Goal: Information Seeking & Learning: Learn about a topic

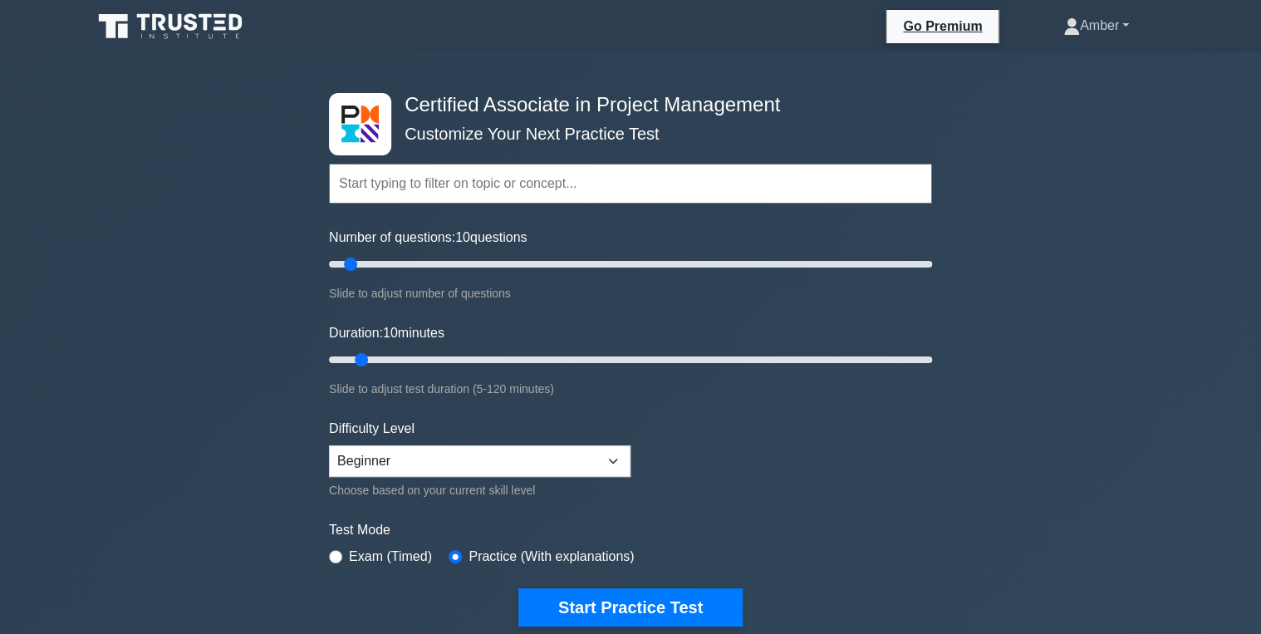
click at [1095, 36] on link "Amber" at bounding box center [1095, 25] width 145 height 33
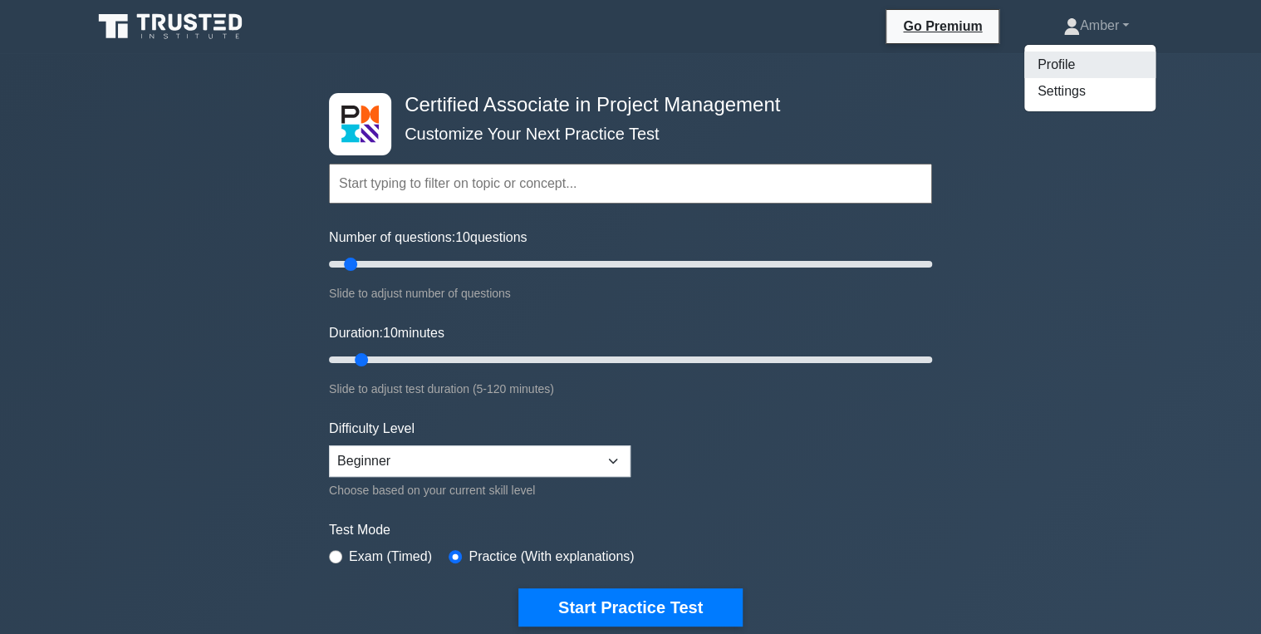
click at [1054, 72] on link "Profile" at bounding box center [1089, 65] width 131 height 27
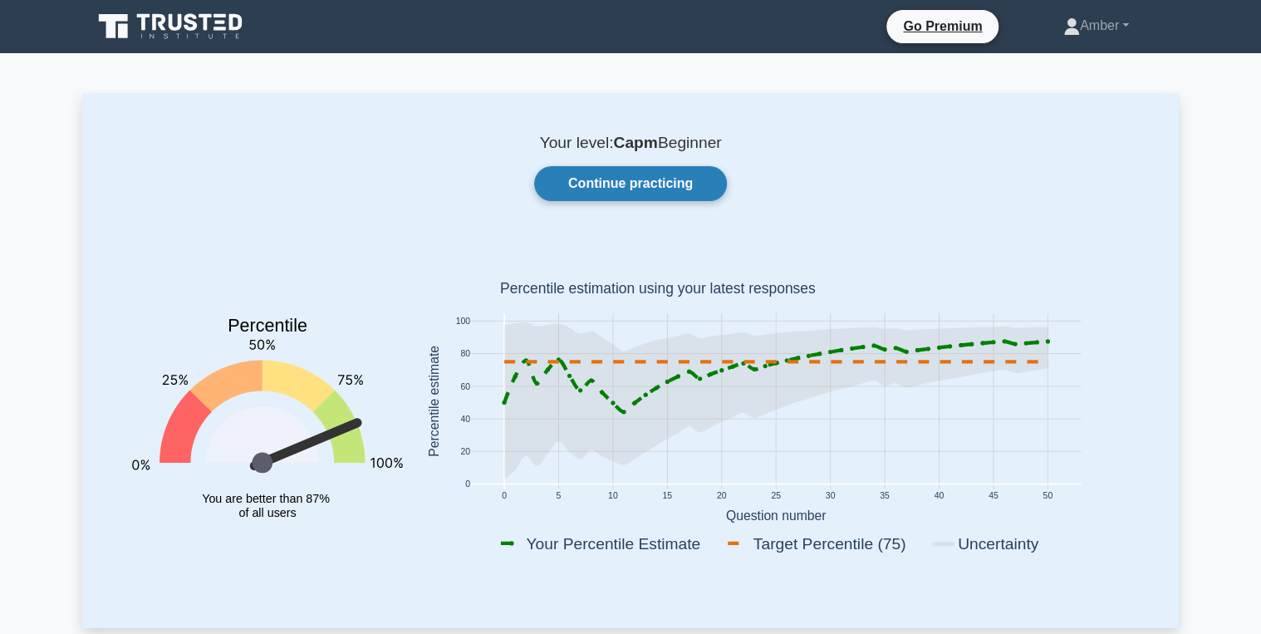
click at [658, 193] on link "Continue practicing" at bounding box center [630, 183] width 193 height 35
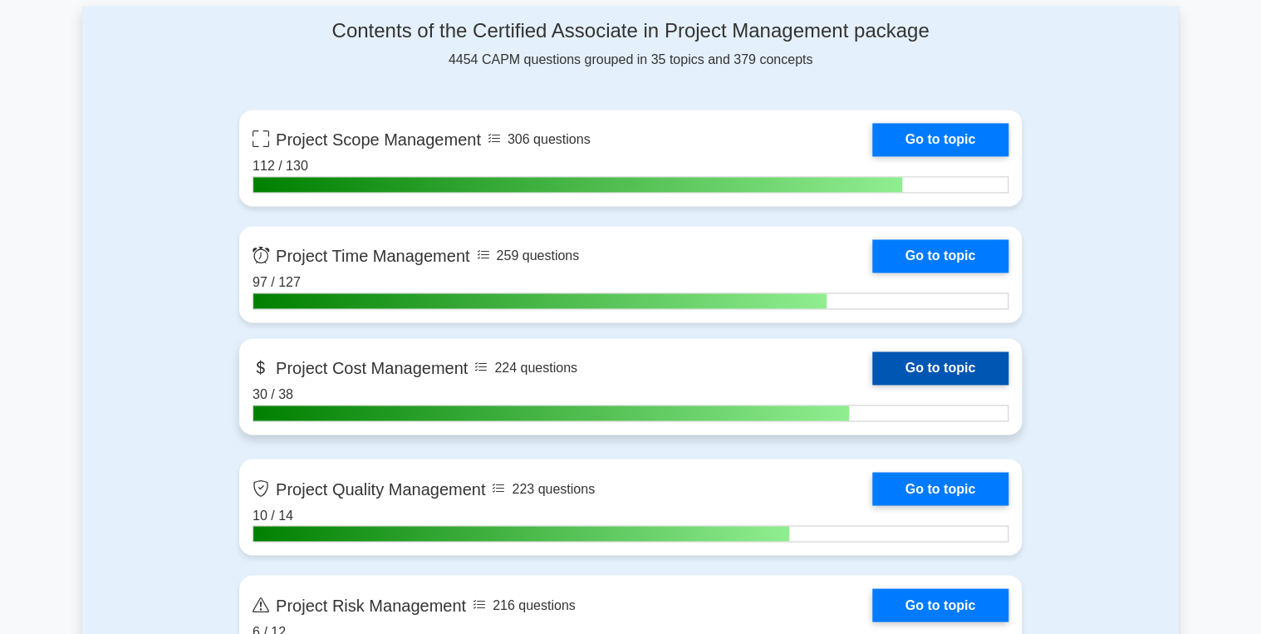
scroll to position [1130, 0]
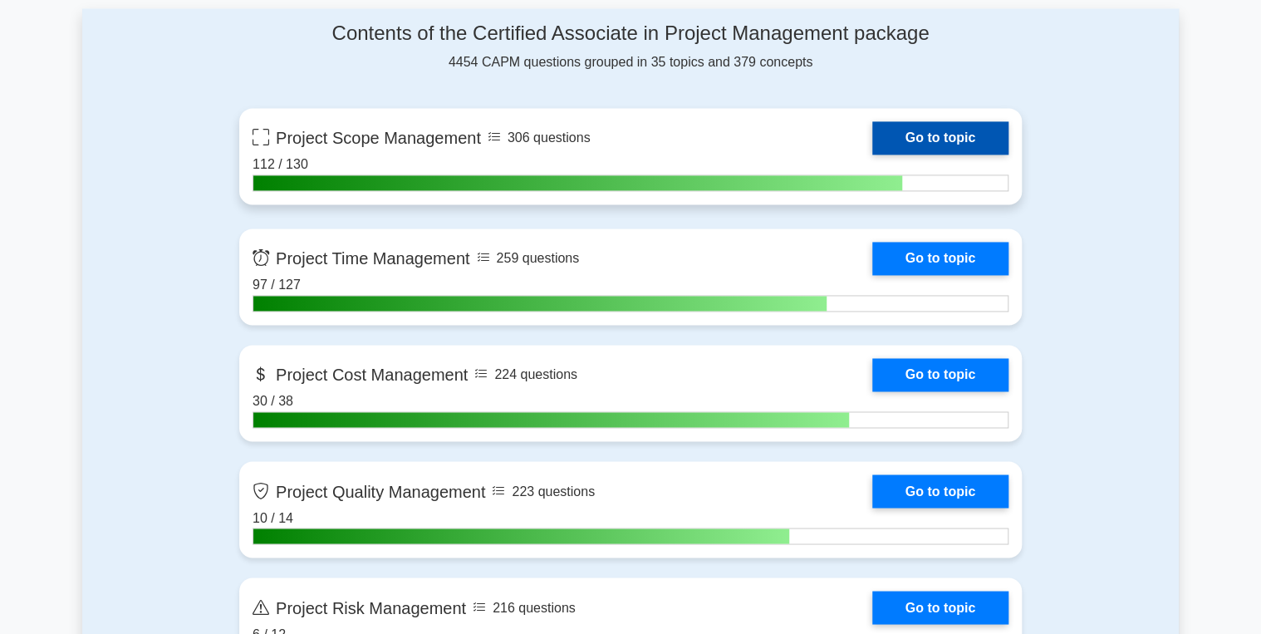
click at [934, 125] on link "Go to topic" at bounding box center [940, 137] width 136 height 33
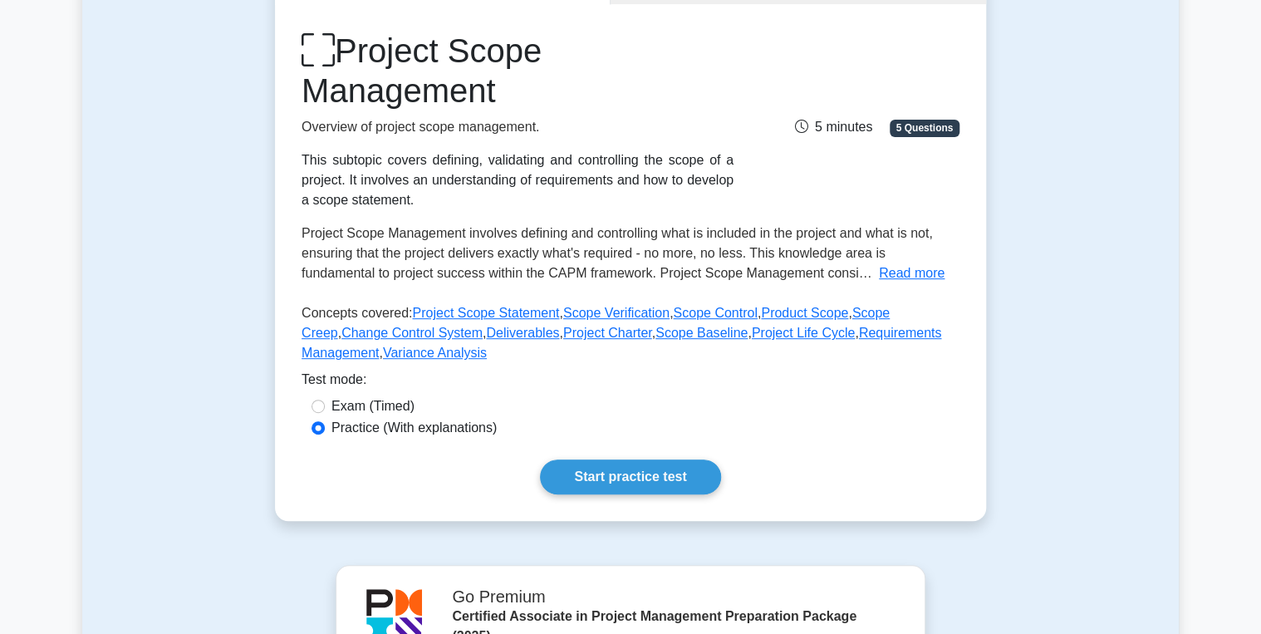
scroll to position [332, 0]
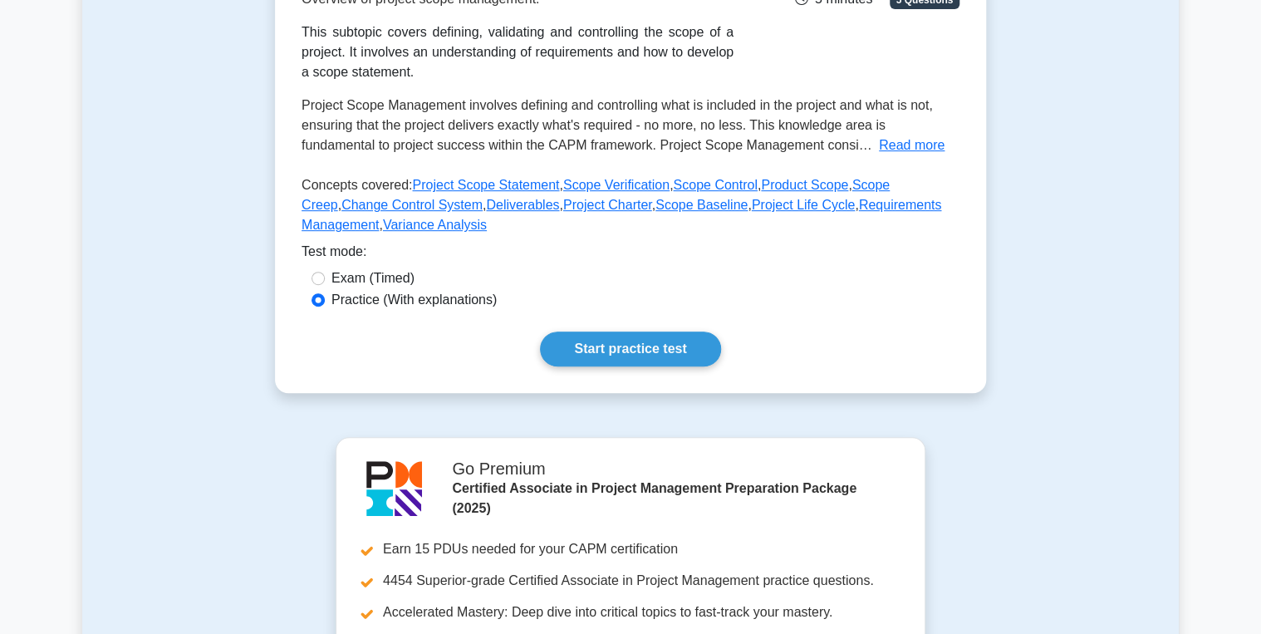
click at [648, 322] on div "Project Scope Management Overview of project scope management. This subtopic co…" at bounding box center [630, 134] width 711 height 517
click at [648, 341] on link "Start practice test" at bounding box center [630, 348] width 180 height 35
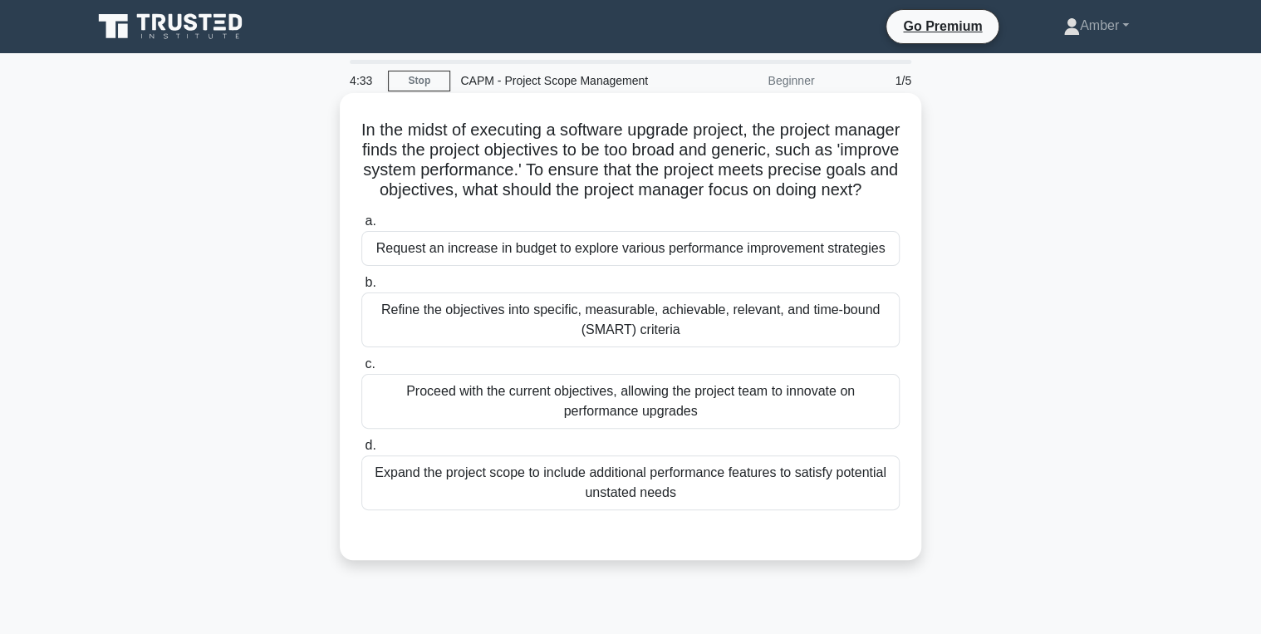
click at [570, 346] on div "Refine the objectives into specific, measurable, achievable, relevant, and time…" at bounding box center [630, 319] width 538 height 55
click at [361, 288] on input "b. Refine the objectives into specific, measurable, achievable, relevant, and t…" at bounding box center [361, 282] width 0 height 11
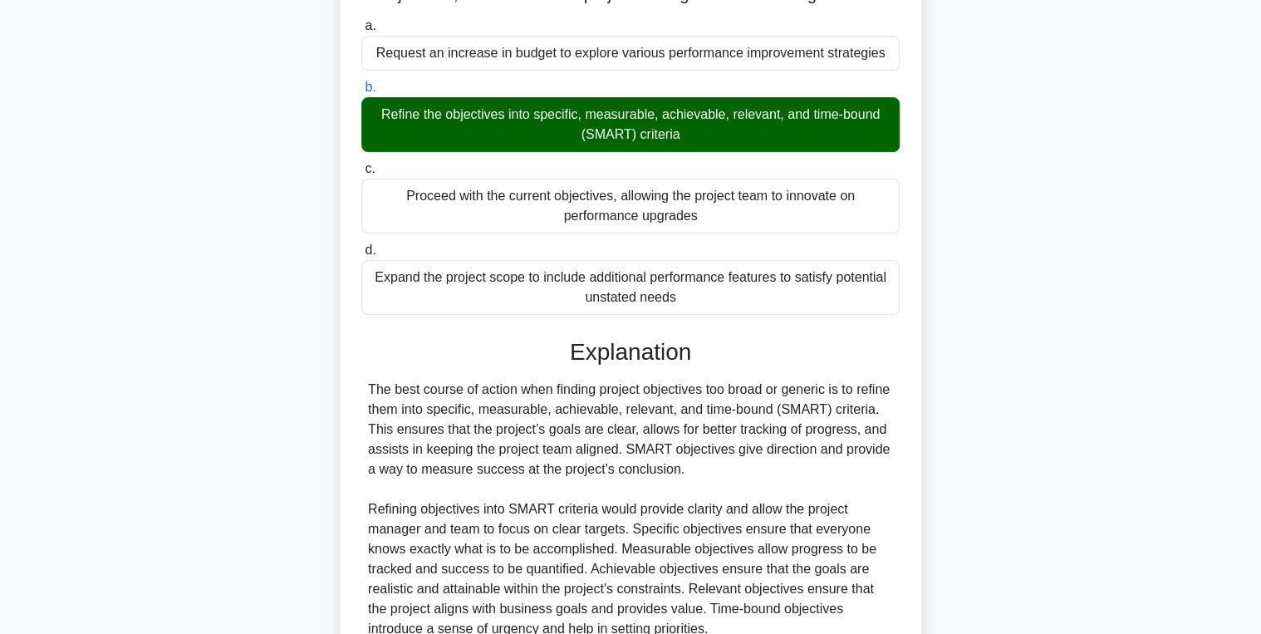
scroll to position [465, 0]
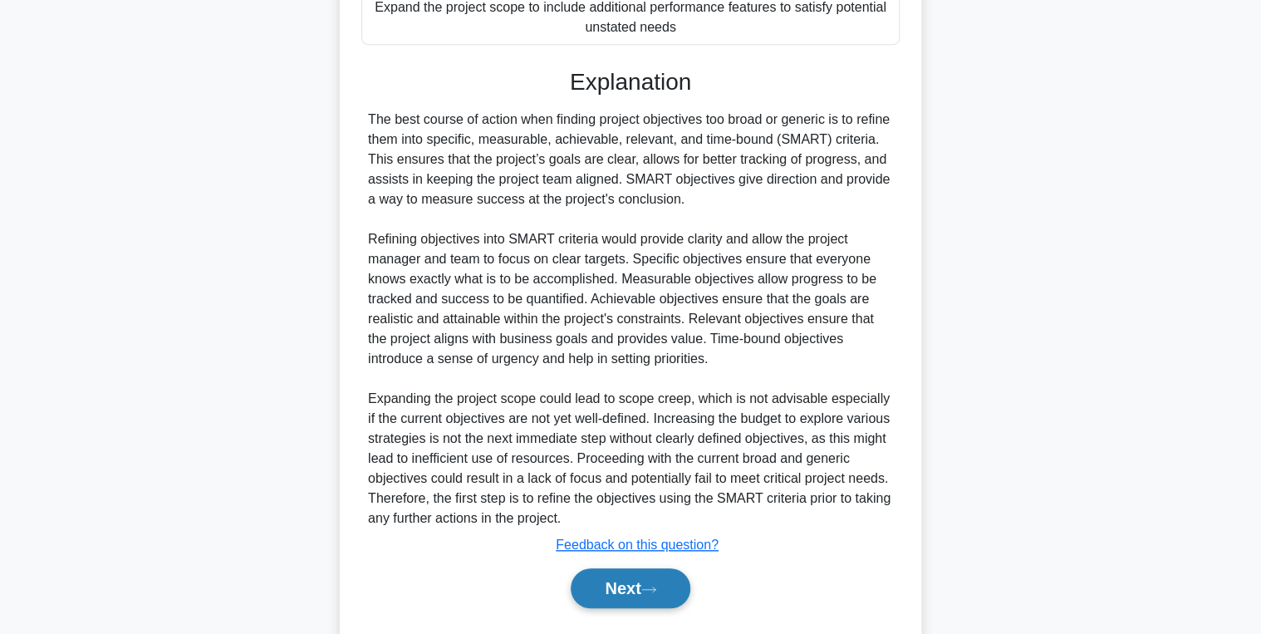
click at [633, 603] on button "Next" at bounding box center [630, 588] width 119 height 40
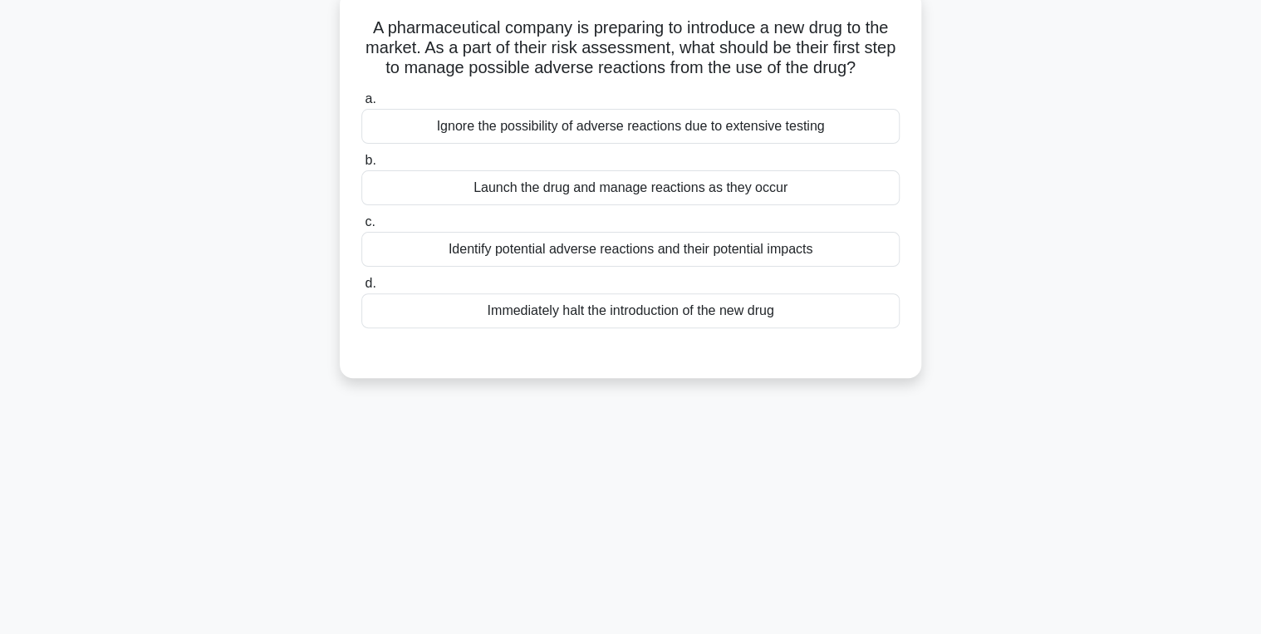
scroll to position [0, 0]
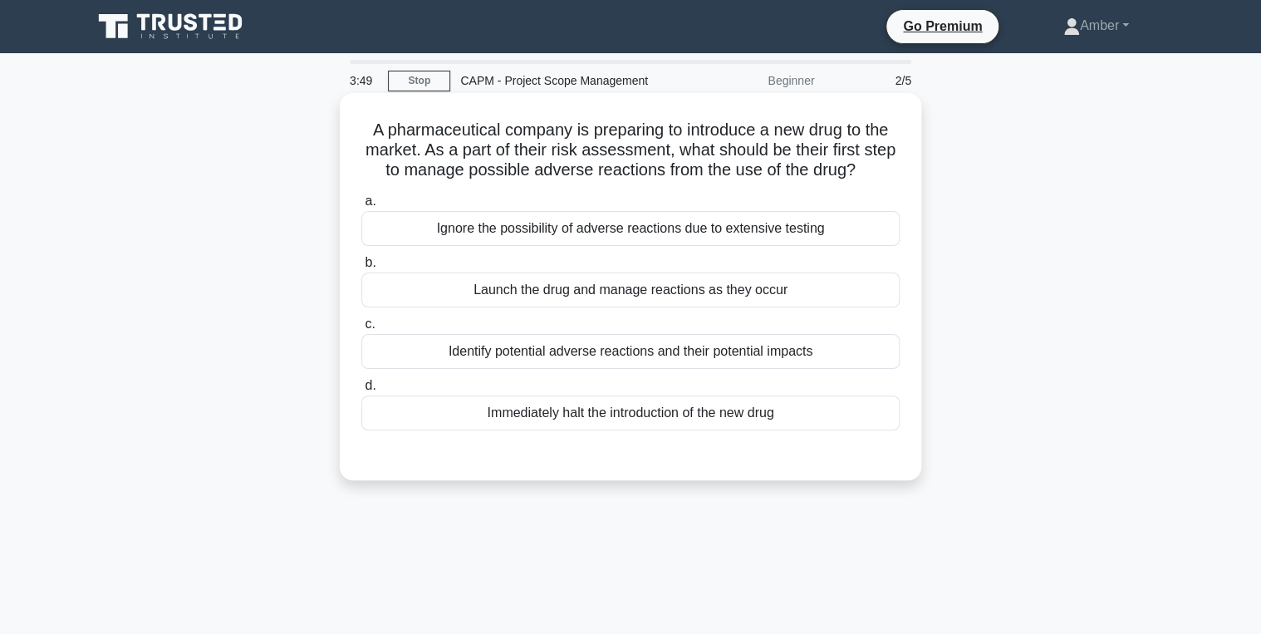
click at [577, 353] on div "Identify potential adverse reactions and their potential impacts" at bounding box center [630, 351] width 538 height 35
click at [361, 330] on input "c. Identify potential adverse reactions and their potential impacts" at bounding box center [361, 324] width 0 height 11
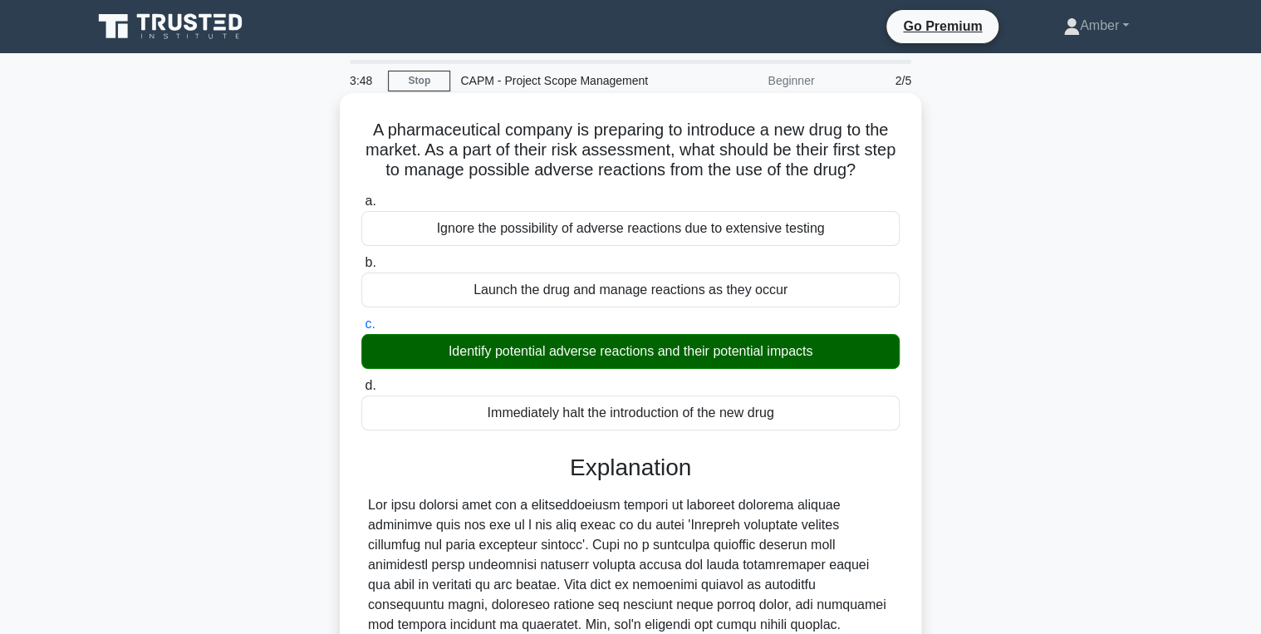
scroll to position [309, 0]
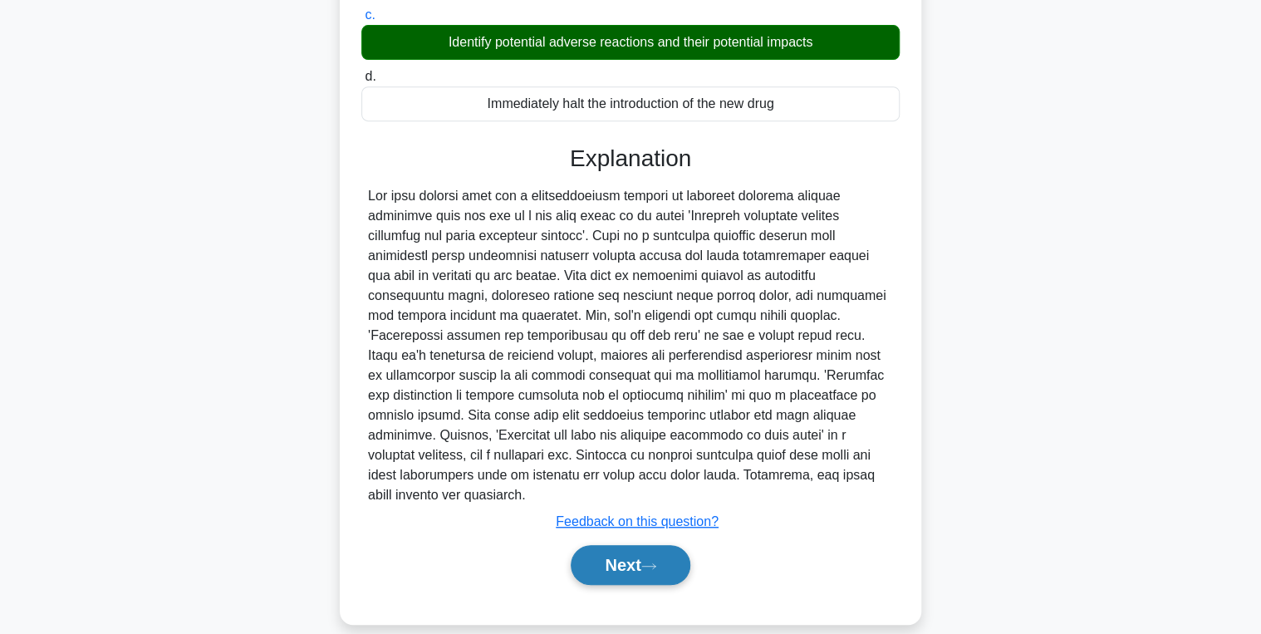
click at [618, 545] on button "Next" at bounding box center [630, 565] width 119 height 40
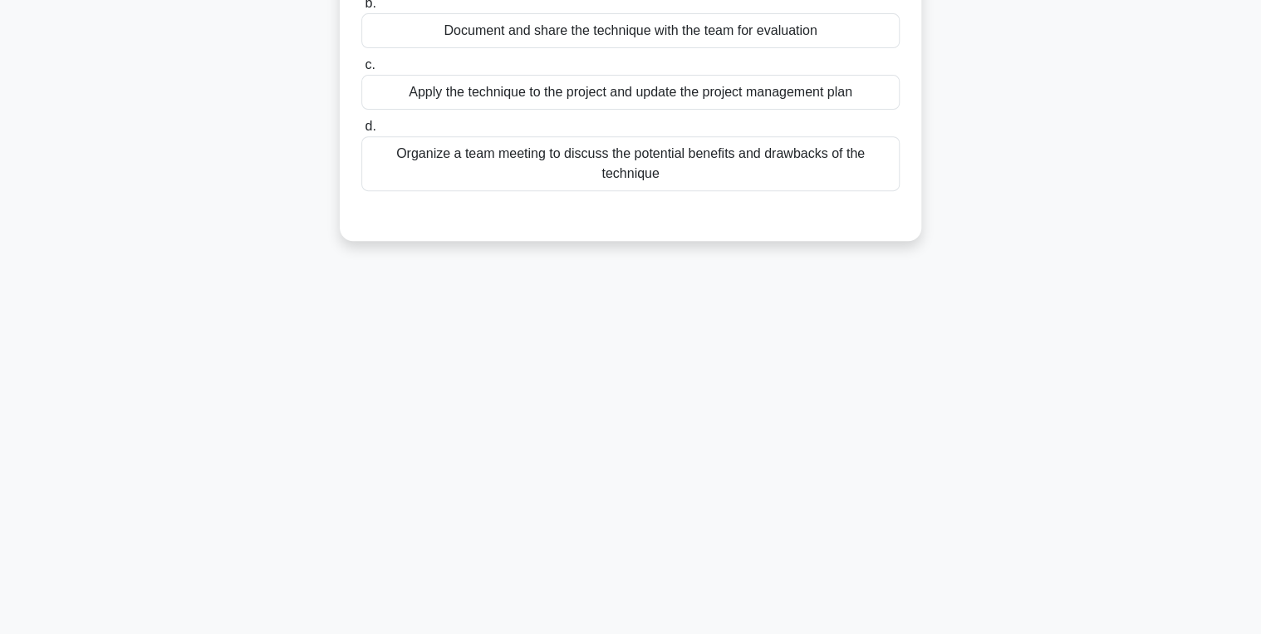
scroll to position [0, 0]
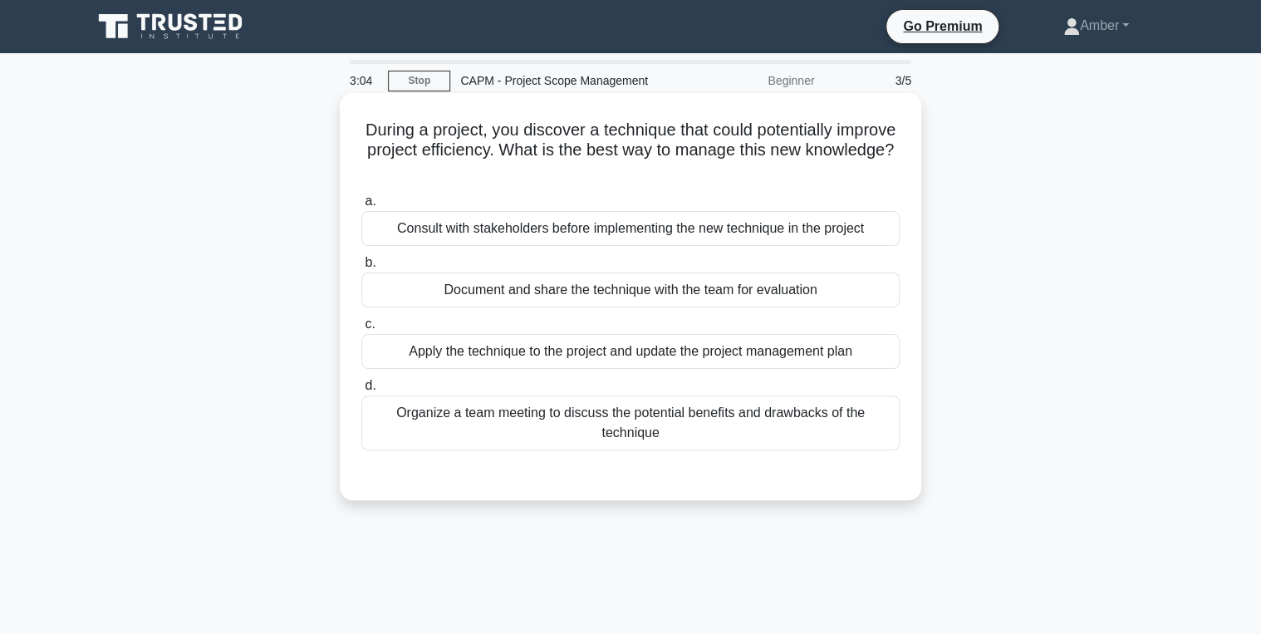
click at [591, 234] on div "Consult with stakeholders before implementing the new technique in the project" at bounding box center [630, 228] width 538 height 35
click at [361, 207] on input "a. Consult with stakeholders before implementing the new technique in the proje…" at bounding box center [361, 201] width 0 height 11
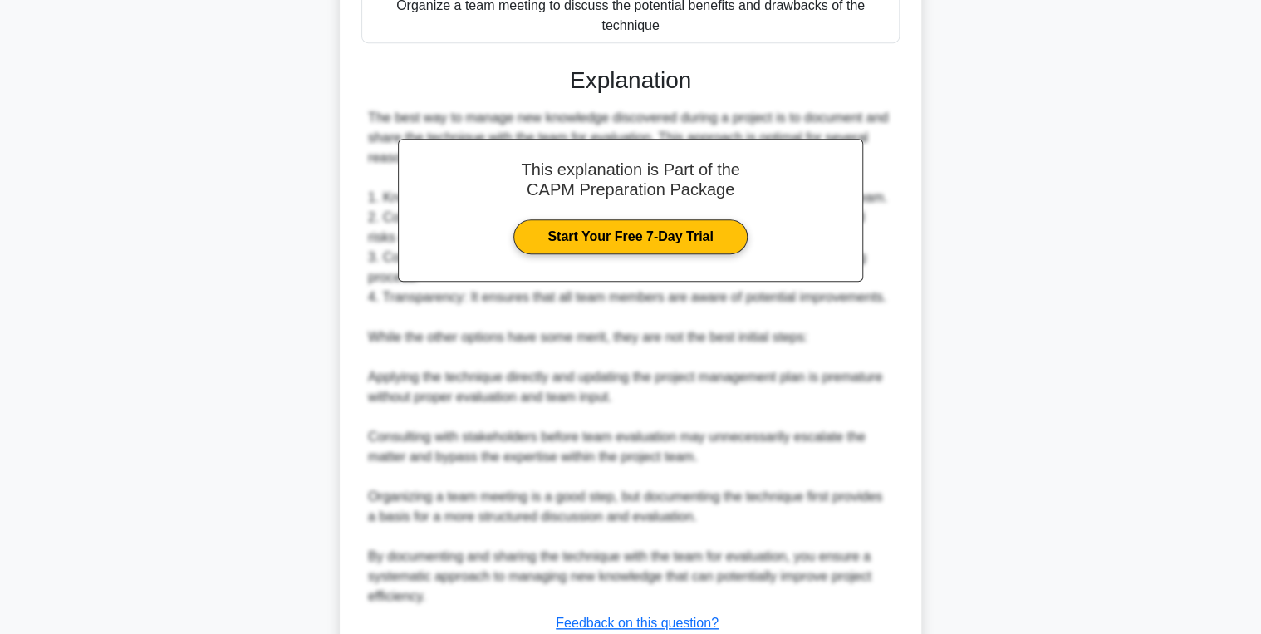
scroll to position [530, 0]
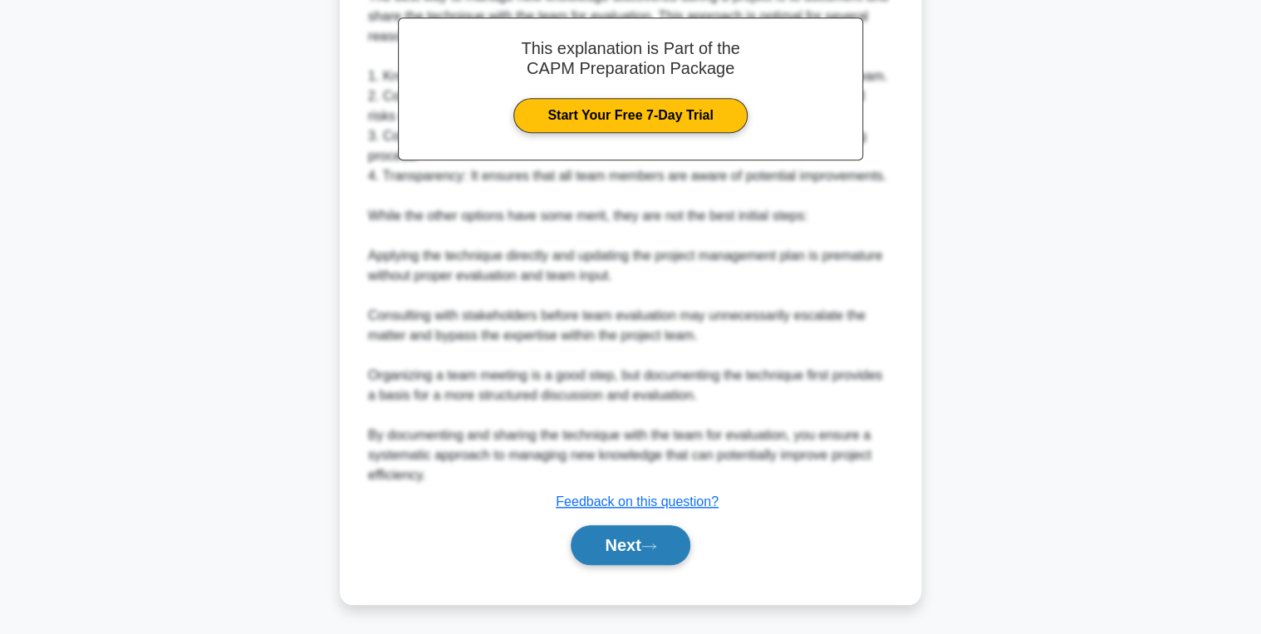
click at [621, 537] on button "Next" at bounding box center [630, 545] width 119 height 40
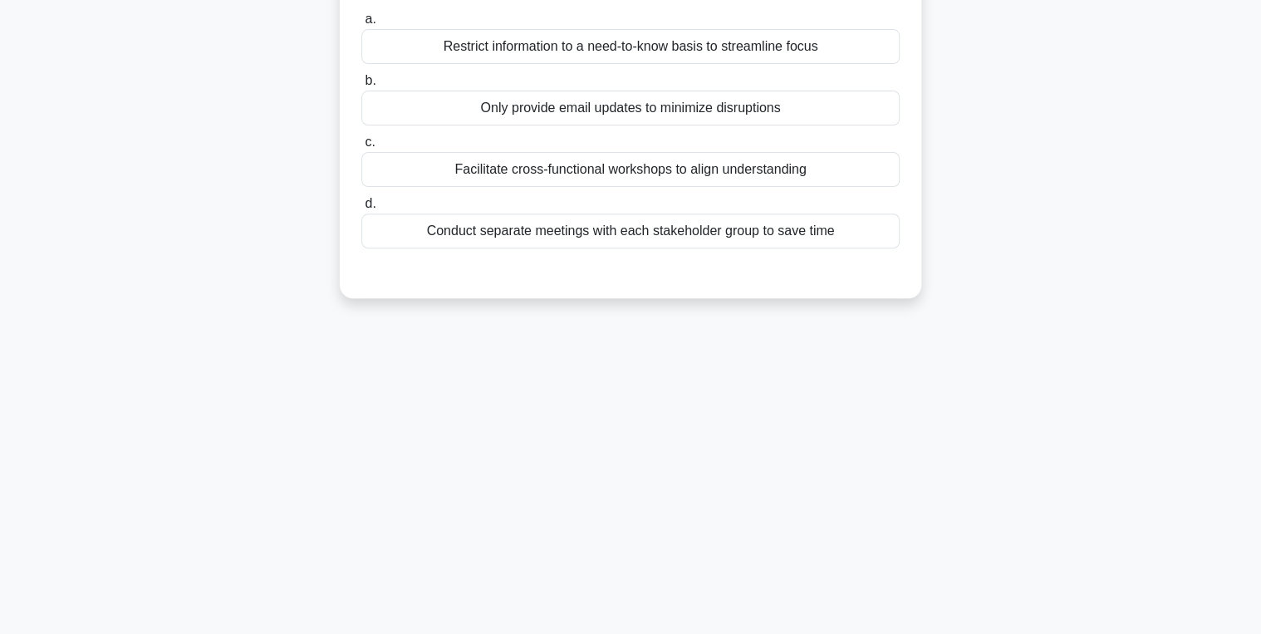
scroll to position [0, 0]
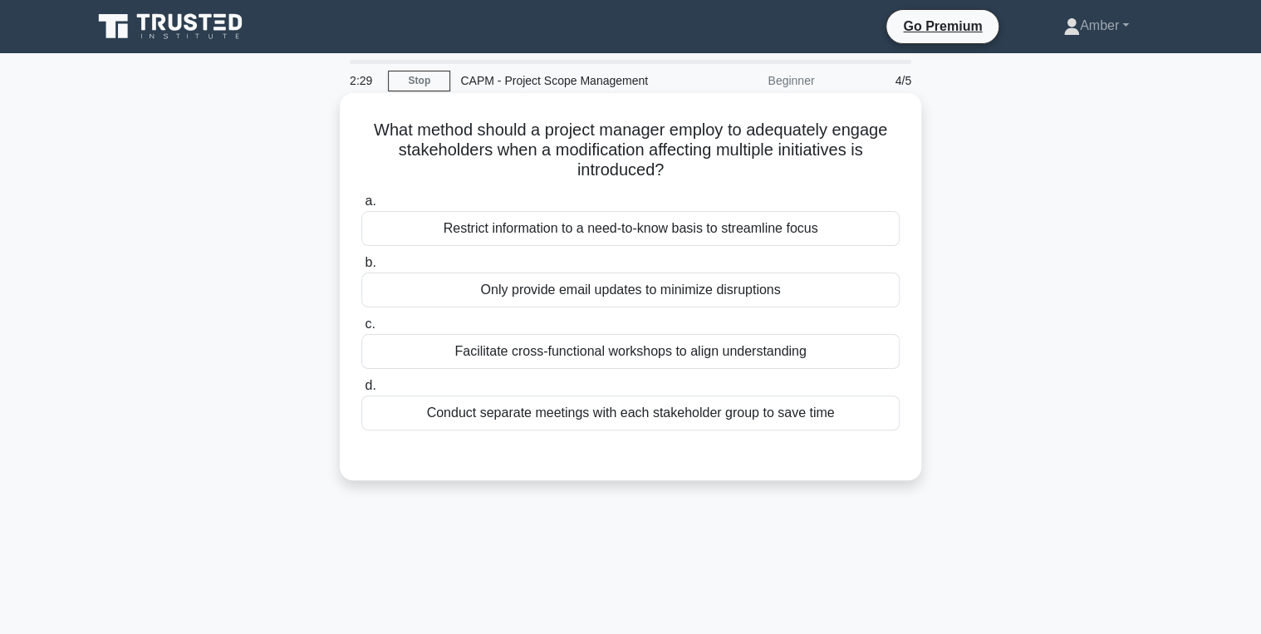
click at [525, 352] on div "Facilitate cross-functional workshops to align understanding" at bounding box center [630, 351] width 538 height 35
click at [361, 330] on input "c. Facilitate cross-functional workshops to align understanding" at bounding box center [361, 324] width 0 height 11
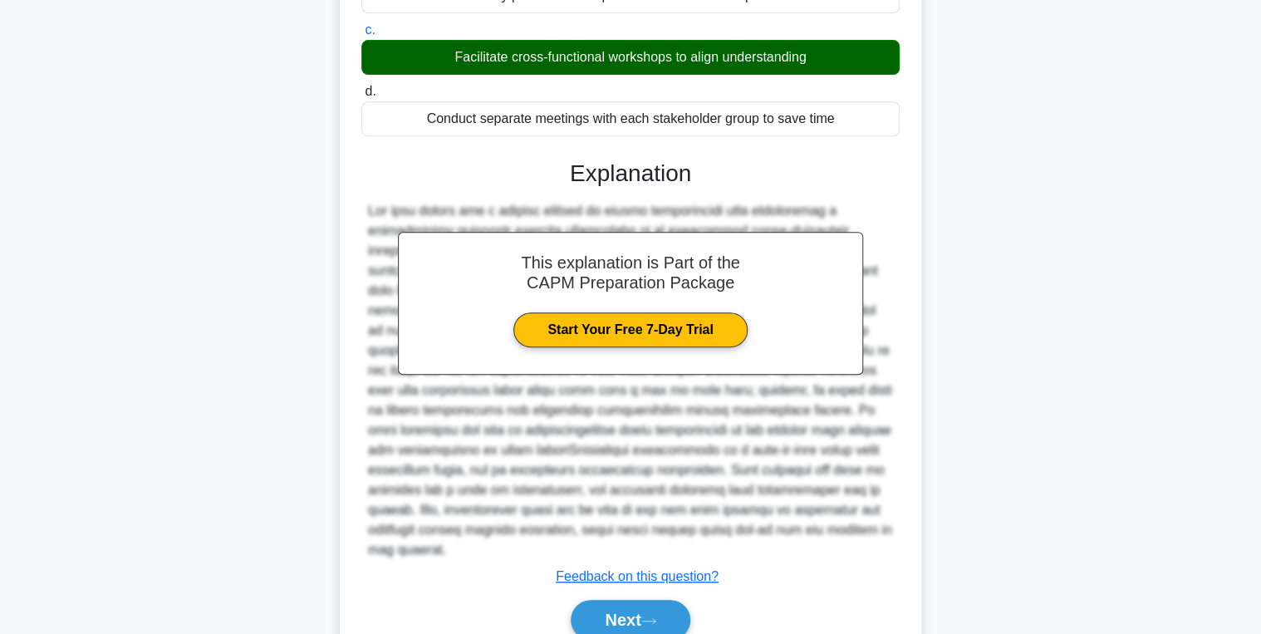
scroll to position [349, 0]
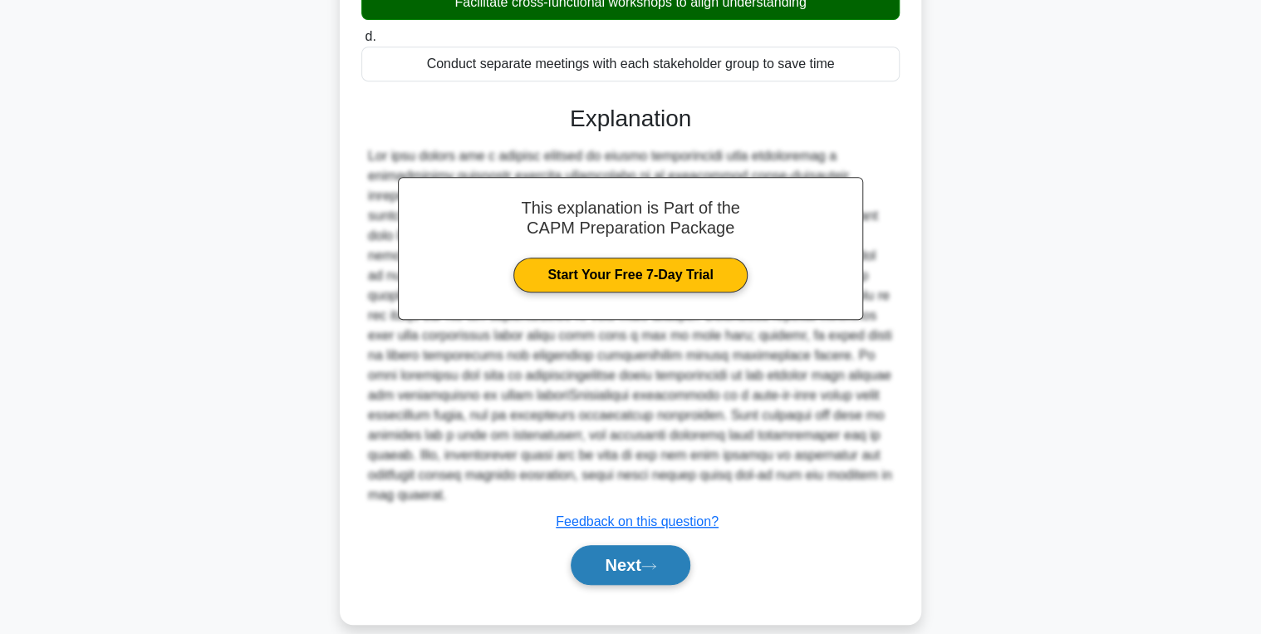
click at [592, 545] on button "Next" at bounding box center [630, 565] width 119 height 40
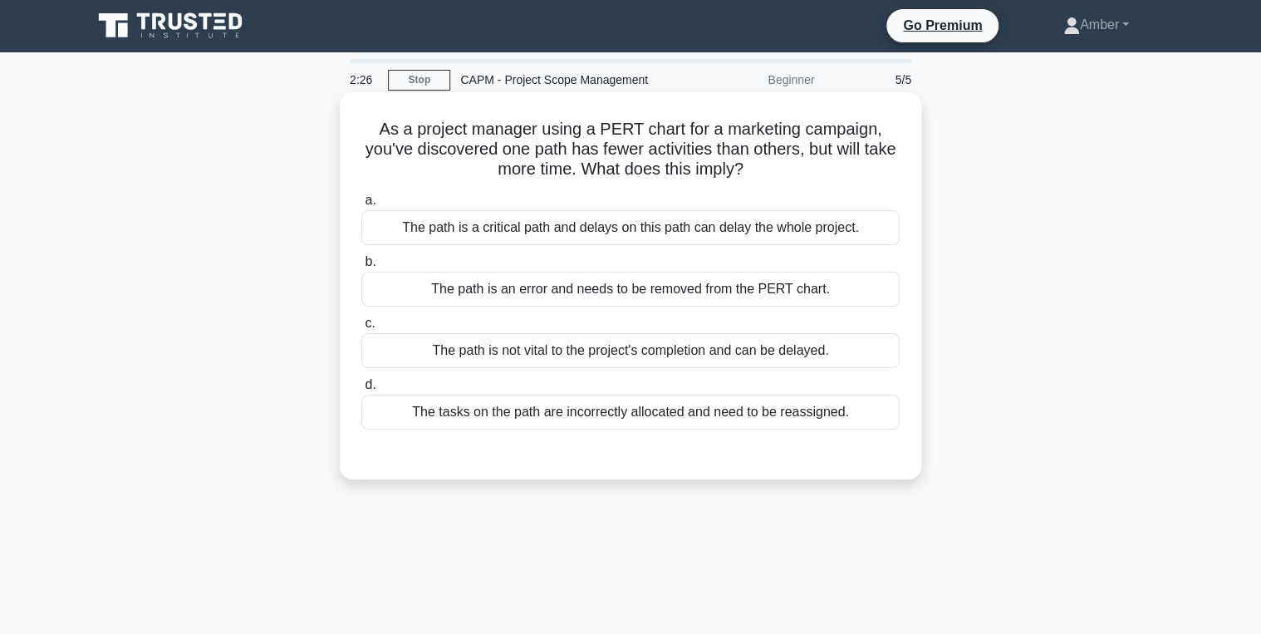
scroll to position [0, 0]
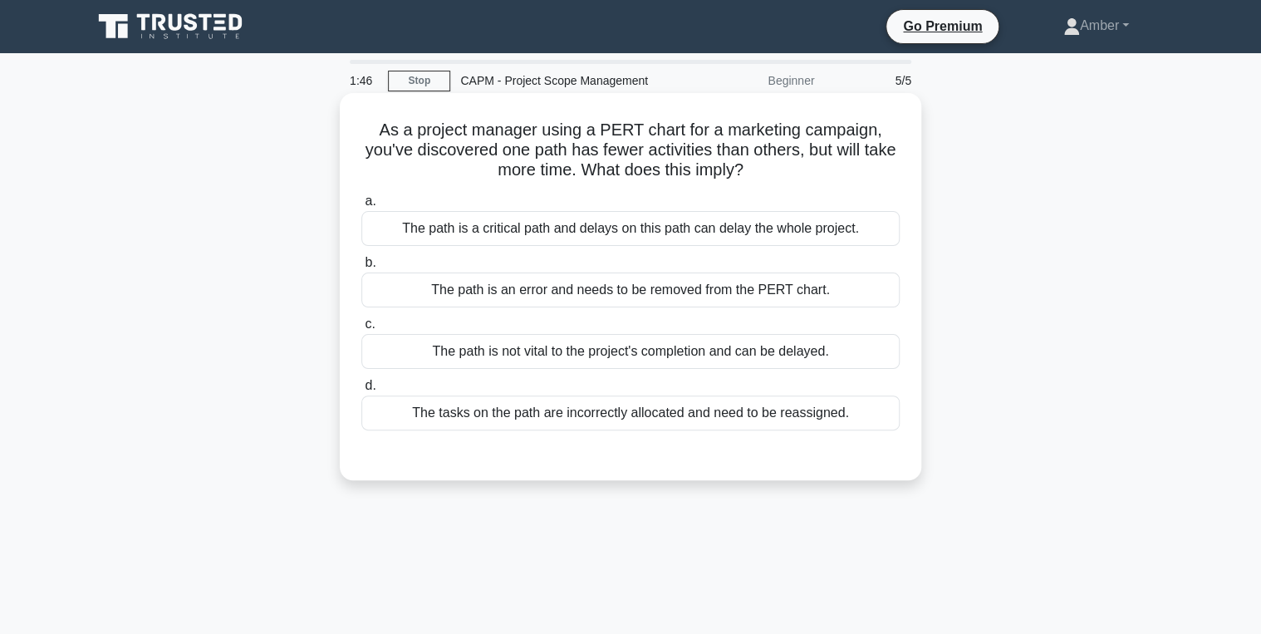
click at [631, 235] on div "The path is a critical path and delays on this path can delay the whole project." at bounding box center [630, 228] width 538 height 35
click at [361, 207] on input "a. The path is a critical path and delays on this path can delay the whole proj…" at bounding box center [361, 201] width 0 height 11
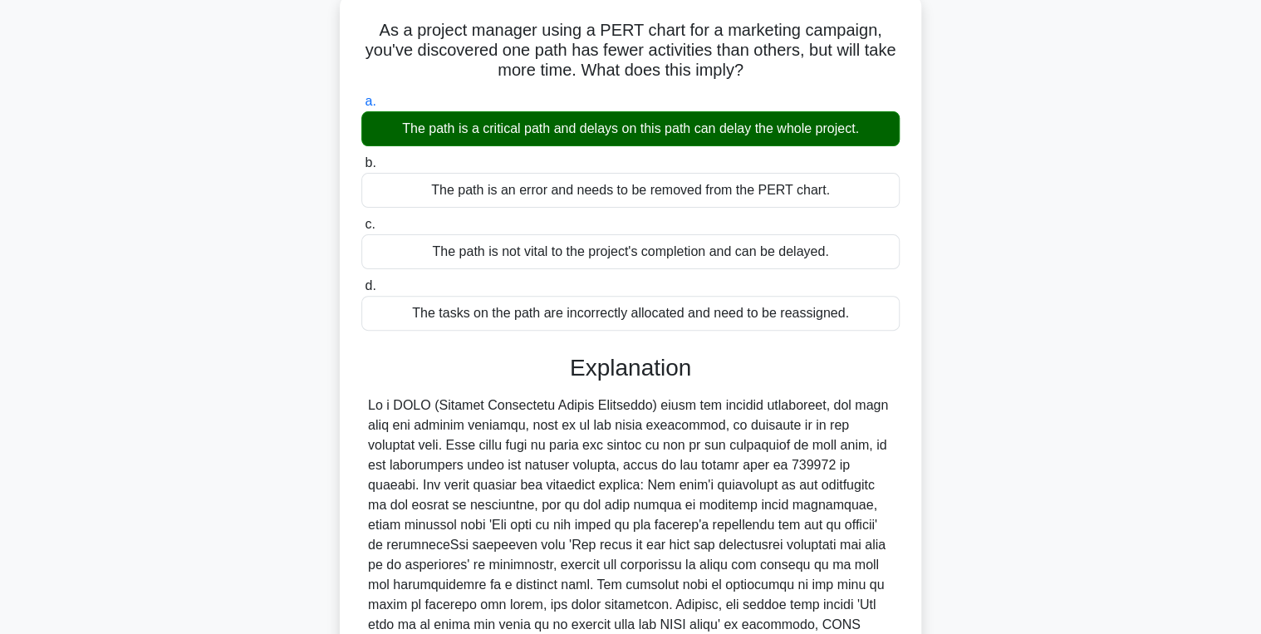
scroll to position [289, 0]
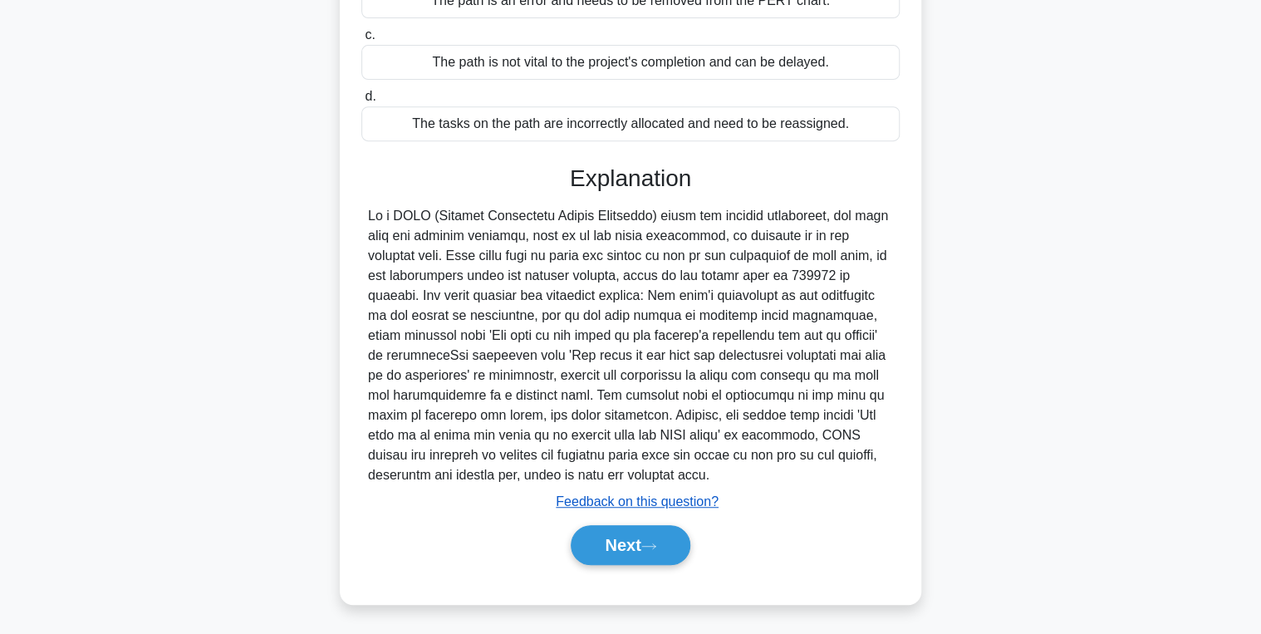
drag, startPoint x: 625, startPoint y: 535, endPoint x: 613, endPoint y: 507, distance: 30.5
click at [625, 535] on button "Next" at bounding box center [630, 545] width 119 height 40
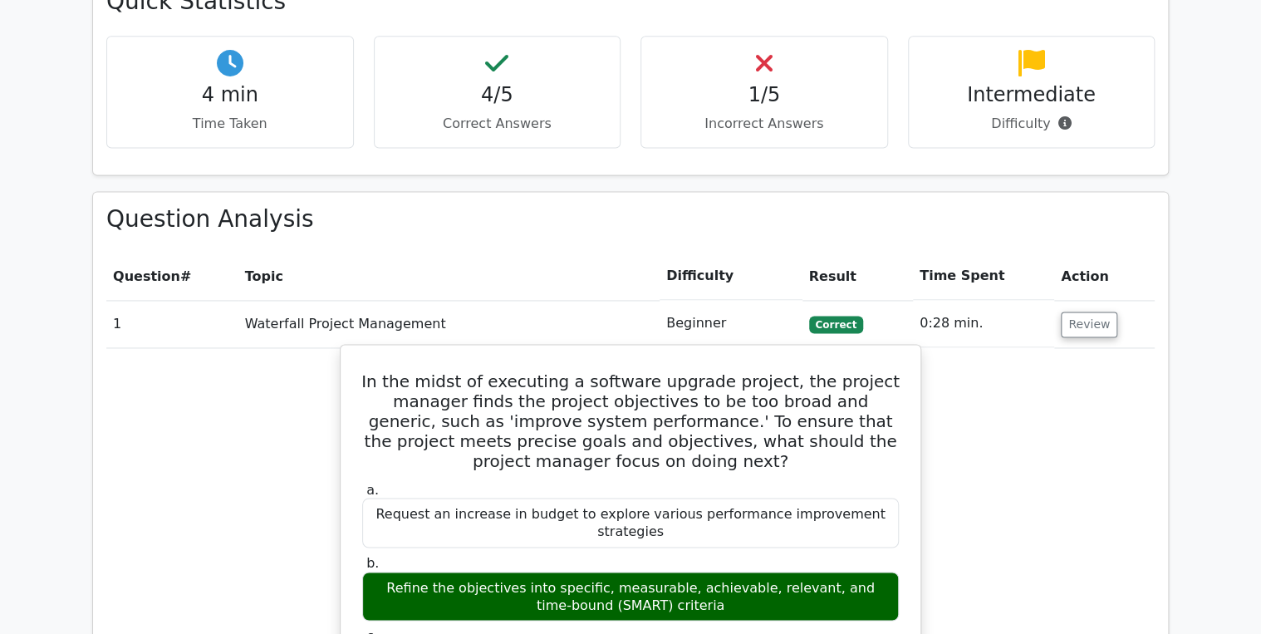
scroll to position [1130, 0]
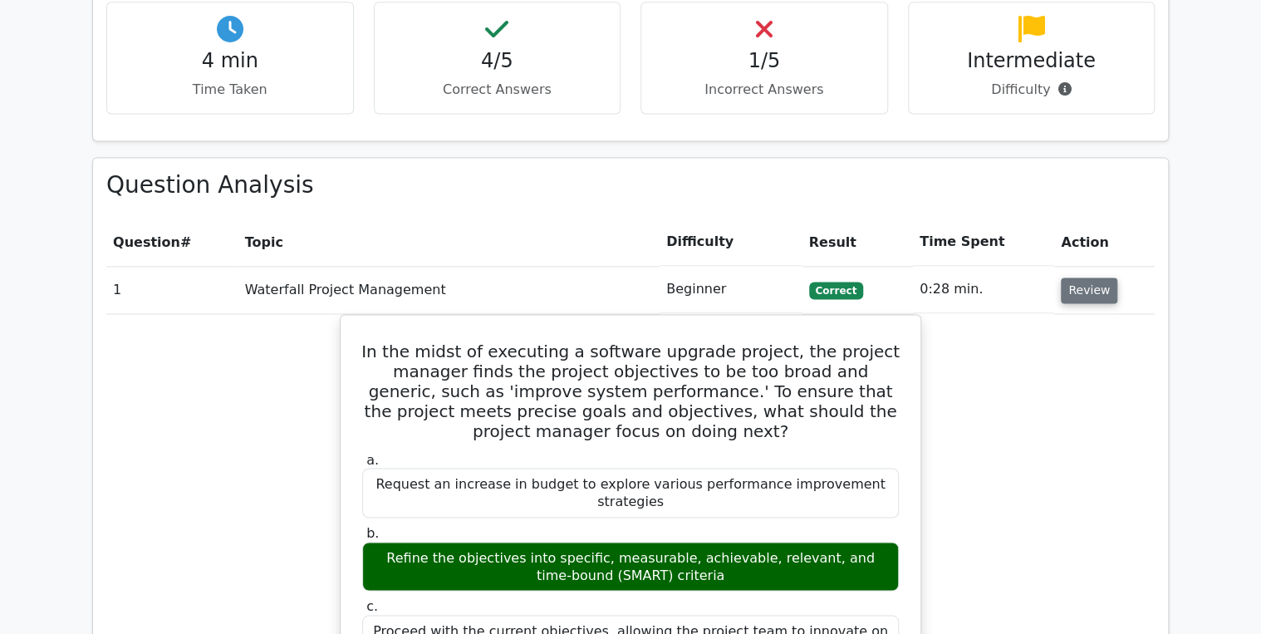
click at [1077, 277] on button "Review" at bounding box center [1089, 290] width 56 height 26
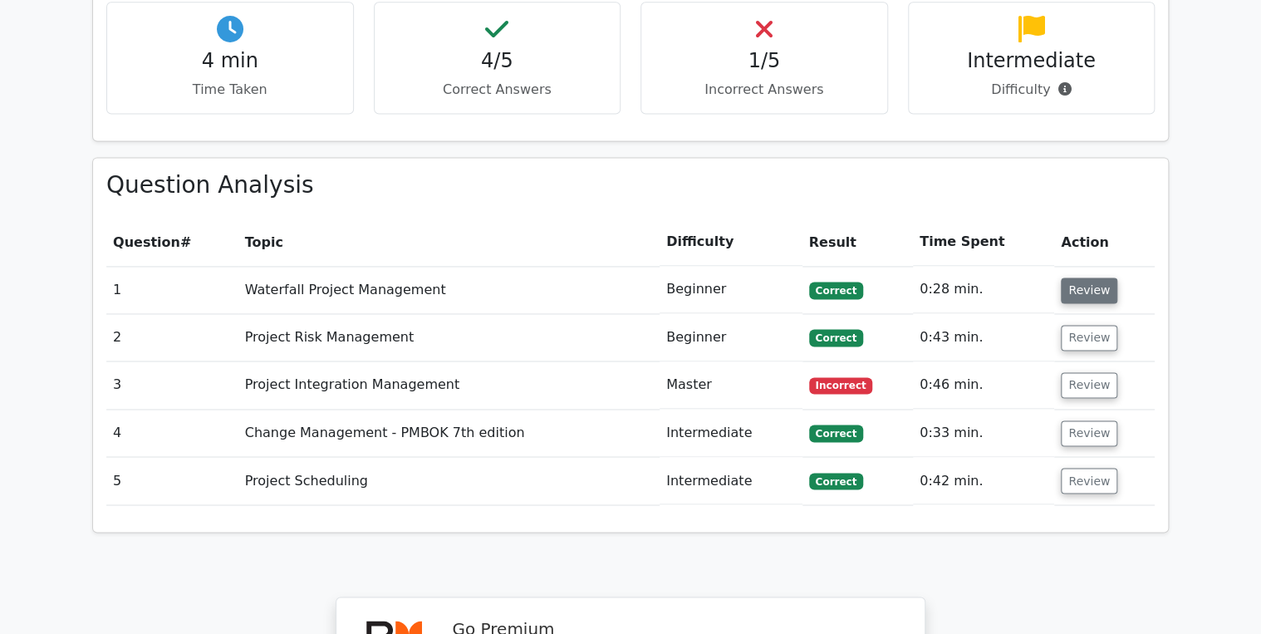
scroll to position [1196, 0]
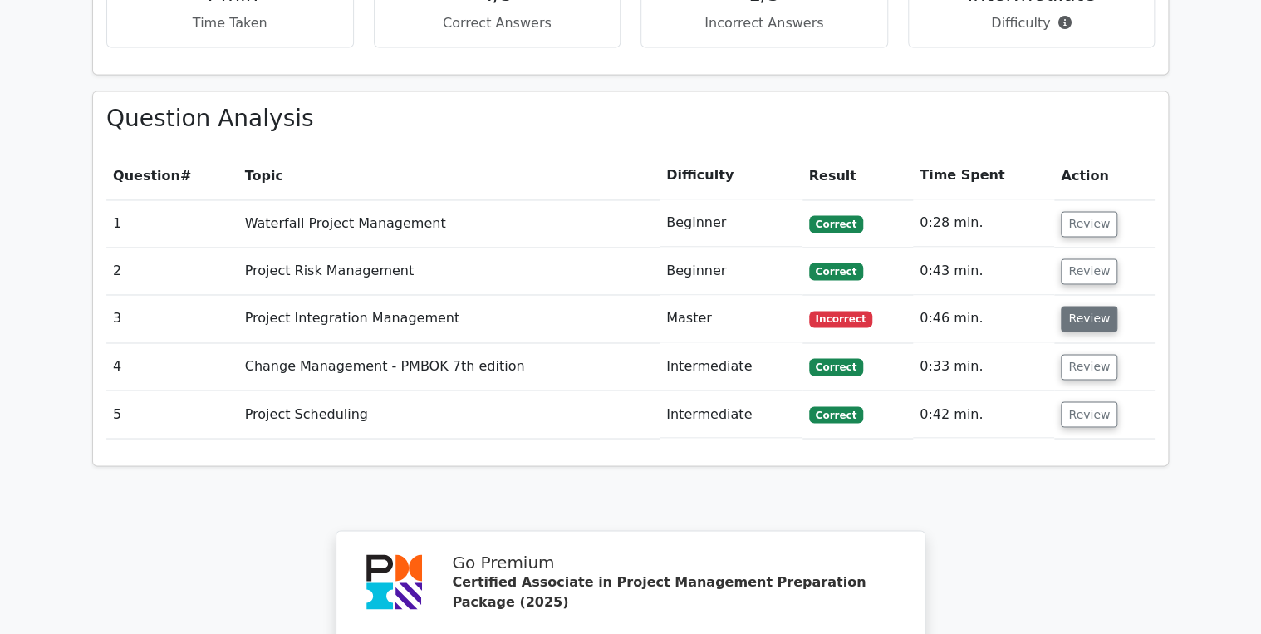
click at [1090, 306] on button "Review" at bounding box center [1089, 319] width 56 height 26
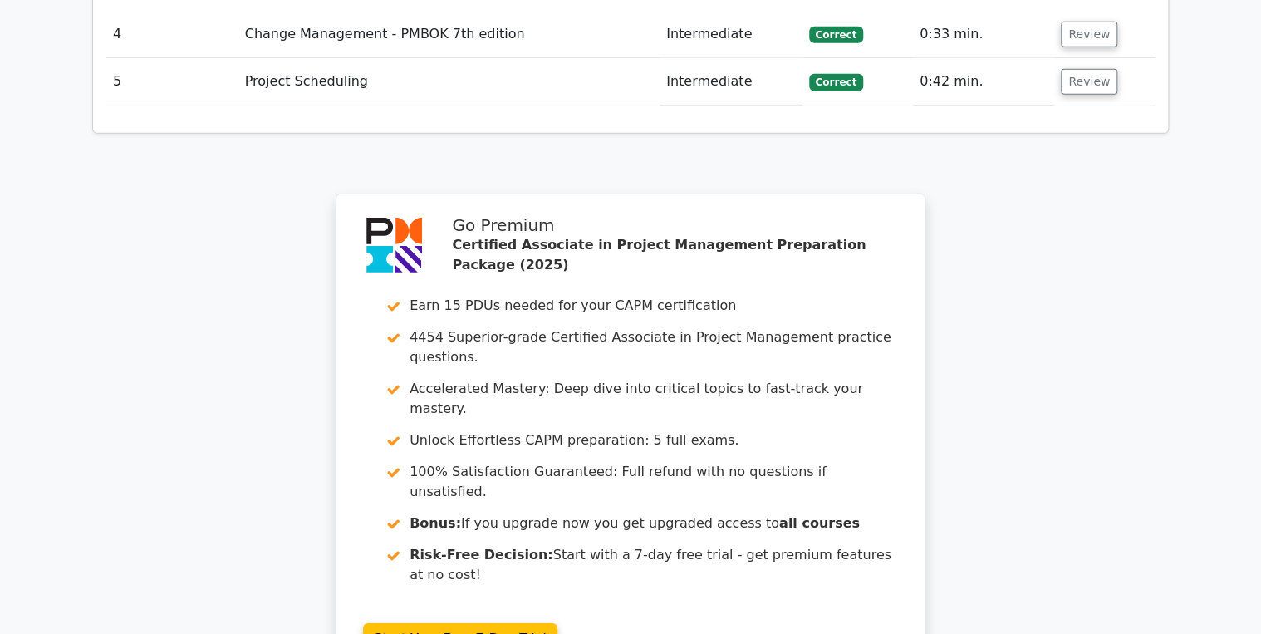
scroll to position [2741, 0]
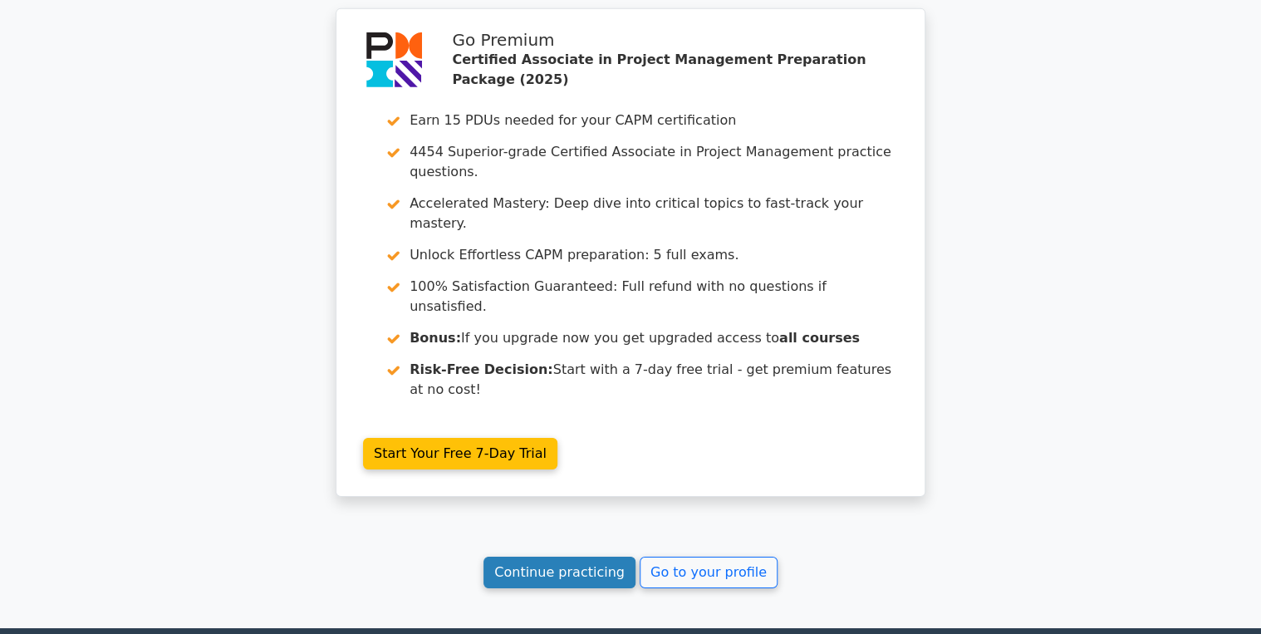
click at [552, 557] on link "Continue practicing" at bounding box center [559, 573] width 152 height 32
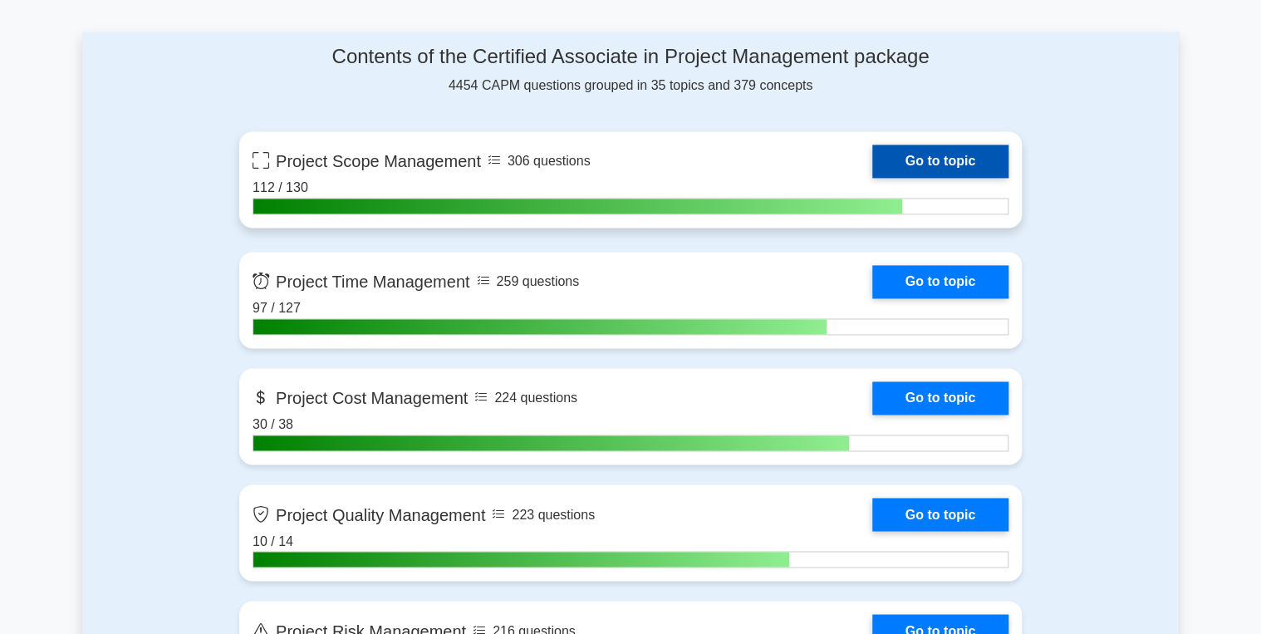
scroll to position [1130, 0]
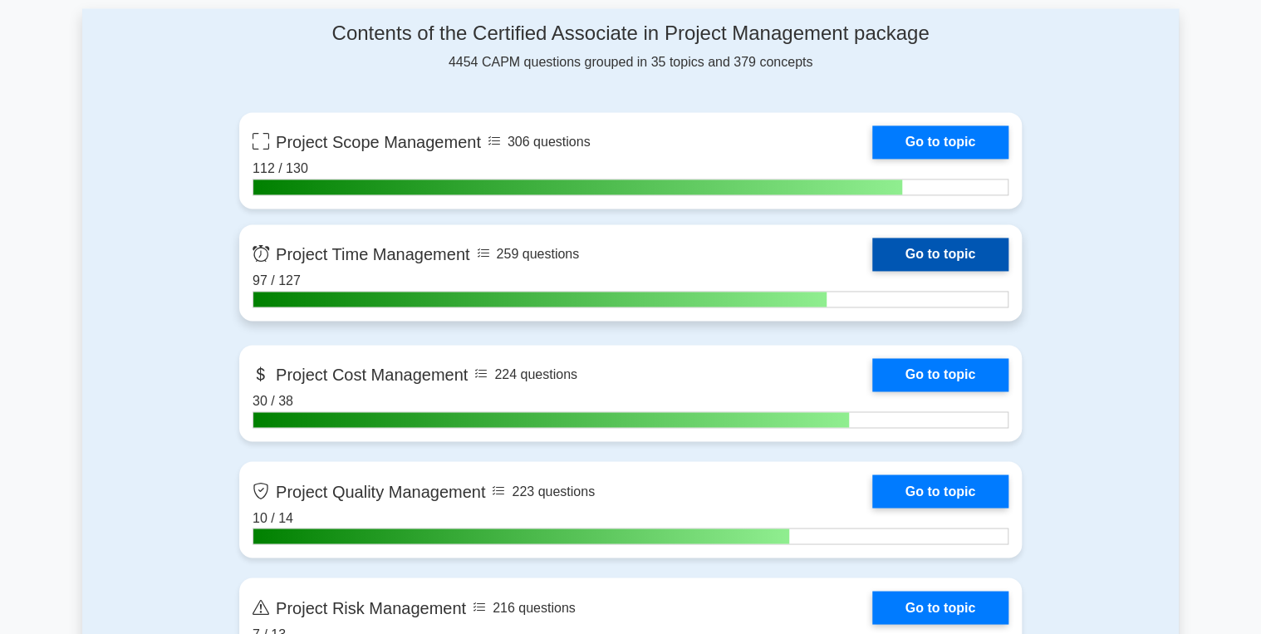
click at [977, 246] on link "Go to topic" at bounding box center [940, 254] width 136 height 33
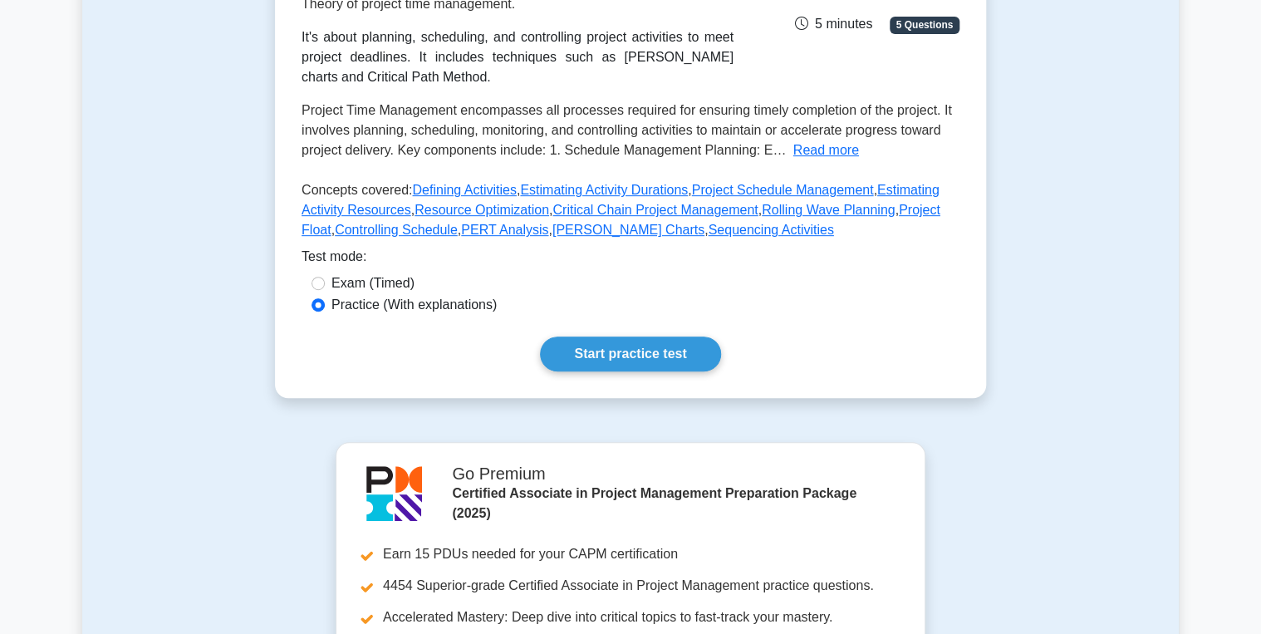
scroll to position [399, 0]
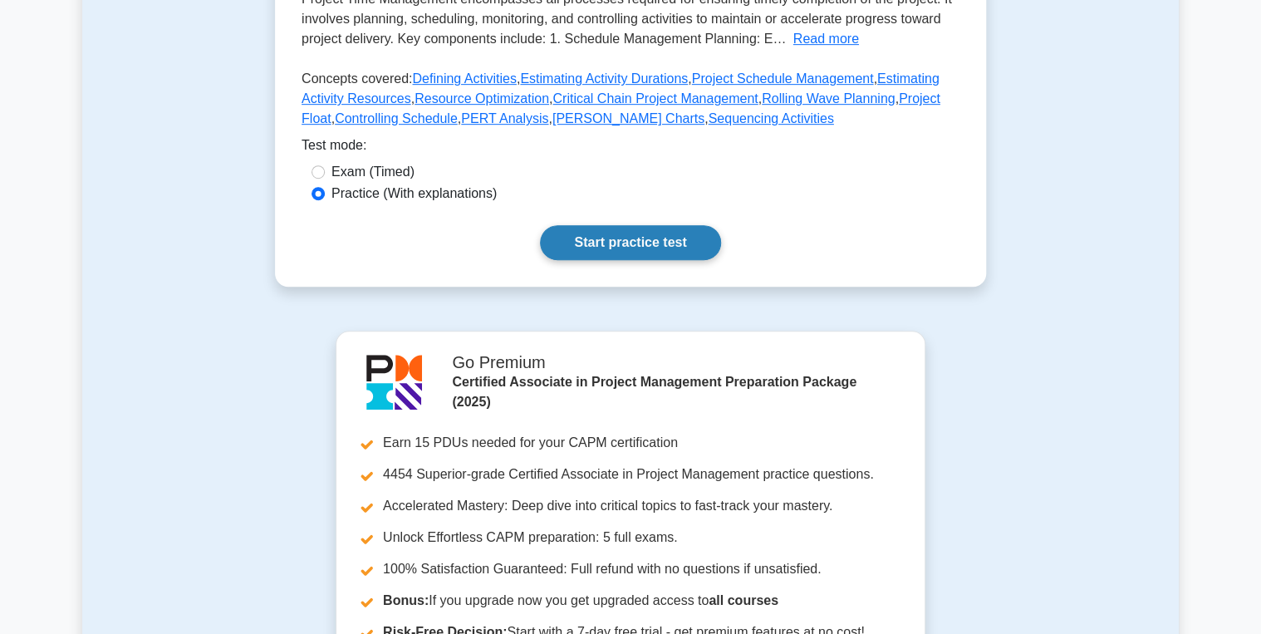
click at [611, 260] on link "Start practice test" at bounding box center [630, 242] width 180 height 35
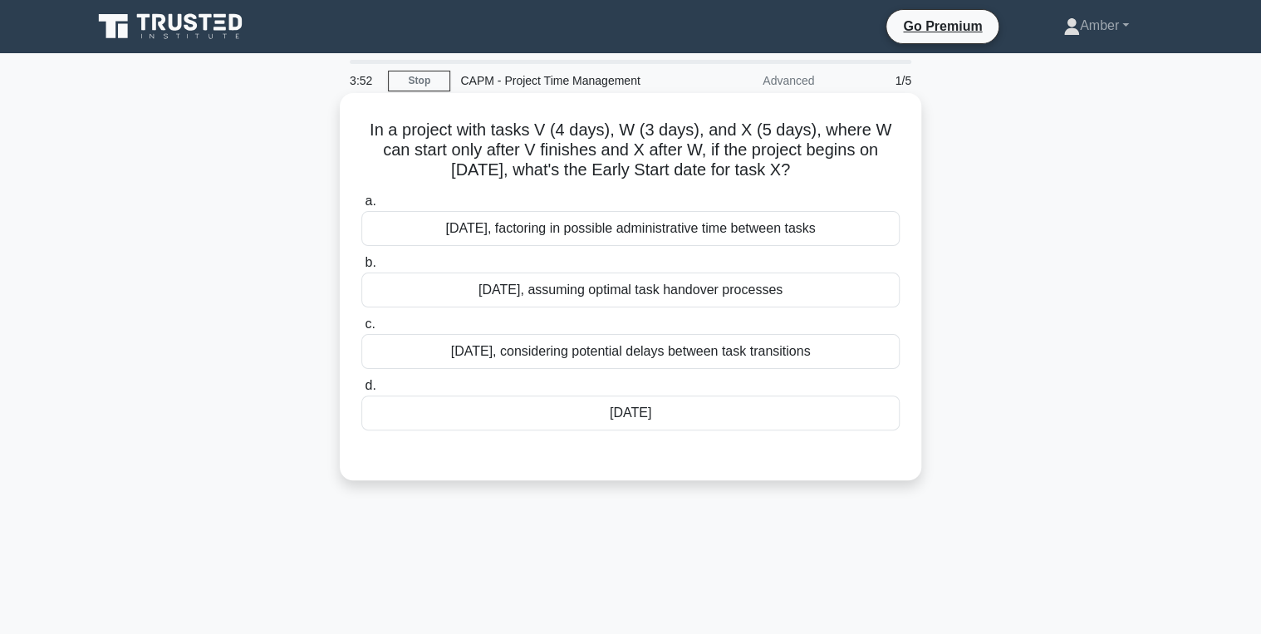
click at [621, 284] on div "July 13th, assuming optimal task handover processes" at bounding box center [630, 289] width 538 height 35
click at [361, 268] on input "b. July 13th, assuming optimal task handover processes" at bounding box center [361, 263] width 0 height 11
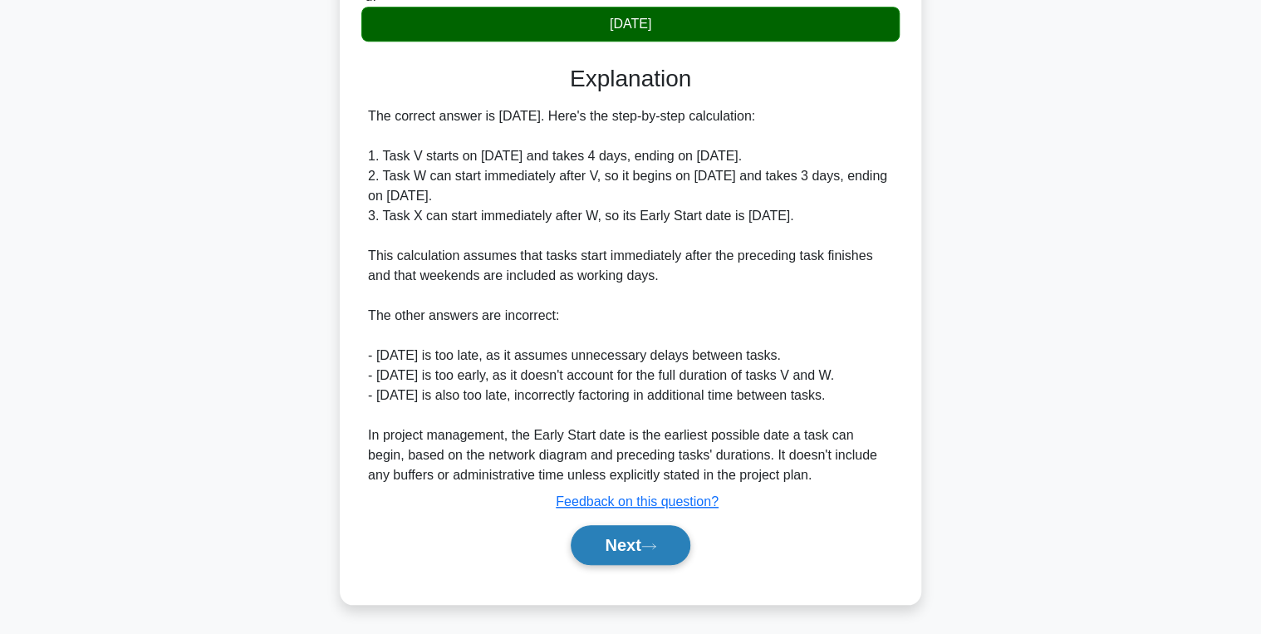
drag, startPoint x: 634, startPoint y: 542, endPoint x: 631, endPoint y: 528, distance: 13.7
click at [631, 533] on button "Next" at bounding box center [630, 545] width 119 height 40
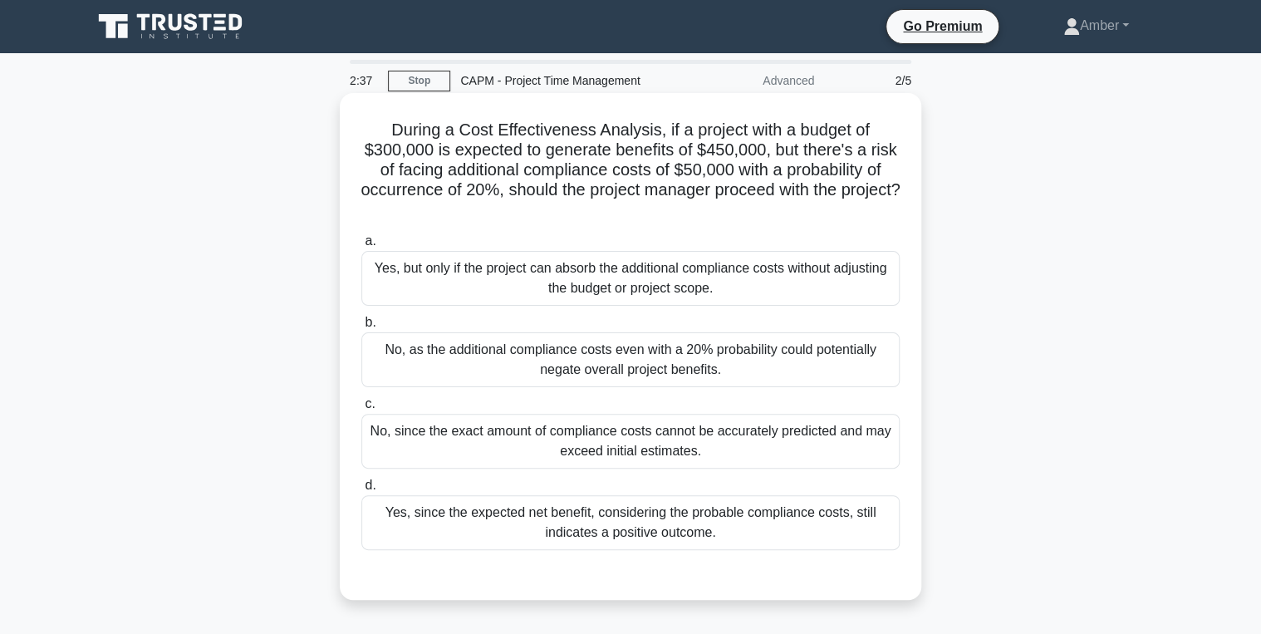
click at [624, 522] on div "Yes, since the expected net benefit, considering the probable compliance costs,…" at bounding box center [630, 522] width 538 height 55
click at [361, 491] on input "d. Yes, since the expected net benefit, considering the probable compliance cos…" at bounding box center [361, 485] width 0 height 11
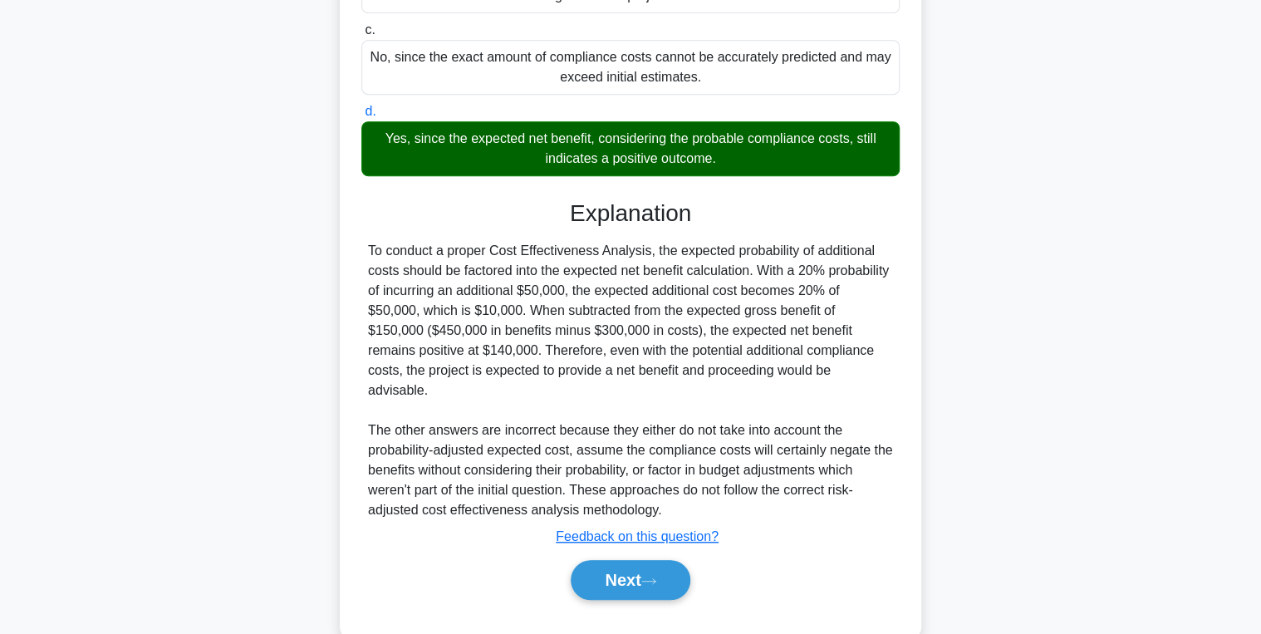
scroll to position [389, 0]
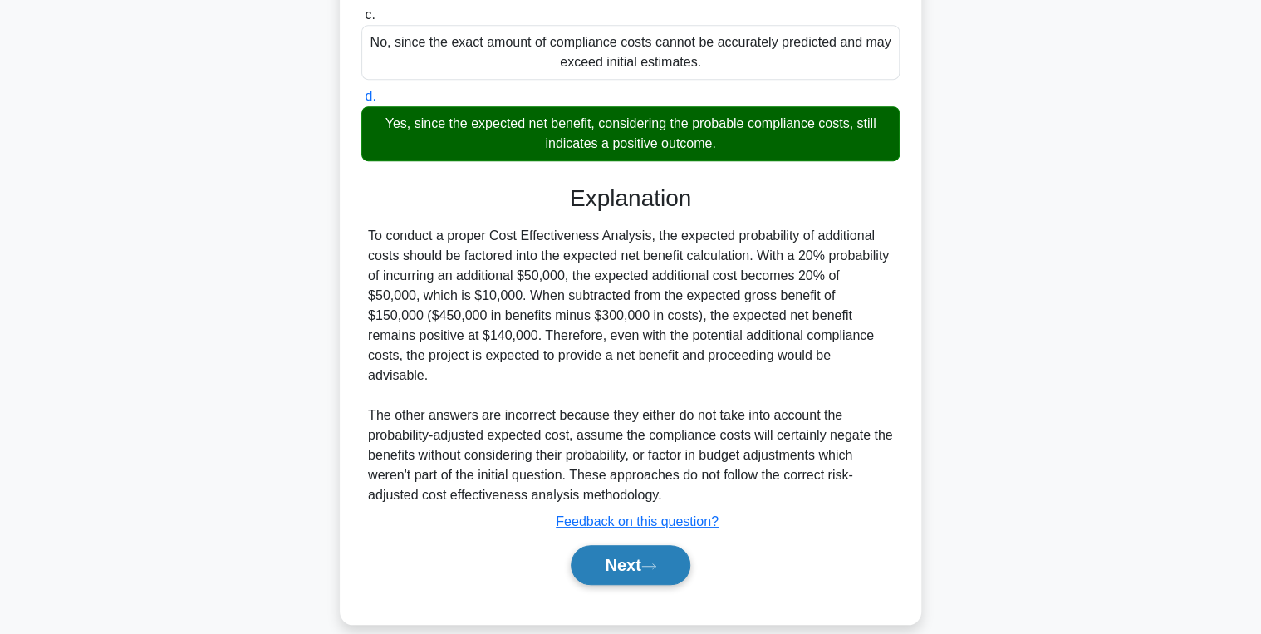
click at [620, 545] on button "Next" at bounding box center [630, 565] width 119 height 40
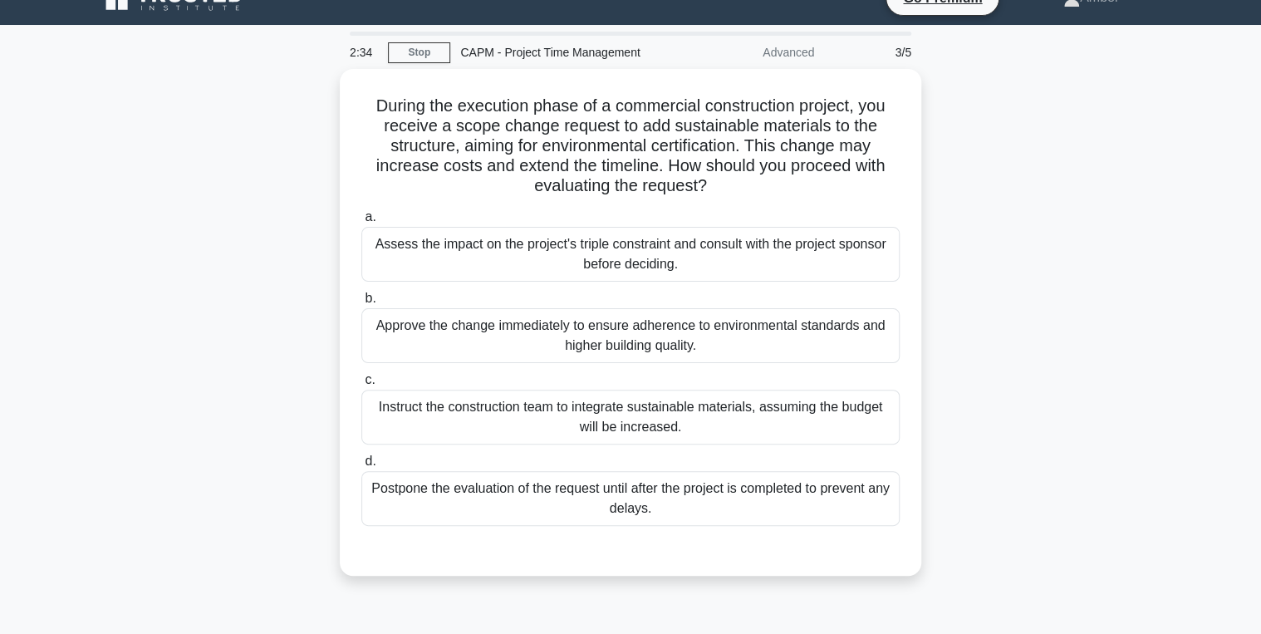
scroll to position [0, 0]
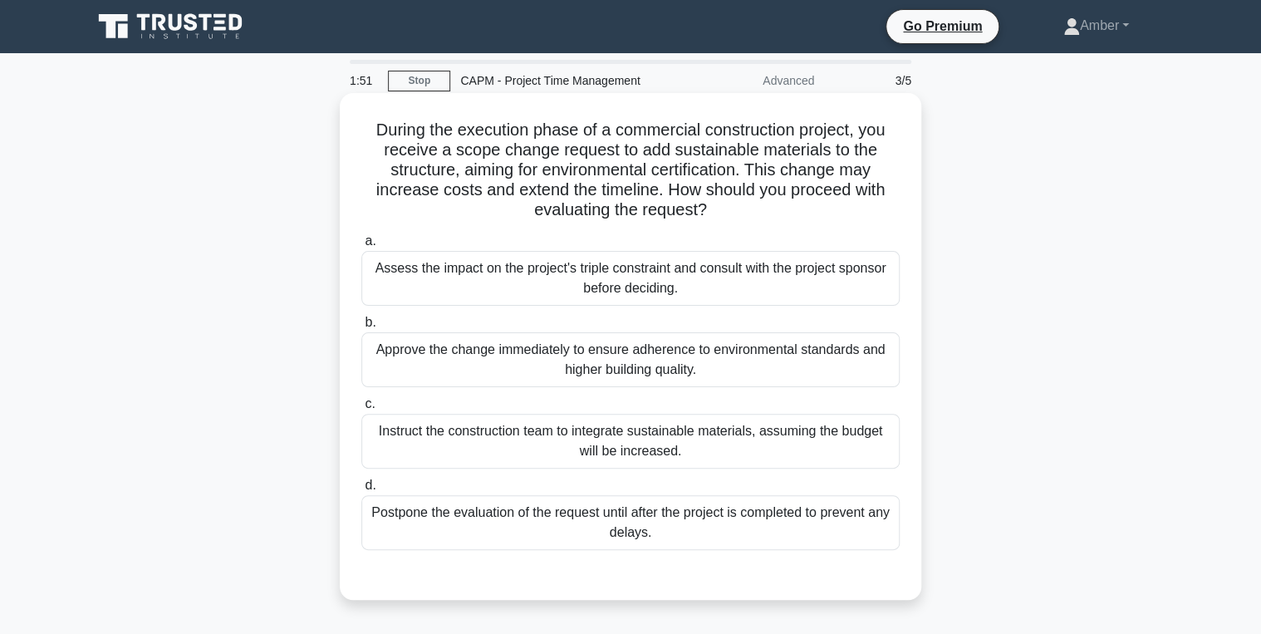
click at [614, 278] on div "Assess the impact on the project's triple constraint and consult with the proje…" at bounding box center [630, 278] width 538 height 55
click at [361, 247] on input "a. Assess the impact on the project's triple constraint and consult with the pr…" at bounding box center [361, 241] width 0 height 11
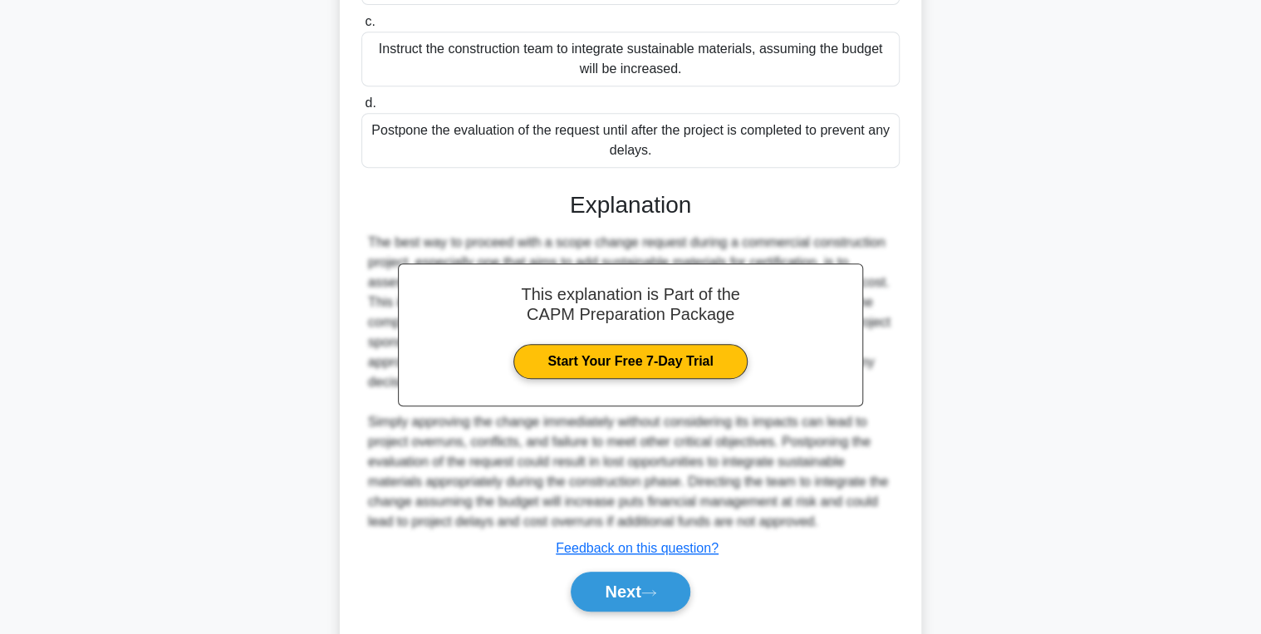
scroll to position [429, 0]
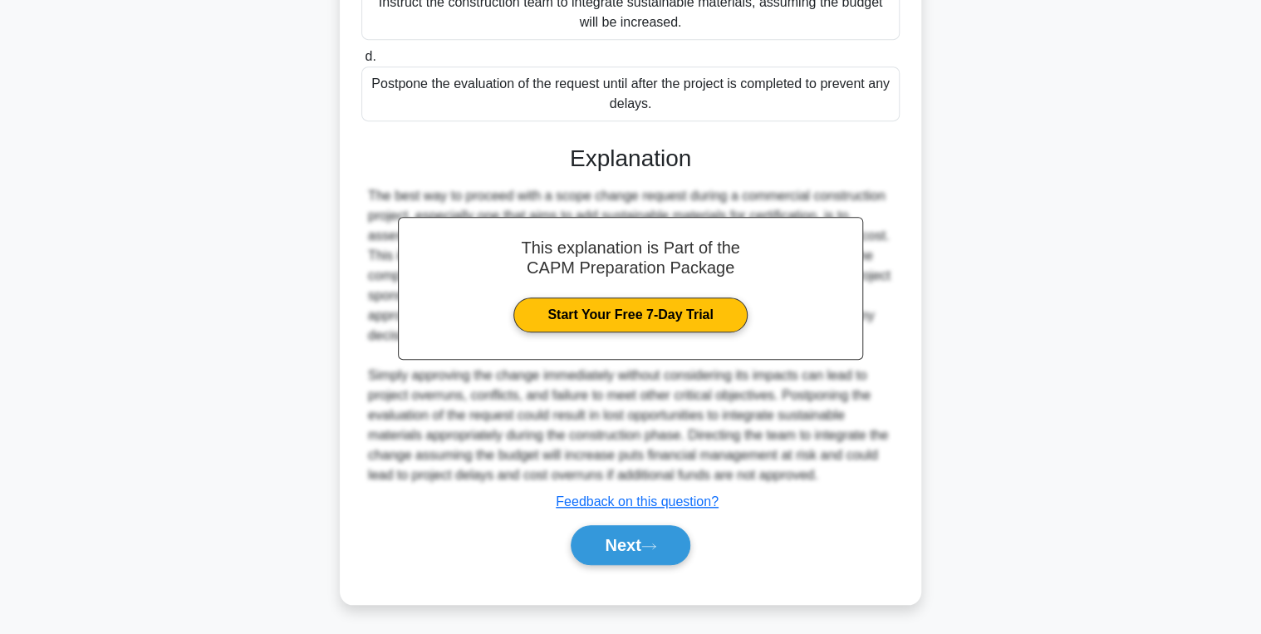
drag, startPoint x: 590, startPoint y: 535, endPoint x: 567, endPoint y: 510, distance: 34.1
click at [590, 533] on button "Next" at bounding box center [630, 545] width 119 height 40
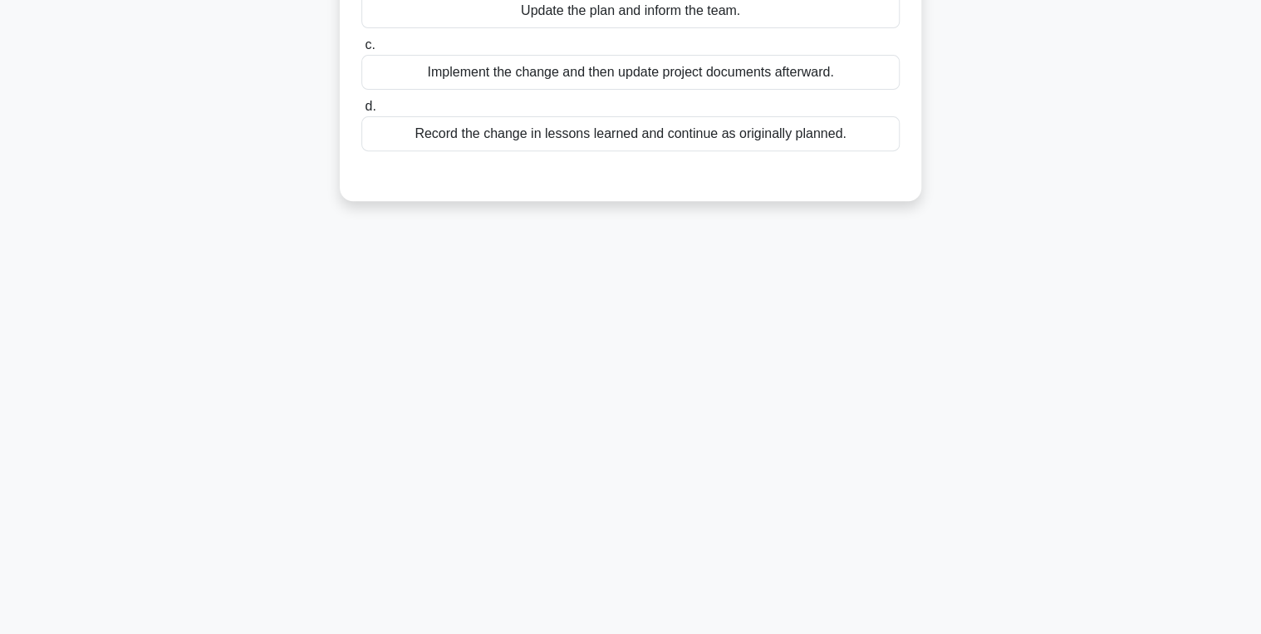
scroll to position [0, 0]
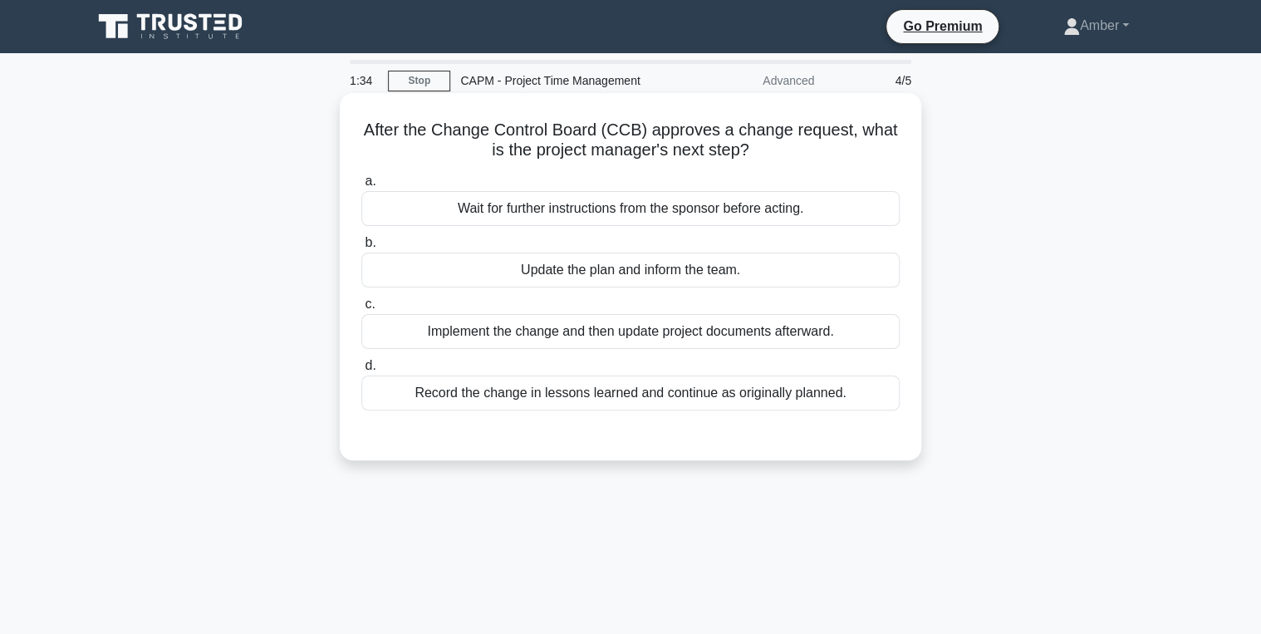
click at [599, 272] on div "Update the plan and inform the team." at bounding box center [630, 270] width 538 height 35
click at [361, 248] on input "b. Update the plan and inform the team." at bounding box center [361, 243] width 0 height 11
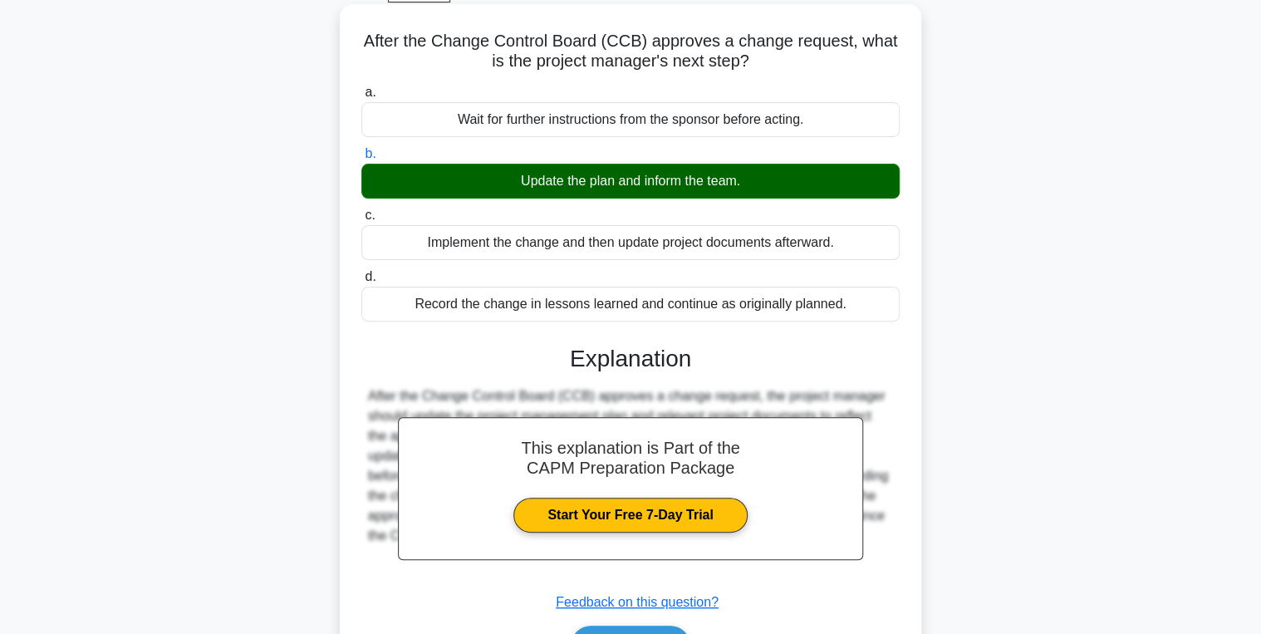
scroll to position [263, 0]
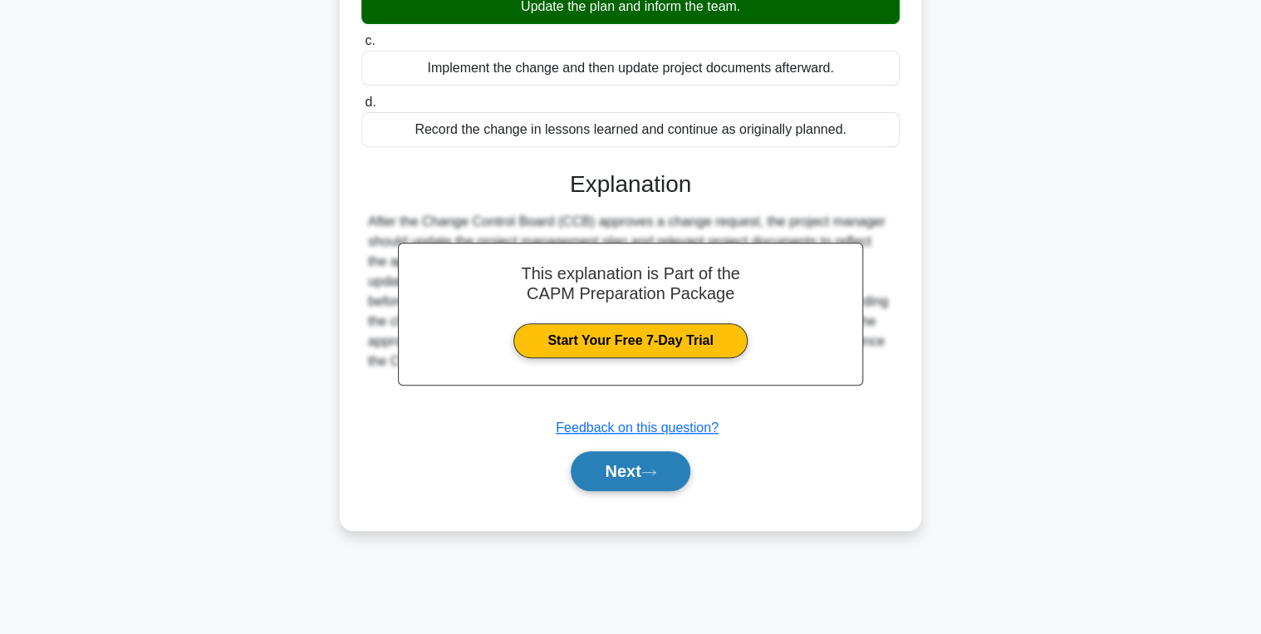
click at [628, 476] on button "Next" at bounding box center [630, 471] width 119 height 40
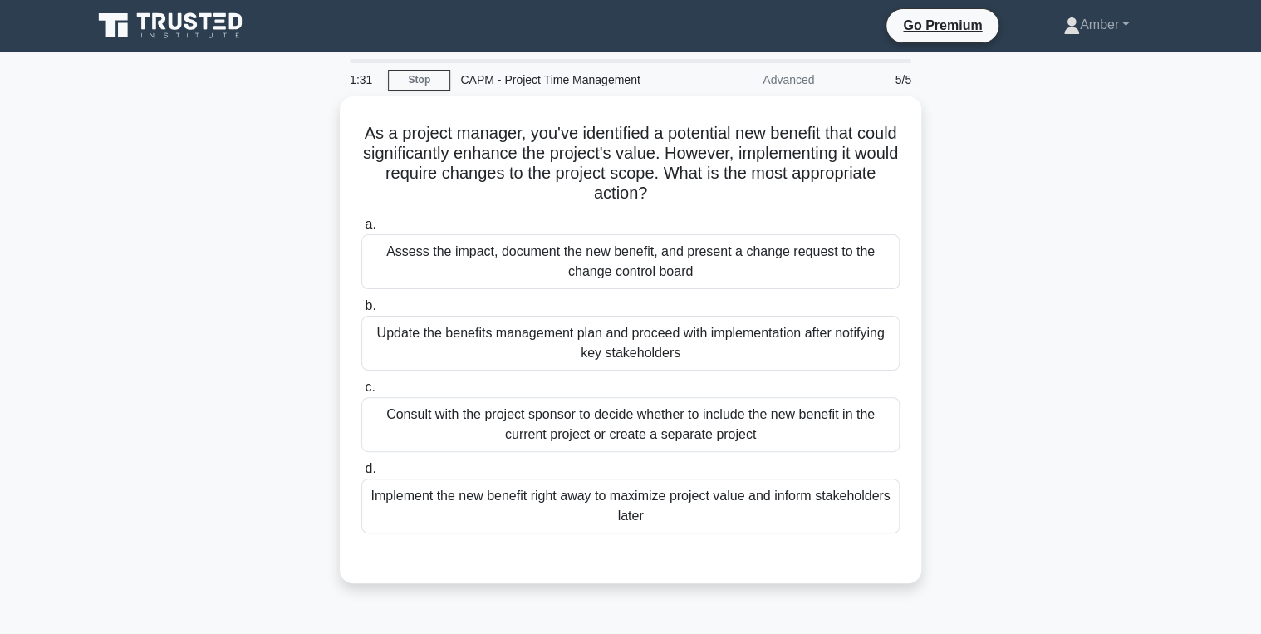
scroll to position [0, 0]
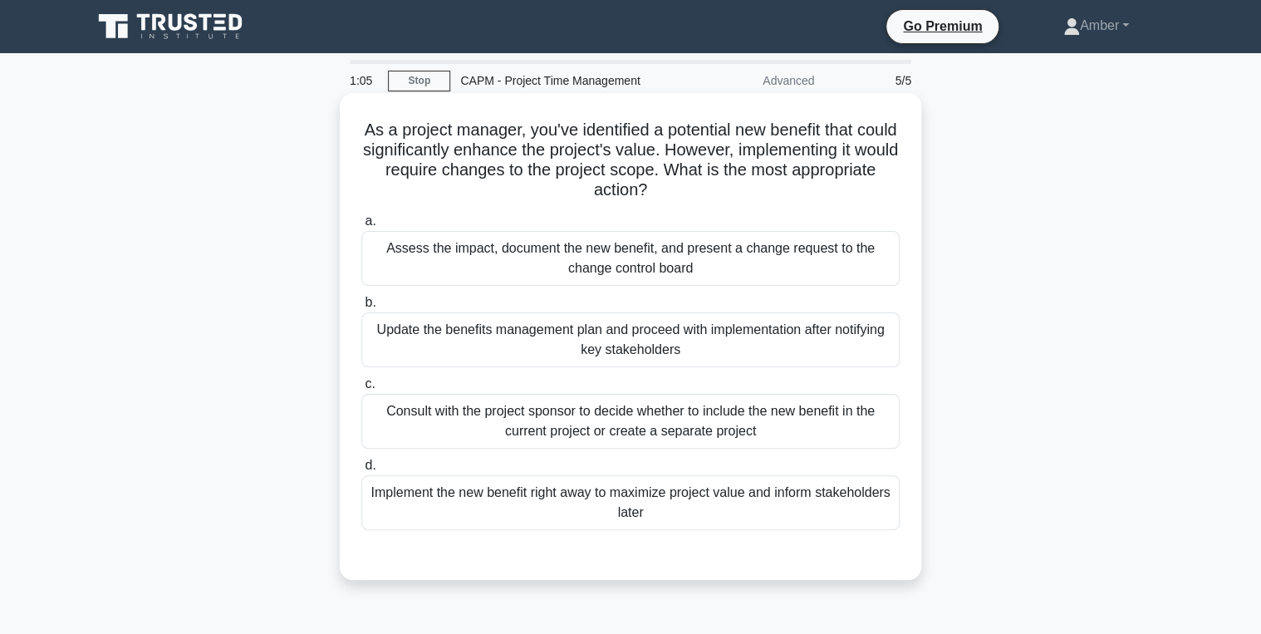
click at [518, 255] on div "Assess the impact, document the new benefit, and present a change request to th…" at bounding box center [630, 258] width 538 height 55
click at [361, 227] on input "a. Assess the impact, document the new benefit, and present a change request to…" at bounding box center [361, 221] width 0 height 11
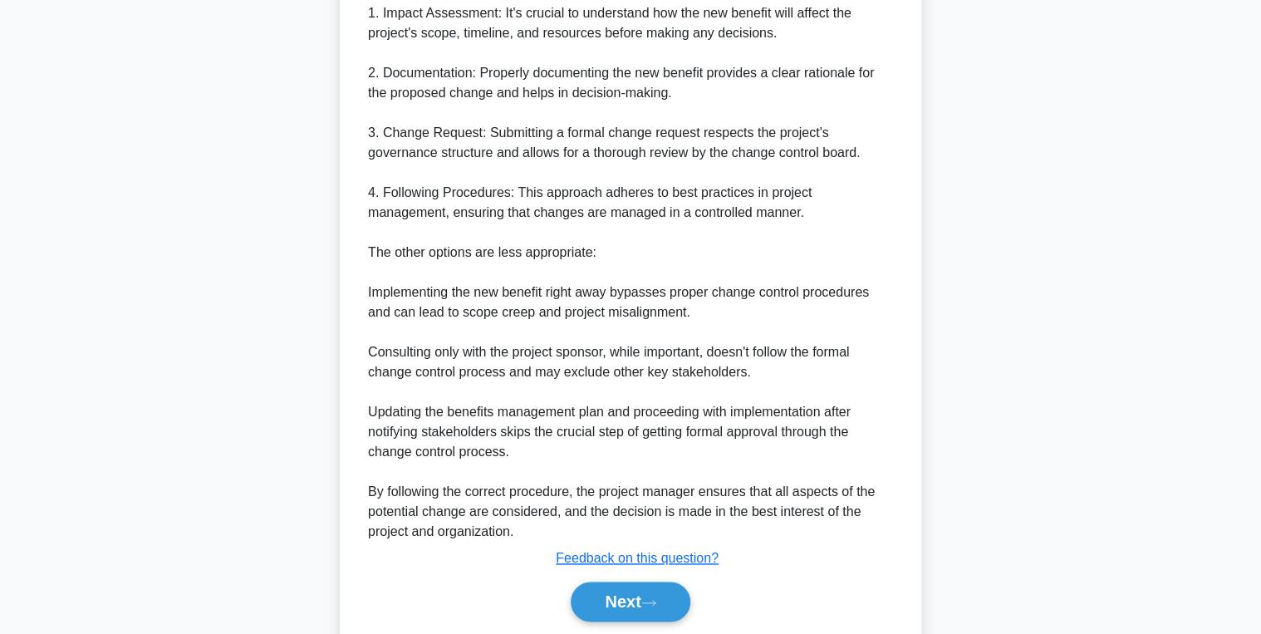
scroll to position [788, 0]
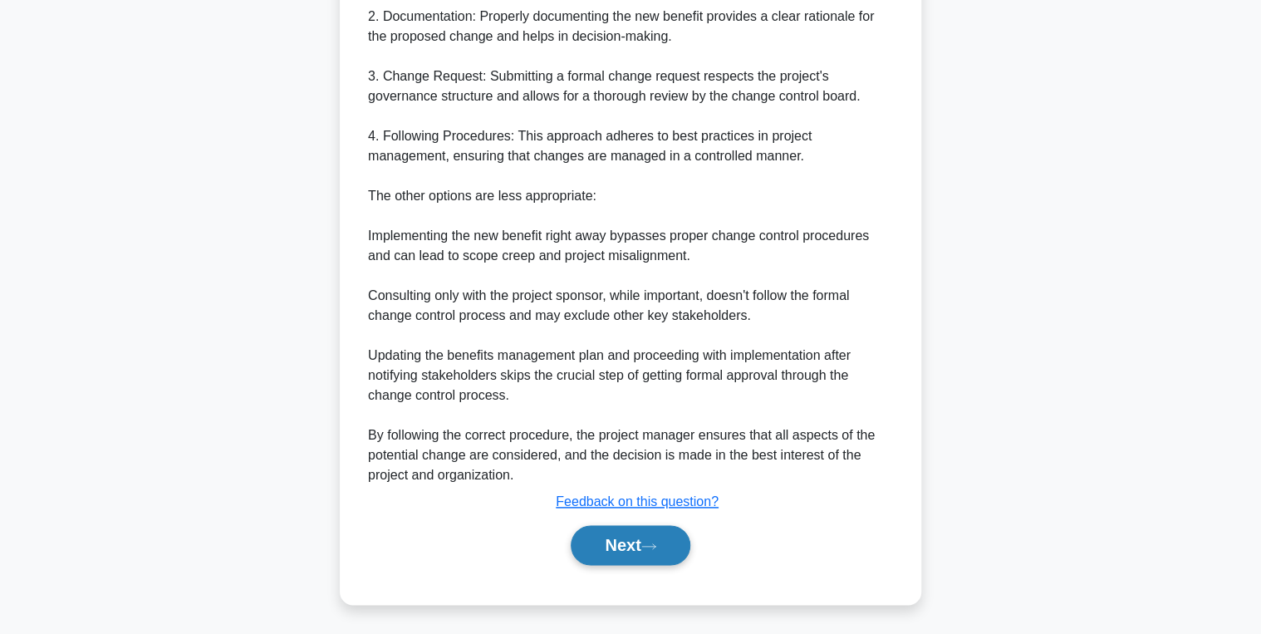
click at [635, 542] on button "Next" at bounding box center [630, 545] width 119 height 40
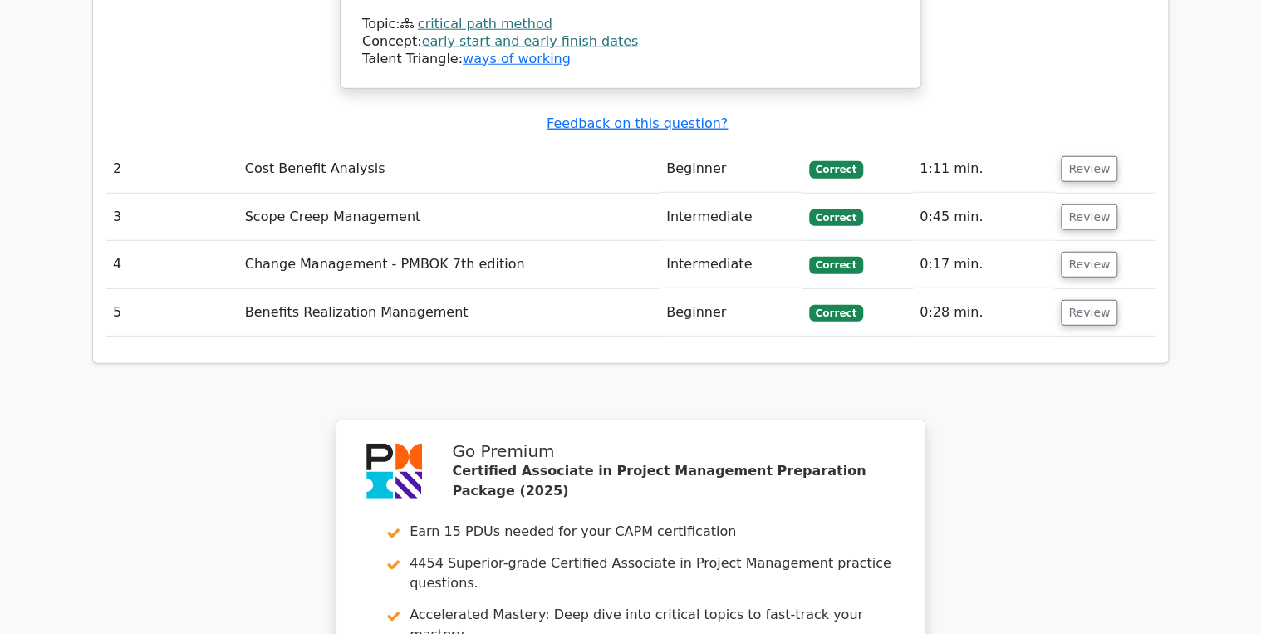
scroll to position [2603, 0]
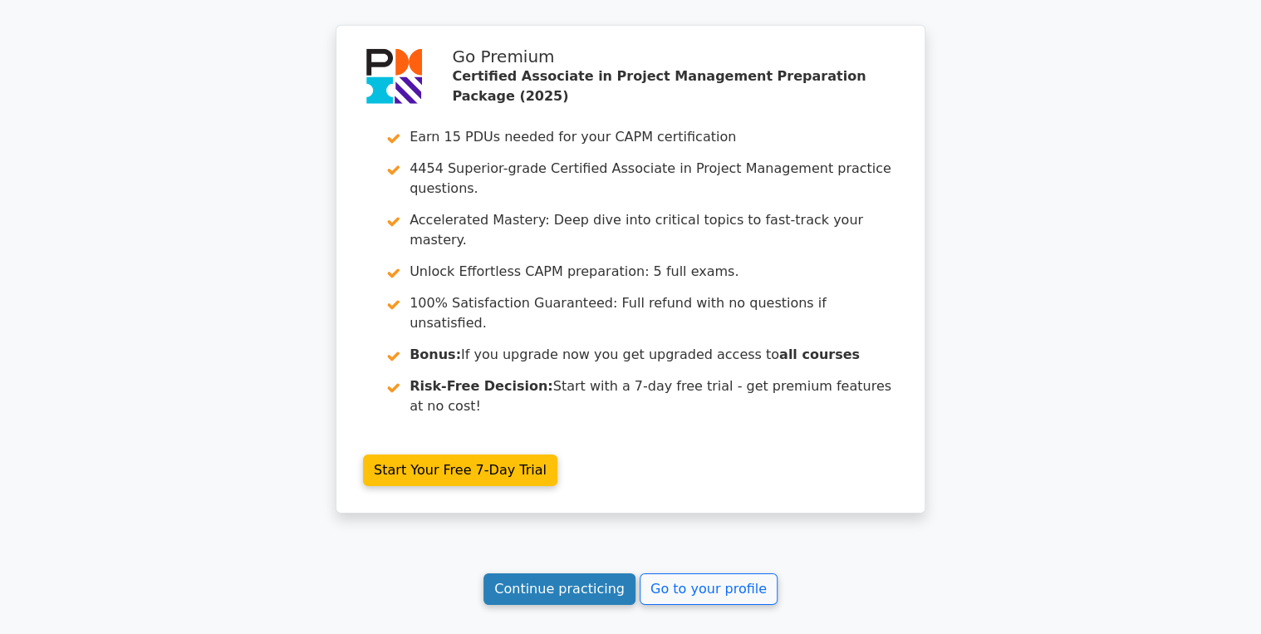
click at [555, 573] on link "Continue practicing" at bounding box center [559, 589] width 152 height 32
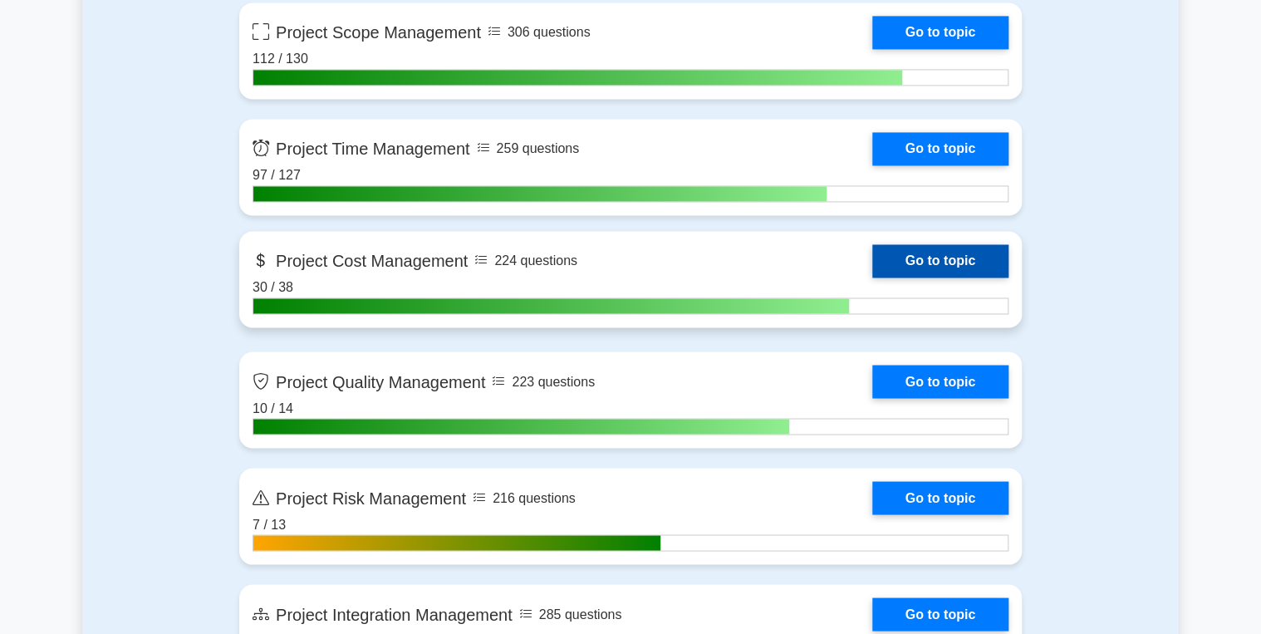
scroll to position [1263, 0]
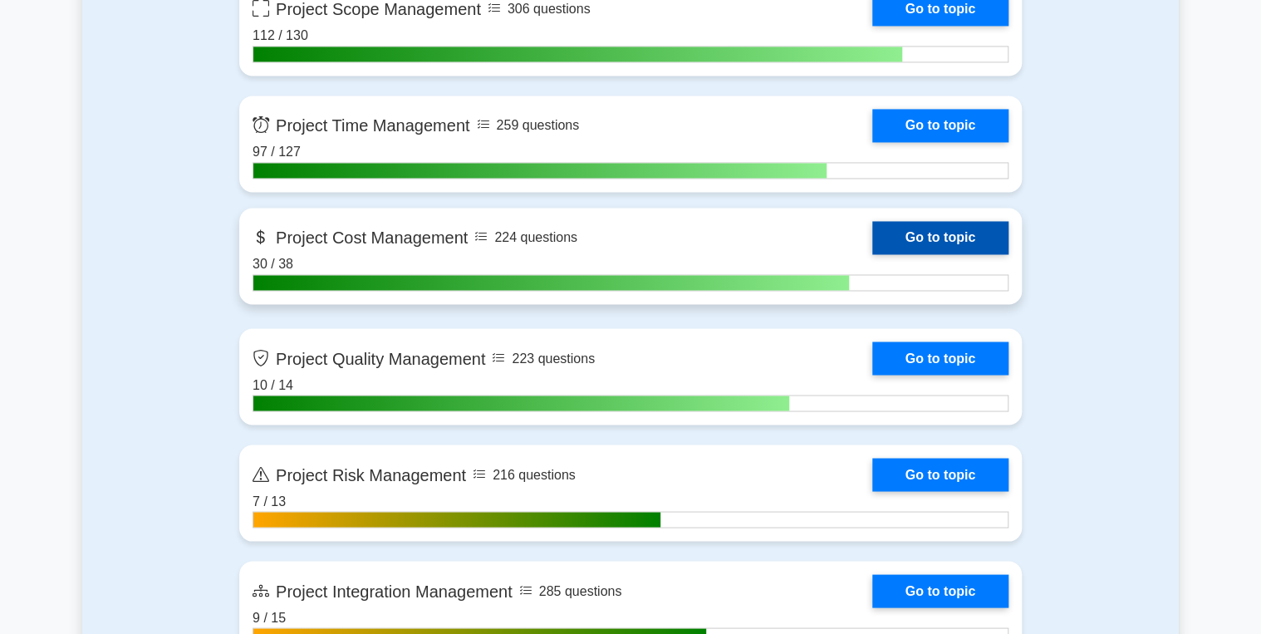
click at [943, 226] on link "Go to topic" at bounding box center [940, 237] width 136 height 33
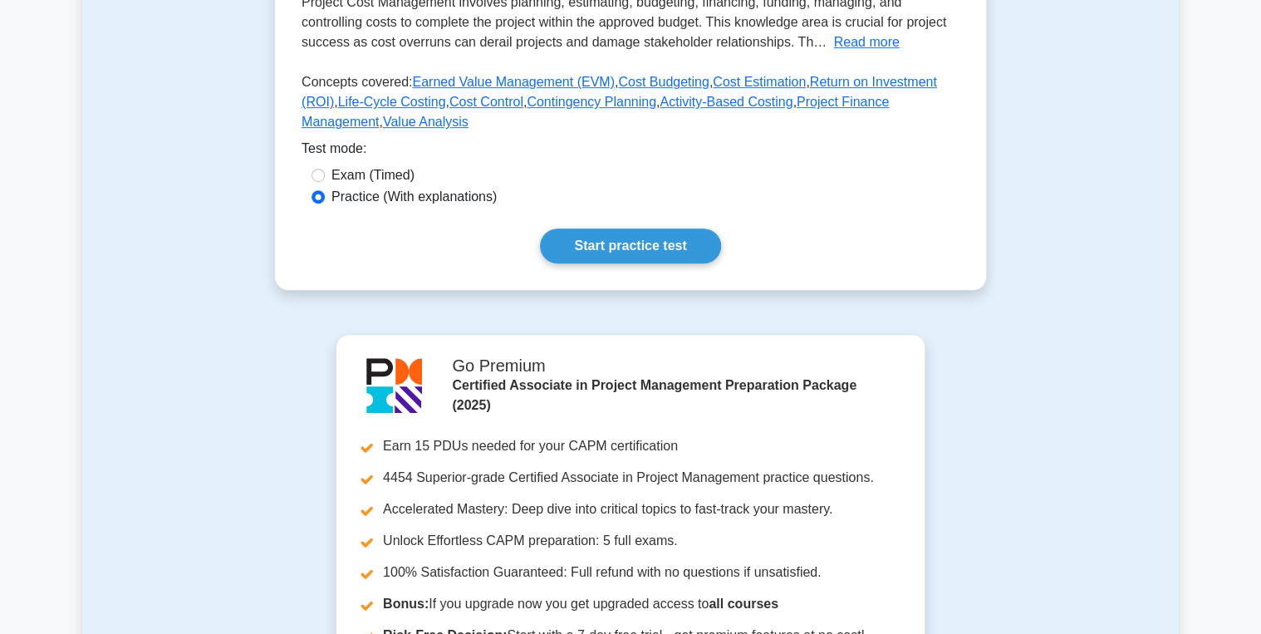
scroll to position [399, 0]
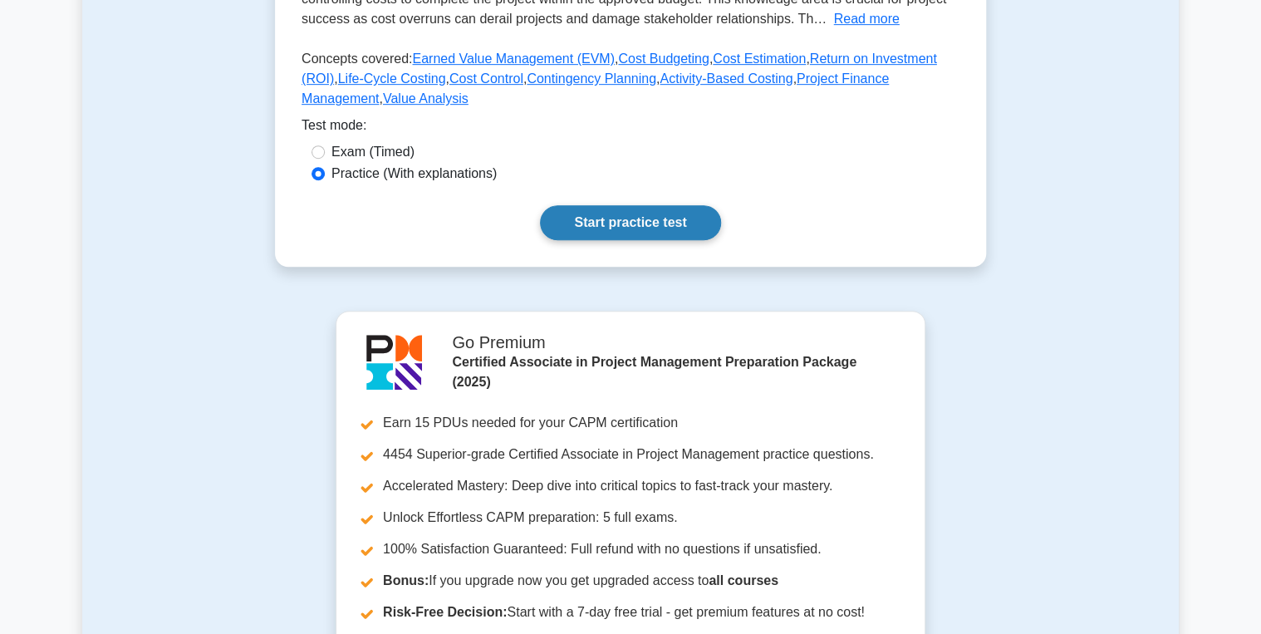
click at [629, 240] on link "Start practice test" at bounding box center [630, 222] width 180 height 35
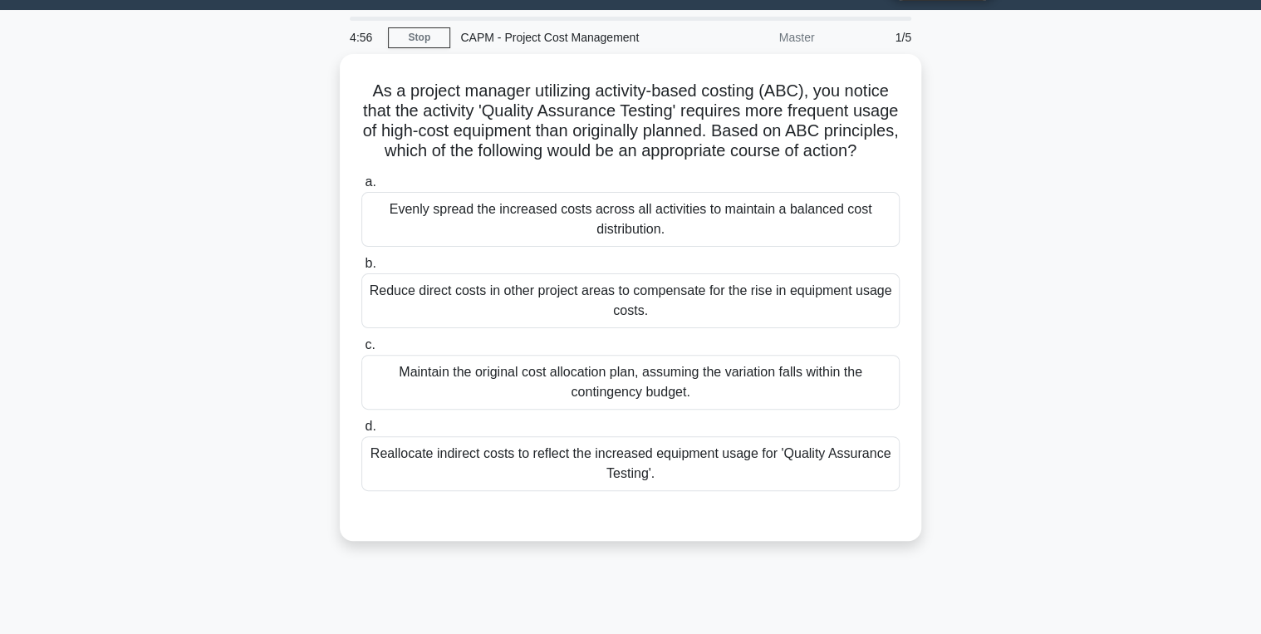
scroll to position [66, 0]
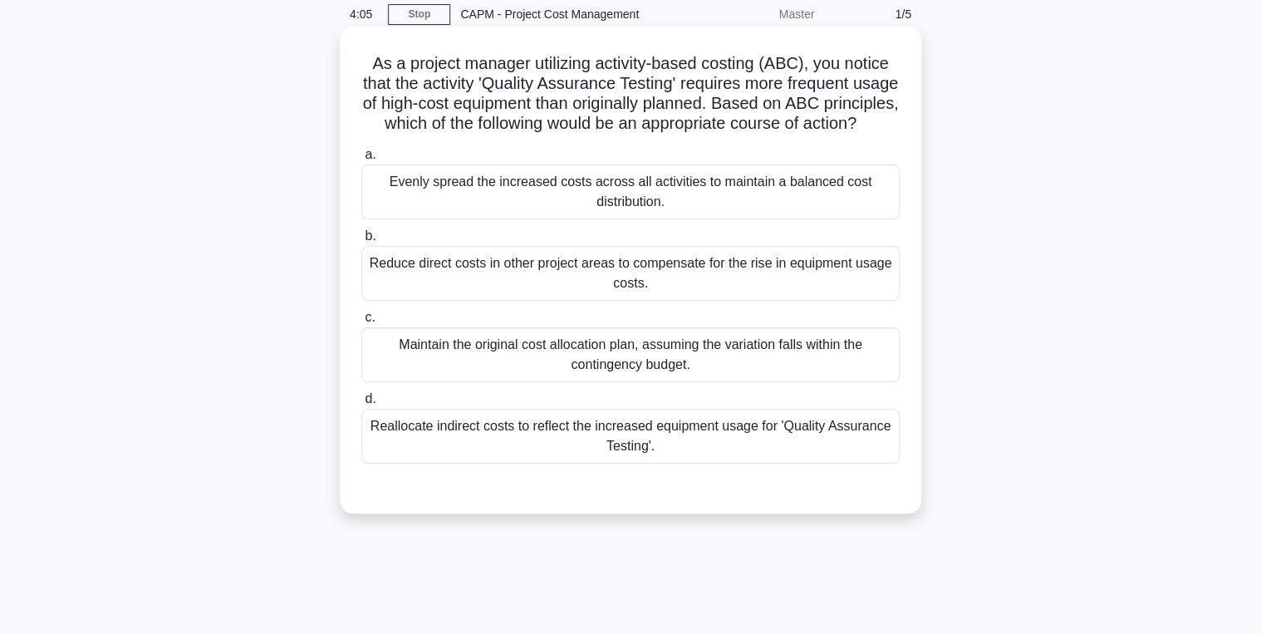
click at [648, 459] on div "Reallocate indirect costs to reflect the increased equipment usage for 'Quality…" at bounding box center [630, 436] width 538 height 55
drag, startPoint x: 648, startPoint y: 459, endPoint x: 514, endPoint y: 476, distance: 134.8
click at [515, 464] on div "Reallocate indirect costs to reflect the increased equipment usage for 'Quality…" at bounding box center [630, 436] width 538 height 55
click at [361, 405] on input "d. Reallocate indirect costs to reflect the increased equipment usage for 'Qual…" at bounding box center [361, 399] width 0 height 11
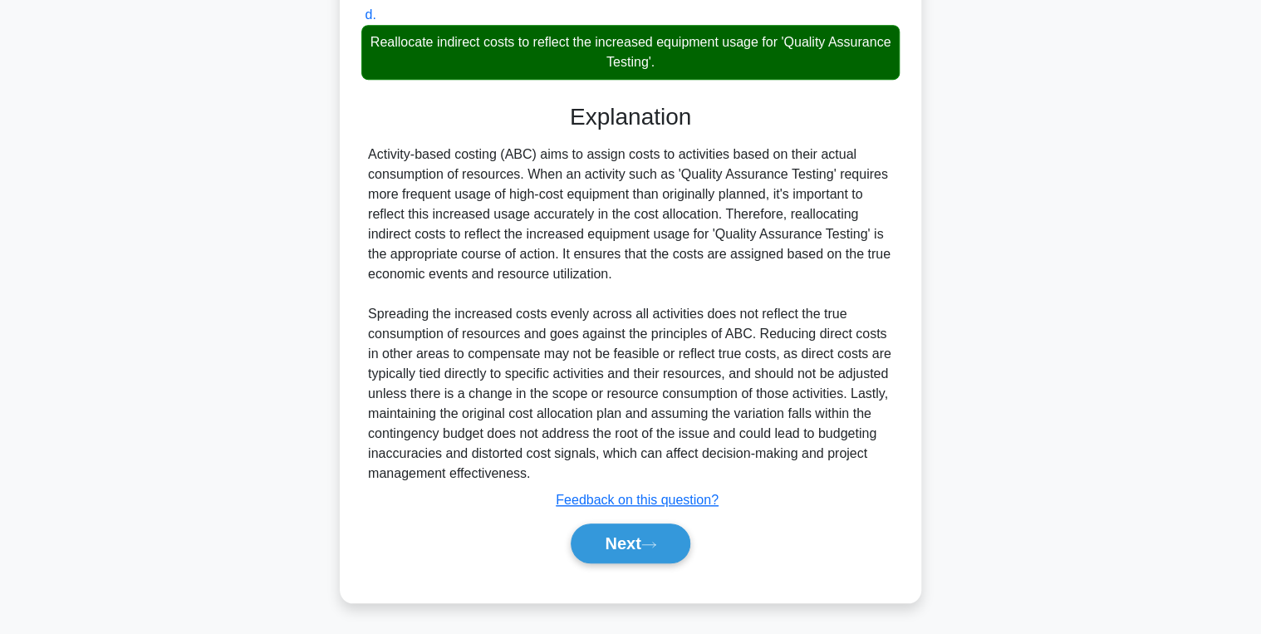
scroll to position [469, 0]
click at [584, 546] on button "Next" at bounding box center [630, 543] width 119 height 40
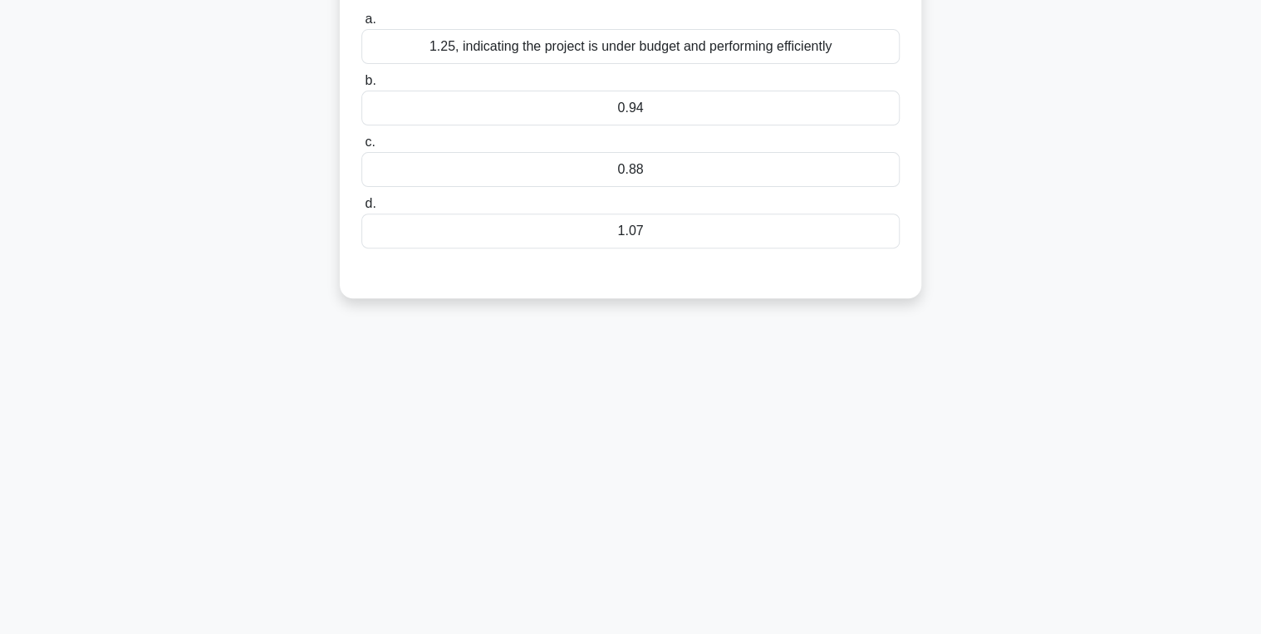
scroll to position [0, 0]
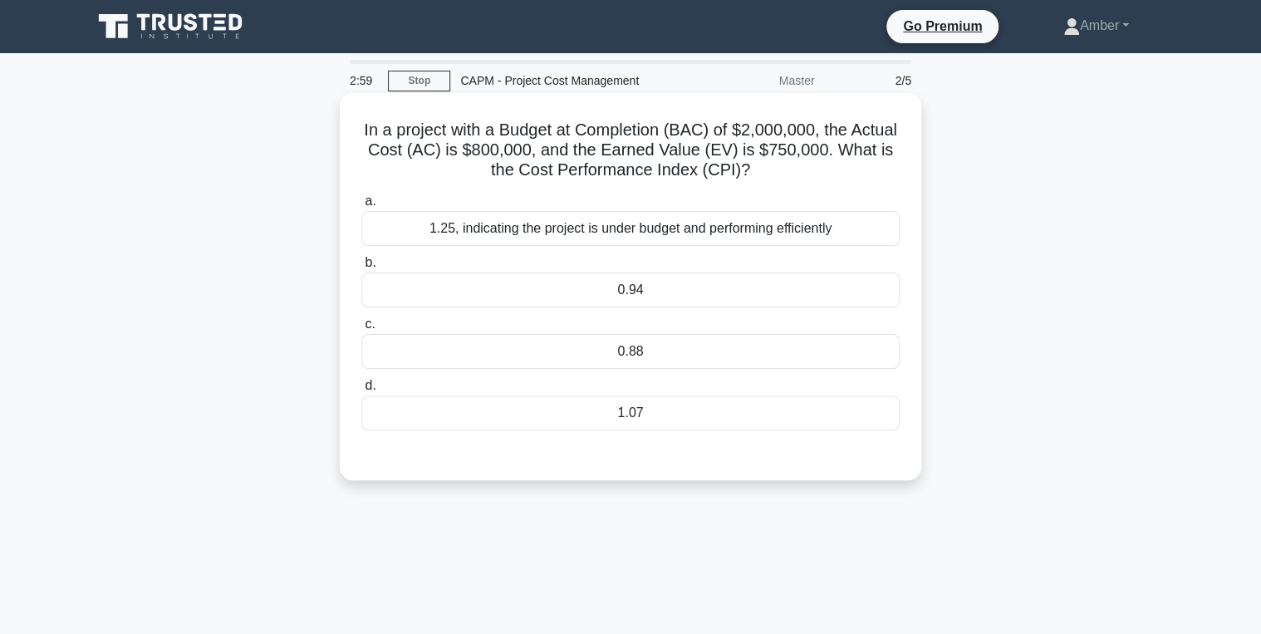
click at [604, 302] on div "0.94" at bounding box center [630, 289] width 538 height 35
click at [361, 268] on input "b. 0.94" at bounding box center [361, 263] width 0 height 11
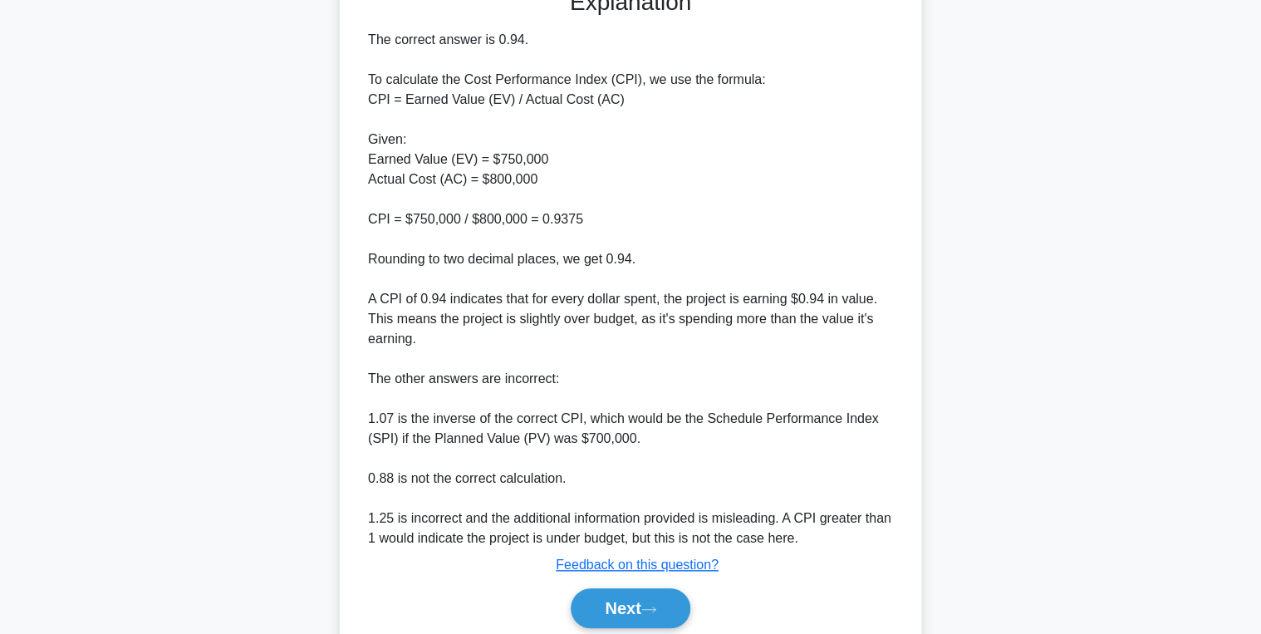
scroll to position [528, 0]
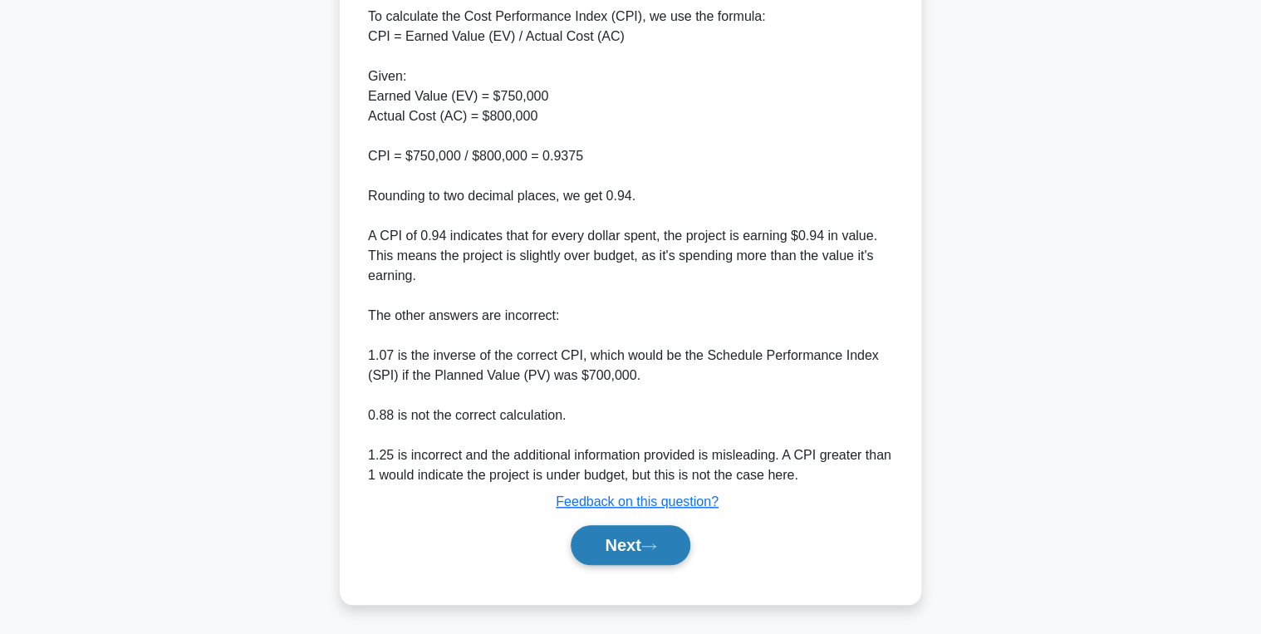
drag, startPoint x: 628, startPoint y: 559, endPoint x: 608, endPoint y: 532, distance: 33.9
click at [626, 555] on button "Next" at bounding box center [630, 545] width 119 height 40
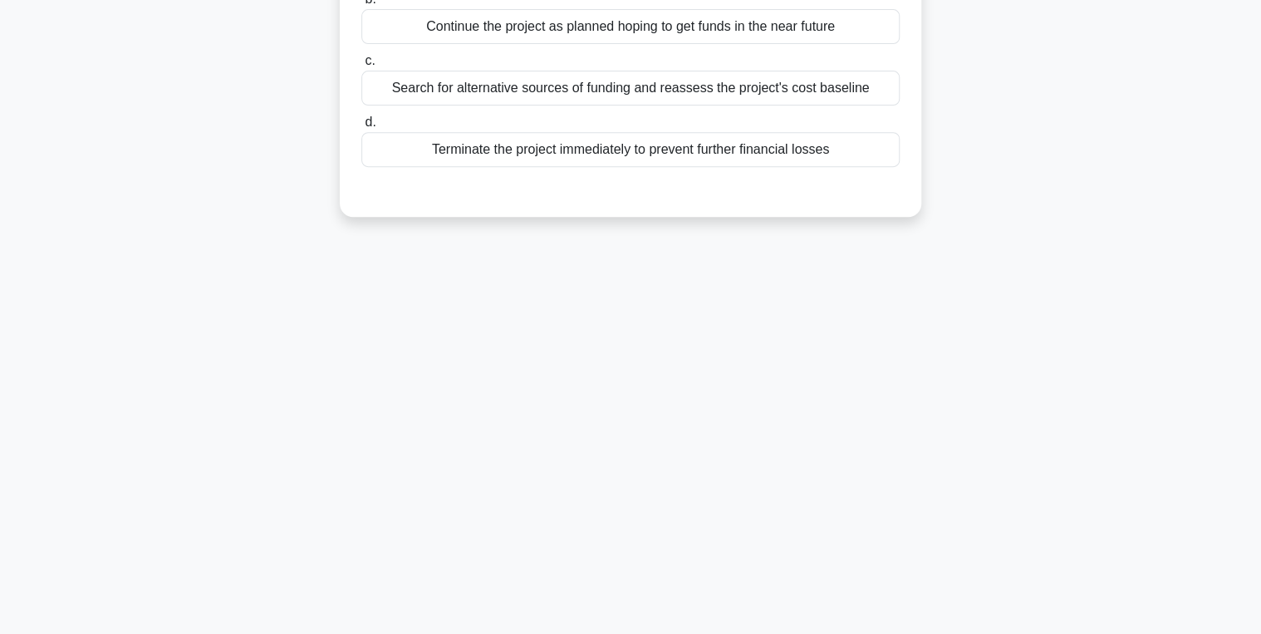
scroll to position [0, 0]
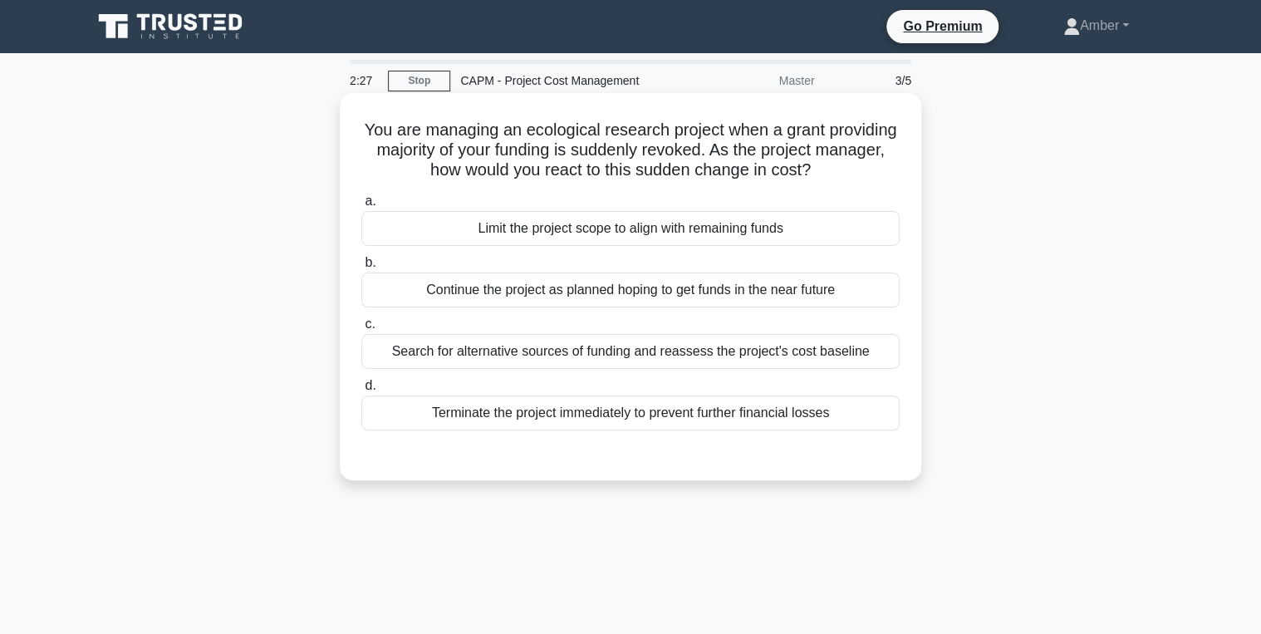
click at [527, 349] on div "Search for alternative sources of funding and reassess the project's cost basel…" at bounding box center [630, 351] width 538 height 35
click at [361, 330] on input "c. Search for alternative sources of funding and reassess the project's cost ba…" at bounding box center [361, 324] width 0 height 11
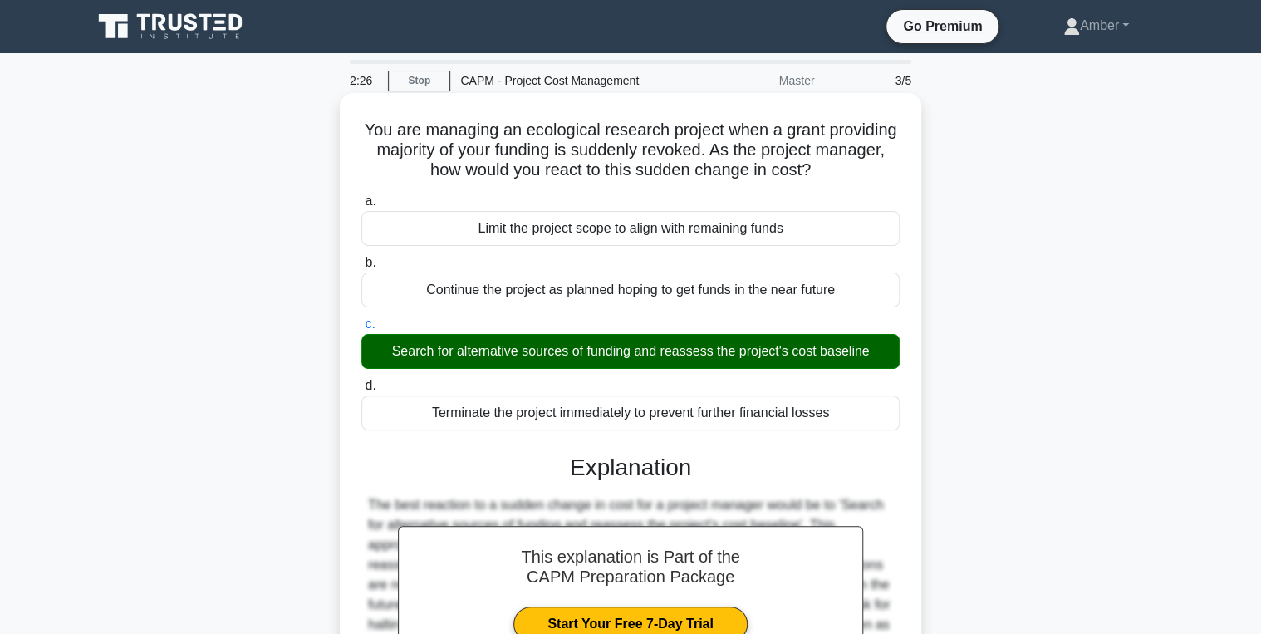
scroll to position [263, 0]
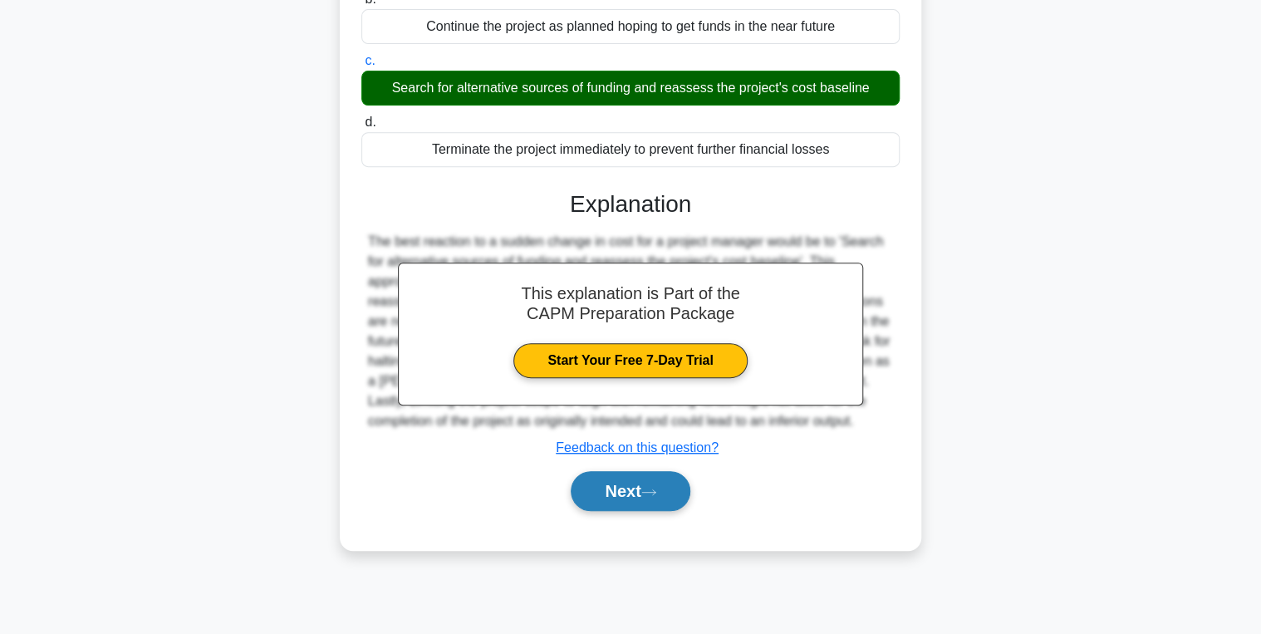
click at [629, 503] on button "Next" at bounding box center [630, 491] width 119 height 40
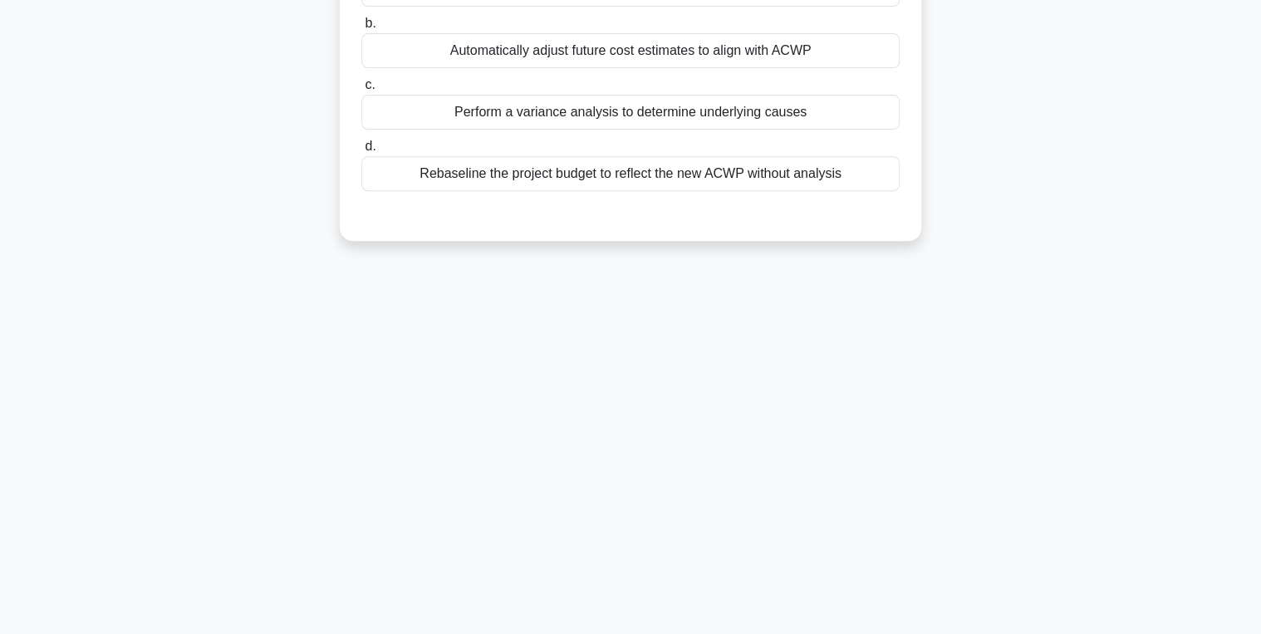
scroll to position [0, 0]
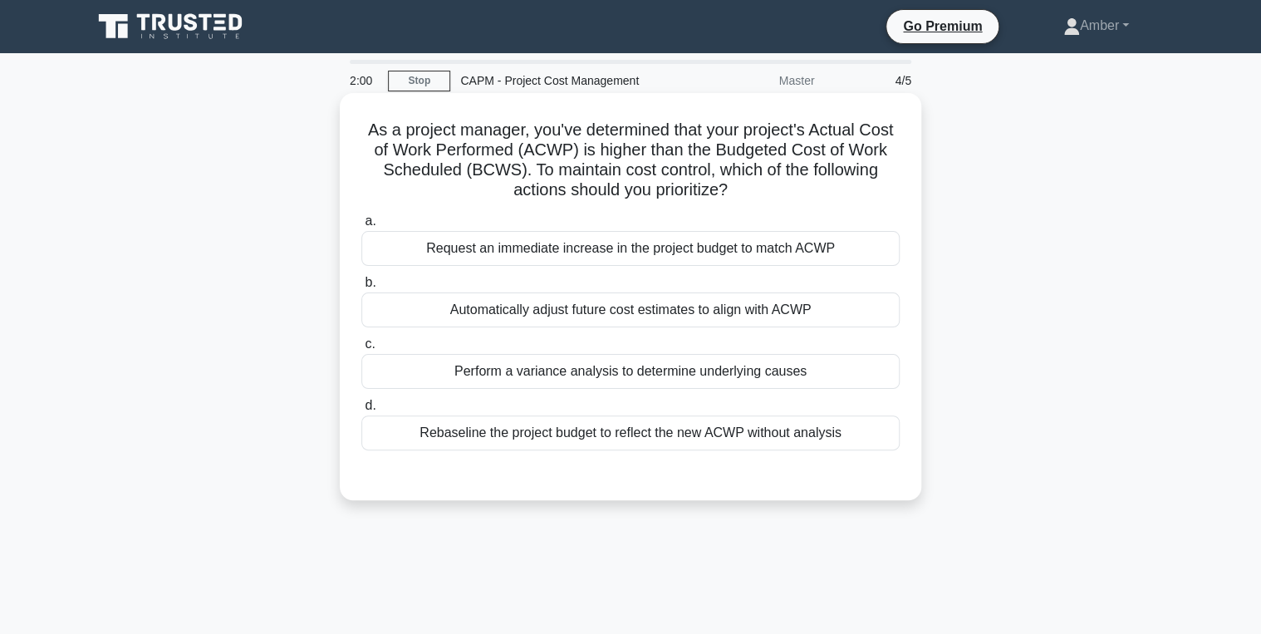
click at [551, 364] on div "Perform a variance analysis to determine underlying causes" at bounding box center [630, 371] width 538 height 35
click at [361, 350] on input "c. Perform a variance analysis to determine underlying causes" at bounding box center [361, 344] width 0 height 11
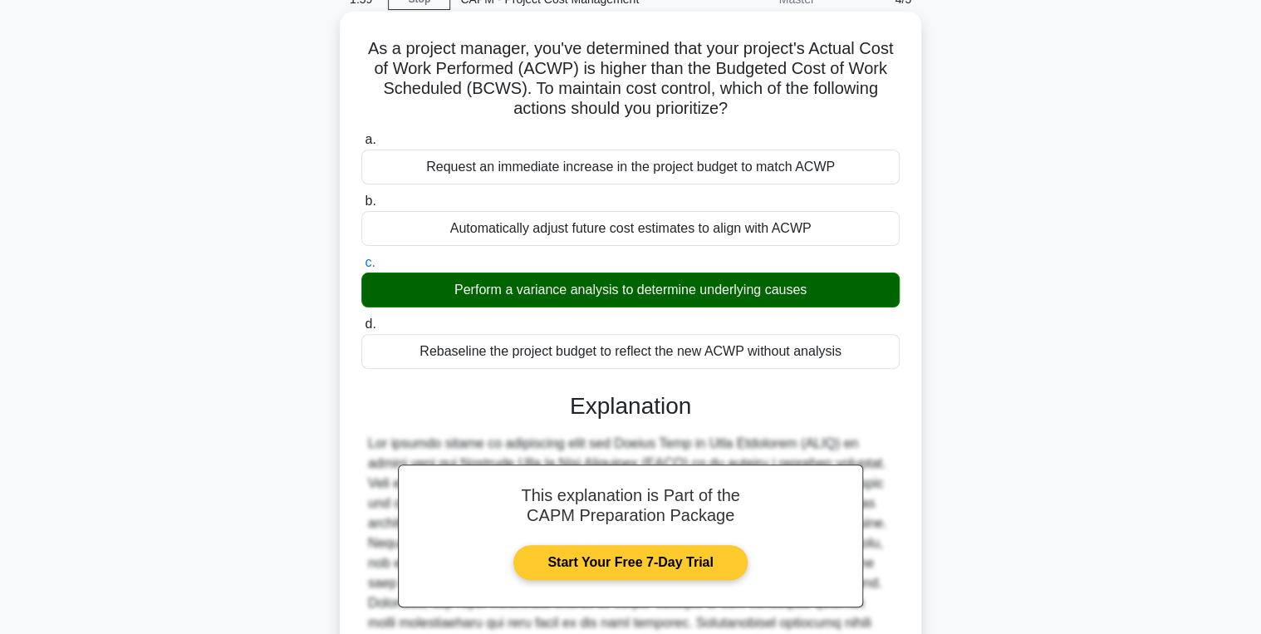
scroll to position [309, 0]
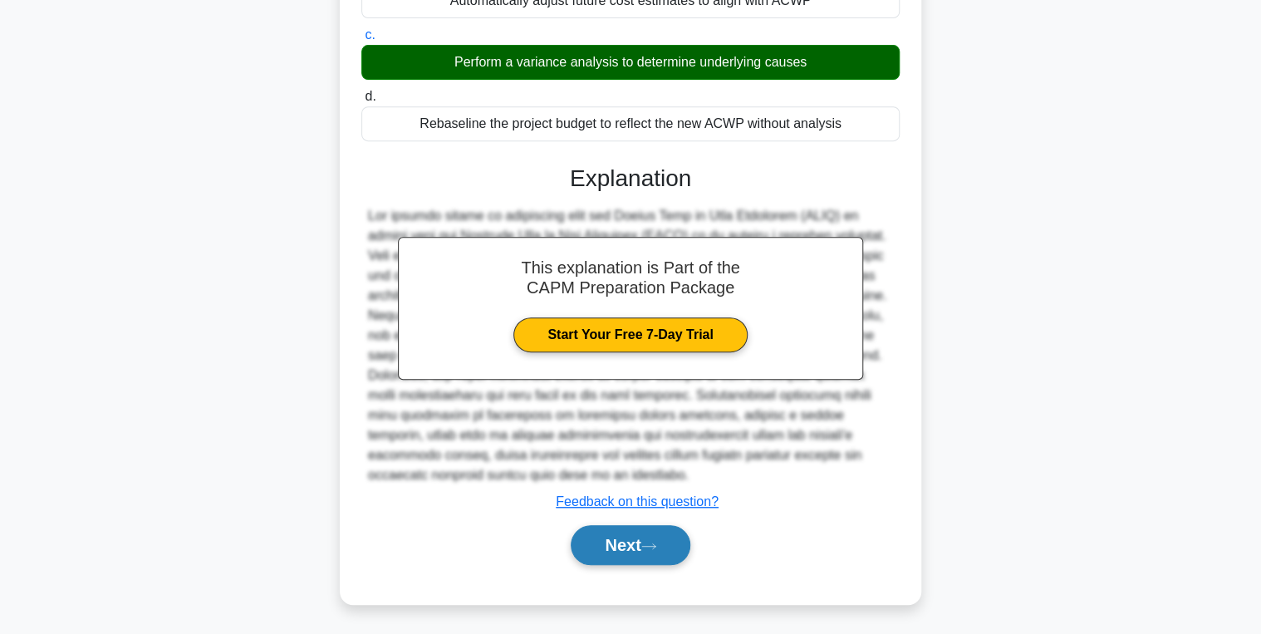
click at [607, 552] on button "Next" at bounding box center [630, 545] width 119 height 40
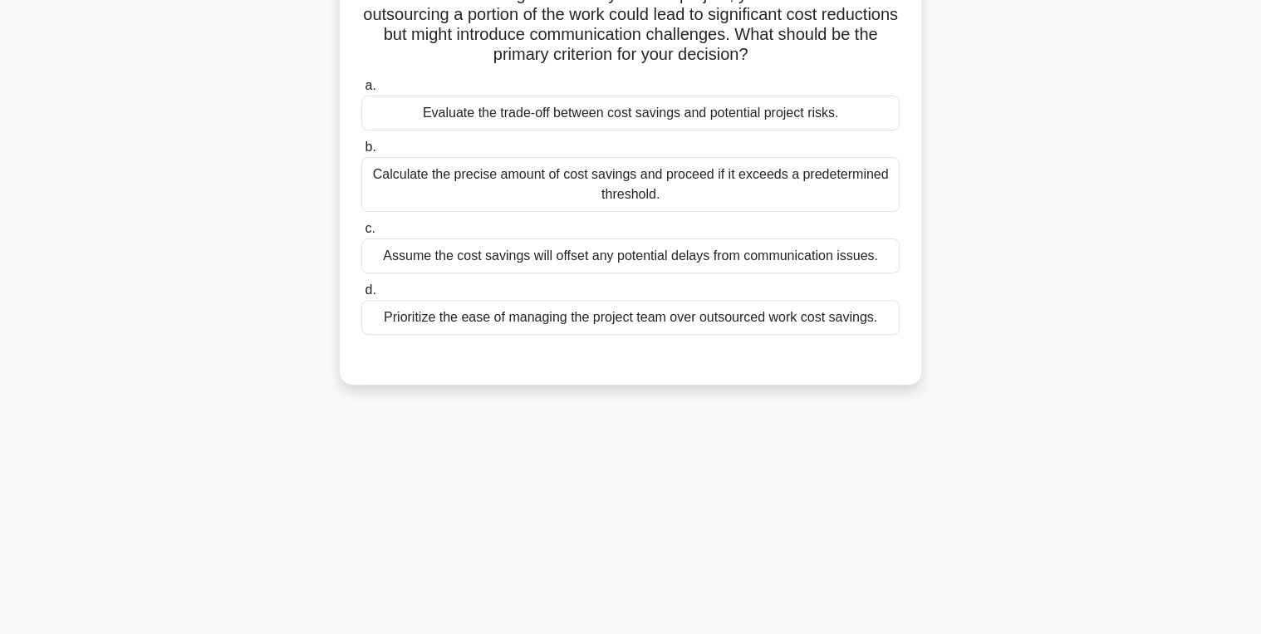
scroll to position [0, 0]
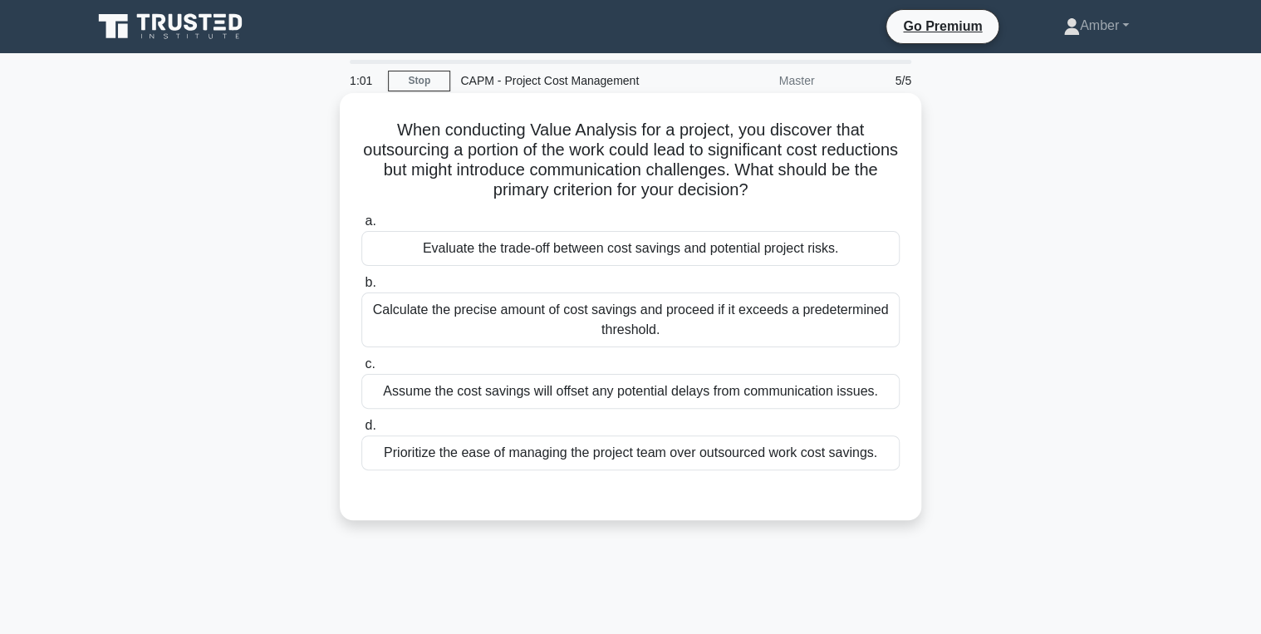
click at [635, 250] on div "Evaluate the trade-off between cost savings and potential project risks." at bounding box center [630, 248] width 538 height 35
click at [361, 227] on input "a. Evaluate the trade-off between cost savings and potential project risks." at bounding box center [361, 221] width 0 height 11
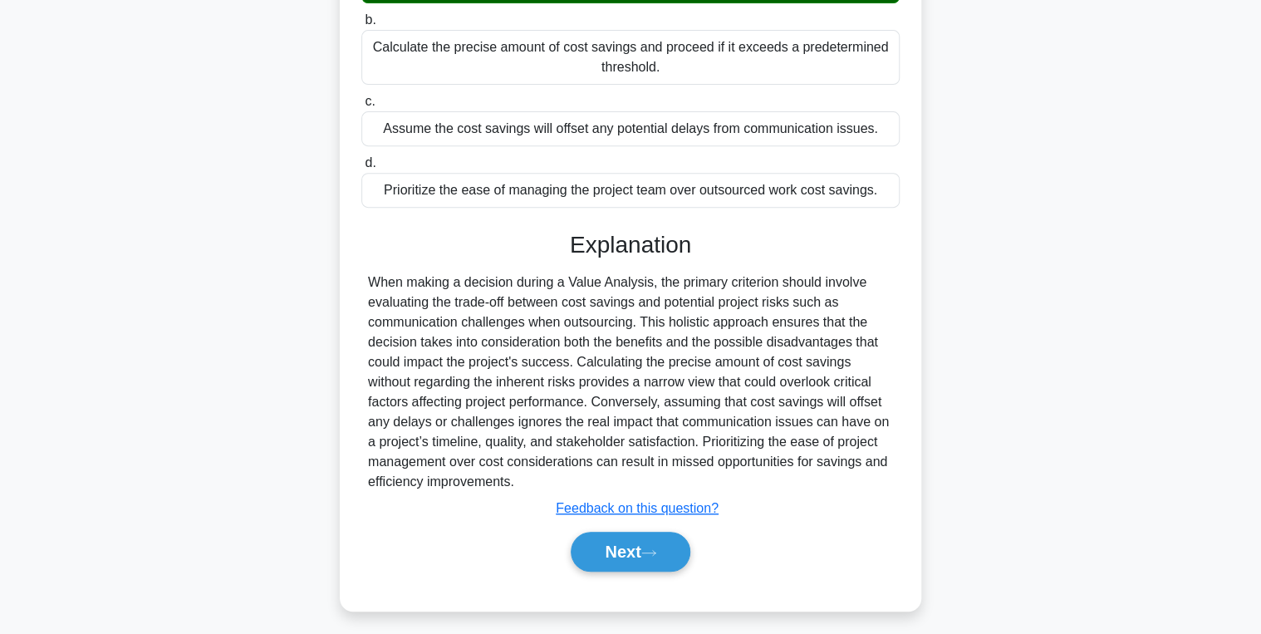
scroll to position [269, 0]
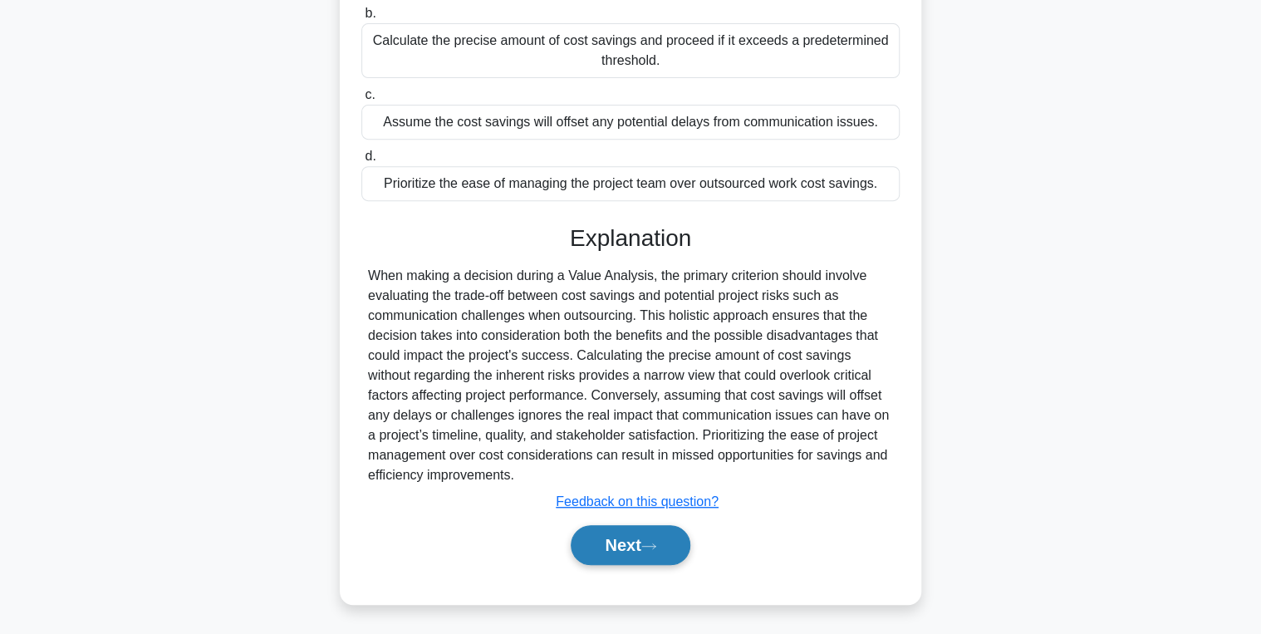
click at [656, 548] on icon at bounding box center [648, 546] width 15 height 9
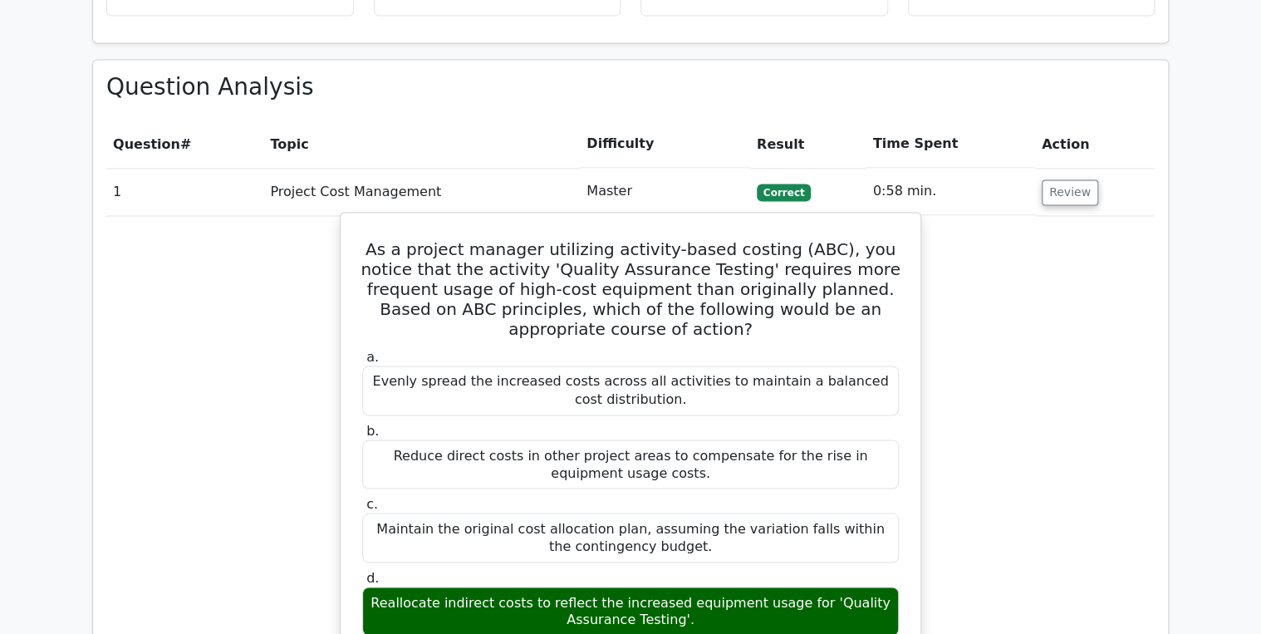
scroll to position [1196, 0]
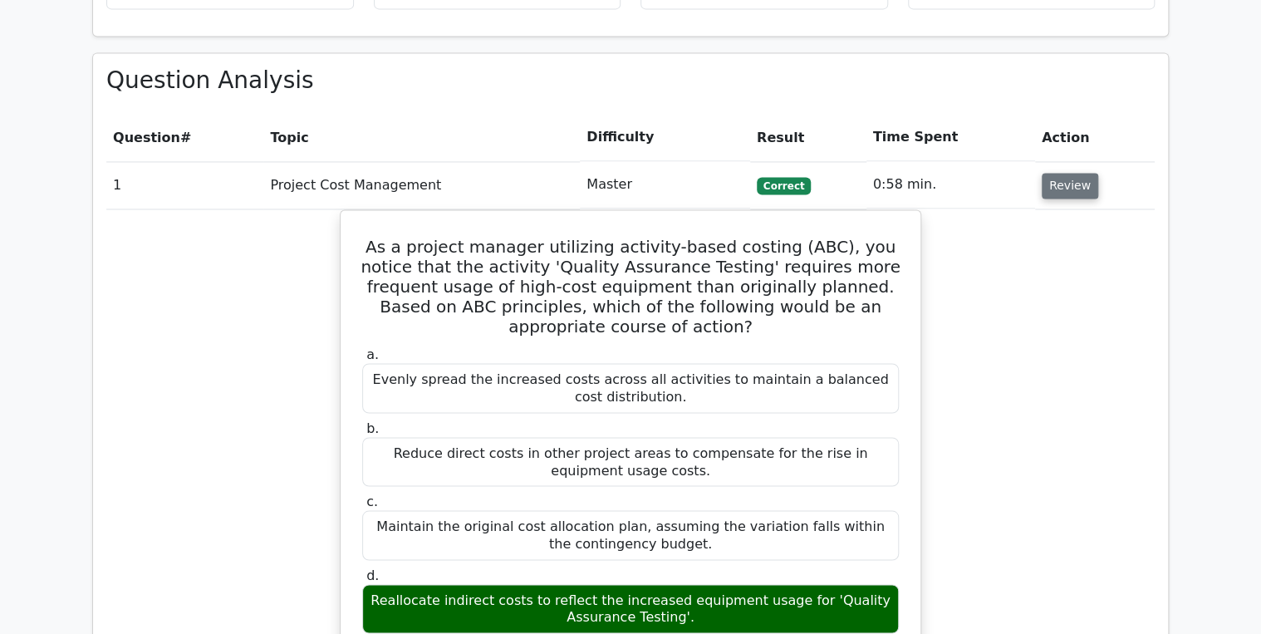
click at [1058, 173] on button "Review" at bounding box center [1070, 186] width 56 height 26
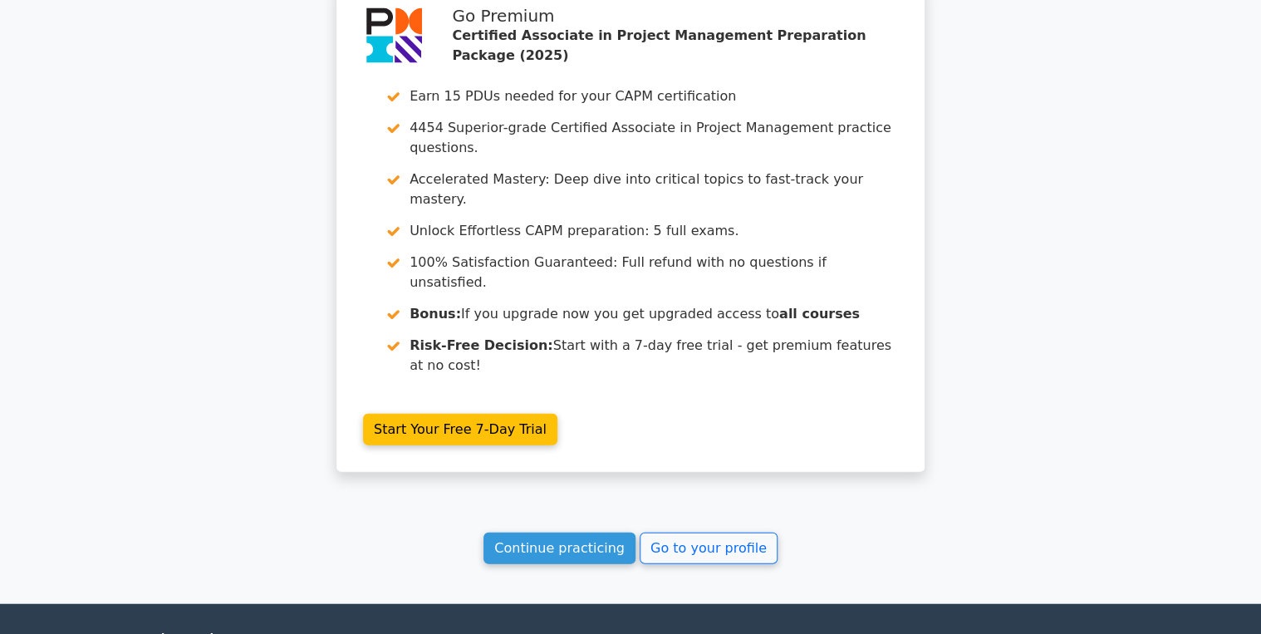
scroll to position [1705, 0]
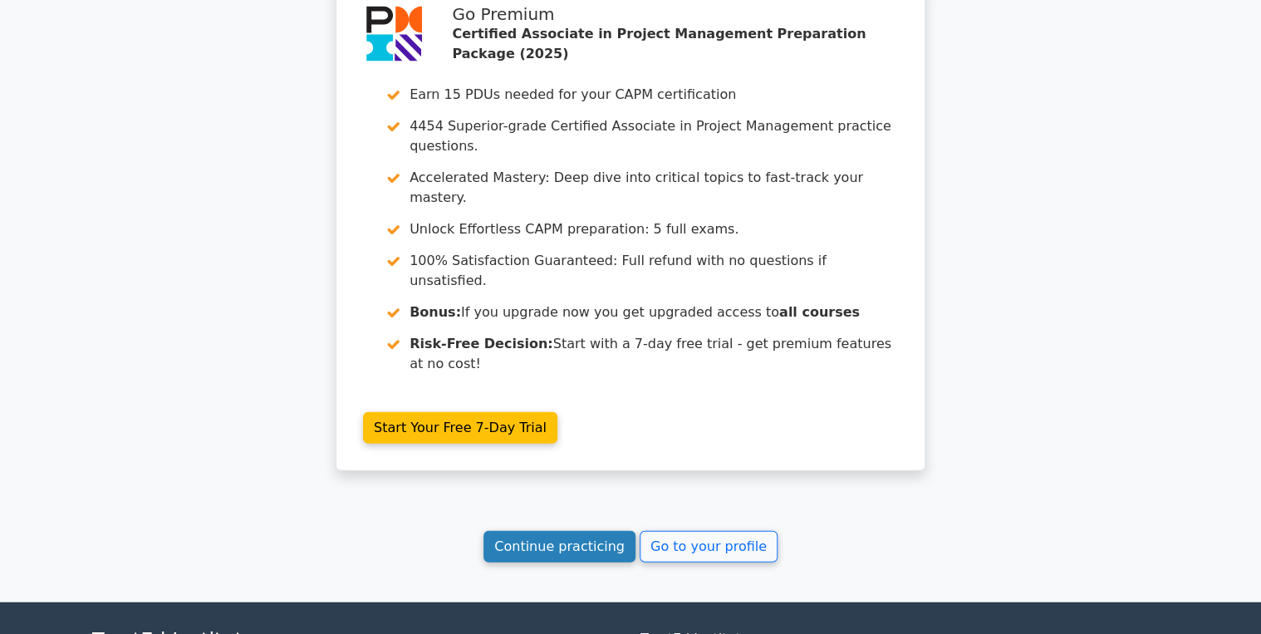
click at [575, 531] on link "Continue practicing" at bounding box center [559, 547] width 152 height 32
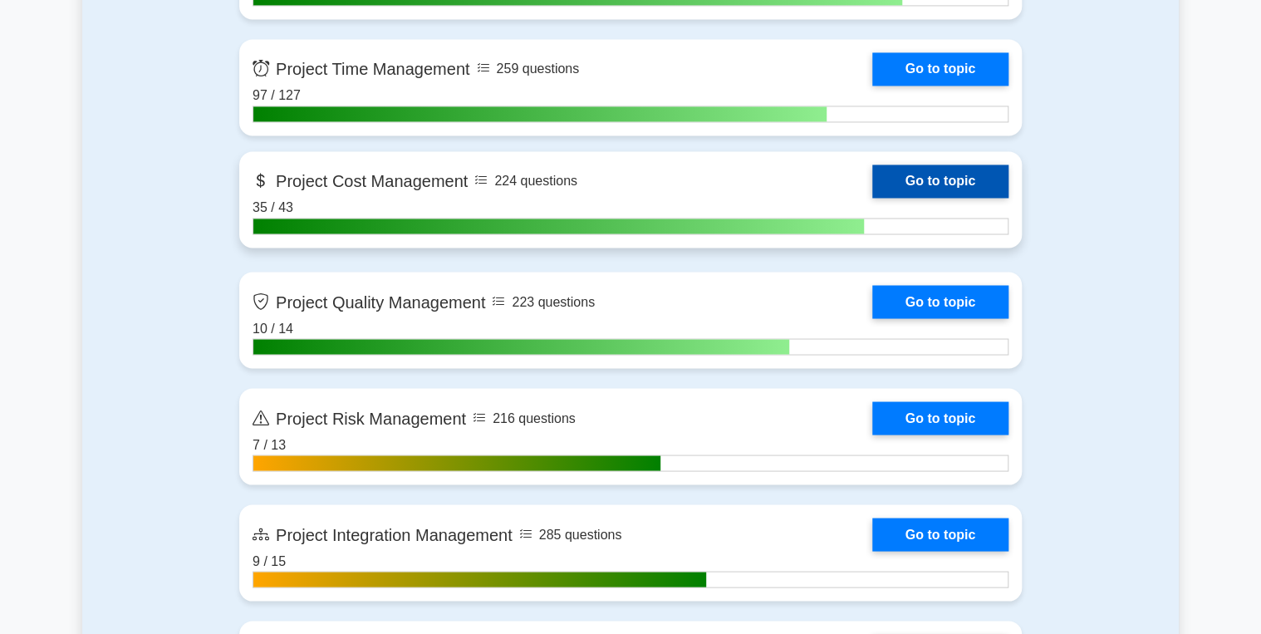
scroll to position [1329, 0]
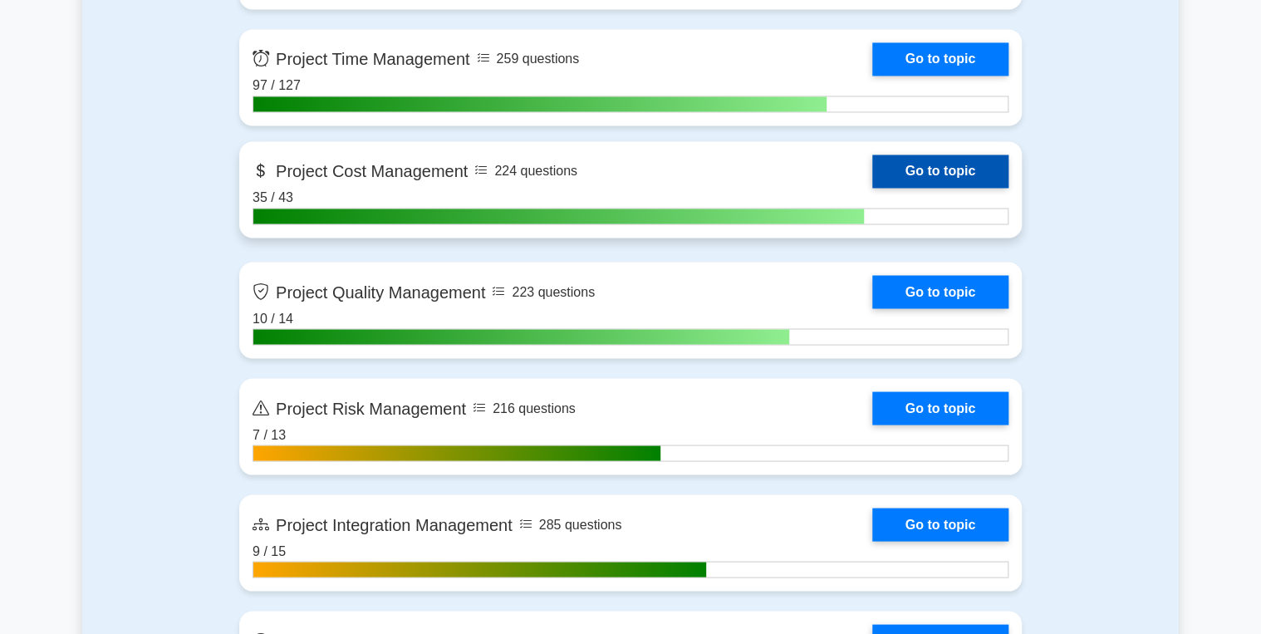
click at [915, 169] on link "Go to topic" at bounding box center [940, 171] width 136 height 33
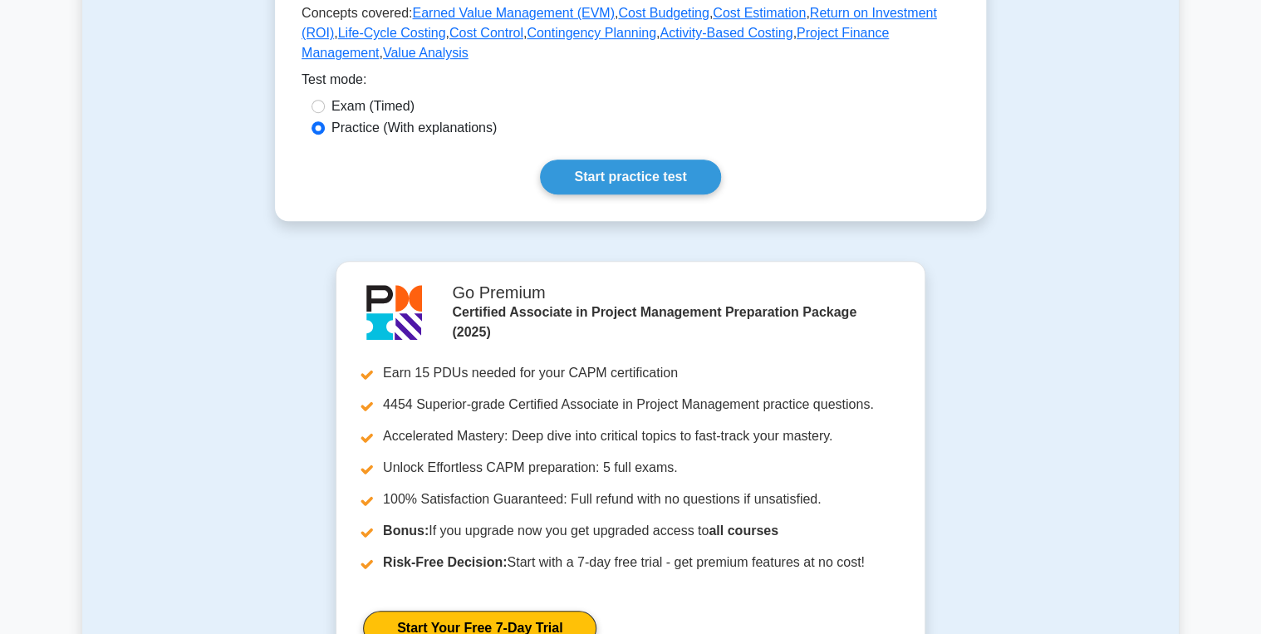
scroll to position [465, 0]
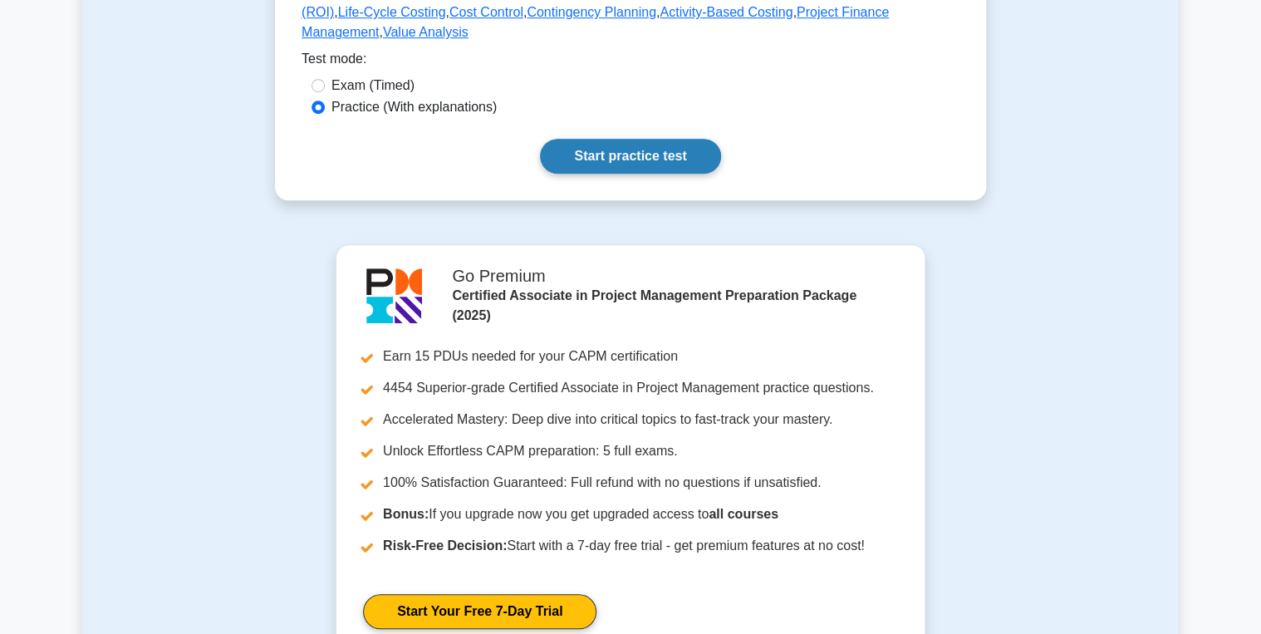
click at [645, 174] on link "Start practice test" at bounding box center [630, 156] width 180 height 35
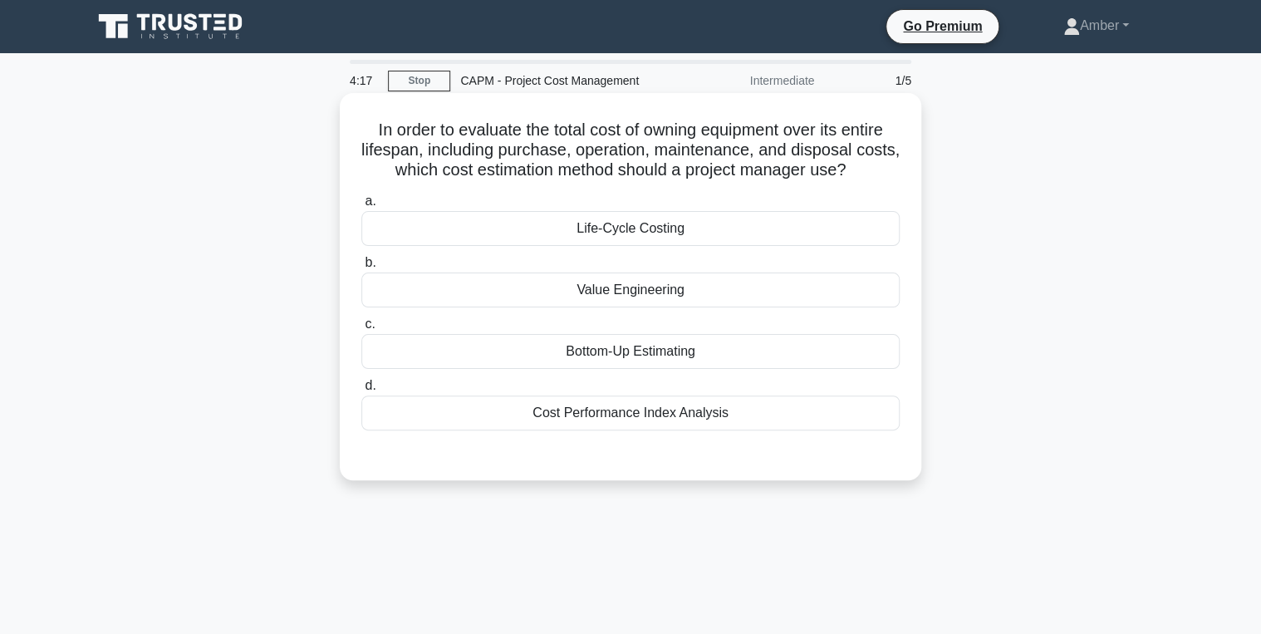
click at [617, 353] on div "Bottom-Up Estimating" at bounding box center [630, 351] width 538 height 35
click at [361, 330] on input "c. Bottom-Up Estimating" at bounding box center [361, 324] width 0 height 11
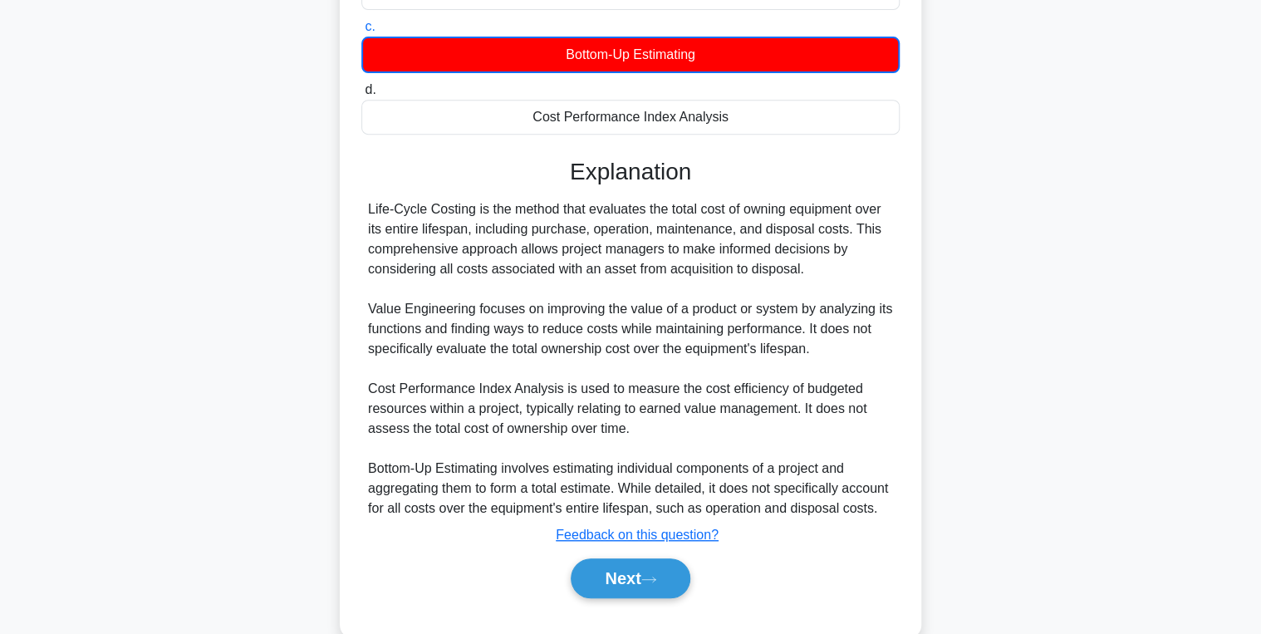
scroll to position [331, 0]
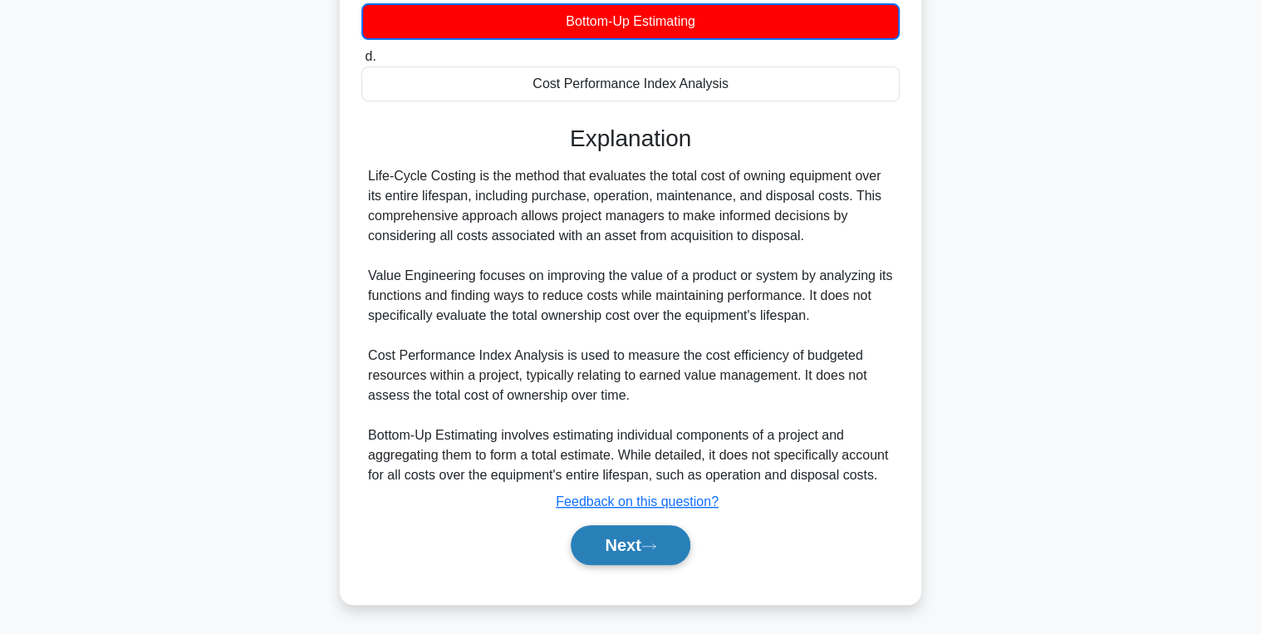
click at [601, 552] on button "Next" at bounding box center [630, 545] width 119 height 40
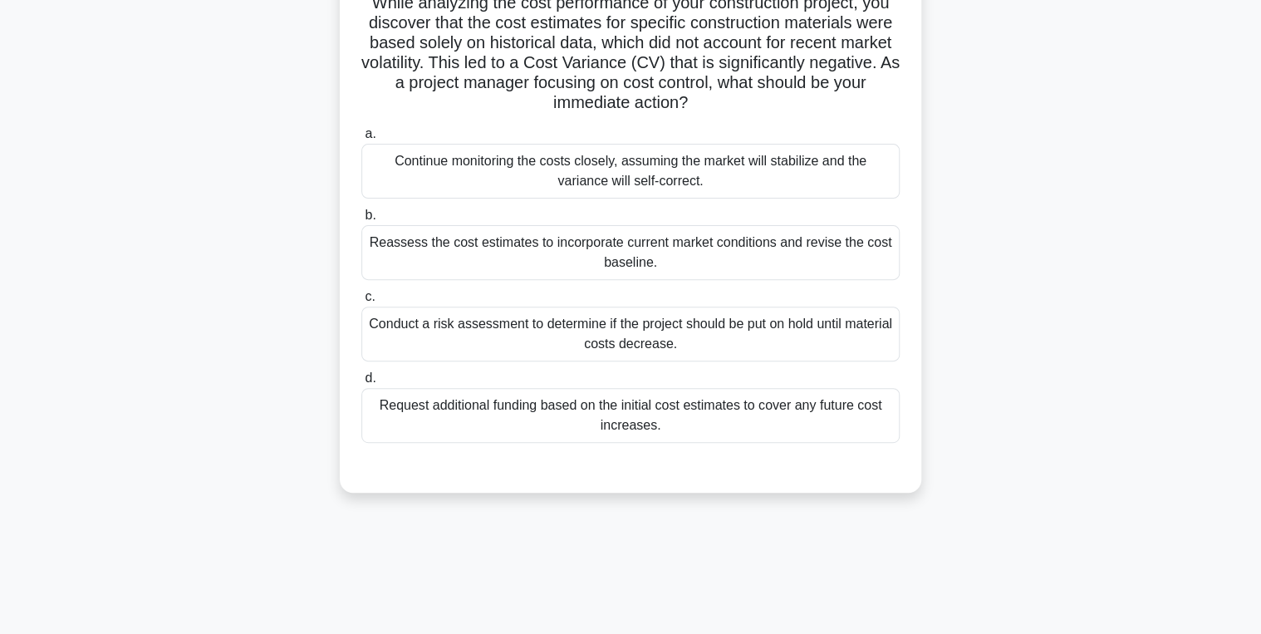
scroll to position [0, 0]
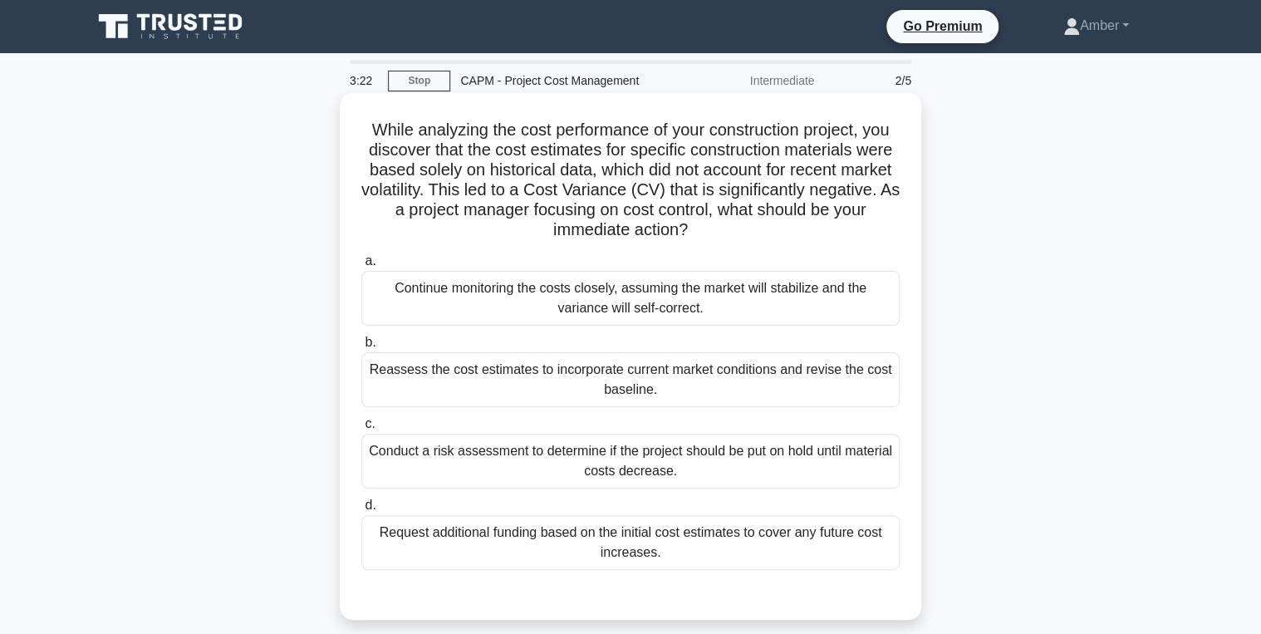
click at [466, 390] on div "Reassess the cost estimates to incorporate current market conditions and revise…" at bounding box center [630, 379] width 538 height 55
click at [361, 348] on input "b. Reassess the cost estimates to incorporate current market conditions and rev…" at bounding box center [361, 342] width 0 height 11
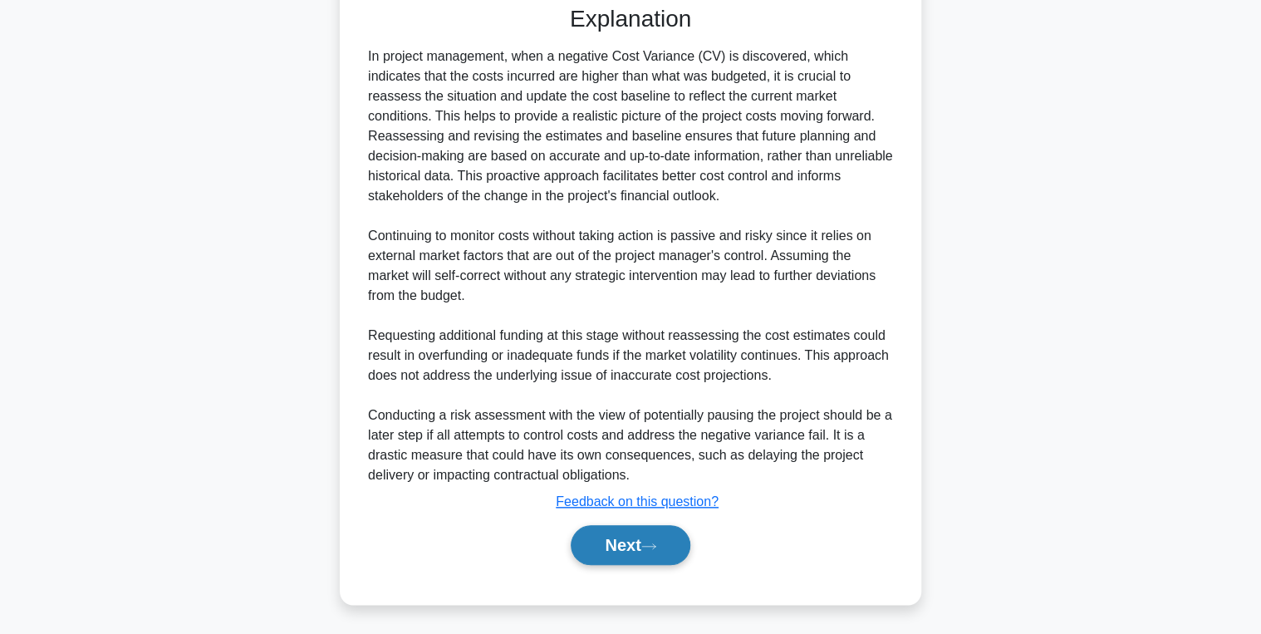
click at [627, 547] on button "Next" at bounding box center [630, 545] width 119 height 40
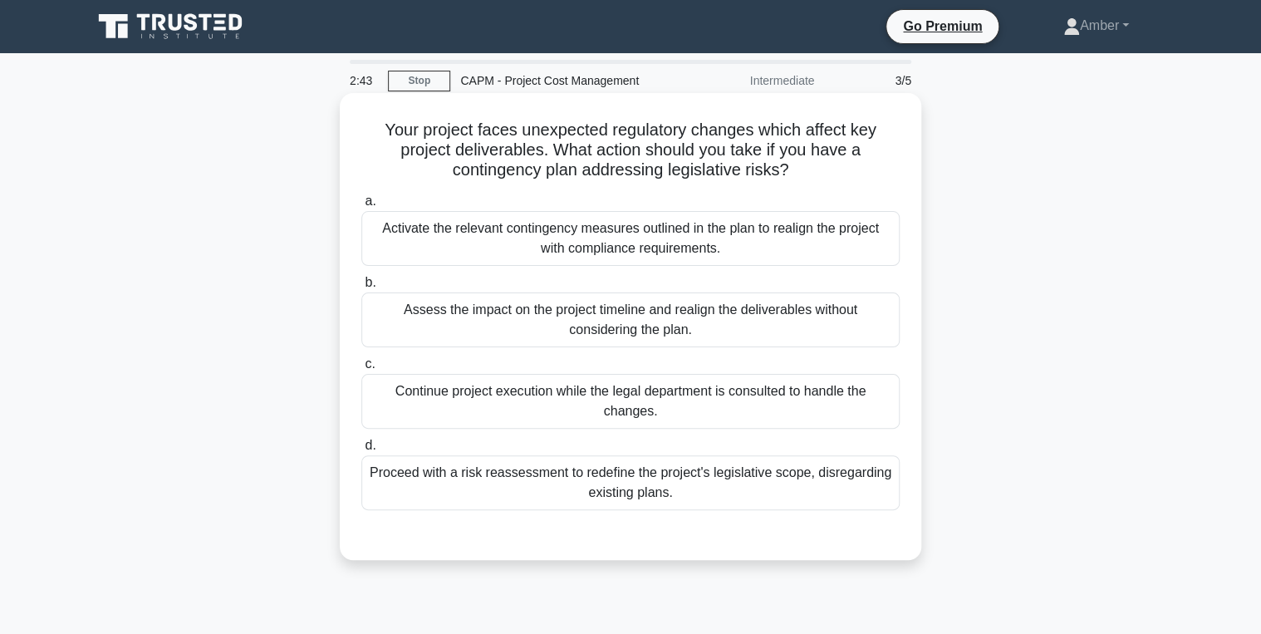
click at [455, 237] on div "Activate the relevant contingency measures outlined in the plan to realign the …" at bounding box center [630, 238] width 538 height 55
click at [361, 207] on input "a. Activate the relevant contingency measures outlined in the plan to realign t…" at bounding box center [361, 201] width 0 height 11
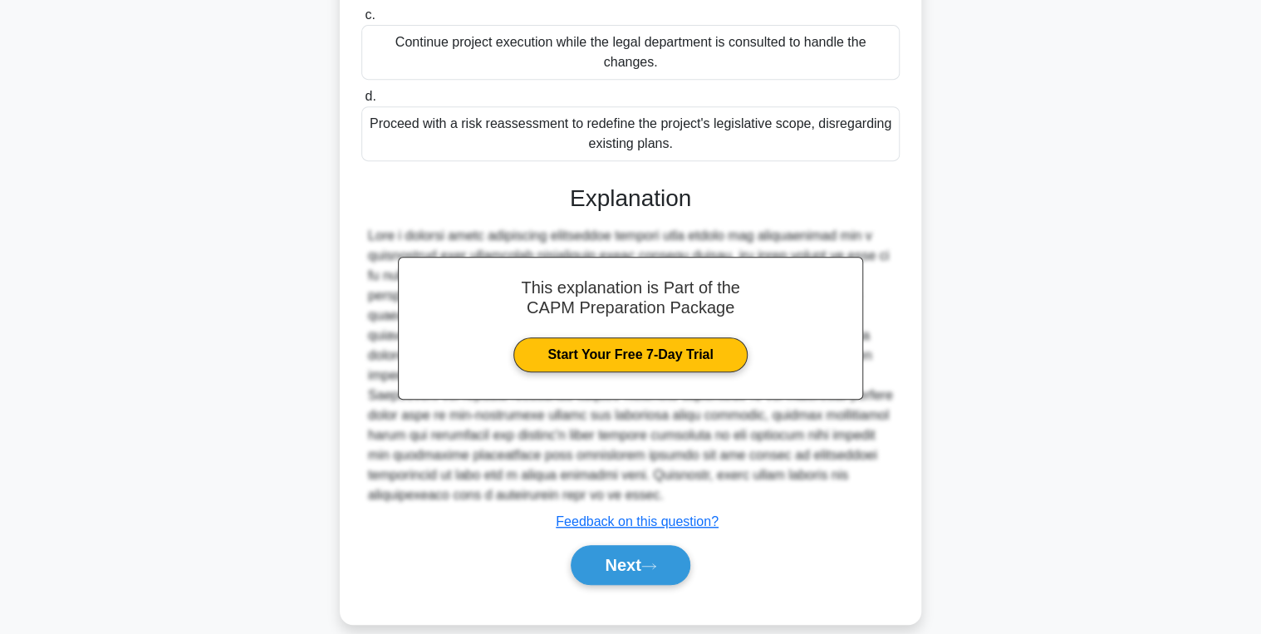
drag, startPoint x: 615, startPoint y: 542, endPoint x: 575, endPoint y: 487, distance: 68.5
click at [615, 545] on button "Next" at bounding box center [630, 565] width 119 height 40
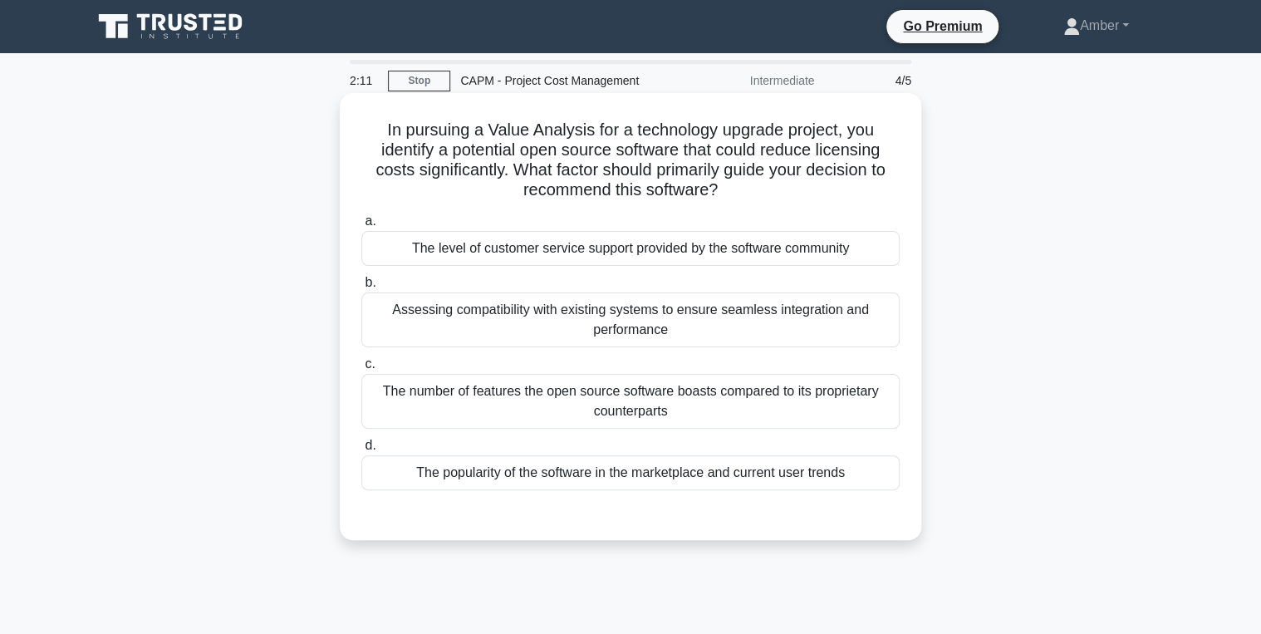
click at [545, 321] on div "Assessing compatibility with existing systems to ensure seamless integration an…" at bounding box center [630, 319] width 538 height 55
click at [361, 288] on input "b. Assessing compatibility with existing systems to ensure seamless integration…" at bounding box center [361, 282] width 0 height 11
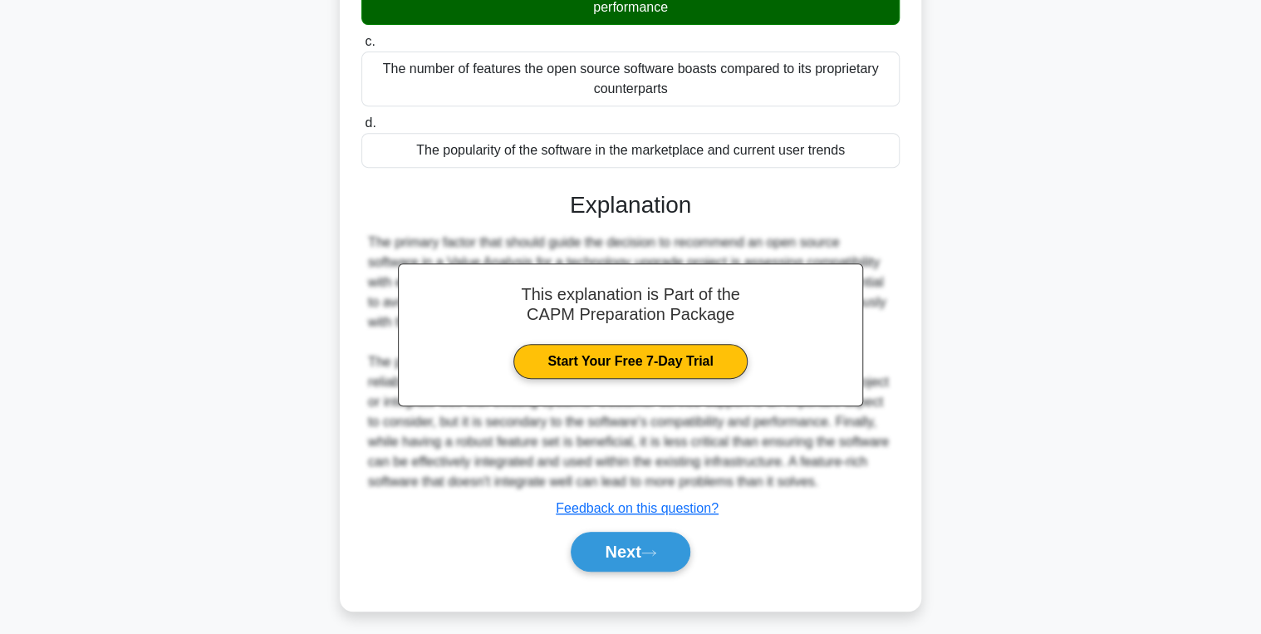
scroll to position [329, 0]
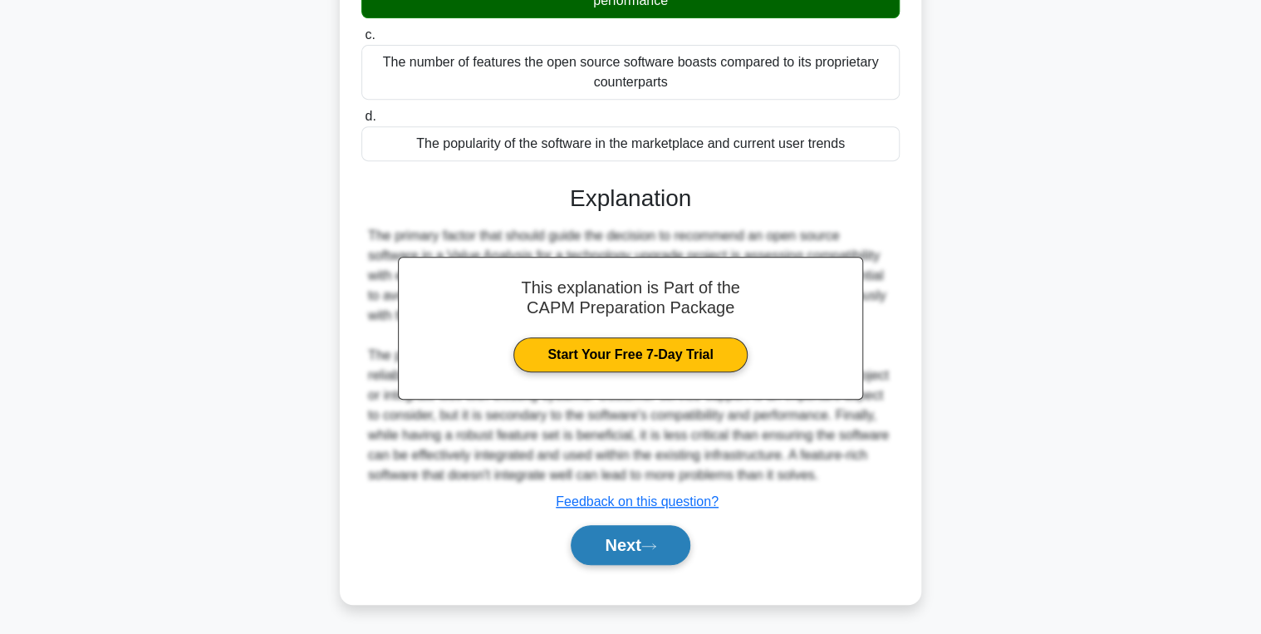
click at [624, 545] on button "Next" at bounding box center [630, 545] width 119 height 40
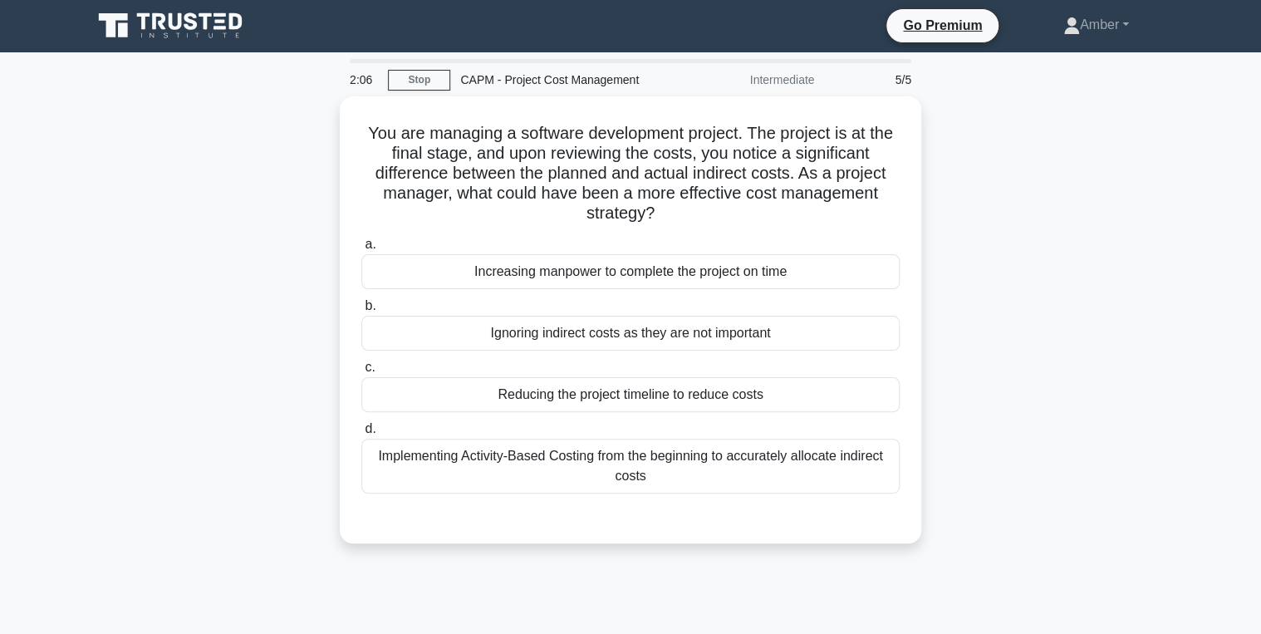
scroll to position [0, 0]
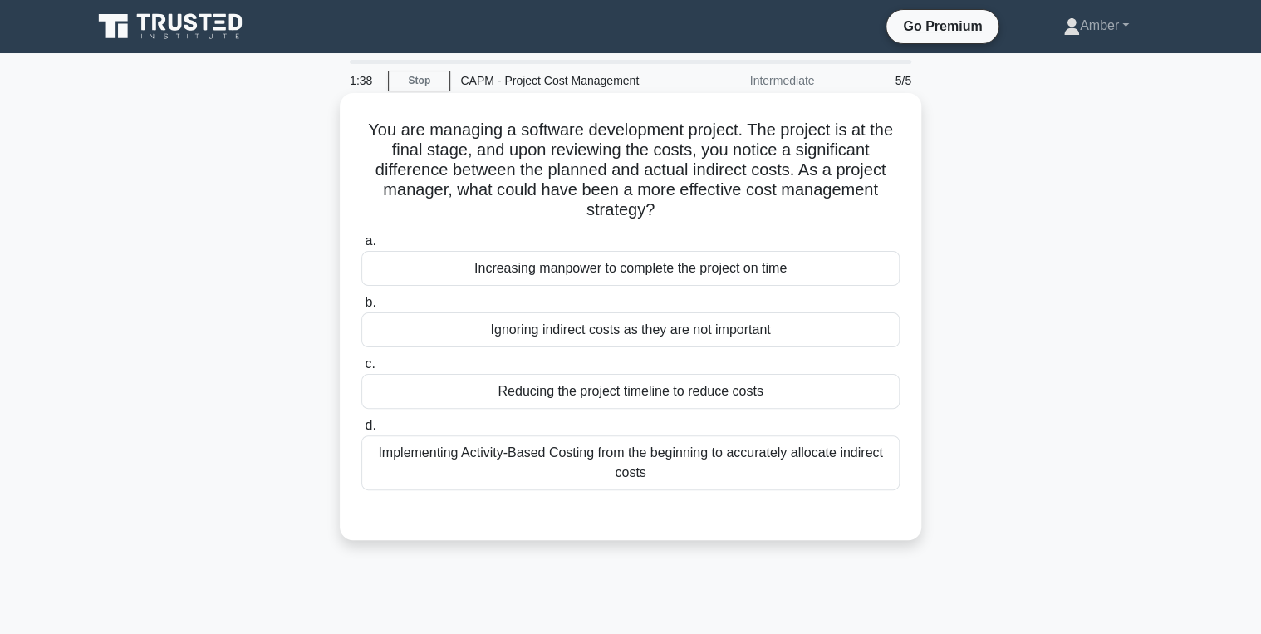
click at [647, 452] on div "Implementing Activity-Based Costing from the beginning to accurately allocate i…" at bounding box center [630, 462] width 538 height 55
click at [361, 431] on input "d. Implementing Activity-Based Costing from the beginning to accurately allocat…" at bounding box center [361, 425] width 0 height 11
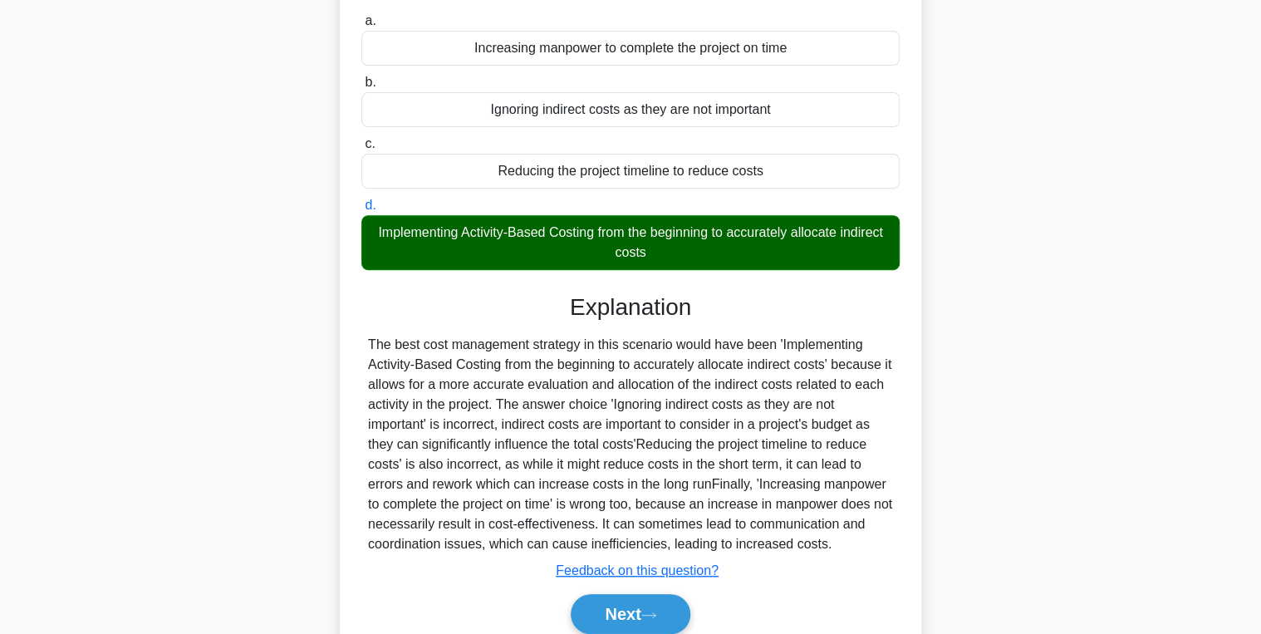
scroll to position [289, 0]
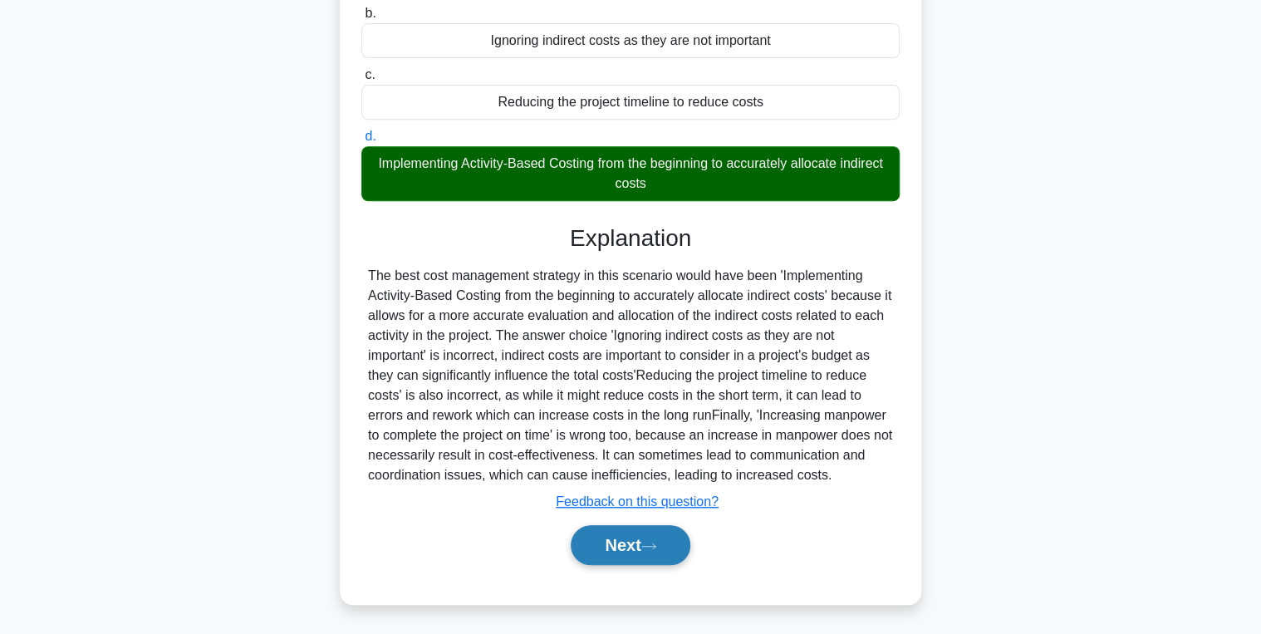
click at [608, 552] on button "Next" at bounding box center [630, 545] width 119 height 40
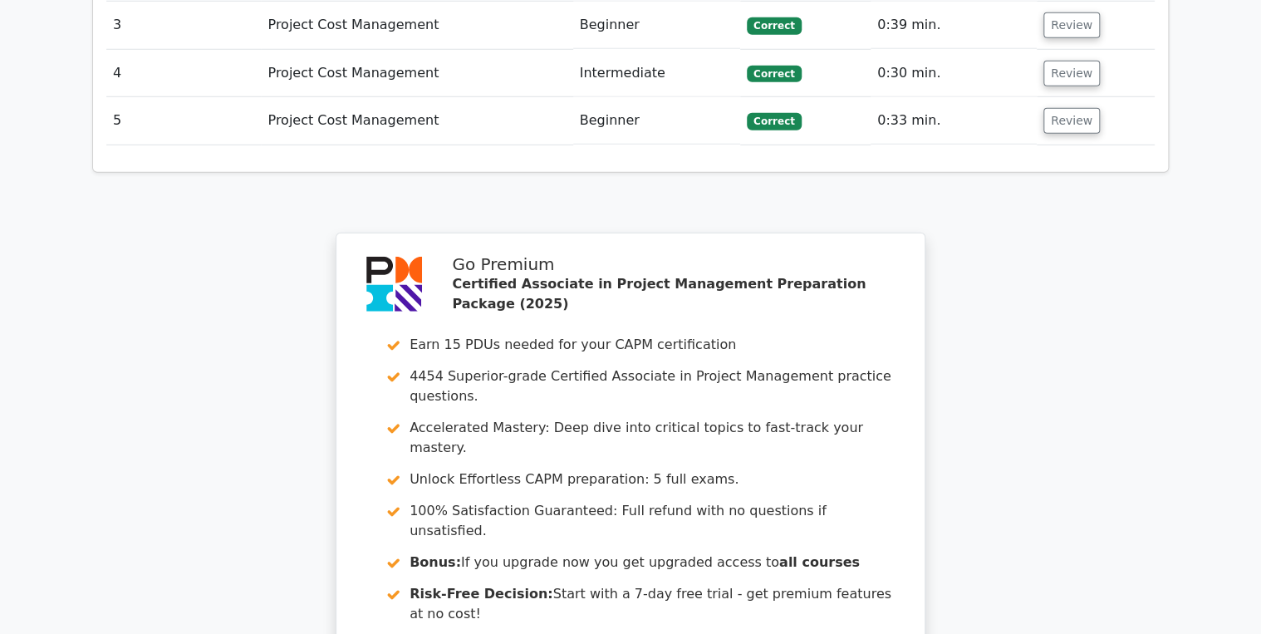
scroll to position [2530, 0]
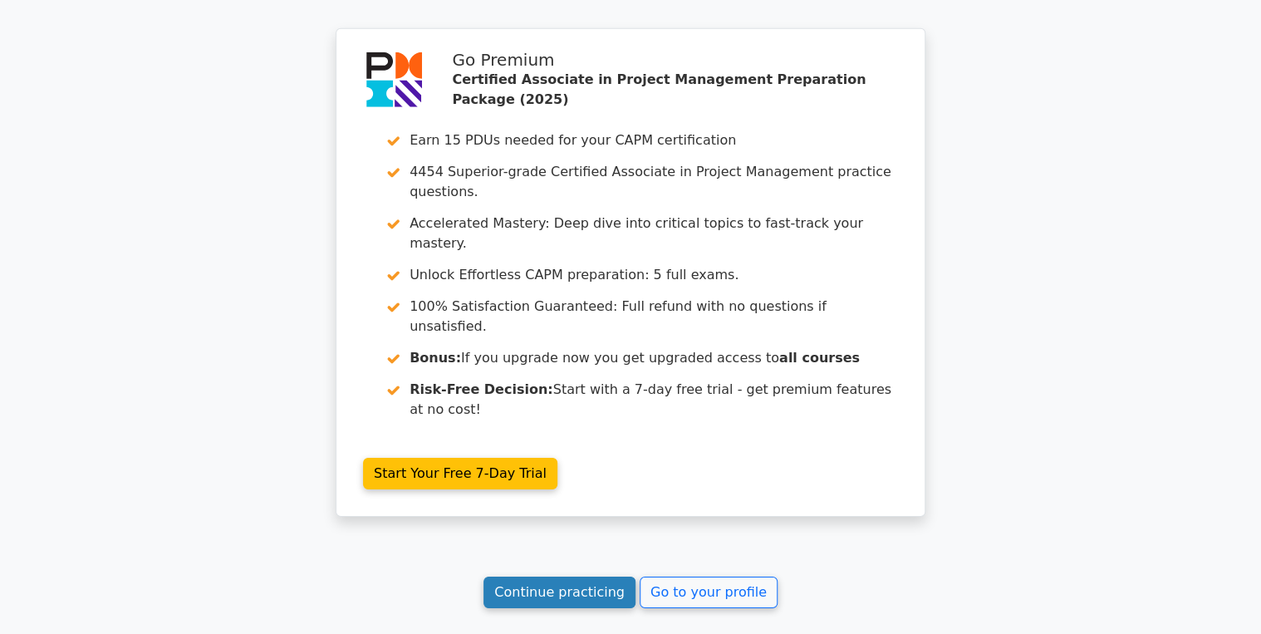
click at [591, 577] on link "Continue practicing" at bounding box center [559, 593] width 152 height 32
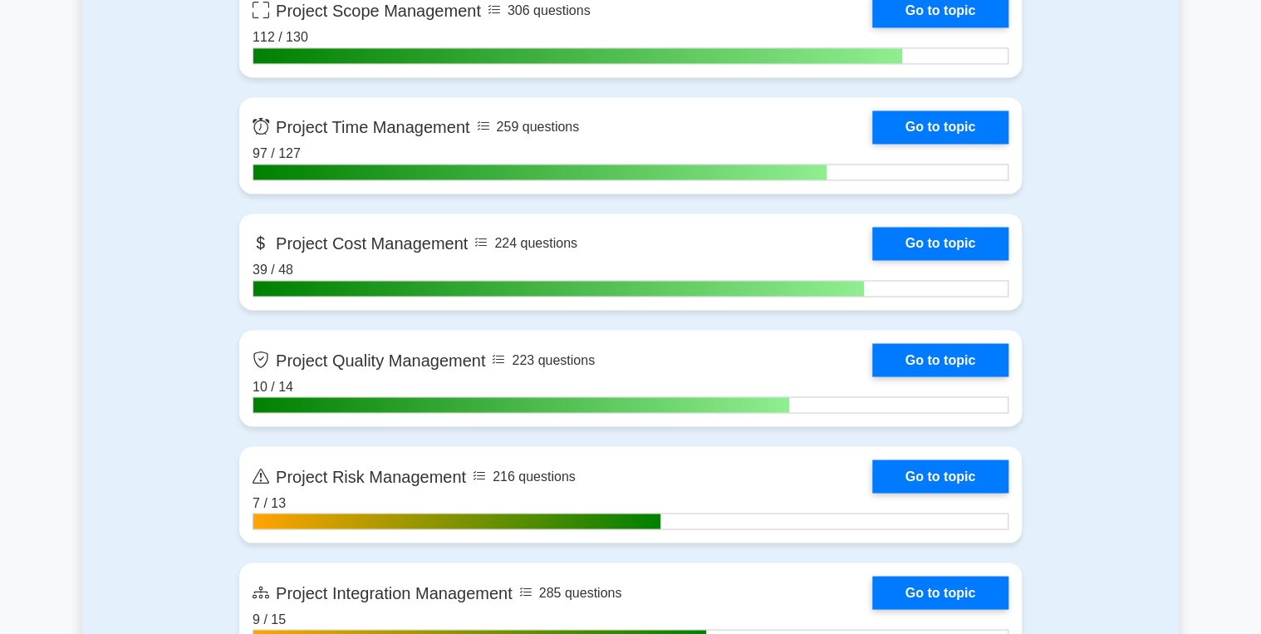
scroll to position [1263, 0]
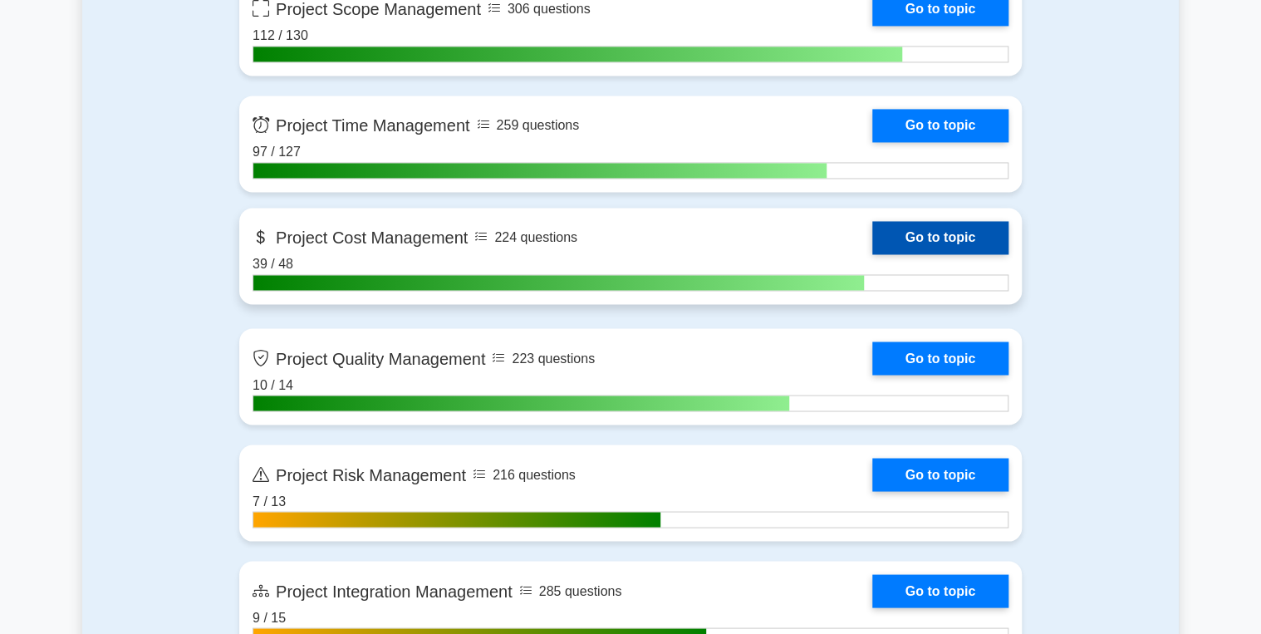
click at [935, 239] on link "Go to topic" at bounding box center [940, 237] width 136 height 33
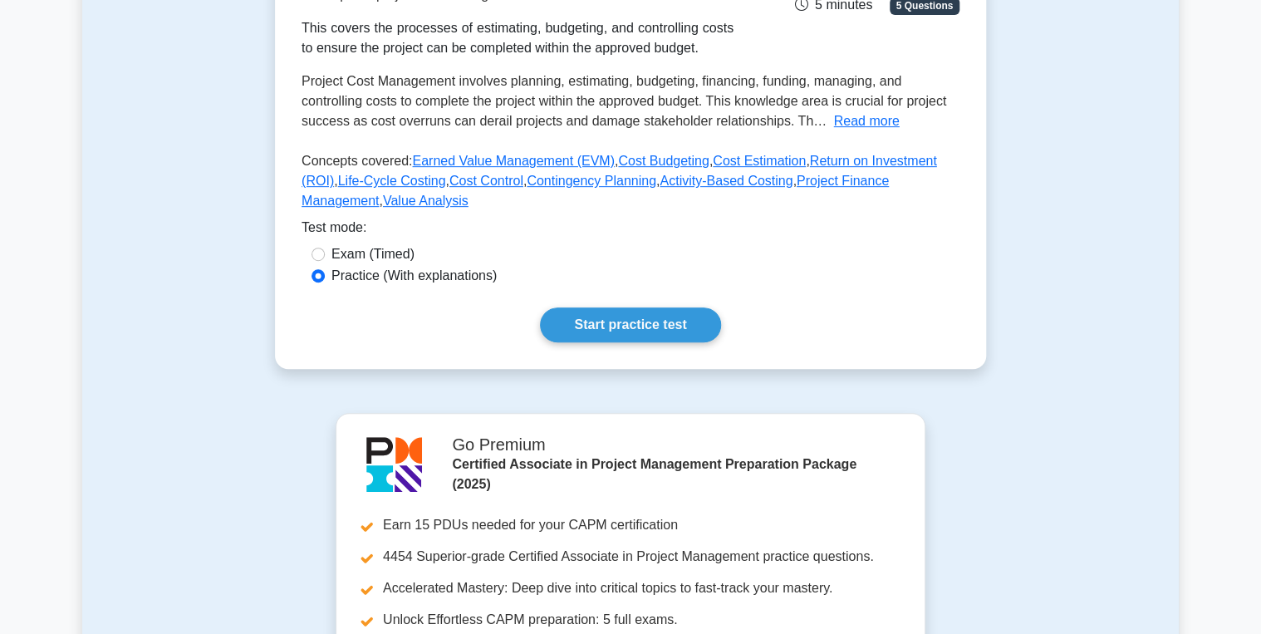
scroll to position [199, 0]
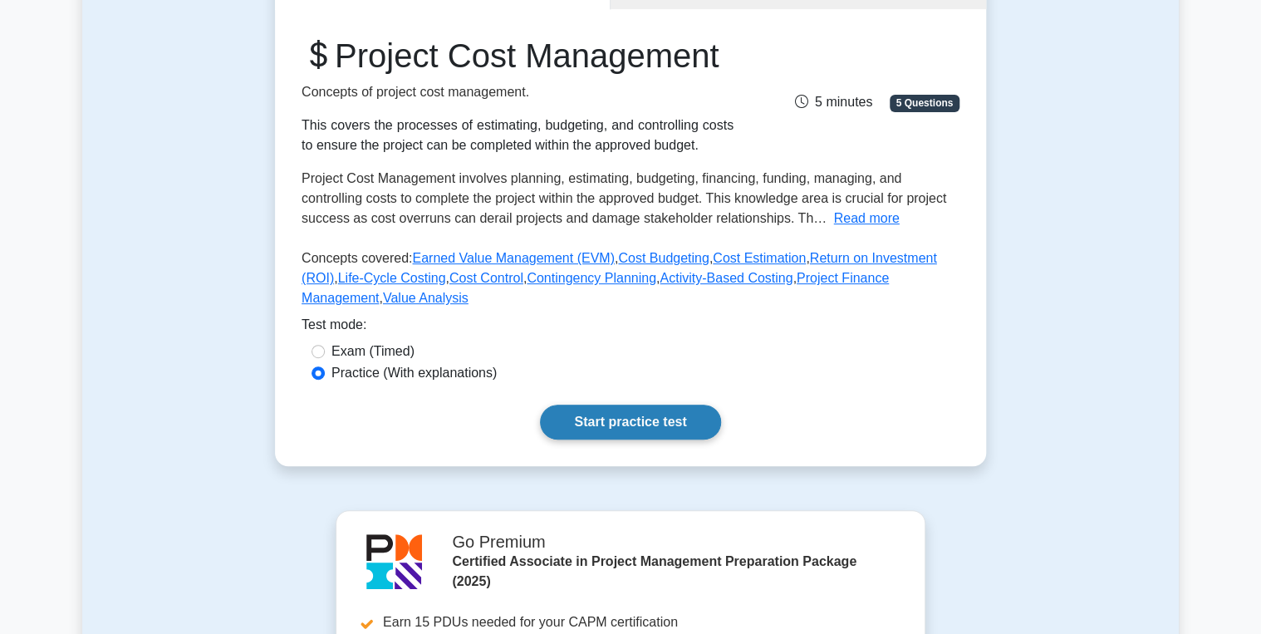
click at [616, 439] on link "Start practice test" at bounding box center [630, 422] width 180 height 35
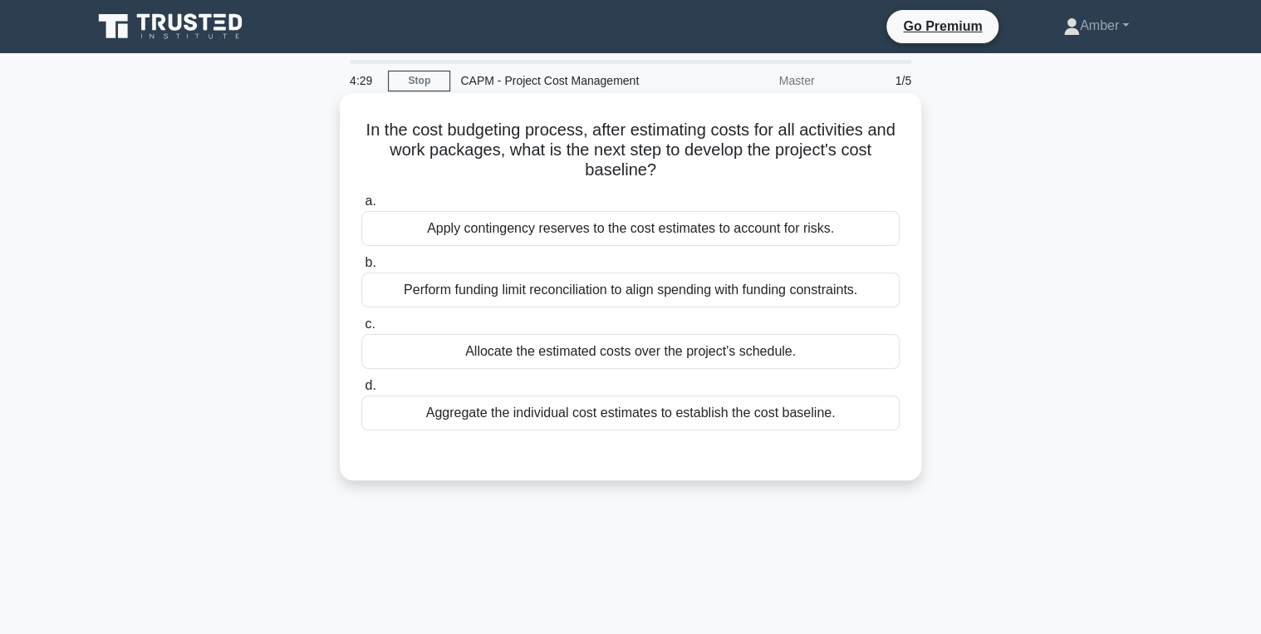
click at [496, 410] on div "Aggregate the individual cost estimates to establish the cost baseline." at bounding box center [630, 412] width 538 height 35
click at [361, 391] on input "d. Aggregate the individual cost estimates to establish the cost baseline." at bounding box center [361, 385] width 0 height 11
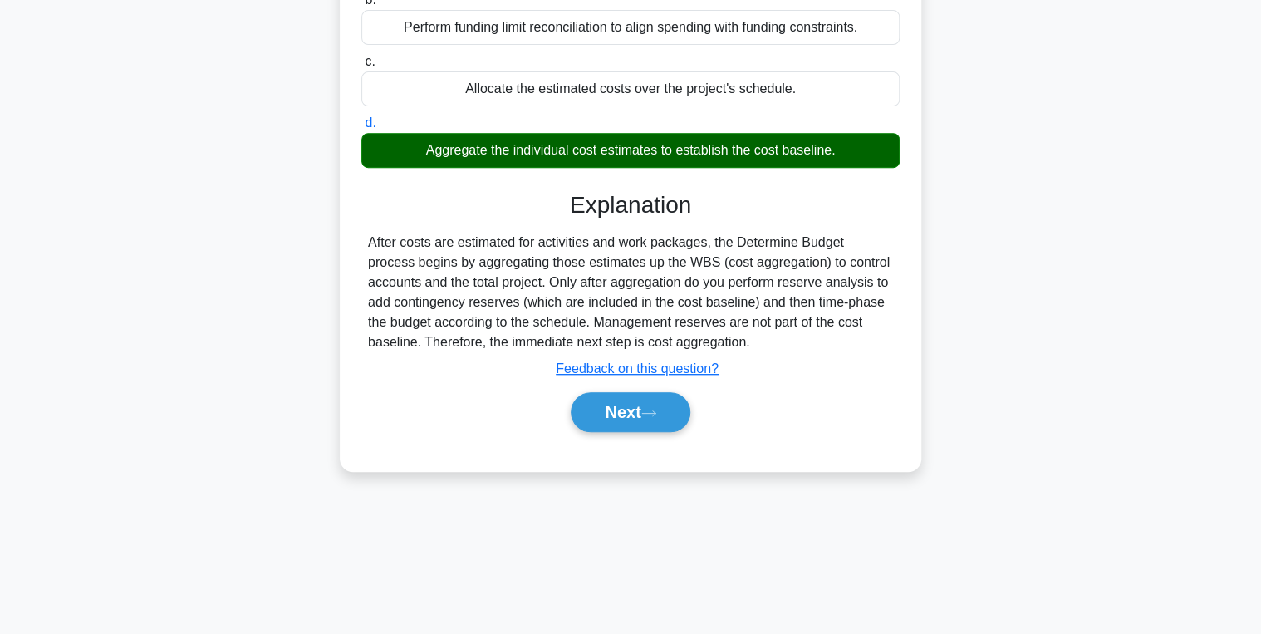
scroll to position [263, 0]
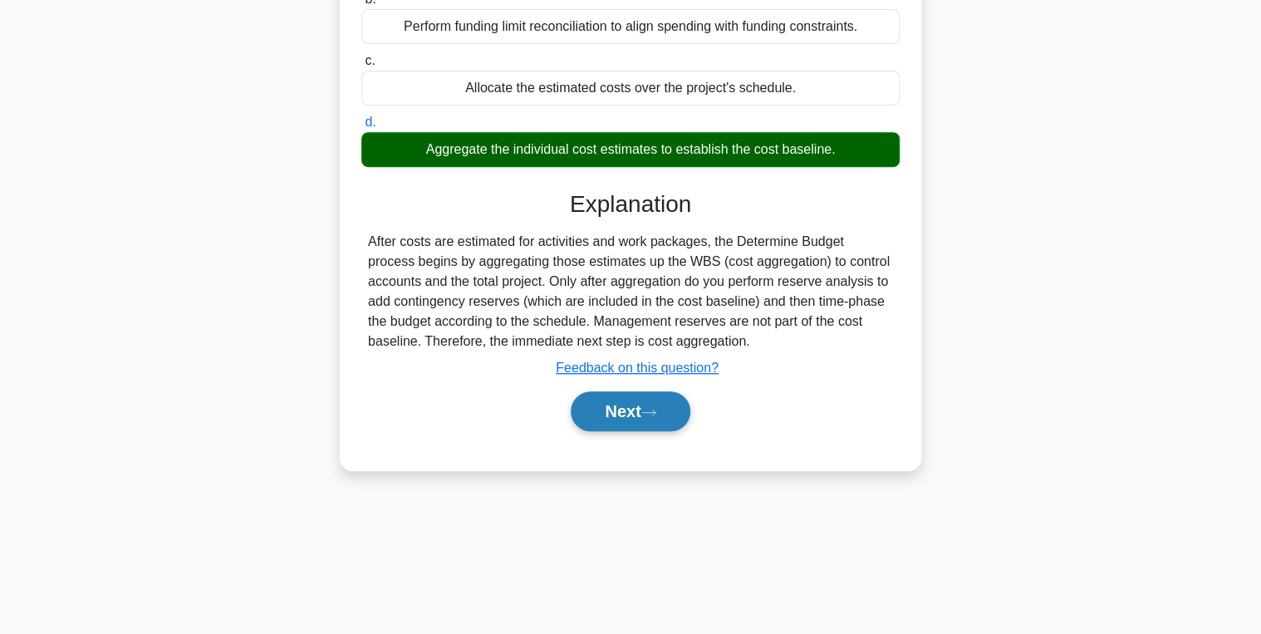
click at [628, 402] on button "Next" at bounding box center [630, 411] width 119 height 40
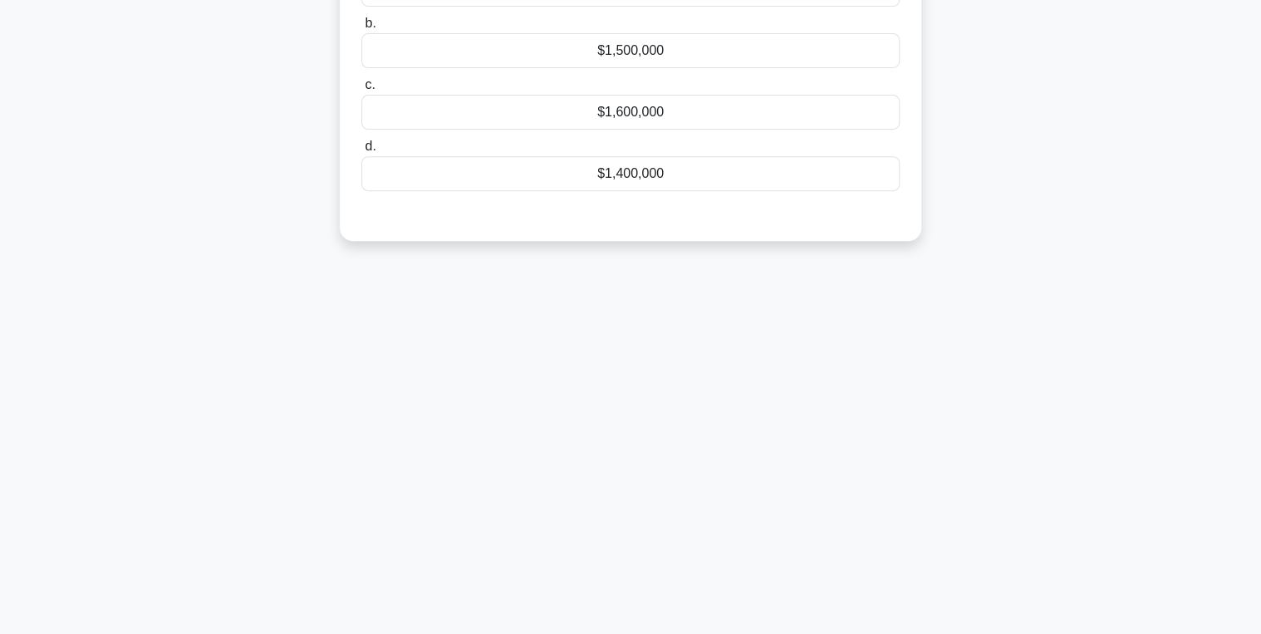
scroll to position [0, 0]
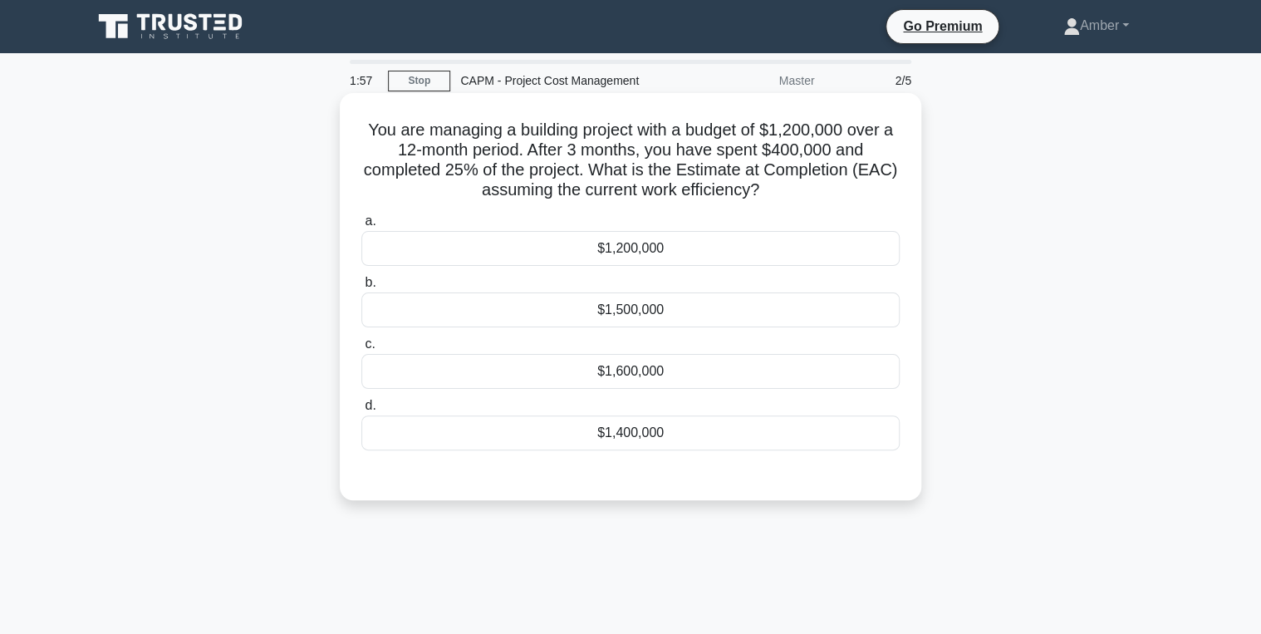
click at [614, 369] on div "$1,600,000" at bounding box center [630, 371] width 538 height 35
click at [361, 350] on input "c. $1,600,000" at bounding box center [361, 344] width 0 height 11
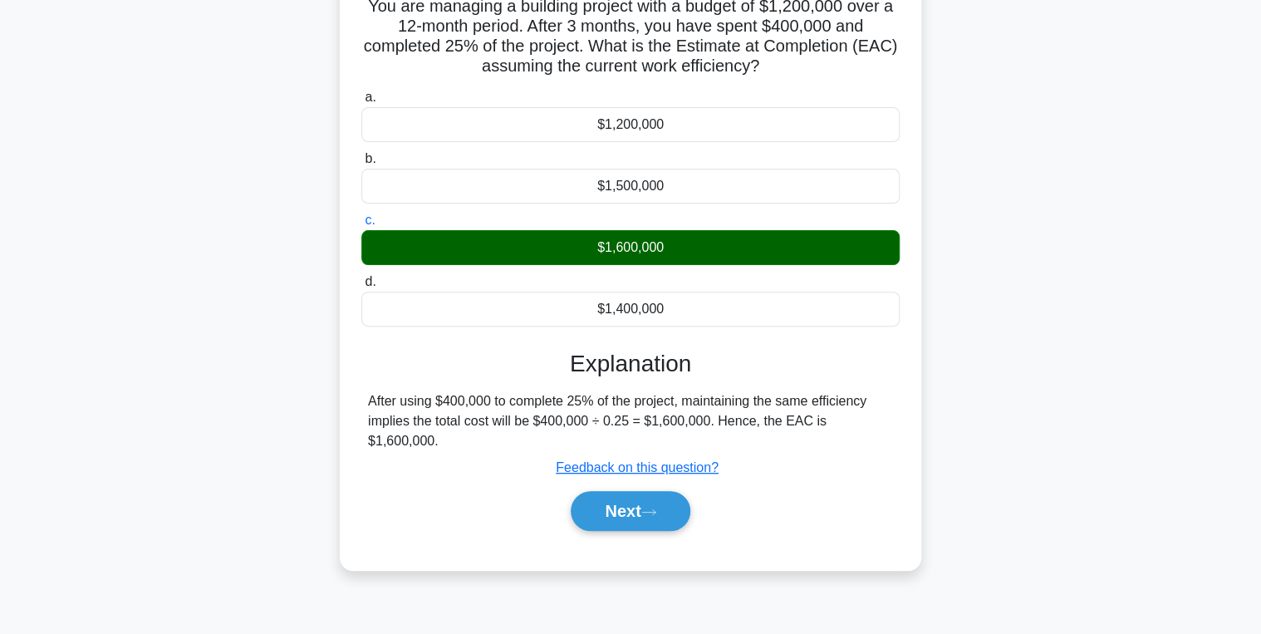
scroll to position [263, 0]
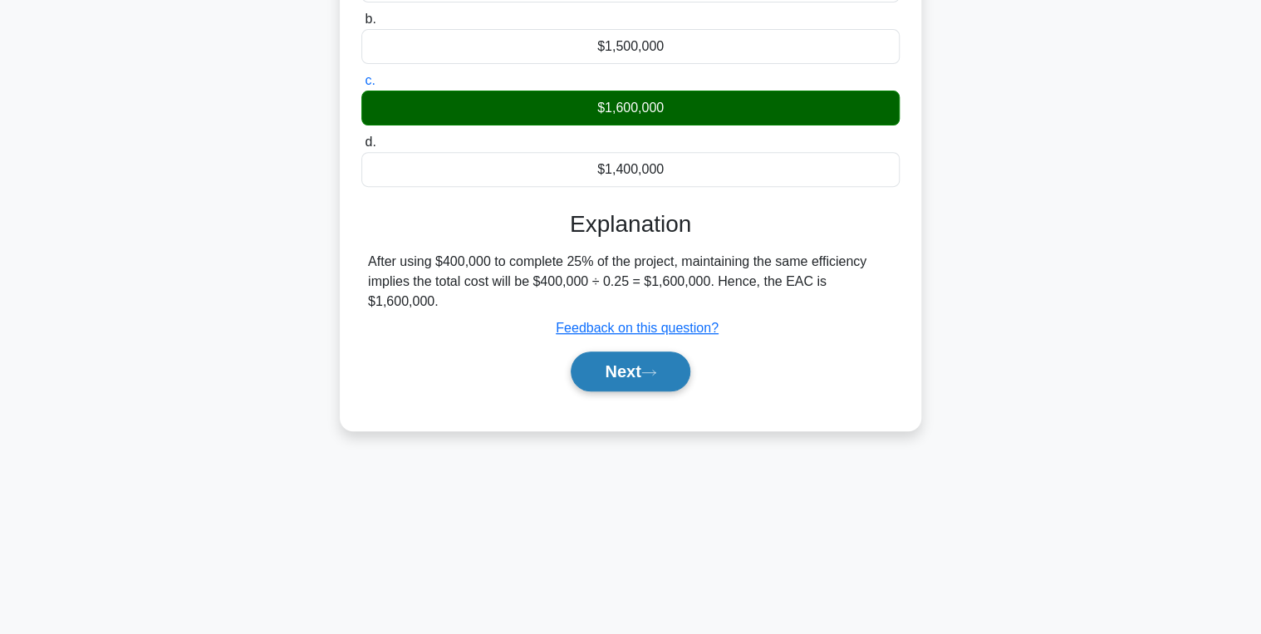
click at [640, 364] on button "Next" at bounding box center [630, 371] width 119 height 40
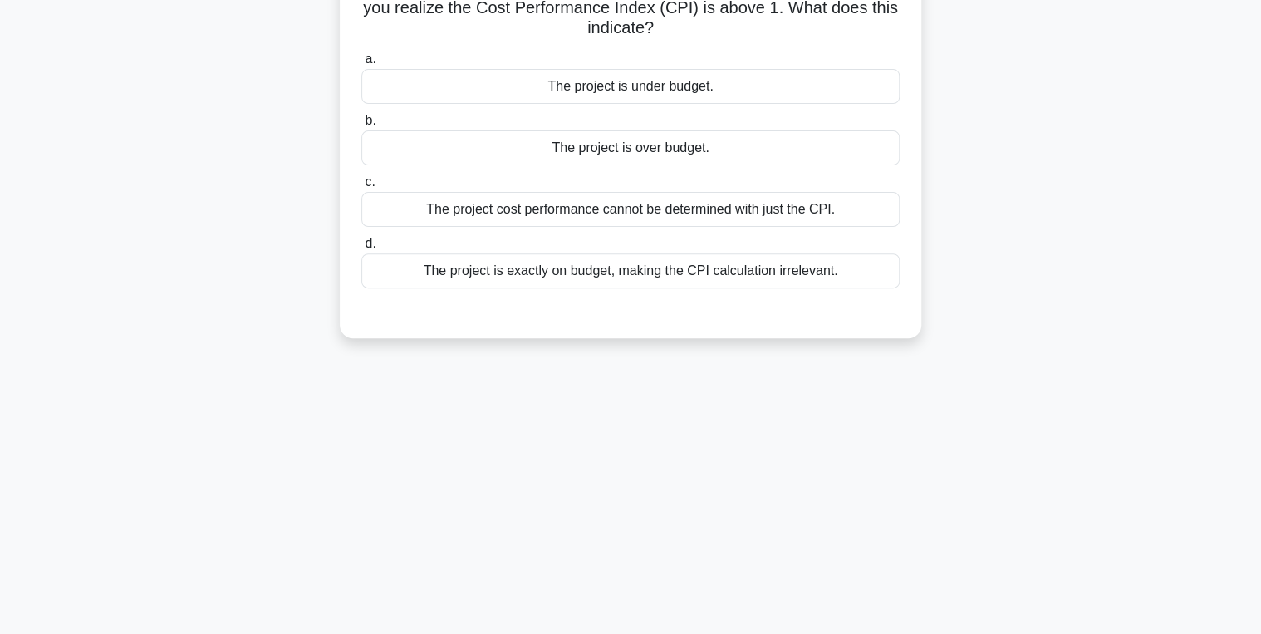
scroll to position [0, 0]
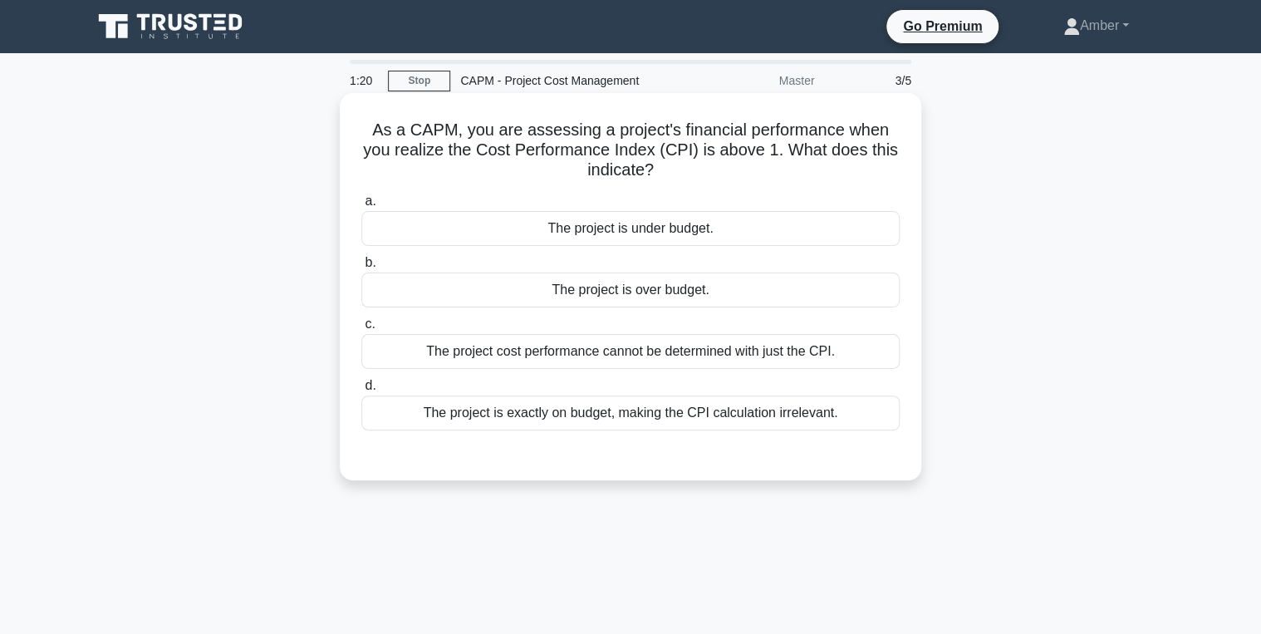
click at [564, 412] on div "The project is exactly on budget, making the CPI calculation irrelevant." at bounding box center [630, 412] width 538 height 35
click at [361, 391] on input "d. The project is exactly on budget, making the CPI calculation irrelevant." at bounding box center [361, 385] width 0 height 11
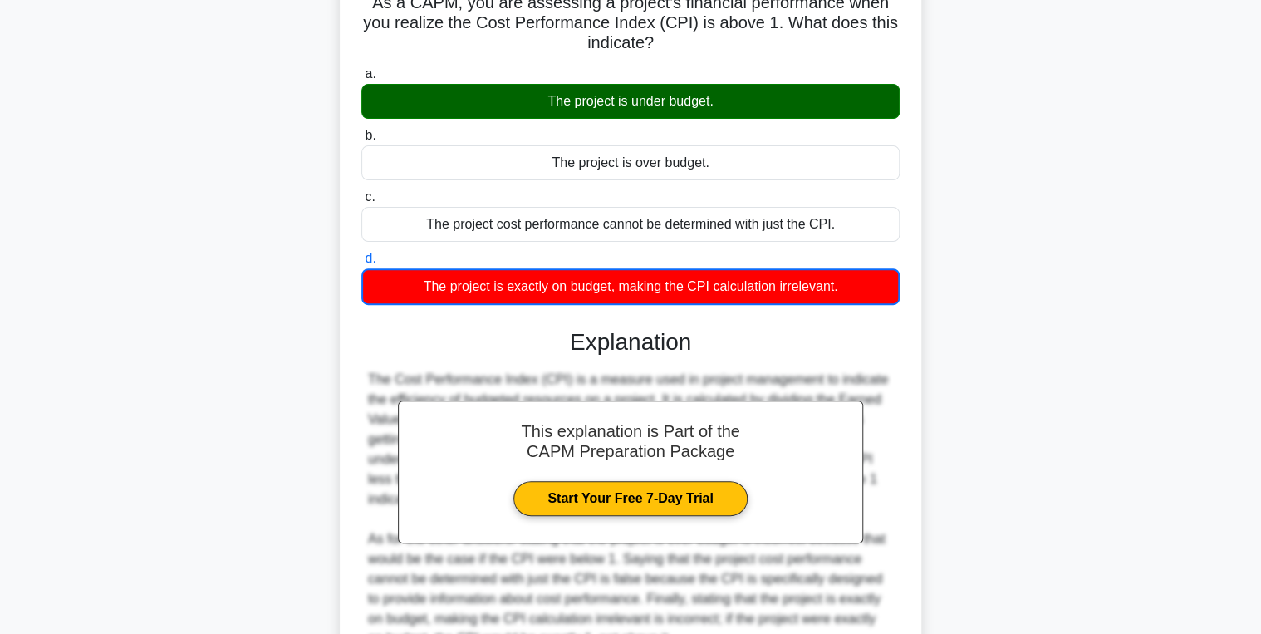
scroll to position [291, 0]
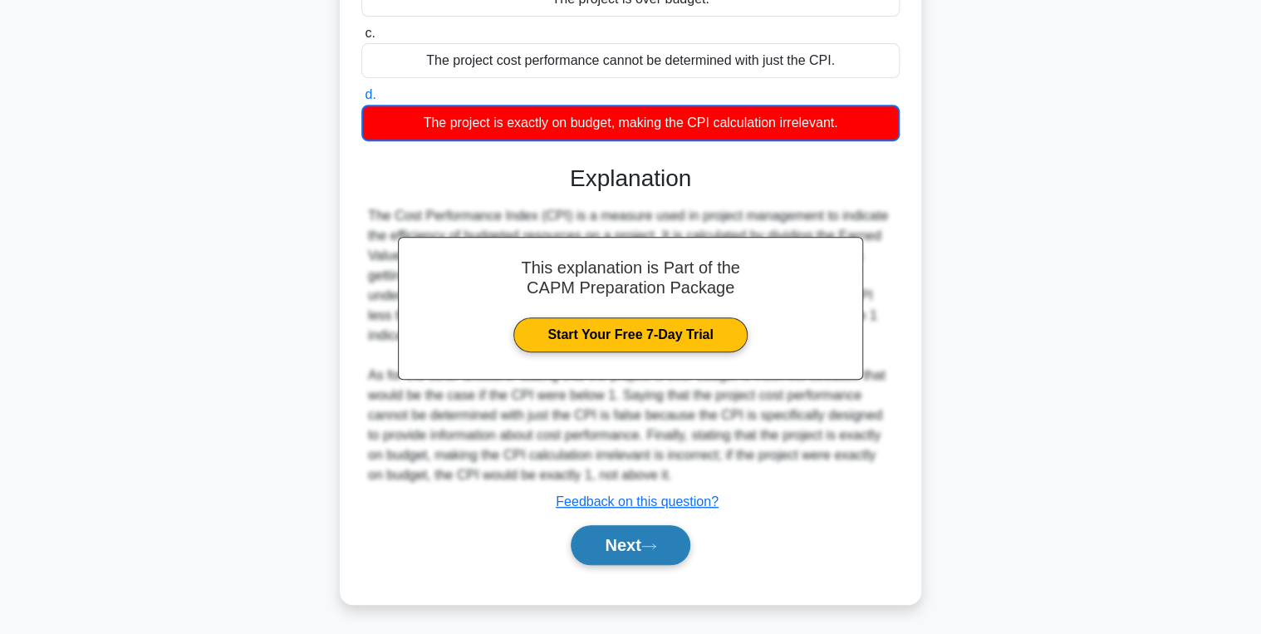
click at [618, 528] on button "Next" at bounding box center [630, 545] width 119 height 40
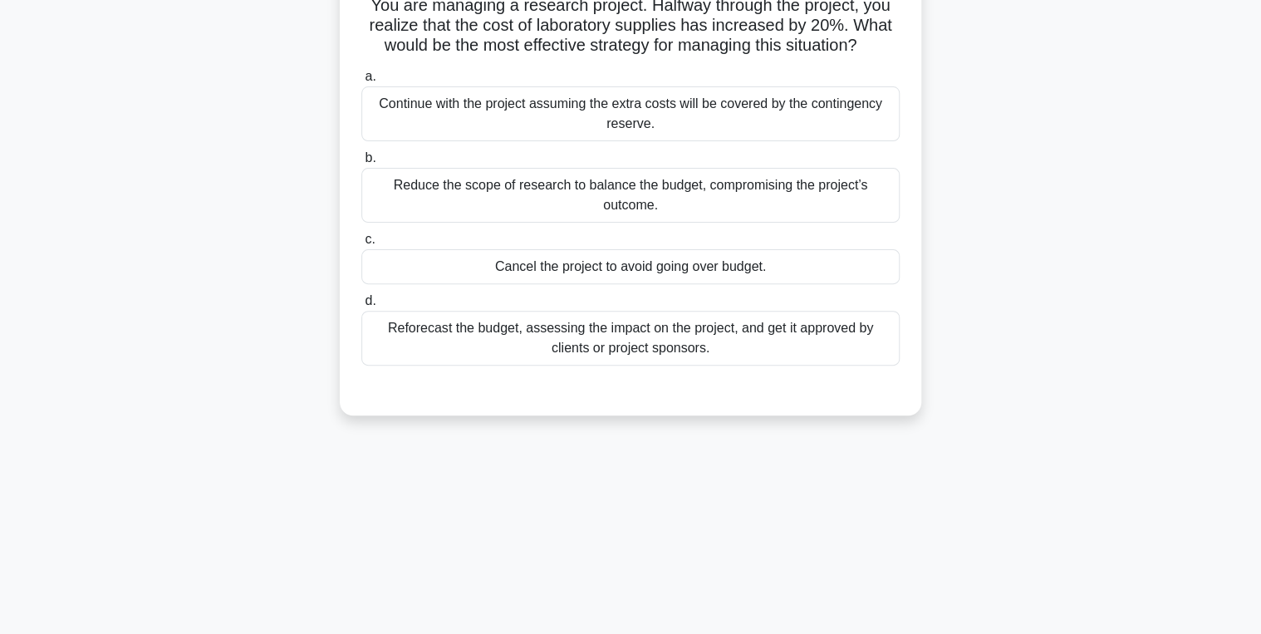
scroll to position [0, 0]
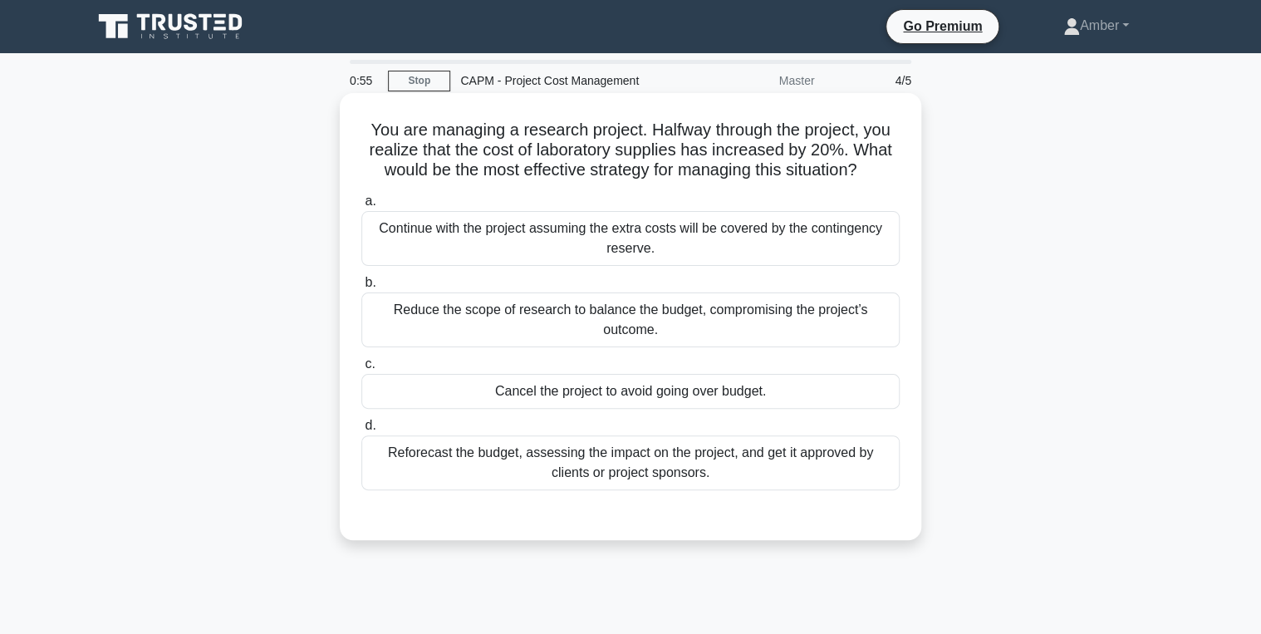
click at [535, 461] on div "Reforecast the budget, assessing the impact on the project, and get it approved…" at bounding box center [630, 462] width 538 height 55
click at [361, 431] on input "d. Reforecast the budget, assessing the impact on the project, and get it appro…" at bounding box center [361, 425] width 0 height 11
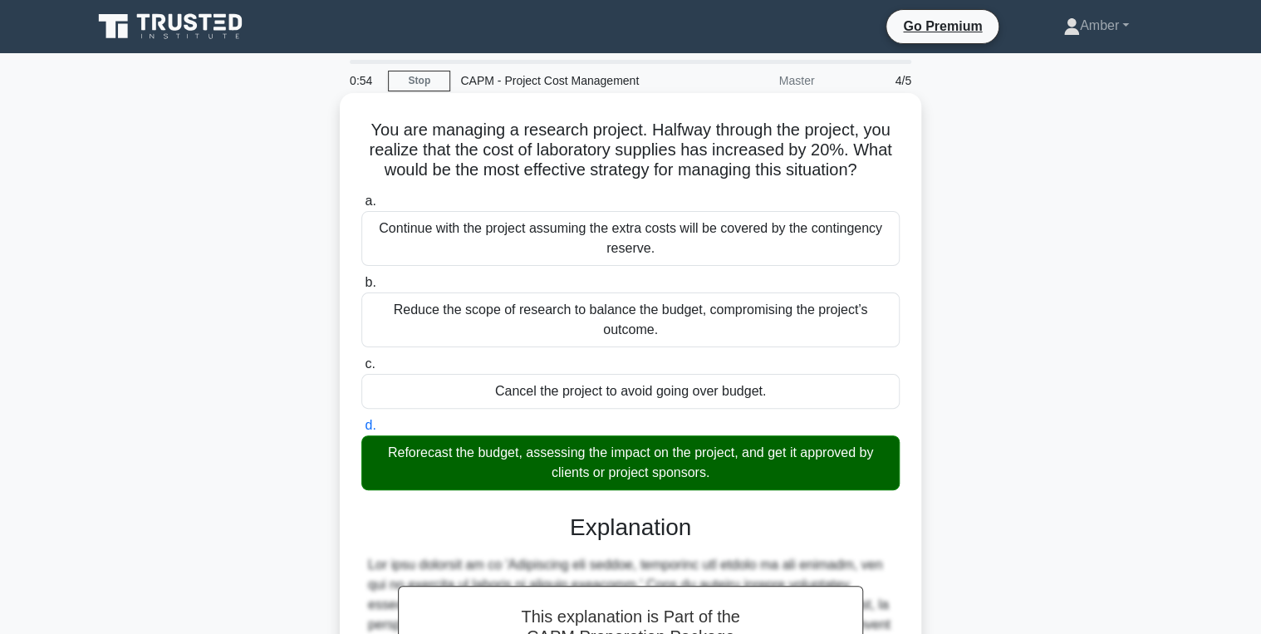
scroll to position [329, 0]
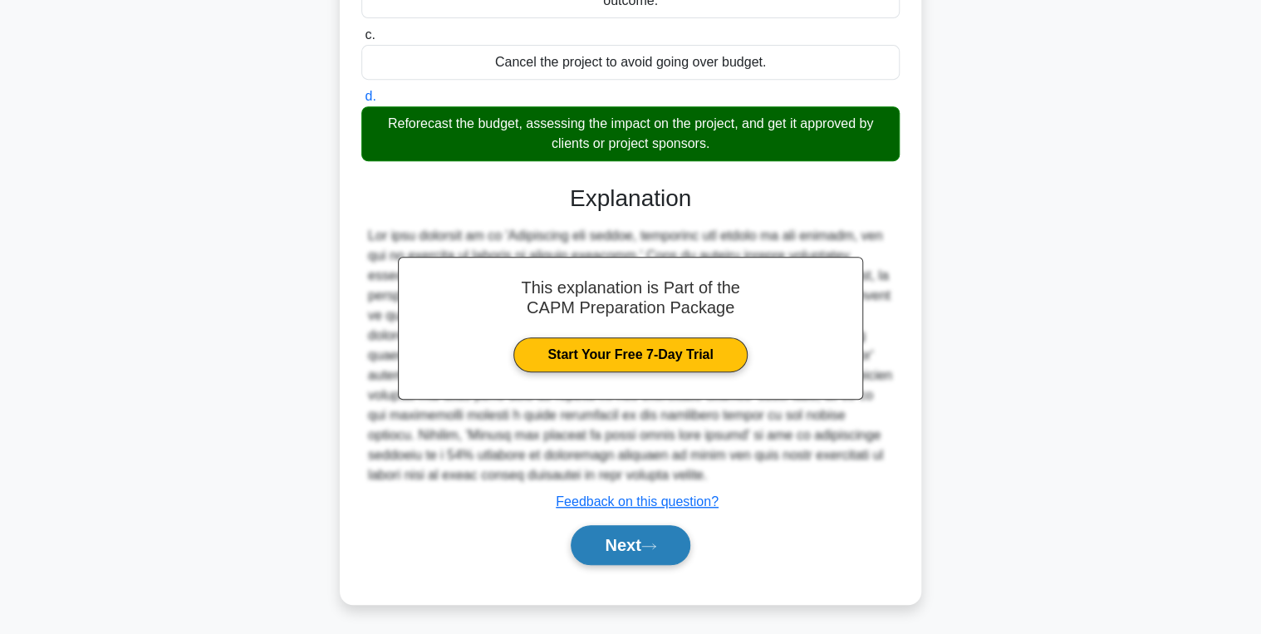
click at [619, 548] on button "Next" at bounding box center [630, 545] width 119 height 40
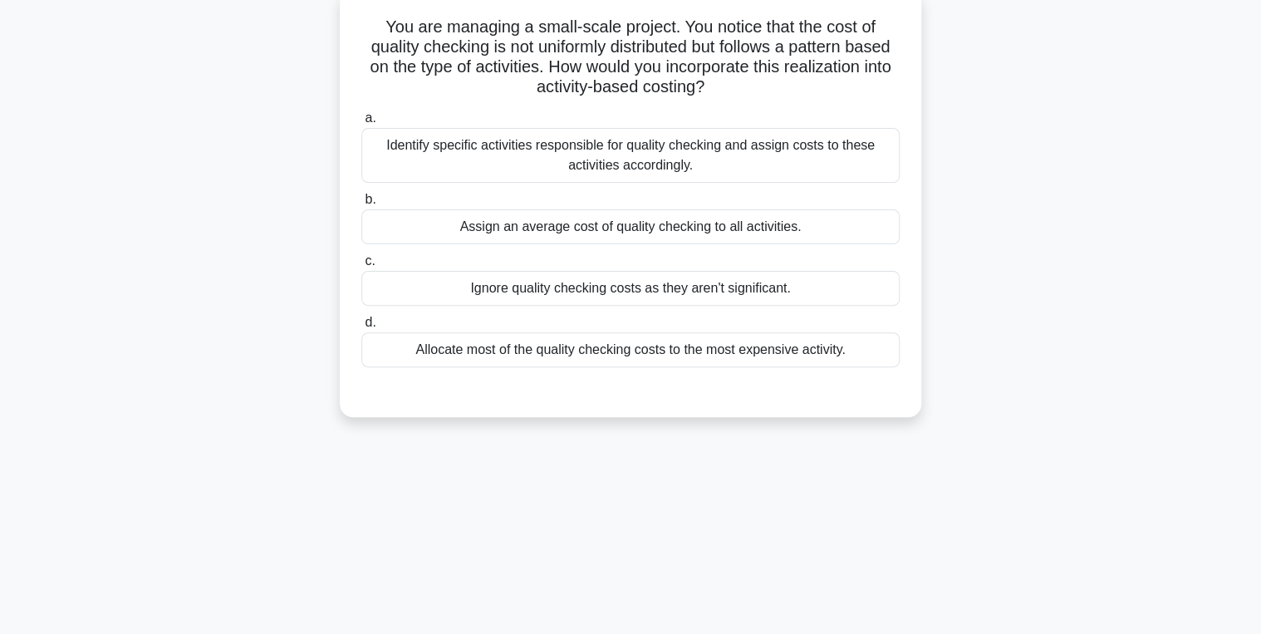
scroll to position [0, 0]
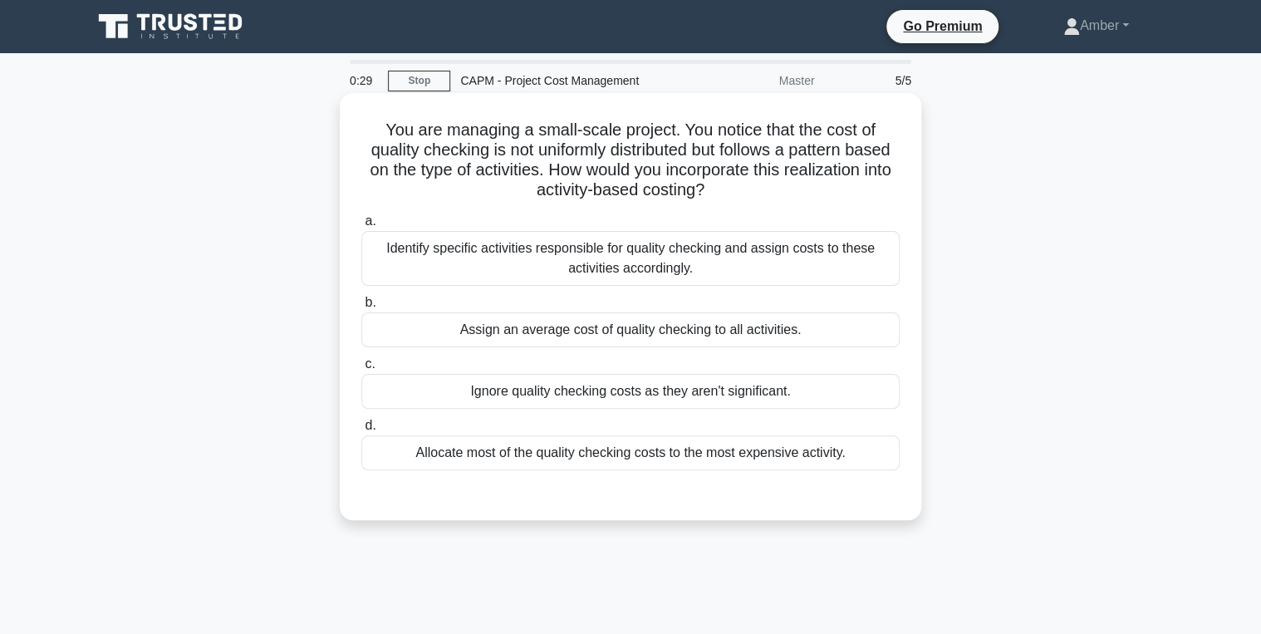
click at [548, 256] on div "Identify specific activities responsible for quality checking and assign costs …" at bounding box center [630, 258] width 538 height 55
click at [361, 227] on input "a. Identify specific activities responsible for quality checking and assign cos…" at bounding box center [361, 221] width 0 height 11
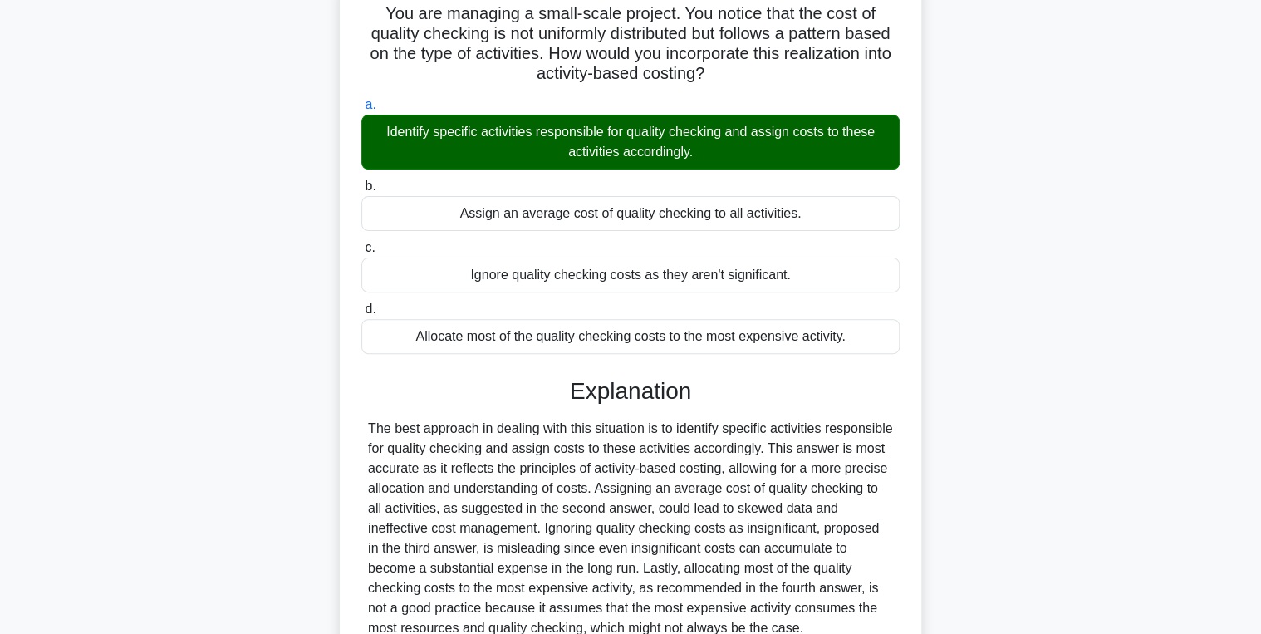
scroll to position [269, 0]
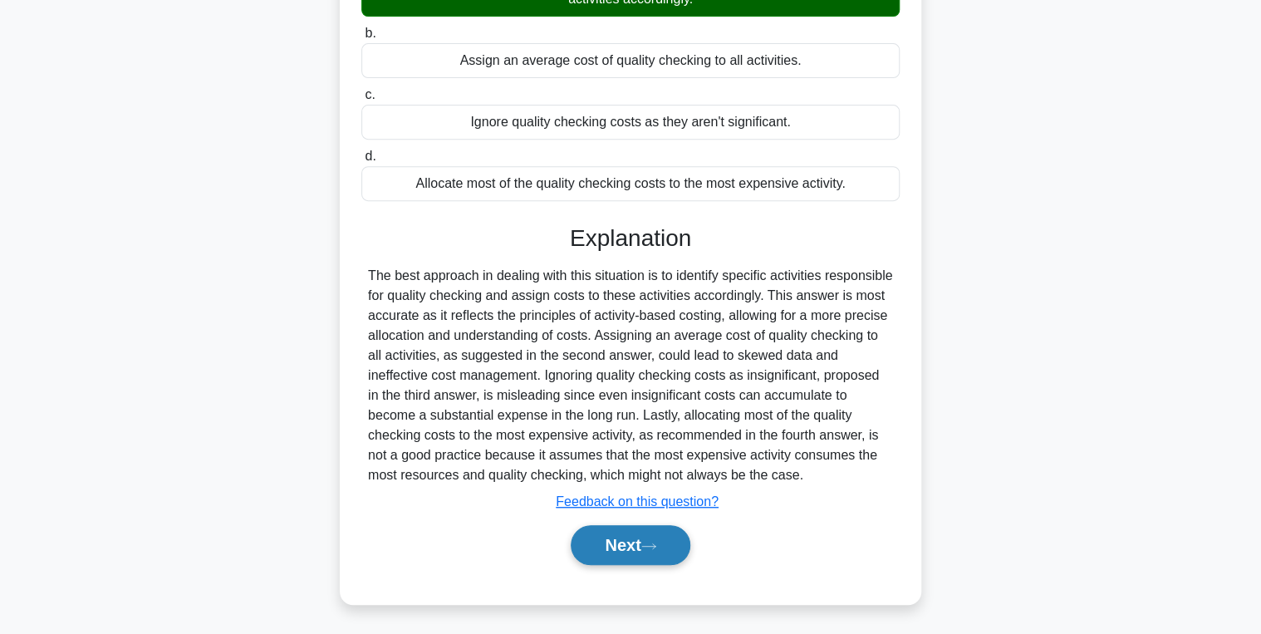
click at [616, 547] on button "Next" at bounding box center [630, 545] width 119 height 40
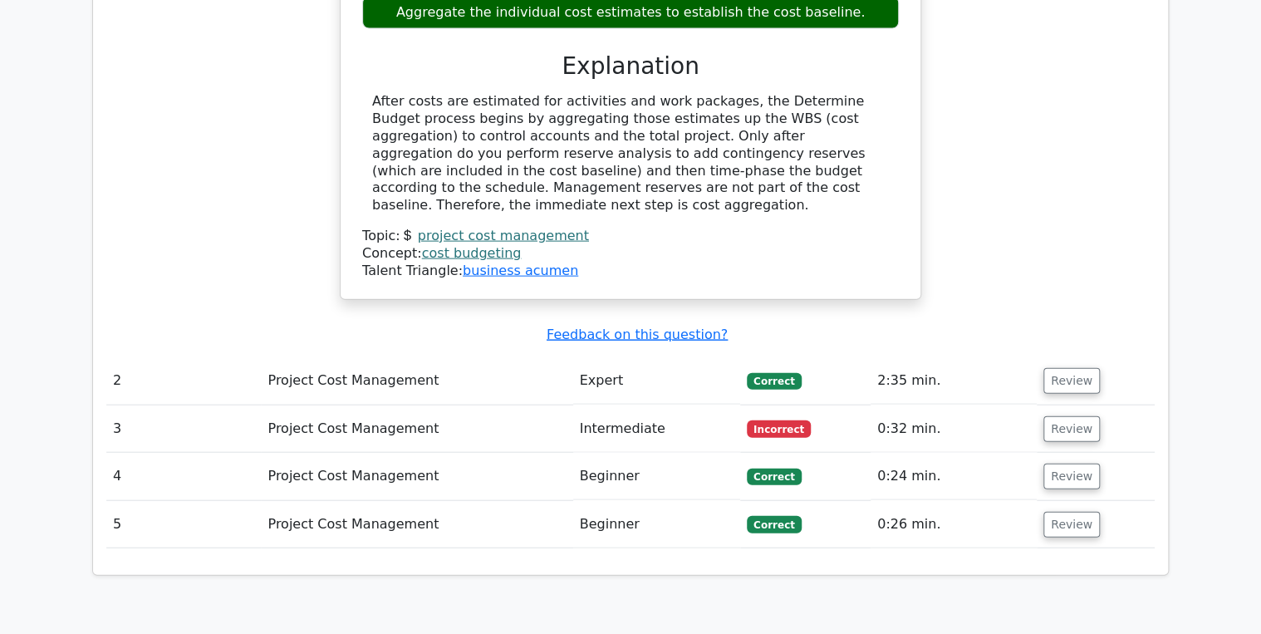
scroll to position [1728, 0]
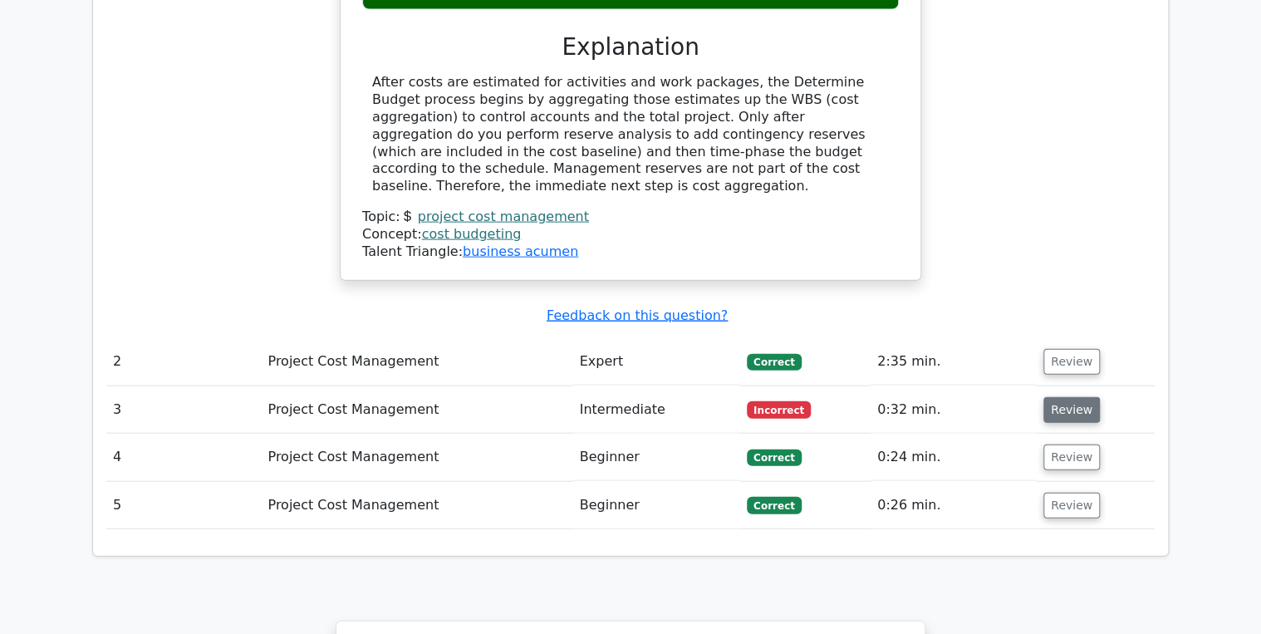
click at [1079, 397] on button "Review" at bounding box center [1071, 410] width 56 height 26
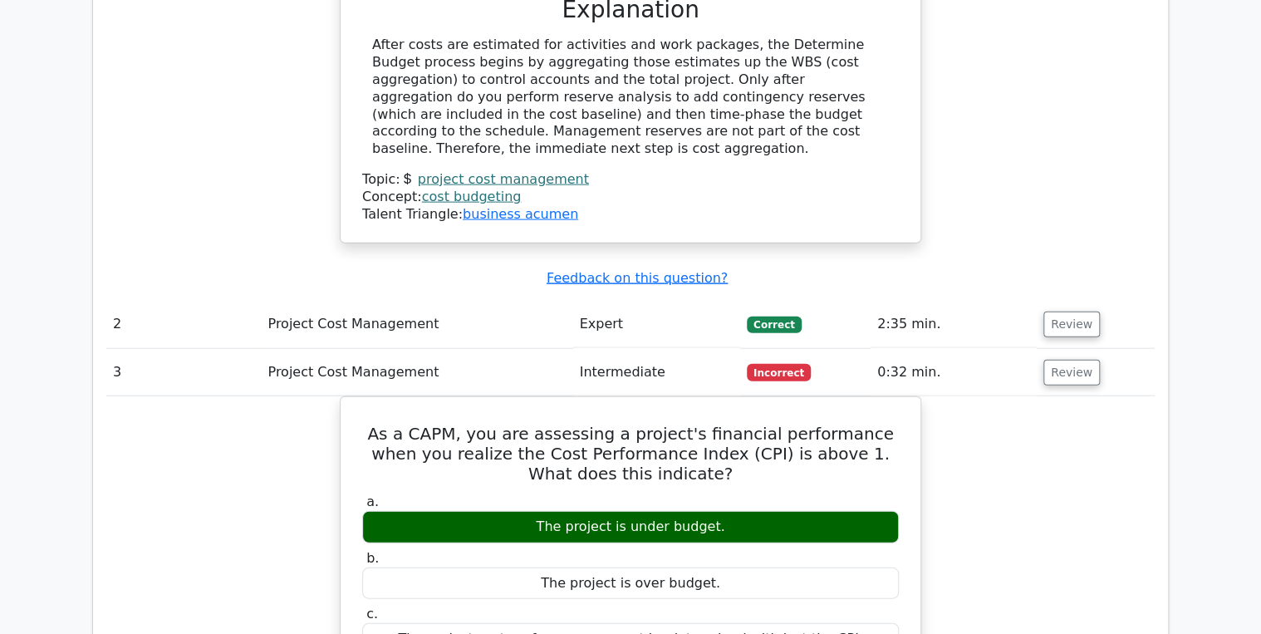
scroll to position [1661, 0]
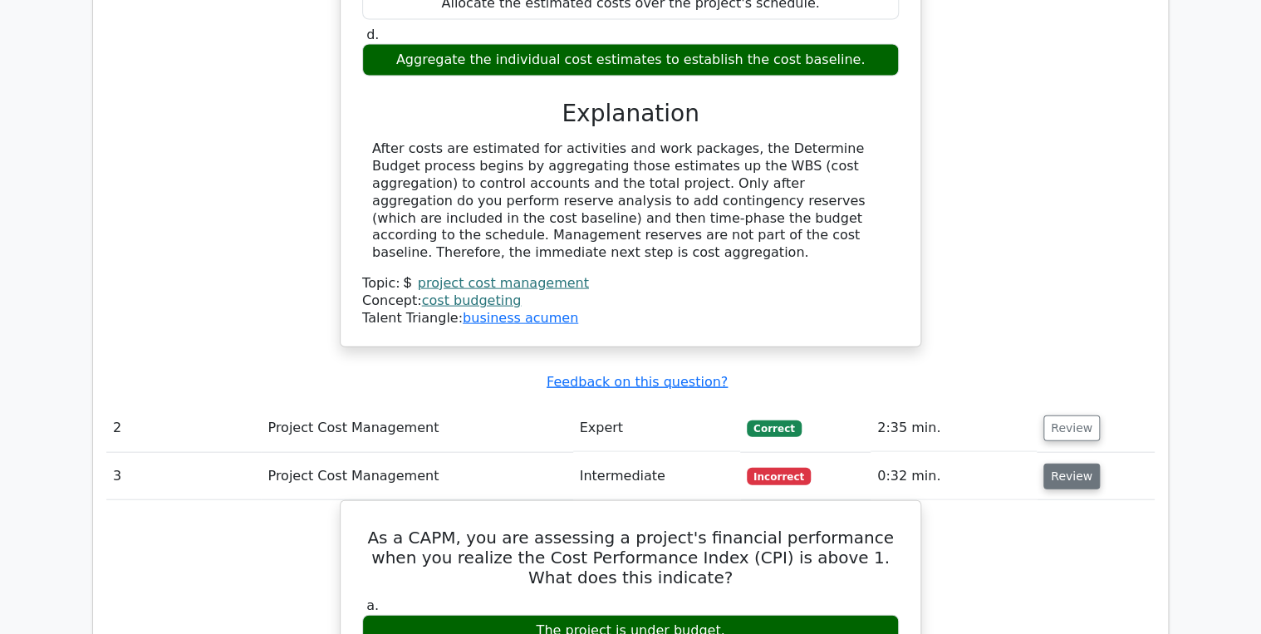
click at [1087, 464] on button "Review" at bounding box center [1071, 477] width 56 height 26
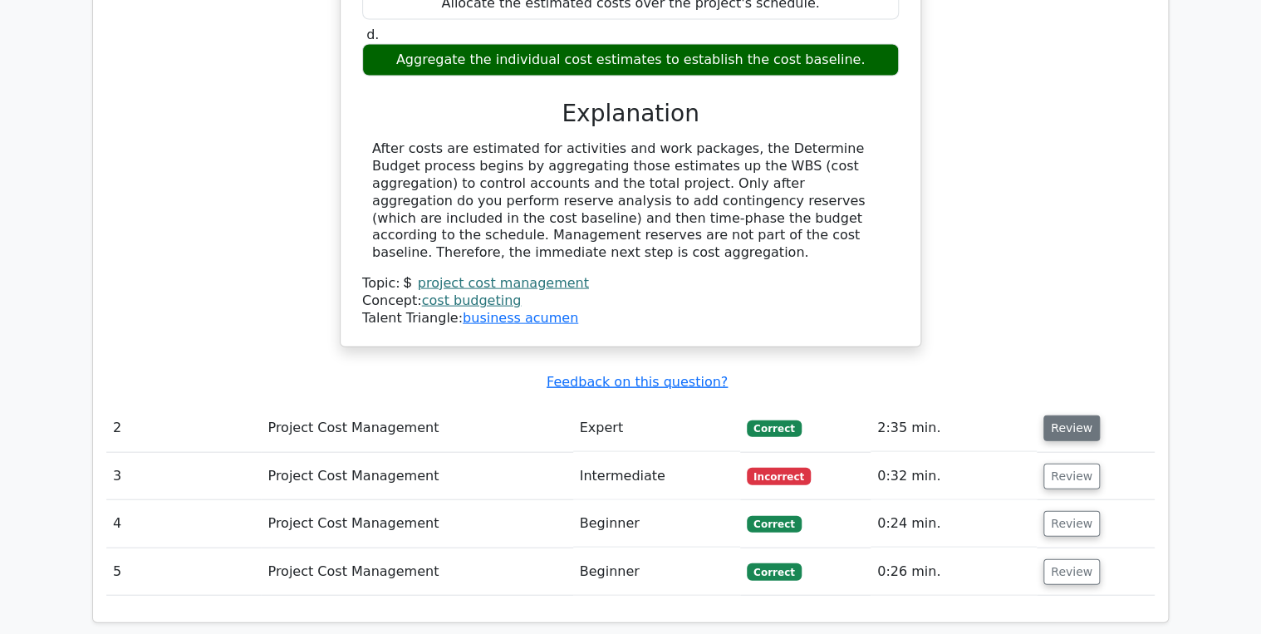
click at [1063, 415] on button "Review" at bounding box center [1071, 428] width 56 height 26
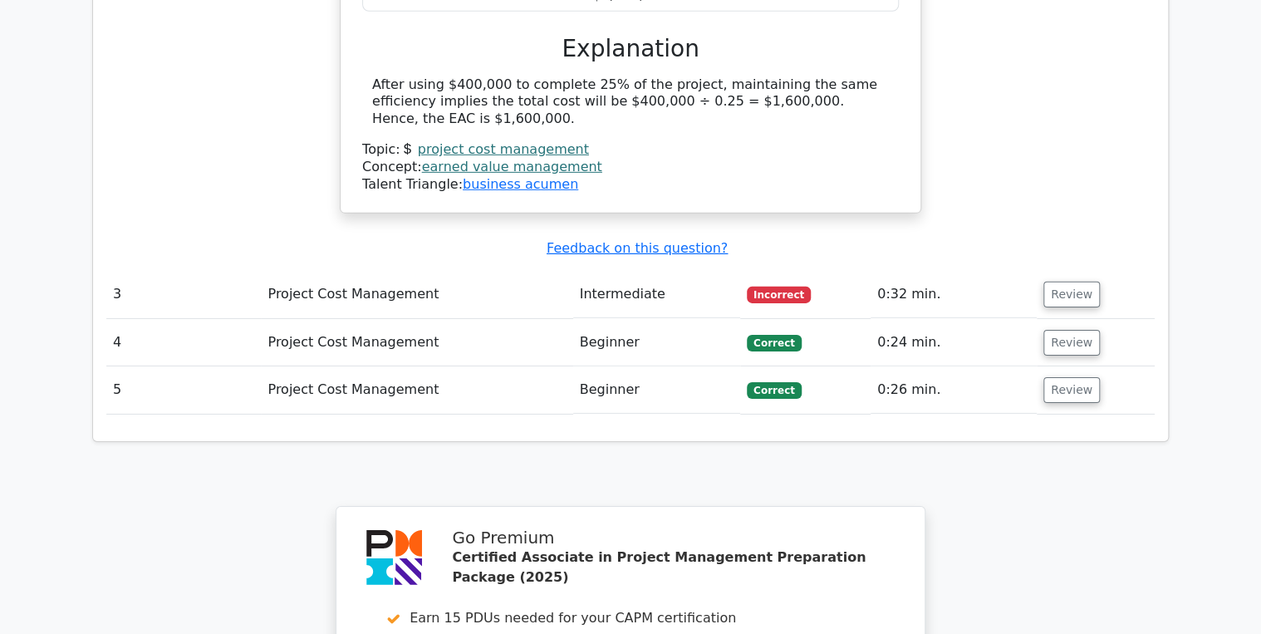
scroll to position [2525, 0]
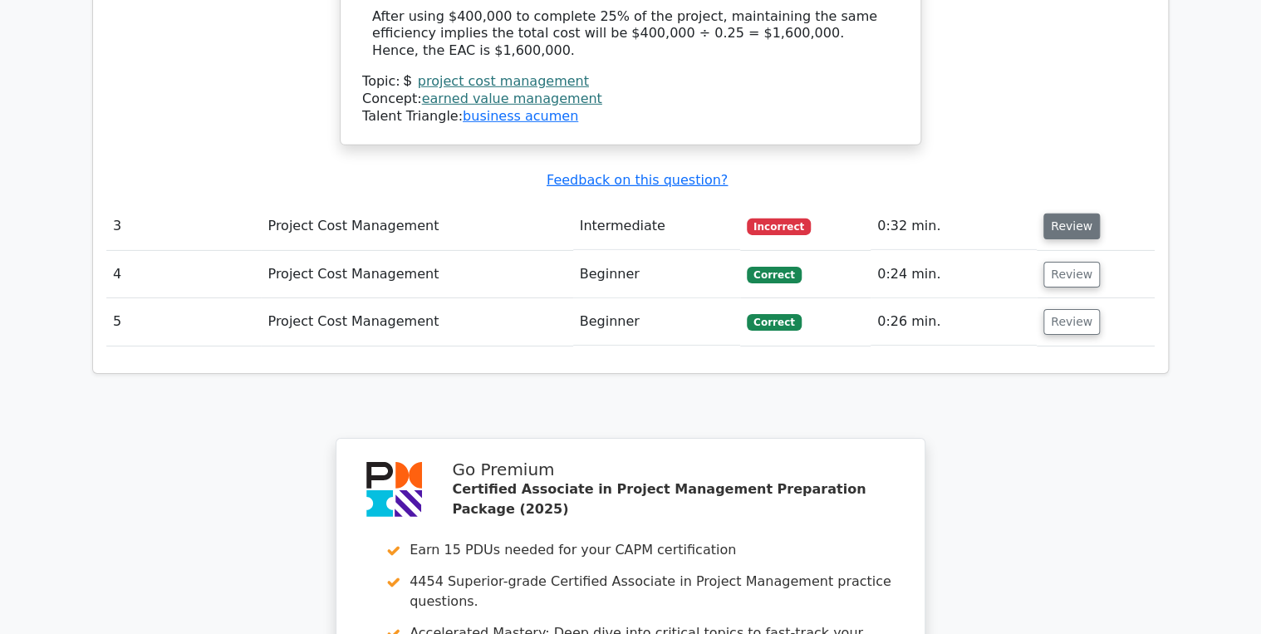
click at [1056, 213] on button "Review" at bounding box center [1071, 226] width 56 height 26
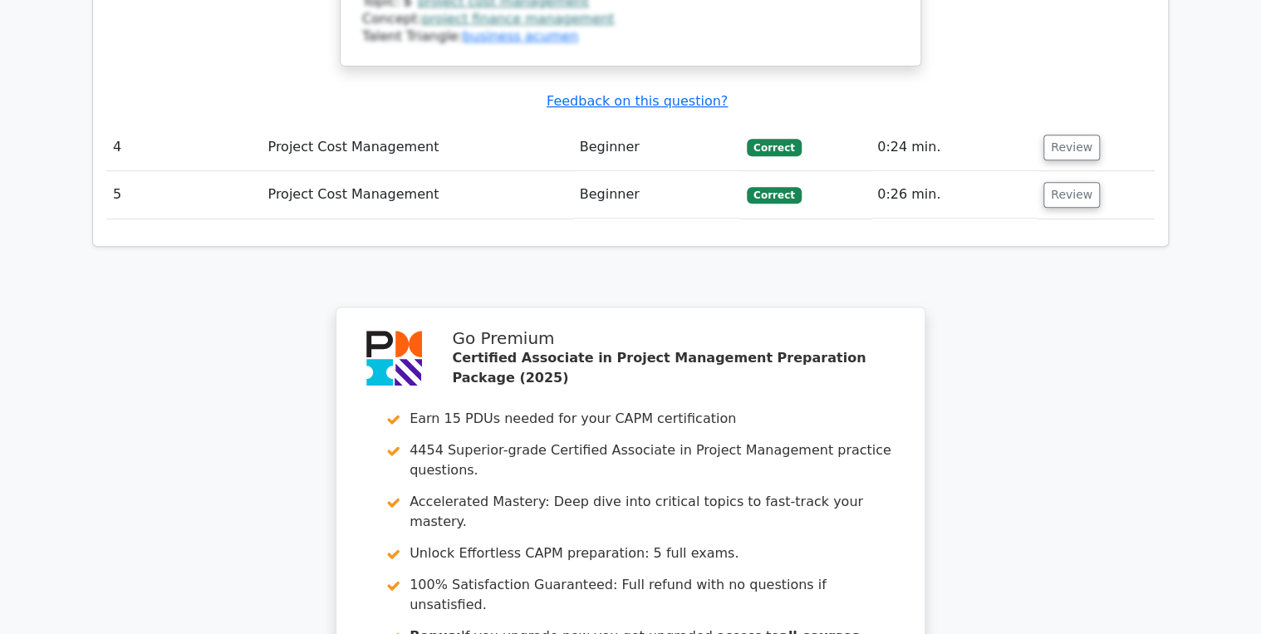
scroll to position [3696, 0]
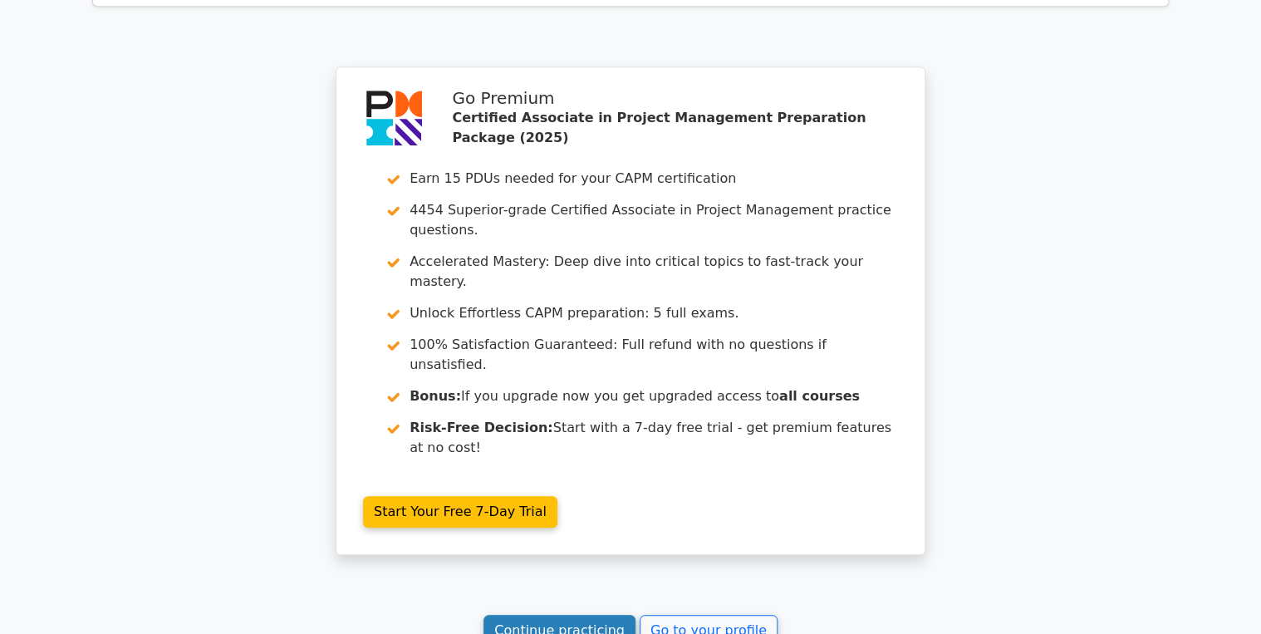
click at [575, 615] on link "Continue practicing" at bounding box center [559, 631] width 152 height 32
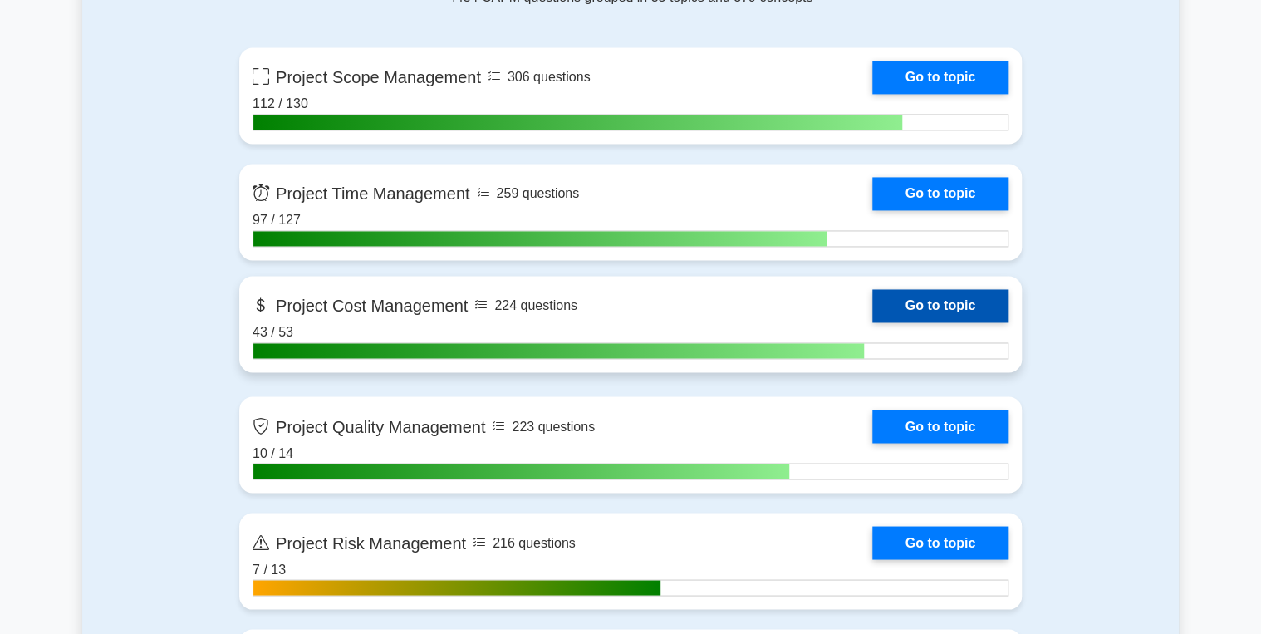
scroll to position [1196, 0]
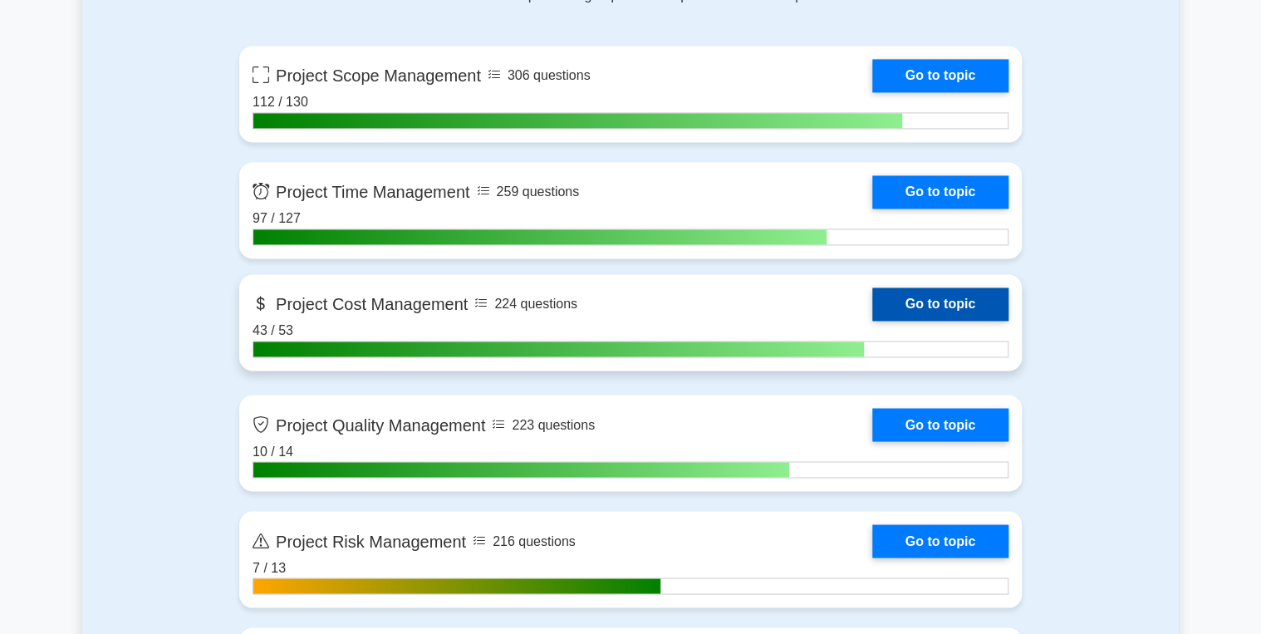
click at [944, 292] on link "Go to topic" at bounding box center [940, 303] width 136 height 33
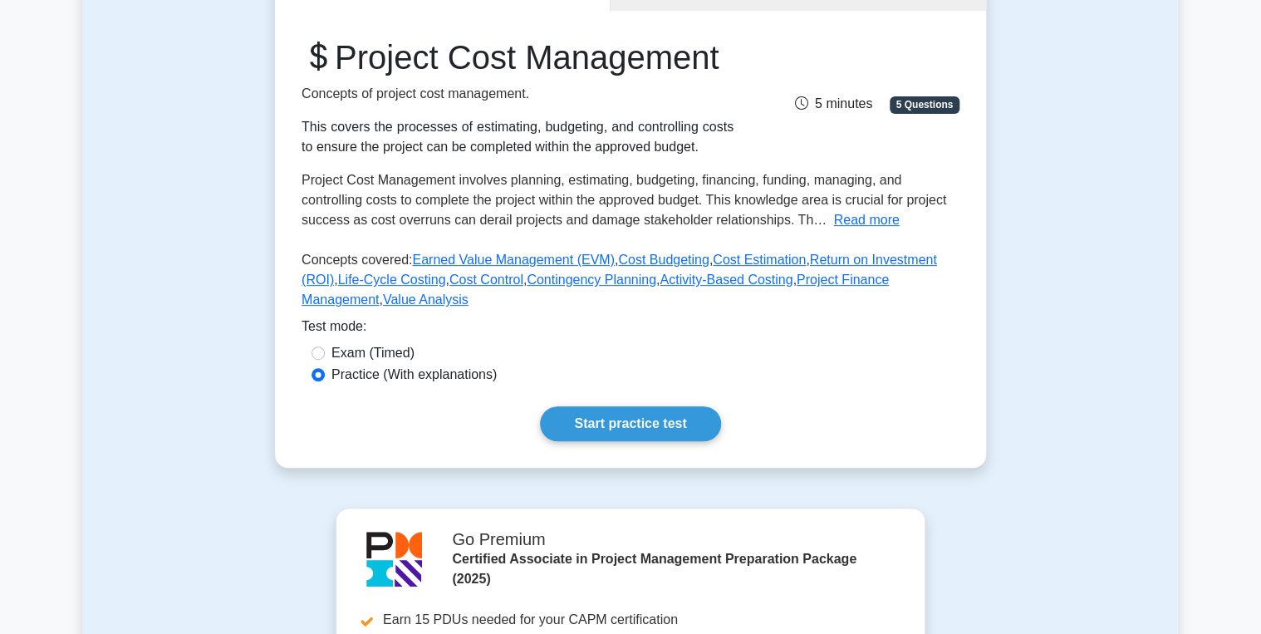
scroll to position [332, 0]
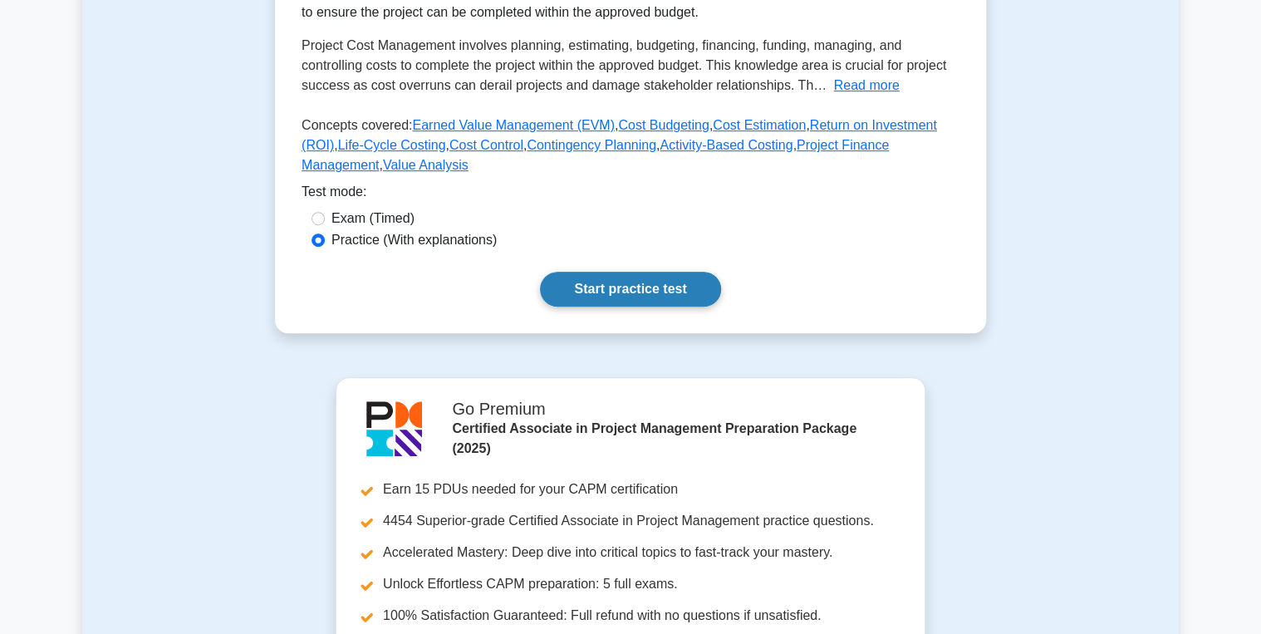
click at [605, 307] on link "Start practice test" at bounding box center [630, 289] width 180 height 35
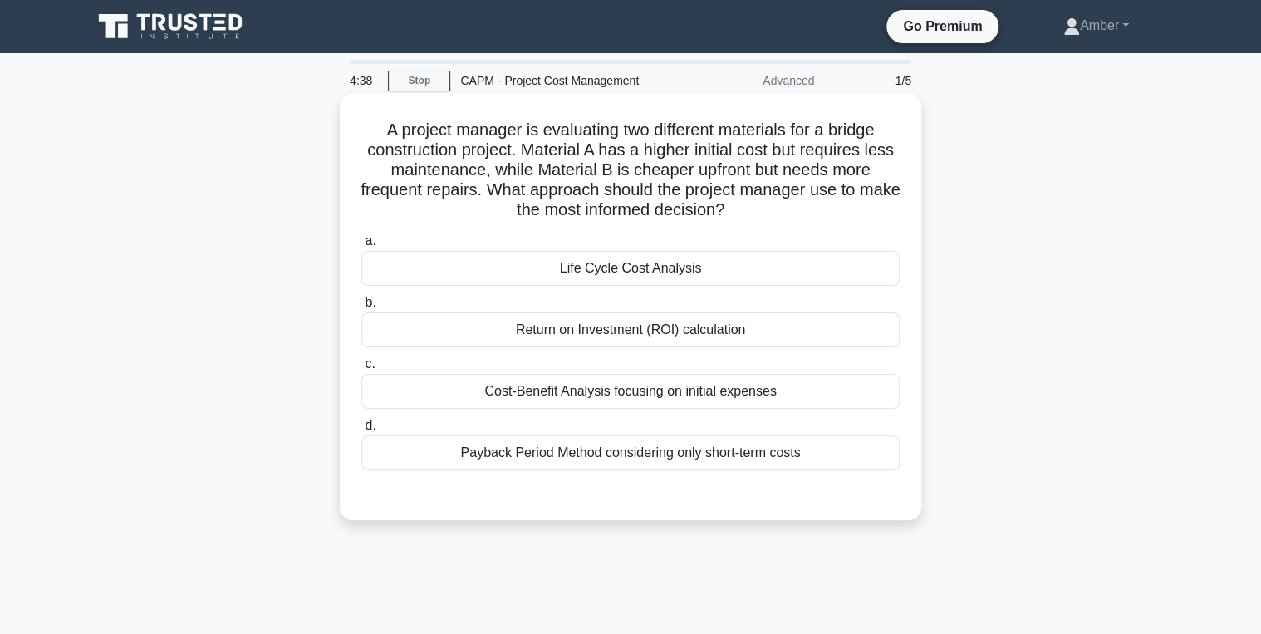
click at [611, 263] on div "Life Cycle Cost Analysis" at bounding box center [630, 268] width 538 height 35
click at [361, 247] on input "a. Life Cycle Cost Analysis" at bounding box center [361, 241] width 0 height 11
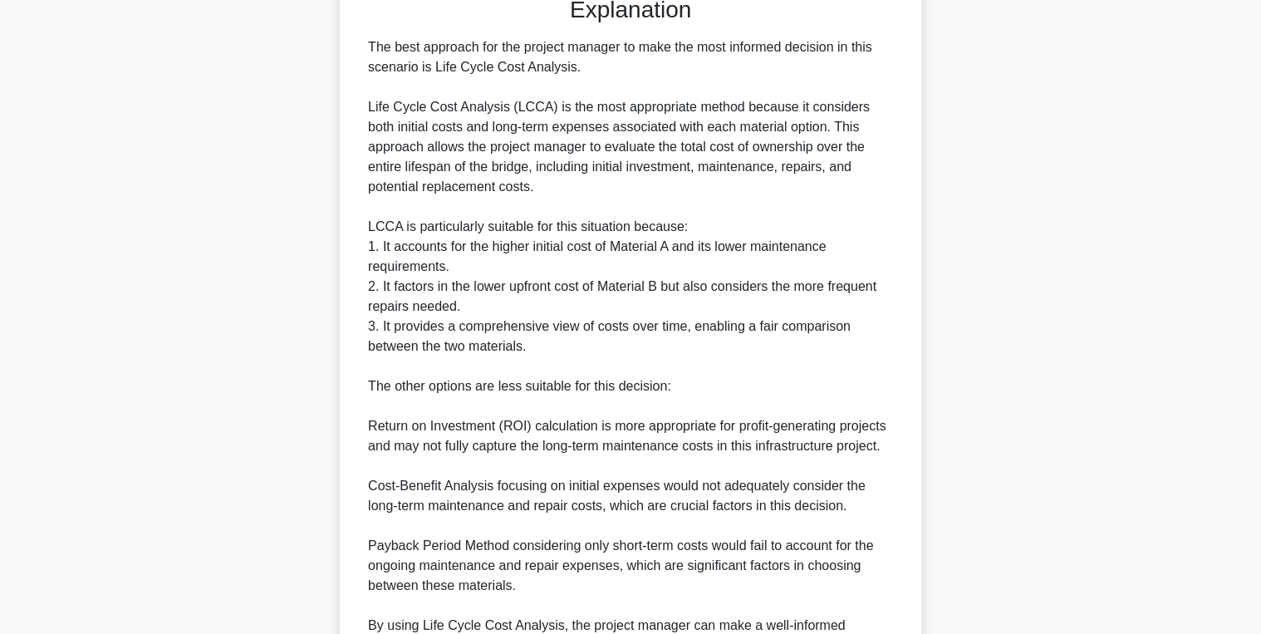
scroll to position [688, 0]
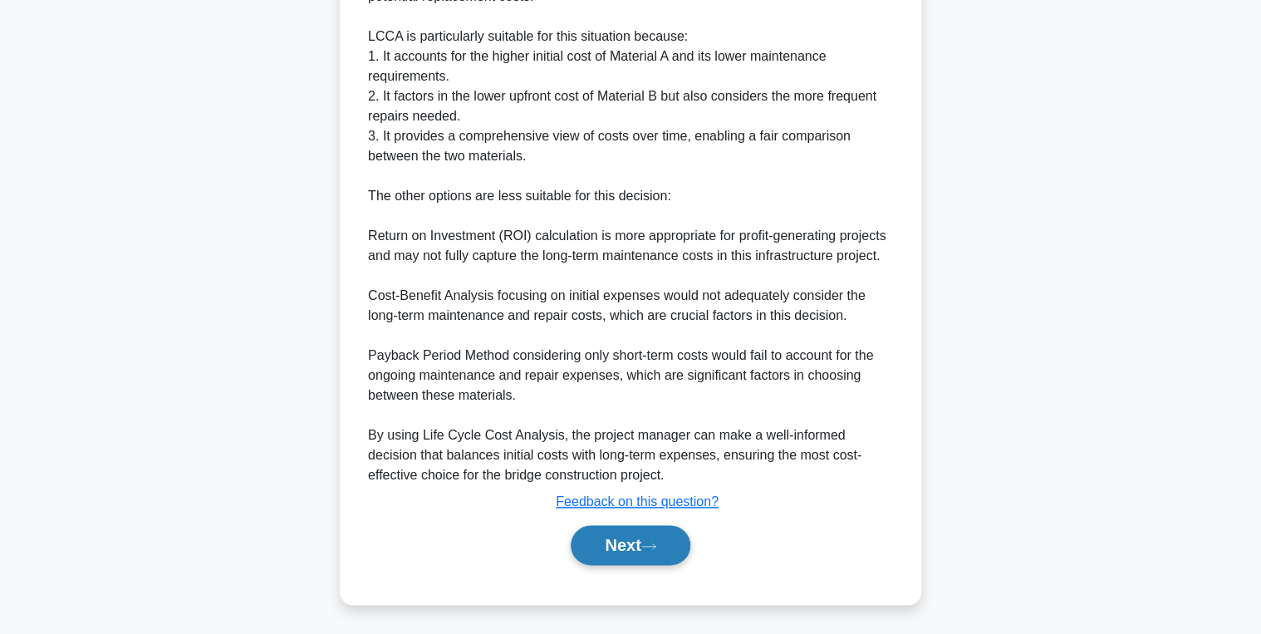
click at [603, 533] on button "Next" at bounding box center [630, 545] width 119 height 40
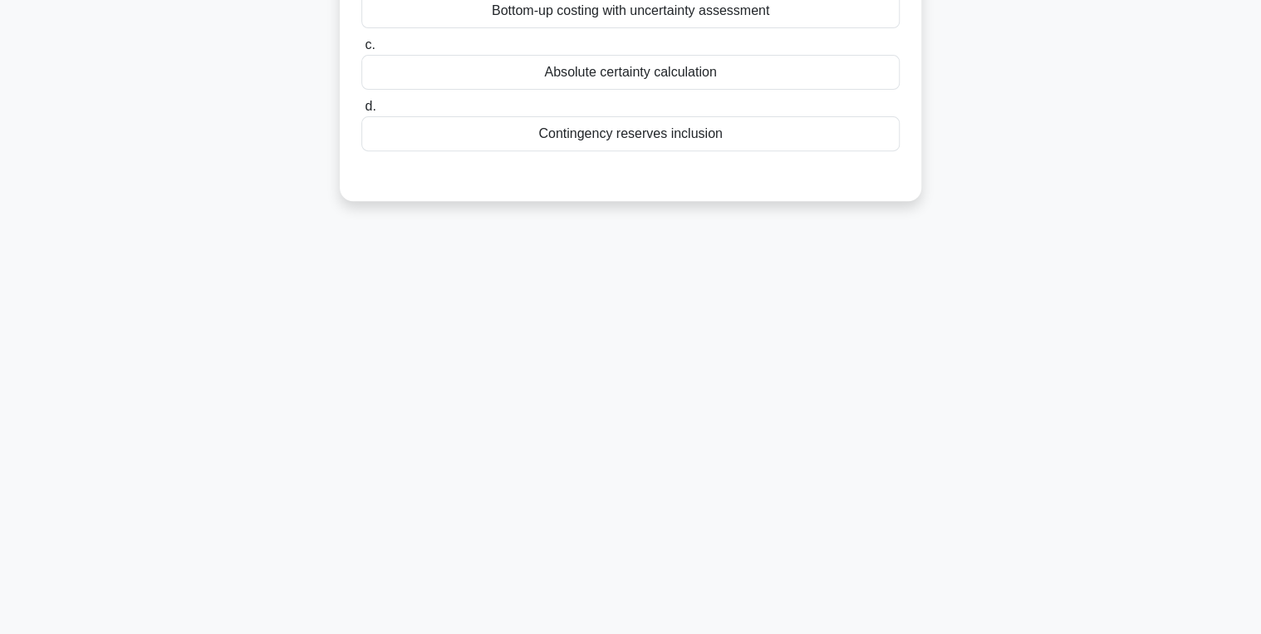
scroll to position [0, 0]
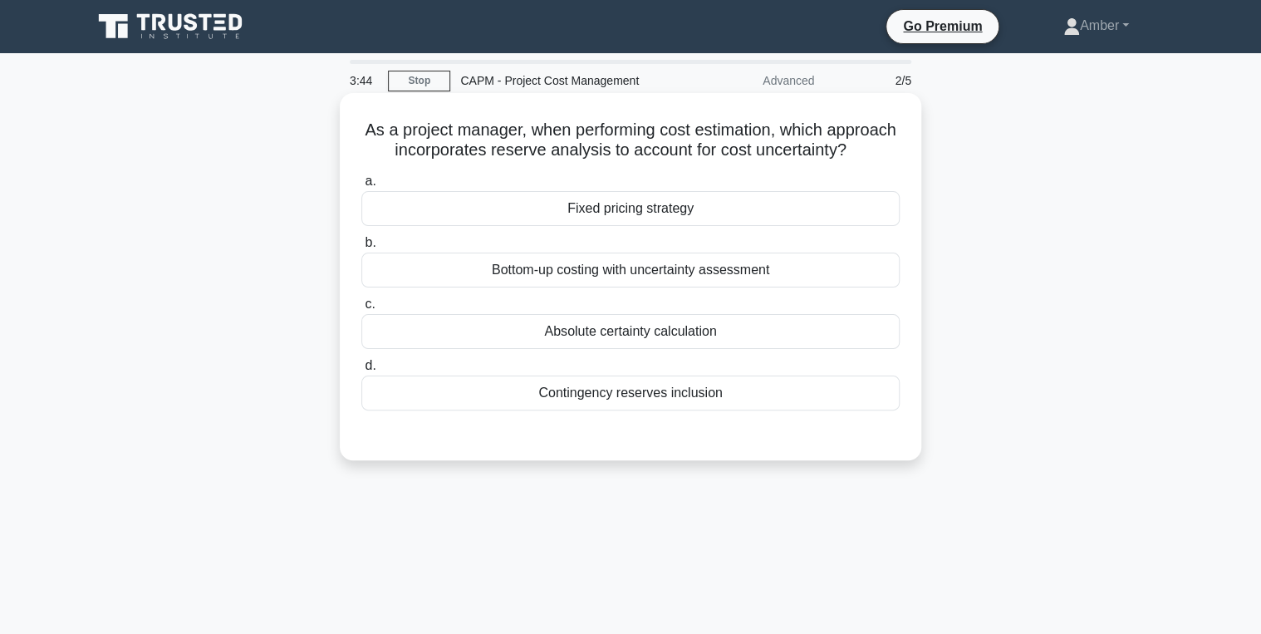
click at [596, 410] on div "Contingency reserves inclusion" at bounding box center [630, 392] width 538 height 35
click at [361, 371] on input "d. Contingency reserves inclusion" at bounding box center [361, 366] width 0 height 11
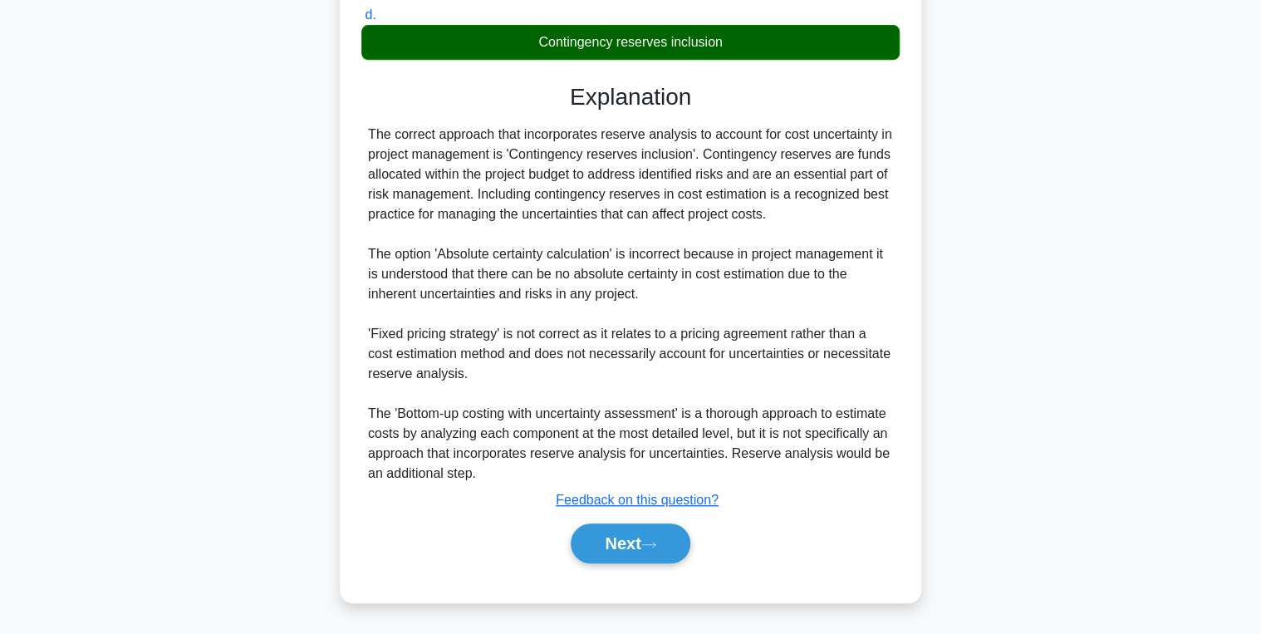
scroll to position [369, 0]
click at [645, 540] on button "Next" at bounding box center [630, 543] width 119 height 40
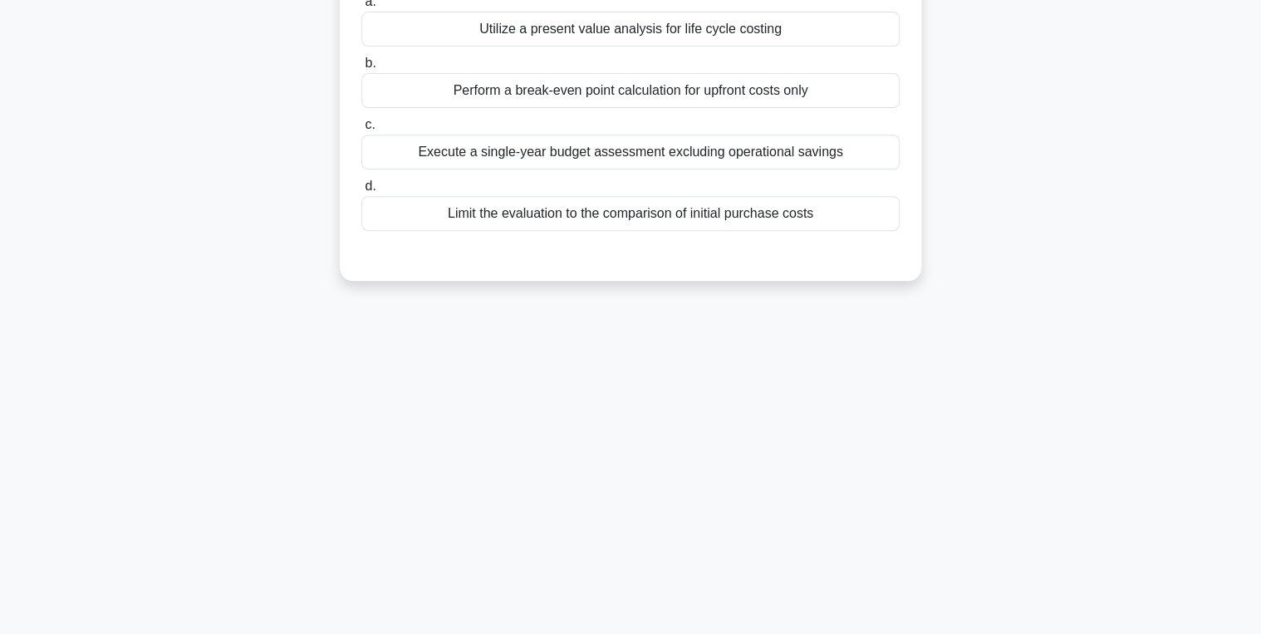
scroll to position [0, 0]
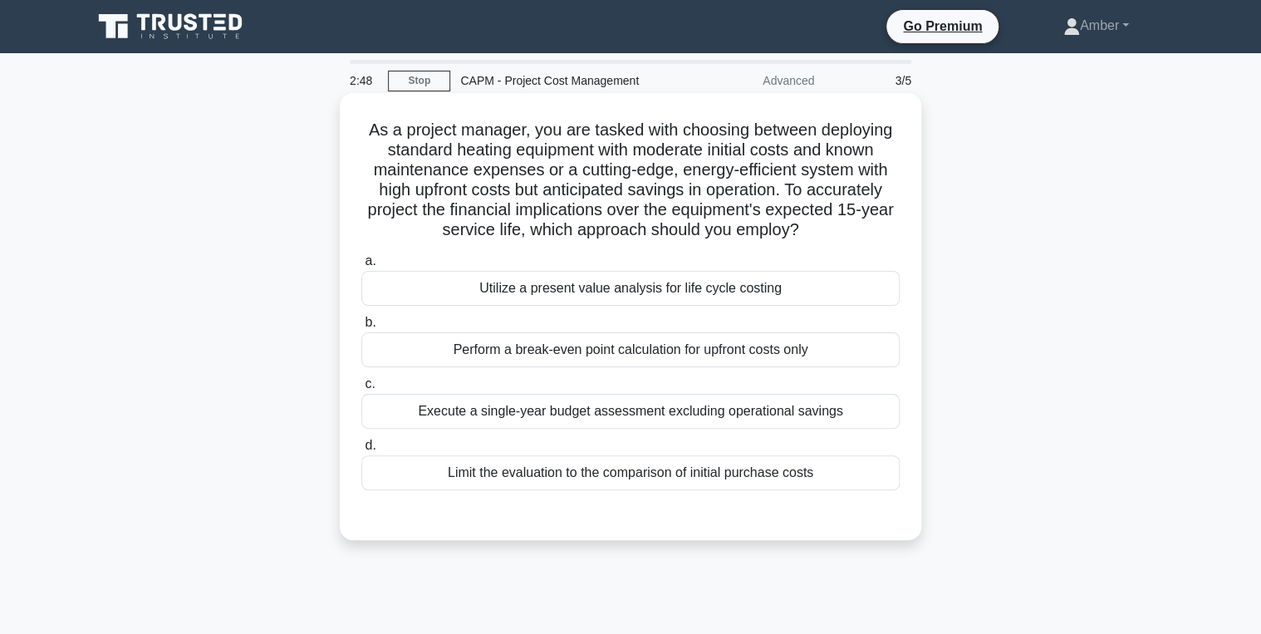
click at [484, 283] on div "Utilize a present value analysis for life cycle costing" at bounding box center [630, 288] width 538 height 35
click at [361, 267] on input "a. Utilize a present value analysis for life cycle costing" at bounding box center [361, 261] width 0 height 11
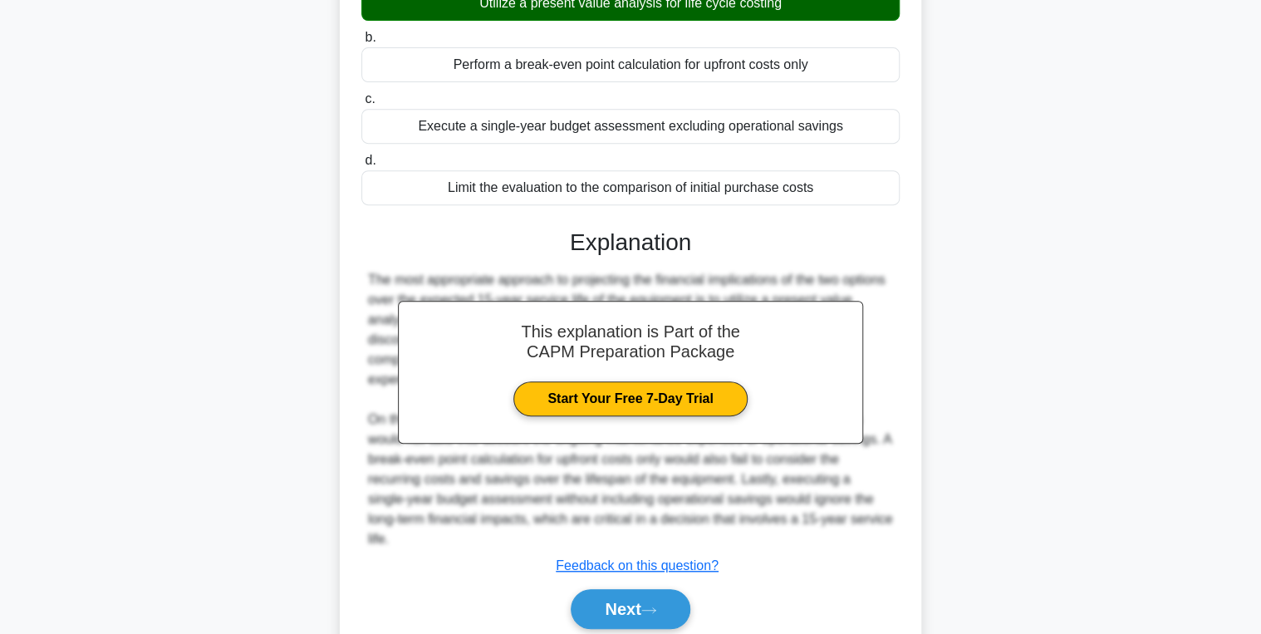
scroll to position [329, 0]
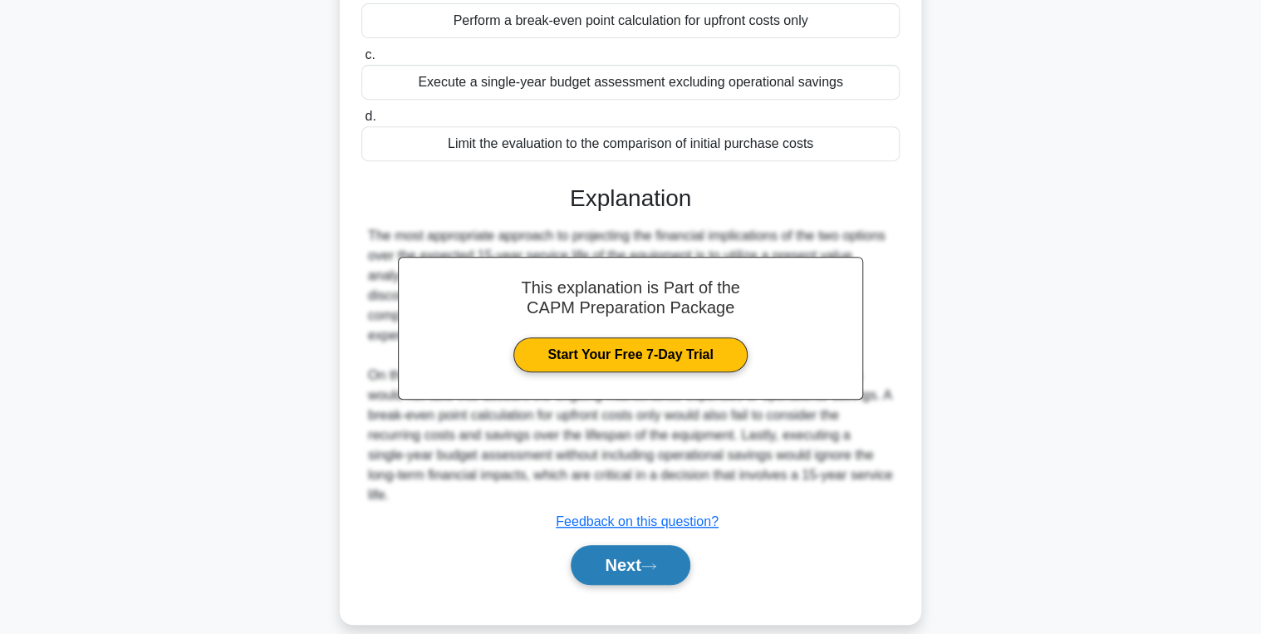
click at [606, 545] on button "Next" at bounding box center [630, 565] width 119 height 40
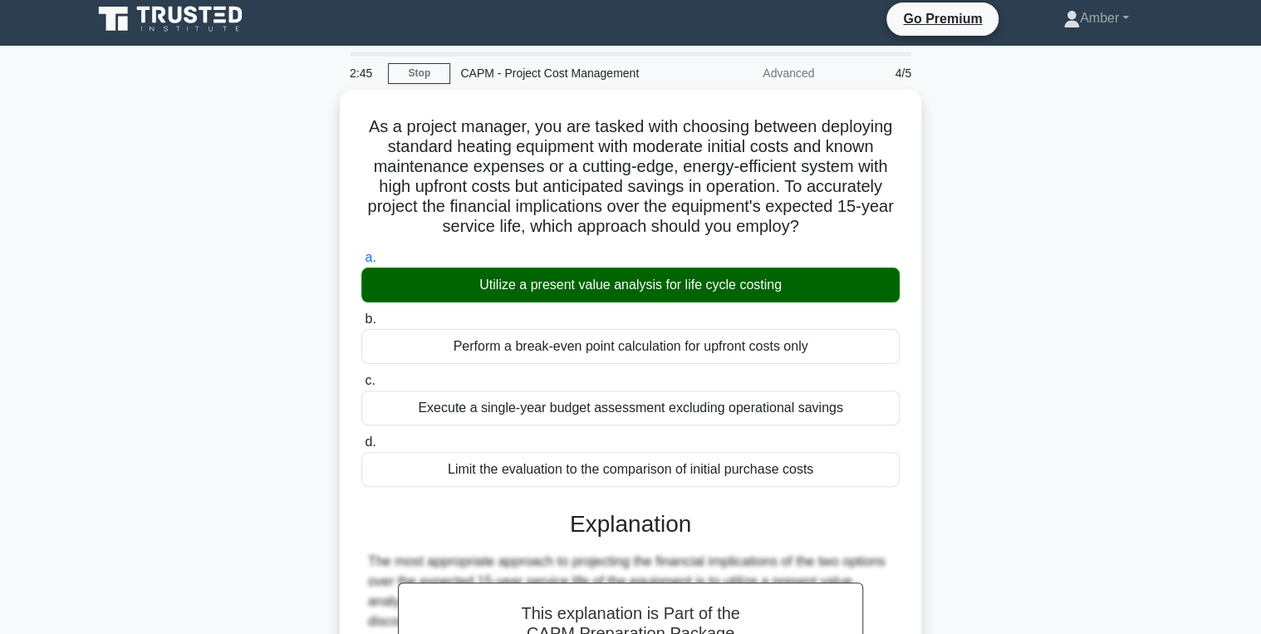
scroll to position [0, 0]
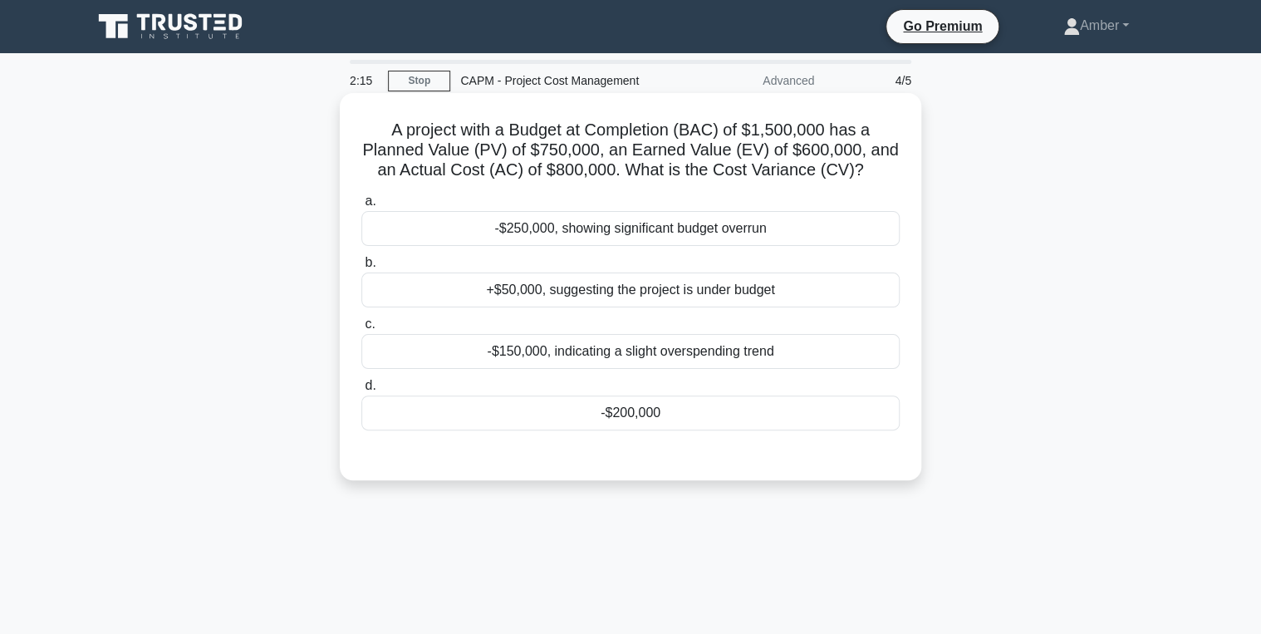
click at [598, 420] on div "-$200,000" at bounding box center [630, 412] width 538 height 35
click at [361, 391] on input "d. -$200,000" at bounding box center [361, 385] width 0 height 11
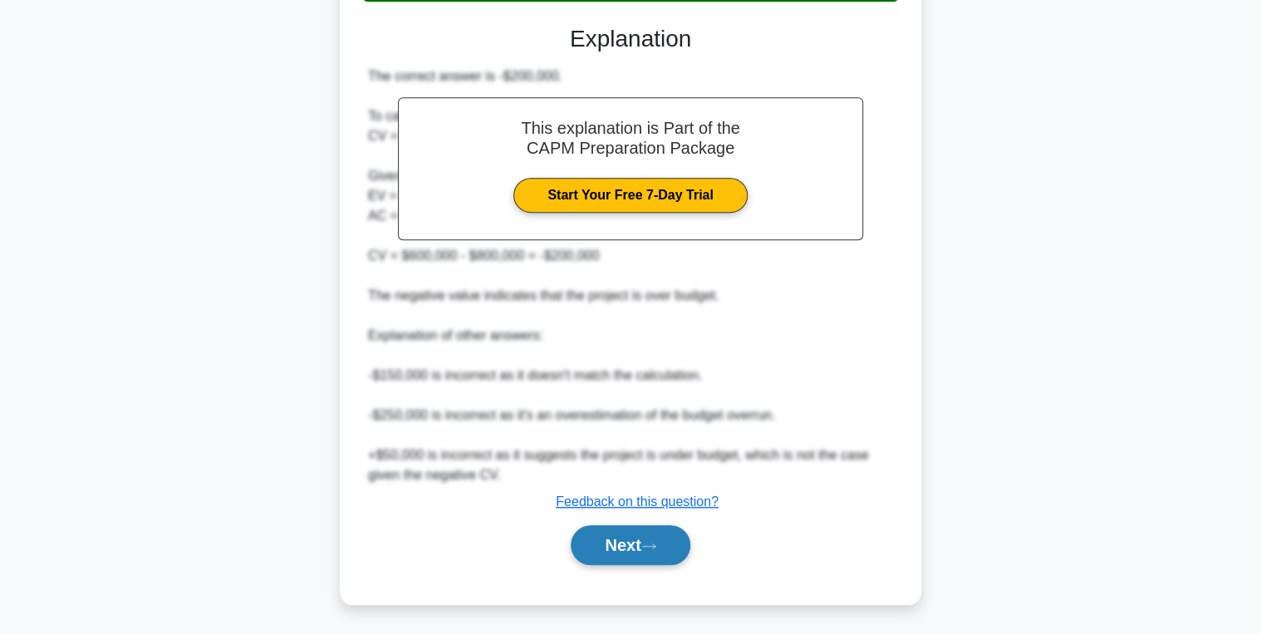
click at [645, 547] on button "Next" at bounding box center [630, 545] width 119 height 40
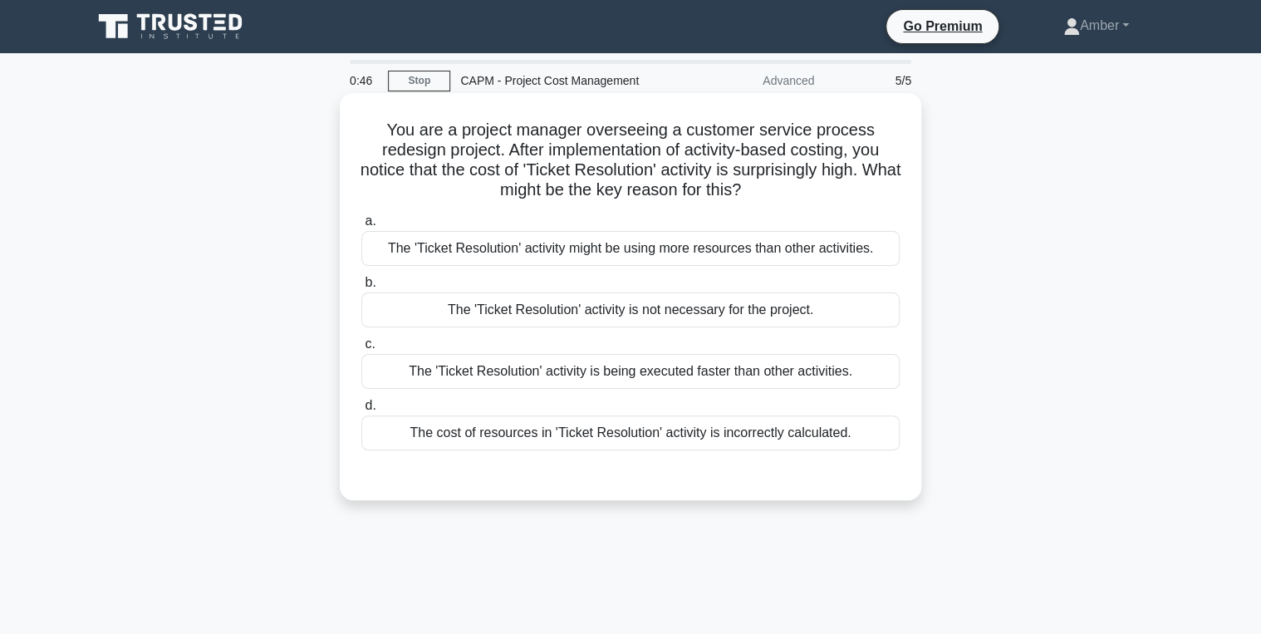
click at [715, 379] on div "The 'Ticket Resolution' activity is being executed faster than other activities." at bounding box center [630, 371] width 538 height 35
click at [361, 350] on input "c. The 'Ticket Resolution' activity is being executed faster than other activit…" at bounding box center [361, 344] width 0 height 11
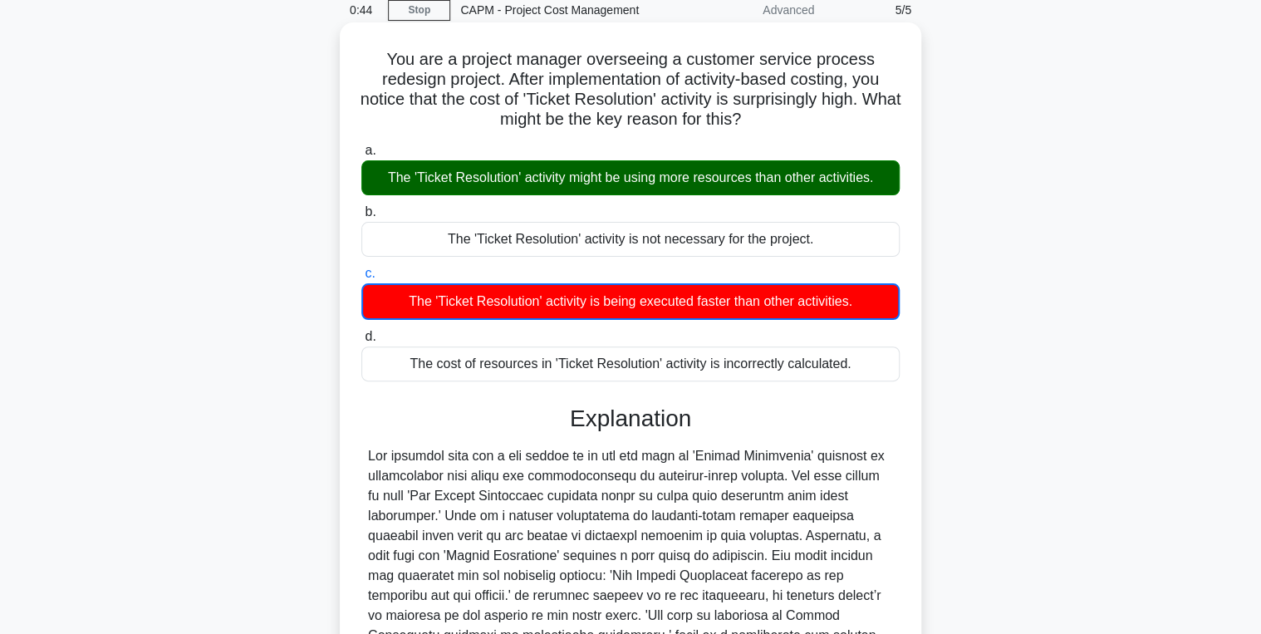
scroll to position [291, 0]
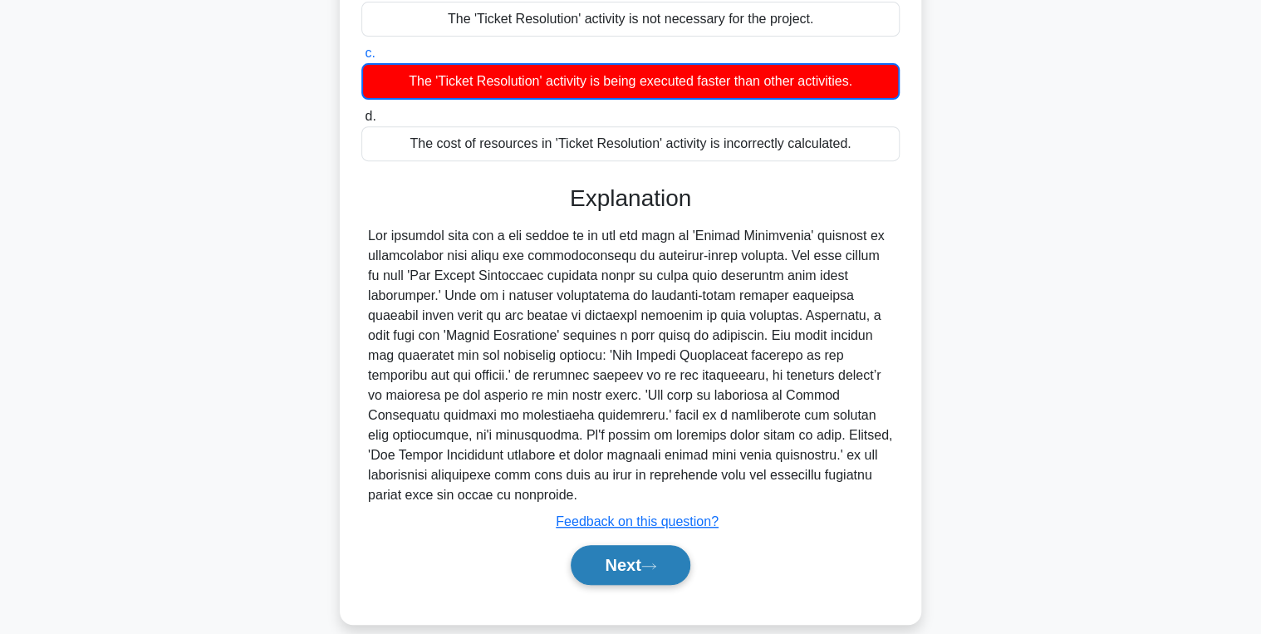
drag, startPoint x: 611, startPoint y: 542, endPoint x: 606, endPoint y: 531, distance: 12.7
click at [611, 545] on button "Next" at bounding box center [630, 565] width 119 height 40
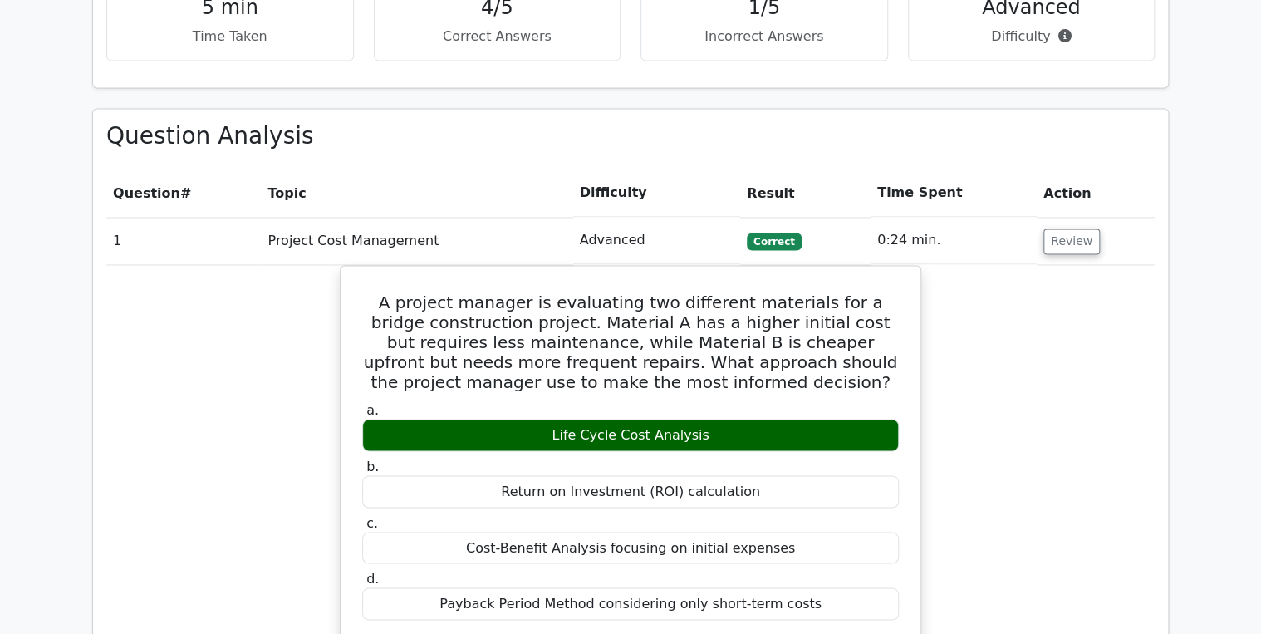
scroll to position [1196, 0]
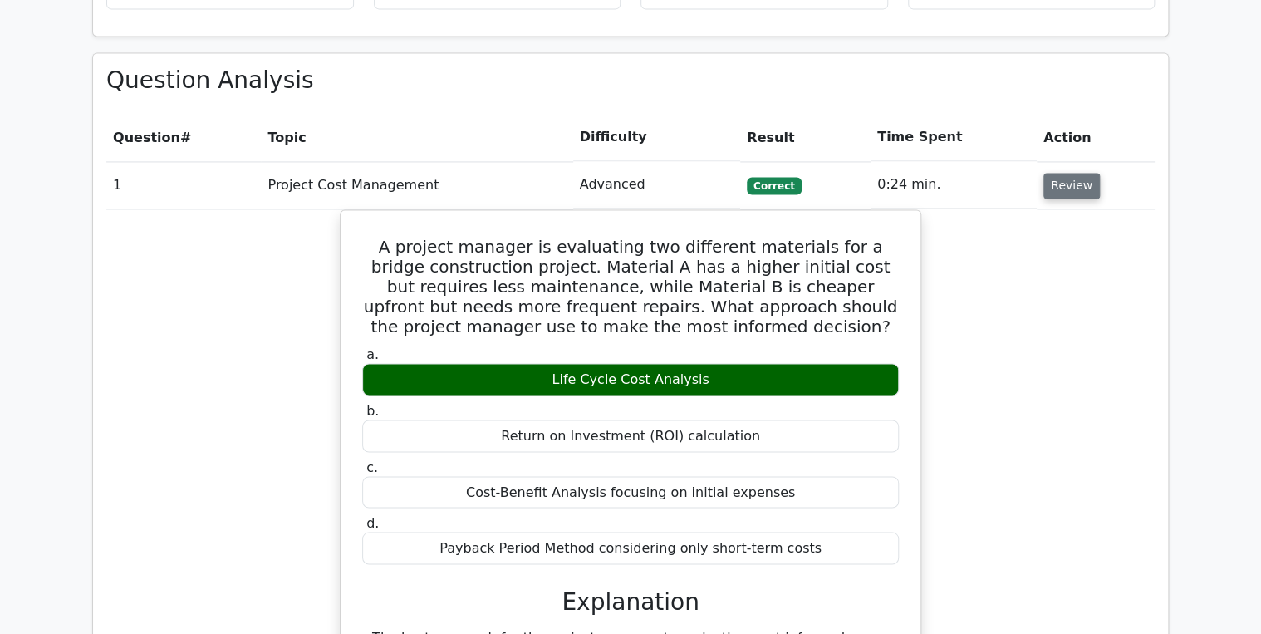
click at [1070, 173] on button "Review" at bounding box center [1071, 186] width 56 height 26
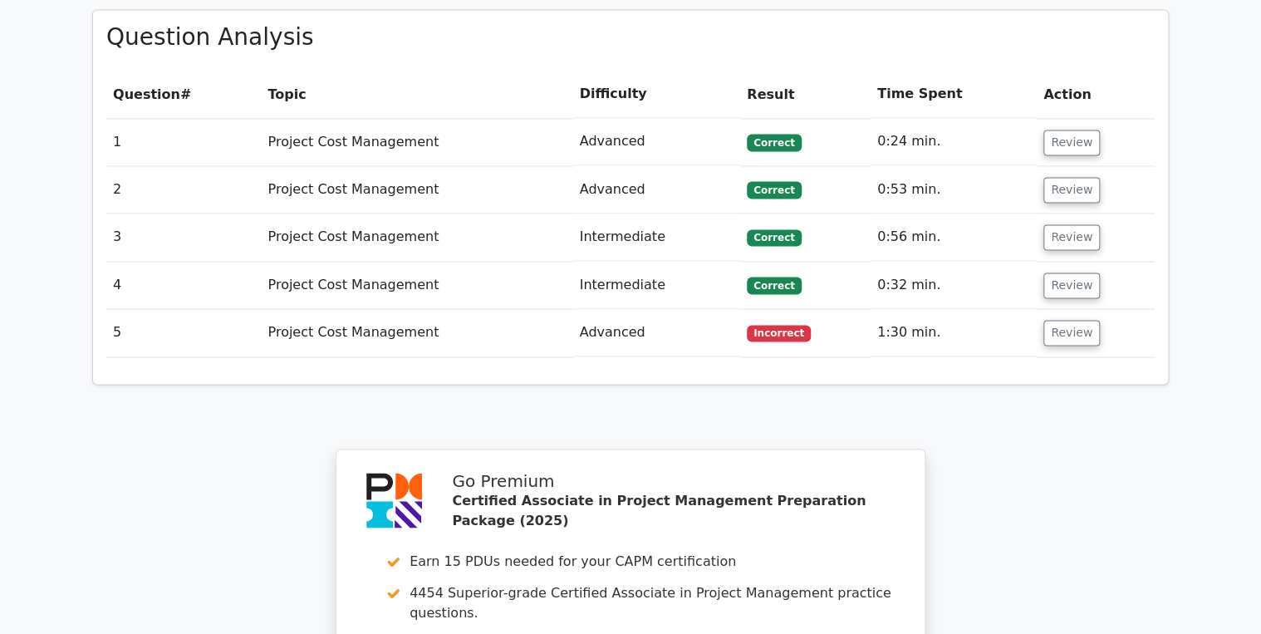
scroll to position [1263, 0]
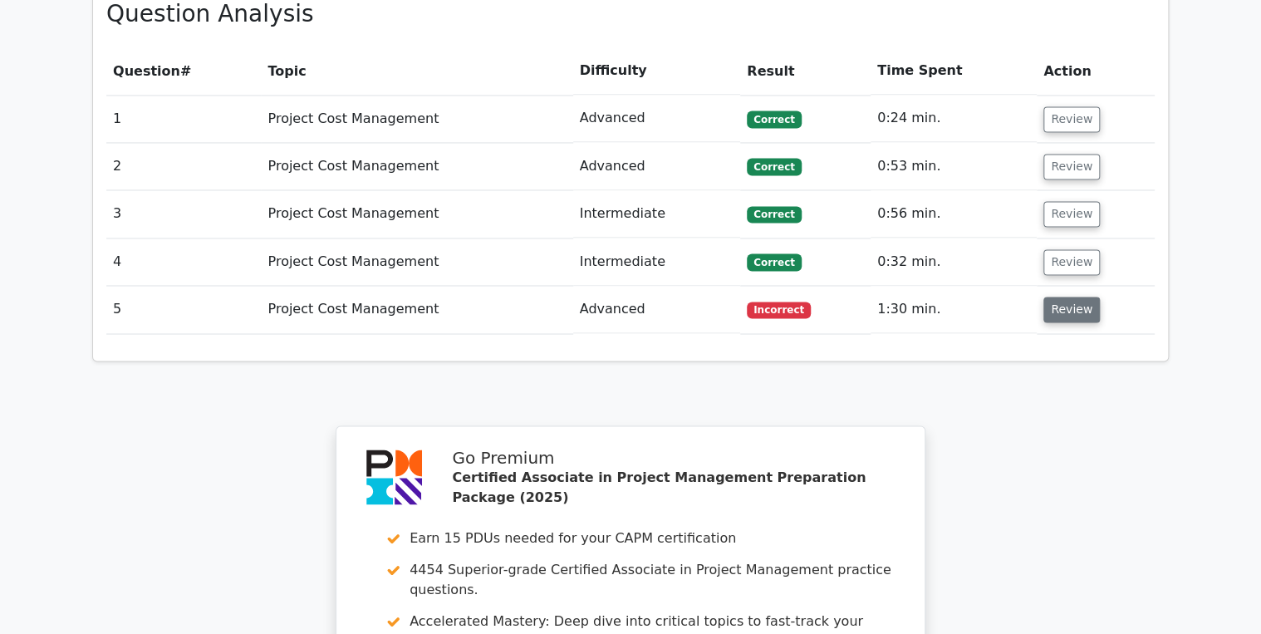
click at [1057, 297] on button "Review" at bounding box center [1071, 310] width 56 height 26
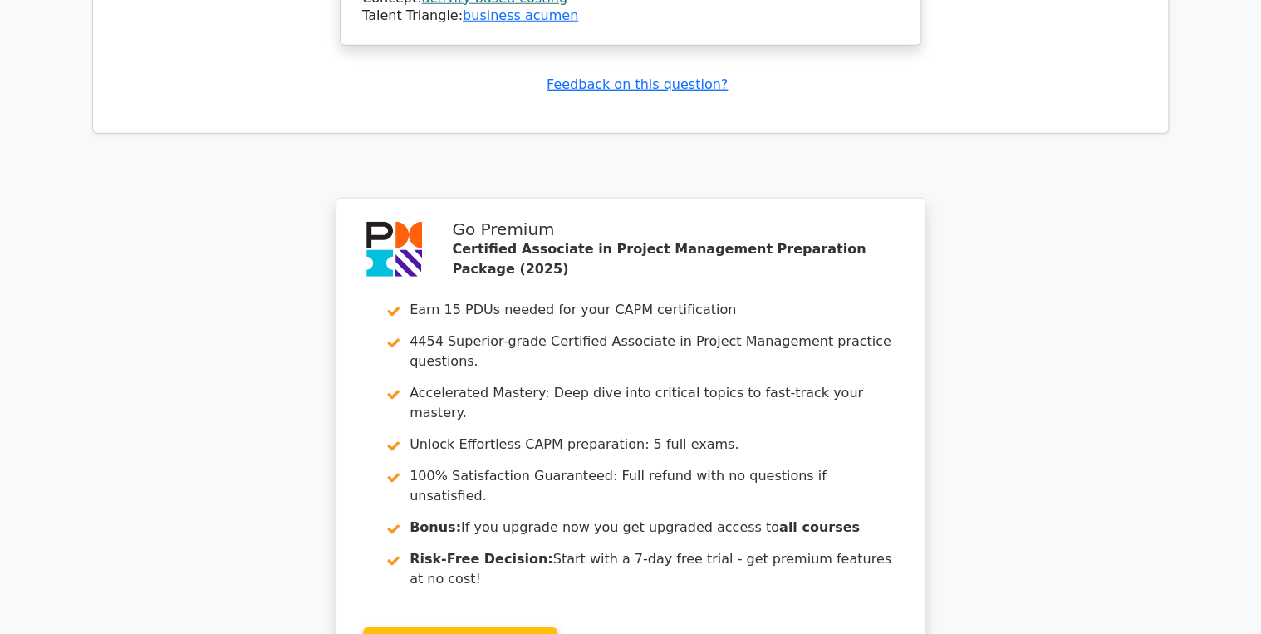
scroll to position [2481, 0]
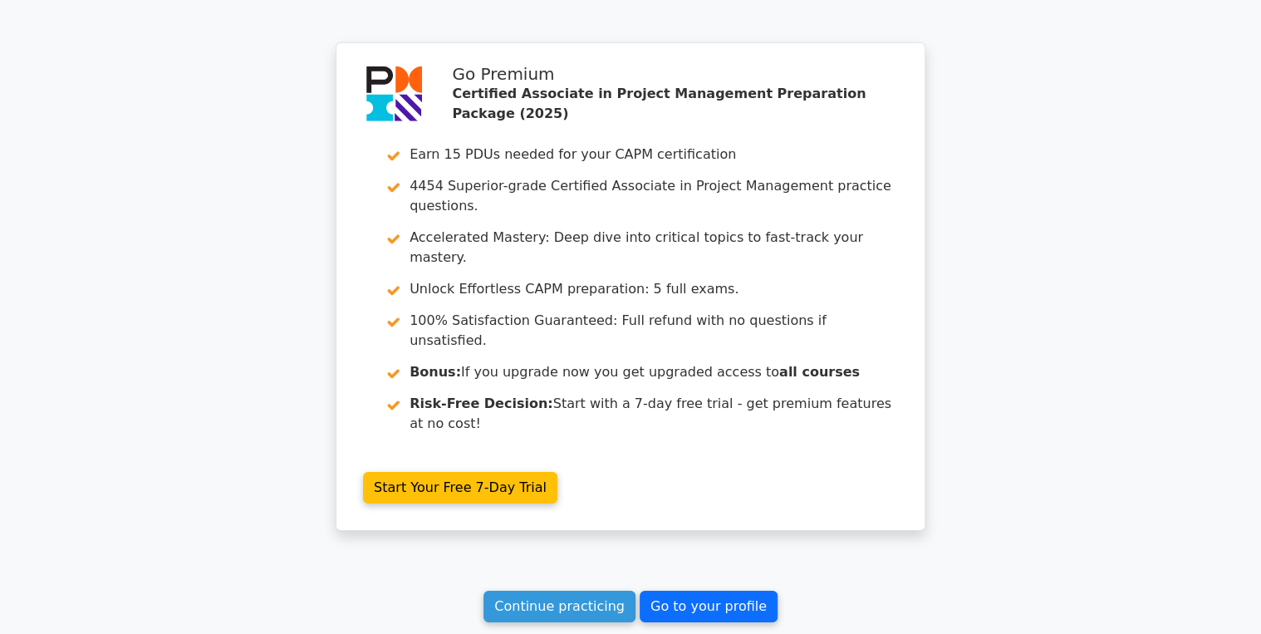
click at [695, 591] on link "Go to your profile" at bounding box center [709, 607] width 138 height 32
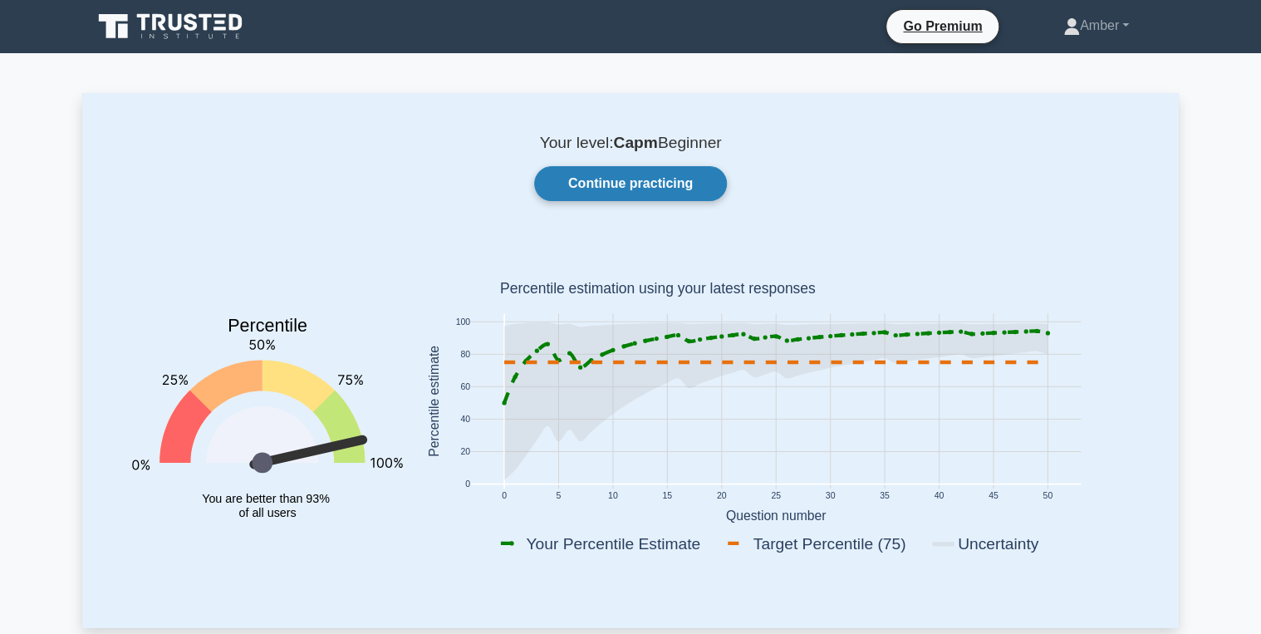
click at [611, 183] on link "Continue practicing" at bounding box center [630, 183] width 193 height 35
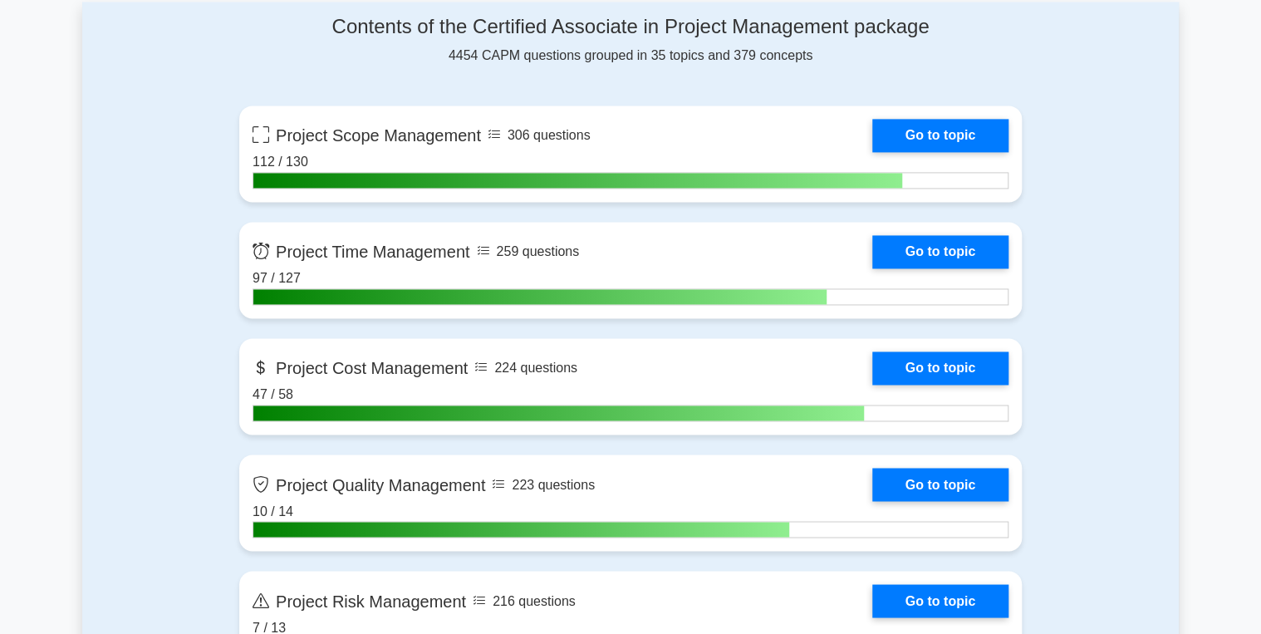
scroll to position [1196, 0]
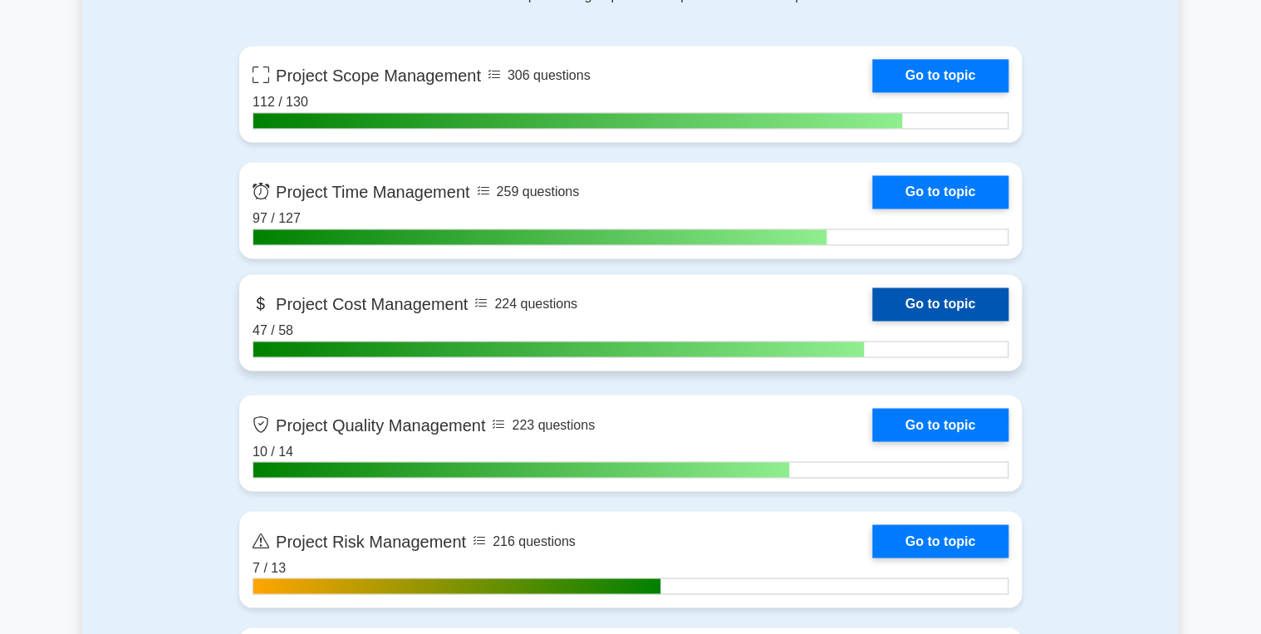
click at [957, 302] on link "Go to topic" at bounding box center [940, 303] width 136 height 33
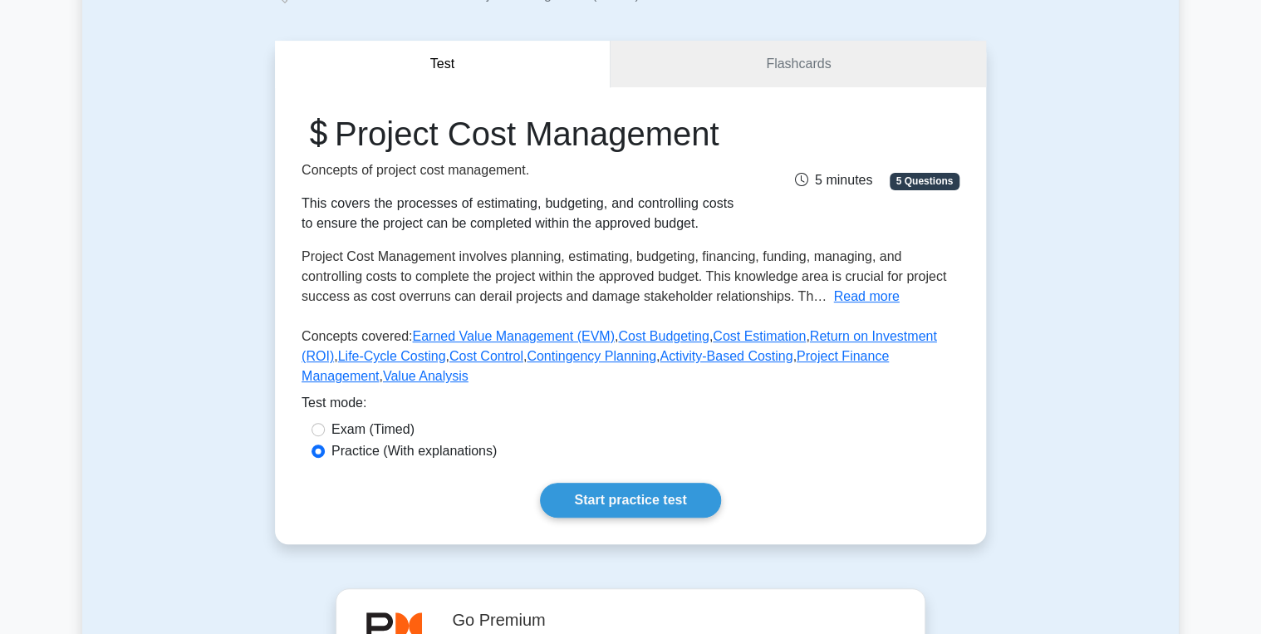
scroll to position [332, 0]
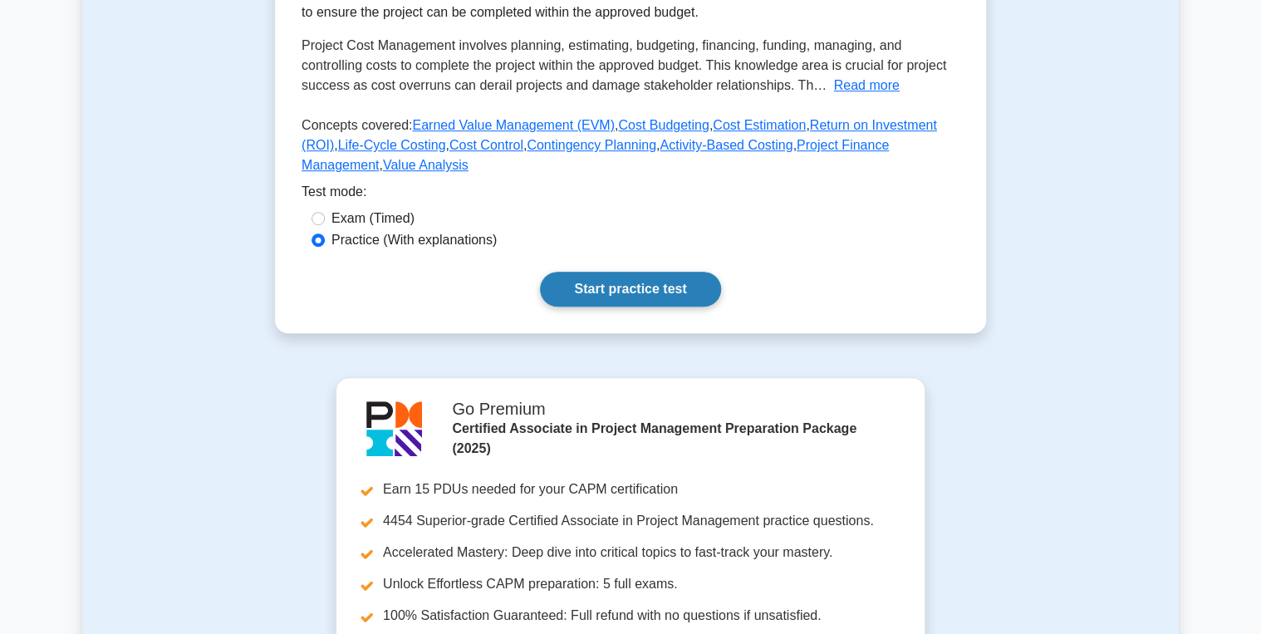
click at [655, 307] on link "Start practice test" at bounding box center [630, 289] width 180 height 35
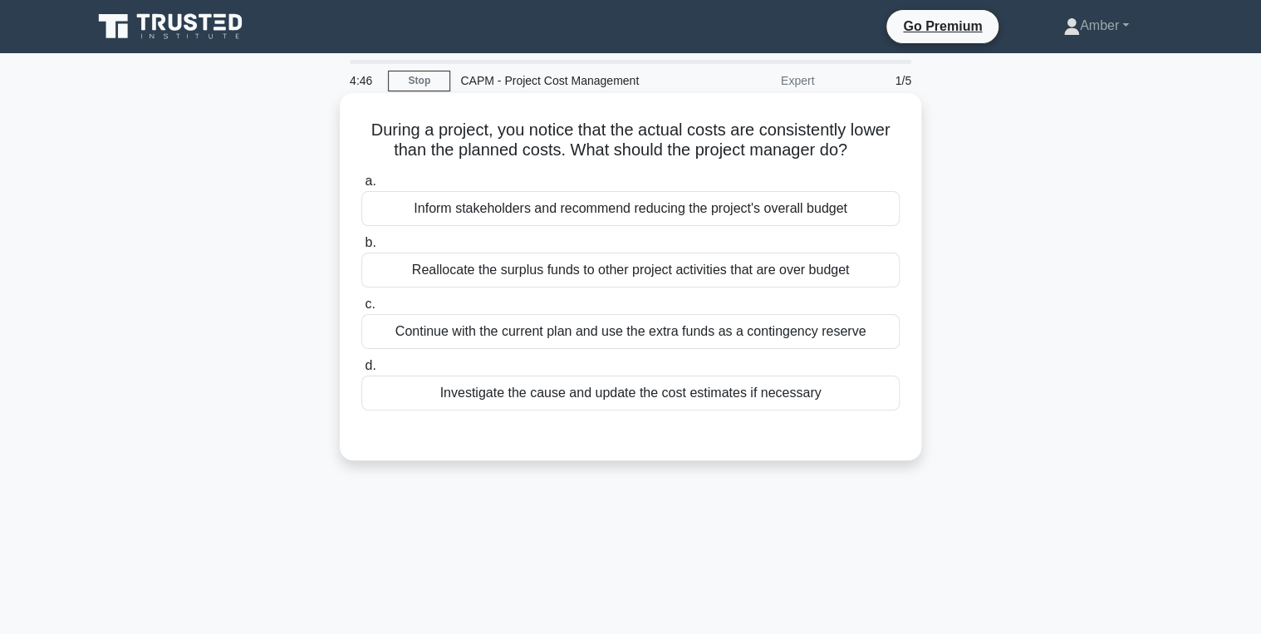
click at [562, 384] on div "Investigate the cause and update the cost estimates if necessary" at bounding box center [630, 392] width 538 height 35
click at [361, 371] on input "d. Investigate the cause and update the cost estimates if necessary" at bounding box center [361, 366] width 0 height 11
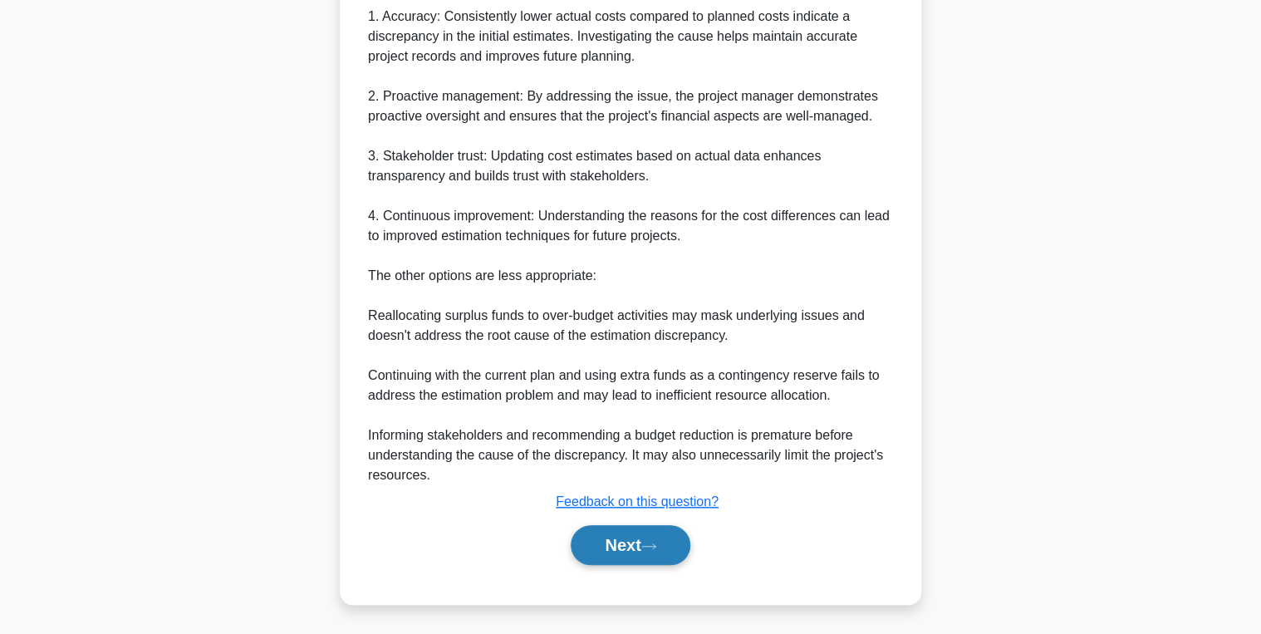
click at [634, 552] on button "Next" at bounding box center [630, 545] width 119 height 40
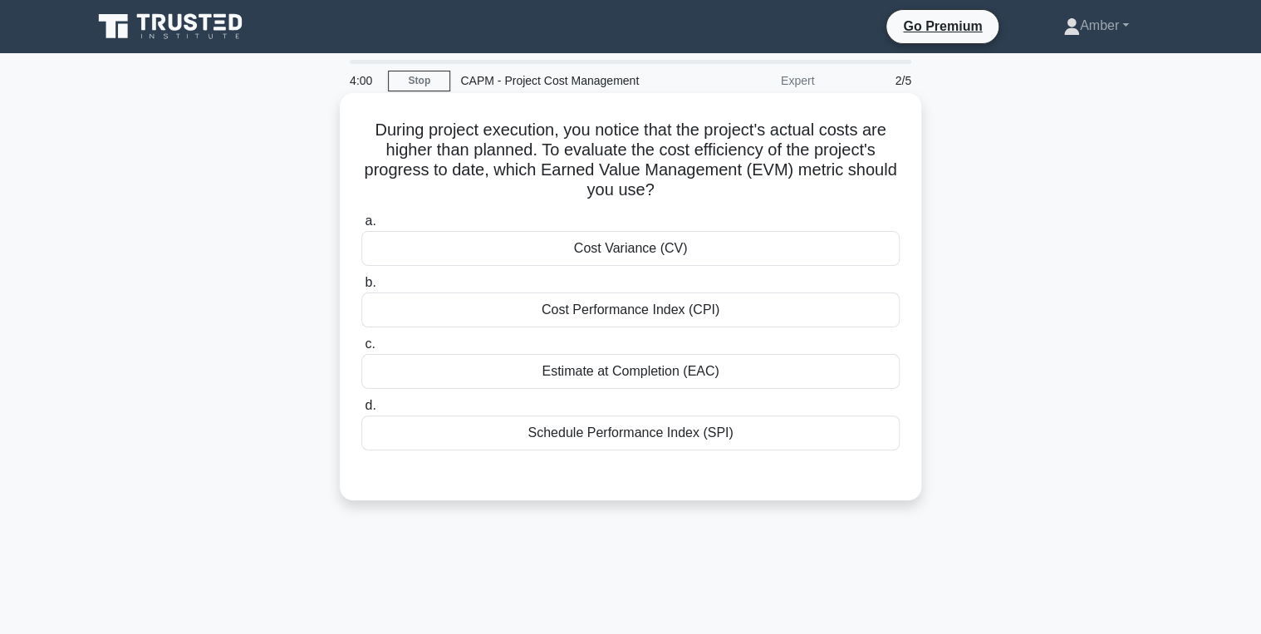
click at [611, 310] on div "Cost Performance Index (CPI)" at bounding box center [630, 309] width 538 height 35
click at [361, 288] on input "b. Cost Performance Index (CPI)" at bounding box center [361, 282] width 0 height 11
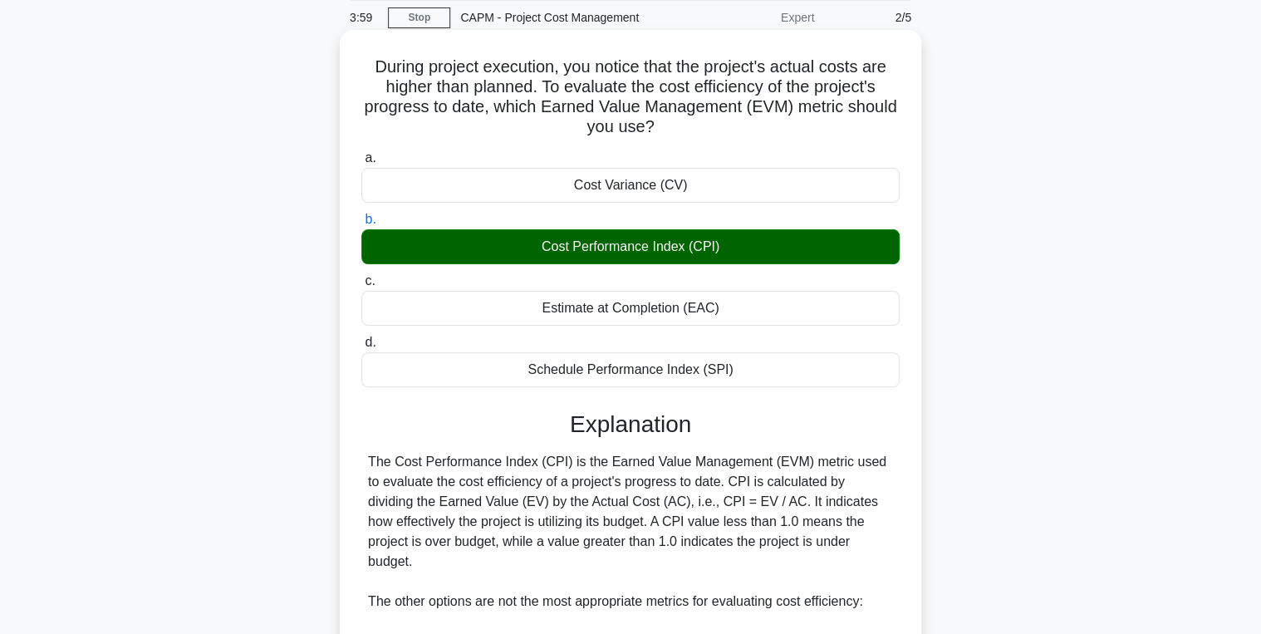
scroll to position [332, 0]
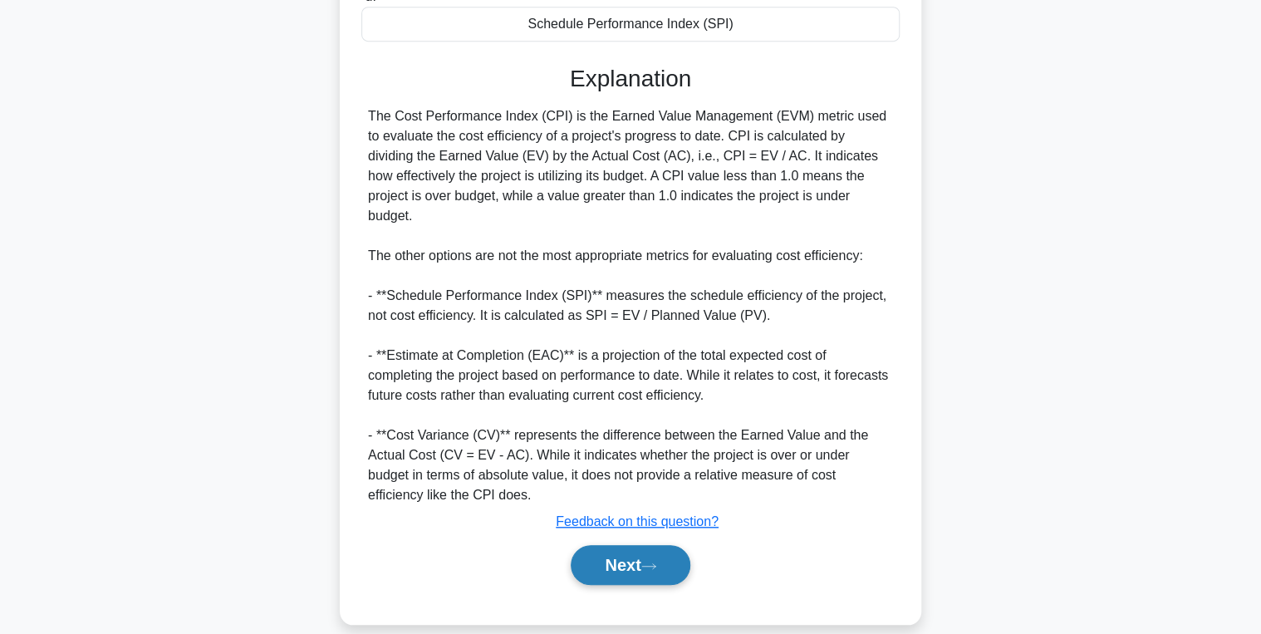
click at [616, 550] on button "Next" at bounding box center [630, 565] width 119 height 40
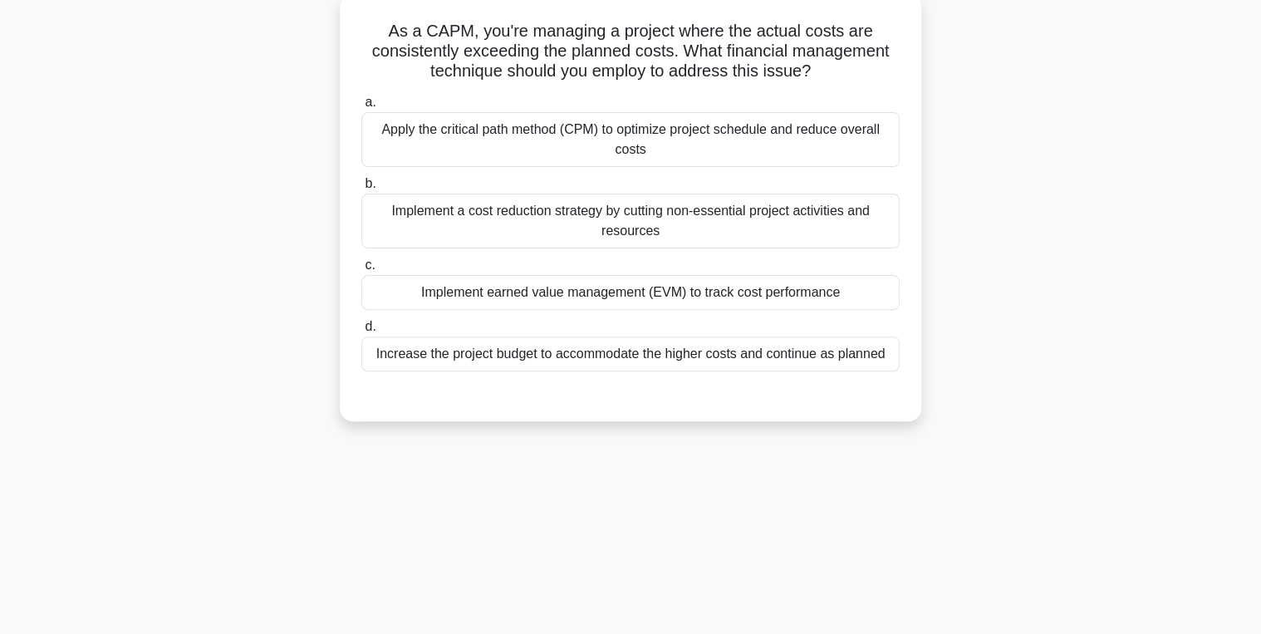
scroll to position [0, 0]
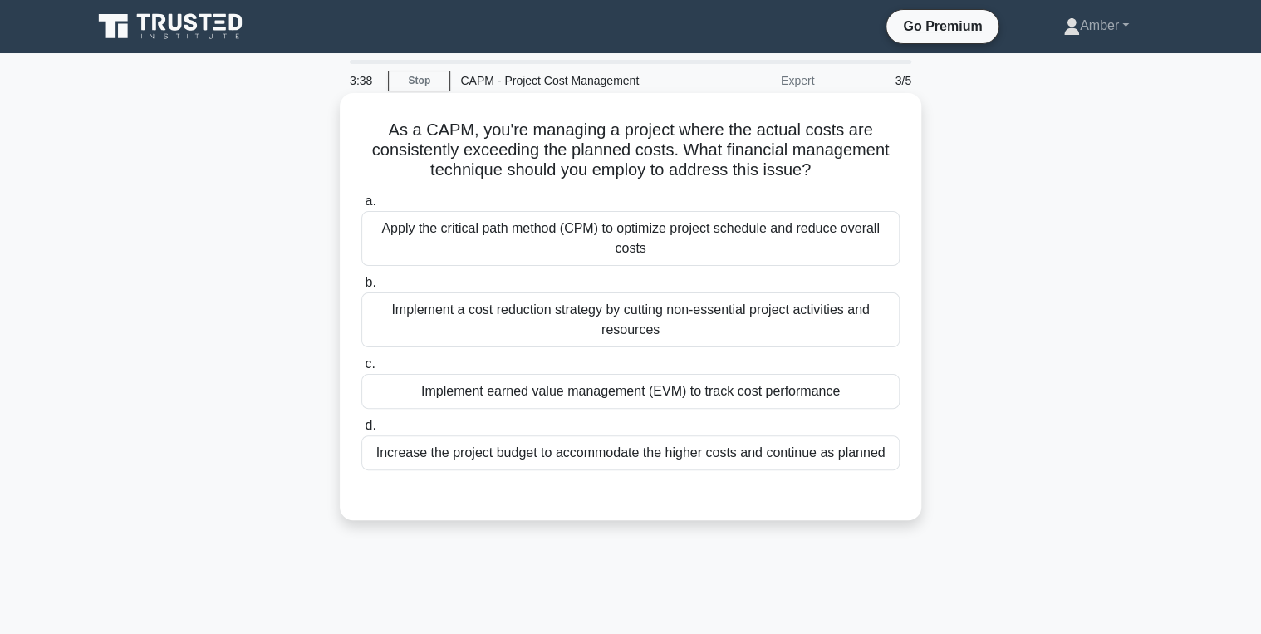
click at [638, 392] on div "Implement earned value management (EVM) to track cost performance" at bounding box center [630, 391] width 538 height 35
click at [361, 370] on input "c. Implement earned value management (EVM) to track cost performance" at bounding box center [361, 364] width 0 height 11
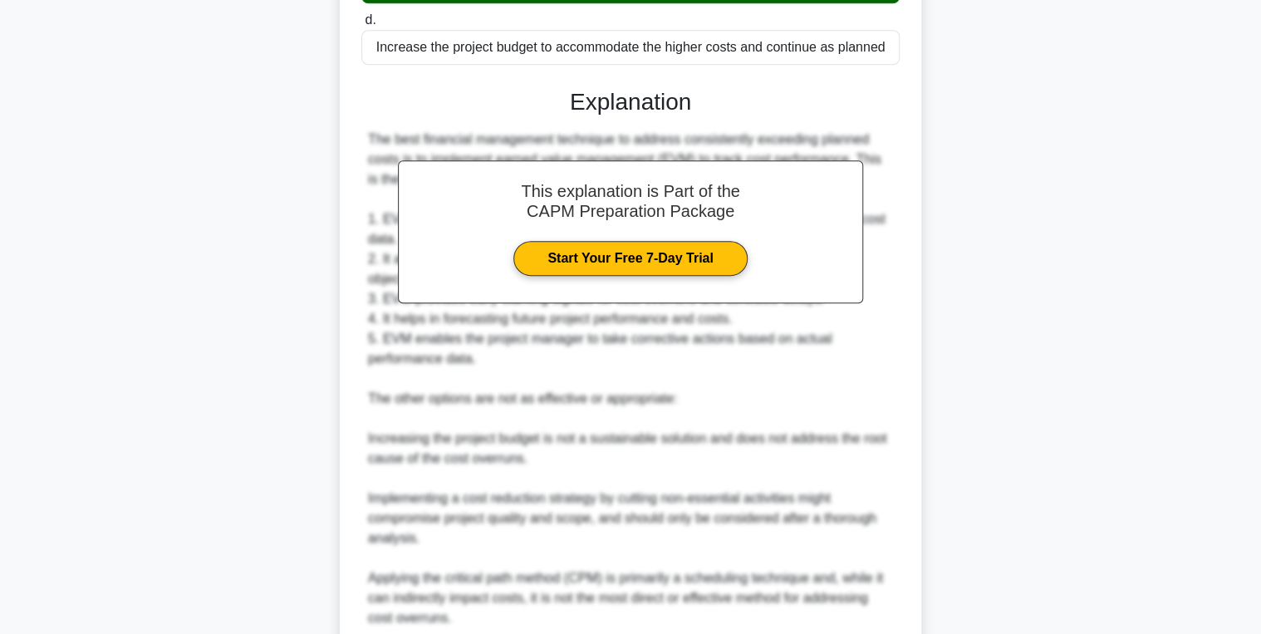
scroll to position [548, 0]
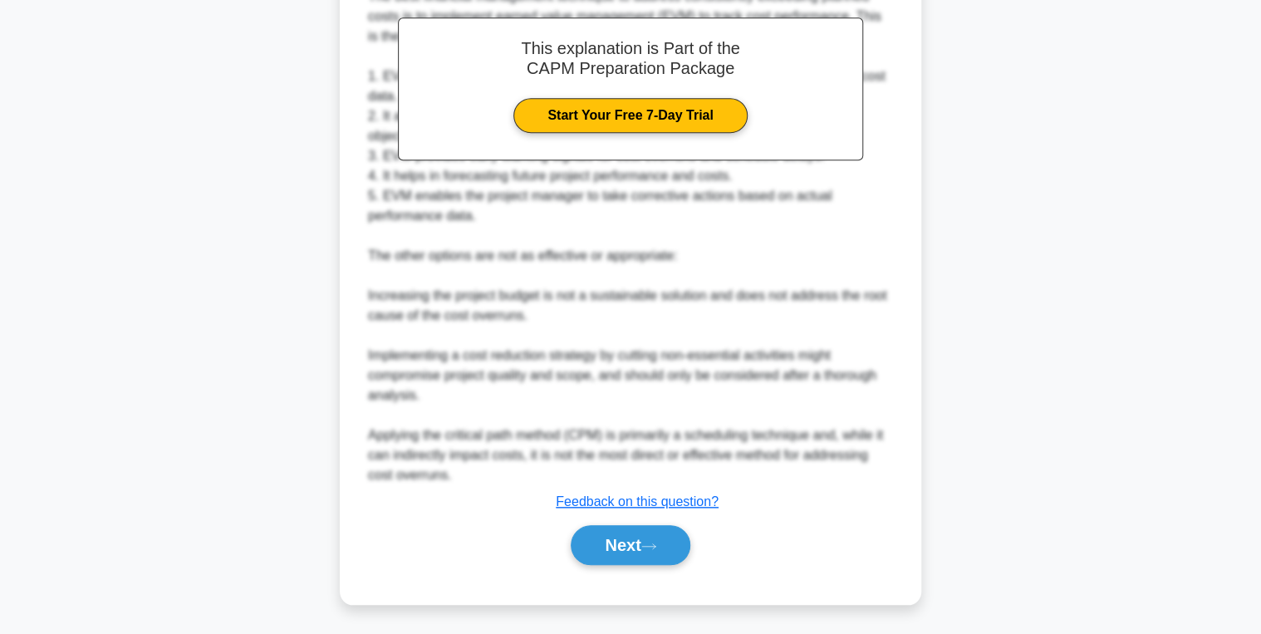
drag, startPoint x: 620, startPoint y: 544, endPoint x: 575, endPoint y: 522, distance: 50.2
click at [620, 544] on button "Next" at bounding box center [630, 545] width 119 height 40
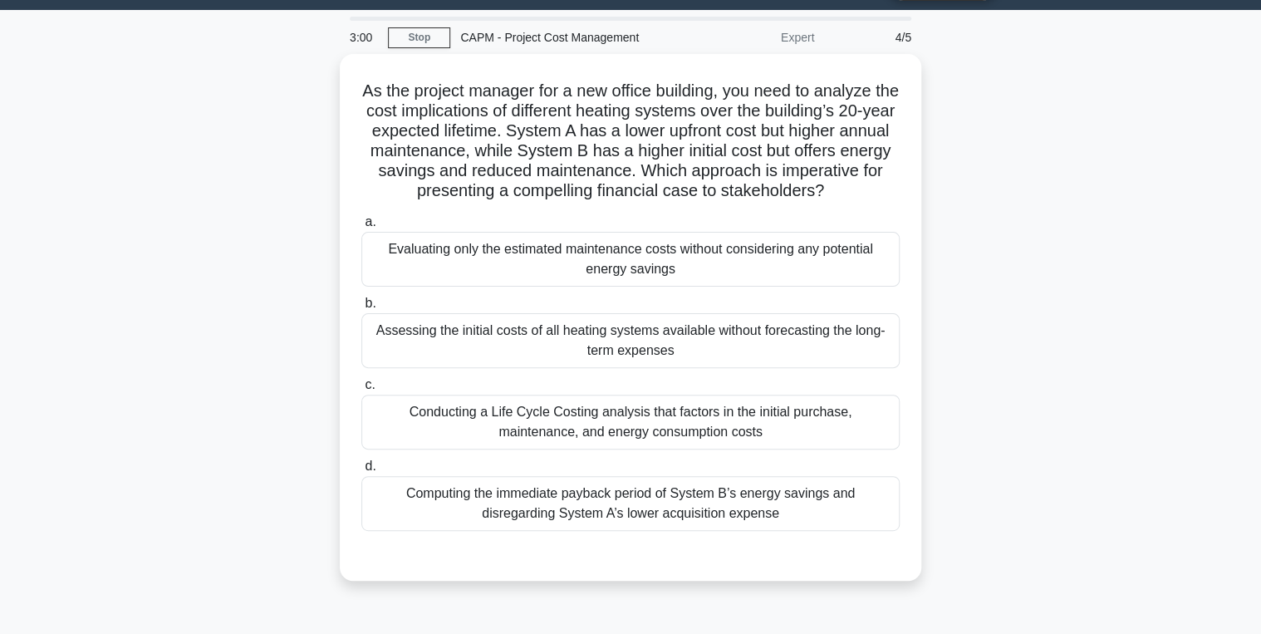
scroll to position [66, 0]
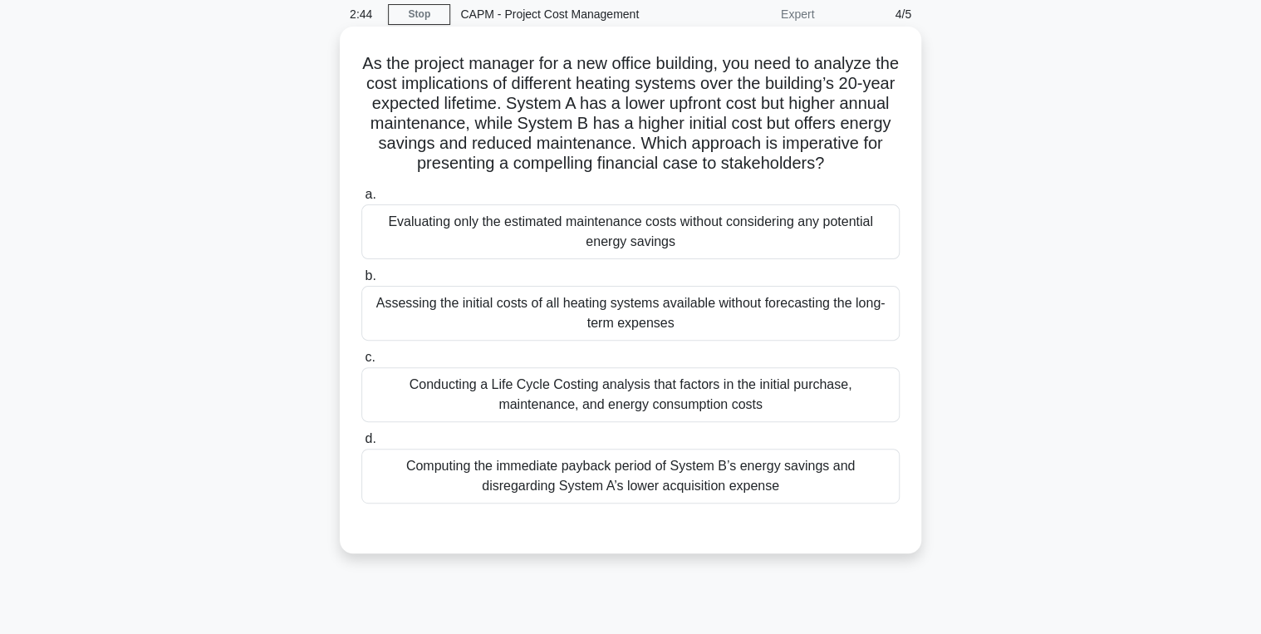
click at [435, 400] on div "Conducting a Life Cycle Costing analysis that factors in the initial purchase, …" at bounding box center [630, 394] width 538 height 55
click at [361, 363] on input "c. Conducting a Life Cycle Costing analysis that factors in the initial purchas…" at bounding box center [361, 357] width 0 height 11
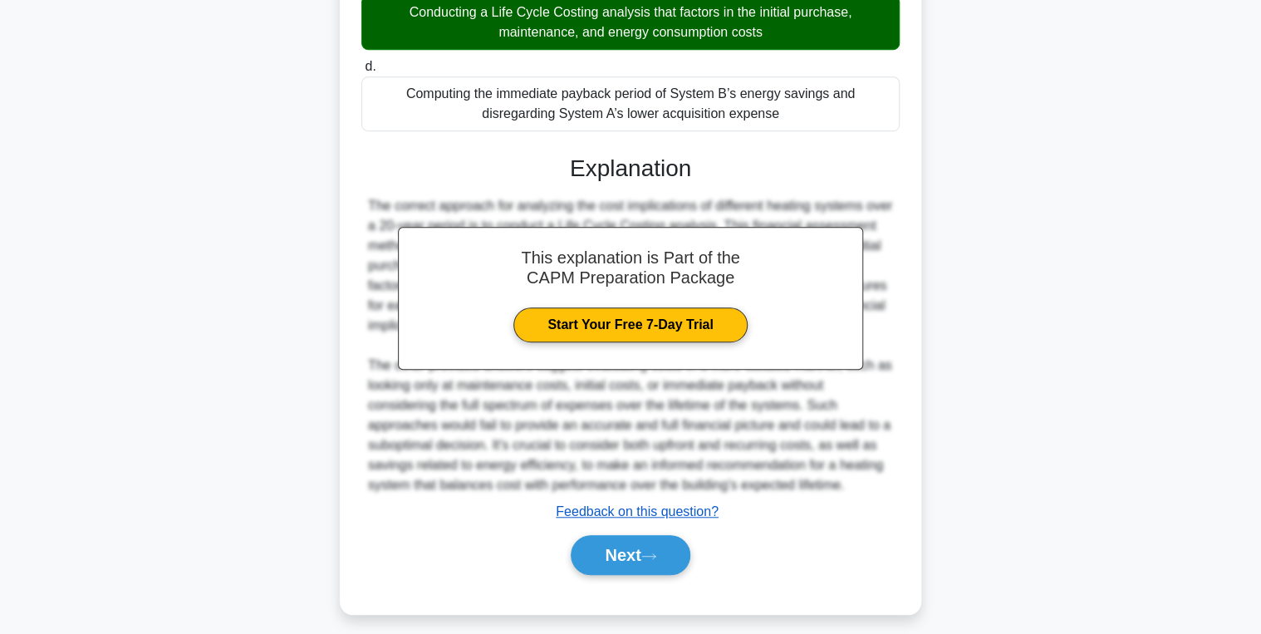
scroll to position [469, 0]
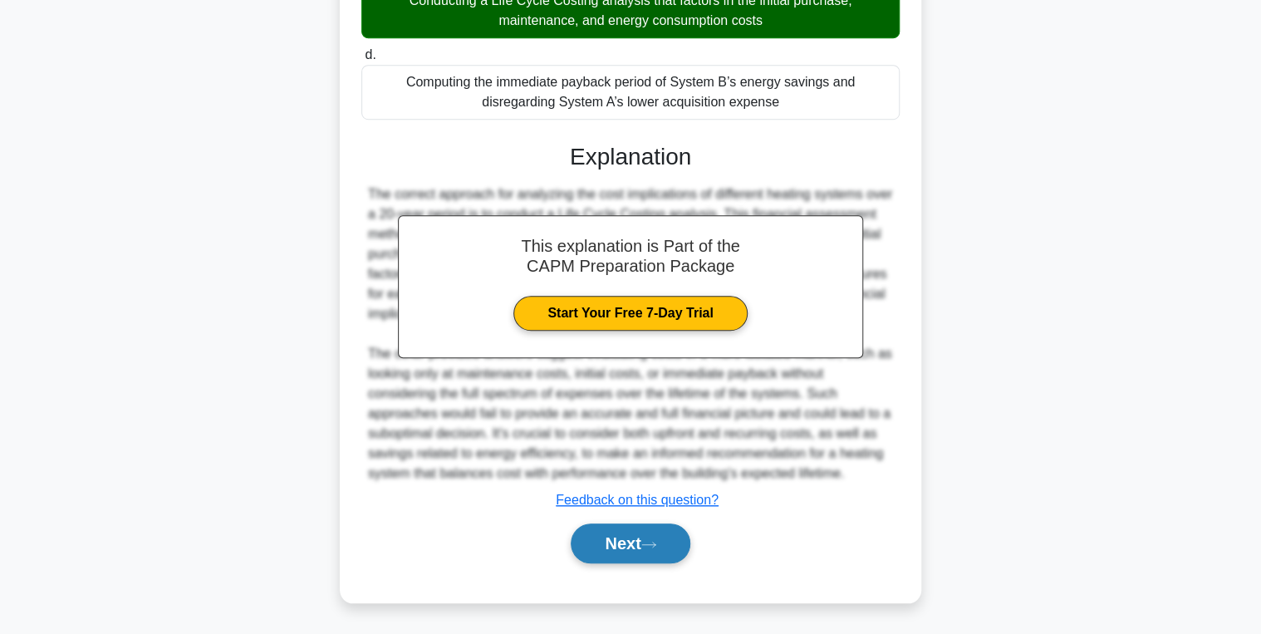
click at [627, 541] on button "Next" at bounding box center [630, 543] width 119 height 40
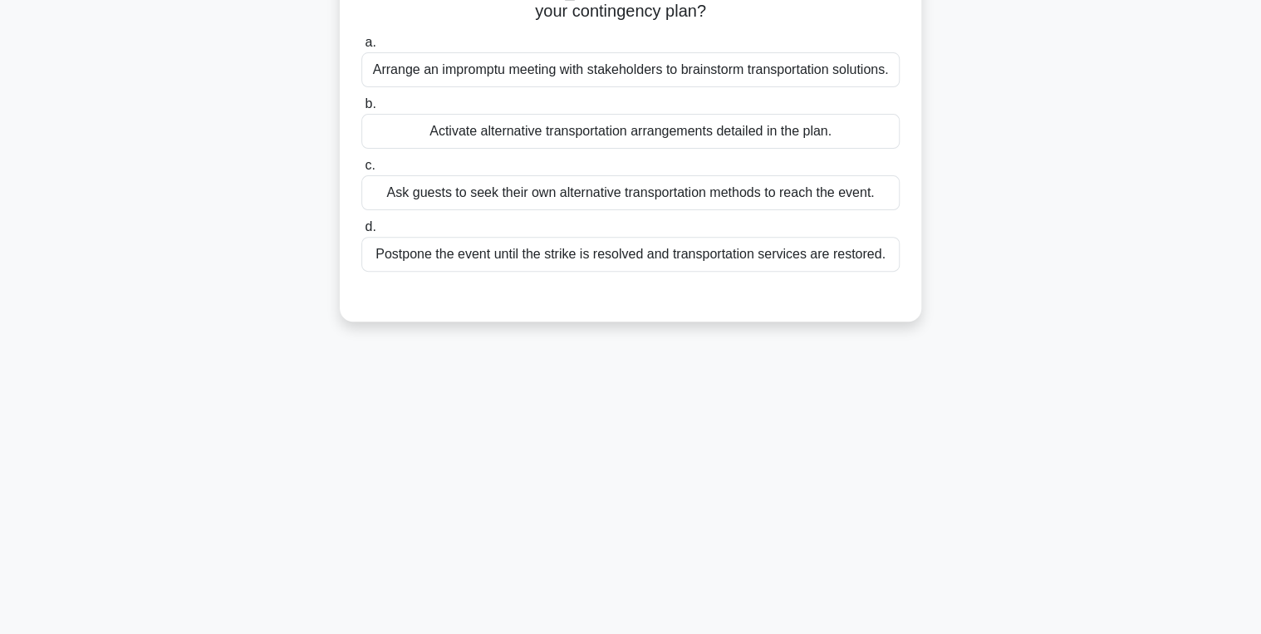
scroll to position [0, 0]
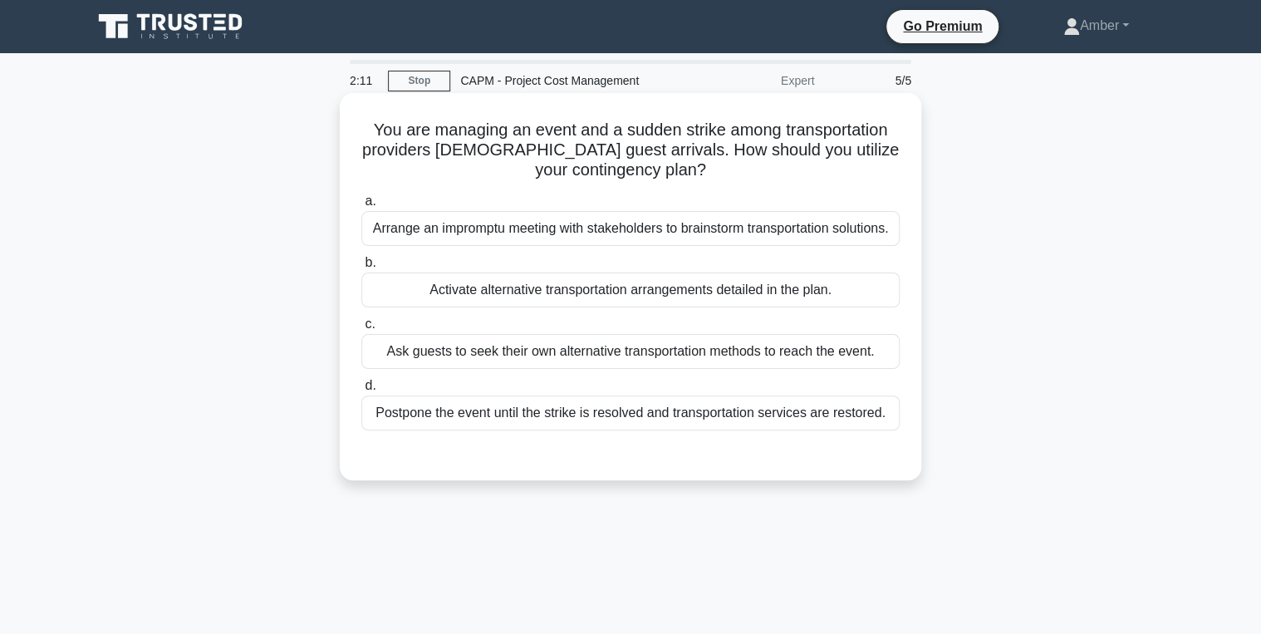
click at [560, 272] on label "b. Activate alternative transportation arrangements detailed in the plan." at bounding box center [630, 280] width 538 height 55
drag, startPoint x: 560, startPoint y: 272, endPoint x: 560, endPoint y: 287, distance: 15.0
click at [560, 287] on div "Activate alternative transportation arrangements detailed in the plan." at bounding box center [630, 289] width 538 height 35
click at [361, 268] on input "b. Activate alternative transportation arrangements detailed in the plan." at bounding box center [361, 263] width 0 height 11
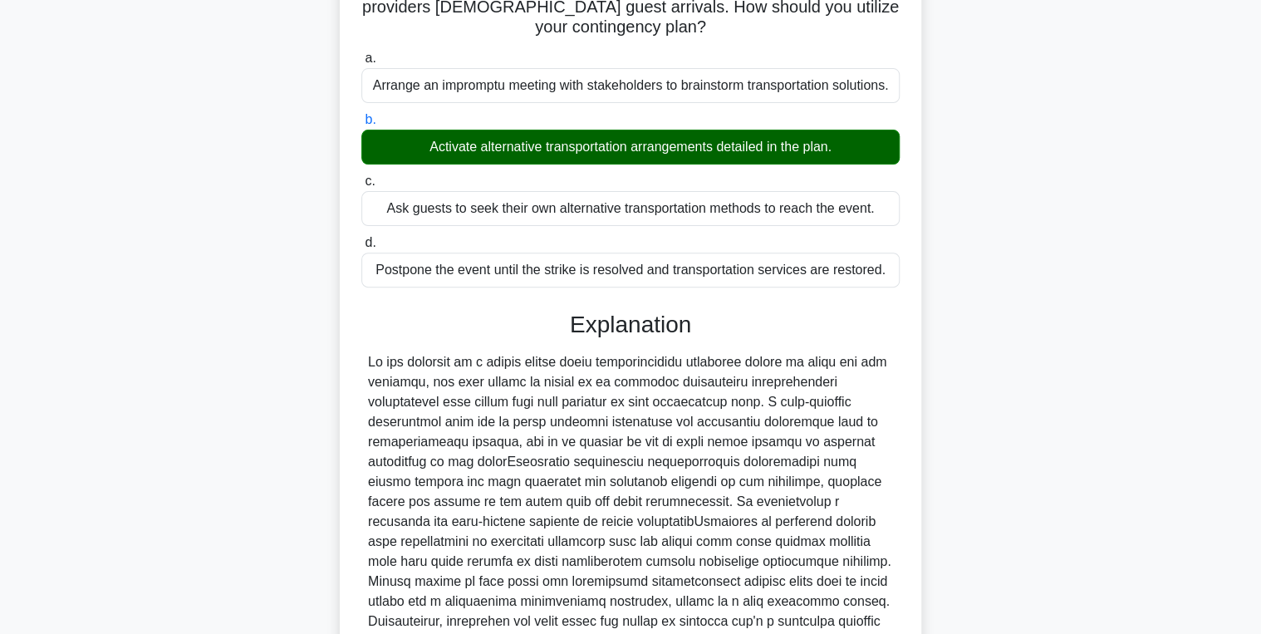
scroll to position [329, 0]
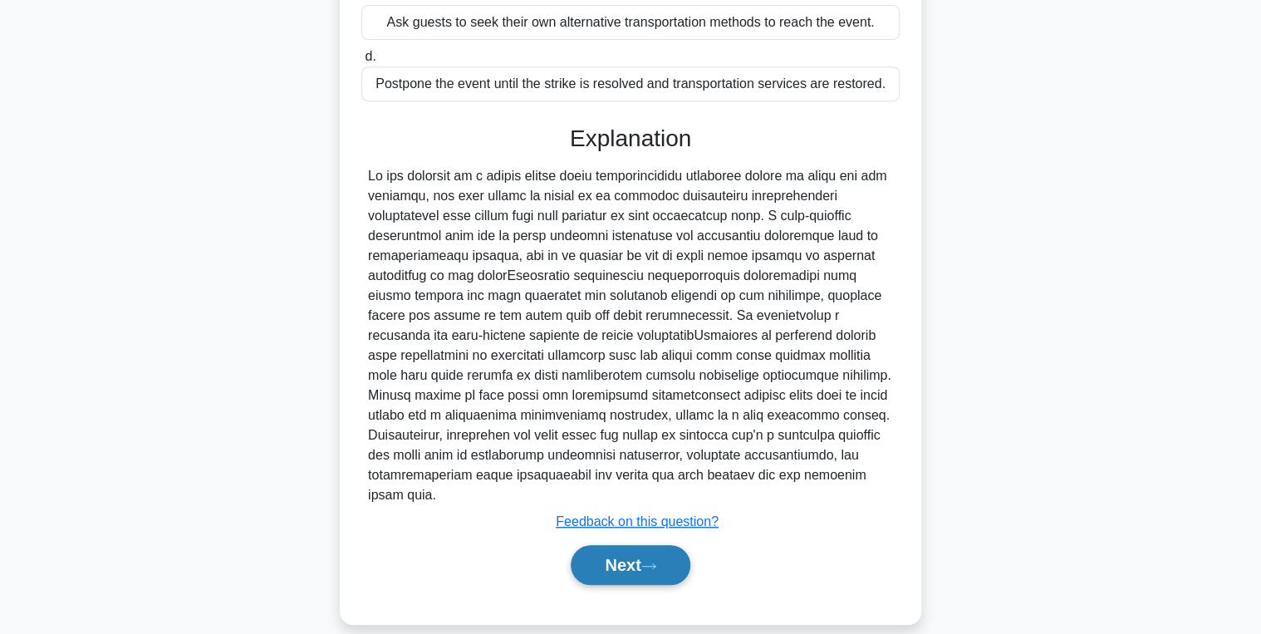
click at [640, 545] on button "Next" at bounding box center [630, 565] width 119 height 40
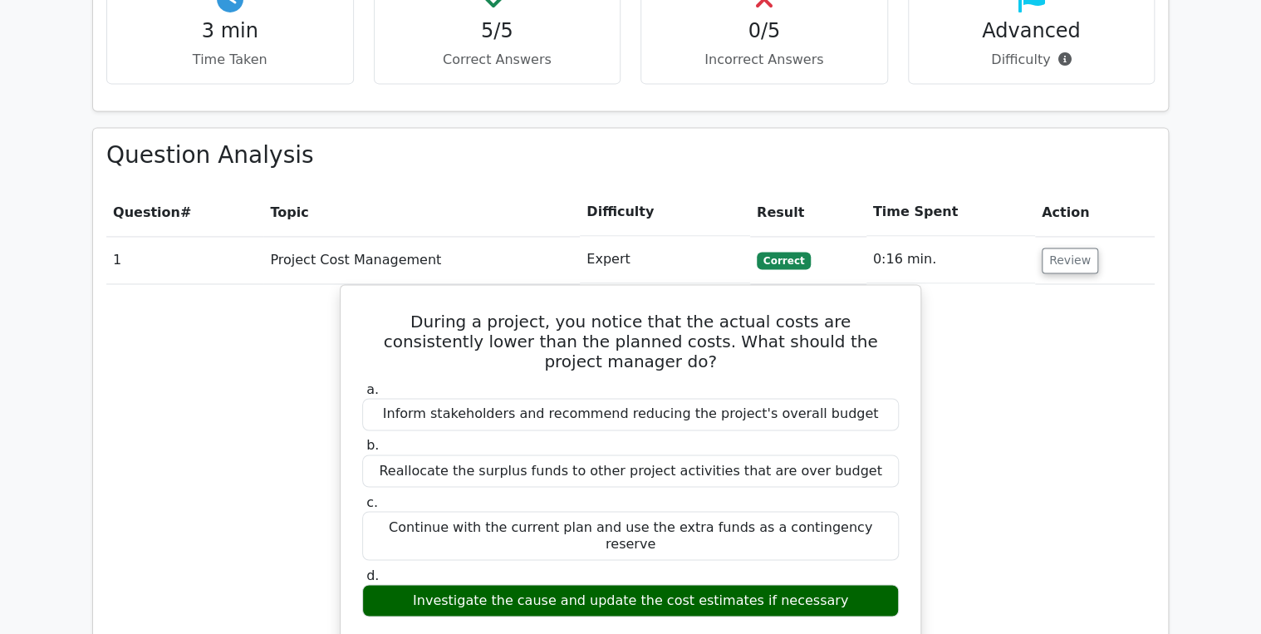
scroll to position [1130, 0]
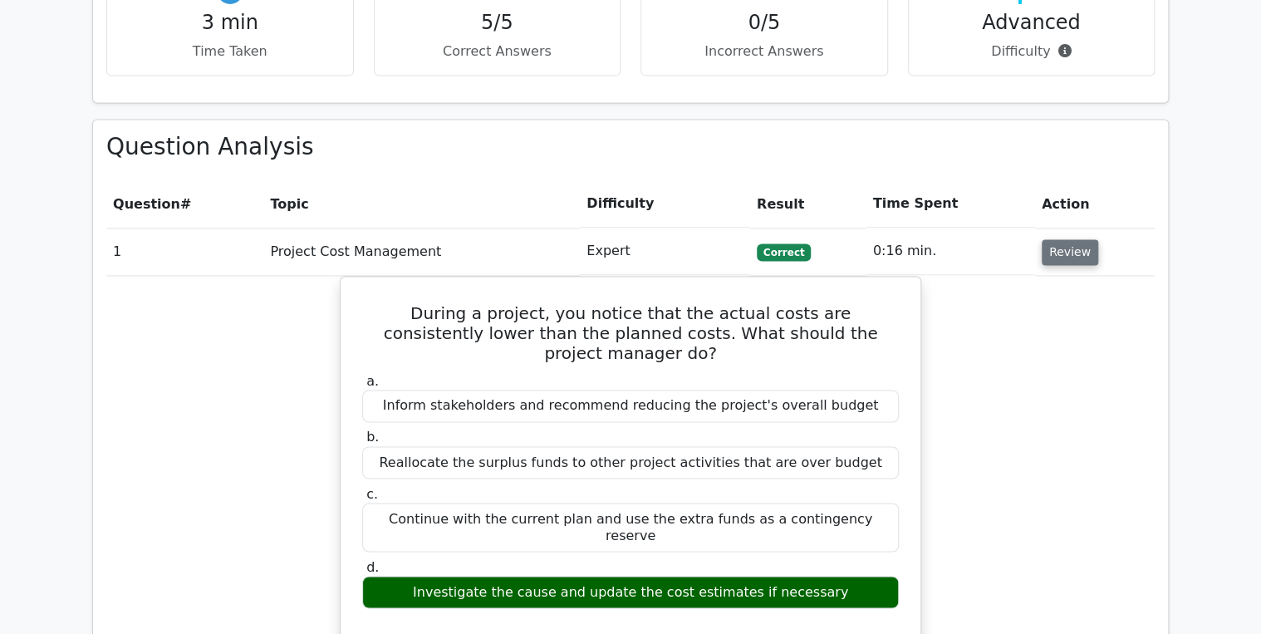
click at [1064, 239] on button "Review" at bounding box center [1070, 252] width 56 height 26
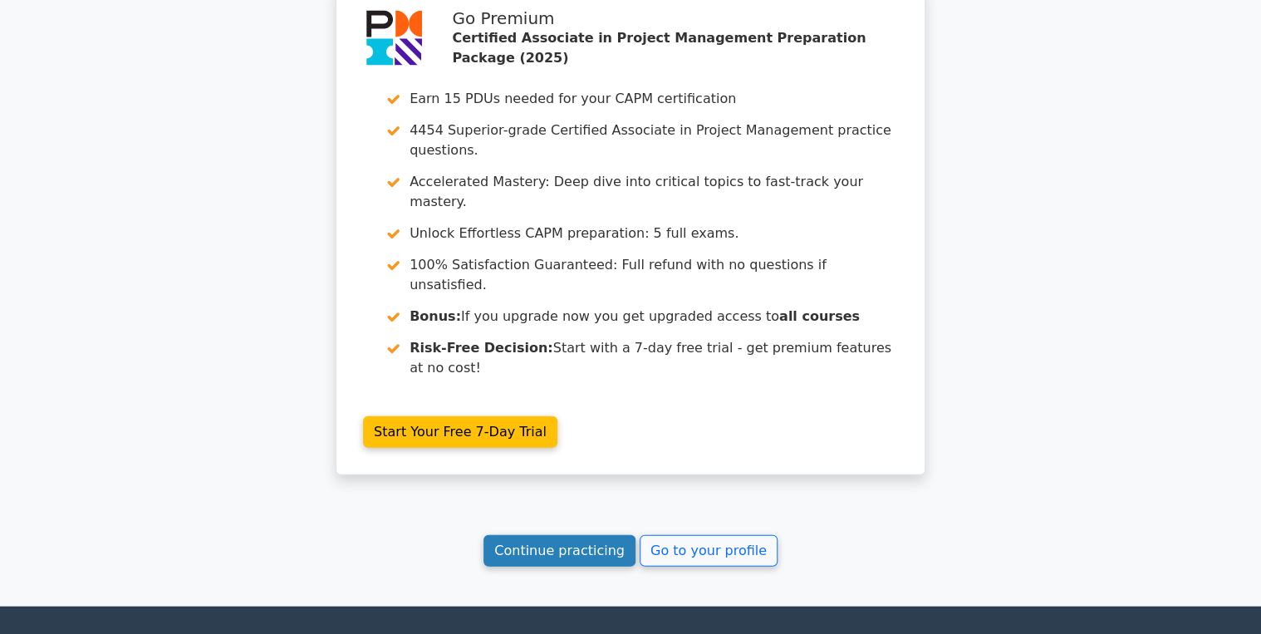
scroll to position [1705, 0]
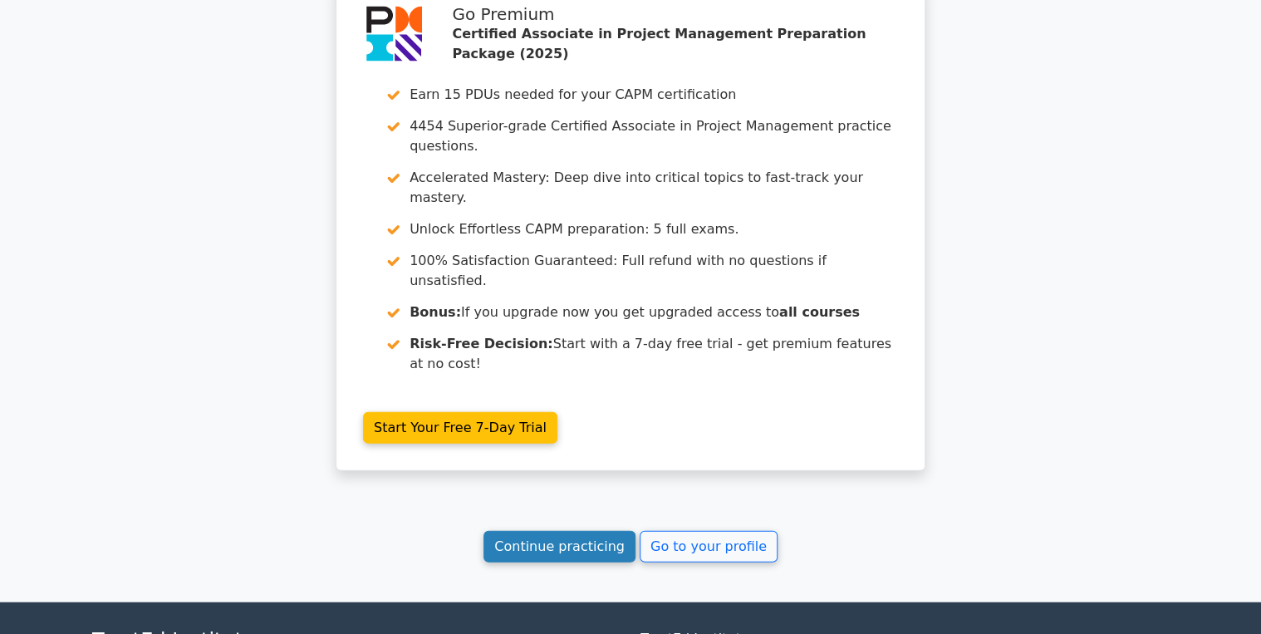
click at [567, 531] on link "Continue practicing" at bounding box center [559, 547] width 152 height 32
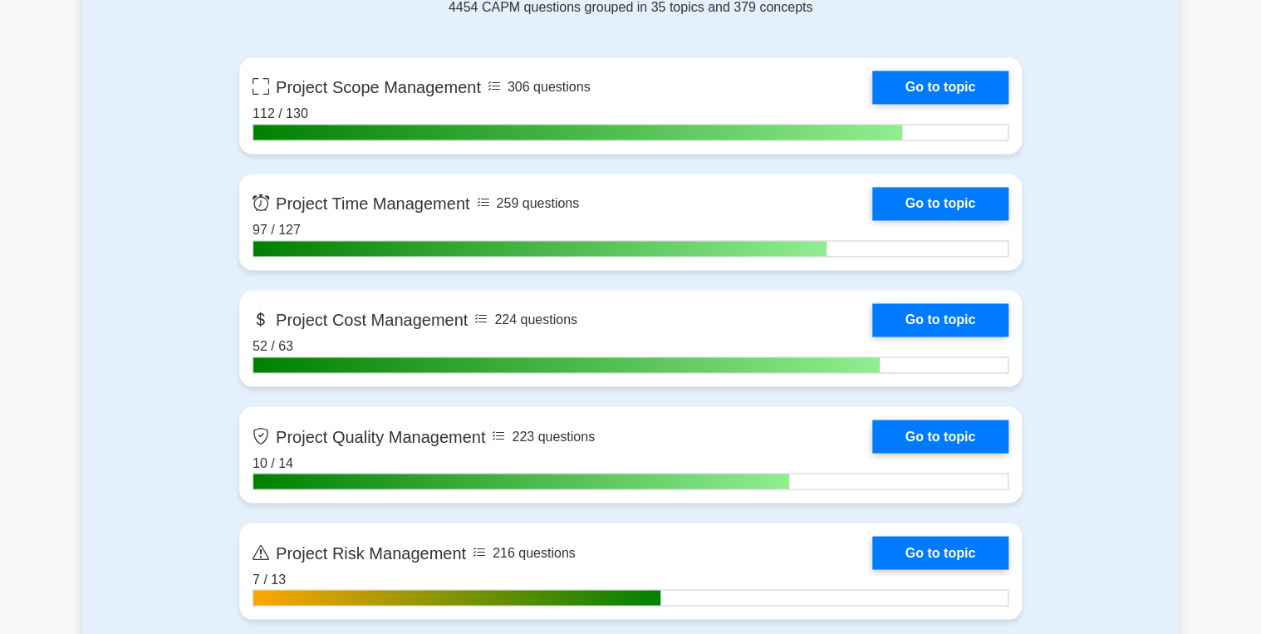
scroll to position [1196, 0]
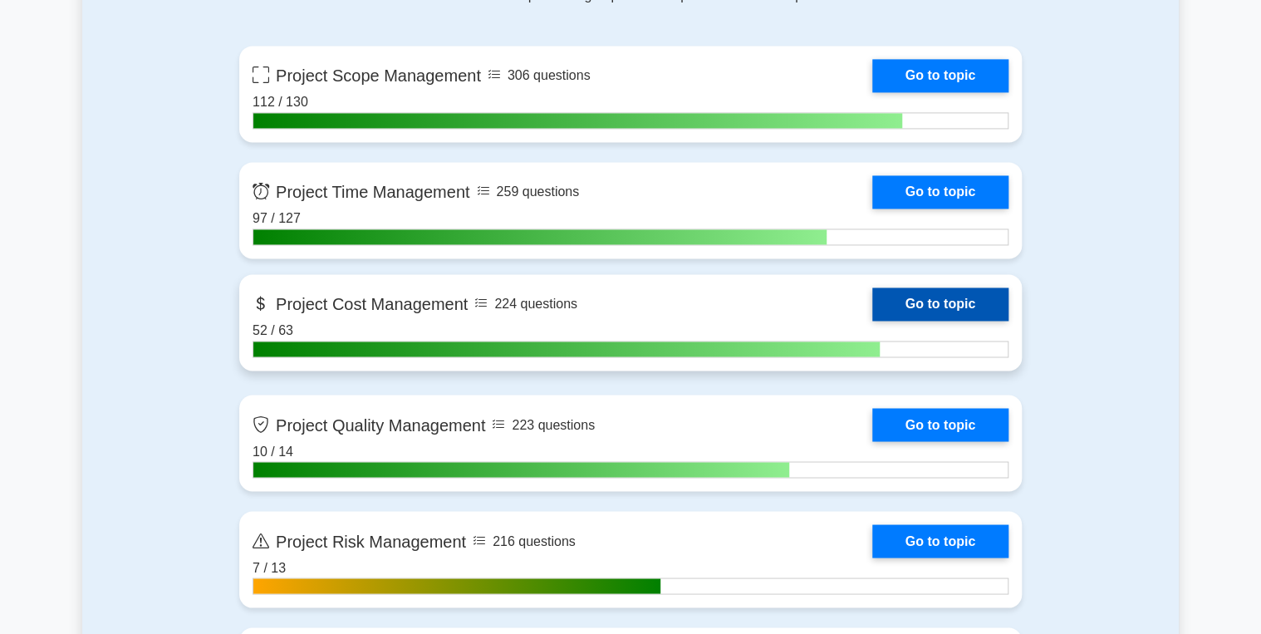
click at [937, 294] on link "Go to topic" at bounding box center [940, 303] width 136 height 33
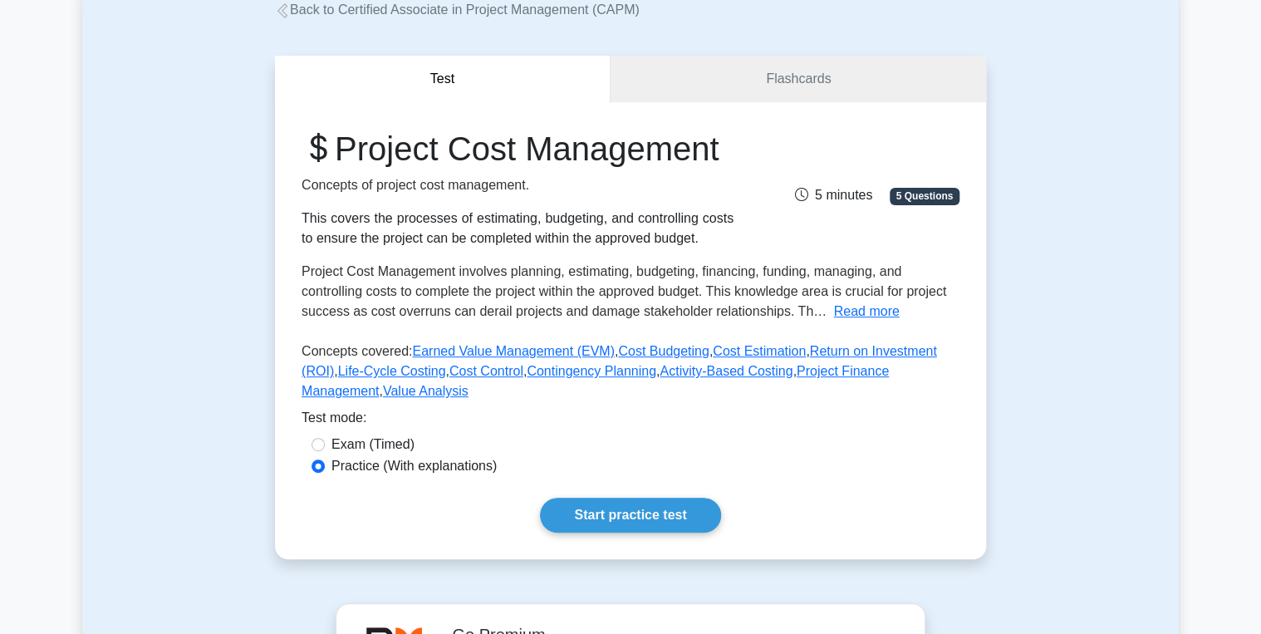
scroll to position [399, 0]
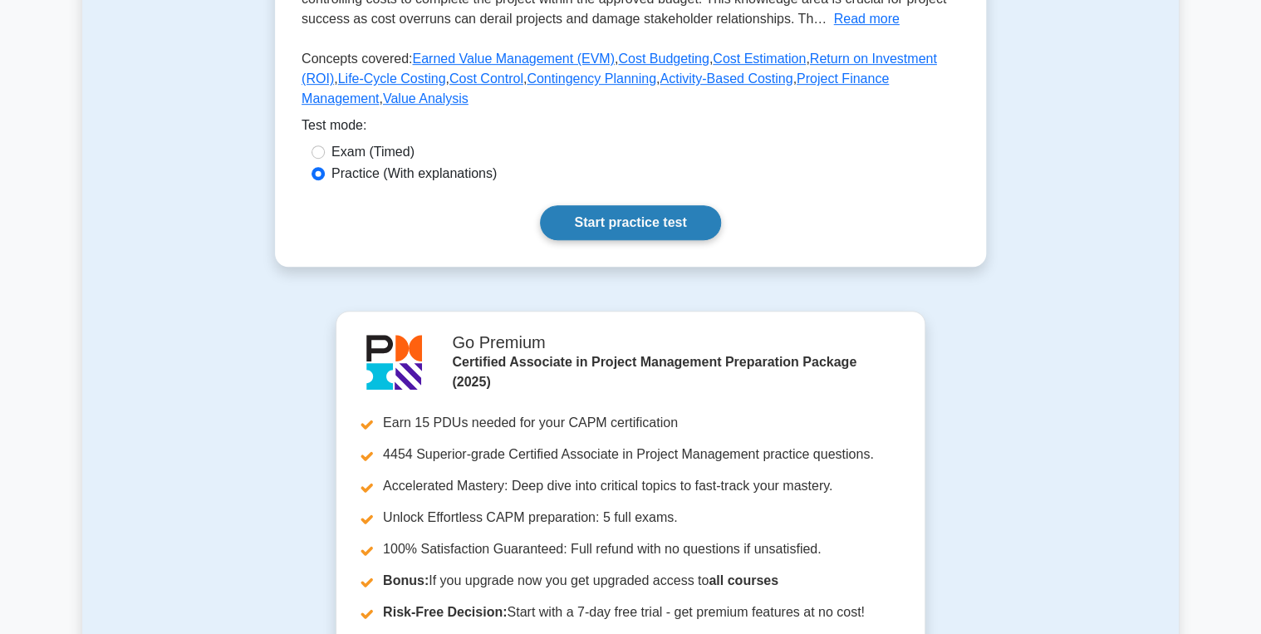
click at [604, 240] on link "Start practice test" at bounding box center [630, 222] width 180 height 35
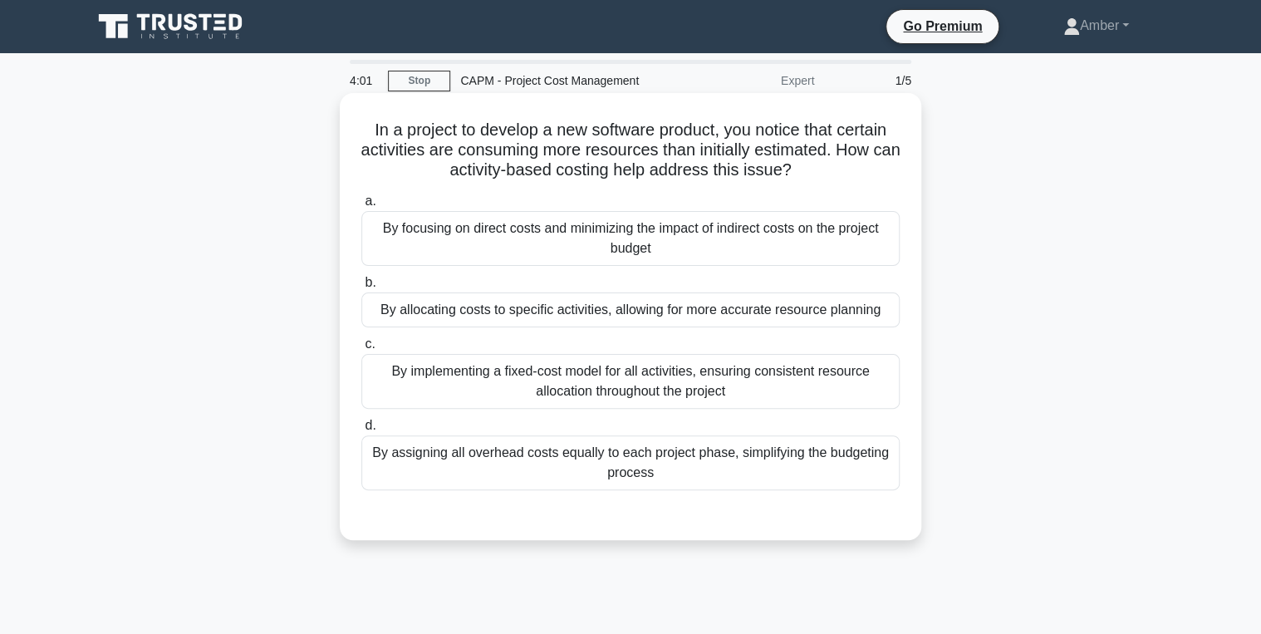
click at [507, 310] on div "By allocating costs to specific activities, allowing for more accurate resource…" at bounding box center [630, 309] width 538 height 35
click at [361, 288] on input "b. By allocating costs to specific activities, allowing for more accurate resou…" at bounding box center [361, 282] width 0 height 11
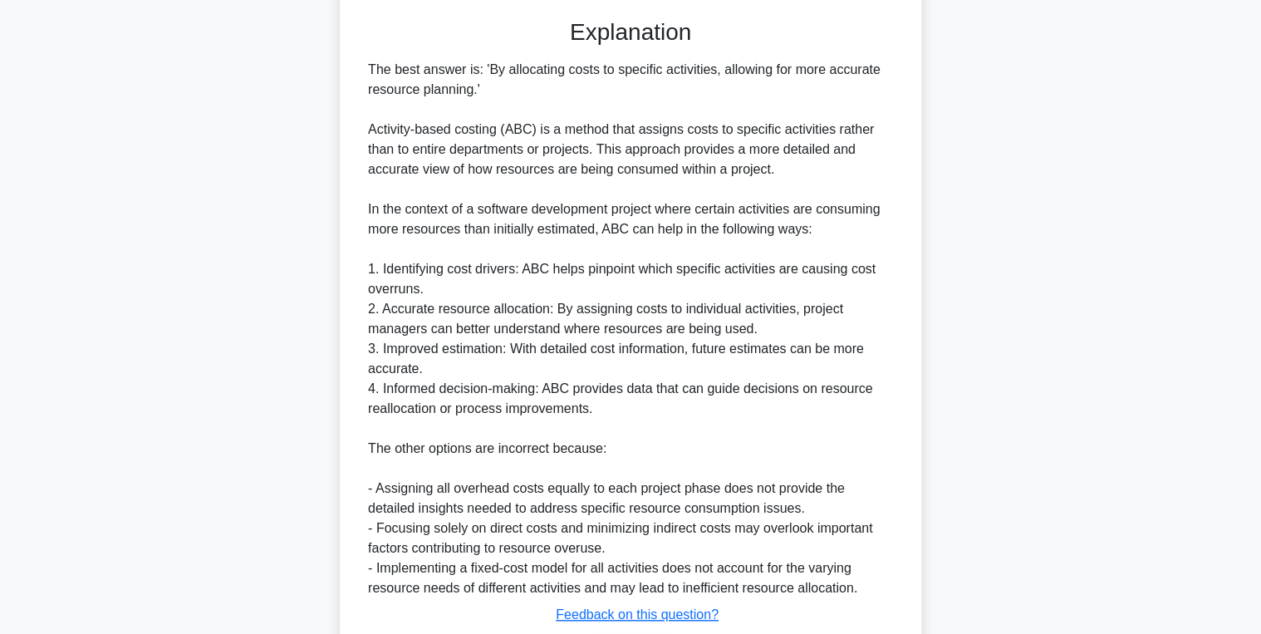
scroll to position [608, 0]
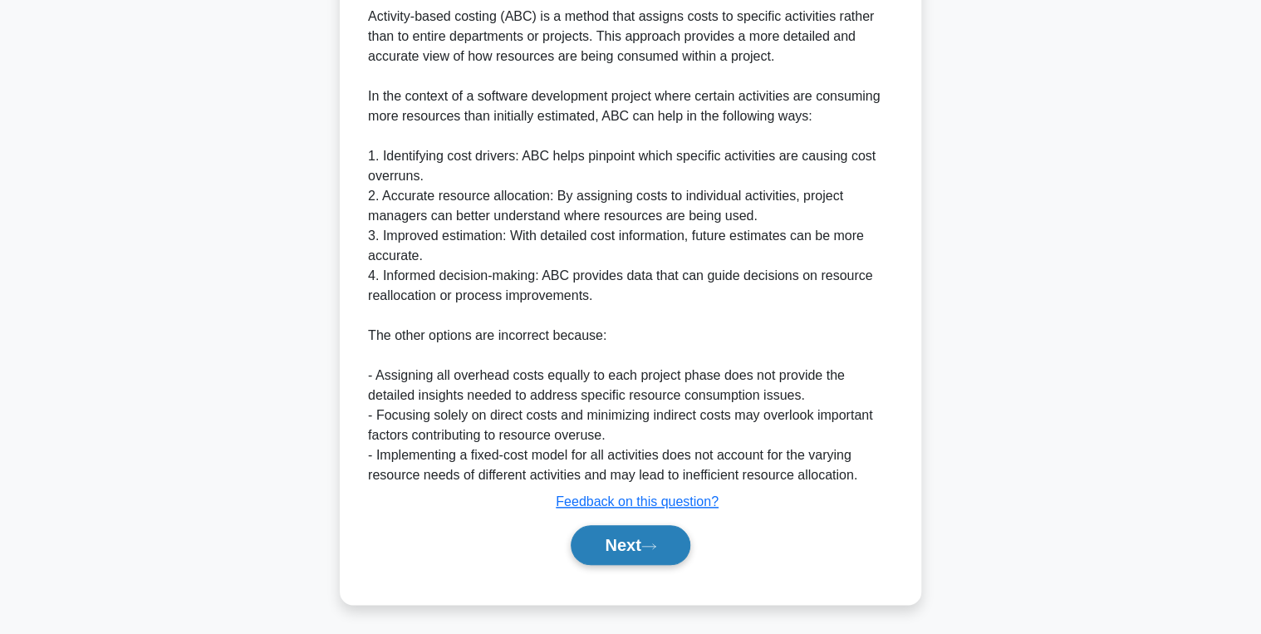
click at [625, 543] on button "Next" at bounding box center [630, 545] width 119 height 40
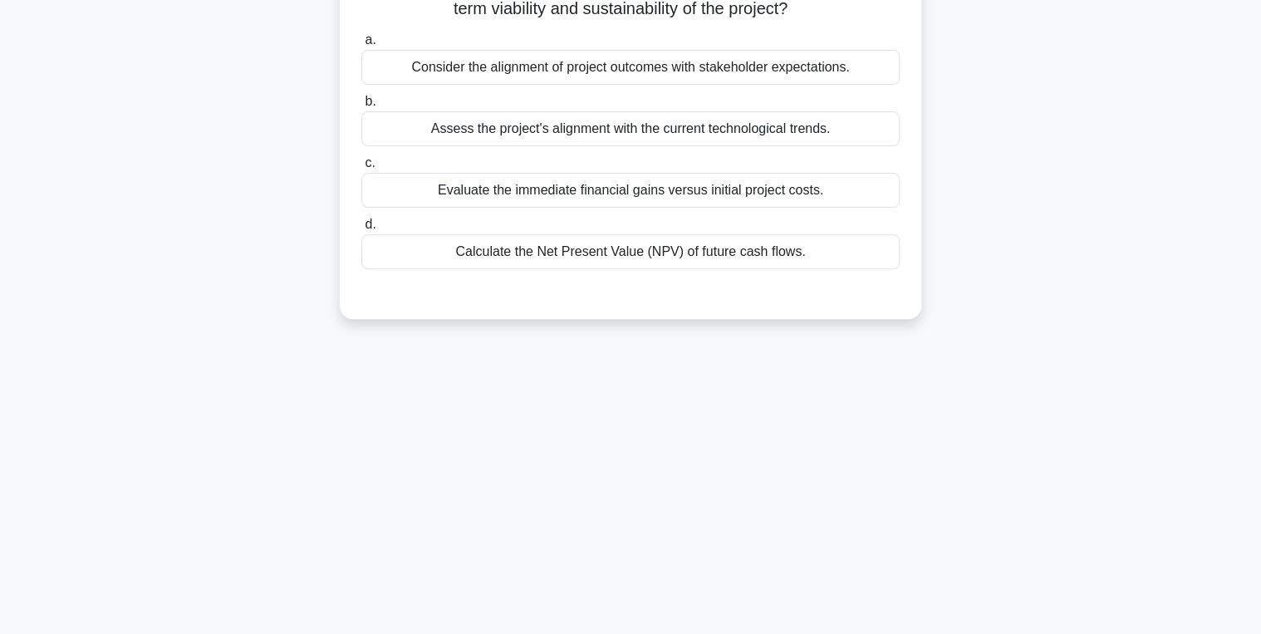
scroll to position [0, 0]
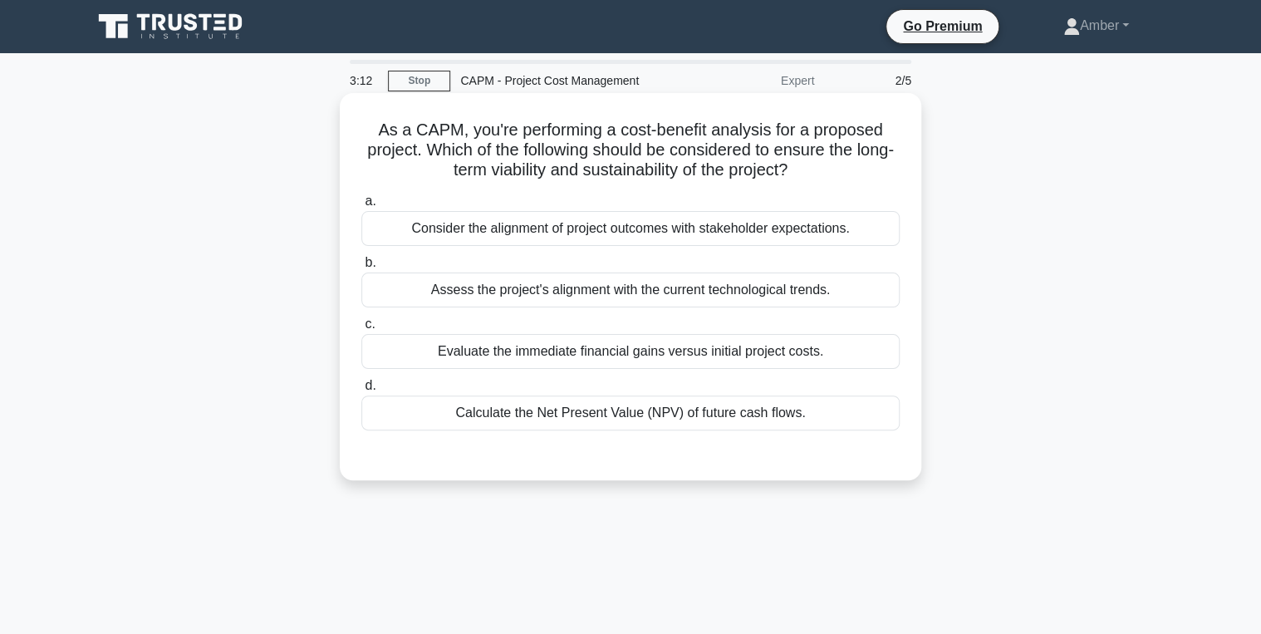
click at [548, 416] on div "Calculate the Net Present Value (NPV) of future cash flows." at bounding box center [630, 412] width 538 height 35
click at [361, 391] on input "d. Calculate the Net Present Value (NPV) of future cash flows." at bounding box center [361, 385] width 0 height 11
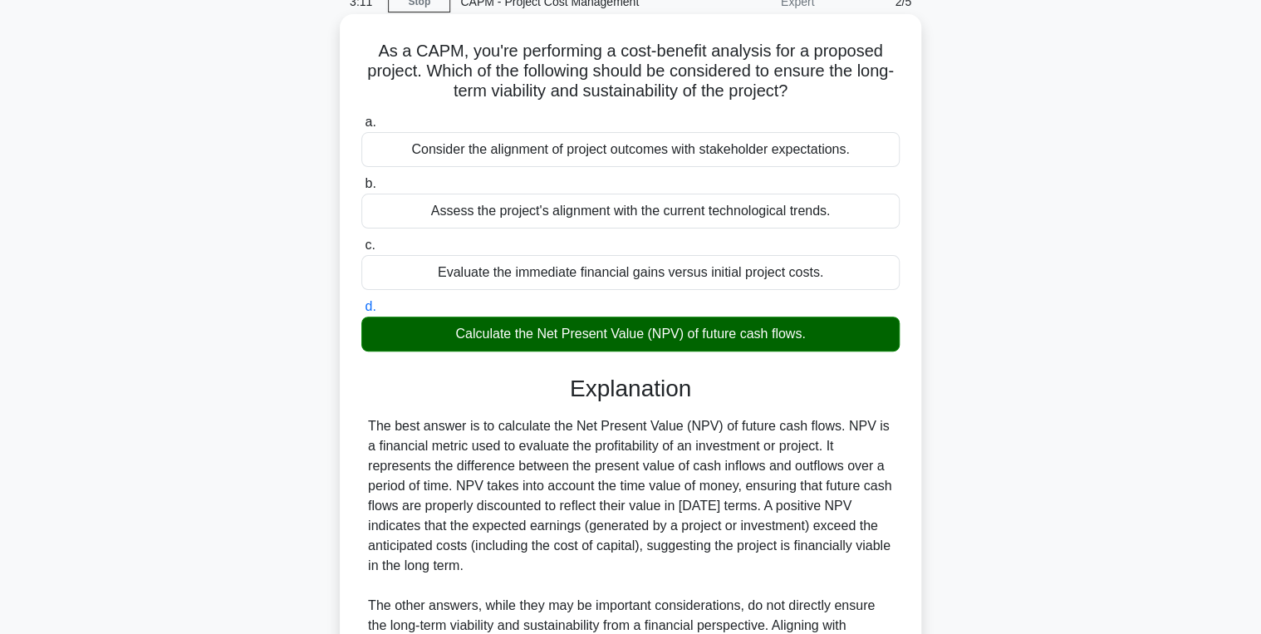
scroll to position [329, 0]
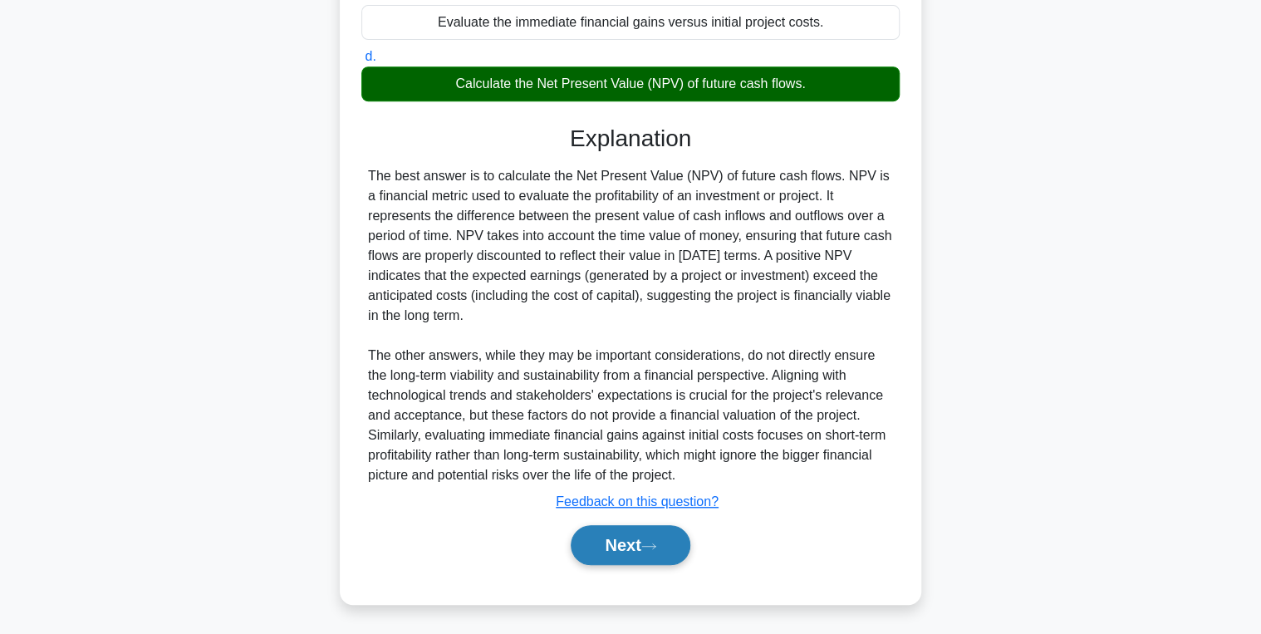
click at [629, 546] on button "Next" at bounding box center [630, 545] width 119 height 40
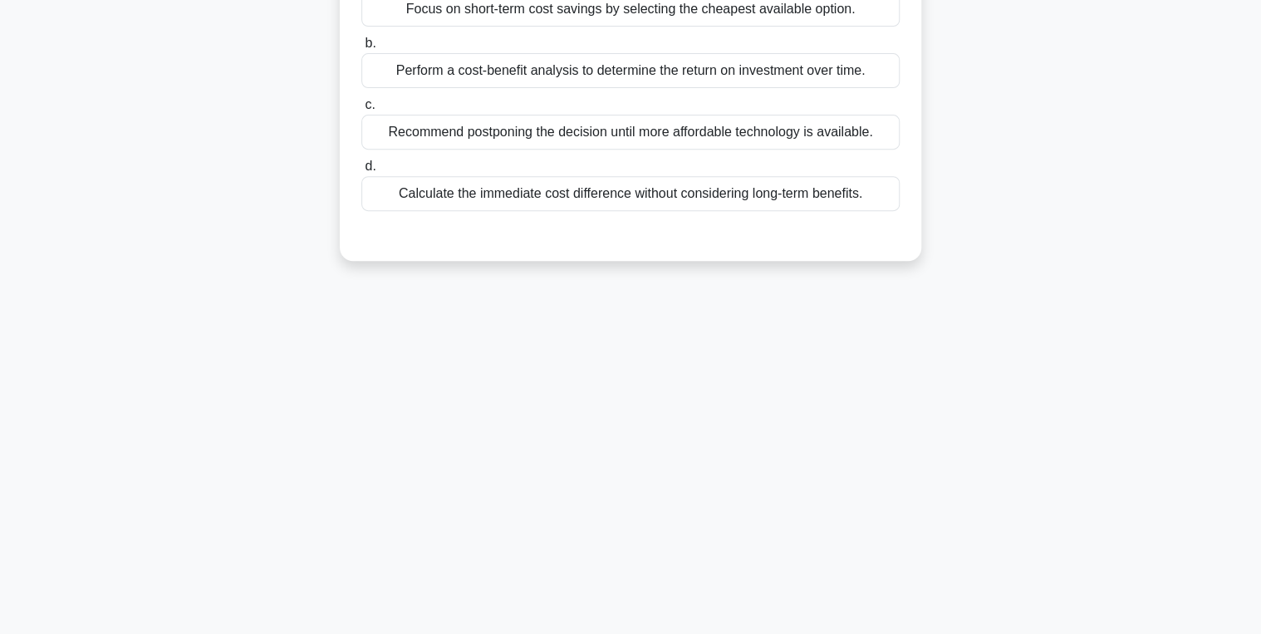
scroll to position [0, 0]
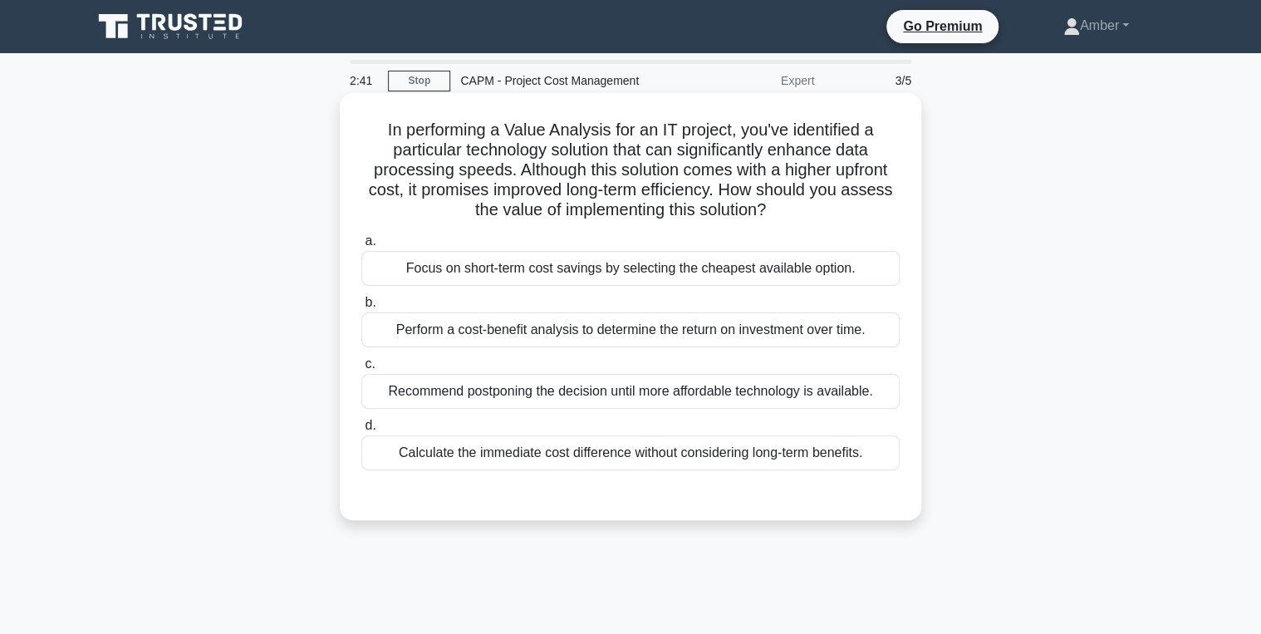
click at [486, 341] on div "Perform a cost-benefit analysis to determine the return on investment over time." at bounding box center [630, 329] width 538 height 35
click at [361, 308] on input "b. Perform a cost-benefit analysis to determine the return on investment over t…" at bounding box center [361, 302] width 0 height 11
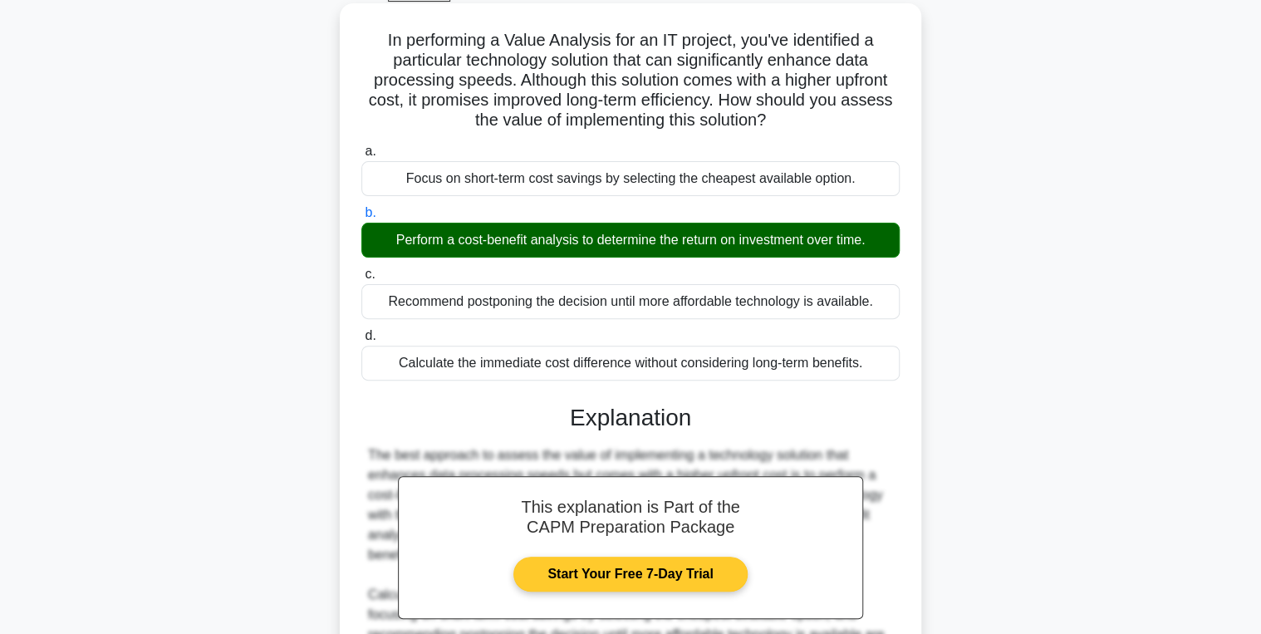
scroll to position [329, 0]
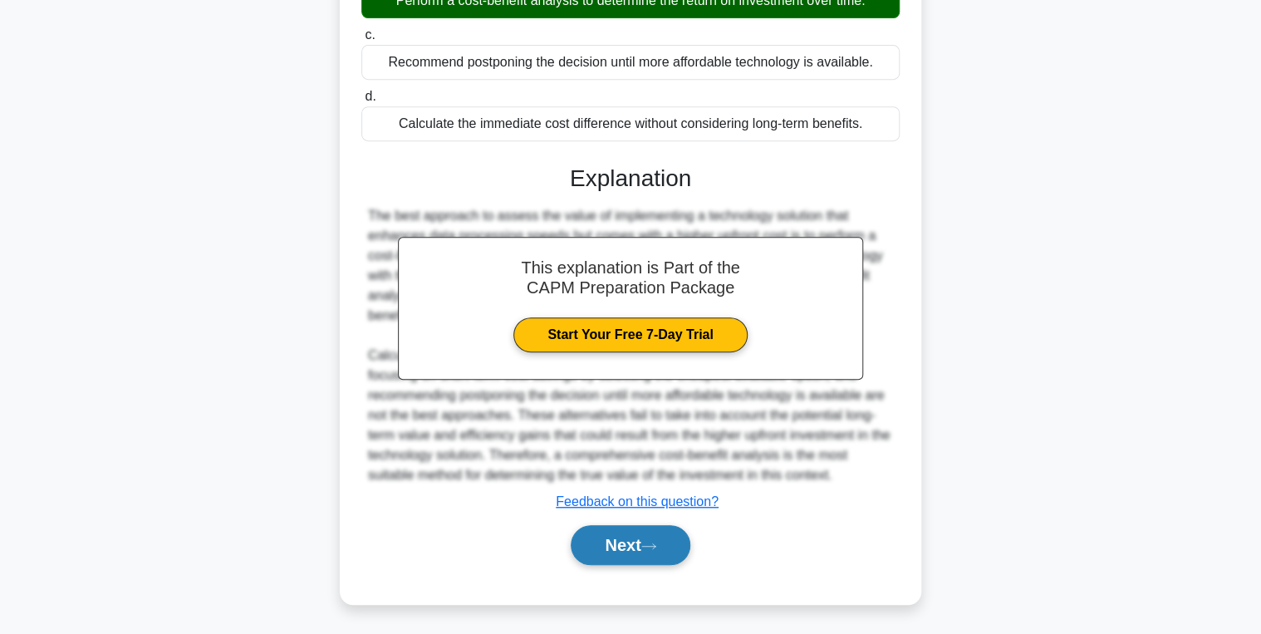
drag, startPoint x: 631, startPoint y: 547, endPoint x: 614, endPoint y: 542, distance: 18.1
click at [631, 547] on button "Next" at bounding box center [630, 545] width 119 height 40
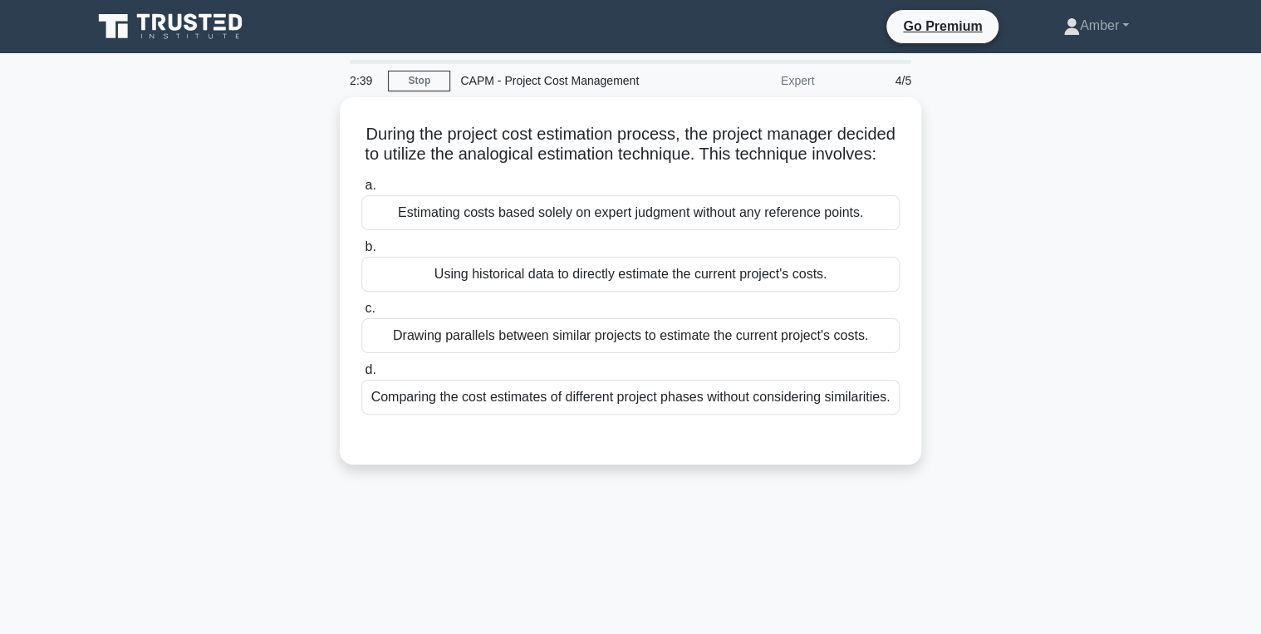
scroll to position [0, 0]
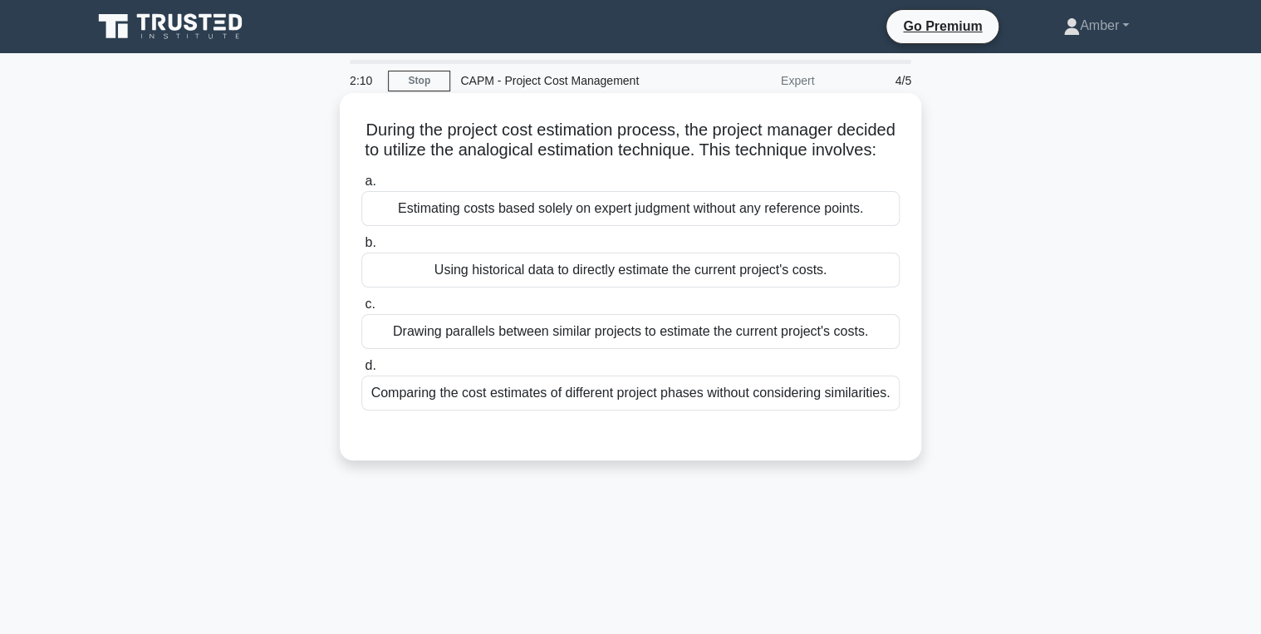
click at [477, 282] on div "Using historical data to directly estimate the current project's costs." at bounding box center [630, 270] width 538 height 35
click at [361, 248] on input "b. Using historical data to directly estimate the current project's costs." at bounding box center [361, 243] width 0 height 11
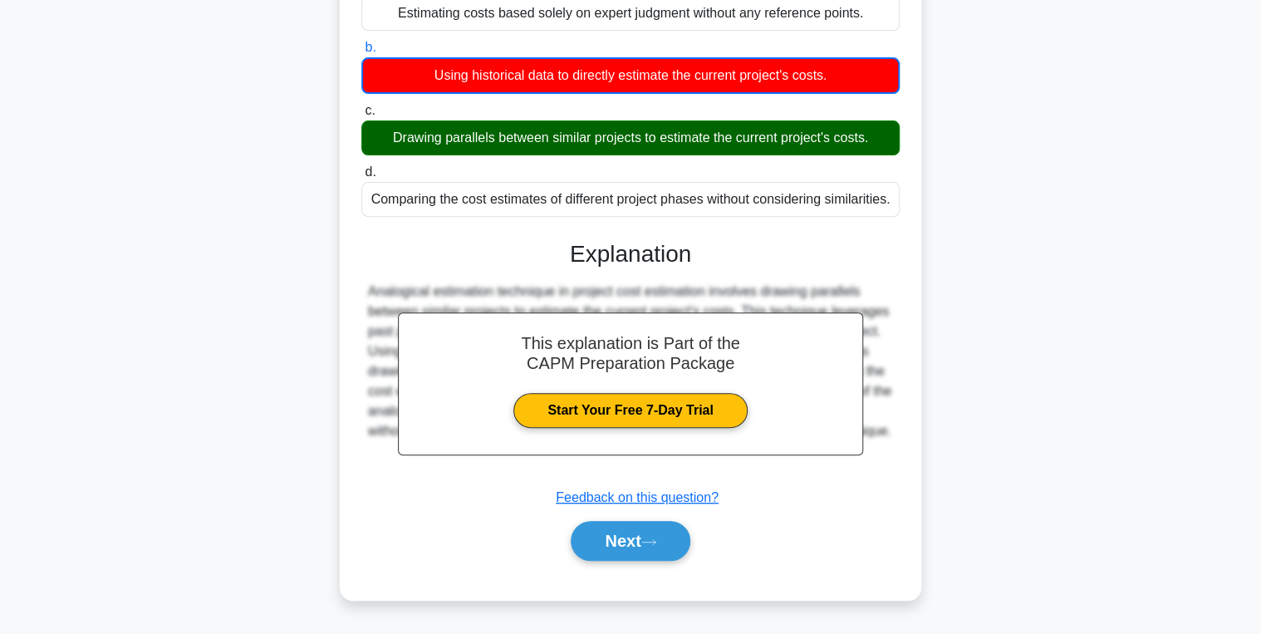
scroll to position [263, 0]
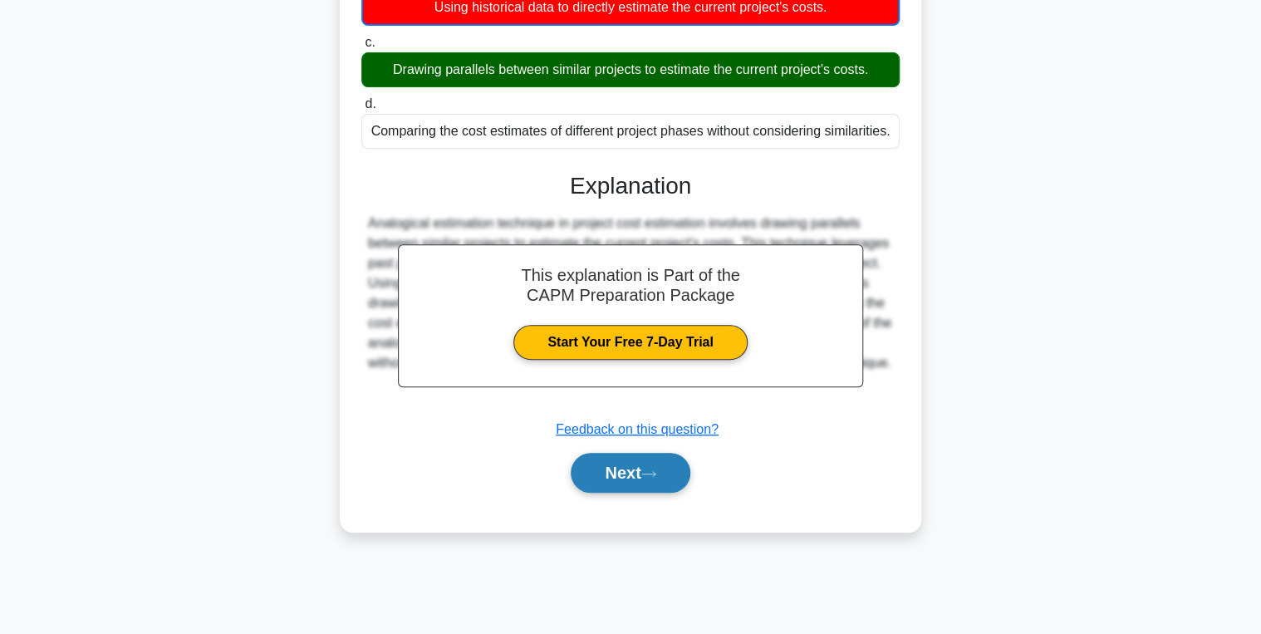
drag, startPoint x: 644, startPoint y: 488, endPoint x: 631, endPoint y: 488, distance: 13.3
click at [644, 488] on button "Next" at bounding box center [630, 473] width 119 height 40
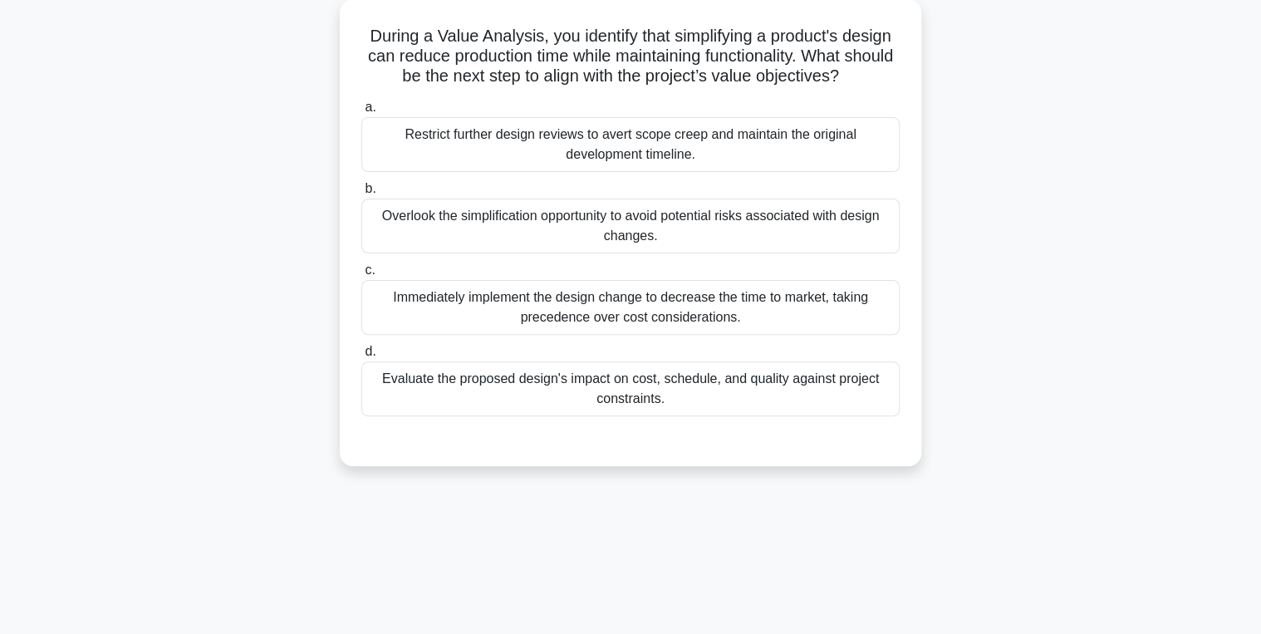
scroll to position [0, 0]
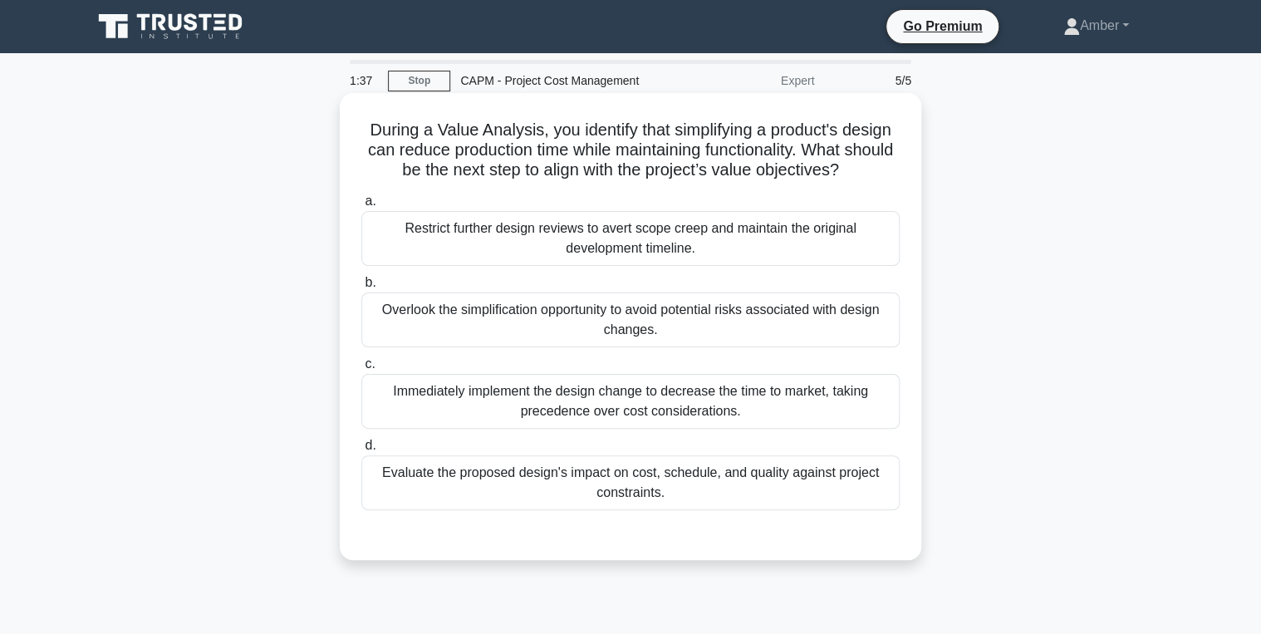
click at [532, 466] on div "Evaluate the proposed design's impact on cost, schedule, and quality against pr…" at bounding box center [630, 482] width 538 height 55
click at [361, 451] on input "d. Evaluate the proposed design's impact on cost, schedule, and quality against…" at bounding box center [361, 445] width 0 height 11
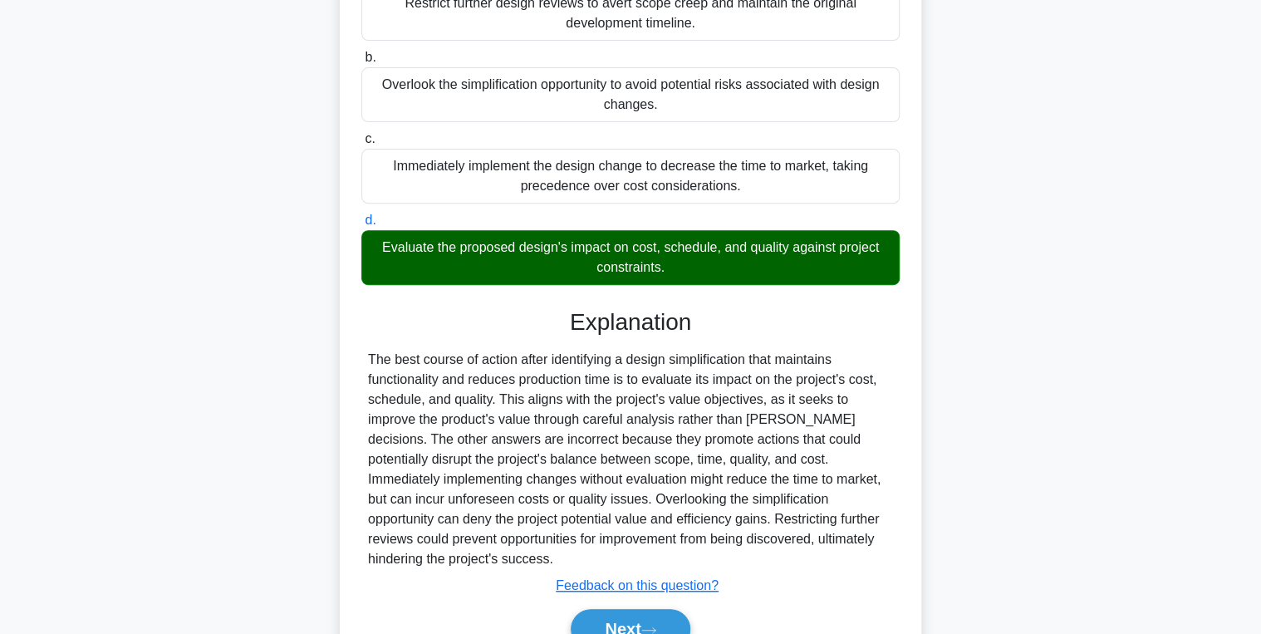
scroll to position [309, 0]
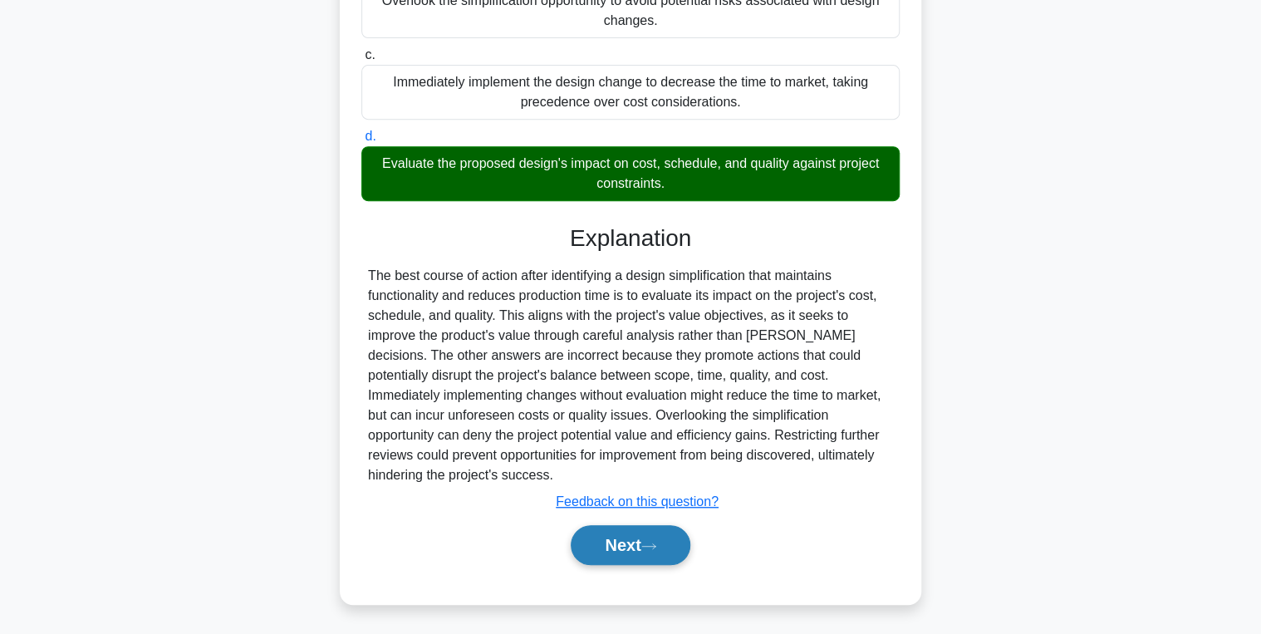
click at [639, 540] on button "Next" at bounding box center [630, 545] width 119 height 40
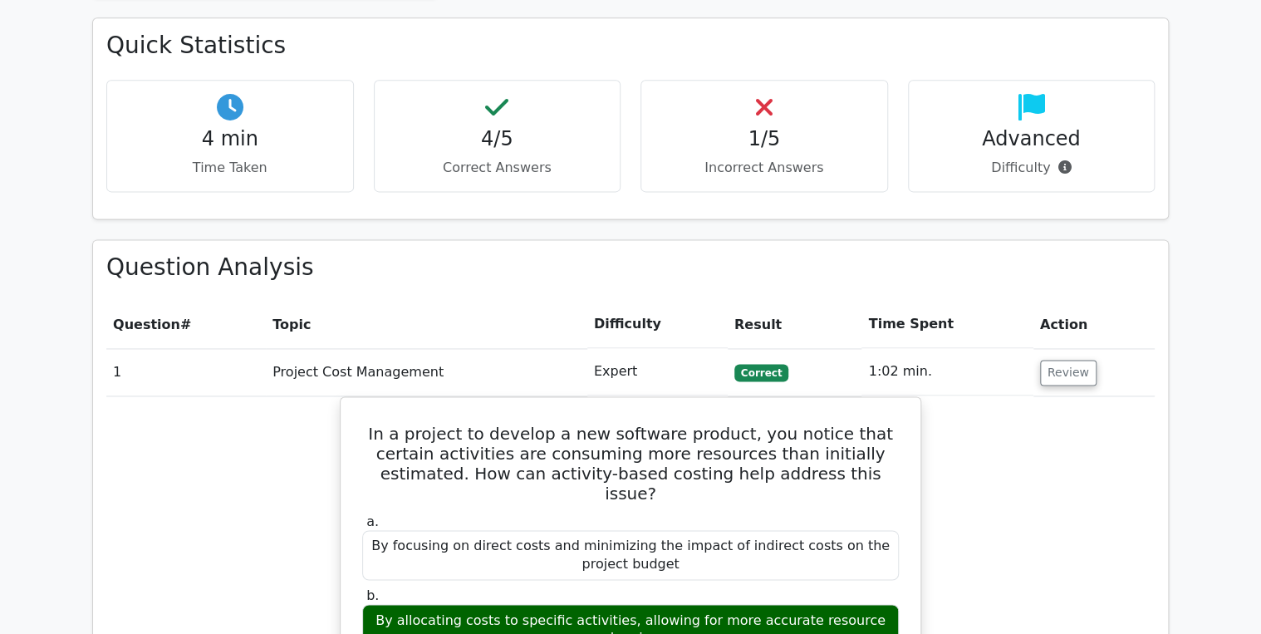
scroll to position [1063, 0]
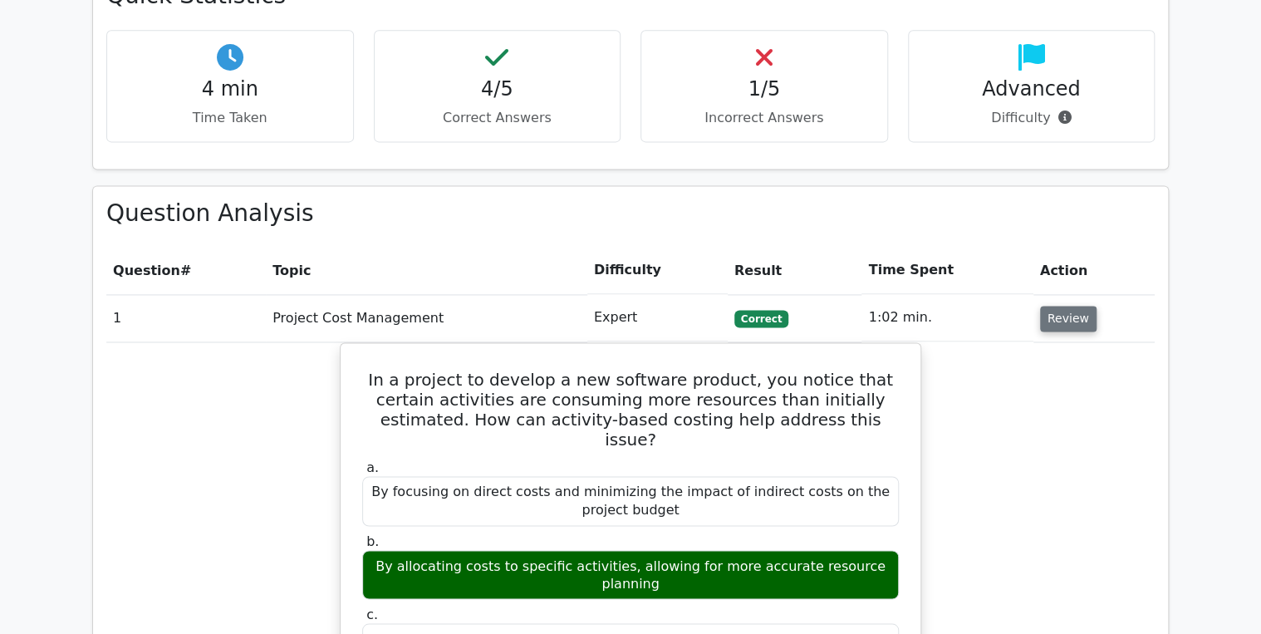
click at [1069, 306] on button "Review" at bounding box center [1068, 319] width 56 height 26
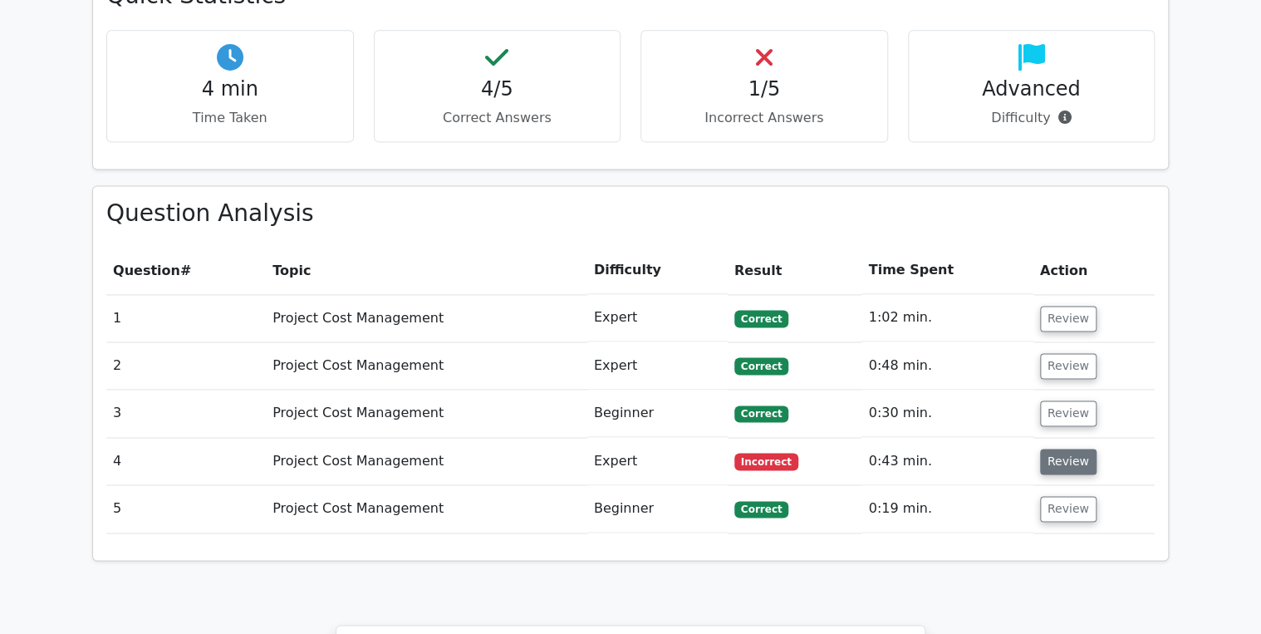
click at [1080, 449] on button "Review" at bounding box center [1068, 462] width 56 height 26
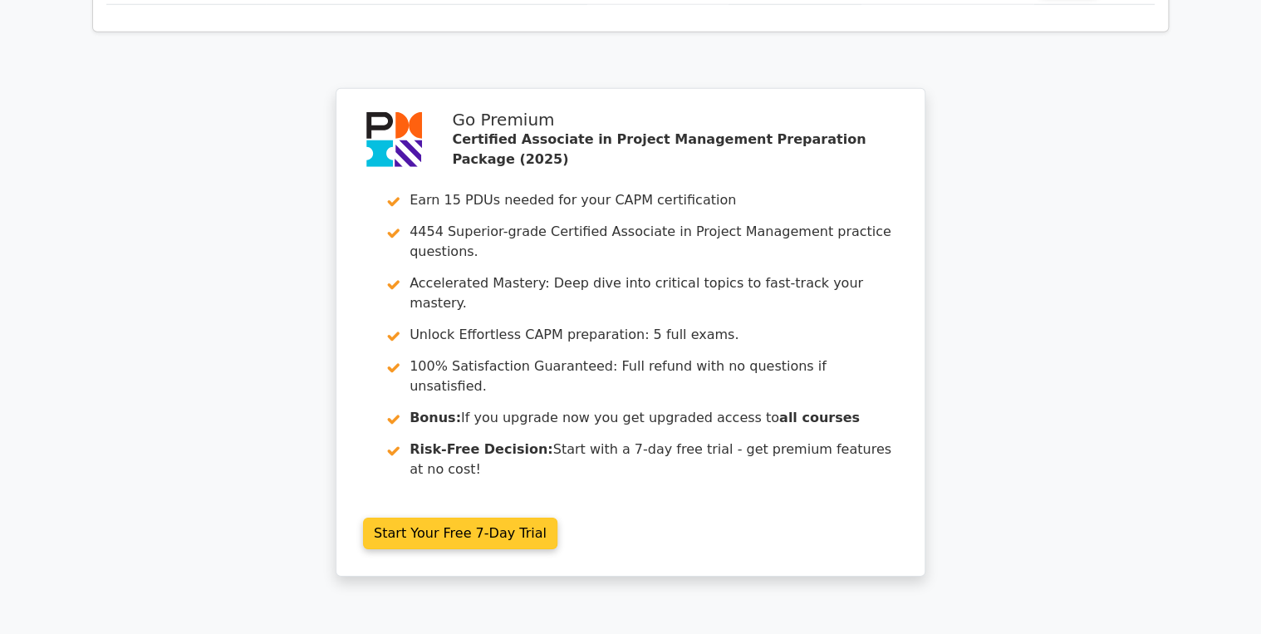
scroll to position [2271, 0]
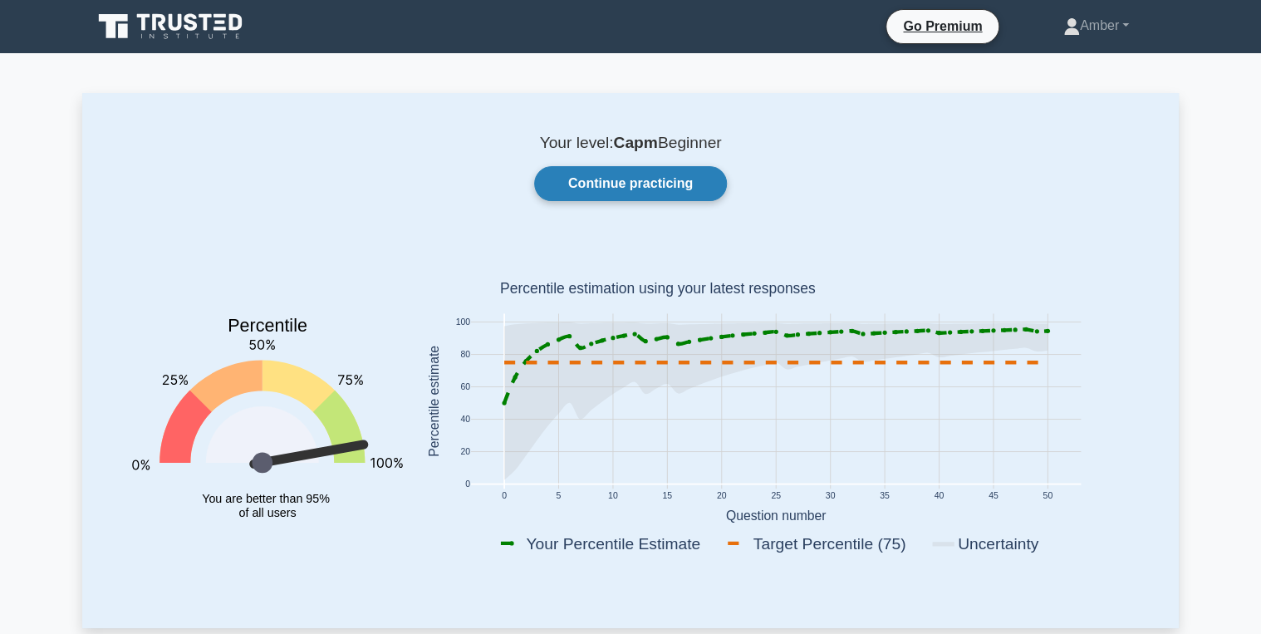
click at [634, 172] on link "Continue practicing" at bounding box center [630, 183] width 193 height 35
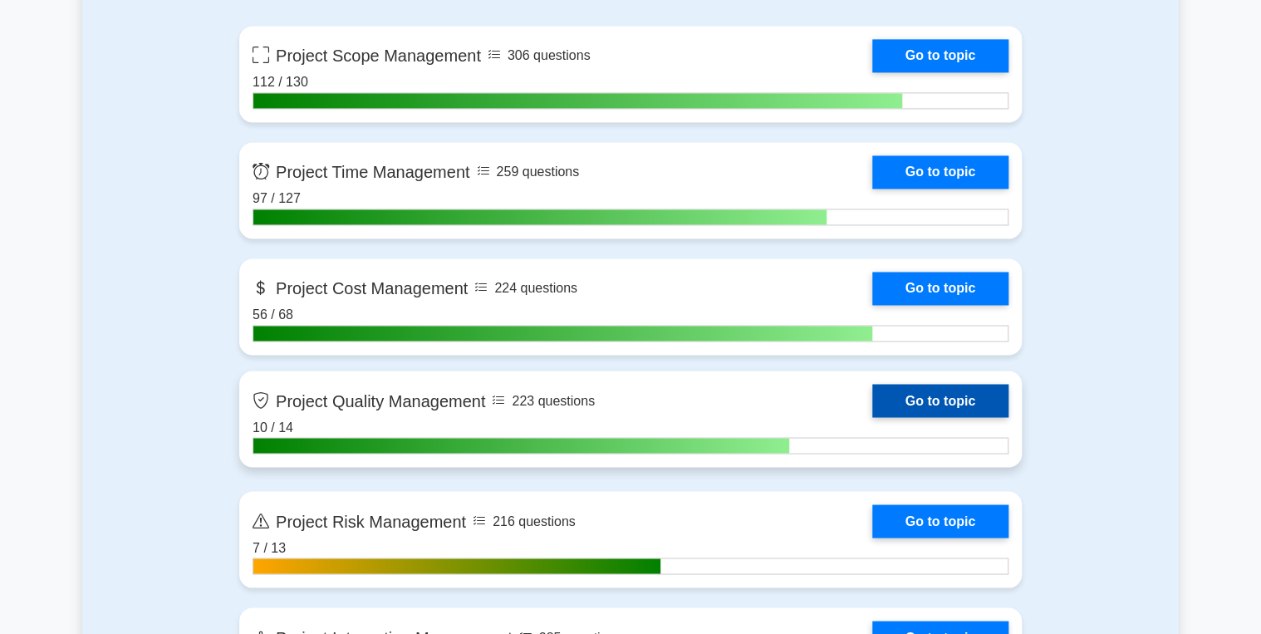
scroll to position [1130, 0]
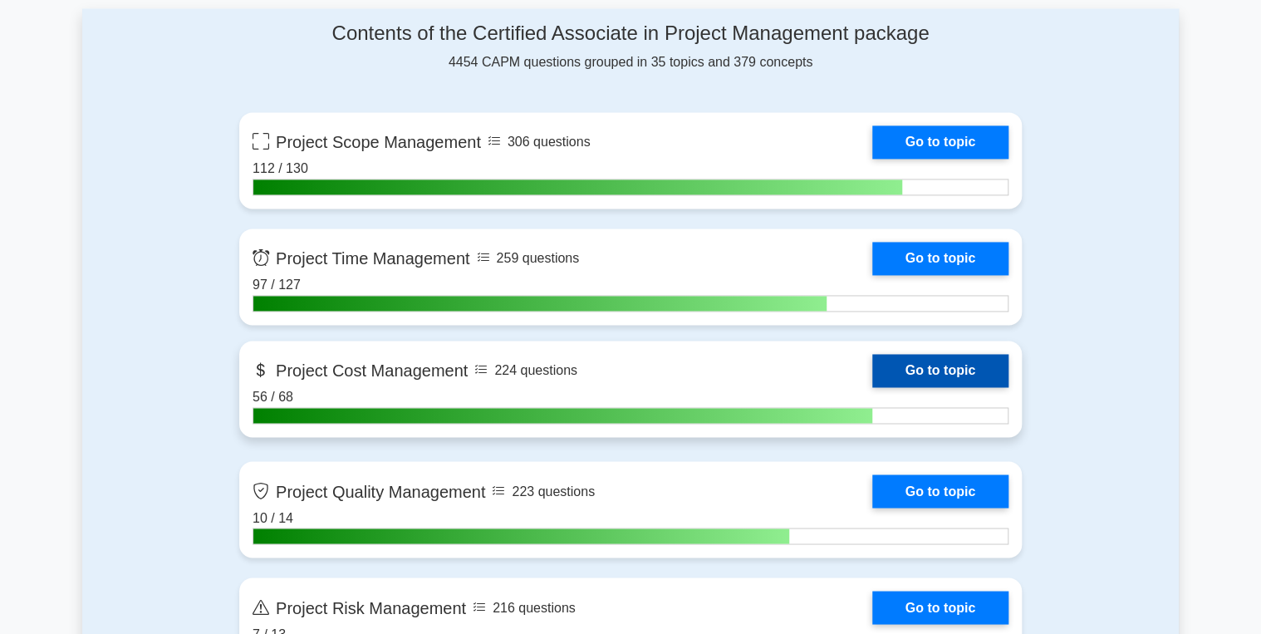
click at [964, 367] on link "Go to topic" at bounding box center [940, 370] width 136 height 33
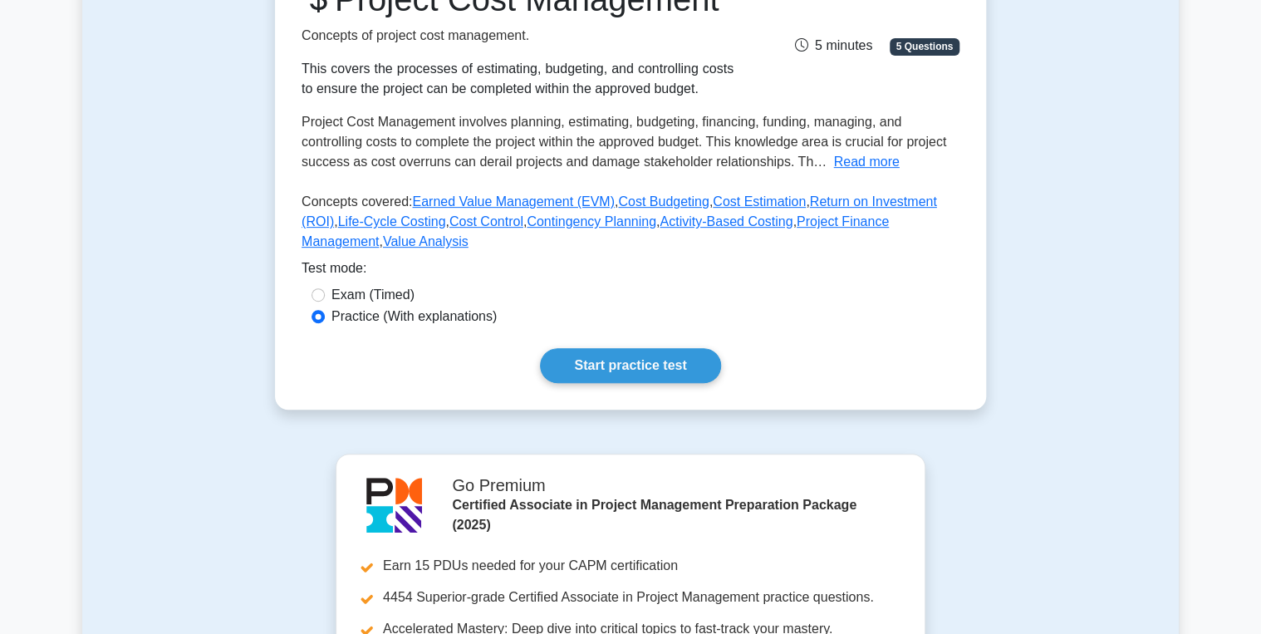
scroll to position [332, 0]
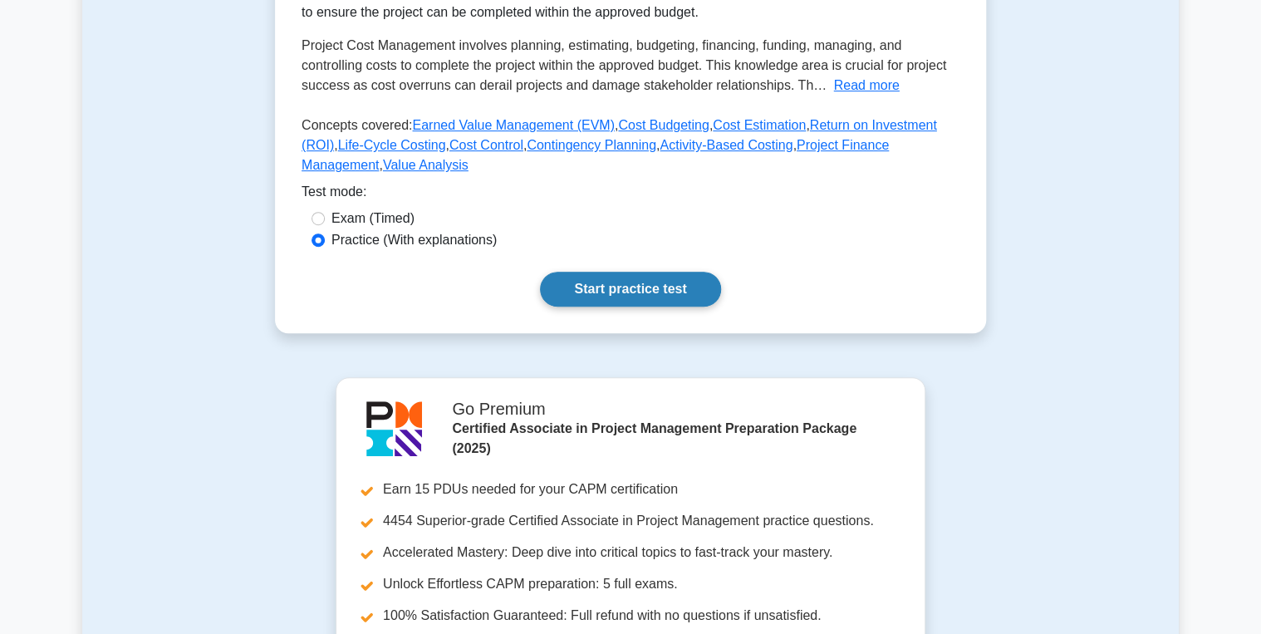
click at [635, 307] on link "Start practice test" at bounding box center [630, 289] width 180 height 35
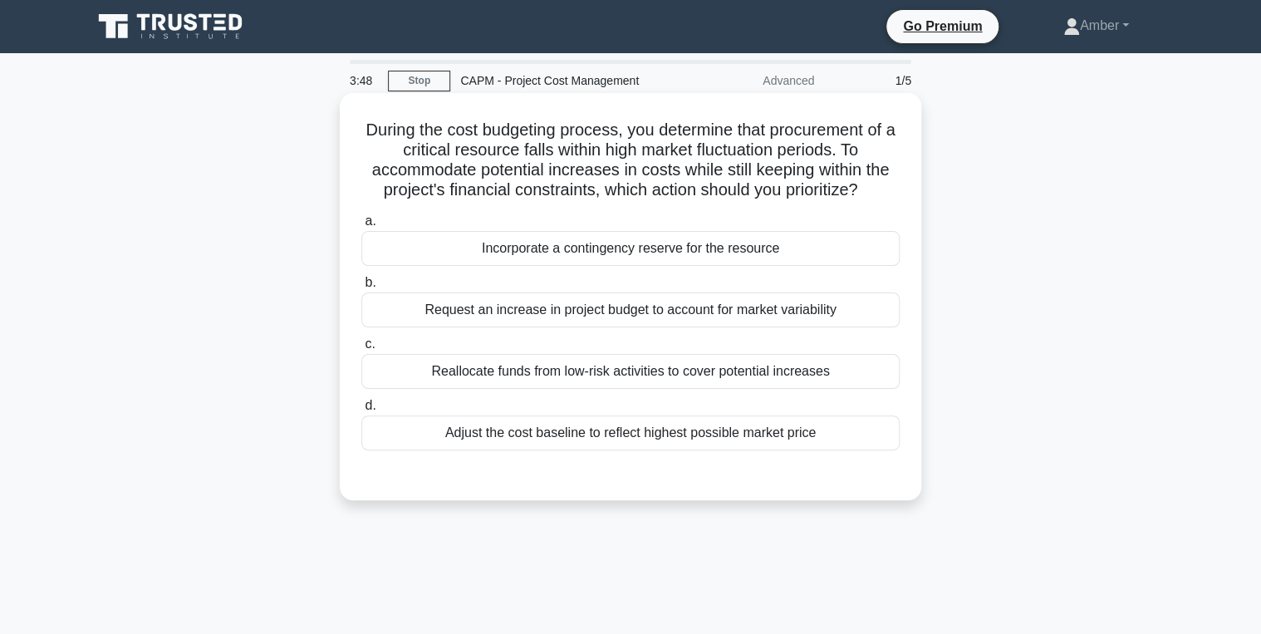
click at [566, 376] on div "Reallocate funds from low-risk activities to cover potential increases" at bounding box center [630, 371] width 538 height 35
click at [361, 350] on input "c. Reallocate funds from low-risk activities to cover potential increases" at bounding box center [361, 344] width 0 height 11
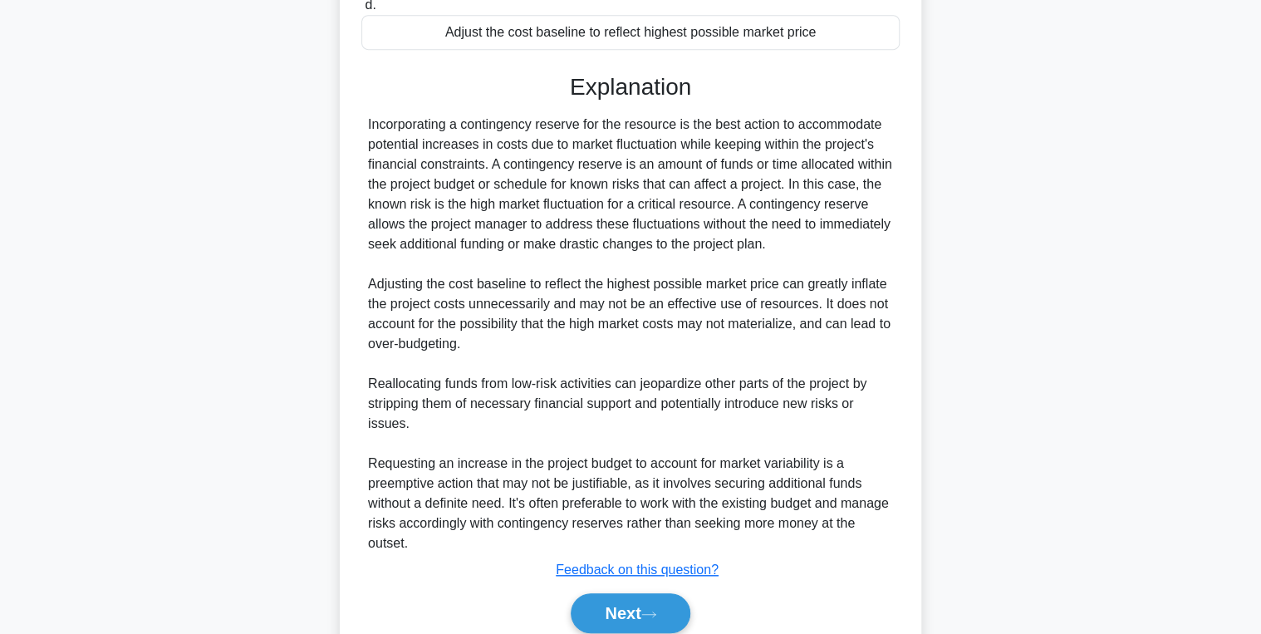
scroll to position [470, 0]
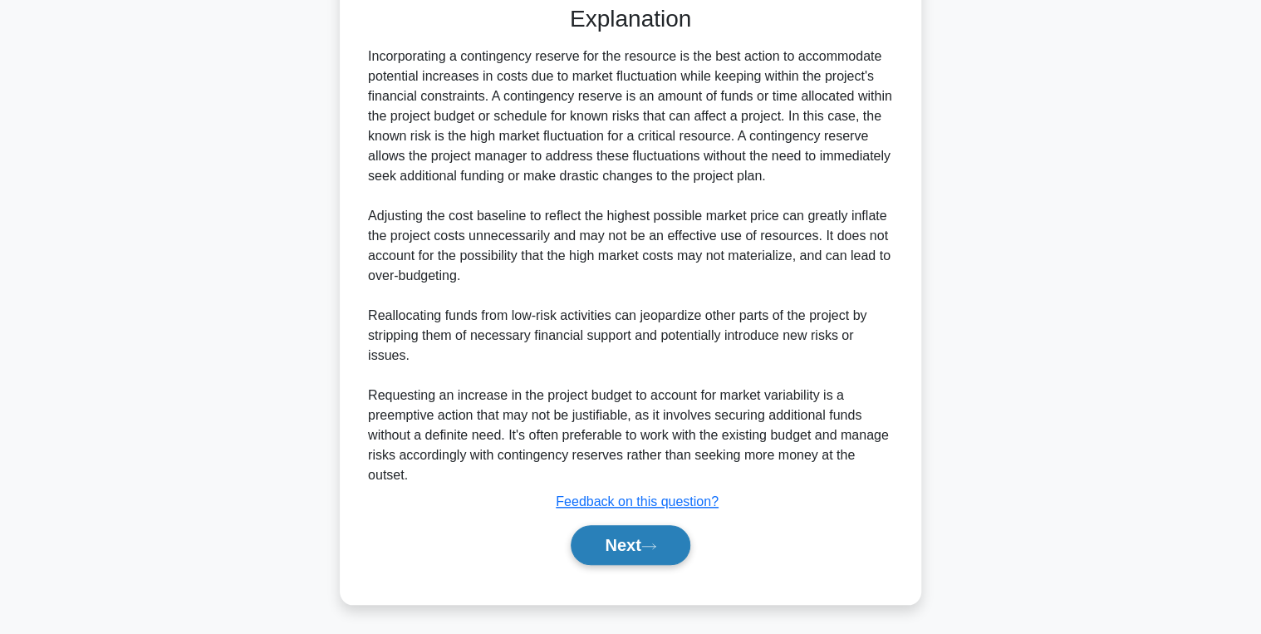
click at [621, 549] on button "Next" at bounding box center [630, 545] width 119 height 40
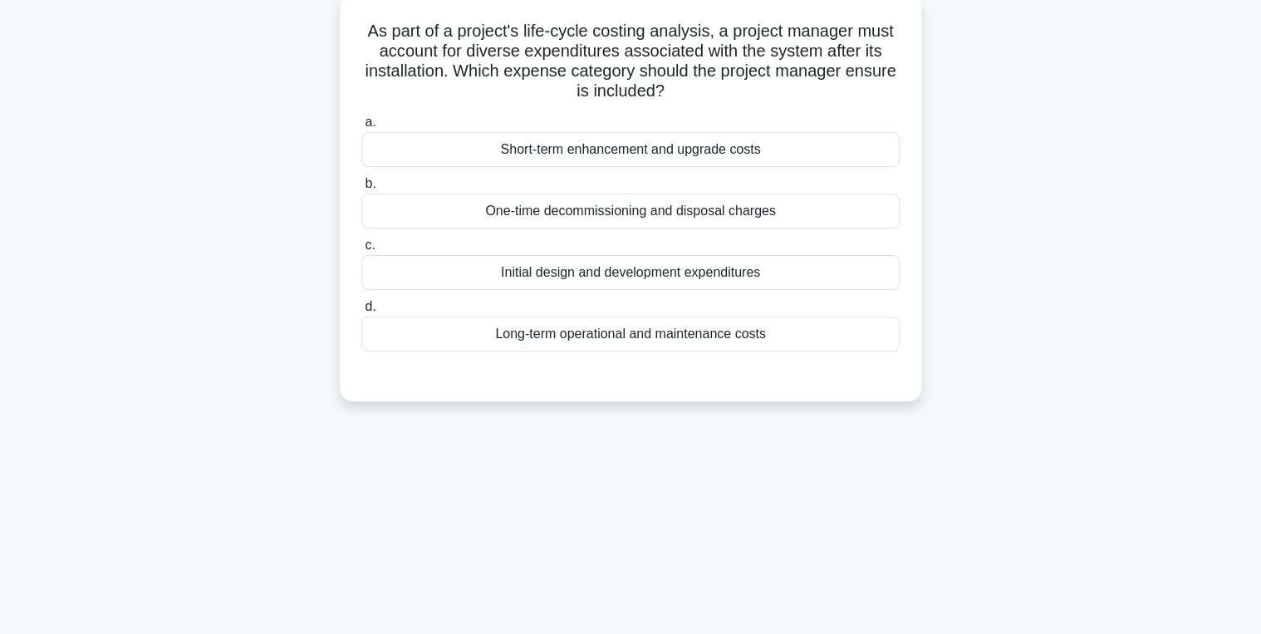
scroll to position [0, 0]
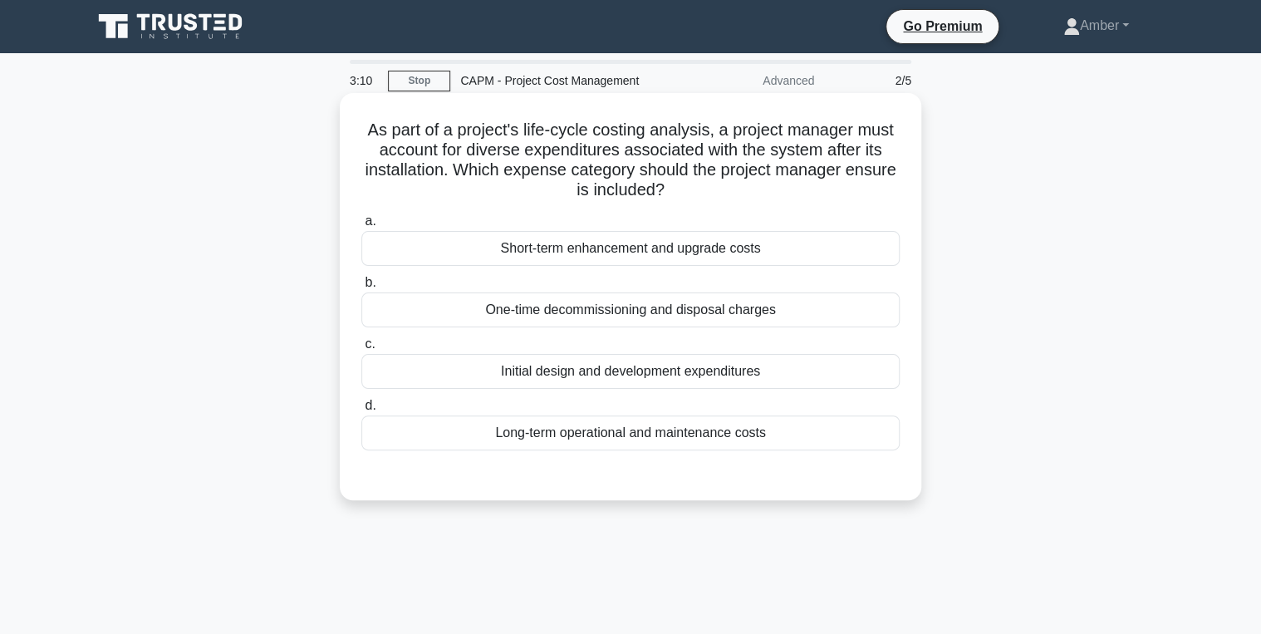
click at [605, 443] on div "Long-term operational and maintenance costs" at bounding box center [630, 432] width 538 height 35
click at [361, 411] on input "d. Long-term operational and maintenance costs" at bounding box center [361, 405] width 0 height 11
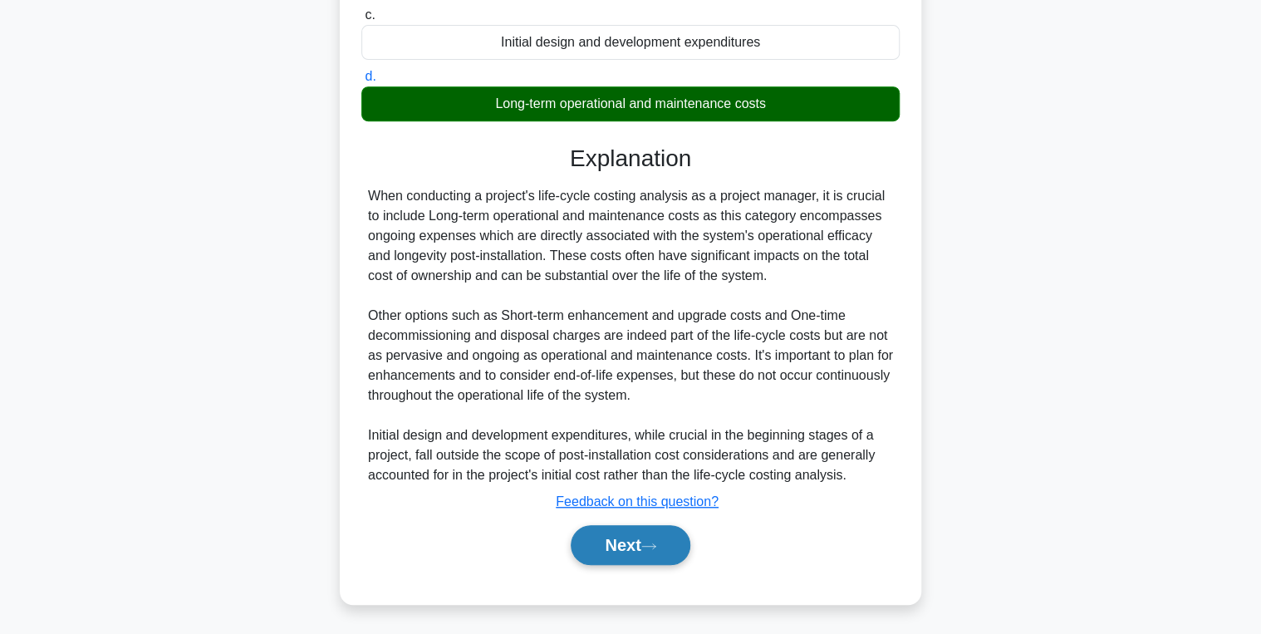
click at [665, 547] on button "Next" at bounding box center [630, 545] width 119 height 40
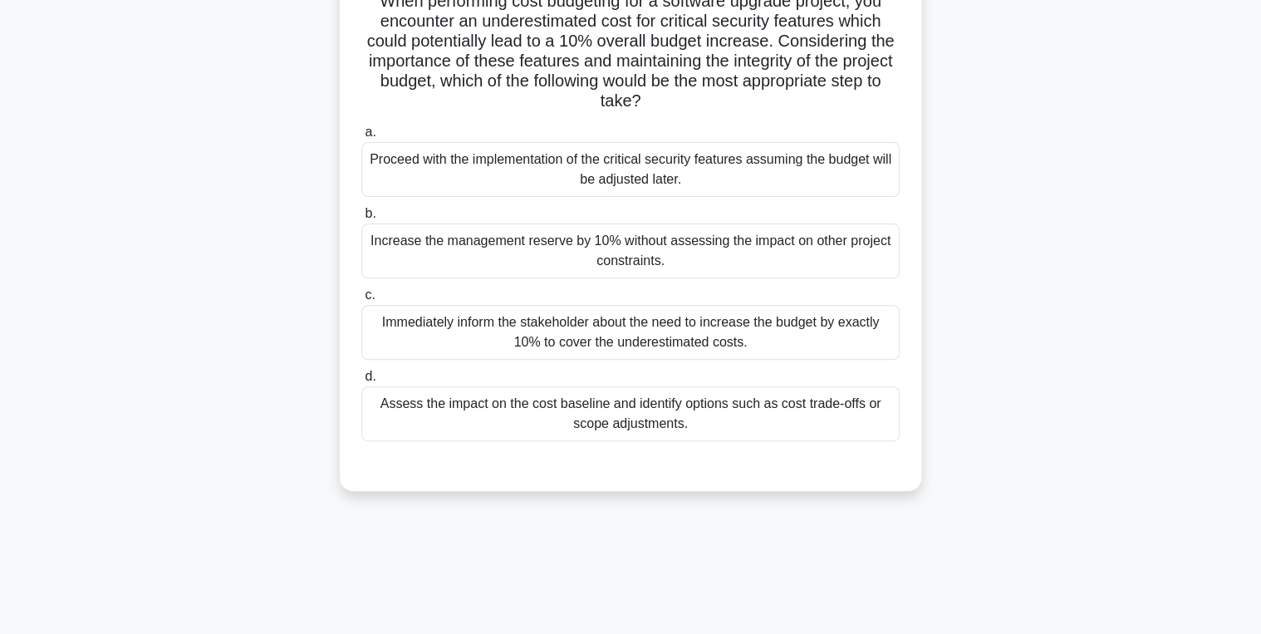
scroll to position [199, 0]
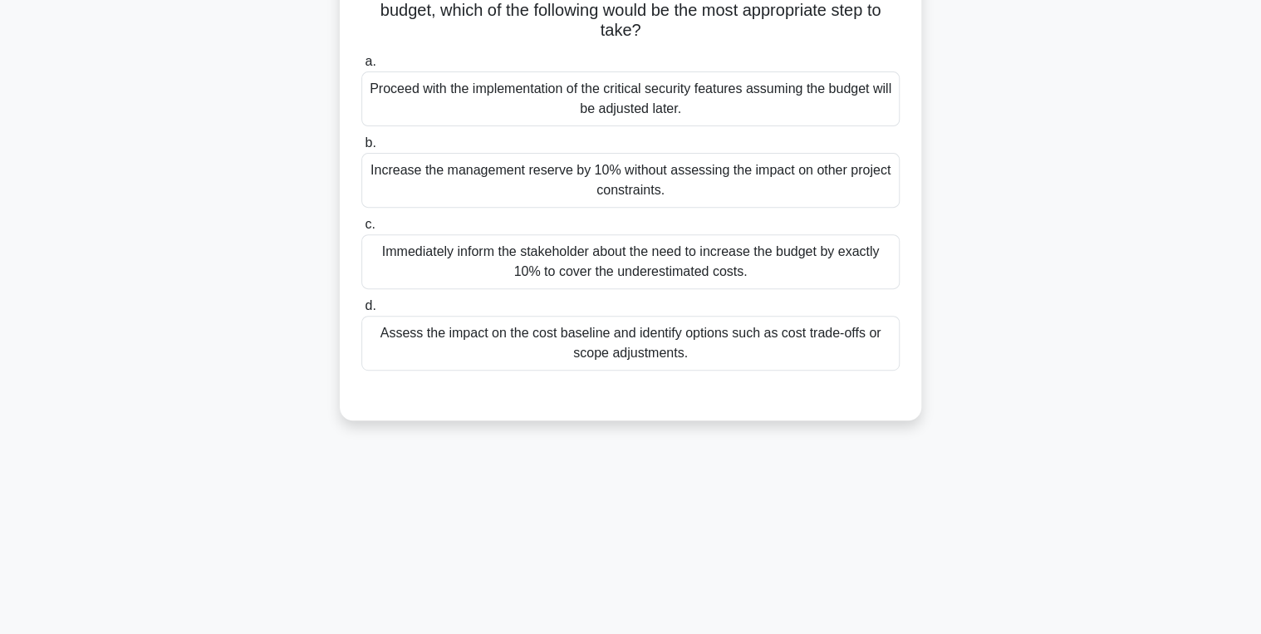
click at [721, 352] on div "Assess the impact on the cost baseline and identify options such as cost trade-…" at bounding box center [630, 343] width 538 height 55
click at [361, 312] on input "d. Assess the impact on the cost baseline and identify options such as cost tra…" at bounding box center [361, 306] width 0 height 11
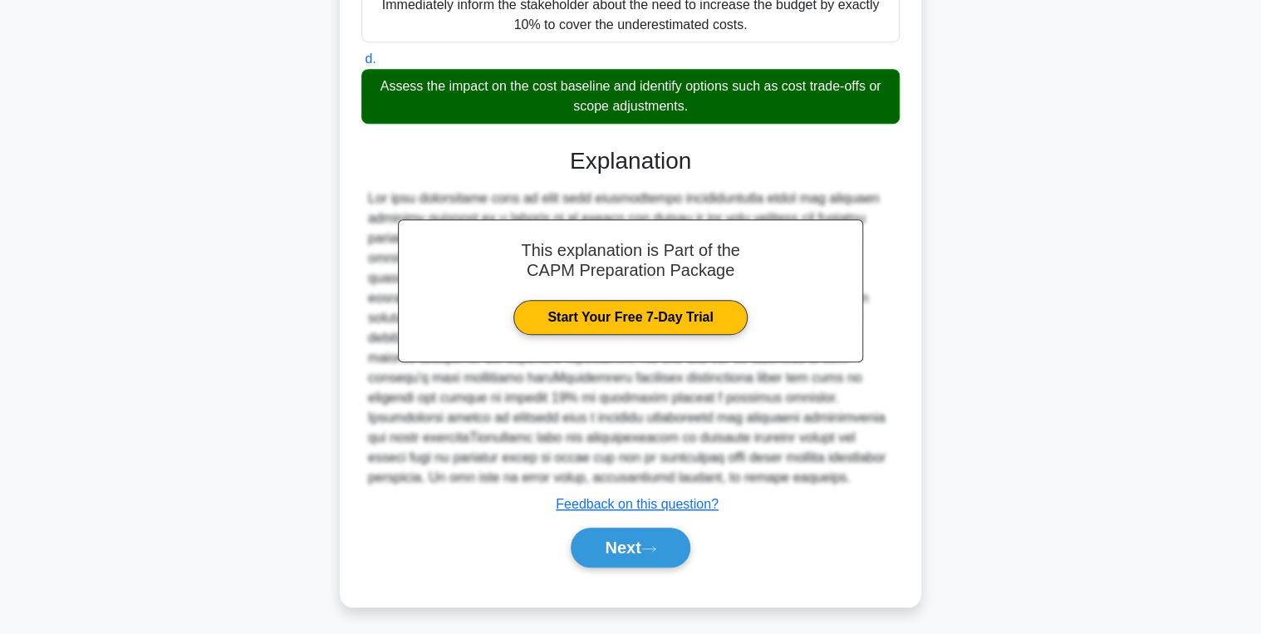
scroll to position [449, 0]
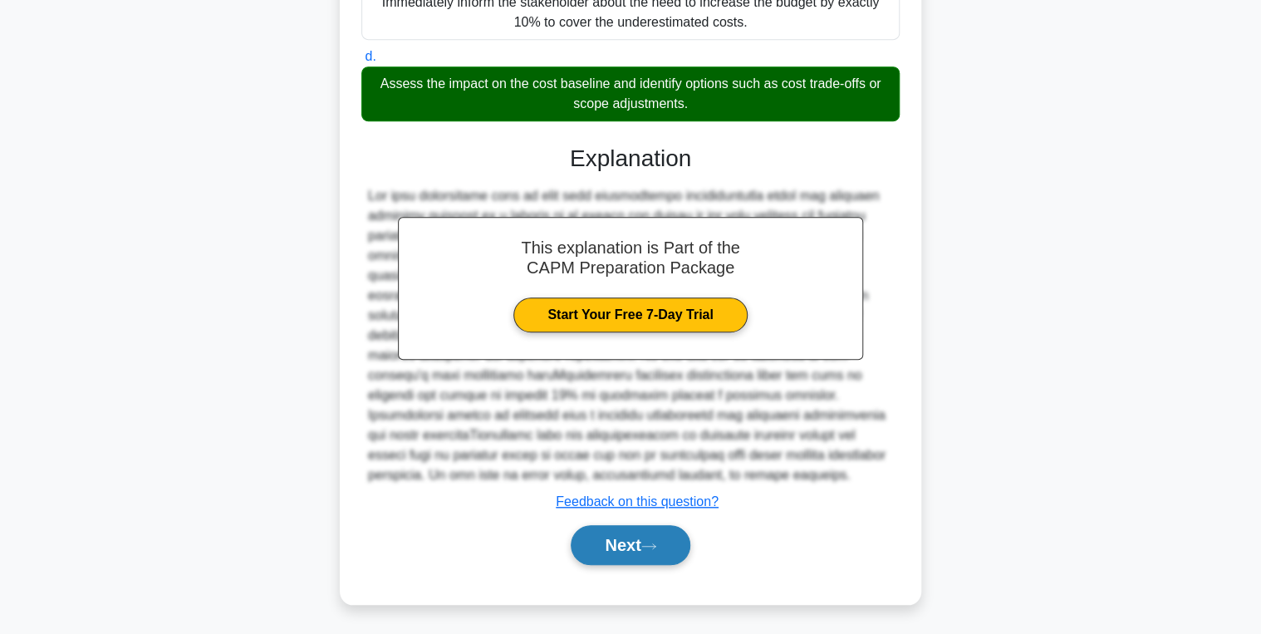
click at [653, 543] on icon at bounding box center [648, 546] width 15 height 9
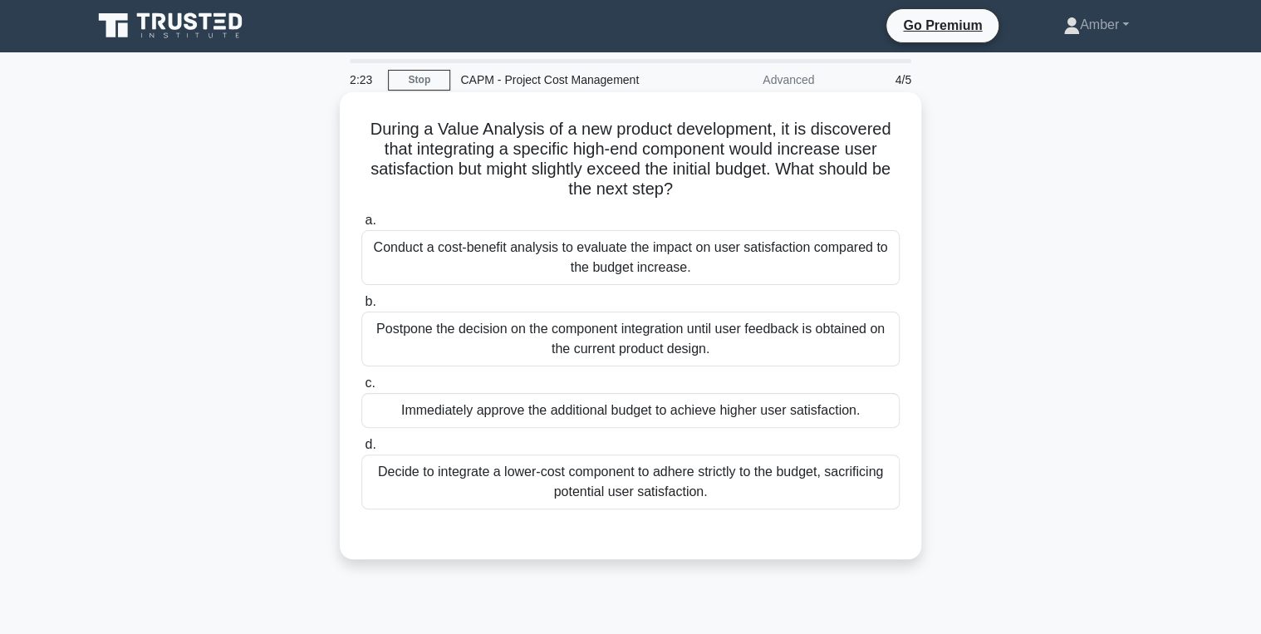
scroll to position [0, 0]
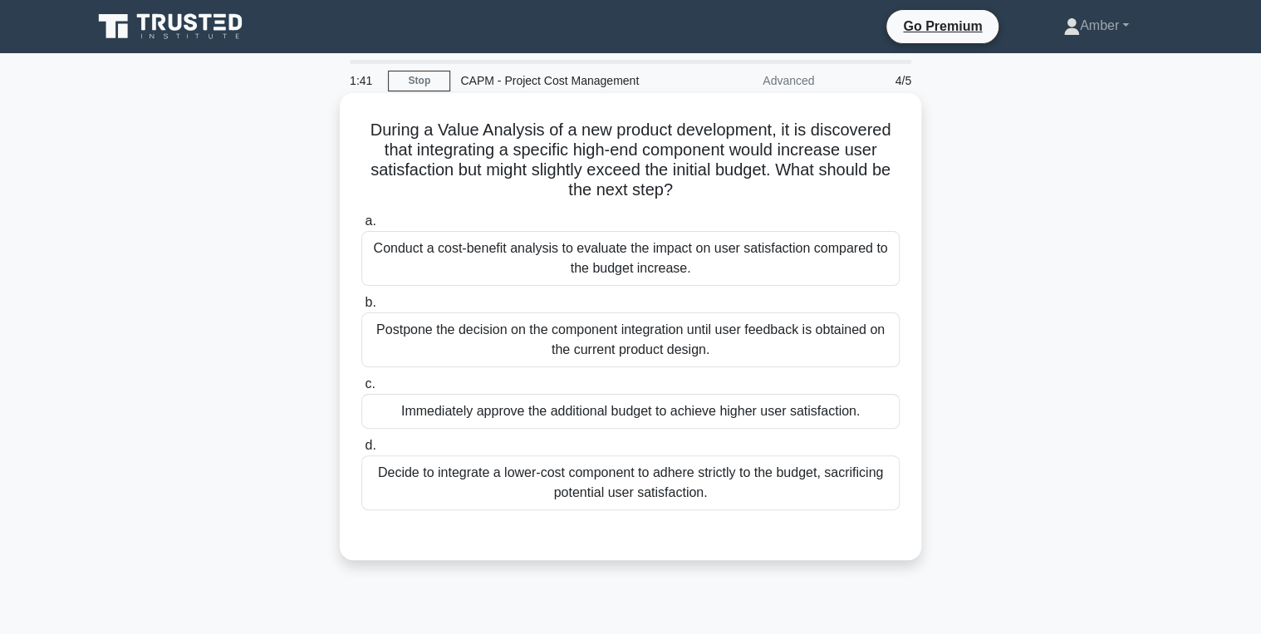
click at [561, 248] on div "Conduct a cost-benefit analysis to evaluate the impact on user satisfaction com…" at bounding box center [630, 258] width 538 height 55
click at [361, 227] on input "a. Conduct a cost-benefit analysis to evaluate the impact on user satisfaction …" at bounding box center [361, 221] width 0 height 11
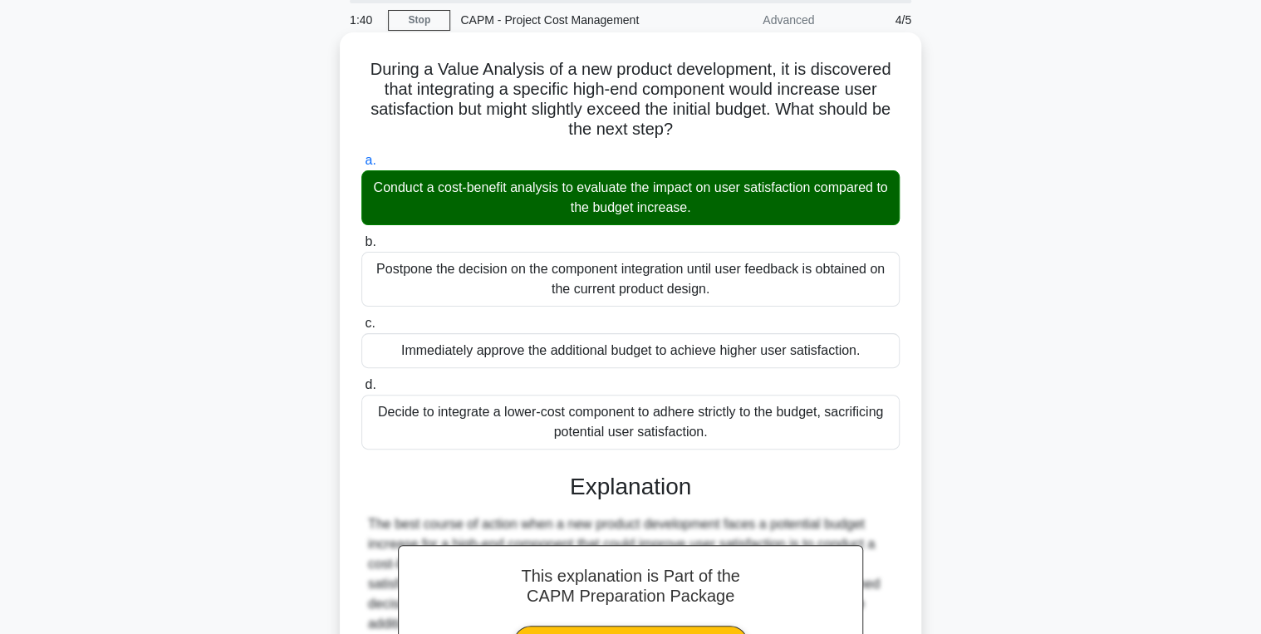
scroll to position [309, 0]
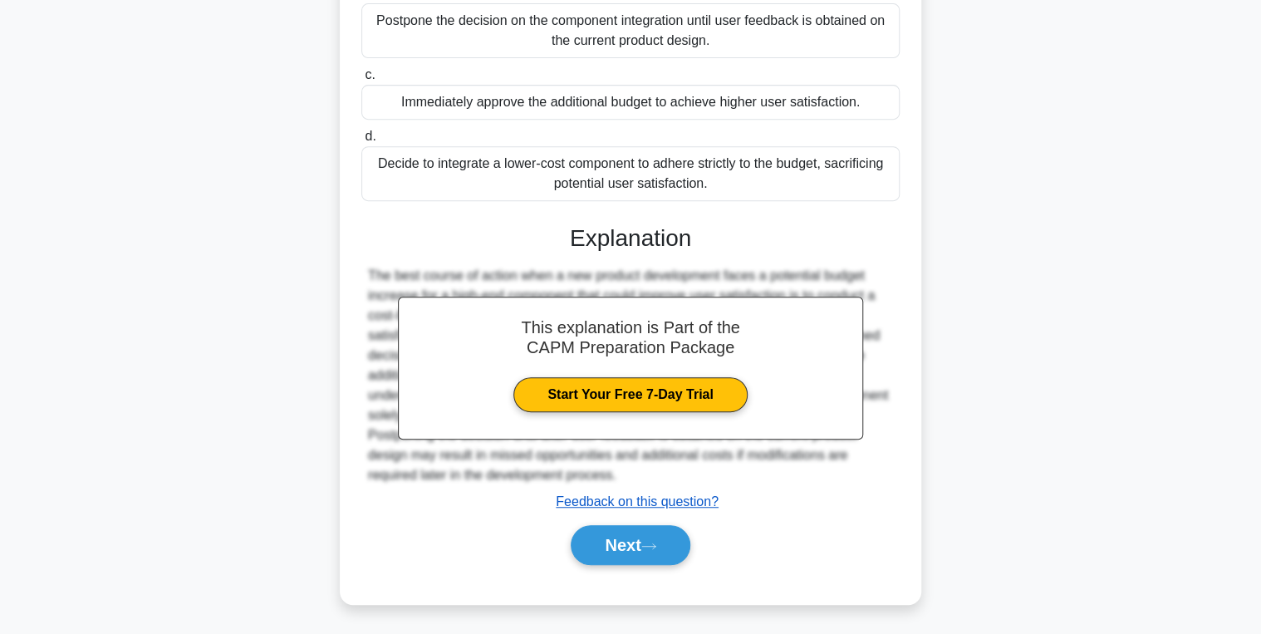
drag, startPoint x: 655, startPoint y: 547, endPoint x: 576, endPoint y: 499, distance: 92.7
click at [655, 547] on icon at bounding box center [648, 546] width 15 height 9
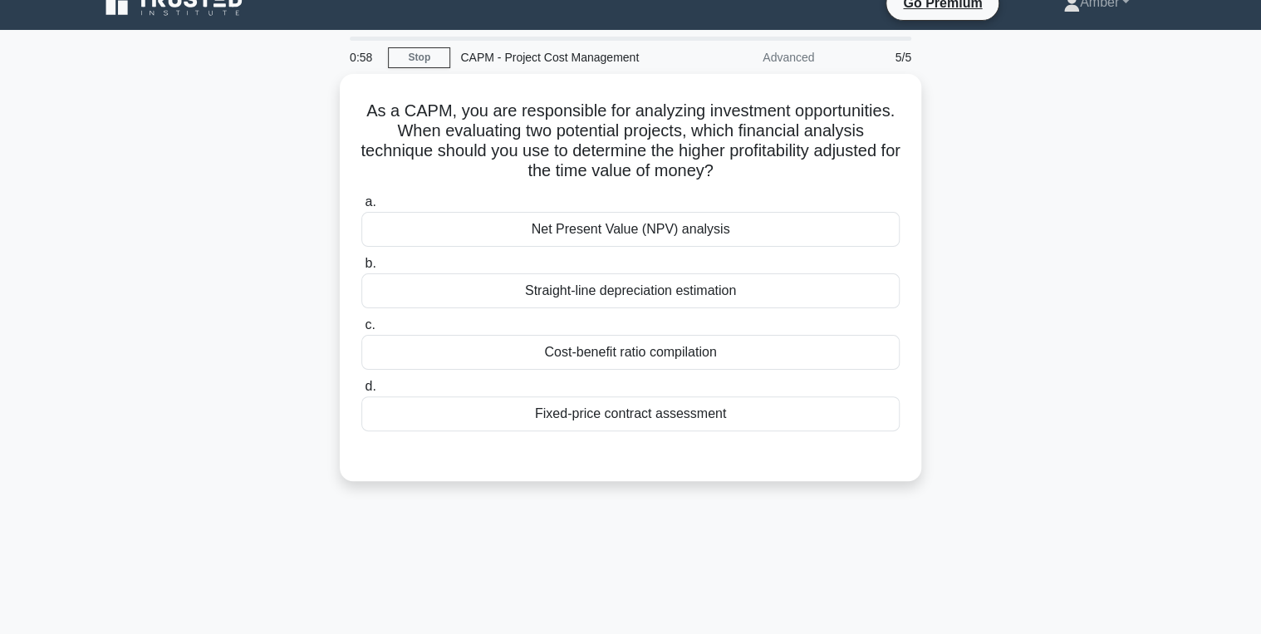
scroll to position [0, 0]
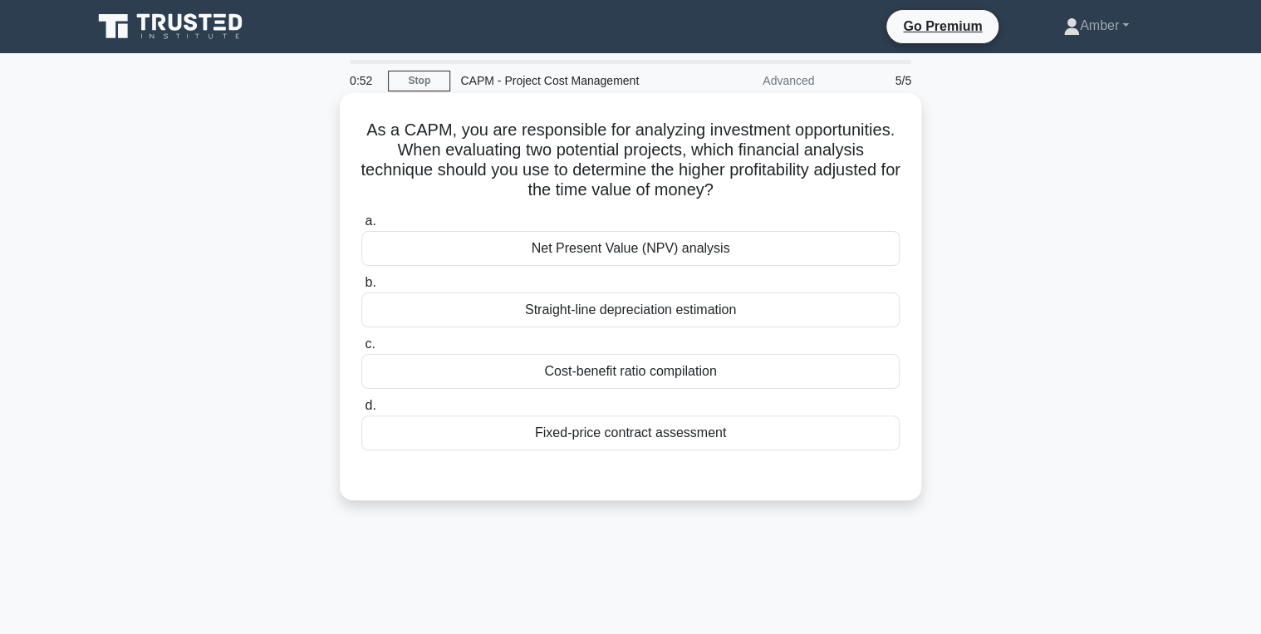
click at [565, 249] on div "Net Present Value (NPV) analysis" at bounding box center [630, 248] width 538 height 35
click at [361, 227] on input "a. Net Present Value (NPV) analysis" at bounding box center [361, 221] width 0 height 11
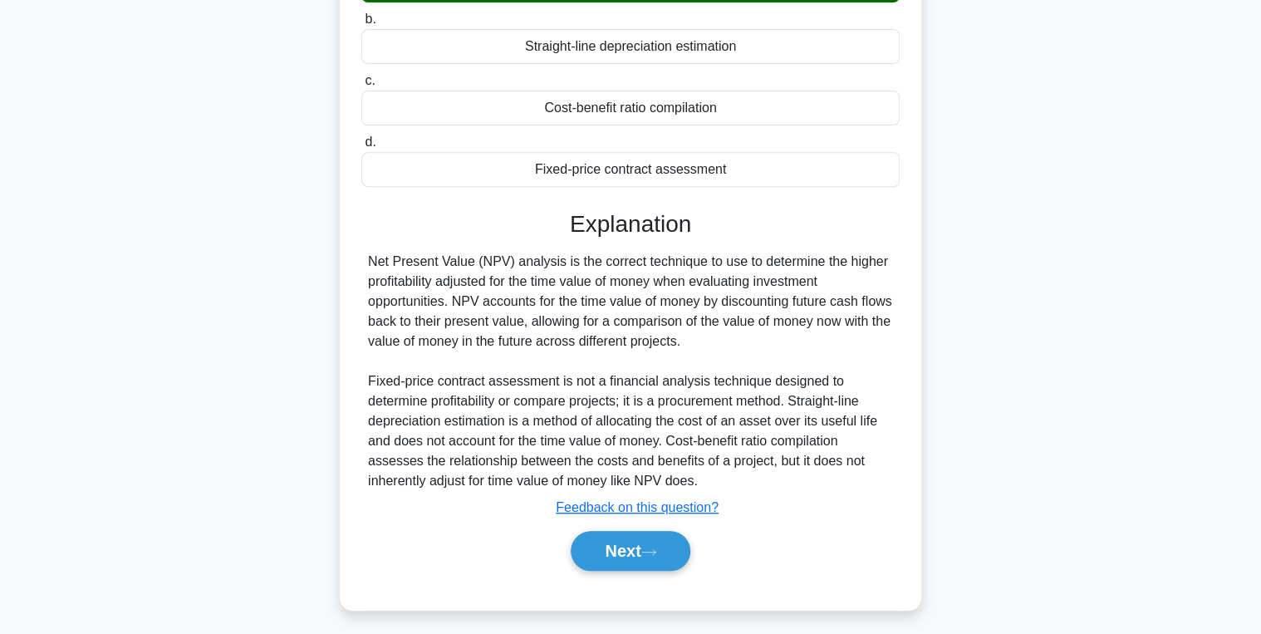
scroll to position [269, 0]
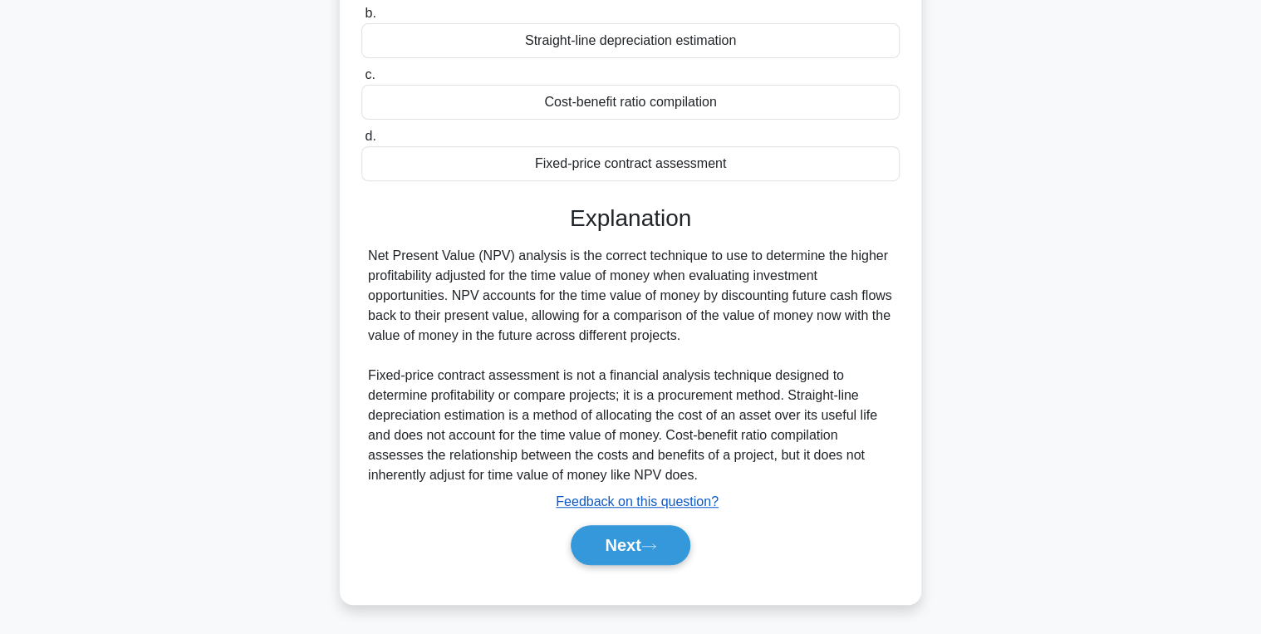
drag, startPoint x: 640, startPoint y: 545, endPoint x: 581, endPoint y: 497, distance: 75.5
click at [640, 545] on button "Next" at bounding box center [630, 545] width 119 height 40
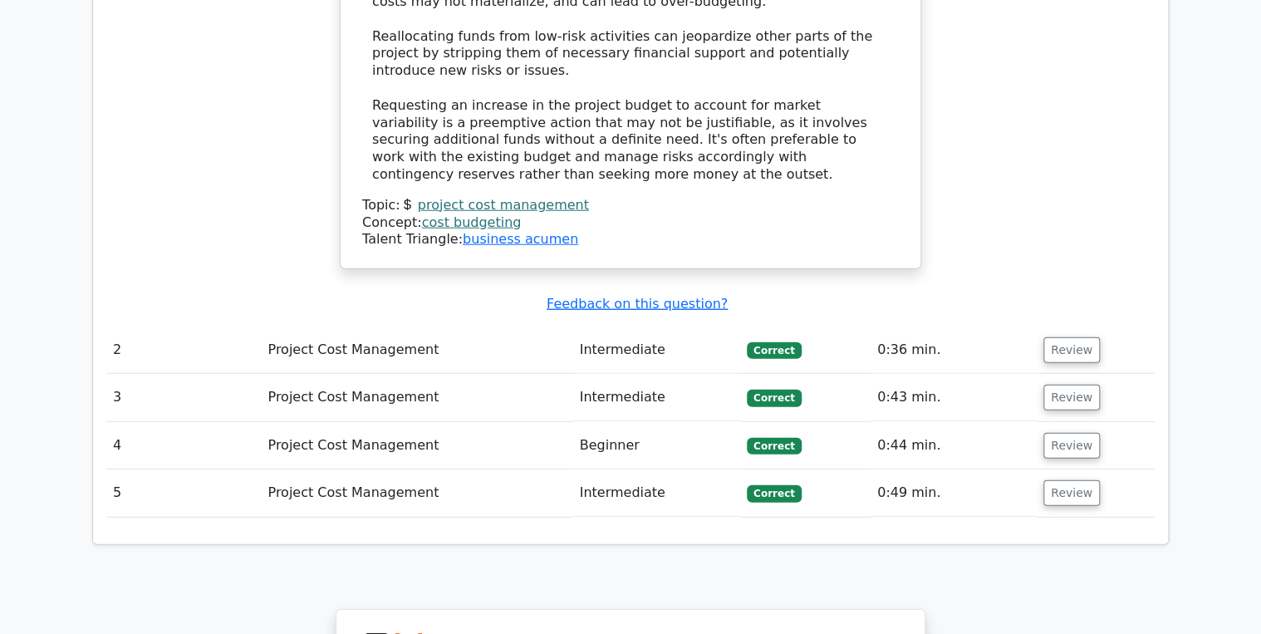
scroll to position [2060, 0]
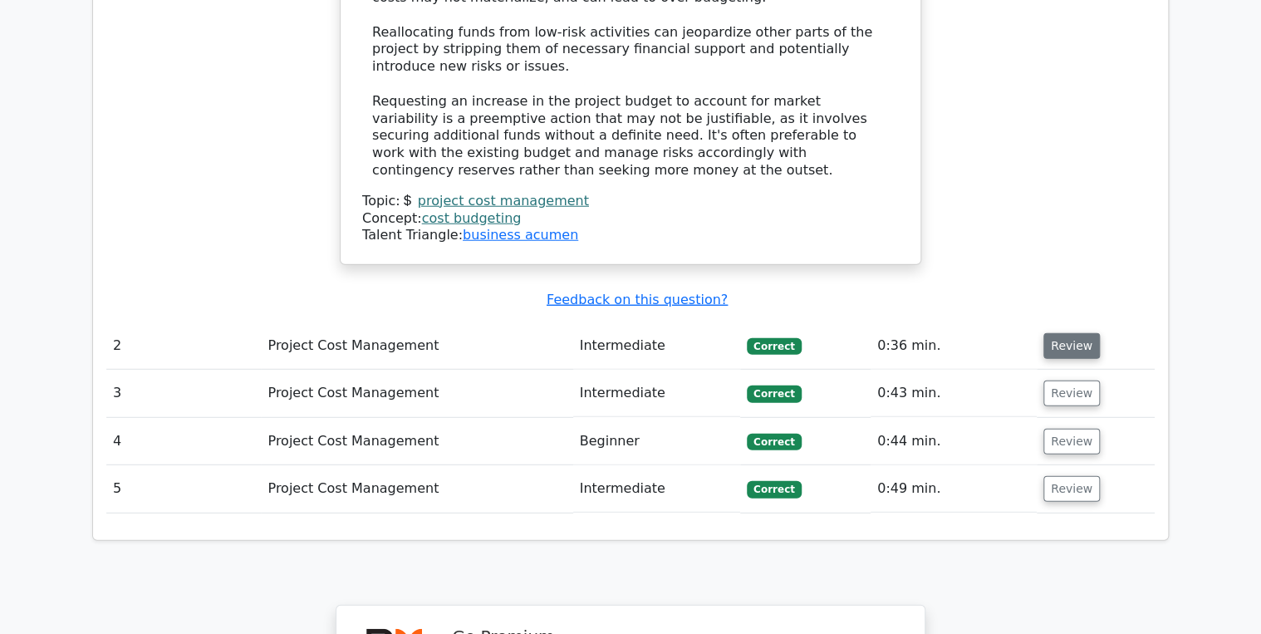
click at [1067, 333] on button "Review" at bounding box center [1071, 346] width 56 height 26
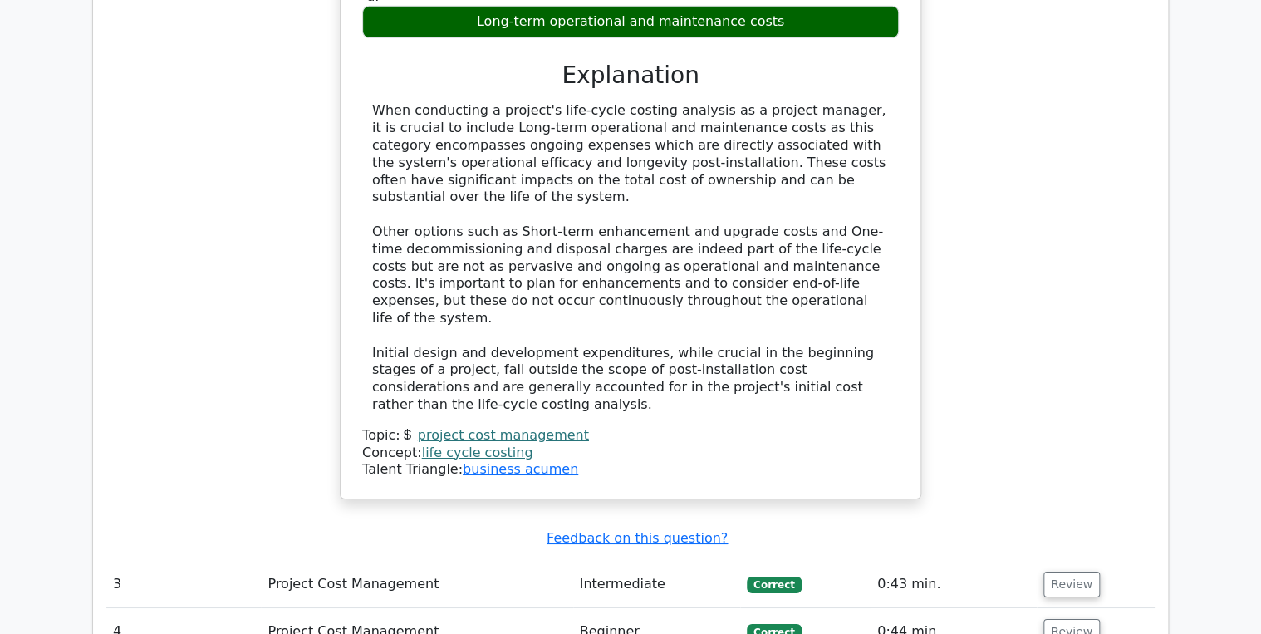
scroll to position [2725, 0]
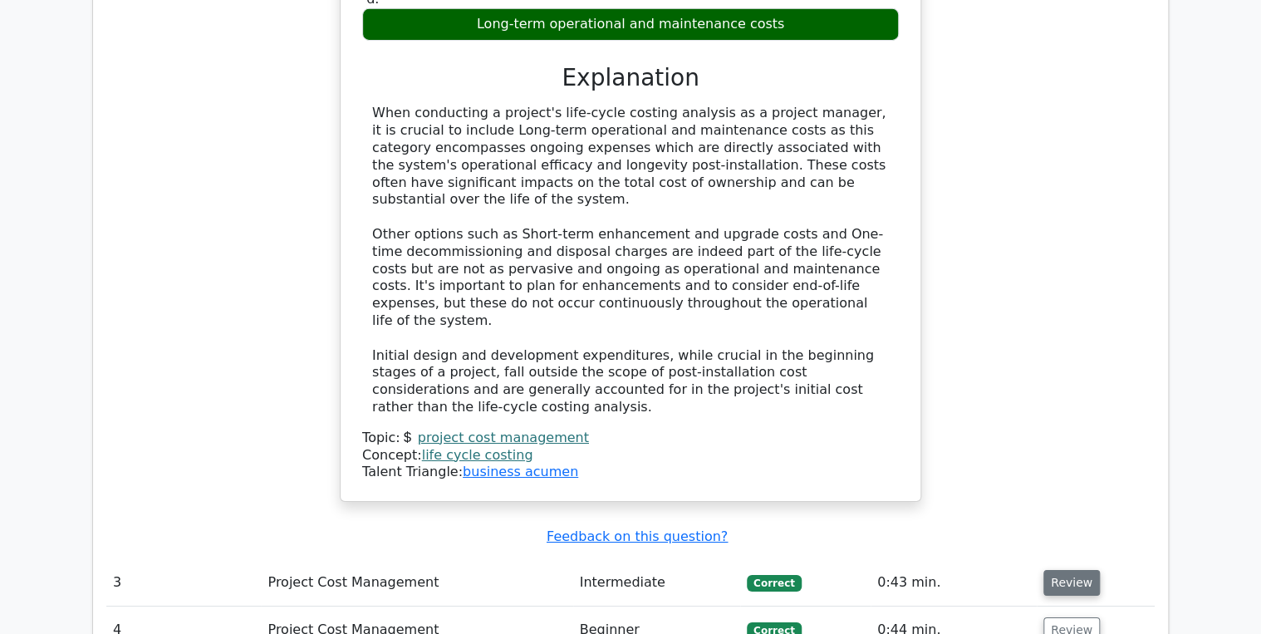
click at [1057, 570] on button "Review" at bounding box center [1071, 583] width 56 height 26
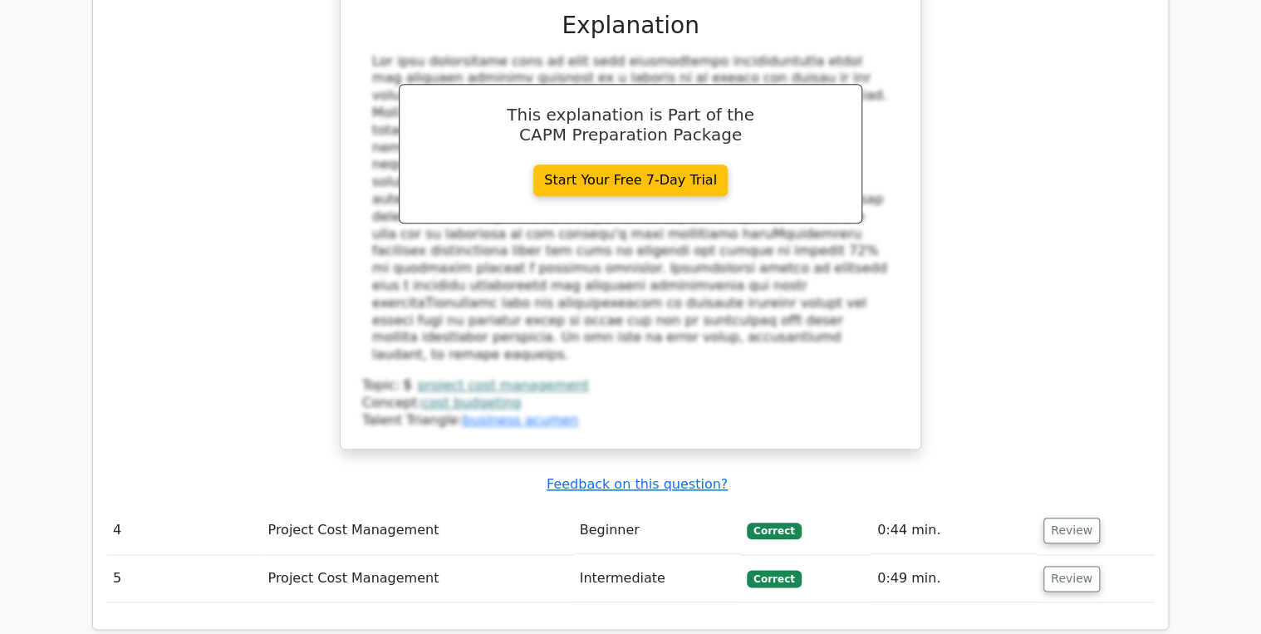
scroll to position [3788, 0]
click at [1075, 517] on button "Review" at bounding box center [1071, 530] width 56 height 26
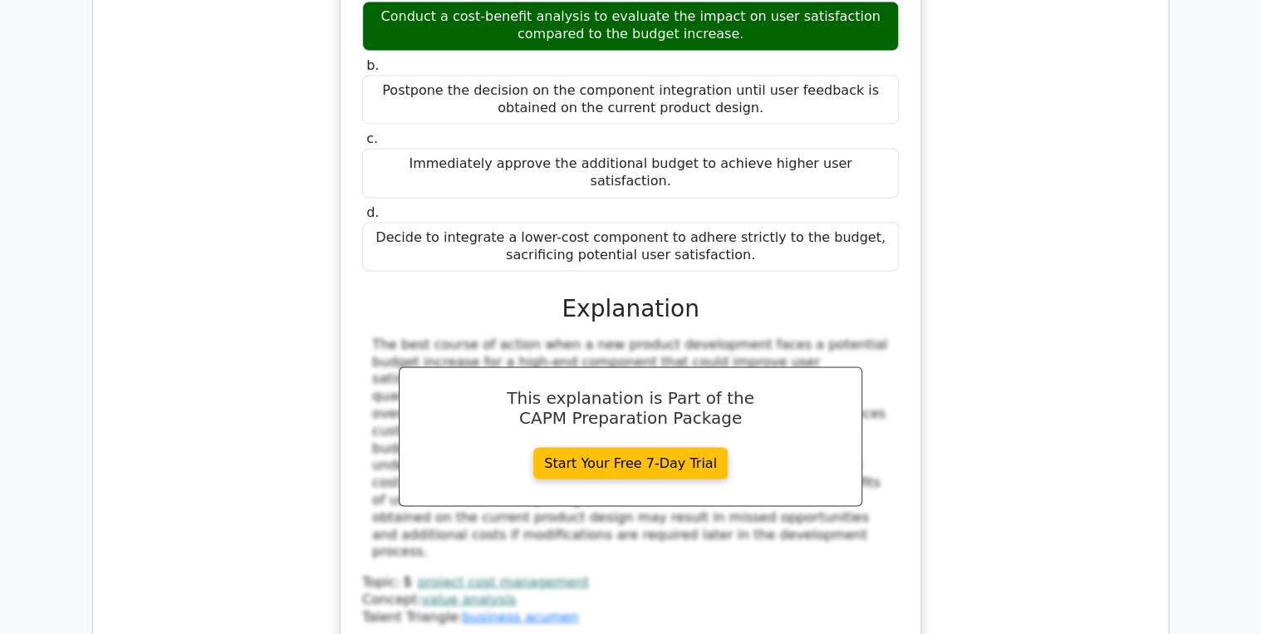
scroll to position [4519, 0]
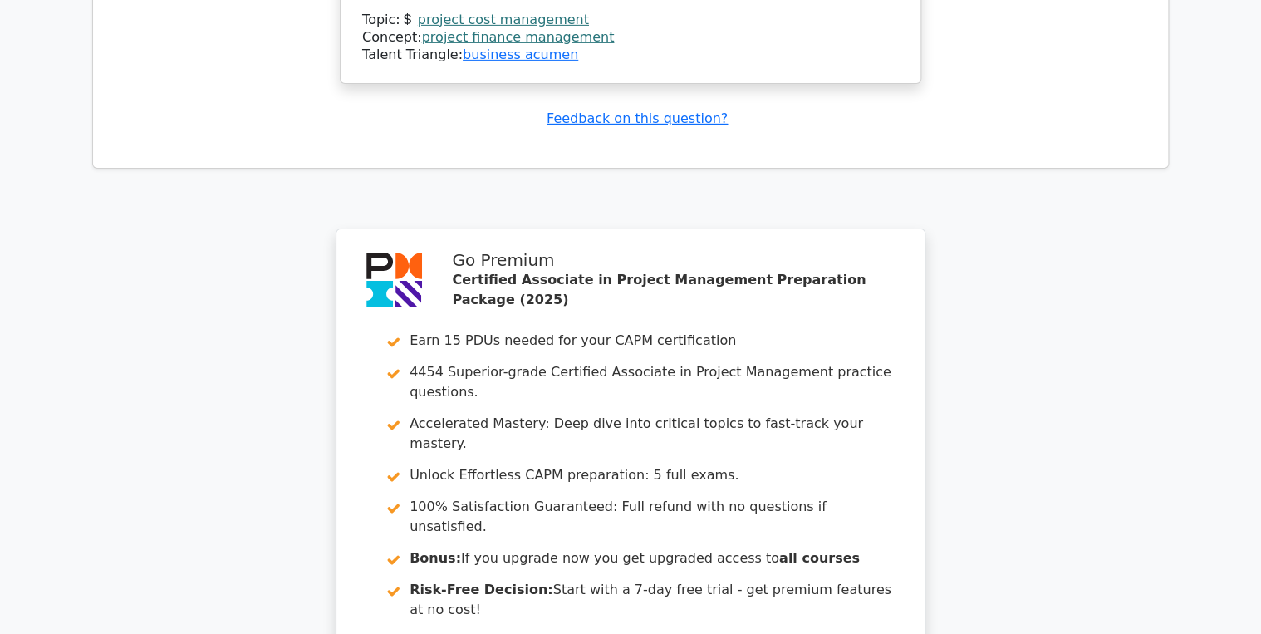
scroll to position [5877, 0]
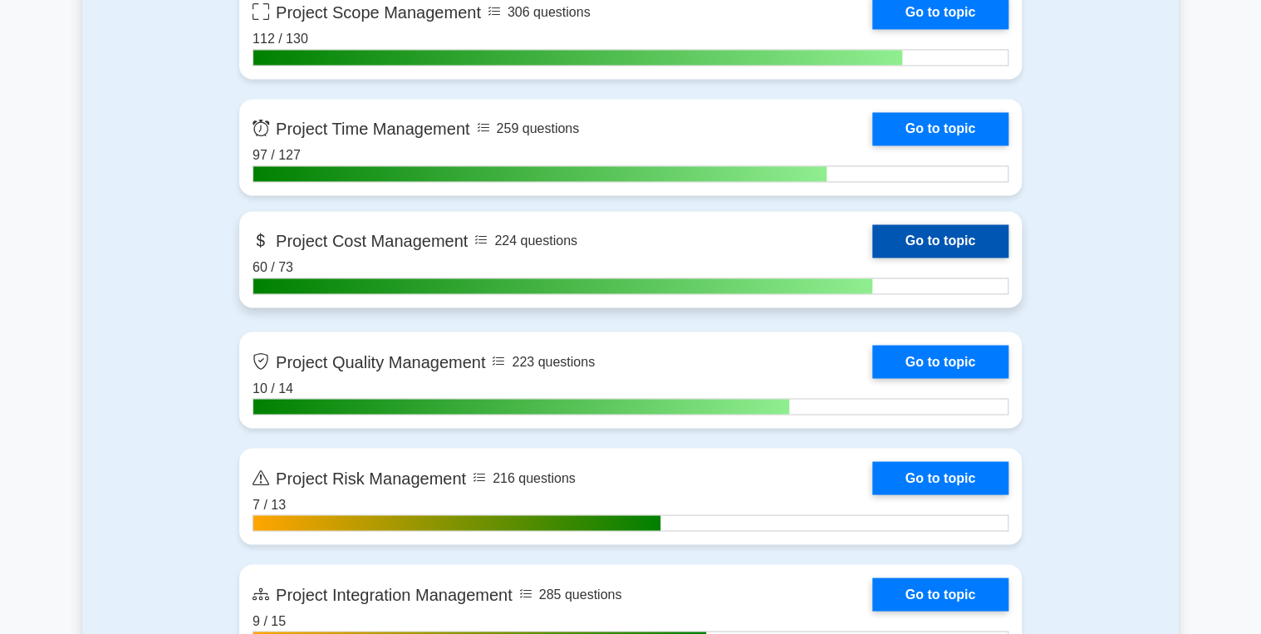
scroll to position [1263, 0]
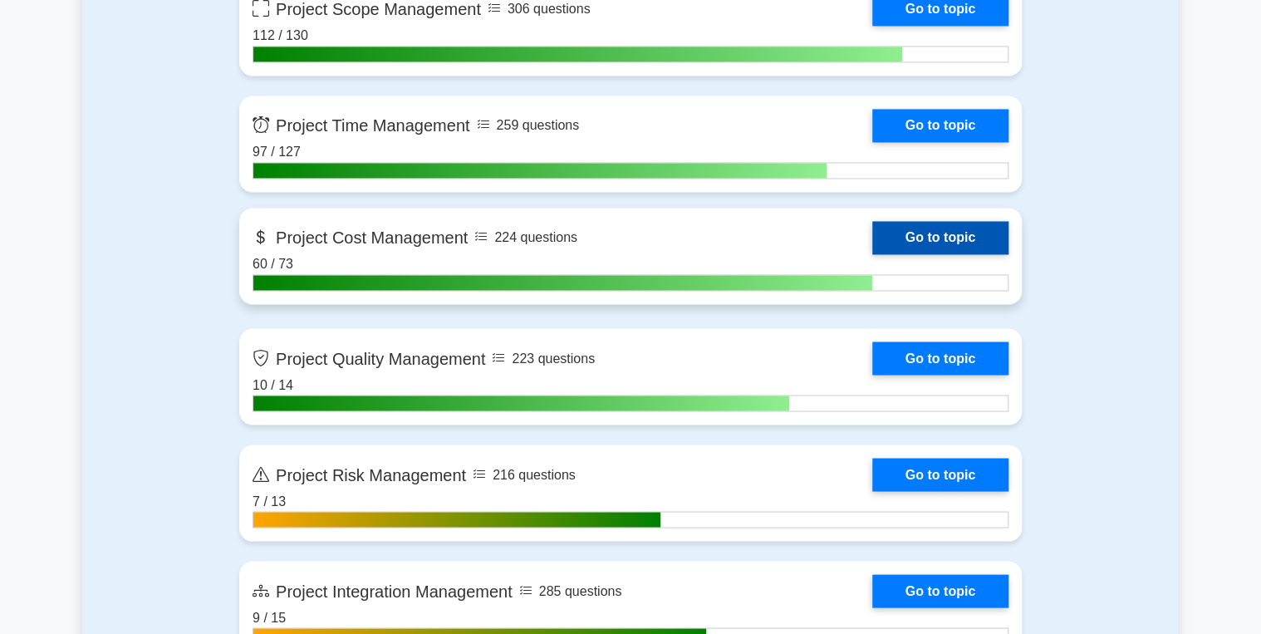
click at [940, 238] on link "Go to topic" at bounding box center [940, 237] width 136 height 33
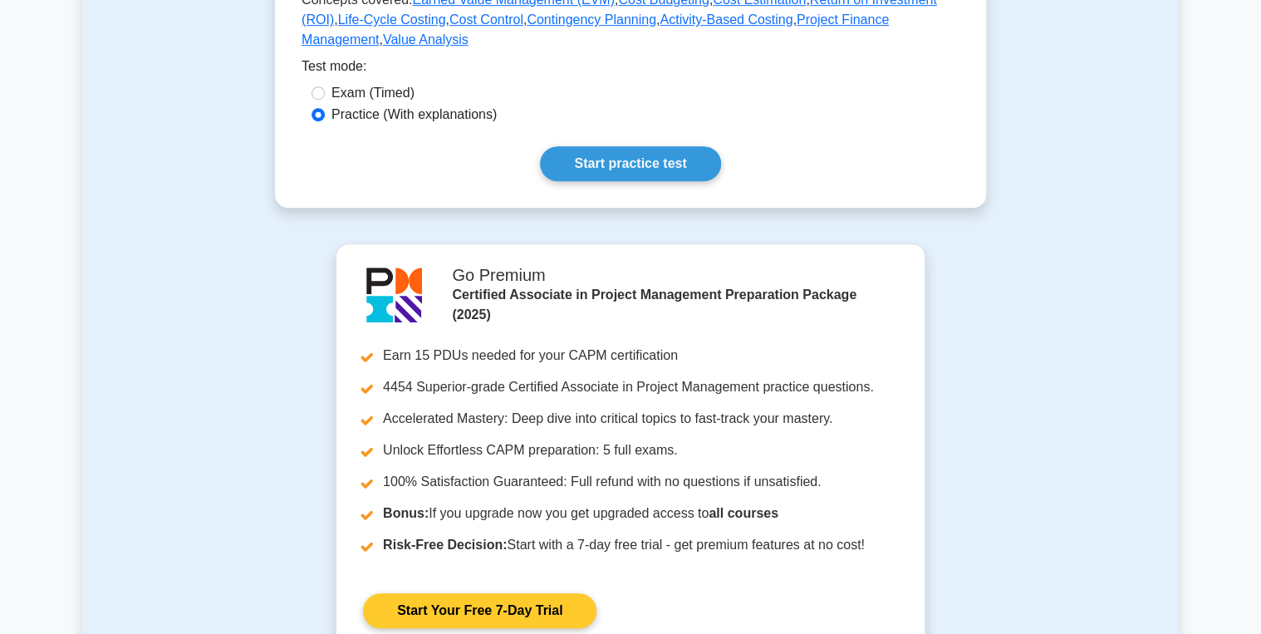
scroll to position [465, 0]
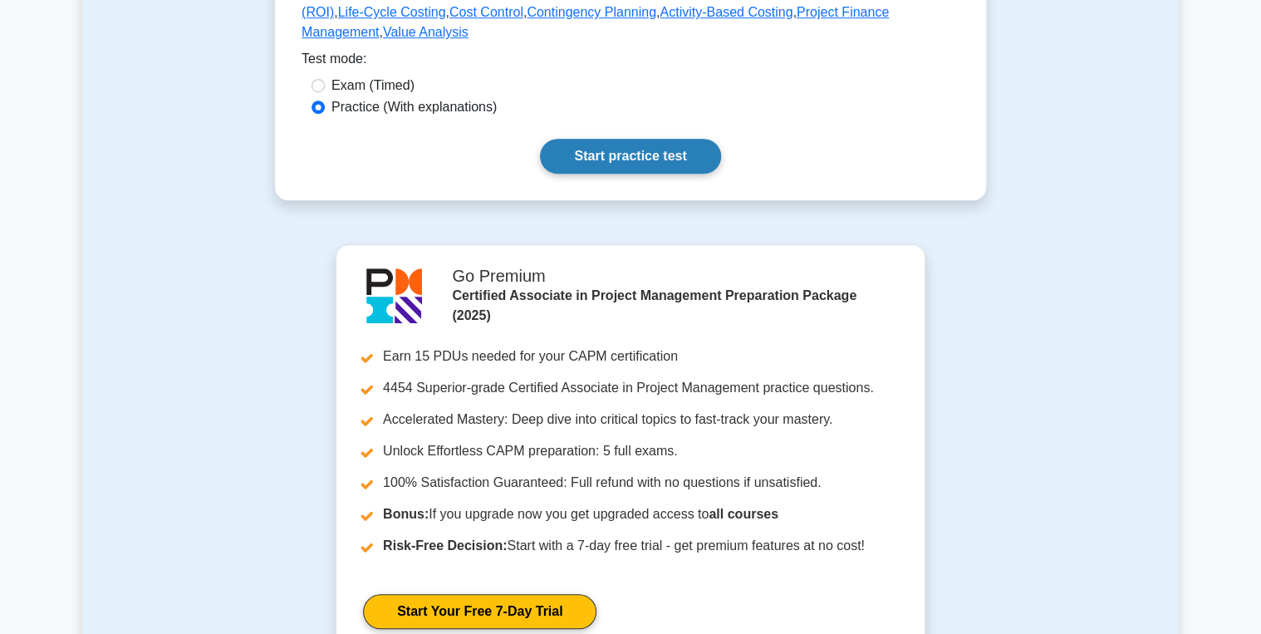
click at [646, 174] on link "Start practice test" at bounding box center [630, 156] width 180 height 35
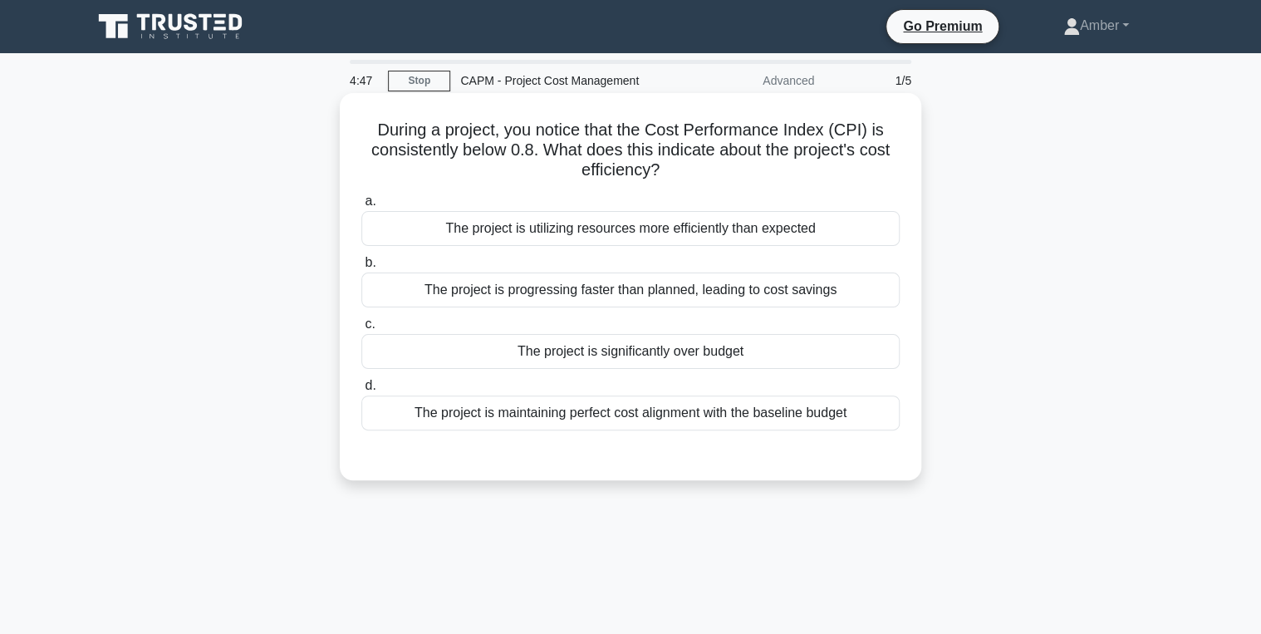
click at [485, 351] on div "The project is significantly over budget" at bounding box center [630, 351] width 538 height 35
click at [361, 330] on input "c. The project is significantly over budget" at bounding box center [361, 324] width 0 height 11
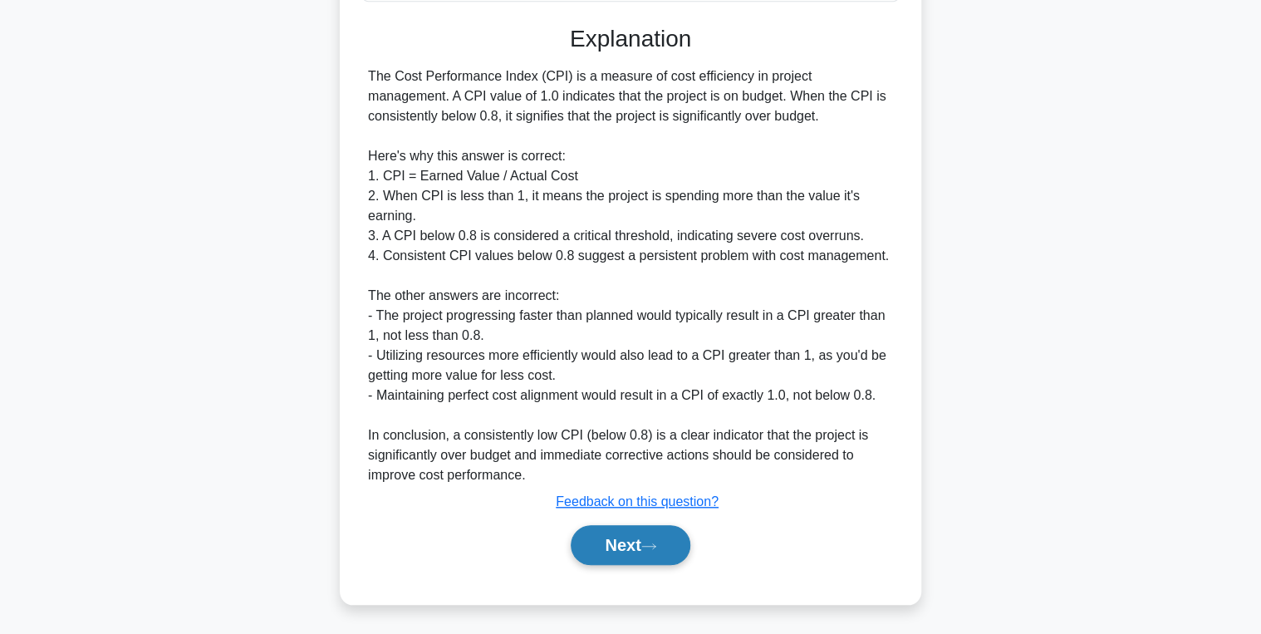
click at [632, 527] on button "Next" at bounding box center [630, 545] width 119 height 40
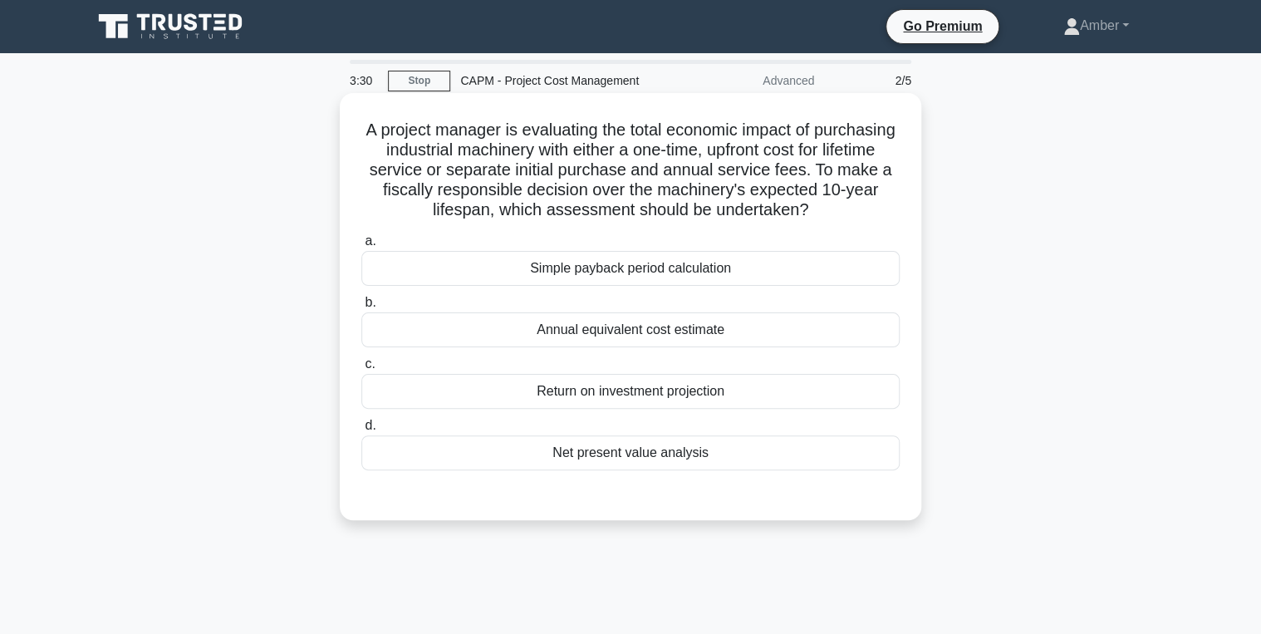
click at [525, 332] on div "Annual equivalent cost estimate" at bounding box center [630, 329] width 538 height 35
click at [361, 308] on input "b. Annual equivalent cost estimate" at bounding box center [361, 302] width 0 height 11
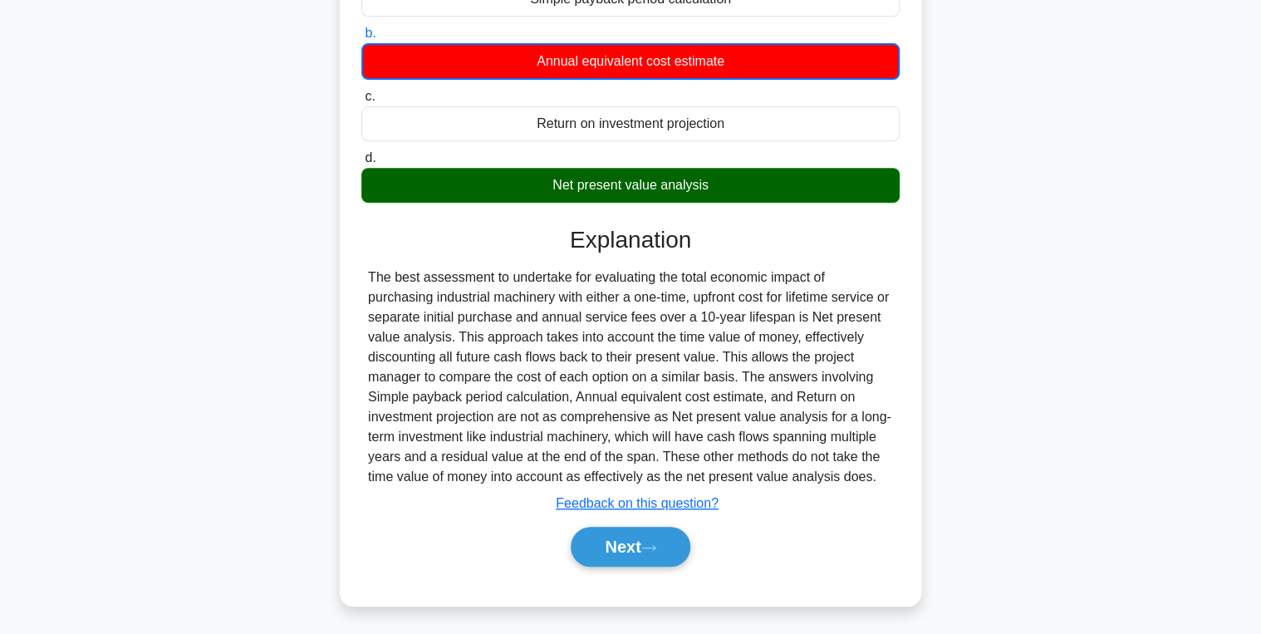
scroll to position [271, 0]
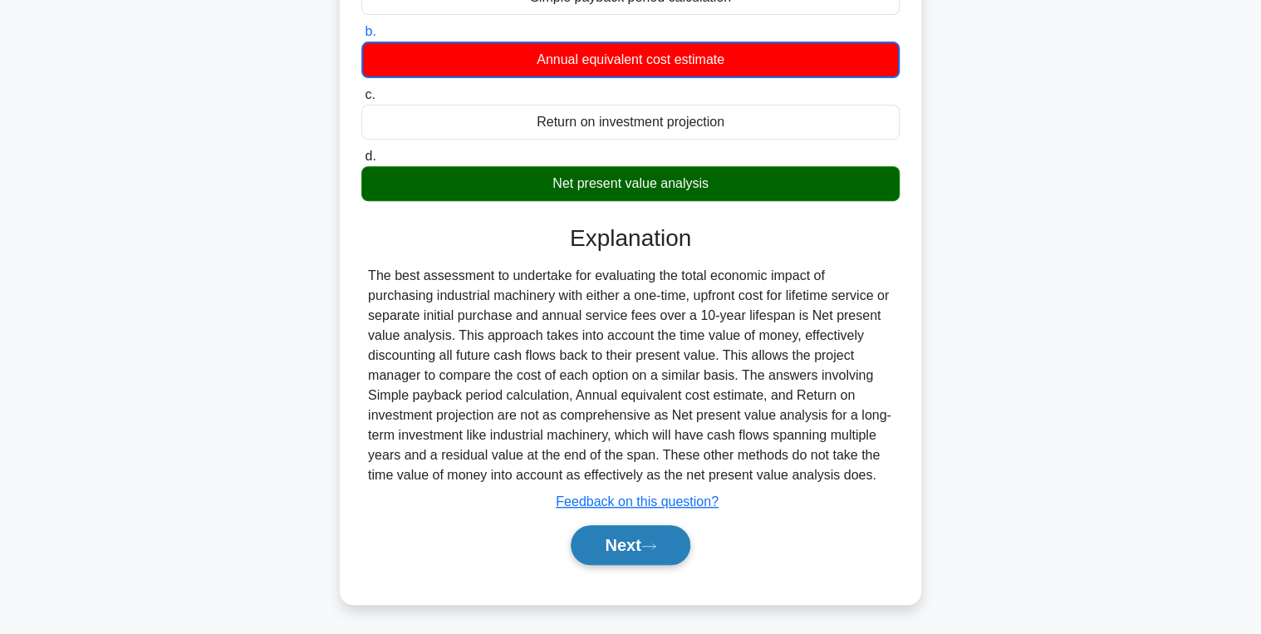
click at [640, 545] on button "Next" at bounding box center [630, 545] width 119 height 40
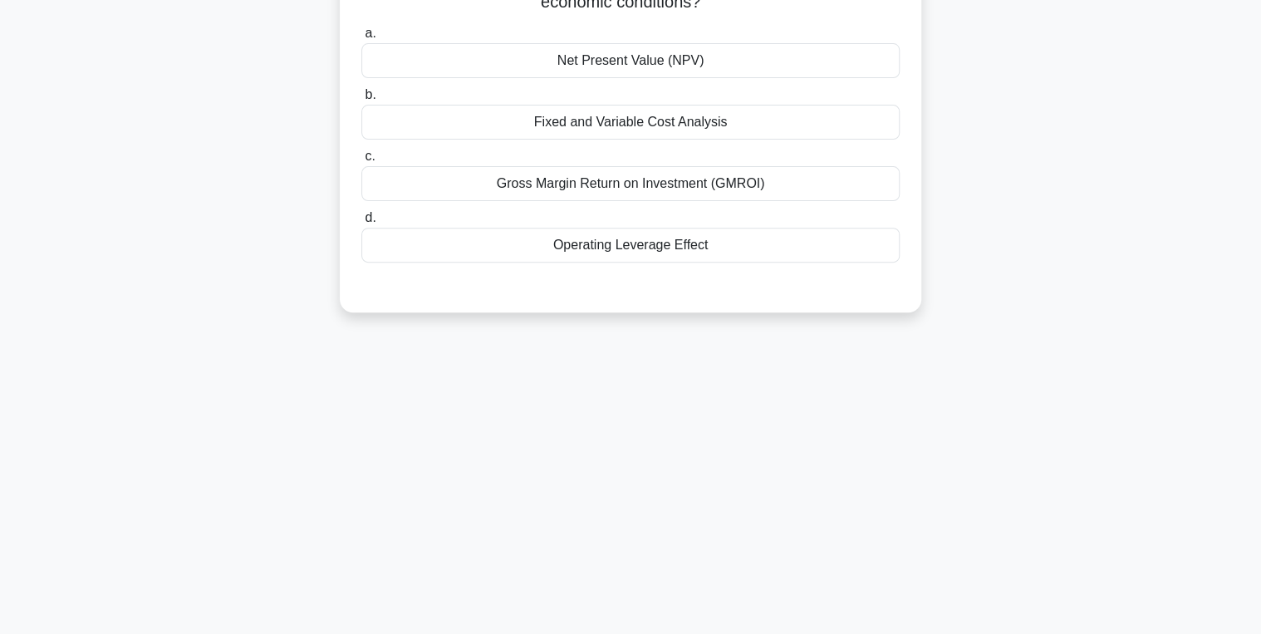
scroll to position [0, 0]
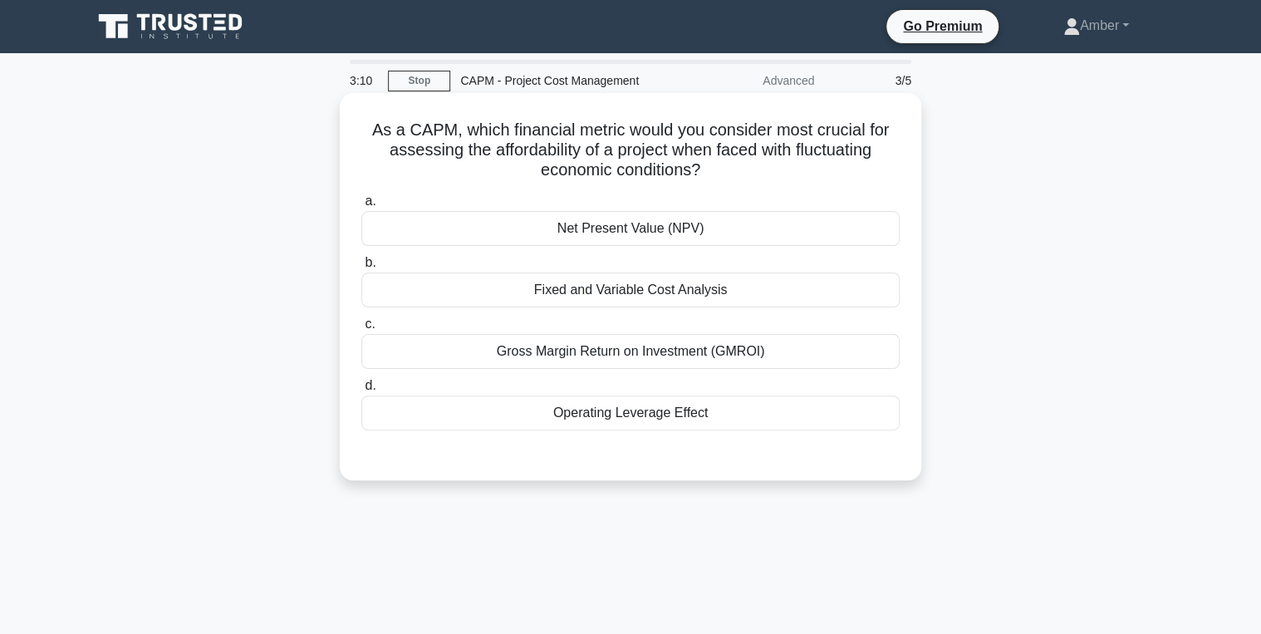
click at [538, 288] on div "Fixed and Variable Cost Analysis" at bounding box center [630, 289] width 538 height 35
click at [361, 268] on input "b. Fixed and Variable Cost Analysis" at bounding box center [361, 263] width 0 height 11
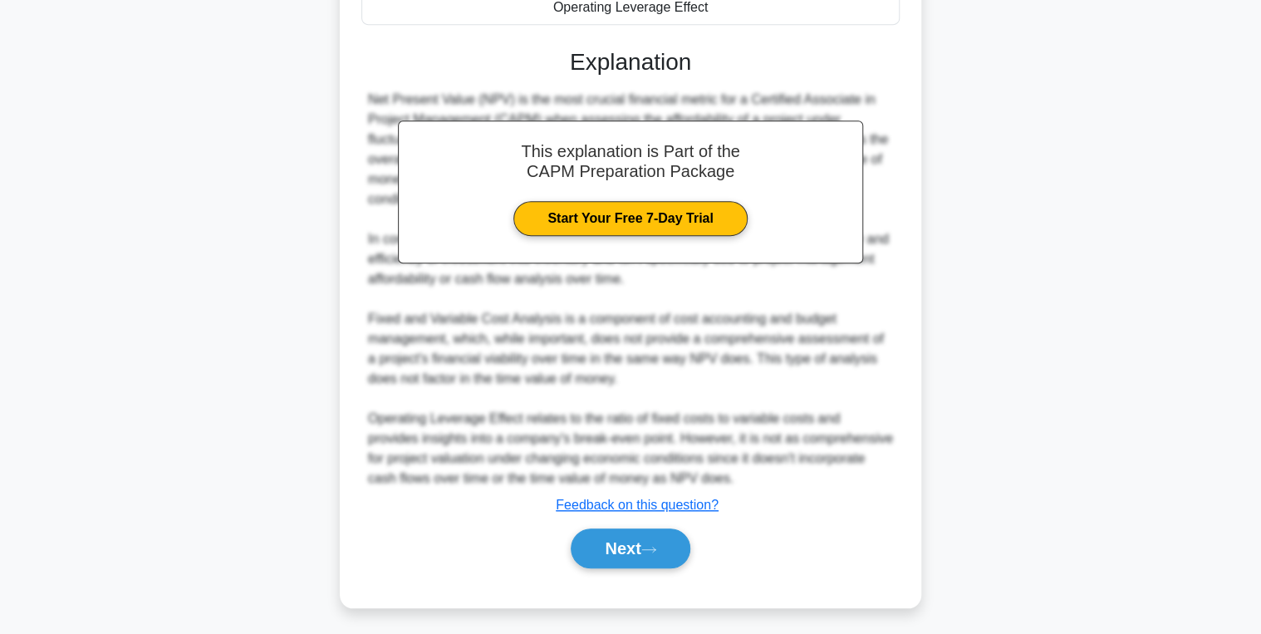
scroll to position [410, 0]
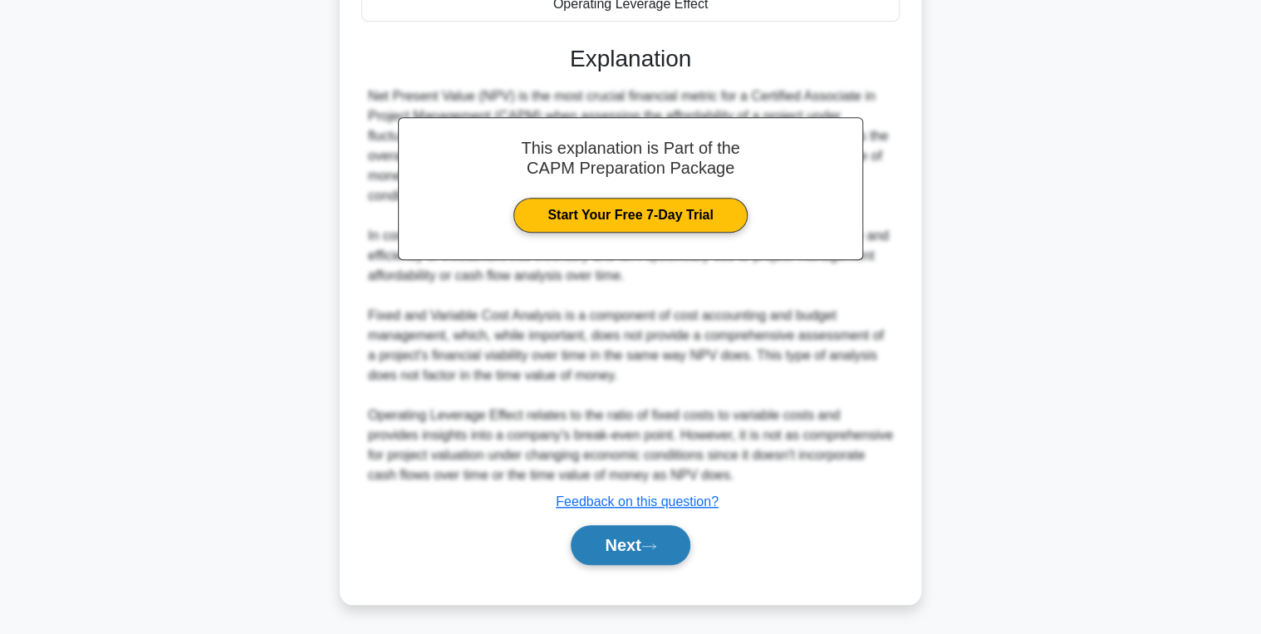
click at [645, 547] on button "Next" at bounding box center [630, 545] width 119 height 40
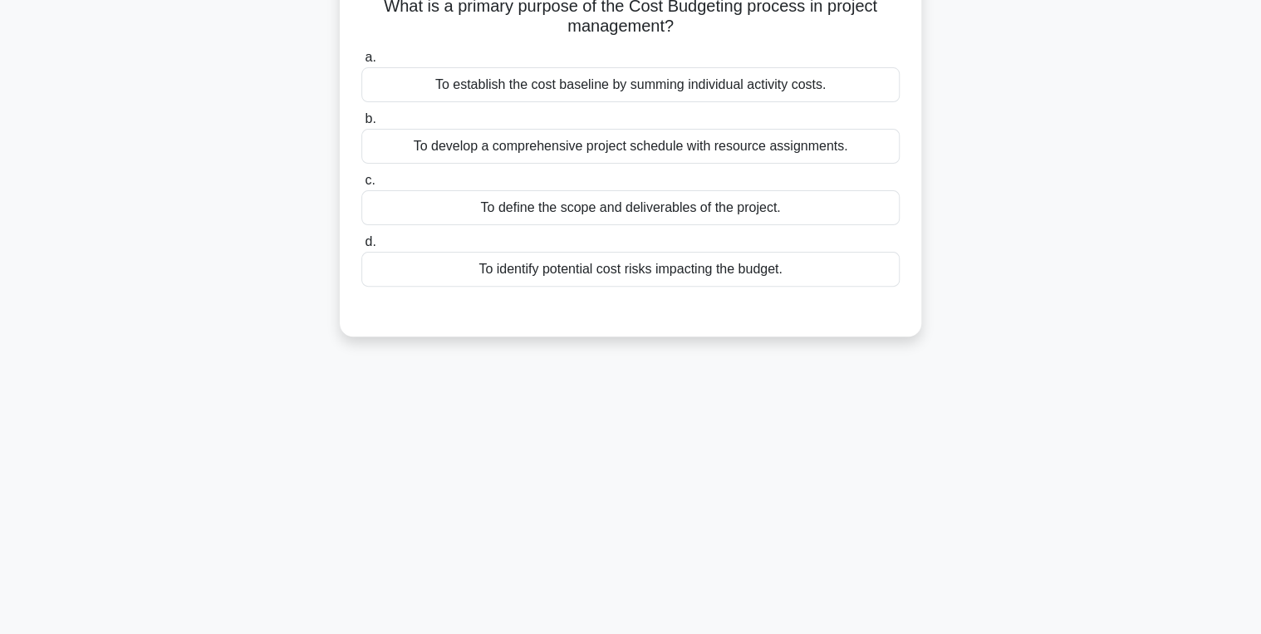
scroll to position [0, 0]
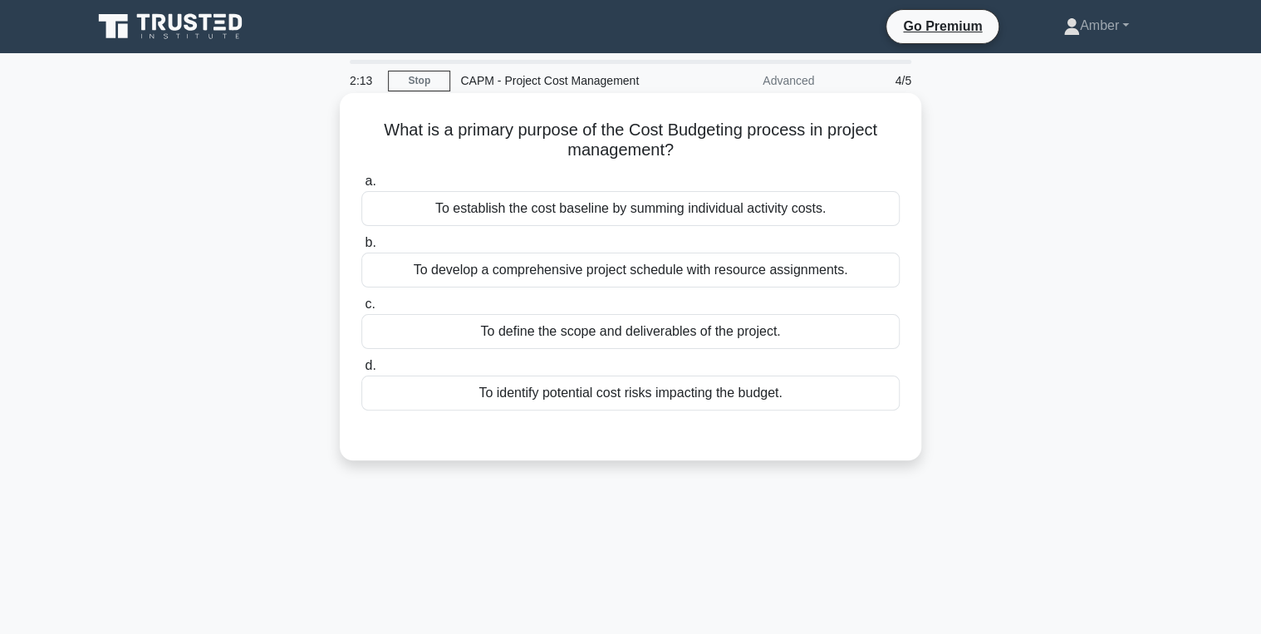
click at [555, 228] on div "a. To establish the cost baseline by summing individual activity costs. b. To d…" at bounding box center [630, 291] width 558 height 246
click at [547, 212] on div "To establish the cost baseline by summing individual activity costs." at bounding box center [630, 208] width 538 height 35
click at [361, 187] on input "a. To establish the cost baseline by summing individual activity costs." at bounding box center [361, 181] width 0 height 11
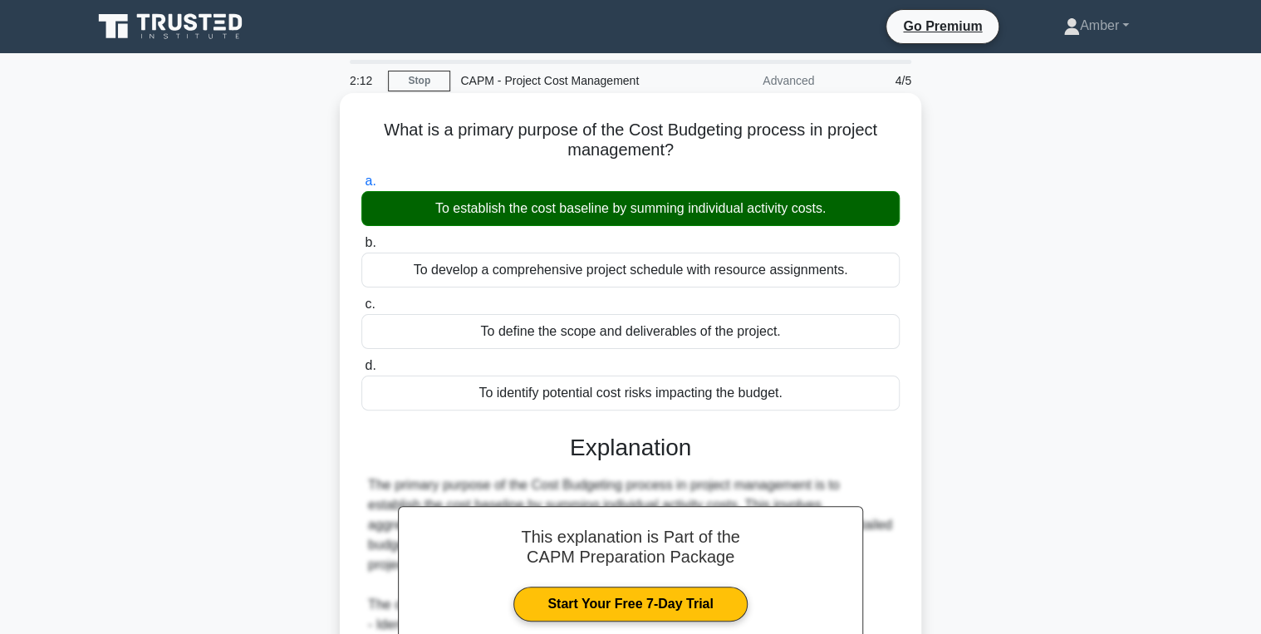
scroll to position [263, 0]
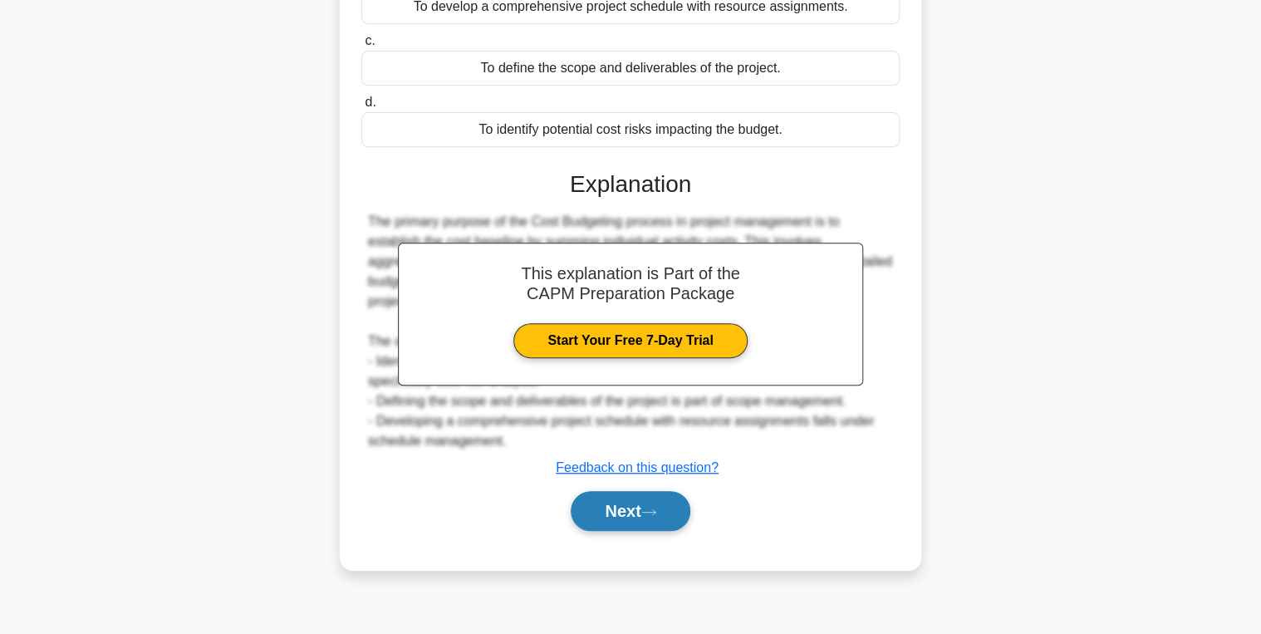
click at [607, 491] on button "Next" at bounding box center [630, 511] width 119 height 40
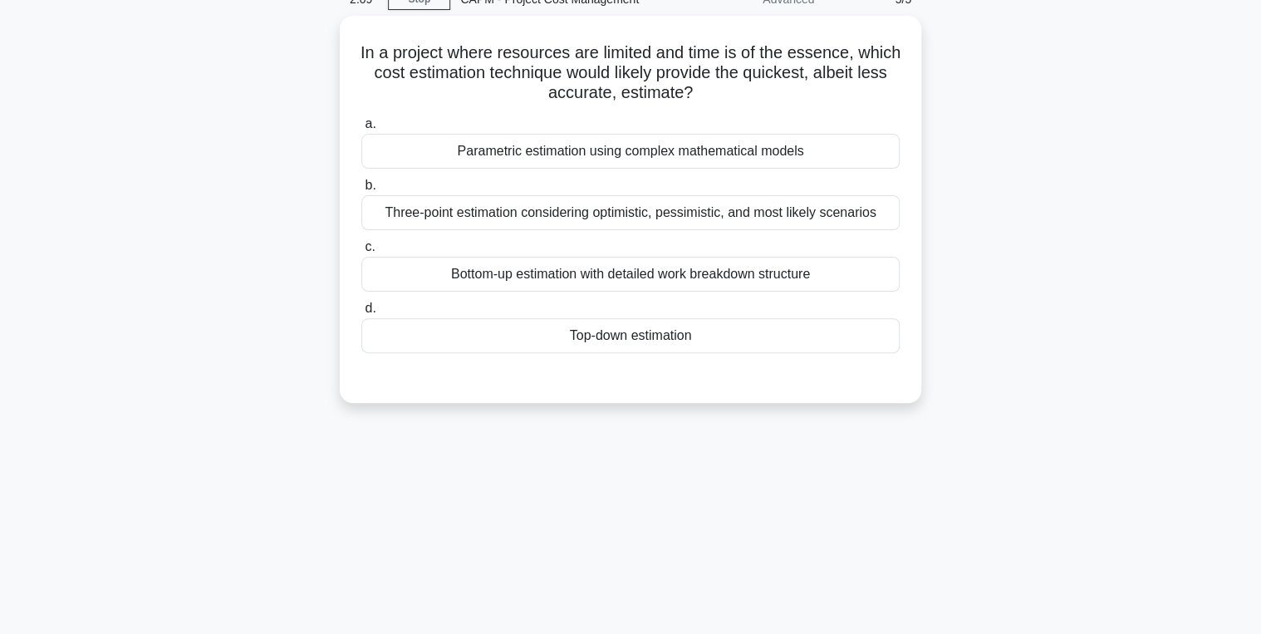
scroll to position [0, 0]
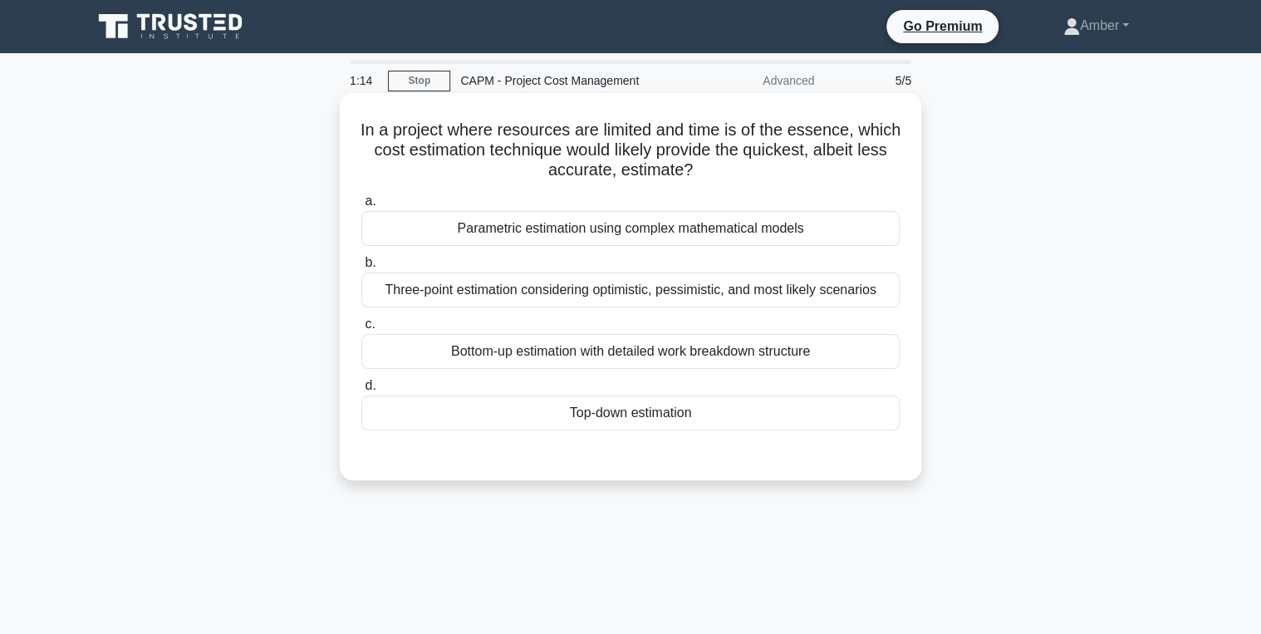
click at [508, 292] on div "Three-point estimation considering optimistic, pessimistic, and most likely sce…" at bounding box center [630, 289] width 538 height 35
click at [361, 268] on input "b. Three-point estimation considering optimistic, pessimistic, and most likely …" at bounding box center [361, 263] width 0 height 11
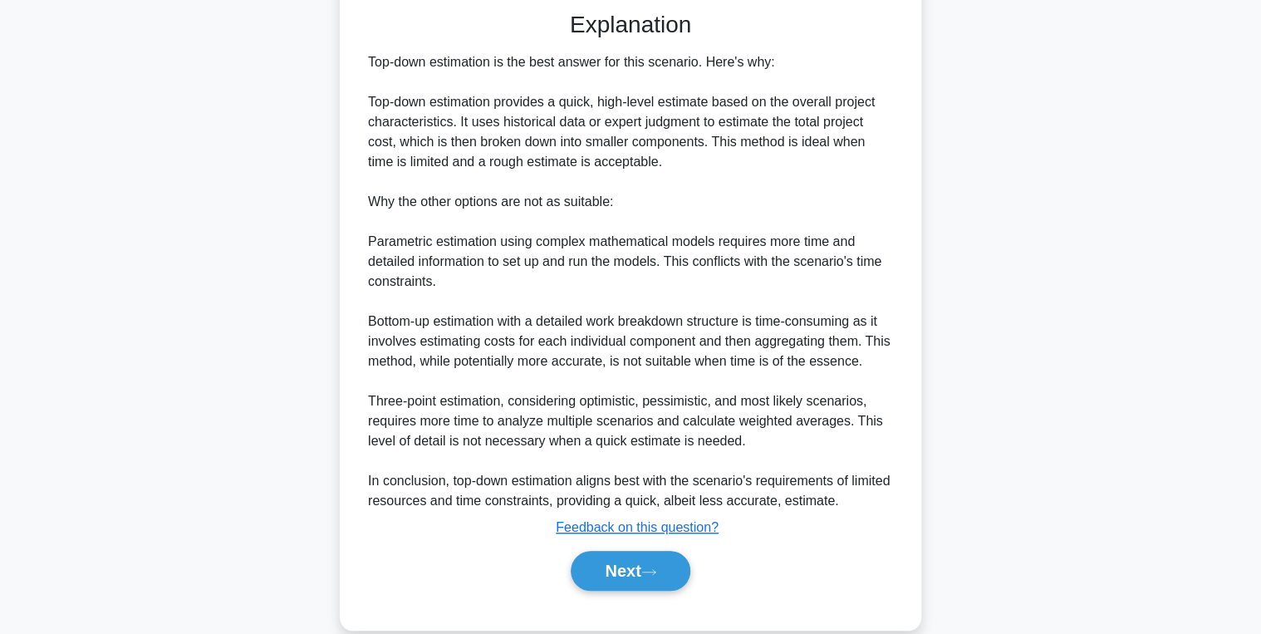
scroll to position [470, 0]
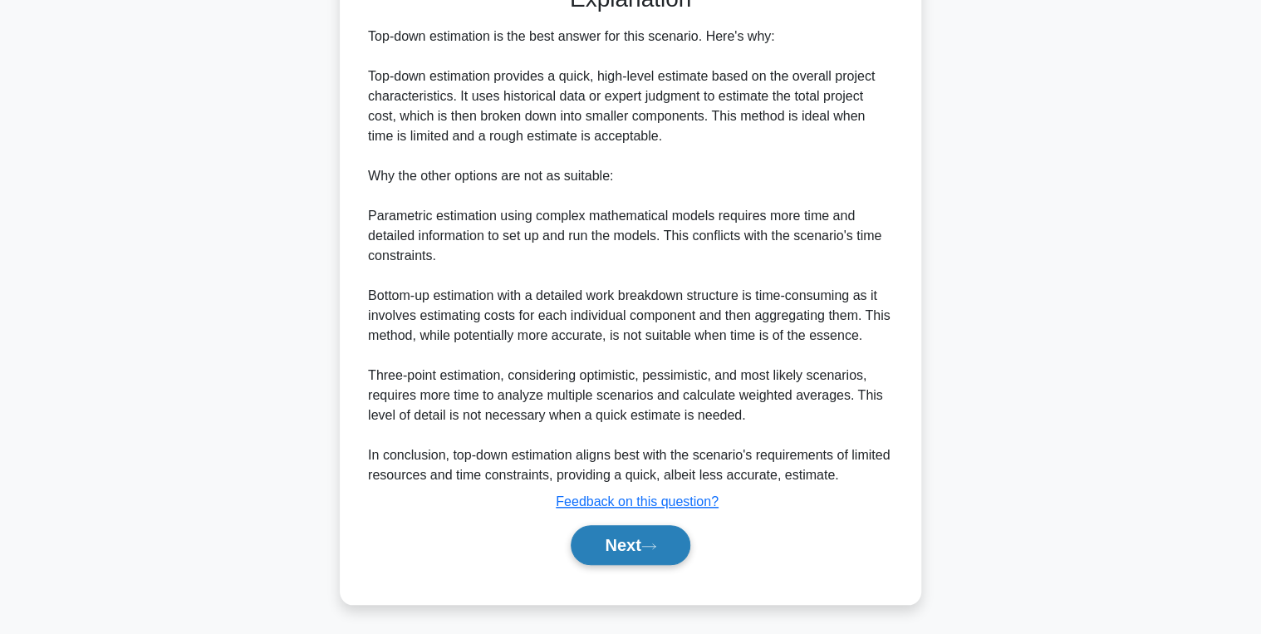
click at [611, 532] on button "Next" at bounding box center [630, 545] width 119 height 40
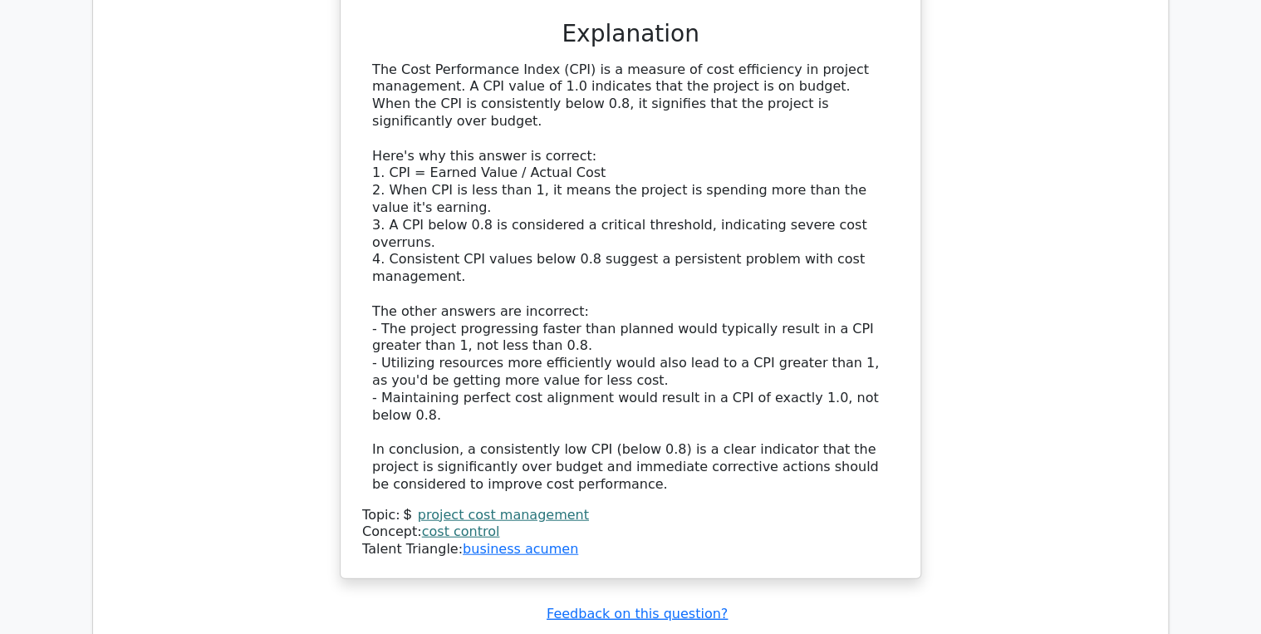
scroll to position [1994, 0]
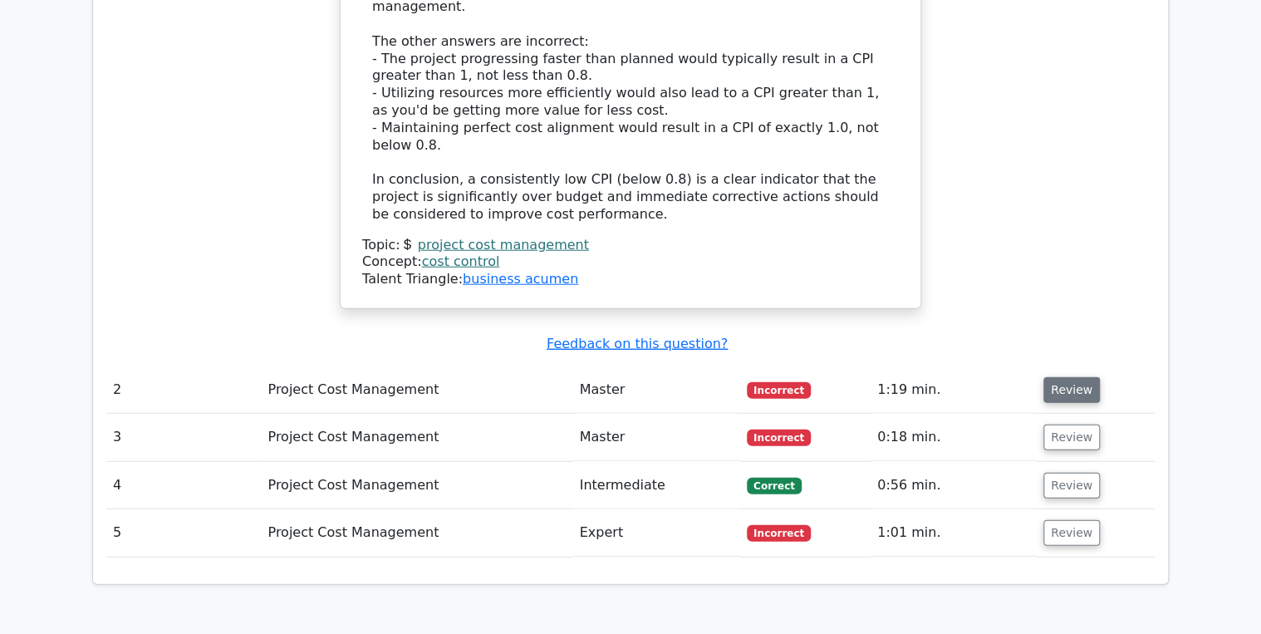
click at [1077, 377] on button "Review" at bounding box center [1071, 390] width 56 height 26
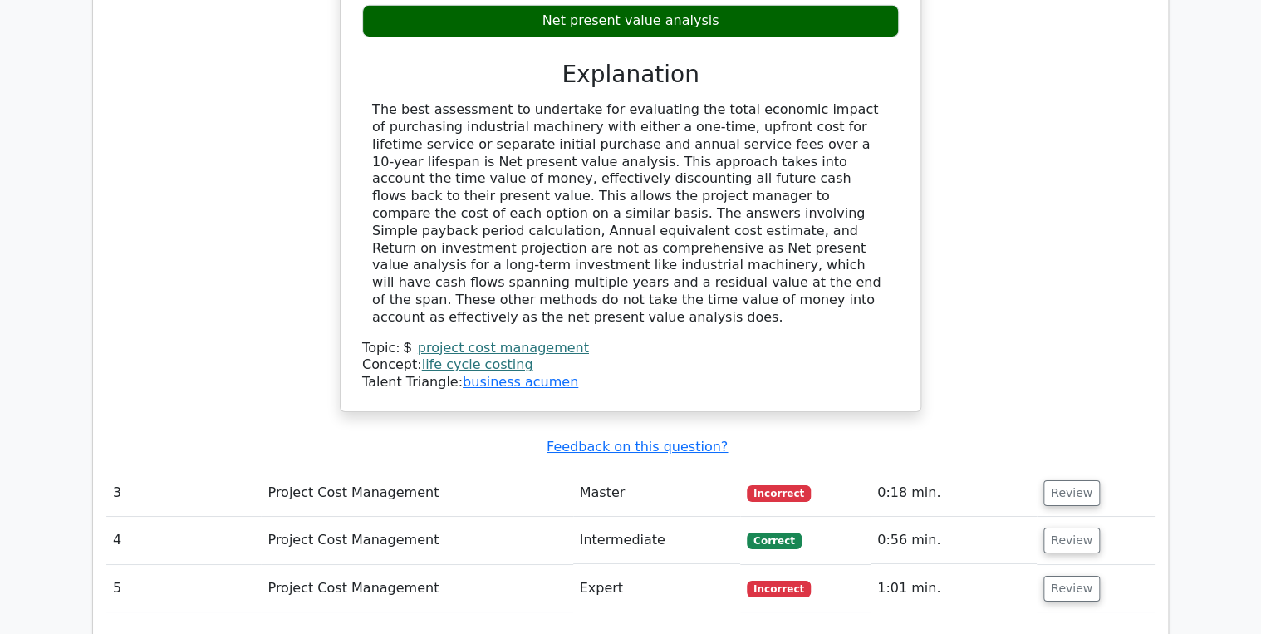
scroll to position [2791, 0]
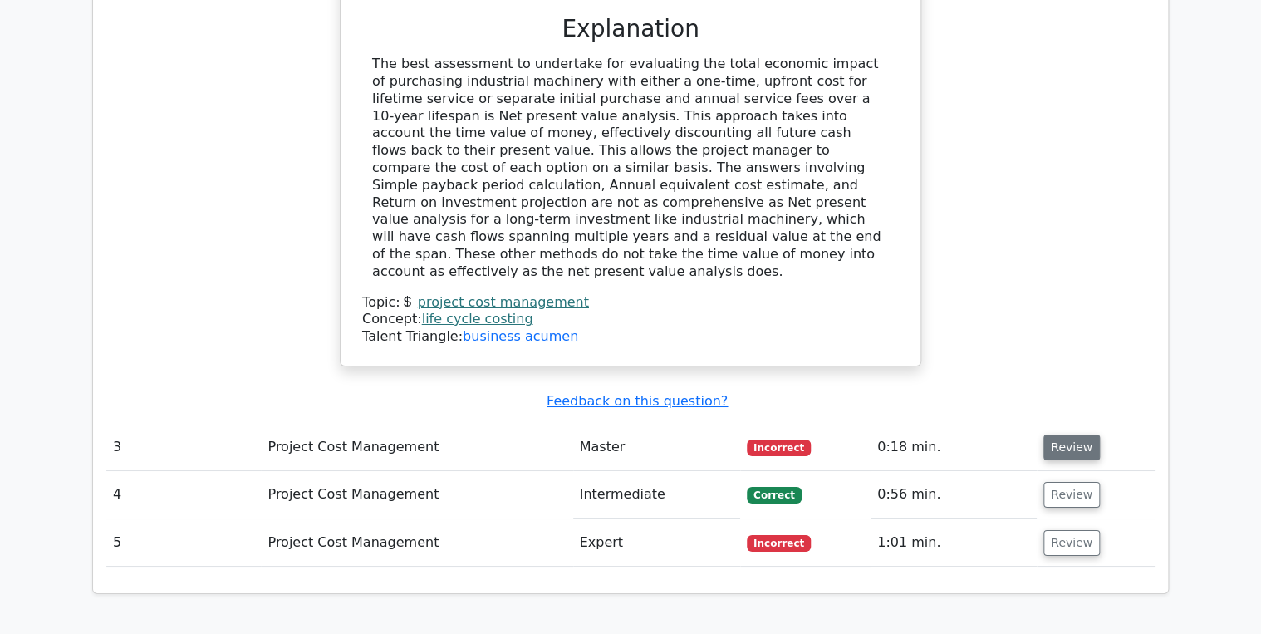
click at [1047, 434] on button "Review" at bounding box center [1071, 447] width 56 height 26
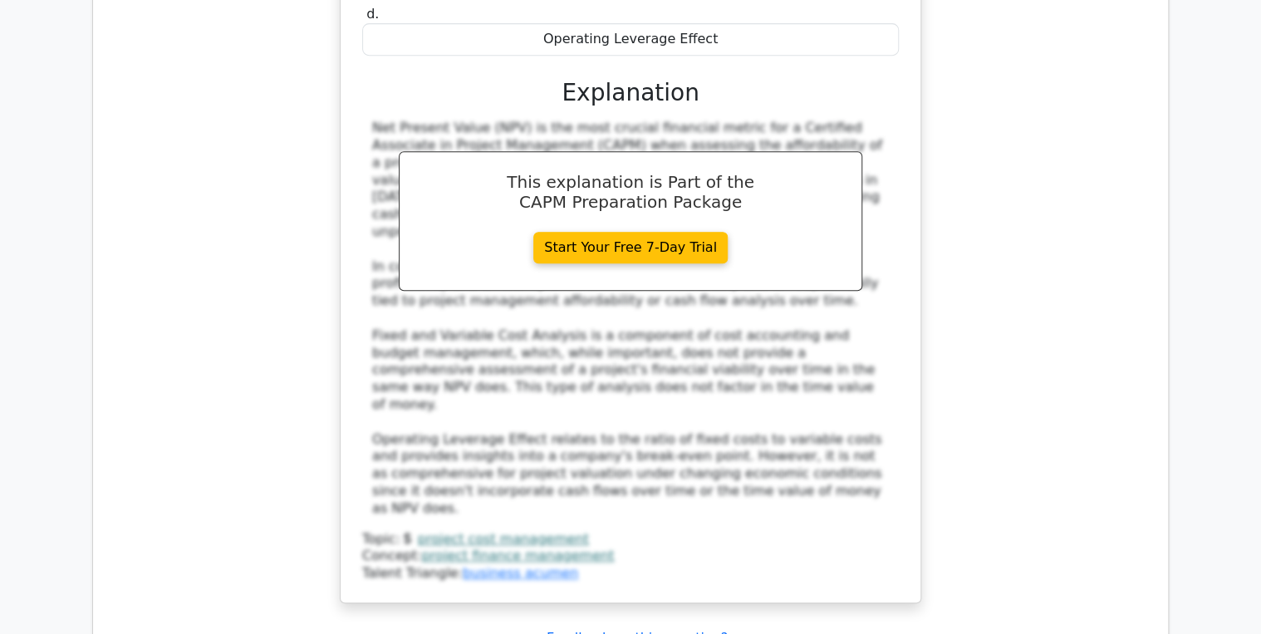
scroll to position [3722, 0]
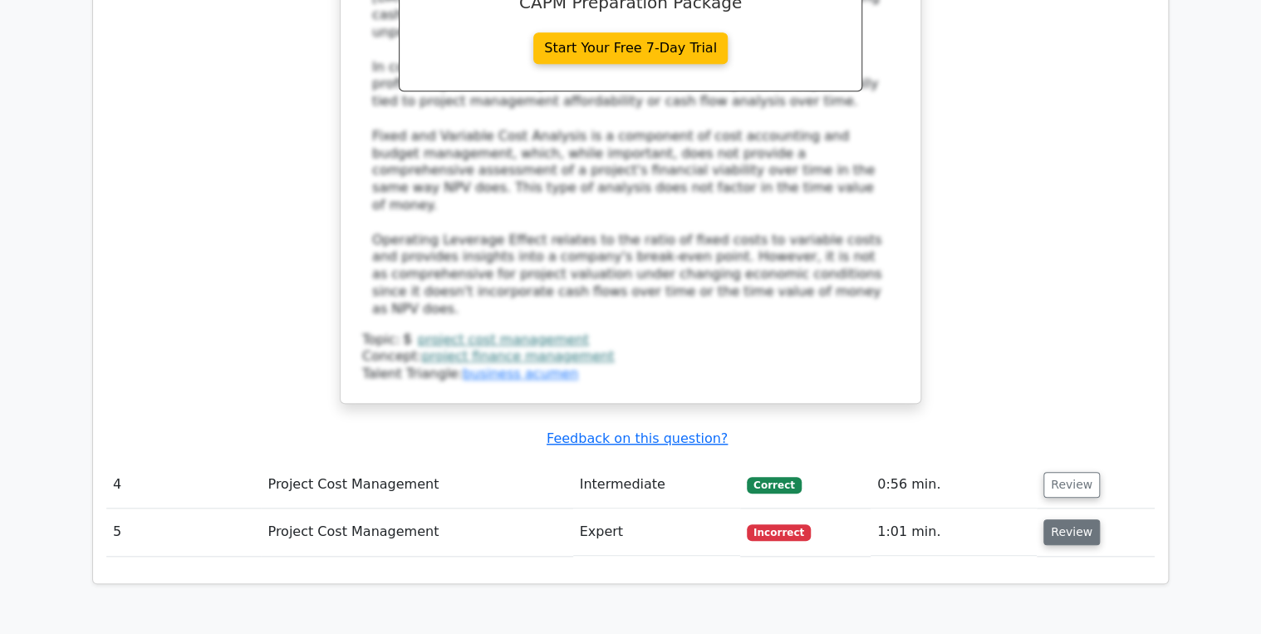
click at [1061, 519] on button "Review" at bounding box center [1071, 532] width 56 height 26
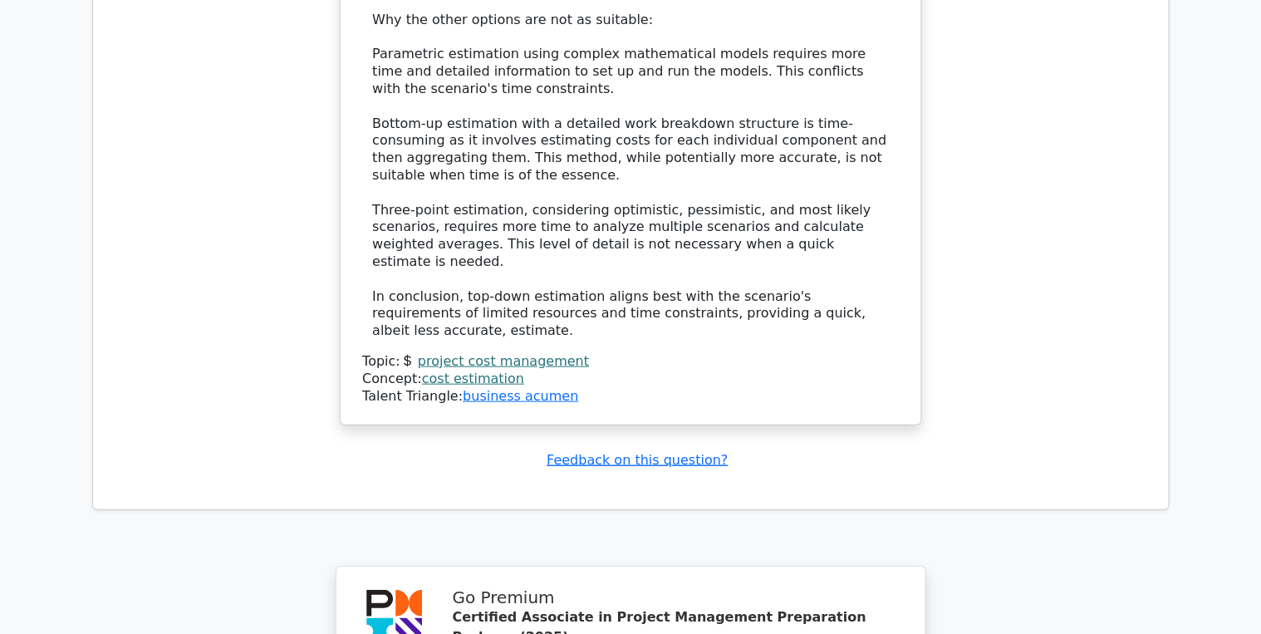
scroll to position [5170, 0]
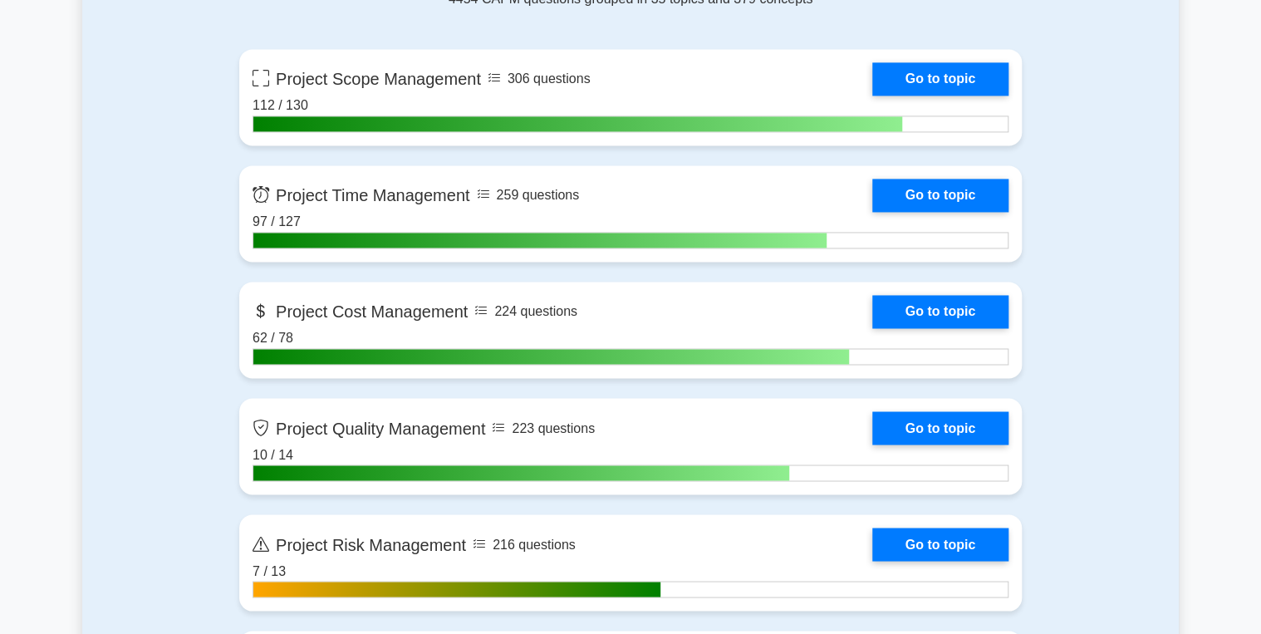
scroll to position [1196, 0]
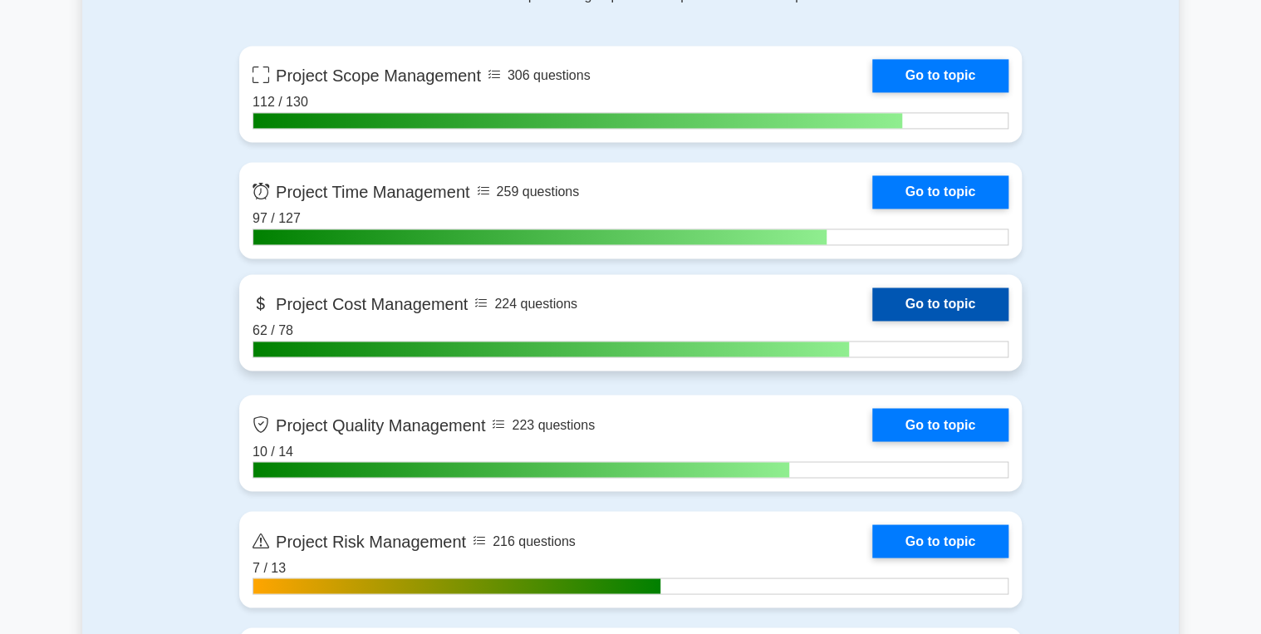
click at [954, 297] on link "Go to topic" at bounding box center [940, 303] width 136 height 33
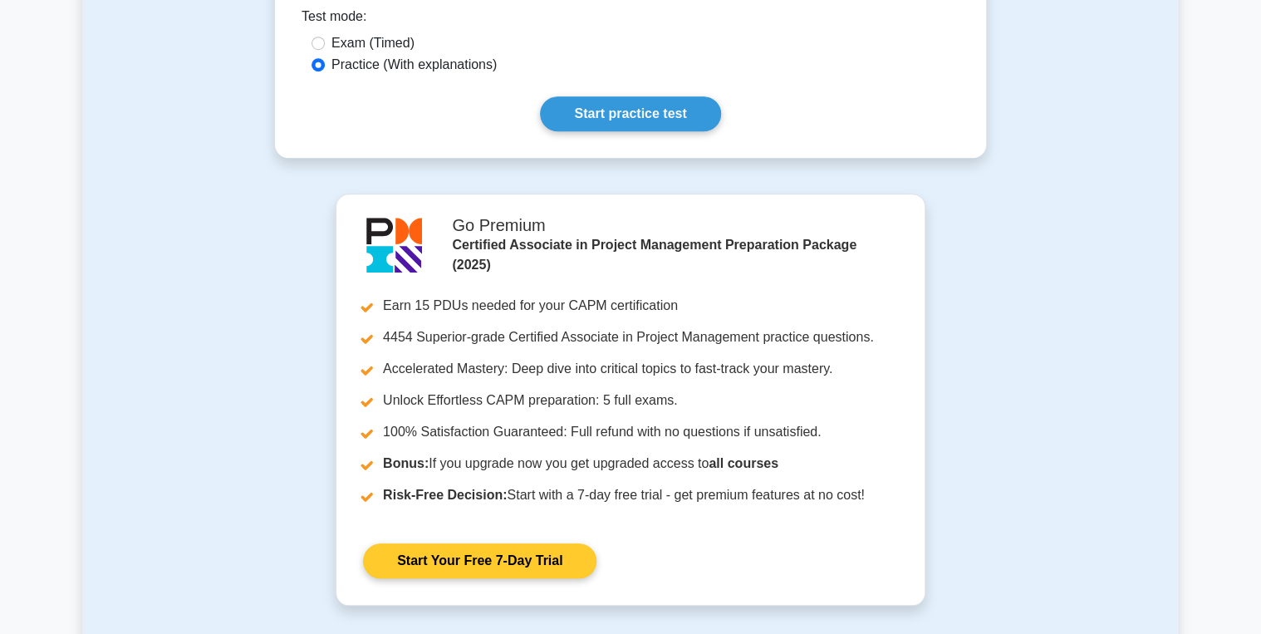
scroll to position [532, 0]
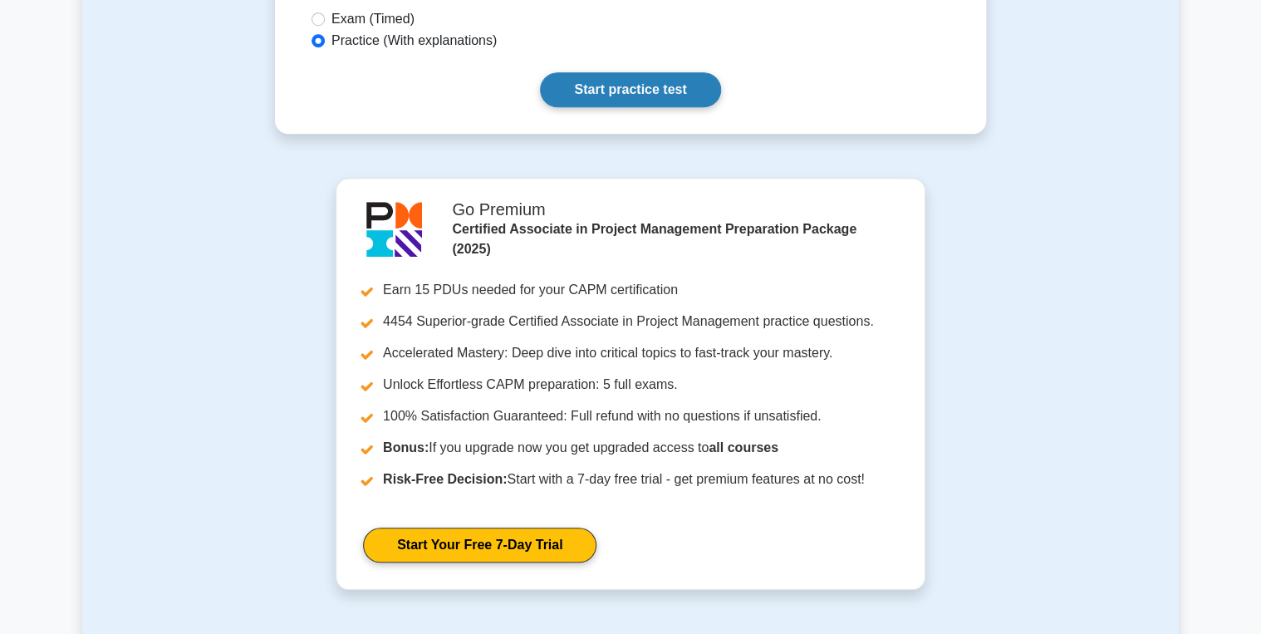
click at [594, 107] on link "Start practice test" at bounding box center [630, 89] width 180 height 35
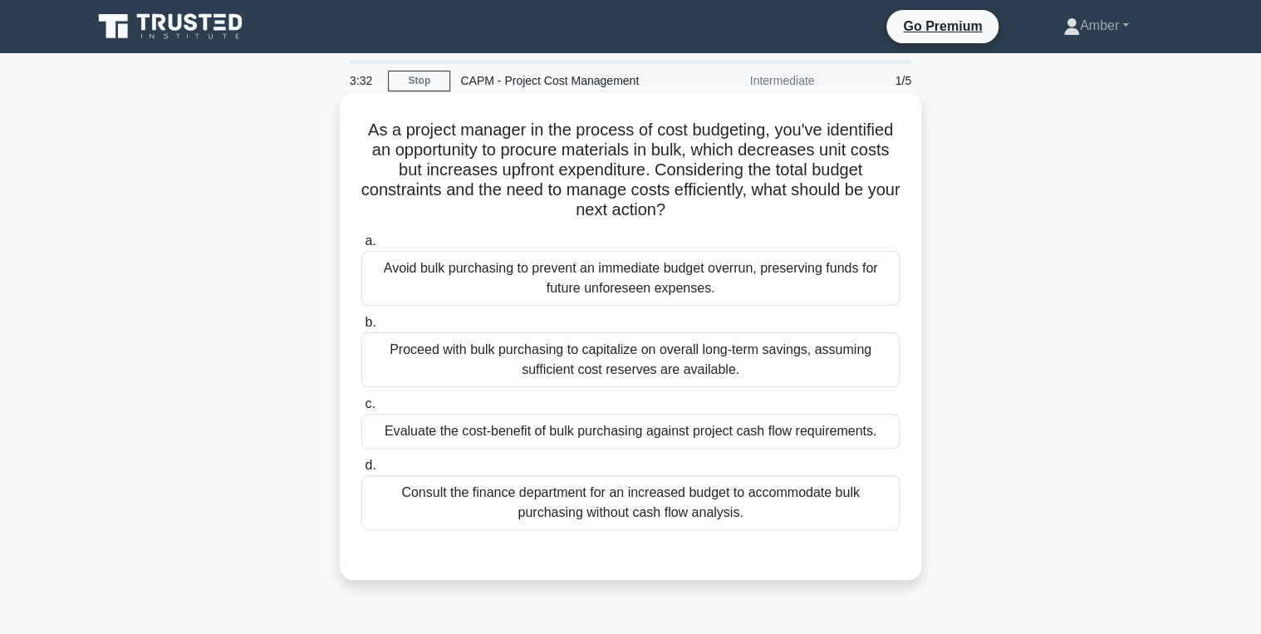
click at [674, 435] on div "Evaluate the cost-benefit of bulk purchasing against project cash flow requirem…" at bounding box center [630, 431] width 538 height 35
click at [361, 410] on input "c. Evaluate the cost-benefit of bulk purchasing against project cash flow requi…" at bounding box center [361, 404] width 0 height 11
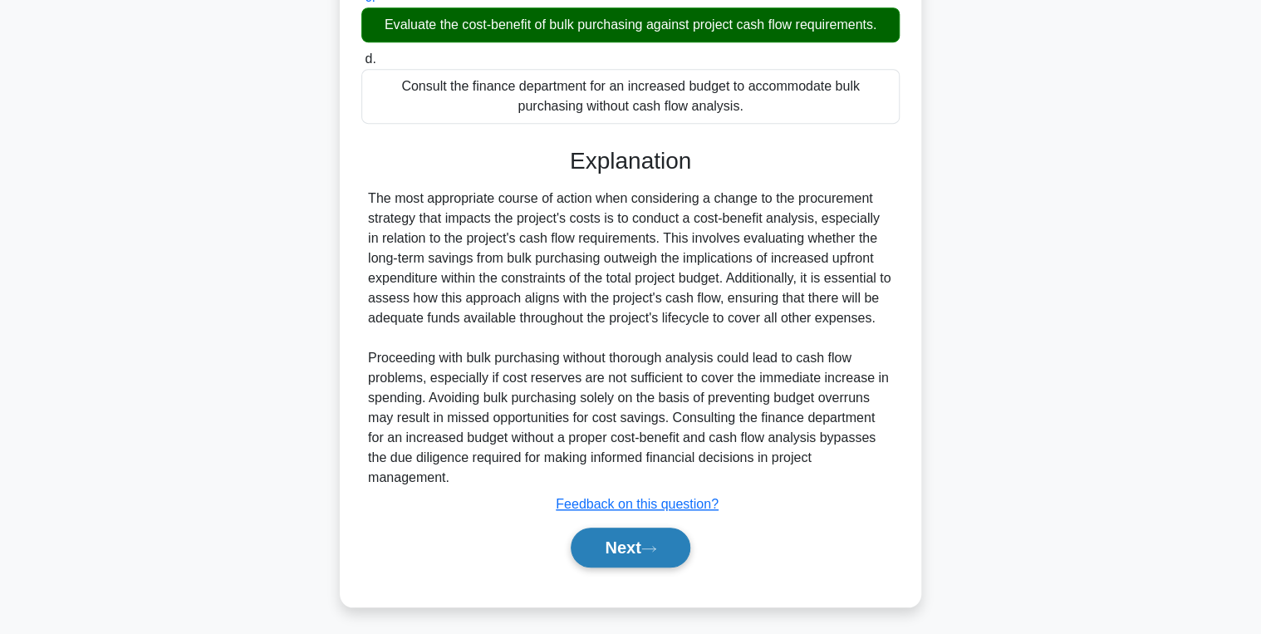
scroll to position [409, 0]
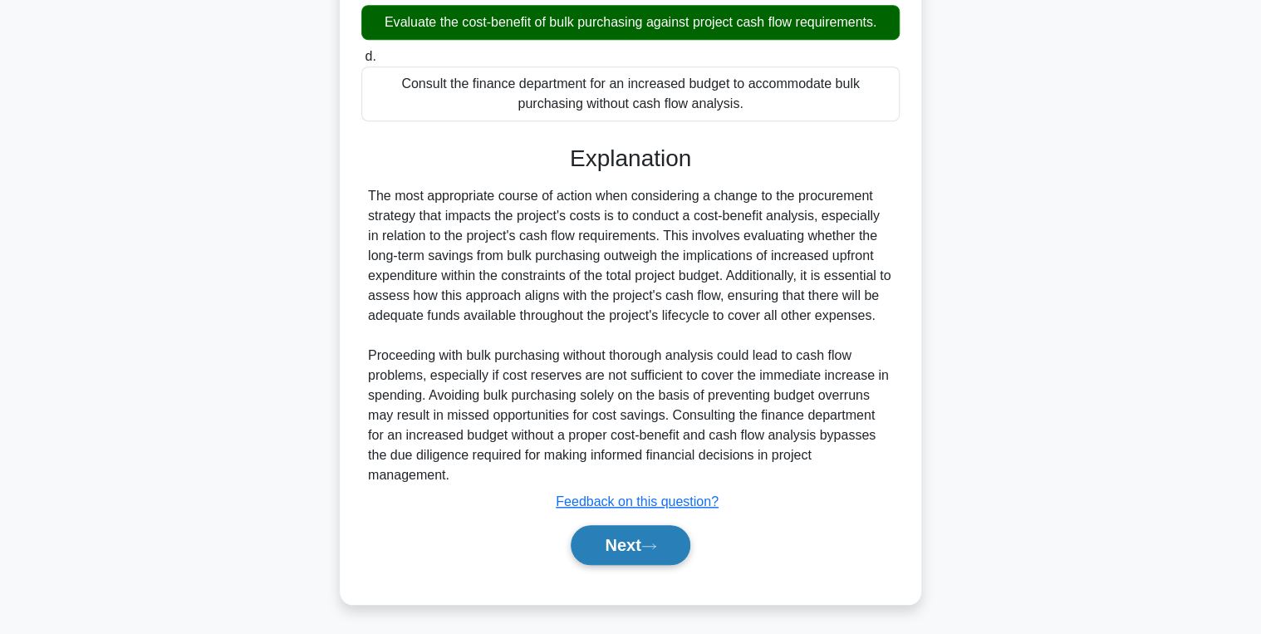
drag, startPoint x: 578, startPoint y: 516, endPoint x: 582, endPoint y: 523, distance: 8.6
click at [581, 520] on div "Explanation The most appropriate course of action when considering a change to …" at bounding box center [630, 358] width 538 height 427
click at [583, 537] on button "Next" at bounding box center [630, 545] width 119 height 40
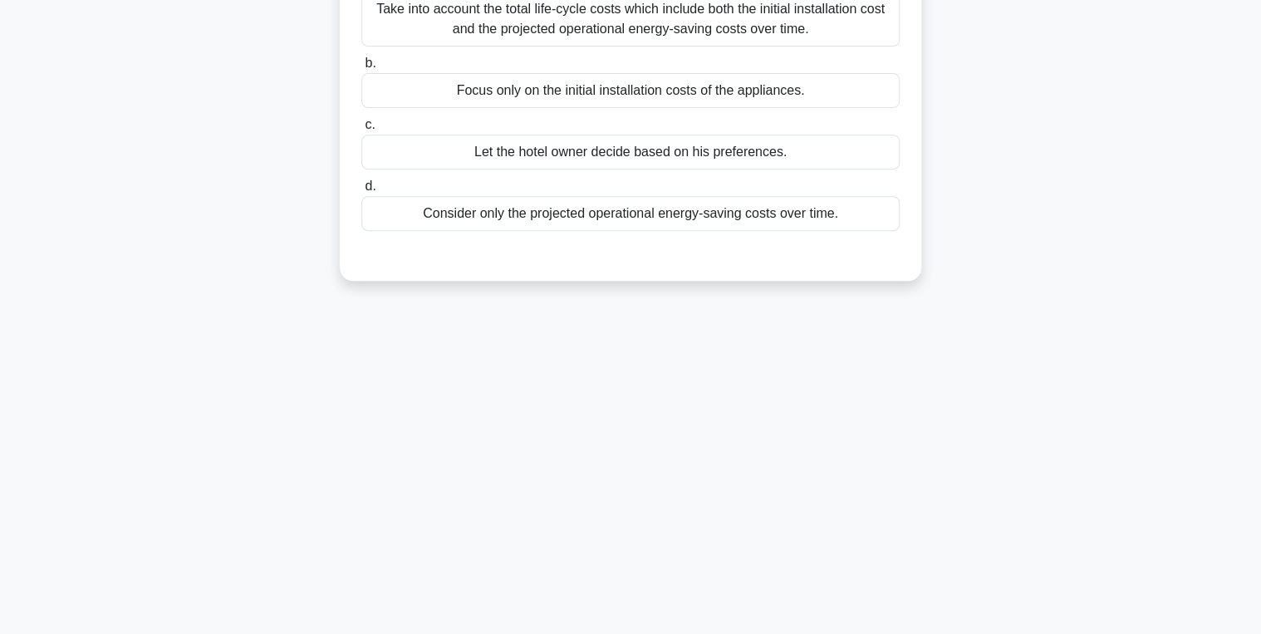
scroll to position [0, 0]
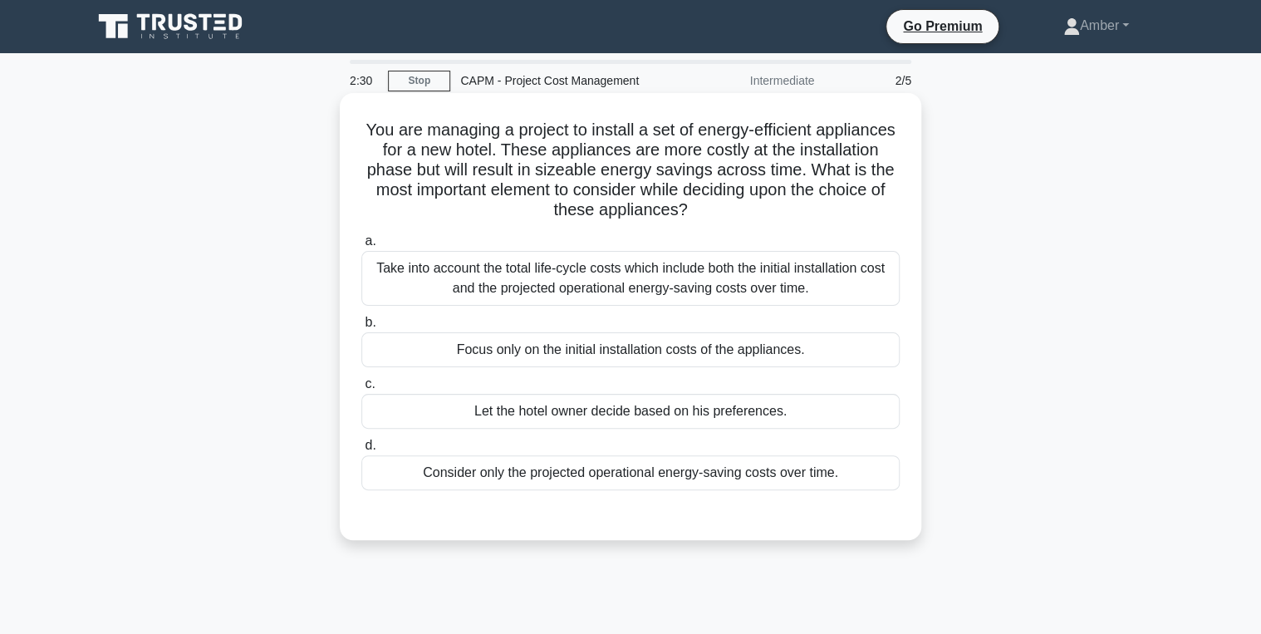
click at [614, 290] on div "Take into account the total life-cycle costs which include both the initial ins…" at bounding box center [630, 278] width 538 height 55
click at [361, 247] on input "a. Take into account the total life-cycle costs which include both the initial …" at bounding box center [361, 241] width 0 height 11
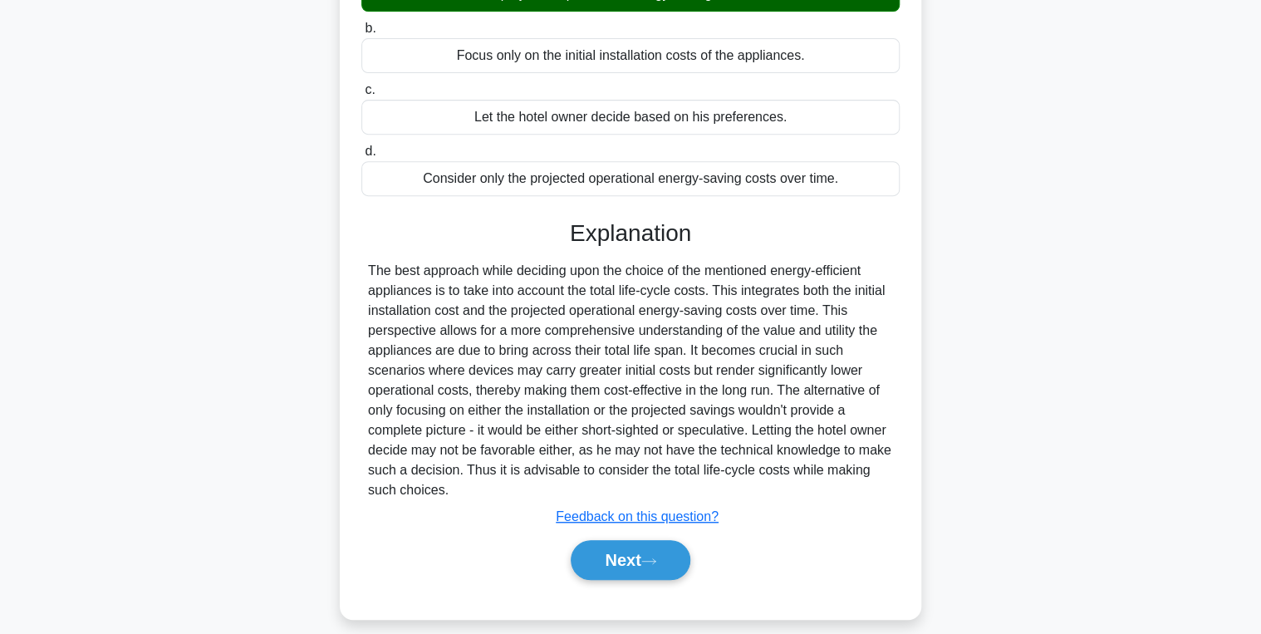
scroll to position [309, 0]
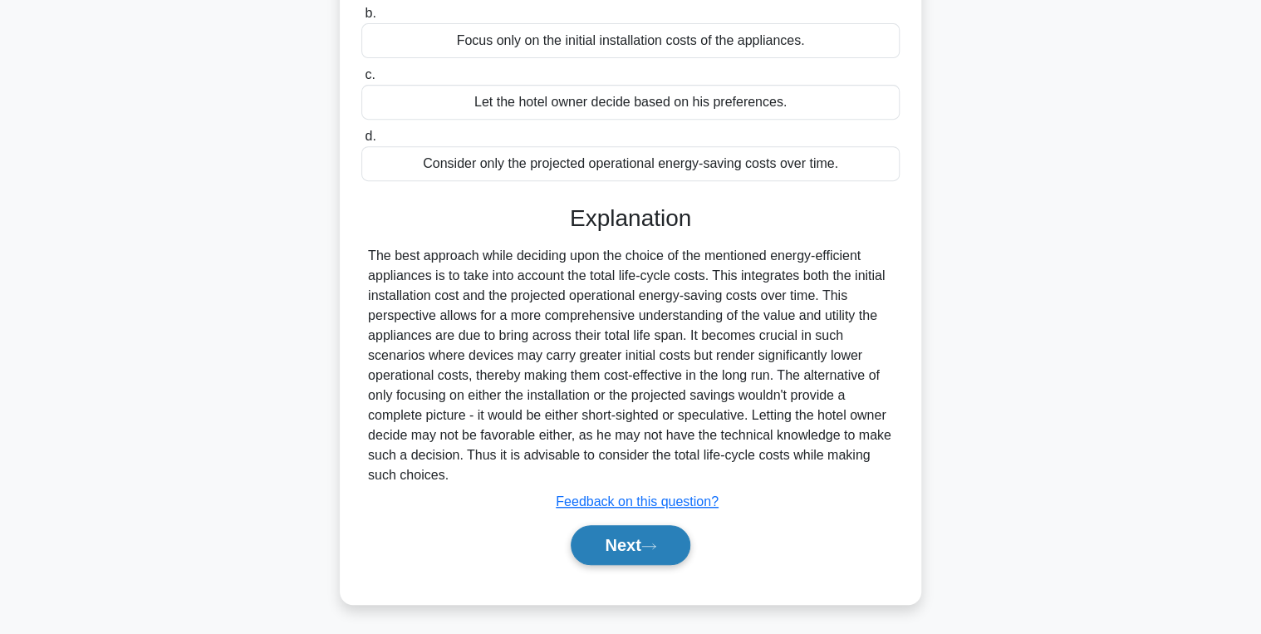
click at [611, 537] on button "Next" at bounding box center [630, 545] width 119 height 40
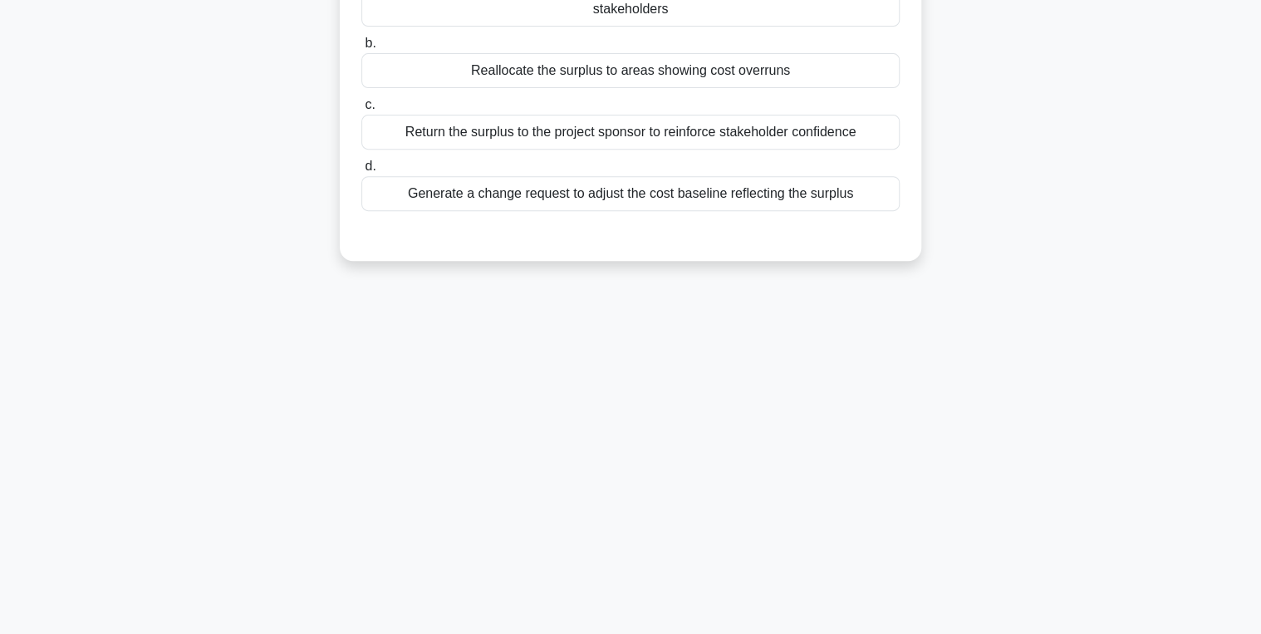
scroll to position [0, 0]
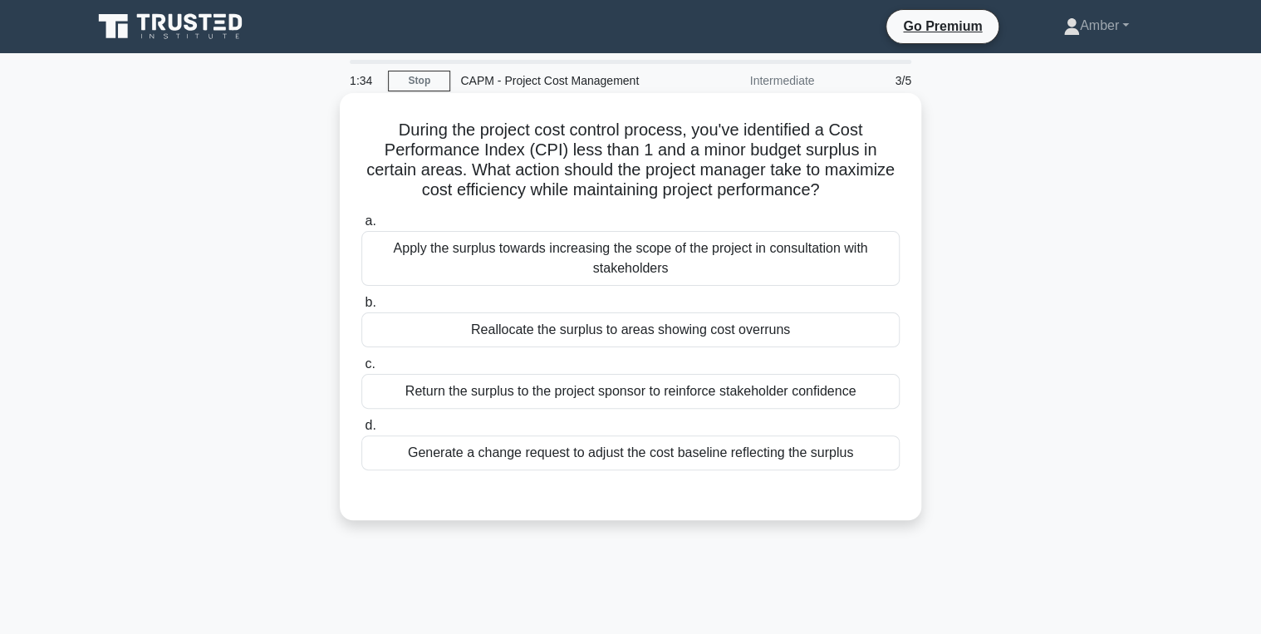
click at [498, 448] on div "Generate a change request to adjust the cost baseline reflecting the surplus" at bounding box center [630, 452] width 538 height 35
click at [361, 431] on input "d. Generate a change request to adjust the cost baseline reflecting the surplus" at bounding box center [361, 425] width 0 height 11
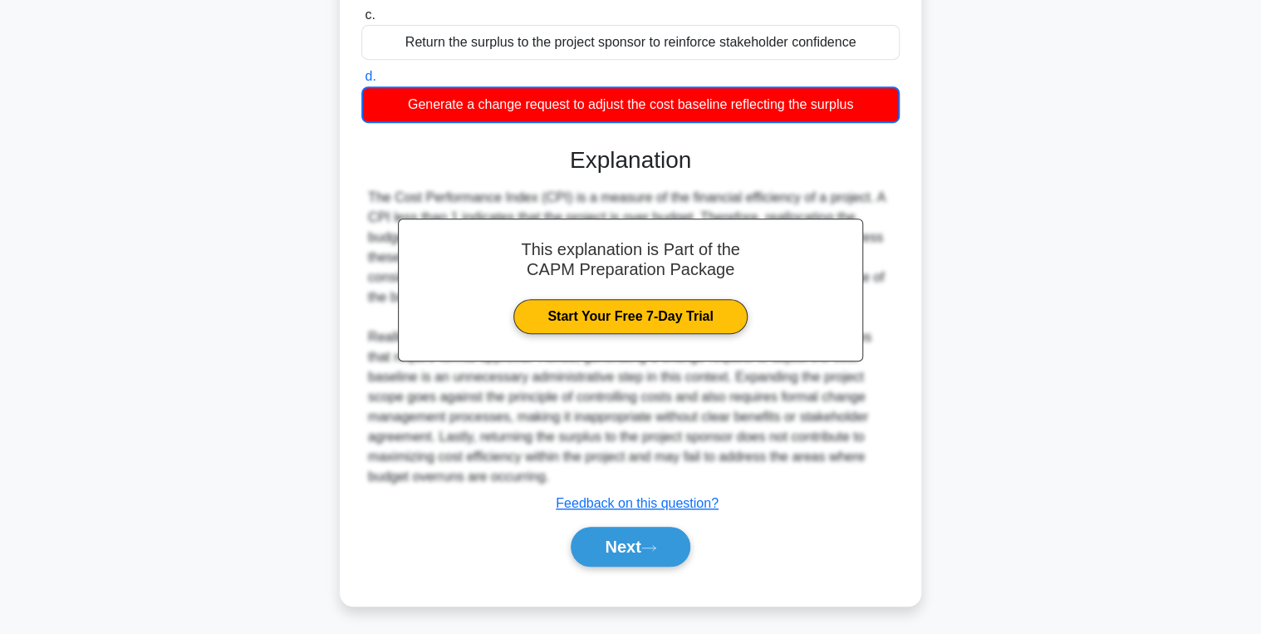
scroll to position [351, 0]
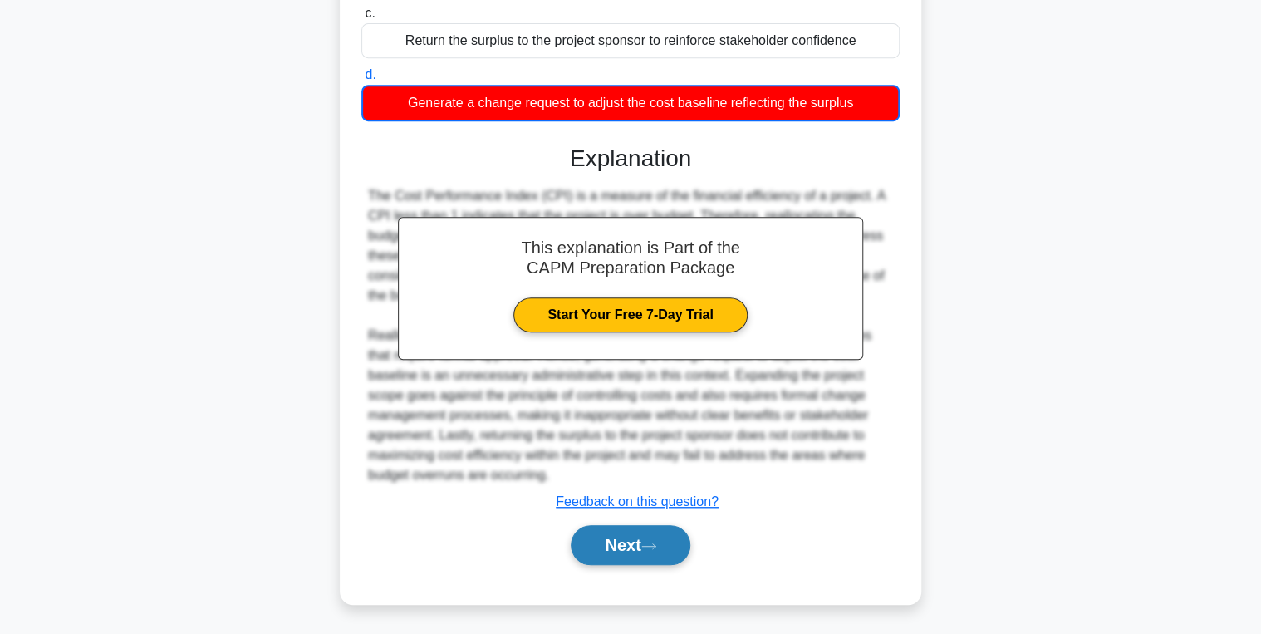
click at [616, 558] on button "Next" at bounding box center [630, 545] width 119 height 40
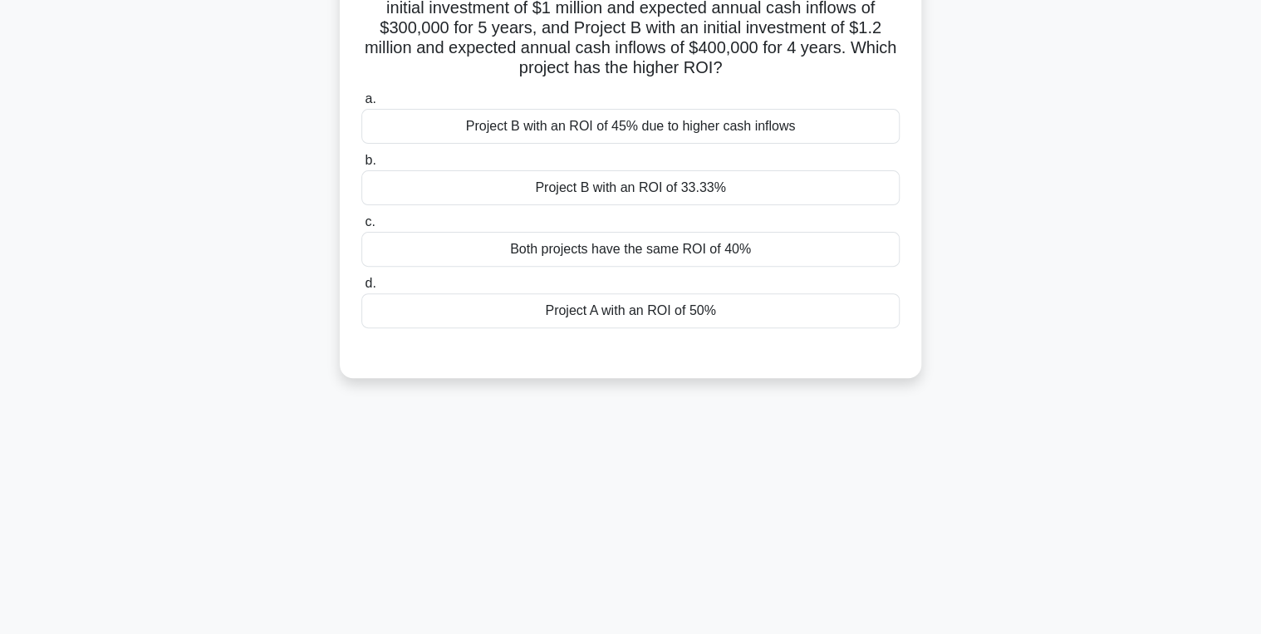
scroll to position [0, 0]
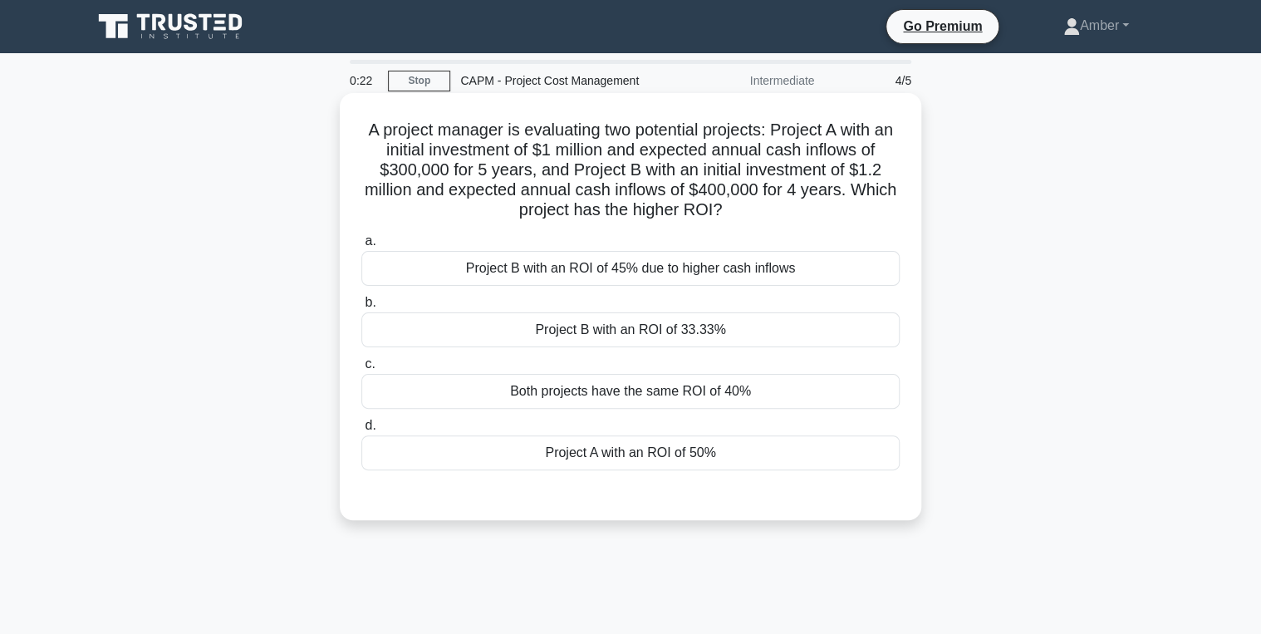
click at [491, 446] on div "Project A with an ROI of 50%" at bounding box center [630, 452] width 538 height 35
click at [361, 431] on input "d. Project A with an ROI of 50%" at bounding box center [361, 425] width 0 height 11
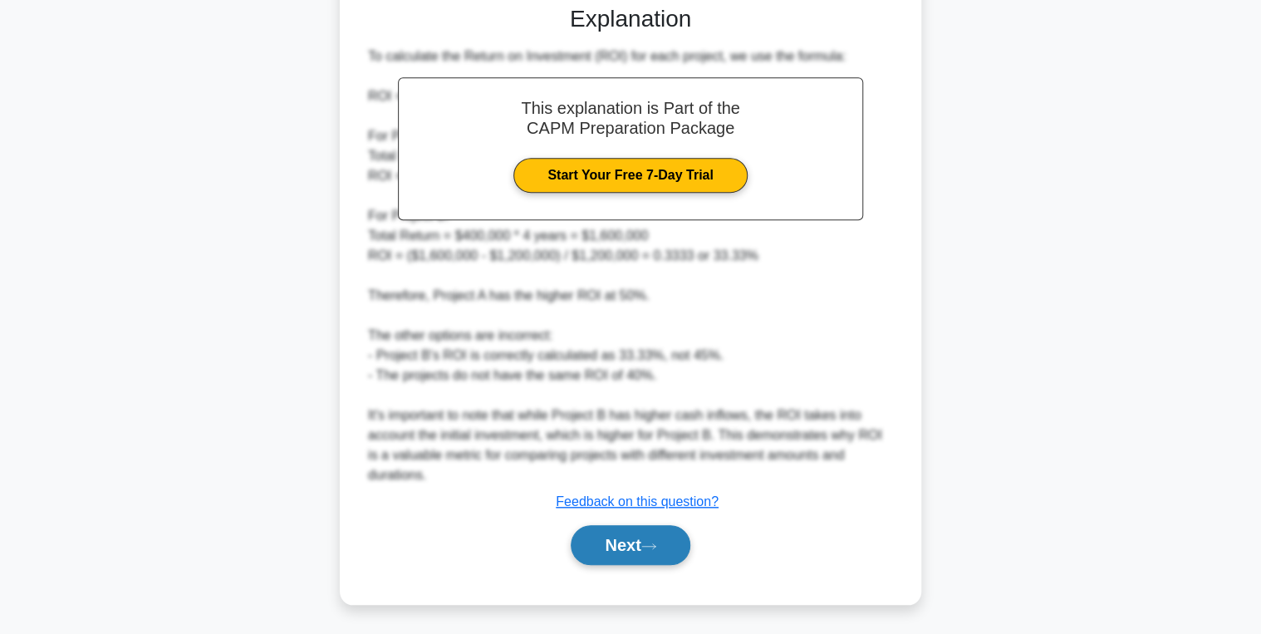
click at [605, 550] on button "Next" at bounding box center [630, 545] width 119 height 40
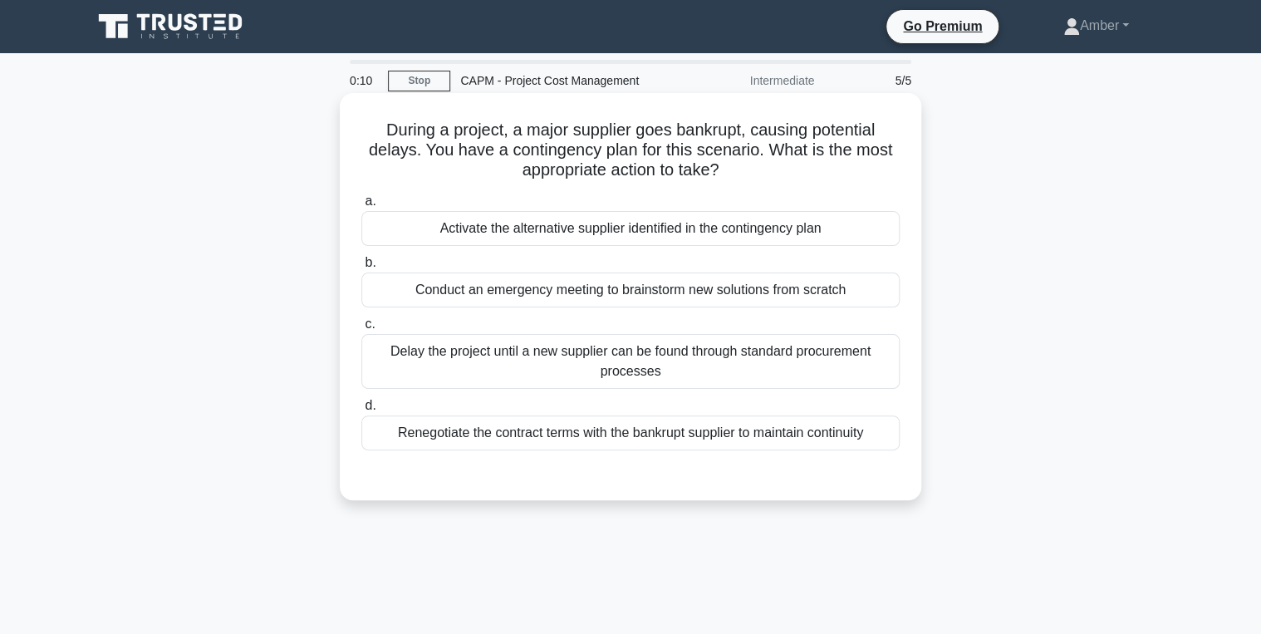
click at [551, 226] on div "Activate the alternative supplier identified in the contingency plan" at bounding box center [630, 228] width 538 height 35
click at [361, 207] on input "a. Activate the alternative supplier identified in the contingency plan" at bounding box center [361, 201] width 0 height 11
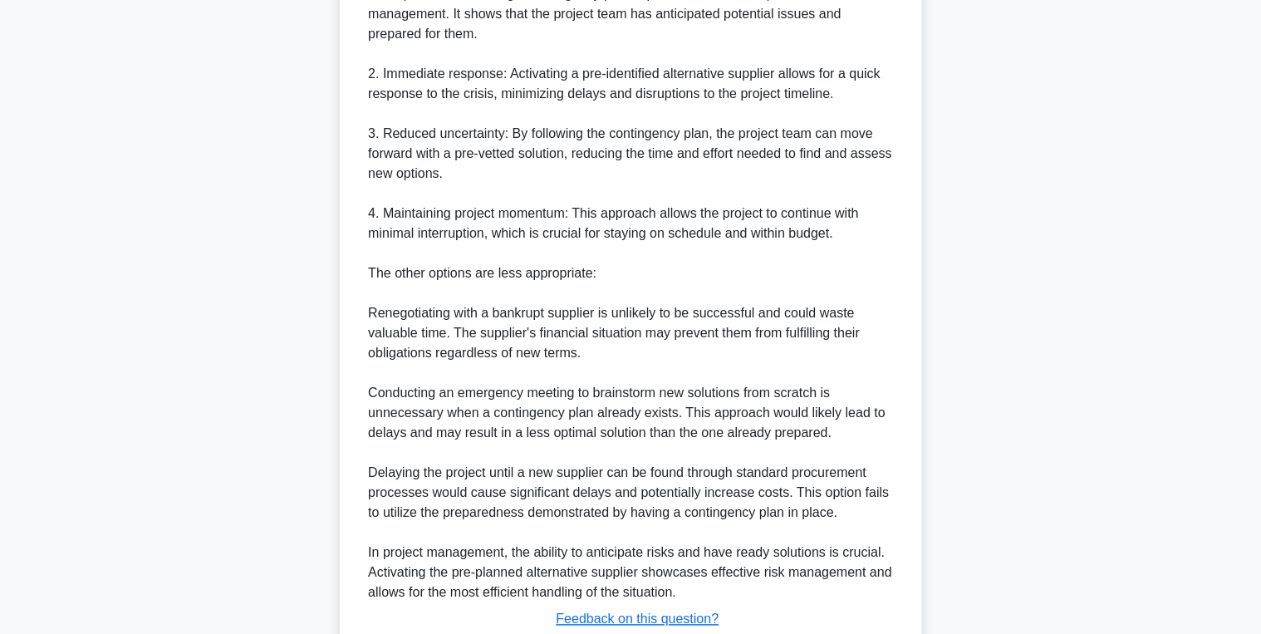
scroll to position [708, 0]
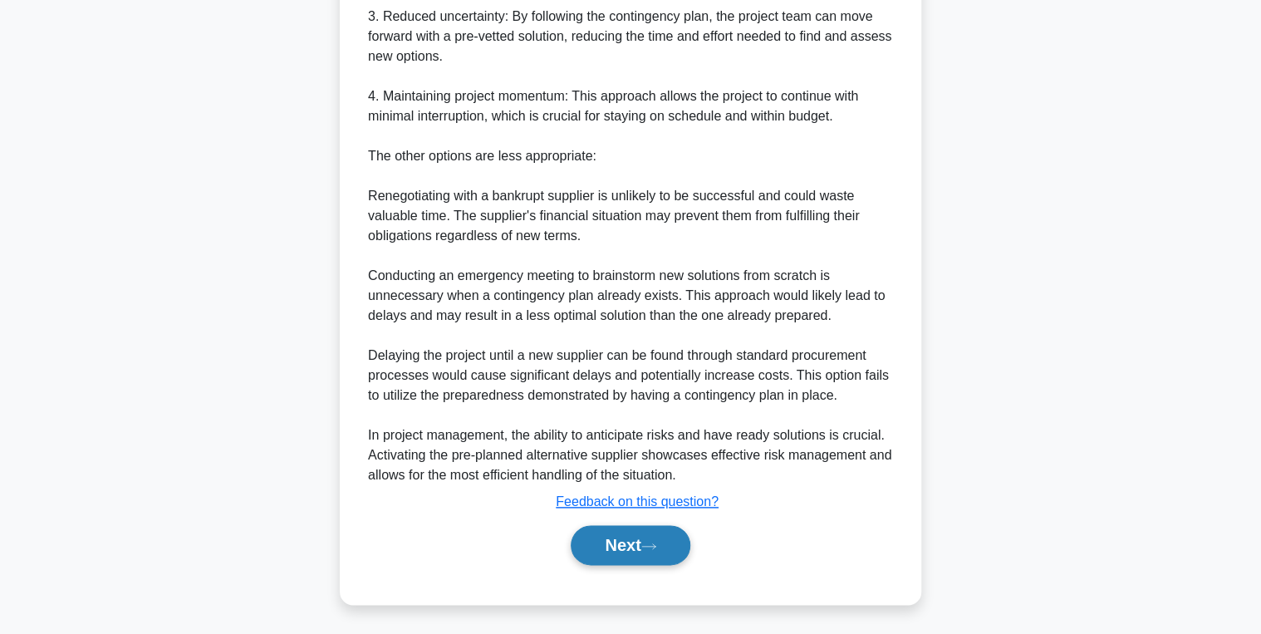
click at [608, 544] on button "Next" at bounding box center [630, 545] width 119 height 40
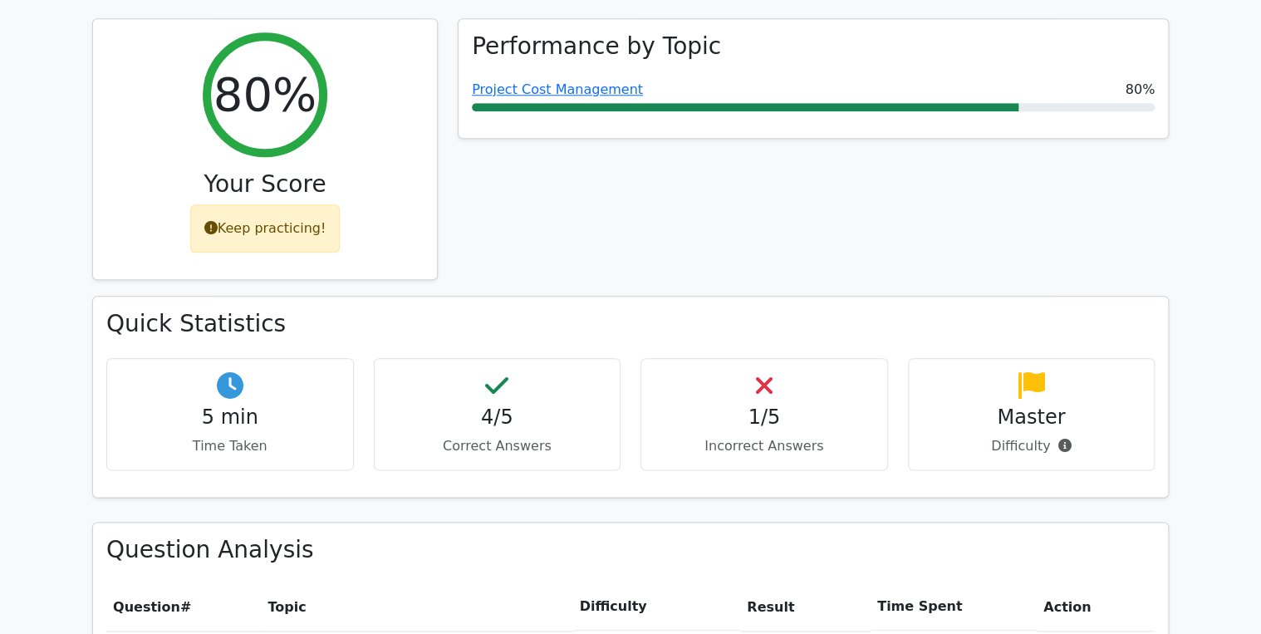
scroll to position [997, 0]
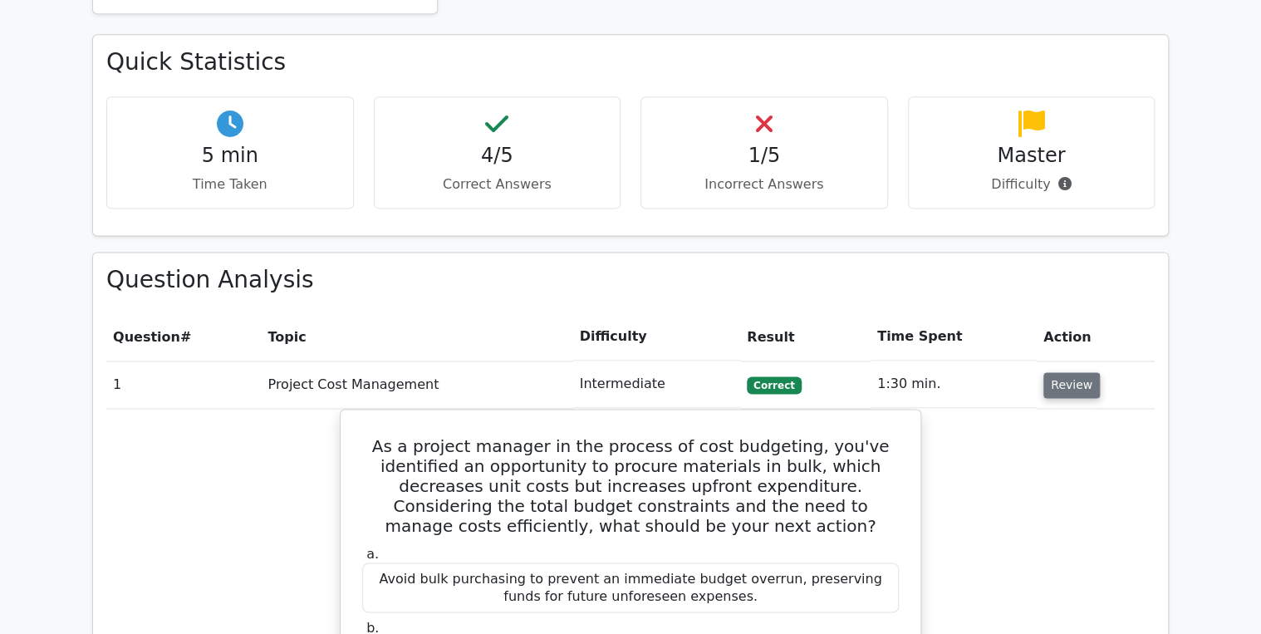
click at [1065, 372] on button "Review" at bounding box center [1071, 385] width 56 height 26
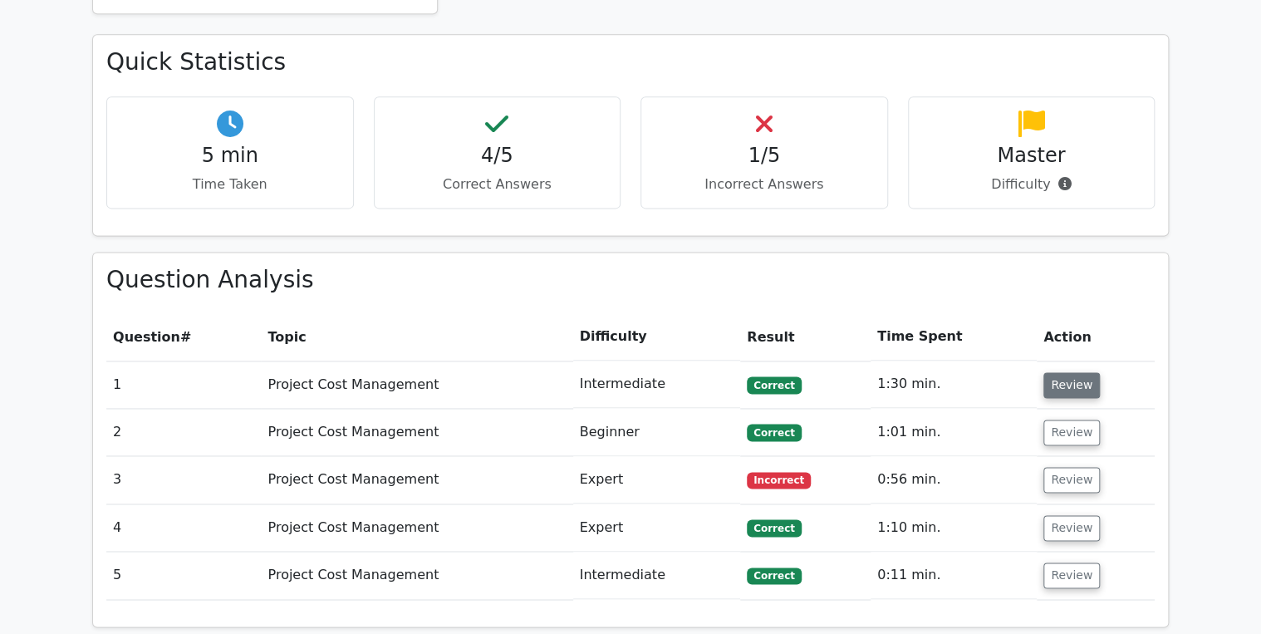
scroll to position [1063, 0]
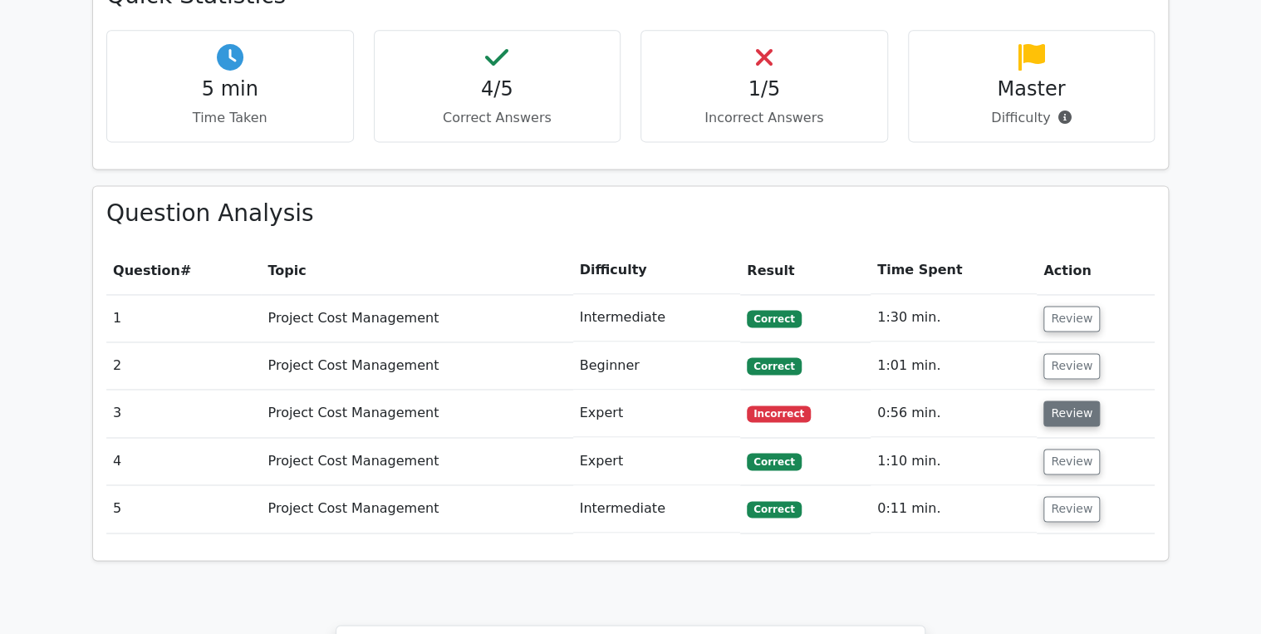
click at [1069, 400] on button "Review" at bounding box center [1071, 413] width 56 height 26
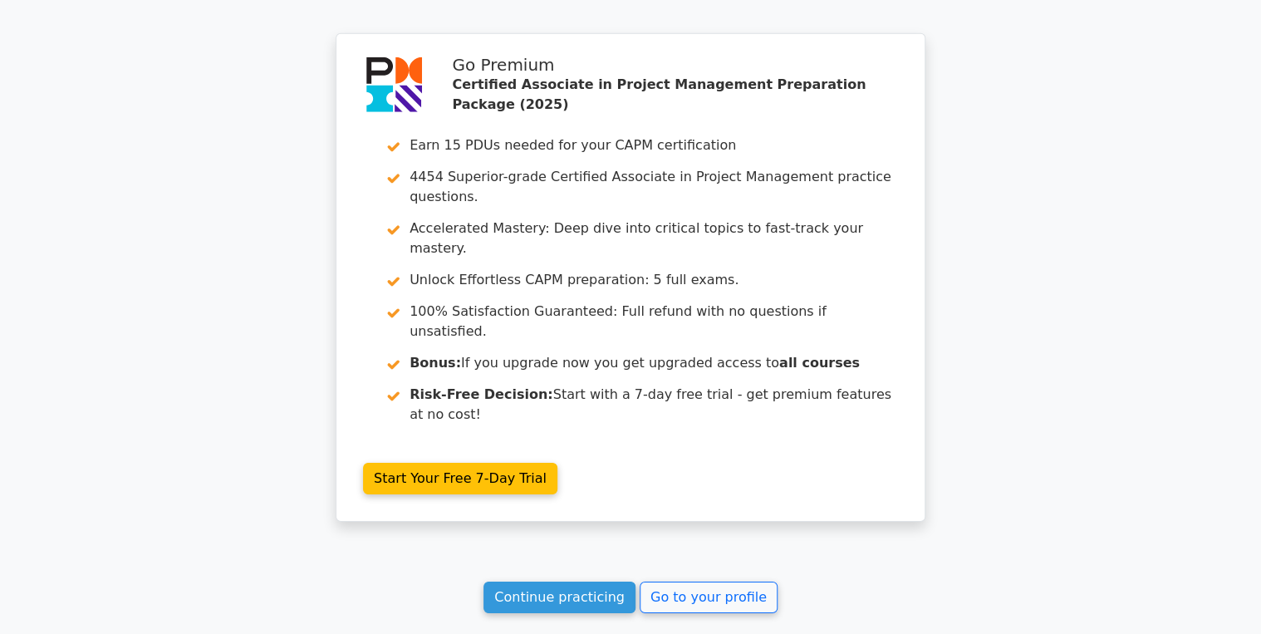
scroll to position [2533, 0]
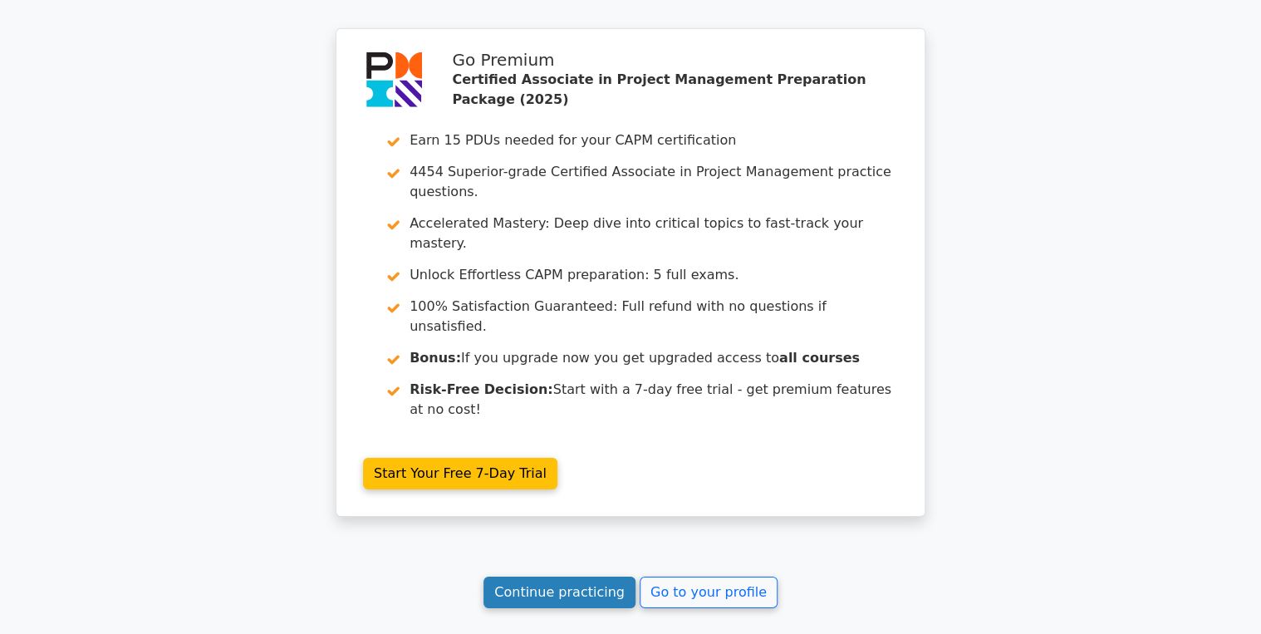
click at [572, 577] on link "Continue practicing" at bounding box center [559, 593] width 152 height 32
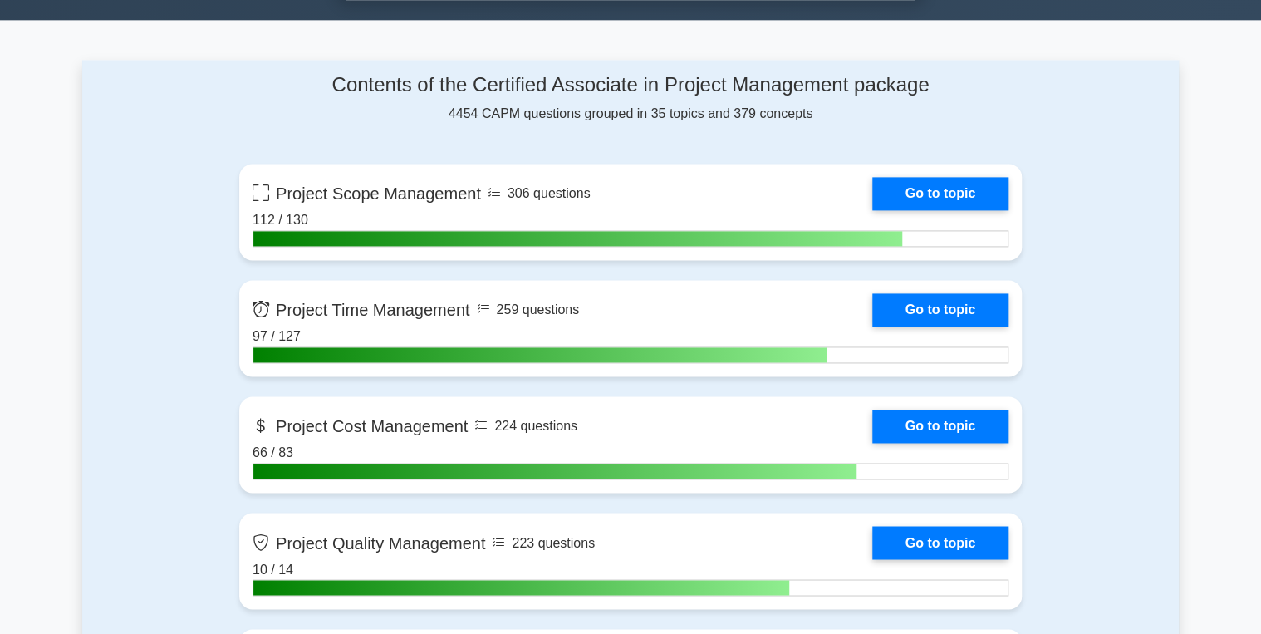
scroll to position [1130, 0]
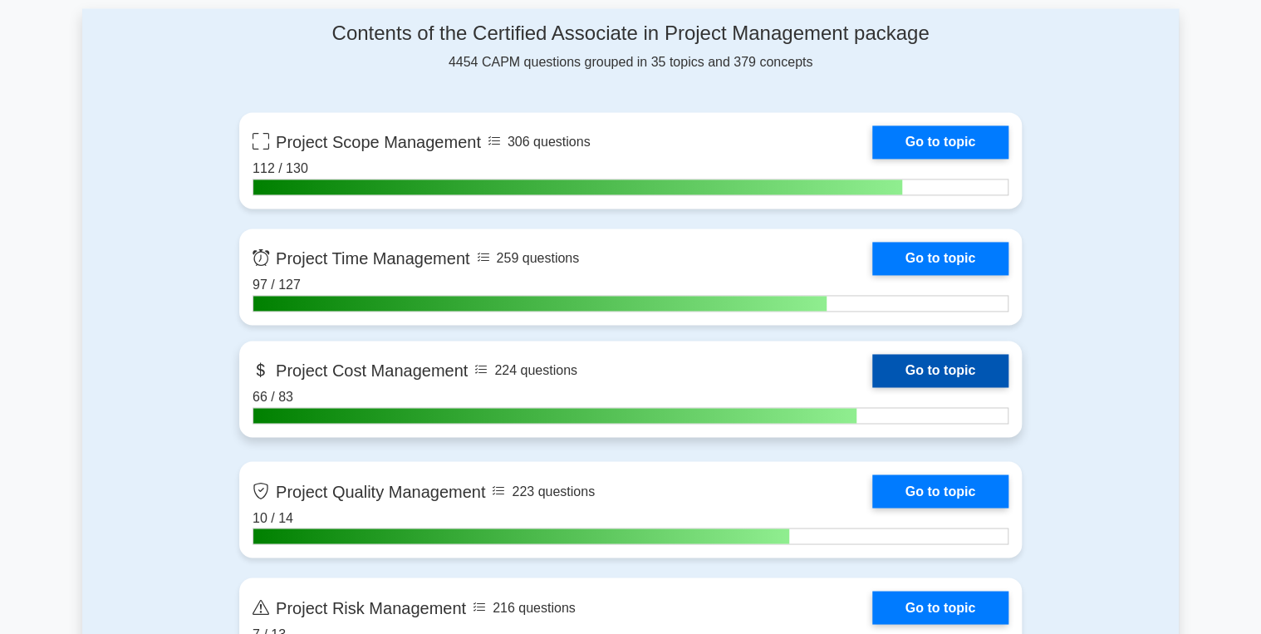
click at [947, 362] on link "Go to topic" at bounding box center [940, 370] width 136 height 33
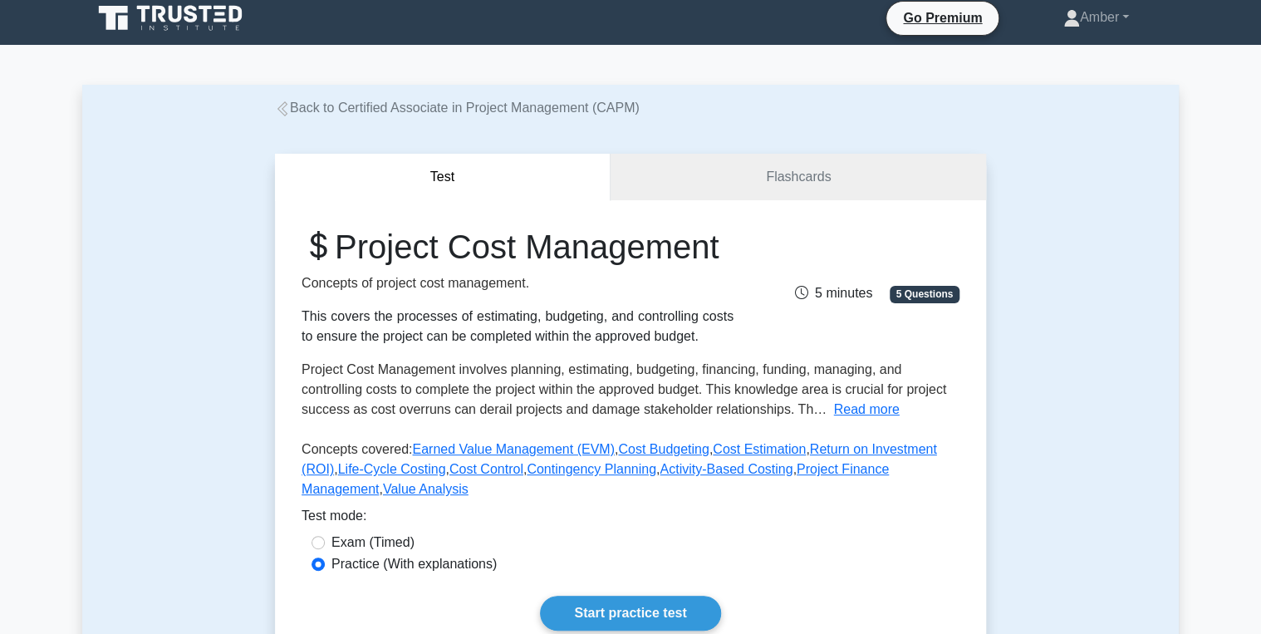
scroll to position [332, 0]
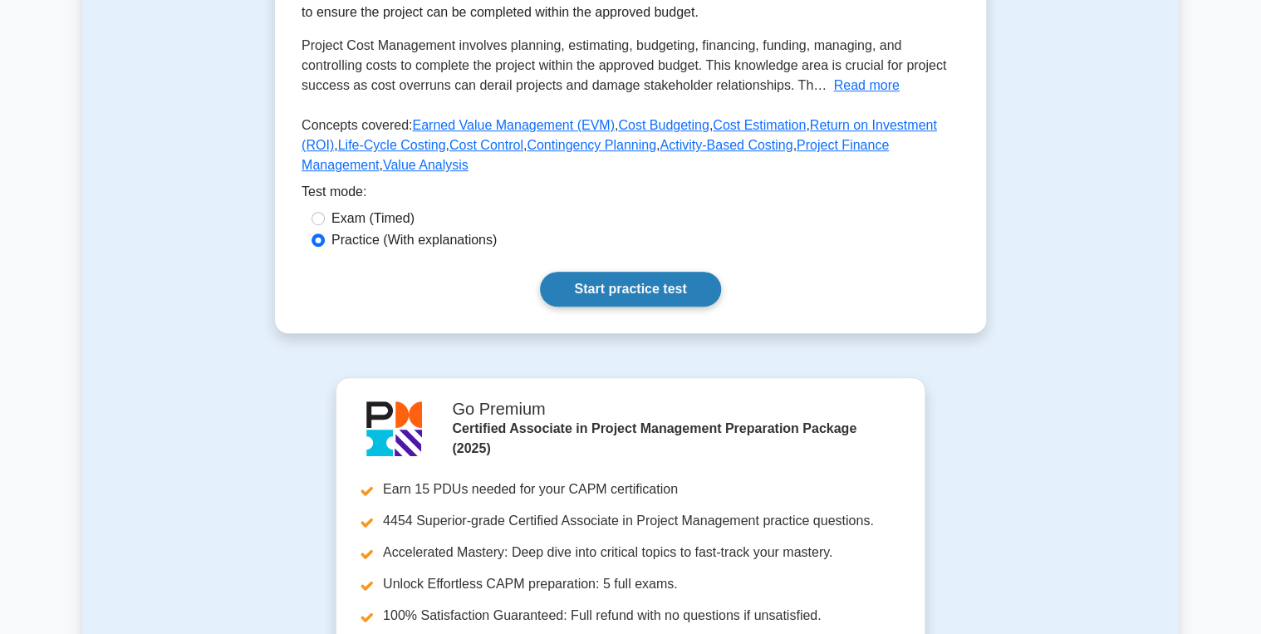
click at [655, 307] on link "Start practice test" at bounding box center [630, 289] width 180 height 35
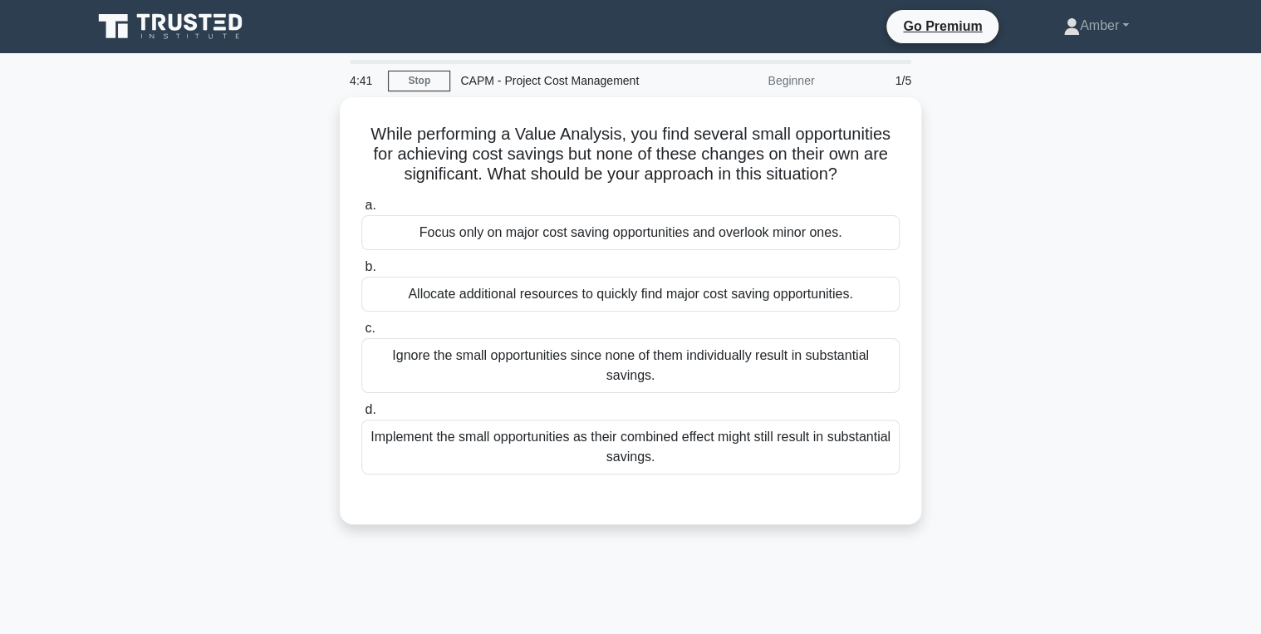
scroll to position [66, 0]
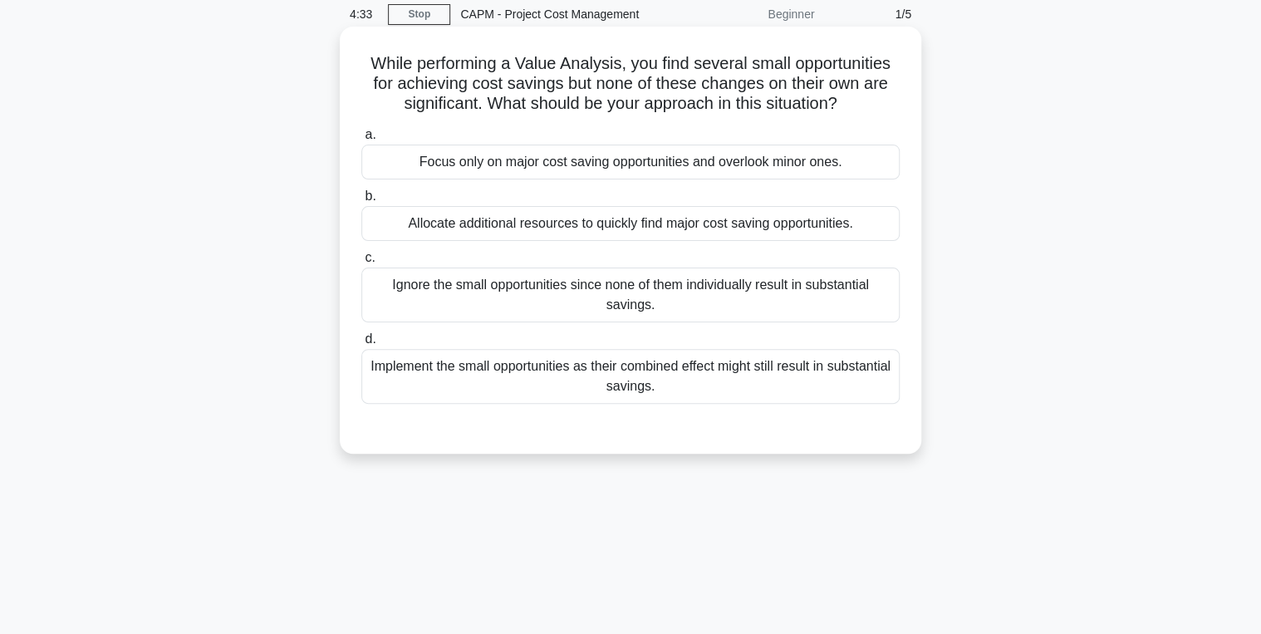
click at [428, 224] on div "Allocate additional resources to quickly find major cost saving opportunities." at bounding box center [630, 223] width 538 height 35
click at [361, 202] on input "b. Allocate additional resources to quickly find major cost saving opportunitie…" at bounding box center [361, 196] width 0 height 11
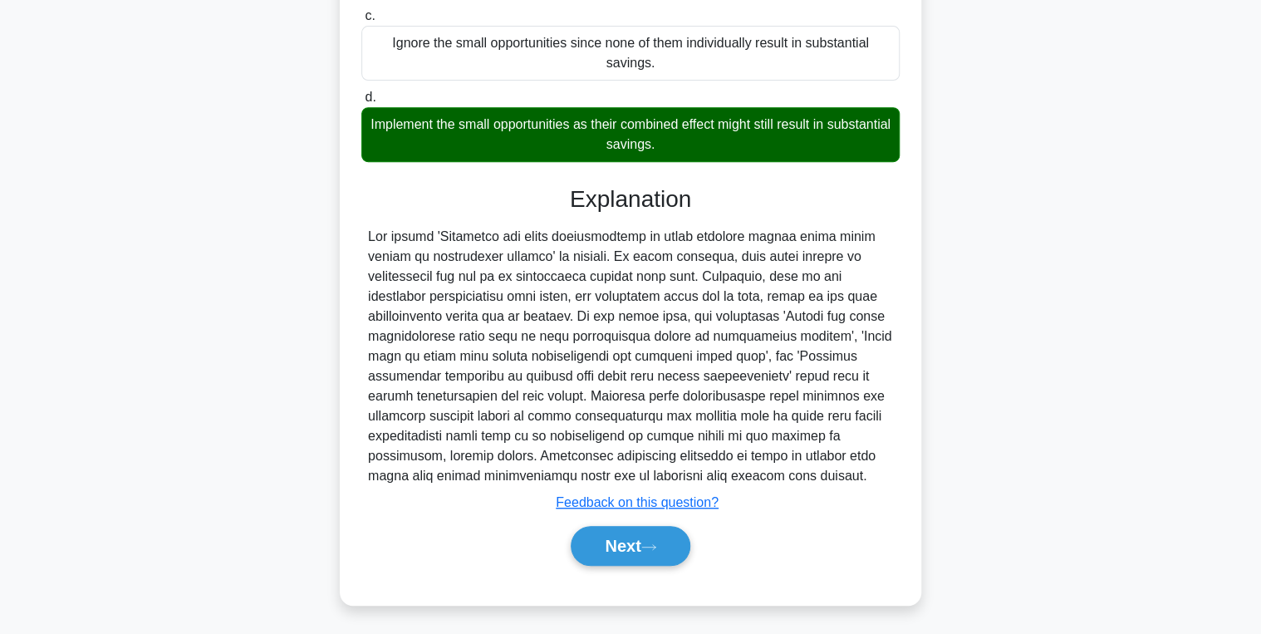
scroll to position [311, 0]
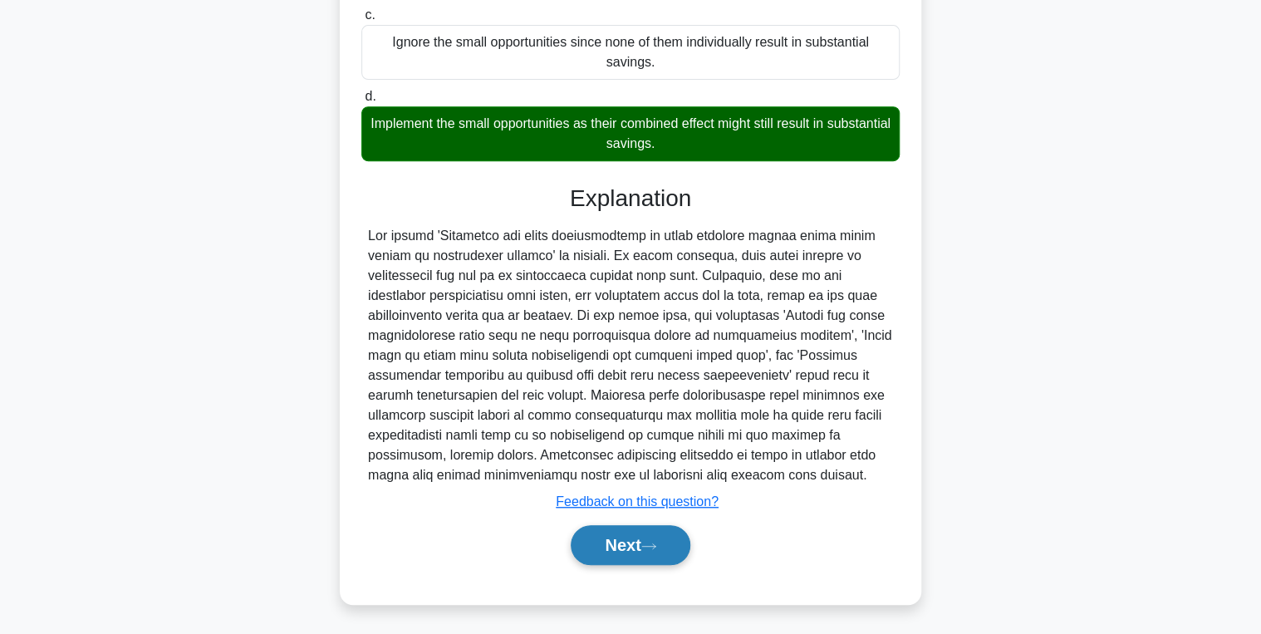
click at [658, 552] on button "Next" at bounding box center [630, 545] width 119 height 40
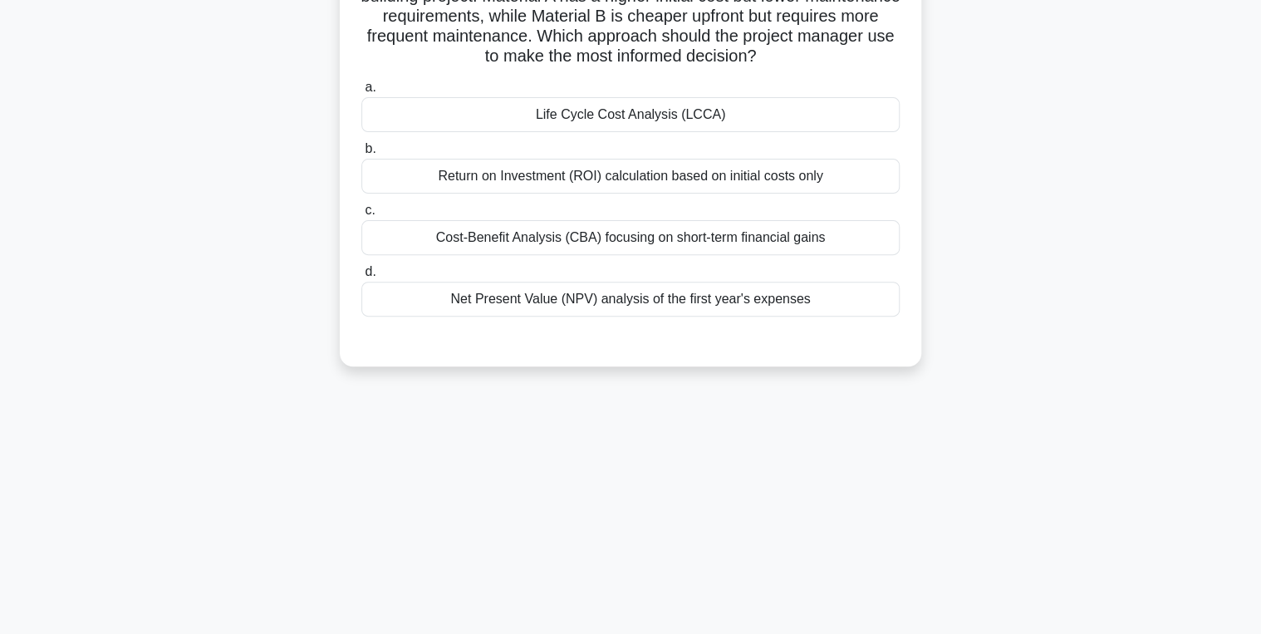
scroll to position [0, 0]
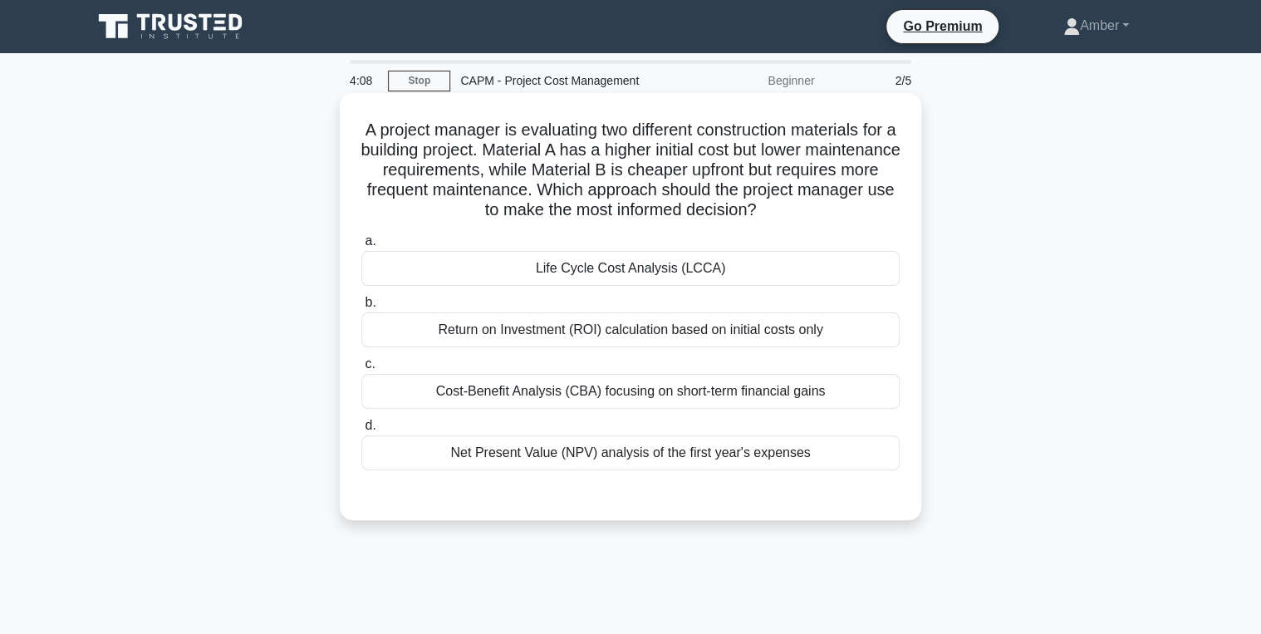
click at [503, 263] on div "Life Cycle Cost Analysis (LCCA)" at bounding box center [630, 268] width 538 height 35
click at [361, 247] on input "a. Life Cycle Cost Analysis (LCCA)" at bounding box center [361, 241] width 0 height 11
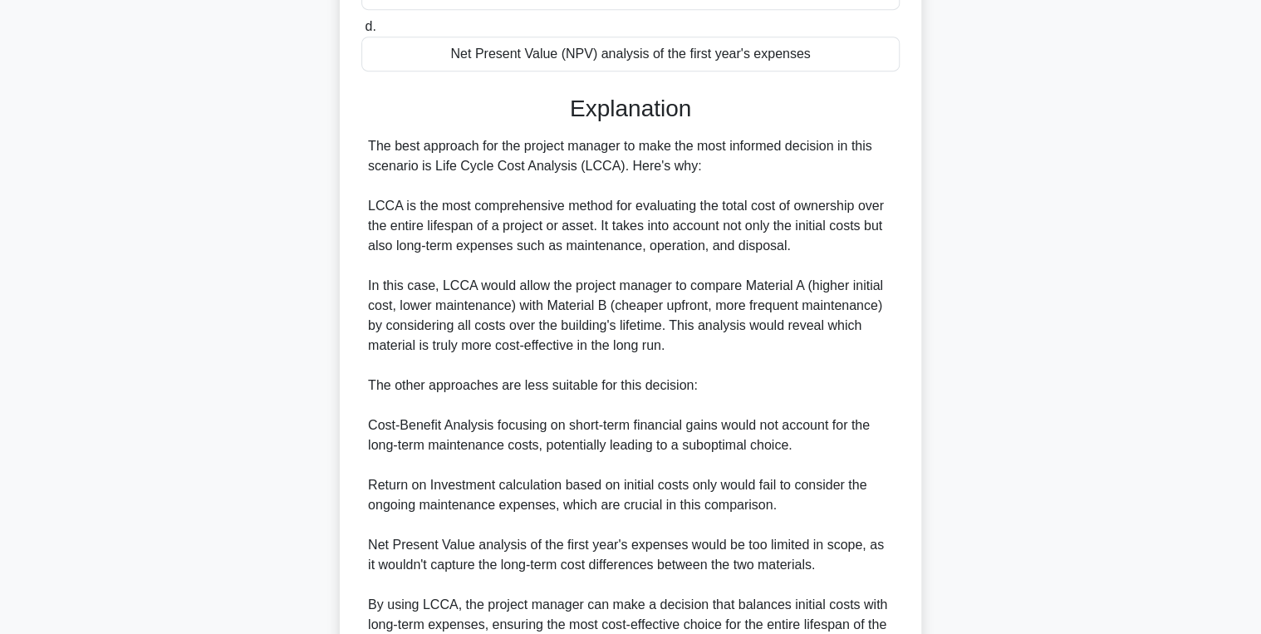
scroll to position [568, 0]
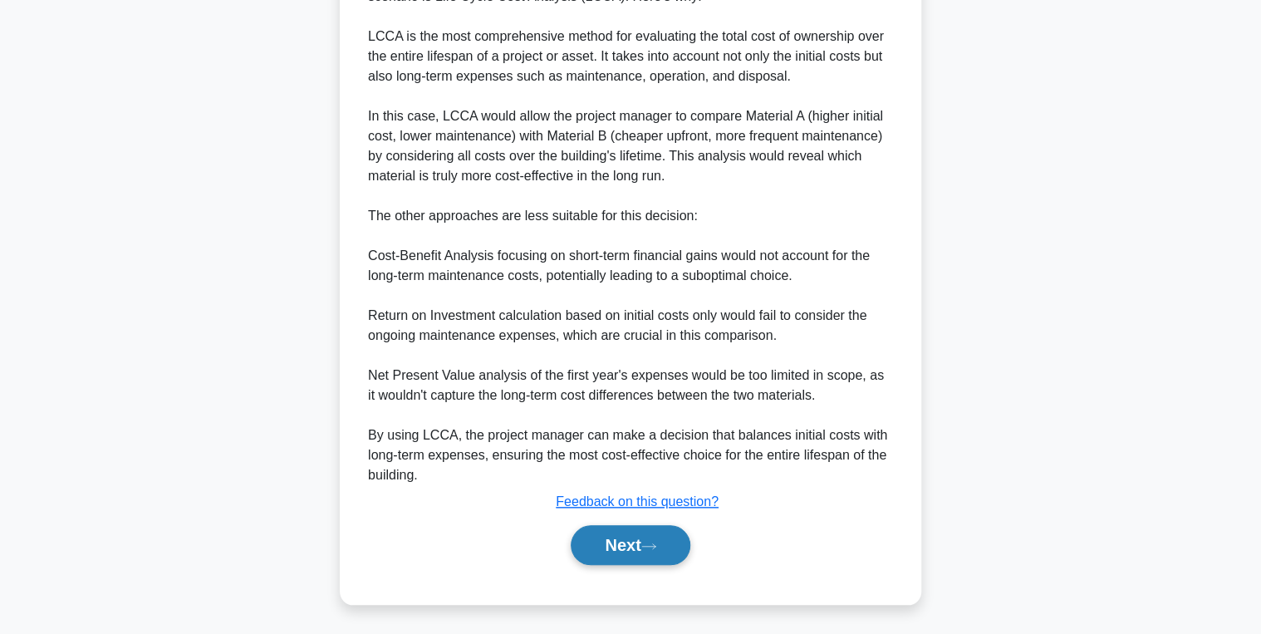
click at [627, 530] on button "Next" at bounding box center [630, 545] width 119 height 40
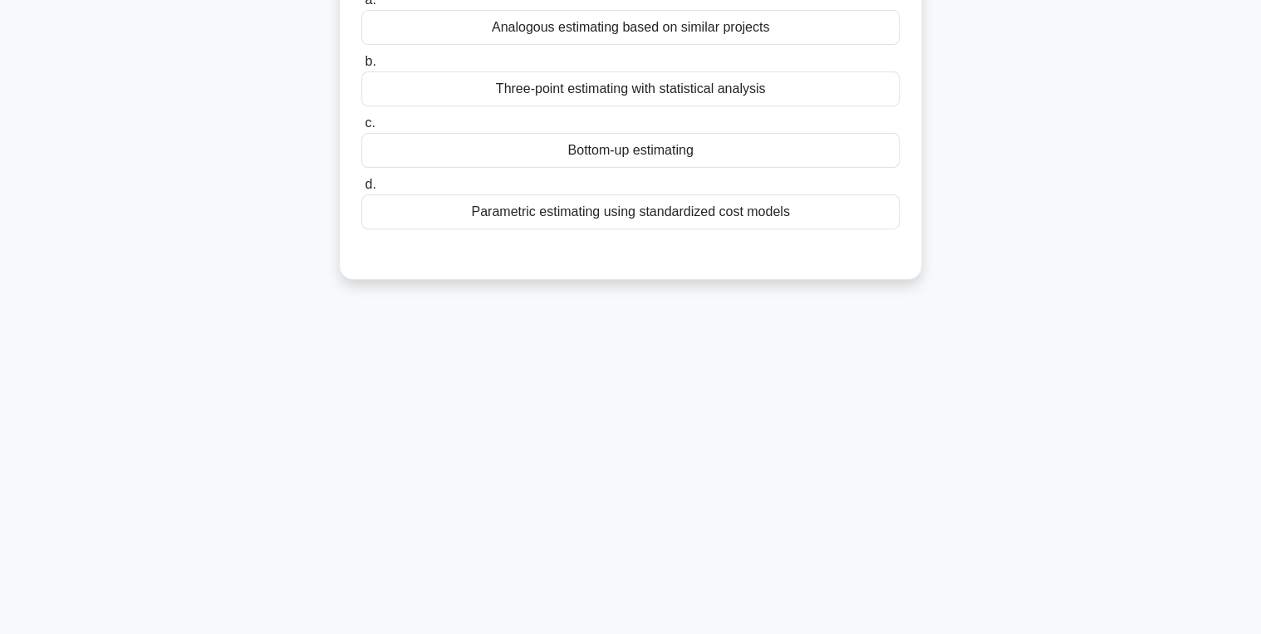
scroll to position [0, 0]
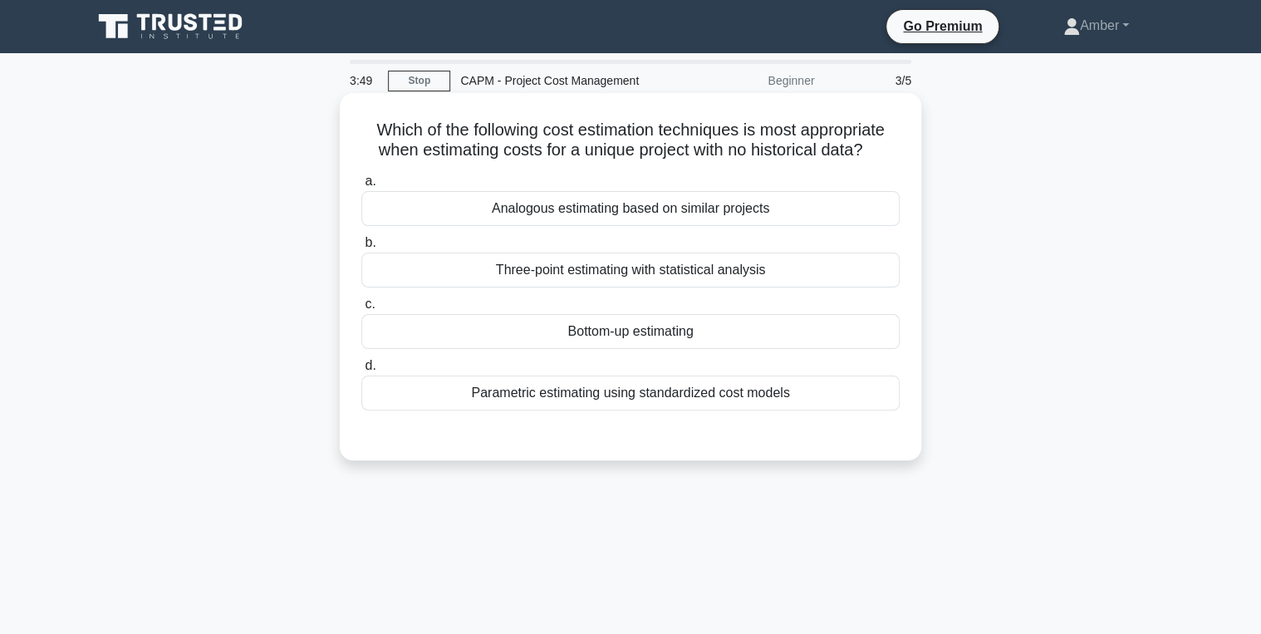
click at [567, 325] on div "Bottom-up estimating" at bounding box center [630, 331] width 538 height 35
click at [361, 310] on input "c. Bottom-up estimating" at bounding box center [361, 304] width 0 height 11
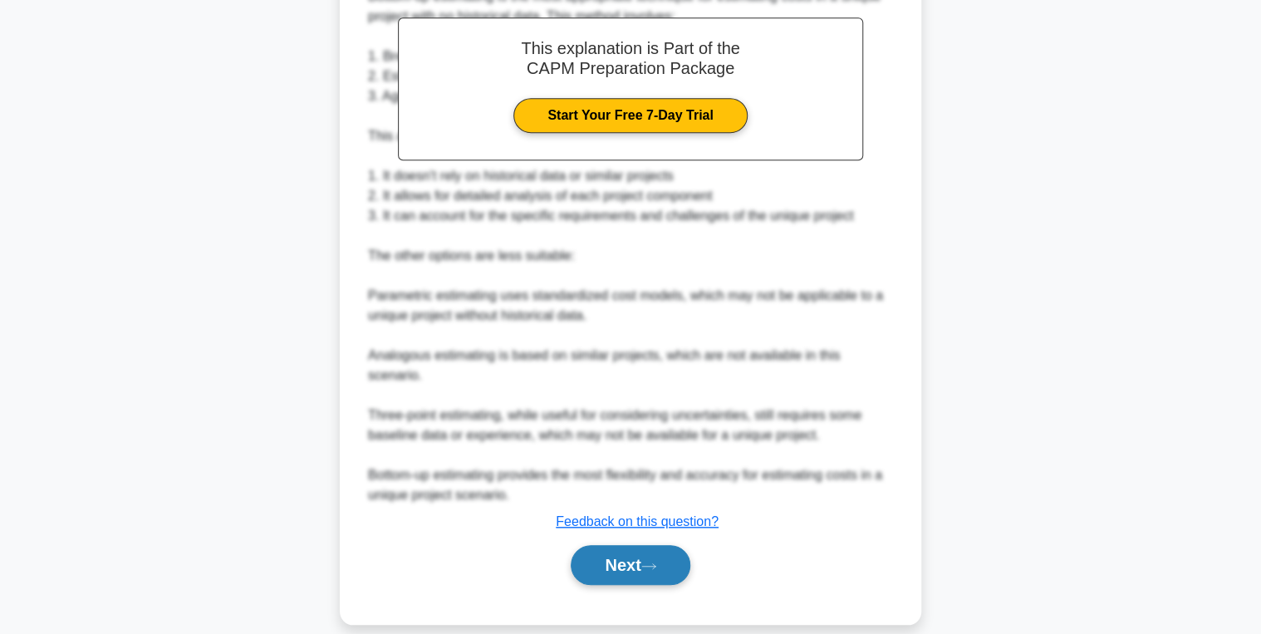
click at [635, 545] on button "Next" at bounding box center [630, 565] width 119 height 40
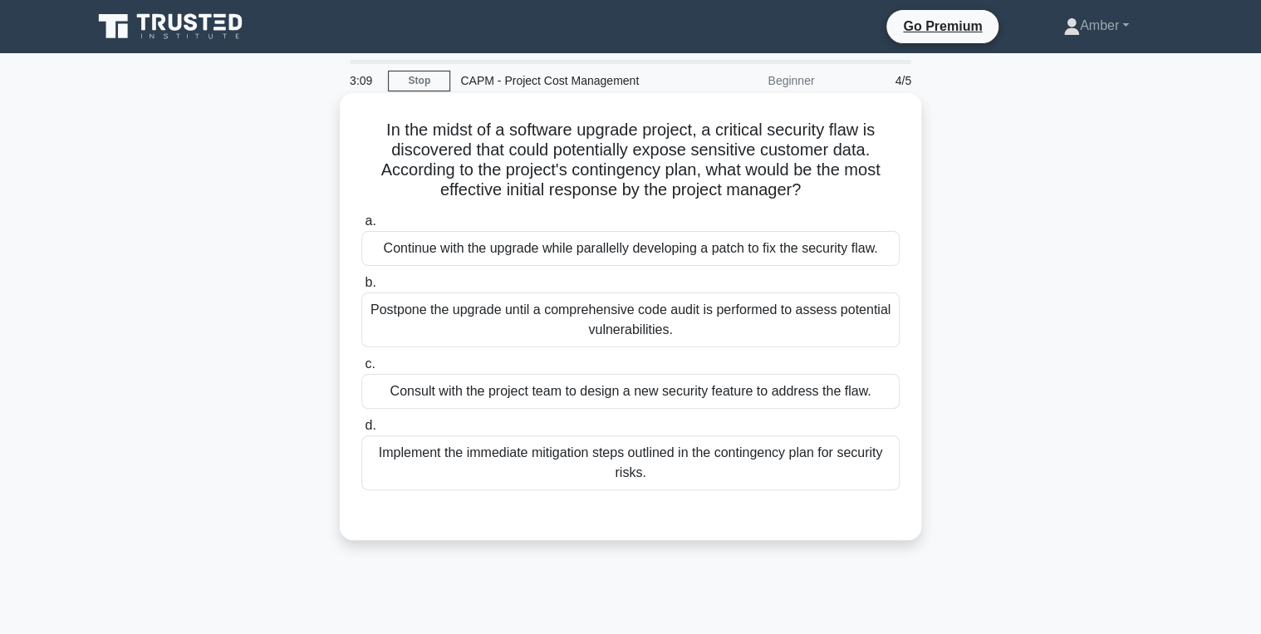
click at [661, 397] on div "Consult with the project team to design a new security feature to address the f…" at bounding box center [630, 391] width 538 height 35
click at [361, 370] on input "c. Consult with the project team to design a new security feature to address th…" at bounding box center [361, 364] width 0 height 11
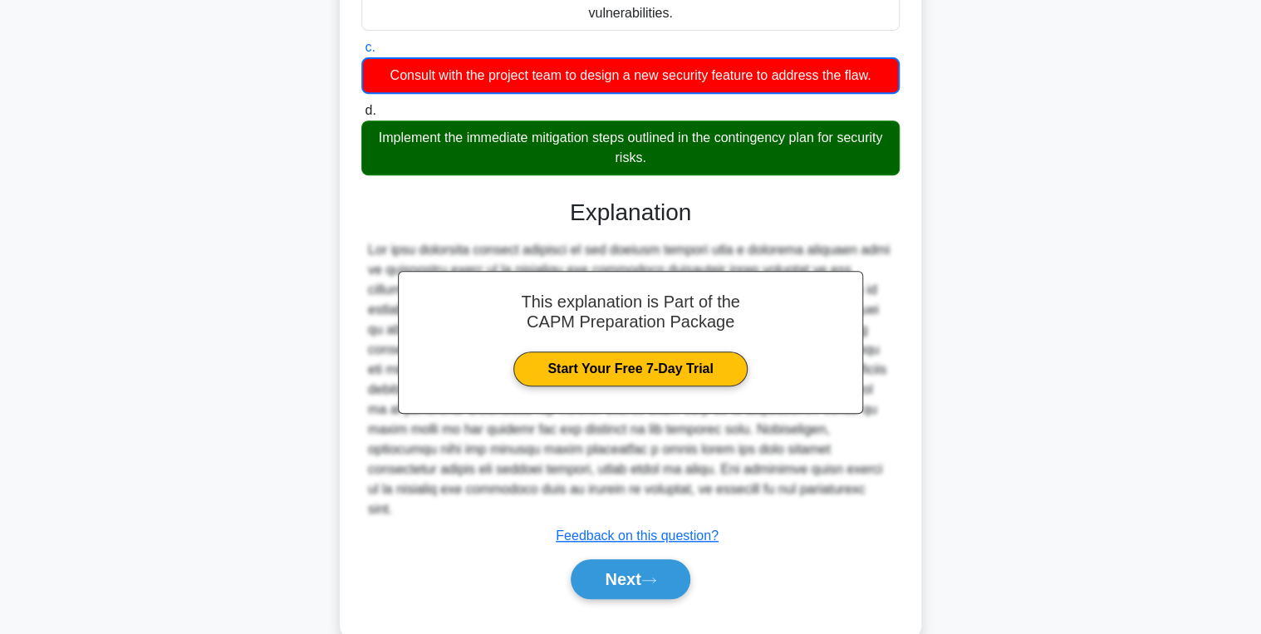
scroll to position [331, 0]
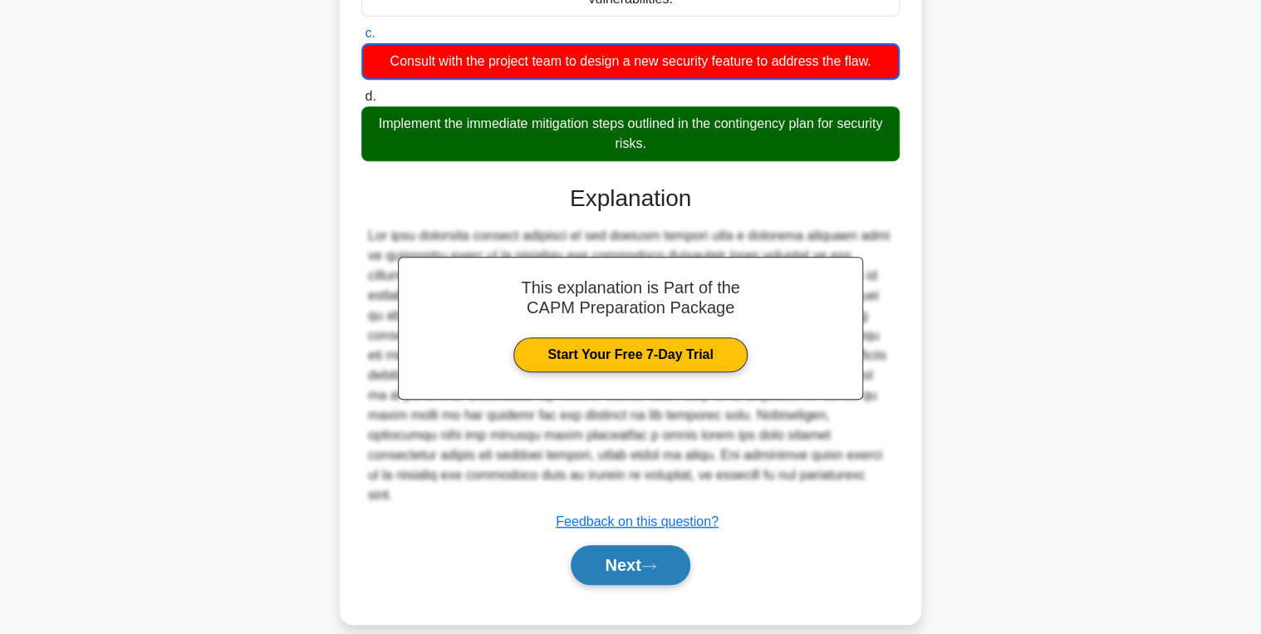
click at [635, 550] on button "Next" at bounding box center [630, 565] width 119 height 40
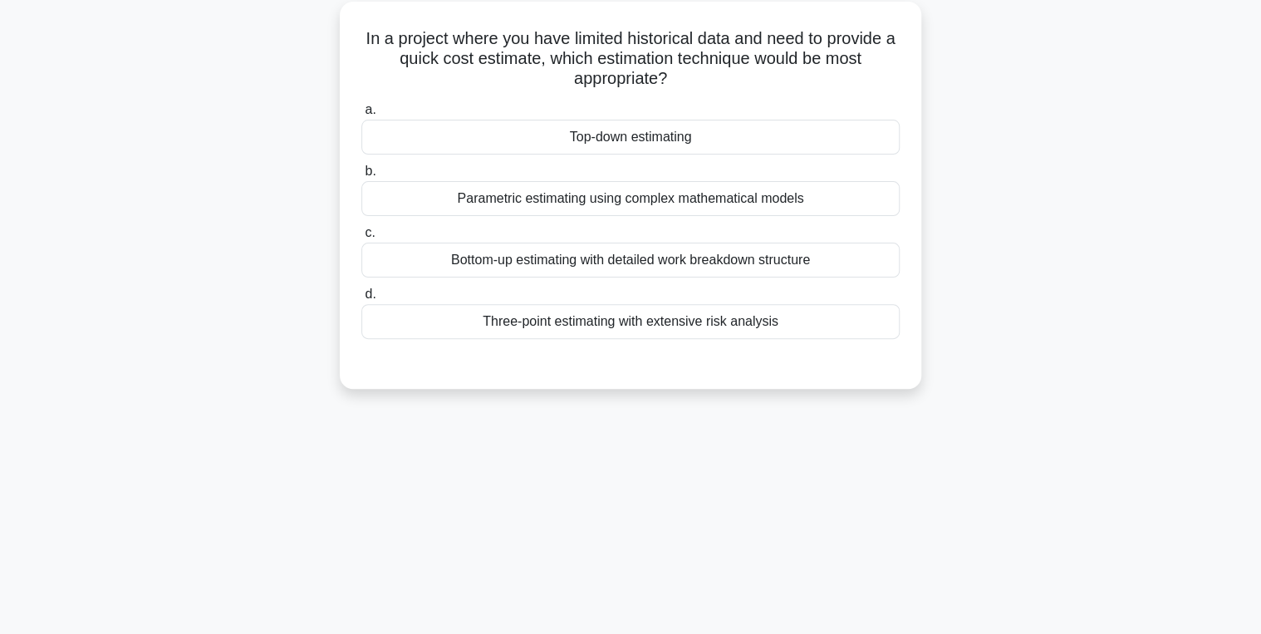
scroll to position [0, 0]
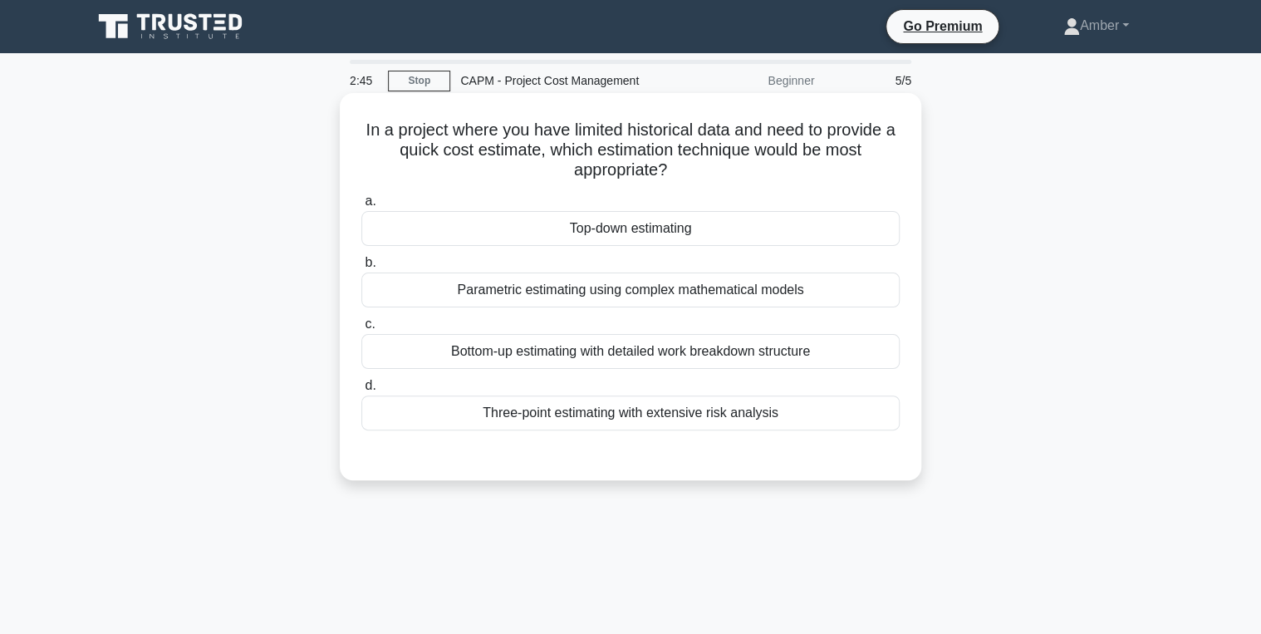
click at [524, 228] on div "Top-down estimating" at bounding box center [630, 228] width 538 height 35
click at [361, 207] on input "a. Top-down estimating" at bounding box center [361, 201] width 0 height 11
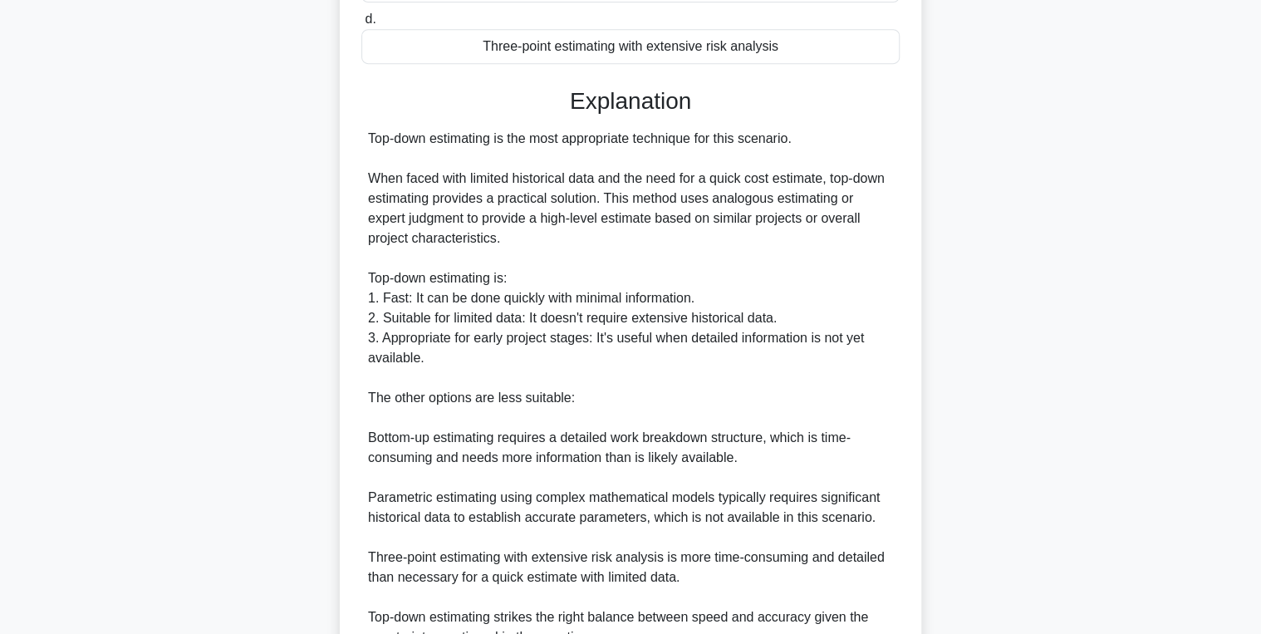
scroll to position [528, 0]
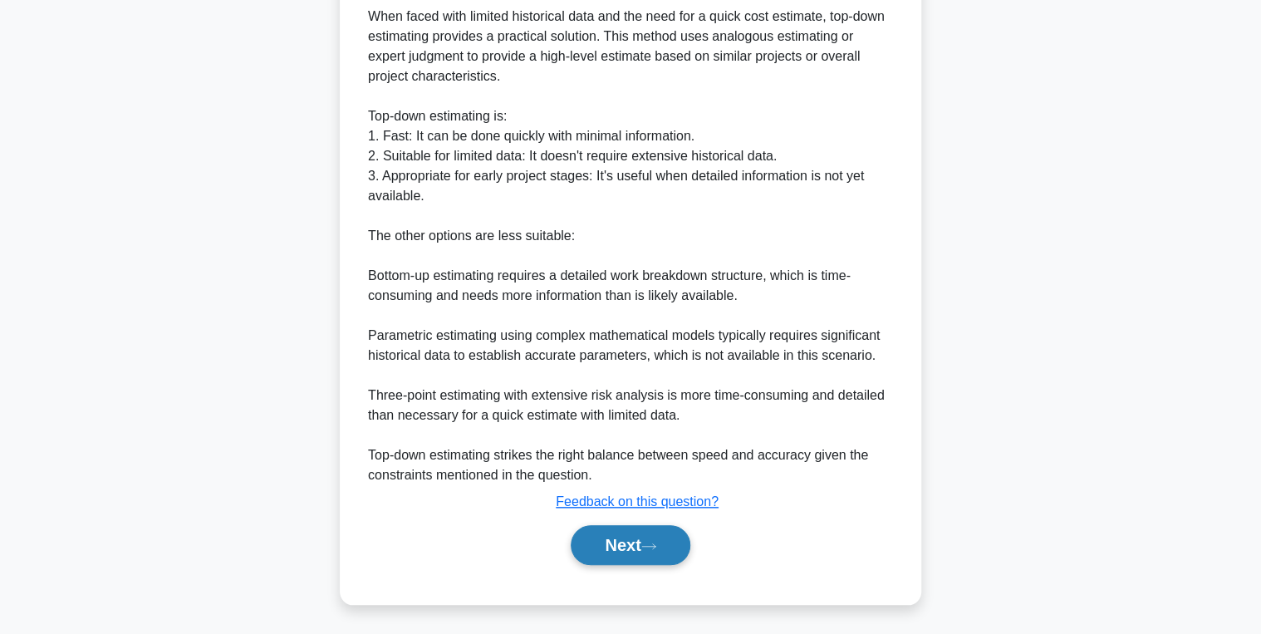
click at [646, 535] on button "Next" at bounding box center [630, 545] width 119 height 40
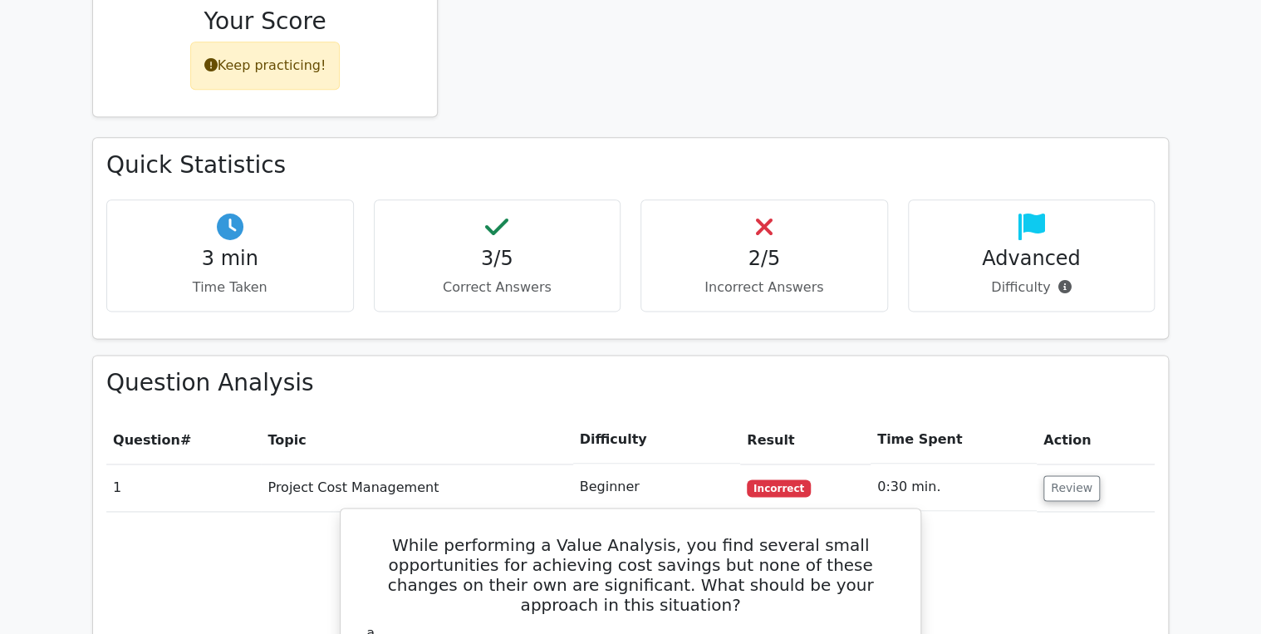
scroll to position [930, 0]
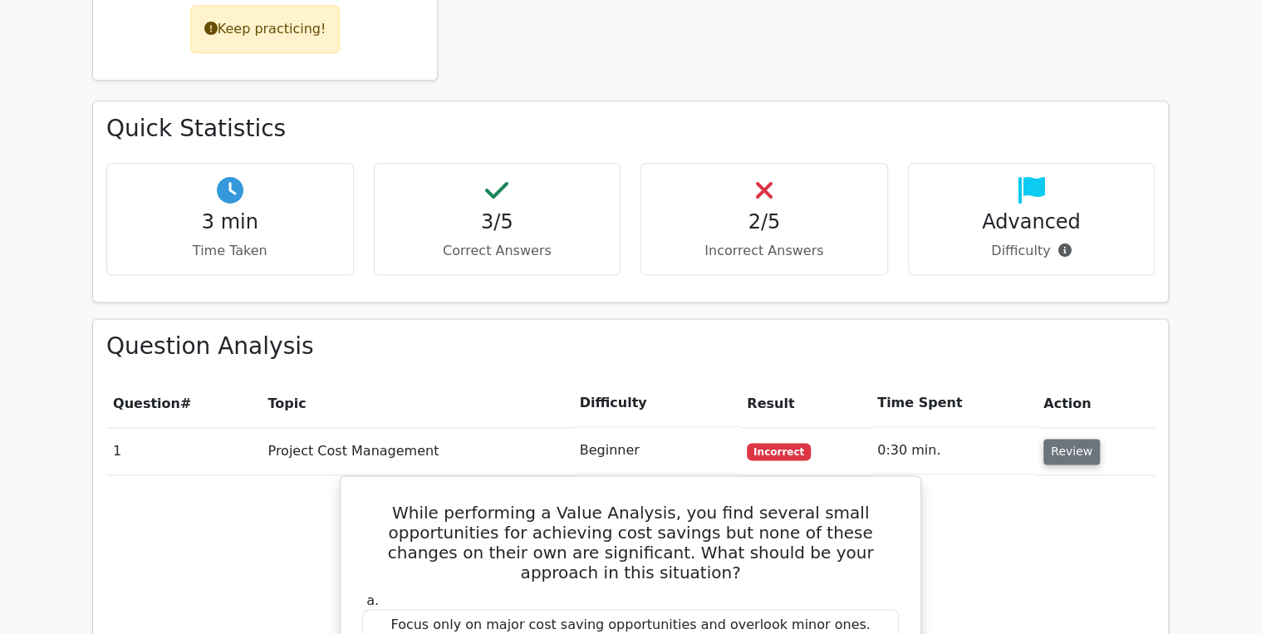
click at [1087, 439] on button "Review" at bounding box center [1071, 452] width 56 height 26
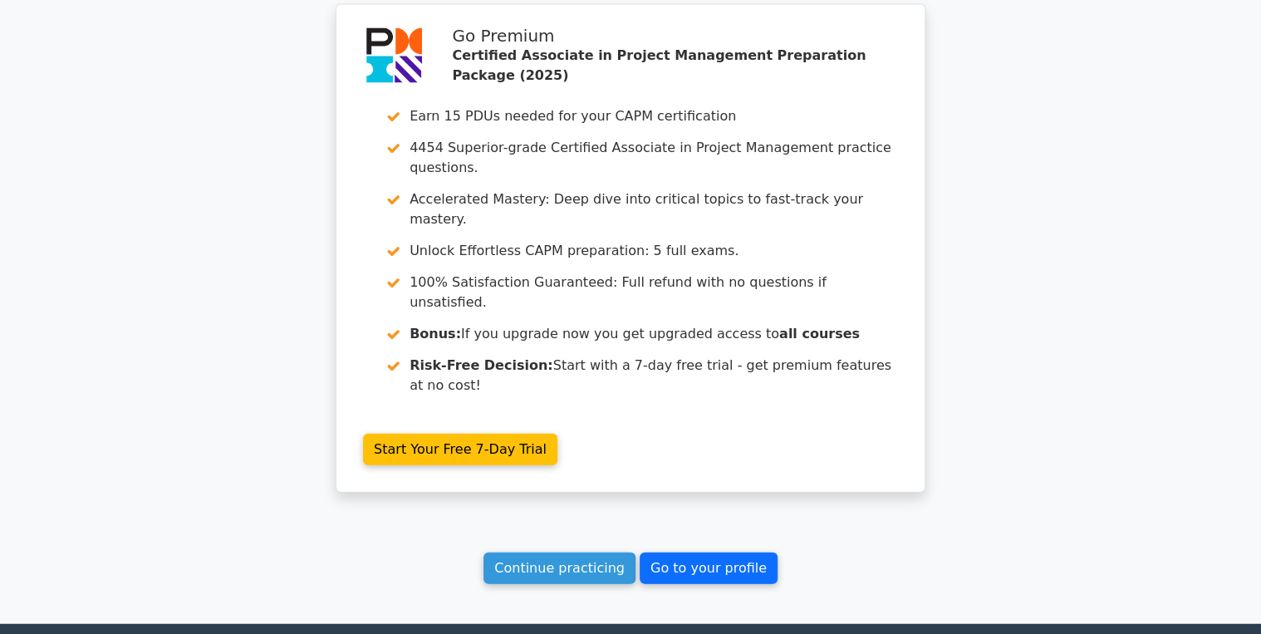
scroll to position [1705, 0]
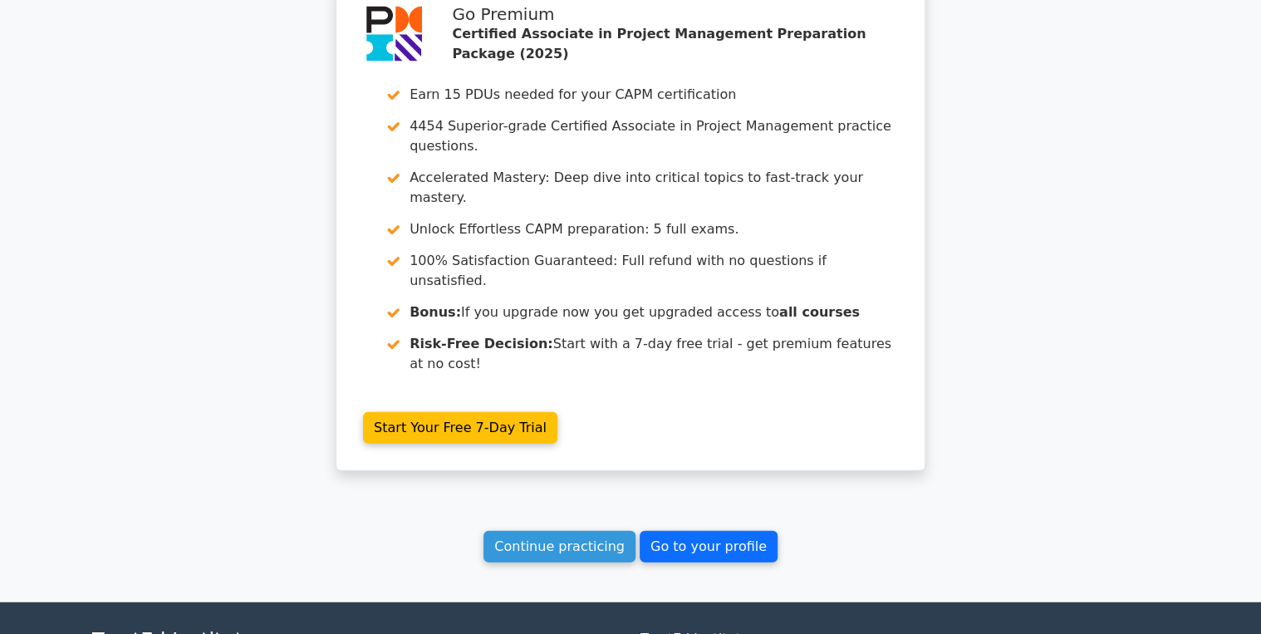
click at [717, 531] on link "Go to your profile" at bounding box center [709, 547] width 138 height 32
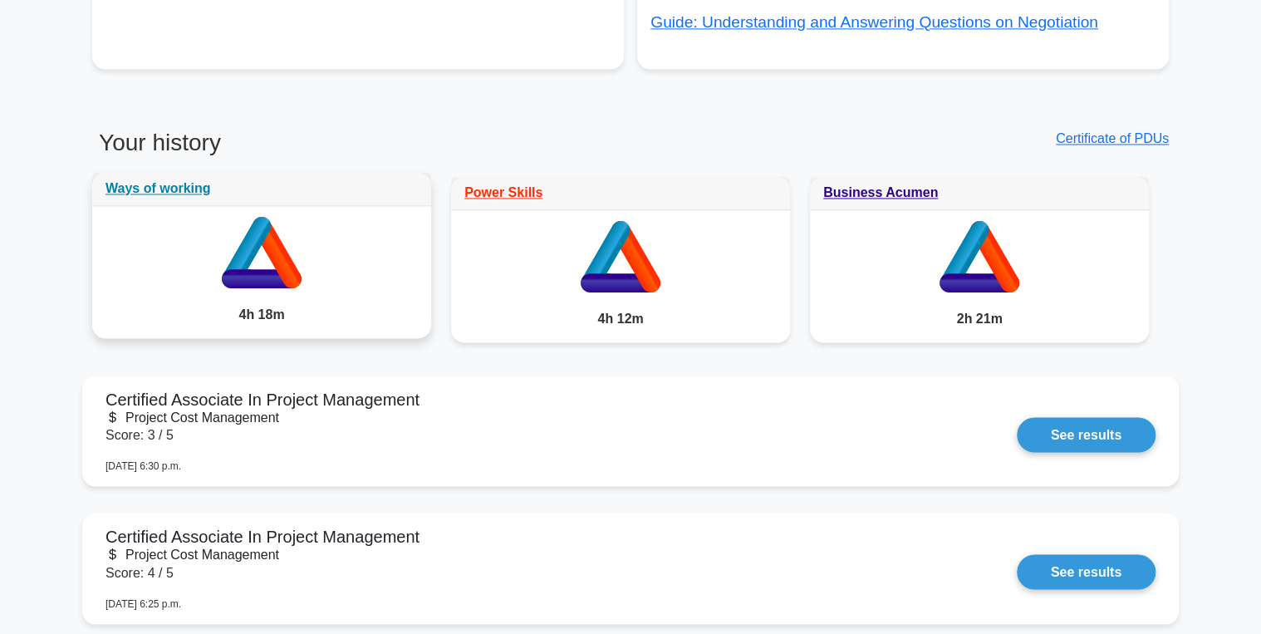
scroll to position [1196, 0]
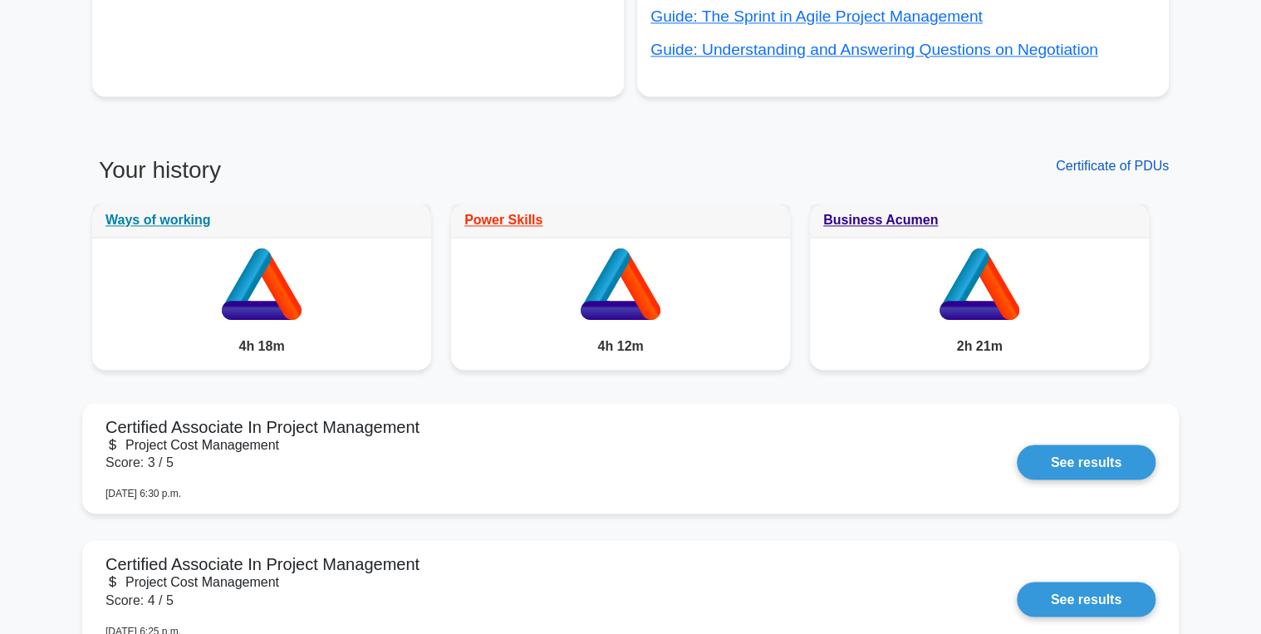
click at [1131, 159] on link "Certificate of PDUs" at bounding box center [1112, 166] width 113 height 14
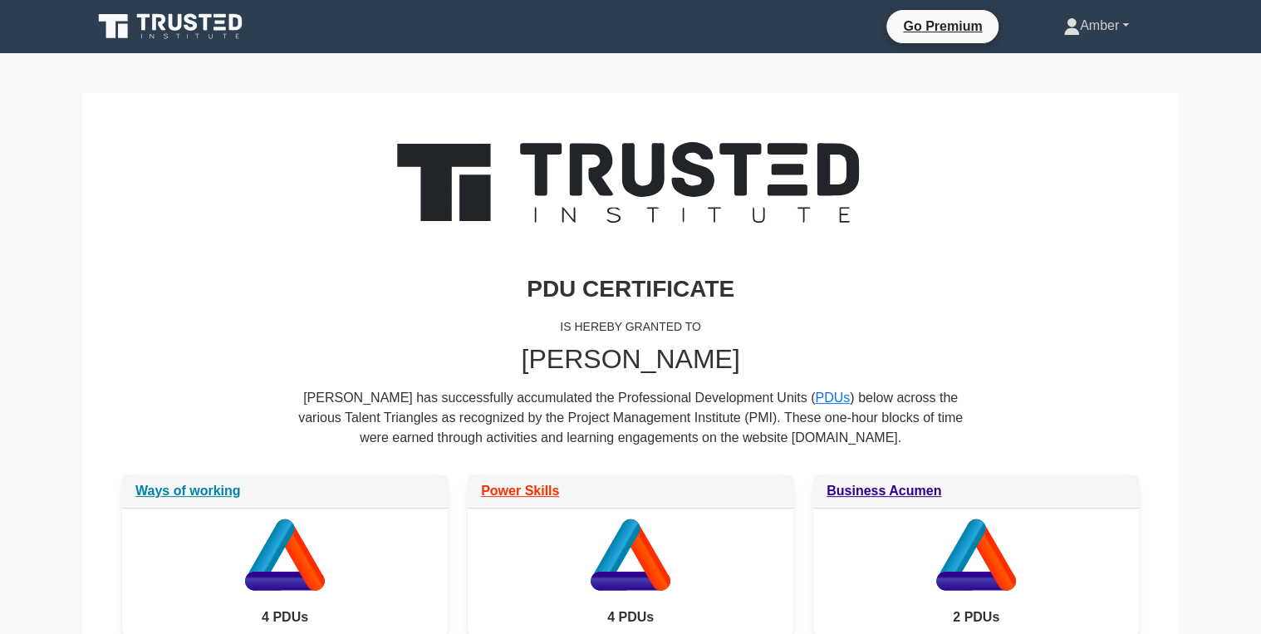
click at [1074, 20] on link "Amber" at bounding box center [1095, 25] width 145 height 33
click at [1077, 93] on link "Settings" at bounding box center [1089, 91] width 131 height 27
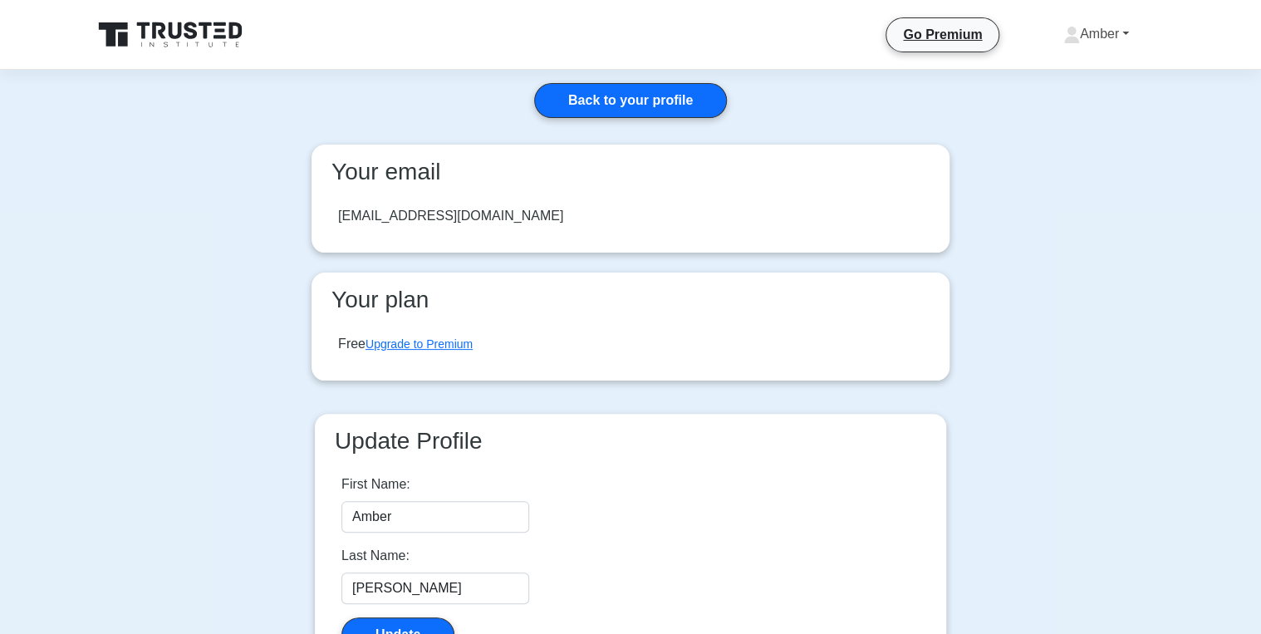
click at [1099, 42] on link "Amber" at bounding box center [1095, 33] width 145 height 33
click at [1084, 72] on link "Profile" at bounding box center [1089, 73] width 131 height 27
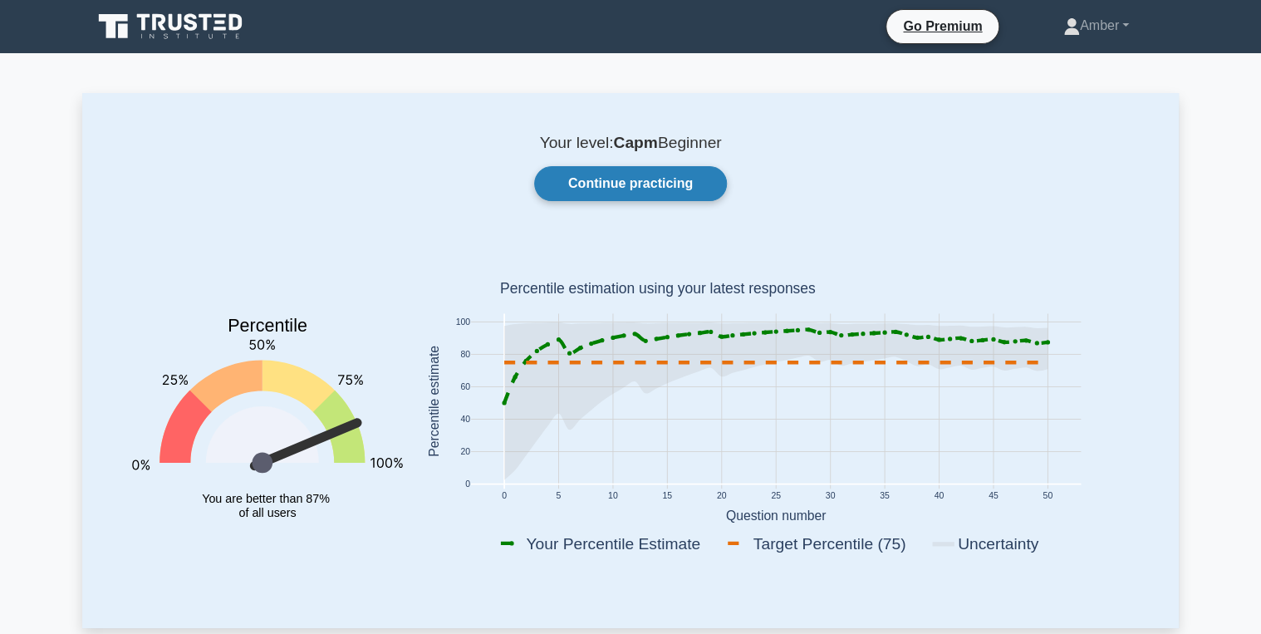
click at [611, 193] on link "Continue practicing" at bounding box center [630, 183] width 193 height 35
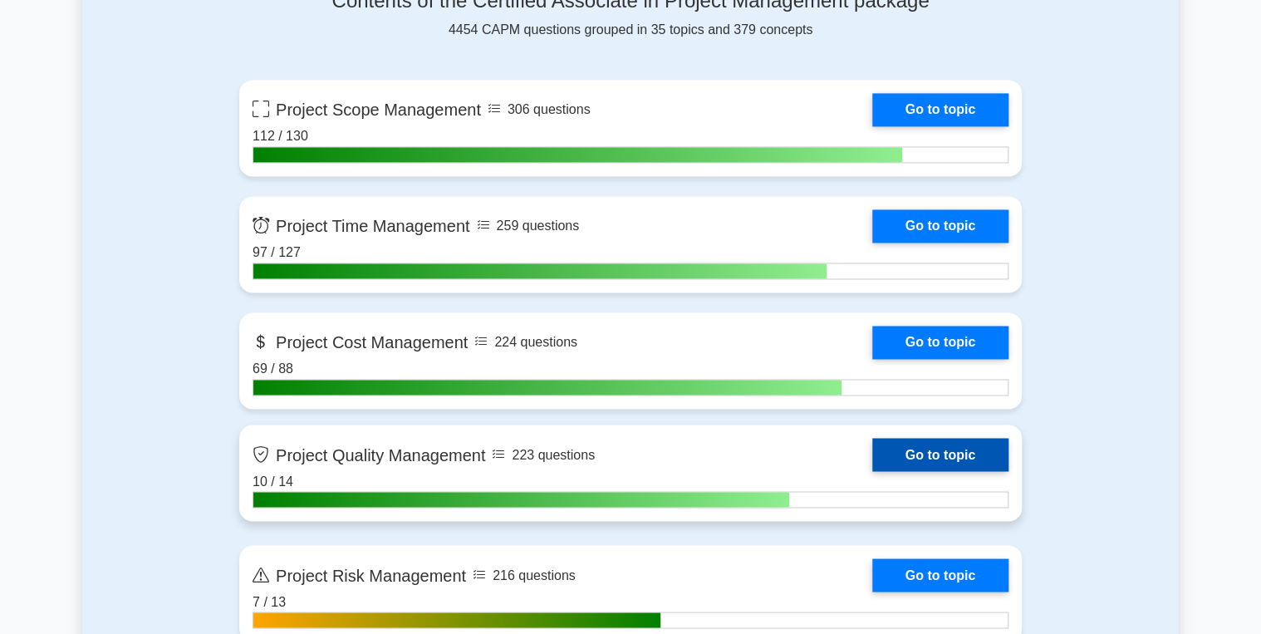
scroll to position [1329, 0]
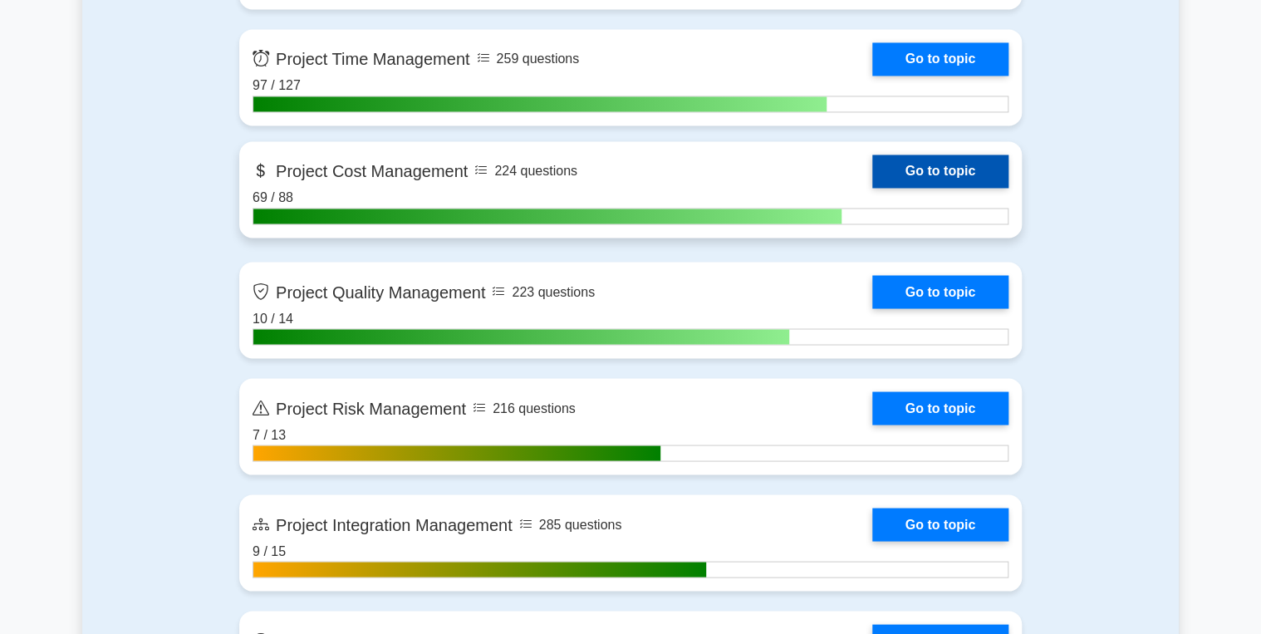
click at [944, 161] on link "Go to topic" at bounding box center [940, 171] width 136 height 33
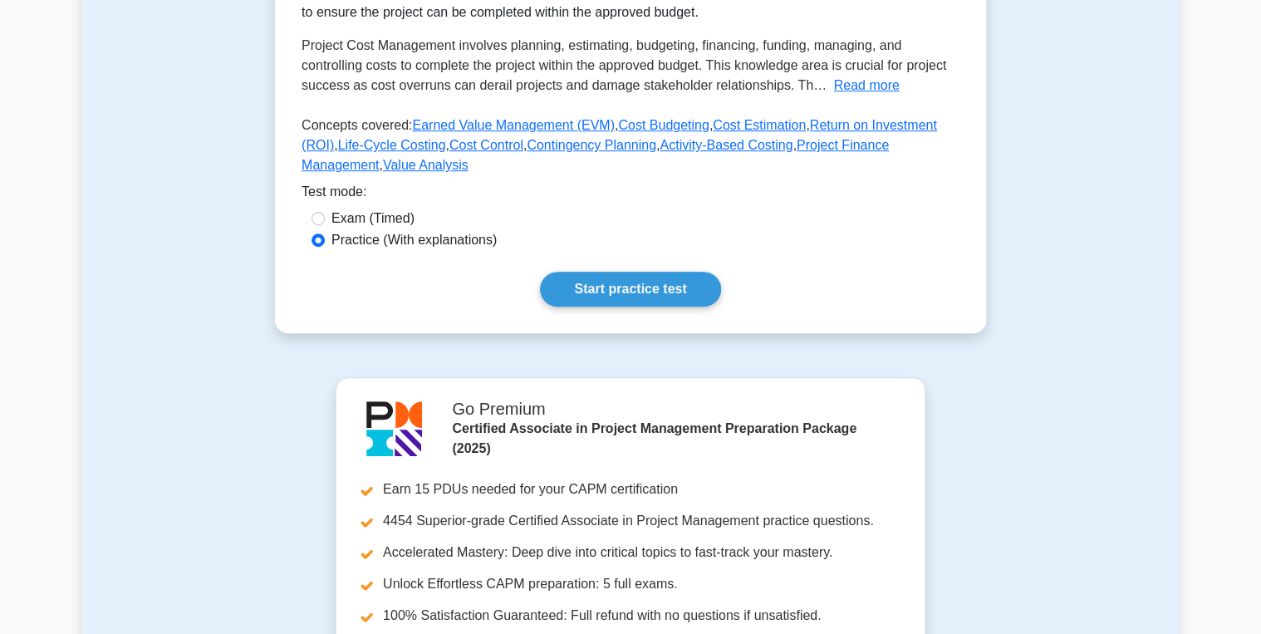
scroll to position [532, 0]
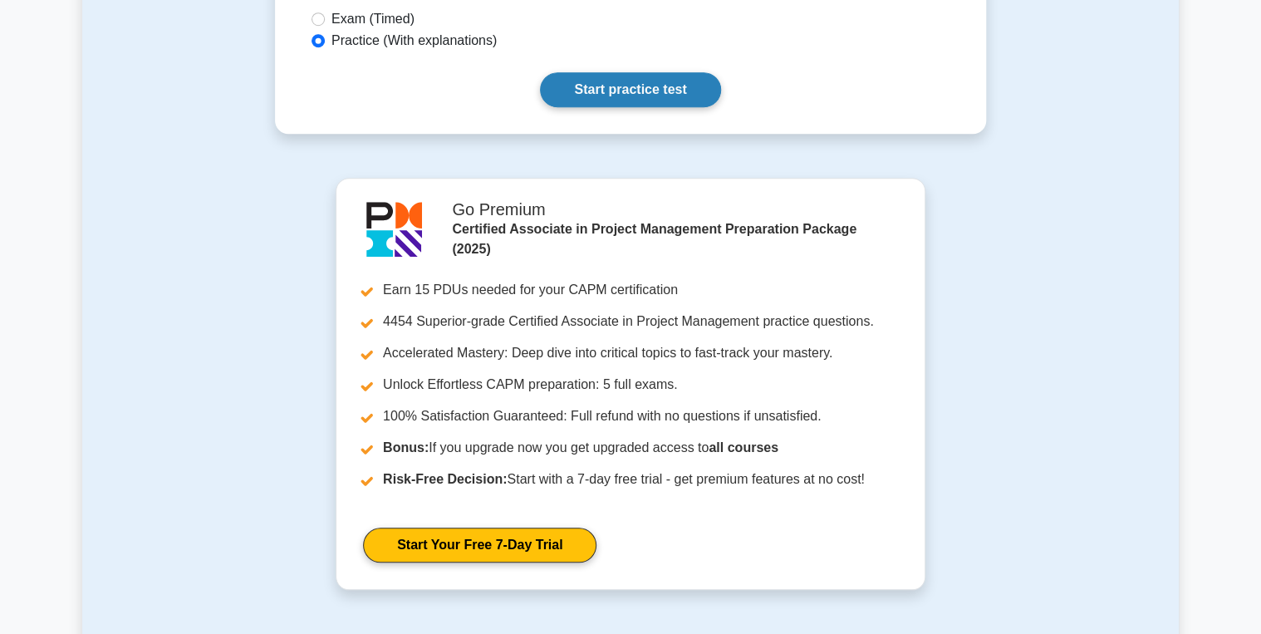
click at [620, 107] on link "Start practice test" at bounding box center [630, 89] width 180 height 35
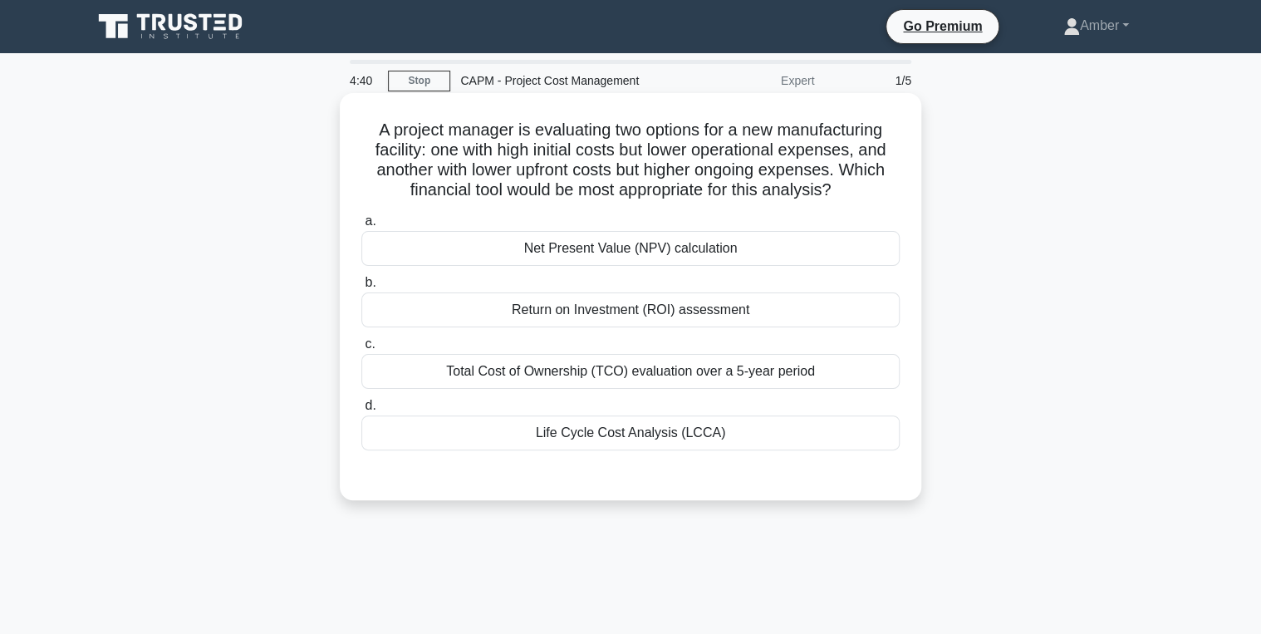
click at [626, 439] on div "Life Cycle Cost Analysis (LCCA)" at bounding box center [630, 432] width 538 height 35
click at [361, 411] on input "d. Life Cycle Cost Analysis (LCCA)" at bounding box center [361, 405] width 0 height 11
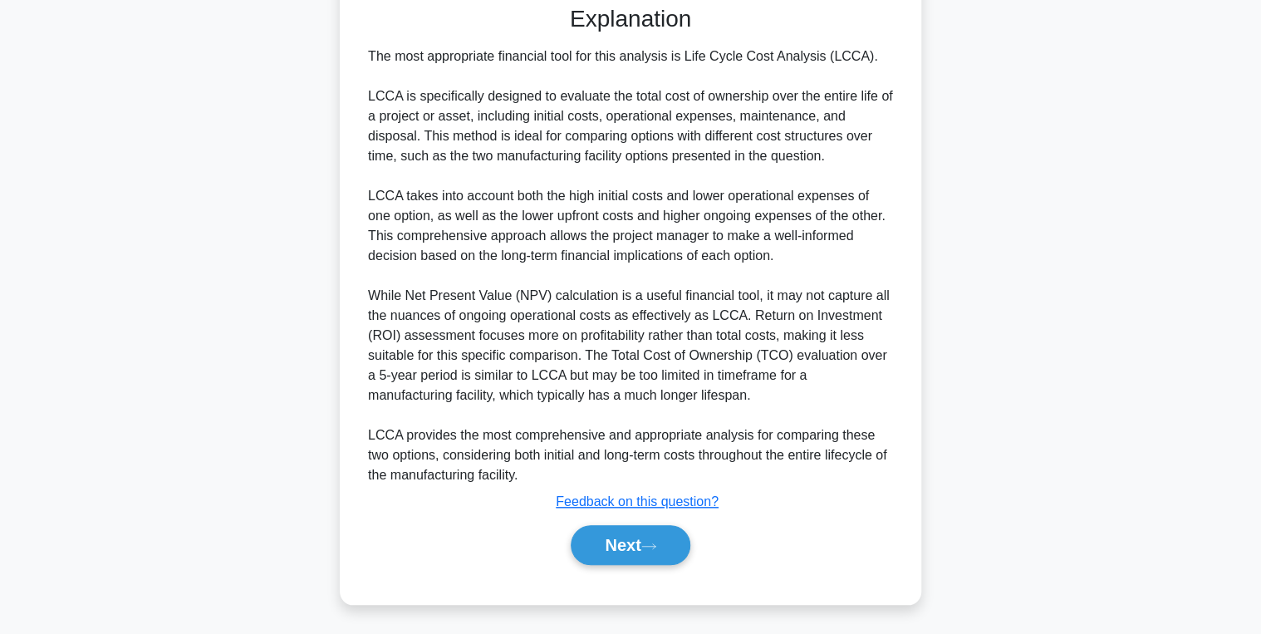
scroll to position [469, 0]
click at [629, 543] on button "Next" at bounding box center [630, 545] width 119 height 40
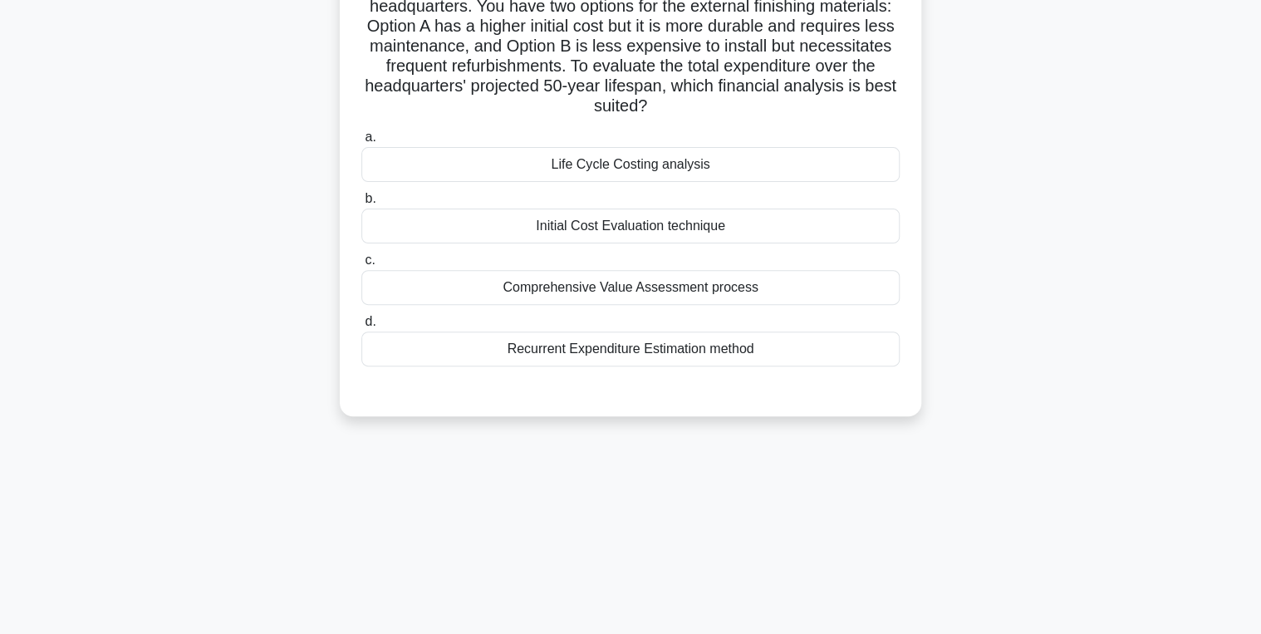
scroll to position [0, 0]
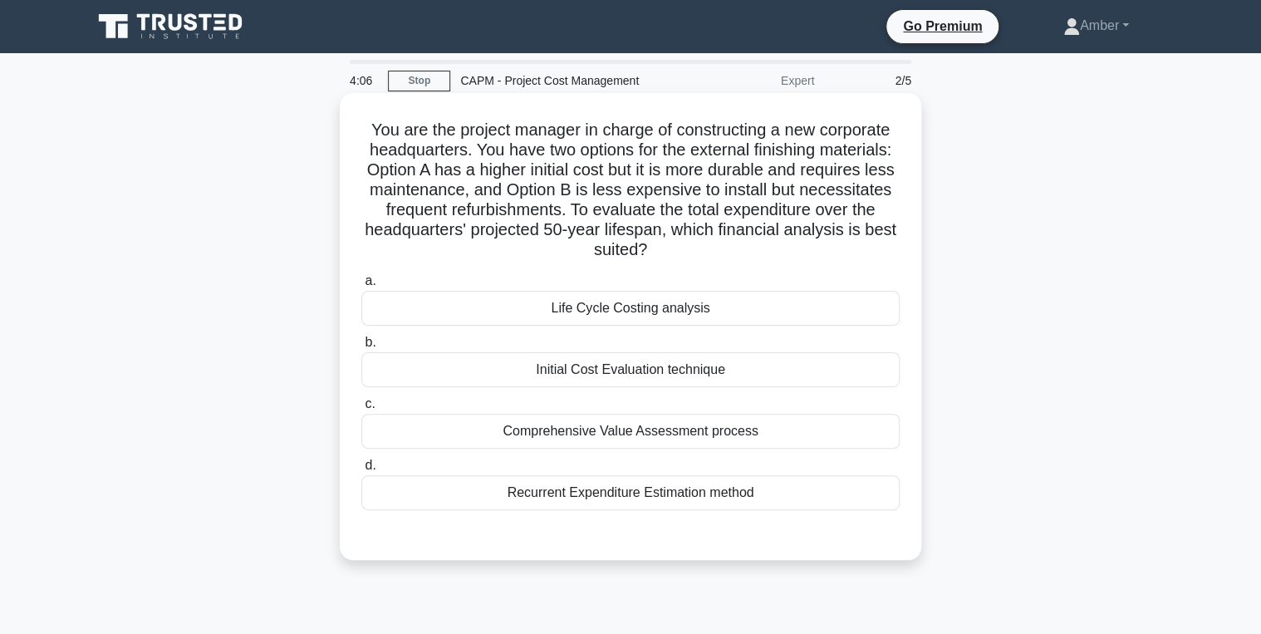
click at [559, 301] on div "Life Cycle Costing analysis" at bounding box center [630, 308] width 538 height 35
click at [361, 287] on input "a. Life Cycle Costing analysis" at bounding box center [361, 281] width 0 height 11
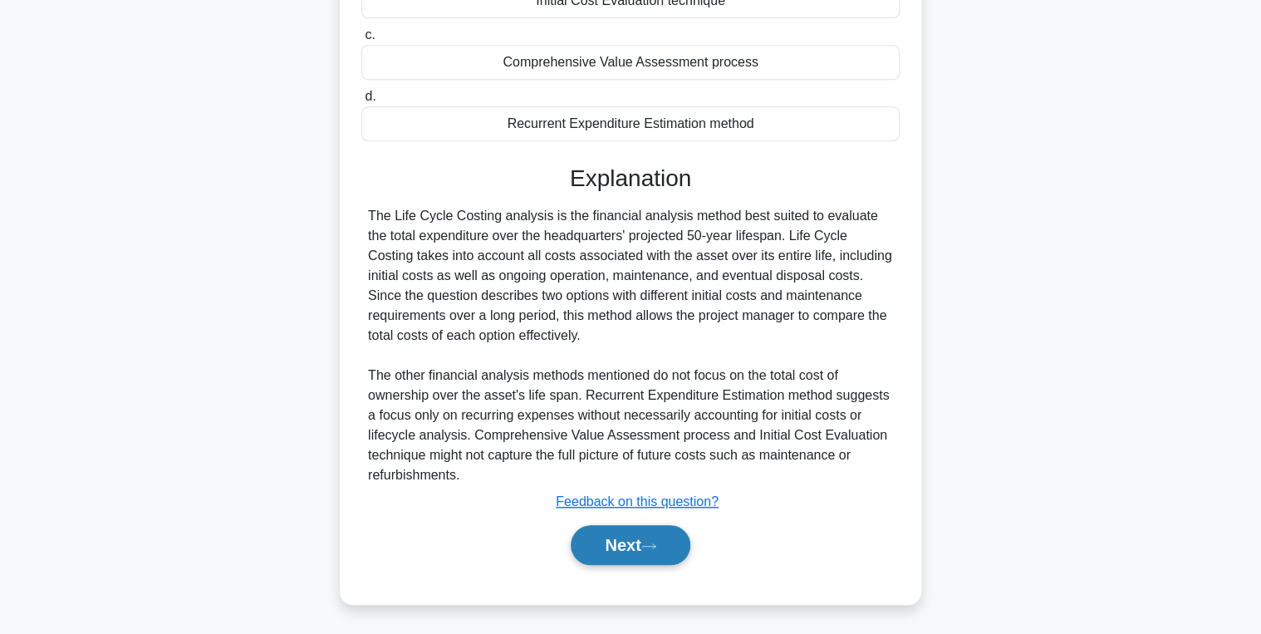
click at [623, 545] on button "Next" at bounding box center [630, 545] width 119 height 40
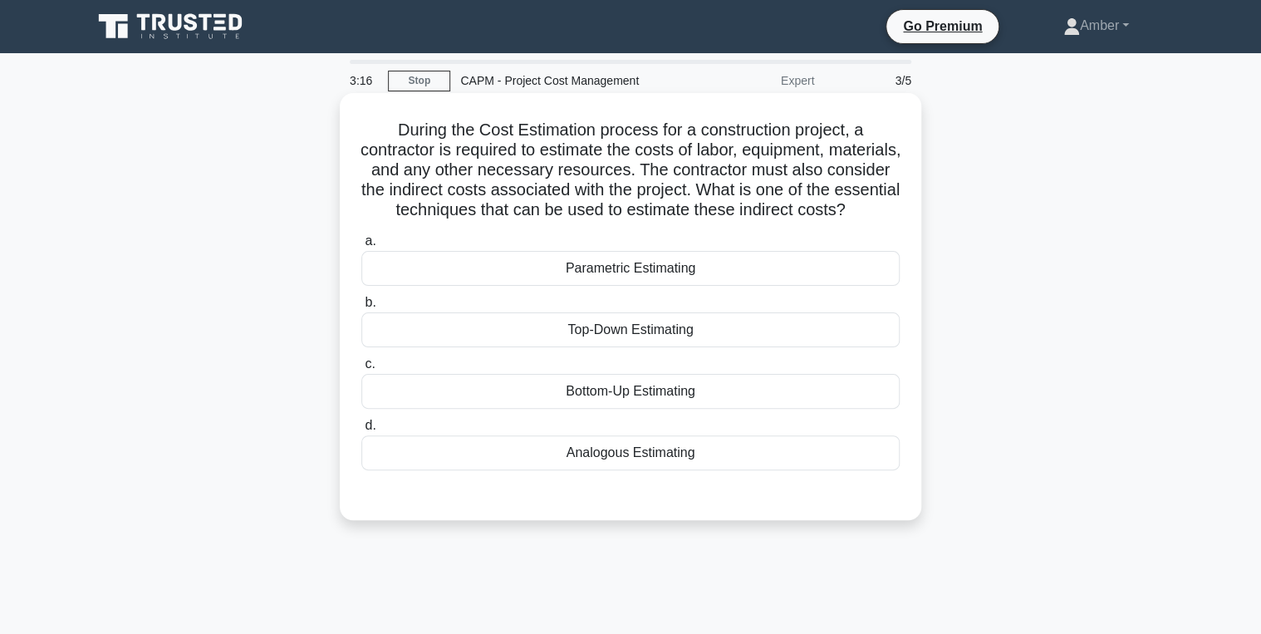
click at [511, 344] on div "Top-Down Estimating" at bounding box center [630, 329] width 538 height 35
click at [361, 308] on input "b. Top-Down Estimating" at bounding box center [361, 302] width 0 height 11
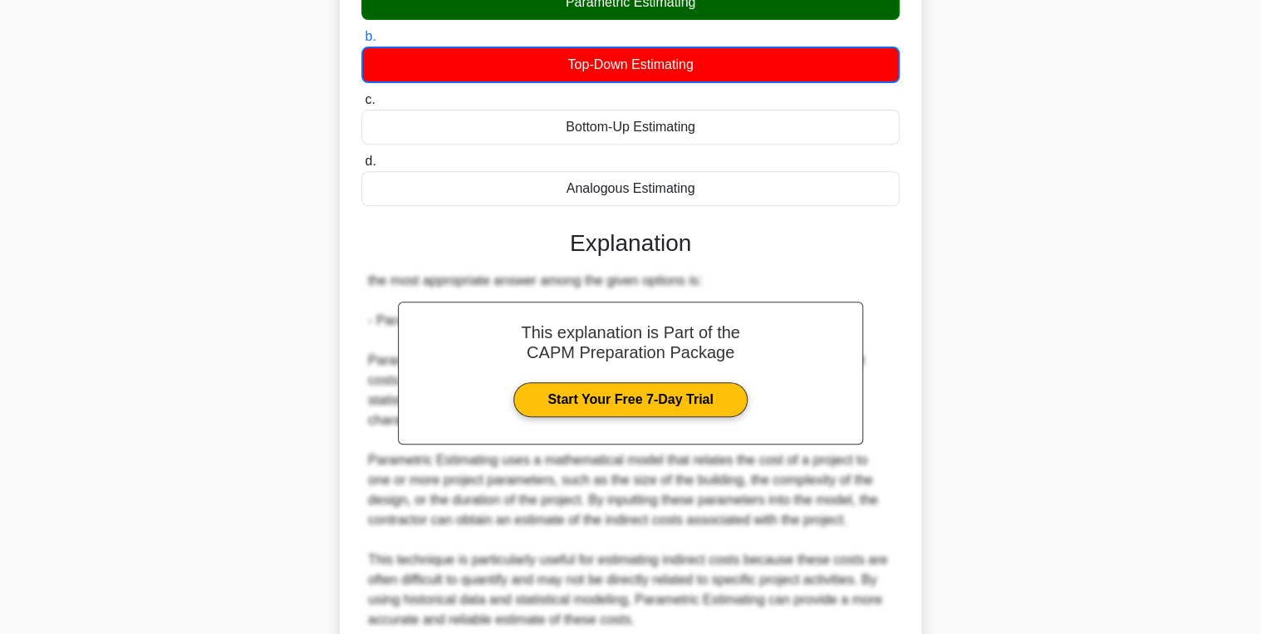
scroll to position [510, 0]
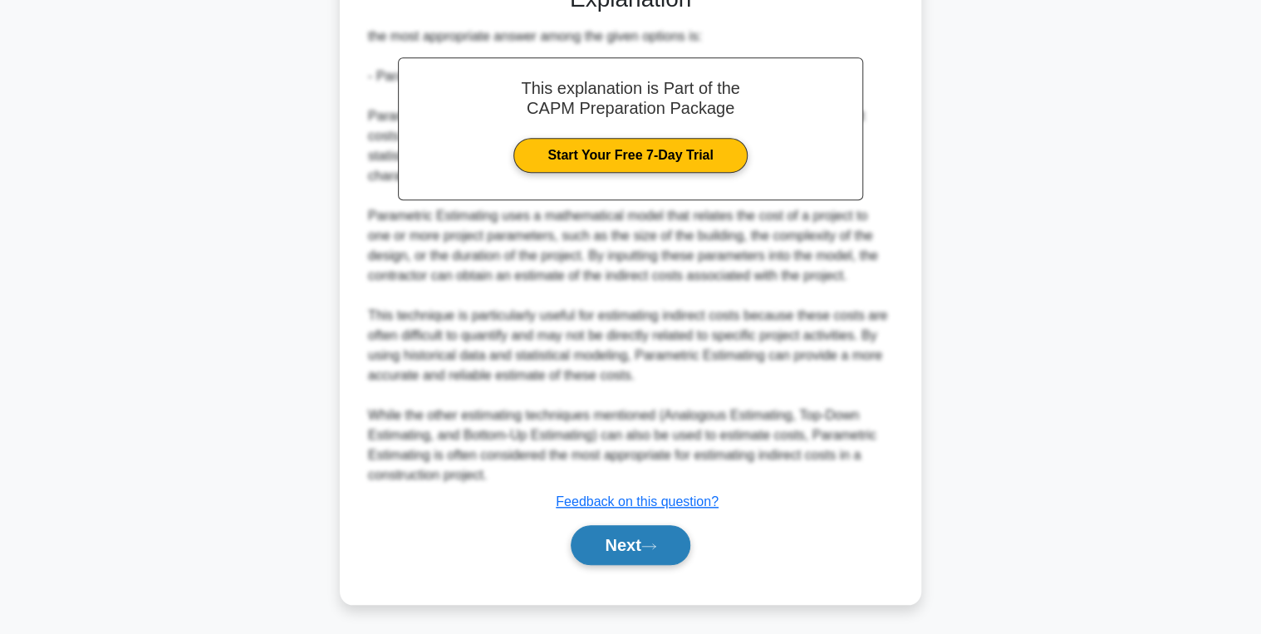
click at [618, 545] on button "Next" at bounding box center [630, 545] width 119 height 40
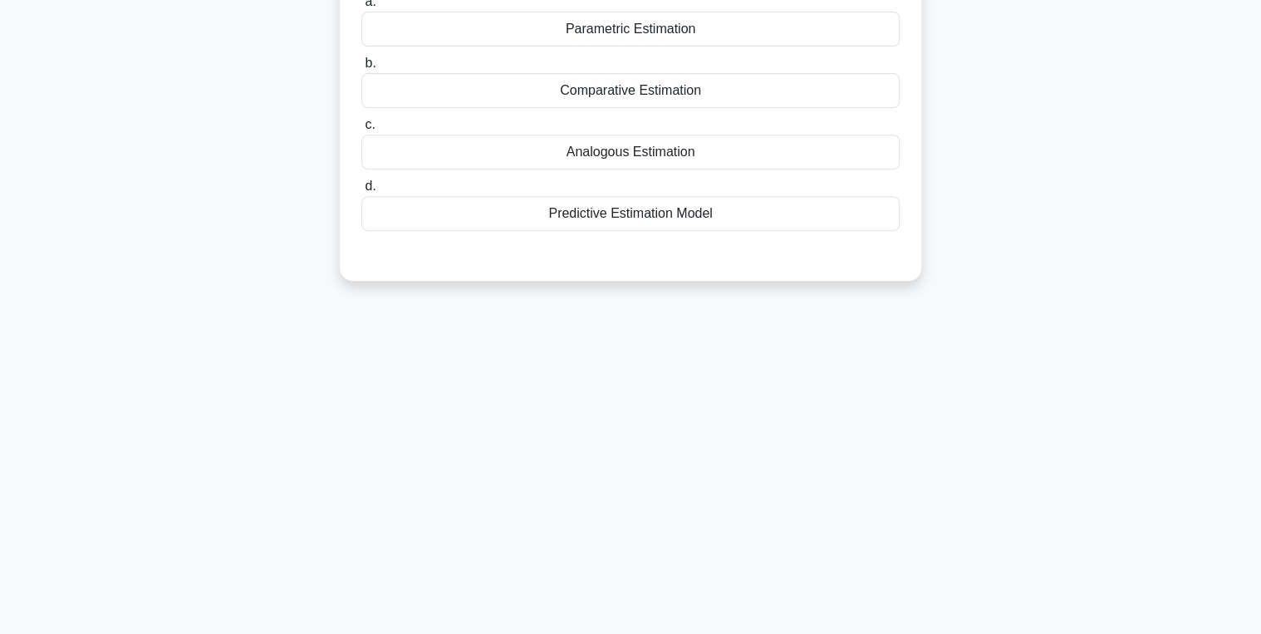
scroll to position [0, 0]
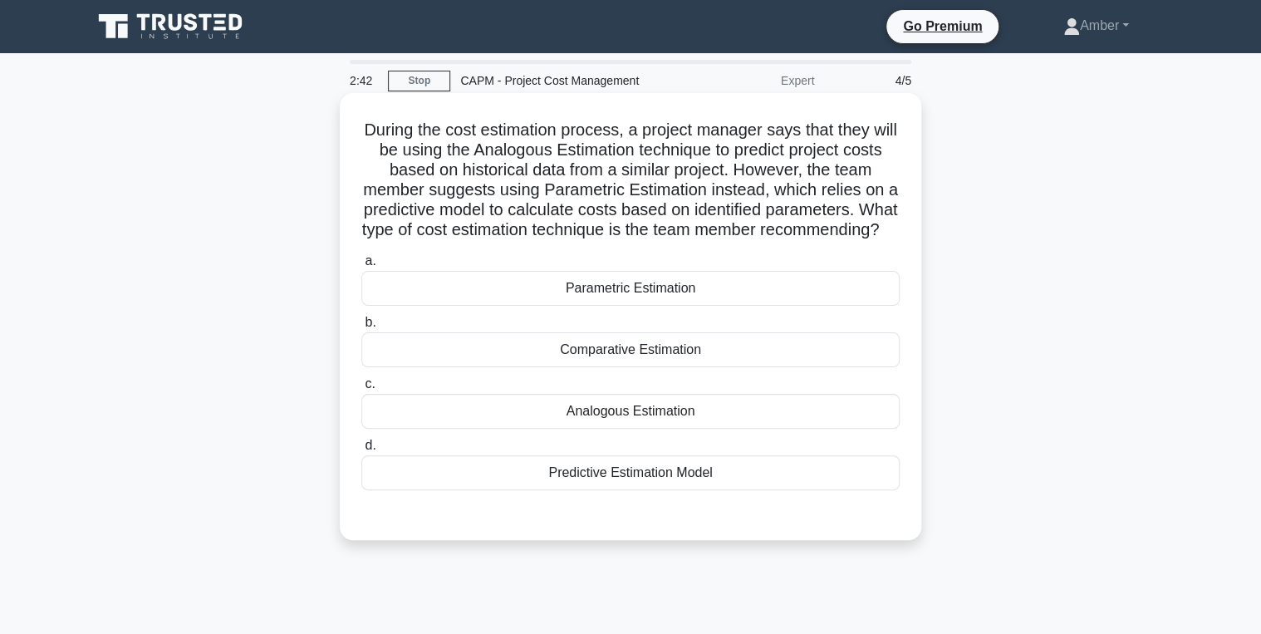
click at [650, 306] on div "Parametric Estimation" at bounding box center [630, 288] width 538 height 35
click at [361, 267] on input "a. Parametric Estimation" at bounding box center [361, 261] width 0 height 11
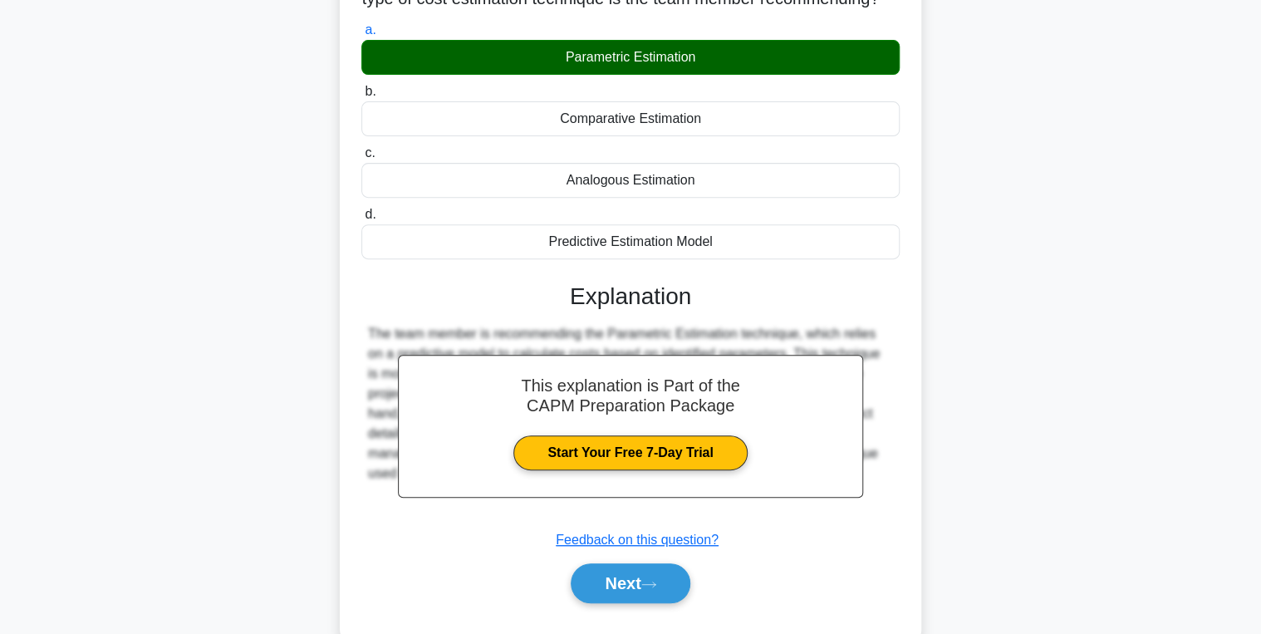
scroll to position [289, 0]
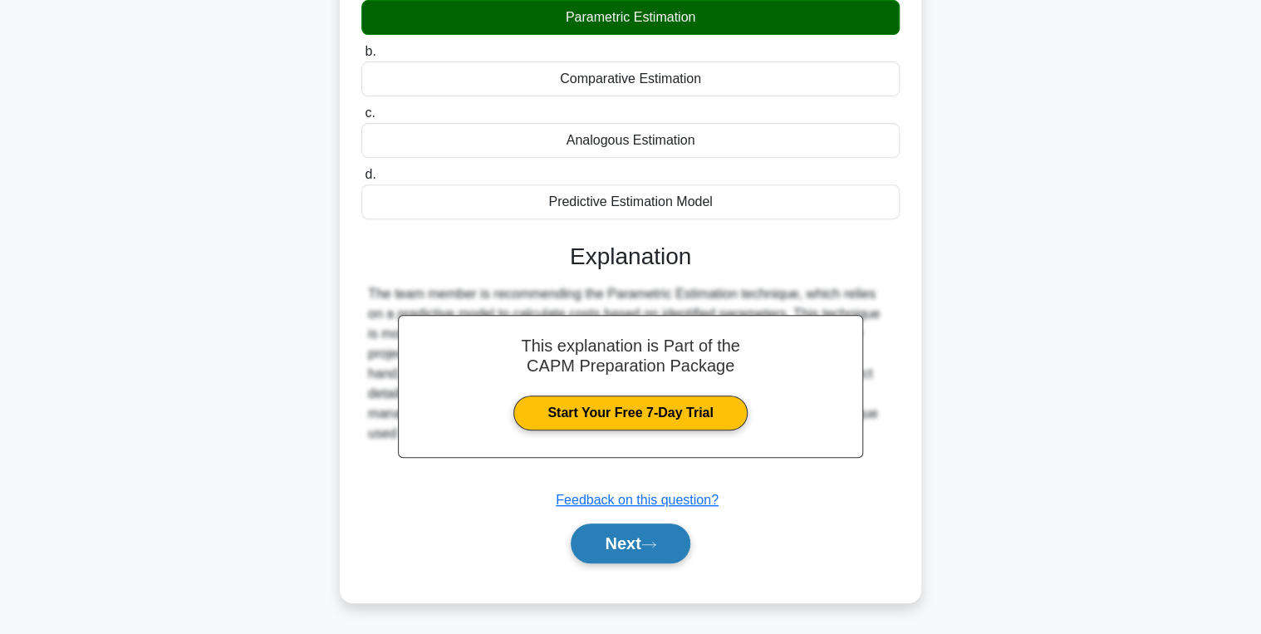
click at [635, 539] on button "Next" at bounding box center [630, 543] width 119 height 40
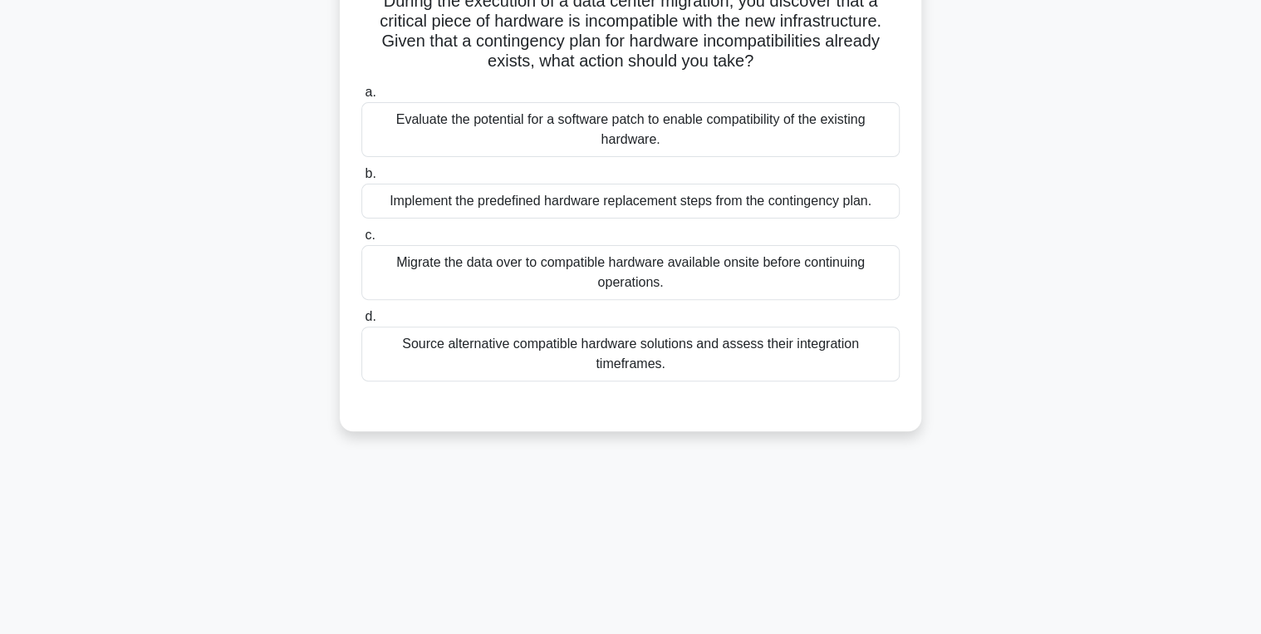
scroll to position [0, 0]
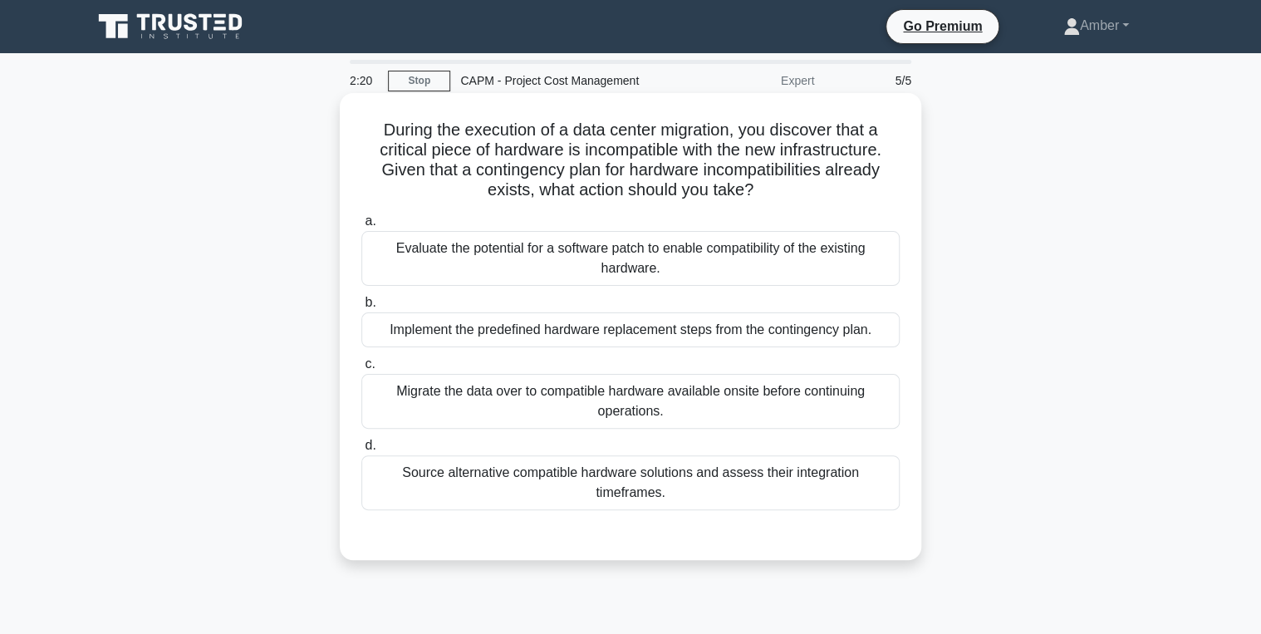
drag, startPoint x: 729, startPoint y: 334, endPoint x: 718, endPoint y: 339, distance: 12.7
click at [729, 334] on div "Implement the predefined hardware replacement steps from the contingency plan." at bounding box center [630, 329] width 538 height 35
click at [361, 308] on input "b. Implement the predefined hardware replacement steps from the contingency pla…" at bounding box center [361, 302] width 0 height 11
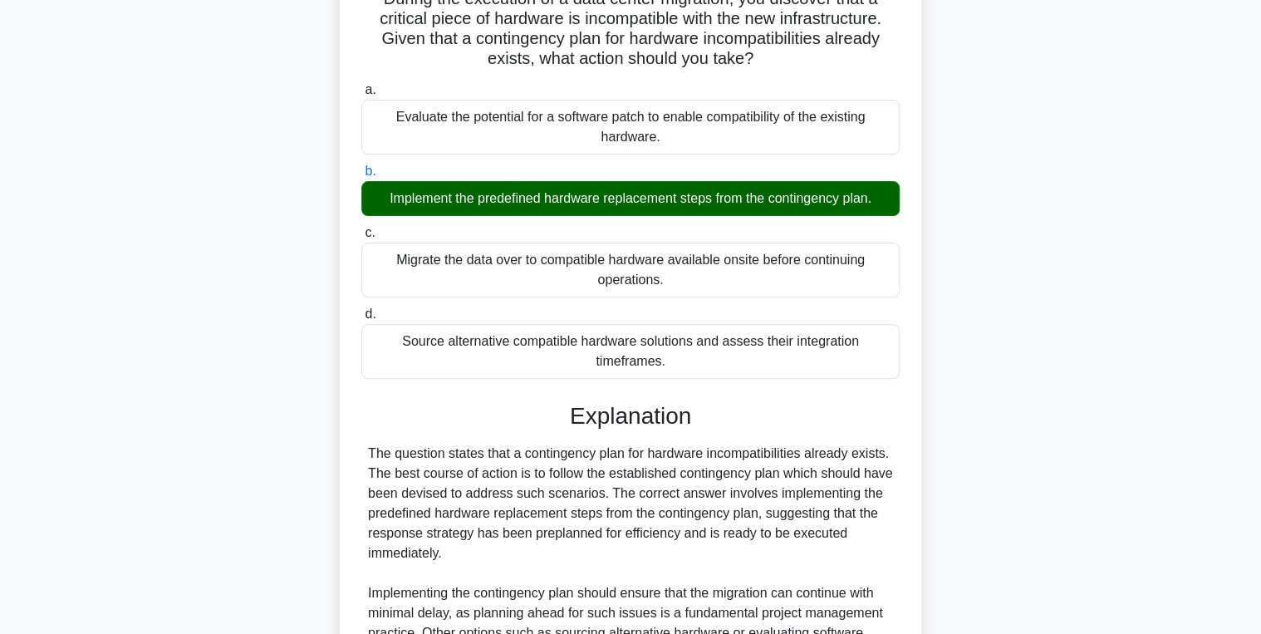
scroll to position [389, 0]
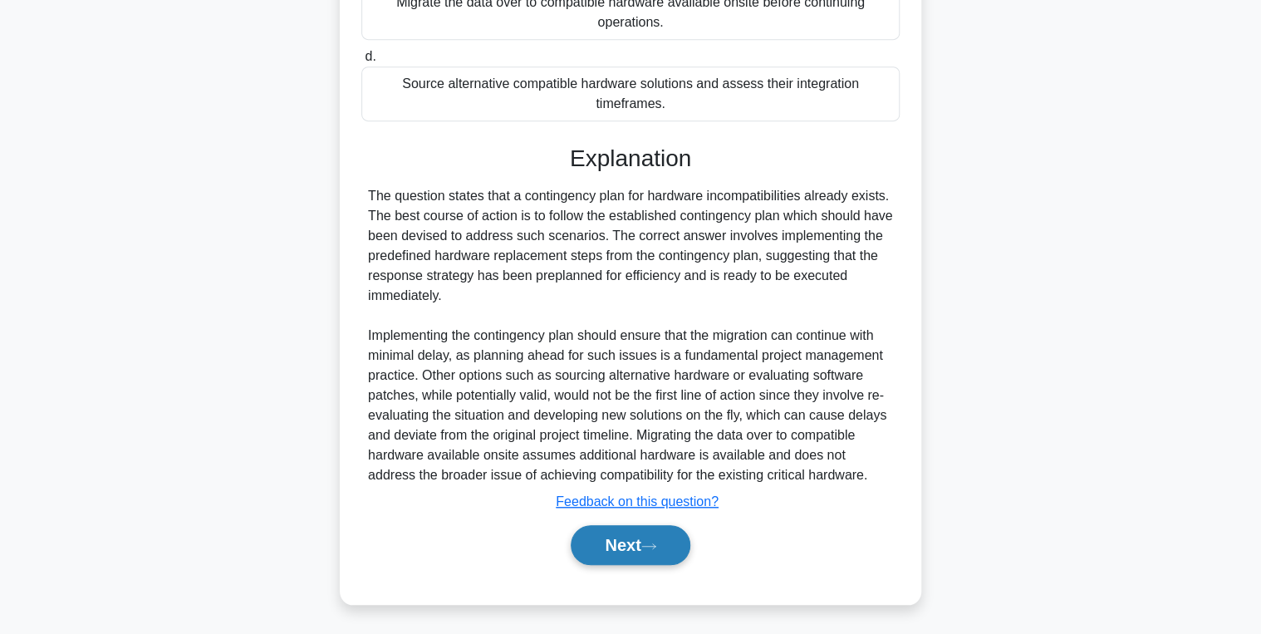
drag, startPoint x: 644, startPoint y: 545, endPoint x: 621, endPoint y: 542, distance: 22.6
click at [644, 545] on button "Next" at bounding box center [630, 545] width 119 height 40
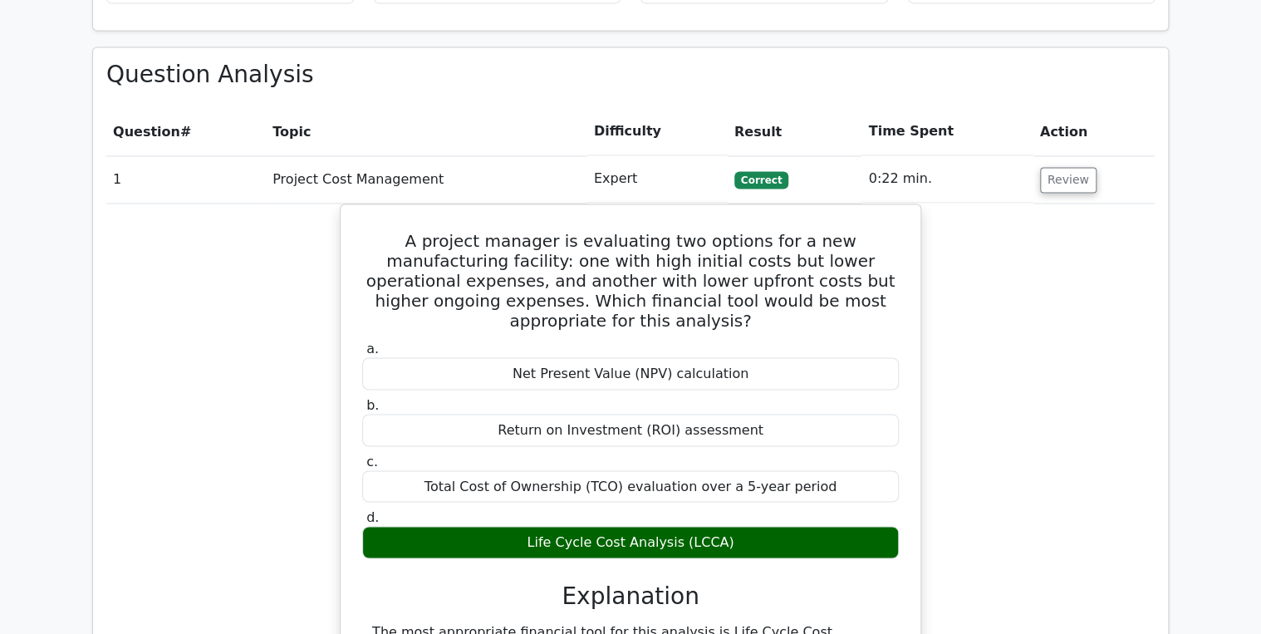
scroll to position [1130, 0]
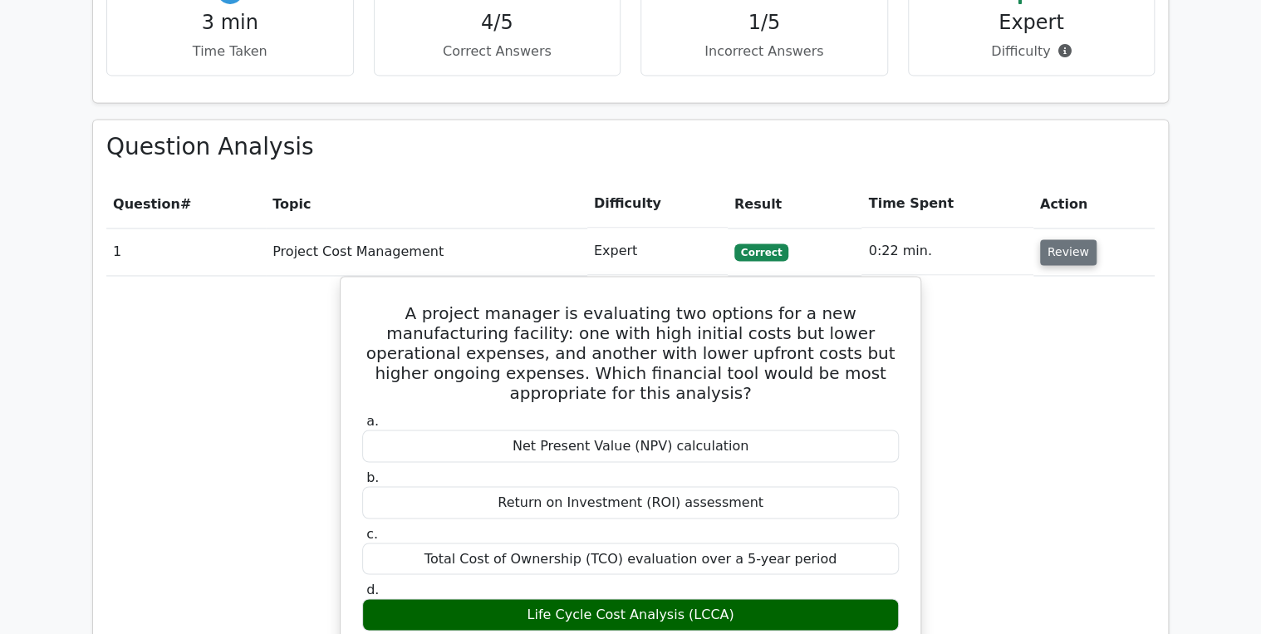
click at [1043, 239] on button "Review" at bounding box center [1068, 252] width 56 height 26
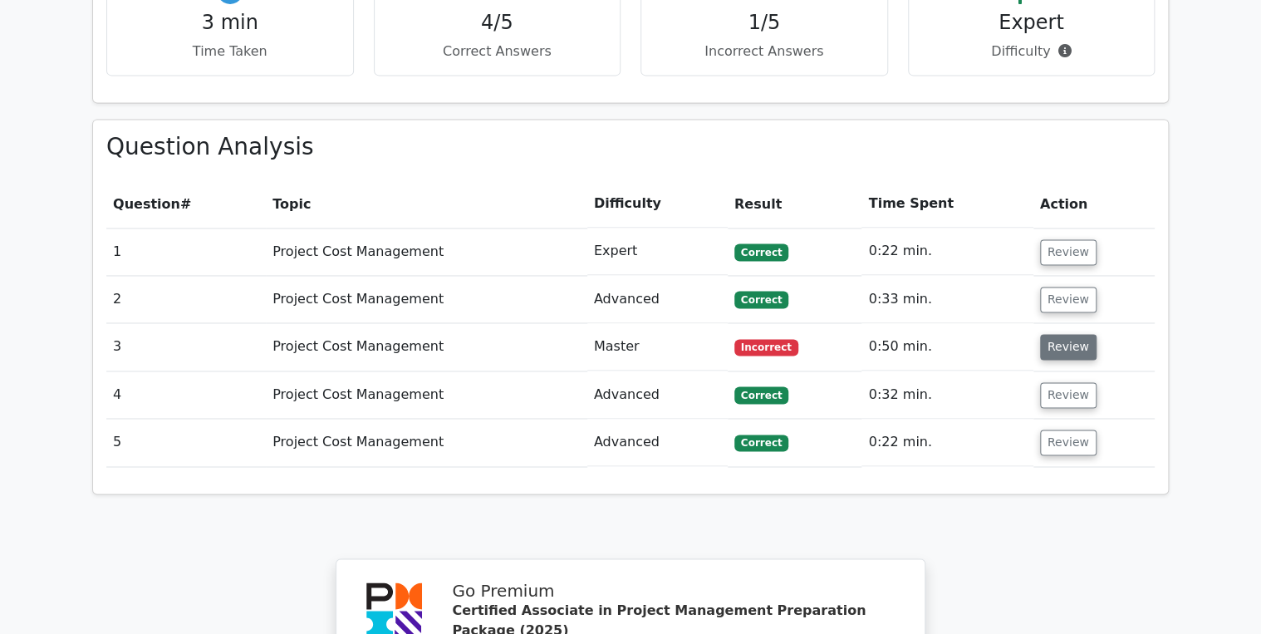
click at [1072, 334] on button "Review" at bounding box center [1068, 347] width 56 height 26
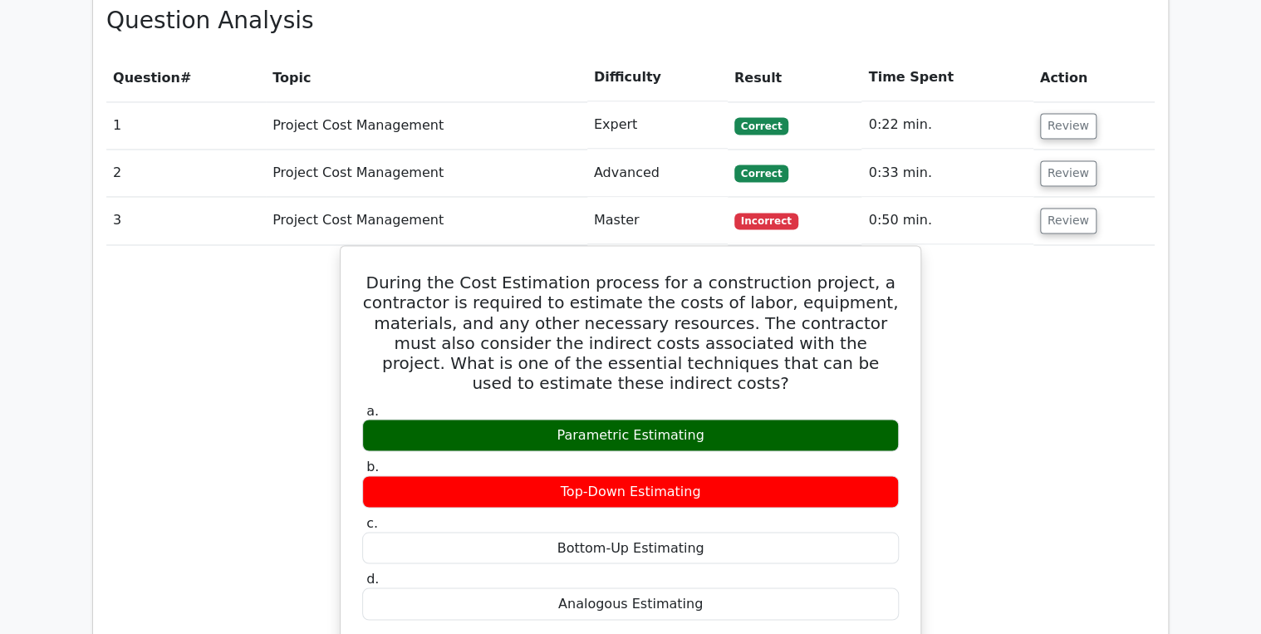
scroll to position [1063, 0]
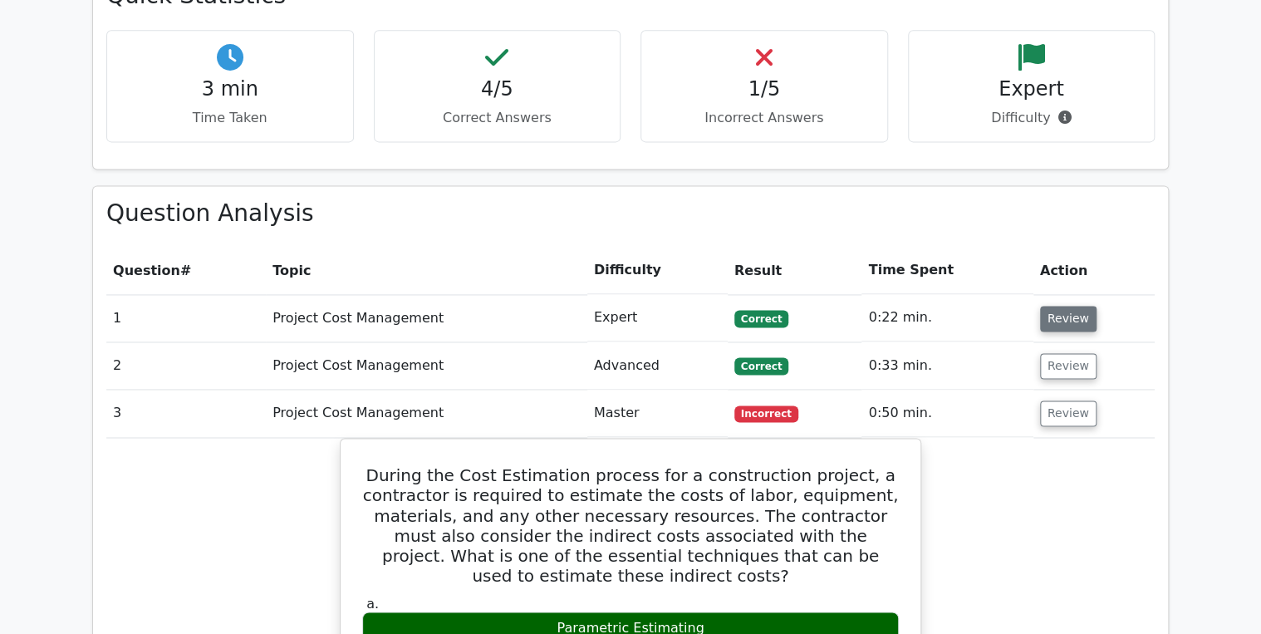
click at [1059, 306] on button "Review" at bounding box center [1068, 319] width 56 height 26
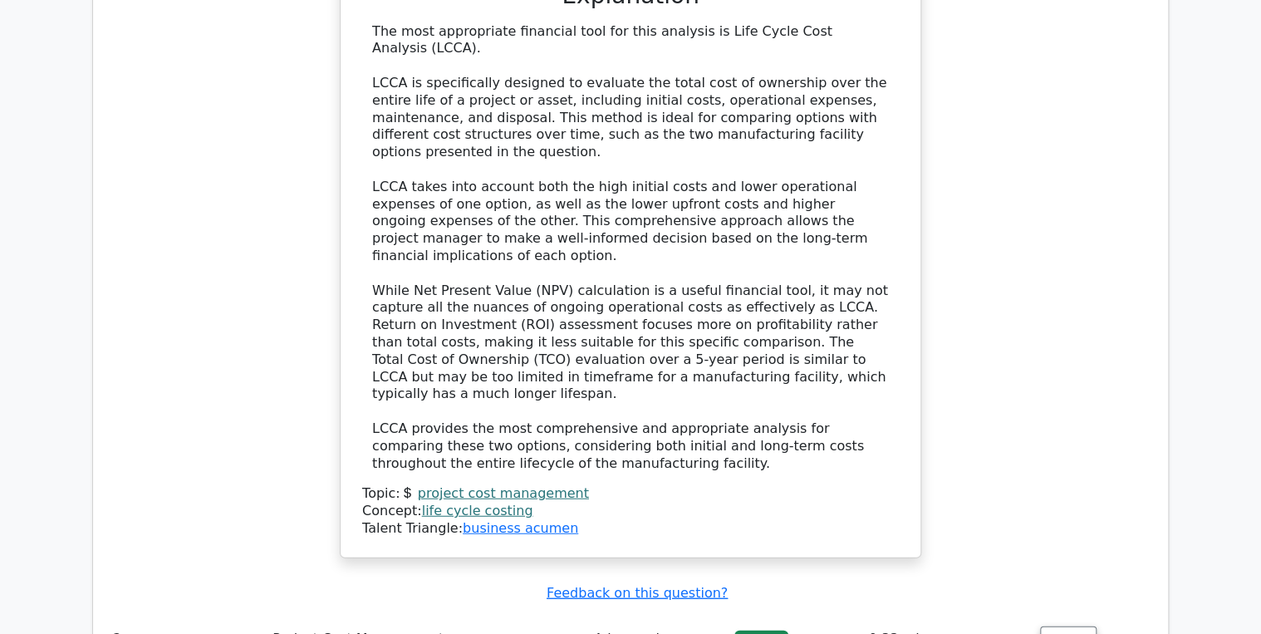
scroll to position [1994, 0]
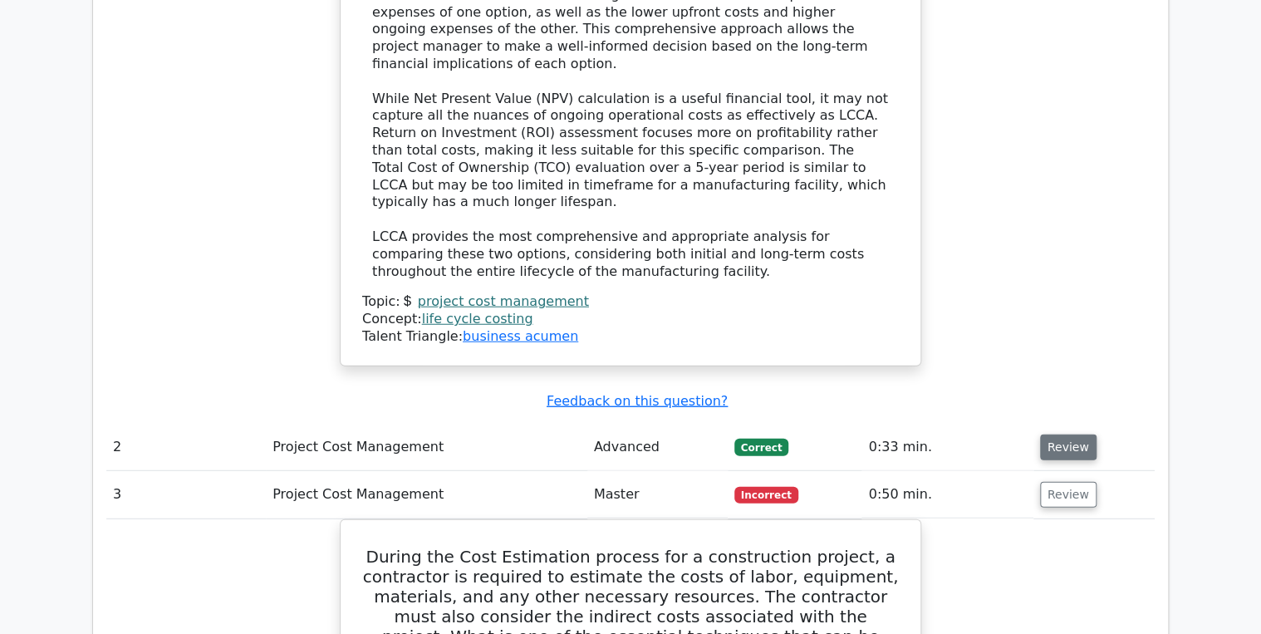
click at [1065, 434] on button "Review" at bounding box center [1068, 447] width 56 height 26
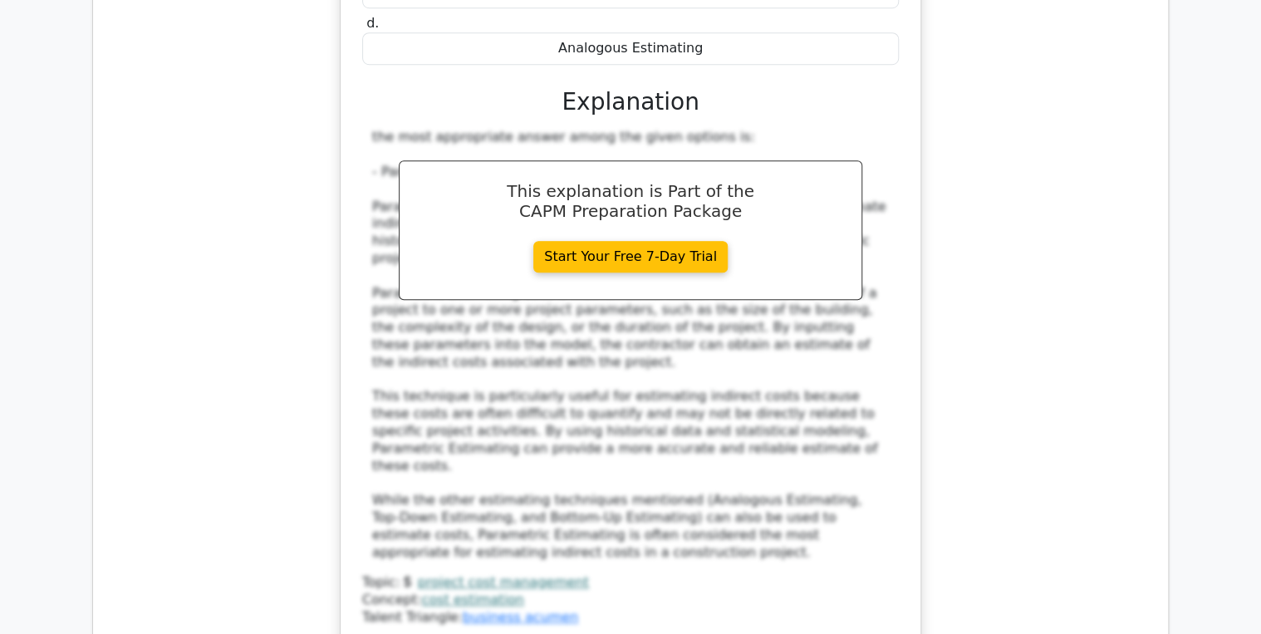
scroll to position [3854, 0]
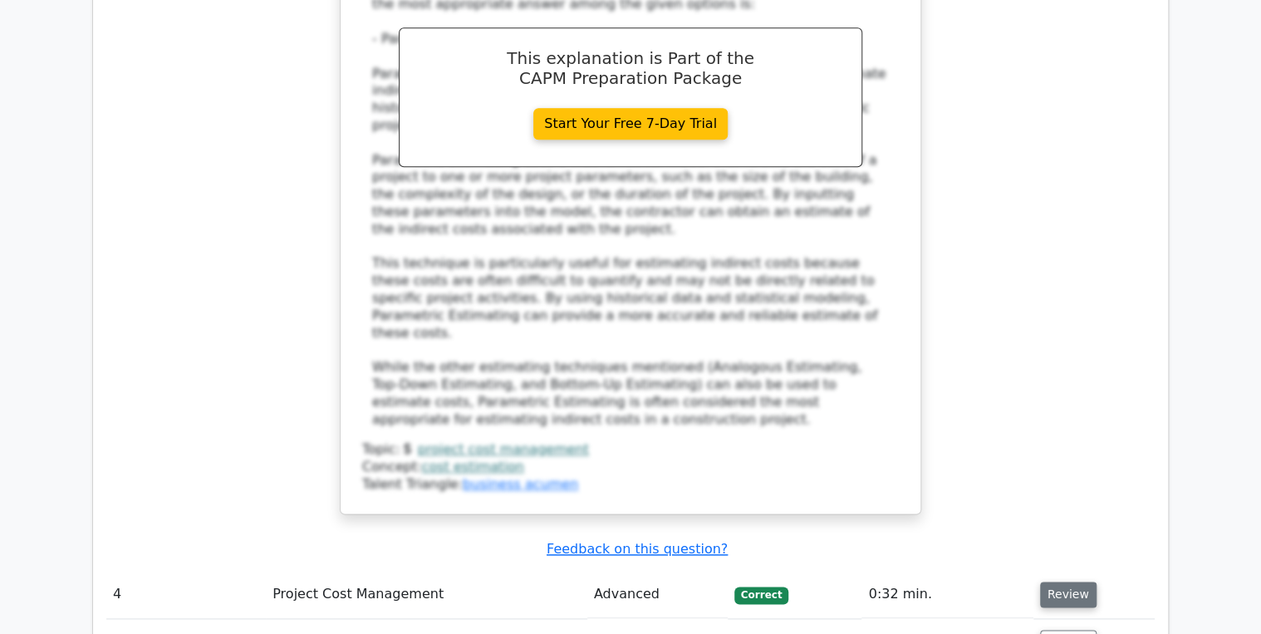
click at [1058, 581] on button "Review" at bounding box center [1068, 594] width 56 height 26
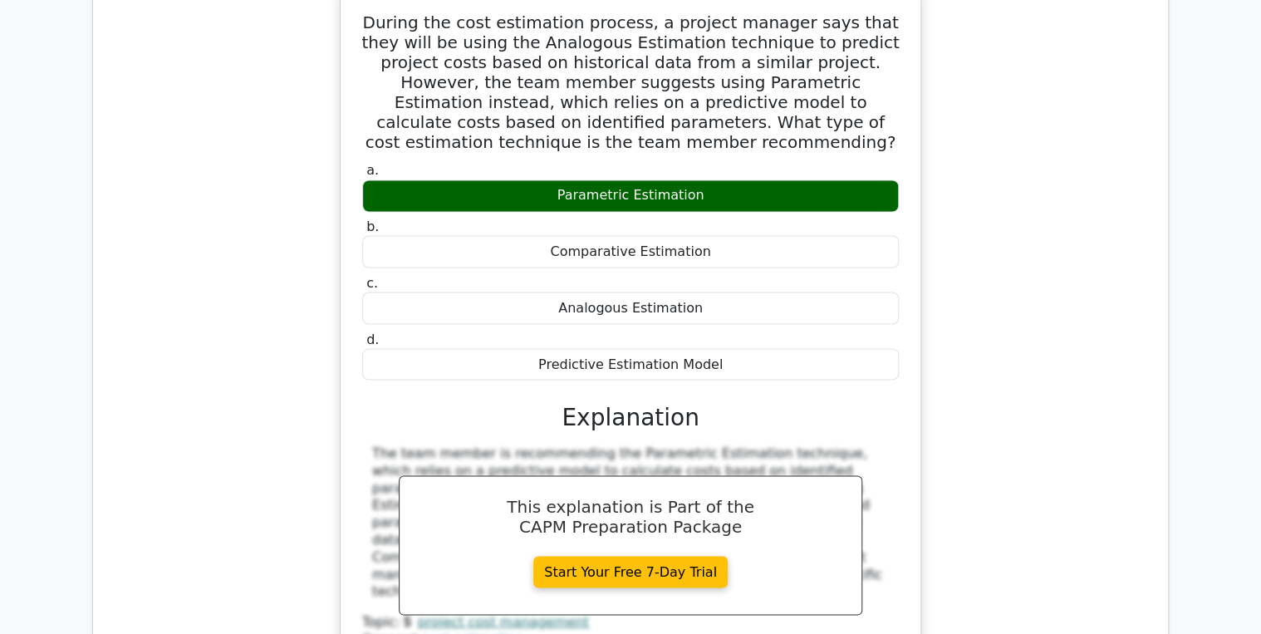
scroll to position [4652, 0]
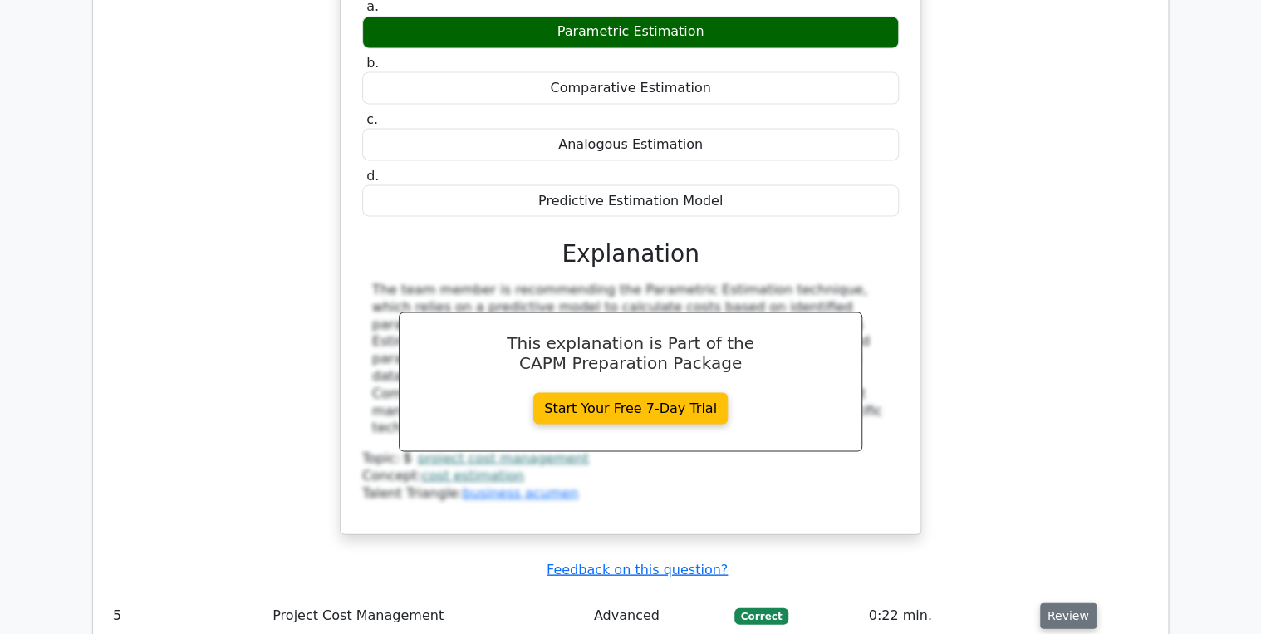
click at [1067, 602] on button "Review" at bounding box center [1068, 615] width 56 height 26
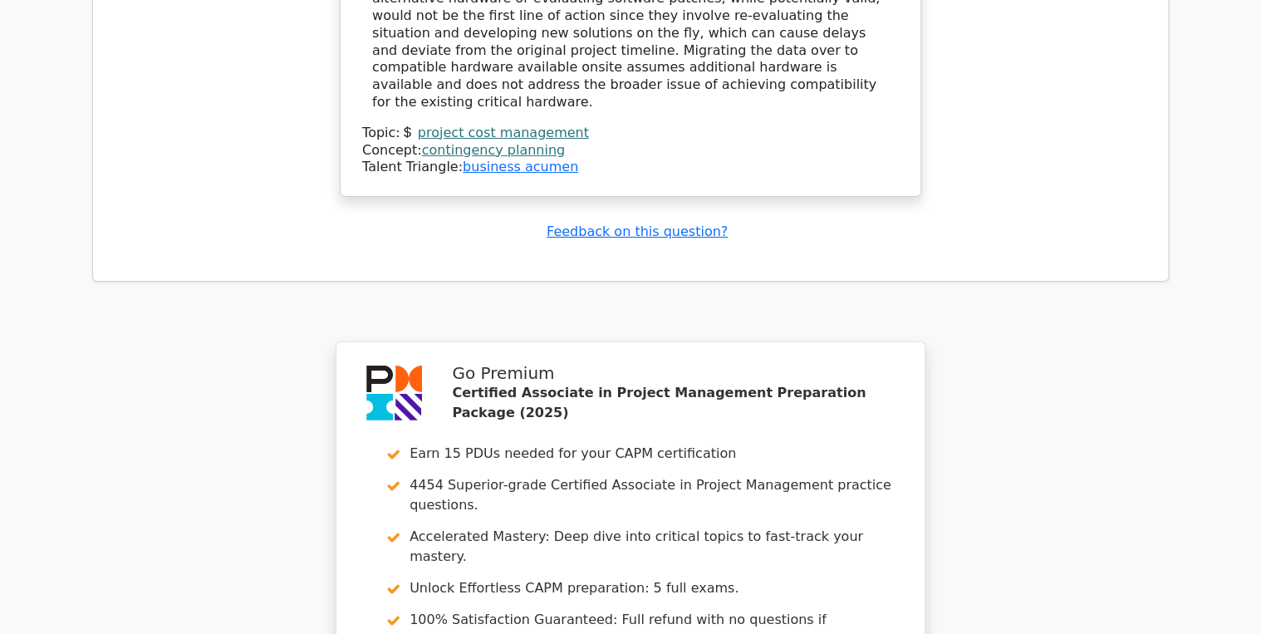
scroll to position [6095, 0]
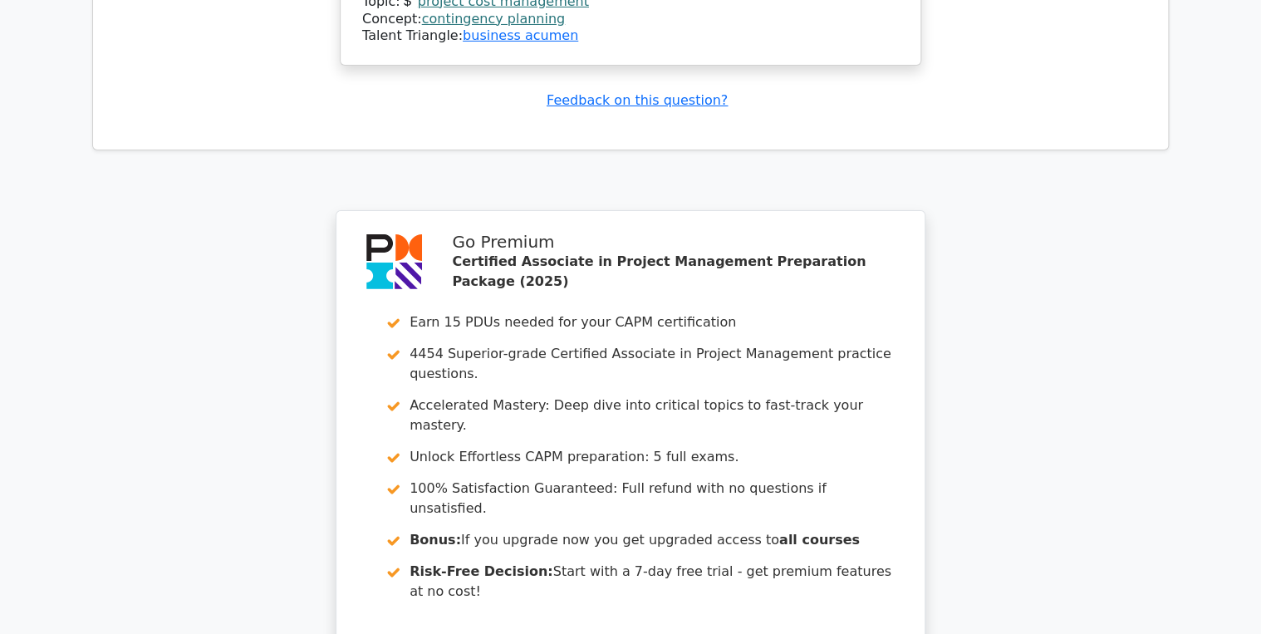
drag, startPoint x: 591, startPoint y: 385, endPoint x: 543, endPoint y: 378, distance: 47.9
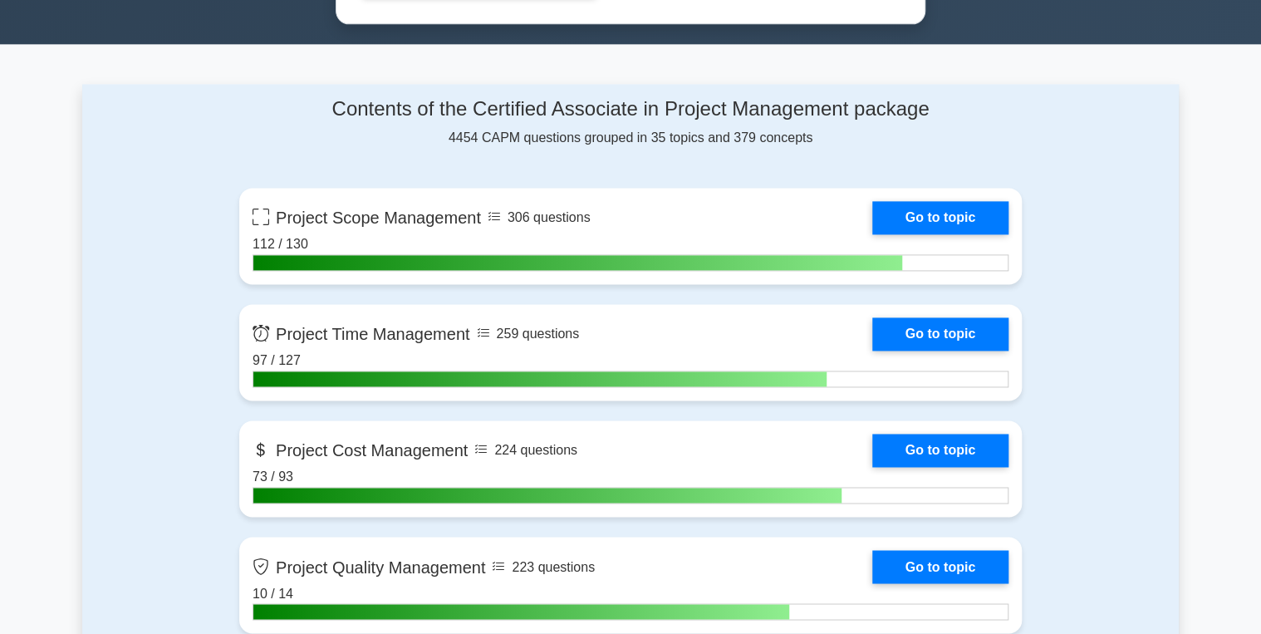
scroll to position [1130, 0]
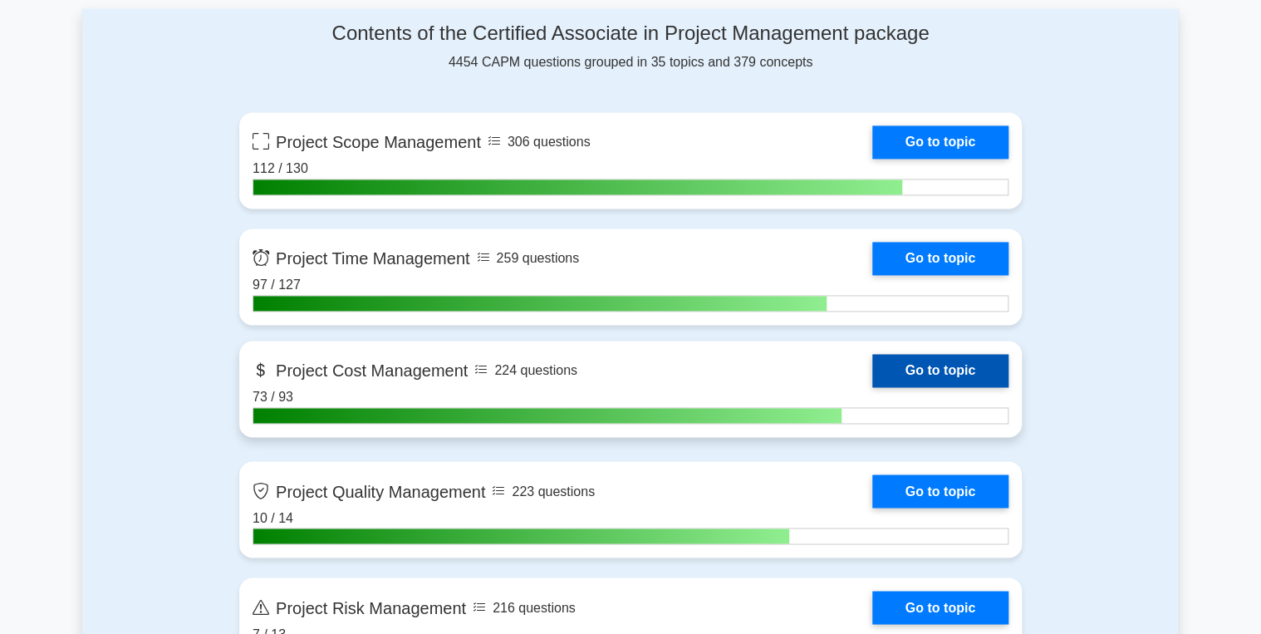
click at [909, 366] on link "Go to topic" at bounding box center [940, 370] width 136 height 33
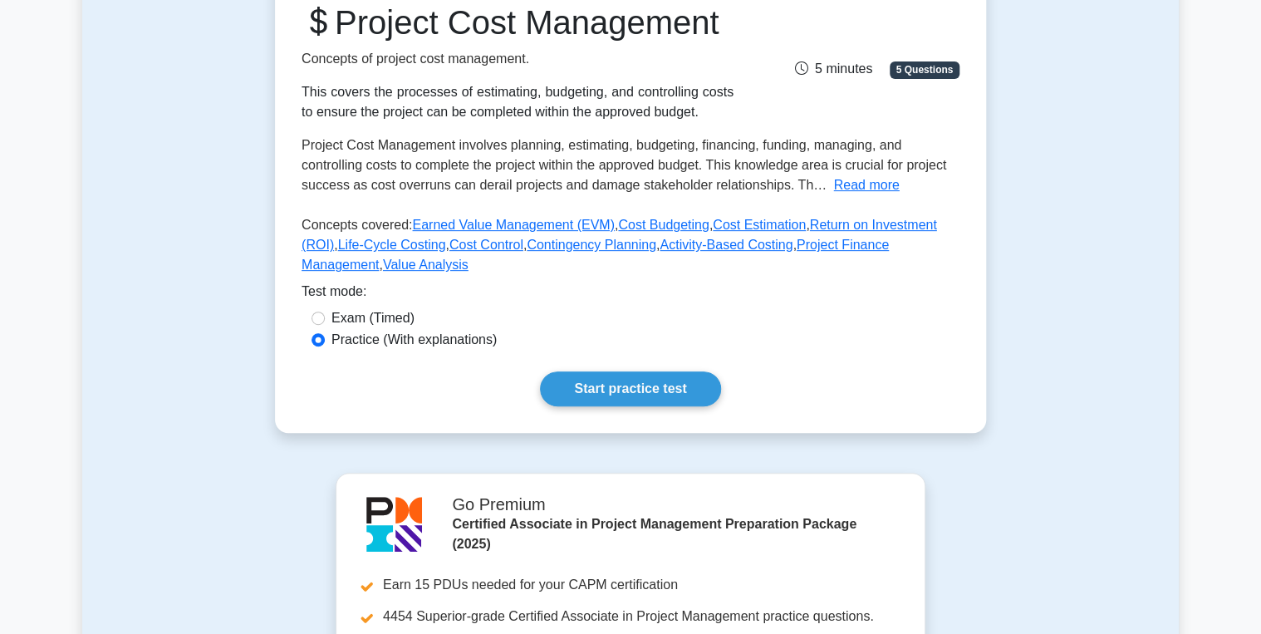
scroll to position [266, 0]
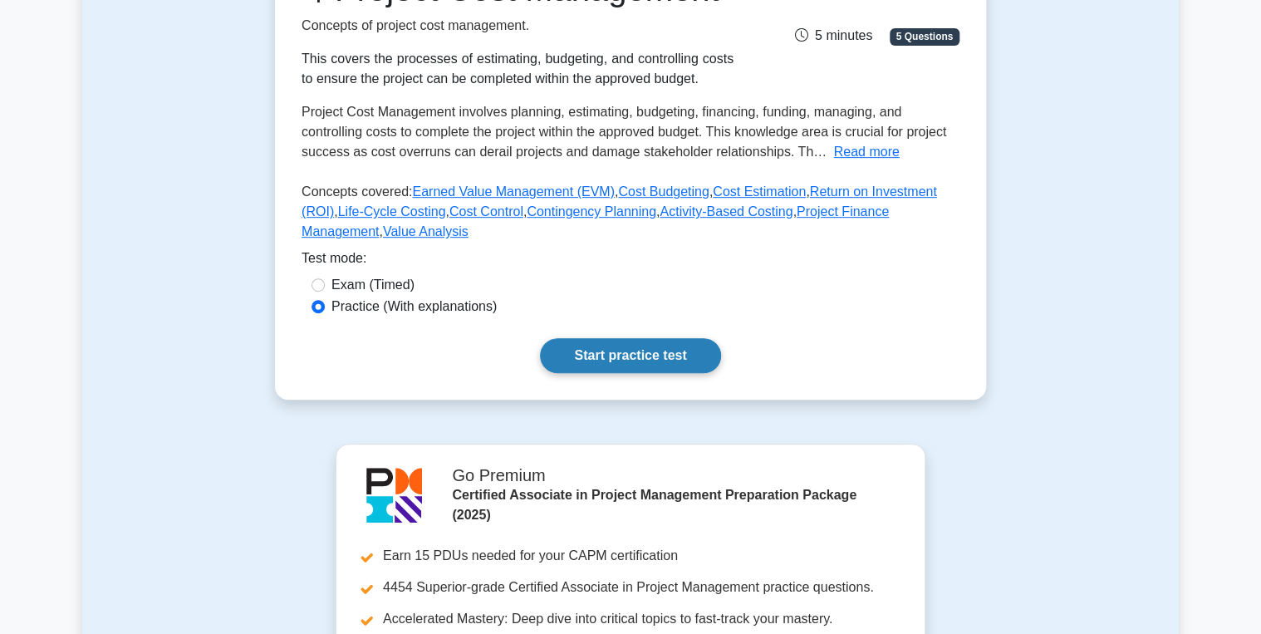
click at [646, 373] on link "Start practice test" at bounding box center [630, 355] width 180 height 35
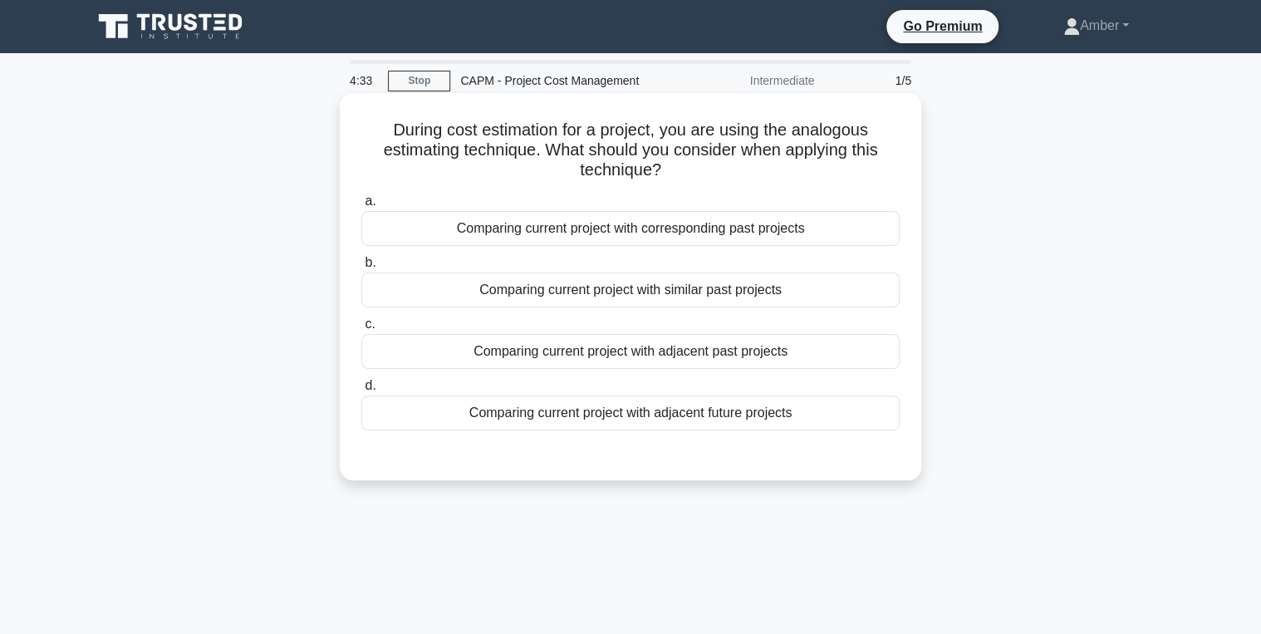
drag, startPoint x: 624, startPoint y: 280, endPoint x: 618, endPoint y: 291, distance: 12.3
click at [621, 281] on div "Comparing current project with similar past projects" at bounding box center [630, 289] width 538 height 35
click at [361, 268] on input "b. Comparing current project with similar past projects" at bounding box center [361, 263] width 0 height 11
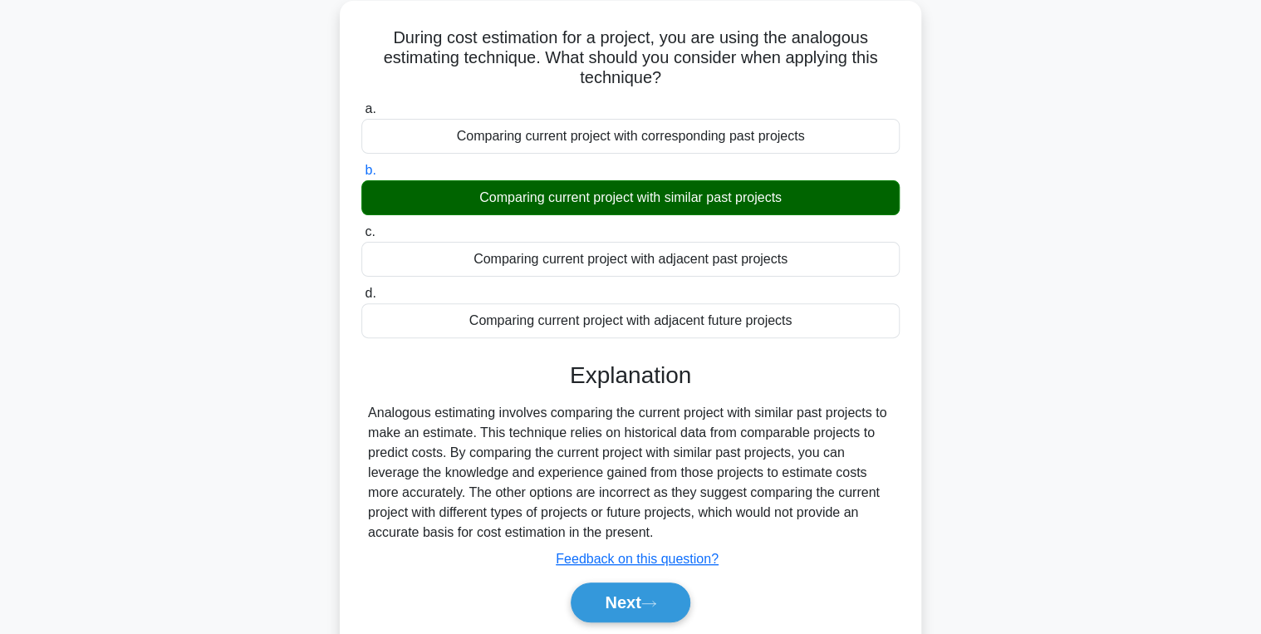
scroll to position [263, 0]
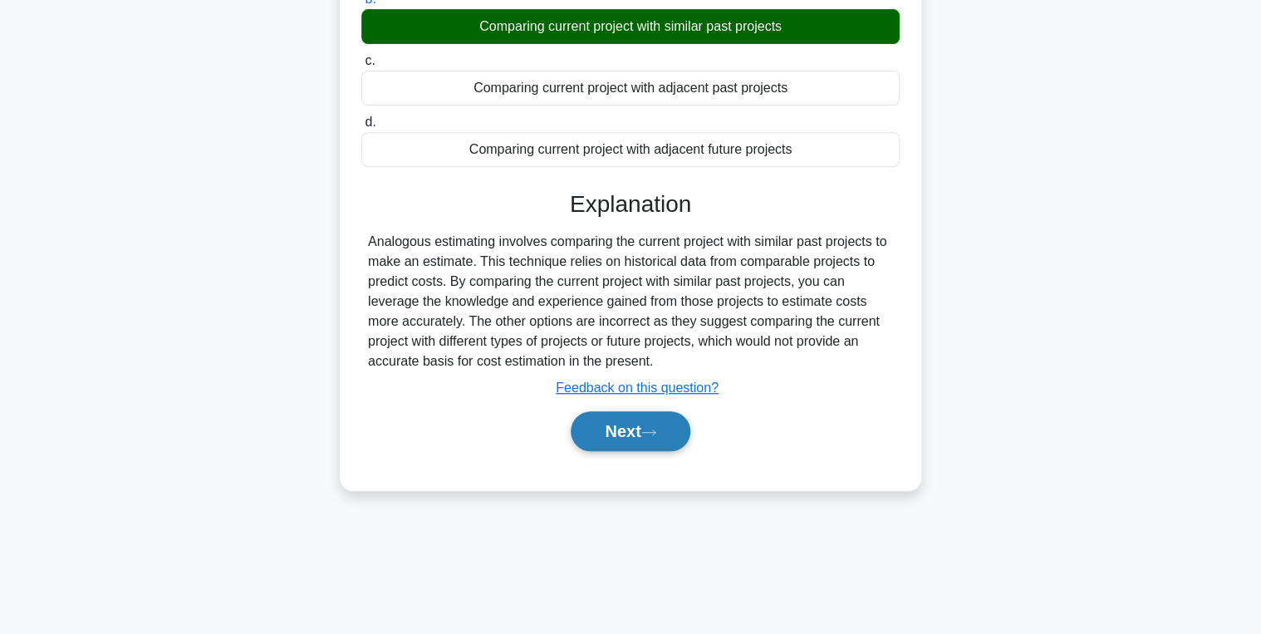
click at [640, 429] on button "Next" at bounding box center [630, 431] width 119 height 40
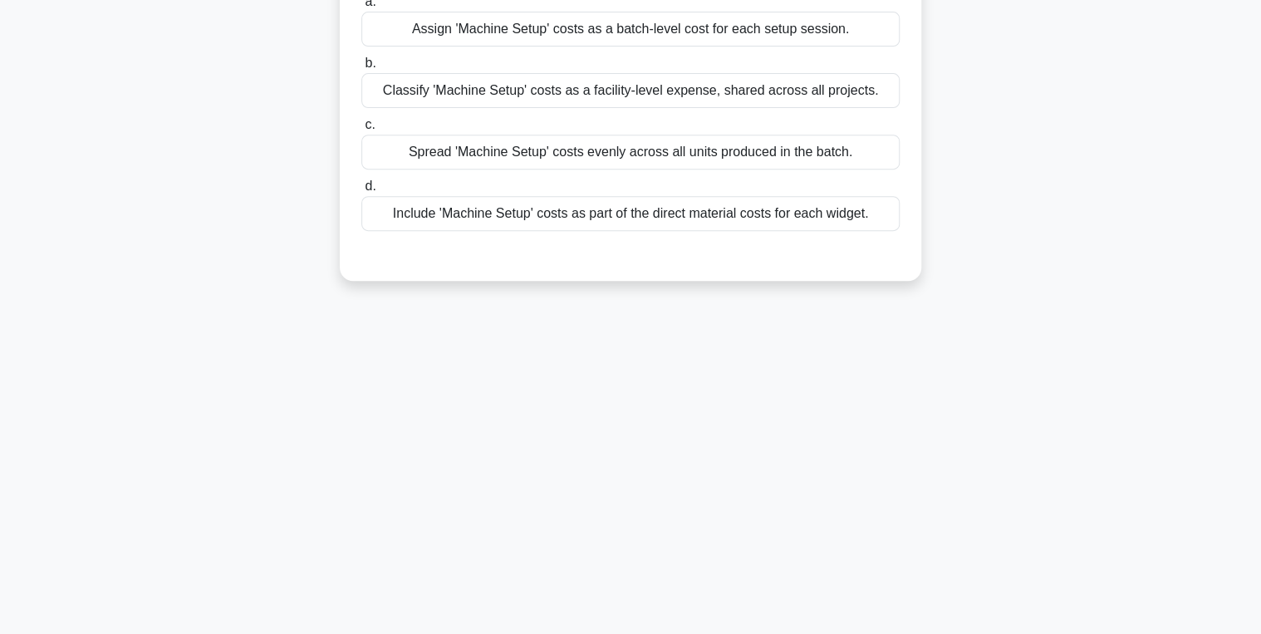
scroll to position [0, 0]
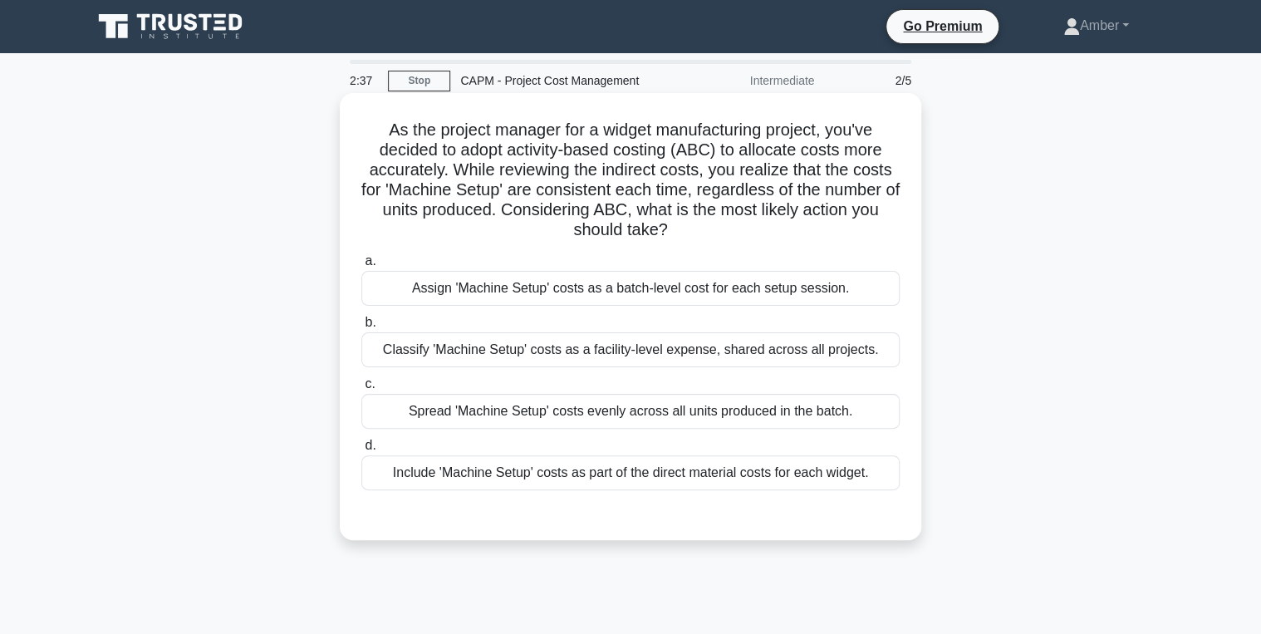
click at [512, 287] on div "Assign 'Machine Setup' costs as a batch-level cost for each setup session." at bounding box center [630, 288] width 538 height 35
click at [361, 267] on input "a. Assign 'Machine Setup' costs as a batch-level cost for each setup session." at bounding box center [361, 261] width 0 height 11
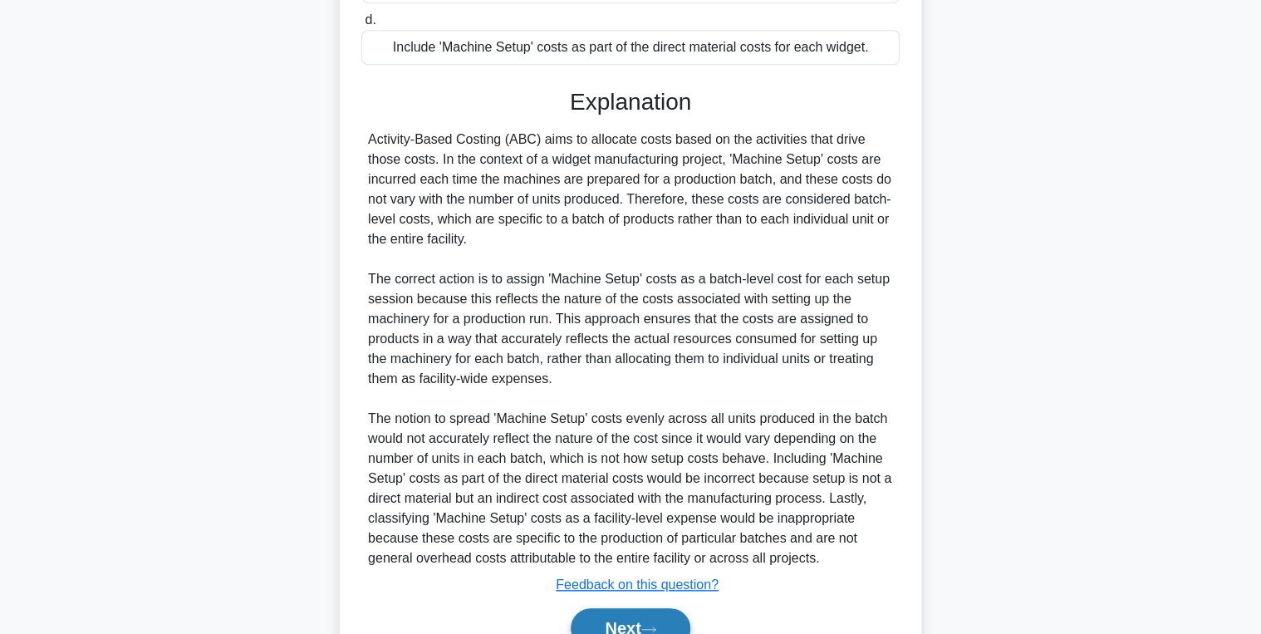
scroll to position [508, 0]
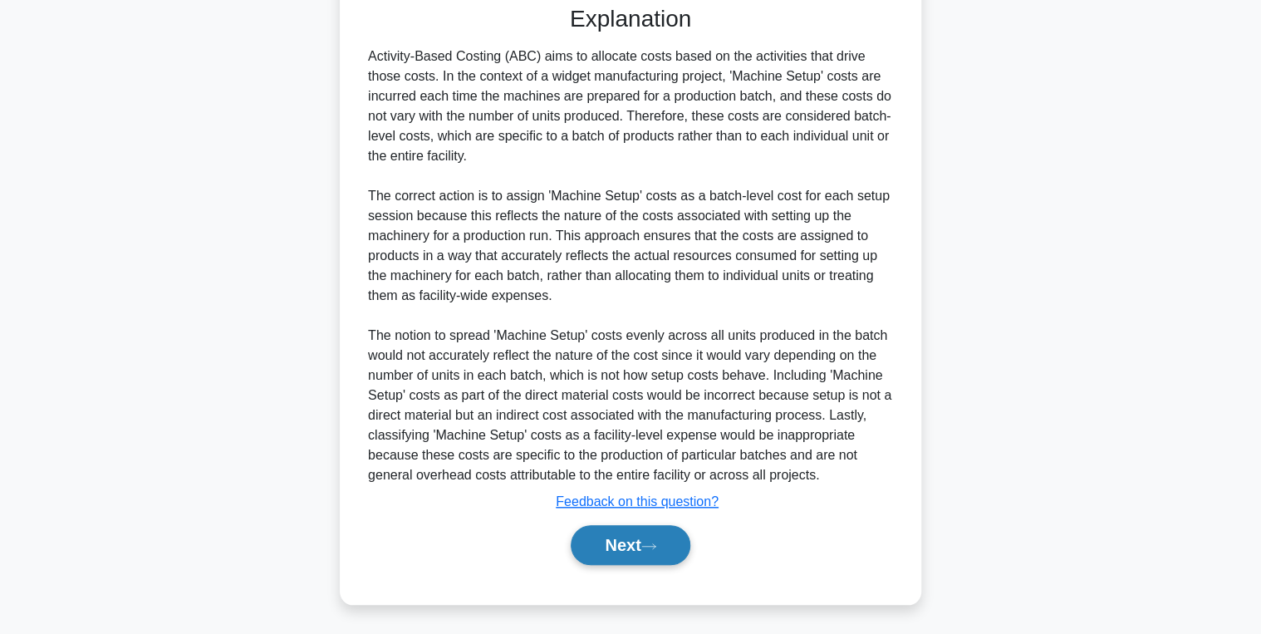
click at [651, 537] on button "Next" at bounding box center [630, 545] width 119 height 40
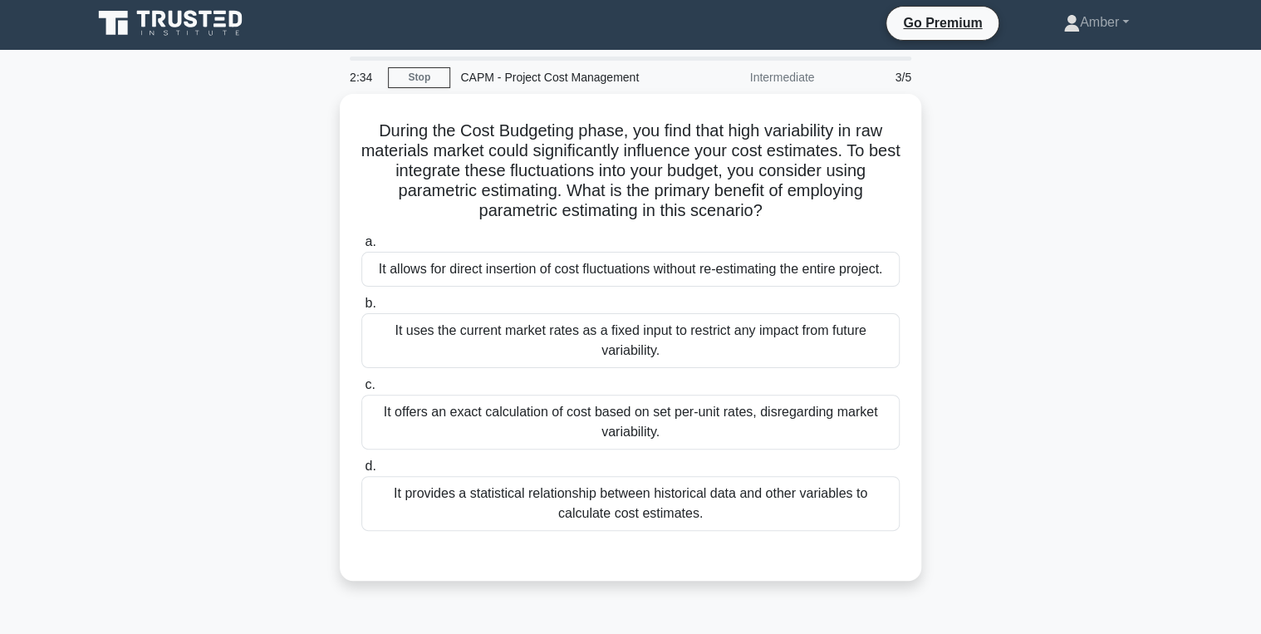
scroll to position [0, 0]
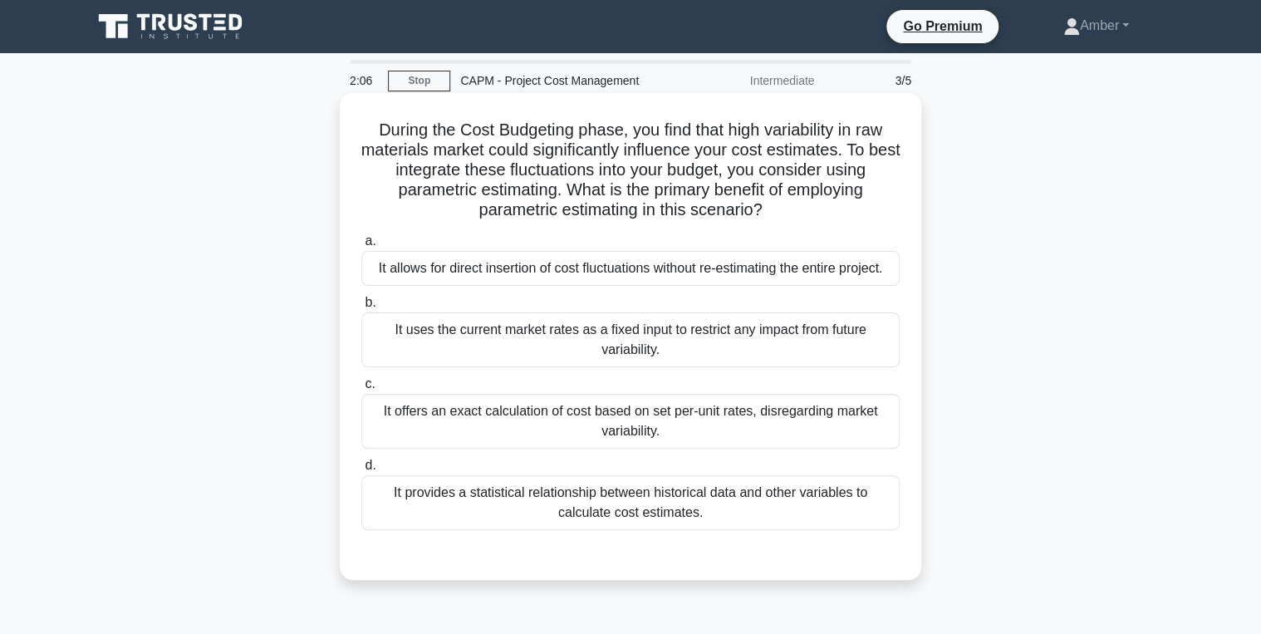
click at [516, 487] on div "It provides a statistical relationship between historical data and other variab…" at bounding box center [630, 502] width 538 height 55
click at [361, 471] on input "d. It provides a statistical relationship between historical data and other var…" at bounding box center [361, 465] width 0 height 11
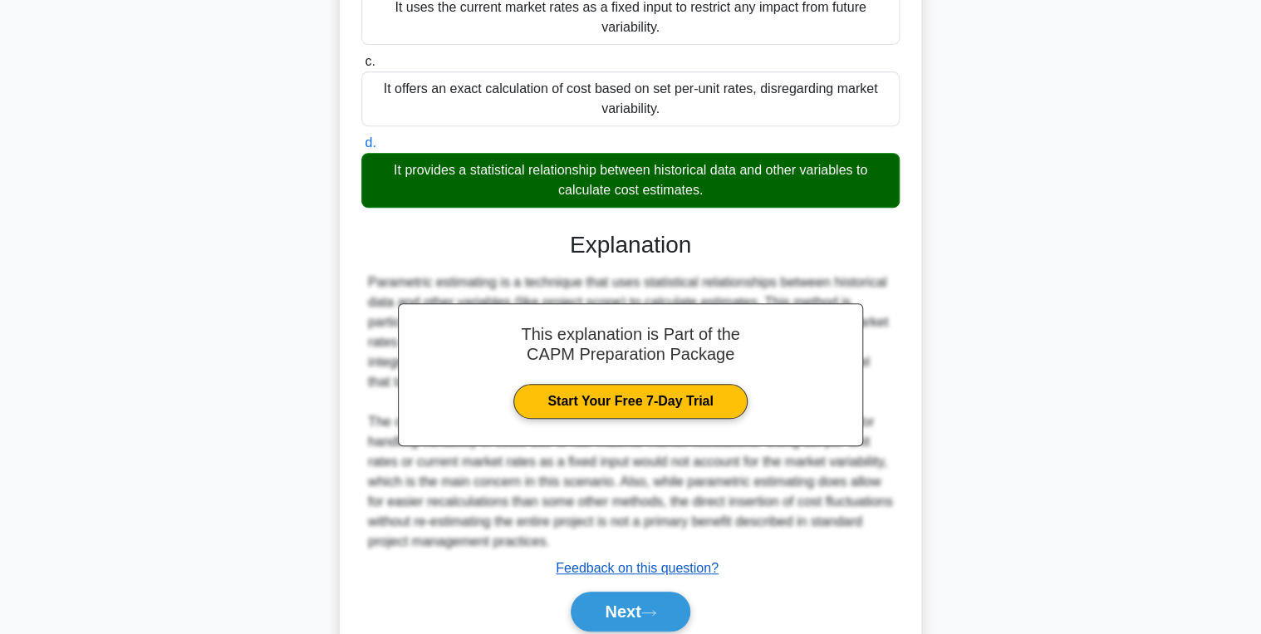
scroll to position [389, 0]
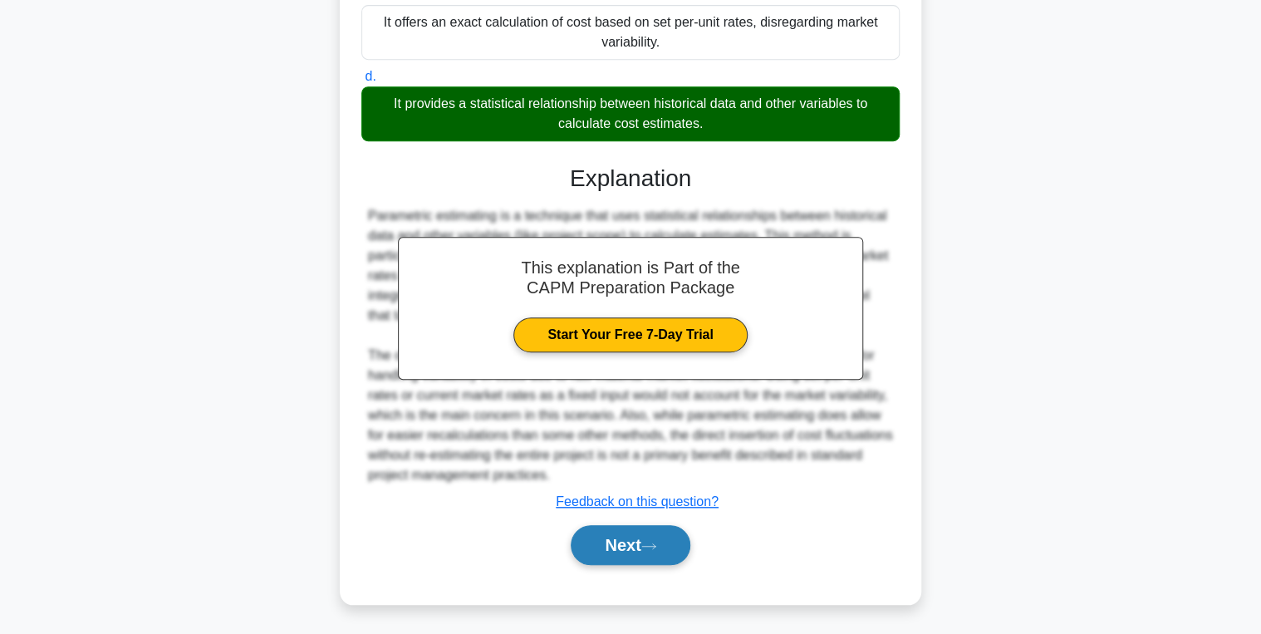
click at [627, 529] on button "Next" at bounding box center [630, 545] width 119 height 40
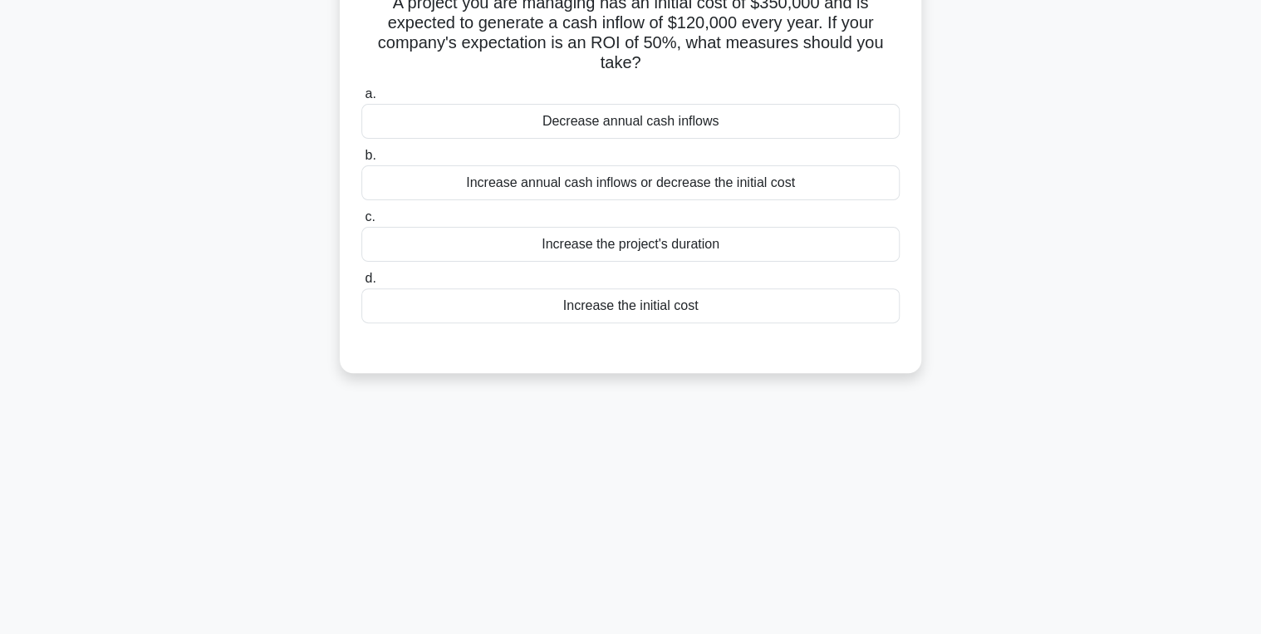
scroll to position [0, 0]
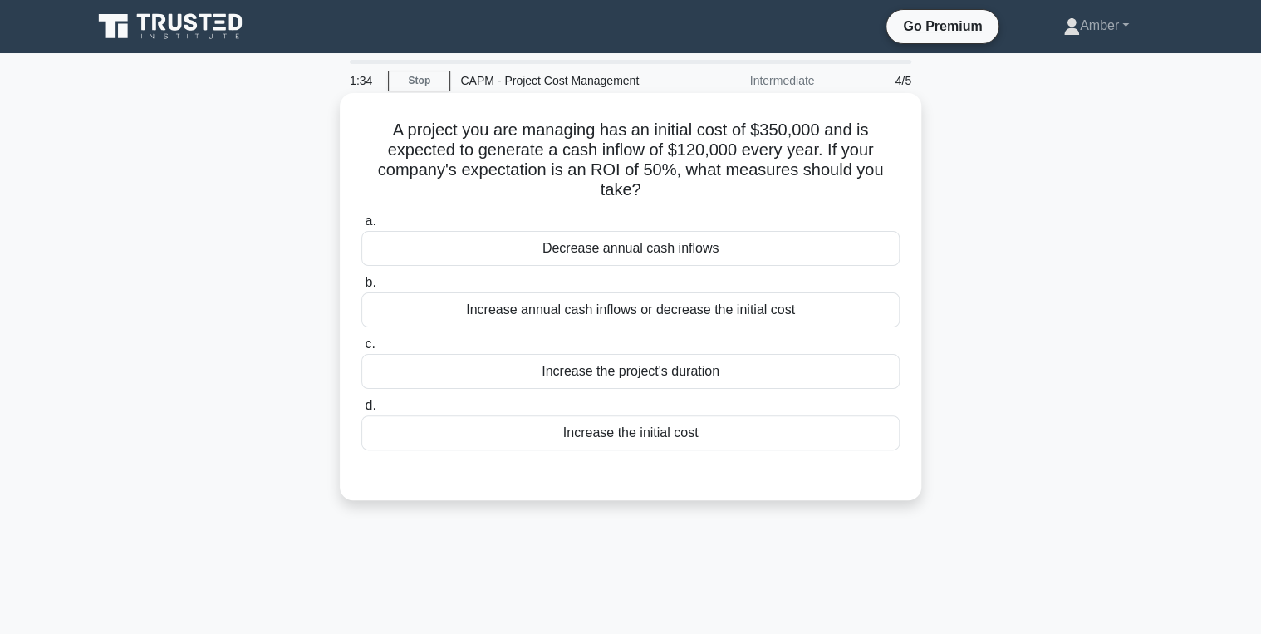
click at [528, 309] on div "Increase annual cash inflows or decrease the initial cost" at bounding box center [630, 309] width 538 height 35
click at [361, 288] on input "b. Increase annual cash inflows or decrease the initial cost" at bounding box center [361, 282] width 0 height 11
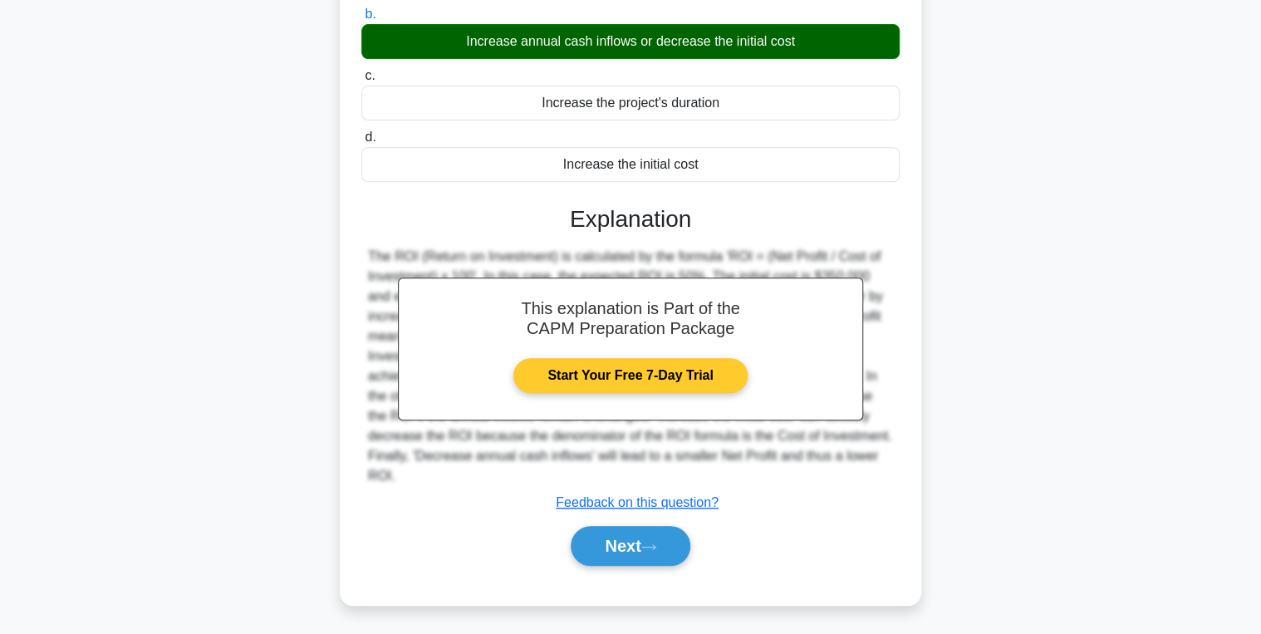
scroll to position [269, 0]
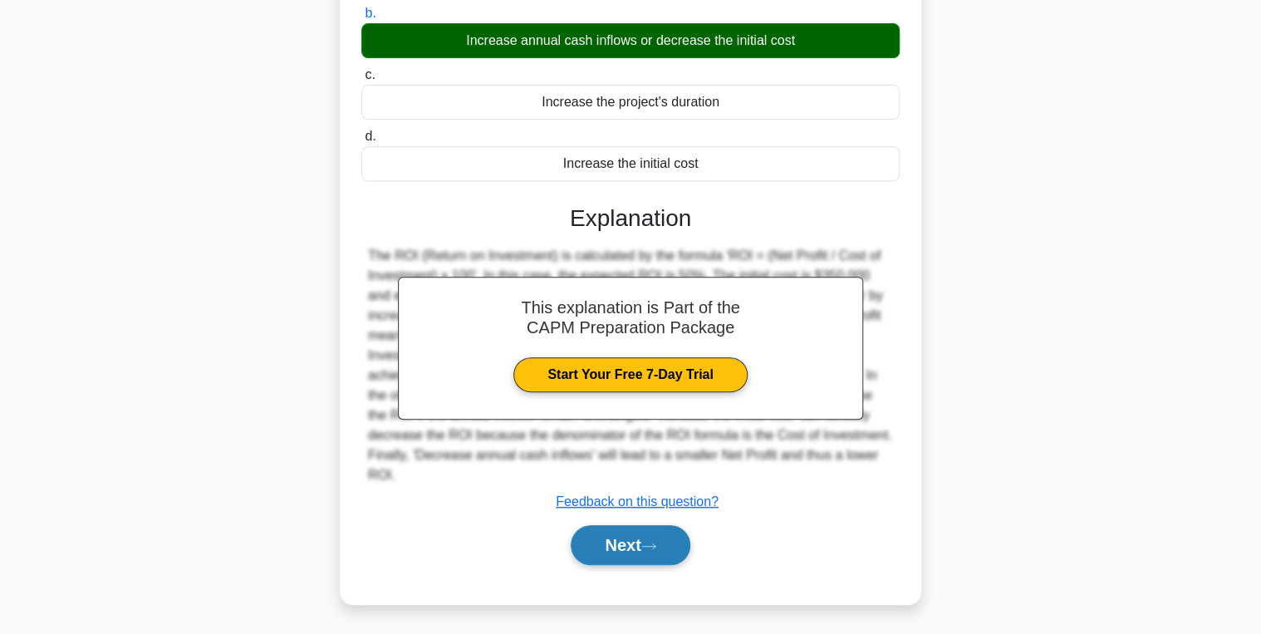
click at [635, 535] on button "Next" at bounding box center [630, 545] width 119 height 40
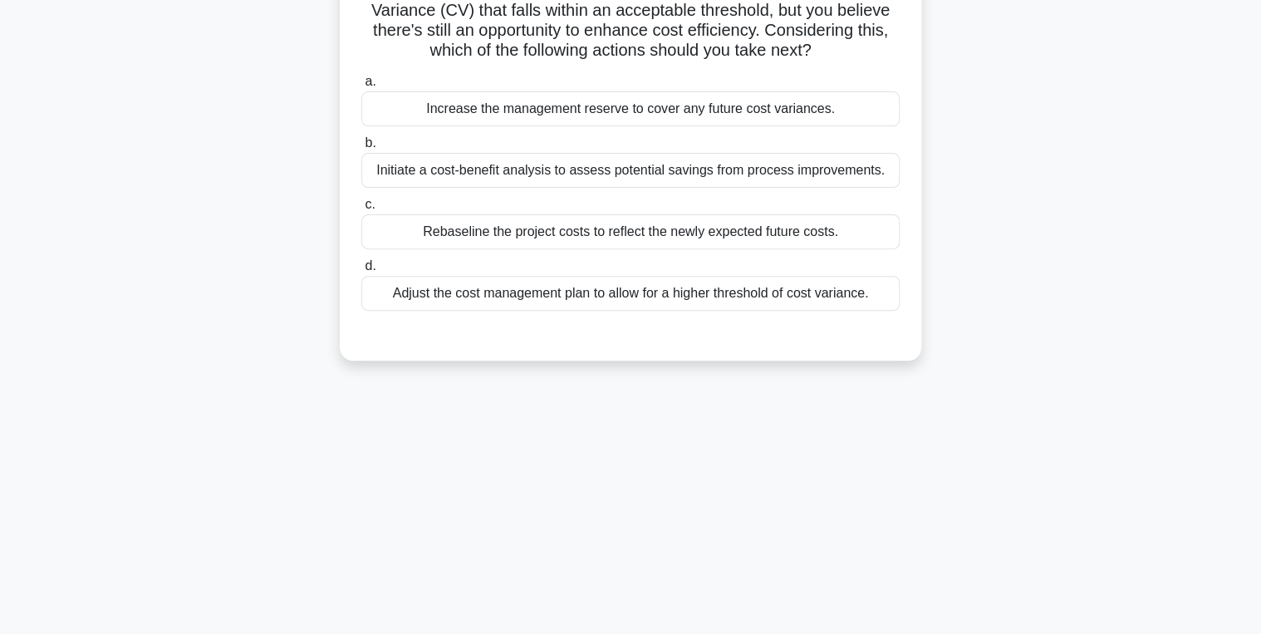
scroll to position [0, 0]
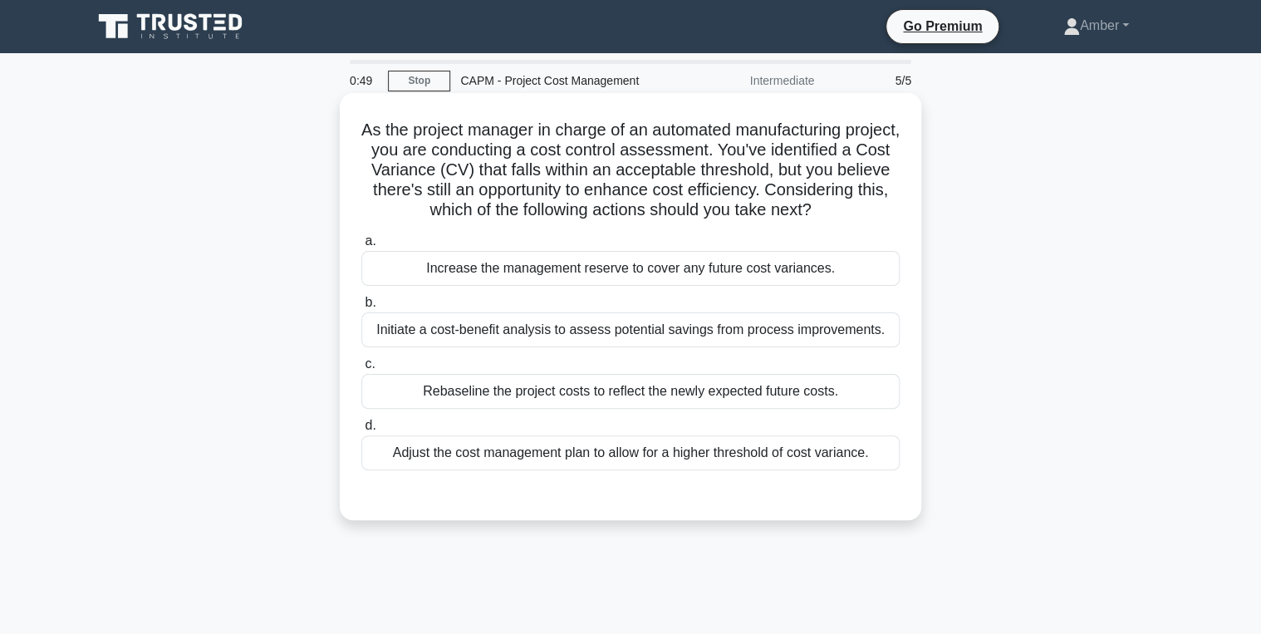
click at [567, 347] on div "Initiate a cost-benefit analysis to assess potential savings from process impro…" at bounding box center [630, 329] width 538 height 35
click at [361, 308] on input "b. Initiate a cost-benefit analysis to assess potential savings from process im…" at bounding box center [361, 302] width 0 height 11
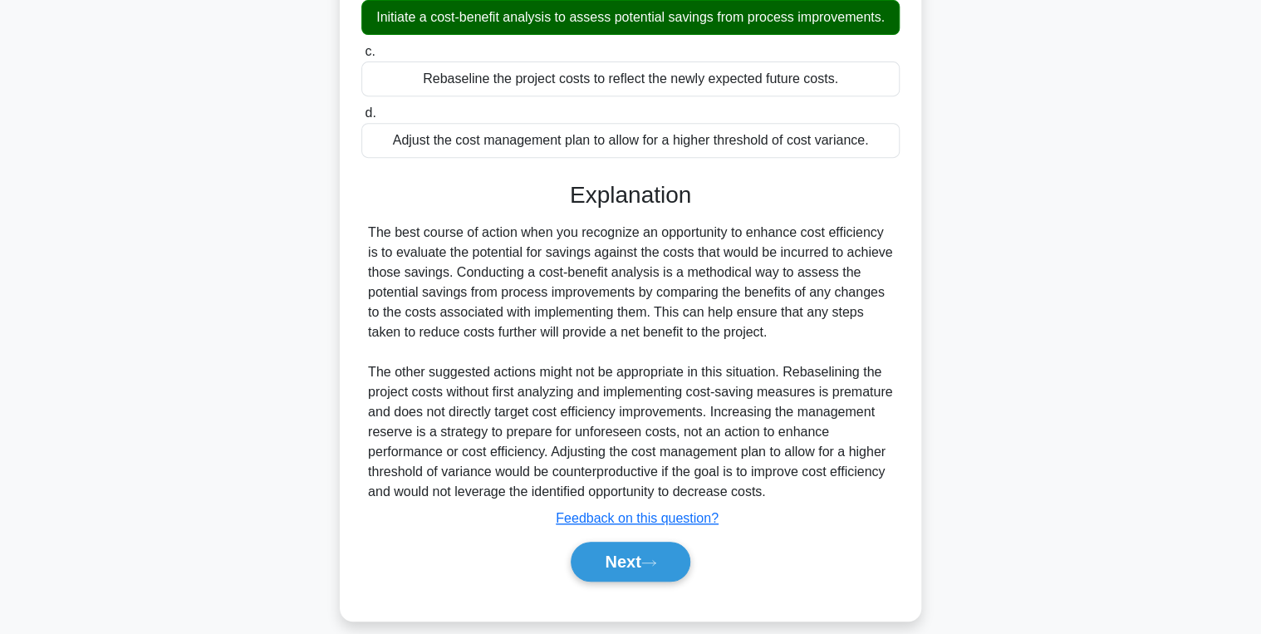
scroll to position [349, 0]
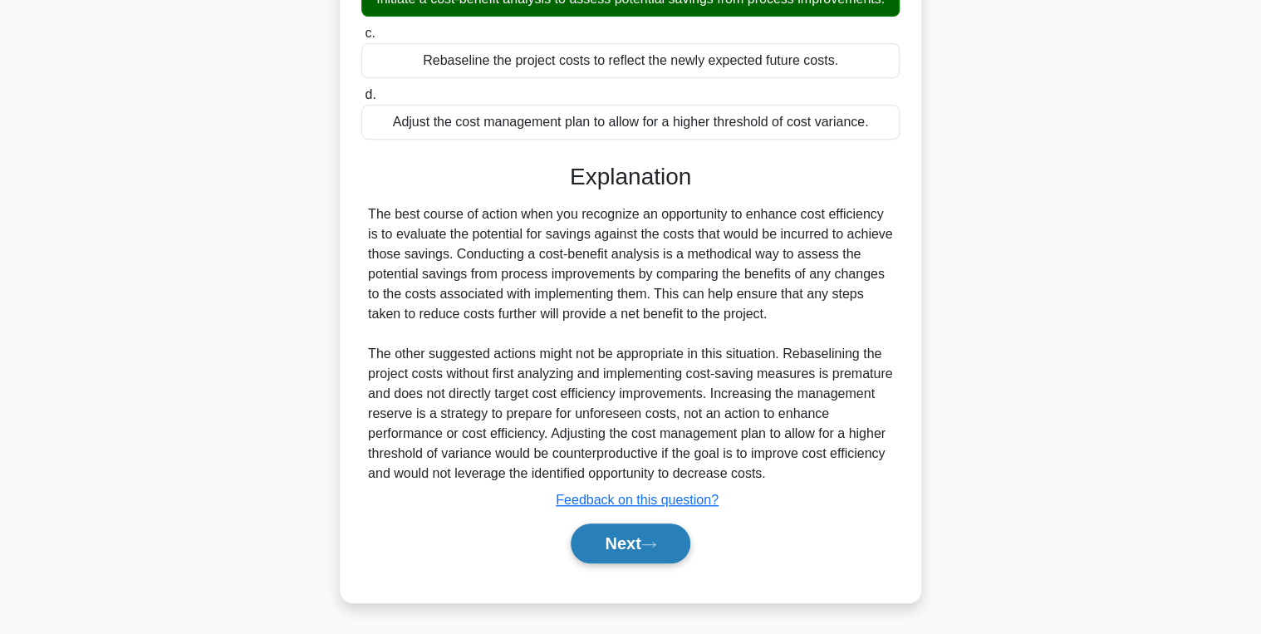
click at [638, 548] on button "Next" at bounding box center [630, 543] width 119 height 40
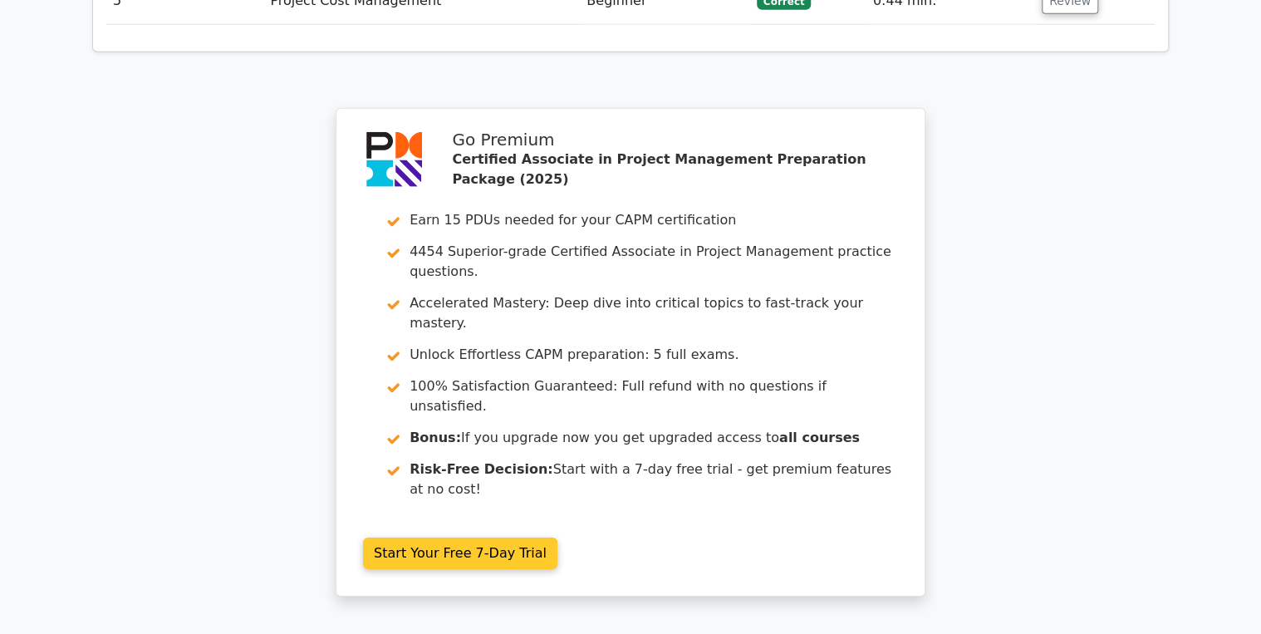
scroll to position [2358, 0]
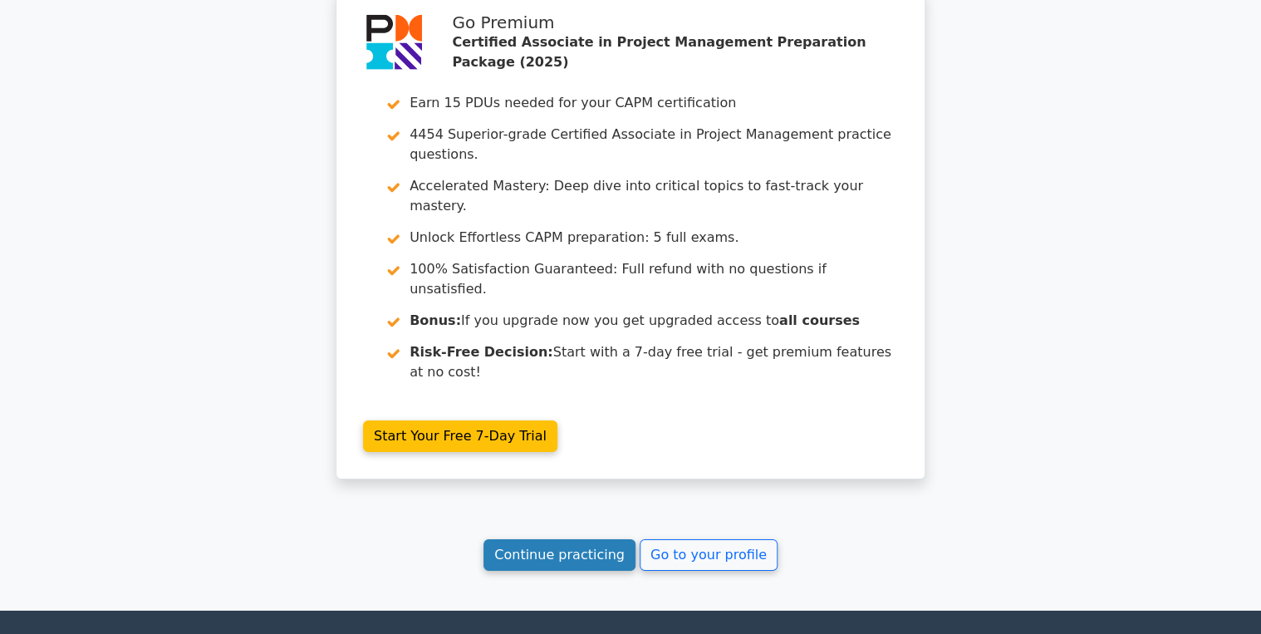
click at [542, 539] on link "Continue practicing" at bounding box center [559, 555] width 152 height 32
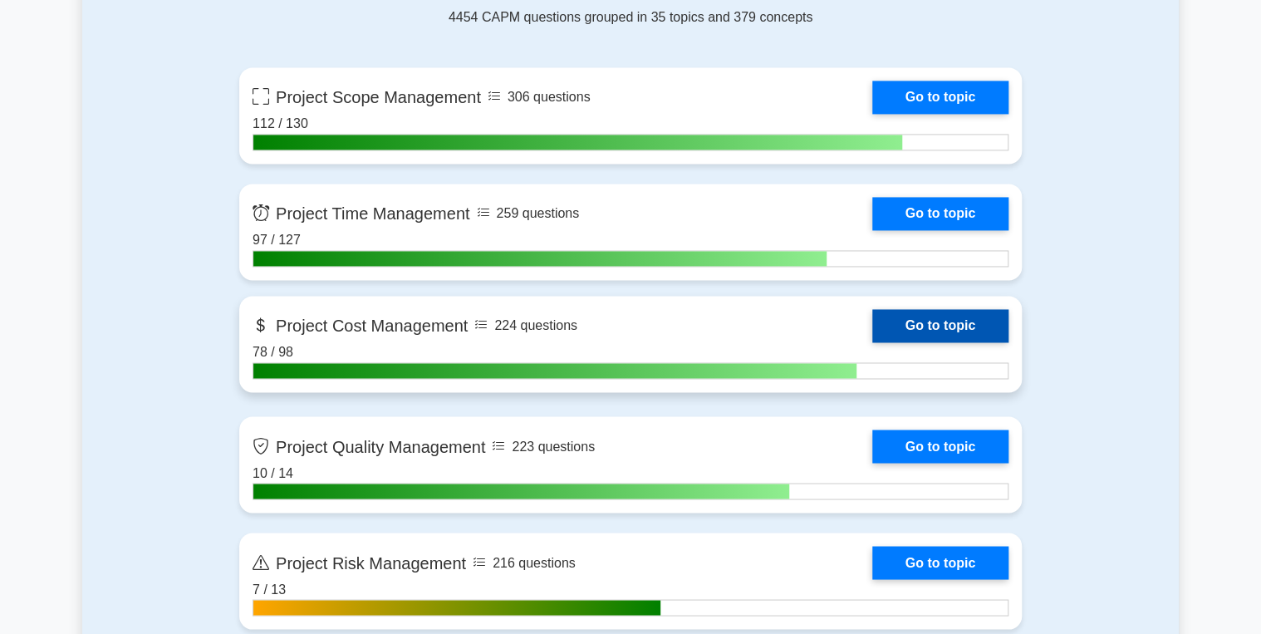
scroll to position [1196, 0]
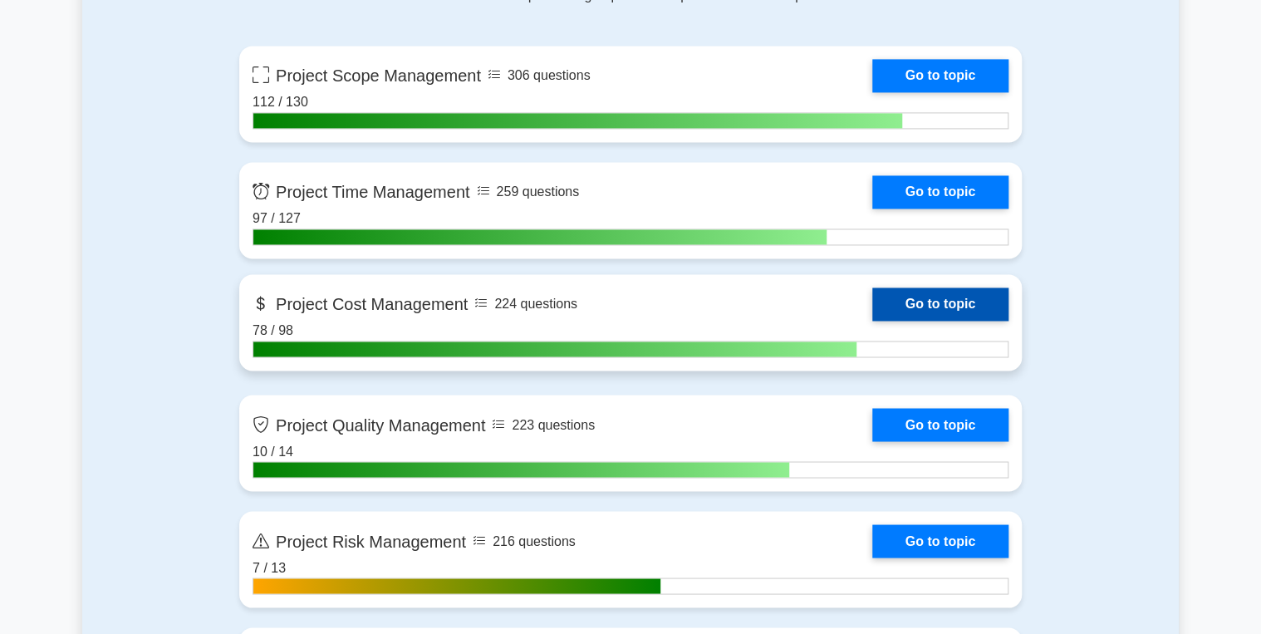
click at [929, 301] on link "Go to topic" at bounding box center [940, 303] width 136 height 33
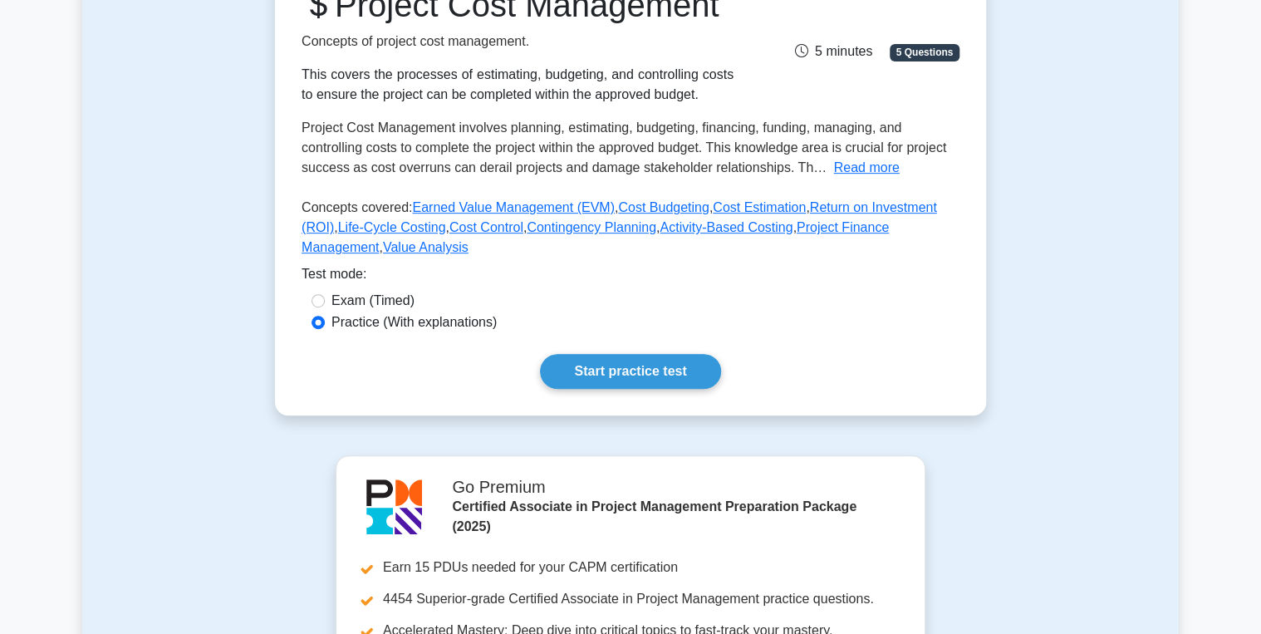
scroll to position [266, 0]
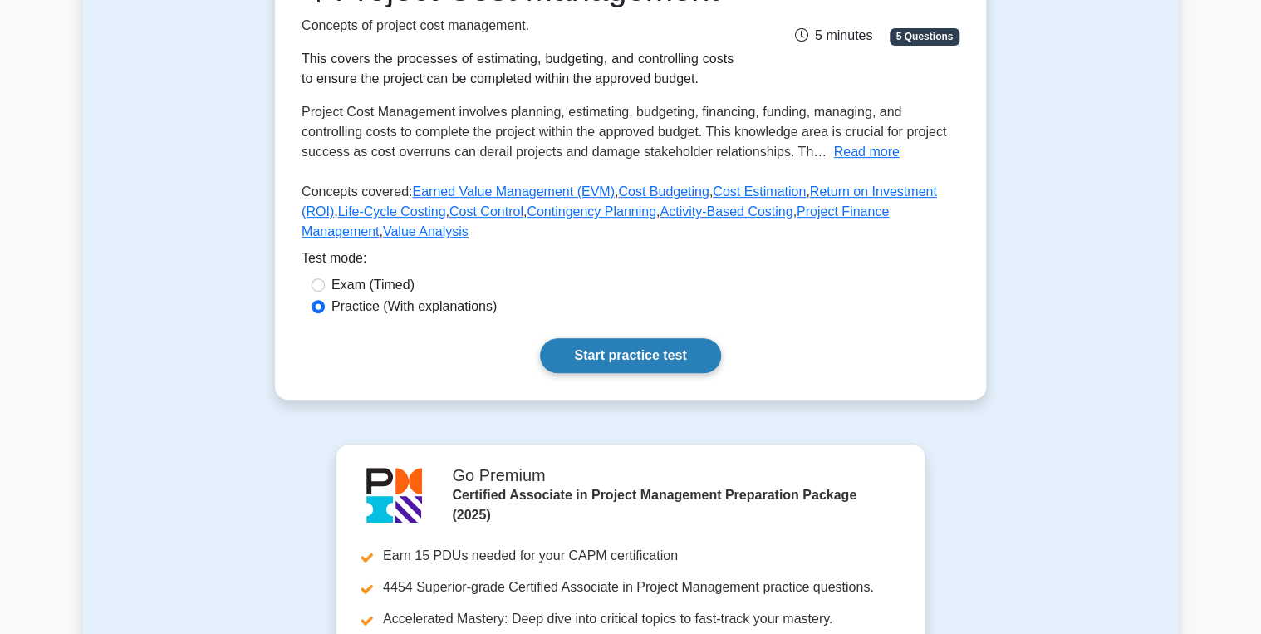
click at [611, 373] on link "Start practice test" at bounding box center [630, 355] width 180 height 35
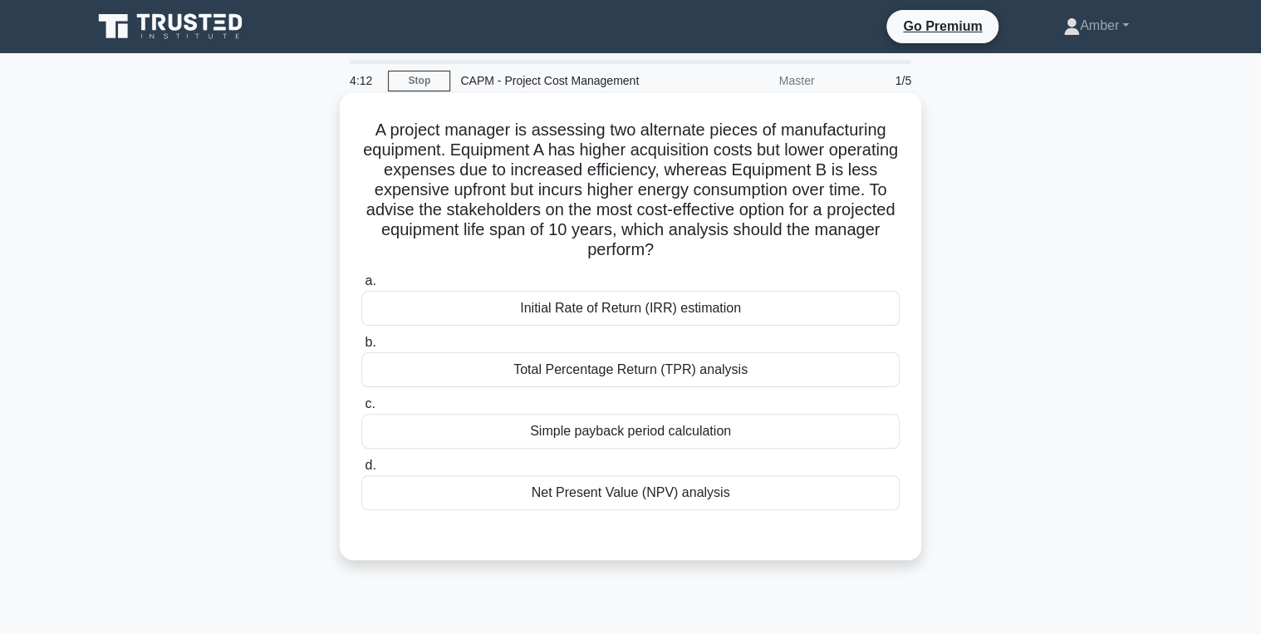
click at [507, 423] on div "Simple payback period calculation" at bounding box center [630, 431] width 538 height 35
click at [361, 410] on input "c. Simple payback period calculation" at bounding box center [361, 404] width 0 height 11
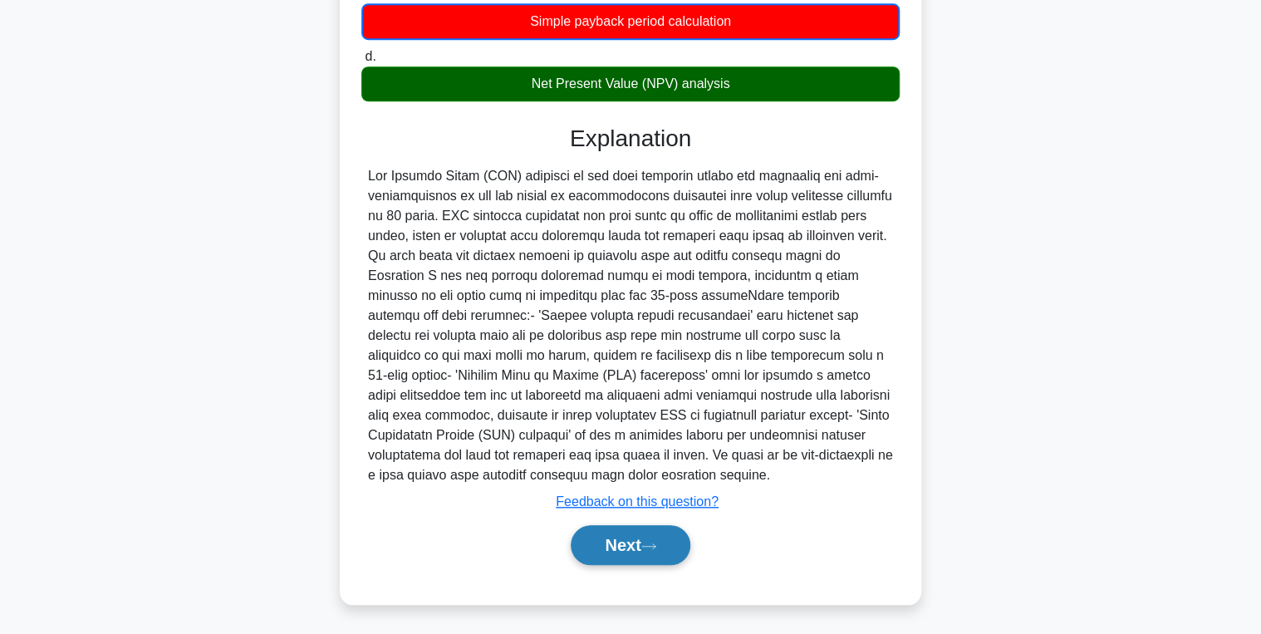
click at [613, 541] on button "Next" at bounding box center [630, 545] width 119 height 40
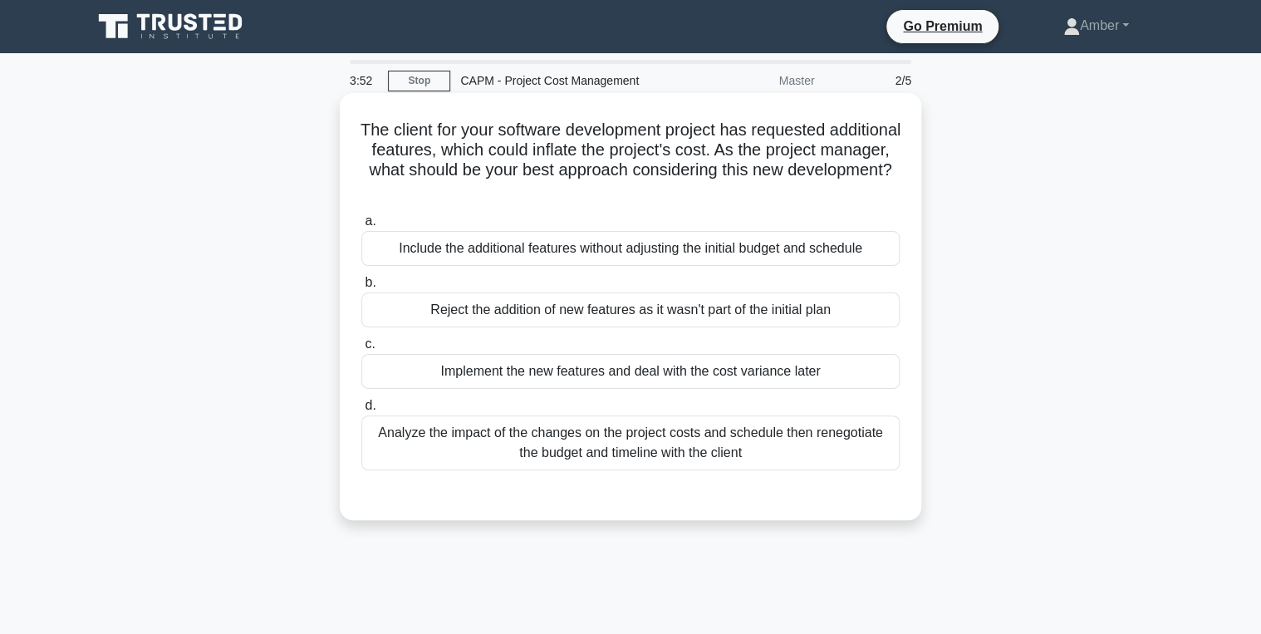
click at [586, 434] on div "Analyze the impact of the changes on the project costs and schedule then renego…" at bounding box center [630, 442] width 538 height 55
click at [361, 411] on input "d. Analyze the impact of the changes on the project costs and schedule then ren…" at bounding box center [361, 405] width 0 height 11
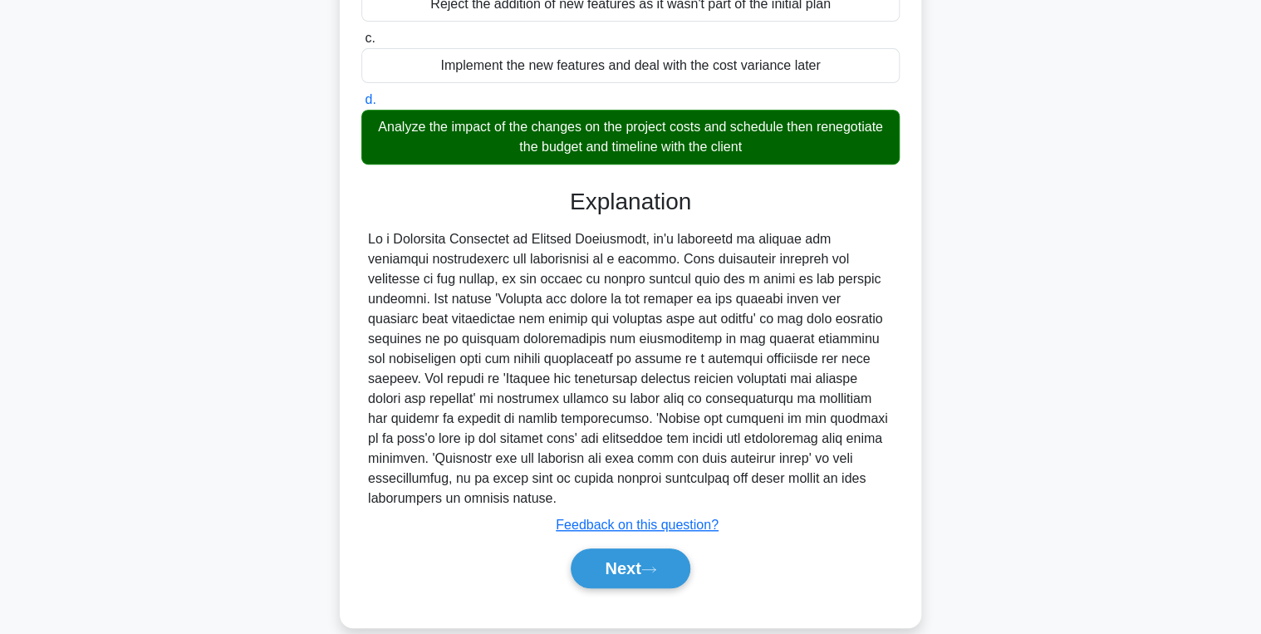
scroll to position [309, 0]
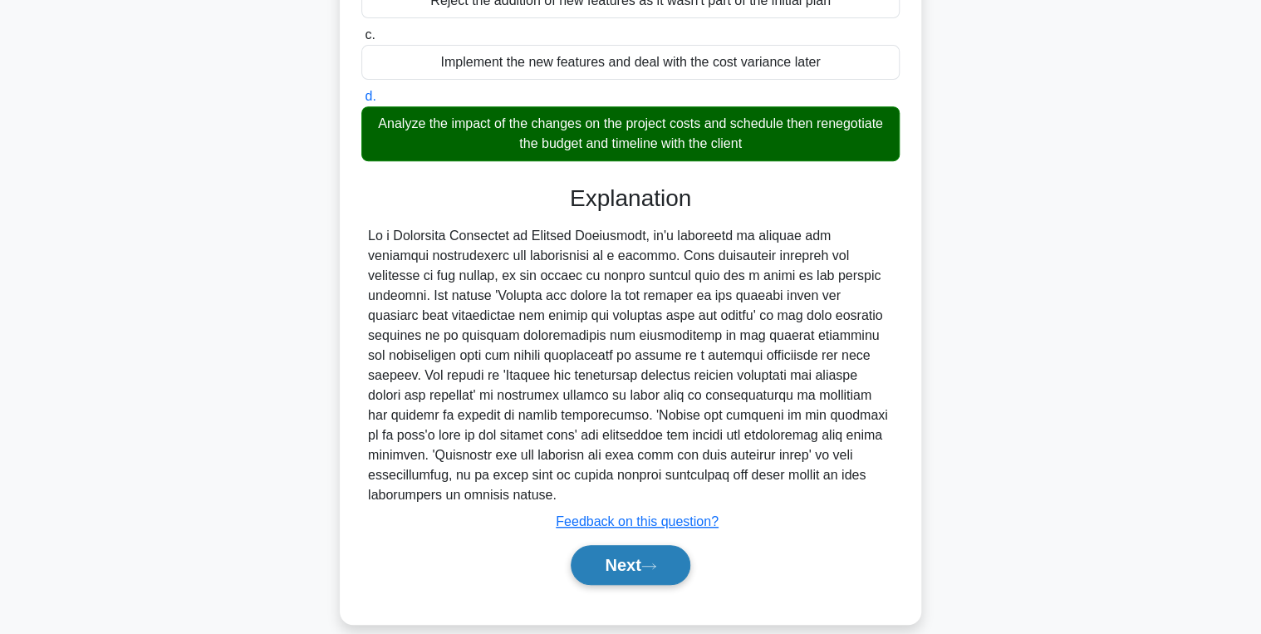
click at [613, 545] on button "Next" at bounding box center [630, 565] width 119 height 40
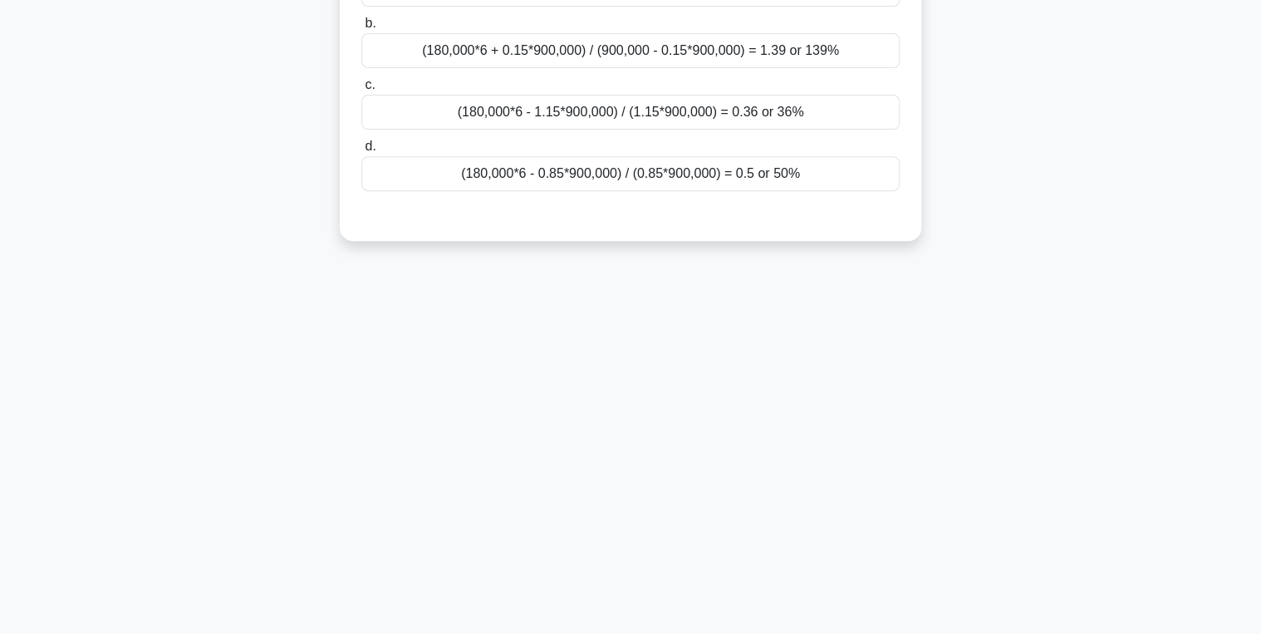
scroll to position [0, 0]
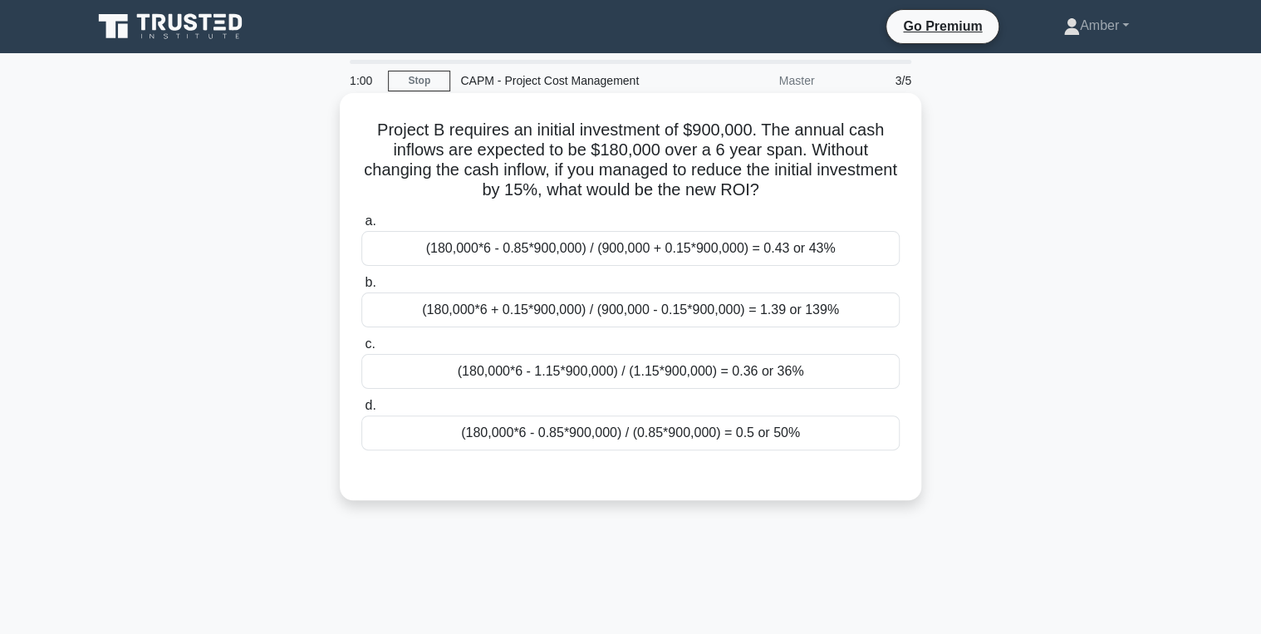
click at [572, 301] on div "(180,000*6 + 0.15*900,000) / (900,000 - 0.15*900,000) = 1.39 or 139%" at bounding box center [630, 309] width 538 height 35
click at [361, 288] on input "b. (180,000*6 + 0.15*900,000) / (900,000 - 0.15*900,000) = 1.39 or 139%" at bounding box center [361, 282] width 0 height 11
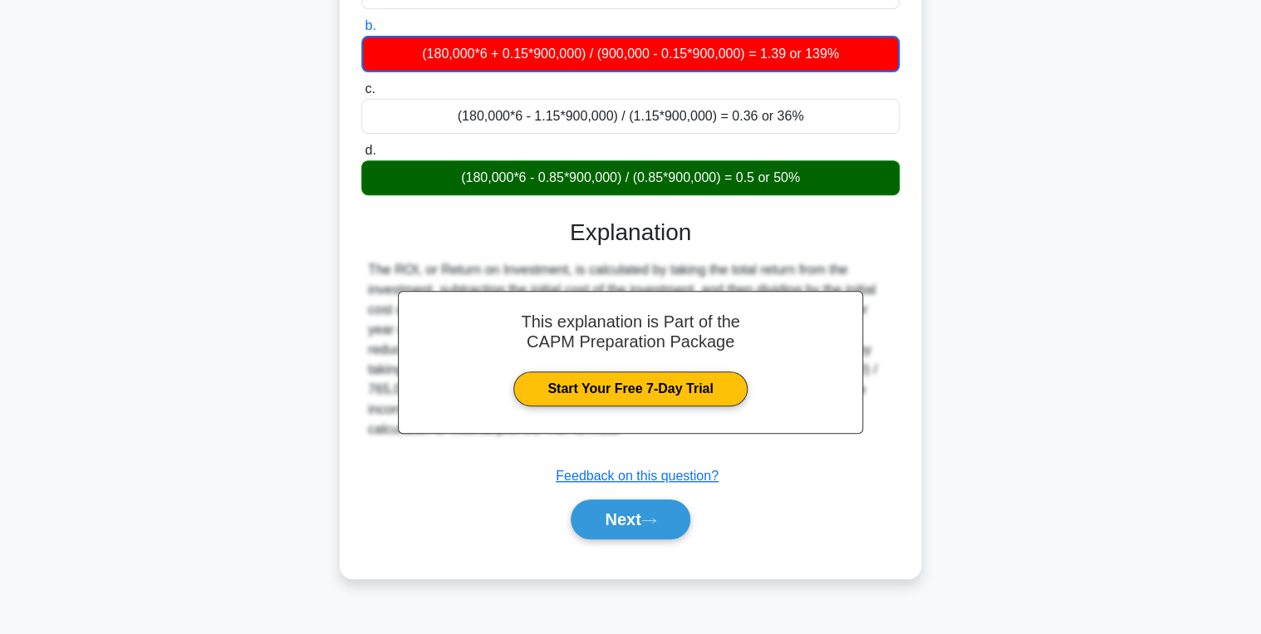
scroll to position [263, 0]
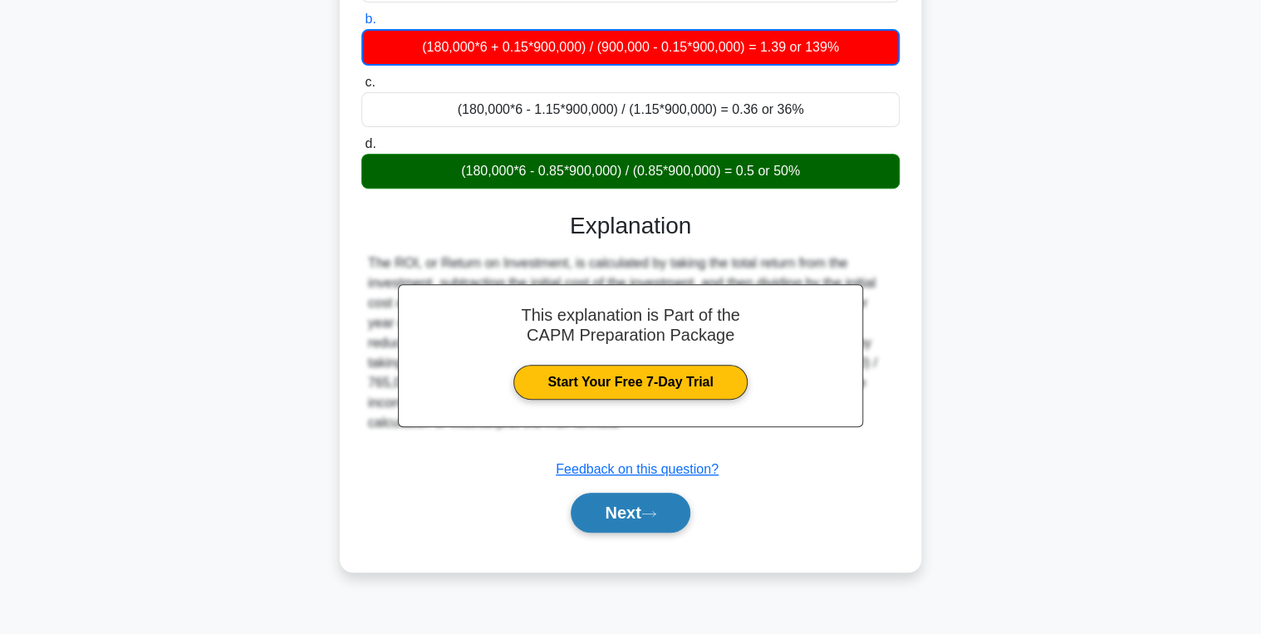
click at [602, 518] on button "Next" at bounding box center [630, 513] width 119 height 40
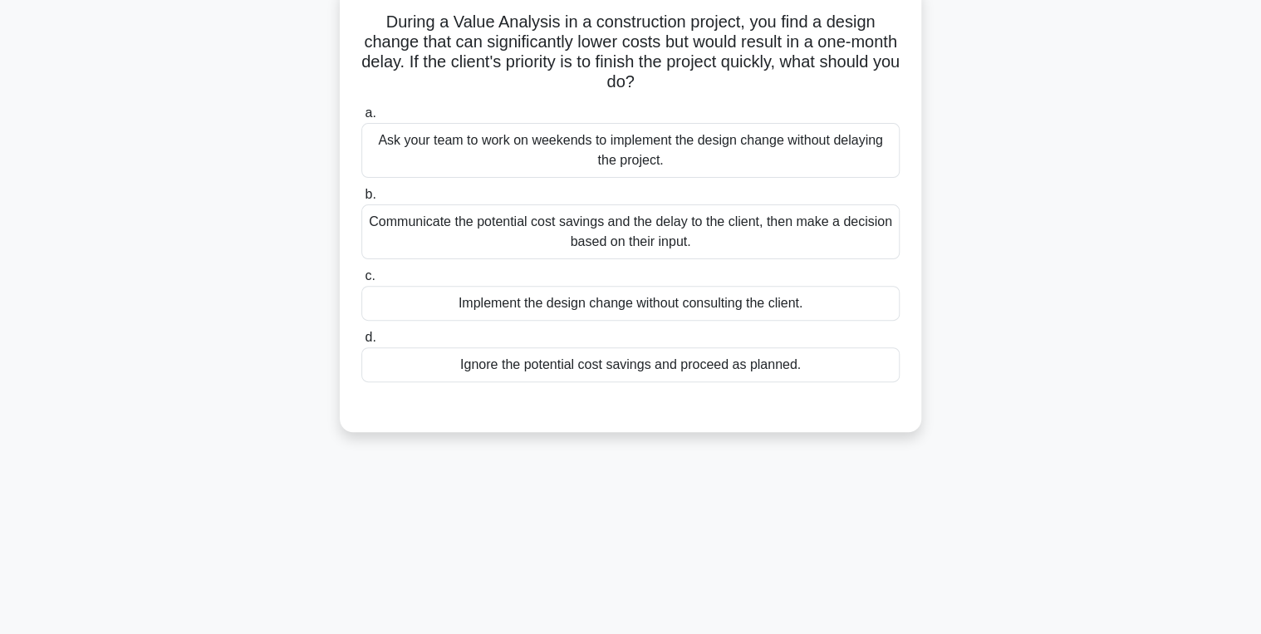
scroll to position [0, 0]
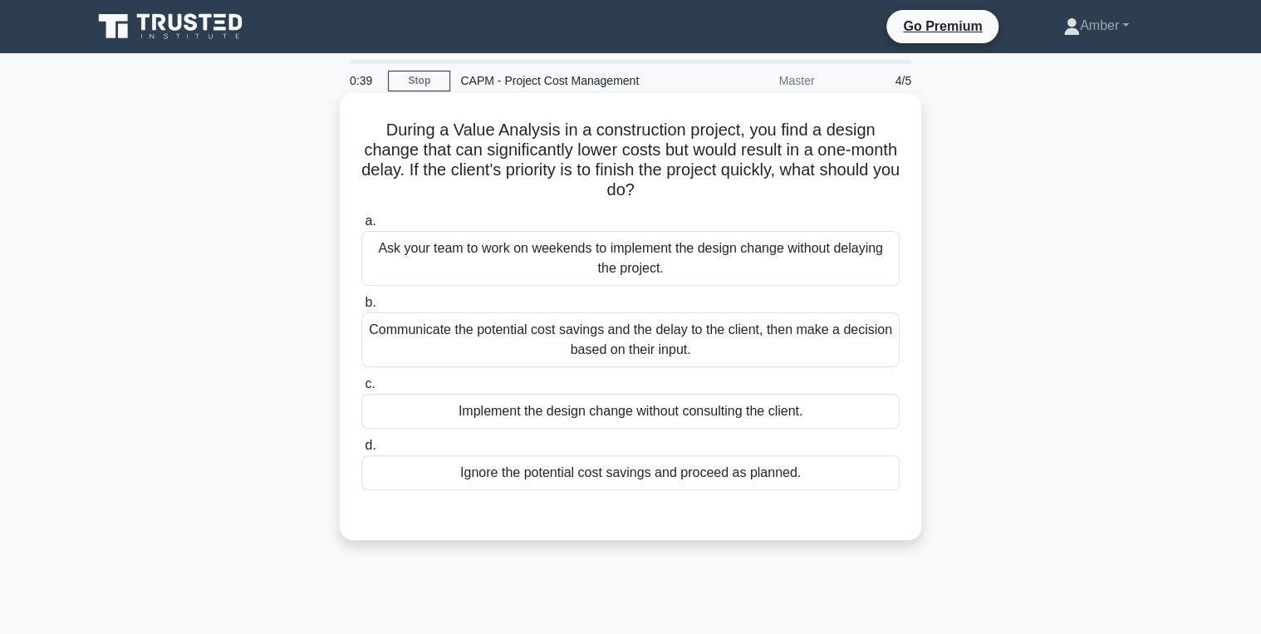
drag, startPoint x: 494, startPoint y: 304, endPoint x: 502, endPoint y: 317, distance: 15.2
click at [498, 312] on label "b. Communicate the potential cost savings and the delay to the client, then mak…" at bounding box center [630, 329] width 538 height 75
click at [361, 308] on input "b. Communicate the potential cost savings and the delay to the client, then mak…" at bounding box center [361, 302] width 0 height 11
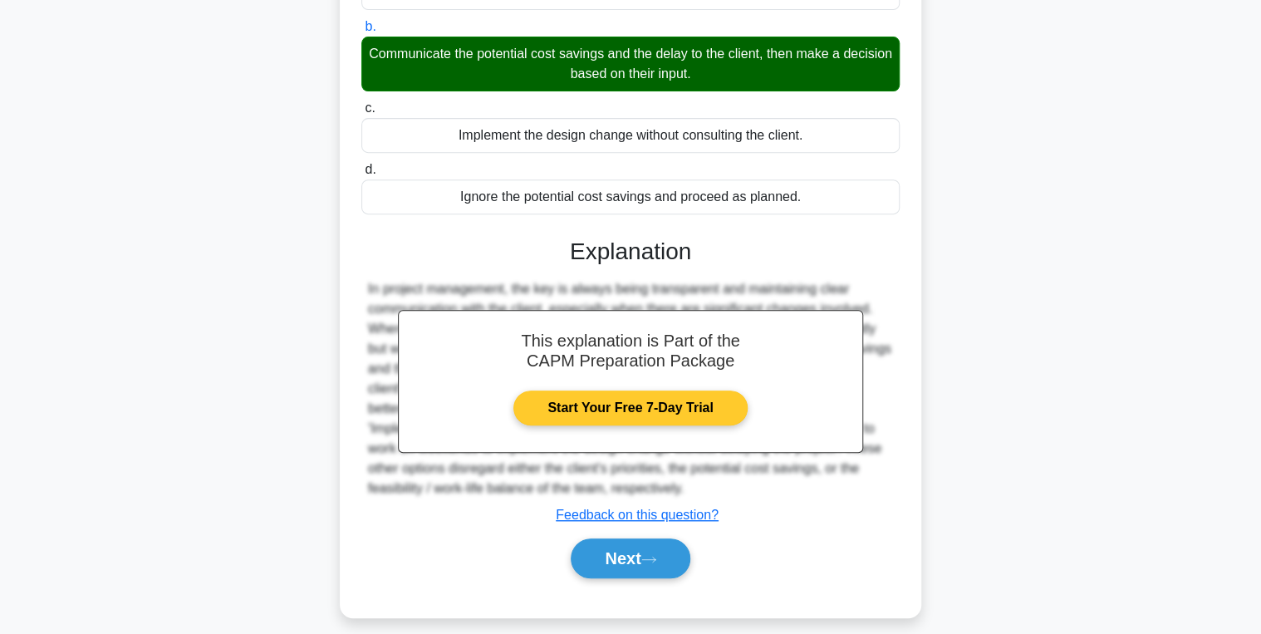
scroll to position [289, 0]
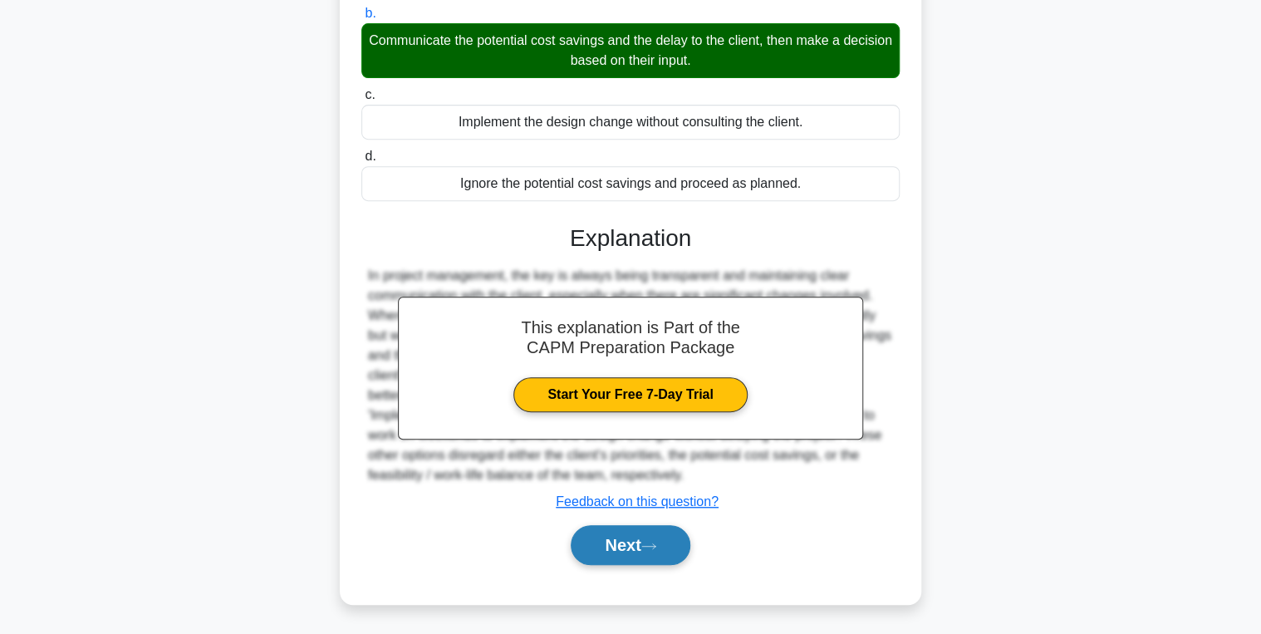
click at [655, 537] on button "Next" at bounding box center [630, 545] width 119 height 40
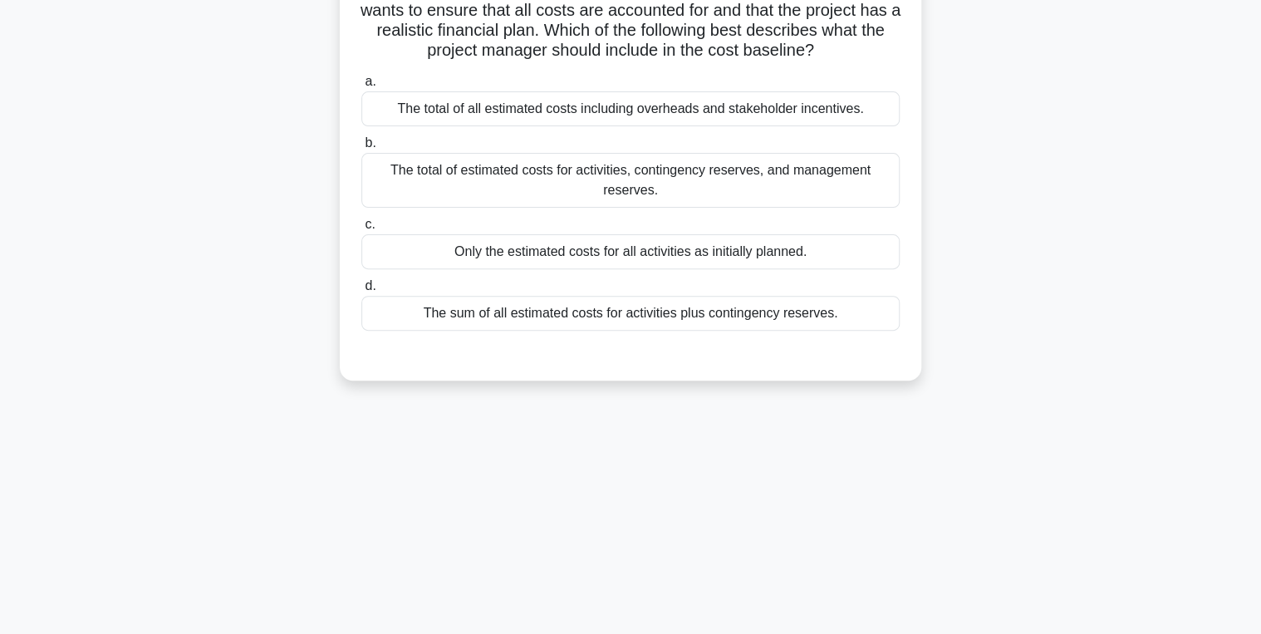
scroll to position [0, 0]
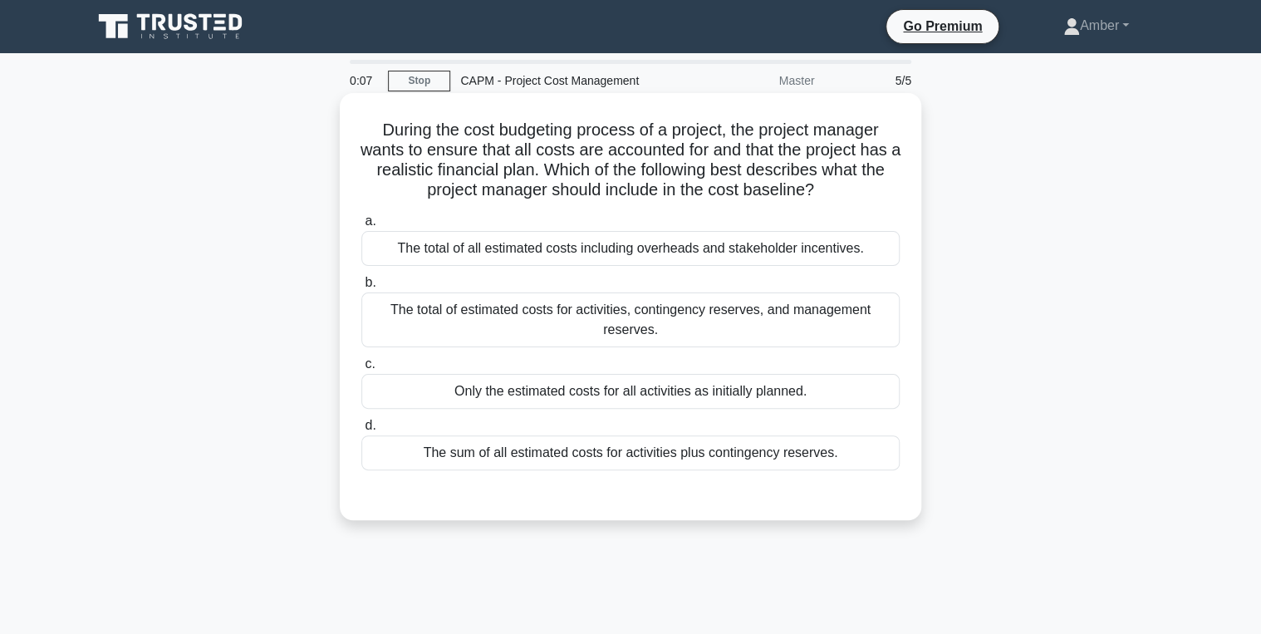
click at [602, 455] on div "The sum of all estimated costs for activities plus contingency reserves." at bounding box center [630, 452] width 538 height 35
click at [361, 431] on input "d. The sum of all estimated costs for activities plus contingency reserves." at bounding box center [361, 425] width 0 height 11
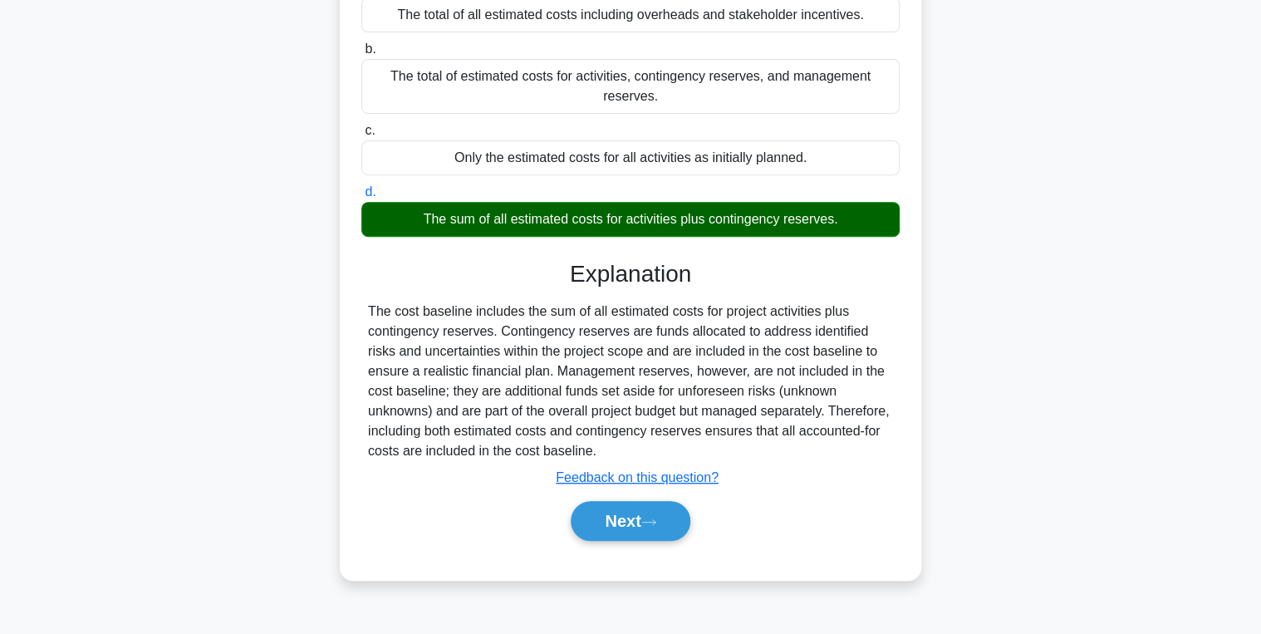
scroll to position [263, 0]
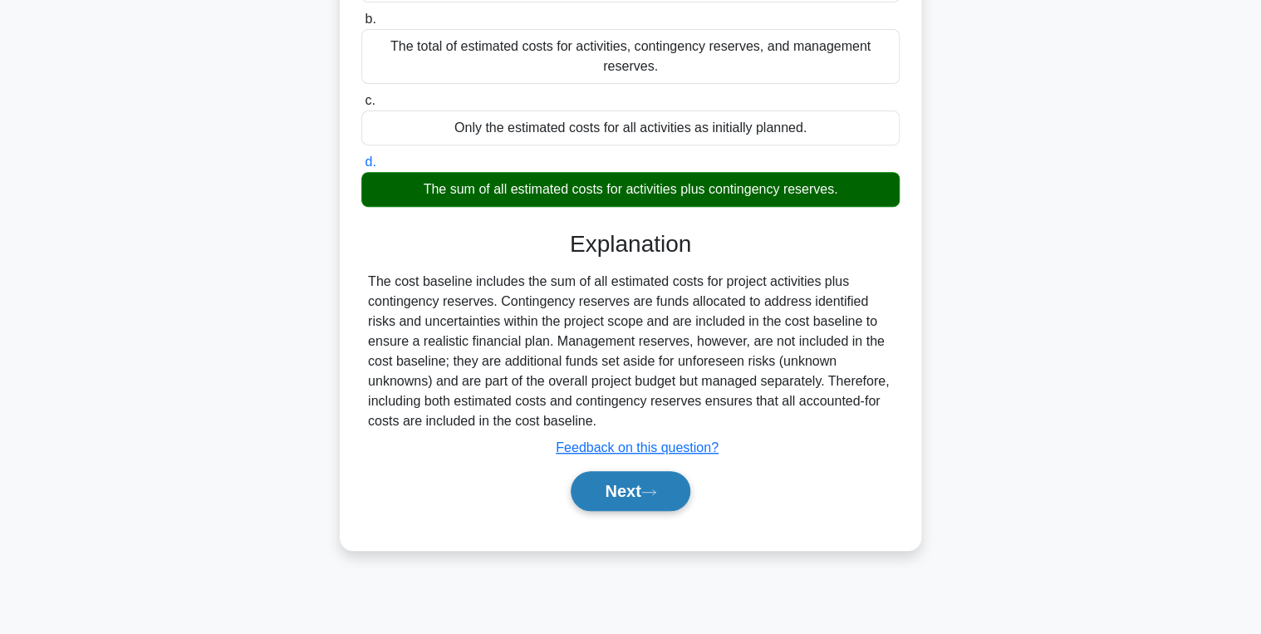
click at [629, 488] on button "Next" at bounding box center [630, 491] width 119 height 40
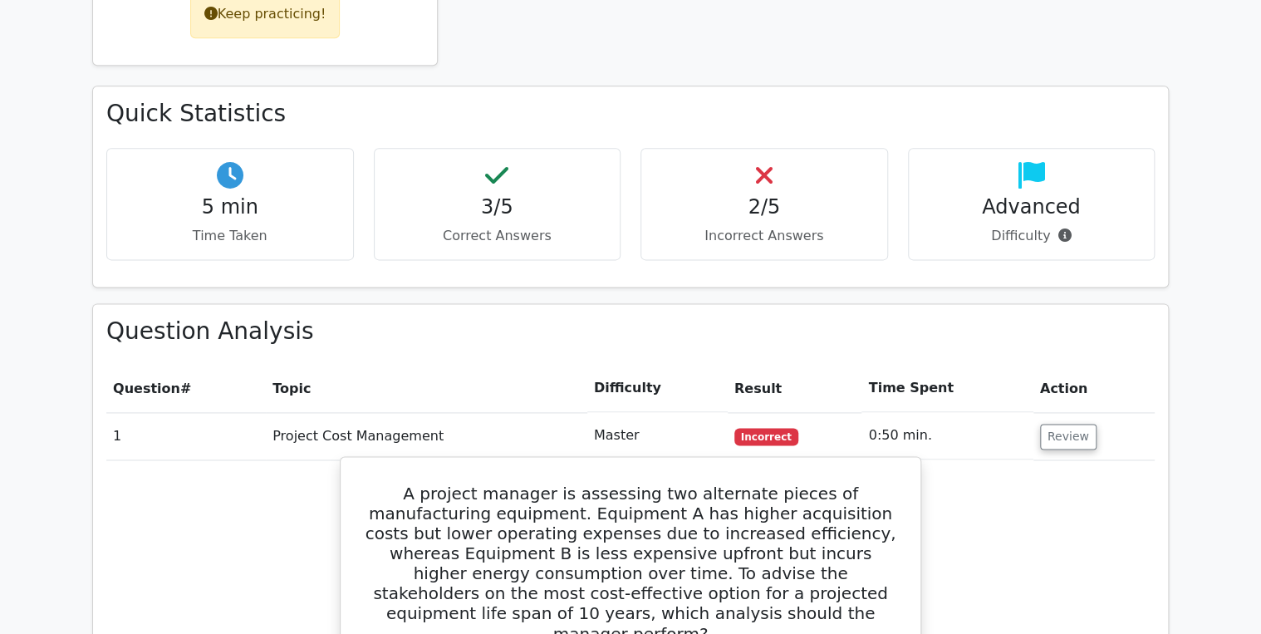
scroll to position [930, 0]
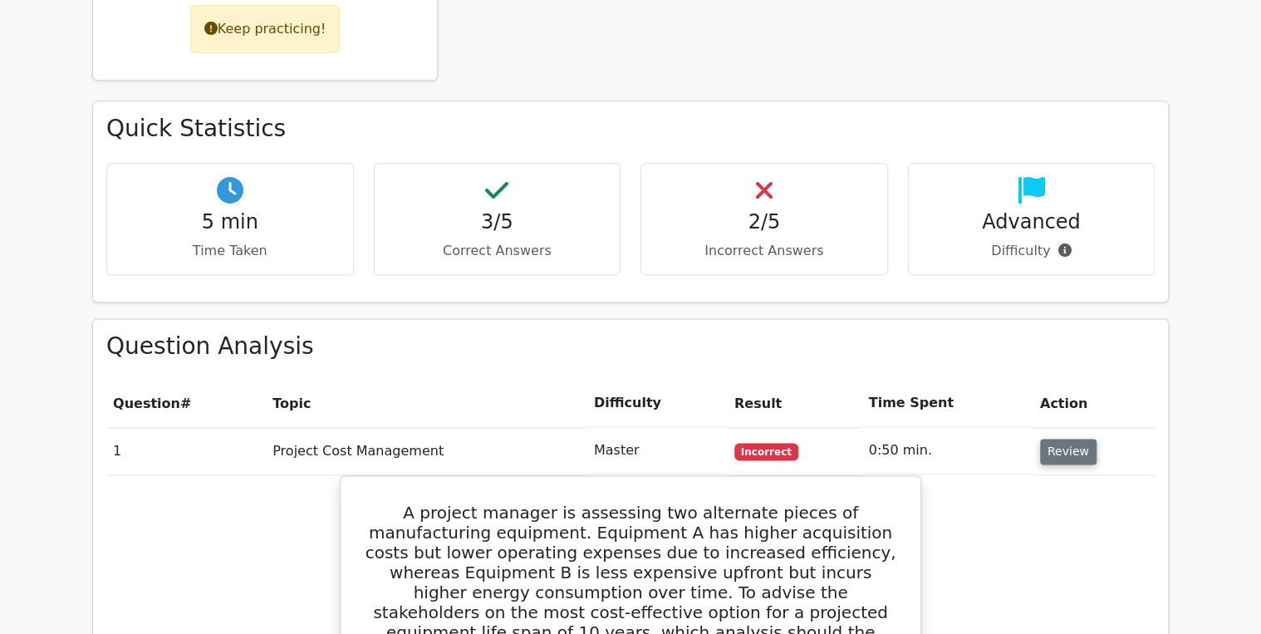
click at [1048, 439] on button "Review" at bounding box center [1068, 452] width 56 height 26
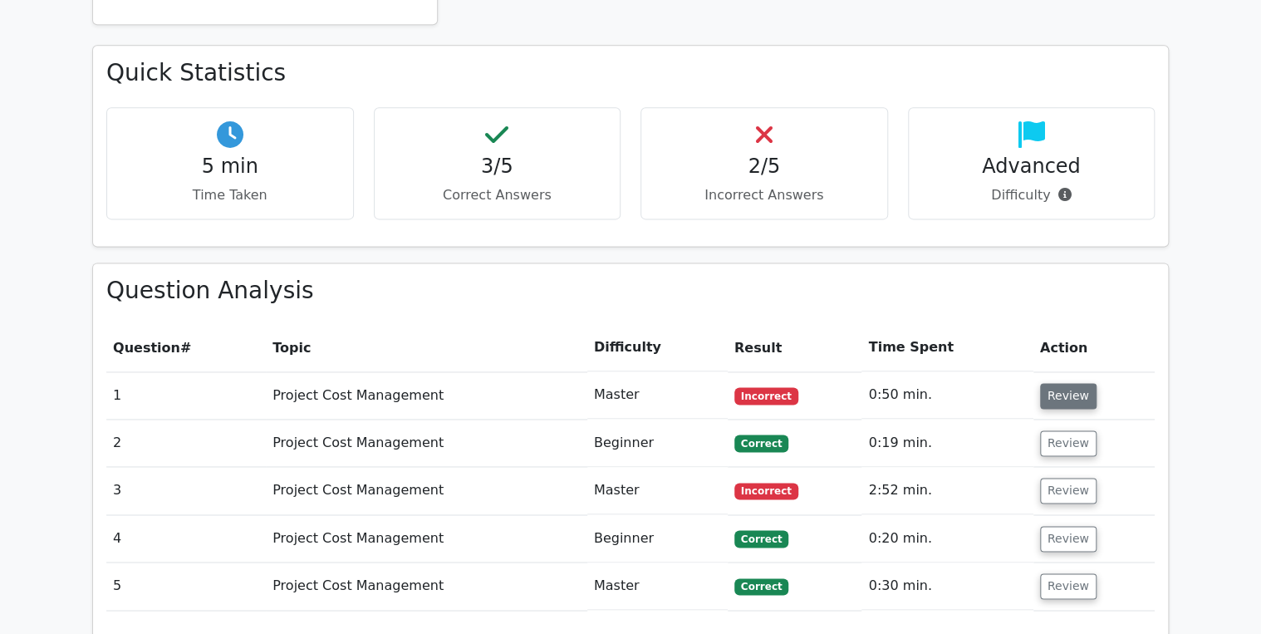
scroll to position [1063, 0]
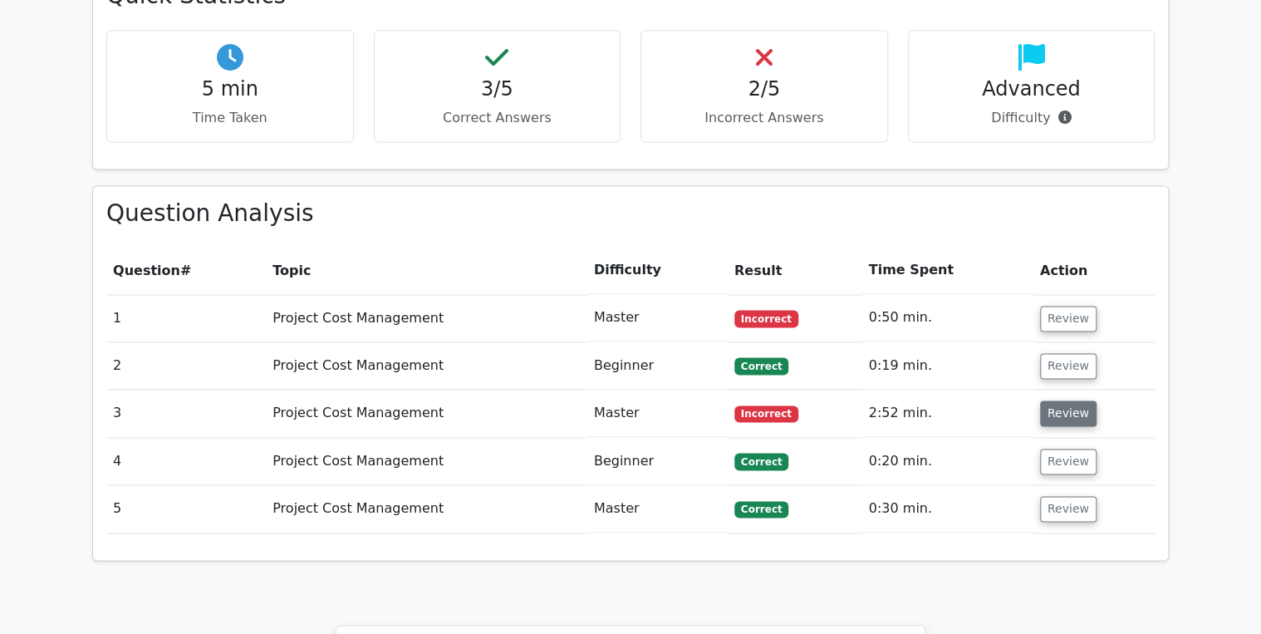
click at [1062, 400] on button "Review" at bounding box center [1068, 413] width 56 height 26
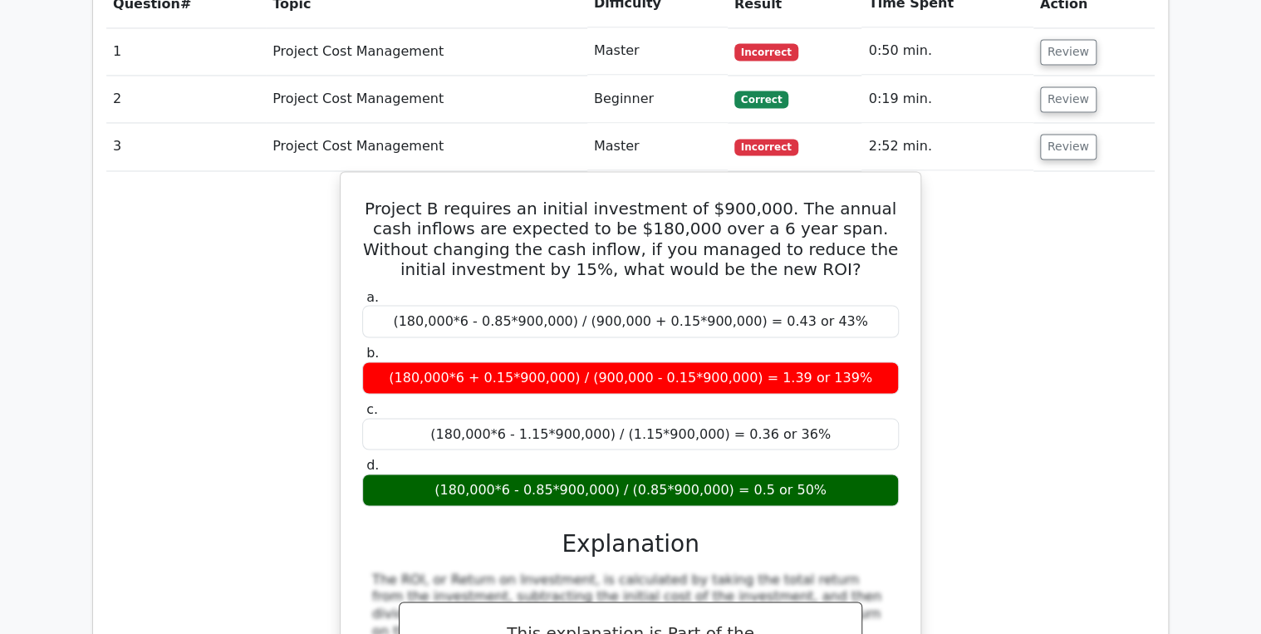
scroll to position [1329, 0]
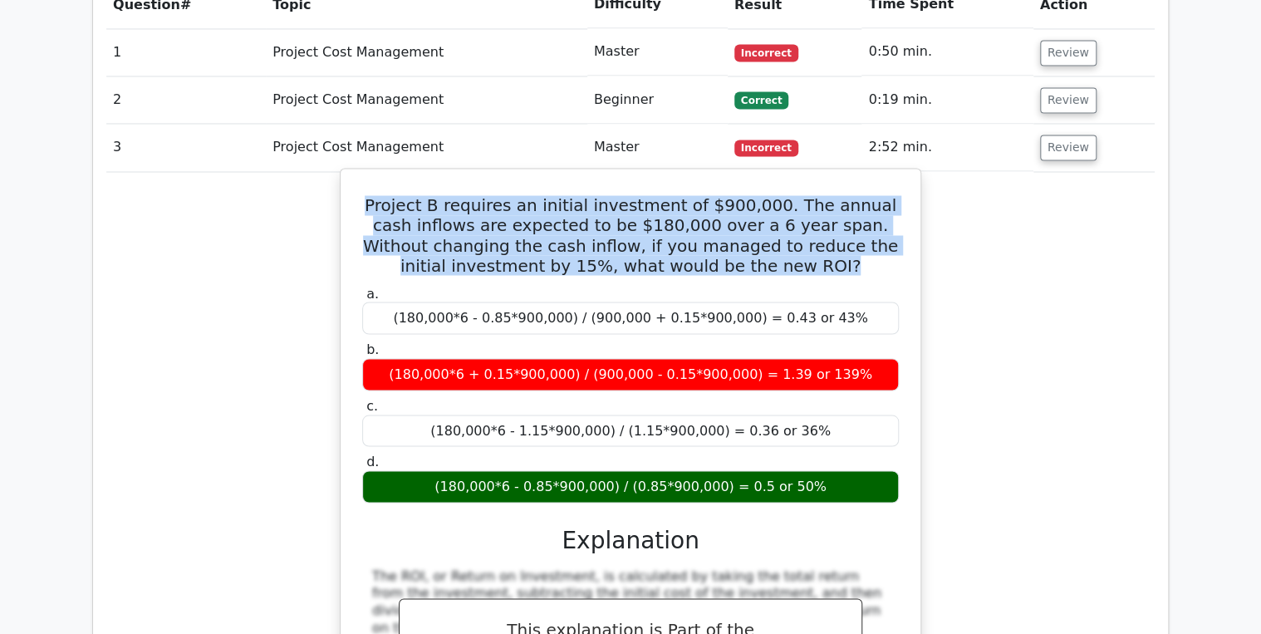
drag, startPoint x: 841, startPoint y: 191, endPoint x: 358, endPoint y: 108, distance: 489.7
click at [358, 175] on div "Project B requires an initial investment of $900,000. The annual cash inflows a…" at bounding box center [630, 496] width 567 height 643
copy h5 "Project B requires an initial investment of $900,000. The annual cash inflows a…"
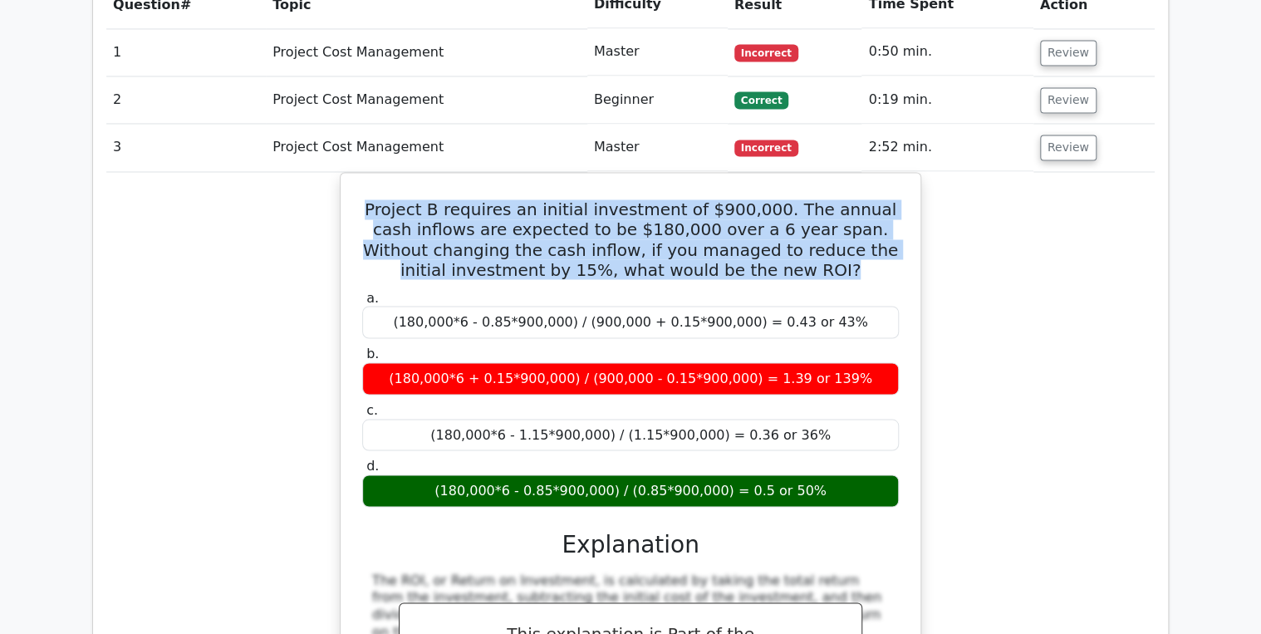
click at [216, 179] on div "Project B requires an initial investment of $900,000. The annual cash inflows a…" at bounding box center [630, 511] width 1048 height 678
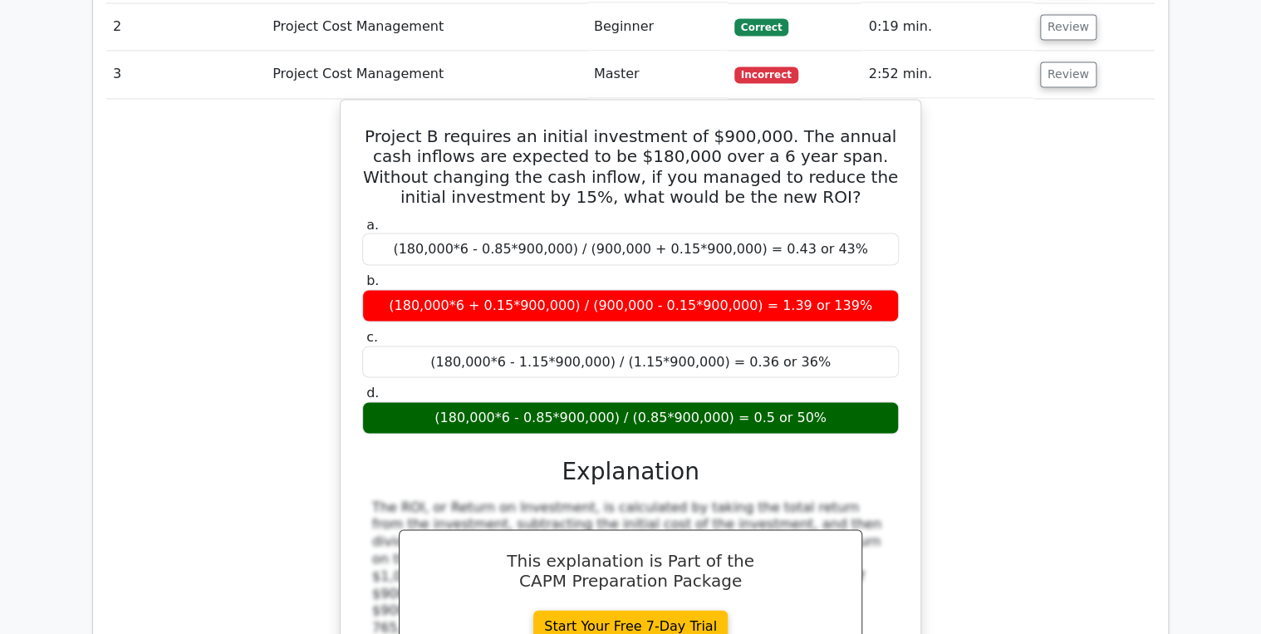
scroll to position [1396, 0]
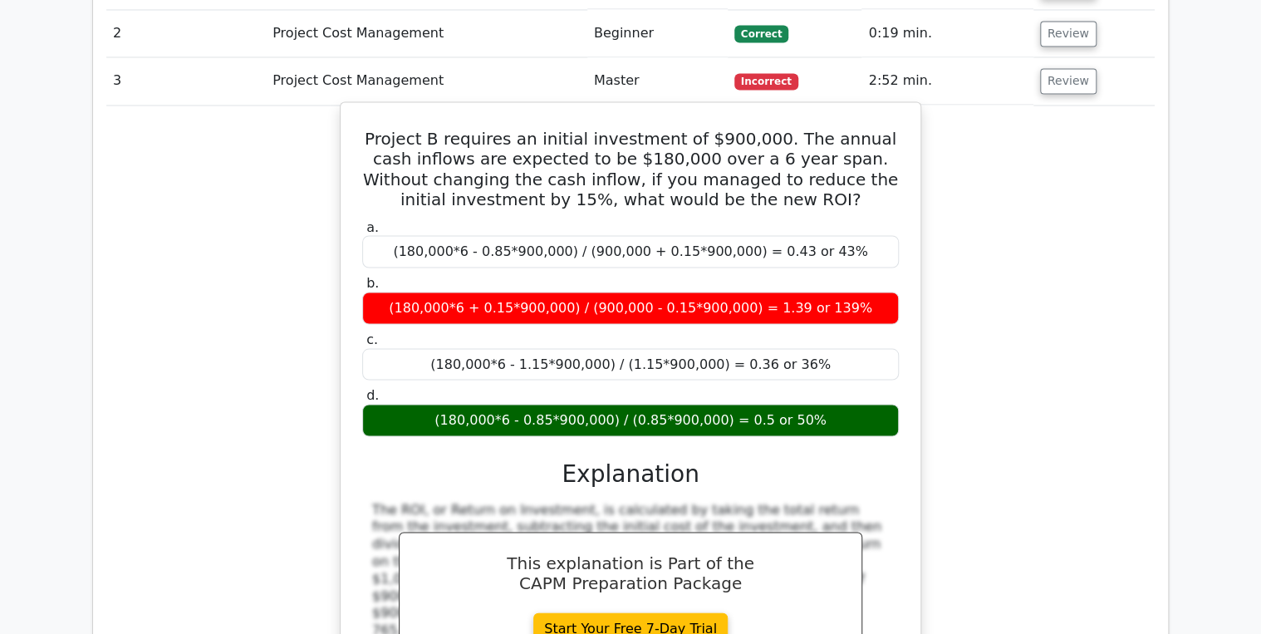
drag, startPoint x: 802, startPoint y: 329, endPoint x: 415, endPoint y: 332, distance: 386.3
click at [415, 404] on div "(180,000*6 - 0.85*900,000) / (0.85*900,000) = 0.5 or 50%" at bounding box center [630, 420] width 537 height 32
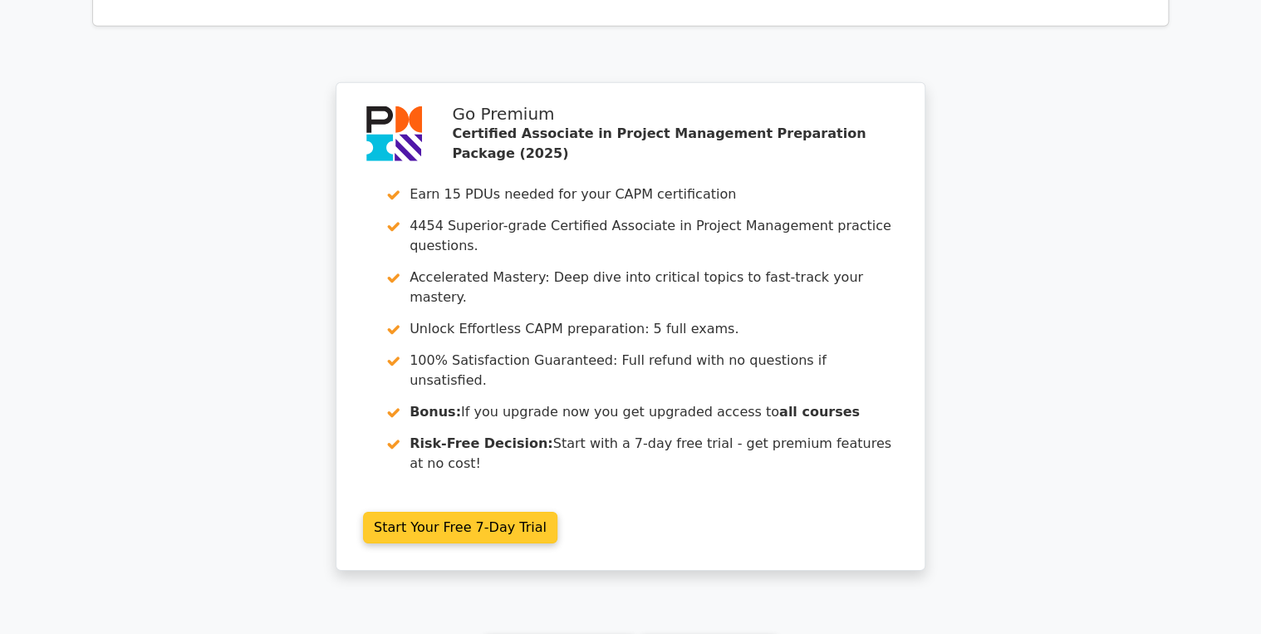
scroll to position [2326, 0]
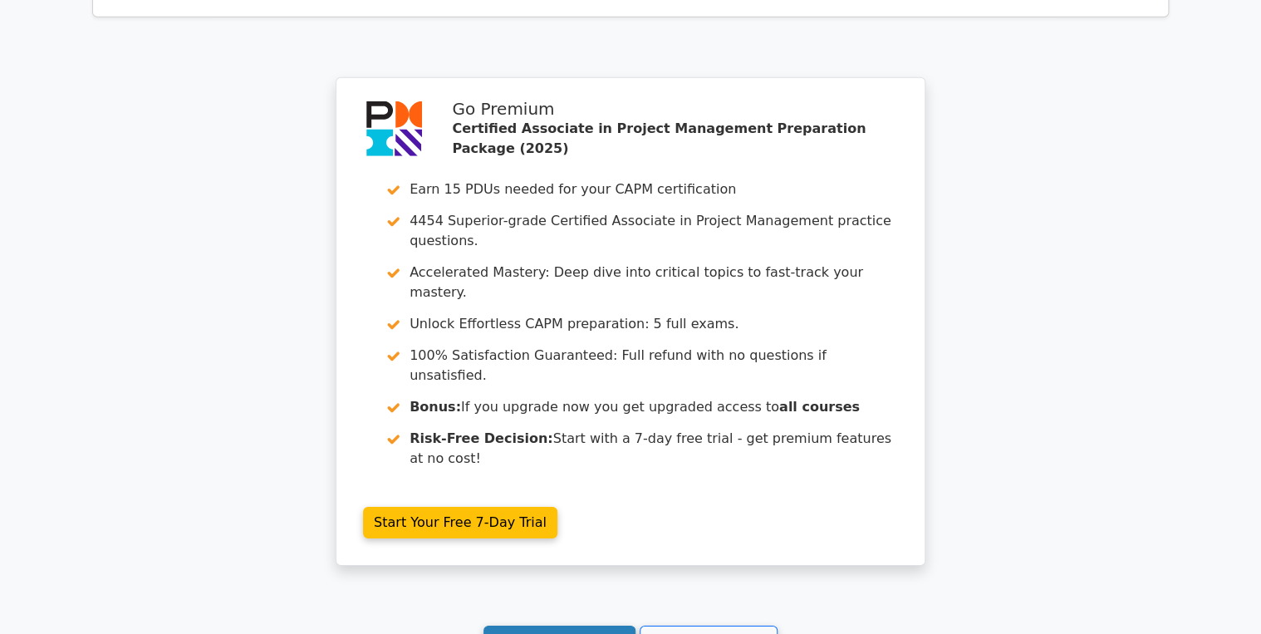
click at [574, 626] on link "Continue practicing" at bounding box center [559, 642] width 152 height 32
click at [588, 626] on link "Continue practicing" at bounding box center [559, 642] width 152 height 32
click at [714, 626] on link "Go to your profile" at bounding box center [709, 642] width 138 height 32
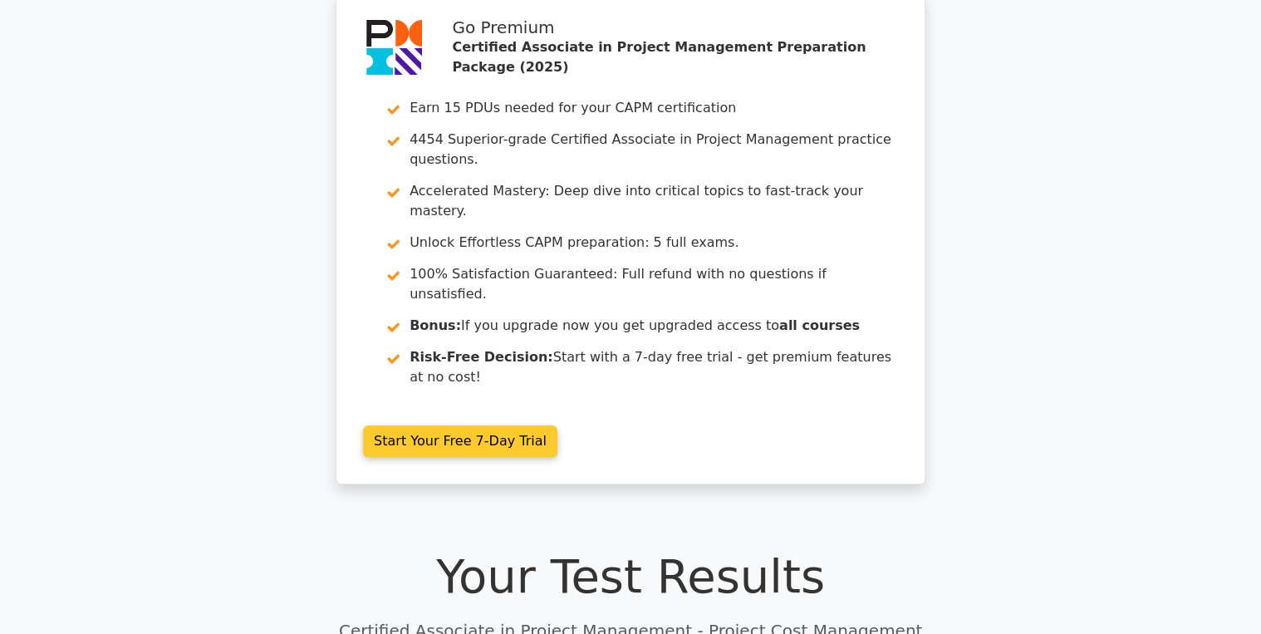
scroll to position [0, 0]
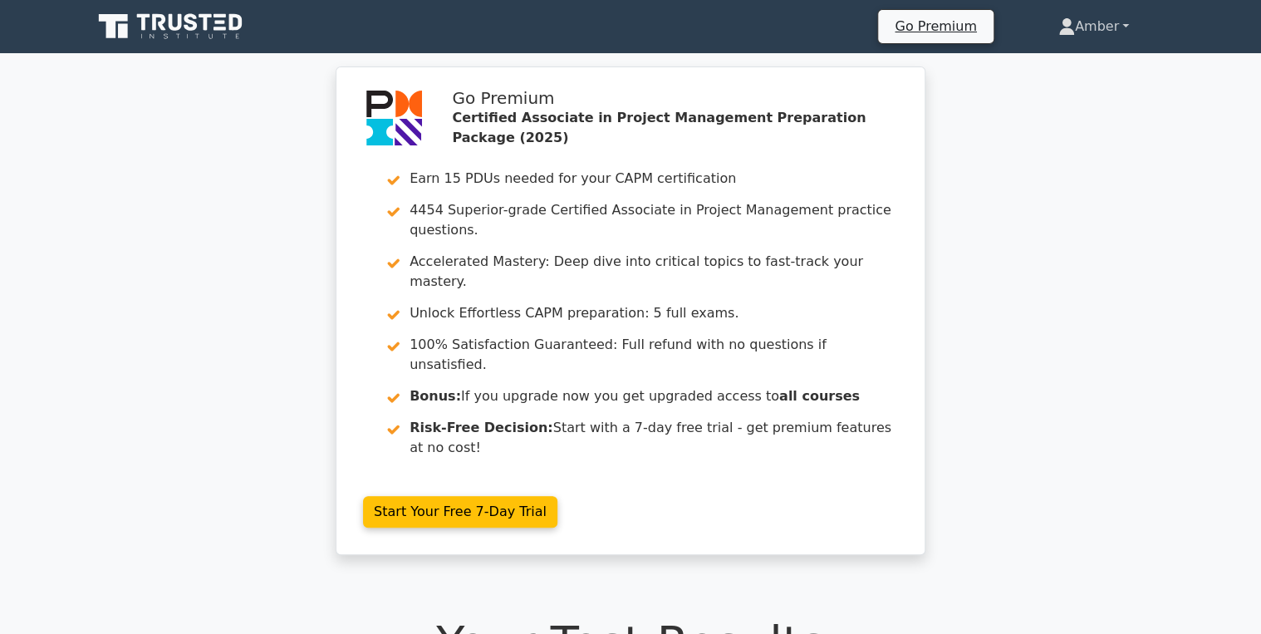
click at [1102, 16] on link "Amber" at bounding box center [1093, 26] width 150 height 33
click at [1057, 59] on link "Profile" at bounding box center [1084, 65] width 131 height 27
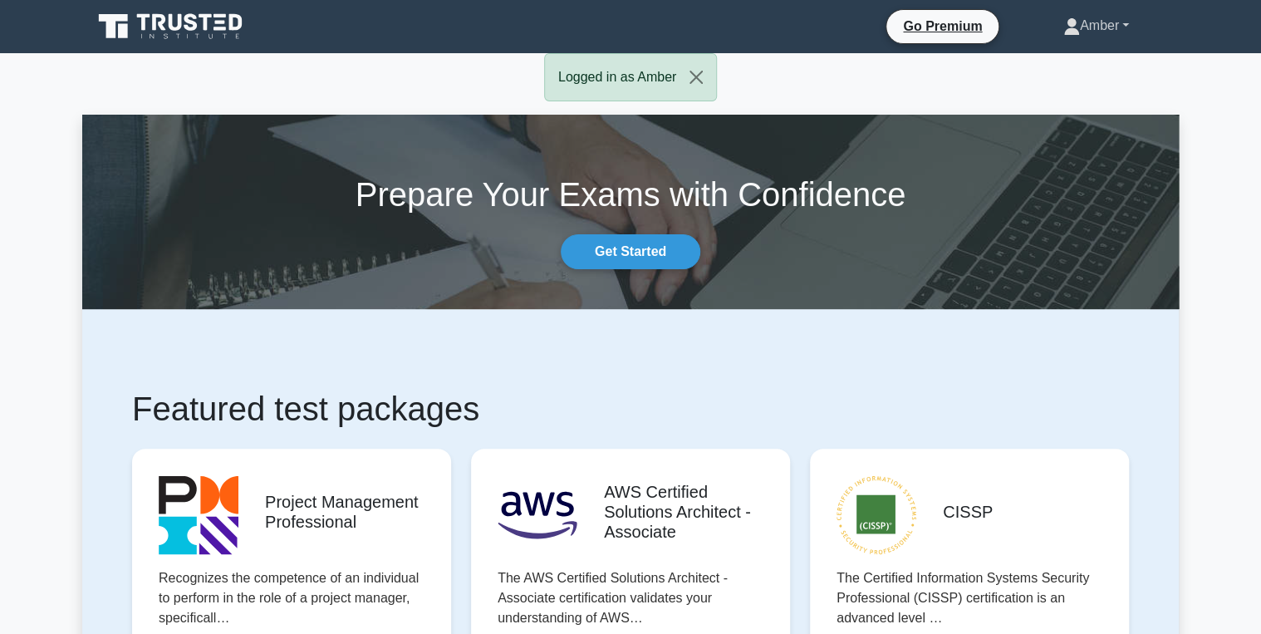
click at [1067, 20] on icon at bounding box center [1071, 26] width 17 height 17
click at [1068, 67] on link "Profile" at bounding box center [1089, 65] width 131 height 27
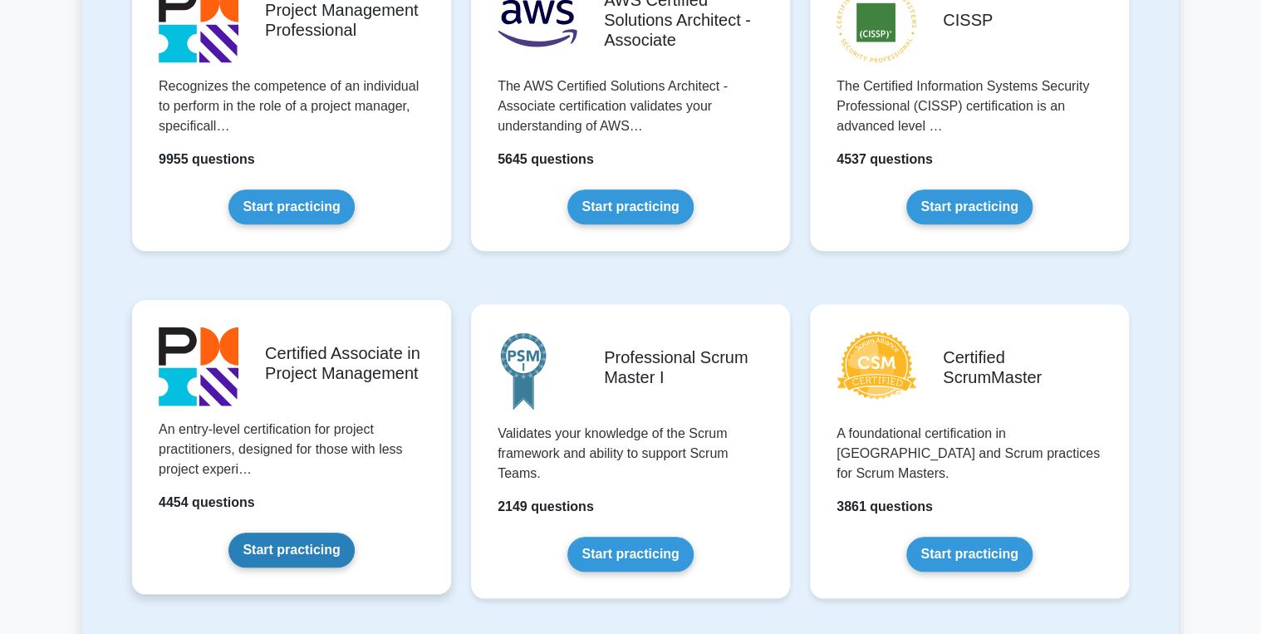
scroll to position [532, 0]
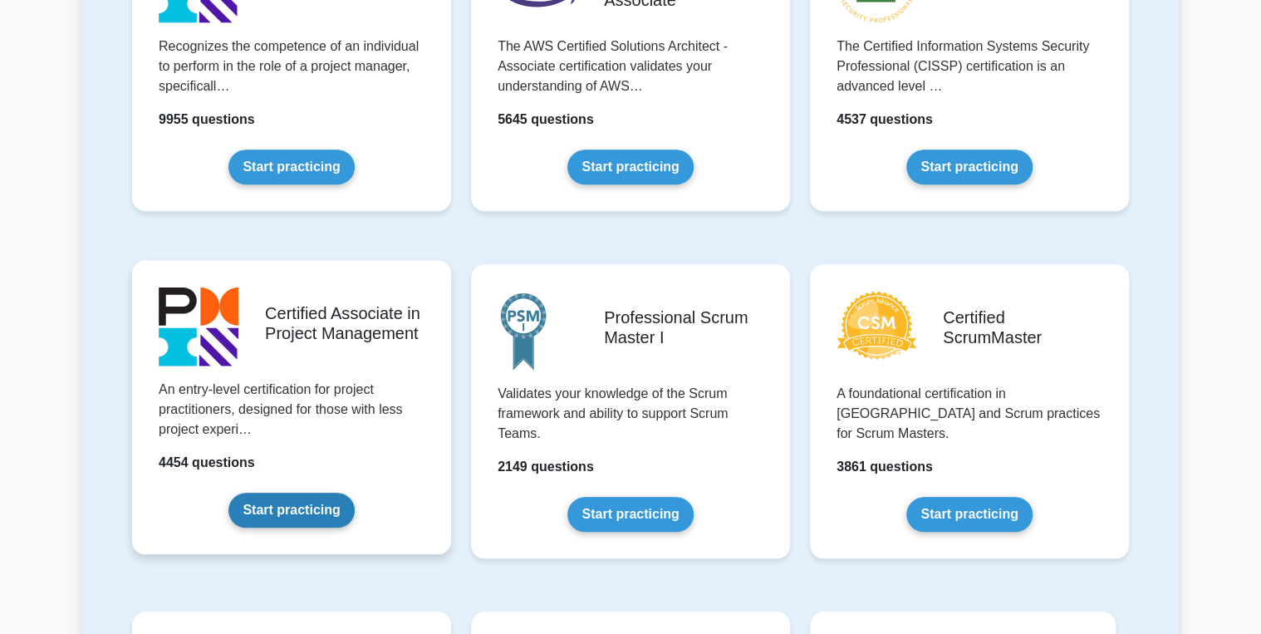
click at [288, 505] on link "Start practicing" at bounding box center [290, 510] width 125 height 35
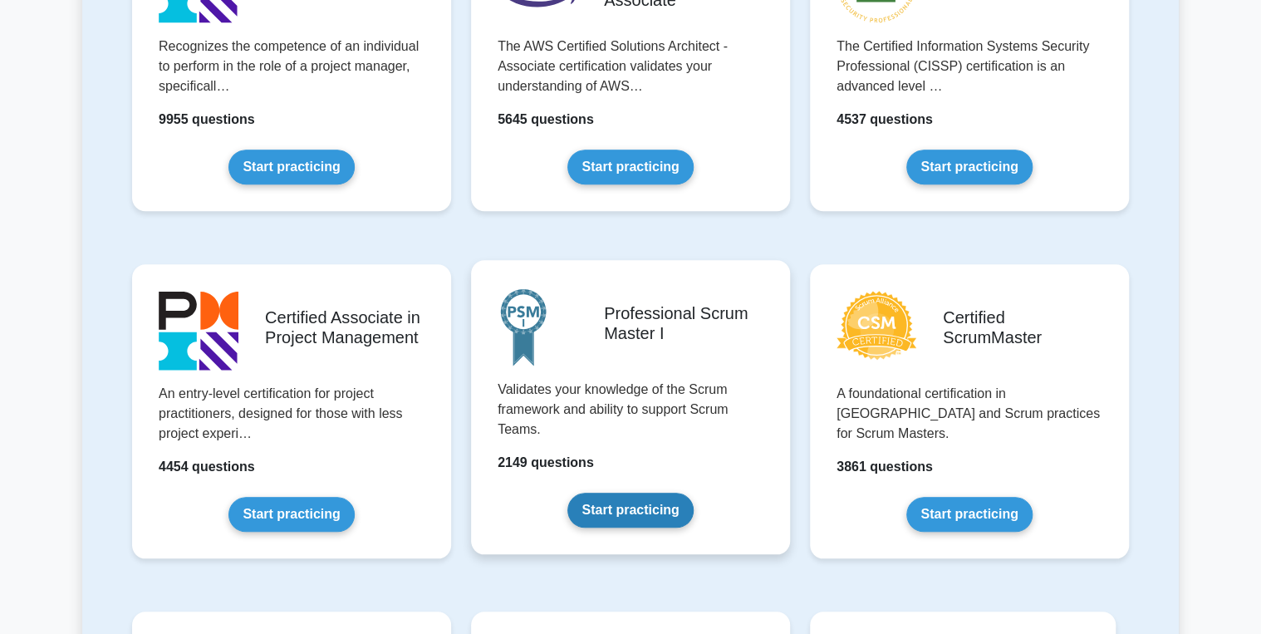
click at [657, 506] on link "Start practicing" at bounding box center [629, 510] width 125 height 35
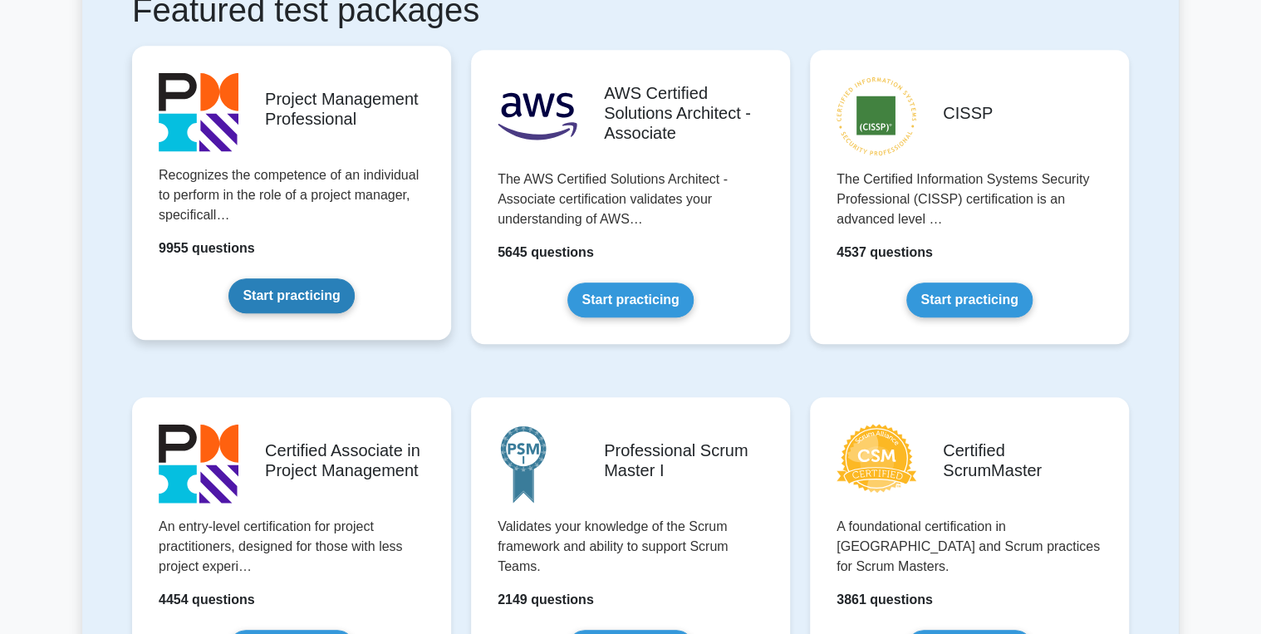
scroll to position [332, 0]
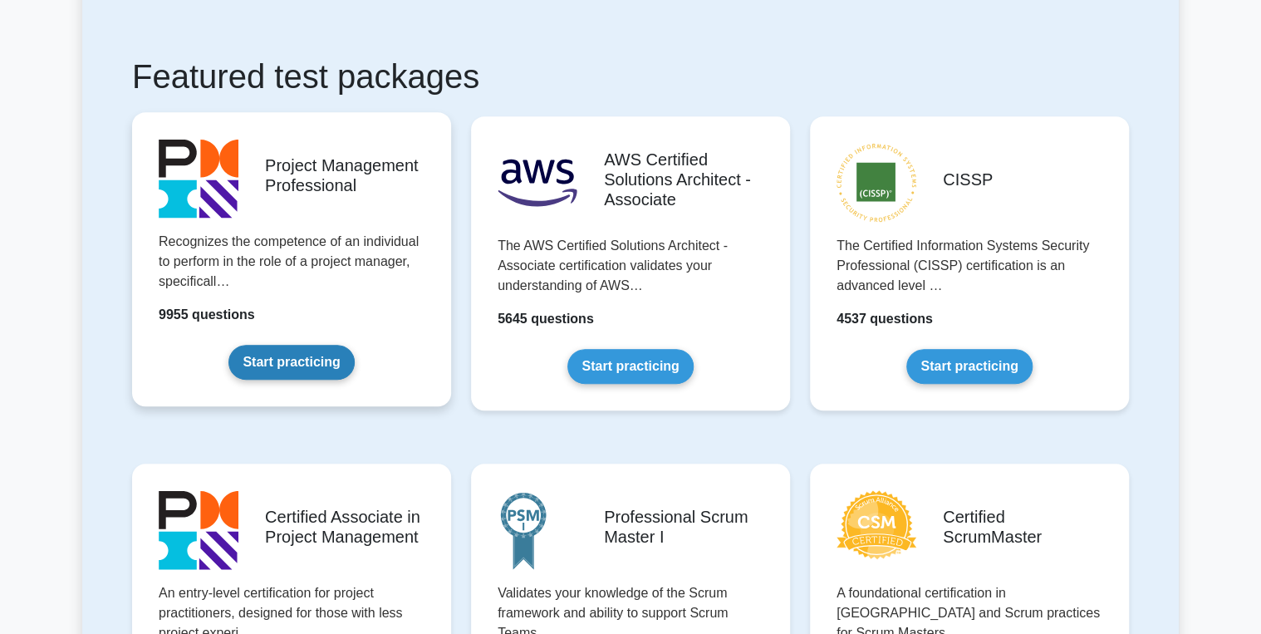
click at [283, 369] on link "Start practicing" at bounding box center [290, 362] width 125 height 35
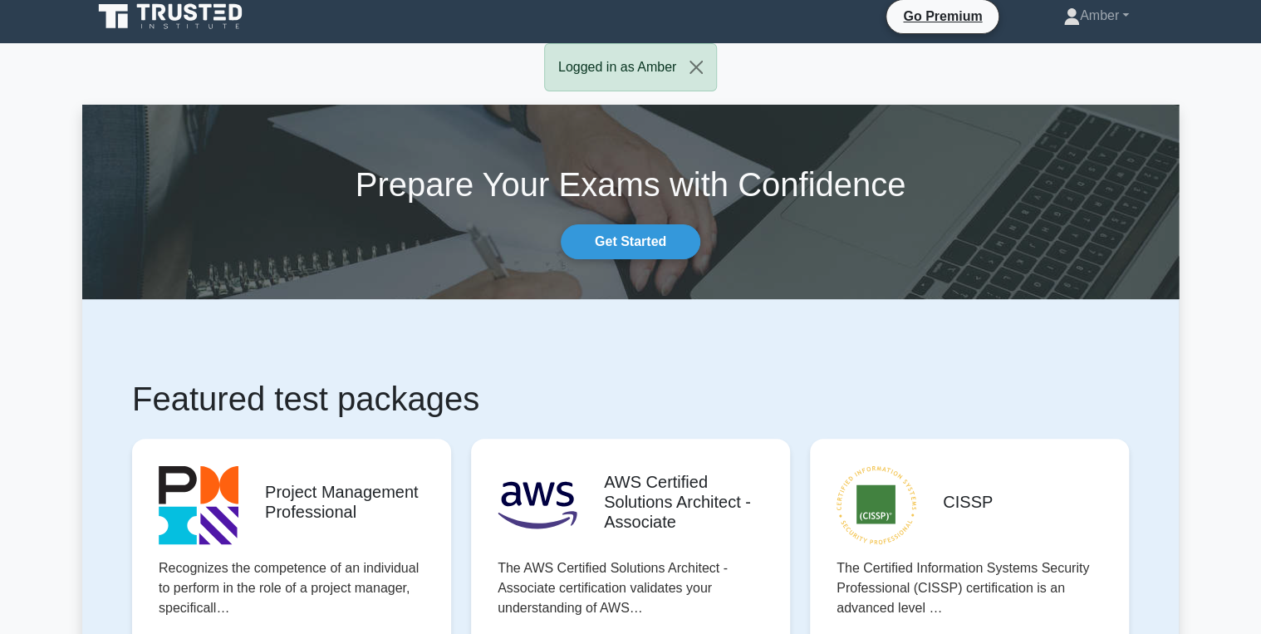
scroll to position [0, 0]
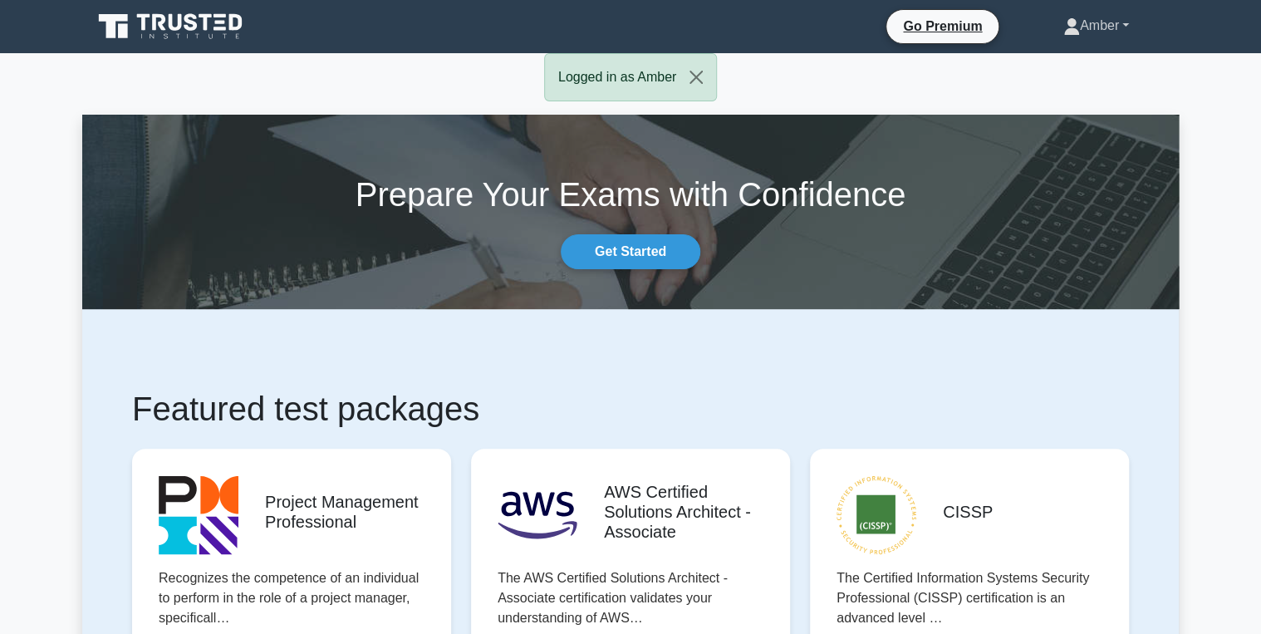
click at [1098, 27] on link "Amber" at bounding box center [1095, 25] width 145 height 33
click at [1073, 83] on link "Settings" at bounding box center [1089, 91] width 131 height 27
click at [1076, 33] on link "Amber" at bounding box center [1095, 25] width 145 height 33
click at [1053, 68] on link "Profile" at bounding box center [1089, 65] width 131 height 27
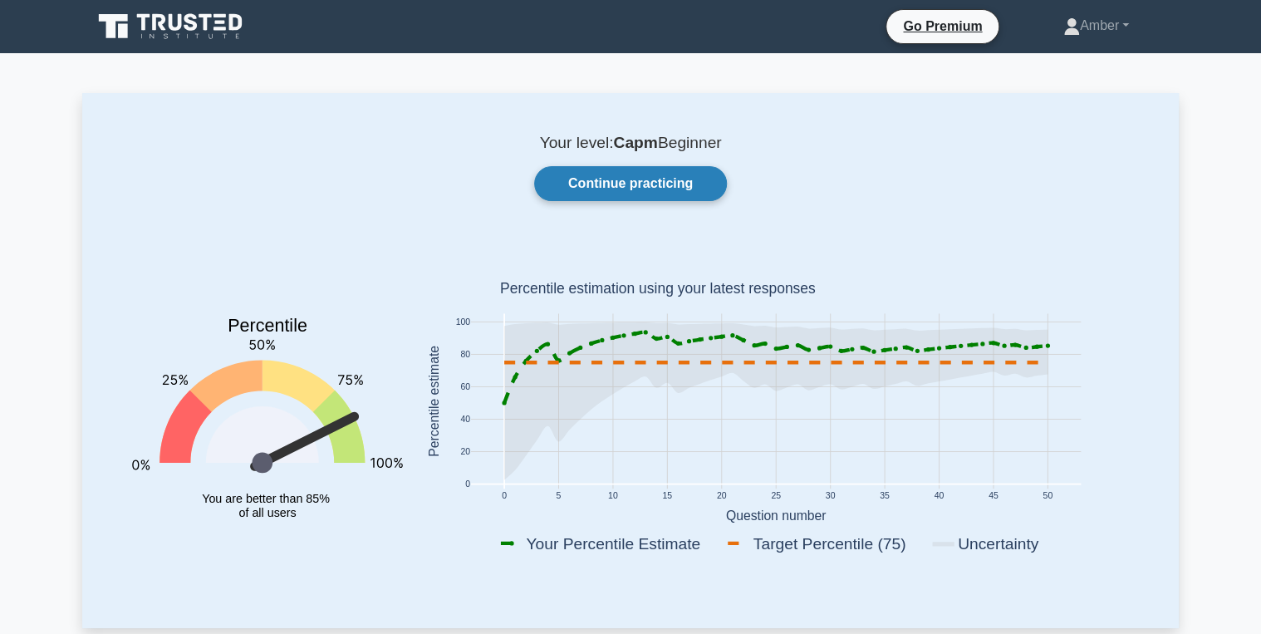
click at [584, 187] on link "Continue practicing" at bounding box center [630, 183] width 193 height 35
click at [580, 176] on link "Continue practicing" at bounding box center [630, 183] width 193 height 35
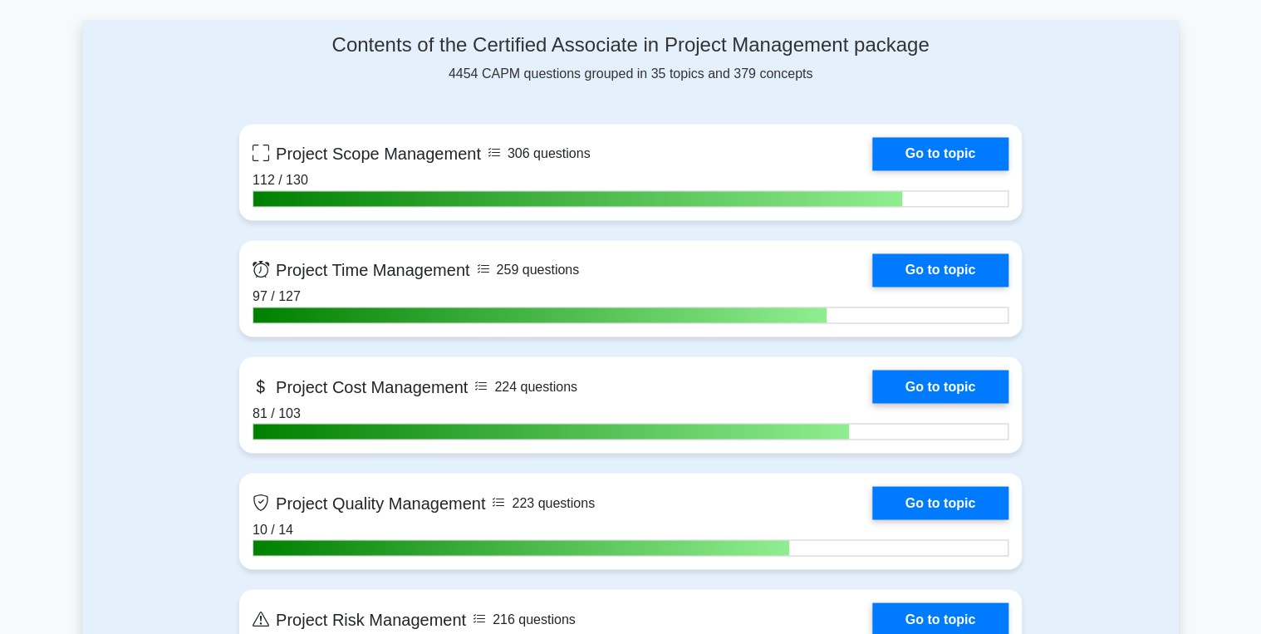
scroll to position [1263, 0]
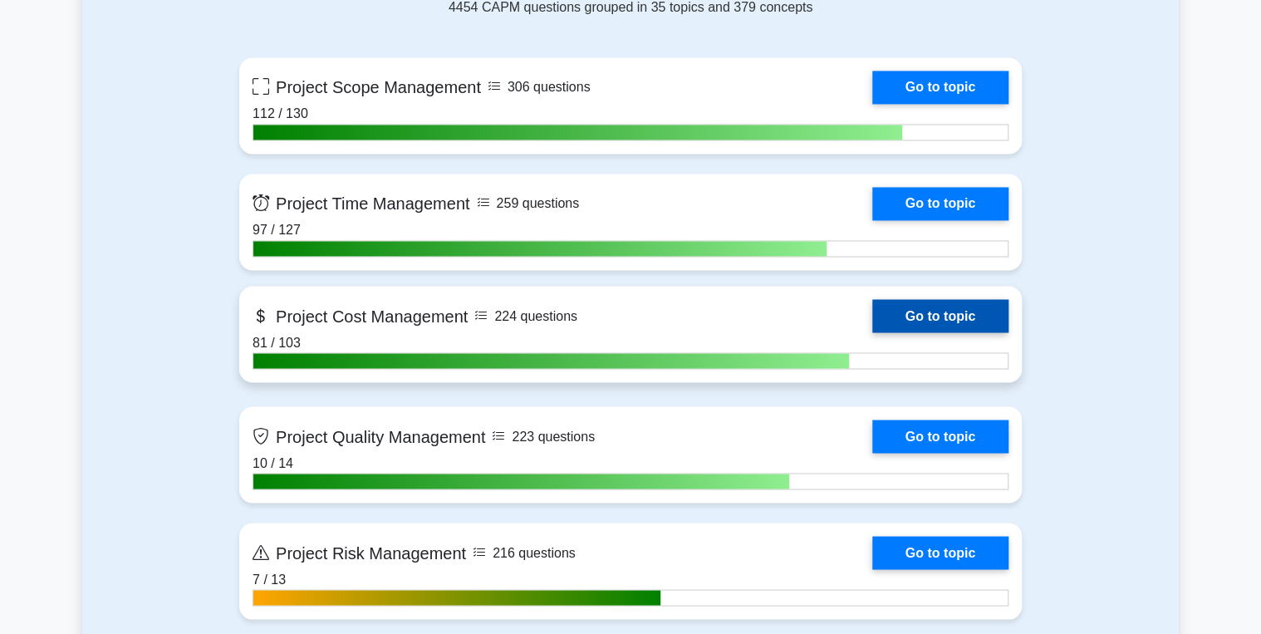
click at [913, 310] on link "Go to topic" at bounding box center [940, 315] width 136 height 33
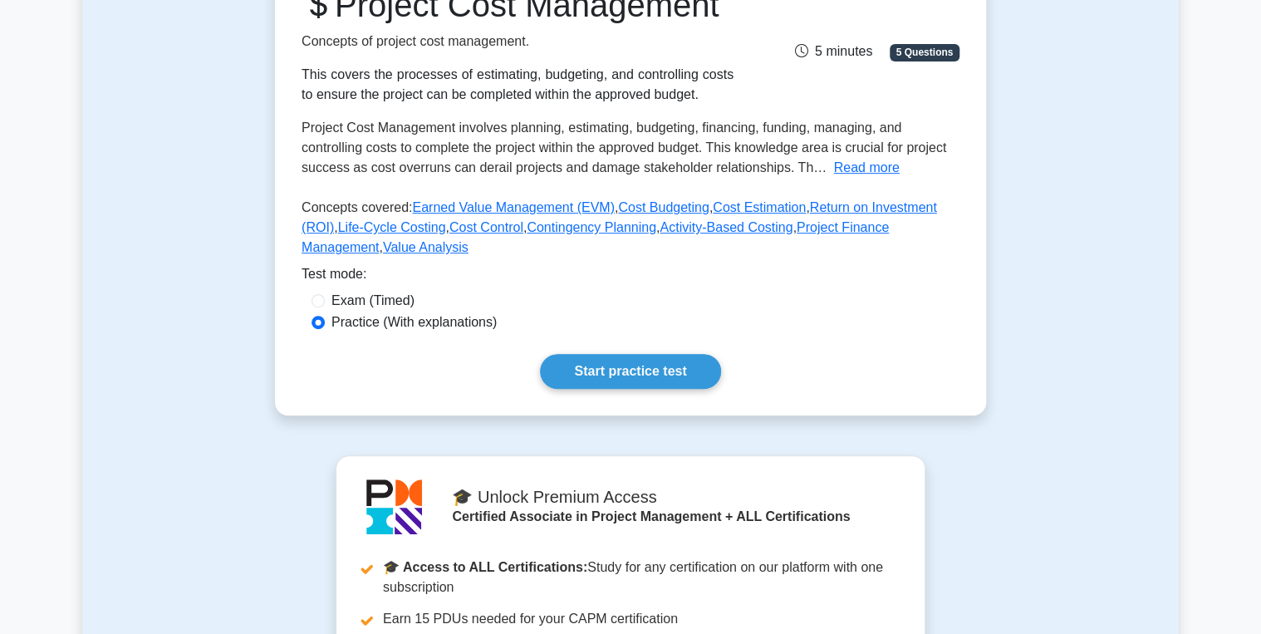
scroll to position [332, 0]
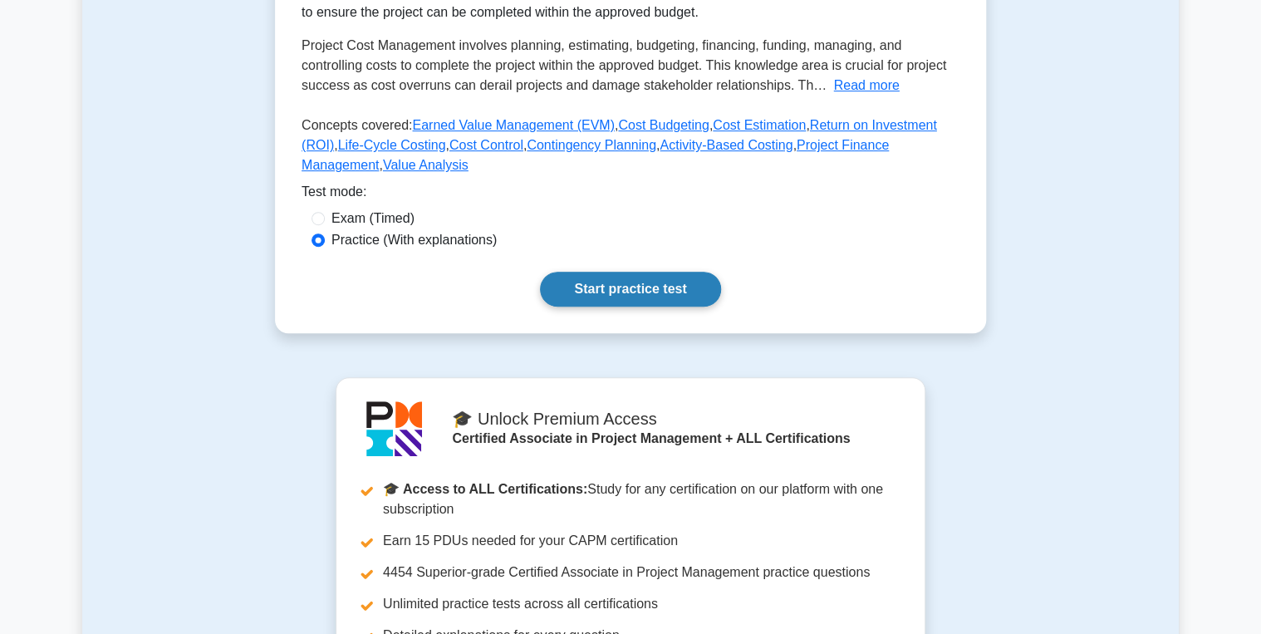
click at [618, 307] on link "Start practice test" at bounding box center [630, 289] width 180 height 35
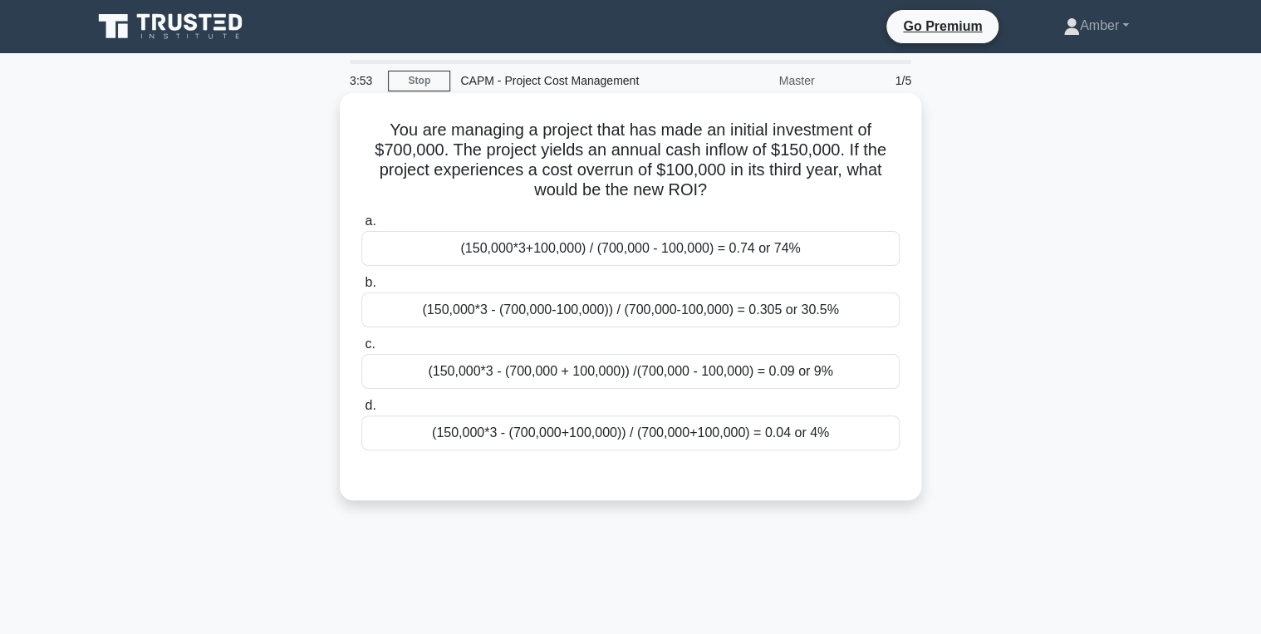
click at [588, 253] on div "(150,000*3+100,000) / (700,000 - 100,000) = 0.74 or 74%" at bounding box center [630, 248] width 538 height 35
click at [361, 227] on input "a. (150,000*3+100,000) / (700,000 - 100,000) = 0.74 or 74%" at bounding box center [361, 221] width 0 height 11
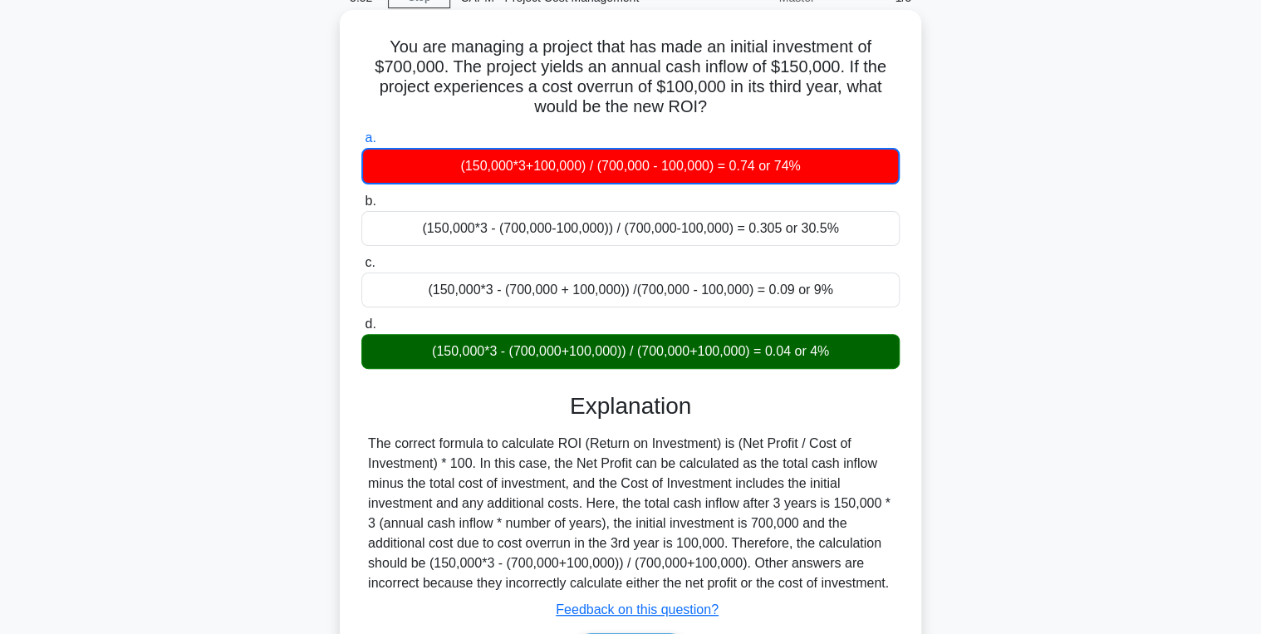
scroll to position [263, 0]
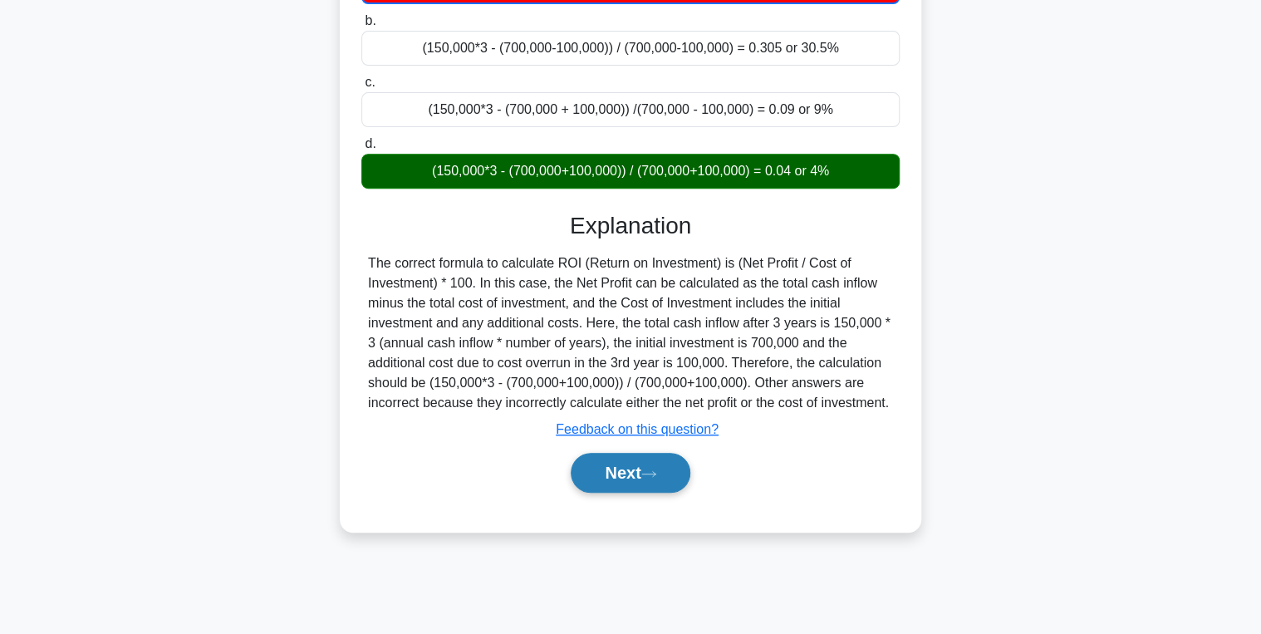
click at [587, 468] on button "Next" at bounding box center [630, 473] width 119 height 40
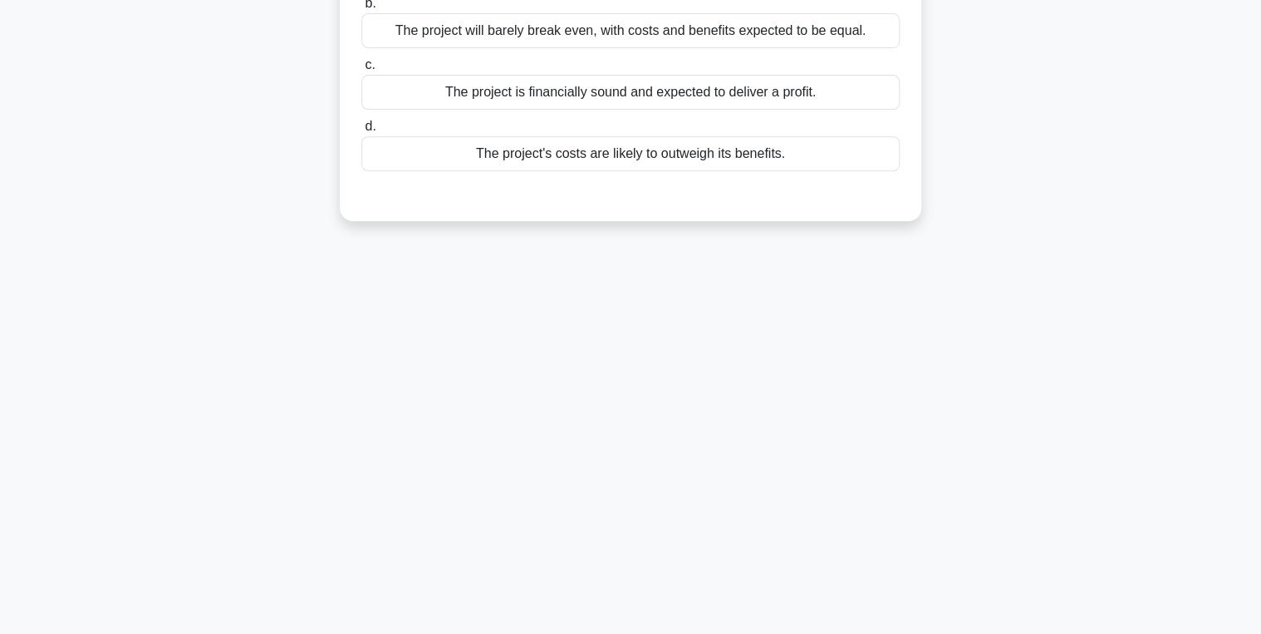
scroll to position [0, 0]
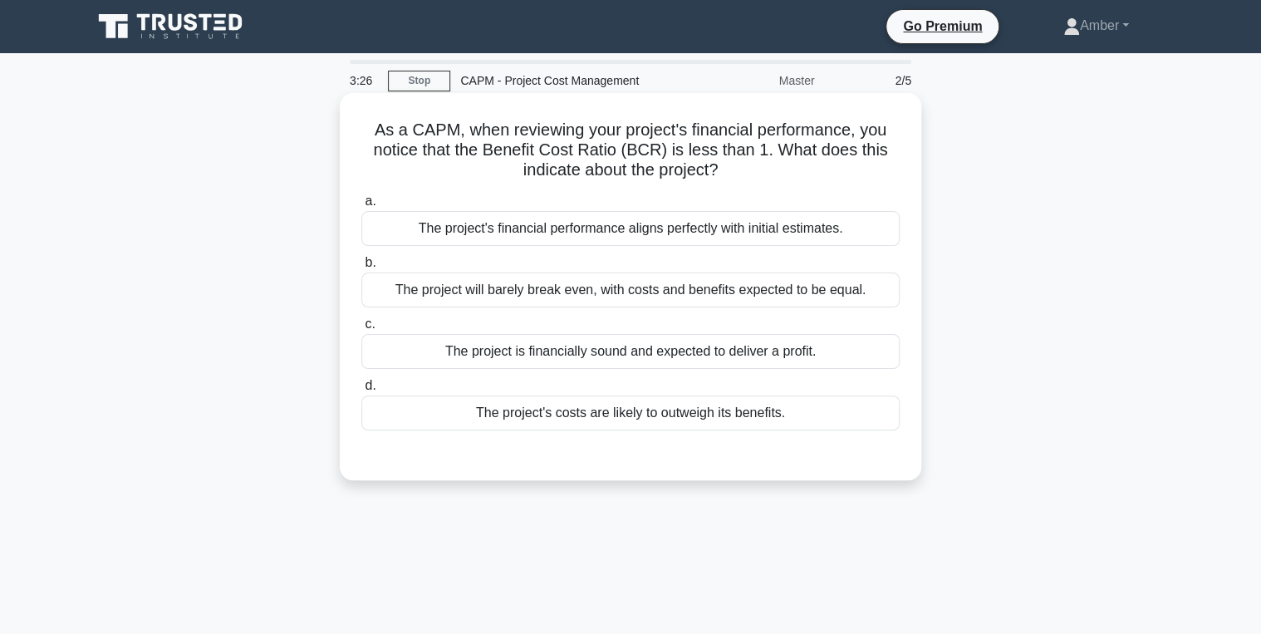
click at [632, 432] on div "a. The project's financial performance aligns perfectly with initial estimates.…" at bounding box center [630, 311] width 558 height 246
click at [608, 406] on div "The project's costs are likely to outweigh its benefits." at bounding box center [630, 412] width 538 height 35
click at [361, 391] on input "d. The project's costs are likely to outweigh its benefits." at bounding box center [361, 385] width 0 height 11
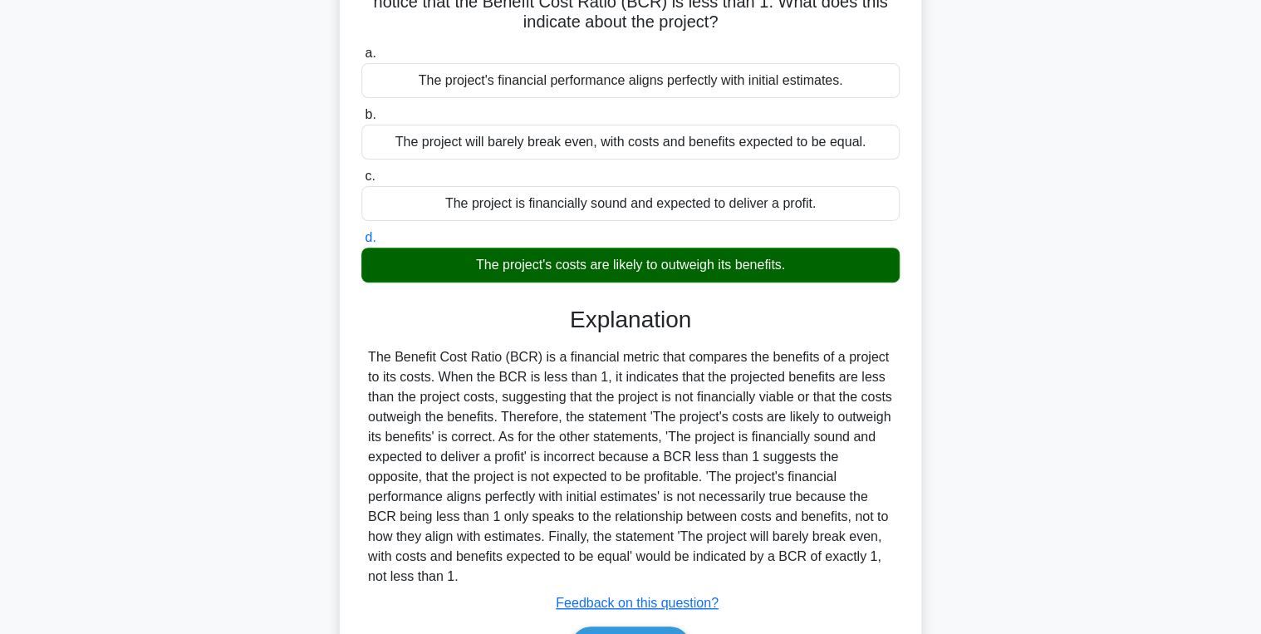
scroll to position [263, 0]
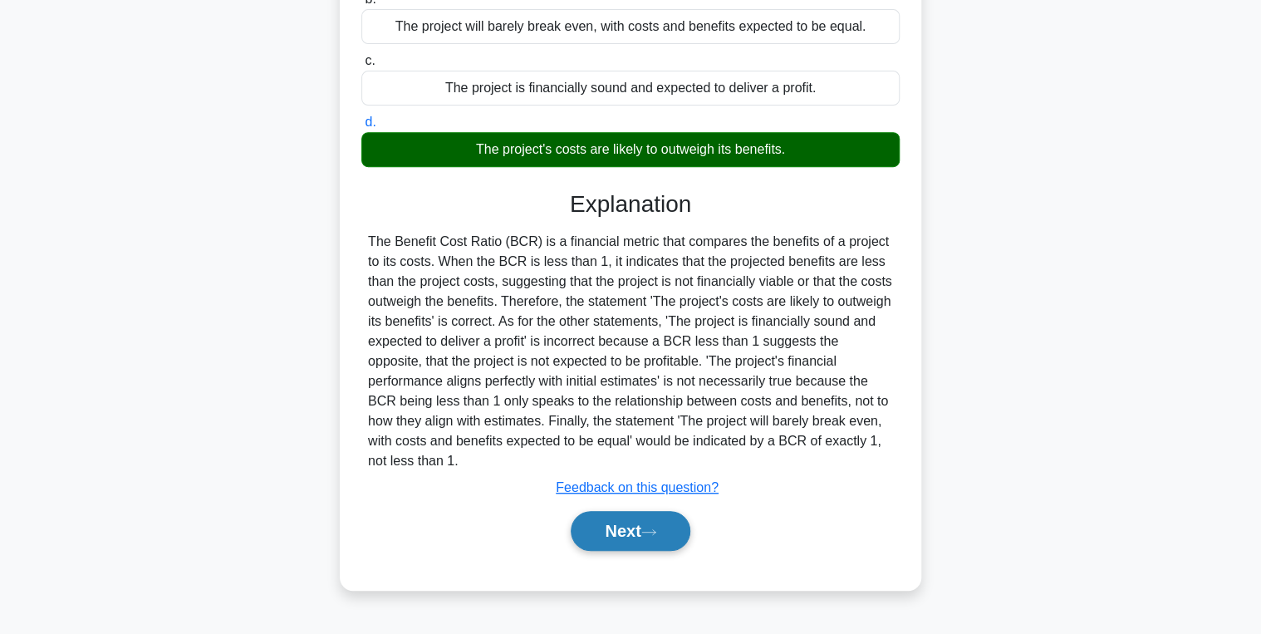
click at [615, 518] on button "Next" at bounding box center [630, 531] width 119 height 40
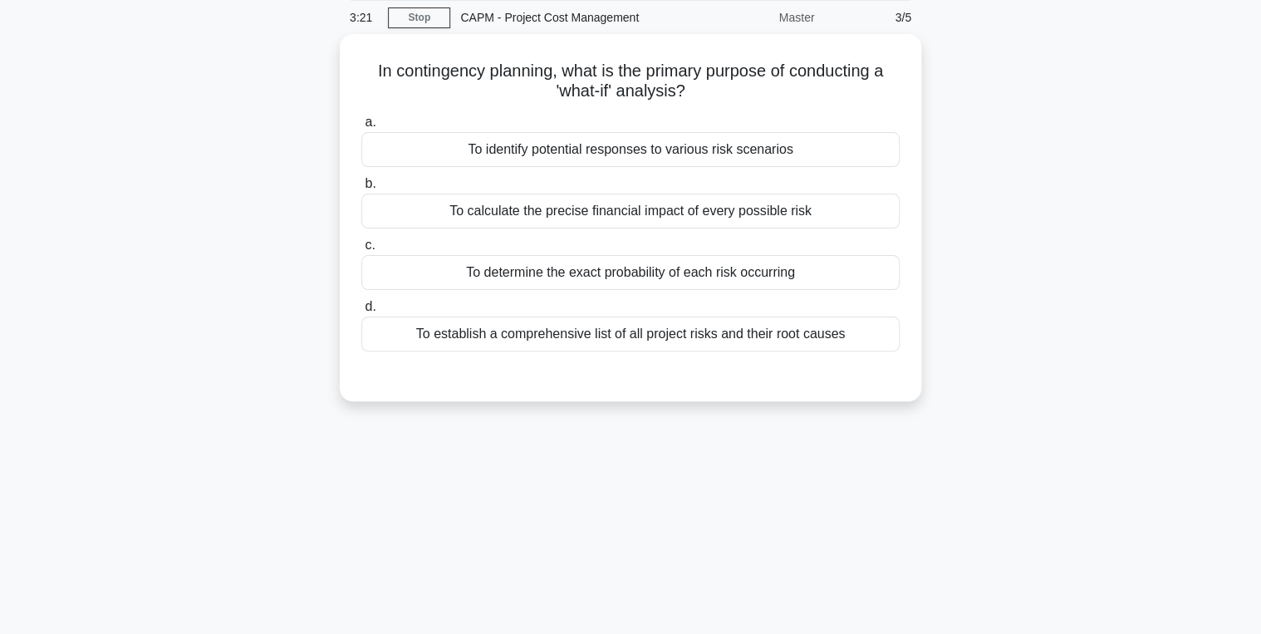
scroll to position [0, 0]
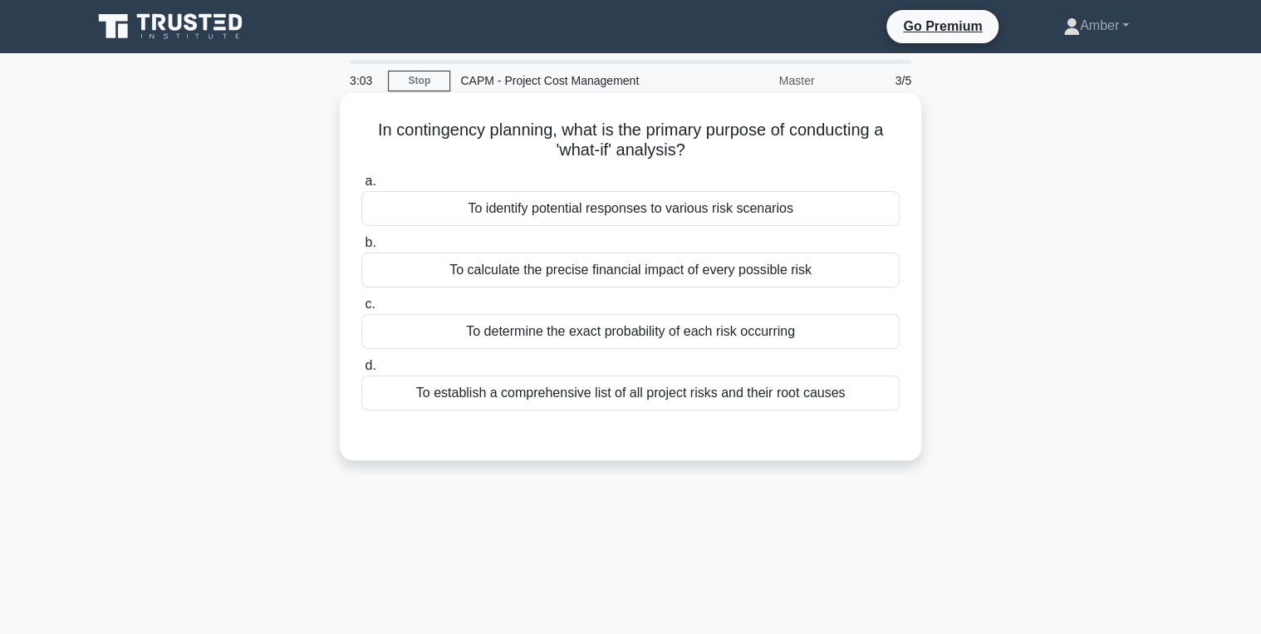
click at [641, 385] on div "To establish a comprehensive list of all project risks and their root causes" at bounding box center [630, 392] width 538 height 35
click at [361, 371] on input "d. To establish a comprehensive list of all project risks and their root causes" at bounding box center [361, 366] width 0 height 11
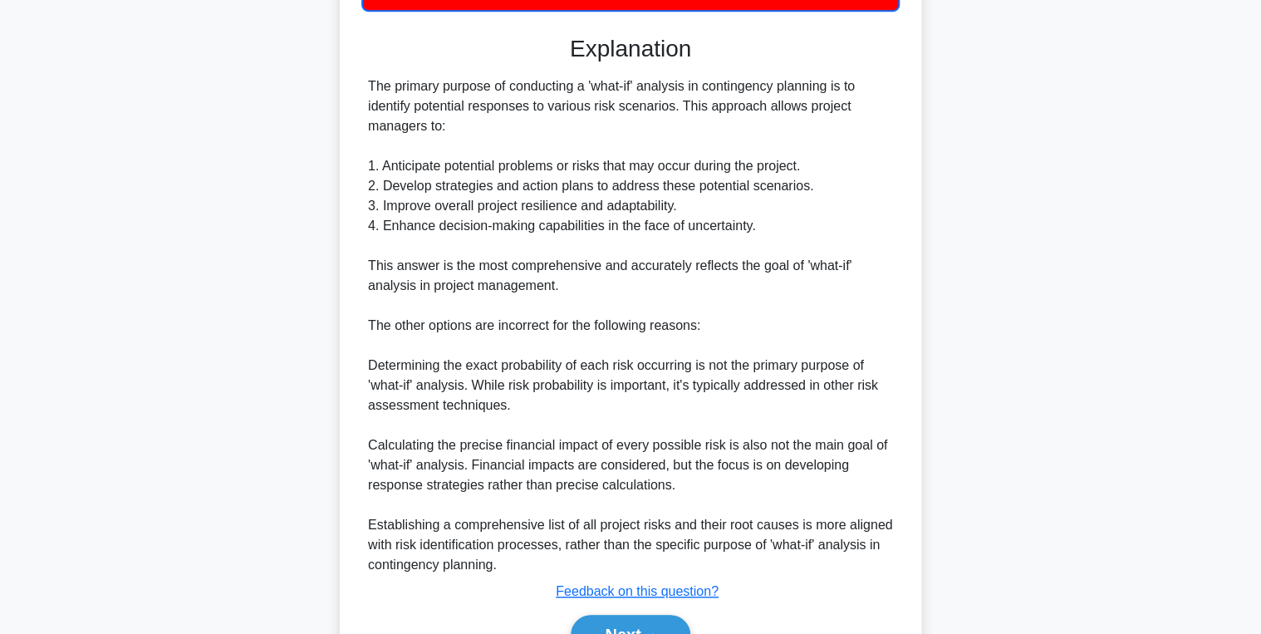
scroll to position [490, 0]
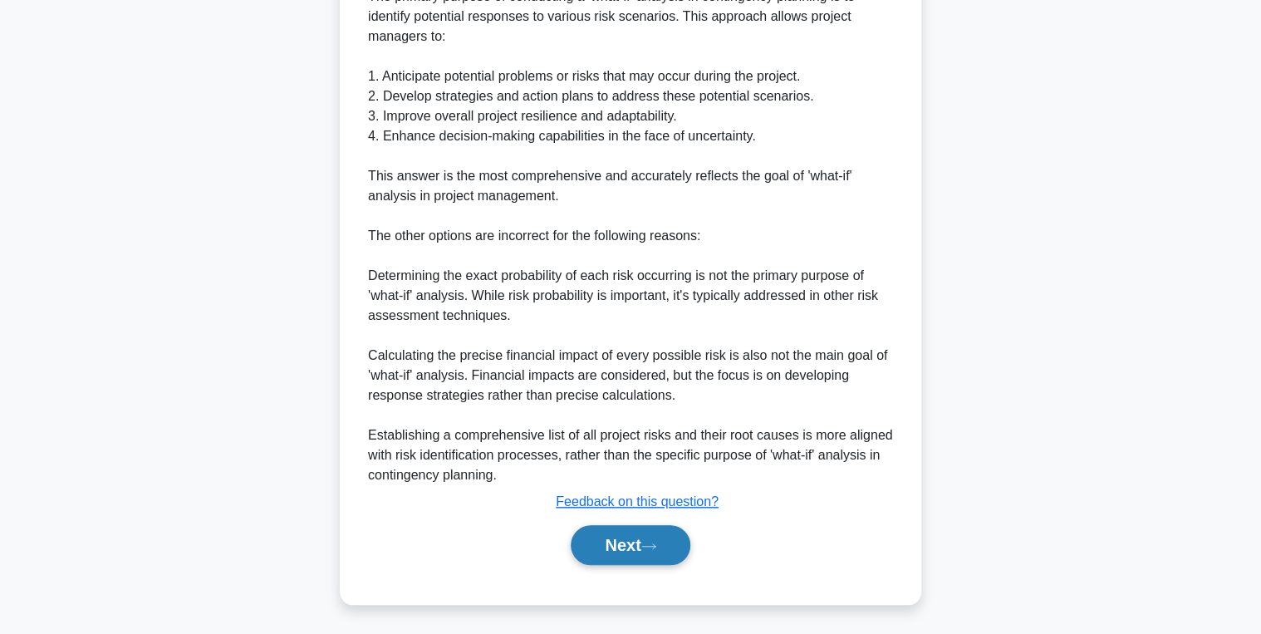
click at [622, 548] on button "Next" at bounding box center [630, 545] width 119 height 40
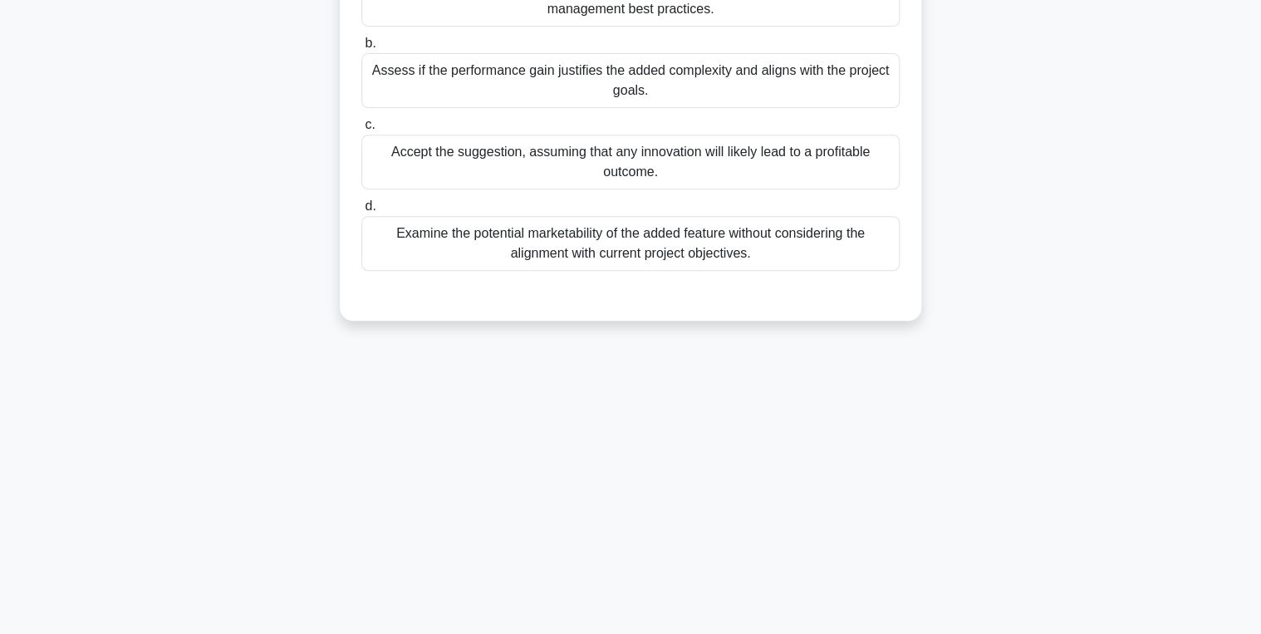
scroll to position [0, 0]
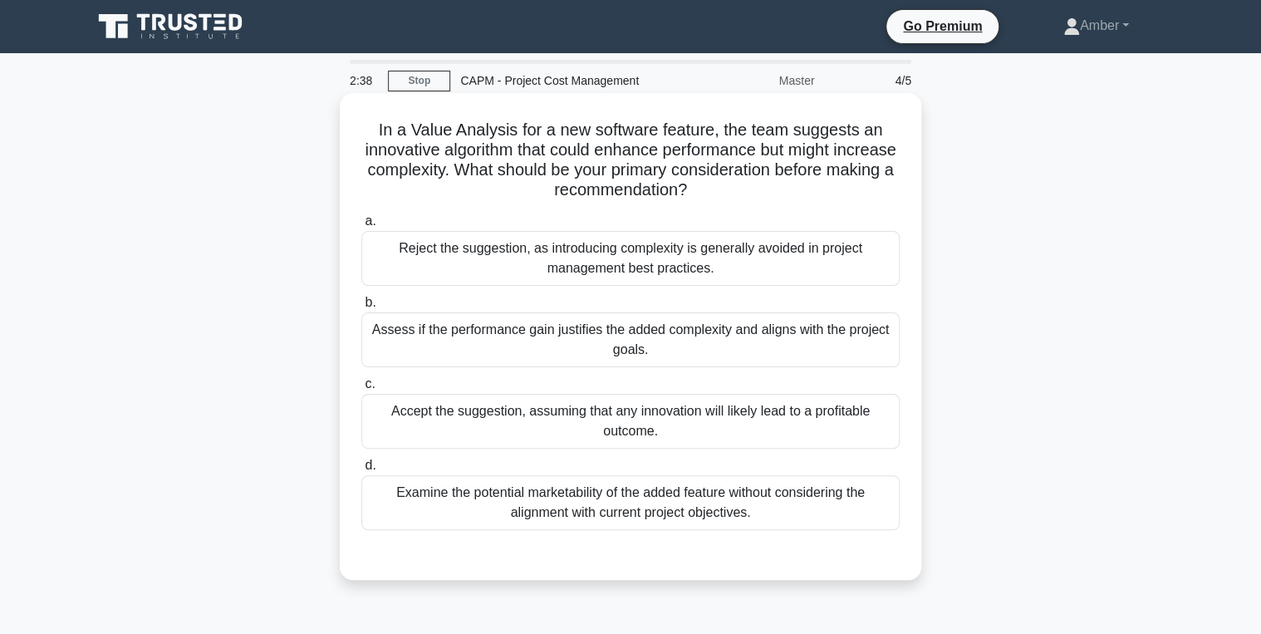
click at [584, 336] on div "Assess if the performance gain justifies the added complexity and aligns with t…" at bounding box center [630, 339] width 538 height 55
click at [361, 308] on input "b. Assess if the performance gain justifies the added complexity and aligns wit…" at bounding box center [361, 302] width 0 height 11
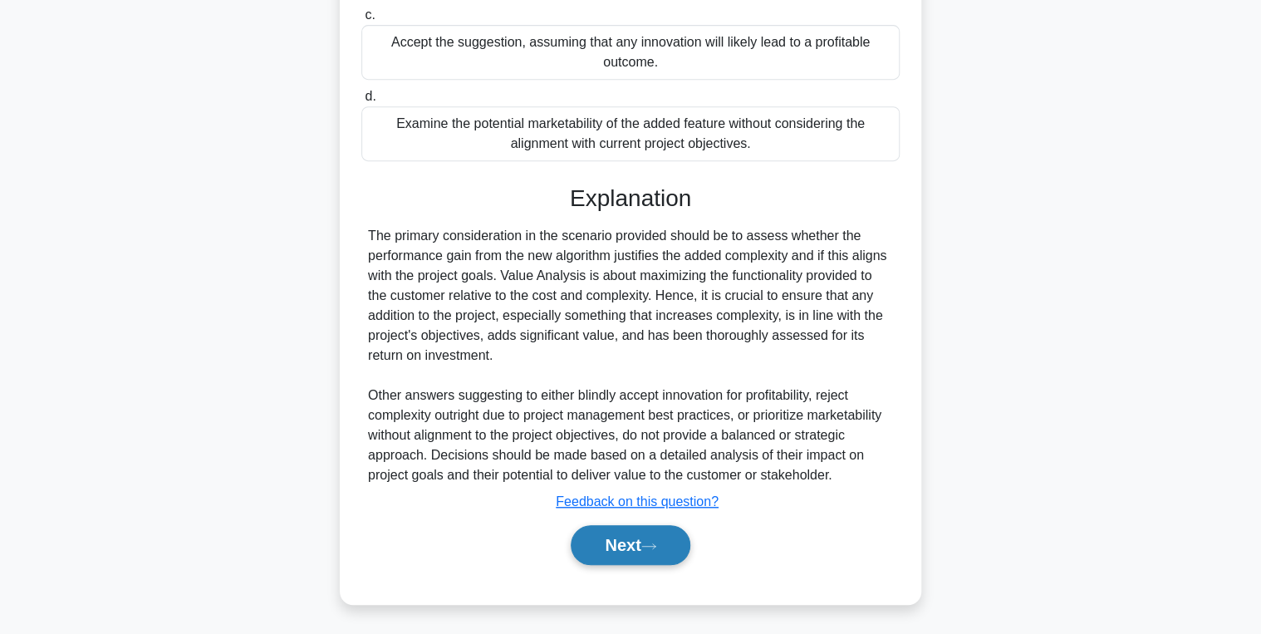
click at [626, 547] on button "Next" at bounding box center [630, 545] width 119 height 40
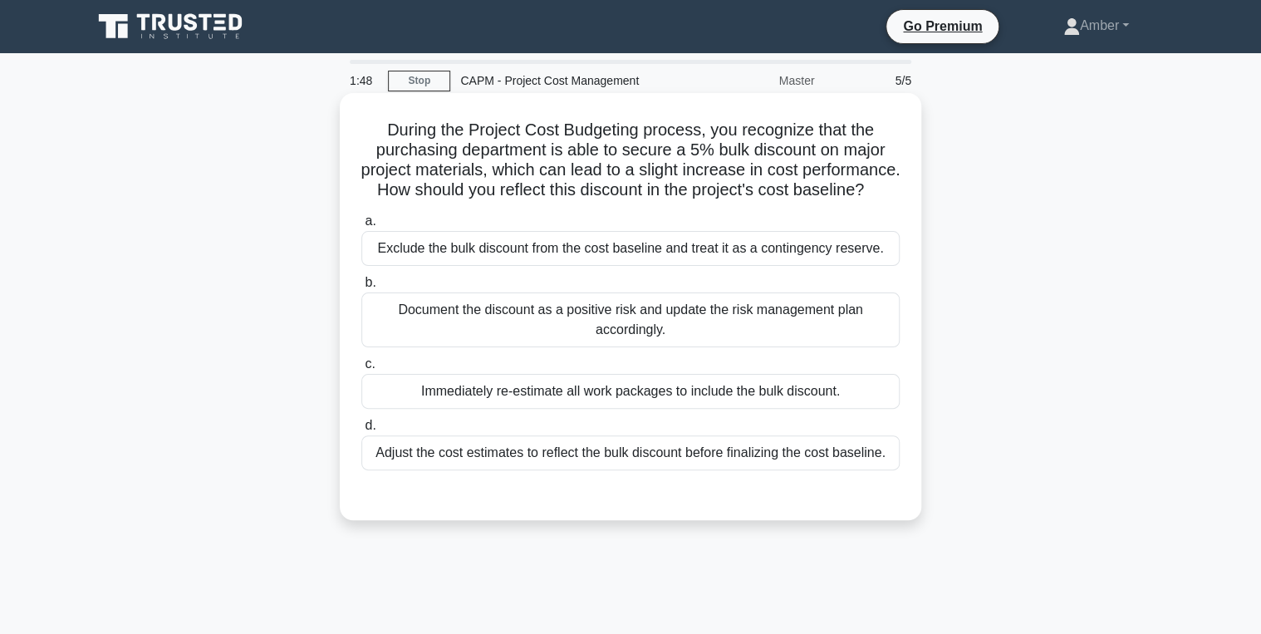
click at [399, 265] on div "Exclude the bulk discount from the cost baseline and treat it as a contingency …" at bounding box center [630, 248] width 538 height 35
click at [361, 227] on input "a. Exclude the bulk discount from the cost baseline and treat it as a contingen…" at bounding box center [361, 221] width 0 height 11
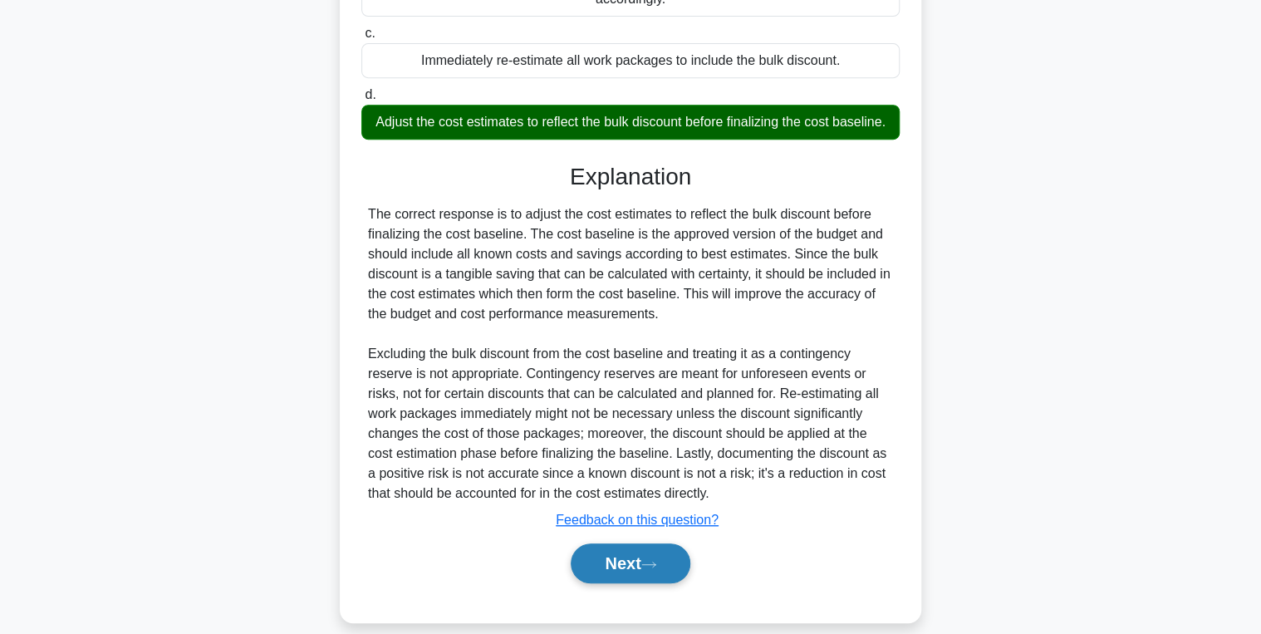
scroll to position [390, 0]
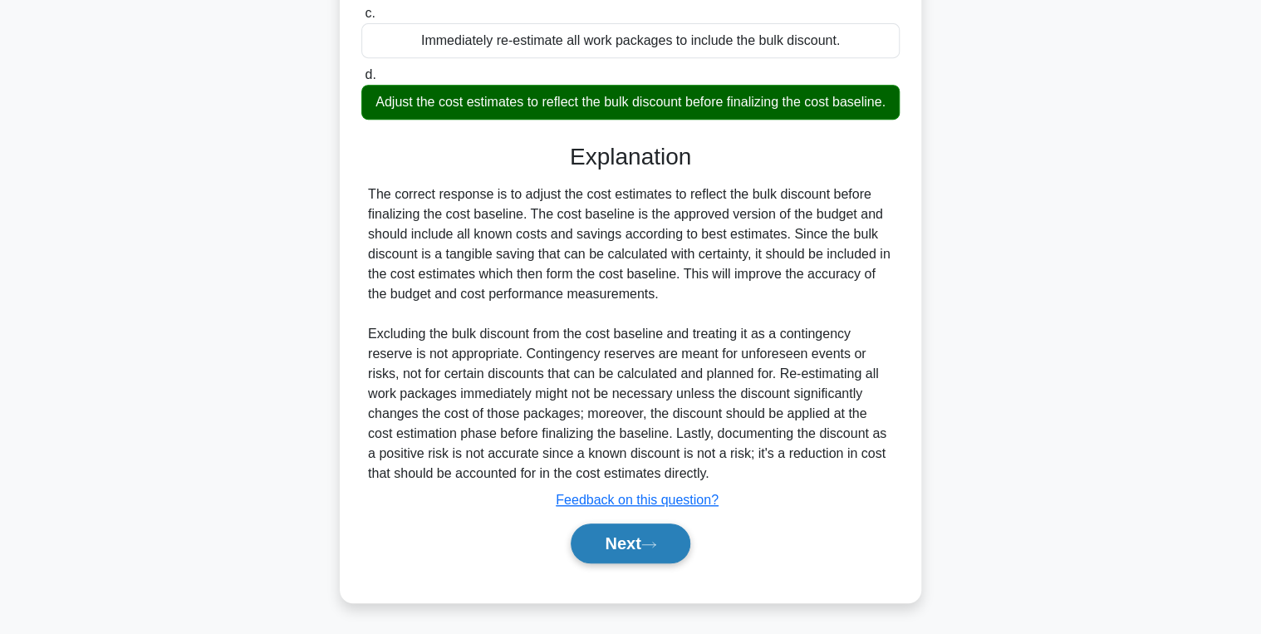
click at [629, 540] on button "Next" at bounding box center [630, 543] width 119 height 40
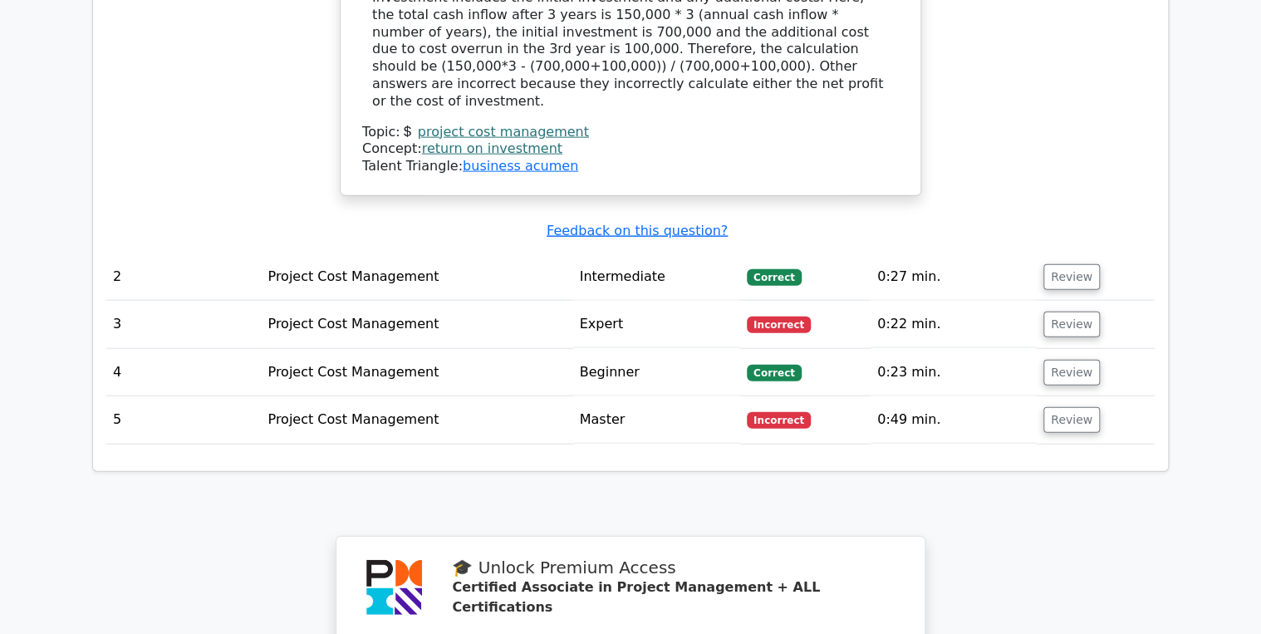
scroll to position [1861, 0]
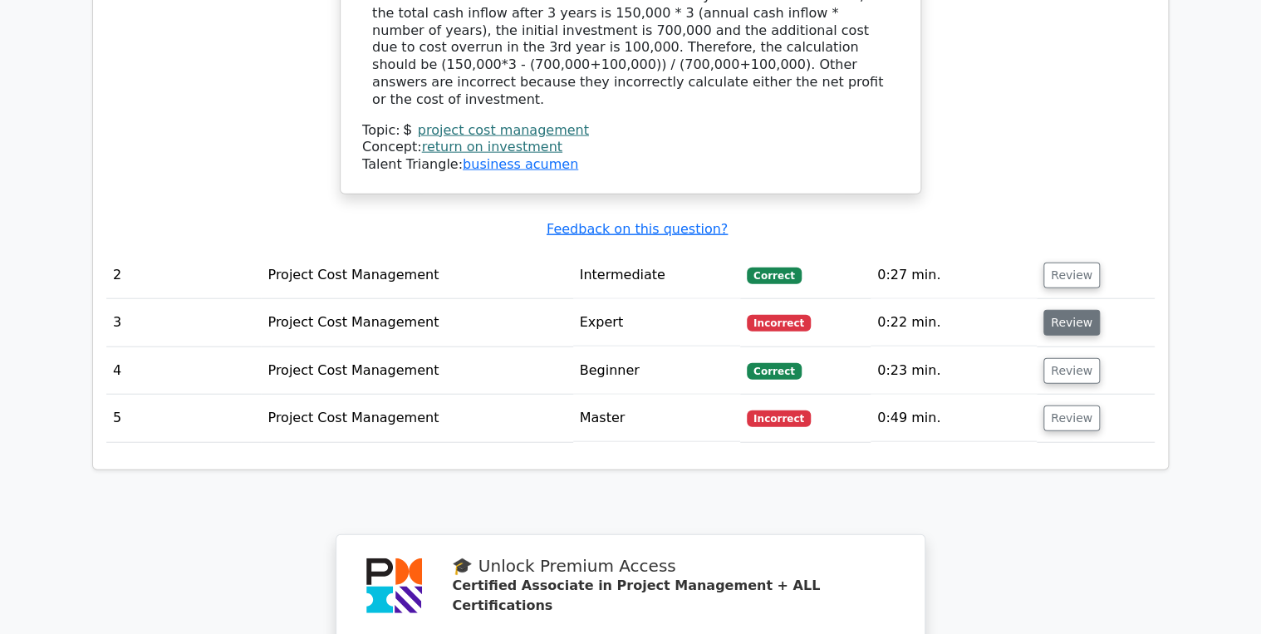
click at [1086, 310] on button "Review" at bounding box center [1071, 323] width 56 height 26
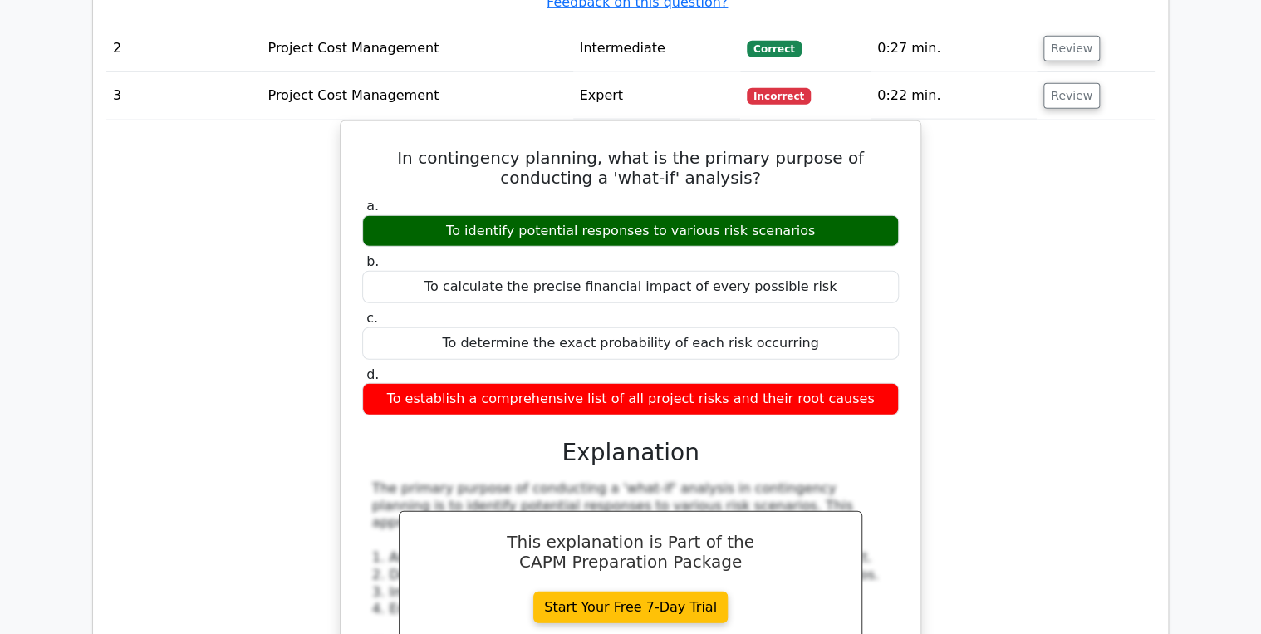
scroll to position [2060, 0]
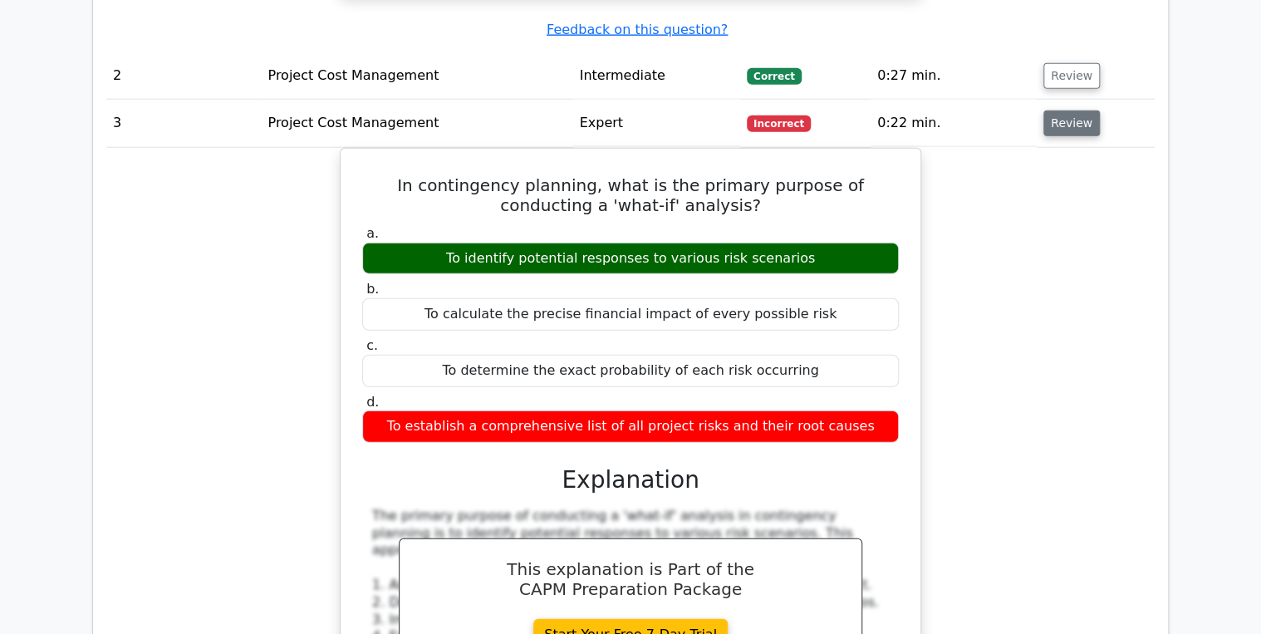
click at [1067, 110] on button "Review" at bounding box center [1071, 123] width 56 height 26
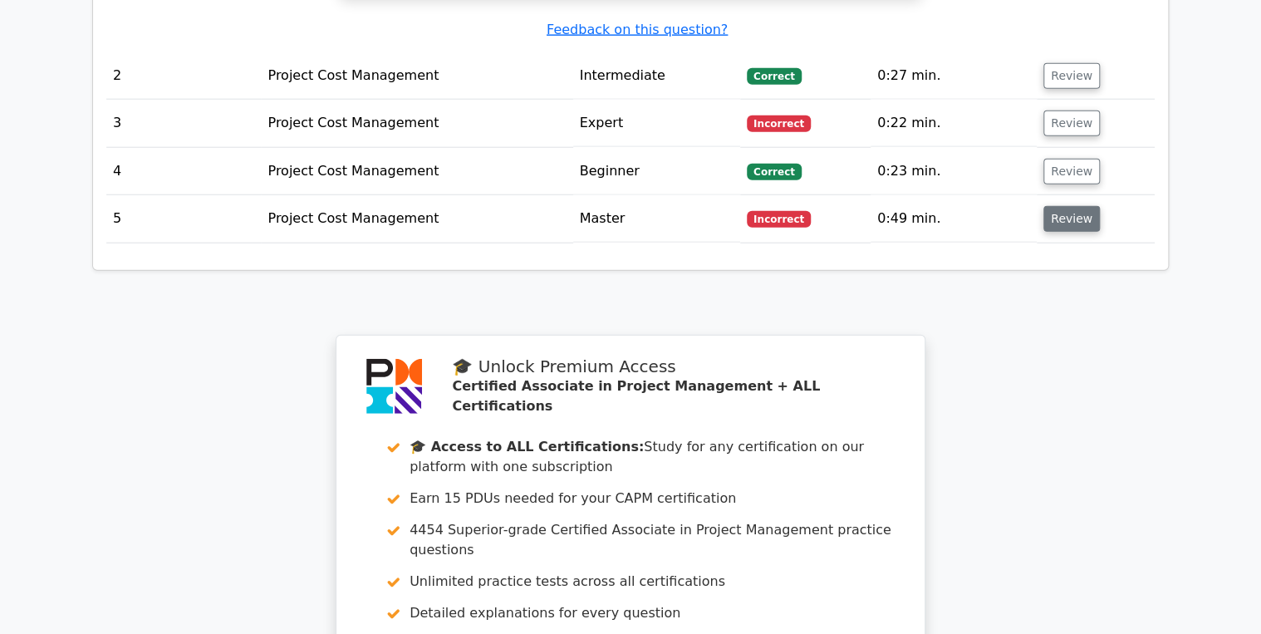
click at [1068, 206] on button "Review" at bounding box center [1071, 219] width 56 height 26
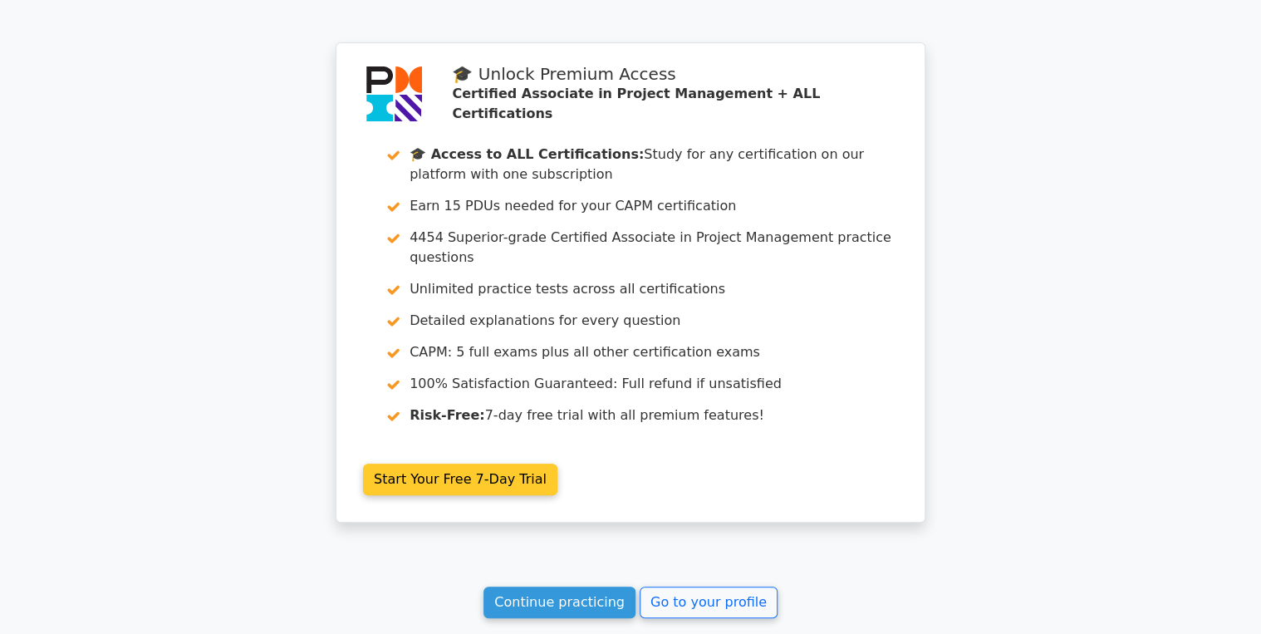
scroll to position [3369, 0]
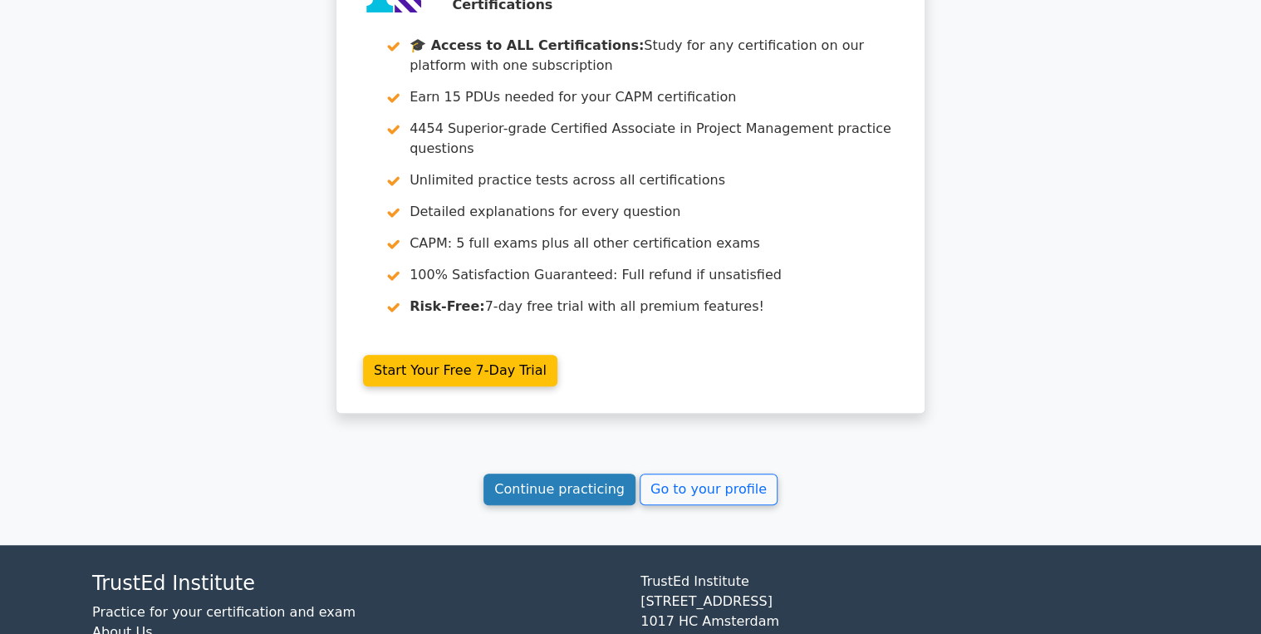
click at [553, 474] on link "Continue practicing" at bounding box center [559, 490] width 152 height 32
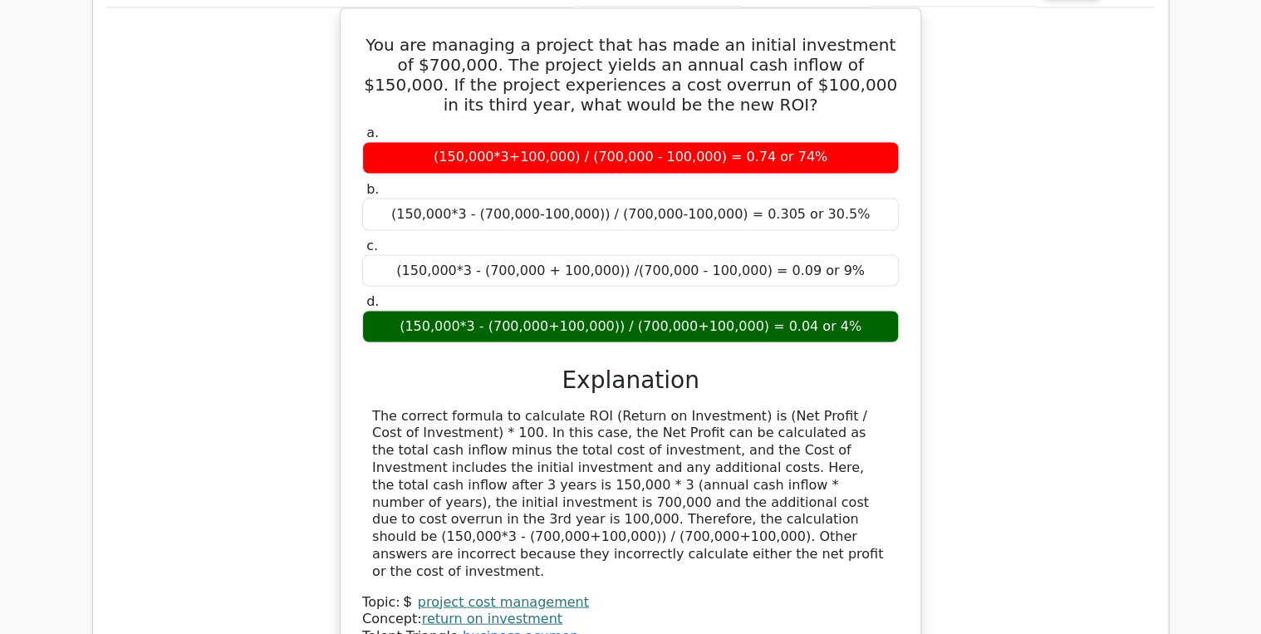
scroll to position [1176, 0]
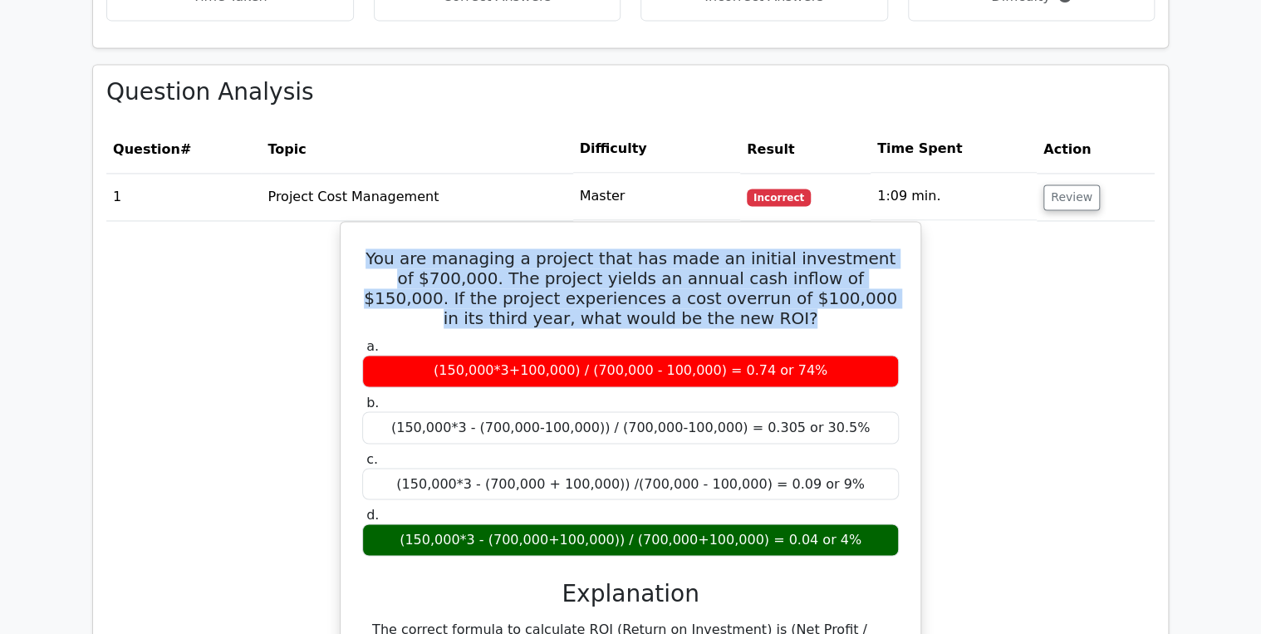
drag, startPoint x: 733, startPoint y: 287, endPoint x: 332, endPoint y: 209, distance: 407.9
click at [332, 221] on div "You are managing a project that has made an initial investment of $700,000. The…" at bounding box center [630, 560] width 1048 height 678
copy h5 "You are managing a project that has made an initial investment of $700,000. The…"
click at [1043, 184] on button "Review" at bounding box center [1071, 197] width 56 height 26
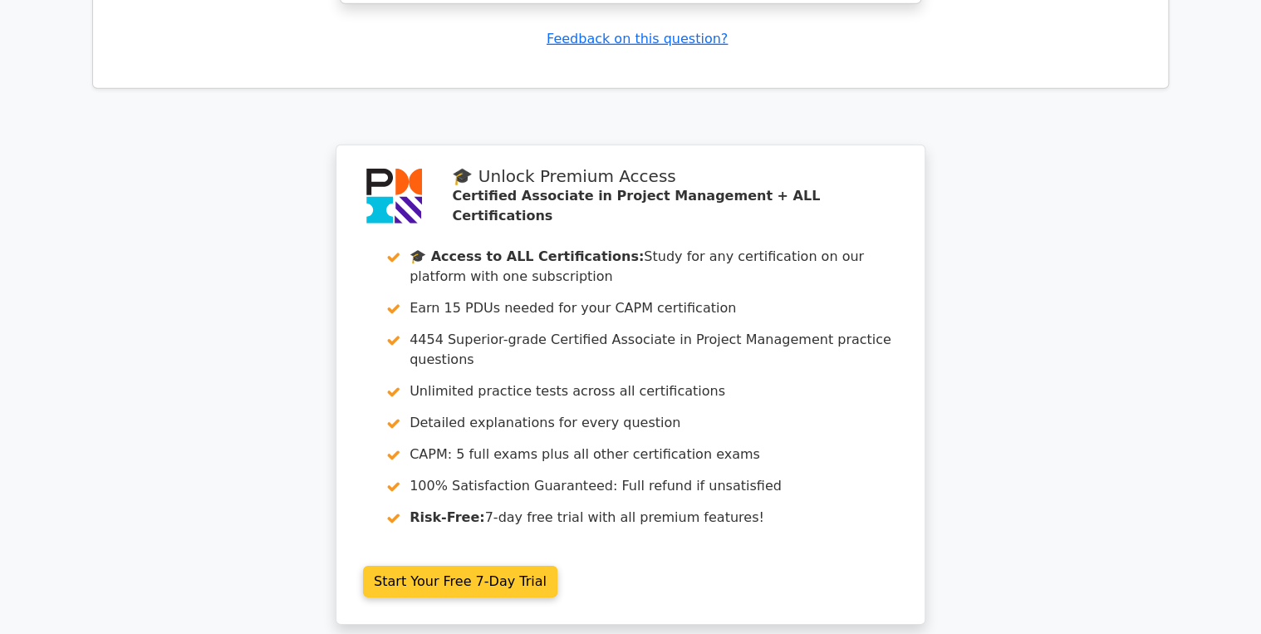
scroll to position [2673, 0]
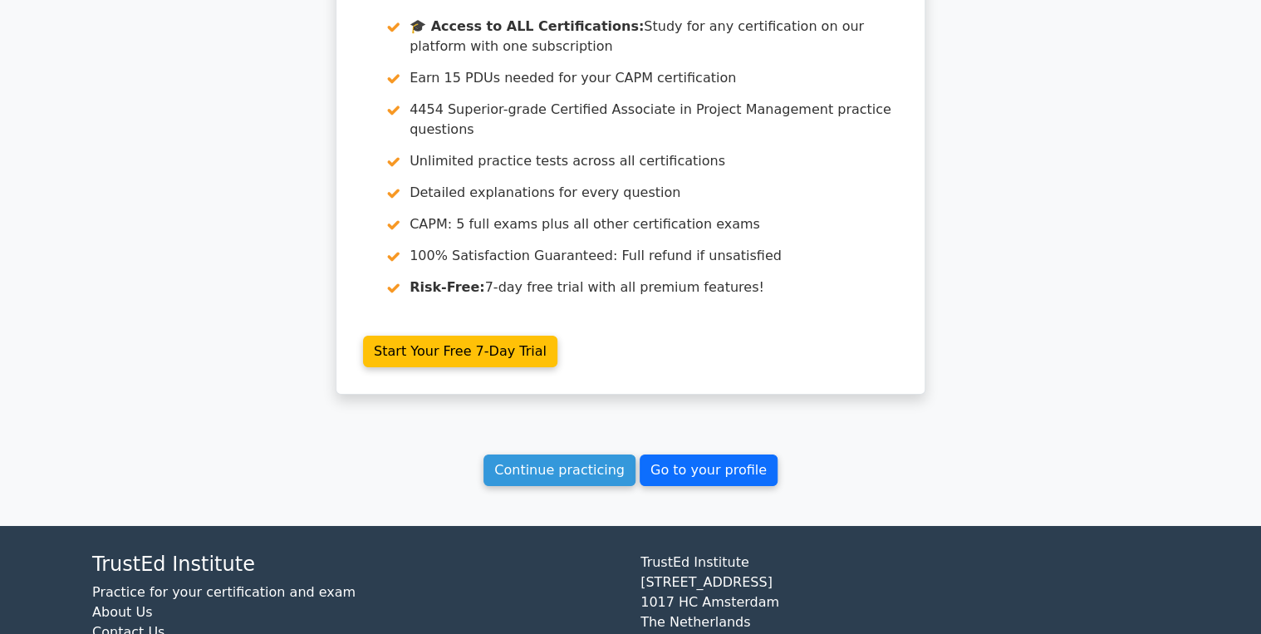
click at [700, 454] on link "Go to your profile" at bounding box center [709, 470] width 138 height 32
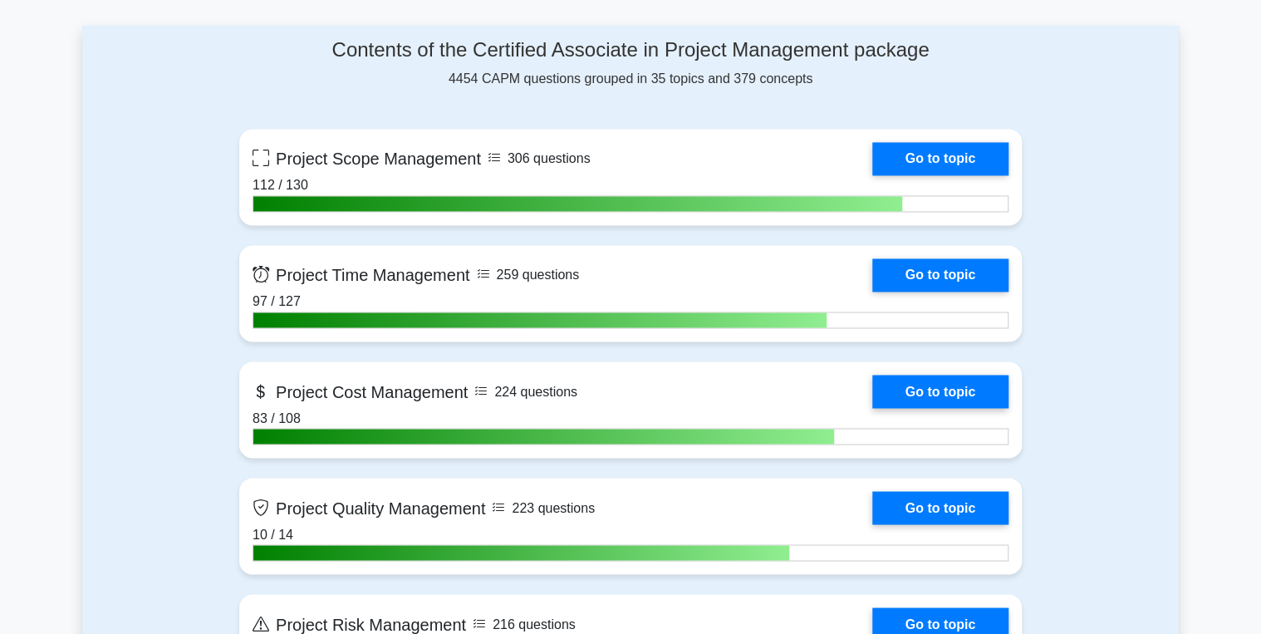
scroll to position [1196, 0]
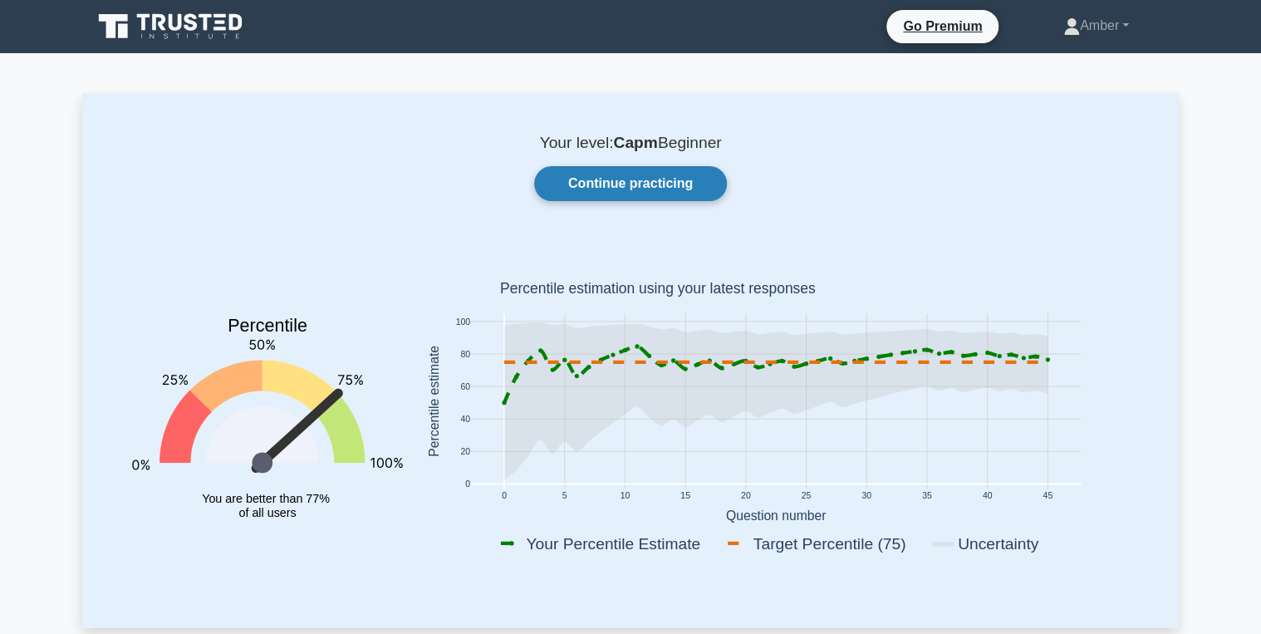
click at [645, 193] on link "Continue practicing" at bounding box center [630, 183] width 193 height 35
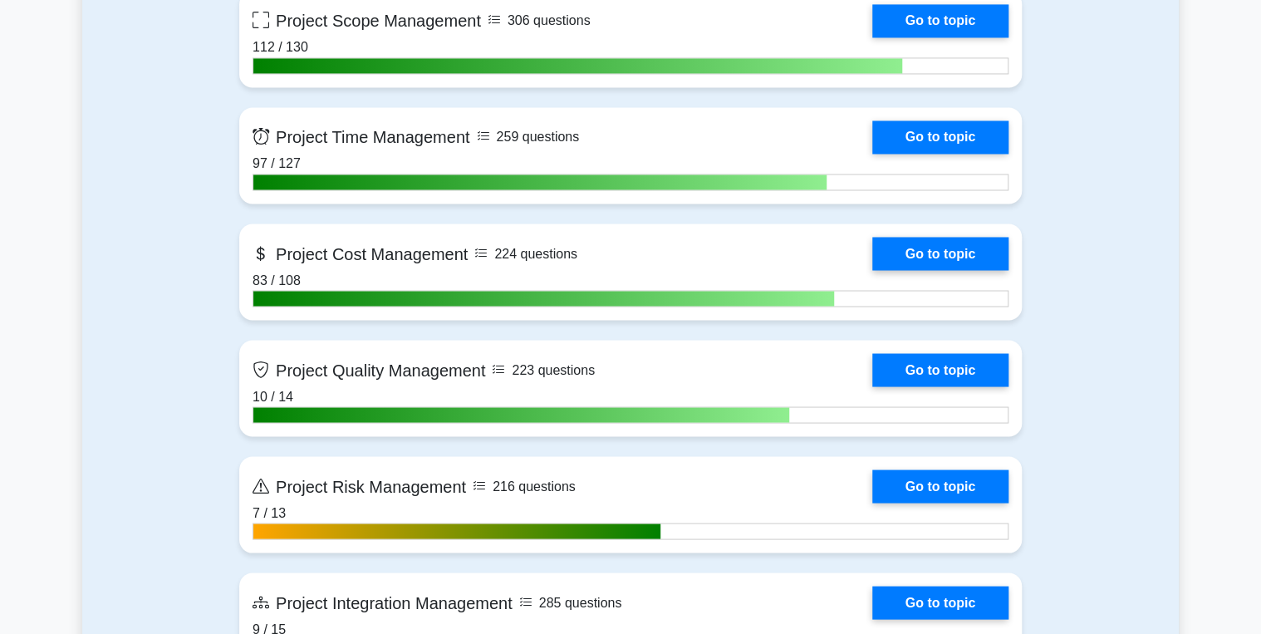
scroll to position [1396, 0]
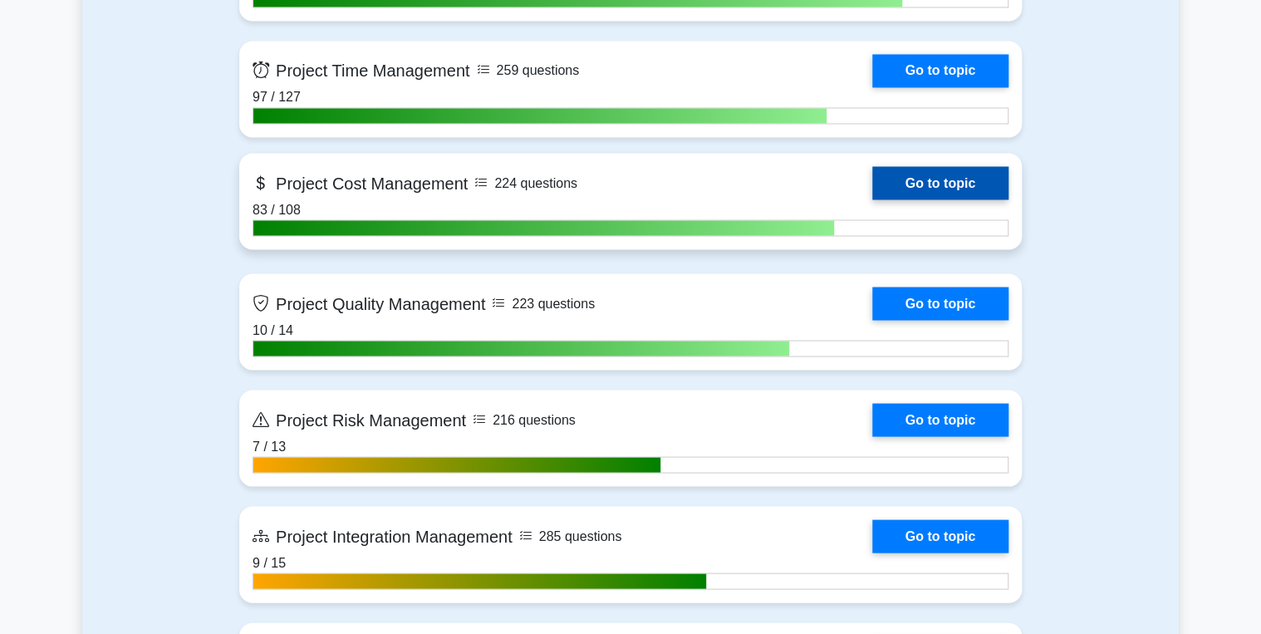
click at [920, 182] on link "Go to topic" at bounding box center [940, 182] width 136 height 33
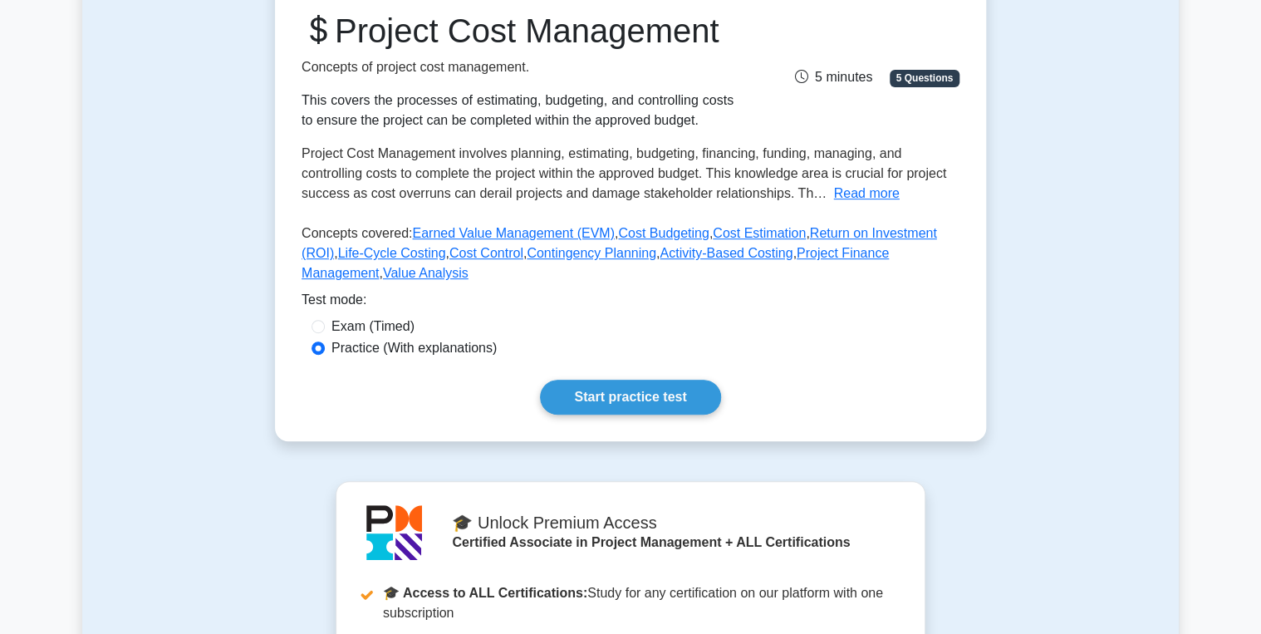
scroll to position [266, 0]
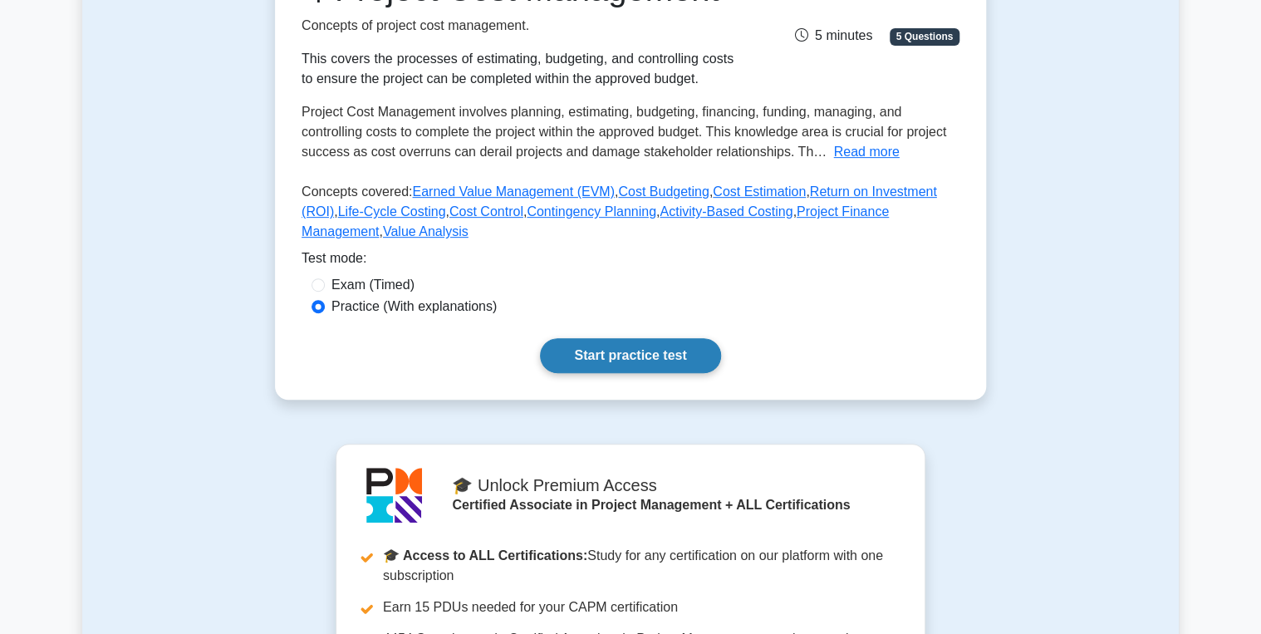
click at [605, 373] on link "Start practice test" at bounding box center [630, 355] width 180 height 35
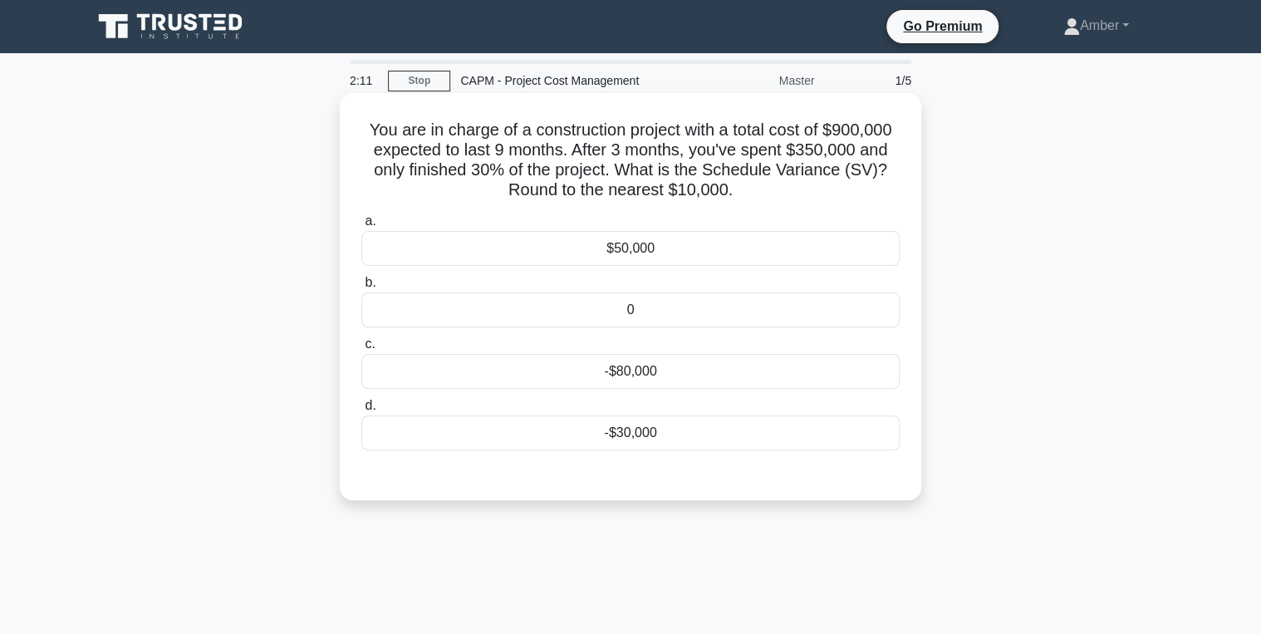
click at [571, 242] on div "$50,000" at bounding box center [630, 248] width 538 height 35
click at [361, 227] on input "a. $50,000" at bounding box center [361, 221] width 0 height 11
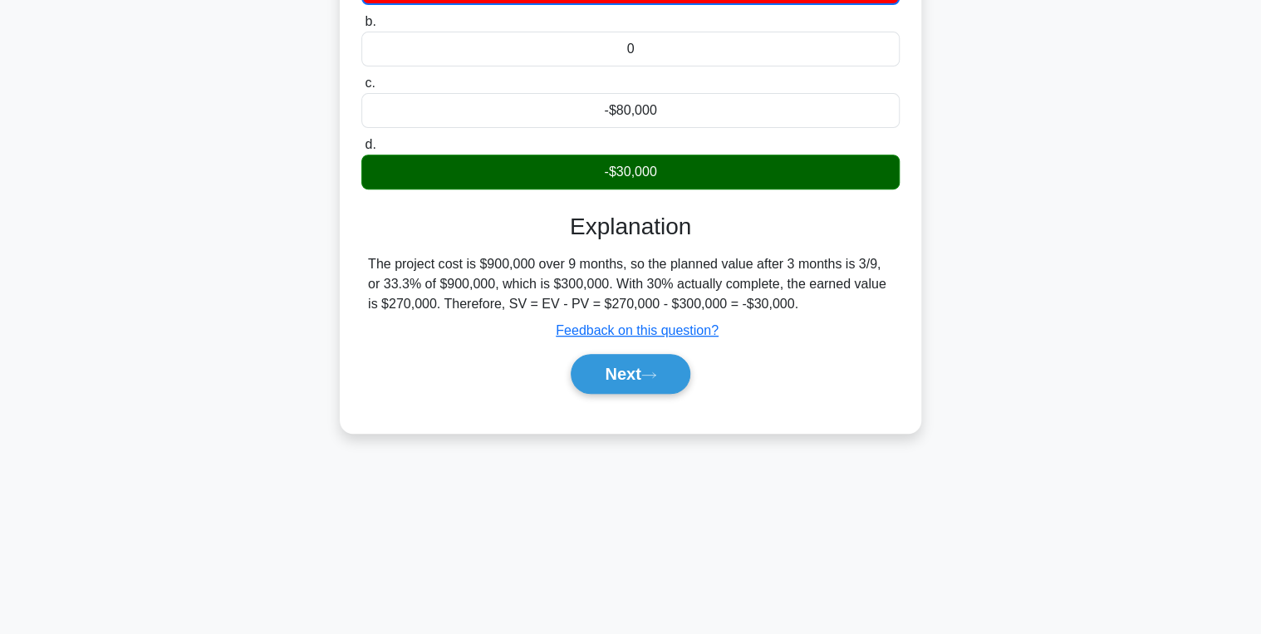
scroll to position [263, 0]
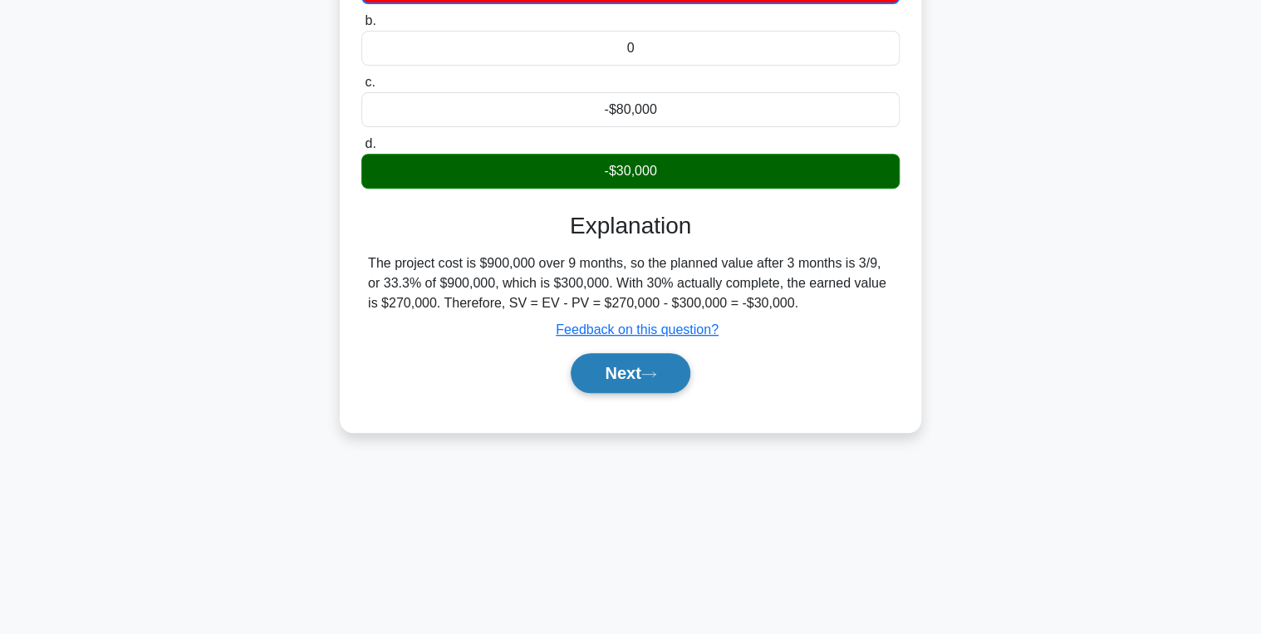
click at [638, 373] on button "Next" at bounding box center [630, 373] width 119 height 40
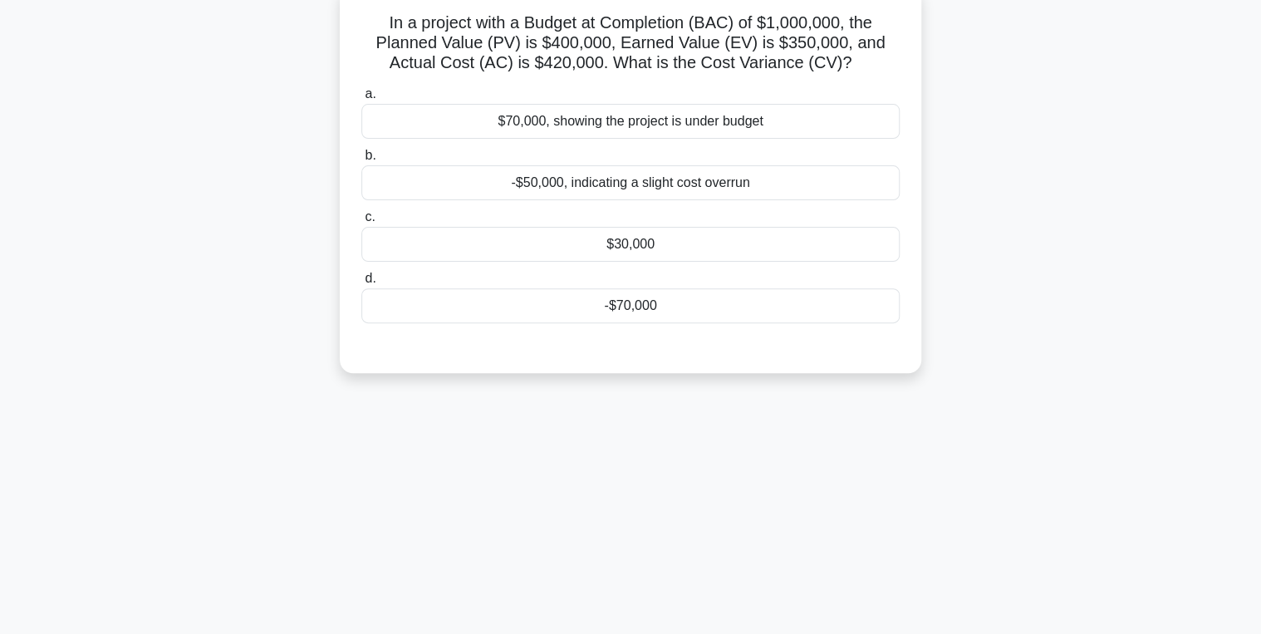
scroll to position [0, 0]
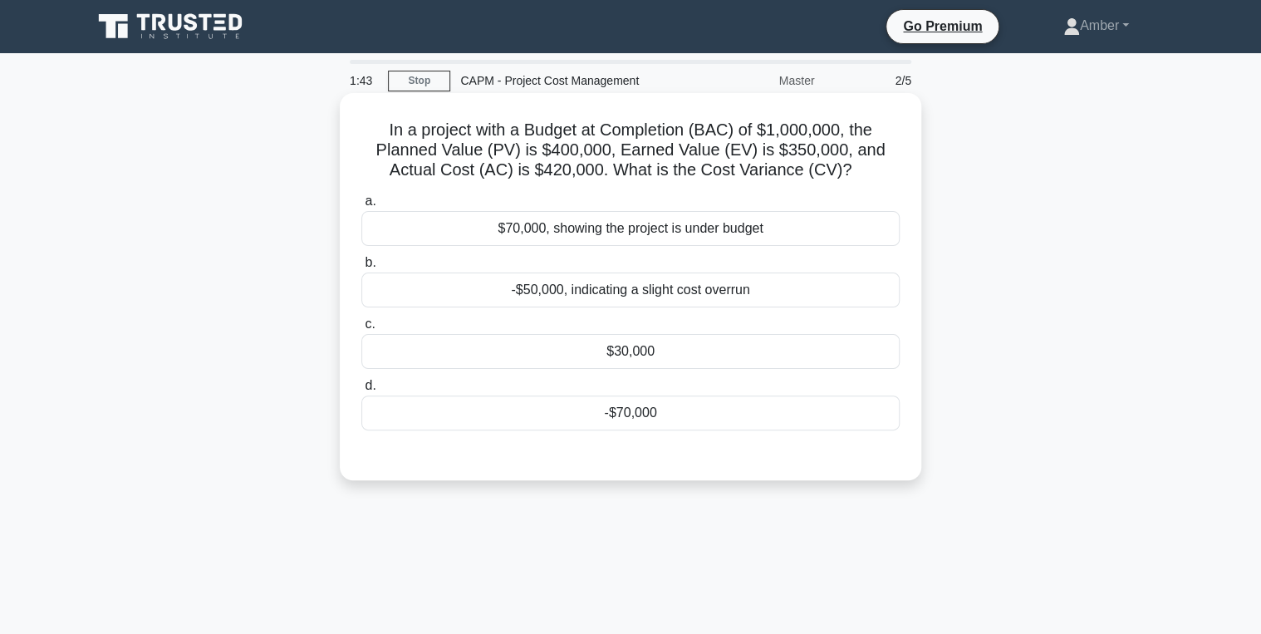
click at [621, 405] on div "-$70,000" at bounding box center [630, 412] width 538 height 35
click at [361, 391] on input "d. -$70,000" at bounding box center [361, 385] width 0 height 11
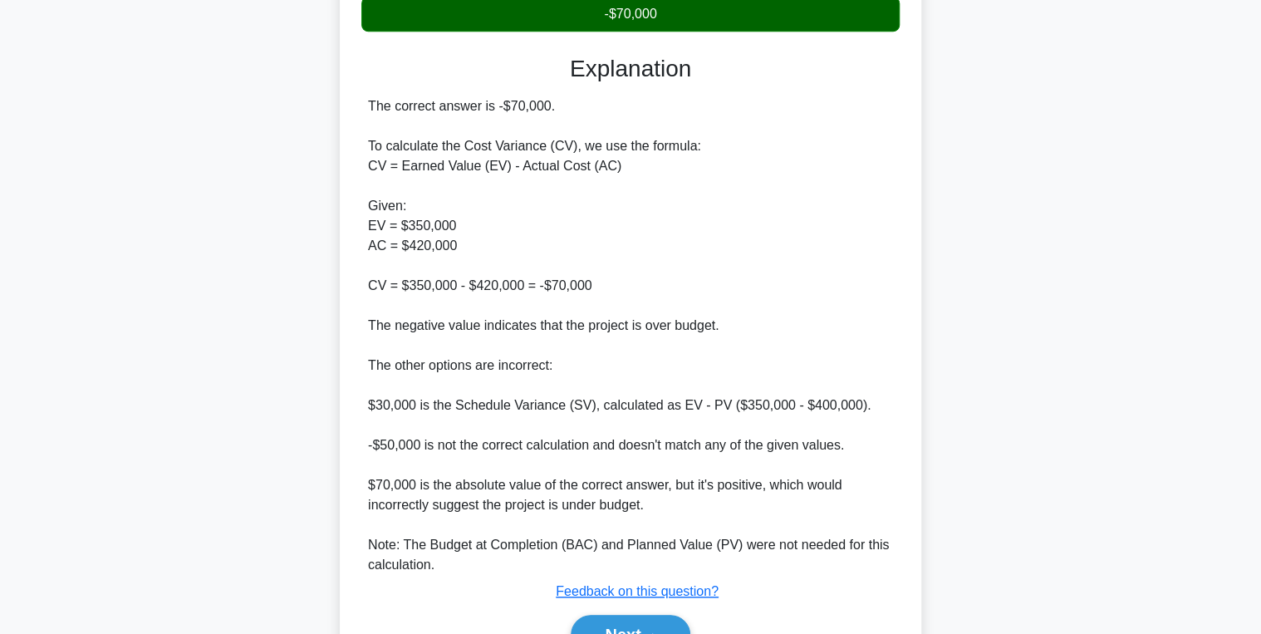
scroll to position [488, 0]
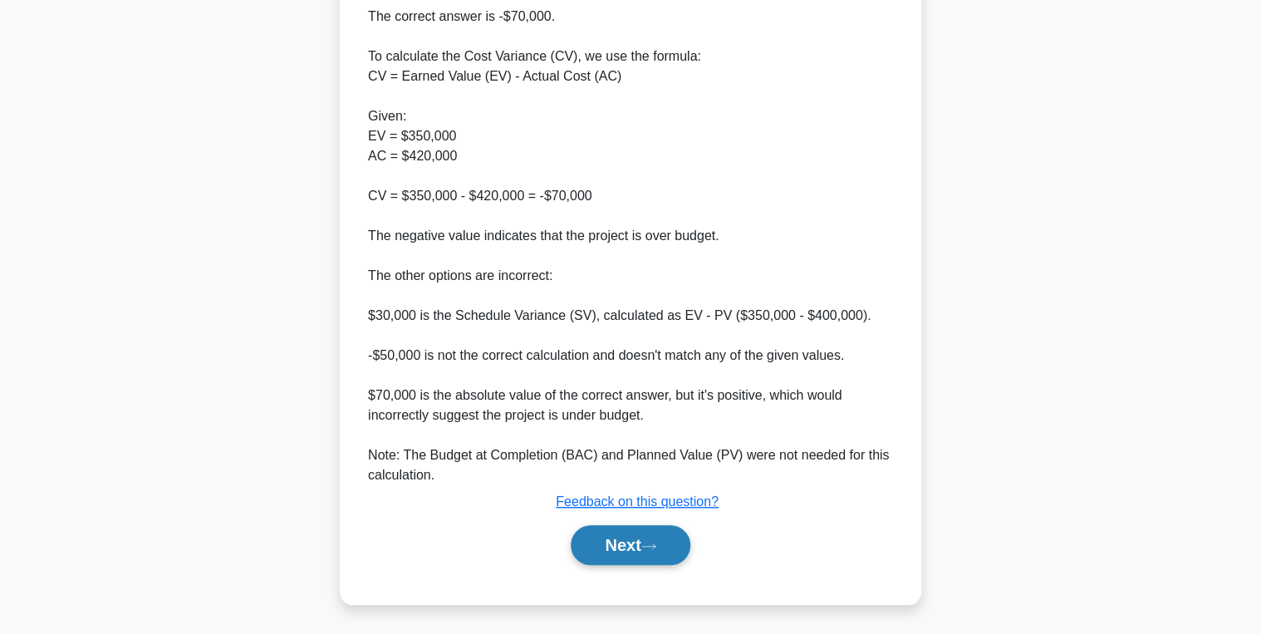
click at [645, 545] on button "Next" at bounding box center [630, 545] width 119 height 40
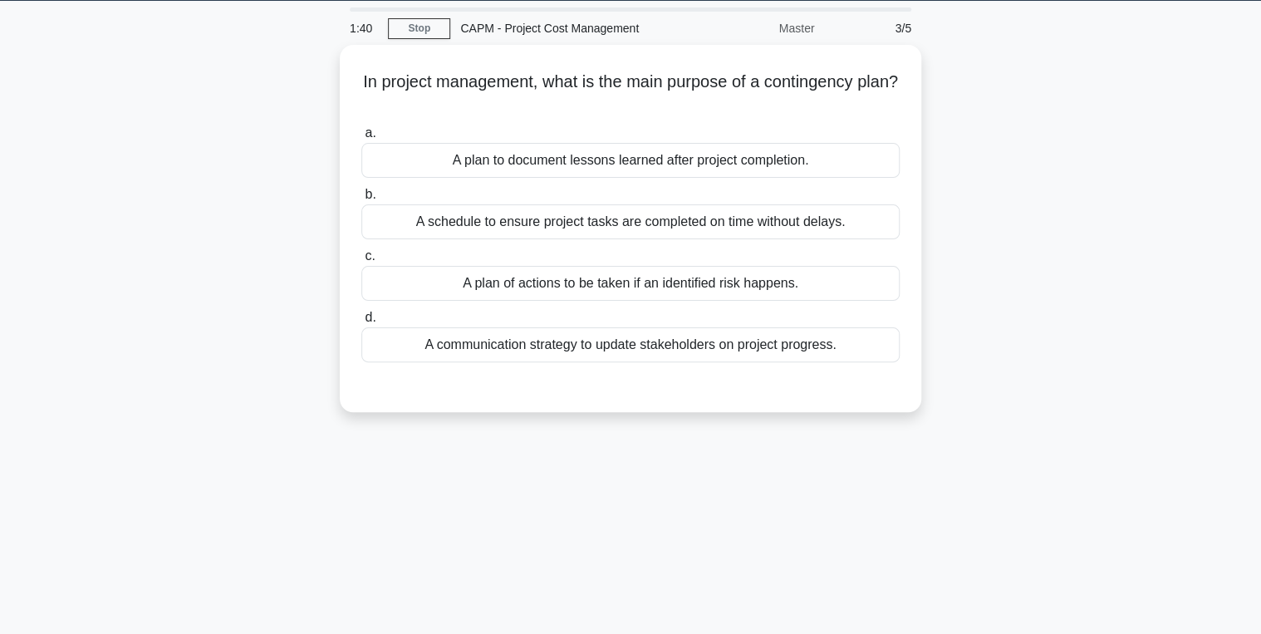
scroll to position [0, 0]
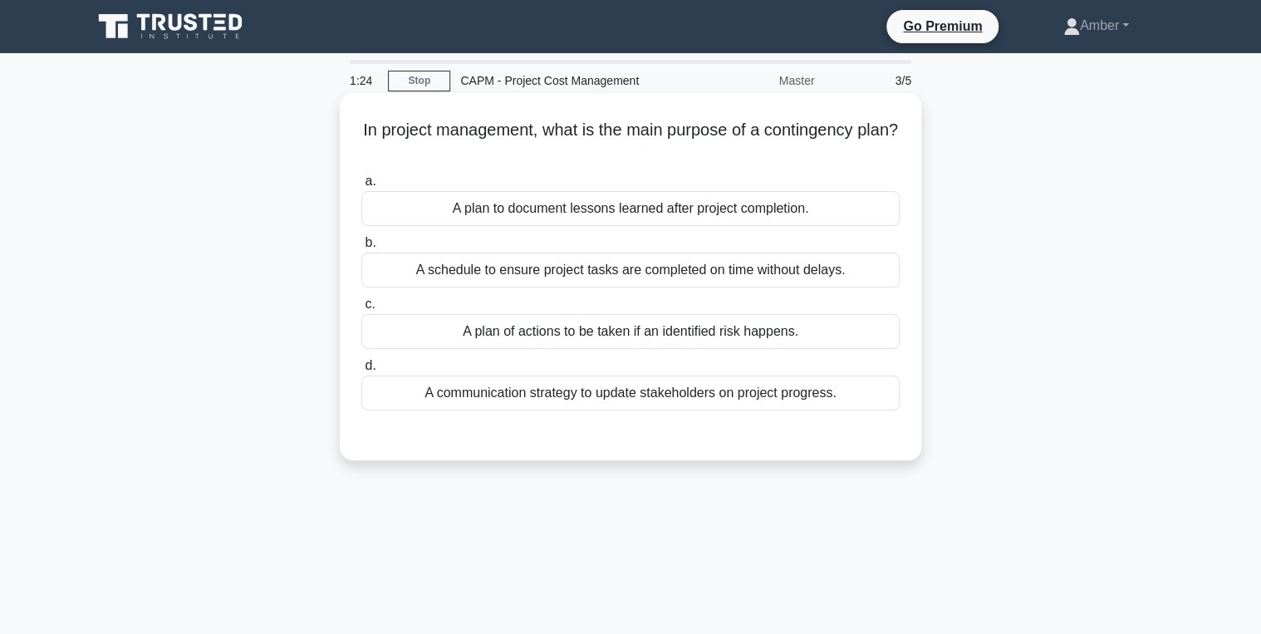
click at [604, 334] on div "A plan of actions to be taken if an identified risk happens." at bounding box center [630, 331] width 538 height 35
click at [361, 310] on input "c. A plan of actions to be taken if an identified risk happens." at bounding box center [361, 304] width 0 height 11
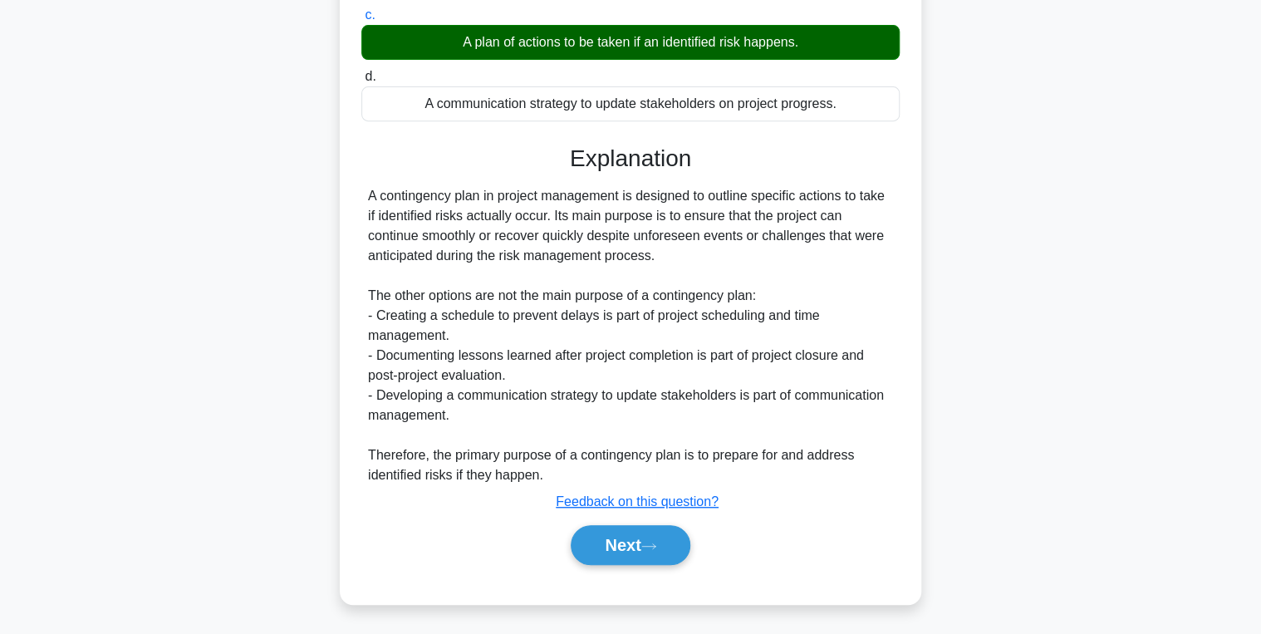
scroll to position [289, 0]
drag, startPoint x: 633, startPoint y: 542, endPoint x: 599, endPoint y: 513, distance: 44.2
click at [633, 542] on button "Next" at bounding box center [630, 545] width 119 height 40
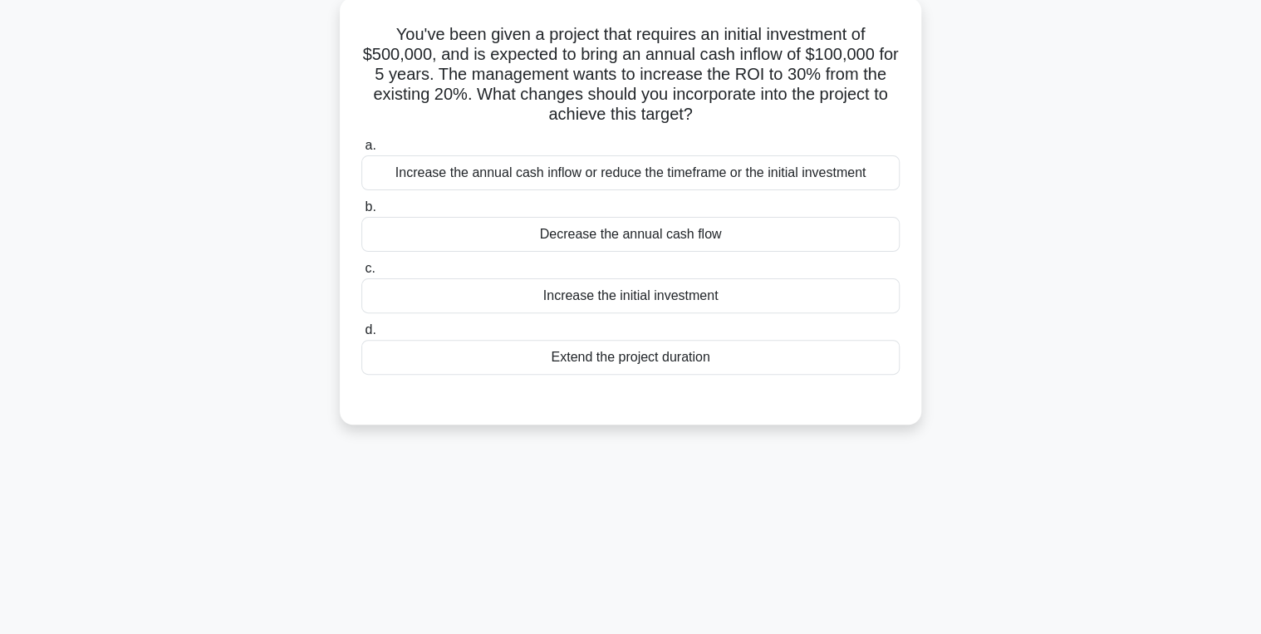
scroll to position [0, 0]
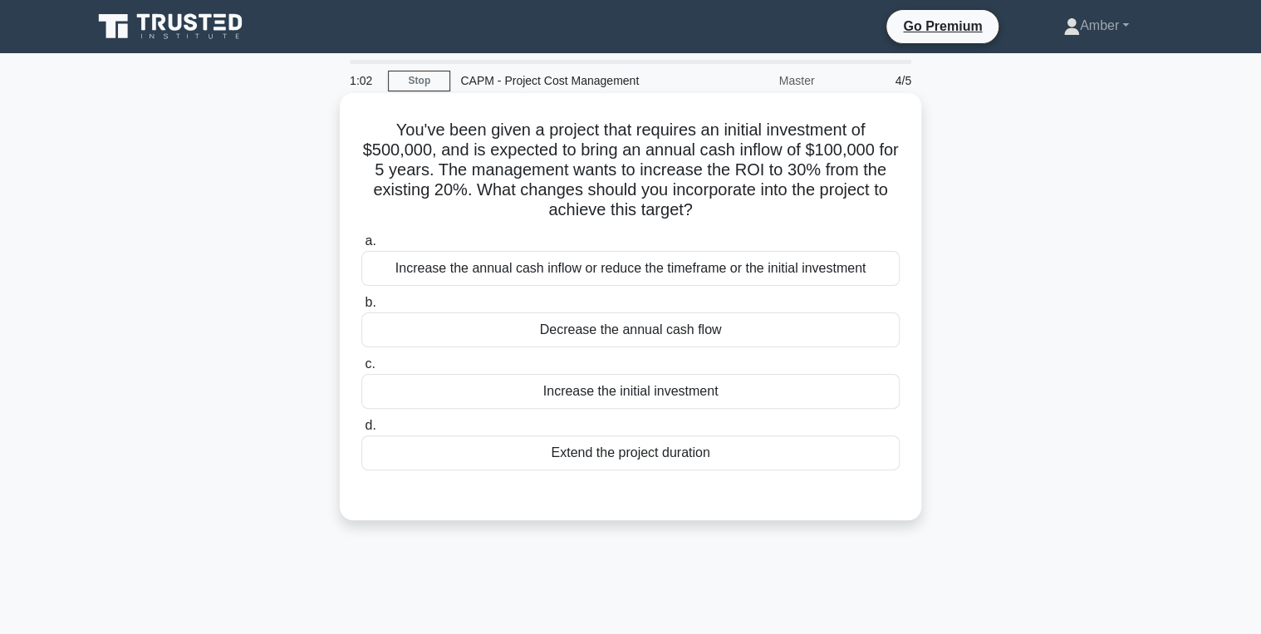
click at [568, 269] on div "Increase the annual cash inflow or reduce the timeframe or the initial investme…" at bounding box center [630, 268] width 538 height 35
click at [361, 247] on input "a. Increase the annual cash inflow or reduce the timeframe or the initial inves…" at bounding box center [361, 241] width 0 height 11
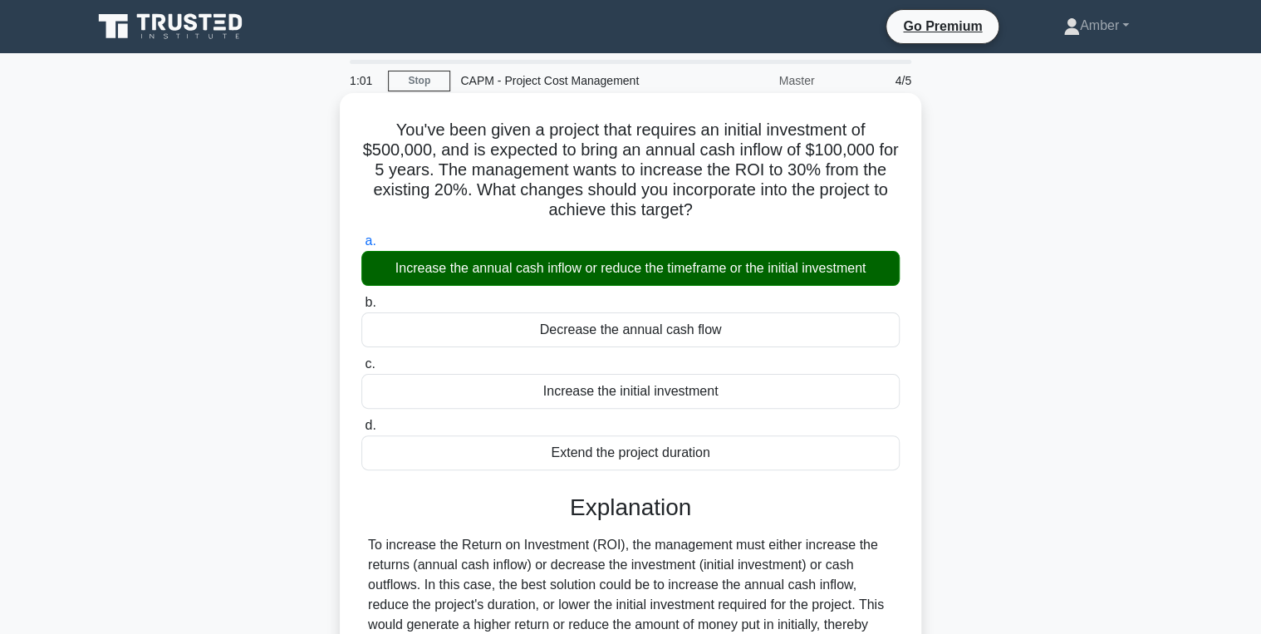
scroll to position [263, 0]
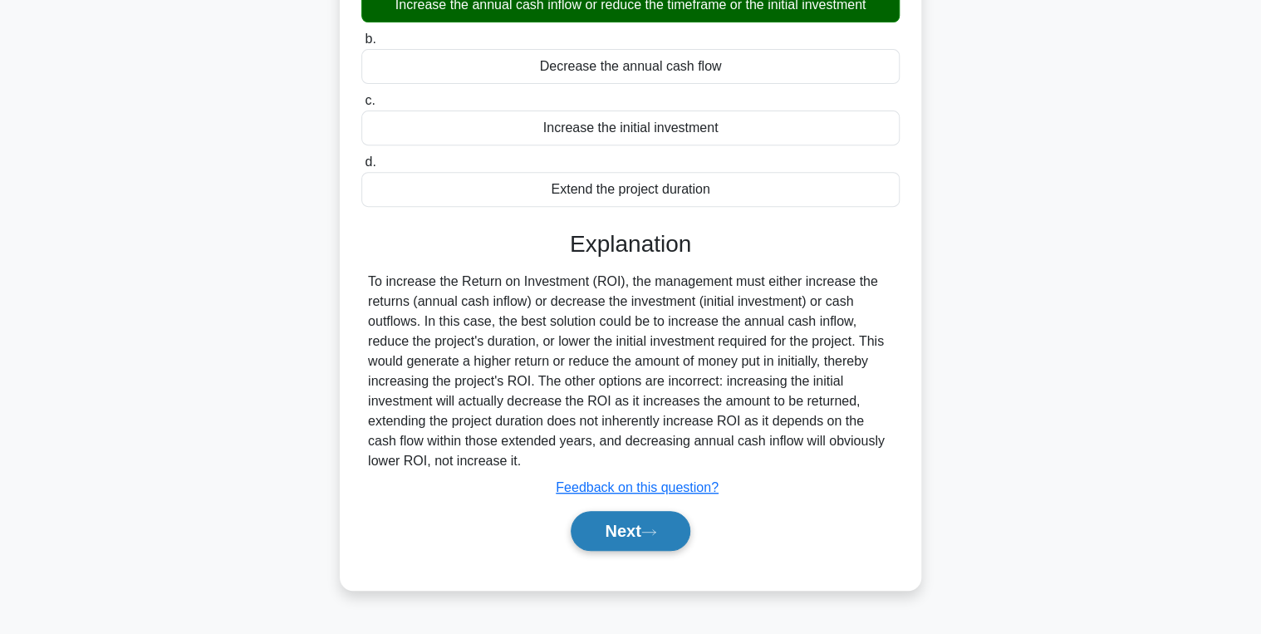
click at [623, 518] on button "Next" at bounding box center [630, 531] width 119 height 40
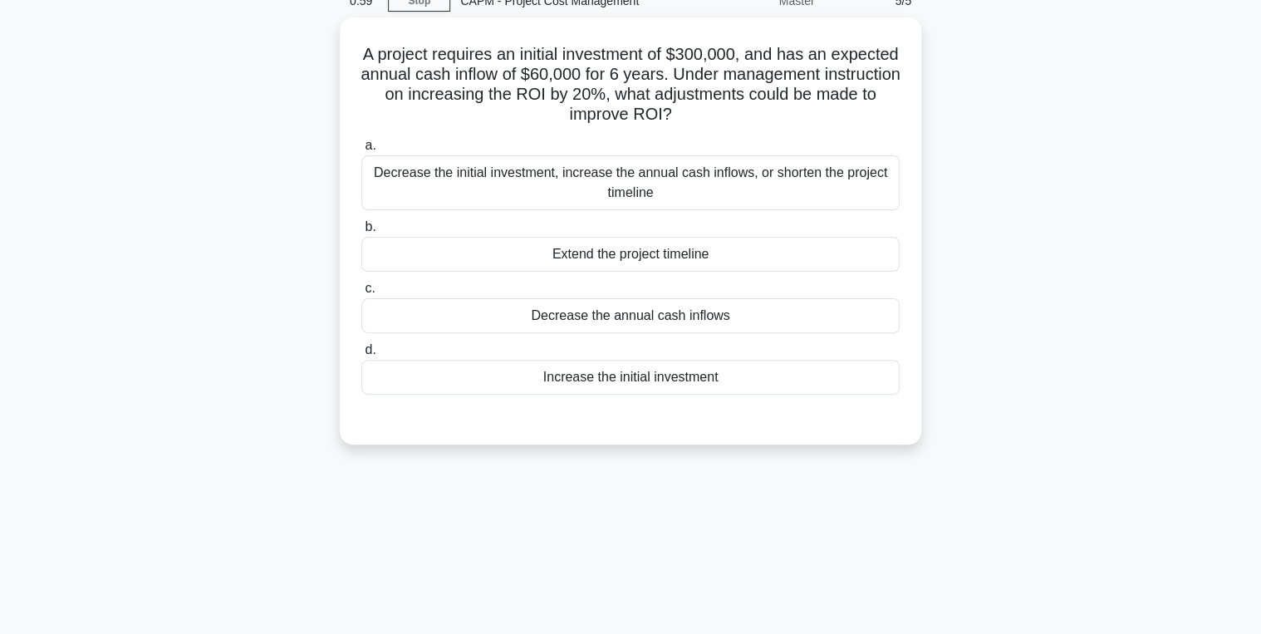
scroll to position [0, 0]
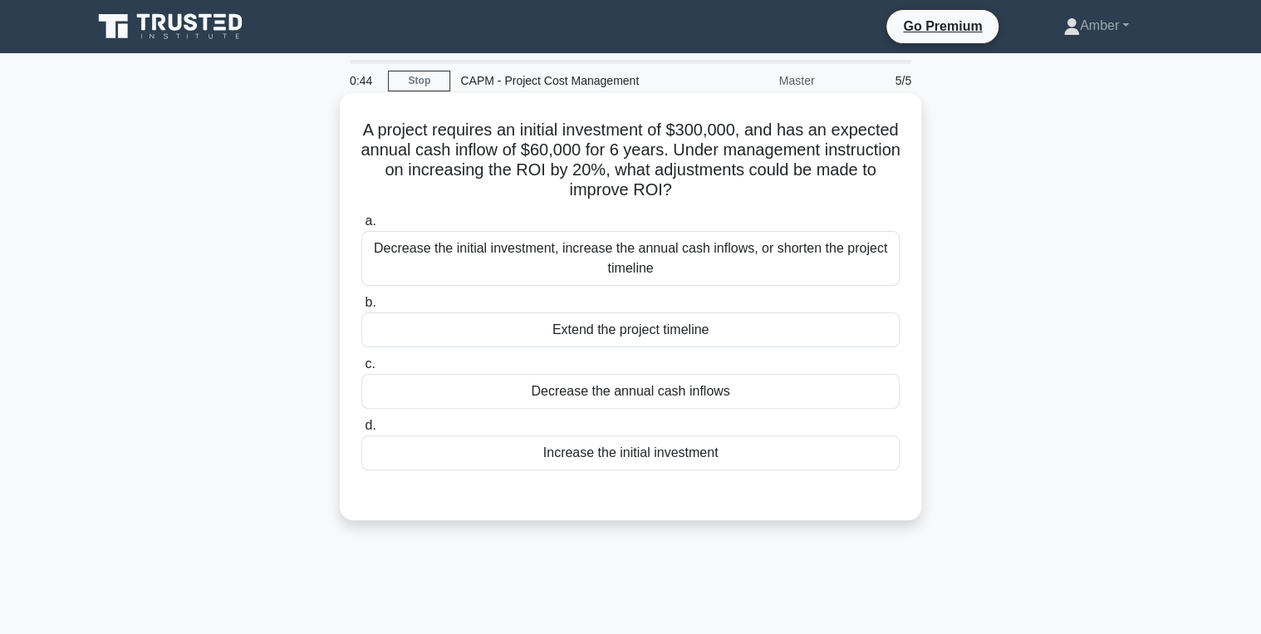
click at [445, 233] on div "Decrease the initial investment, increase the annual cash inflows, or shorten t…" at bounding box center [630, 258] width 538 height 55
click at [361, 227] on input "a. Decrease the initial investment, increase the annual cash inflows, or shorte…" at bounding box center [361, 221] width 0 height 11
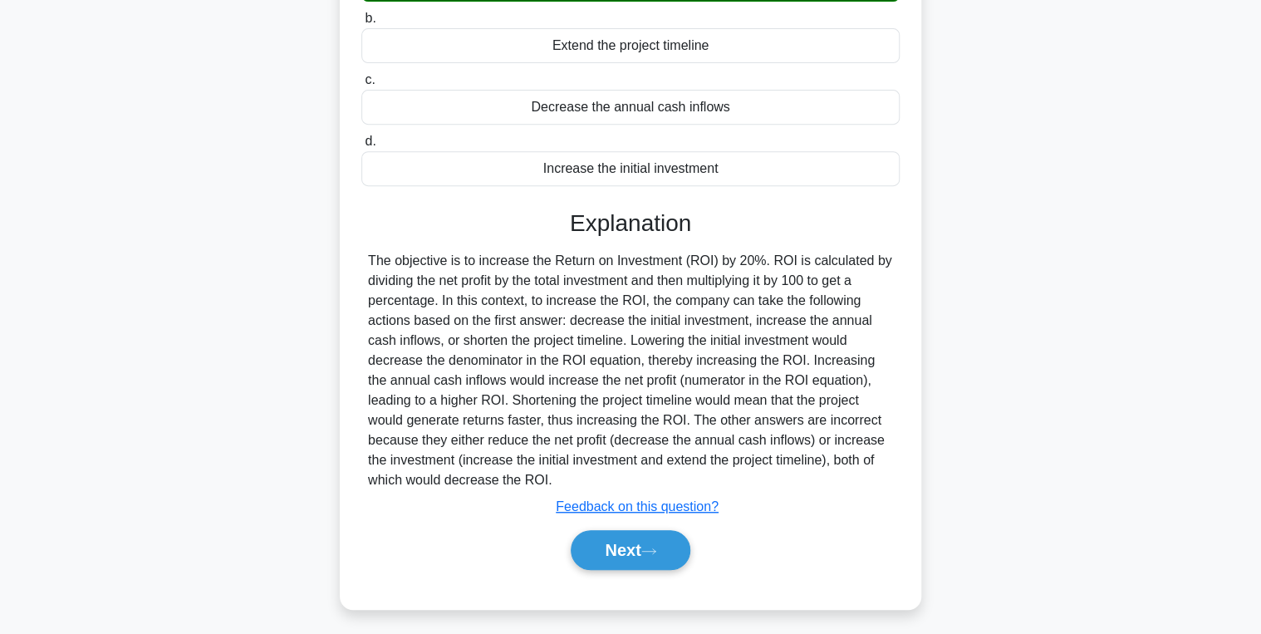
scroll to position [289, 0]
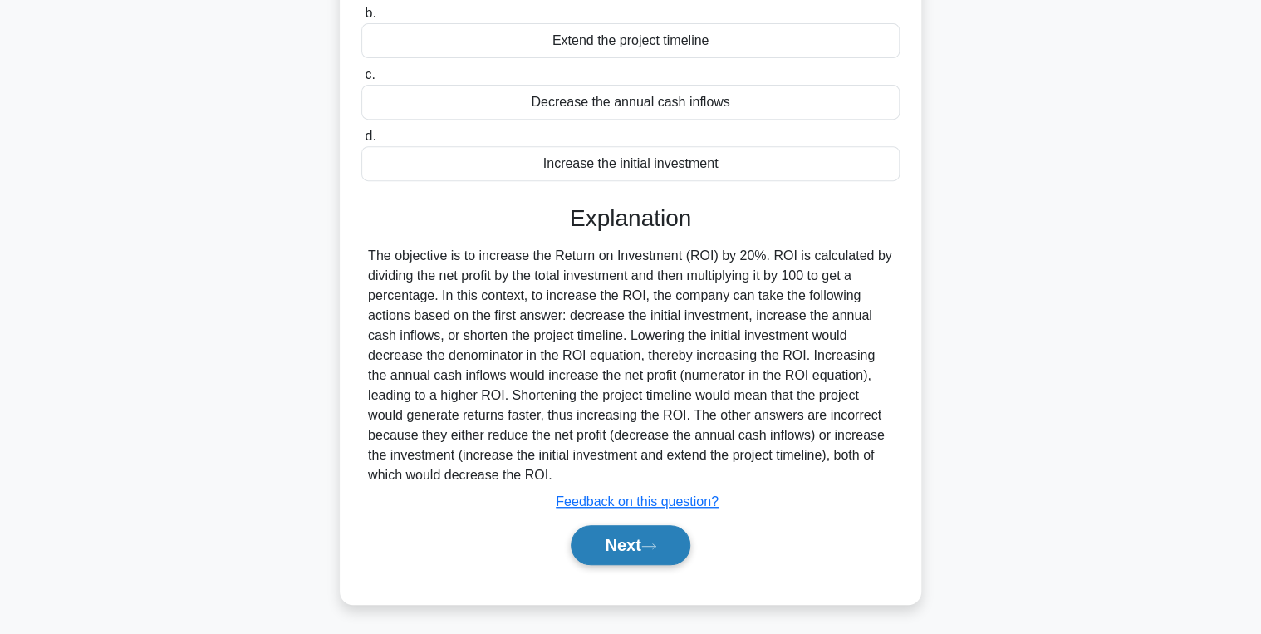
click at [630, 541] on button "Next" at bounding box center [630, 545] width 119 height 40
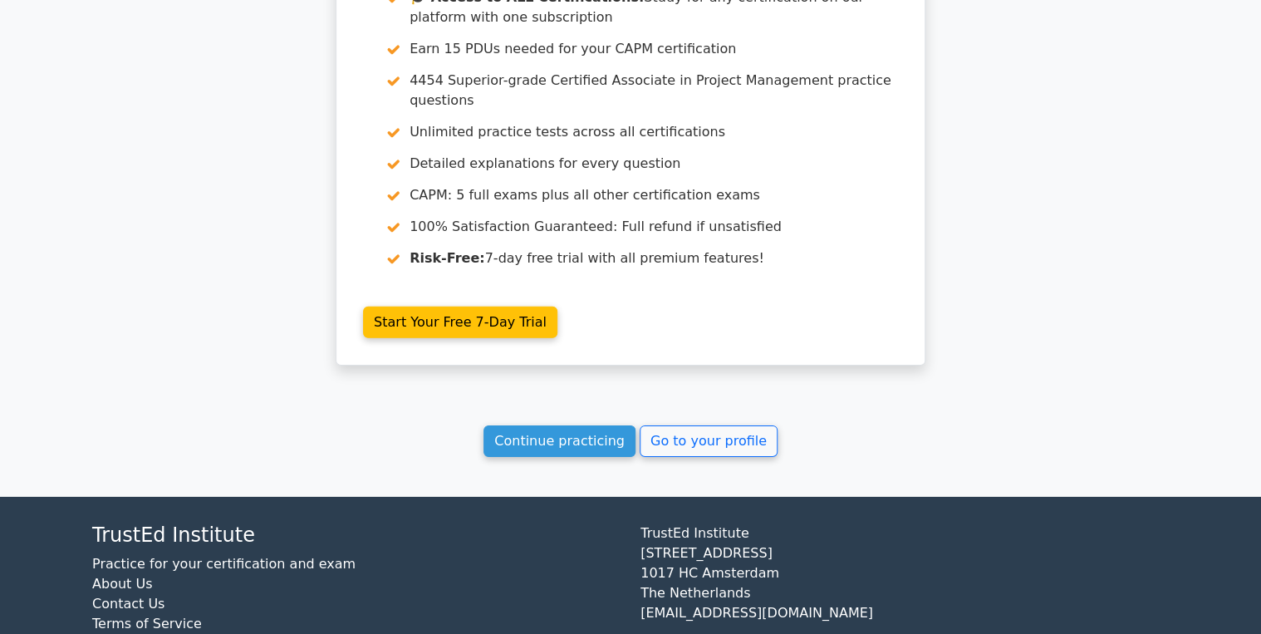
scroll to position [2412, 0]
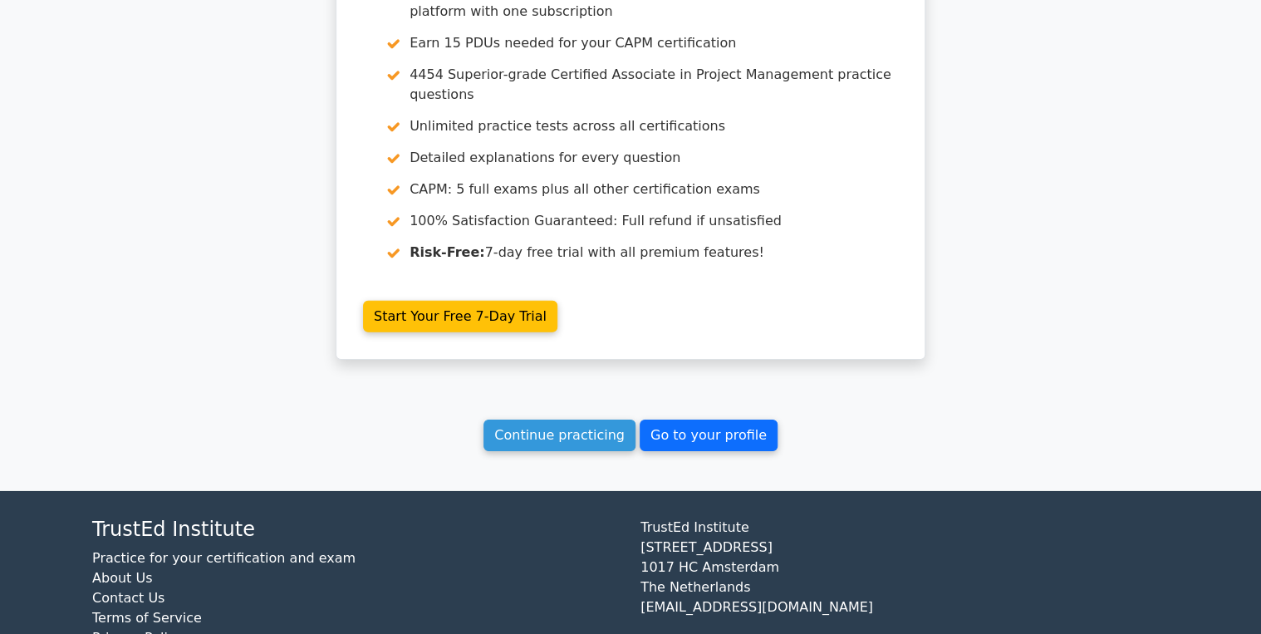
click at [704, 420] on link "Go to your profile" at bounding box center [709, 436] width 138 height 32
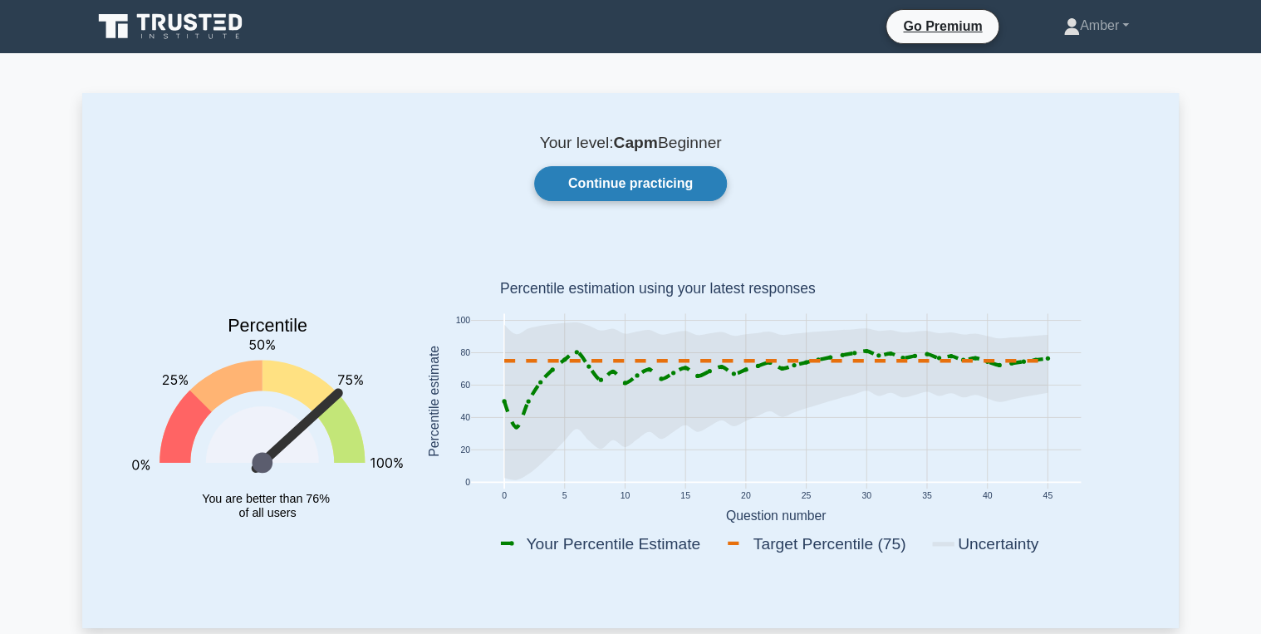
click at [572, 173] on link "Continue practicing" at bounding box center [630, 183] width 193 height 35
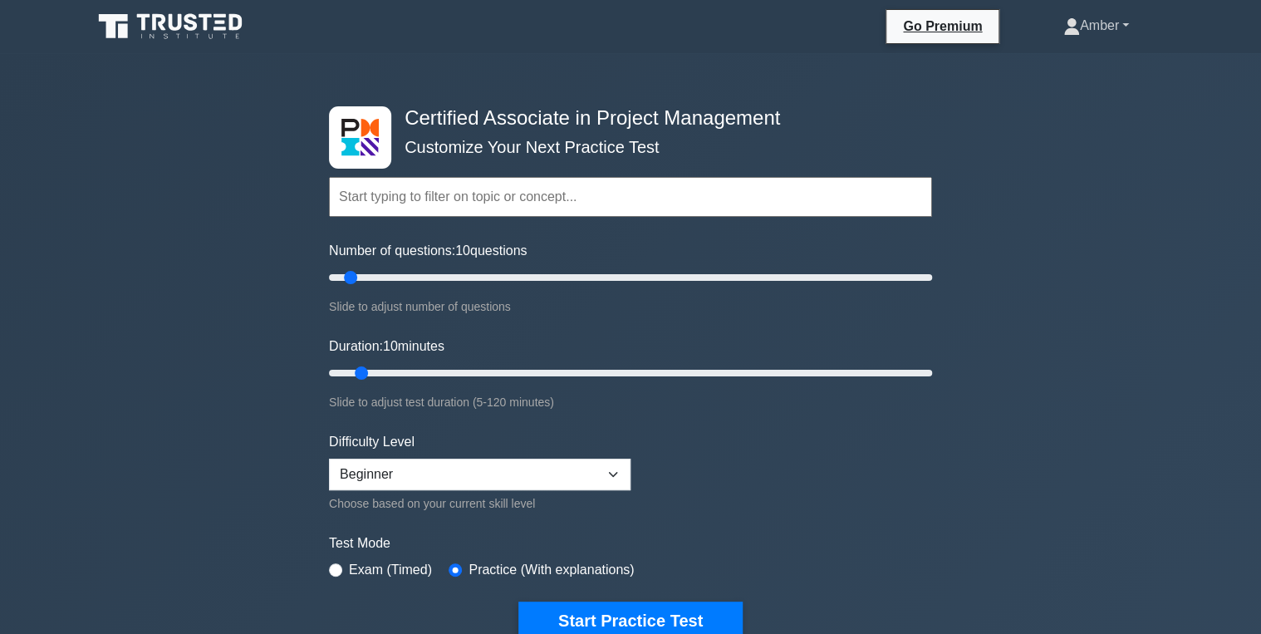
click at [1098, 22] on link "Amber" at bounding box center [1095, 25] width 145 height 33
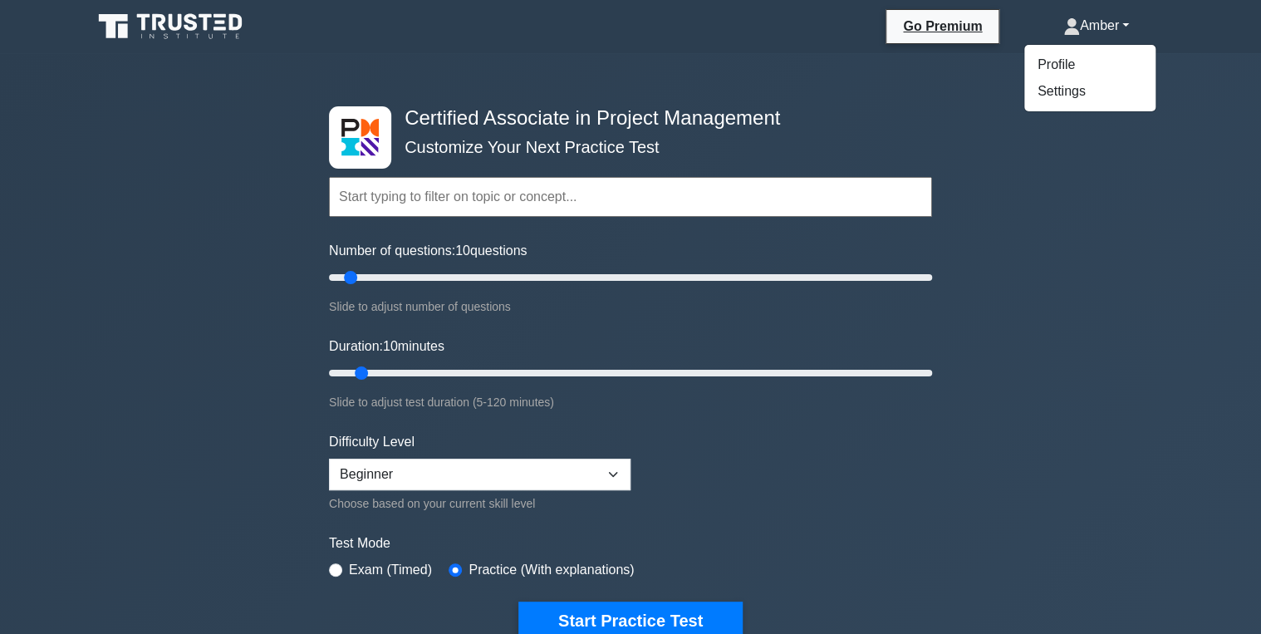
click at [1016, 297] on div "Certified Associate in Project Management Customize Your Next Practice Test Top…" at bounding box center [630, 614] width 1261 height 1123
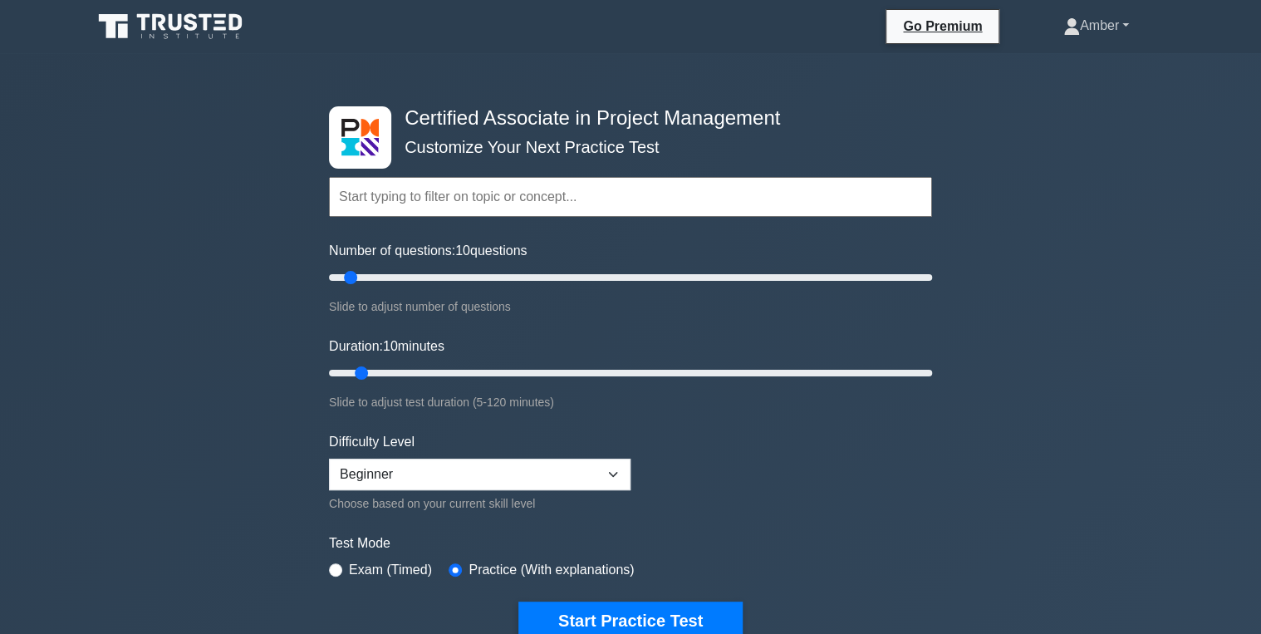
click at [1072, 16] on link "Amber" at bounding box center [1095, 25] width 145 height 33
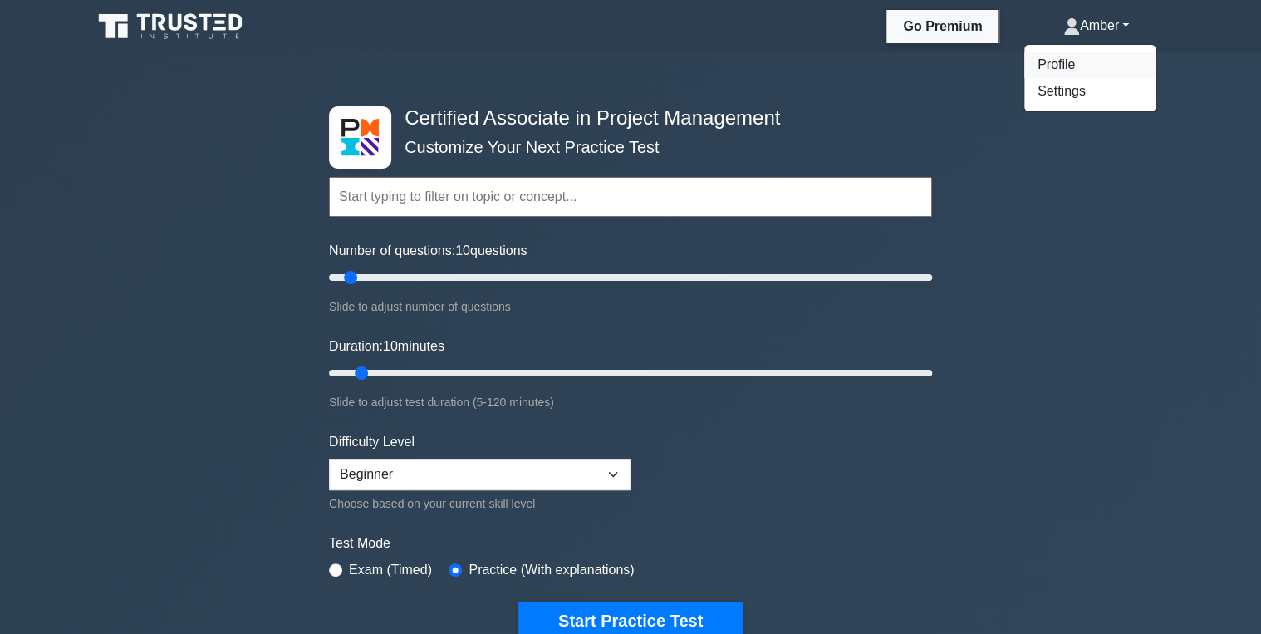
click at [1042, 56] on link "Profile" at bounding box center [1089, 65] width 131 height 27
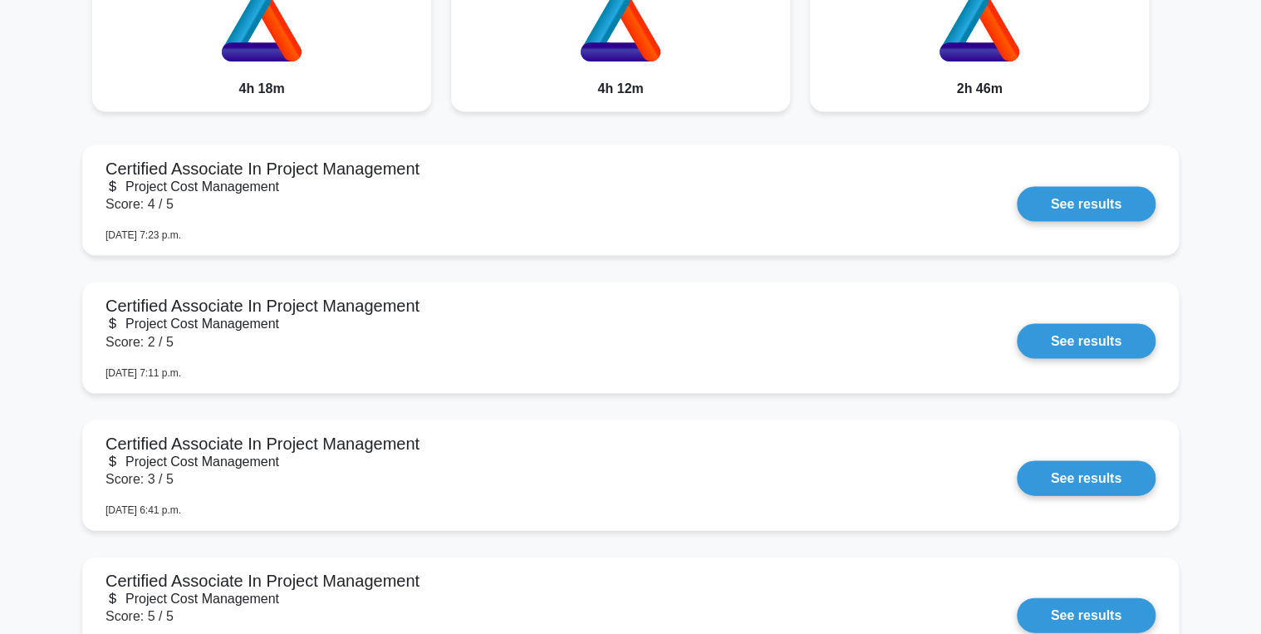
scroll to position [1528, 0]
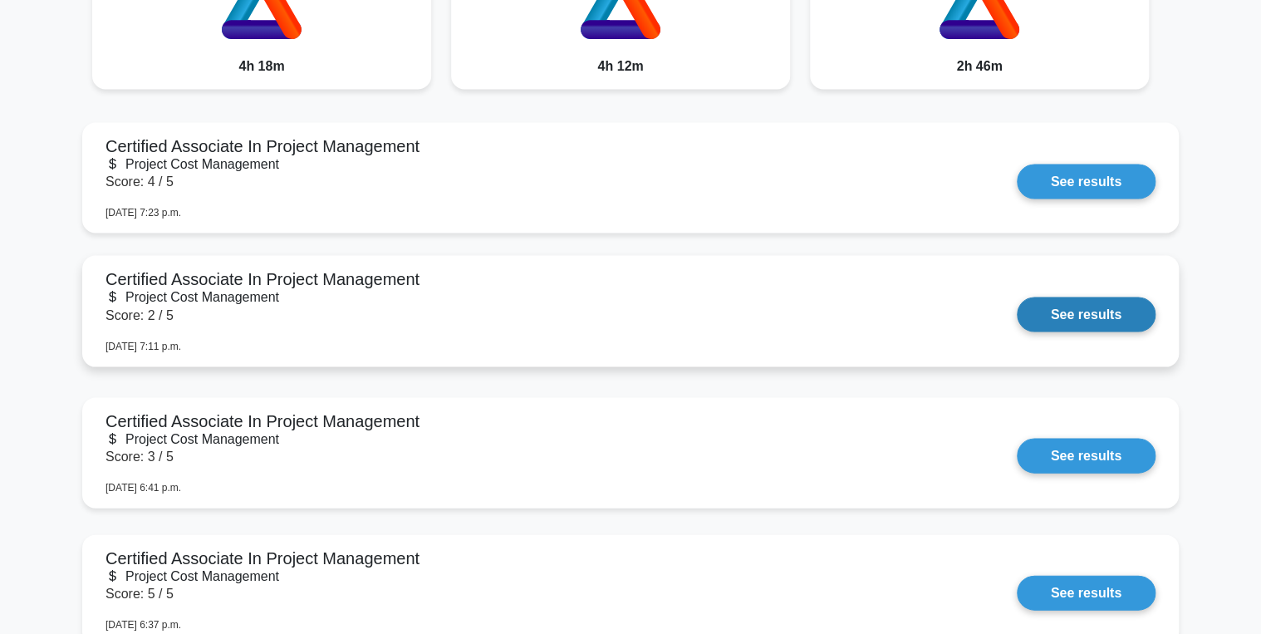
click at [1082, 308] on link "See results" at bounding box center [1086, 314] width 139 height 35
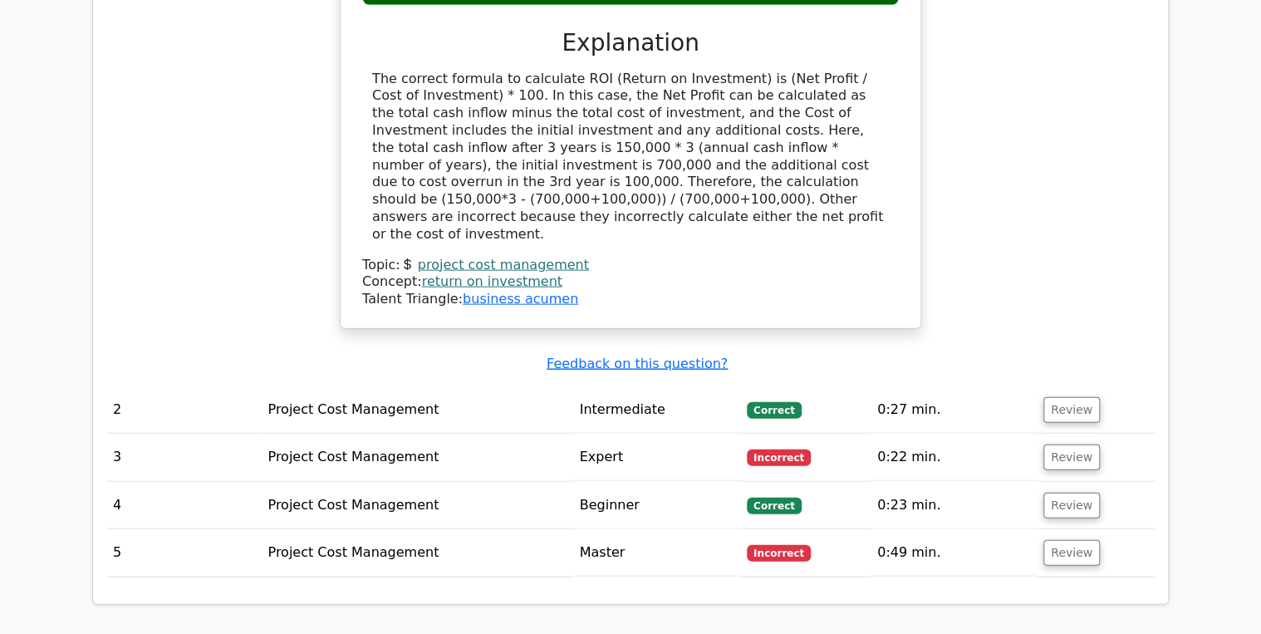
scroll to position [1927, 0]
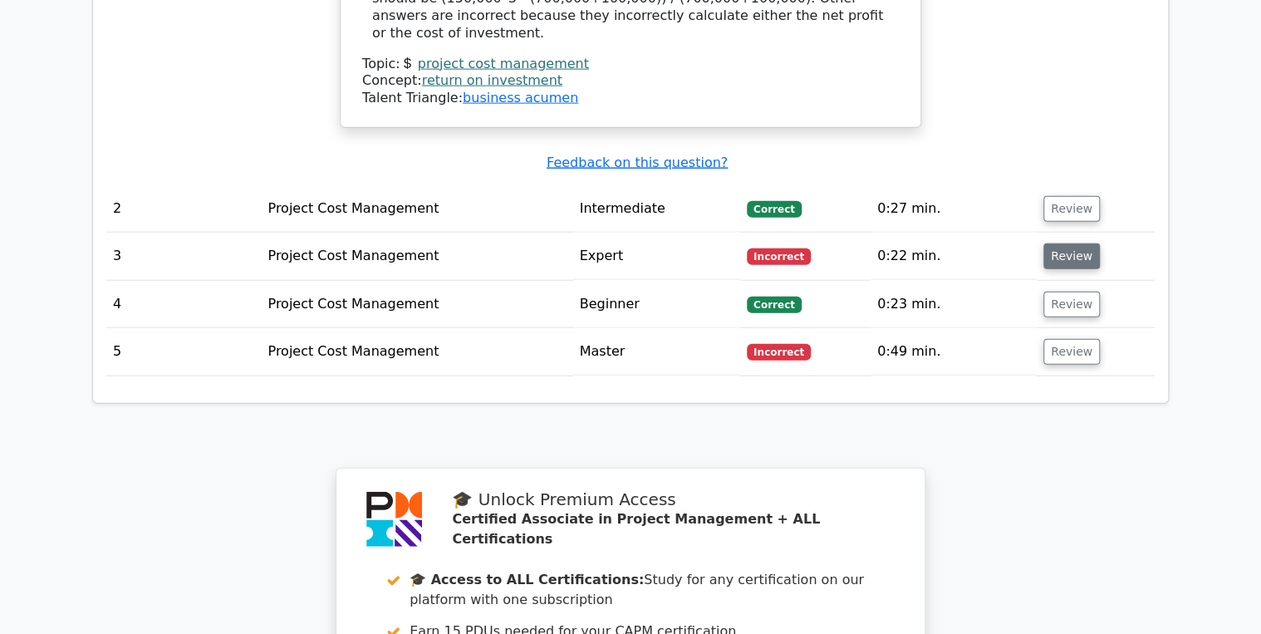
click at [1063, 243] on button "Review" at bounding box center [1071, 256] width 56 height 26
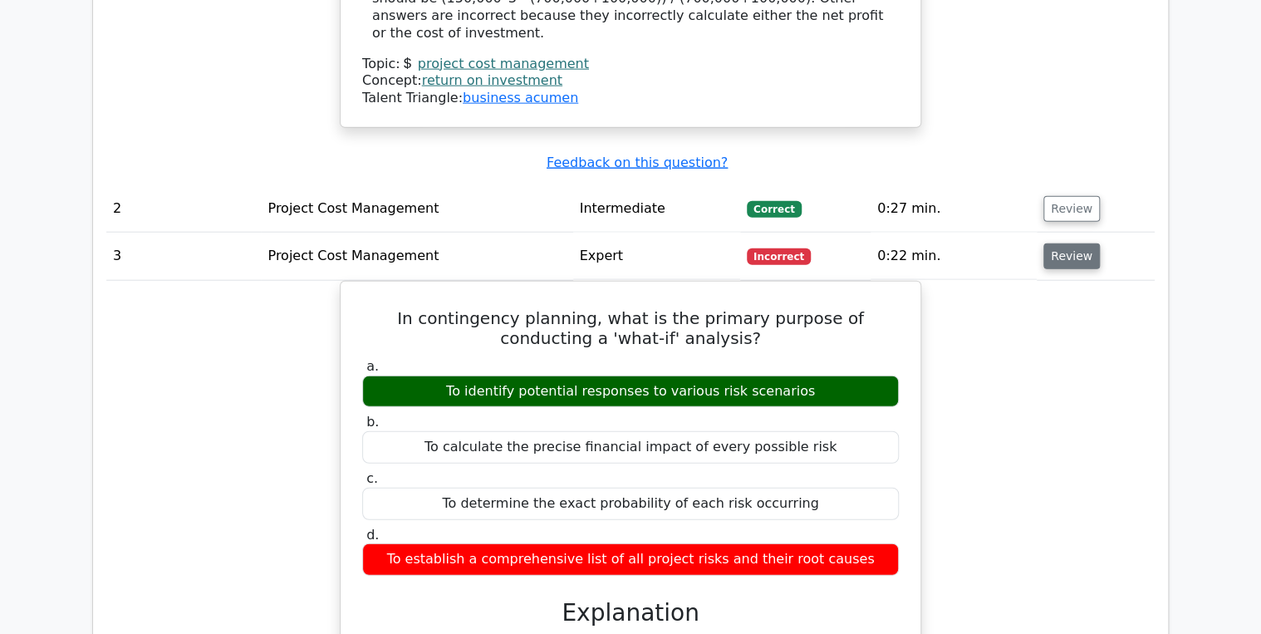
click at [1086, 243] on button "Review" at bounding box center [1071, 256] width 56 height 26
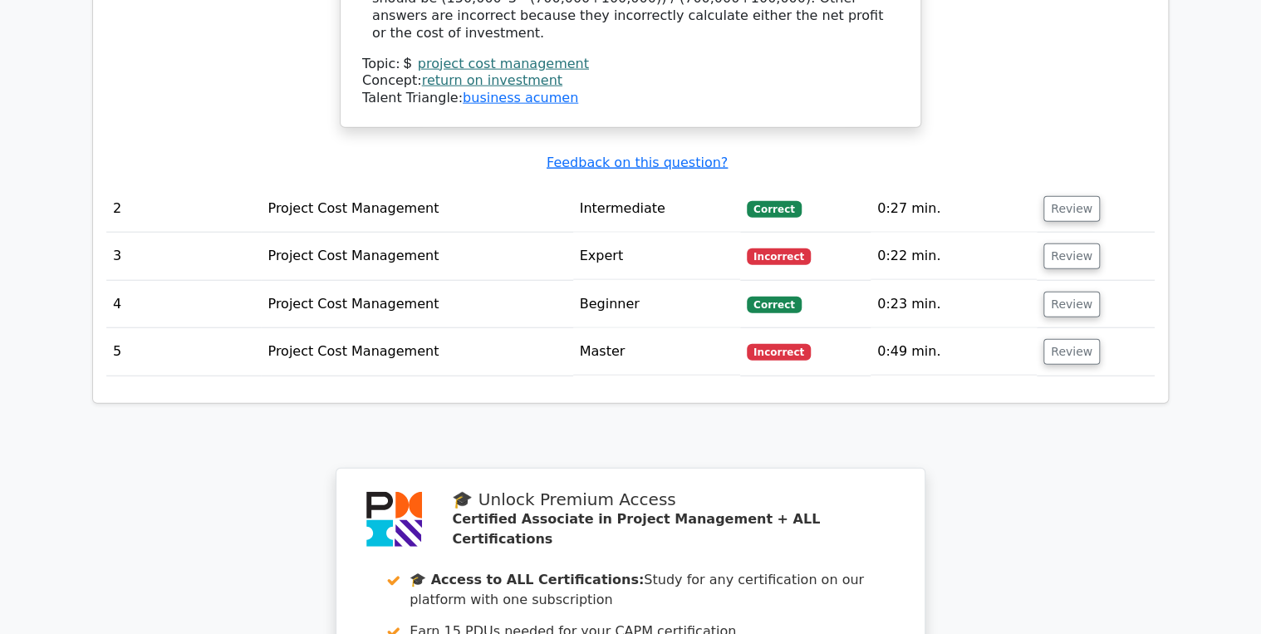
click at [1050, 328] on td "Review" at bounding box center [1096, 351] width 118 height 47
click at [1057, 339] on button "Review" at bounding box center [1071, 352] width 56 height 26
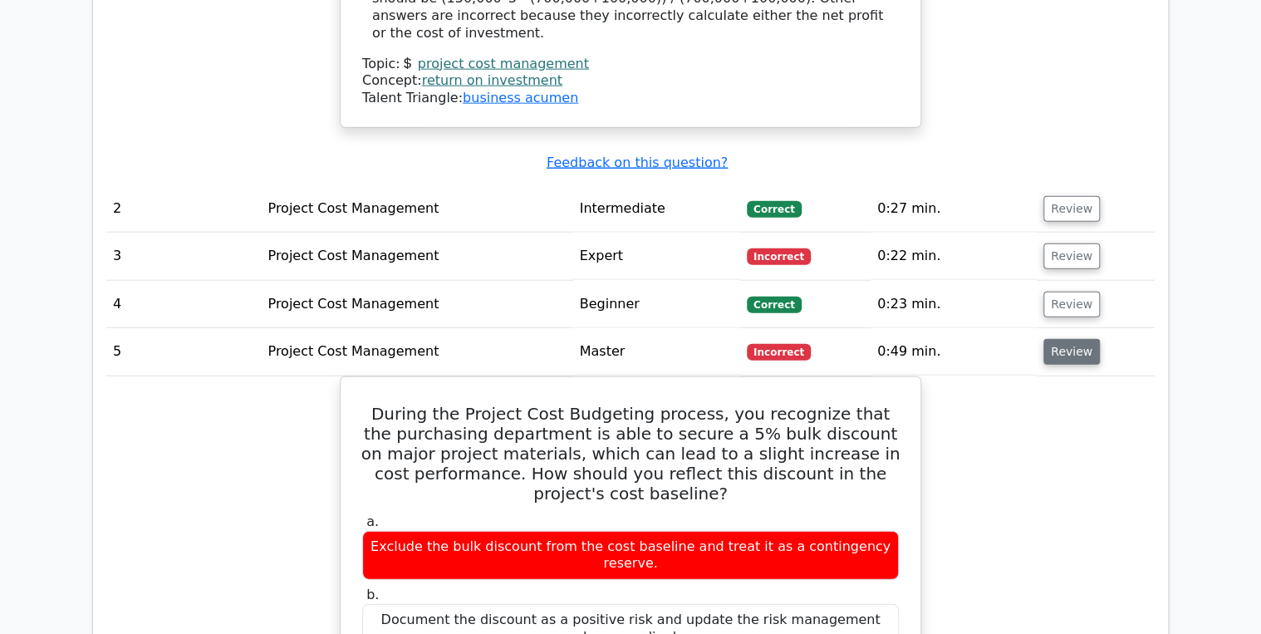
click at [1050, 339] on button "Review" at bounding box center [1071, 352] width 56 height 26
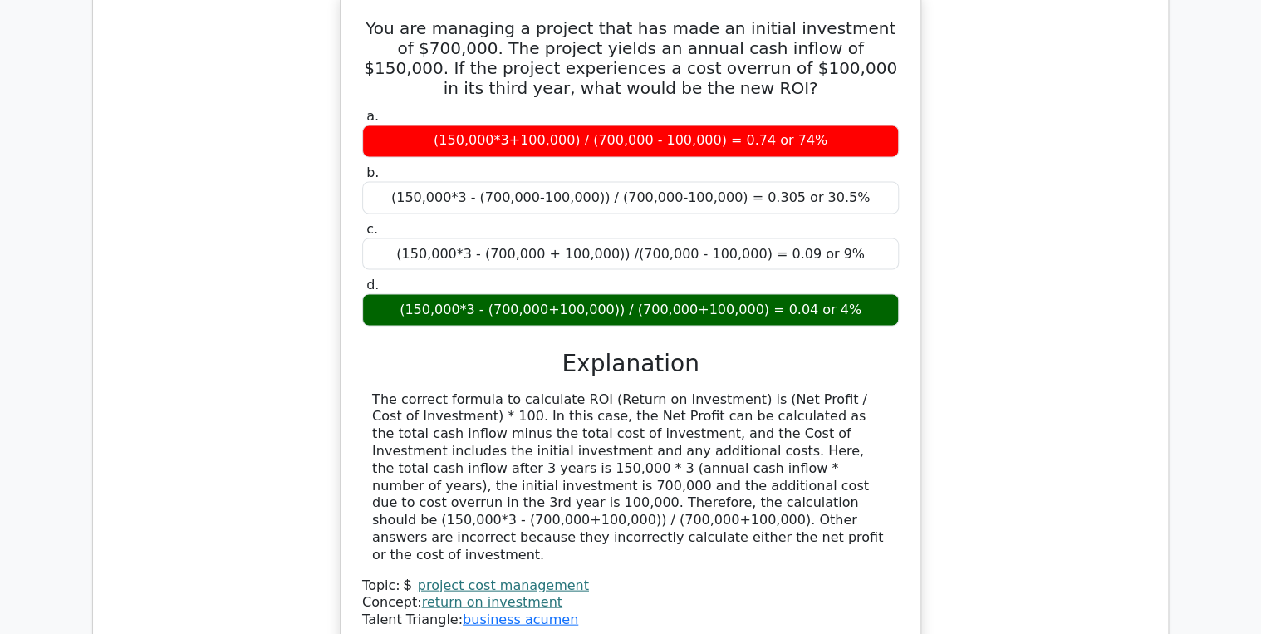
scroll to position [1462, 0]
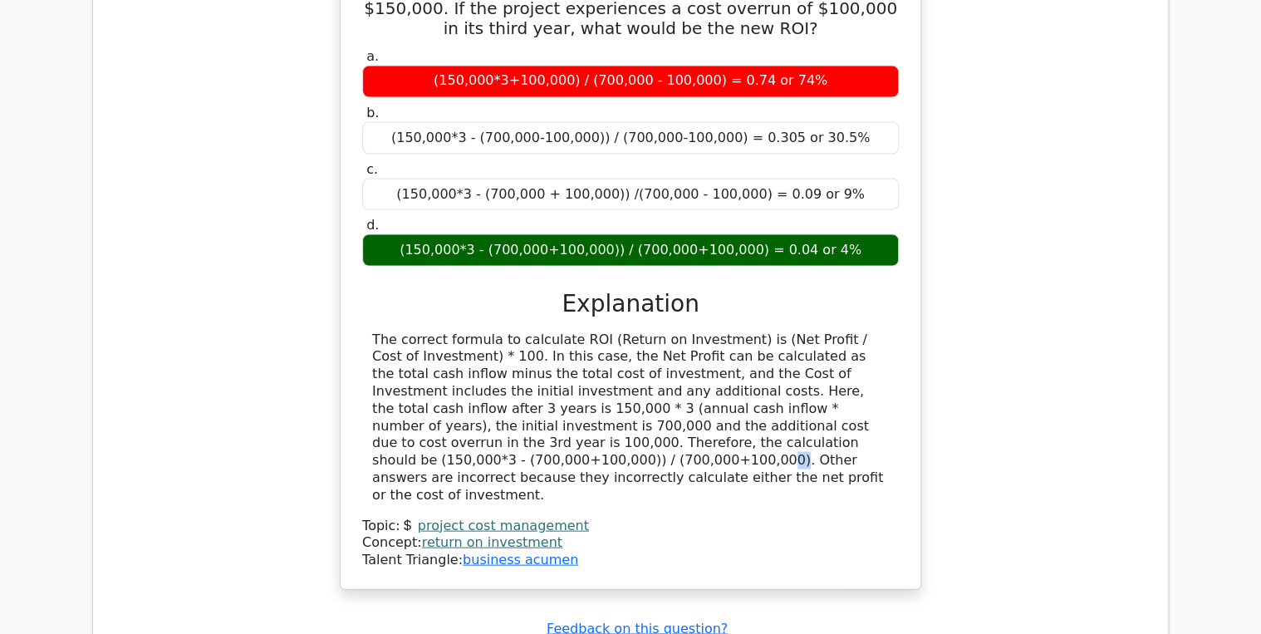
drag, startPoint x: 625, startPoint y: 420, endPoint x: 633, endPoint y: 419, distance: 8.5
click at [633, 419] on div "The correct formula to calculate ROI (Return on Investment) is (Net Profit / Co…" at bounding box center [630, 417] width 517 height 173
drag, startPoint x: 633, startPoint y: 419, endPoint x: 650, endPoint y: 488, distance: 71.1
click at [650, 517] on div "Topic: project cost management" at bounding box center [630, 525] width 537 height 17
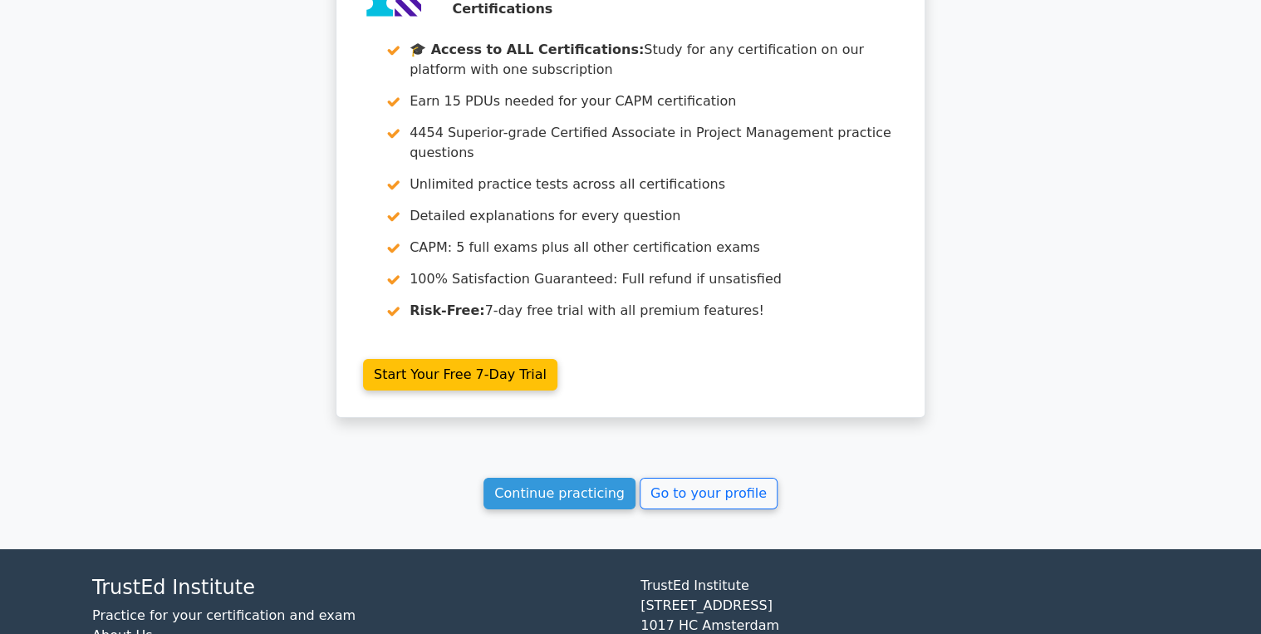
scroll to position [2515, 0]
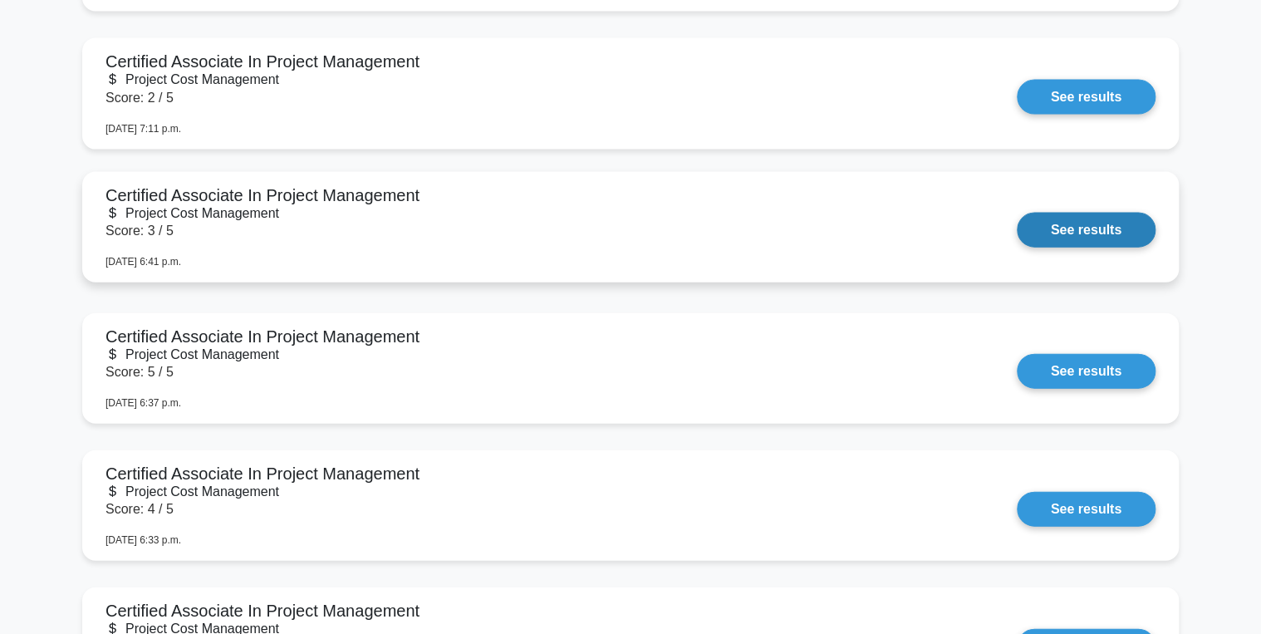
scroll to position [1755, 0]
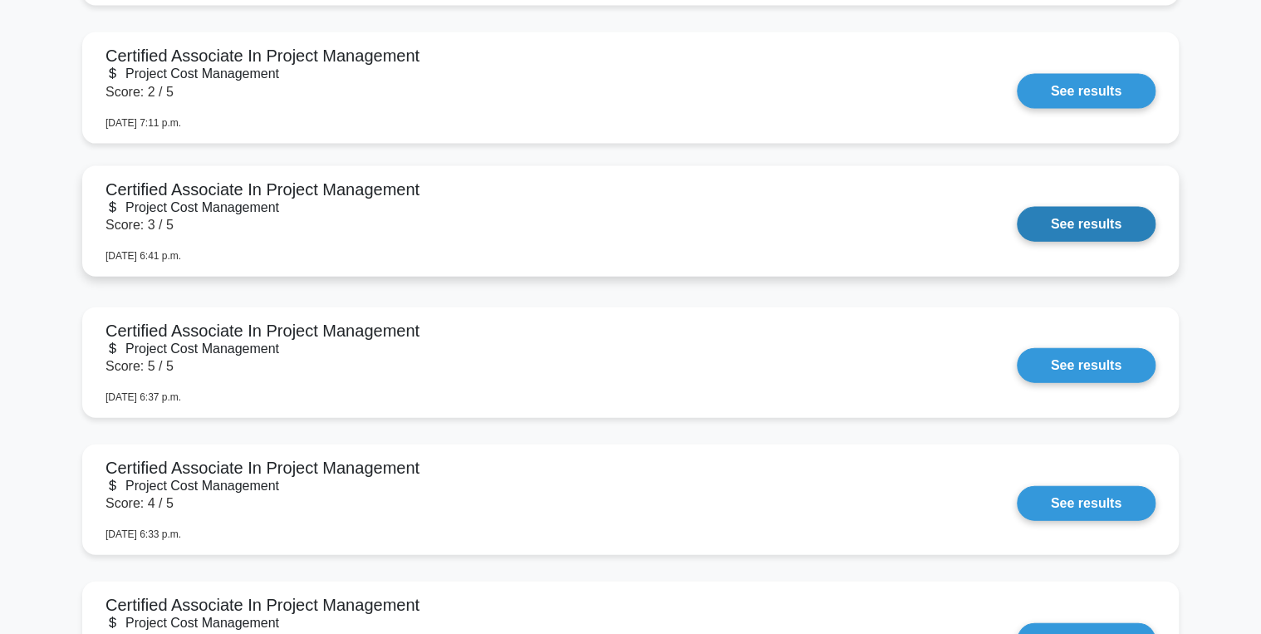
click at [1063, 223] on link "See results" at bounding box center [1086, 224] width 139 height 35
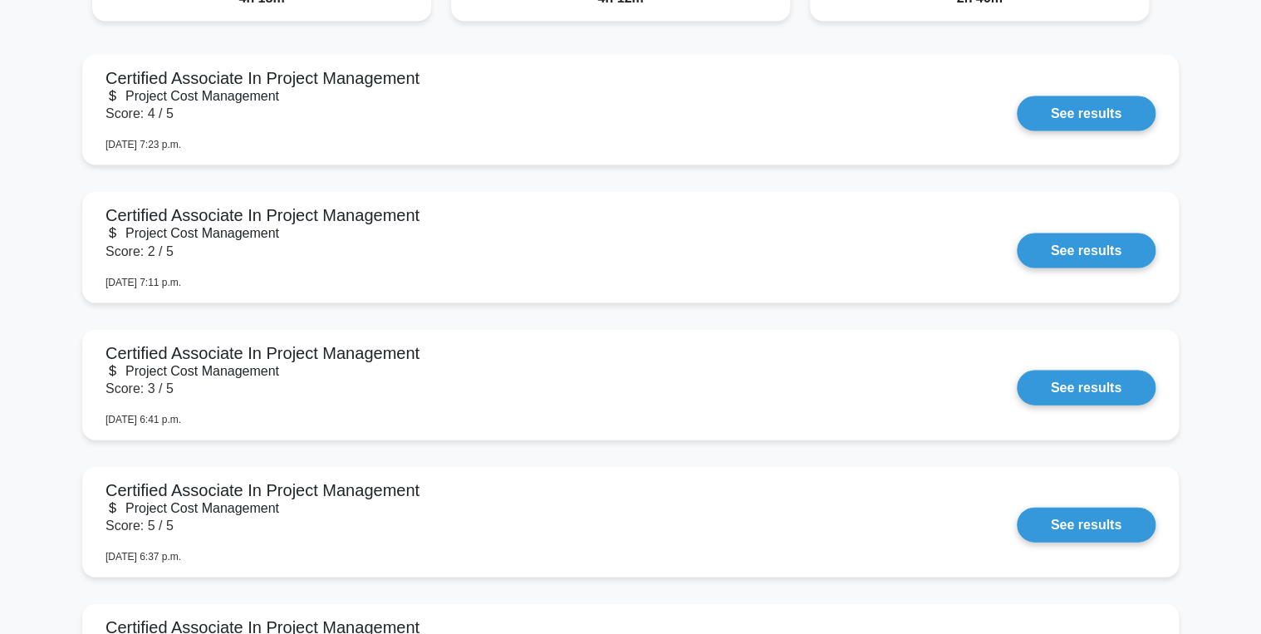
scroll to position [1489, 0]
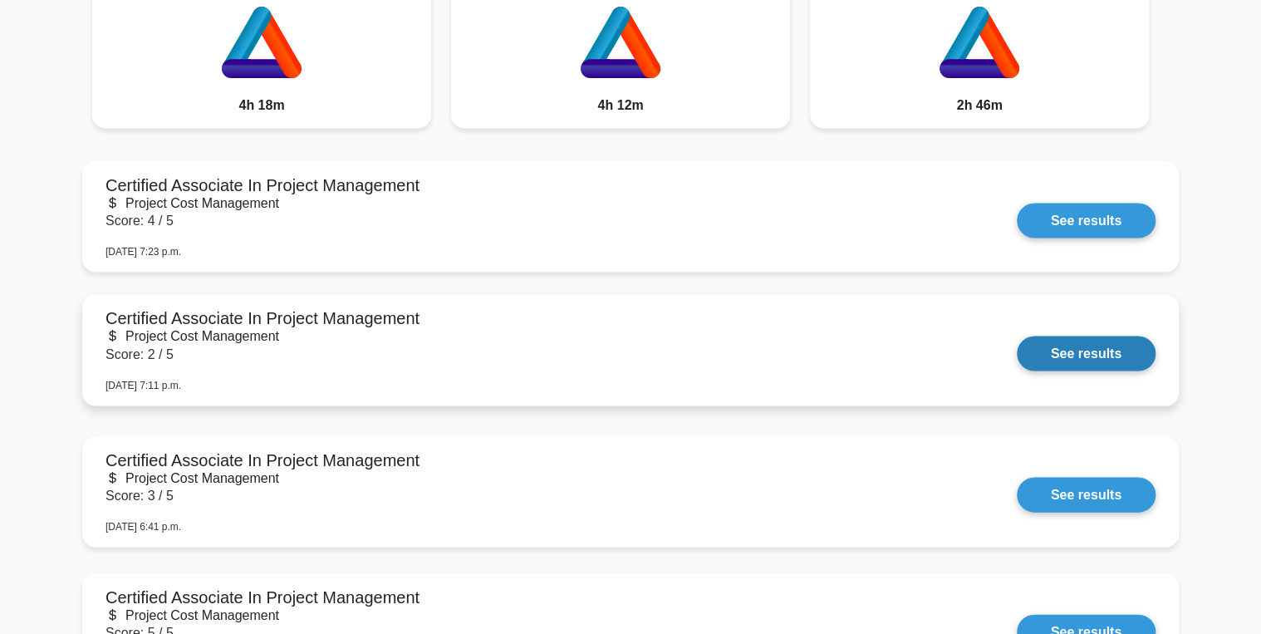
click at [1087, 336] on link "See results" at bounding box center [1086, 353] width 139 height 35
click at [1080, 342] on link "See results" at bounding box center [1086, 353] width 139 height 35
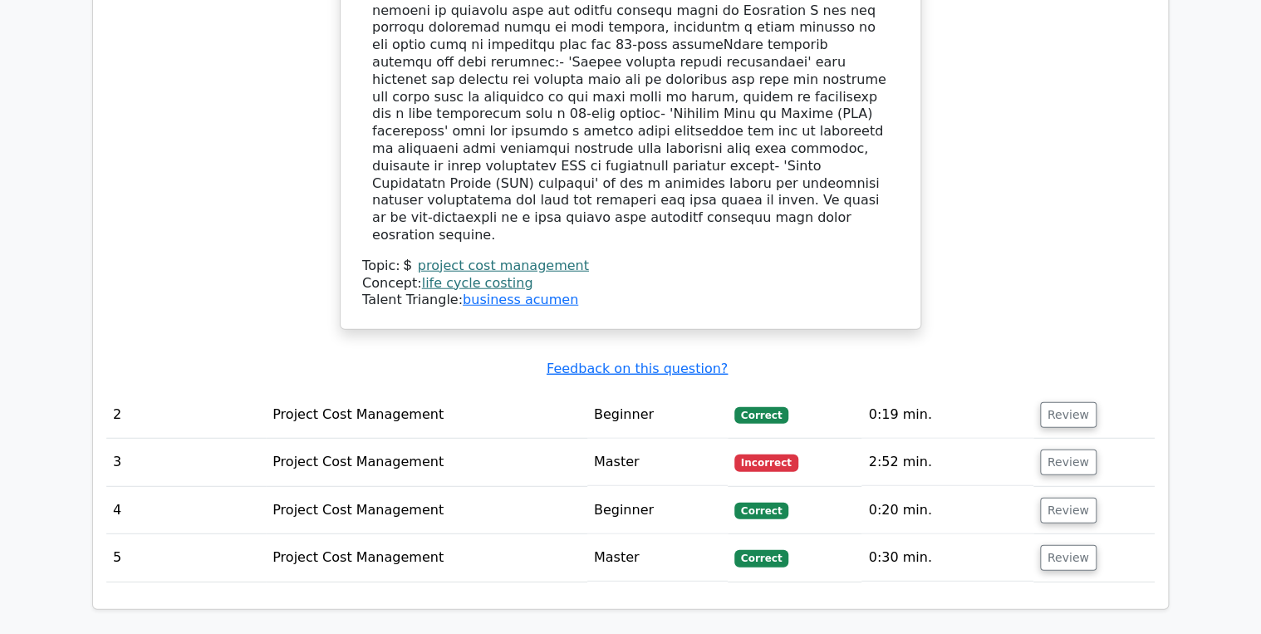
scroll to position [2127, 0]
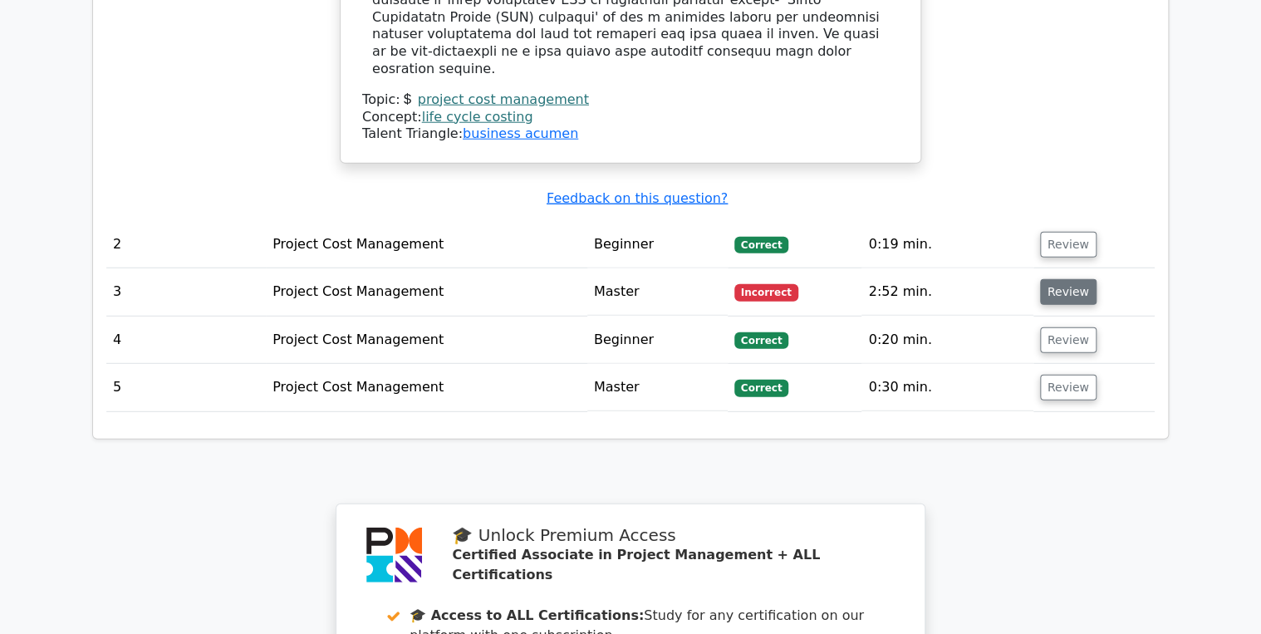
click at [1069, 279] on button "Review" at bounding box center [1068, 292] width 56 height 26
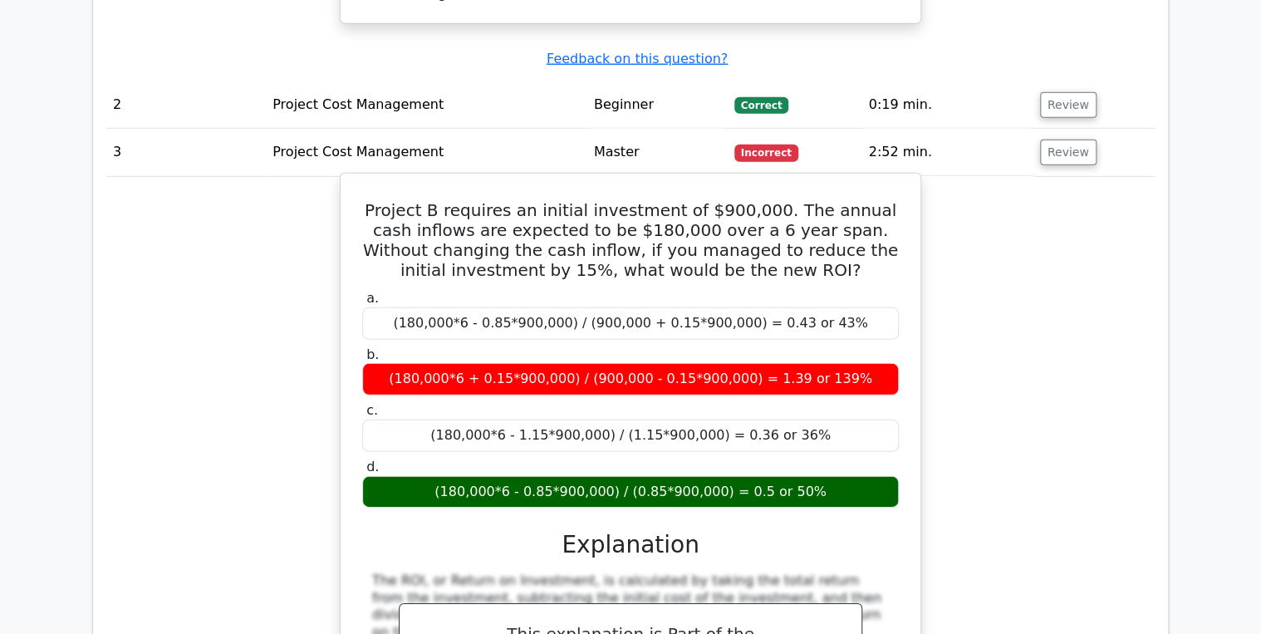
scroll to position [2260, 0]
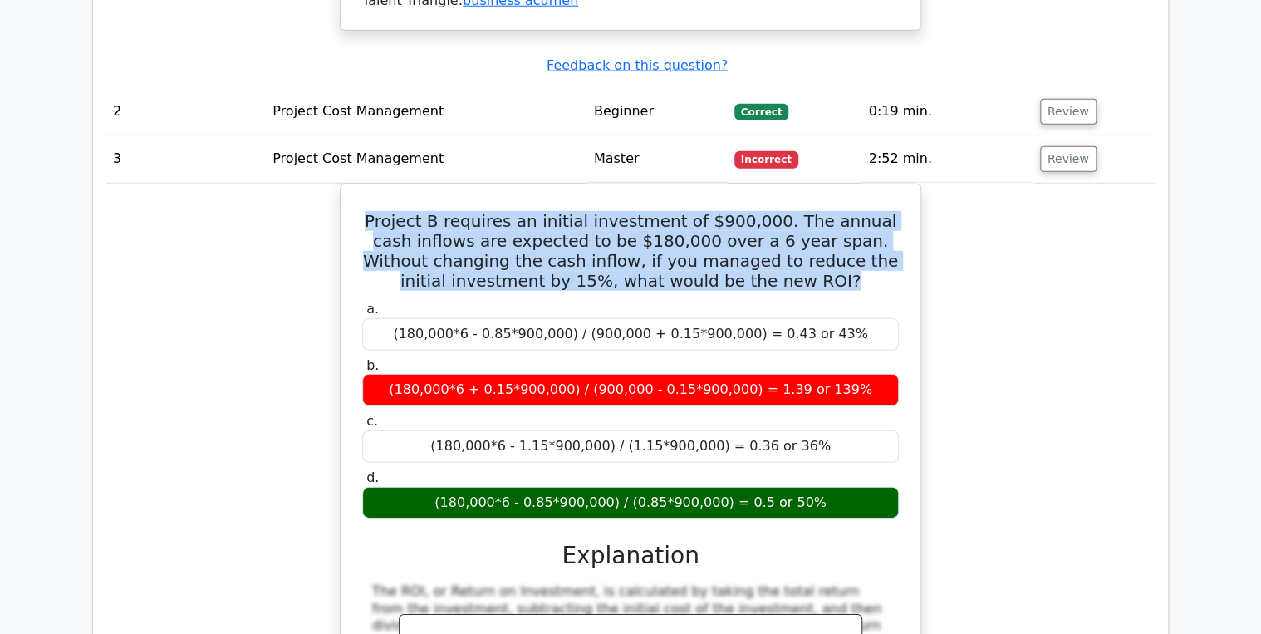
drag, startPoint x: 814, startPoint y: 179, endPoint x: 312, endPoint y: 115, distance: 505.9
click at [312, 184] on div "Project B requires an initial investment of $900,000. The annual cash inflows a…" at bounding box center [630, 523] width 1048 height 678
copy h5 "Project B requires an initial investment of $900,000. The annual cash inflows a…"
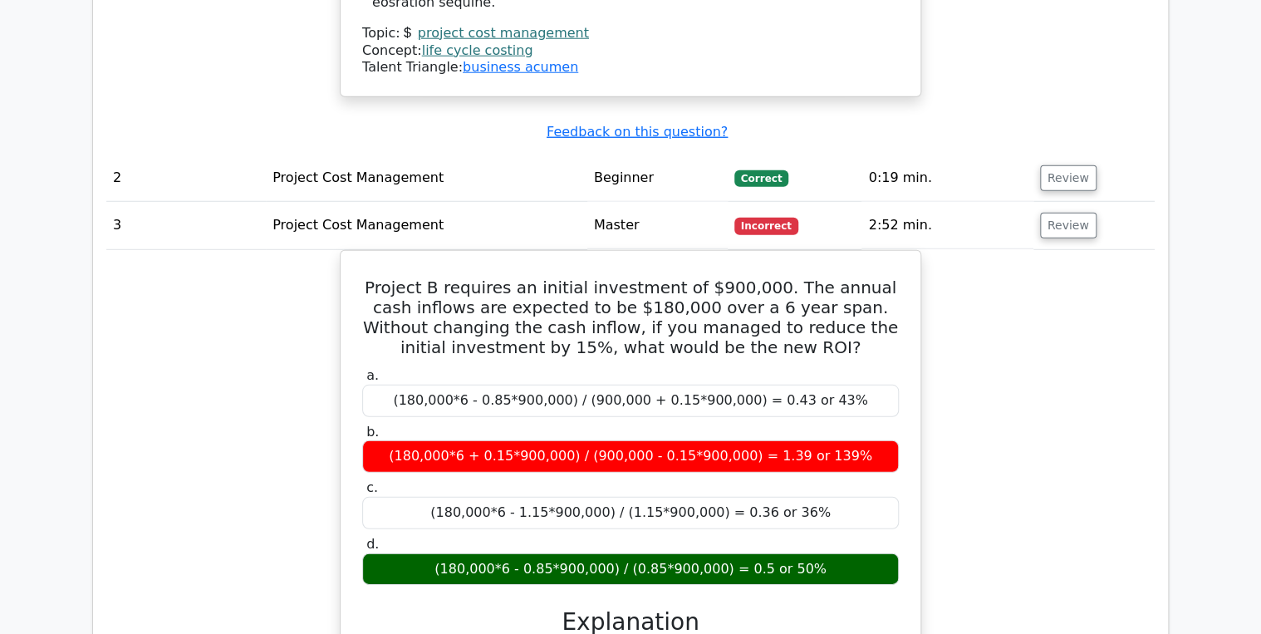
click at [985, 333] on div "Project B requires an initial investment of $900,000. The annual cash inflows a…" at bounding box center [630, 589] width 1048 height 678
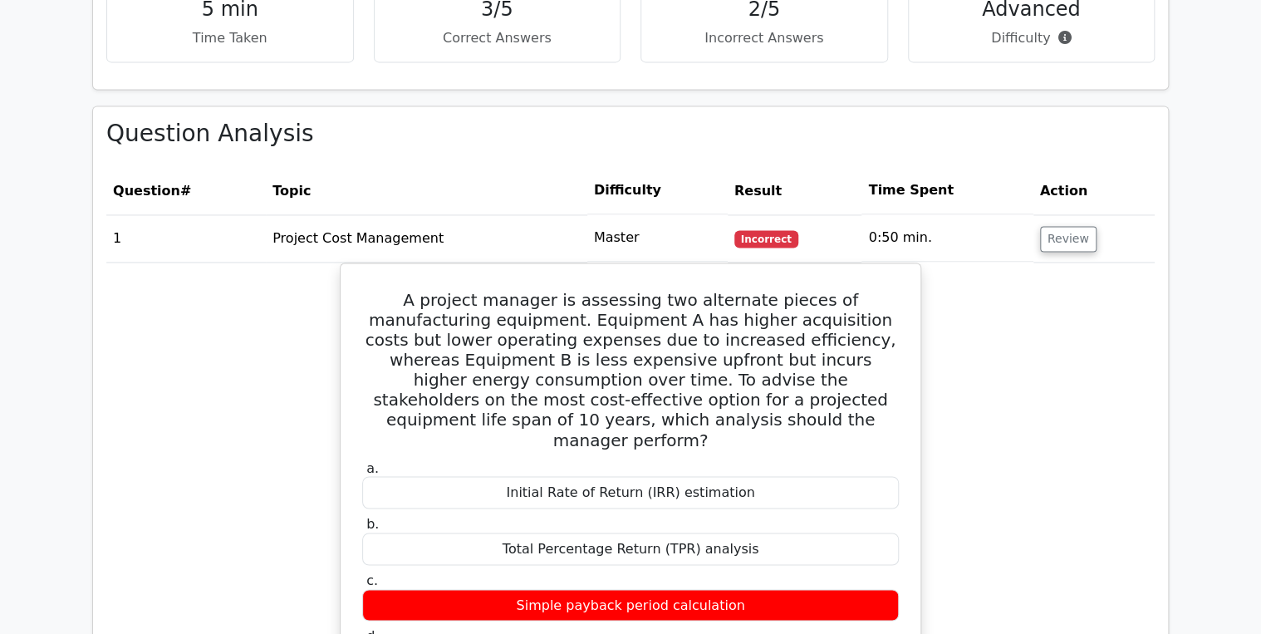
scroll to position [1130, 0]
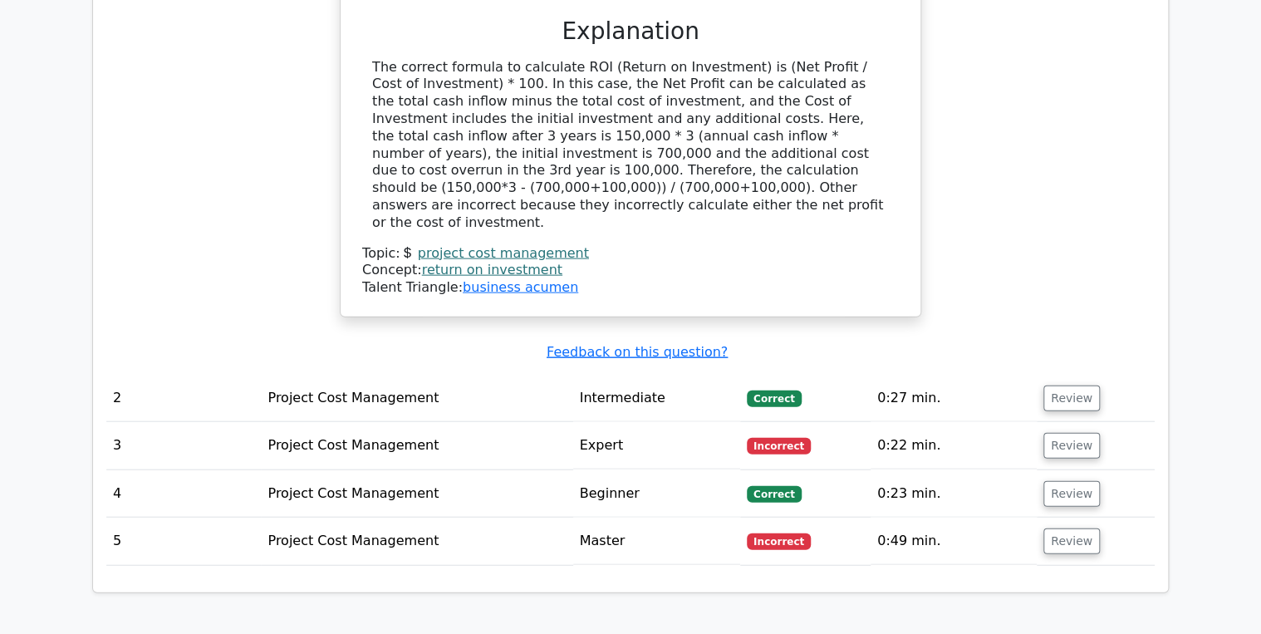
scroll to position [1794, 0]
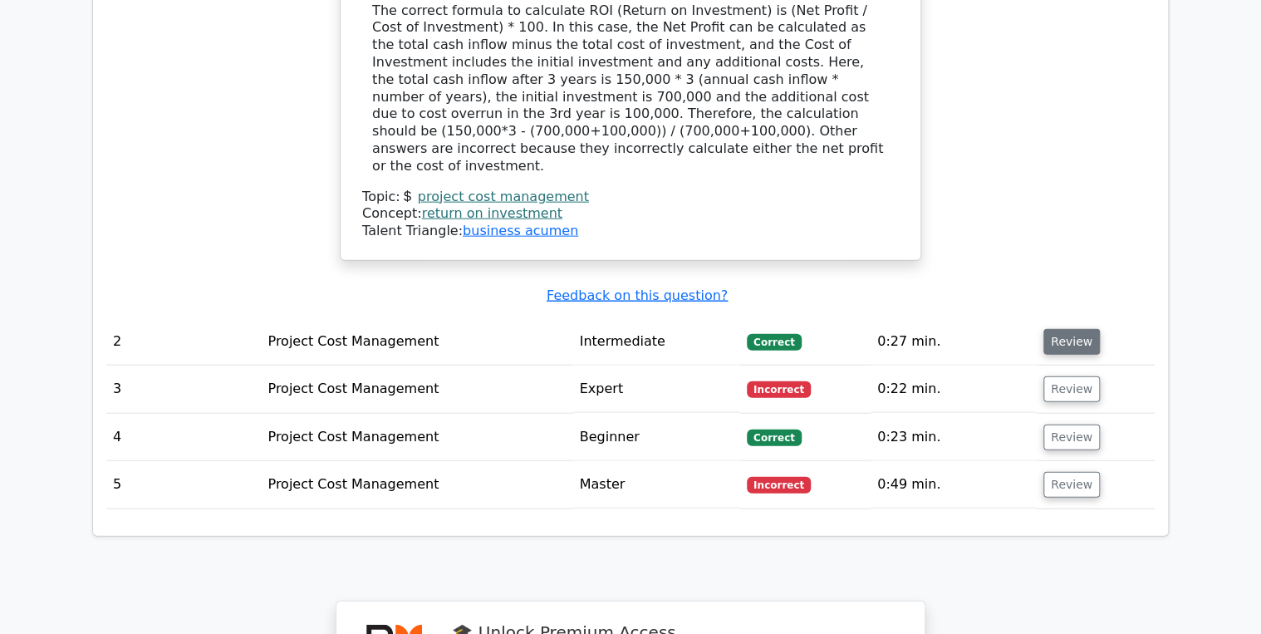
click at [1052, 329] on button "Review" at bounding box center [1071, 342] width 56 height 26
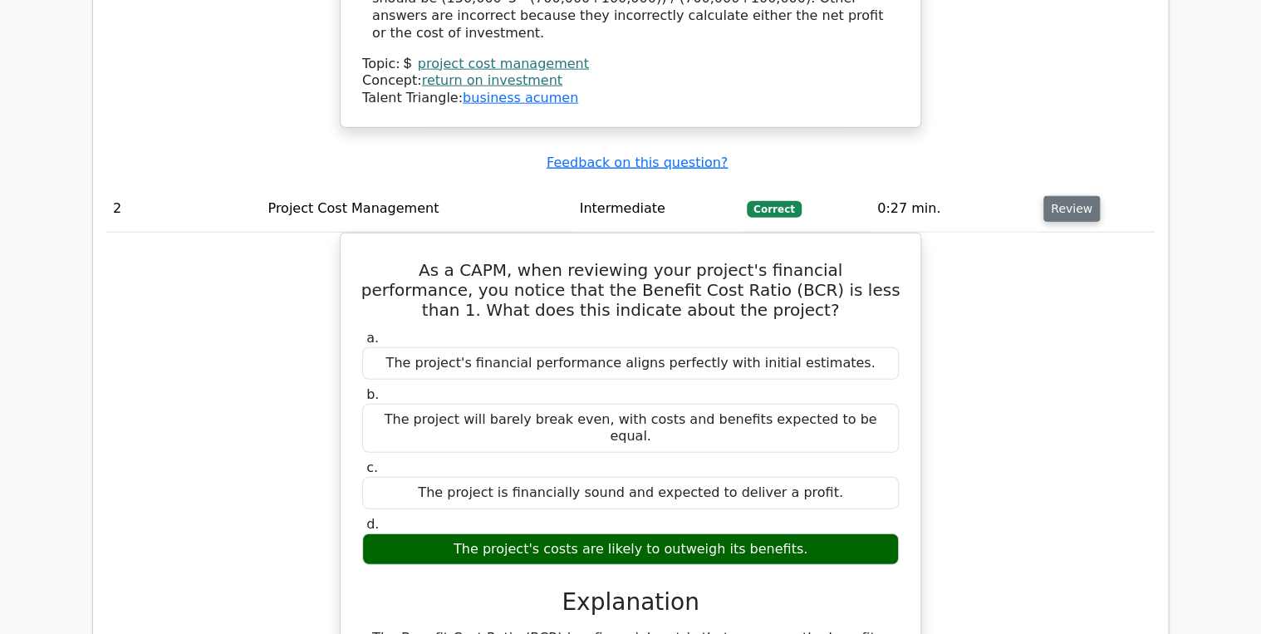
click at [1052, 196] on button "Review" at bounding box center [1071, 209] width 56 height 26
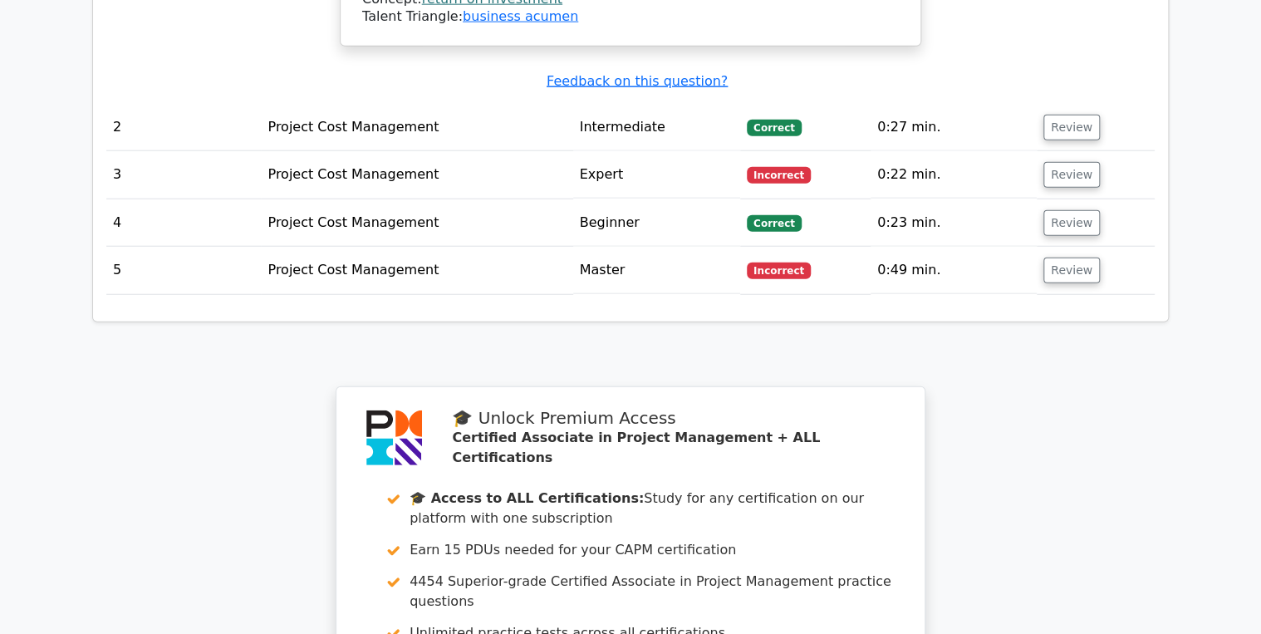
scroll to position [2060, 0]
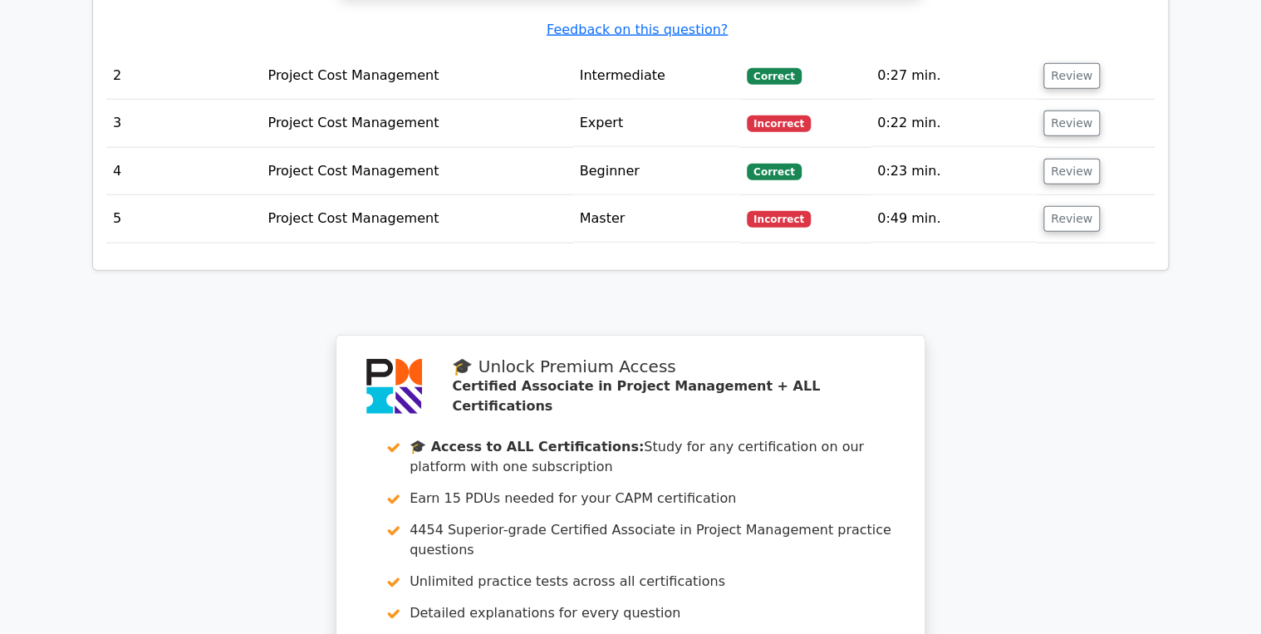
click at [1067, 100] on td "Review" at bounding box center [1096, 123] width 118 height 47
click at [1066, 110] on button "Review" at bounding box center [1071, 123] width 56 height 26
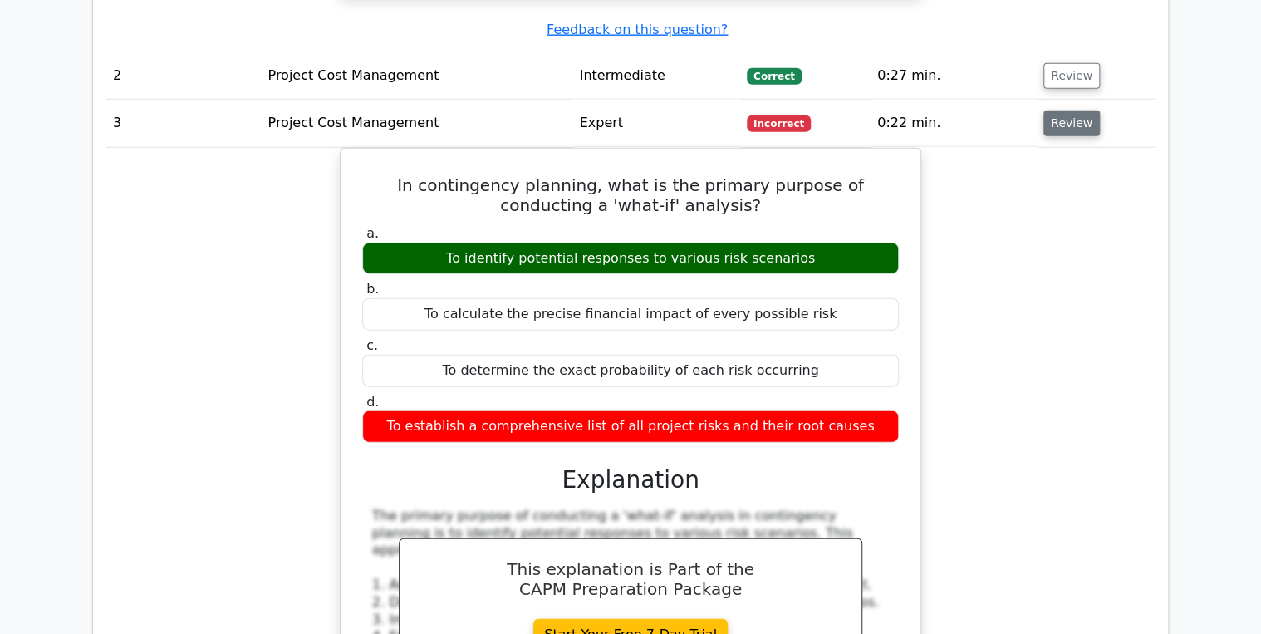
click at [1066, 110] on button "Review" at bounding box center [1071, 123] width 56 height 26
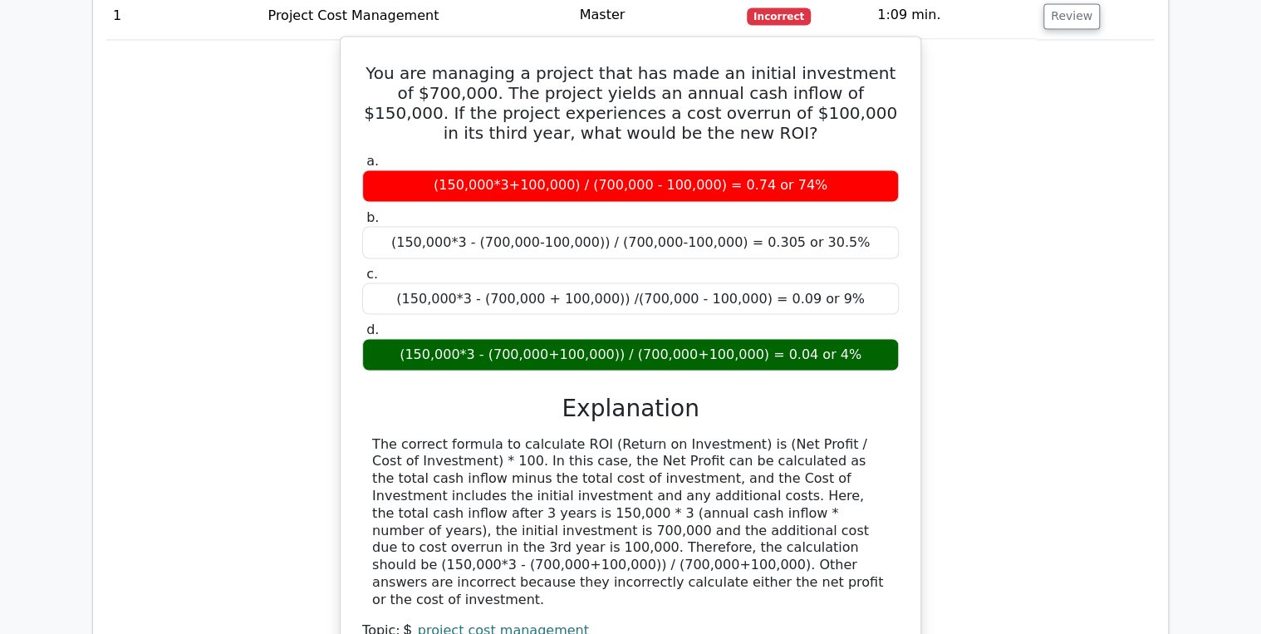
scroll to position [1329, 0]
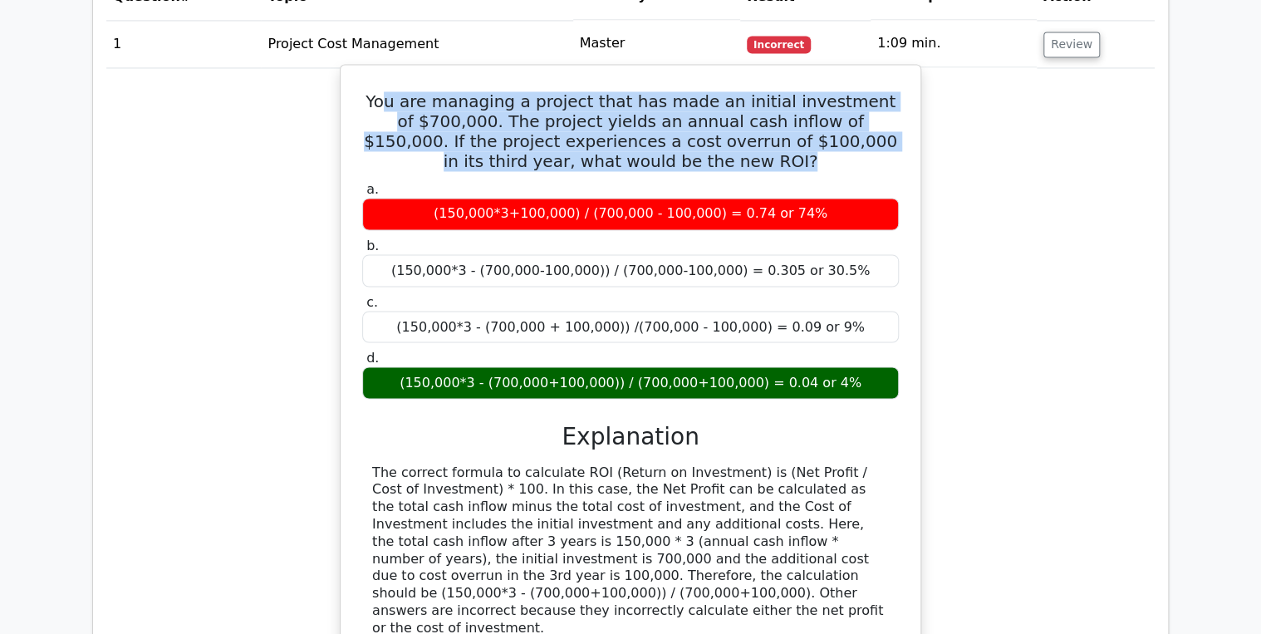
drag, startPoint x: 734, startPoint y: 130, endPoint x: 404, endPoint y: 56, distance: 338.6
click at [404, 71] on div "You are managing a project that has made an initial investment of $700,000. The…" at bounding box center [630, 392] width 567 height 643
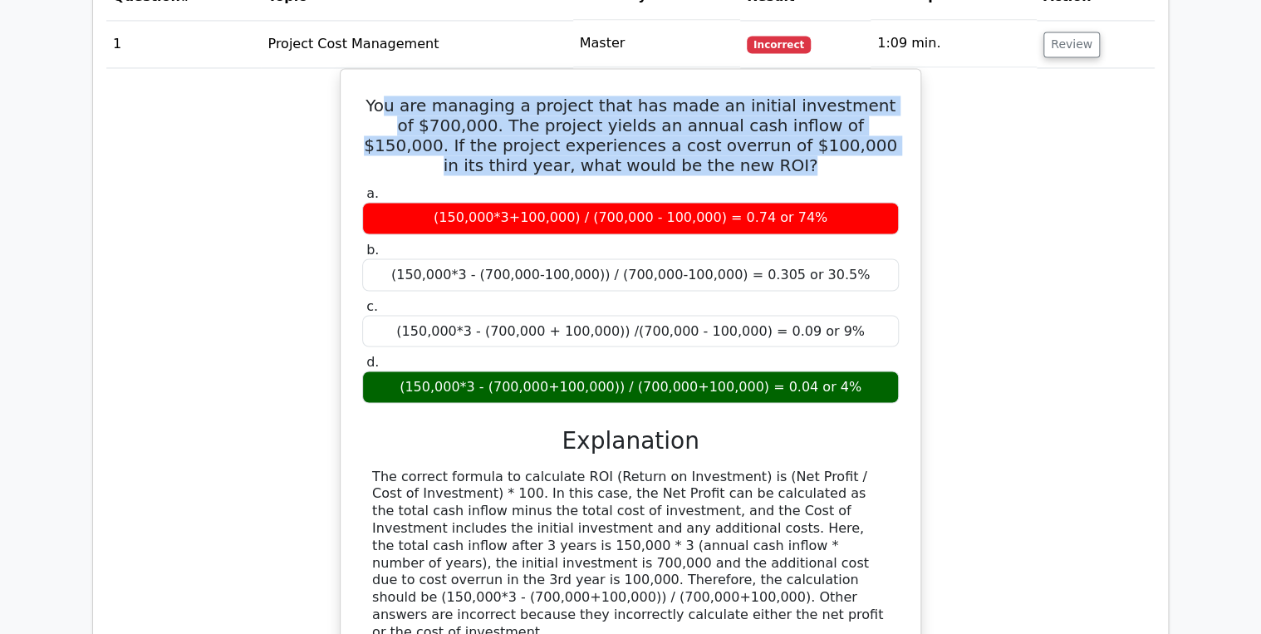
click at [291, 97] on div "You are managing a project that has made an initial investment of $700,000. The…" at bounding box center [630, 407] width 1048 height 678
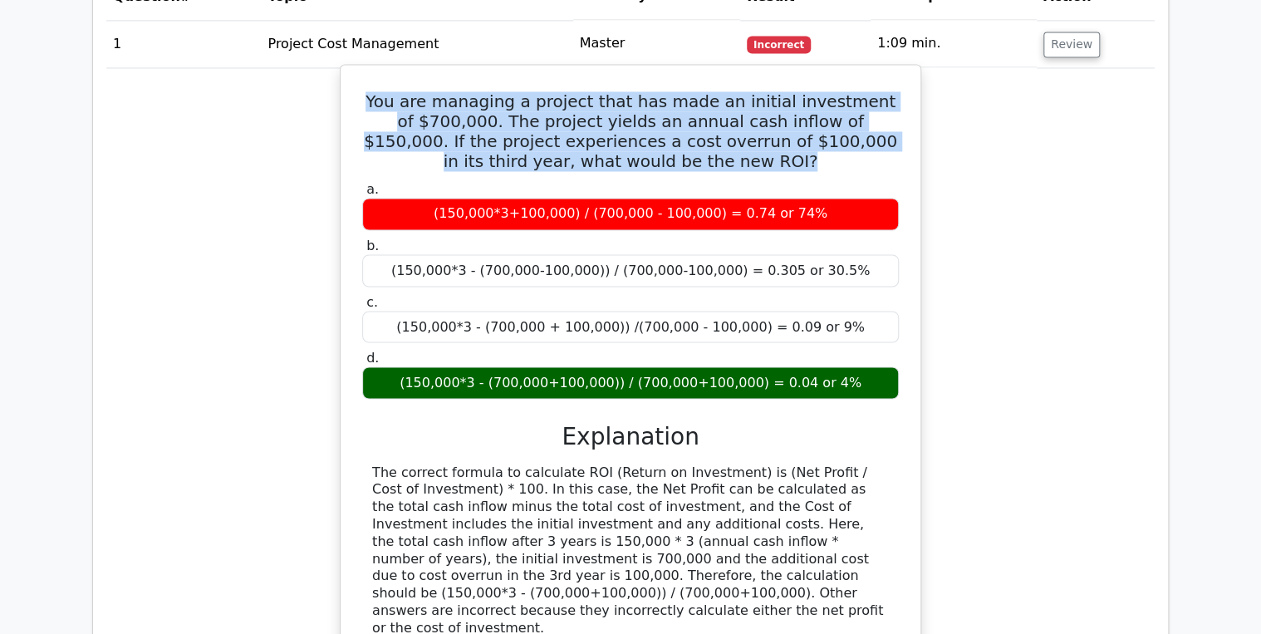
drag, startPoint x: 714, startPoint y: 136, endPoint x: 357, endPoint y: 74, distance: 361.8
click at [357, 74] on div "You are managing a project that has made an initial investment of $700,000. The…" at bounding box center [630, 392] width 567 height 643
copy h5 "You are managing a project that has made an initial investment of $700,000. The…"
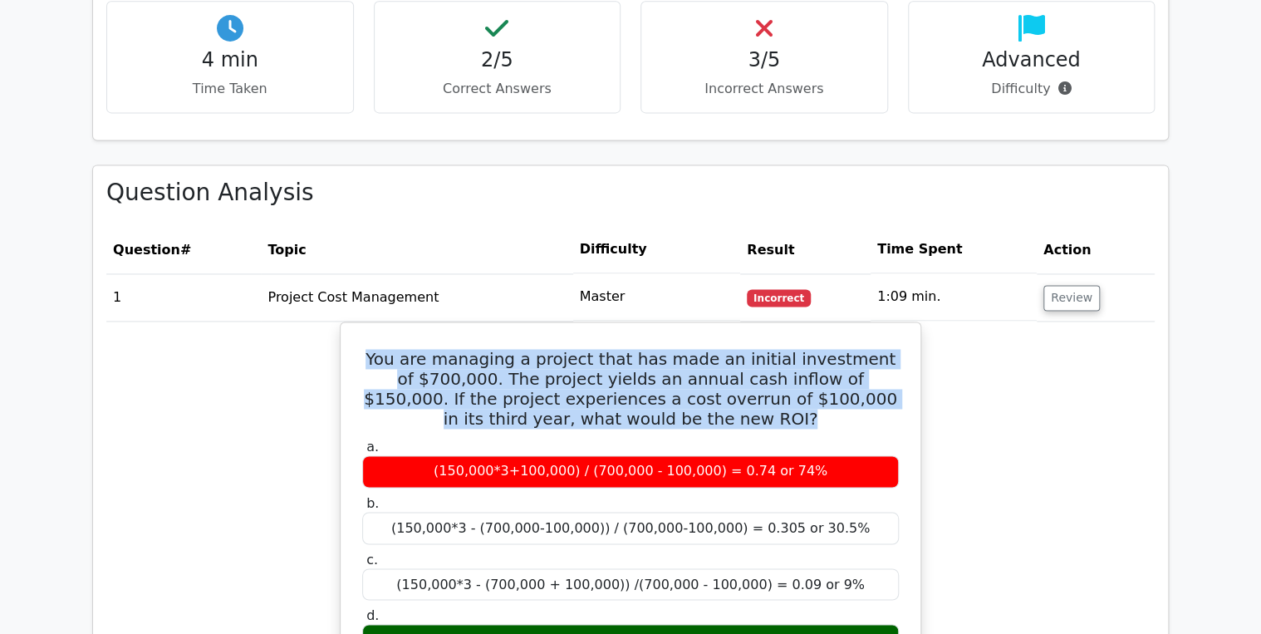
scroll to position [997, 0]
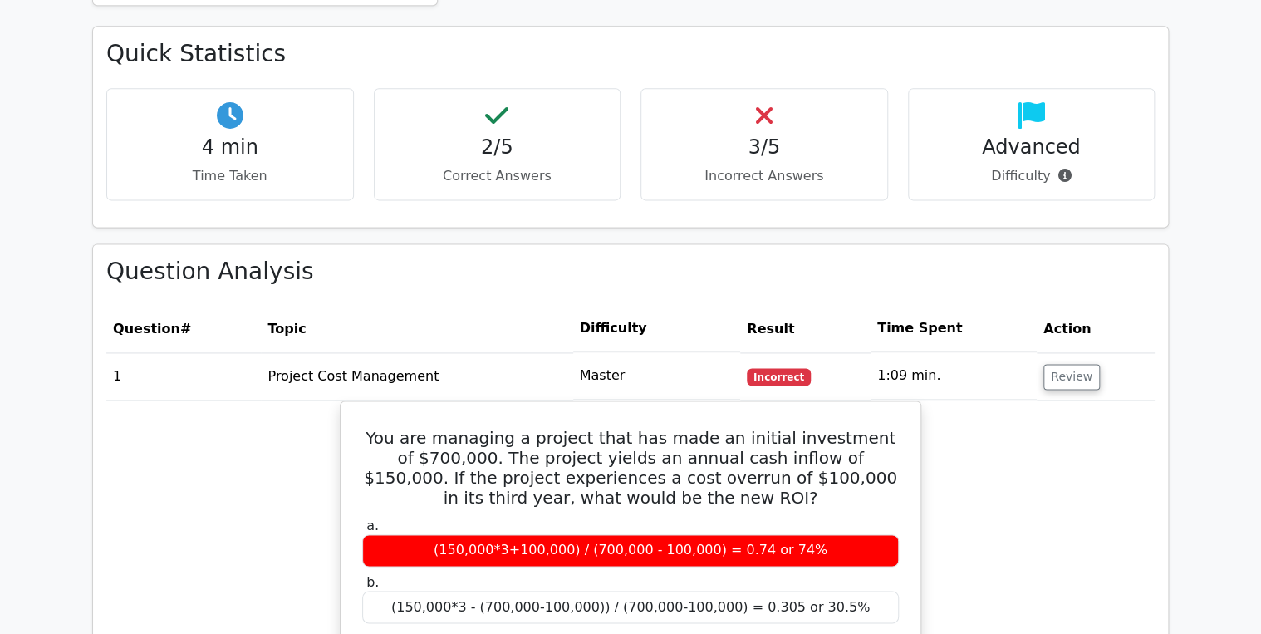
click at [1075, 352] on td "Review" at bounding box center [1096, 375] width 118 height 47
click at [1075, 364] on button "Review" at bounding box center [1071, 377] width 56 height 26
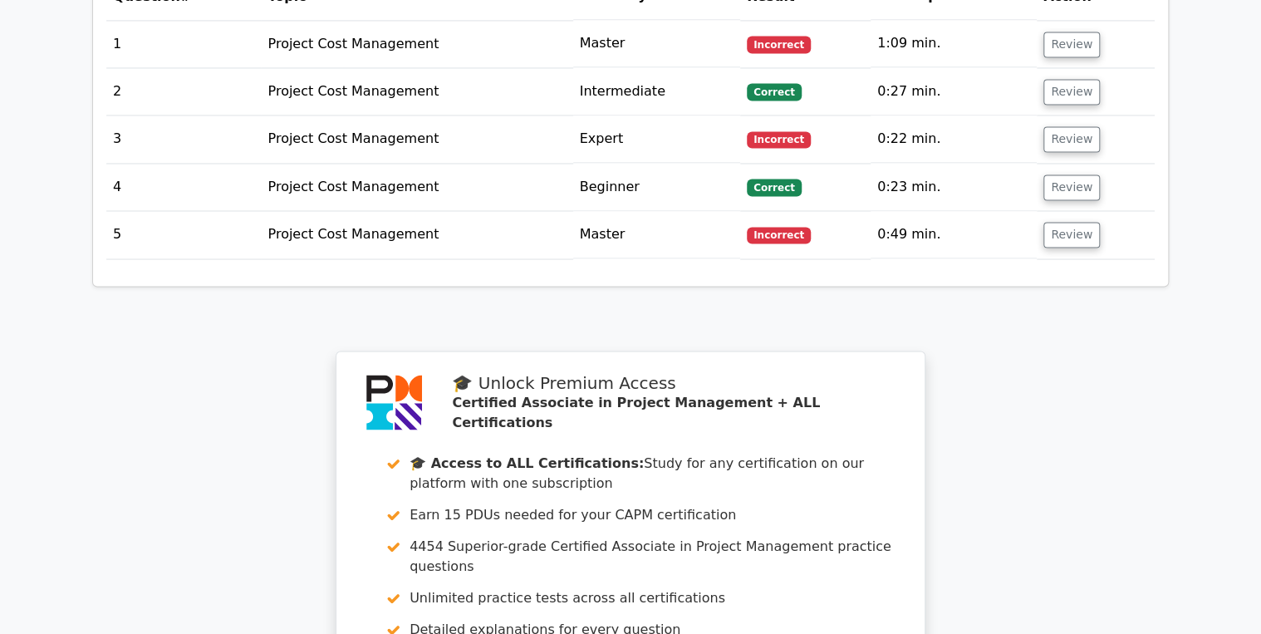
scroll to position [1063, 0]
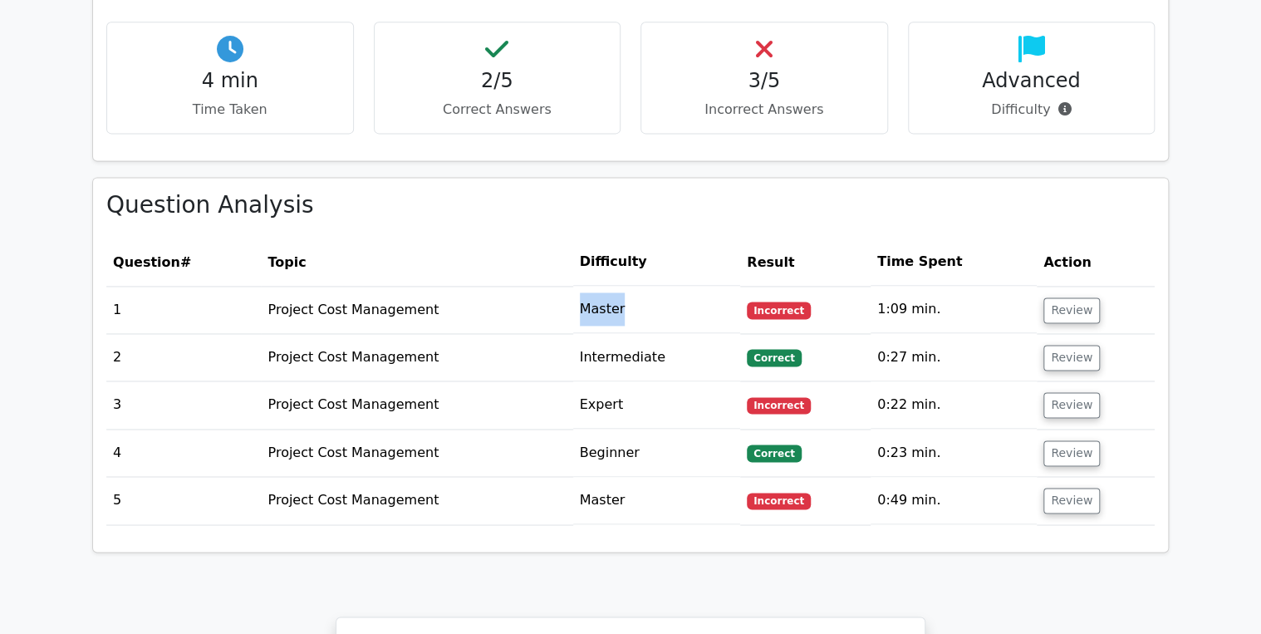
drag, startPoint x: 568, startPoint y: 284, endPoint x: 650, endPoint y: 291, distance: 82.5
click at [650, 291] on tr "1 Project Cost Management Master Incorrect 1:09 min. Review" at bounding box center [630, 309] width 1048 height 47
drag, startPoint x: 547, startPoint y: 486, endPoint x: 646, endPoint y: 489, distance: 98.9
click at [646, 489] on tr "5 Project Cost Management Master Incorrect 0:49 min. Review" at bounding box center [630, 500] width 1048 height 47
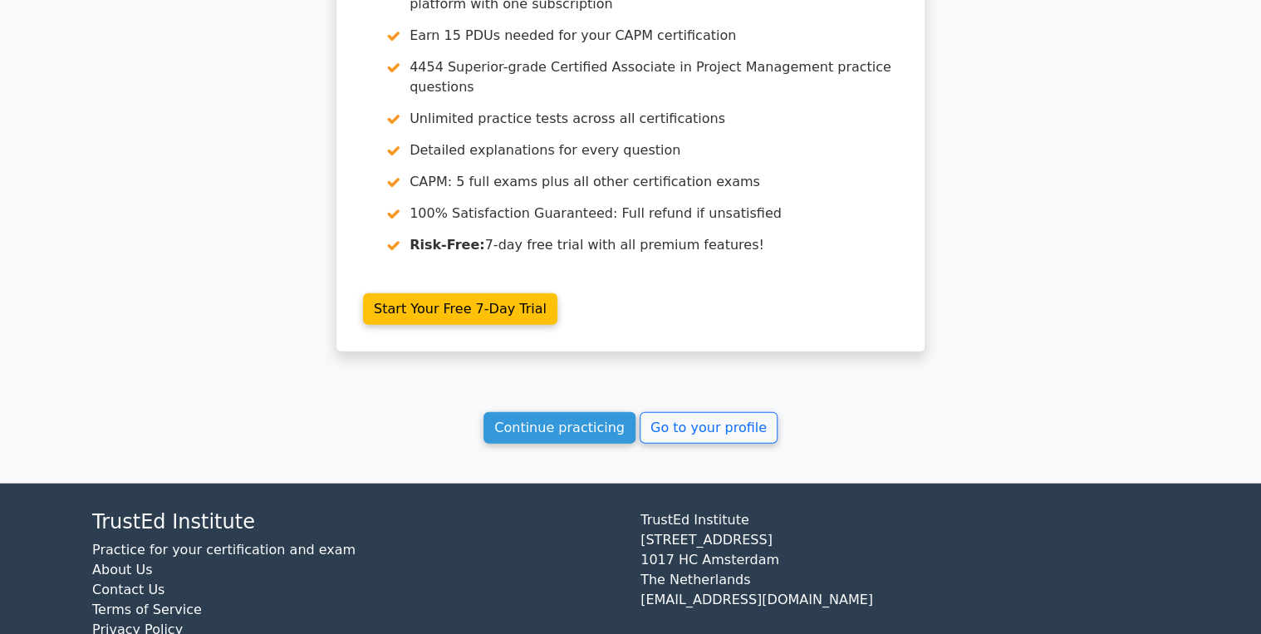
scroll to position [1808, 0]
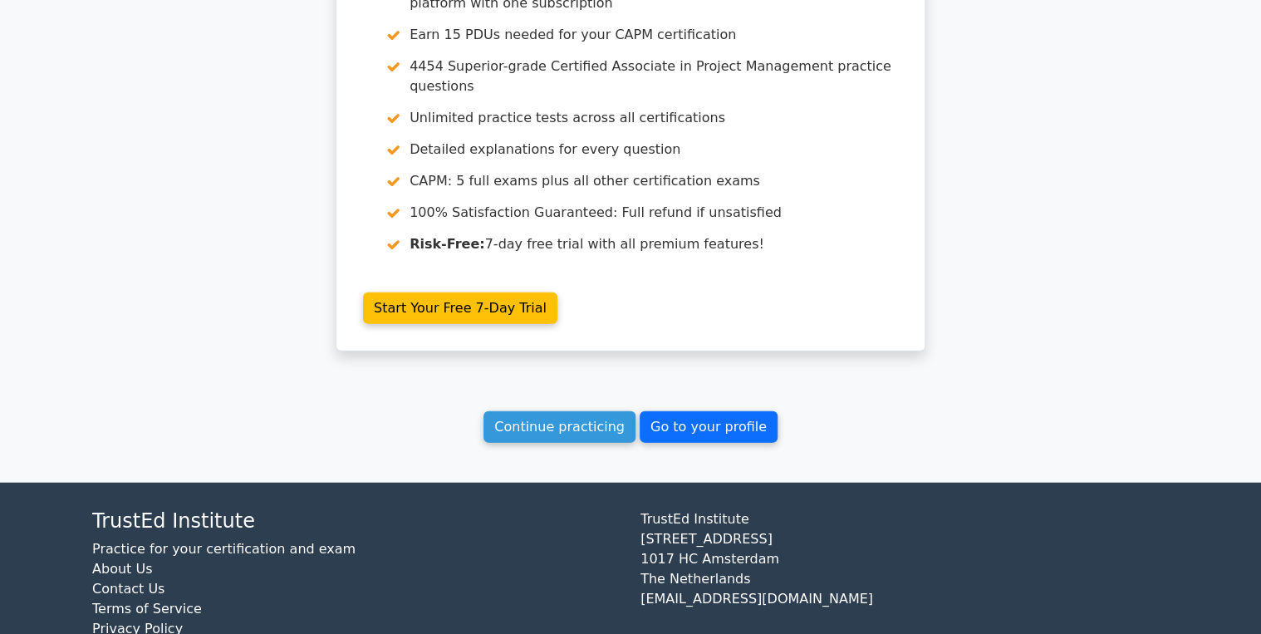
click at [687, 411] on link "Go to your profile" at bounding box center [709, 427] width 138 height 32
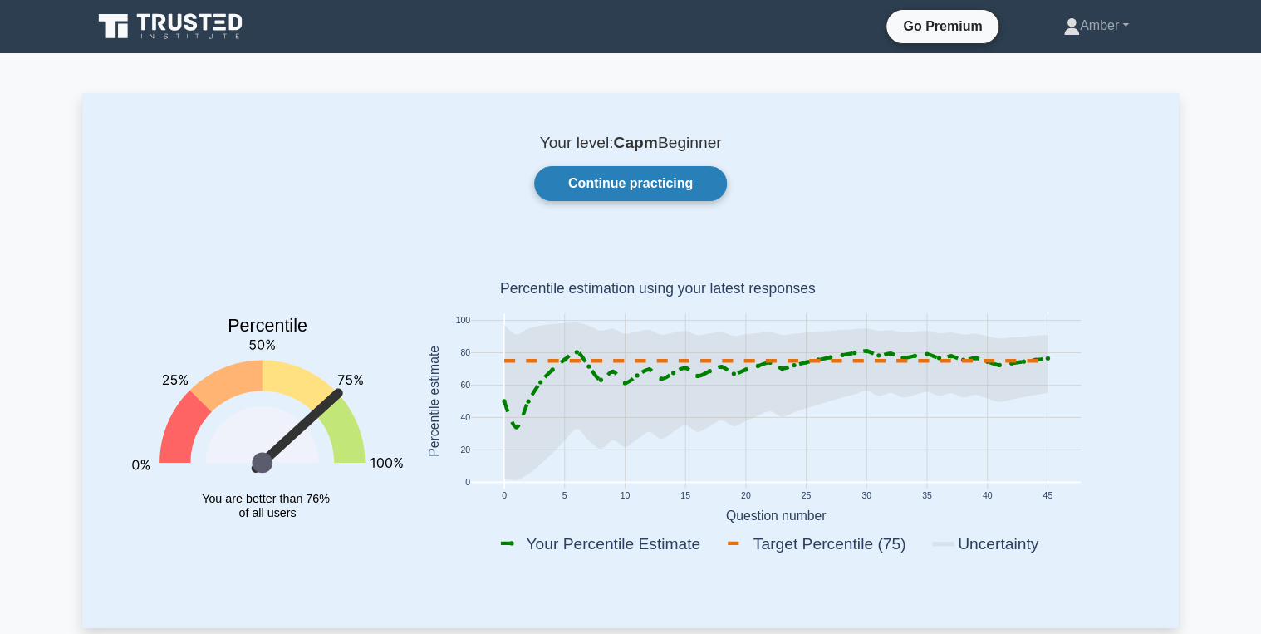
click at [612, 188] on link "Continue practicing" at bounding box center [630, 183] width 193 height 35
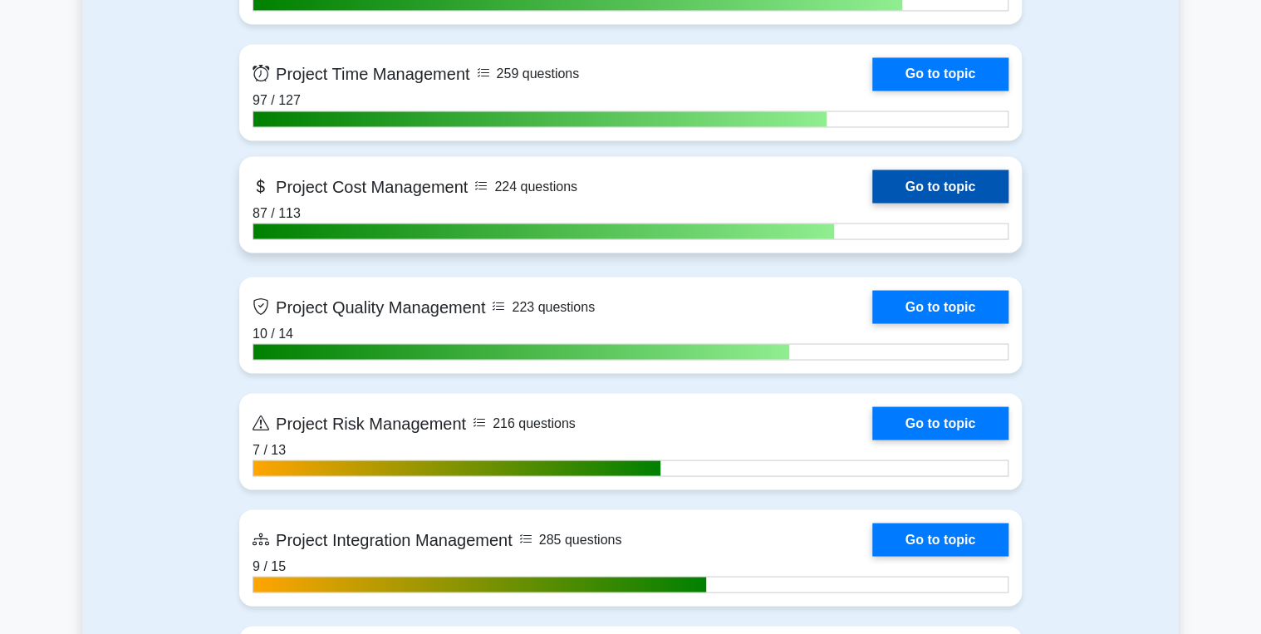
scroll to position [1396, 0]
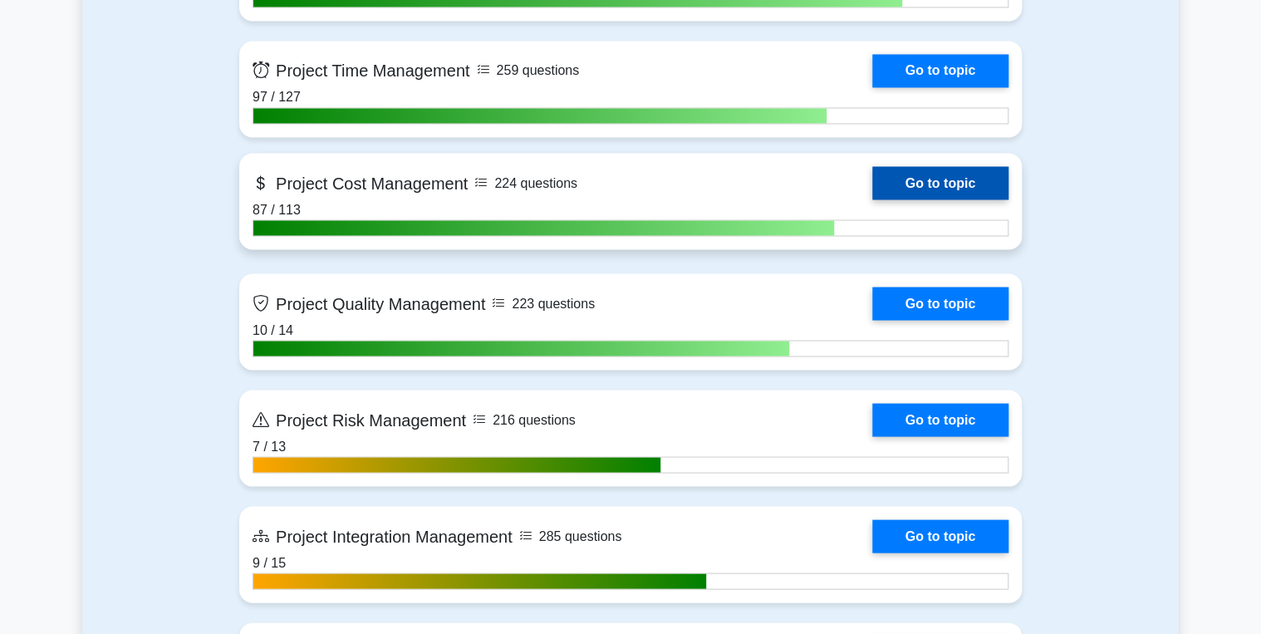
click at [930, 173] on link "Go to topic" at bounding box center [940, 182] width 136 height 33
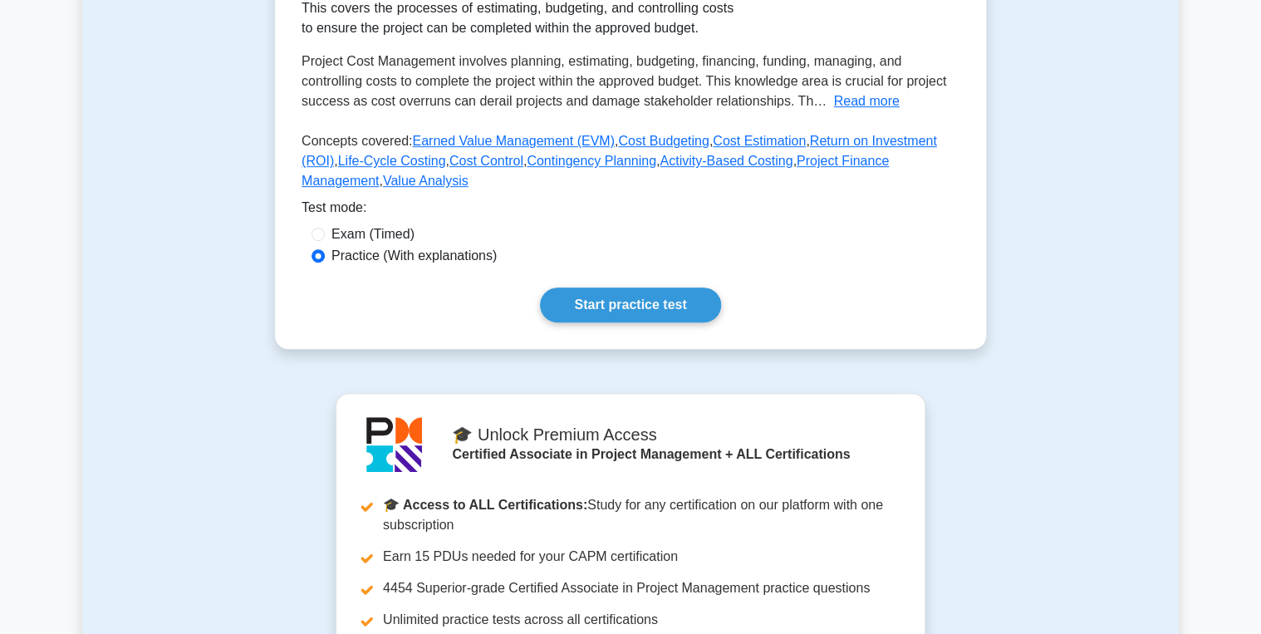
scroll to position [332, 0]
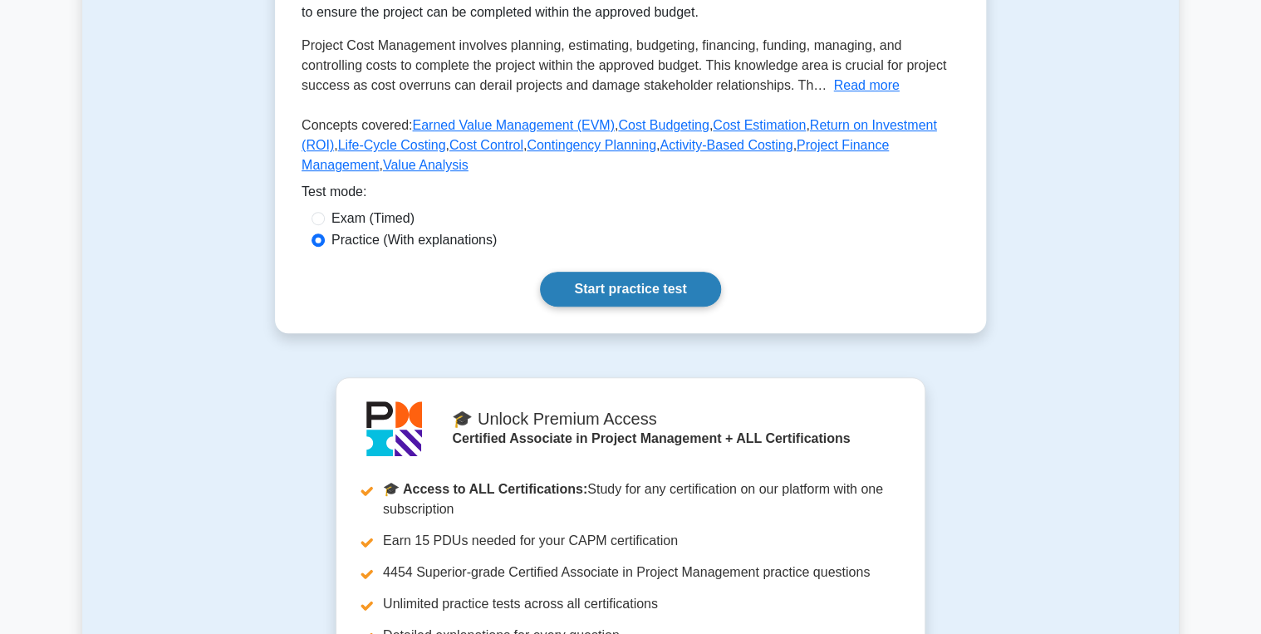
click at [587, 307] on link "Start practice test" at bounding box center [630, 289] width 180 height 35
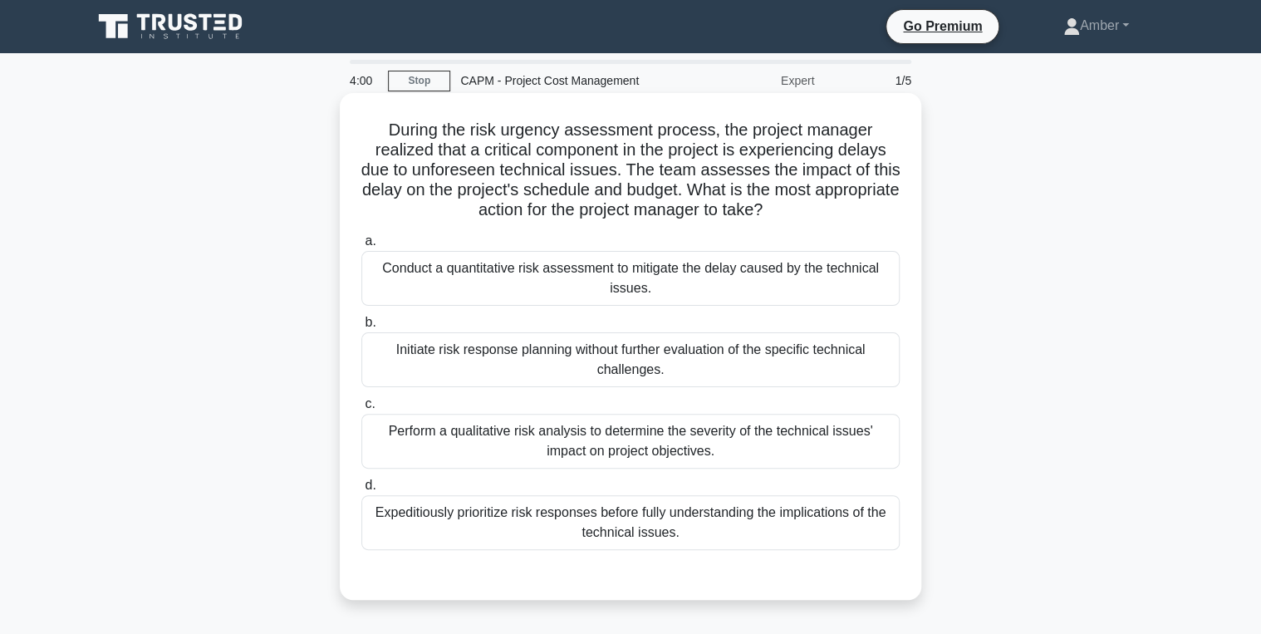
click at [618, 442] on div "Perform a qualitative risk analysis to determine the severity of the technical …" at bounding box center [630, 441] width 538 height 55
click at [361, 410] on input "c. Perform a qualitative risk analysis to determine the severity of the technic…" at bounding box center [361, 404] width 0 height 11
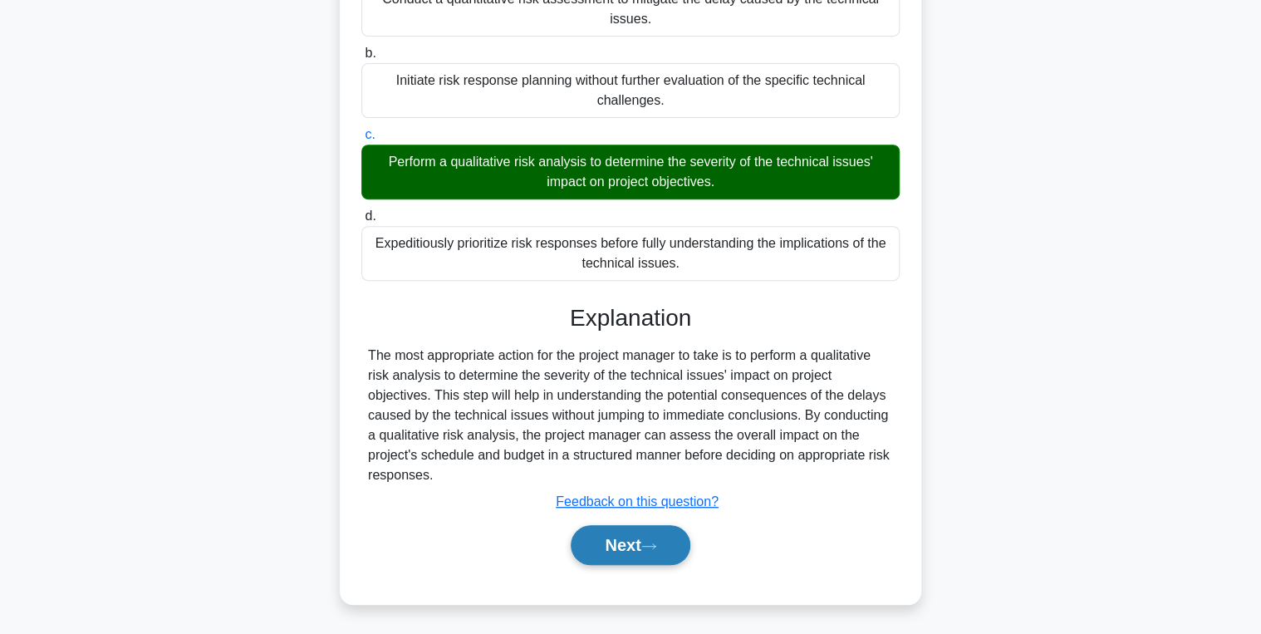
click at [611, 552] on button "Next" at bounding box center [630, 545] width 119 height 40
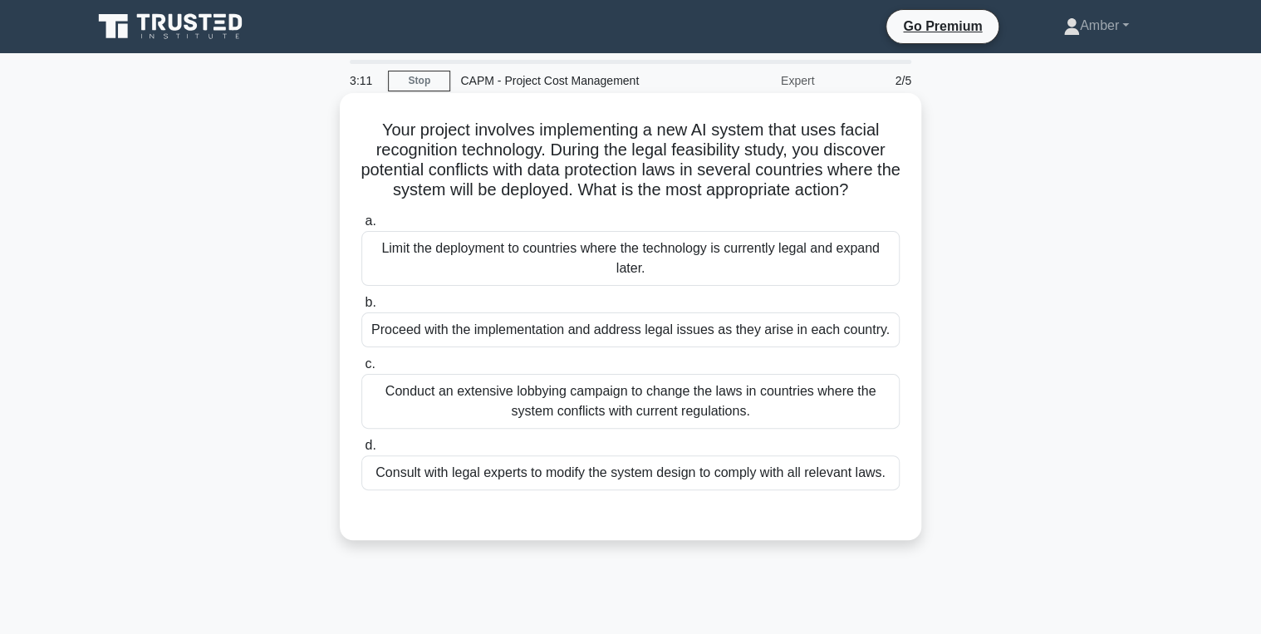
click at [556, 464] on div "Consult with legal experts to modify the system design to comply with all relev…" at bounding box center [630, 472] width 538 height 35
click at [361, 451] on input "d. Consult with legal experts to modify the system design to comply with all re…" at bounding box center [361, 445] width 0 height 11
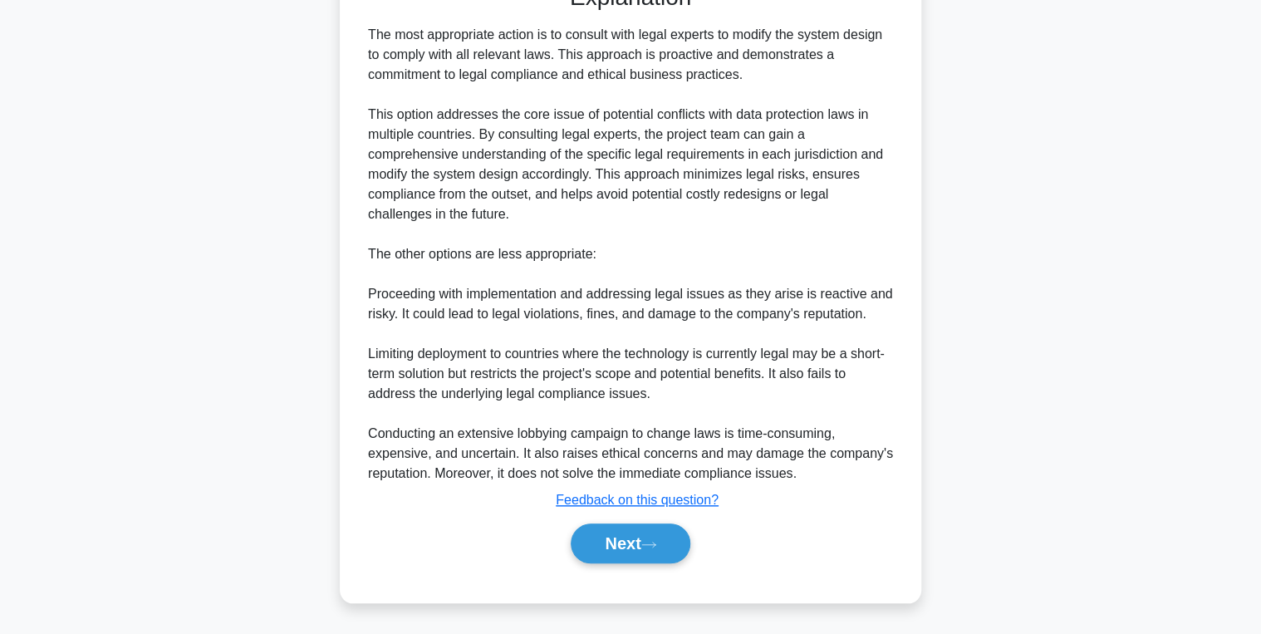
scroll to position [548, 0]
click at [608, 542] on button "Next" at bounding box center [630, 543] width 119 height 40
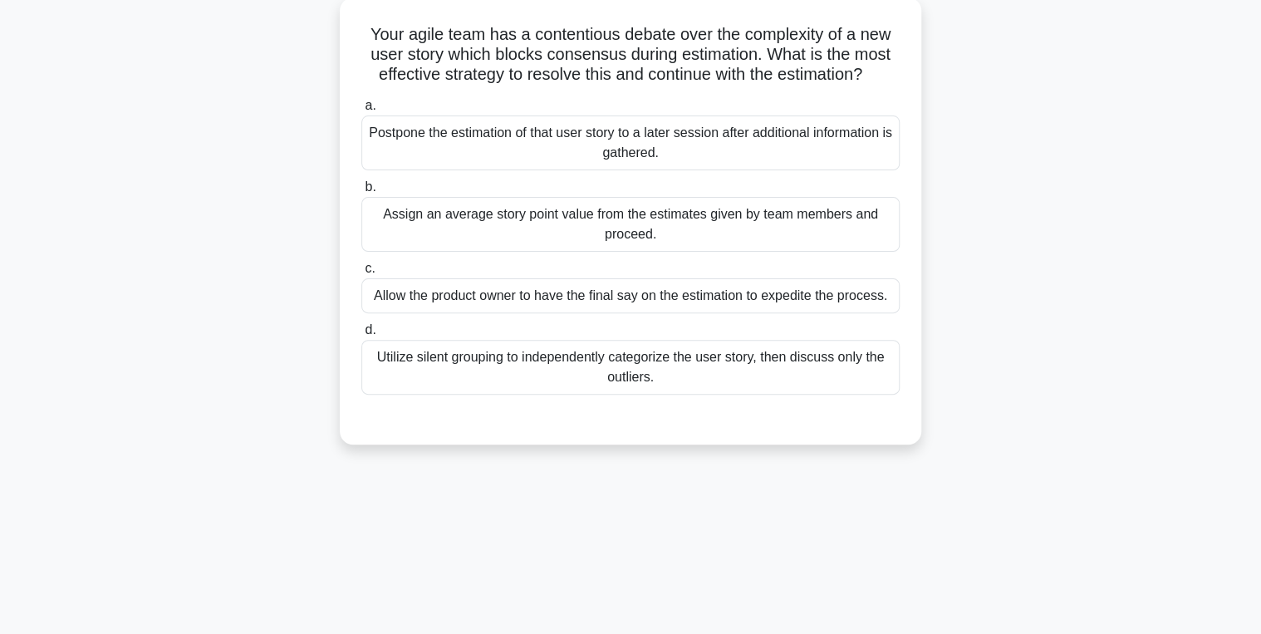
scroll to position [0, 0]
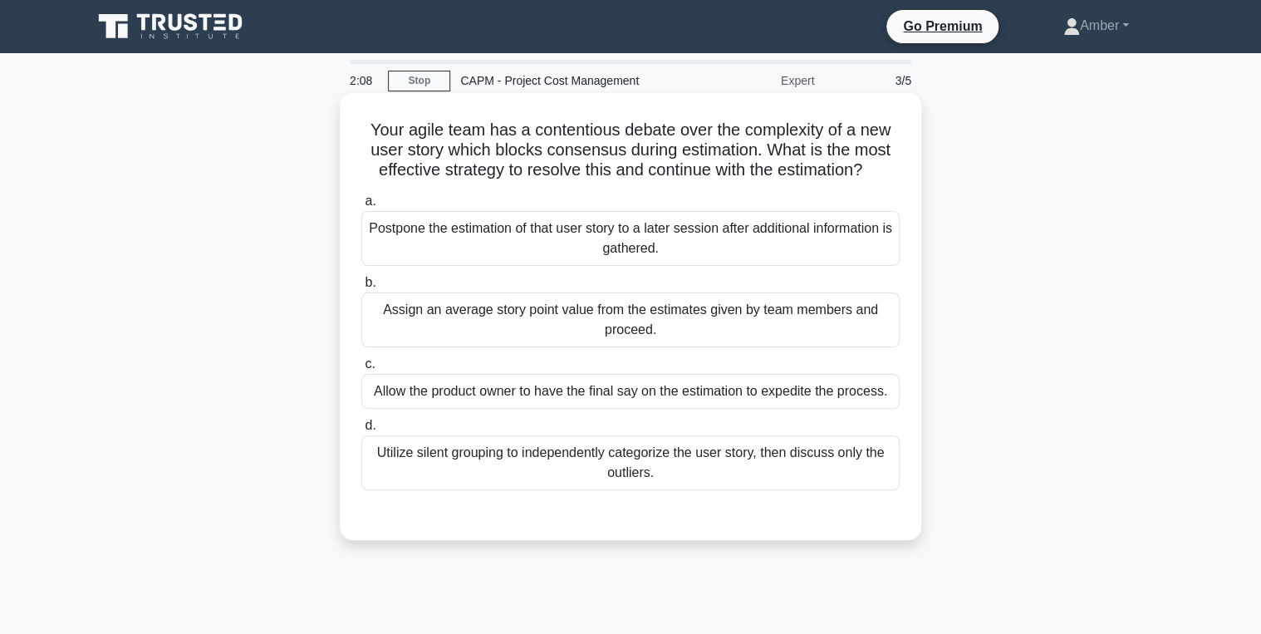
click at [534, 395] on div "Allow the product owner to have the final say on the estimation to expedite the…" at bounding box center [630, 391] width 538 height 35
click at [361, 370] on input "c. Allow the product owner to have the final say on the estimation to expedite …" at bounding box center [361, 364] width 0 height 11
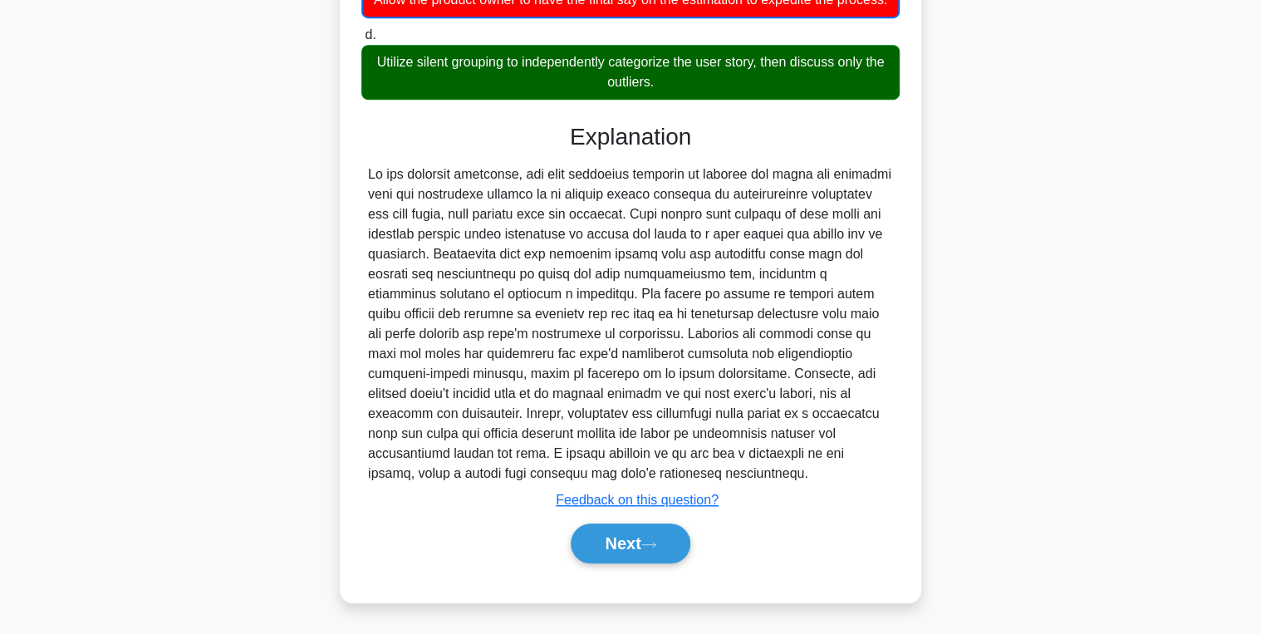
scroll to position [410, 0]
click at [607, 544] on button "Next" at bounding box center [630, 543] width 119 height 40
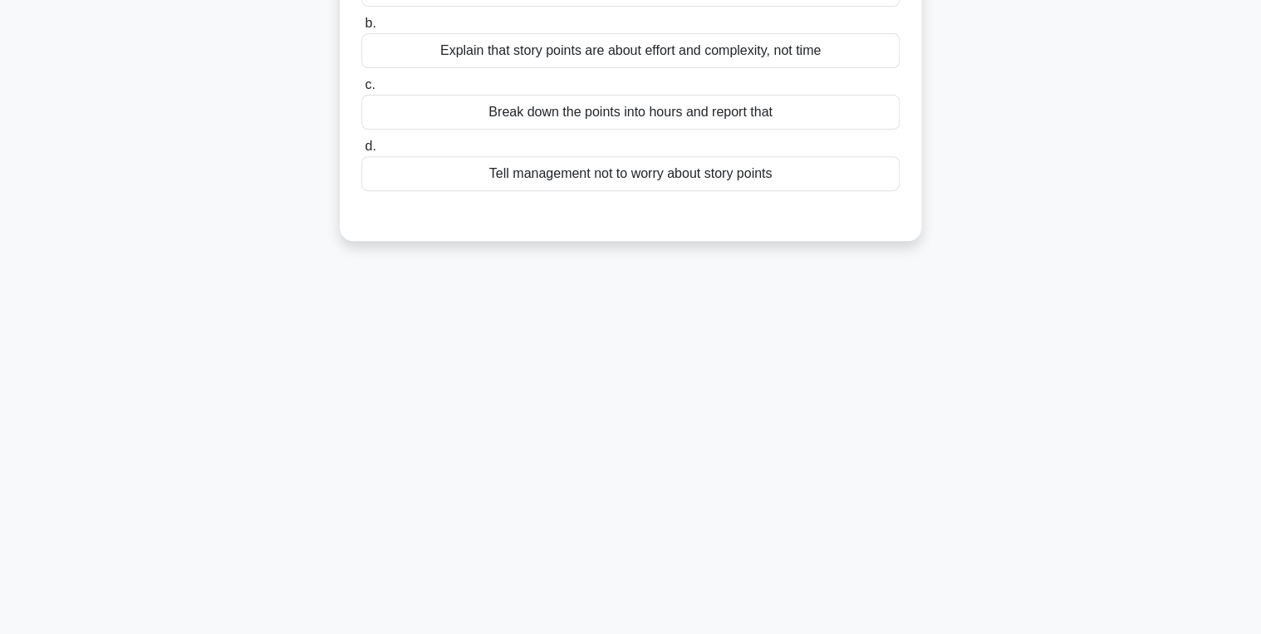
scroll to position [0, 0]
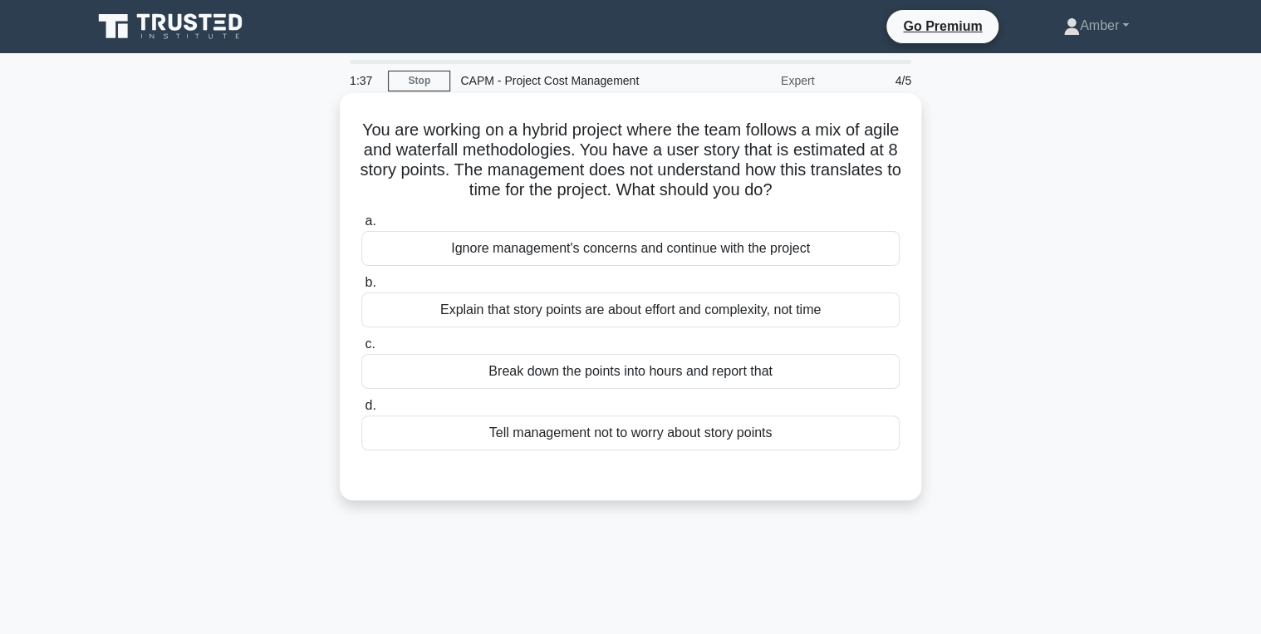
click at [667, 322] on div "Explain that story points are about effort and complexity, not time" at bounding box center [630, 309] width 538 height 35
click at [361, 288] on input "b. Explain that story points are about effort and complexity, not time" at bounding box center [361, 282] width 0 height 11
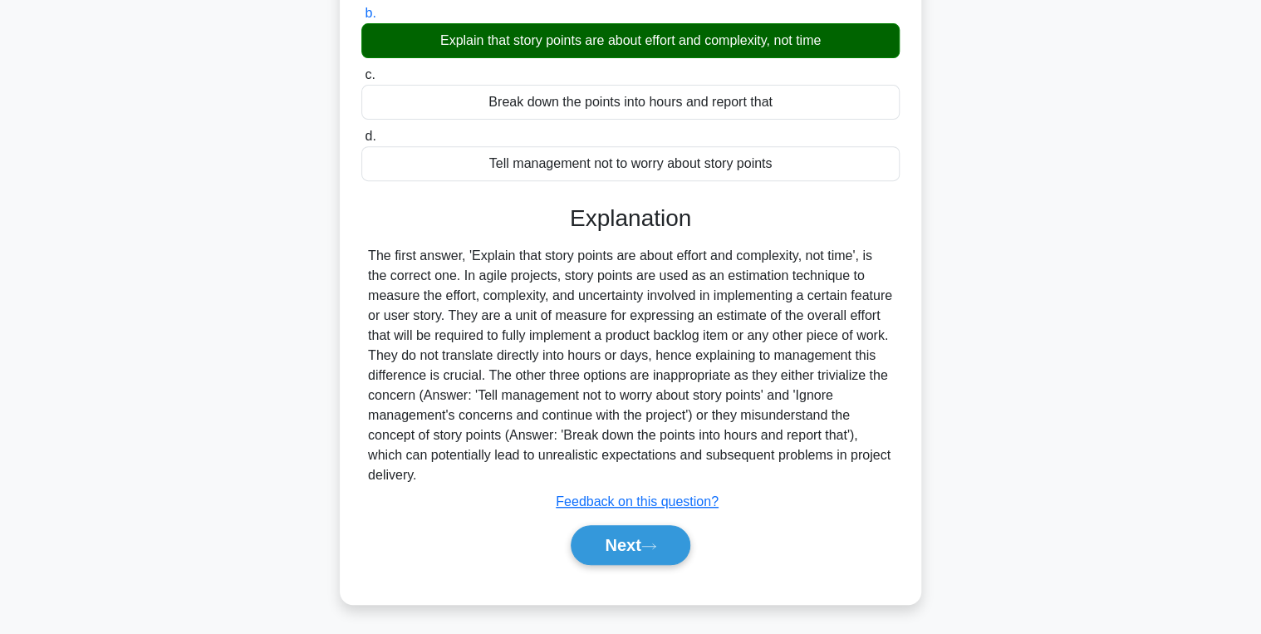
scroll to position [269, 0]
click at [608, 533] on button "Next" at bounding box center [630, 545] width 119 height 40
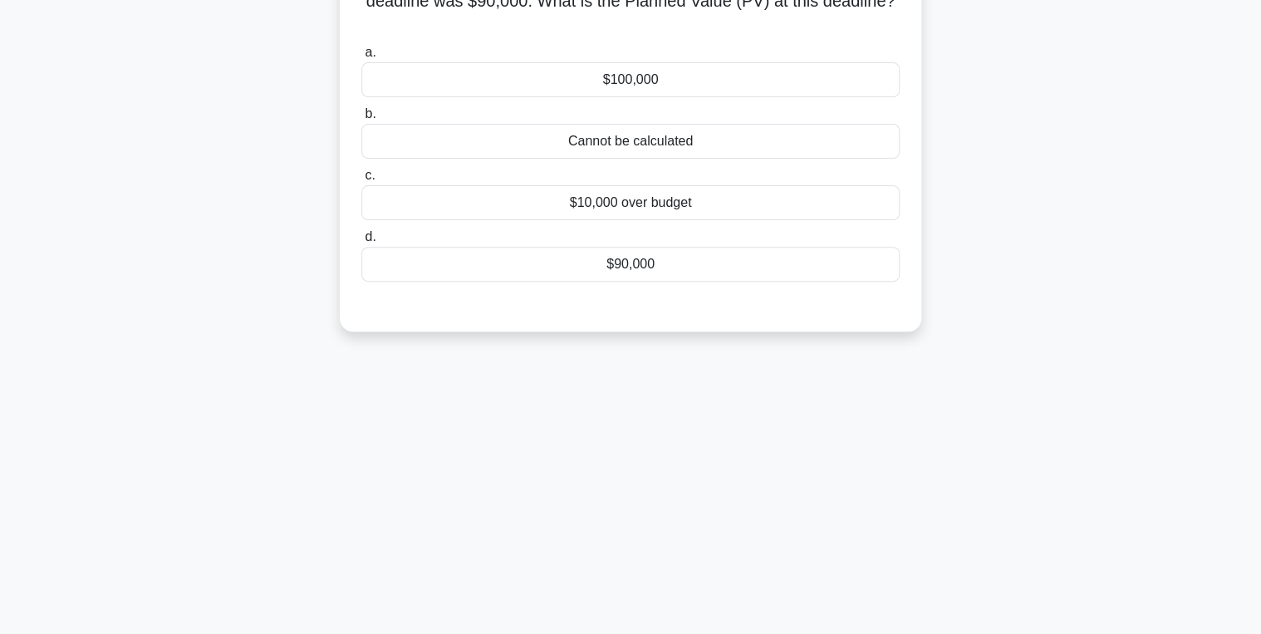
scroll to position [0, 0]
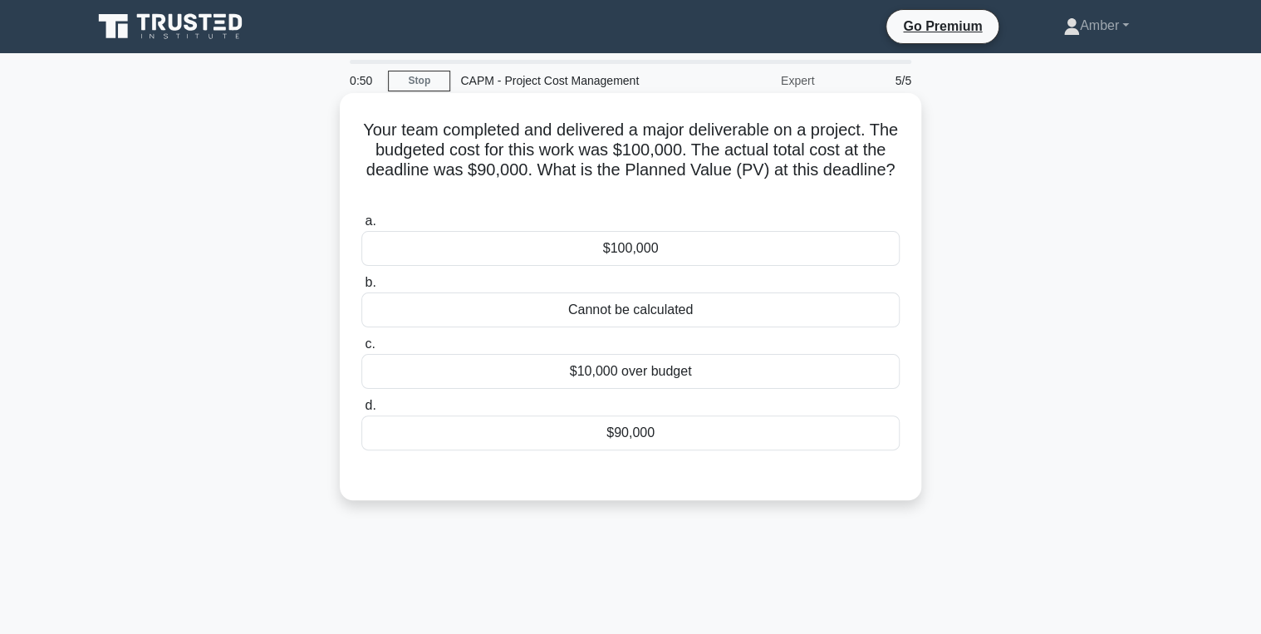
click at [616, 239] on div "$100,000" at bounding box center [630, 248] width 538 height 35
click at [361, 227] on input "a. $100,000" at bounding box center [361, 221] width 0 height 11
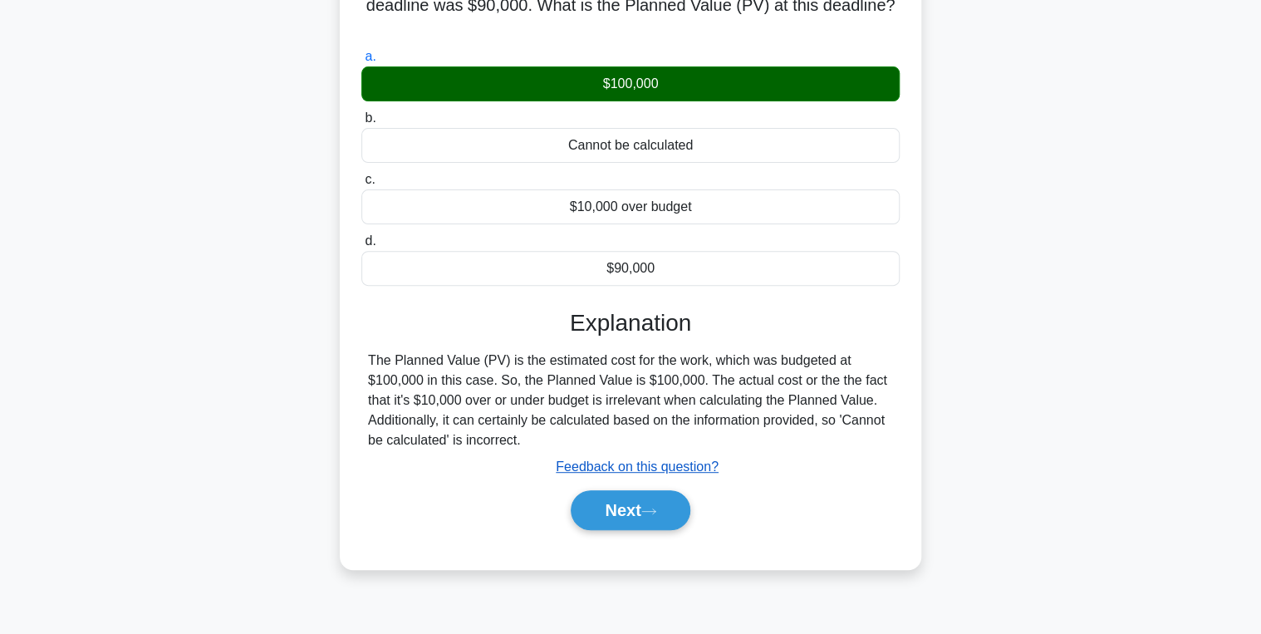
scroll to position [263, 0]
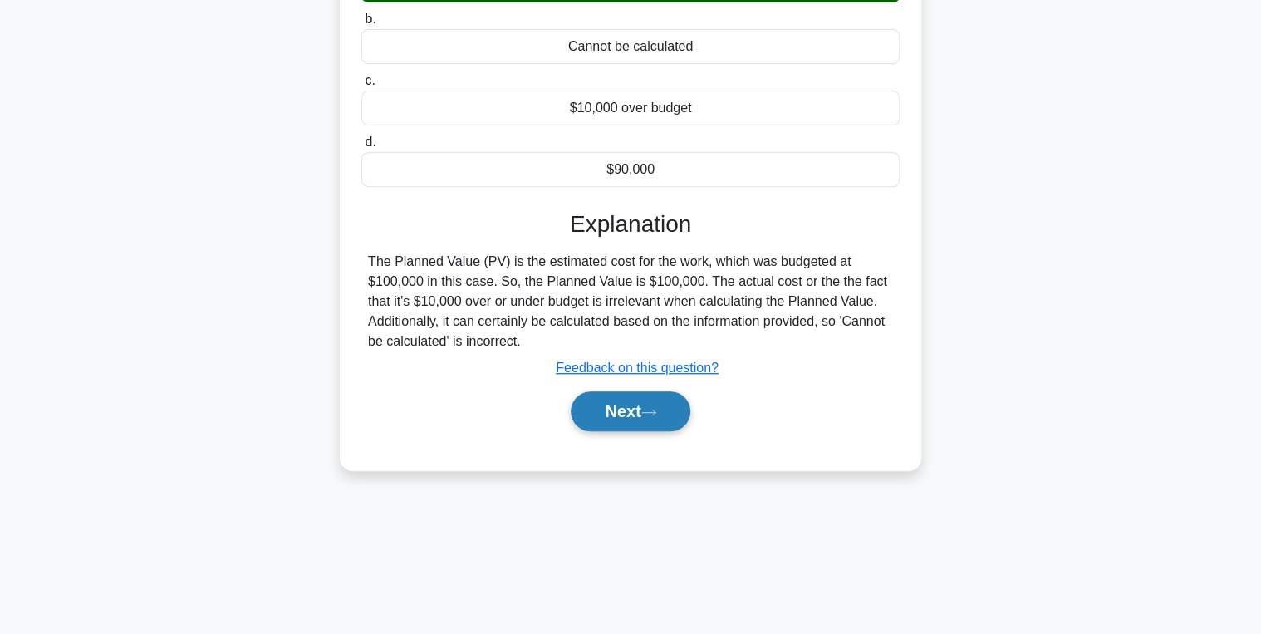
click at [634, 409] on button "Next" at bounding box center [630, 411] width 119 height 40
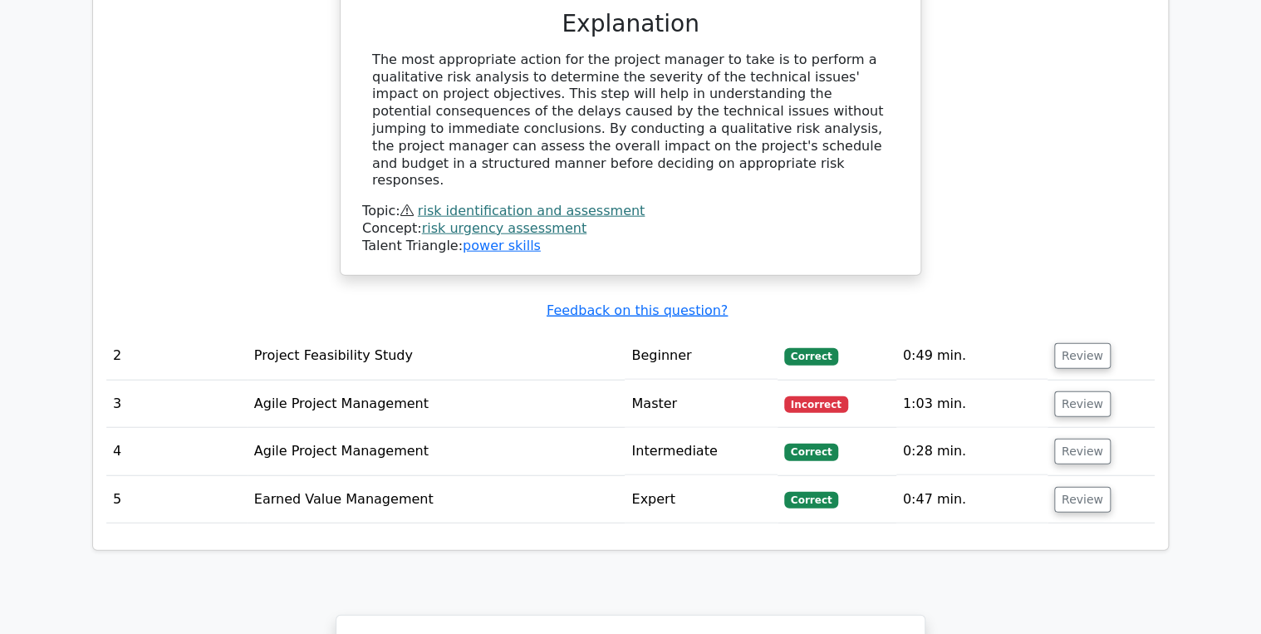
scroll to position [1861, 0]
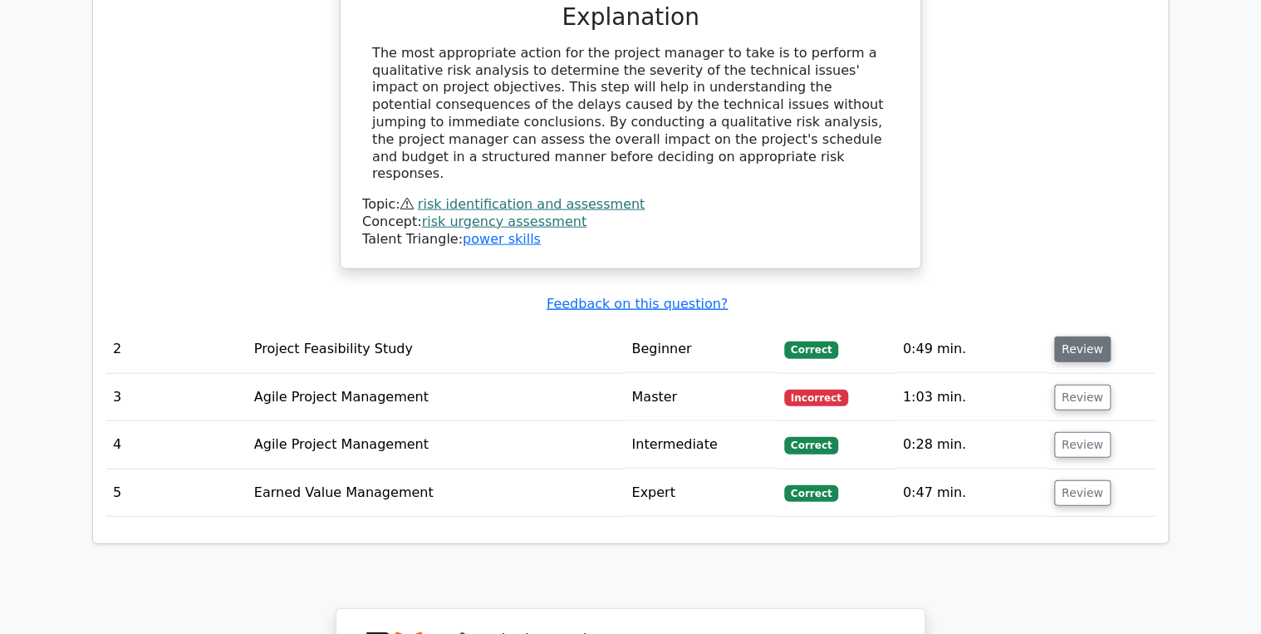
click at [1080, 336] on button "Review" at bounding box center [1082, 349] width 56 height 26
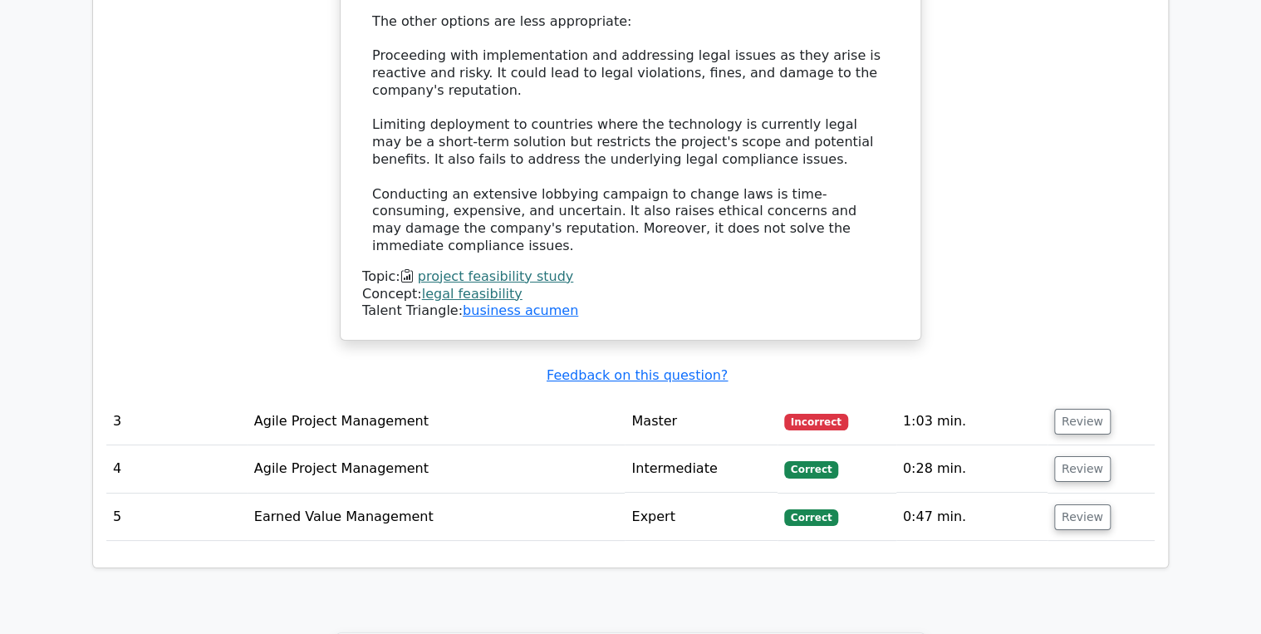
scroll to position [2924, 0]
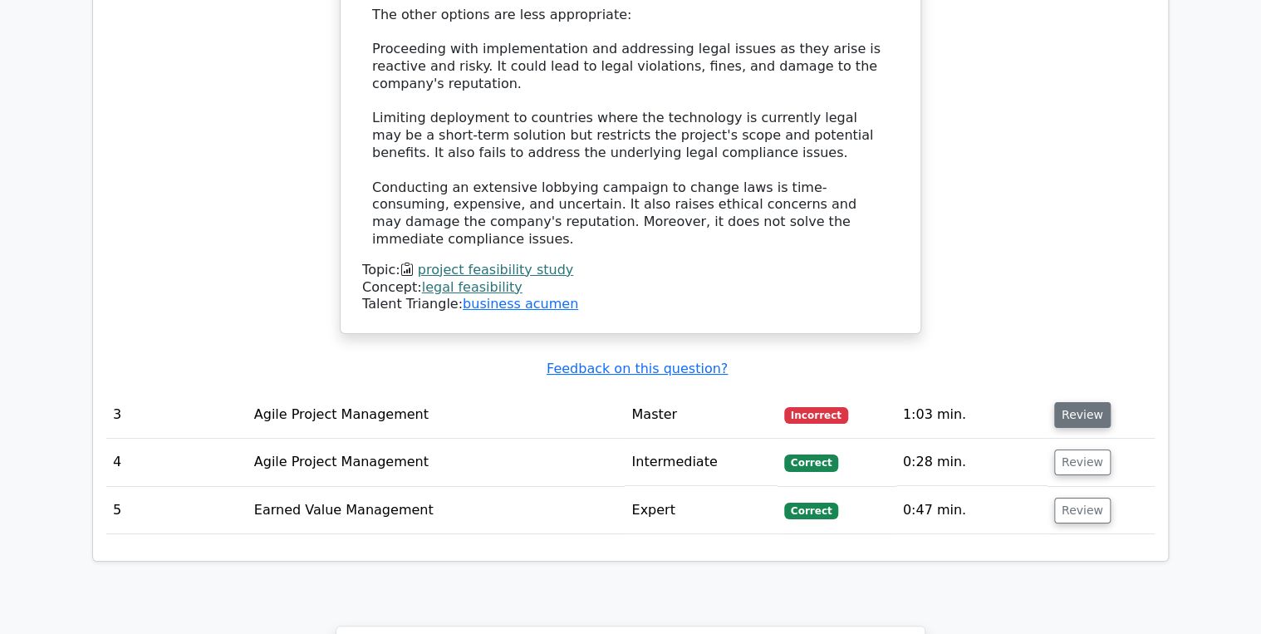
click at [1091, 402] on button "Review" at bounding box center [1082, 415] width 56 height 26
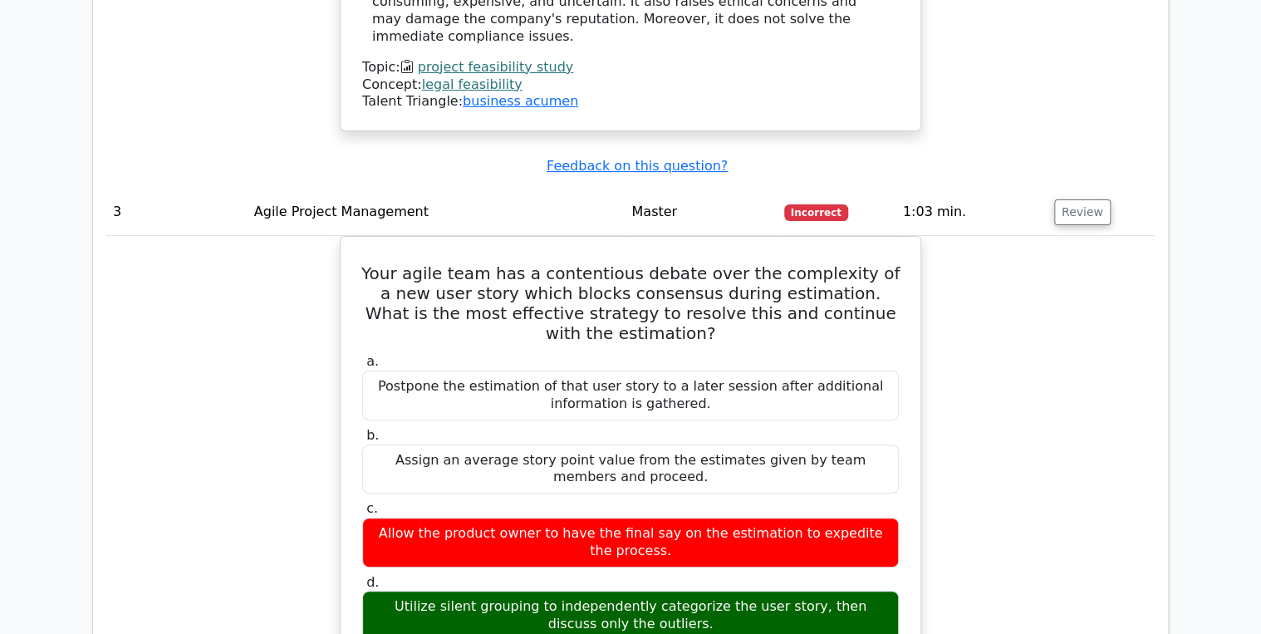
scroll to position [3123, 0]
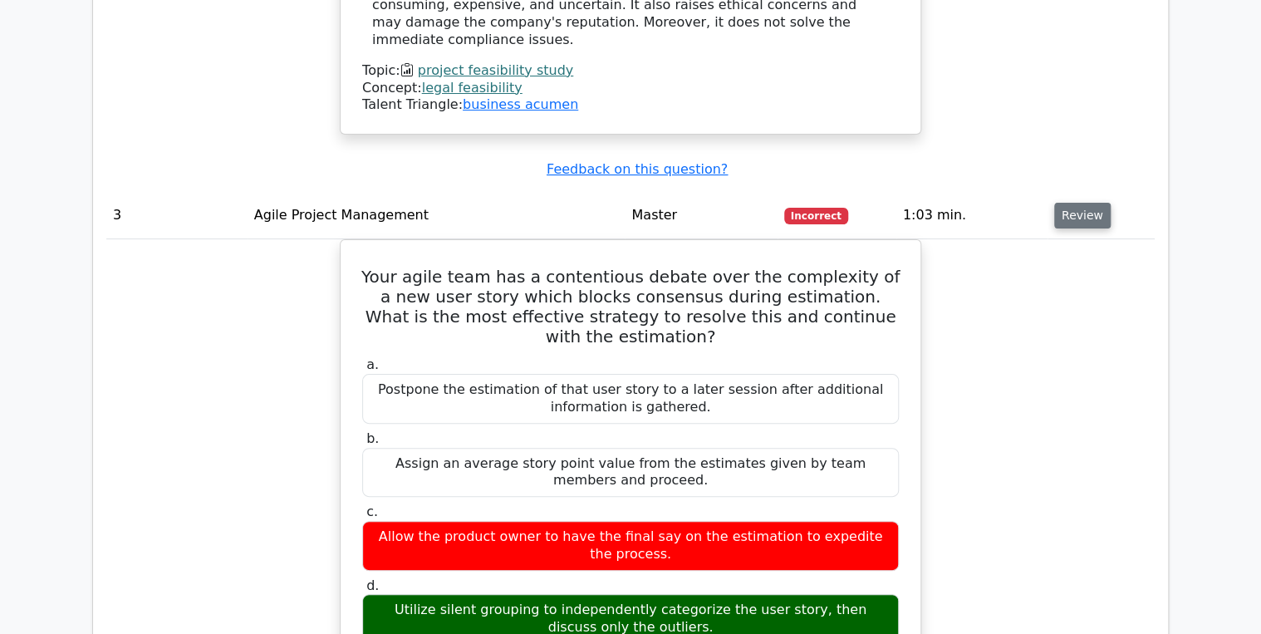
click at [1069, 203] on button "Review" at bounding box center [1082, 216] width 56 height 26
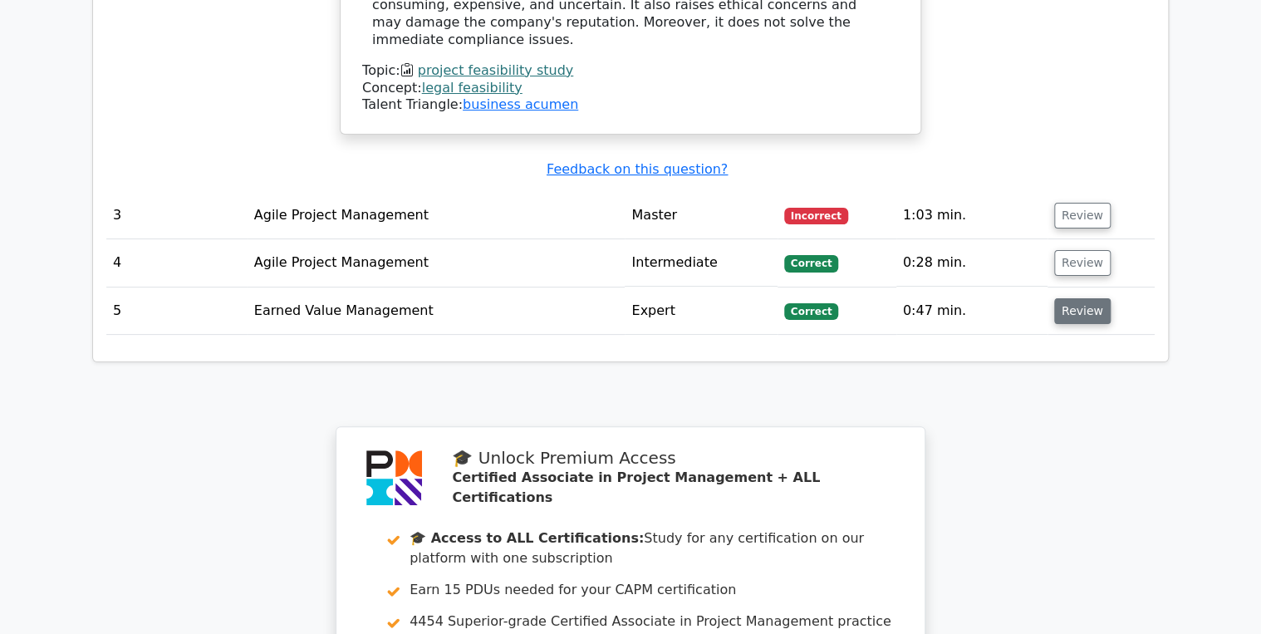
click at [1092, 298] on button "Review" at bounding box center [1082, 311] width 56 height 26
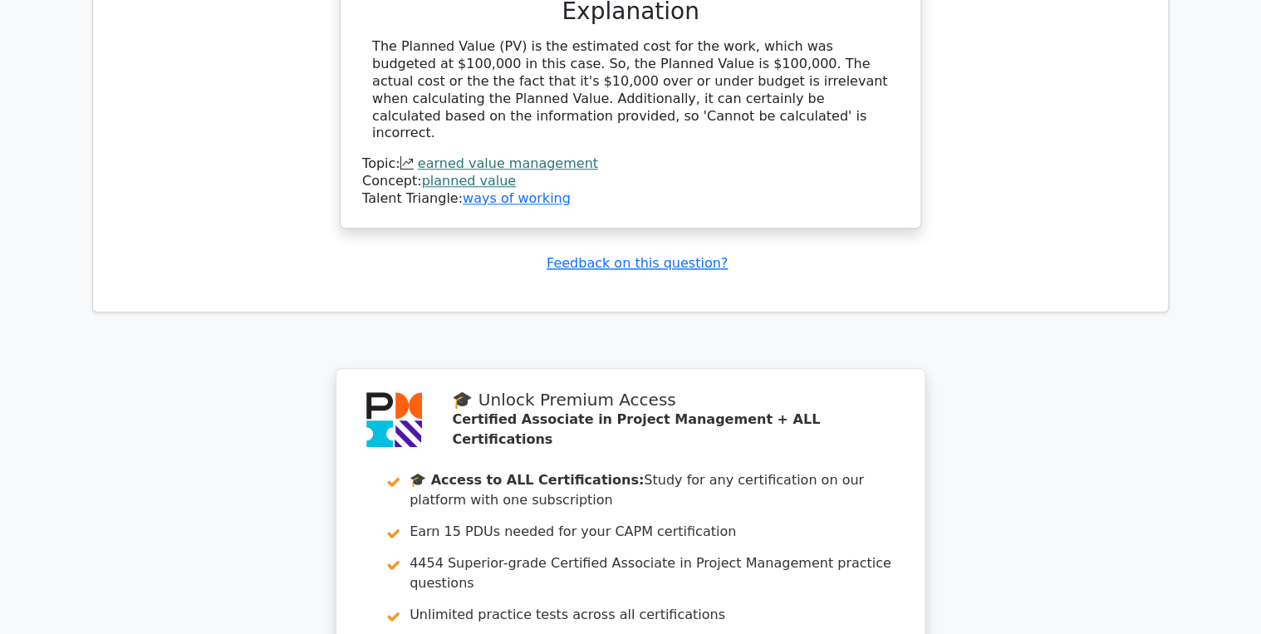
scroll to position [4054, 0]
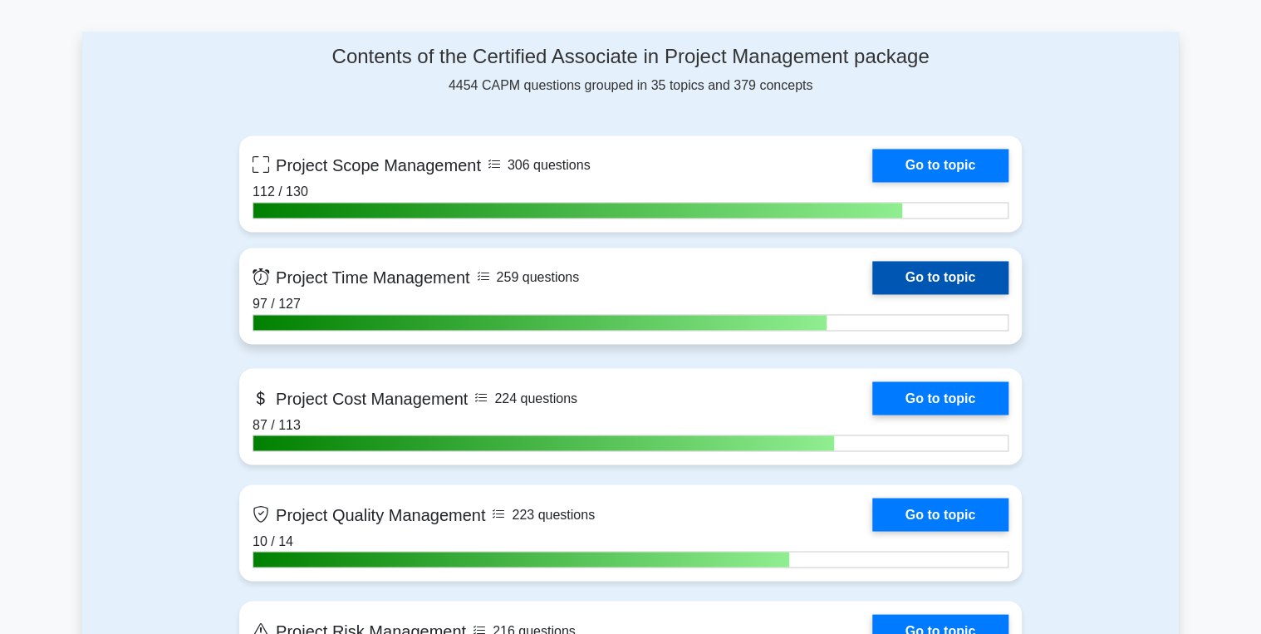
scroll to position [1196, 0]
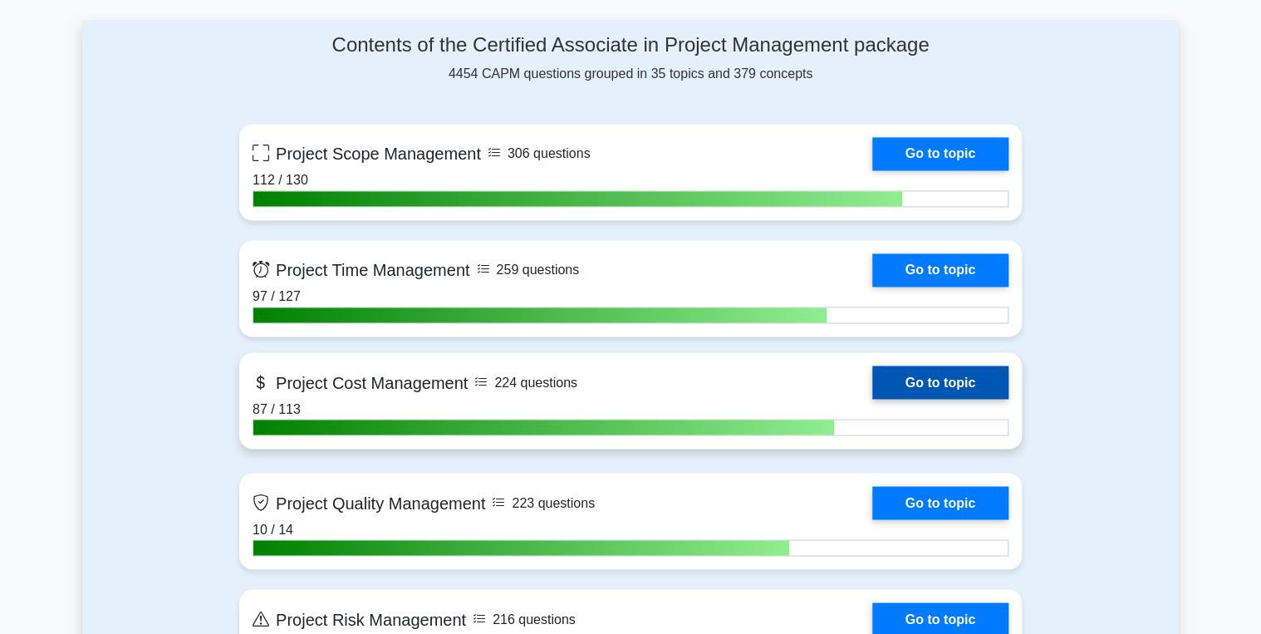
click at [917, 381] on link "Go to topic" at bounding box center [940, 382] width 136 height 33
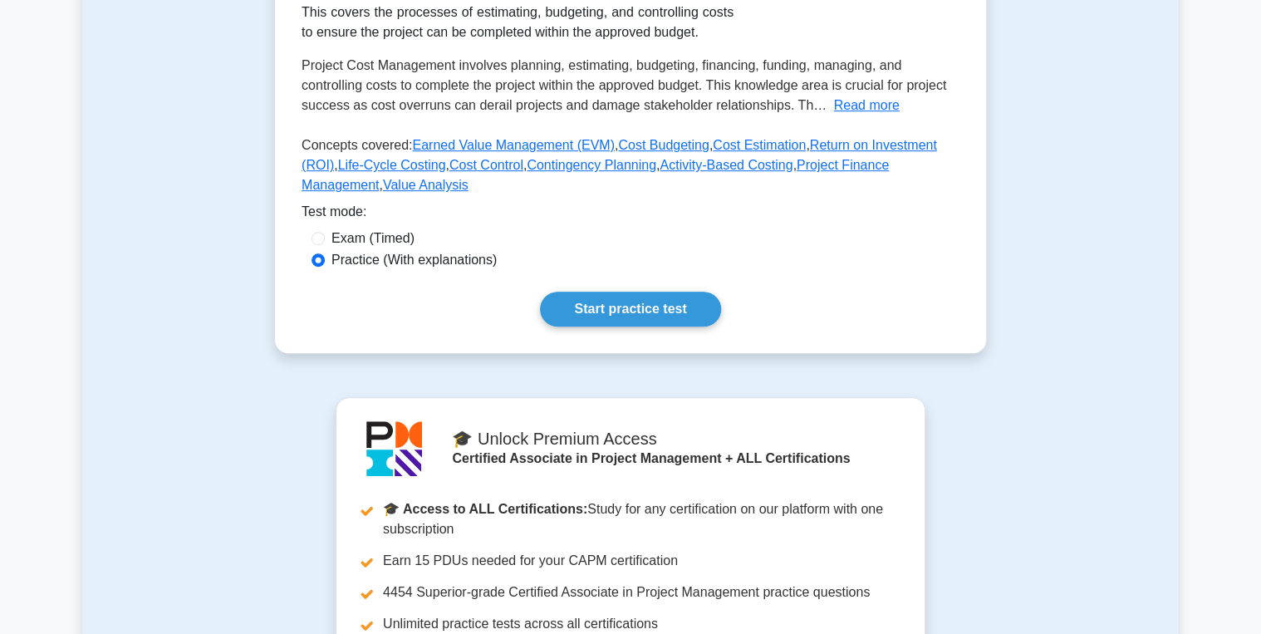
scroll to position [332, 0]
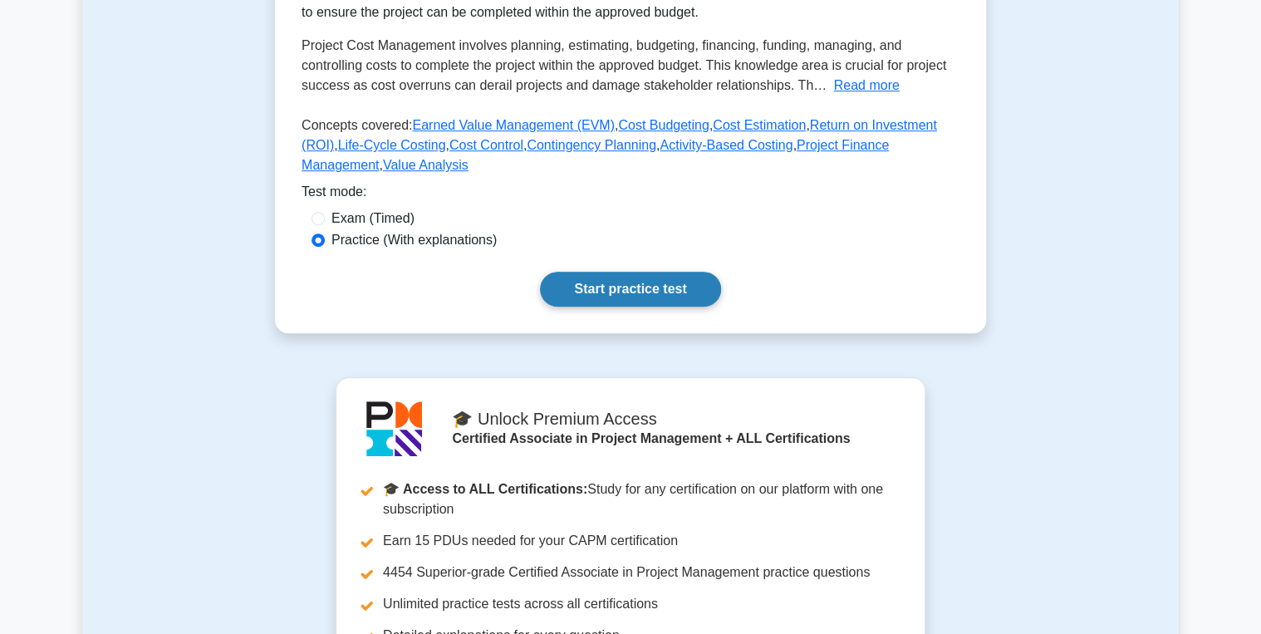
click at [611, 307] on link "Start practice test" at bounding box center [630, 289] width 180 height 35
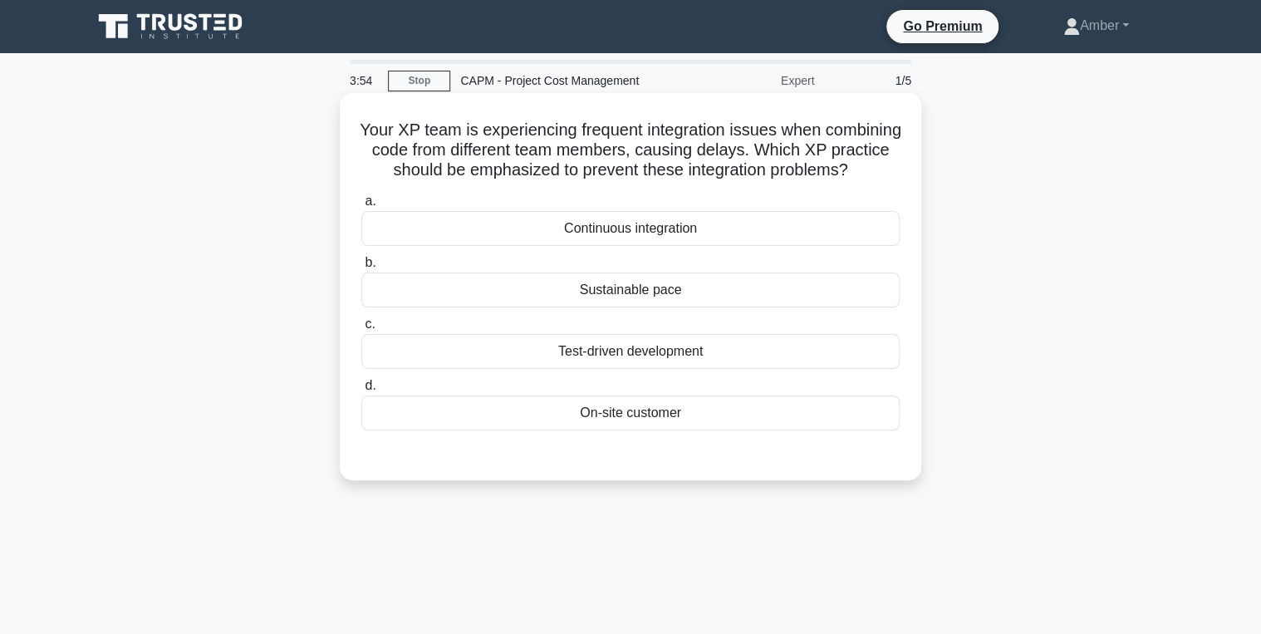
click at [586, 369] on div "Test-driven development" at bounding box center [630, 351] width 538 height 35
click at [361, 330] on input "c. Test-driven development" at bounding box center [361, 324] width 0 height 11
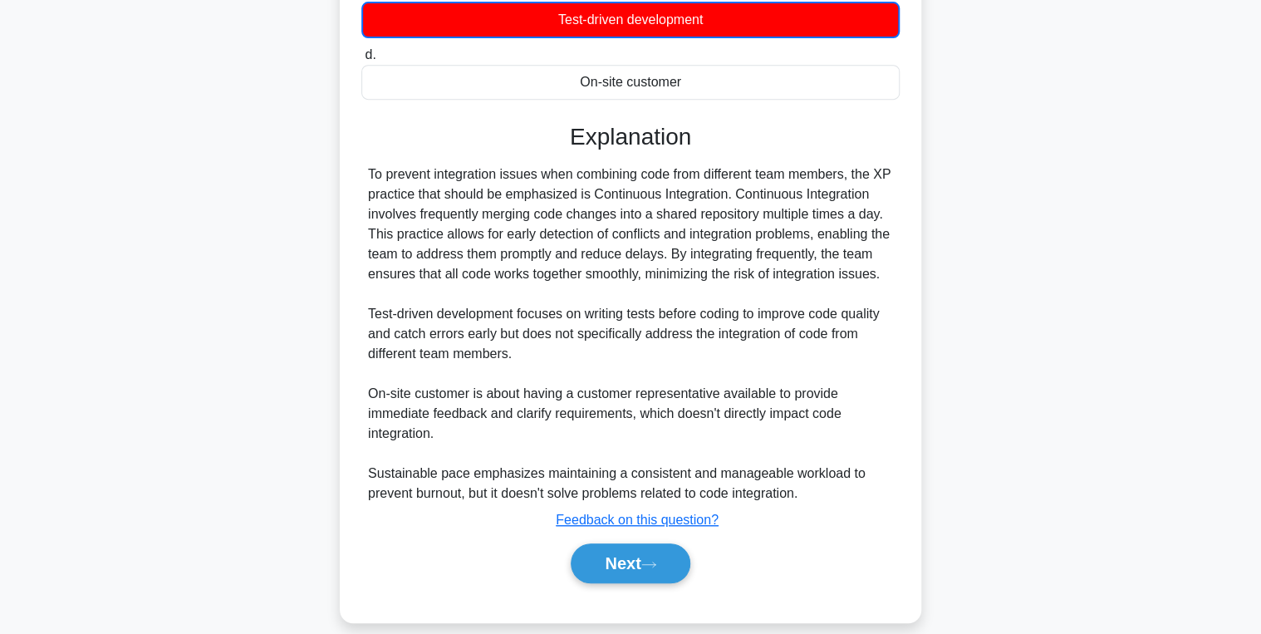
scroll to position [370, 0]
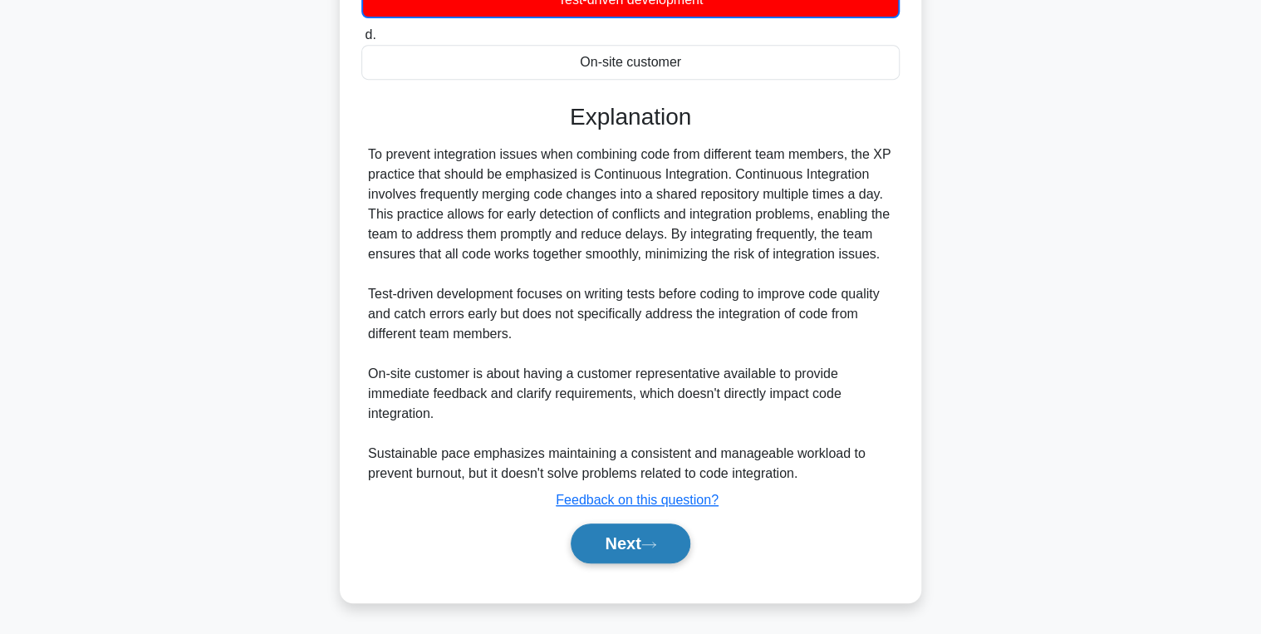
click at [622, 542] on button "Next" at bounding box center [630, 543] width 119 height 40
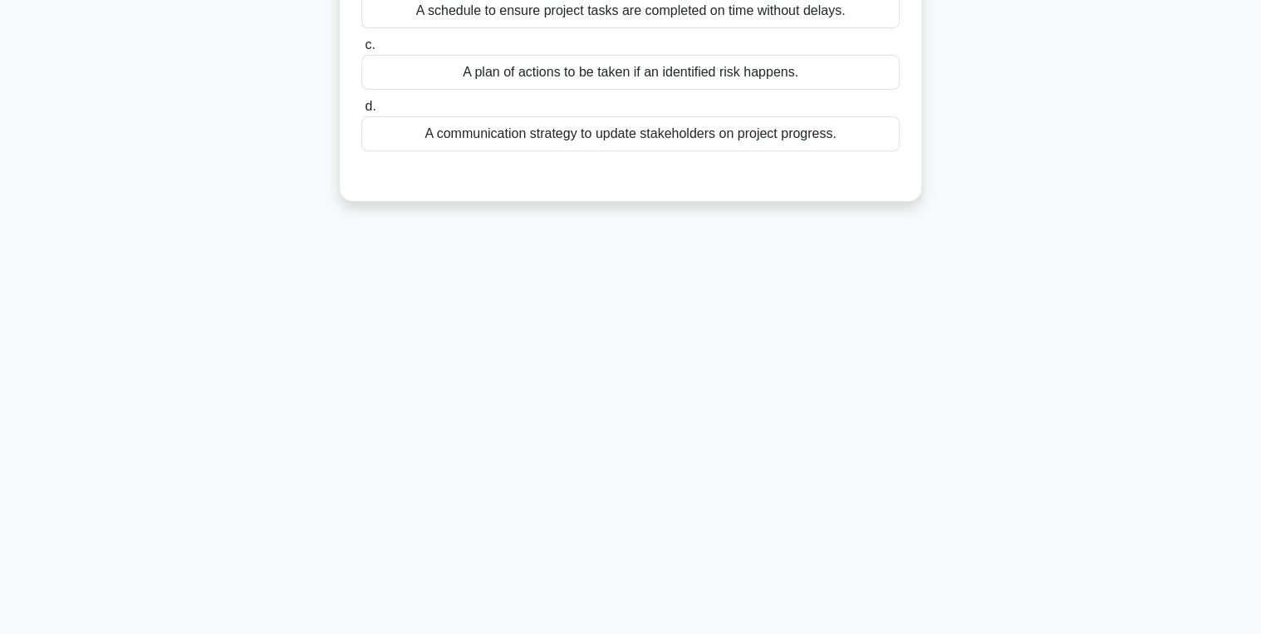
scroll to position [0, 0]
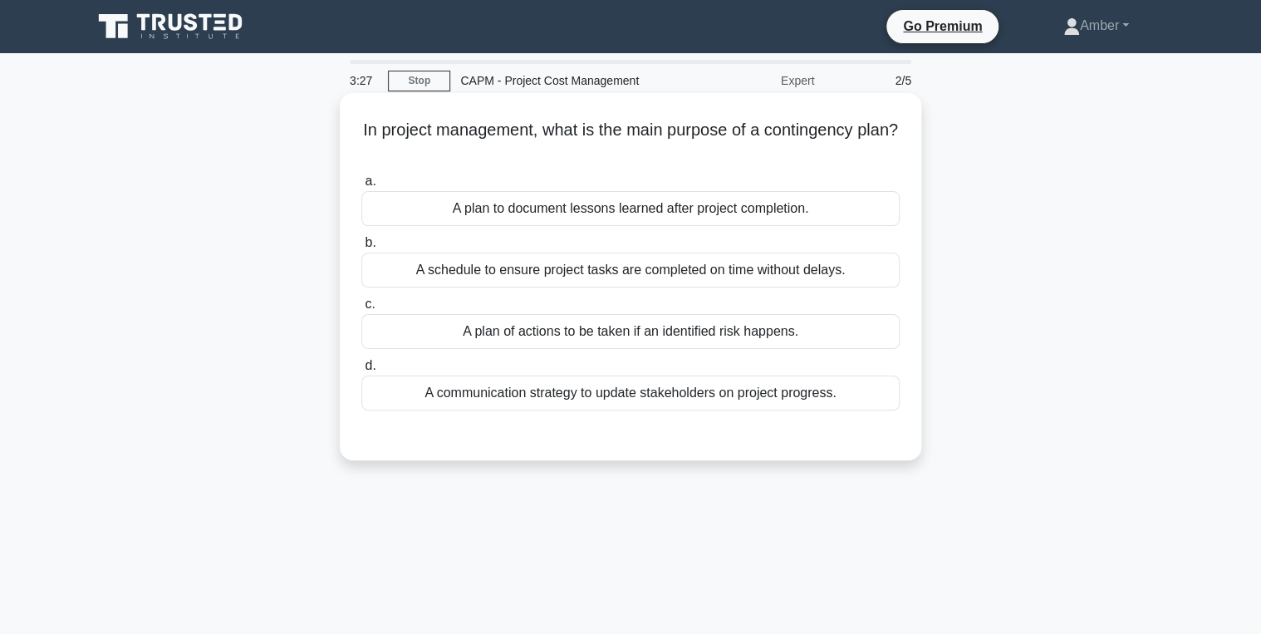
click at [459, 337] on div "A plan of actions to be taken if an identified risk happens." at bounding box center [630, 331] width 538 height 35
click at [361, 310] on input "c. A plan of actions to be taken if an identified risk happens." at bounding box center [361, 304] width 0 height 11
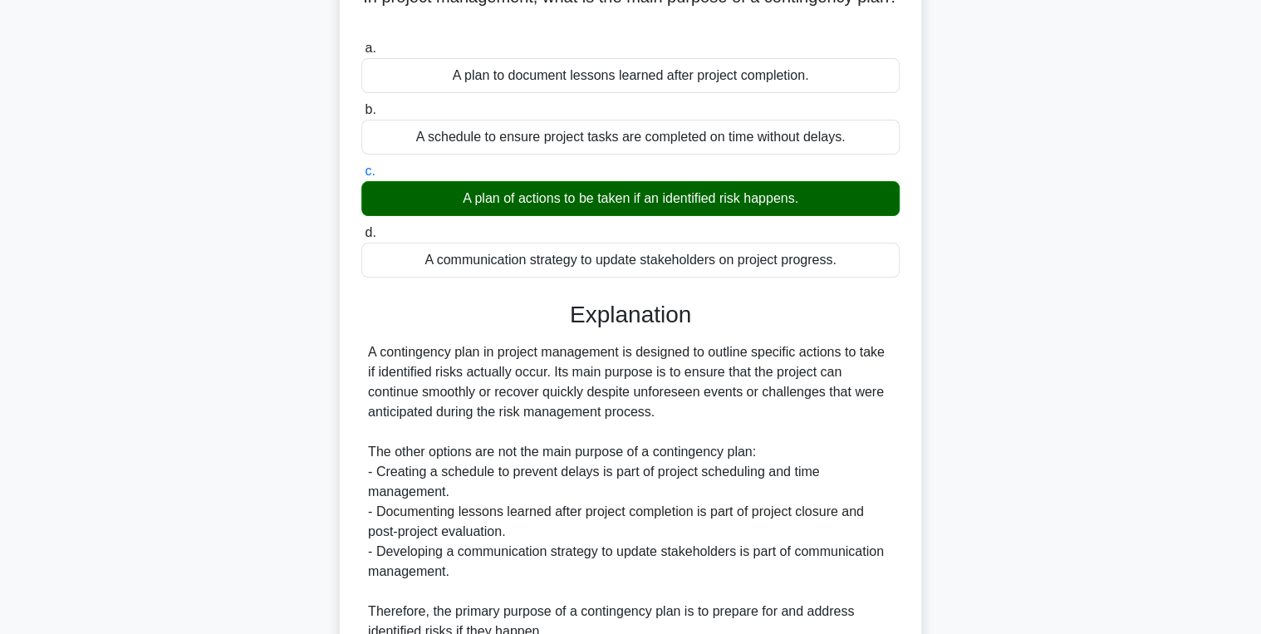
scroll to position [289, 0]
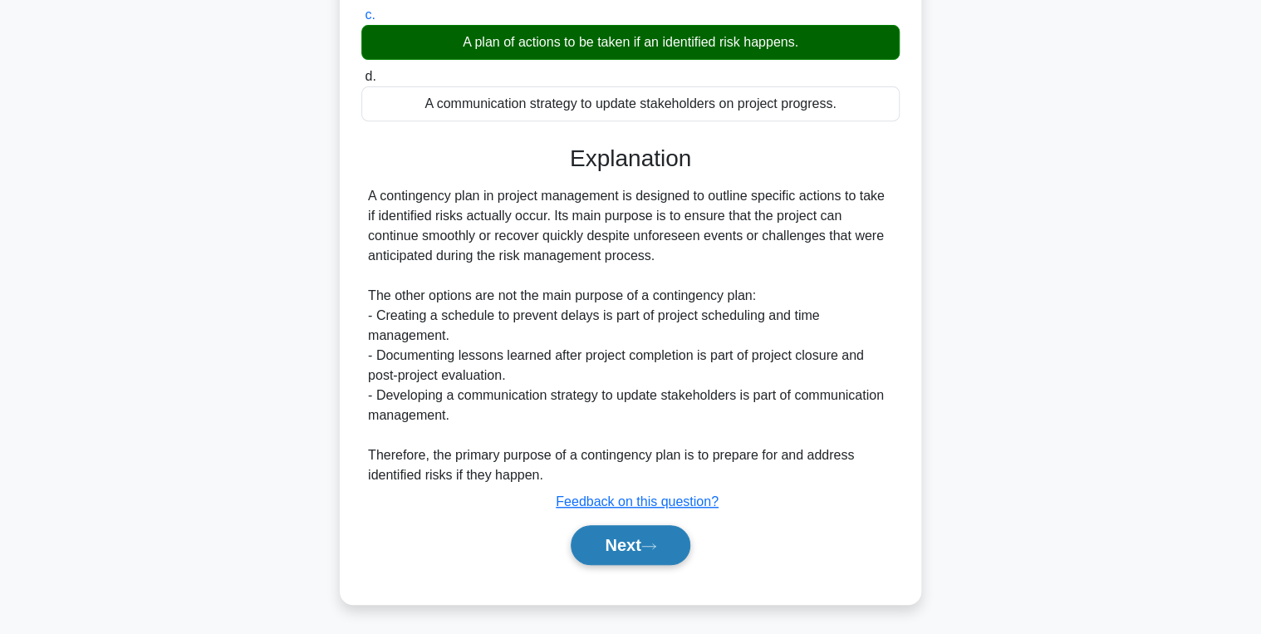
click at [602, 551] on button "Next" at bounding box center [630, 545] width 119 height 40
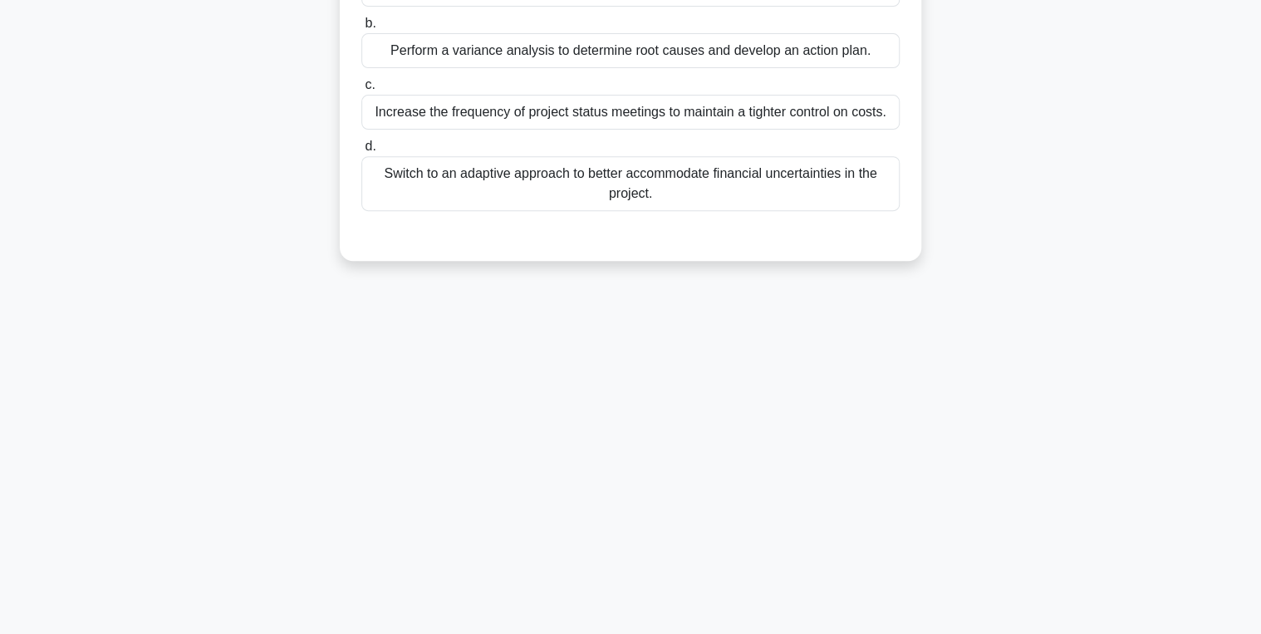
scroll to position [0, 0]
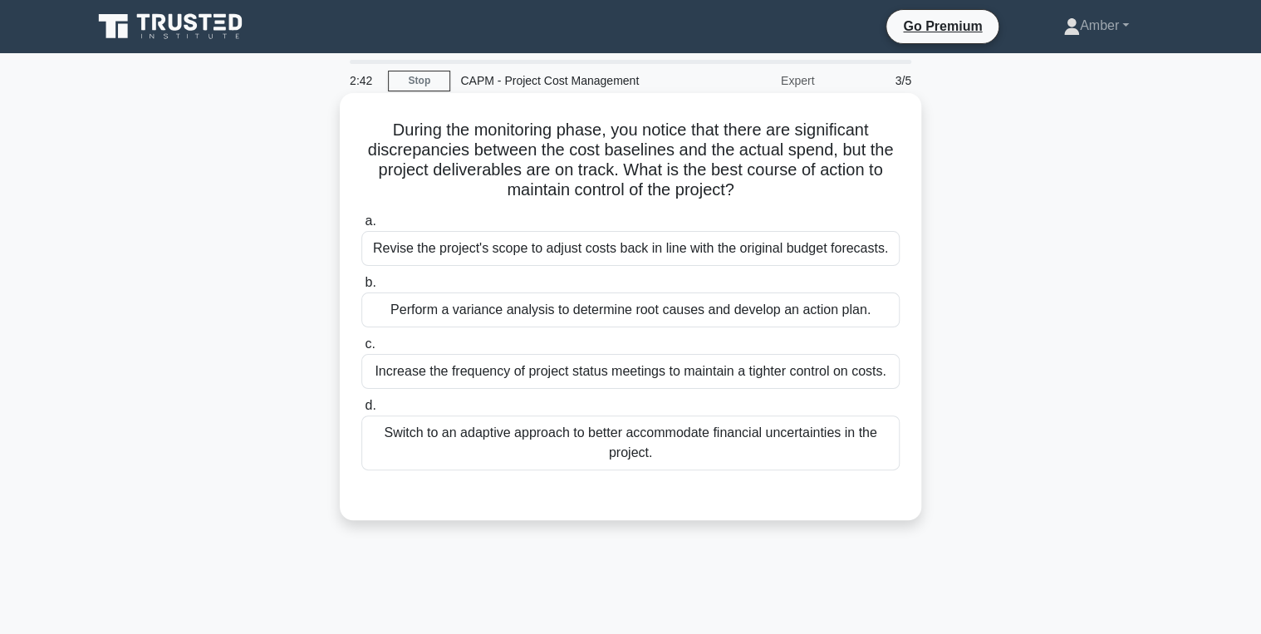
click at [452, 308] on div "Perform a variance analysis to determine root causes and develop an action plan." at bounding box center [630, 309] width 538 height 35
click at [361, 288] on input "b. Perform a variance analysis to determine root causes and develop an action p…" at bounding box center [361, 282] width 0 height 11
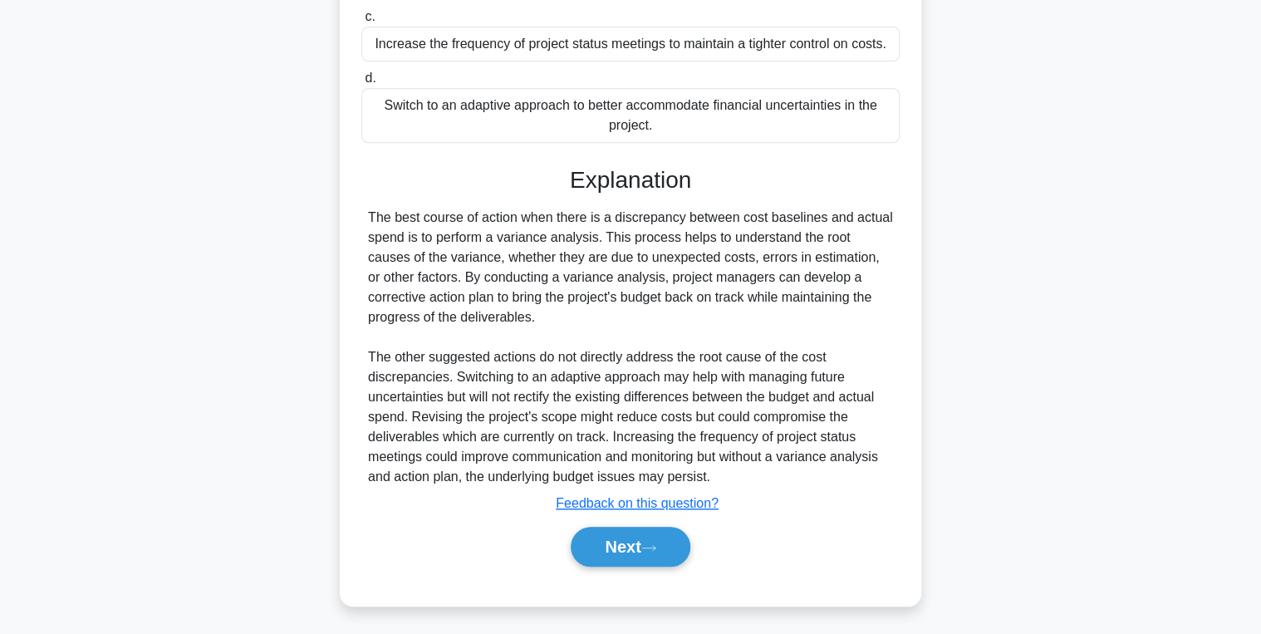
scroll to position [329, 0]
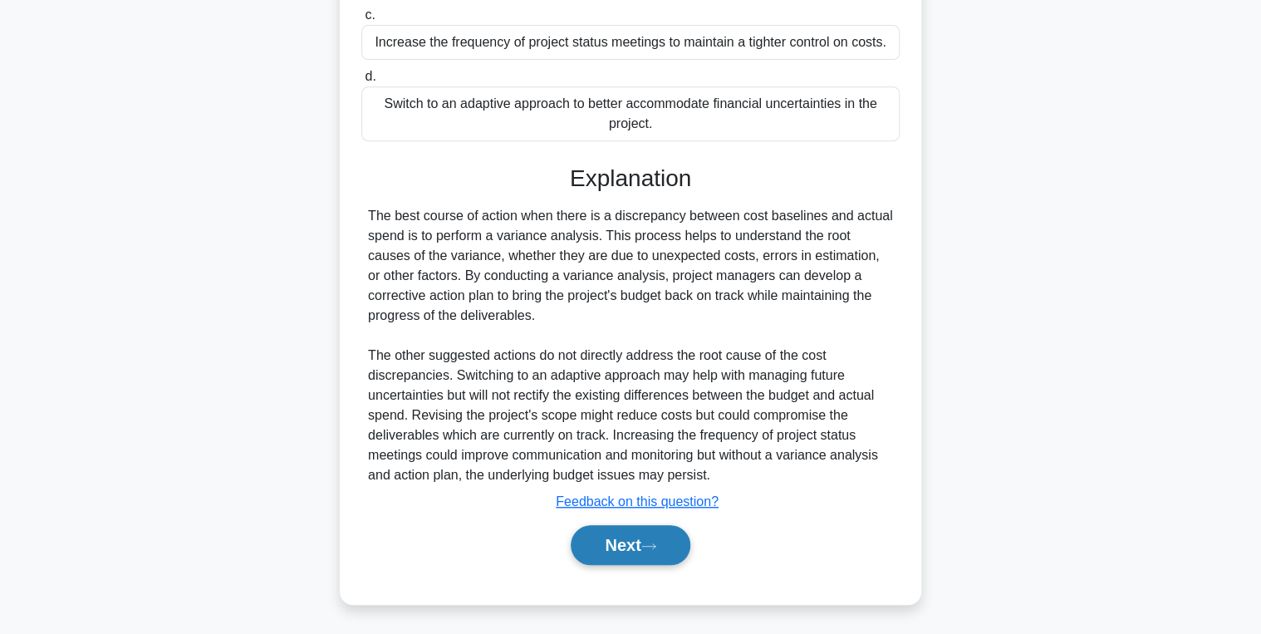
click at [607, 545] on button "Next" at bounding box center [630, 545] width 119 height 40
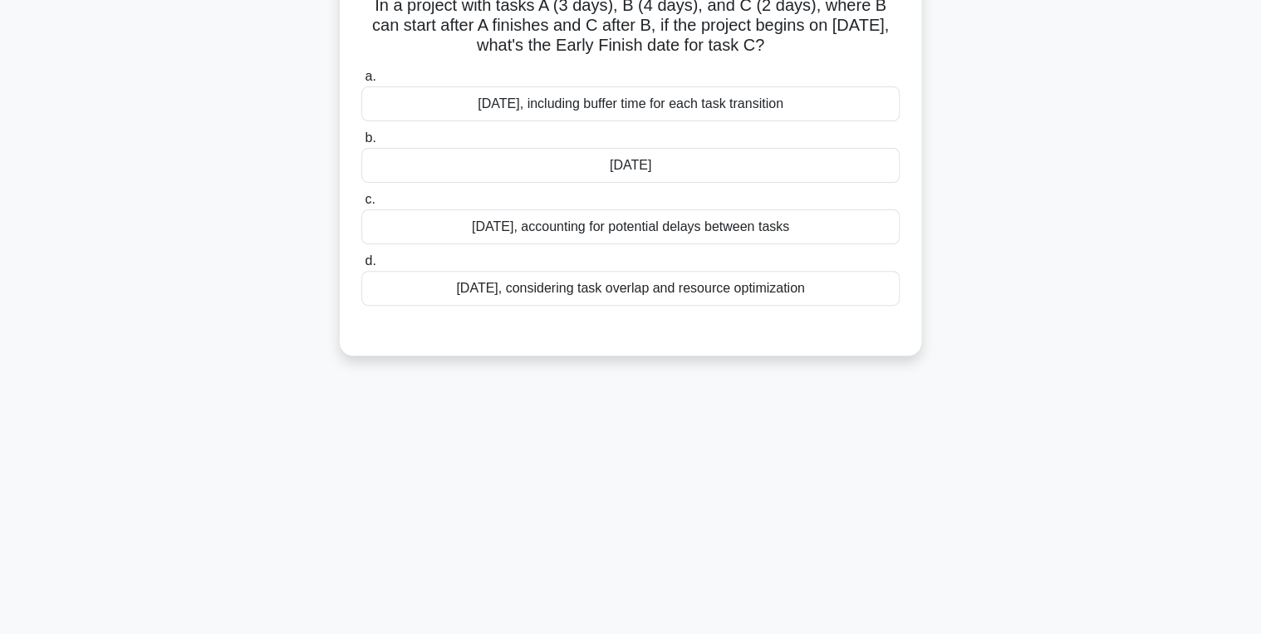
scroll to position [0, 0]
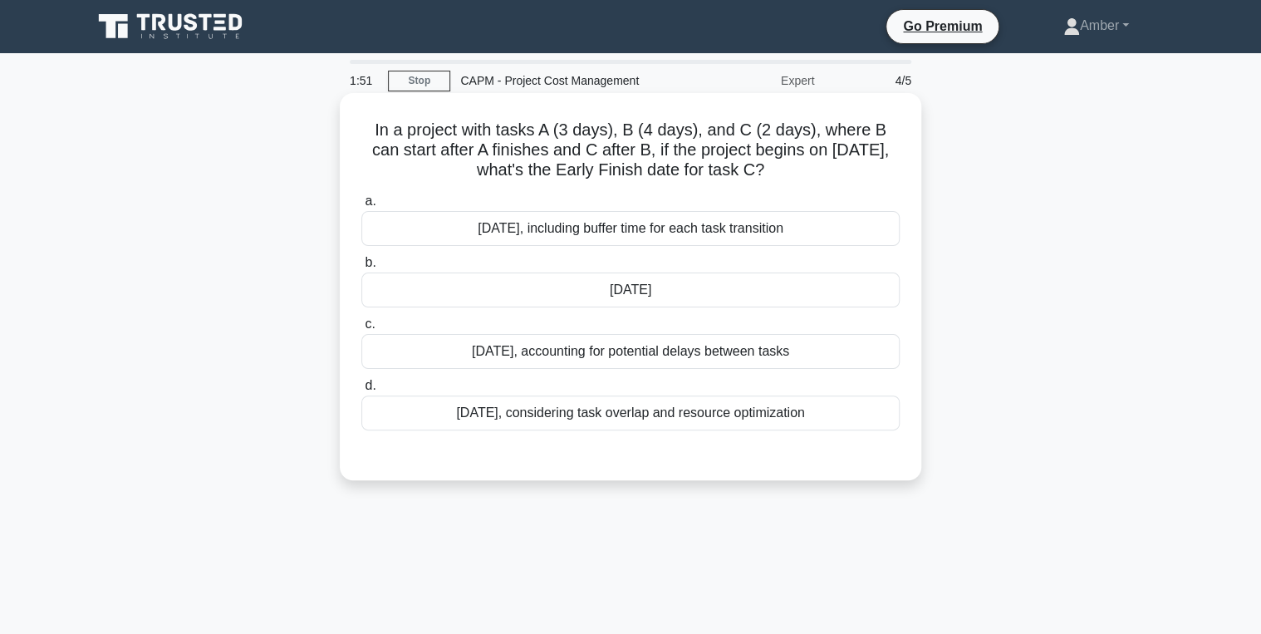
click at [674, 285] on div "May 24th" at bounding box center [630, 289] width 538 height 35
click at [361, 268] on input "b. May 24th" at bounding box center [361, 263] width 0 height 11
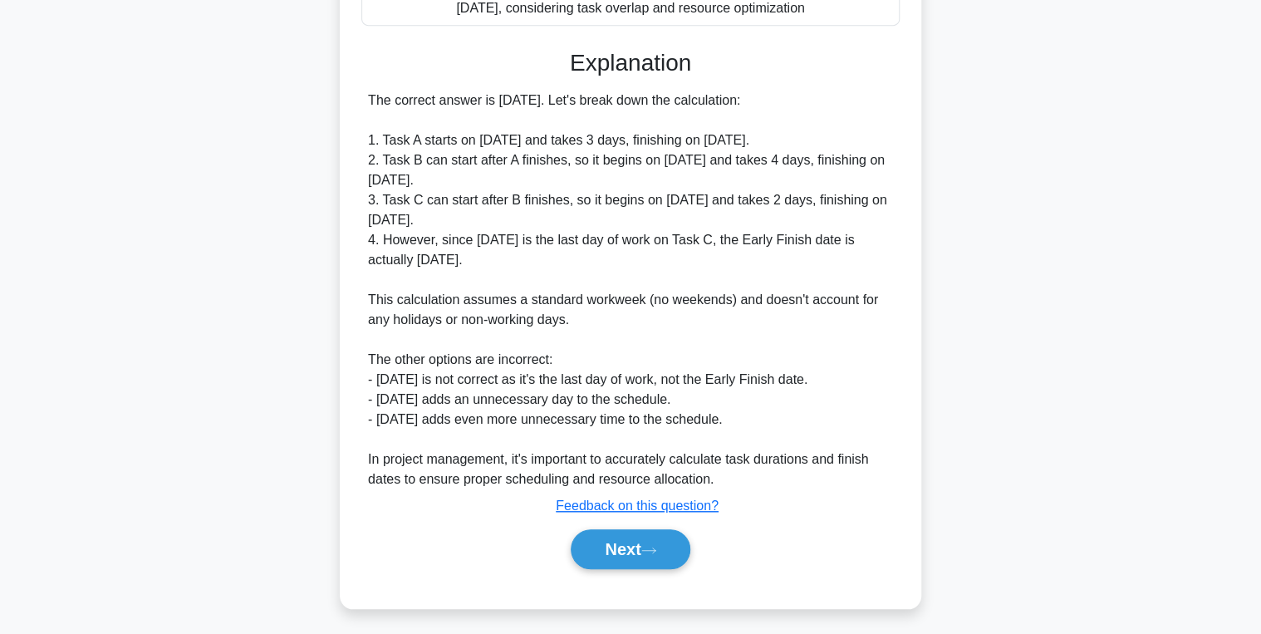
scroll to position [409, 0]
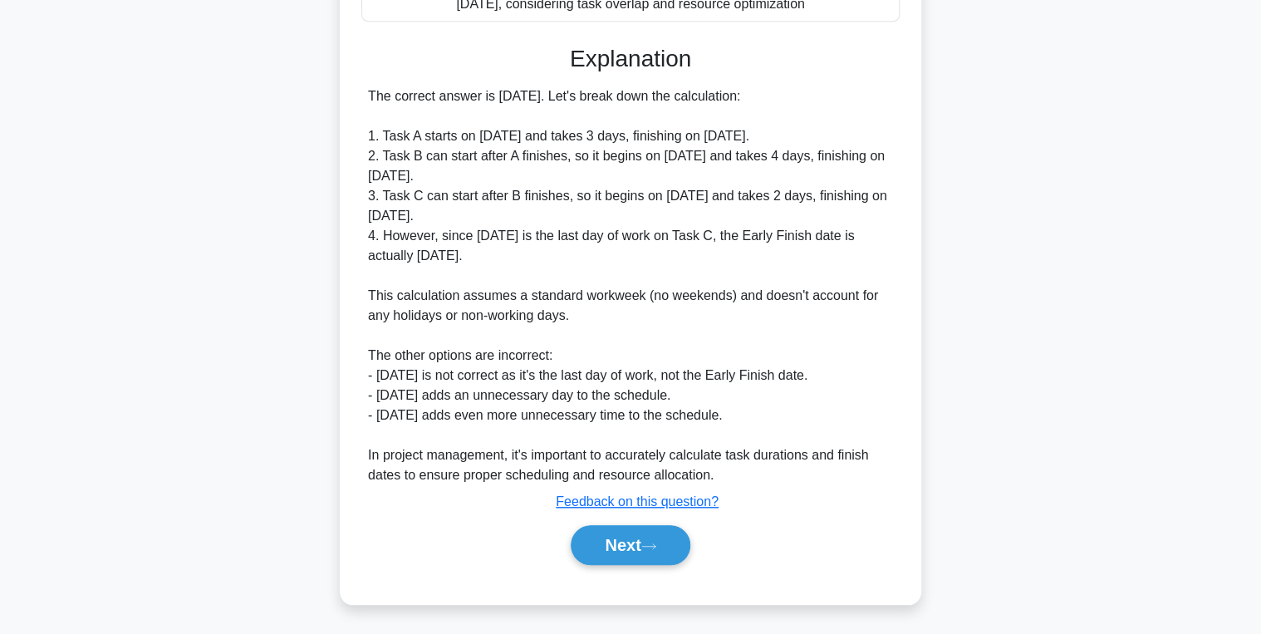
drag, startPoint x: 611, startPoint y: 538, endPoint x: 508, endPoint y: 449, distance: 135.4
click at [615, 538] on button "Next" at bounding box center [630, 545] width 119 height 40
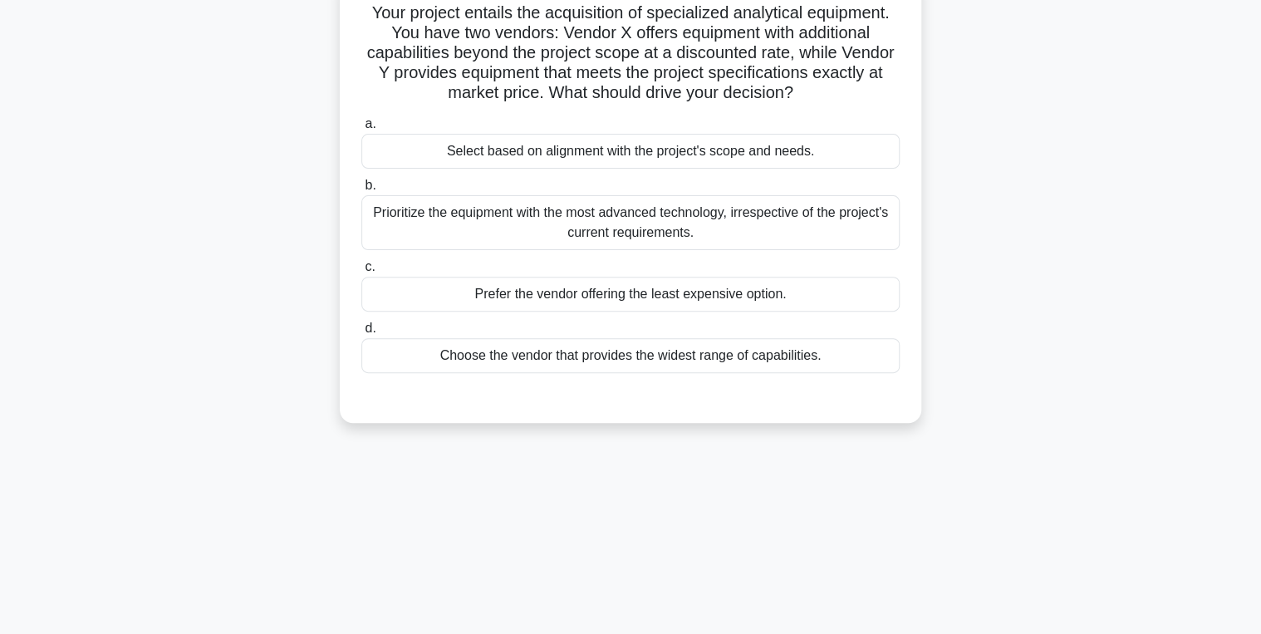
scroll to position [0, 0]
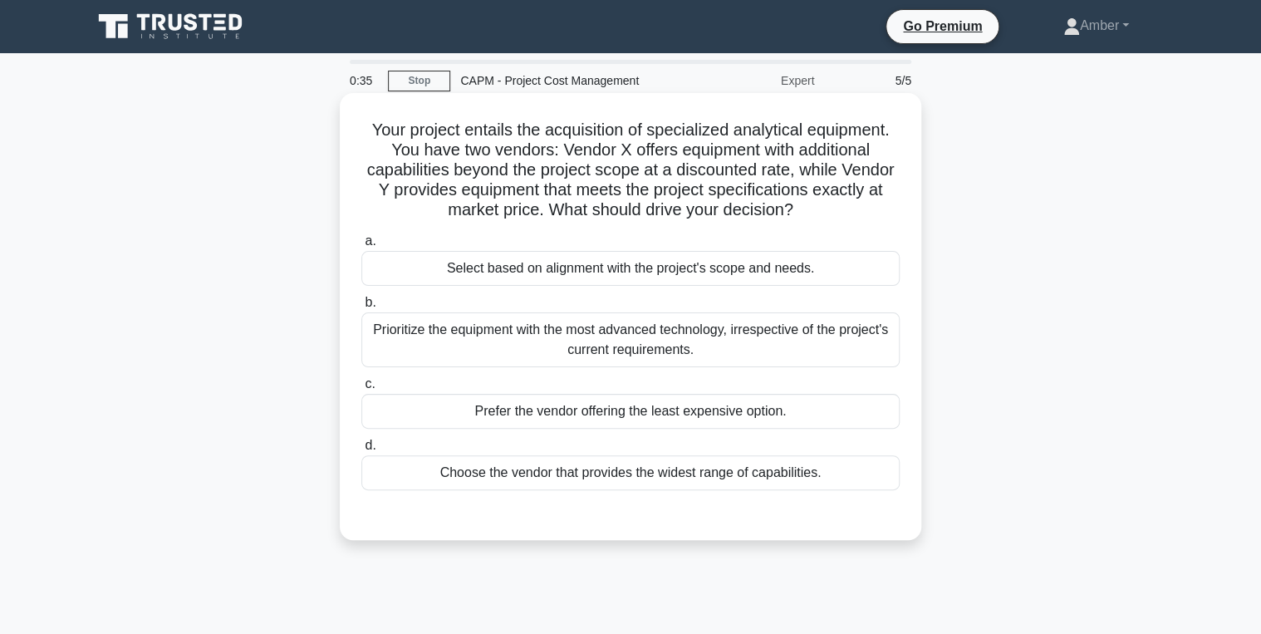
click at [480, 264] on div "Select based on alignment with the project's scope and needs." at bounding box center [630, 268] width 538 height 35
click at [361, 247] on input "a. Select based on alignment with the project's scope and needs." at bounding box center [361, 241] width 0 height 11
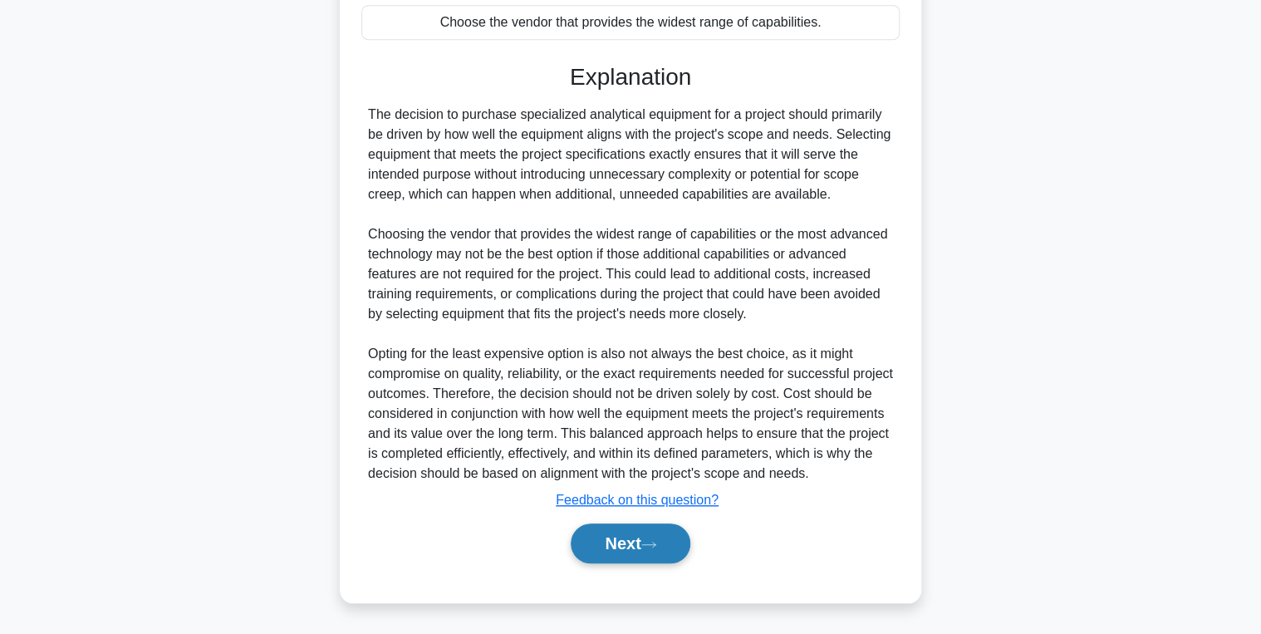
scroll to position [469, 0]
click at [627, 550] on button "Next" at bounding box center [630, 543] width 119 height 40
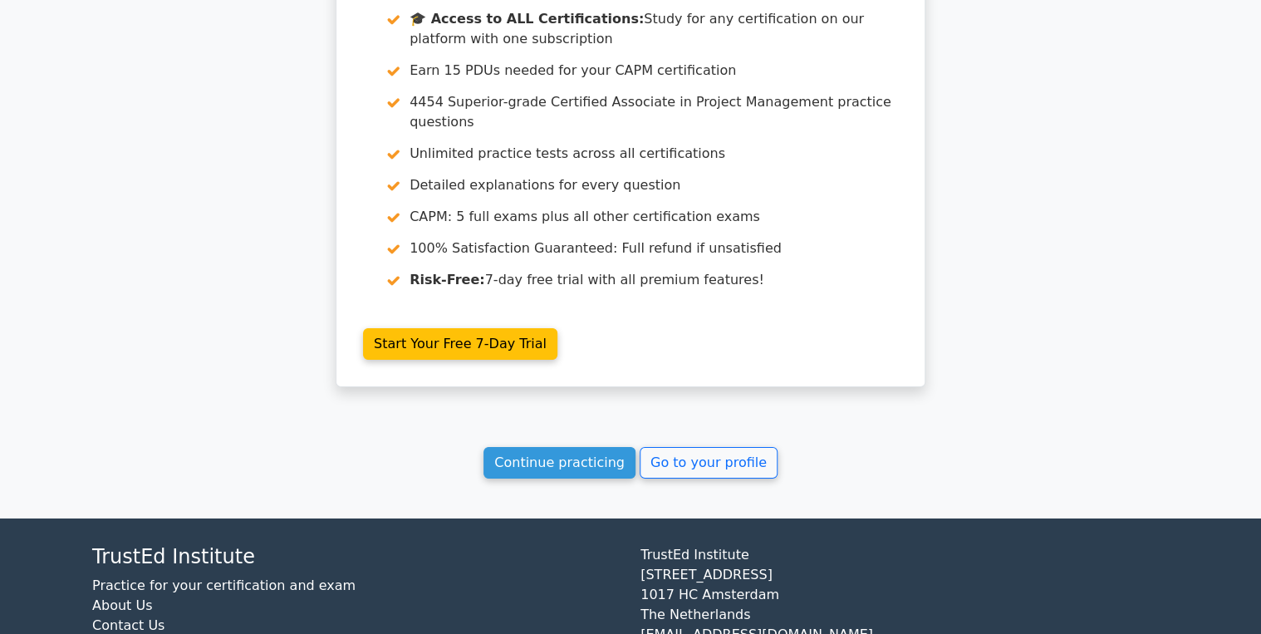
scroll to position [2691, 0]
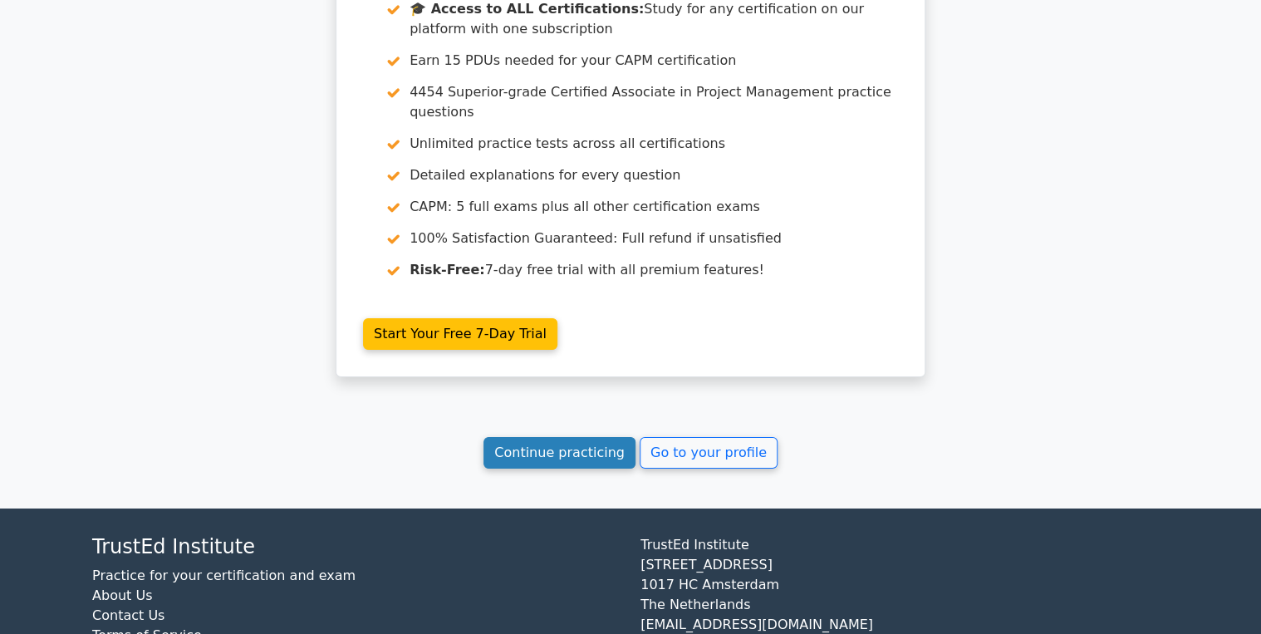
click at [567, 437] on link "Continue practicing" at bounding box center [559, 453] width 152 height 32
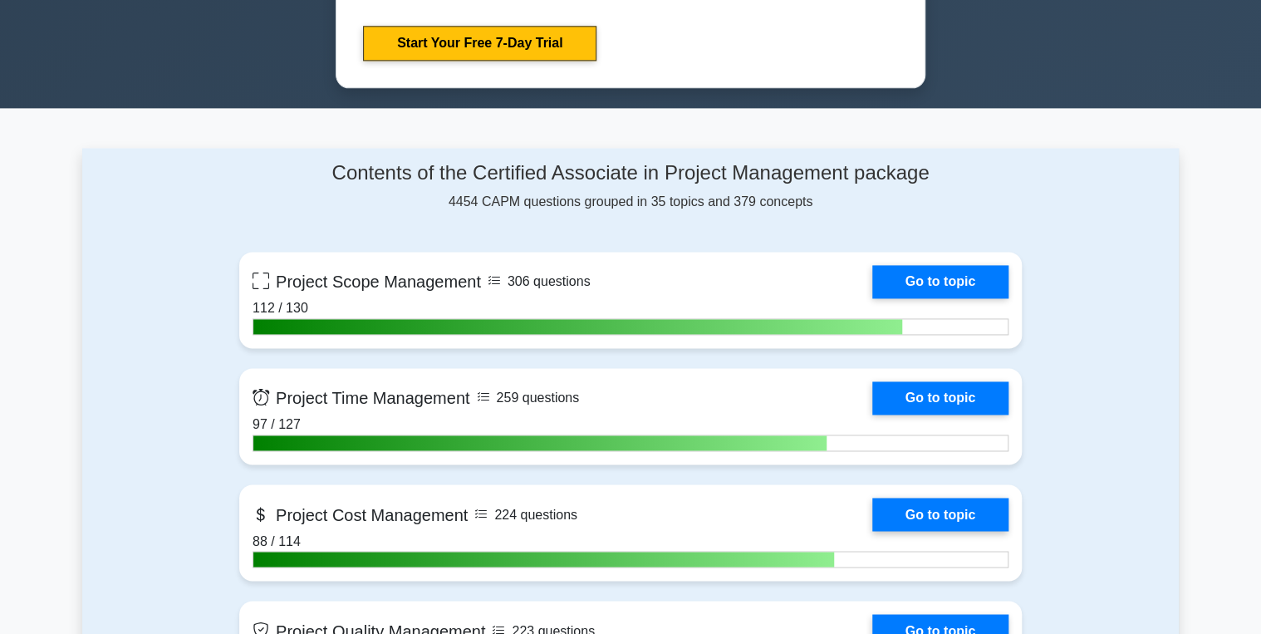
scroll to position [1063, 0]
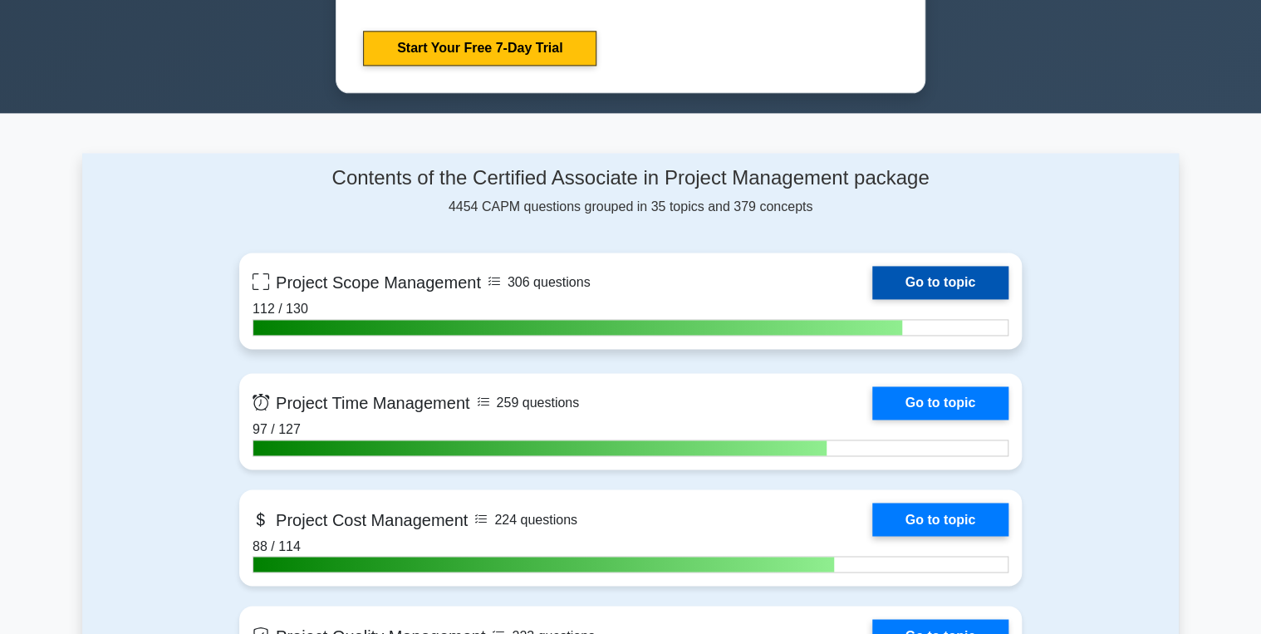
click at [955, 278] on link "Go to topic" at bounding box center [940, 282] width 136 height 33
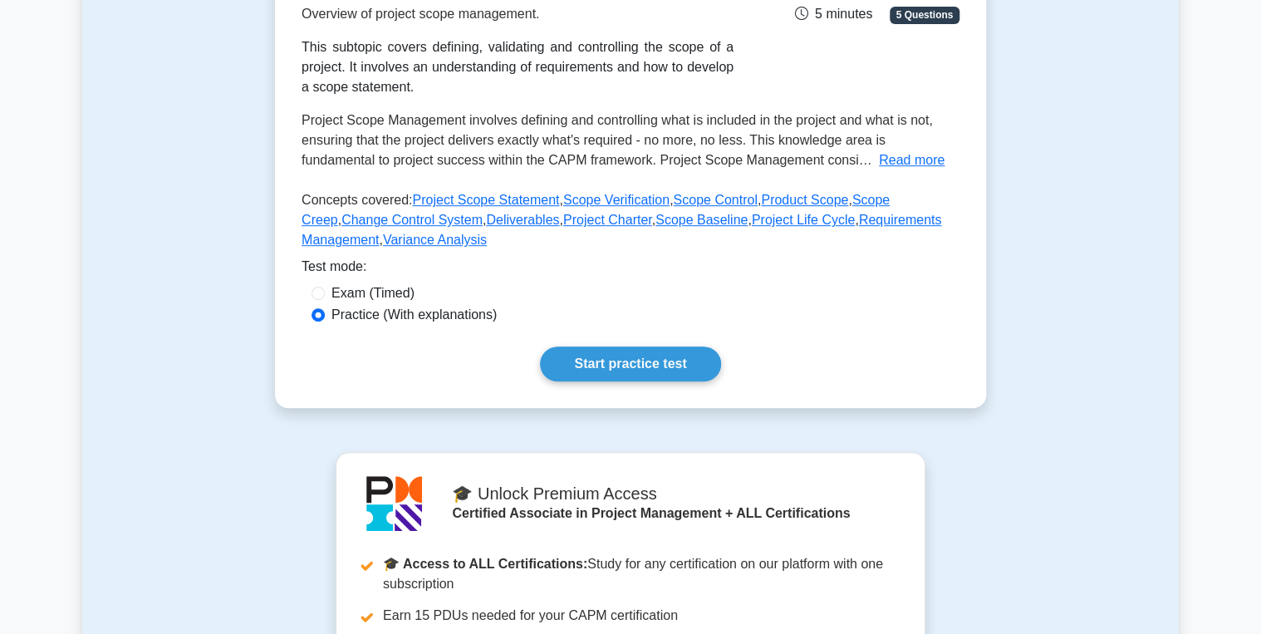
scroll to position [332, 0]
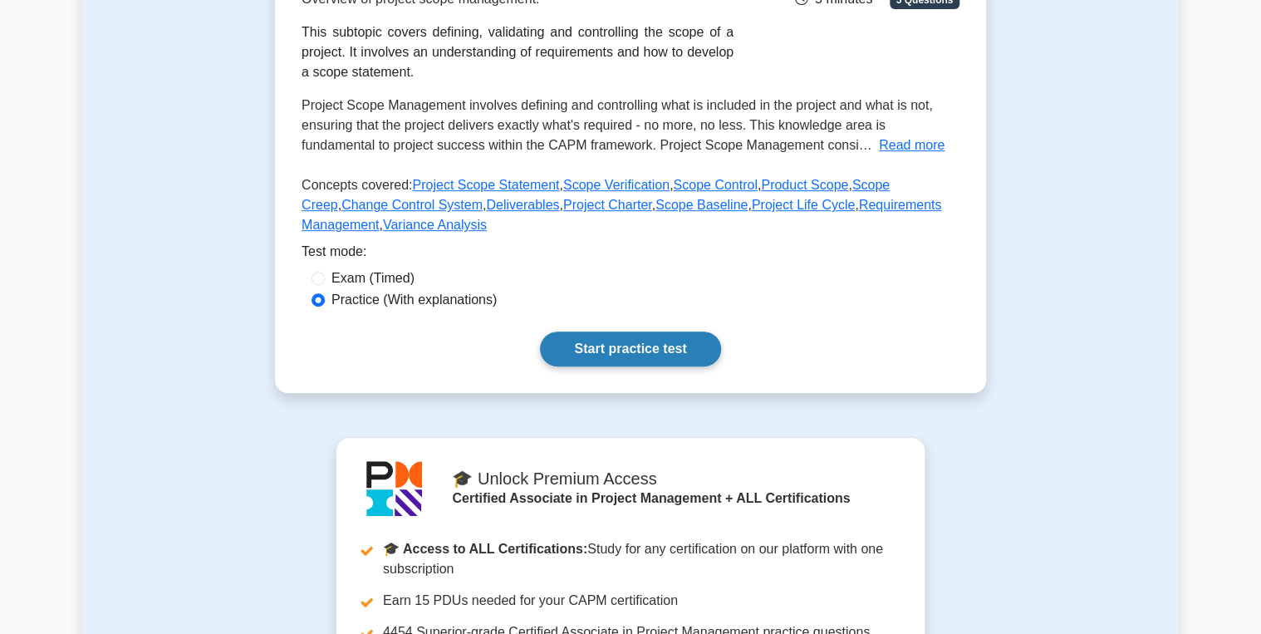
click at [611, 349] on link "Start practice test" at bounding box center [630, 348] width 180 height 35
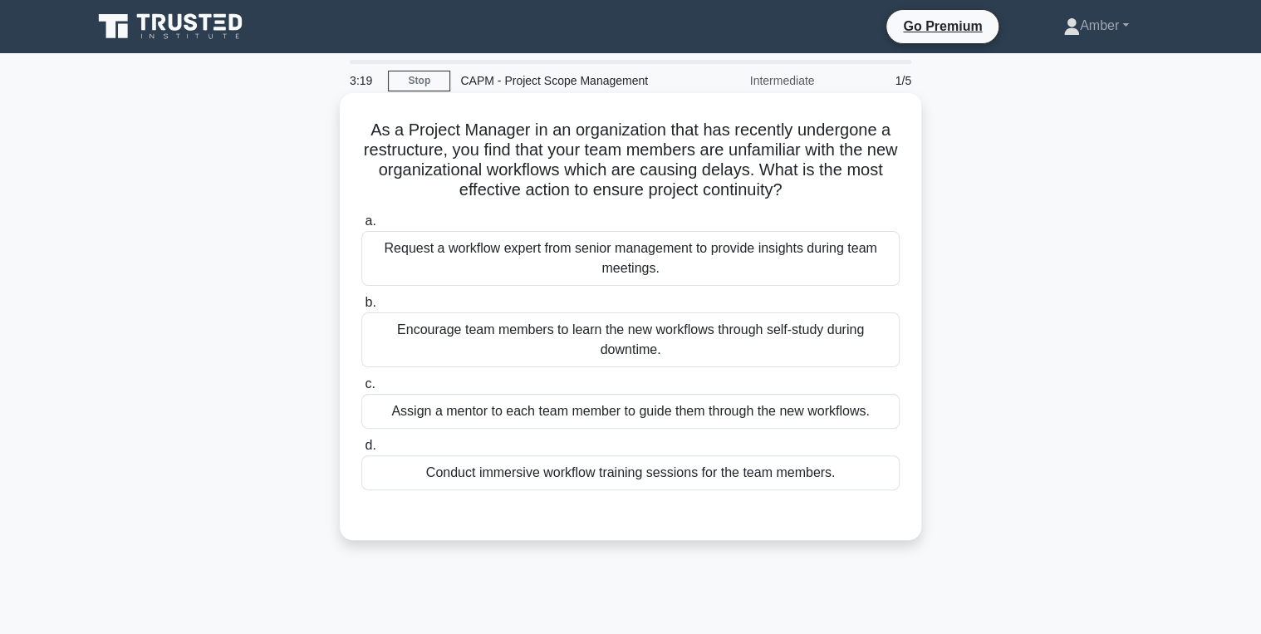
click at [482, 477] on div "Conduct immersive workflow training sessions for the team members." at bounding box center [630, 472] width 538 height 35
click at [361, 451] on input "d. Conduct immersive workflow training sessions for the team members." at bounding box center [361, 445] width 0 height 11
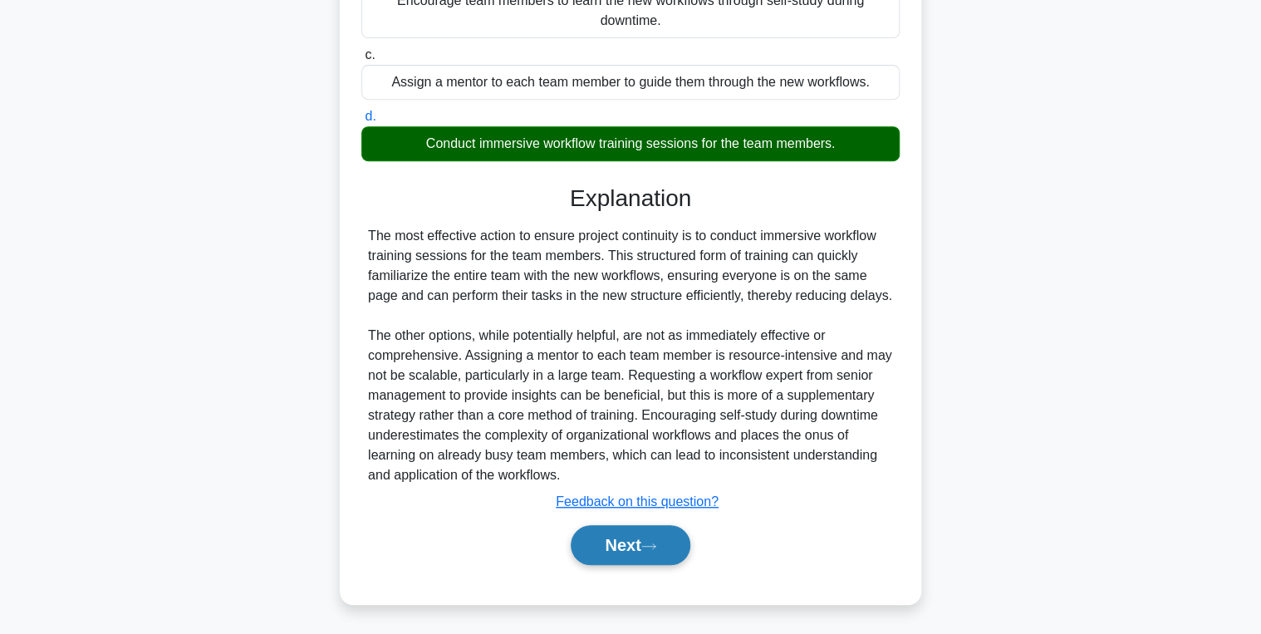
click at [615, 547] on button "Next" at bounding box center [630, 545] width 119 height 40
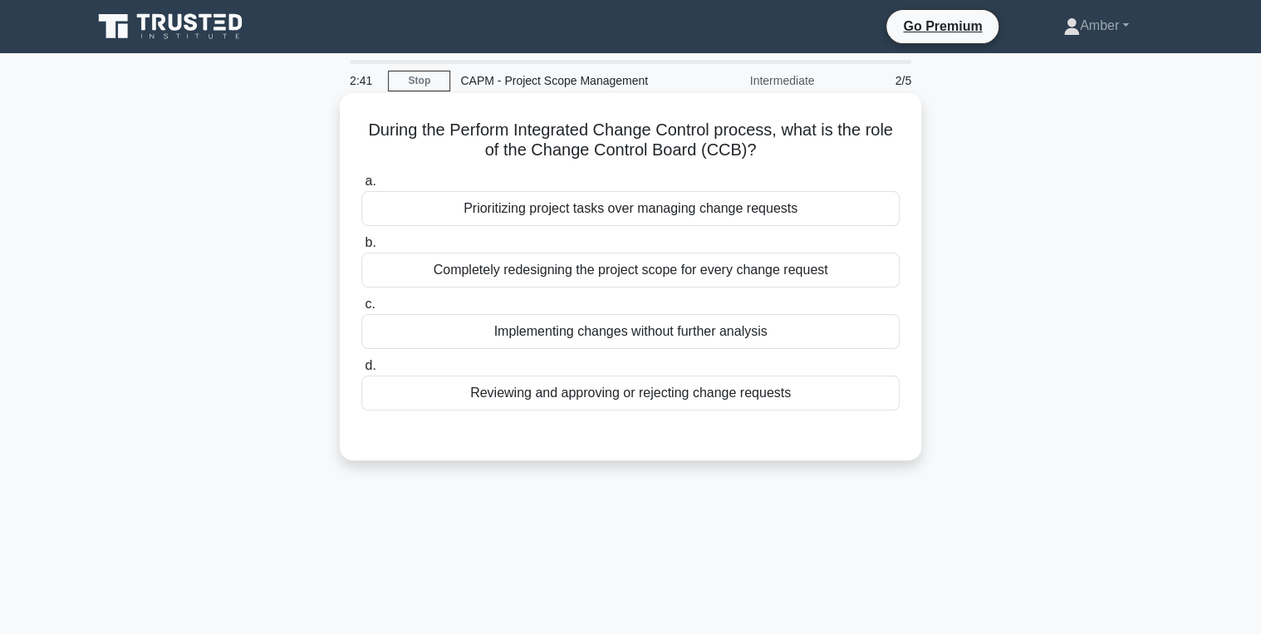
click at [645, 387] on div "Reviewing and approving or rejecting change requests" at bounding box center [630, 392] width 538 height 35
click at [361, 371] on input "d. Reviewing and approving or rejecting change requests" at bounding box center [361, 366] width 0 height 11
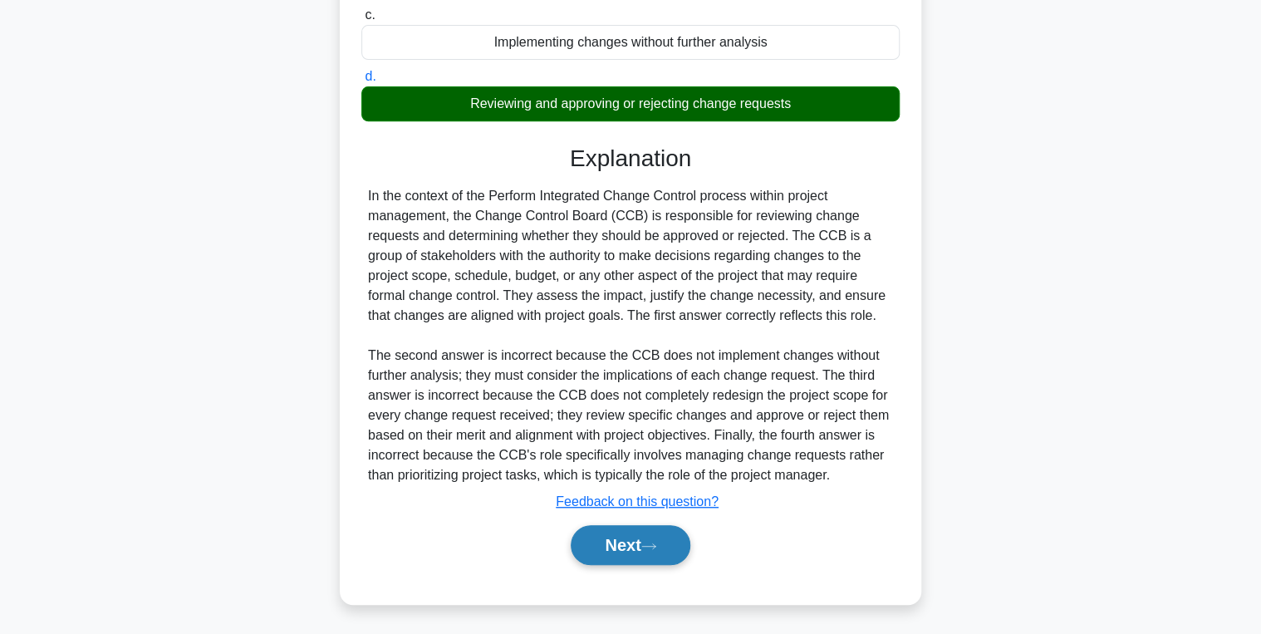
drag, startPoint x: 668, startPoint y: 547, endPoint x: 599, endPoint y: 525, distance: 72.3
click at [668, 547] on button "Next" at bounding box center [630, 545] width 119 height 40
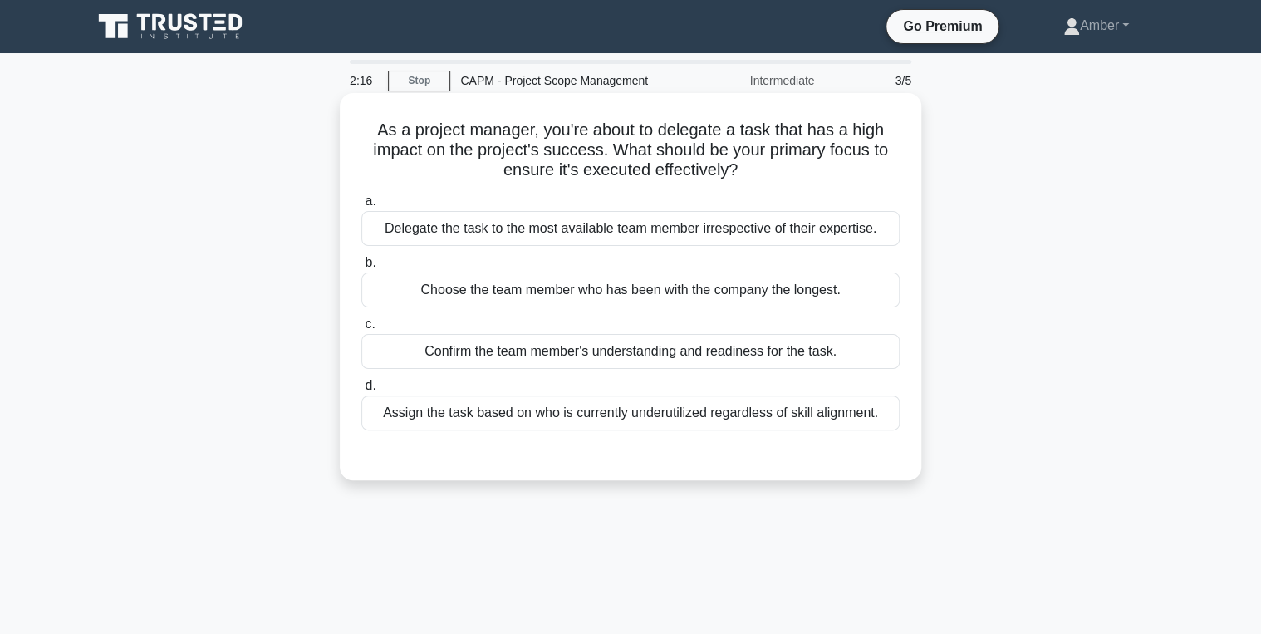
click at [525, 349] on div "Confirm the team member's understanding and readiness for the task." at bounding box center [630, 351] width 538 height 35
click at [361, 330] on input "c. Confirm the team member's understanding and readiness for the task." at bounding box center [361, 324] width 0 height 11
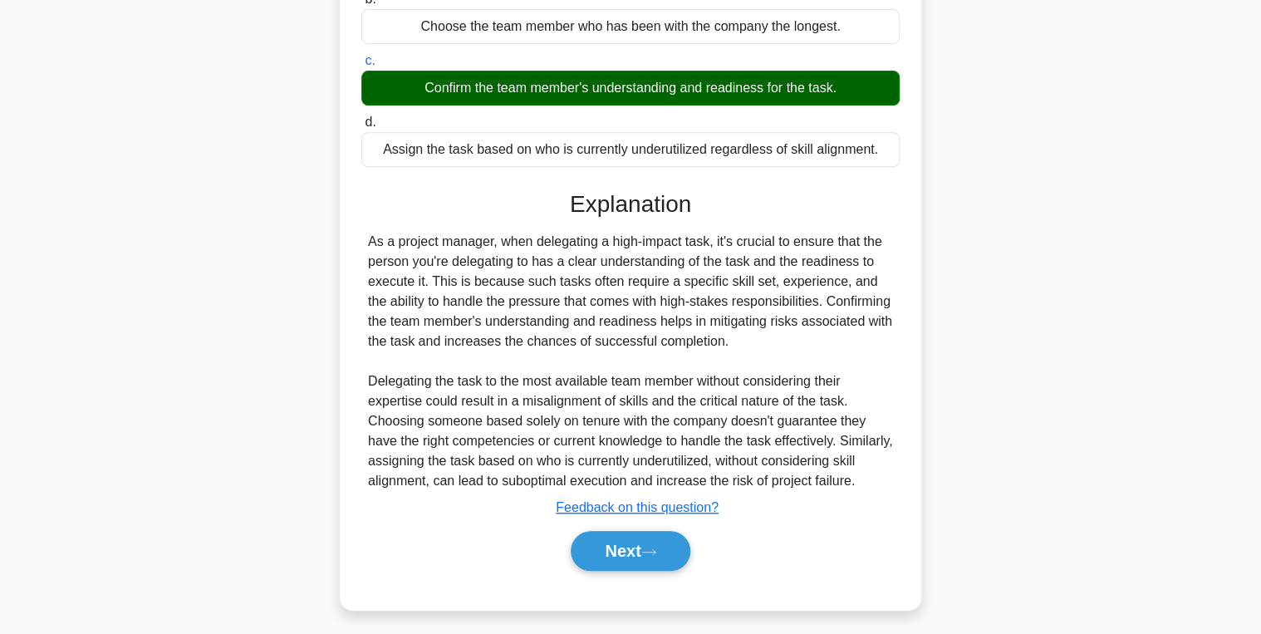
scroll to position [269, 0]
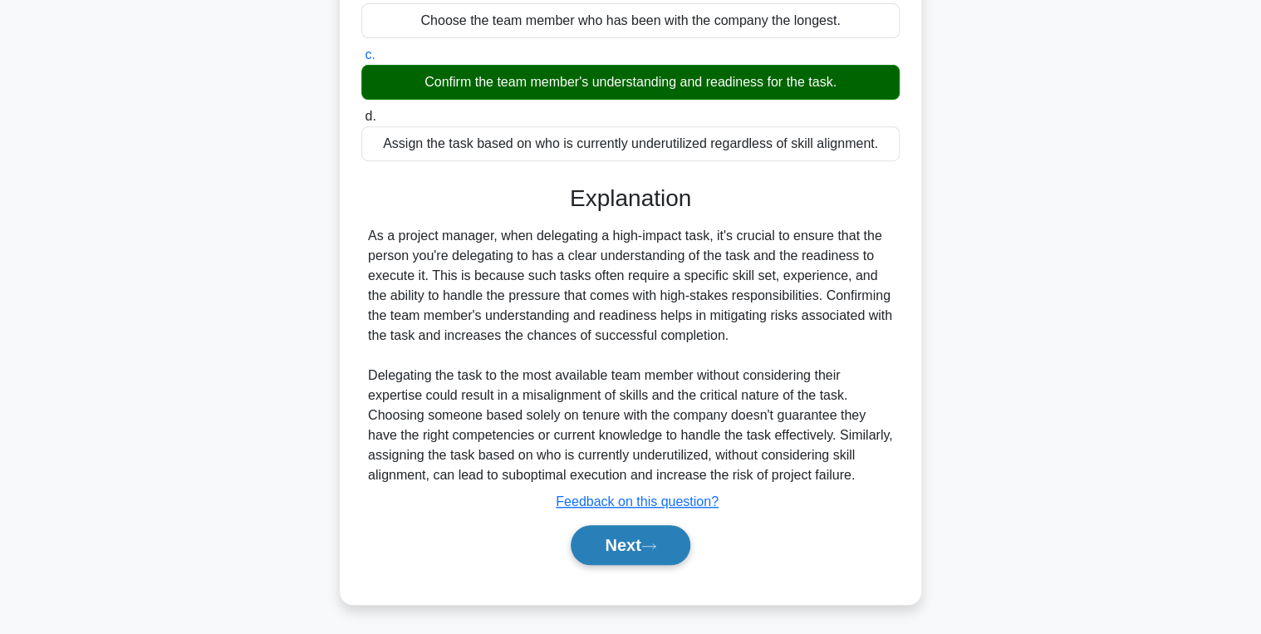
click at [651, 548] on icon at bounding box center [648, 546] width 15 height 9
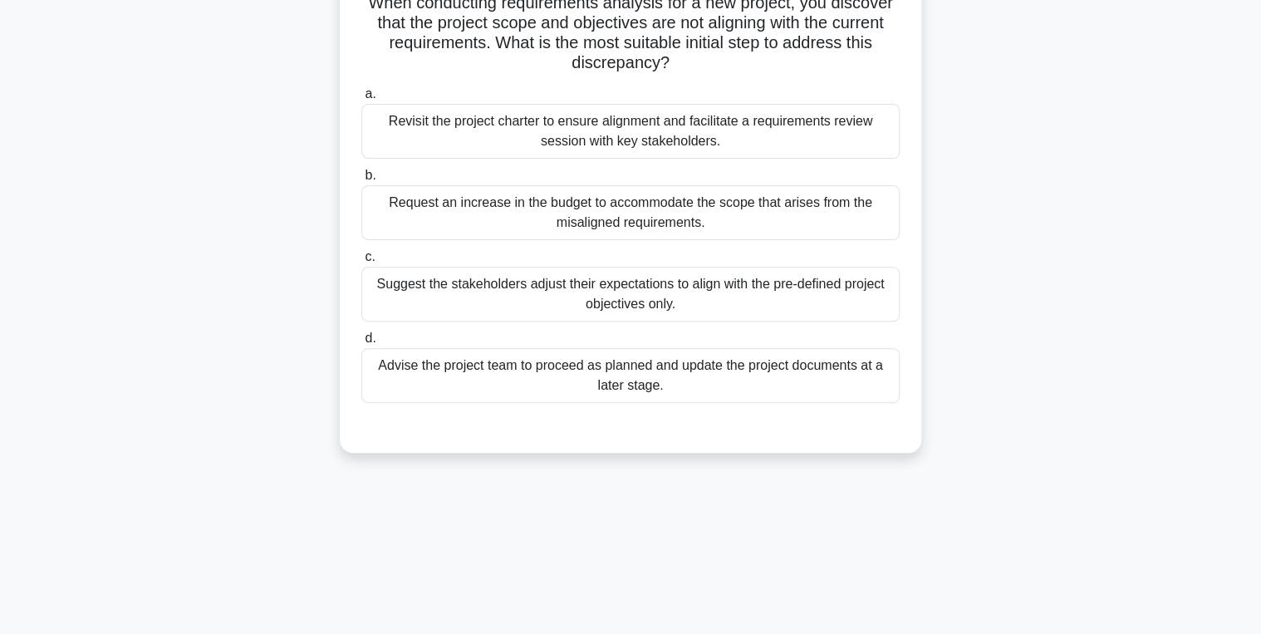
scroll to position [0, 0]
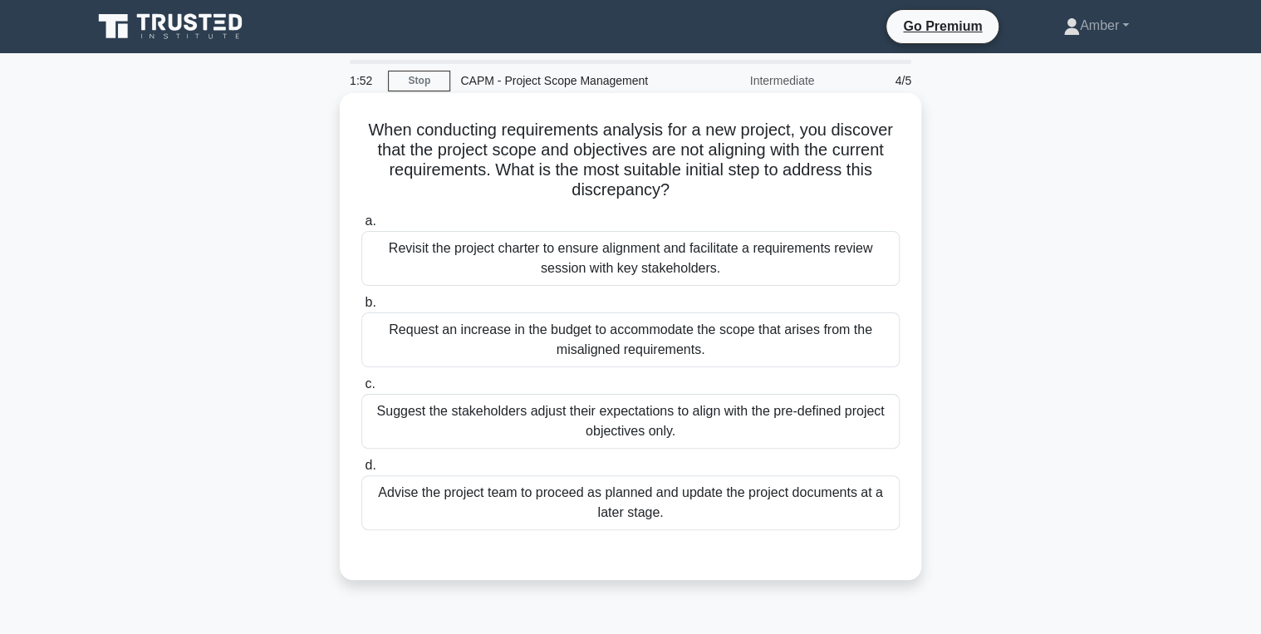
click at [569, 223] on label "a. Revisit the project charter to ensure alignment and facilitate a requirement…" at bounding box center [630, 248] width 538 height 75
click at [361, 223] on input "a. Revisit the project charter to ensure alignment and facilitate a requirement…" at bounding box center [361, 221] width 0 height 11
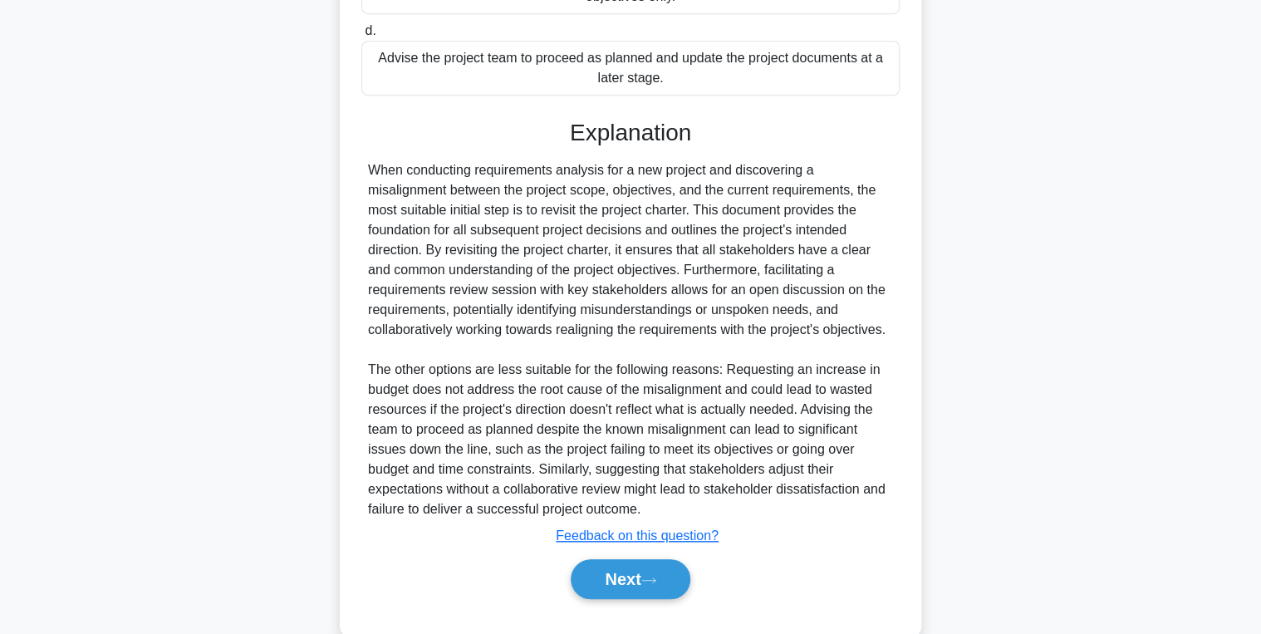
scroll to position [469, 0]
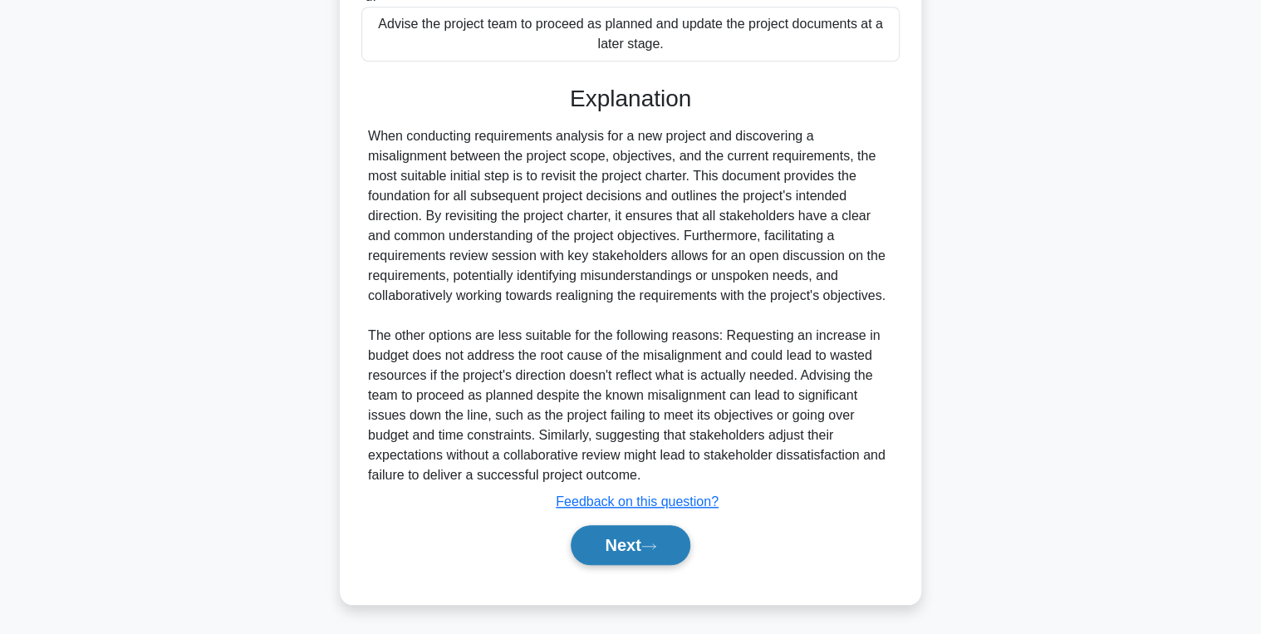
click at [643, 537] on button "Next" at bounding box center [630, 545] width 119 height 40
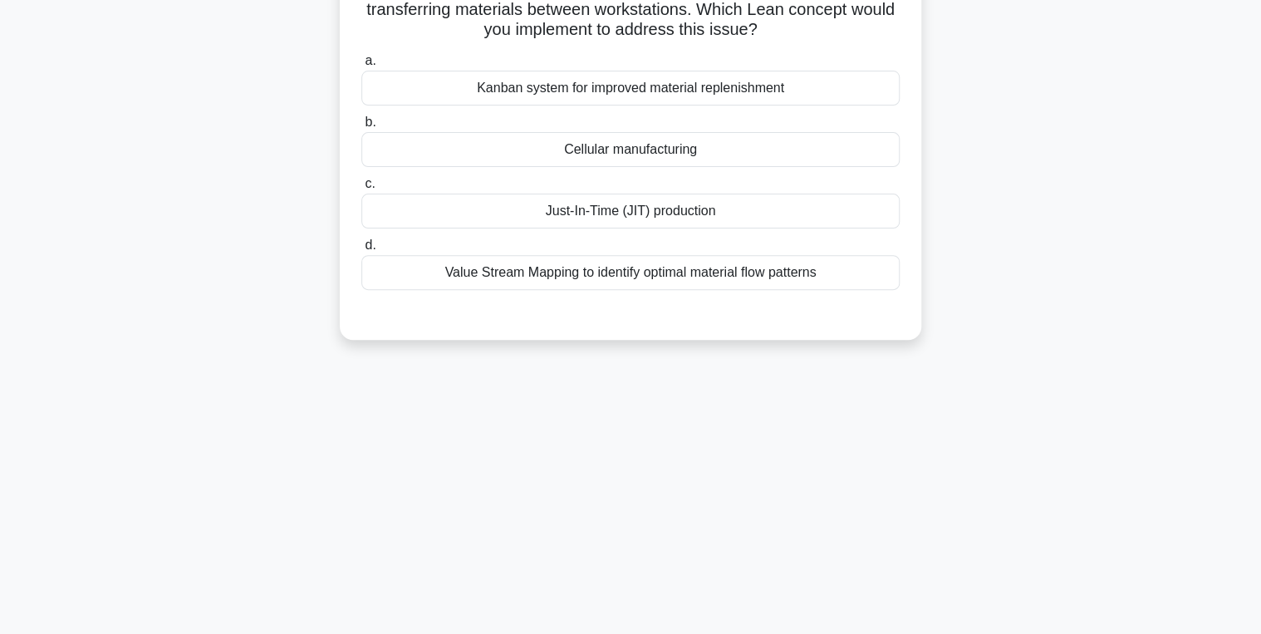
scroll to position [0, 0]
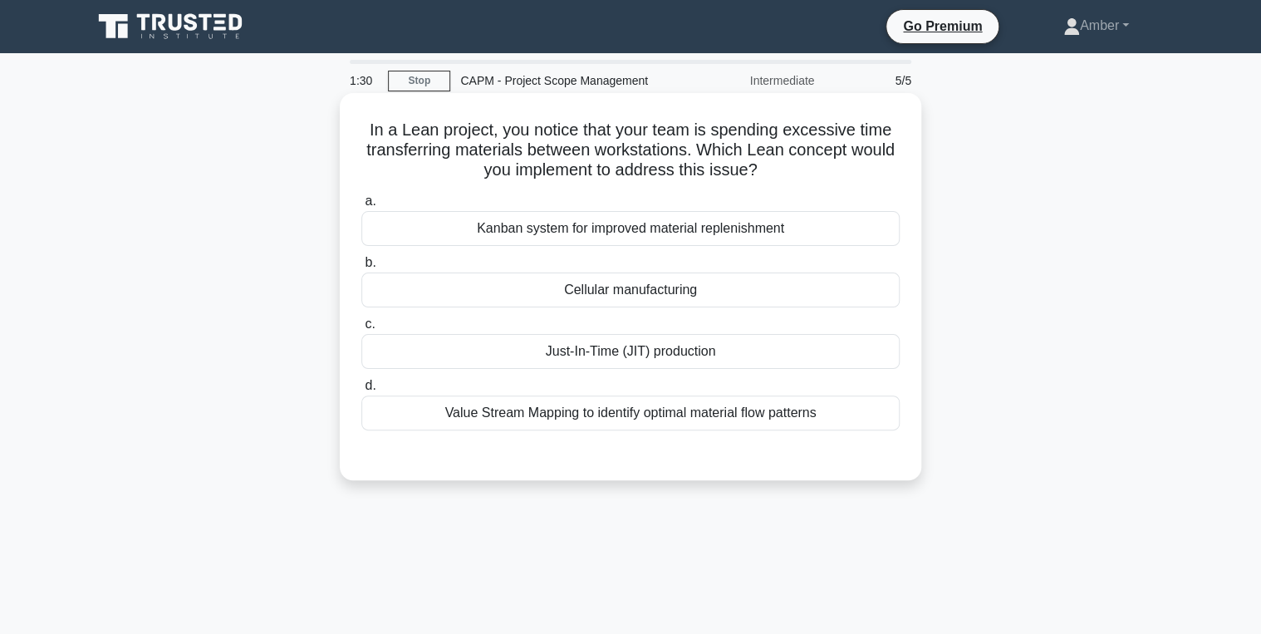
click at [548, 402] on div "Value Stream Mapping to identify optimal material flow patterns" at bounding box center [630, 412] width 538 height 35
click at [361, 391] on input "d. Value Stream Mapping to identify optimal material flow patterns" at bounding box center [361, 385] width 0 height 11
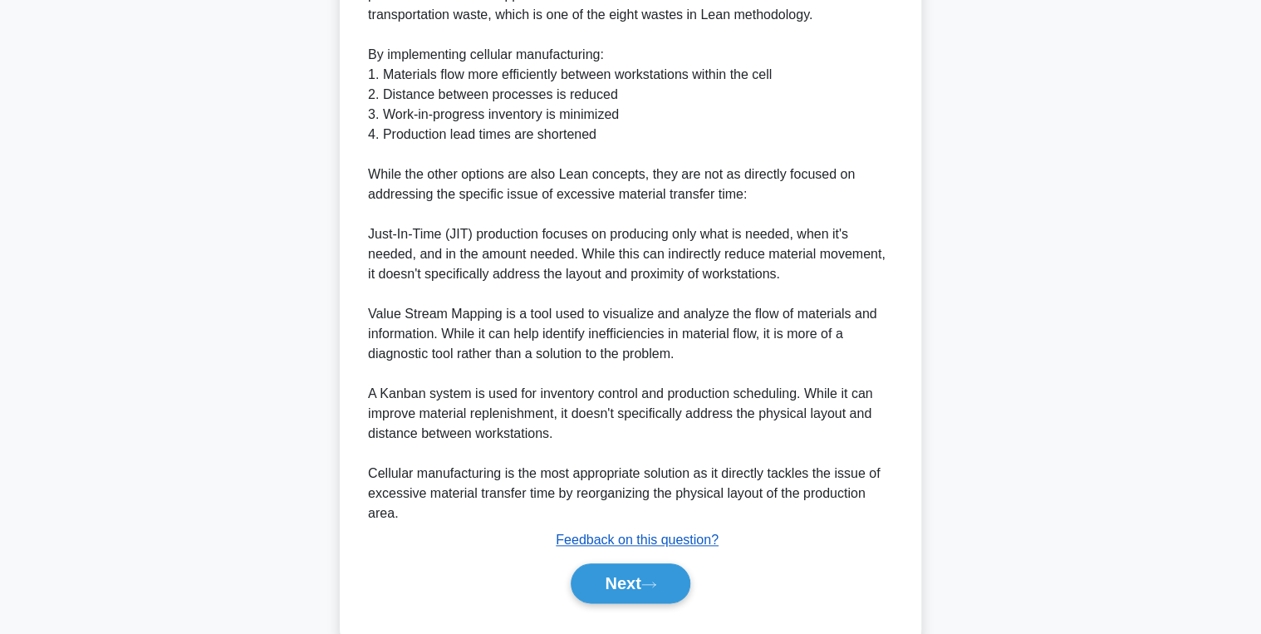
scroll to position [650, 0]
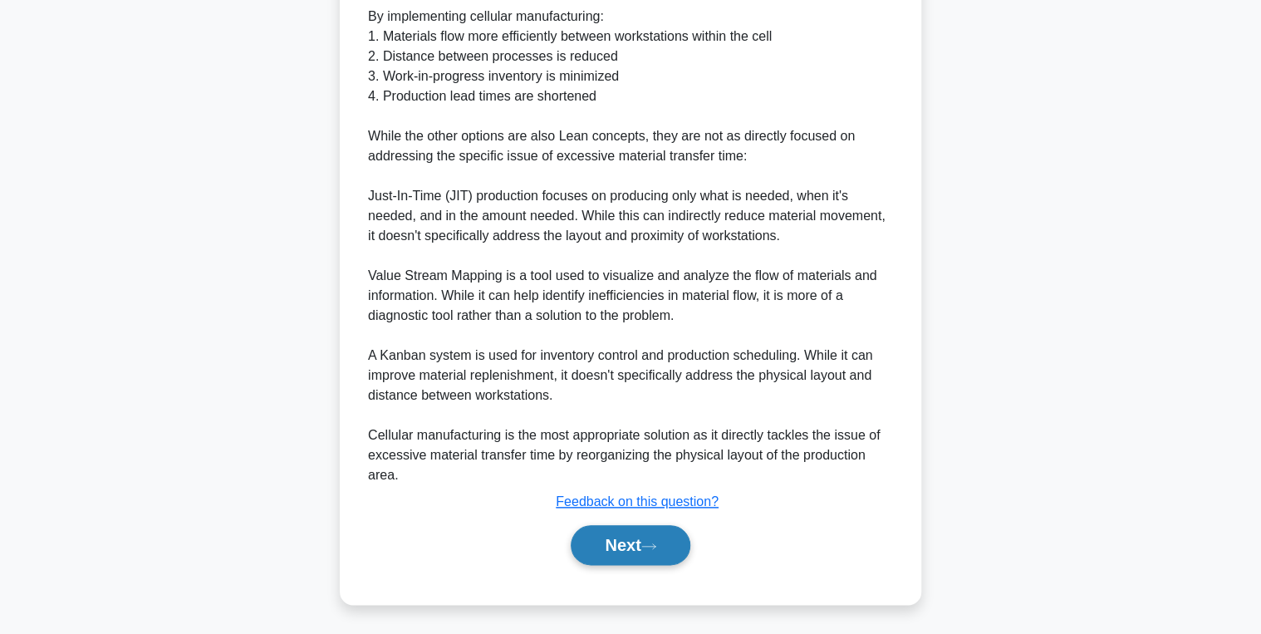
click at [619, 528] on button "Next" at bounding box center [630, 545] width 119 height 40
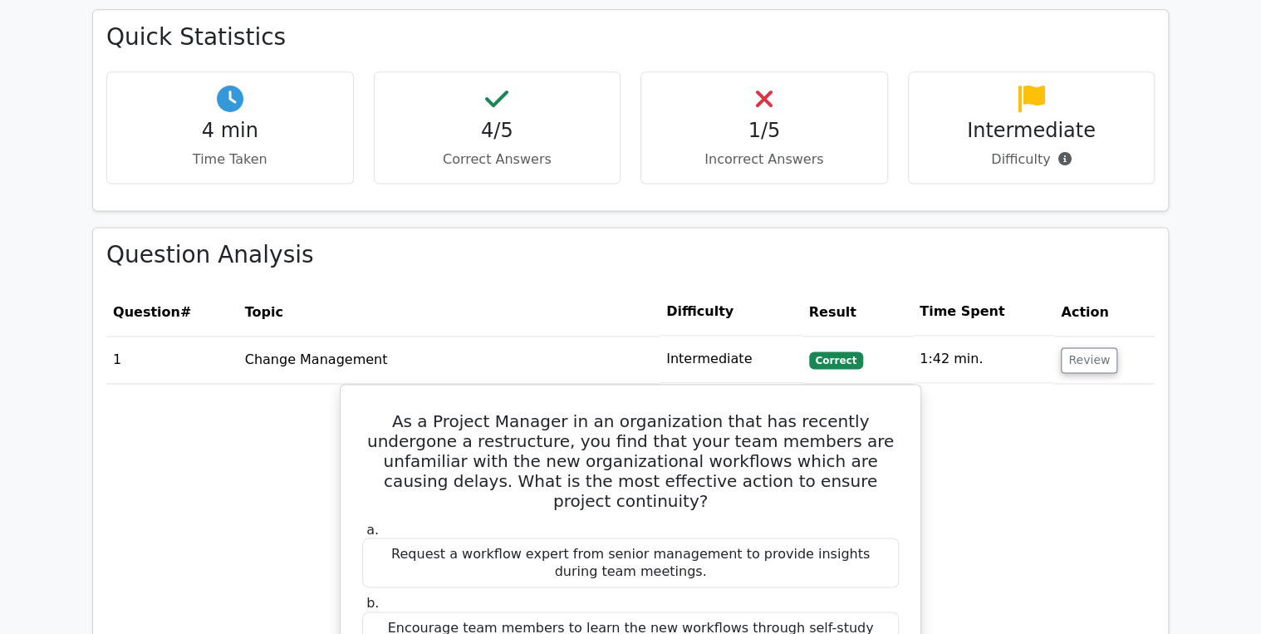
scroll to position [1063, 0]
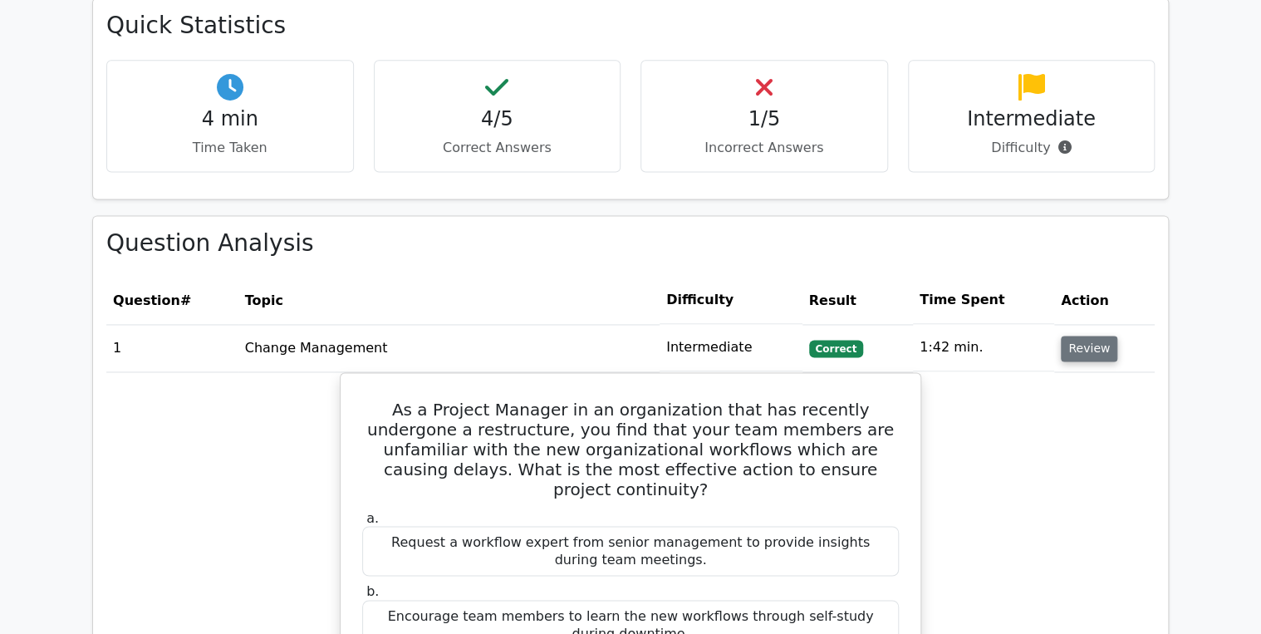
click at [1080, 336] on button "Review" at bounding box center [1089, 349] width 56 height 26
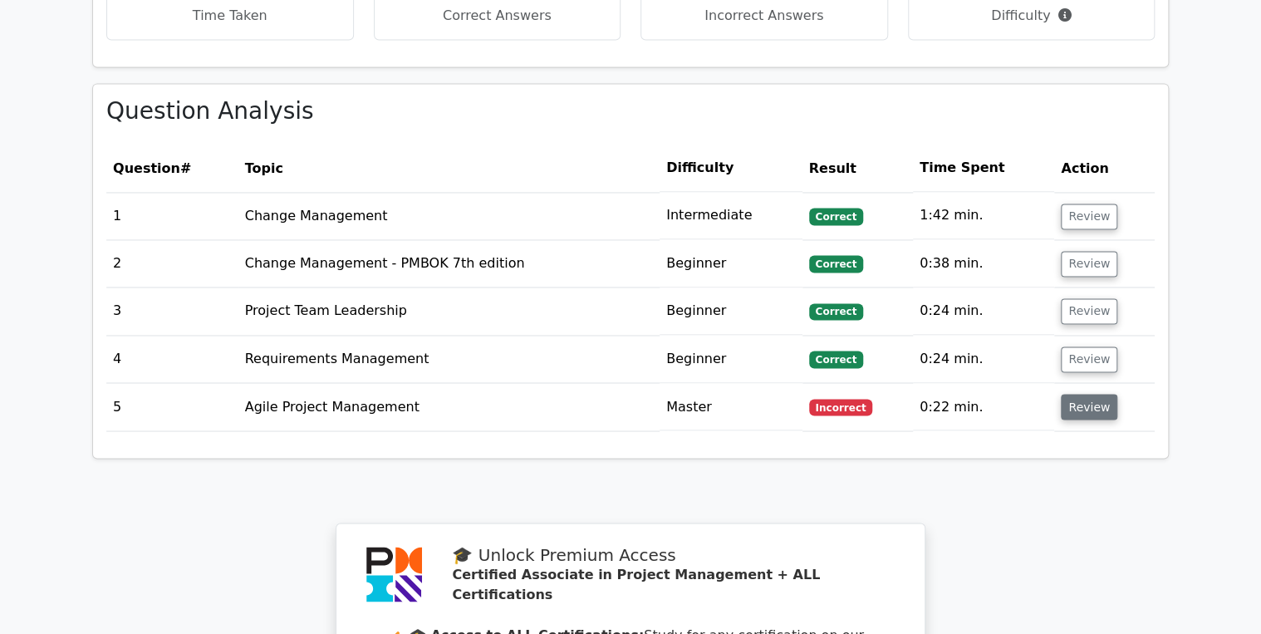
scroll to position [1196, 0]
click at [1082, 394] on button "Review" at bounding box center [1089, 406] width 56 height 26
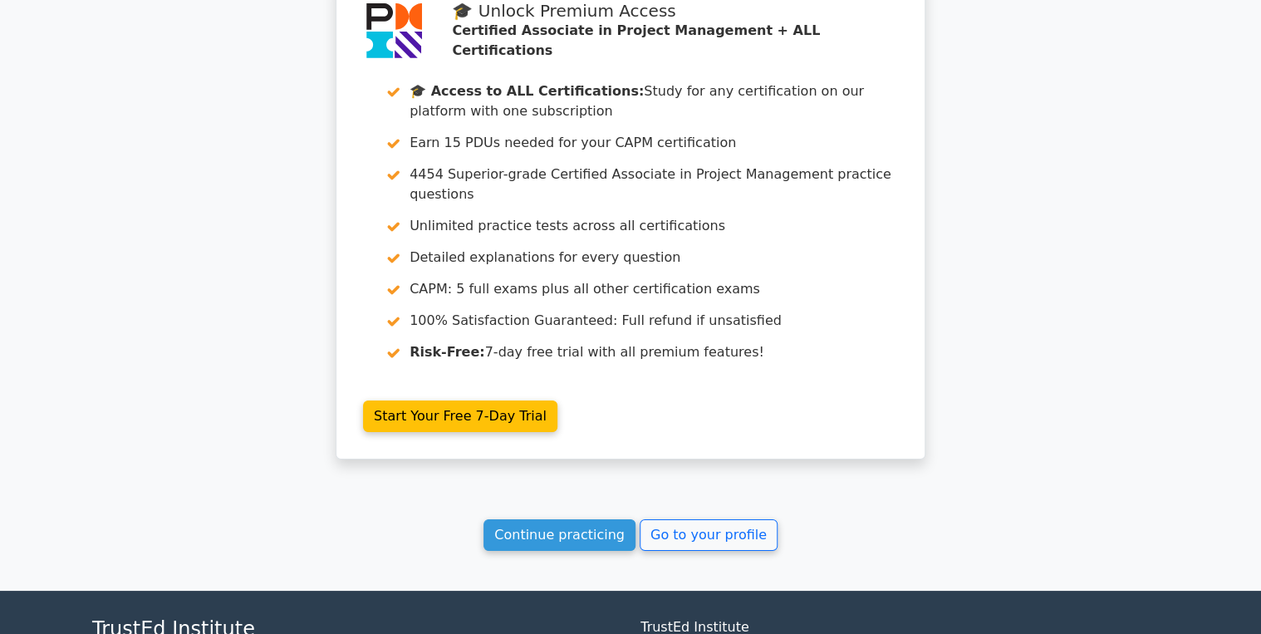
scroll to position [2931, 0]
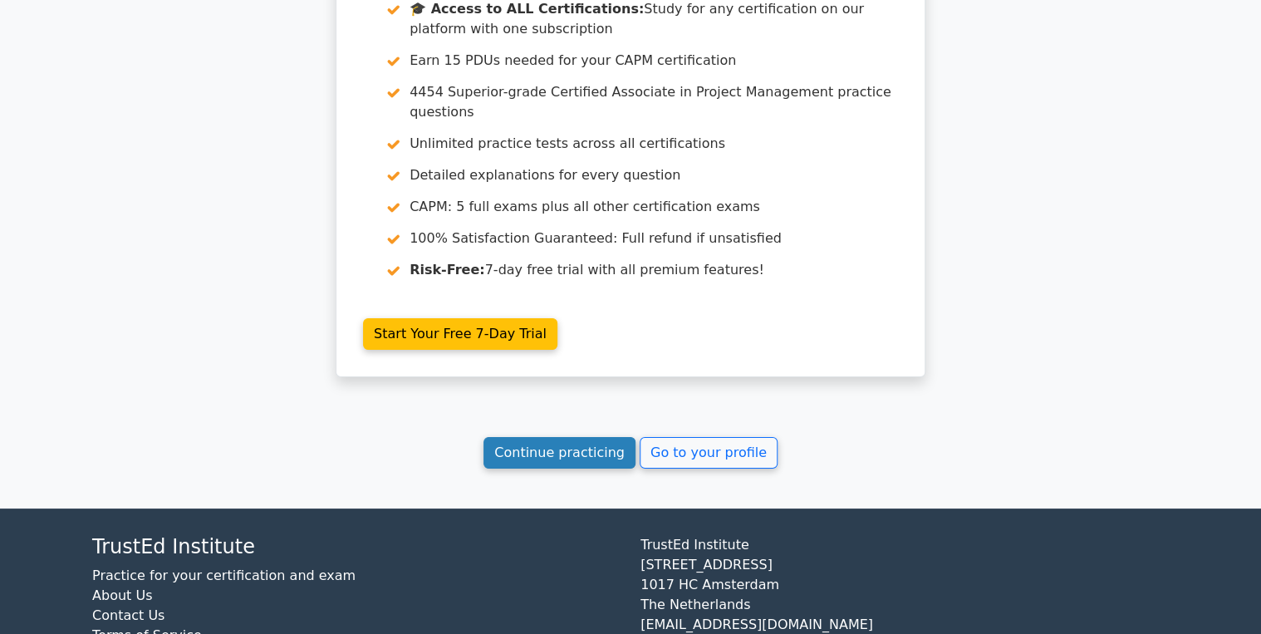
click at [537, 437] on link "Continue practicing" at bounding box center [559, 453] width 152 height 32
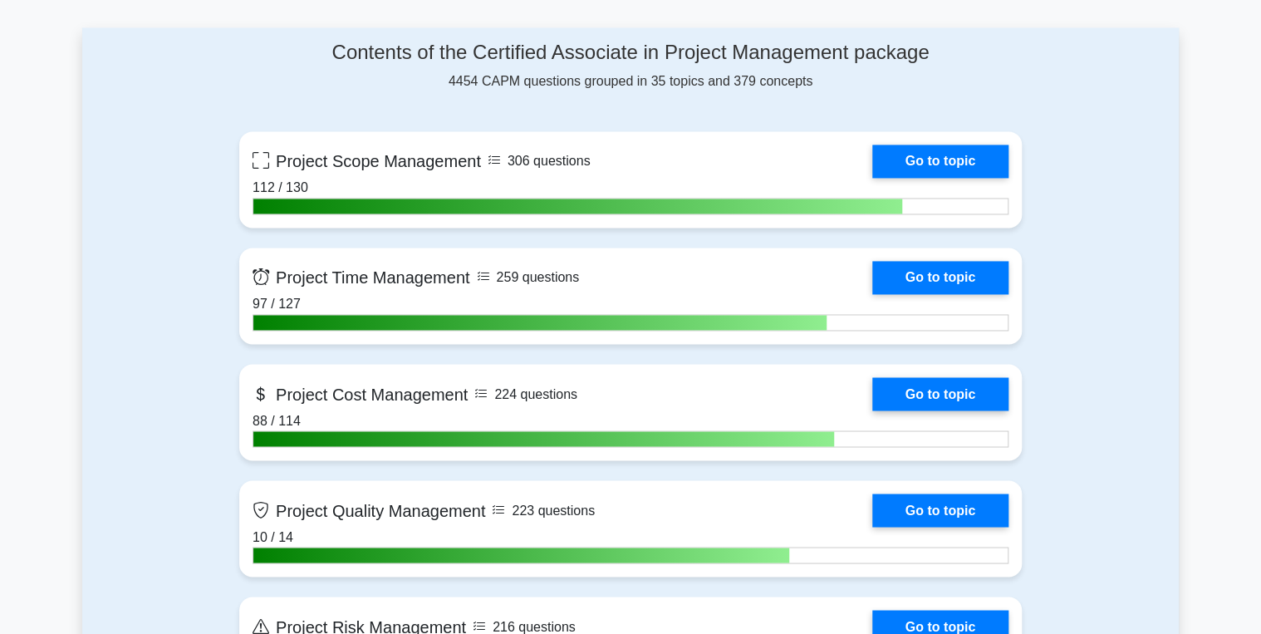
scroll to position [1196, 0]
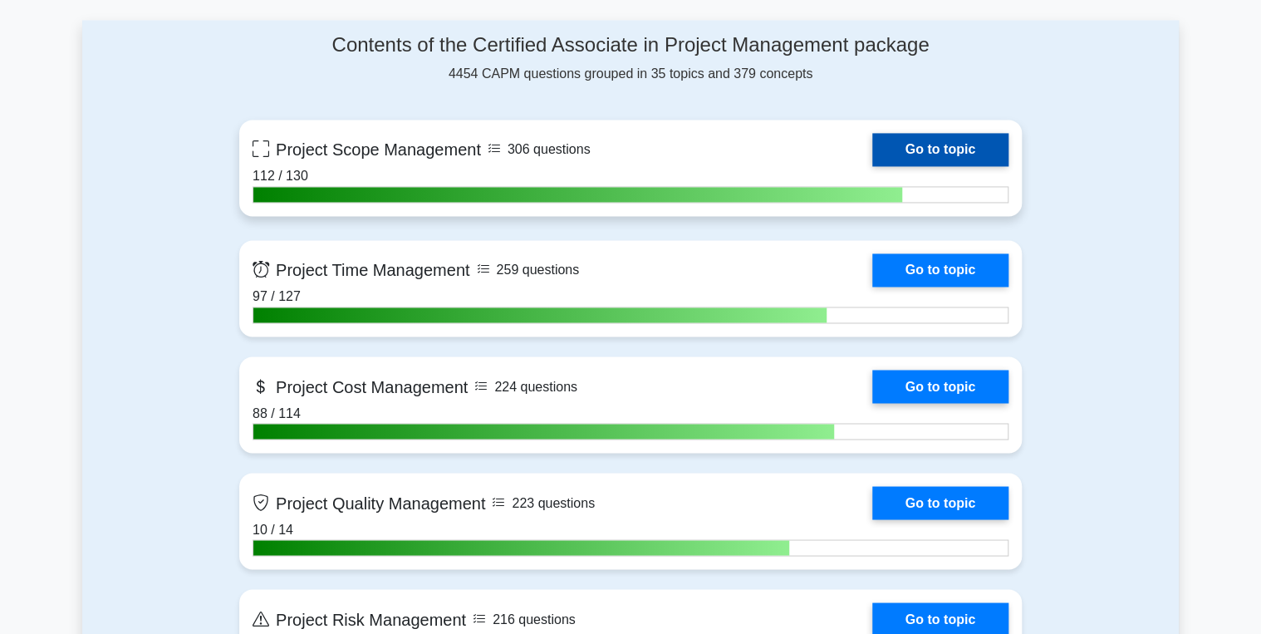
click at [917, 135] on link "Go to topic" at bounding box center [940, 149] width 136 height 33
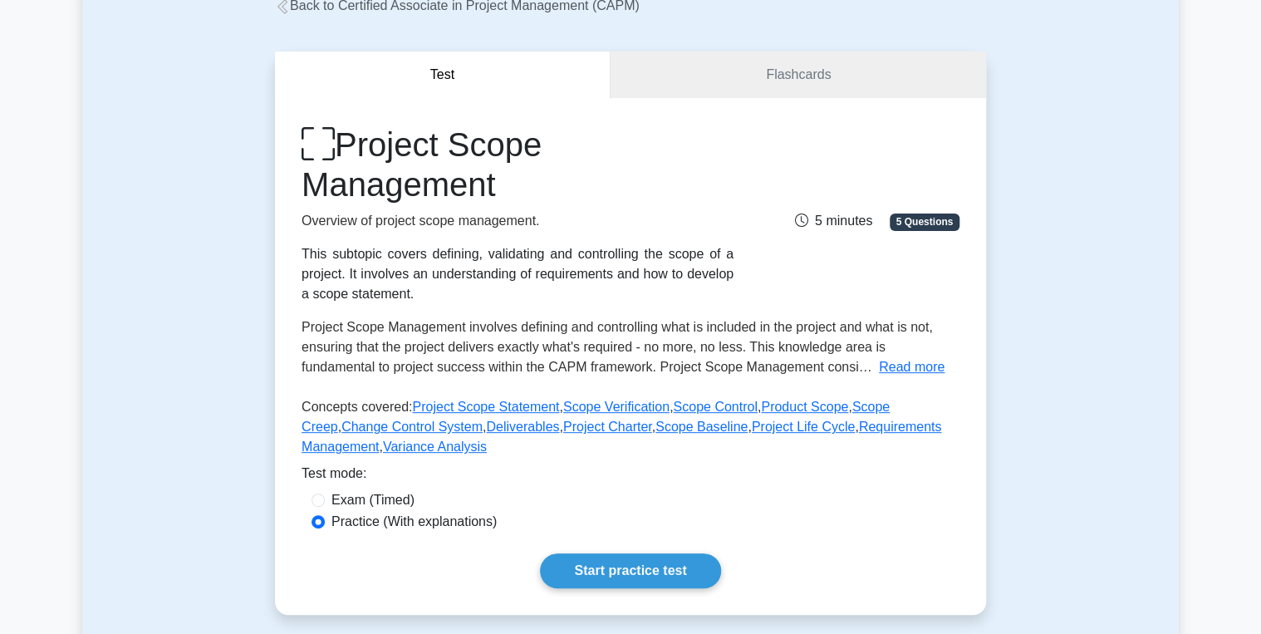
scroll to position [332, 0]
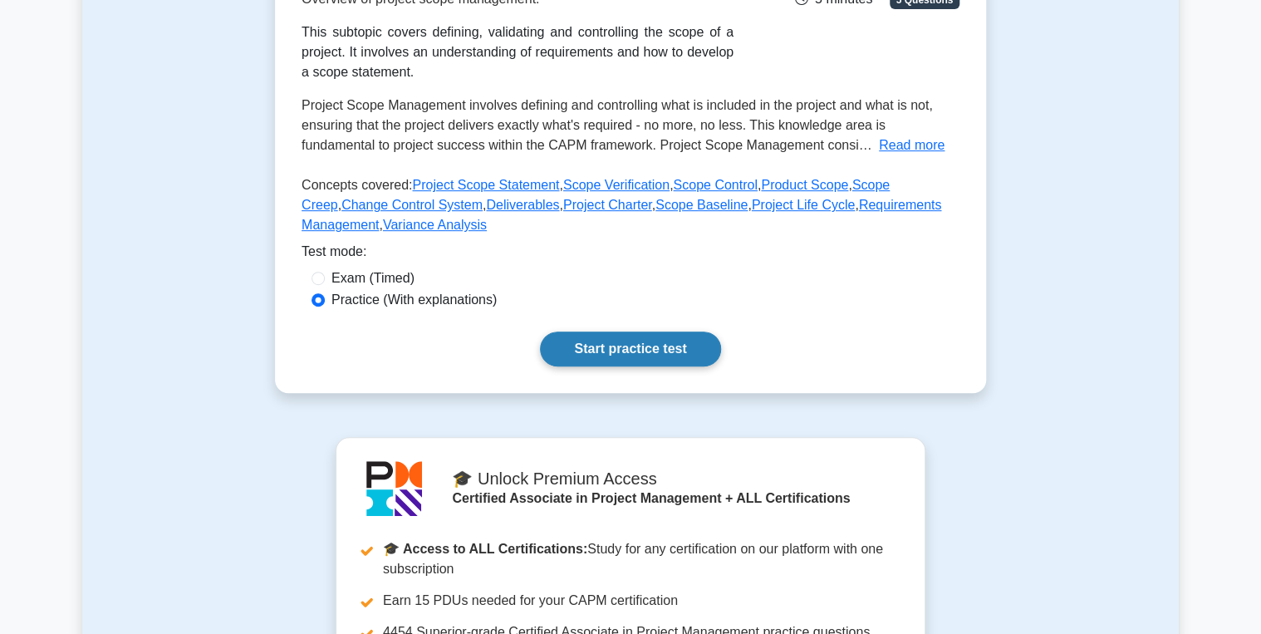
click at [637, 356] on link "Start practice test" at bounding box center [630, 348] width 180 height 35
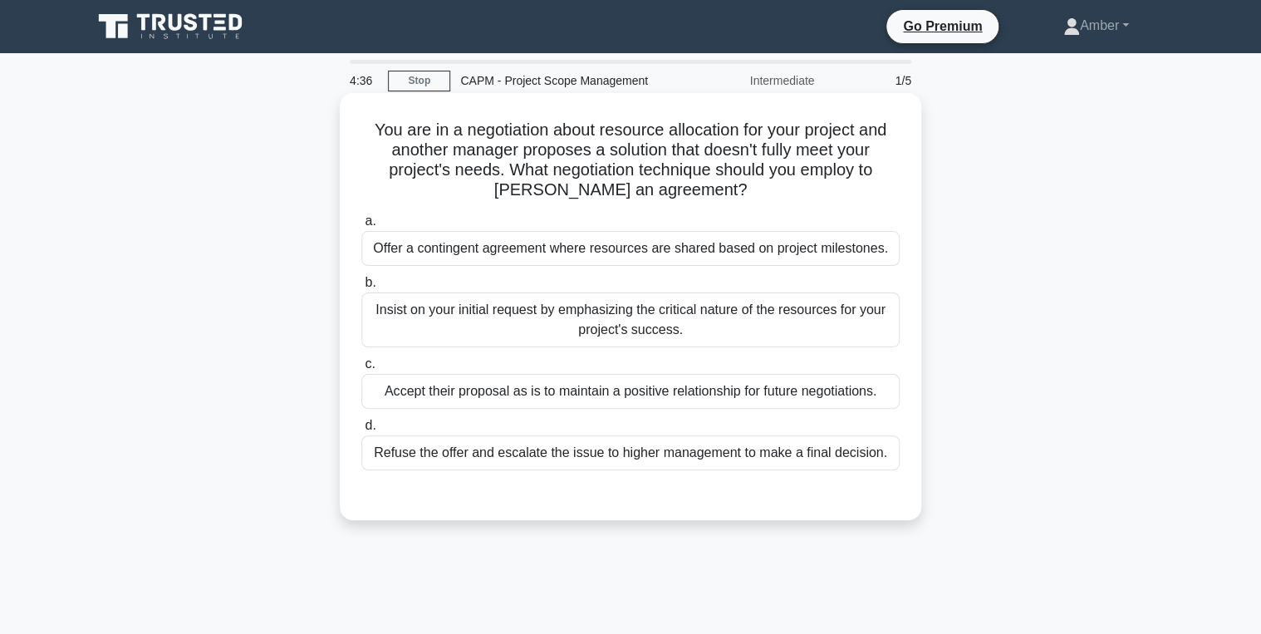
click at [498, 238] on div "Offer a contingent agreement where resources are shared based on project milest…" at bounding box center [630, 248] width 538 height 35
click at [361, 227] on input "a. Offer a contingent agreement where resources are shared based on project mil…" at bounding box center [361, 221] width 0 height 11
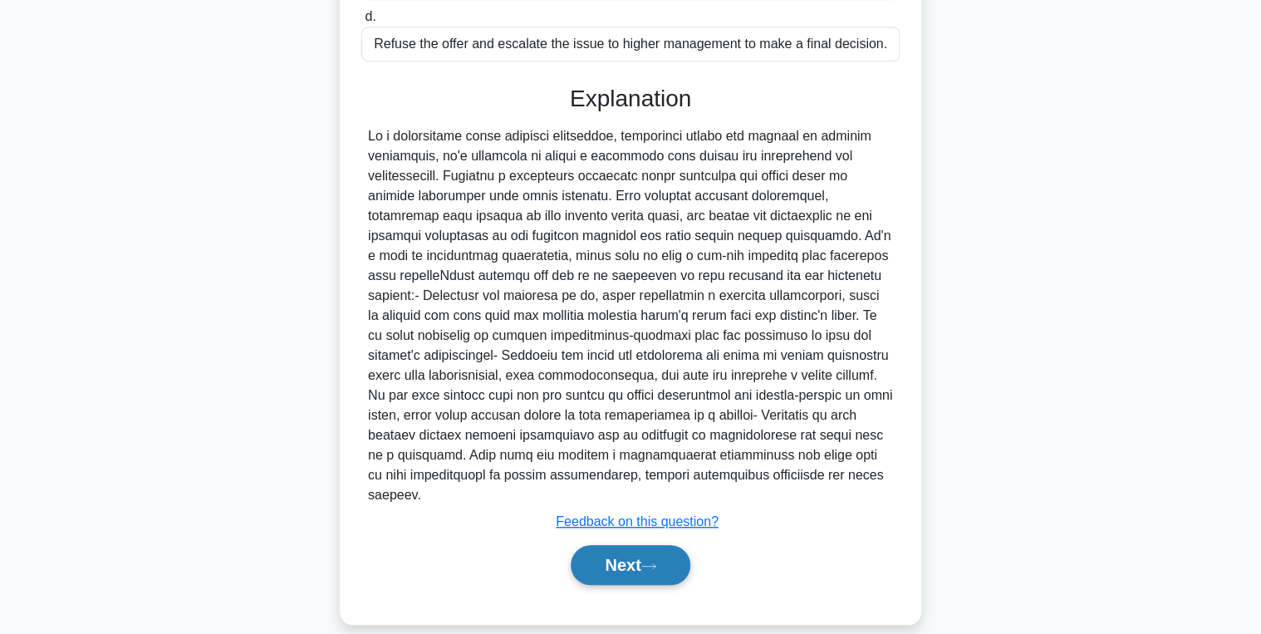
click at [667, 552] on button "Next" at bounding box center [630, 565] width 119 height 40
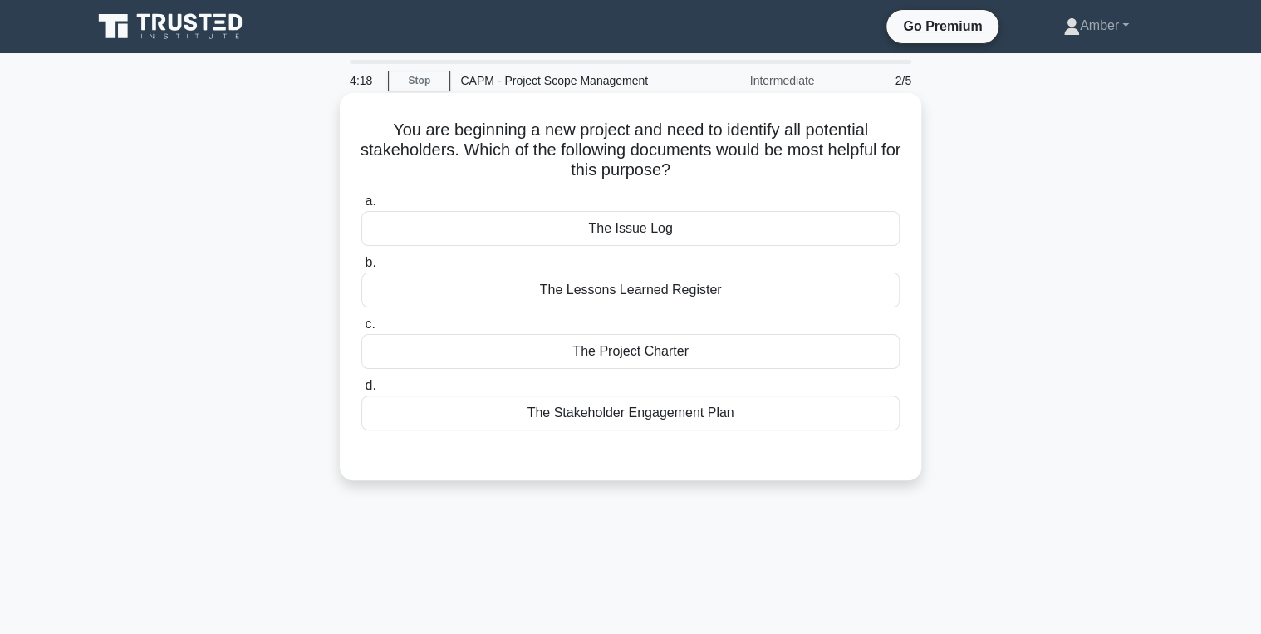
click at [596, 412] on div "The Stakeholder Engagement Plan" at bounding box center [630, 412] width 538 height 35
click at [361, 391] on input "d. The Stakeholder Engagement Plan" at bounding box center [361, 385] width 0 height 11
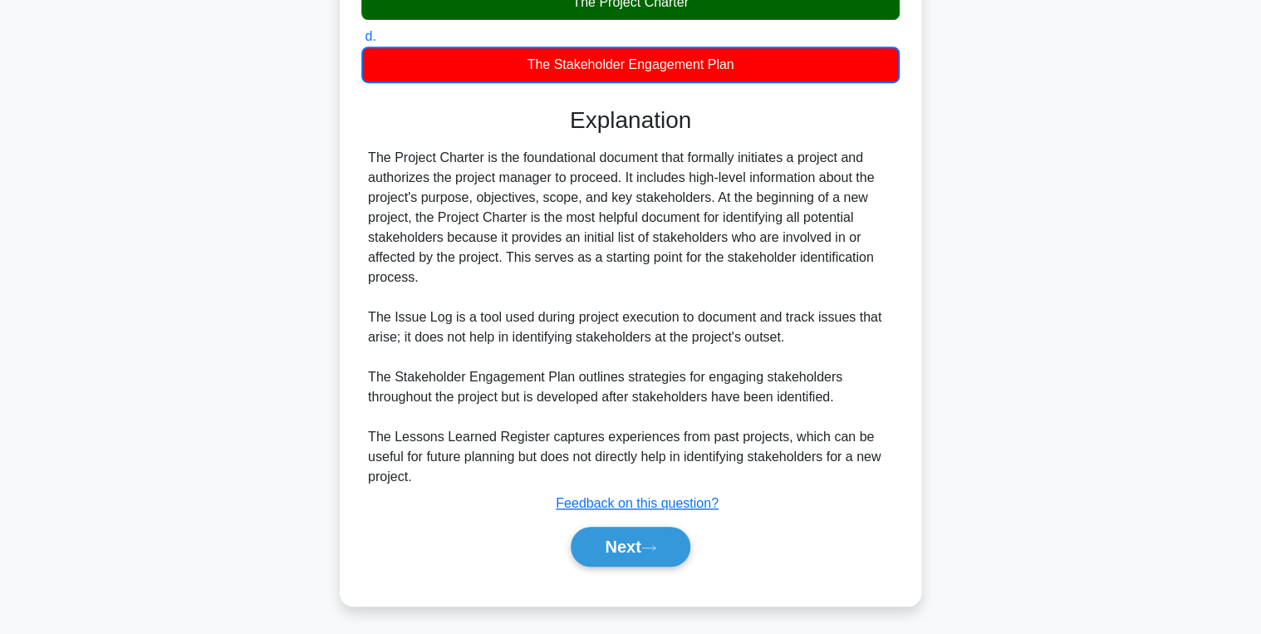
scroll to position [351, 0]
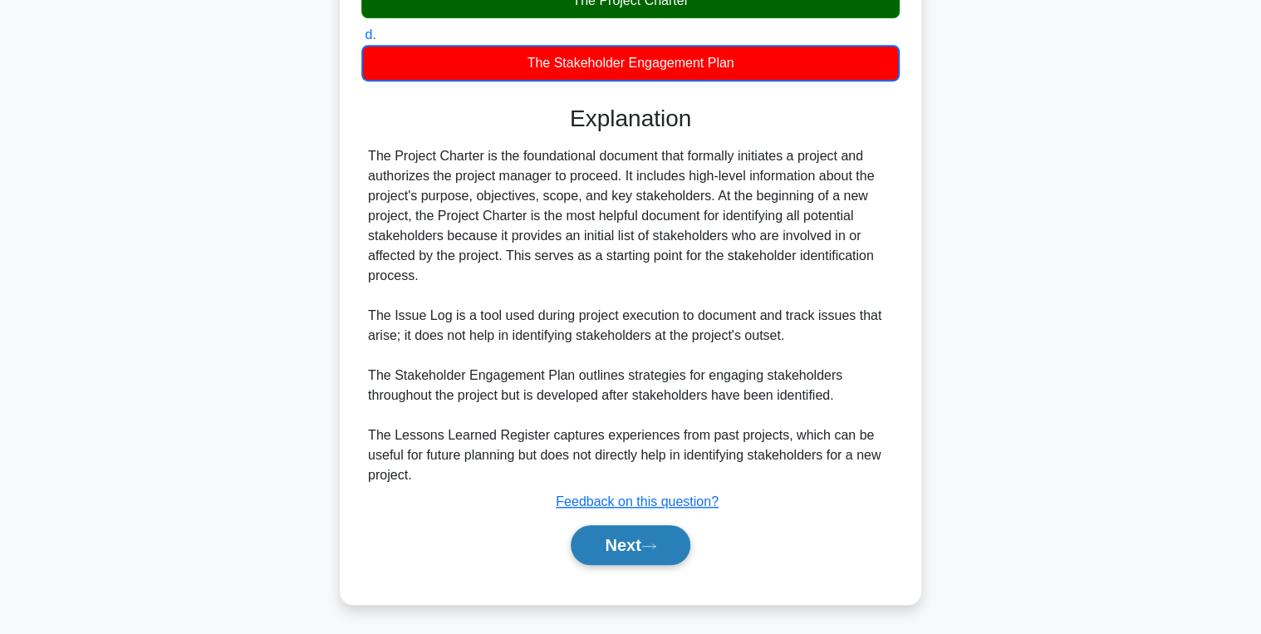
click at [631, 536] on button "Next" at bounding box center [630, 545] width 119 height 40
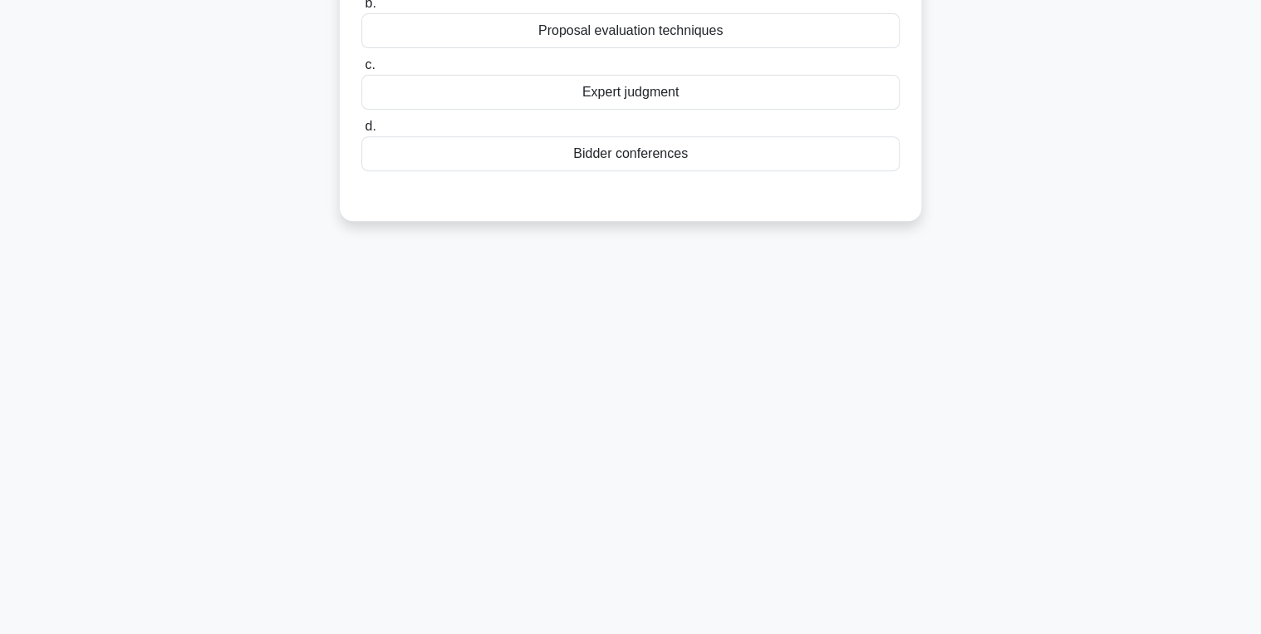
scroll to position [0, 0]
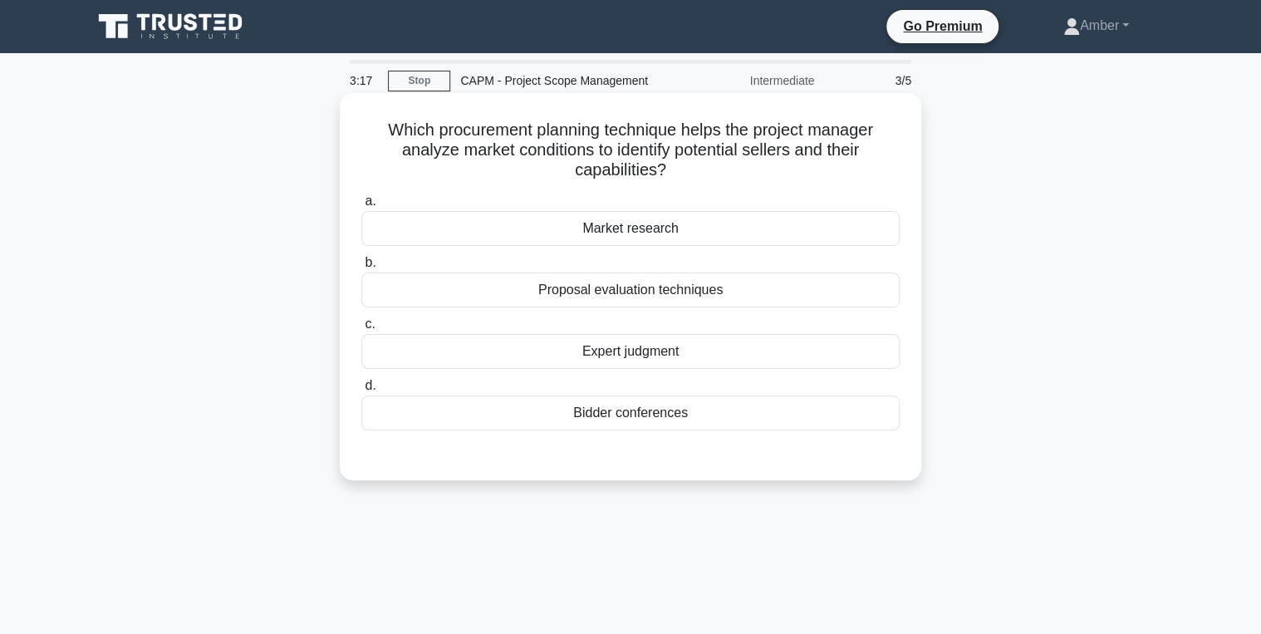
click at [644, 415] on div "Bidder conferences" at bounding box center [630, 412] width 538 height 35
click at [361, 391] on input "d. Bidder conferences" at bounding box center [361, 385] width 0 height 11
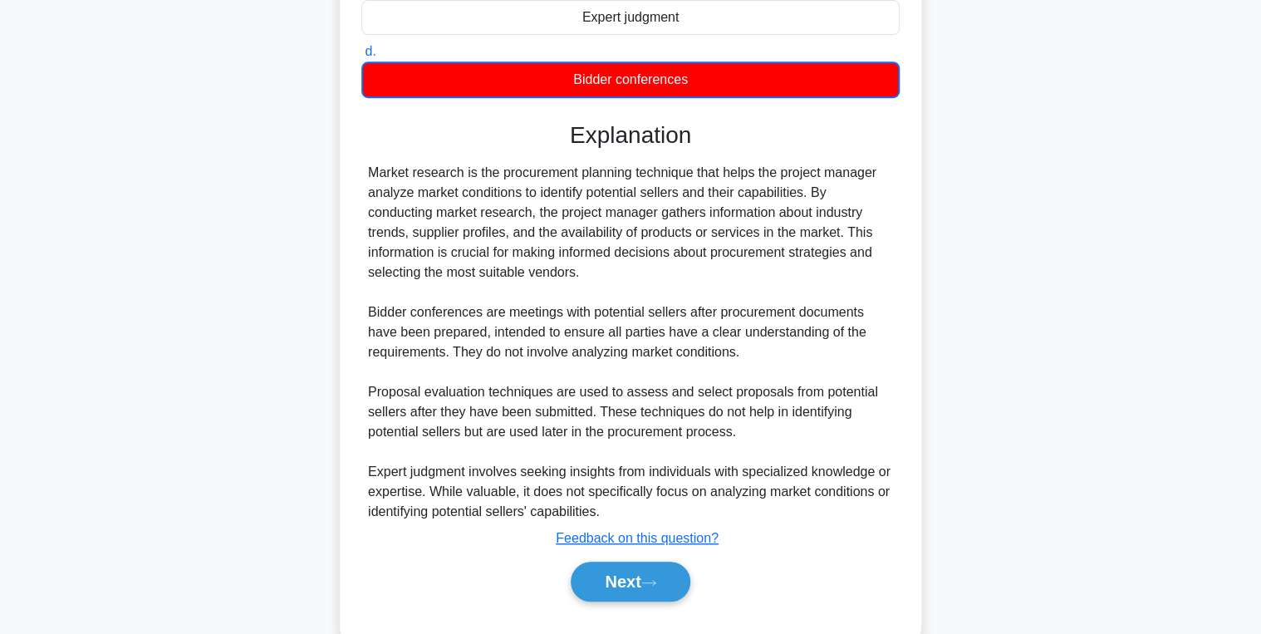
scroll to position [370, 0]
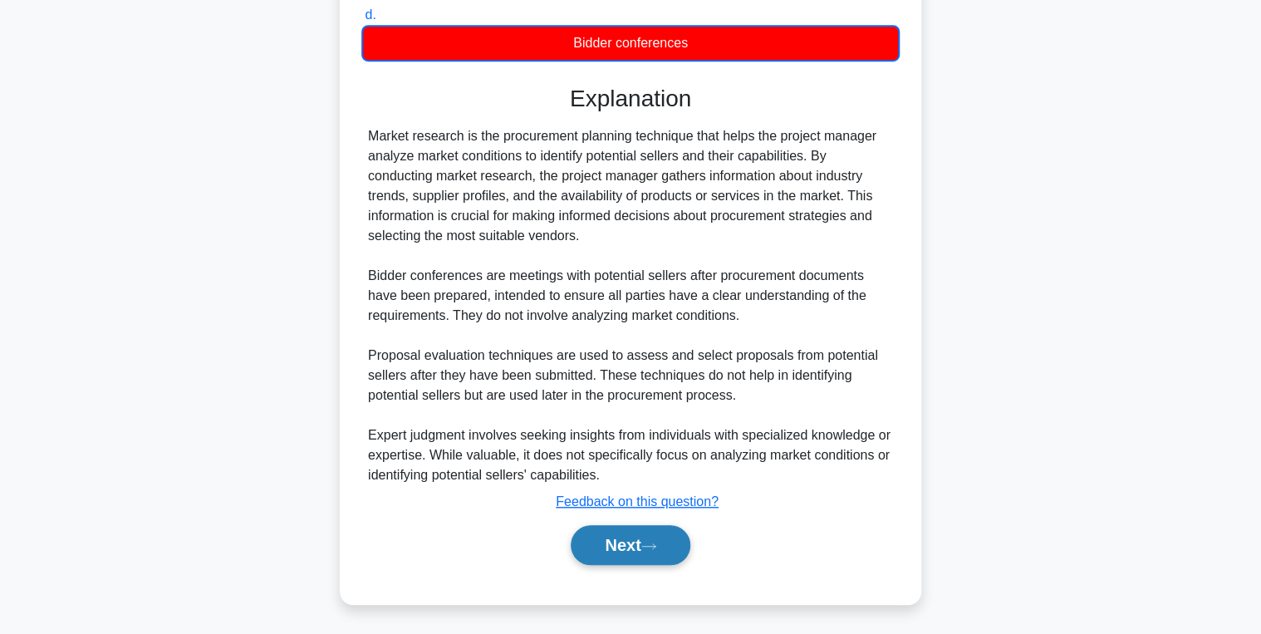
click at [628, 547] on button "Next" at bounding box center [630, 545] width 119 height 40
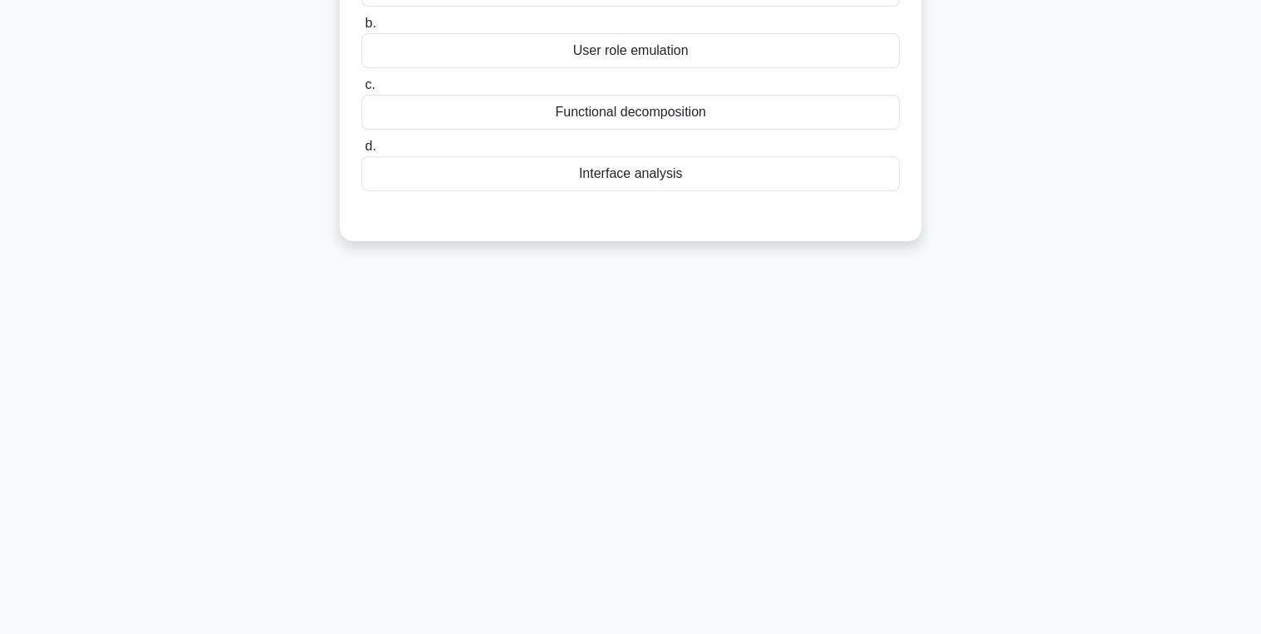
scroll to position [0, 0]
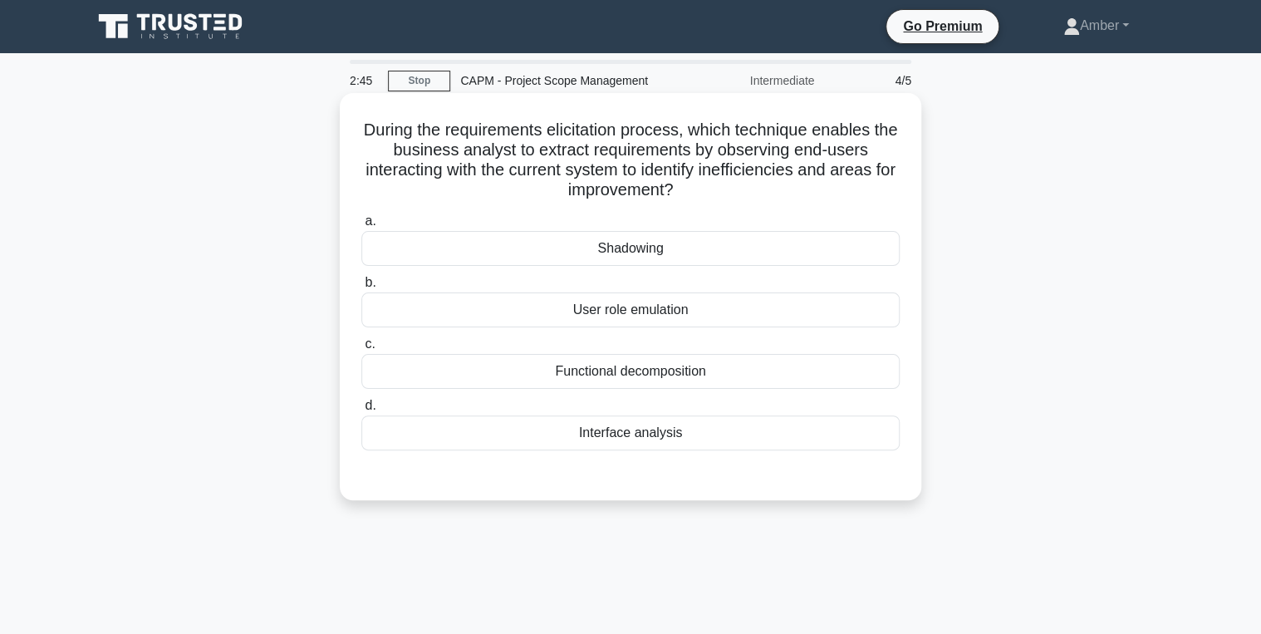
drag, startPoint x: 662, startPoint y: 422, endPoint x: 665, endPoint y: 432, distance: 10.3
click at [665, 432] on div "Interface analysis" at bounding box center [630, 432] width 538 height 35
drag, startPoint x: 665, startPoint y: 432, endPoint x: 587, endPoint y: 428, distance: 77.4
click at [587, 428] on div "Interface analysis" at bounding box center [630, 432] width 538 height 35
click at [361, 411] on input "d. Interface analysis" at bounding box center [361, 405] width 0 height 11
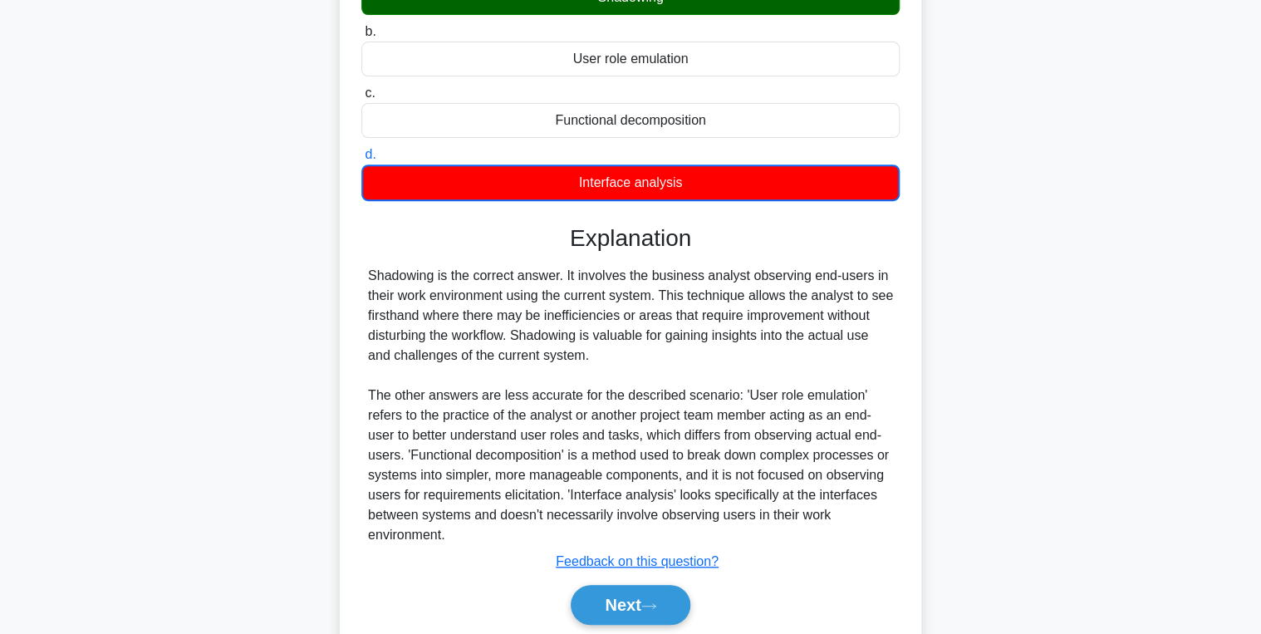
scroll to position [311, 0]
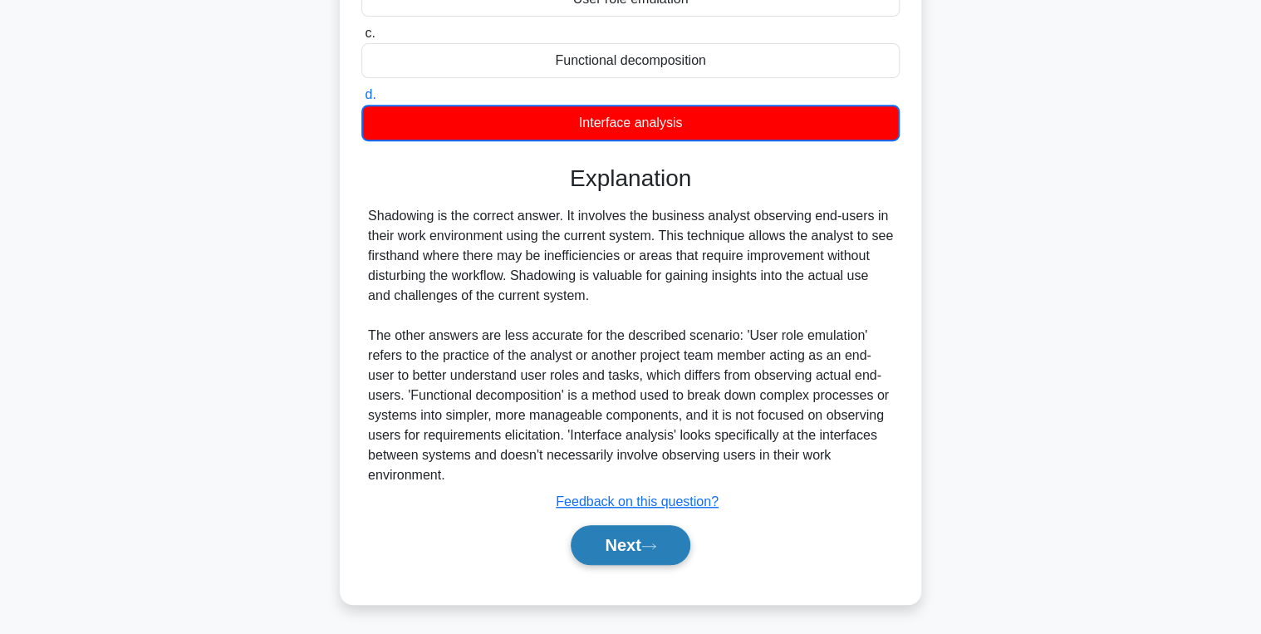
click at [621, 551] on button "Next" at bounding box center [630, 545] width 119 height 40
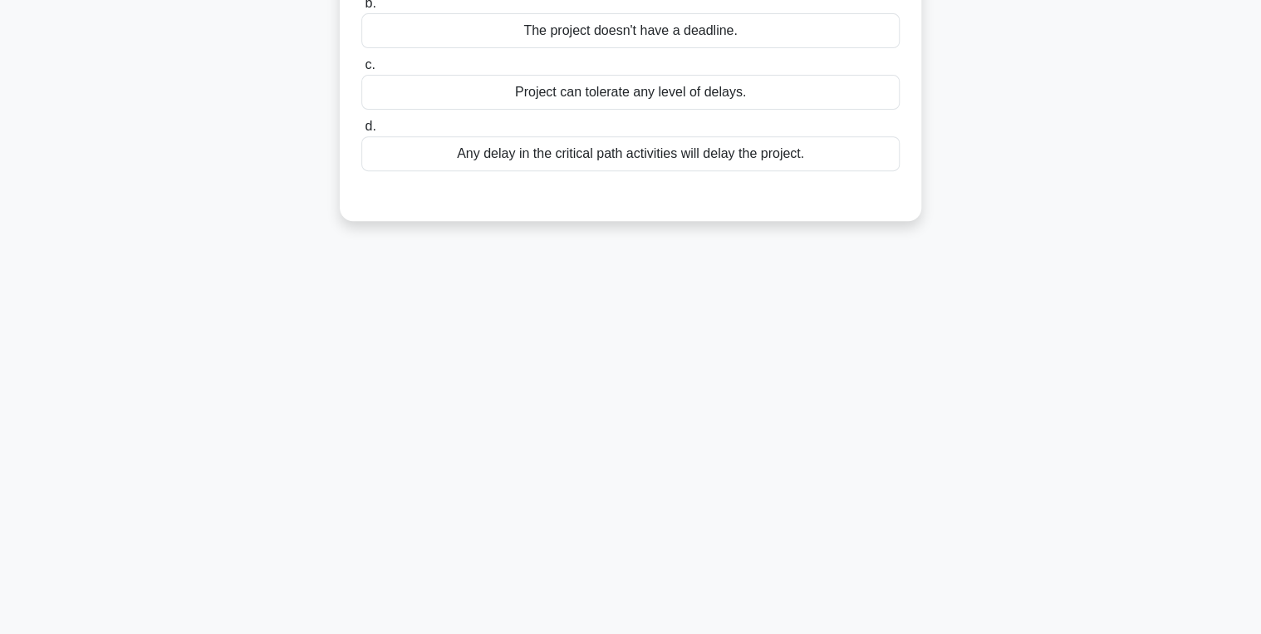
scroll to position [0, 0]
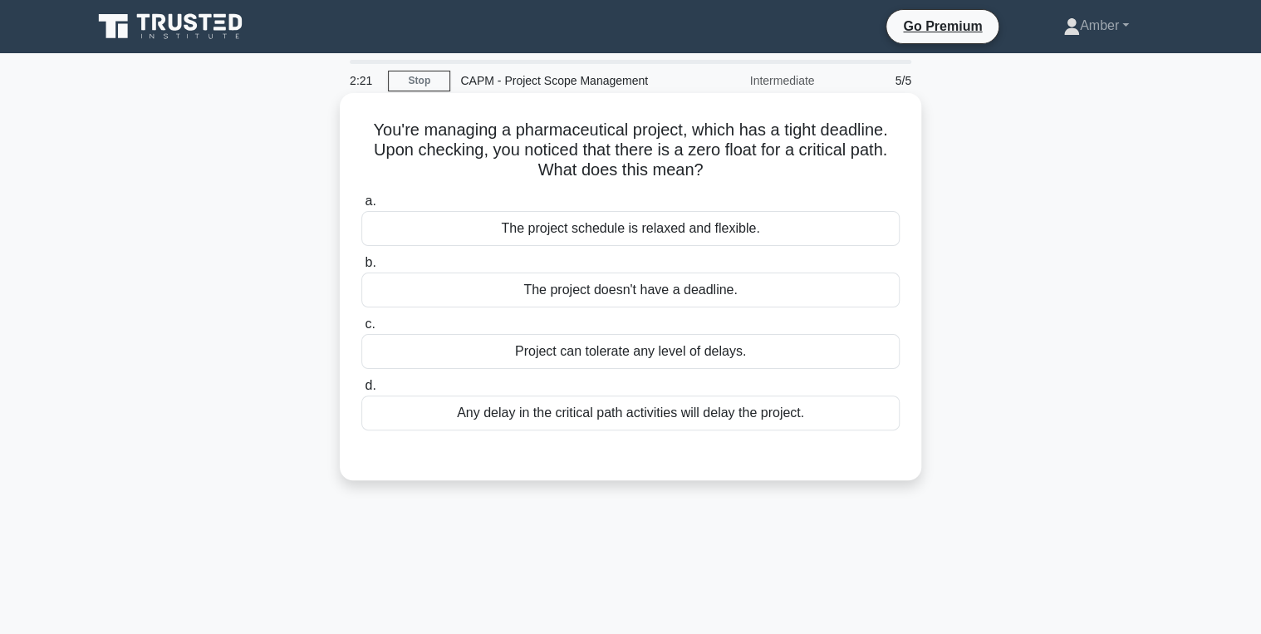
click at [593, 416] on div "Any delay in the critical path activities will delay the project." at bounding box center [630, 412] width 538 height 35
click at [361, 391] on input "d. Any delay in the critical path activities will delay the project." at bounding box center [361, 385] width 0 height 11
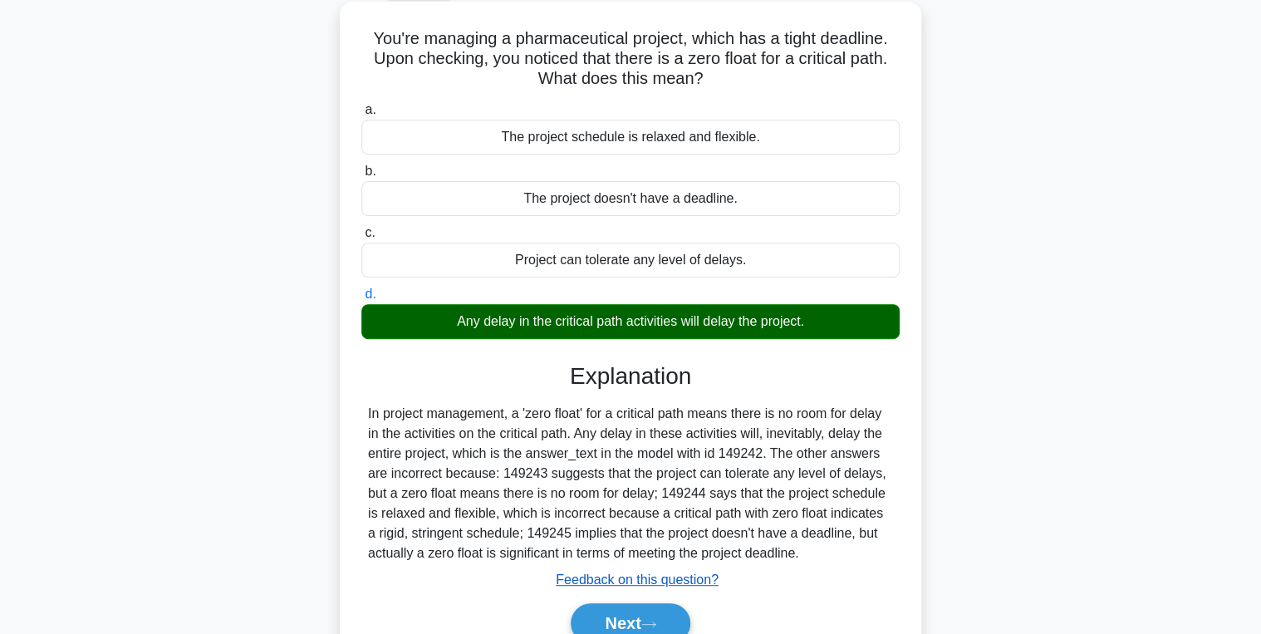
scroll to position [263, 0]
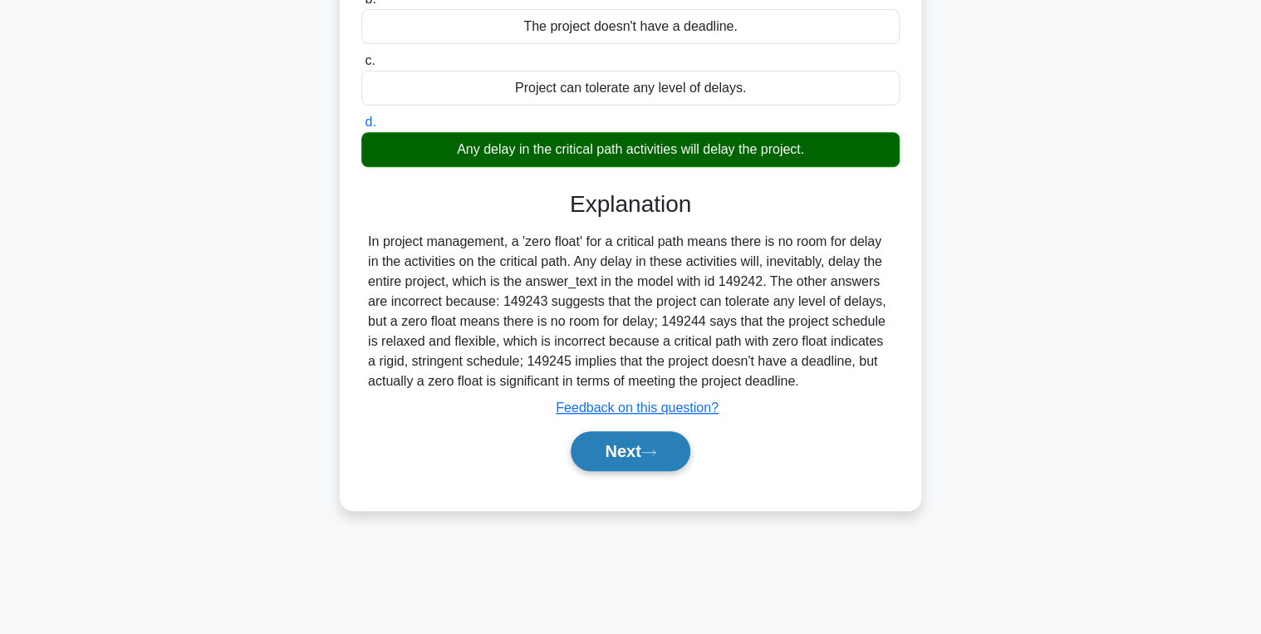
click at [638, 447] on button "Next" at bounding box center [630, 451] width 119 height 40
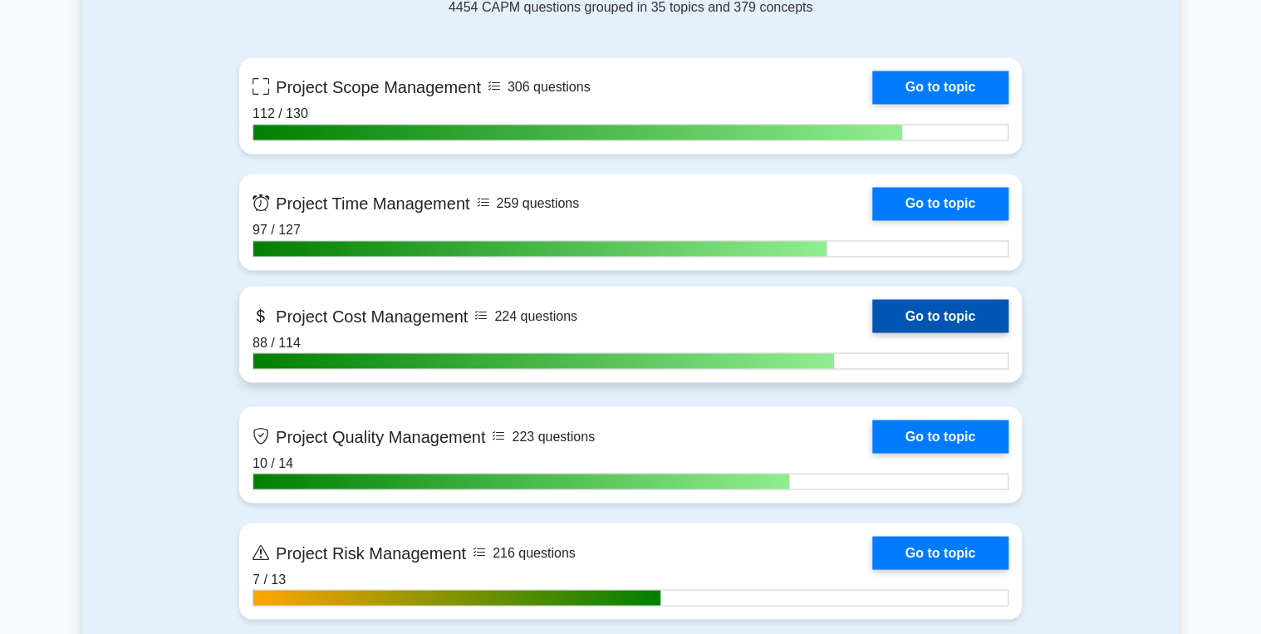
scroll to position [1196, 0]
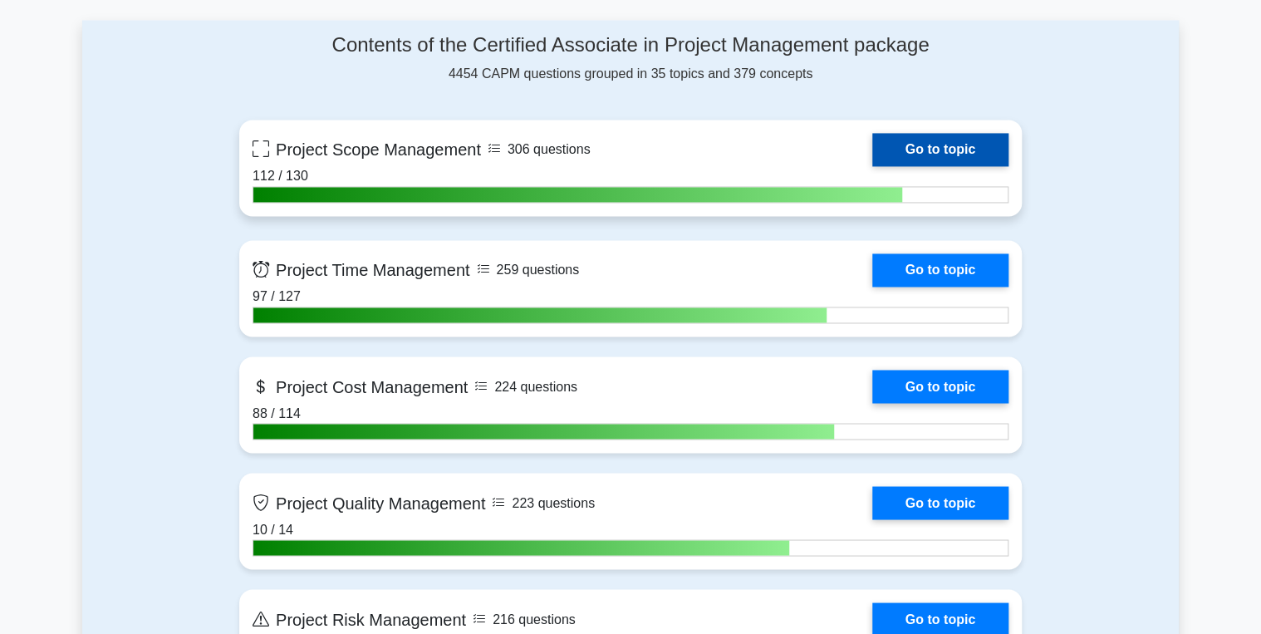
click at [971, 145] on link "Go to topic" at bounding box center [940, 149] width 136 height 33
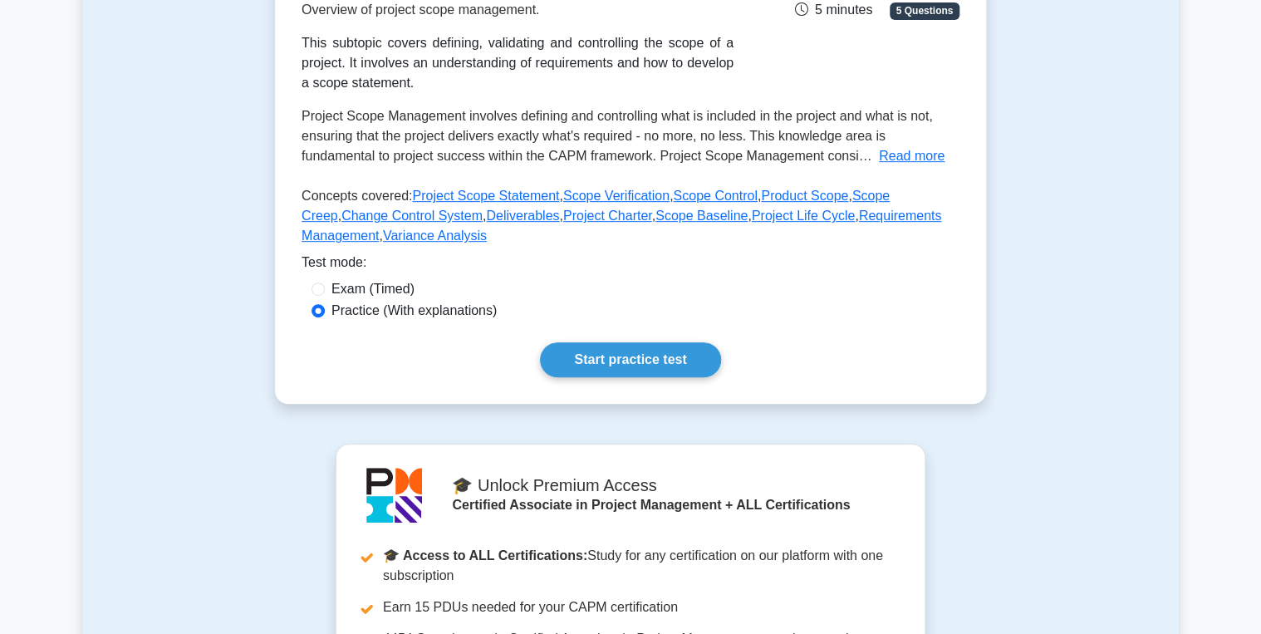
scroll to position [332, 0]
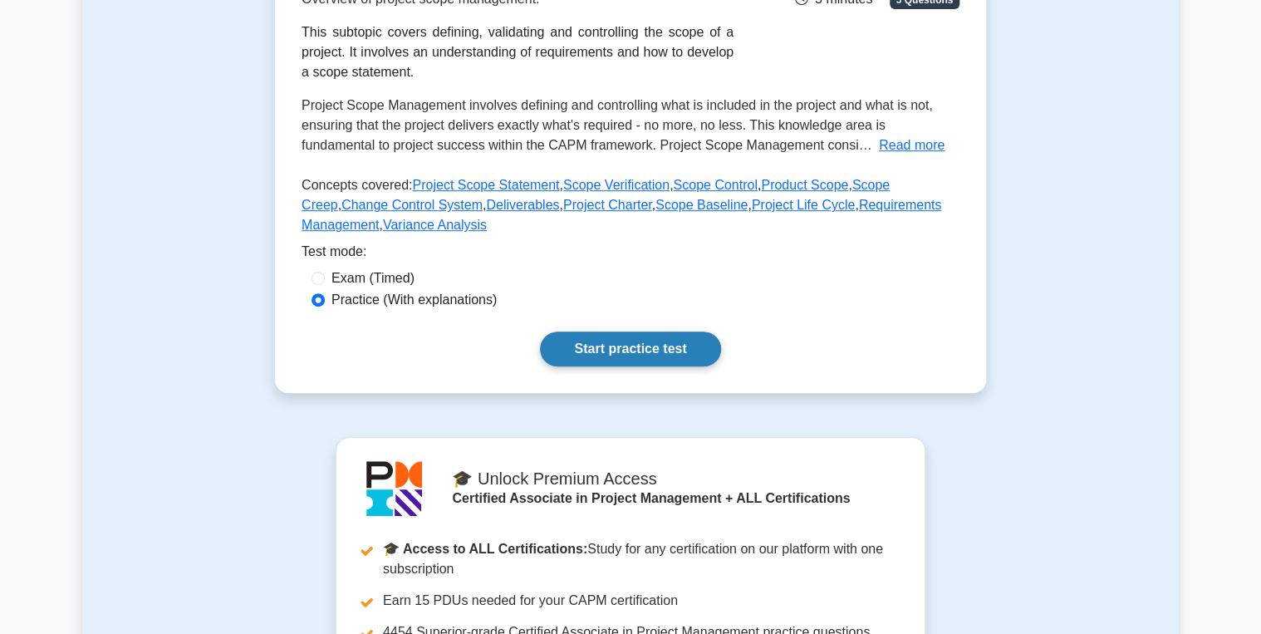
click at [650, 346] on link "Start practice test" at bounding box center [630, 348] width 180 height 35
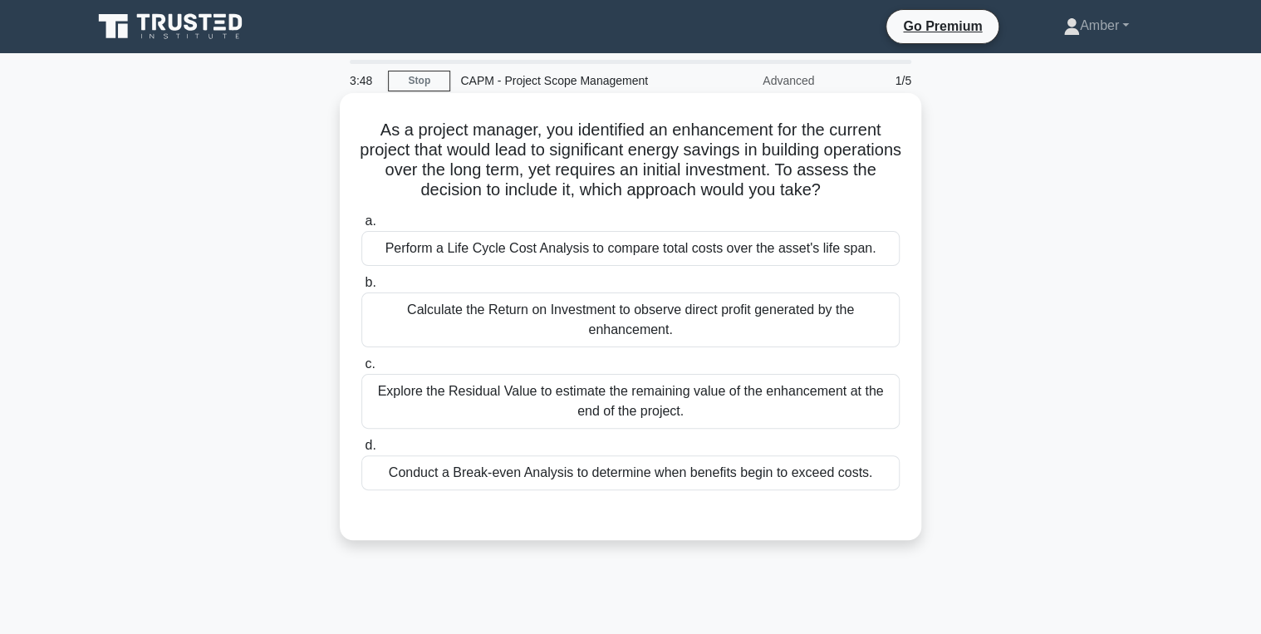
click at [481, 260] on div "Perform a Life Cycle Cost Analysis to compare total costs over the asset's life…" at bounding box center [630, 248] width 538 height 35
click at [361, 227] on input "a. Perform a Life Cycle Cost Analysis to compare total costs over the asset's l…" at bounding box center [361, 221] width 0 height 11
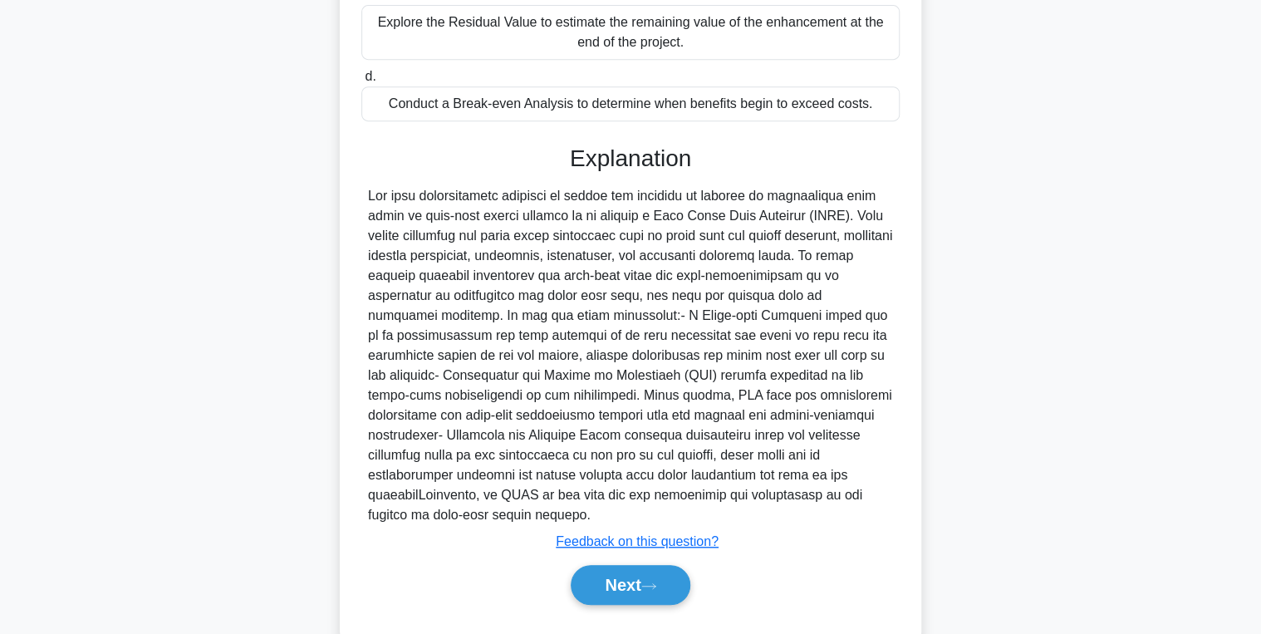
scroll to position [389, 0]
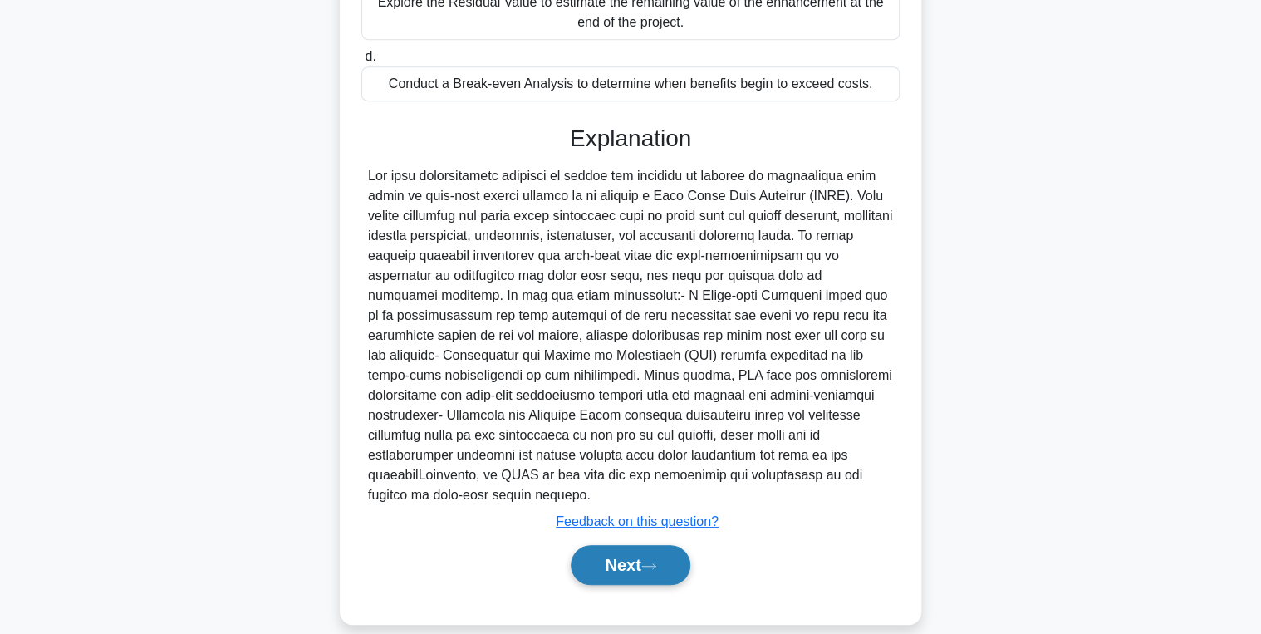
click at [609, 555] on button "Next" at bounding box center [630, 565] width 119 height 40
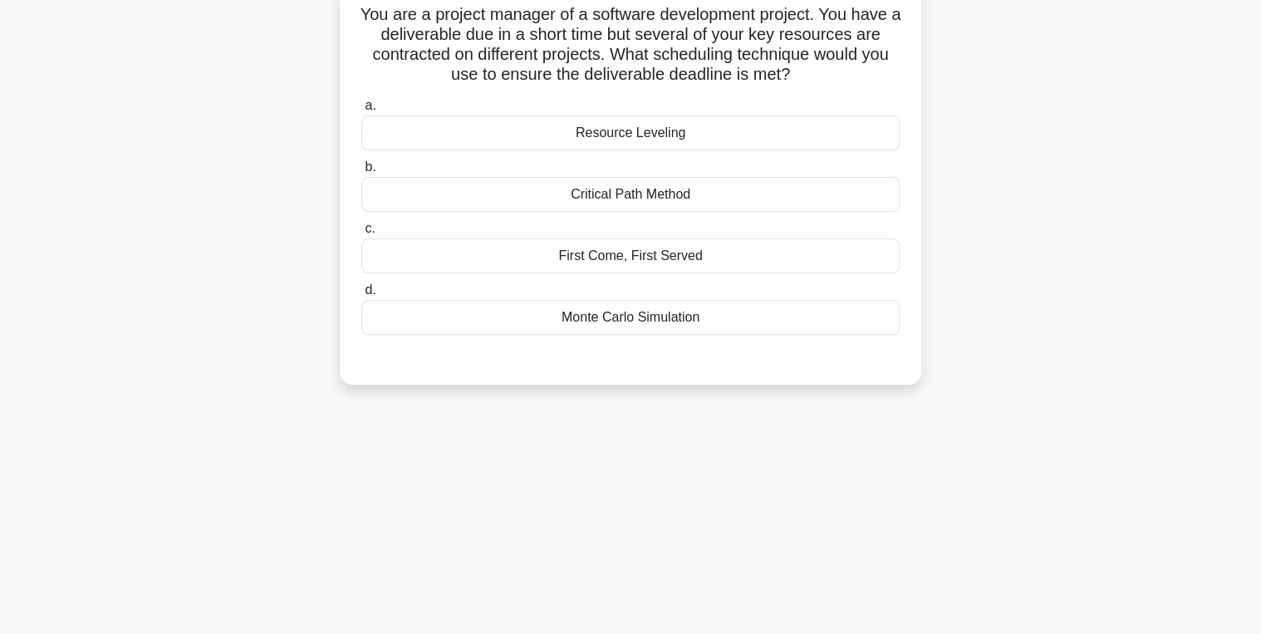
scroll to position [0, 0]
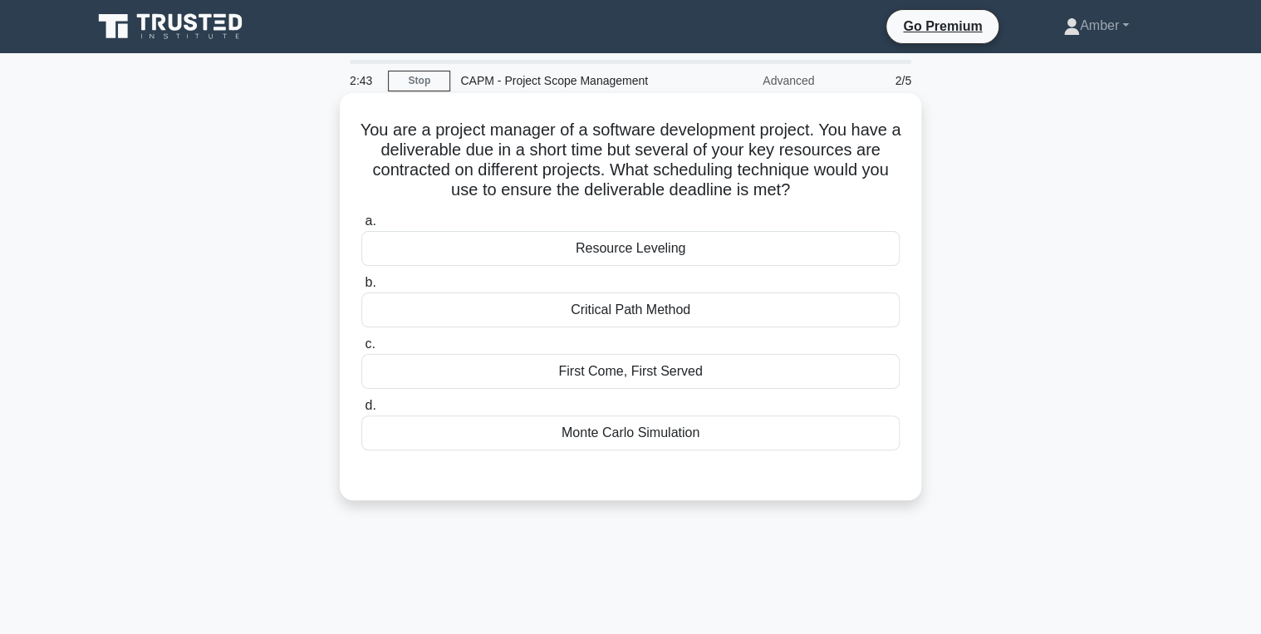
click at [508, 245] on div "Resource Leveling" at bounding box center [630, 248] width 538 height 35
click at [361, 227] on input "a. Resource Leveling" at bounding box center [361, 221] width 0 height 11
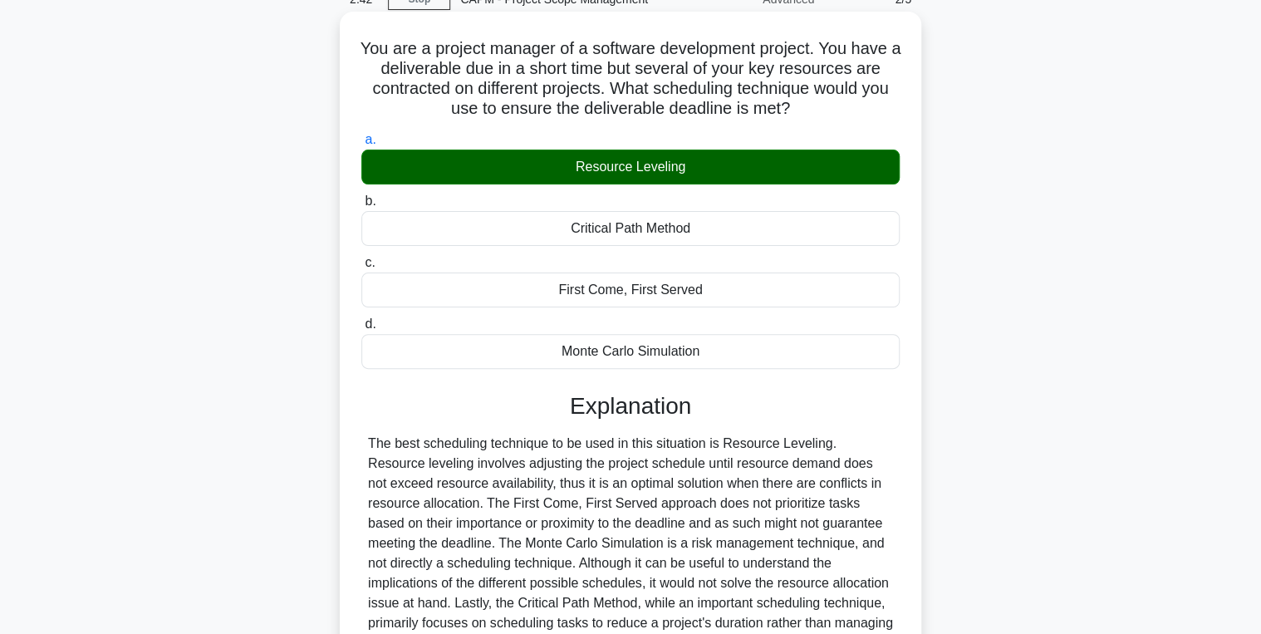
scroll to position [263, 0]
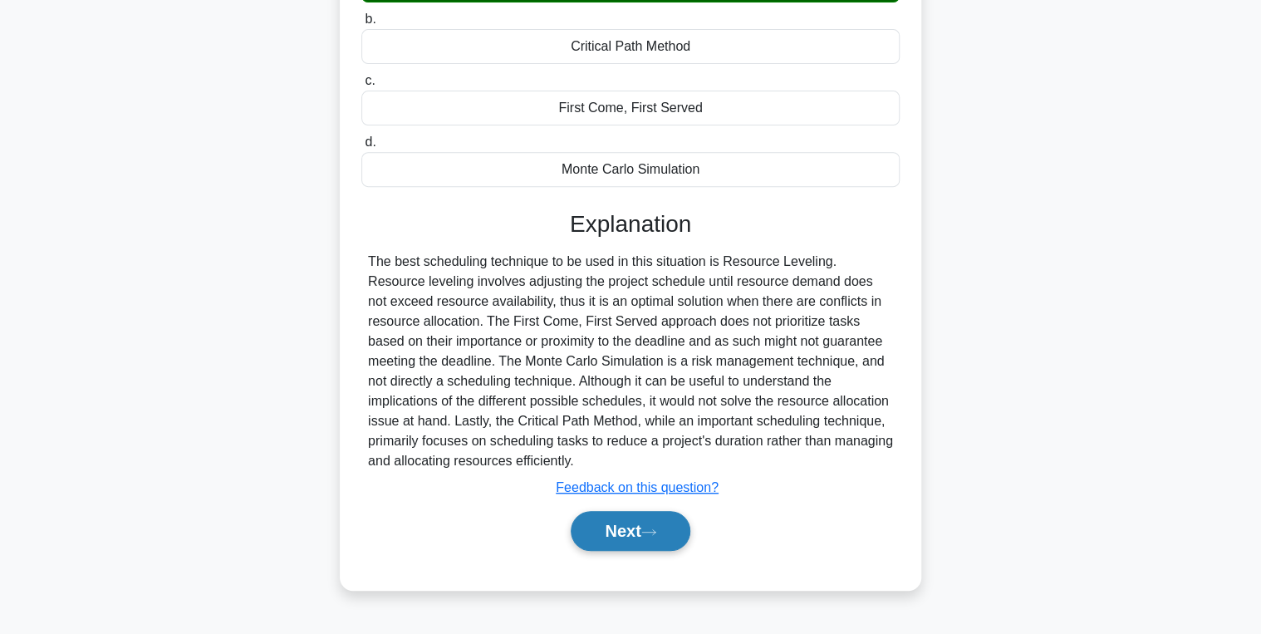
click at [640, 530] on button "Next" at bounding box center [630, 531] width 119 height 40
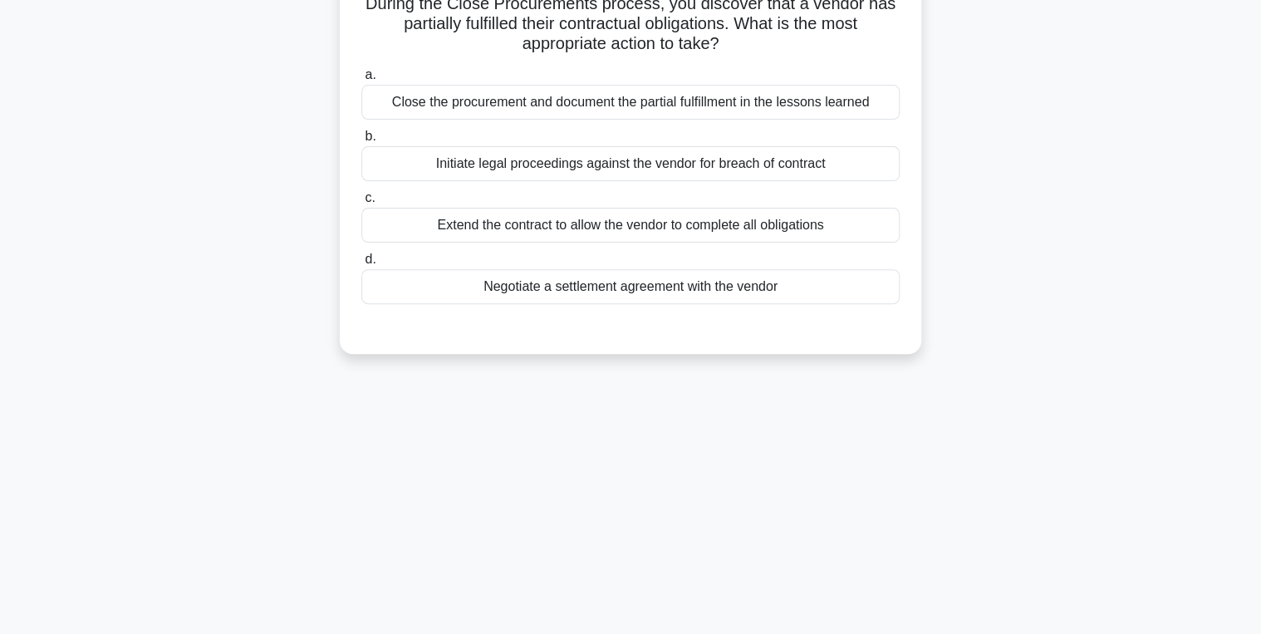
scroll to position [0, 0]
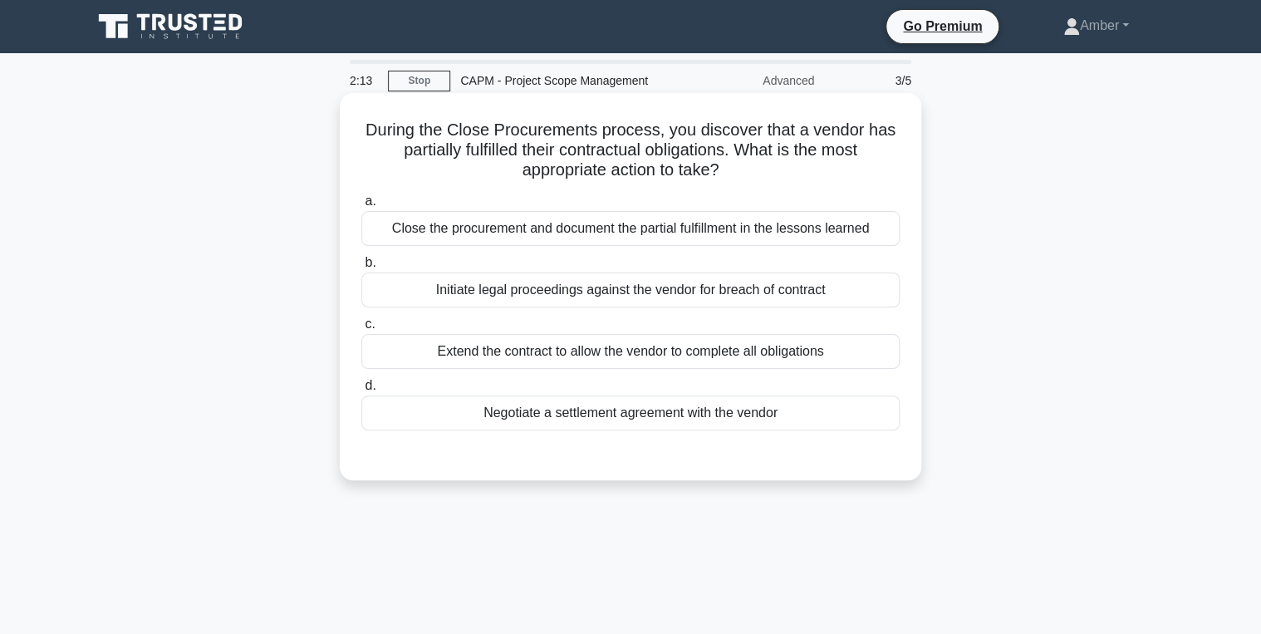
click at [645, 354] on div "Extend the contract to allow the vendor to complete all obligations" at bounding box center [630, 351] width 538 height 35
click at [361, 330] on input "c. Extend the contract to allow the vendor to complete all obligations" at bounding box center [361, 324] width 0 height 11
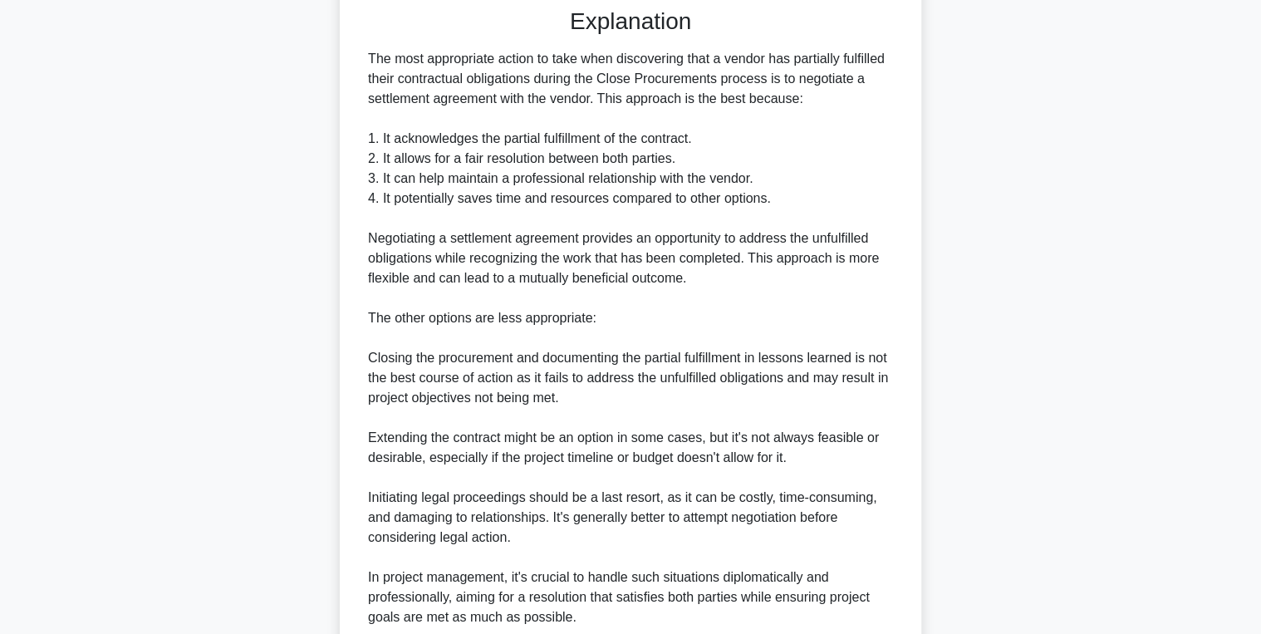
scroll to position [590, 0]
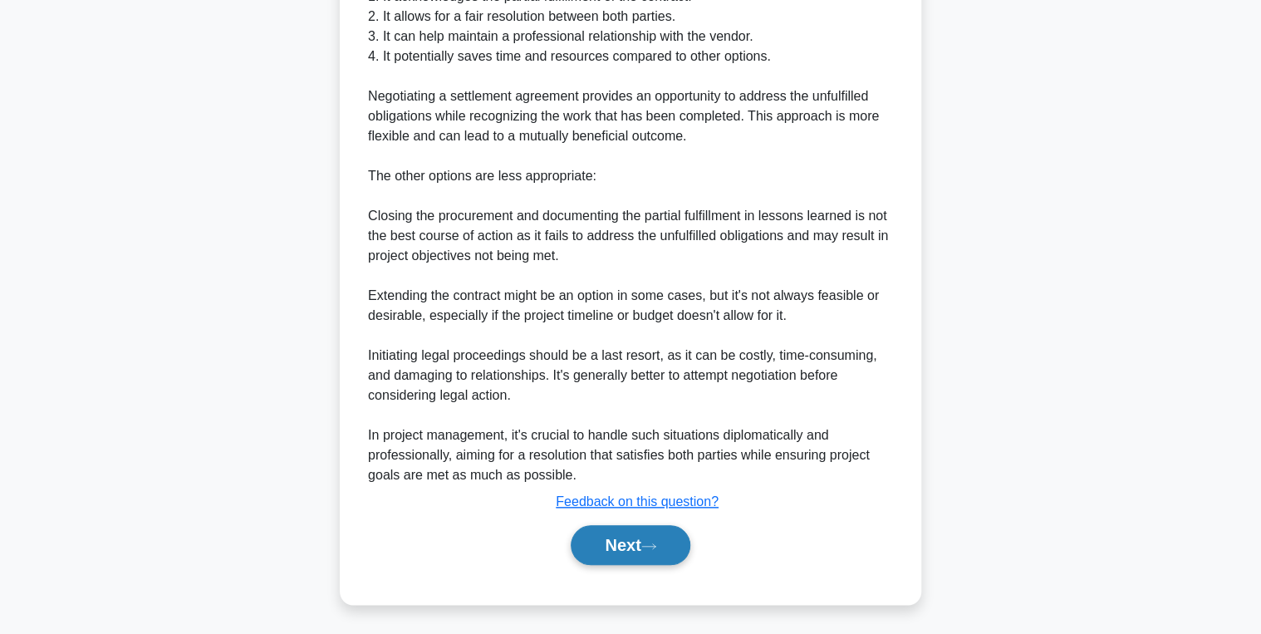
click at [625, 551] on button "Next" at bounding box center [630, 545] width 119 height 40
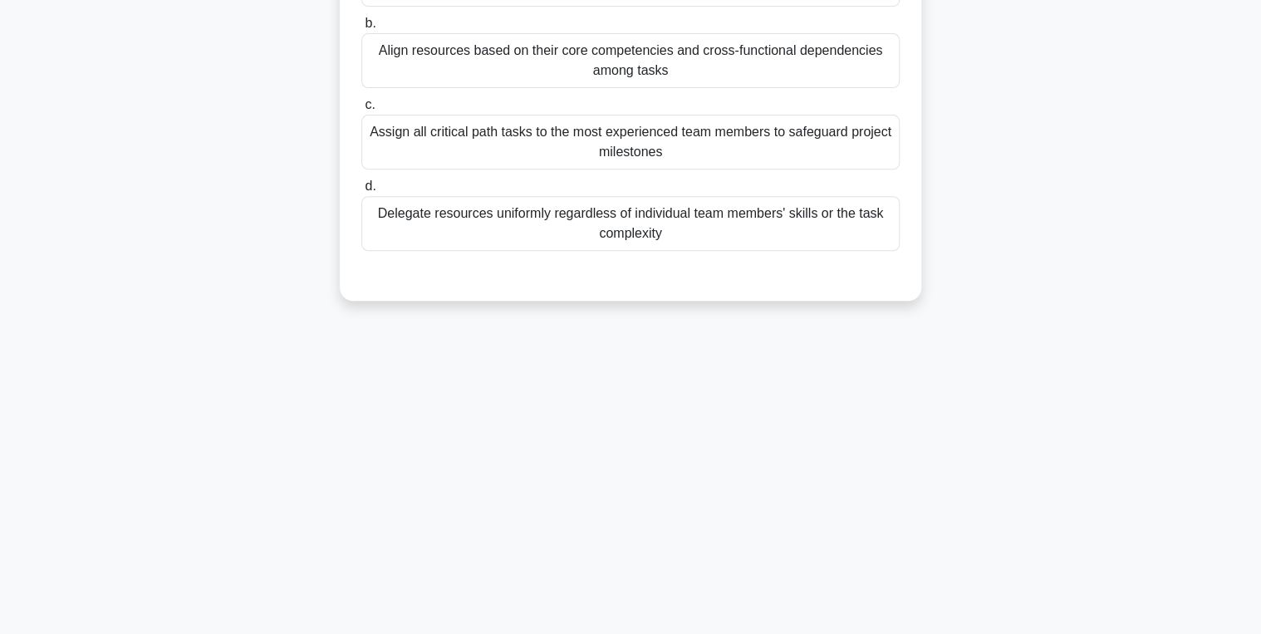
scroll to position [0, 0]
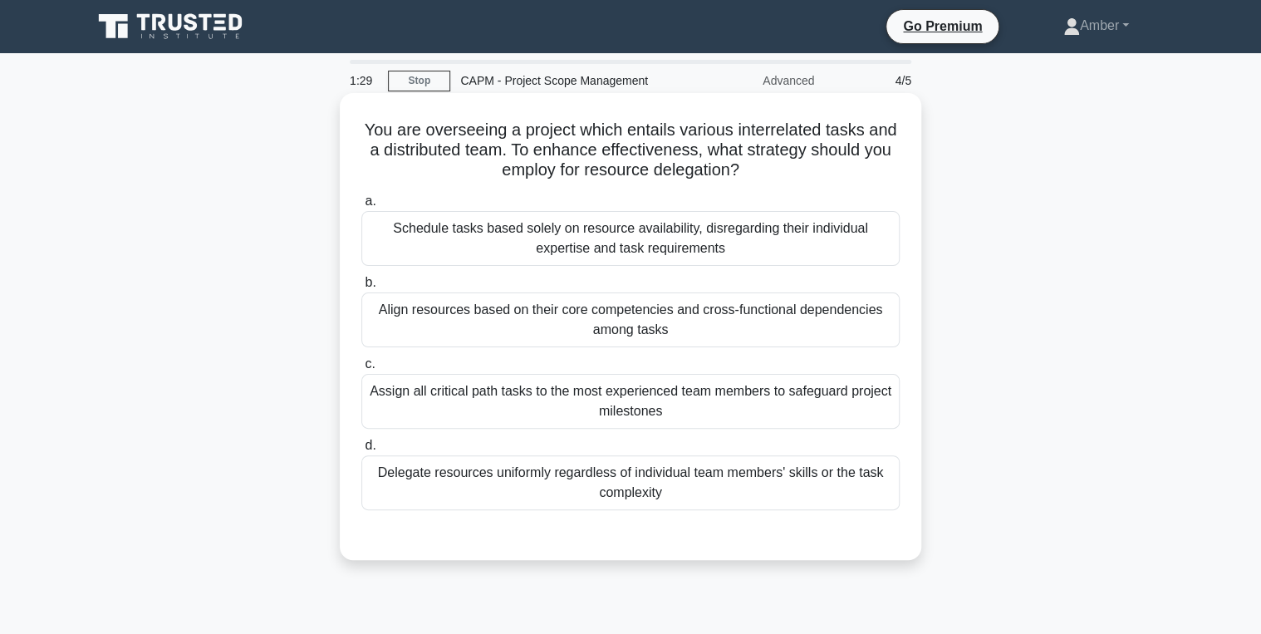
click at [576, 292] on div "Align resources based on their core competencies and cross-functional dependenc…" at bounding box center [630, 319] width 538 height 55
click at [361, 288] on input "b. Align resources based on their core competencies and cross-functional depend…" at bounding box center [361, 282] width 0 height 11
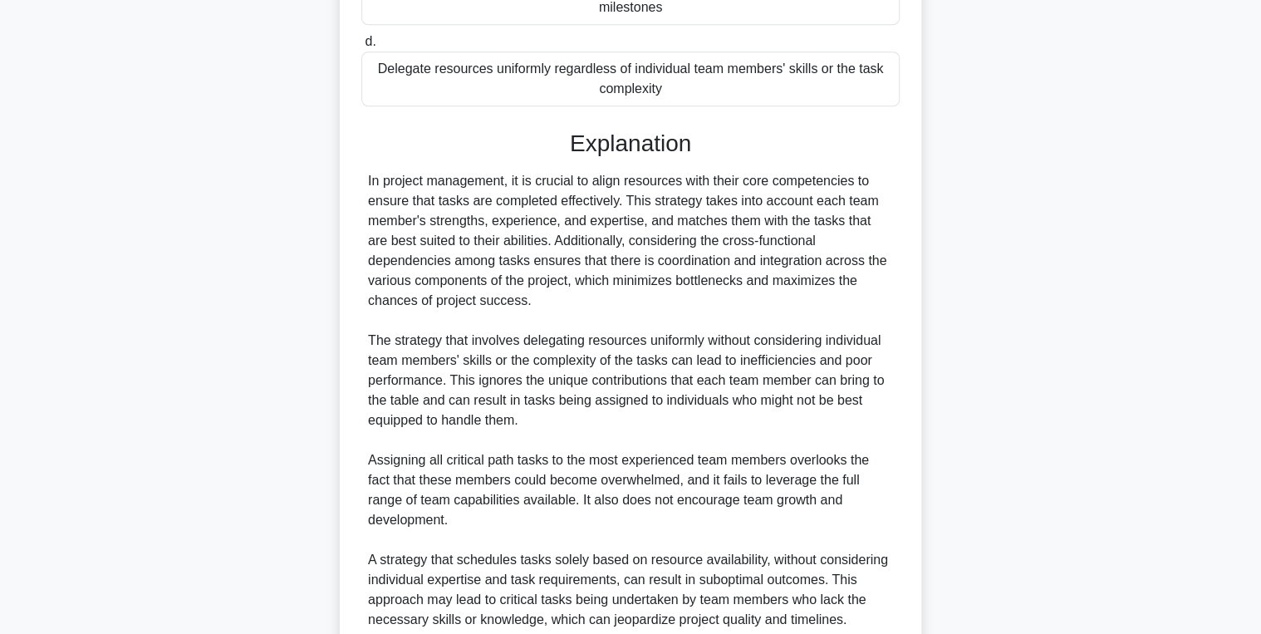
scroll to position [528, 0]
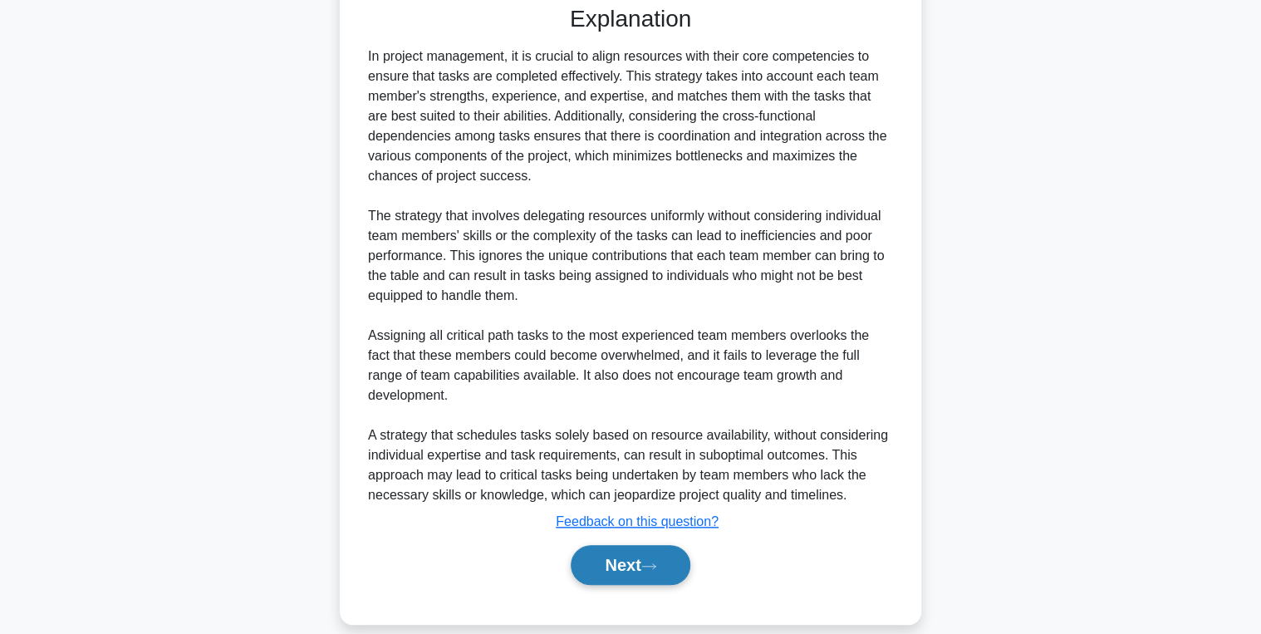
click at [594, 545] on button "Next" at bounding box center [630, 565] width 119 height 40
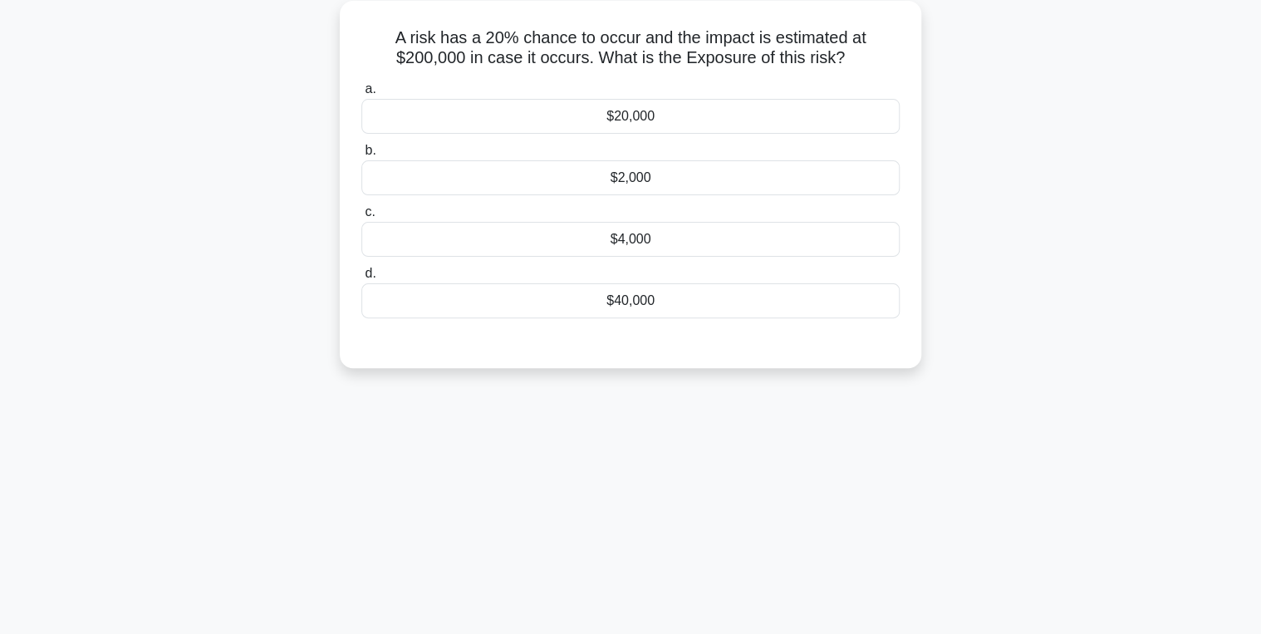
scroll to position [0, 0]
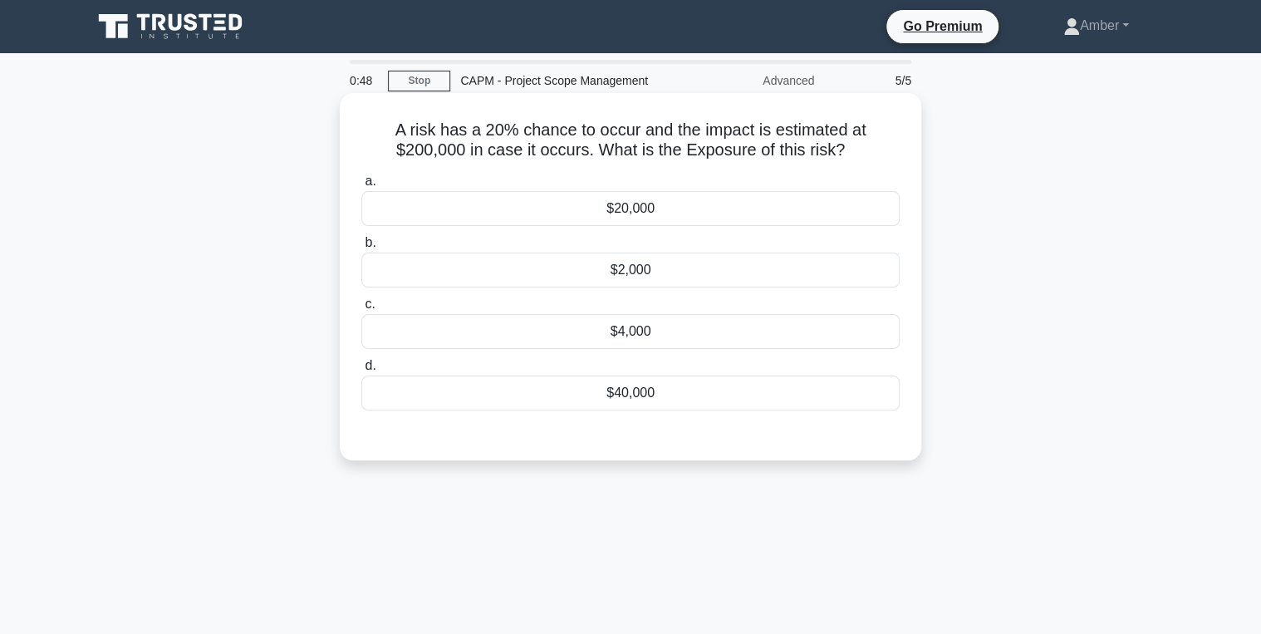
click at [458, 201] on div "$20,000" at bounding box center [630, 208] width 538 height 35
click at [361, 187] on input "a. $20,000" at bounding box center [361, 181] width 0 height 11
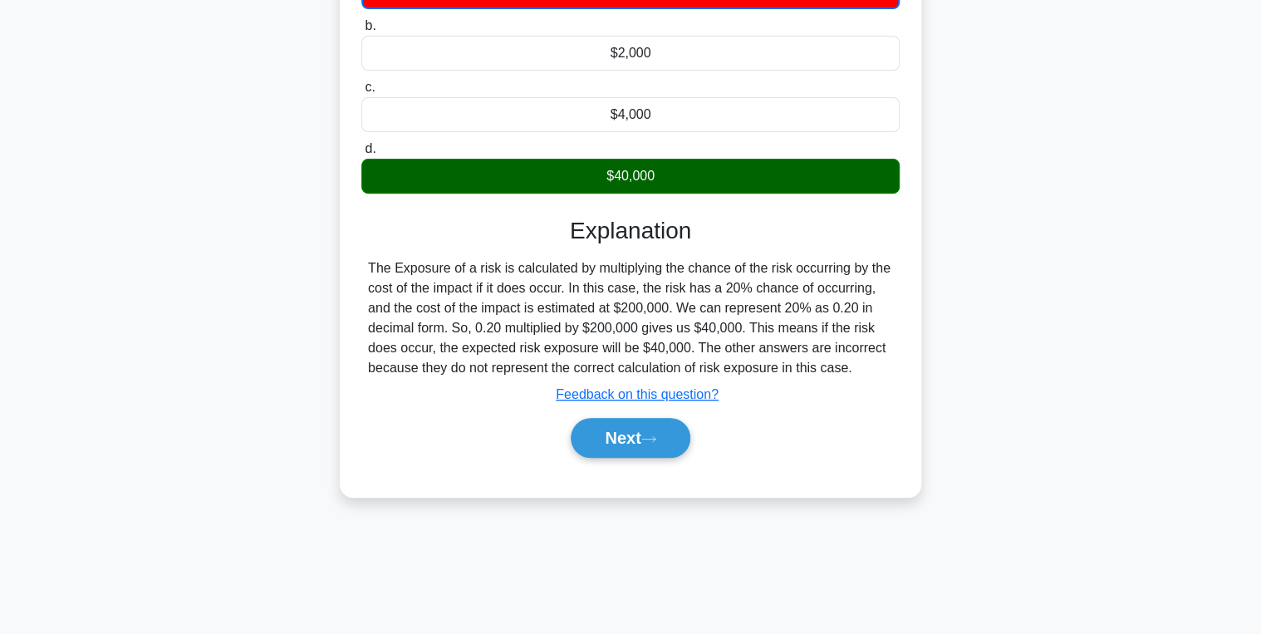
scroll to position [263, 0]
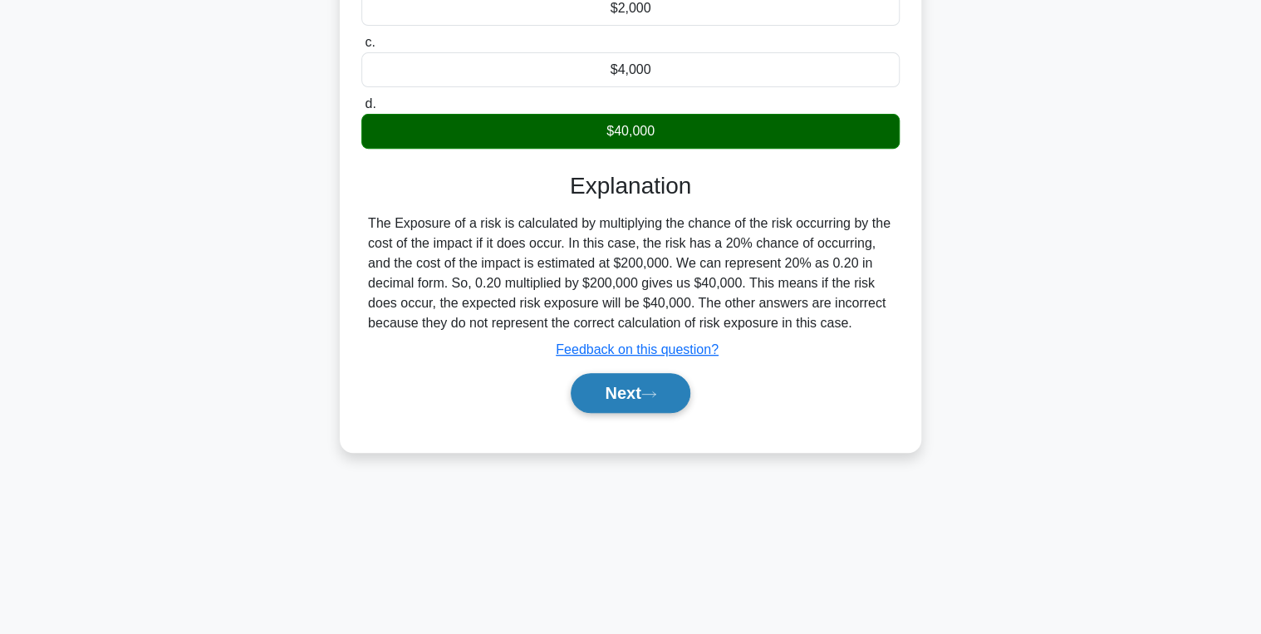
click at [621, 385] on button "Next" at bounding box center [630, 393] width 119 height 40
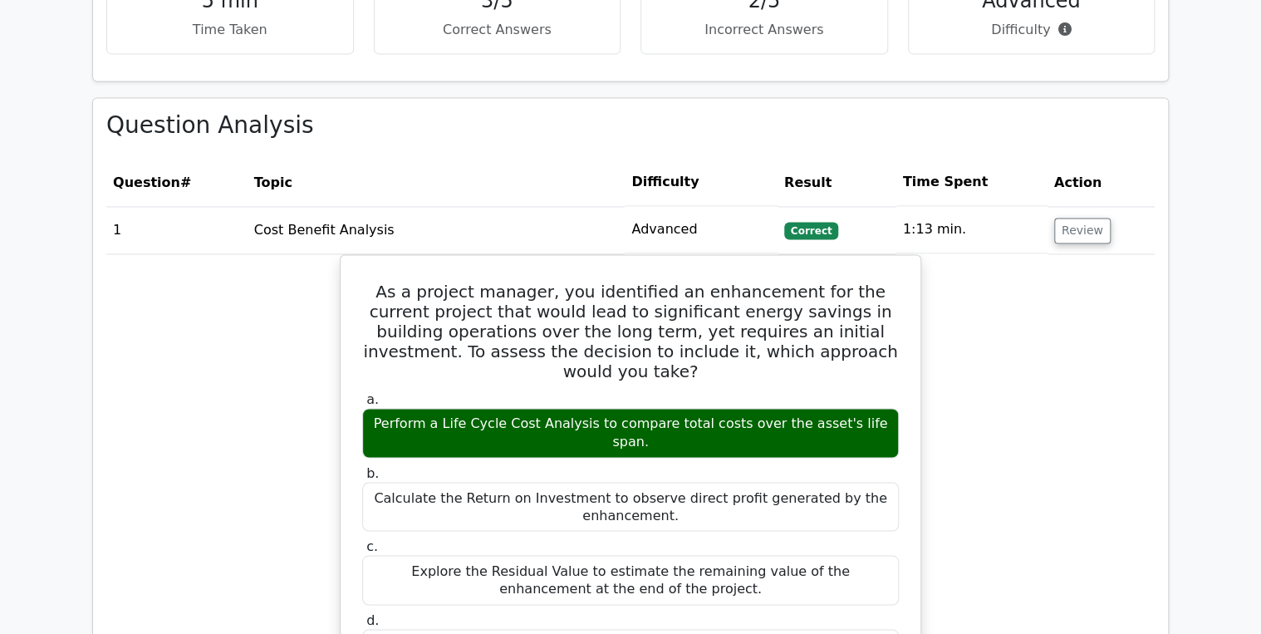
scroll to position [1130, 0]
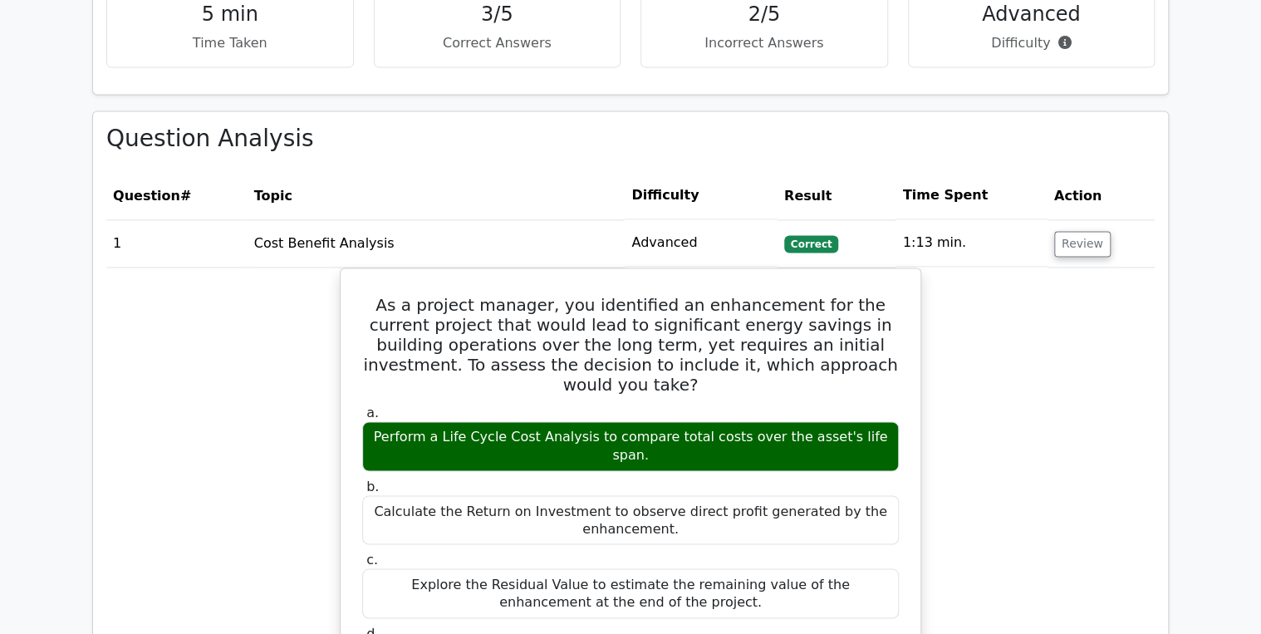
drag, startPoint x: 1079, startPoint y: 238, endPoint x: 1062, endPoint y: 203, distance: 39.8
click at [1077, 234] on td "Review" at bounding box center [1101, 242] width 107 height 47
click at [1062, 231] on button "Review" at bounding box center [1082, 244] width 56 height 26
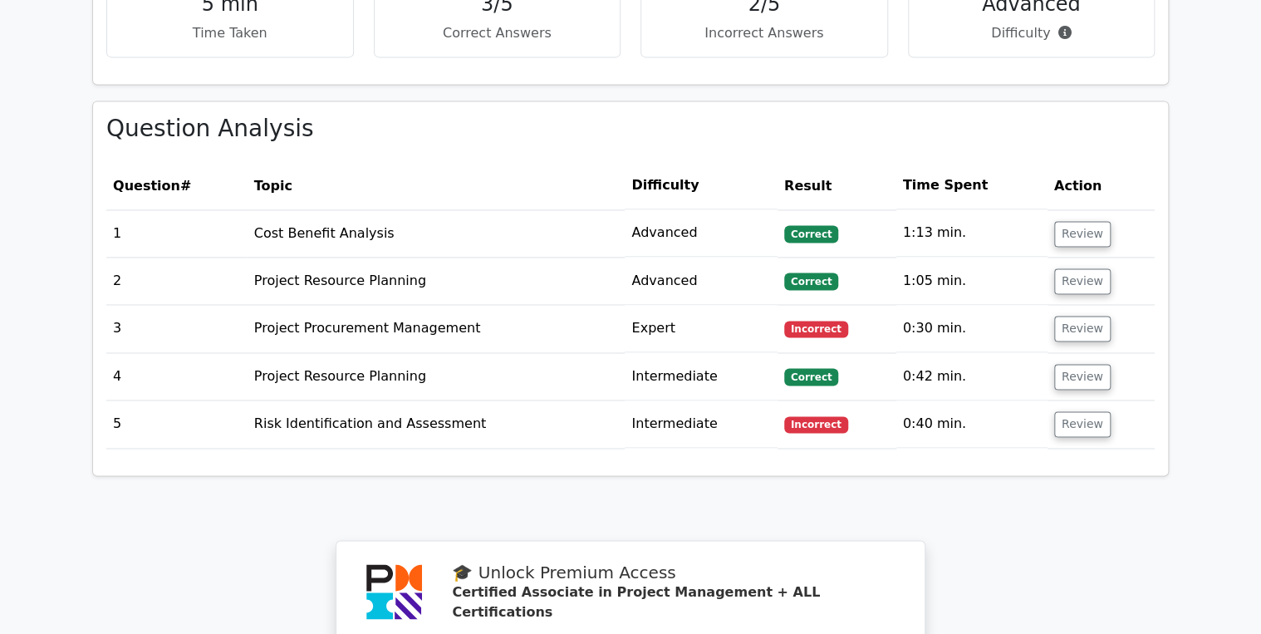
scroll to position [1263, 0]
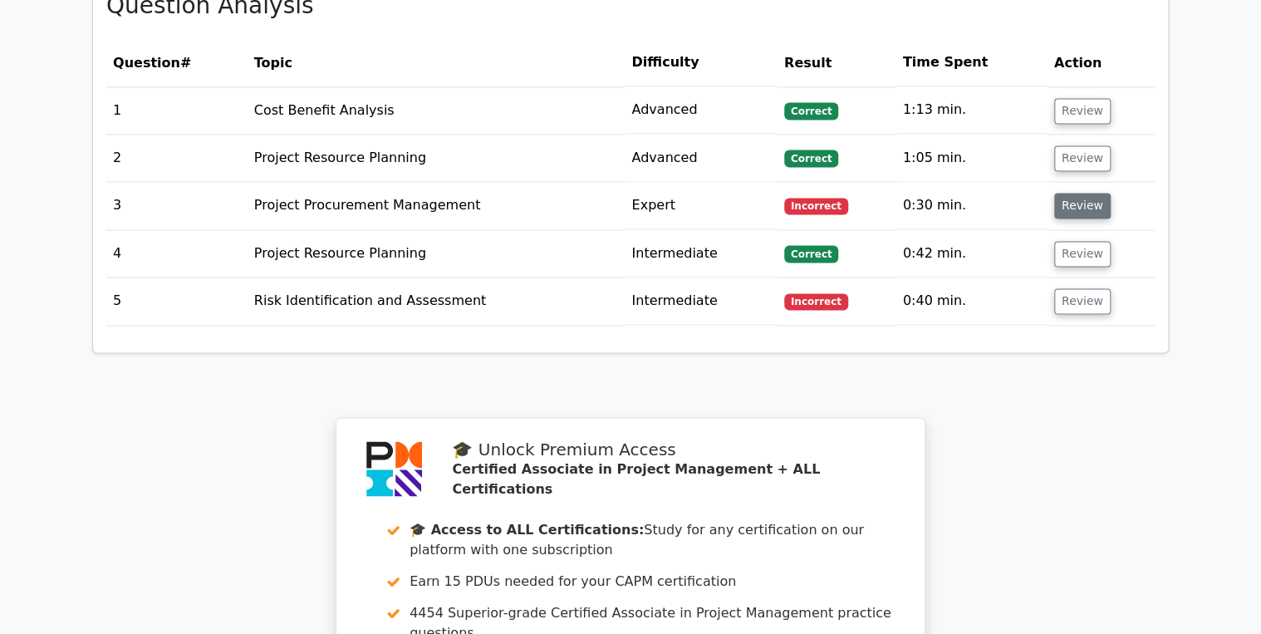
click at [1073, 193] on button "Review" at bounding box center [1082, 206] width 56 height 26
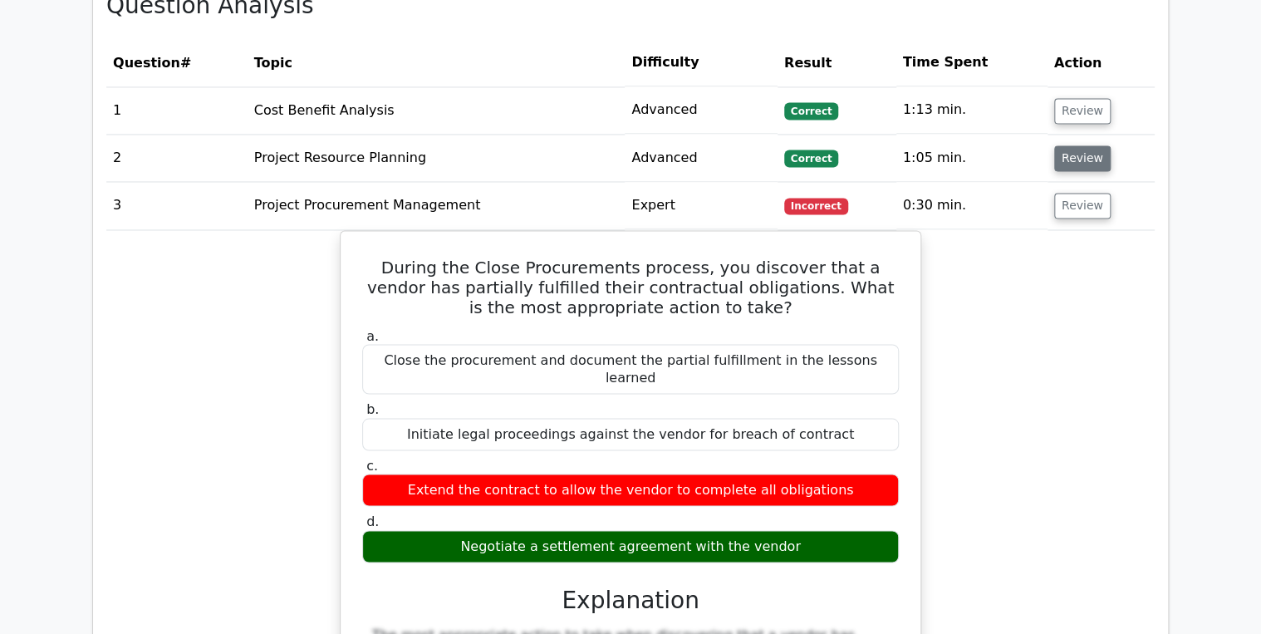
click at [1072, 145] on button "Review" at bounding box center [1082, 158] width 56 height 26
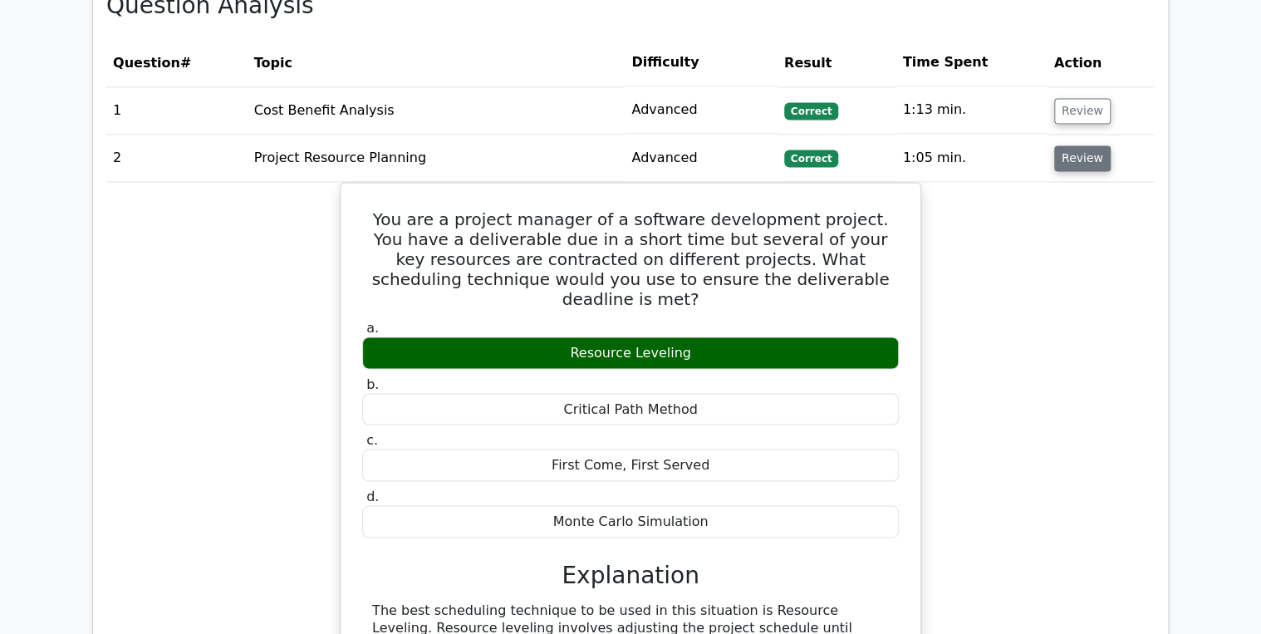
click at [1054, 145] on button "Review" at bounding box center [1082, 158] width 56 height 26
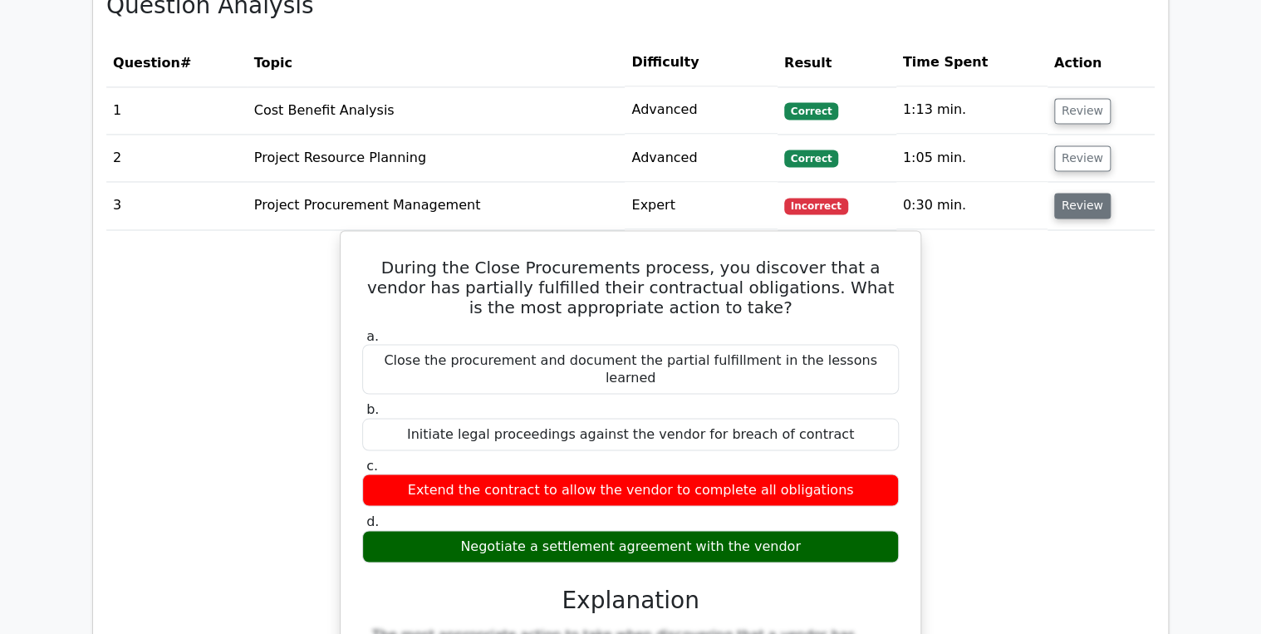
click at [1092, 193] on button "Review" at bounding box center [1082, 206] width 56 height 26
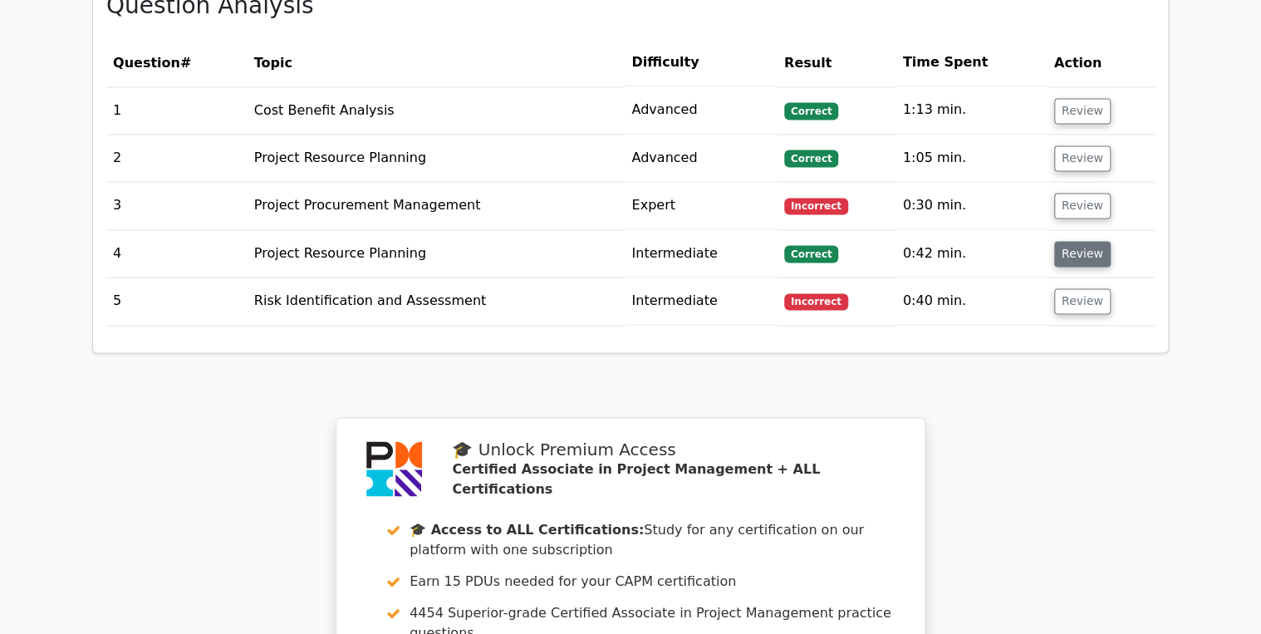
drag, startPoint x: 1077, startPoint y: 223, endPoint x: 1067, endPoint y: 224, distance: 9.3
click at [1076, 241] on button "Review" at bounding box center [1082, 254] width 56 height 26
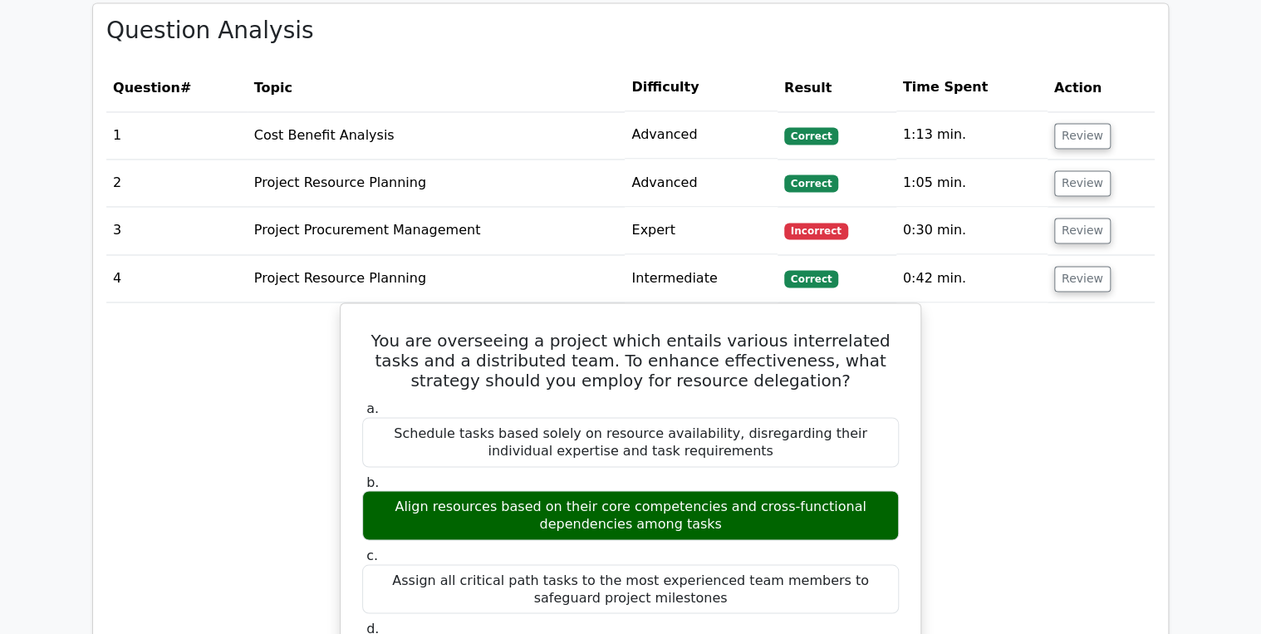
scroll to position [1196, 0]
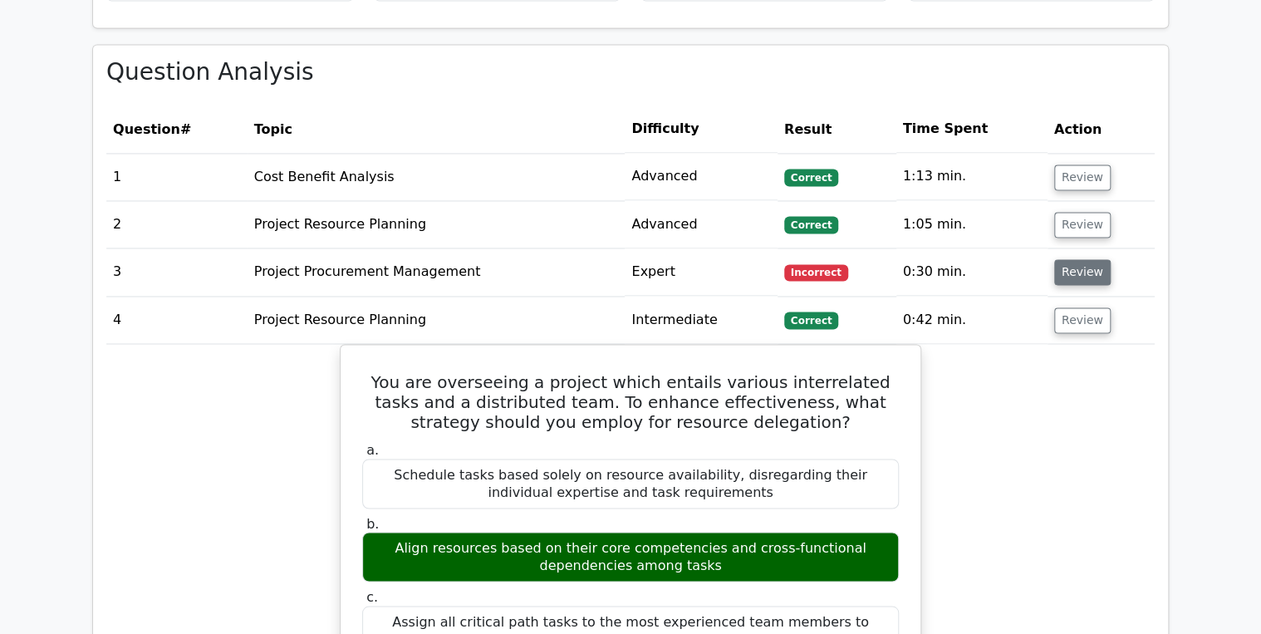
click at [1079, 259] on button "Review" at bounding box center [1082, 272] width 56 height 26
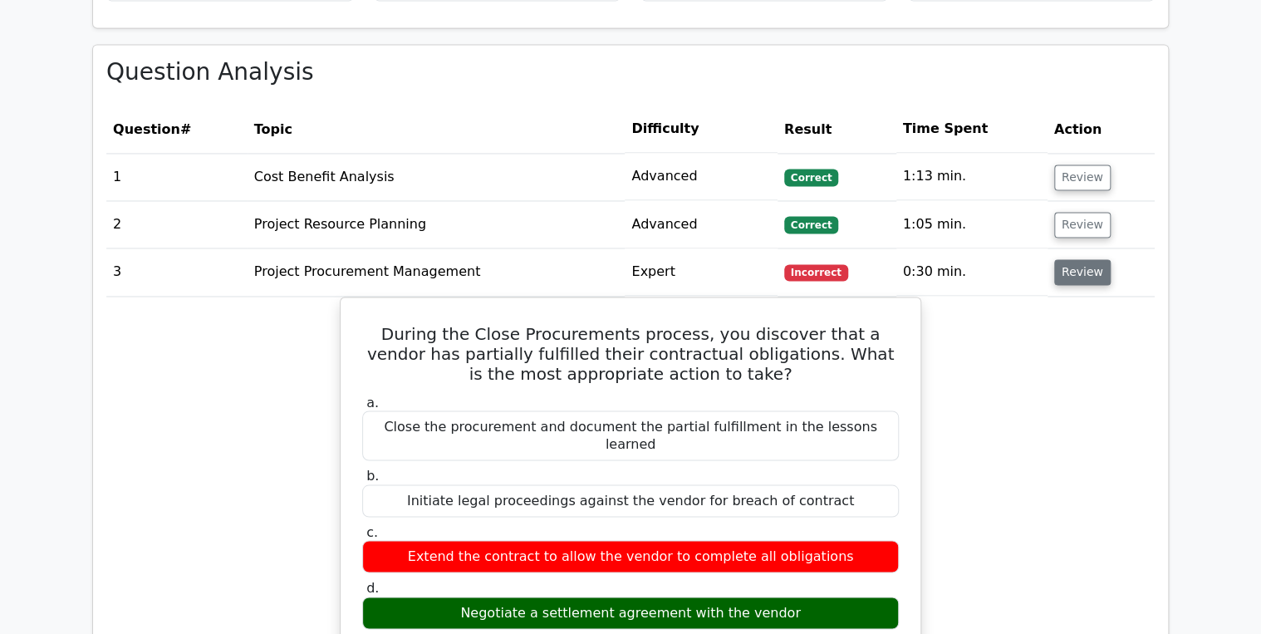
click at [1067, 259] on button "Review" at bounding box center [1082, 272] width 56 height 26
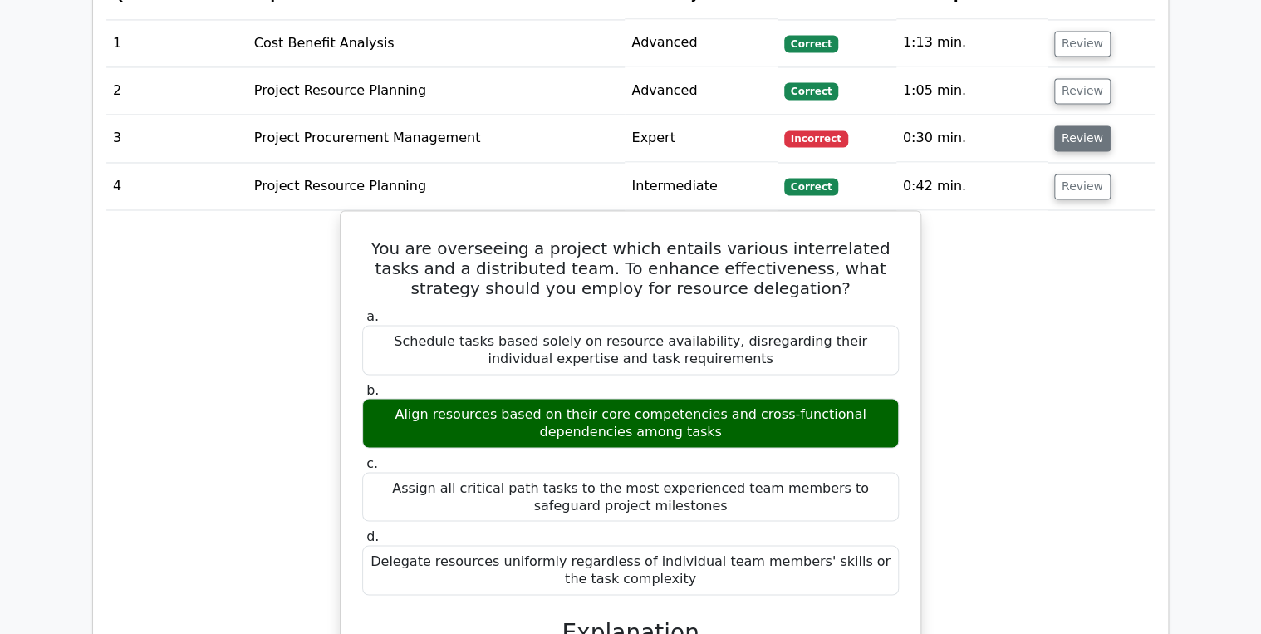
scroll to position [1329, 0]
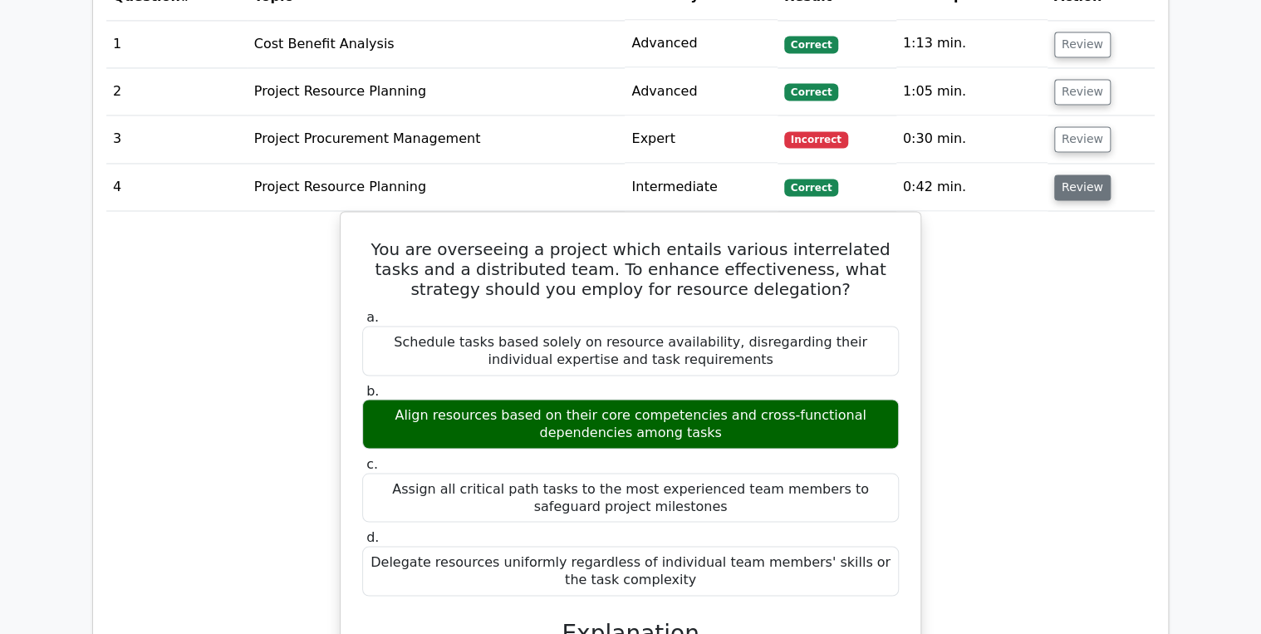
click at [1082, 174] on button "Review" at bounding box center [1082, 187] width 56 height 26
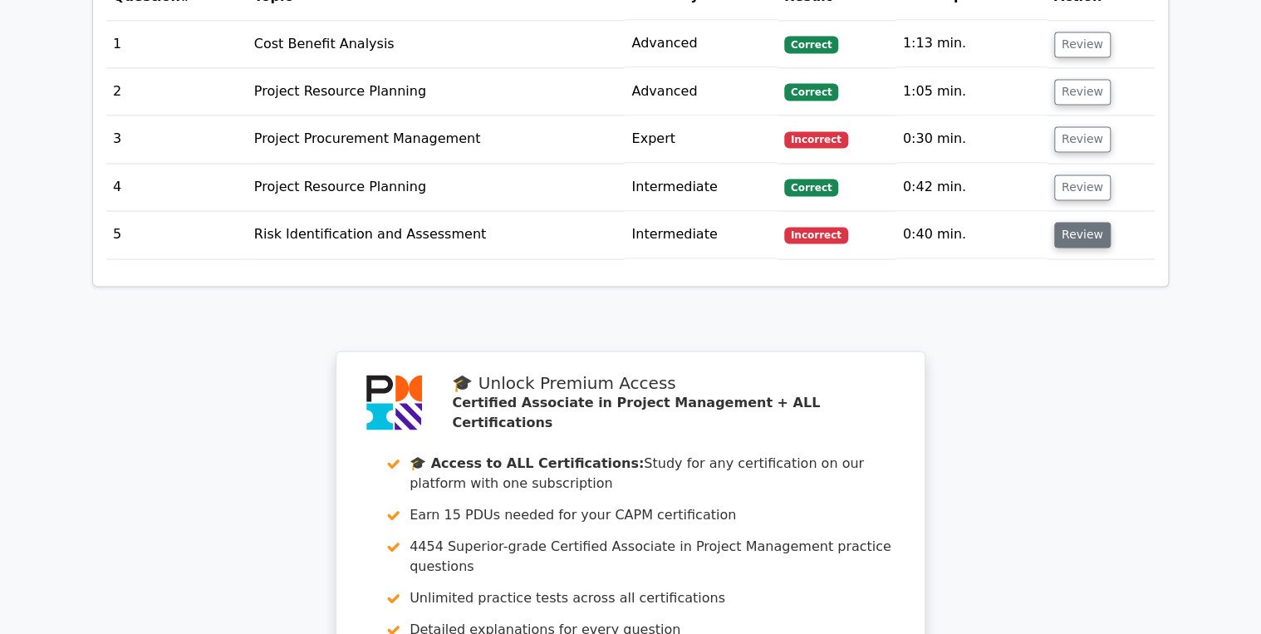
click at [1073, 222] on button "Review" at bounding box center [1082, 235] width 56 height 26
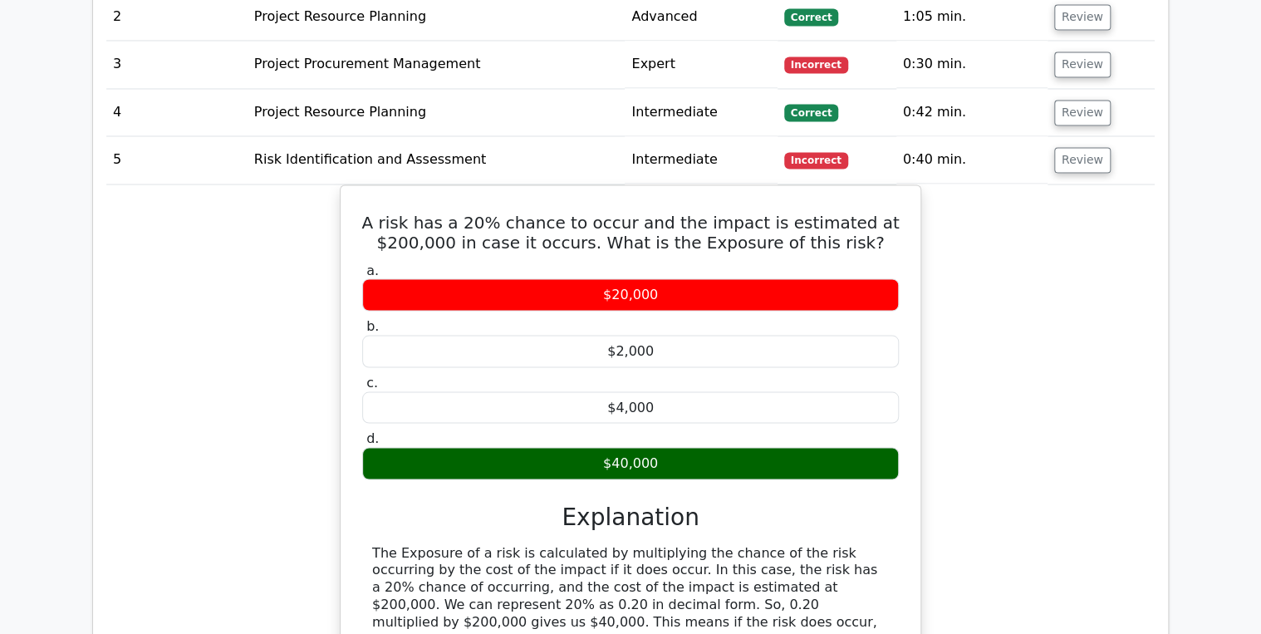
scroll to position [1396, 0]
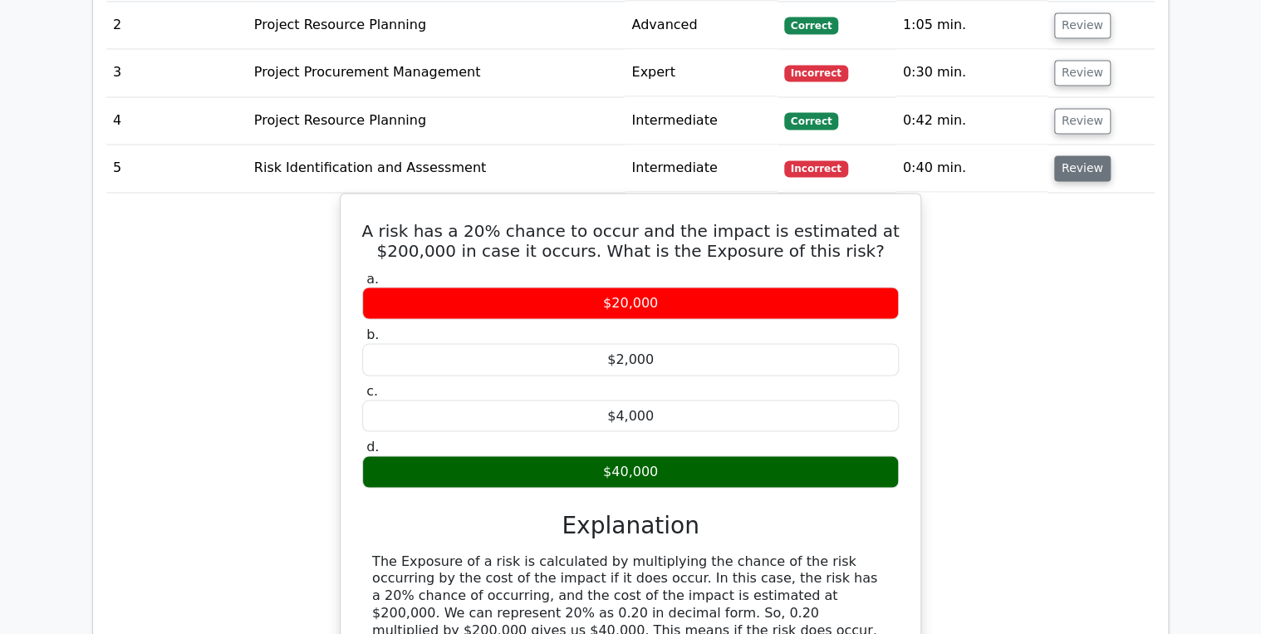
click at [1071, 155] on button "Review" at bounding box center [1082, 168] width 56 height 26
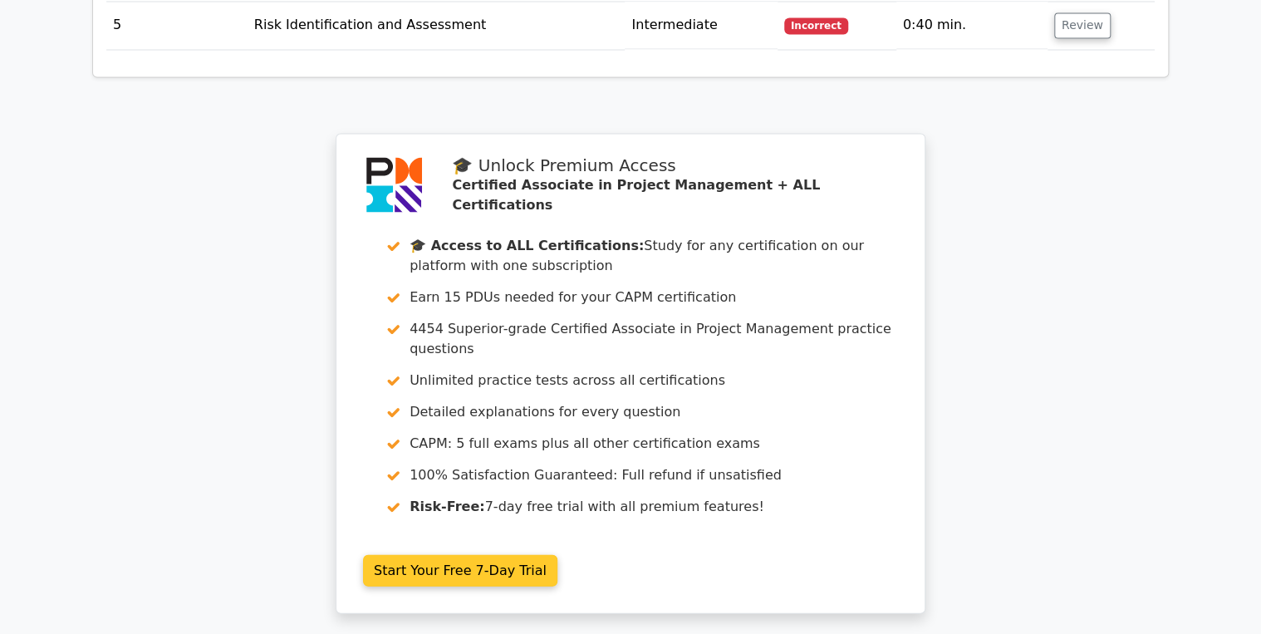
scroll to position [1343, 0]
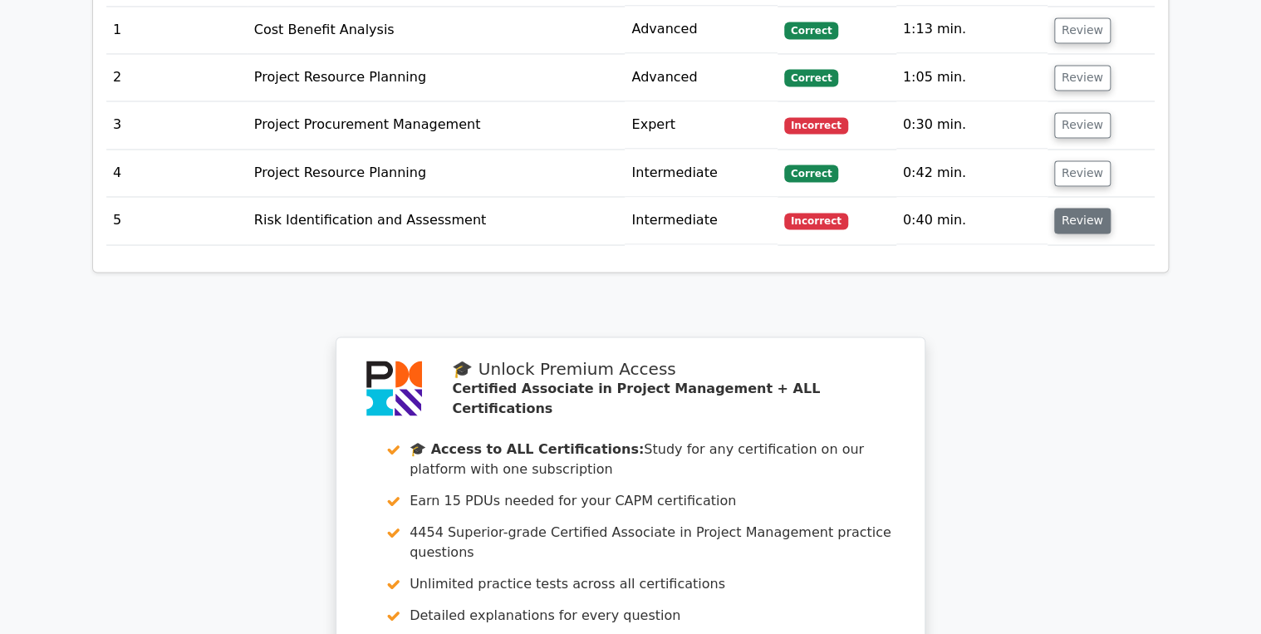
click at [1080, 208] on button "Review" at bounding box center [1082, 221] width 56 height 26
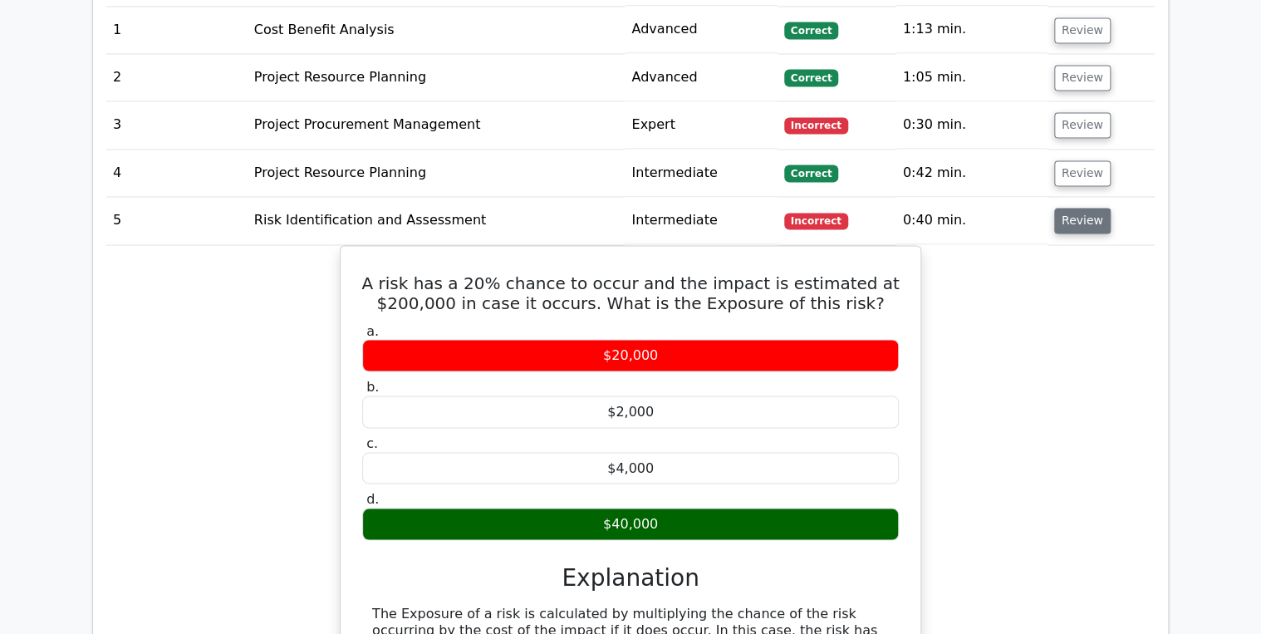
click at [1072, 208] on button "Review" at bounding box center [1082, 221] width 56 height 26
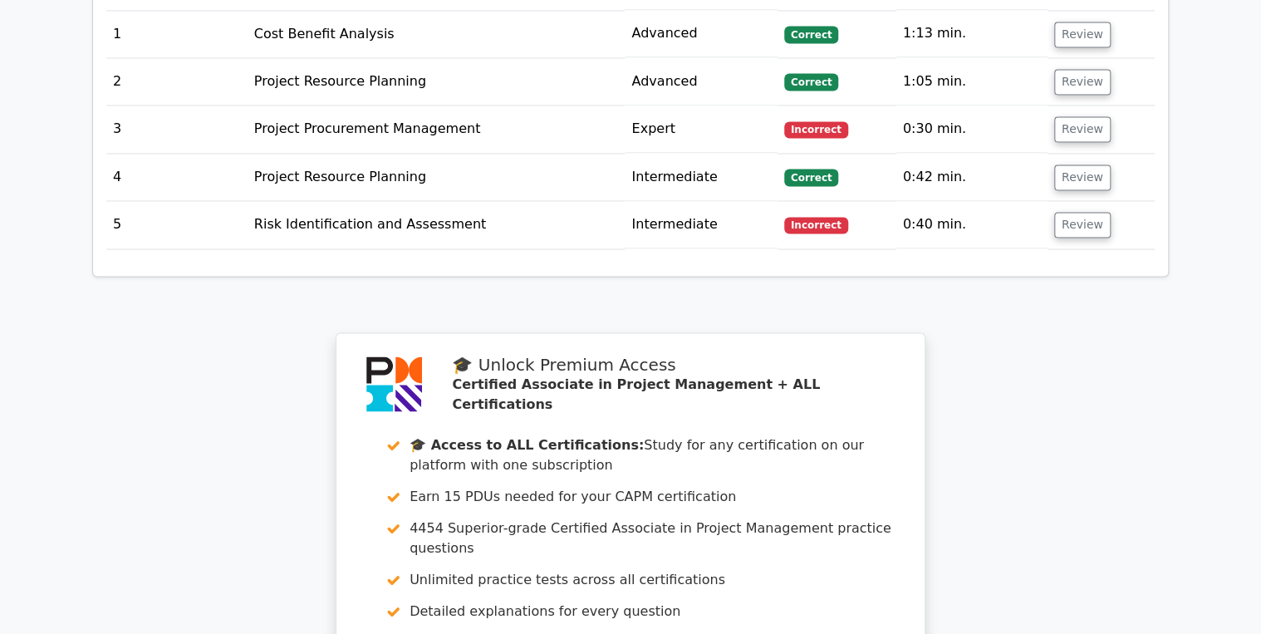
scroll to position [1676, 0]
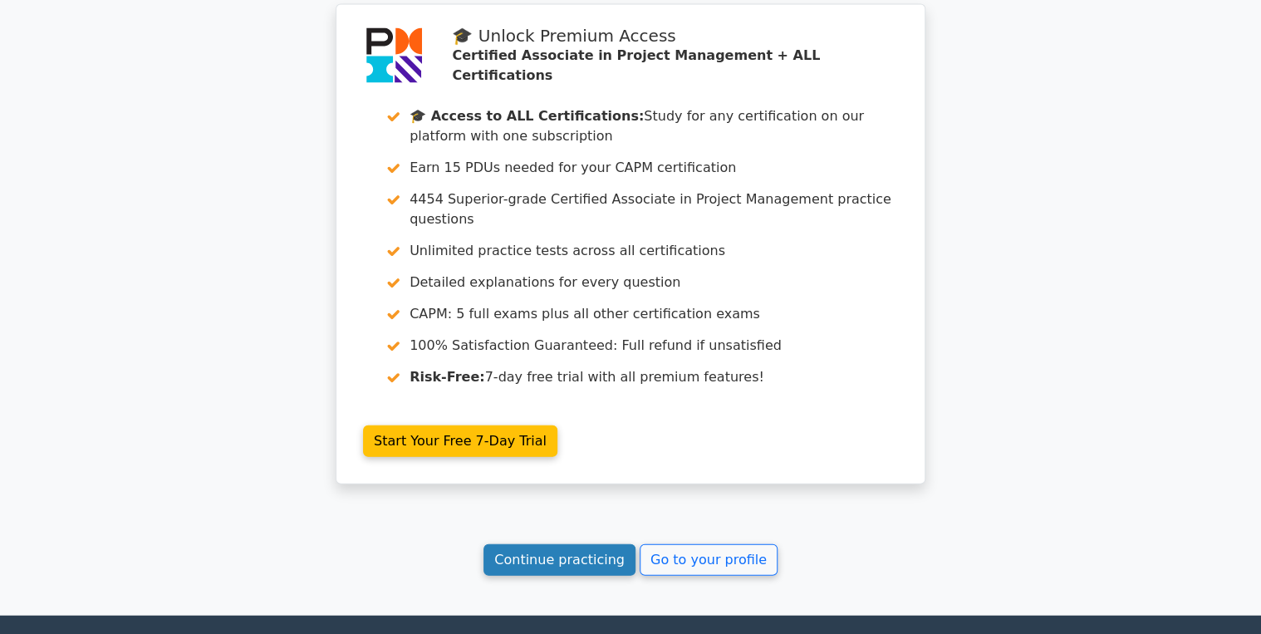
click at [551, 544] on link "Continue practicing" at bounding box center [559, 560] width 152 height 32
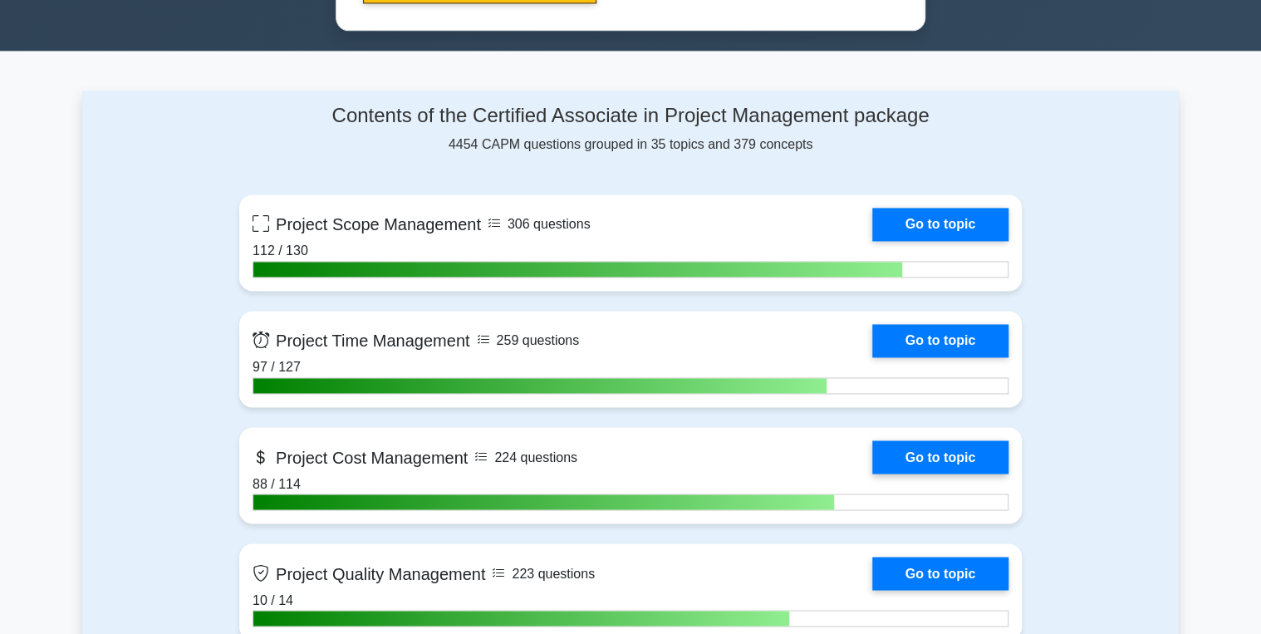
scroll to position [1130, 0]
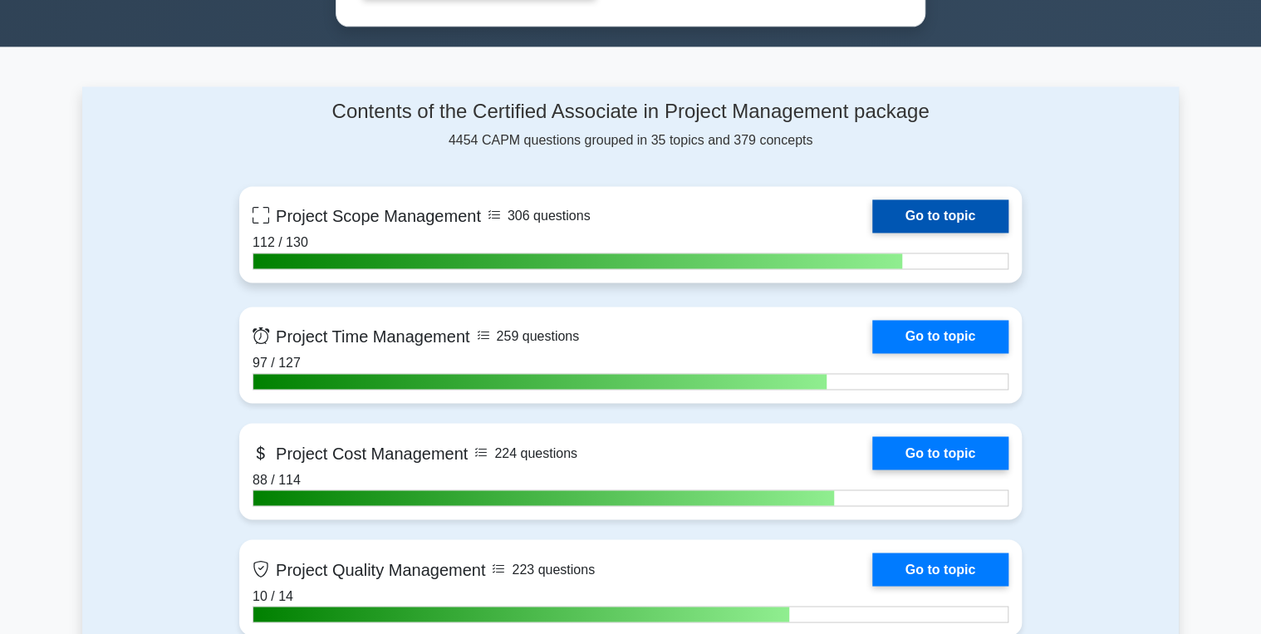
click at [932, 204] on link "Go to topic" at bounding box center [940, 215] width 136 height 33
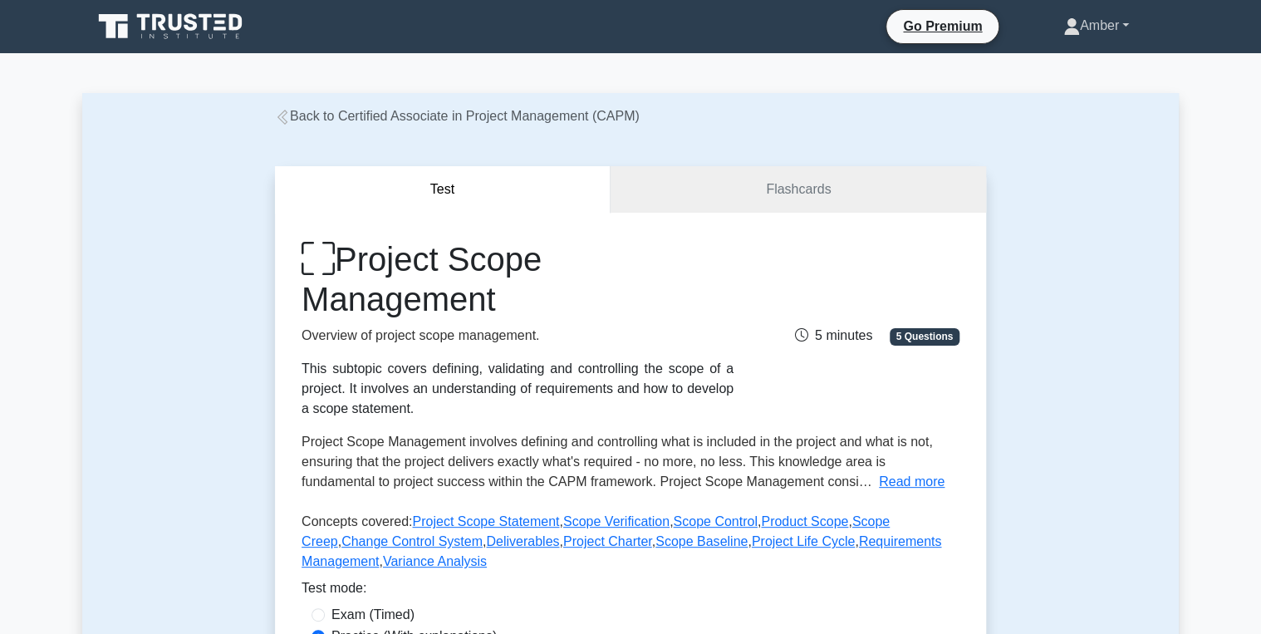
click at [1088, 30] on link "Amber" at bounding box center [1095, 25] width 145 height 33
click at [1038, 56] on link "Profile" at bounding box center [1089, 65] width 131 height 27
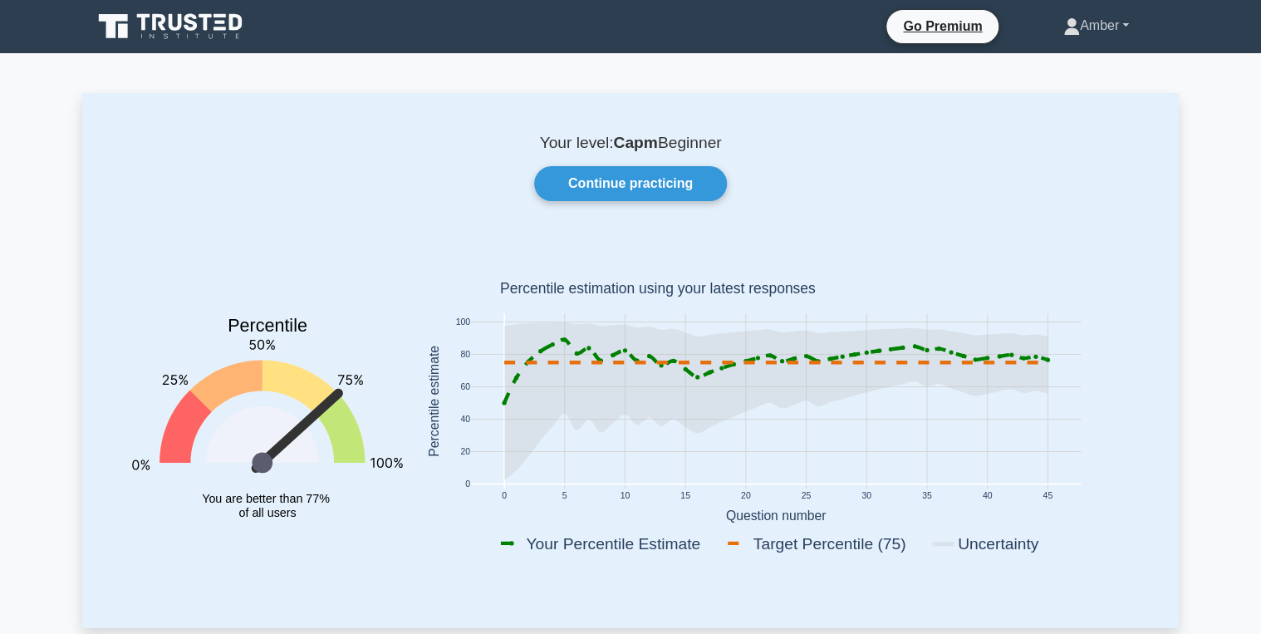
click at [1090, 36] on link "Amber" at bounding box center [1095, 25] width 145 height 33
click at [1060, 55] on link "Profile" at bounding box center [1089, 65] width 131 height 27
click at [636, 197] on link "Continue practicing" at bounding box center [630, 183] width 193 height 35
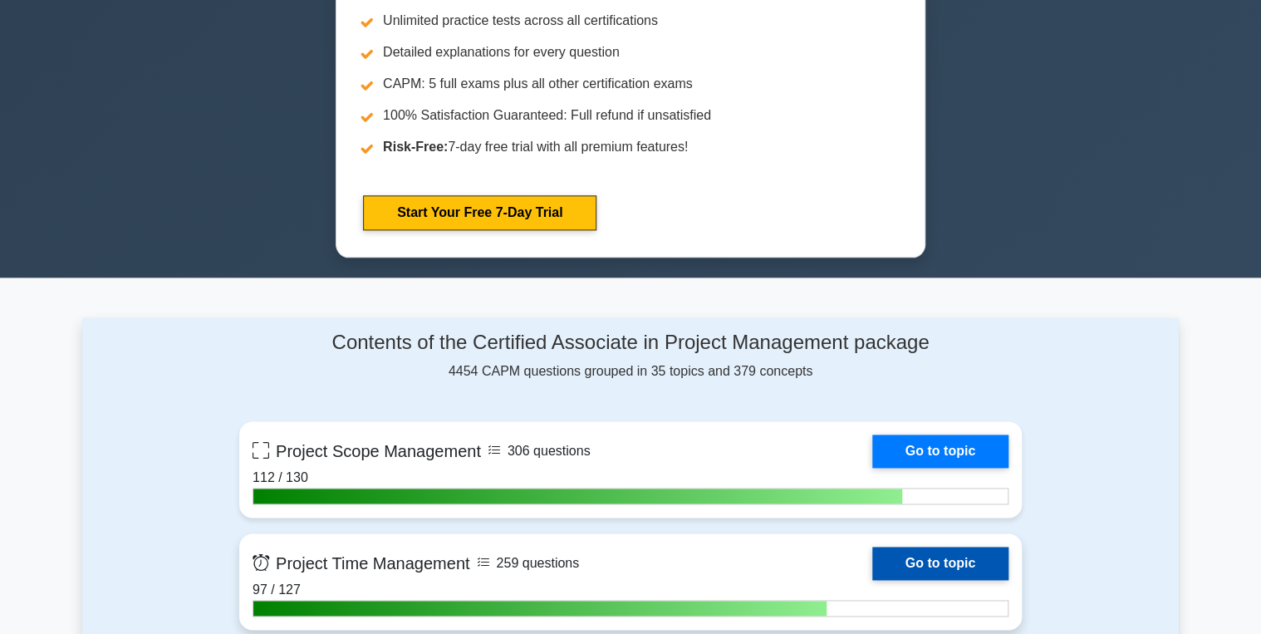
scroll to position [1063, 0]
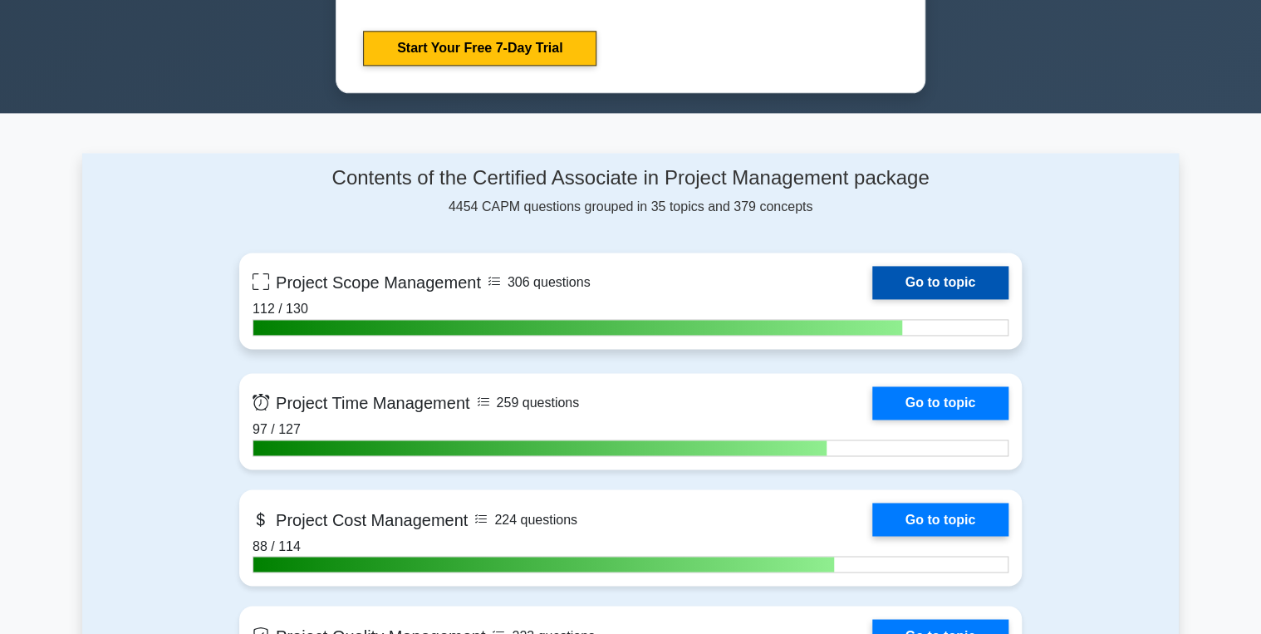
click at [949, 279] on link "Go to topic" at bounding box center [940, 282] width 136 height 33
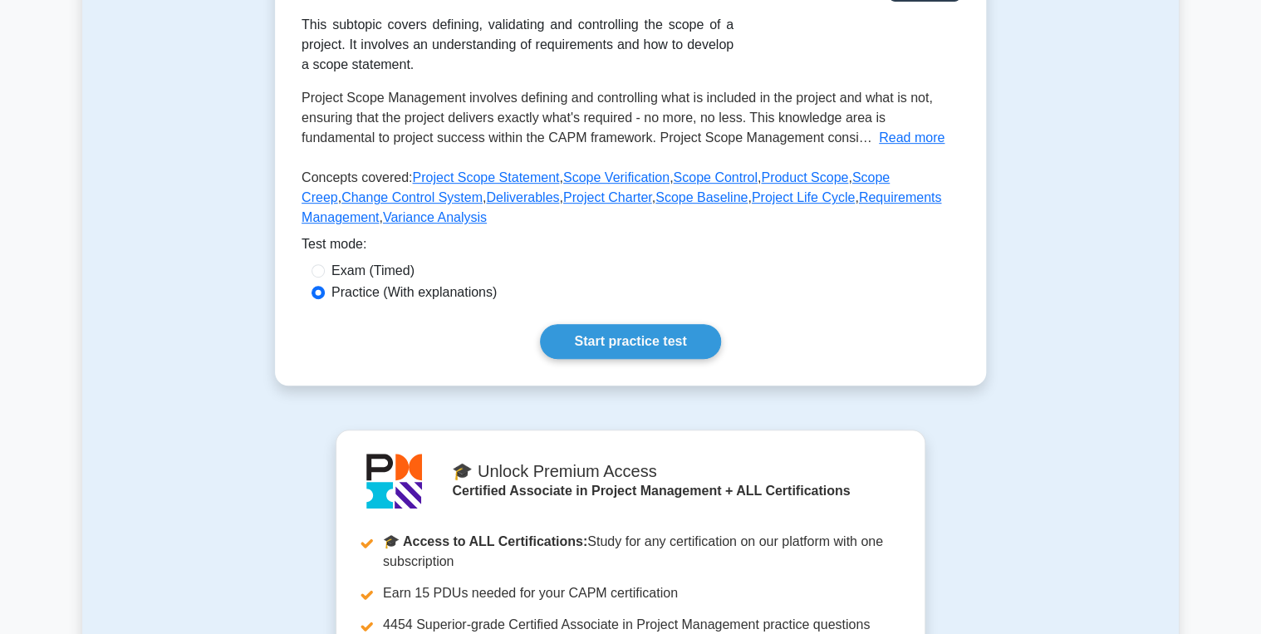
scroll to position [399, 0]
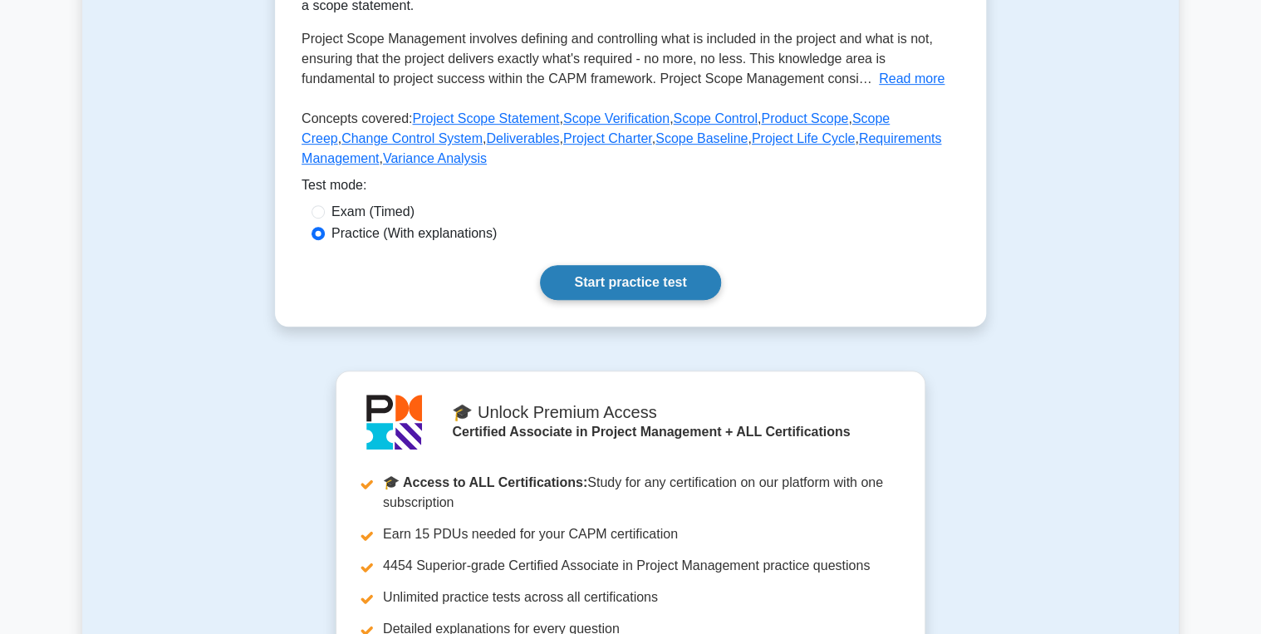
click at [655, 292] on link "Start practice test" at bounding box center [630, 282] width 180 height 35
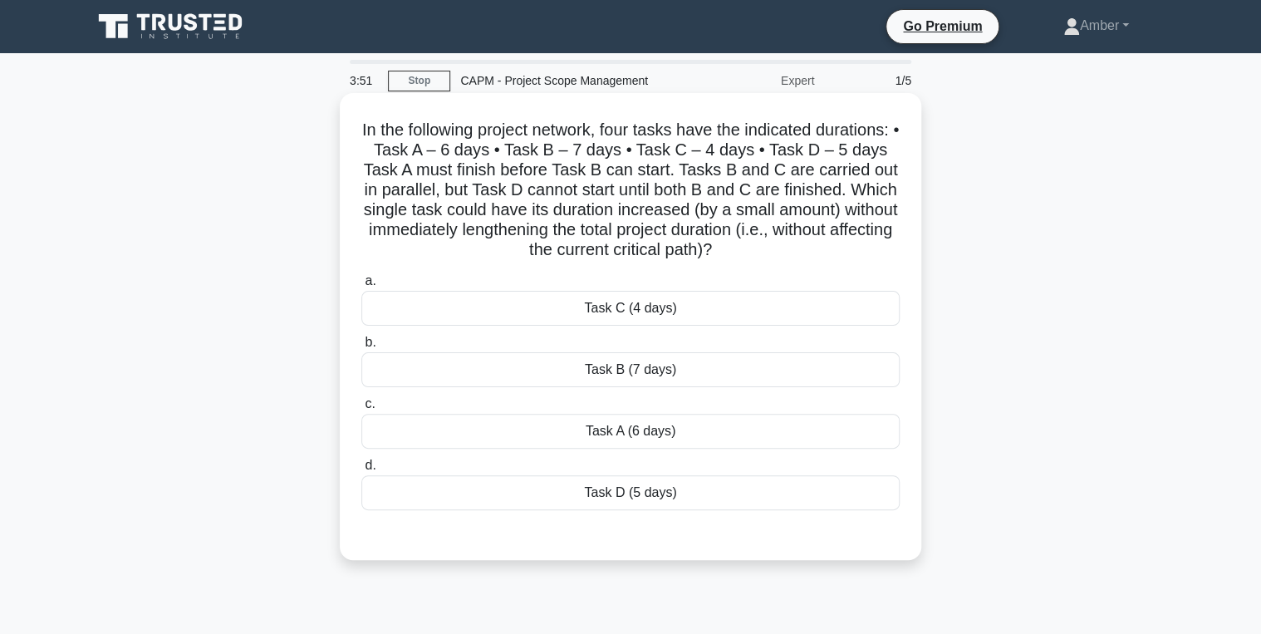
click at [645, 309] on div "Task C (4 days)" at bounding box center [630, 308] width 538 height 35
click at [361, 287] on input "a. Task C (4 days)" at bounding box center [361, 281] width 0 height 11
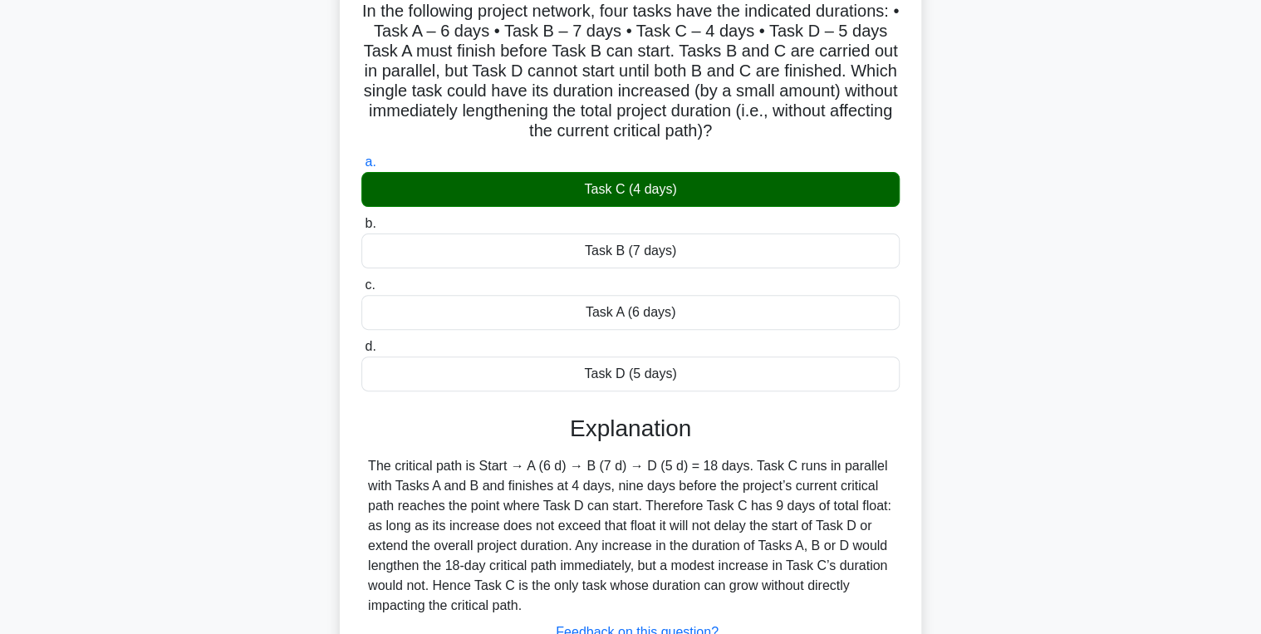
scroll to position [263, 0]
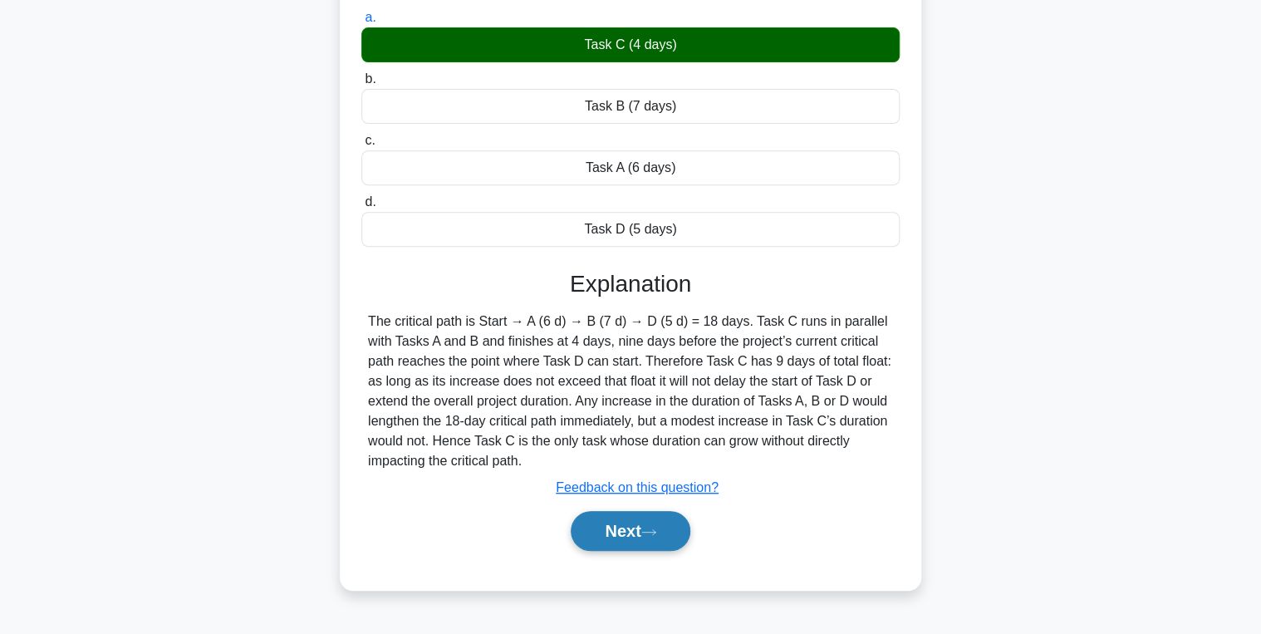
click at [619, 525] on button "Next" at bounding box center [630, 531] width 119 height 40
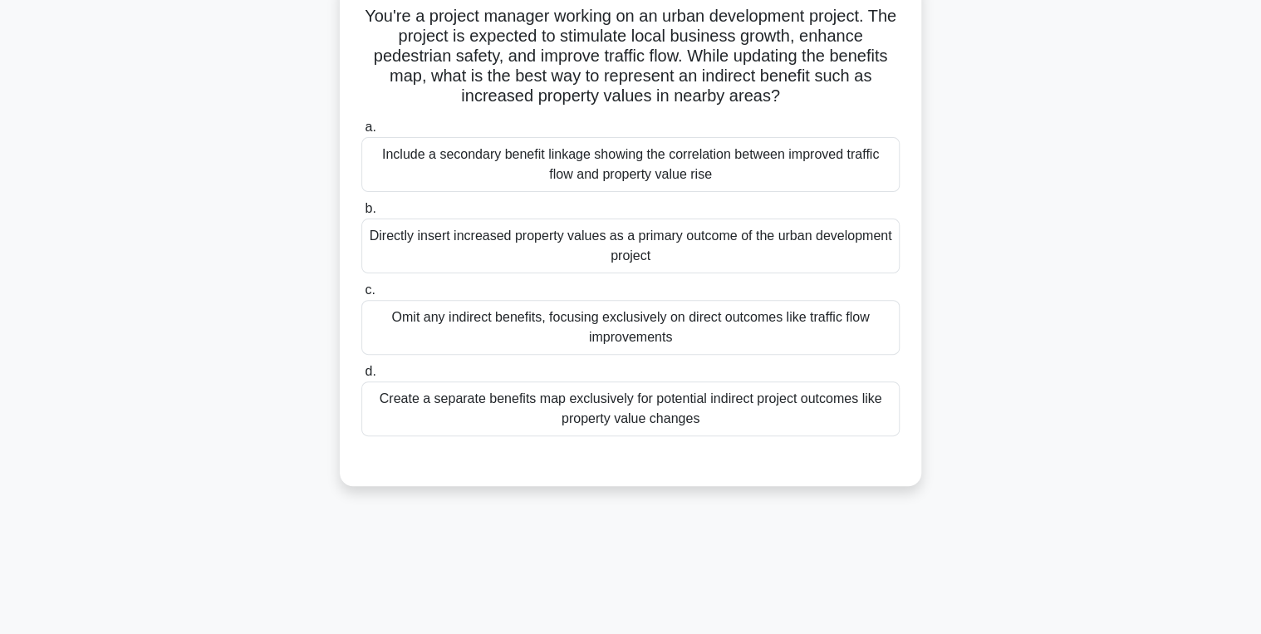
scroll to position [0, 0]
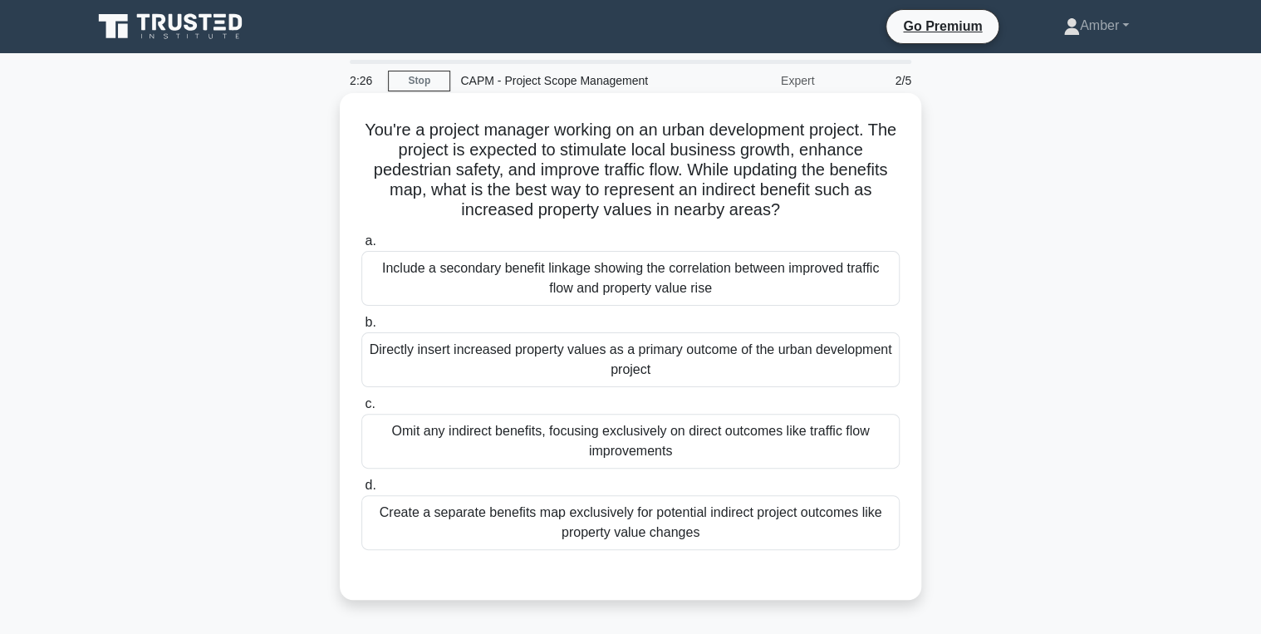
click at [515, 358] on div "Directly insert increased property values as a primary outcome of the urban dev…" at bounding box center [630, 359] width 538 height 55
click at [361, 328] on input "b. Directly insert increased property values as a primary outcome of the urban …" at bounding box center [361, 322] width 0 height 11
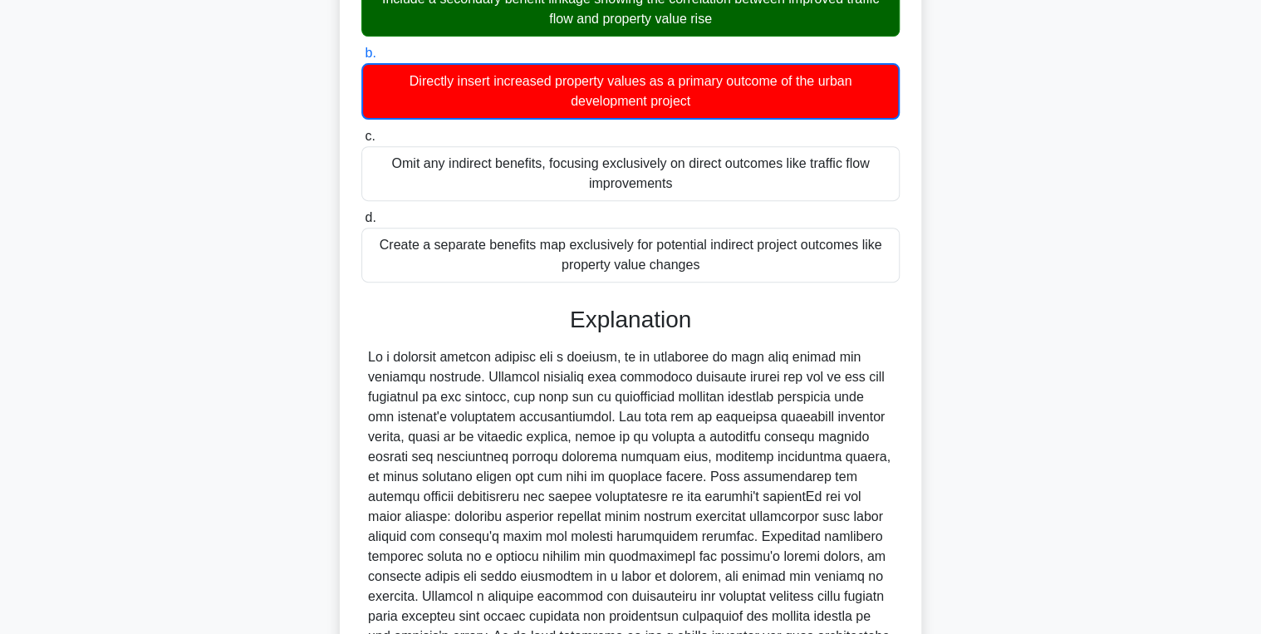
scroll to position [450, 0]
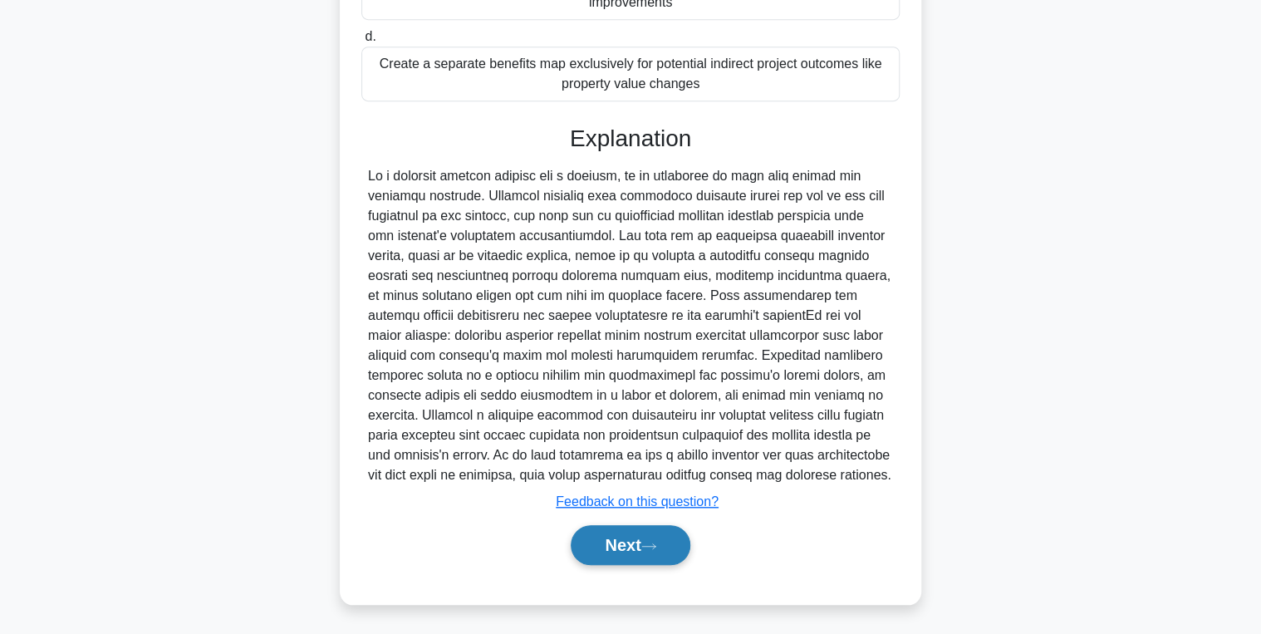
click at [601, 526] on button "Next" at bounding box center [630, 545] width 119 height 40
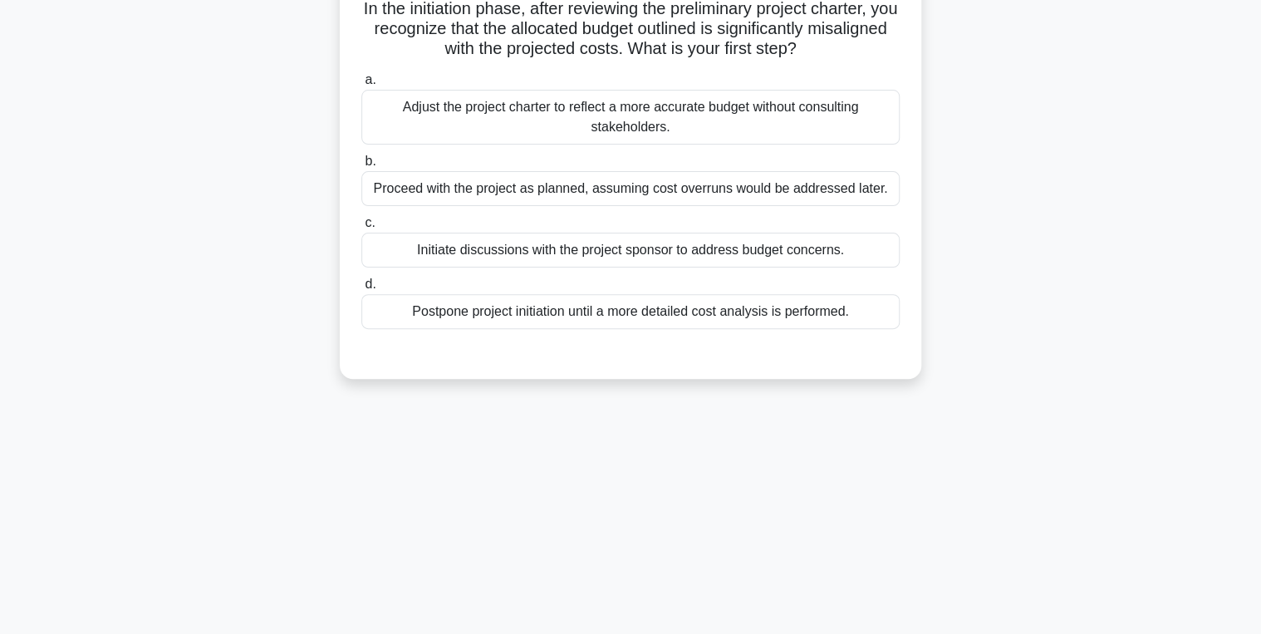
scroll to position [0, 0]
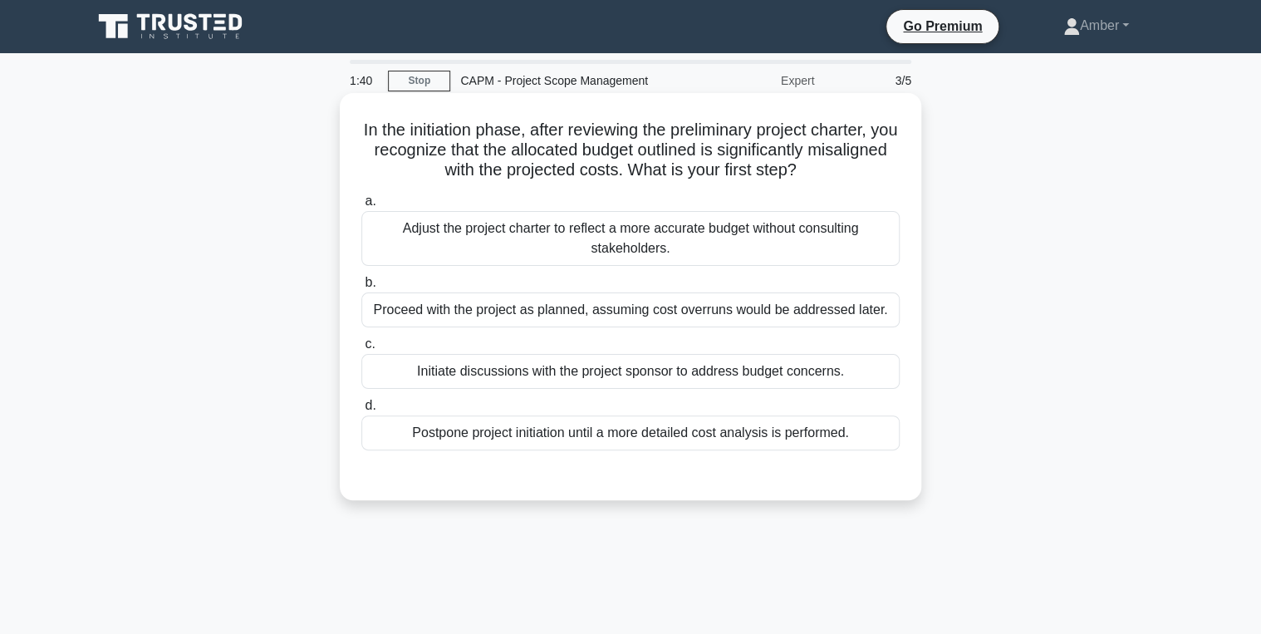
click at [731, 380] on div "Initiate discussions with the project sponsor to address budget concerns." at bounding box center [630, 371] width 538 height 35
click at [361, 350] on input "c. Initiate discussions with the project sponsor to address budget concerns." at bounding box center [361, 344] width 0 height 11
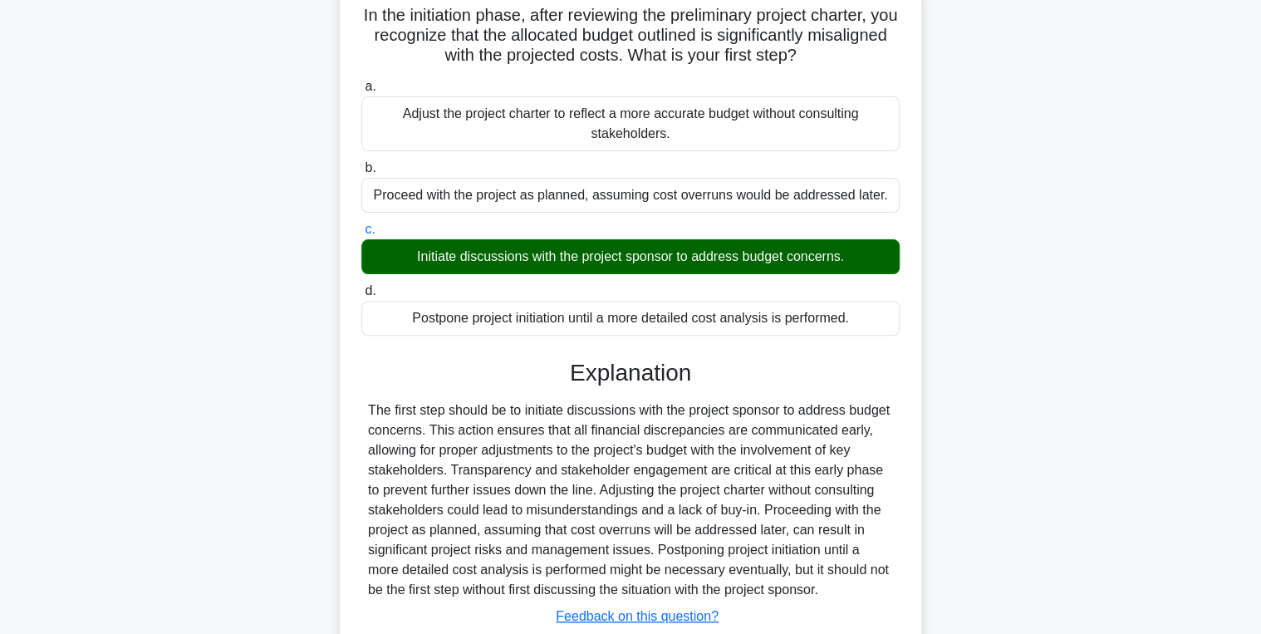
scroll to position [263, 0]
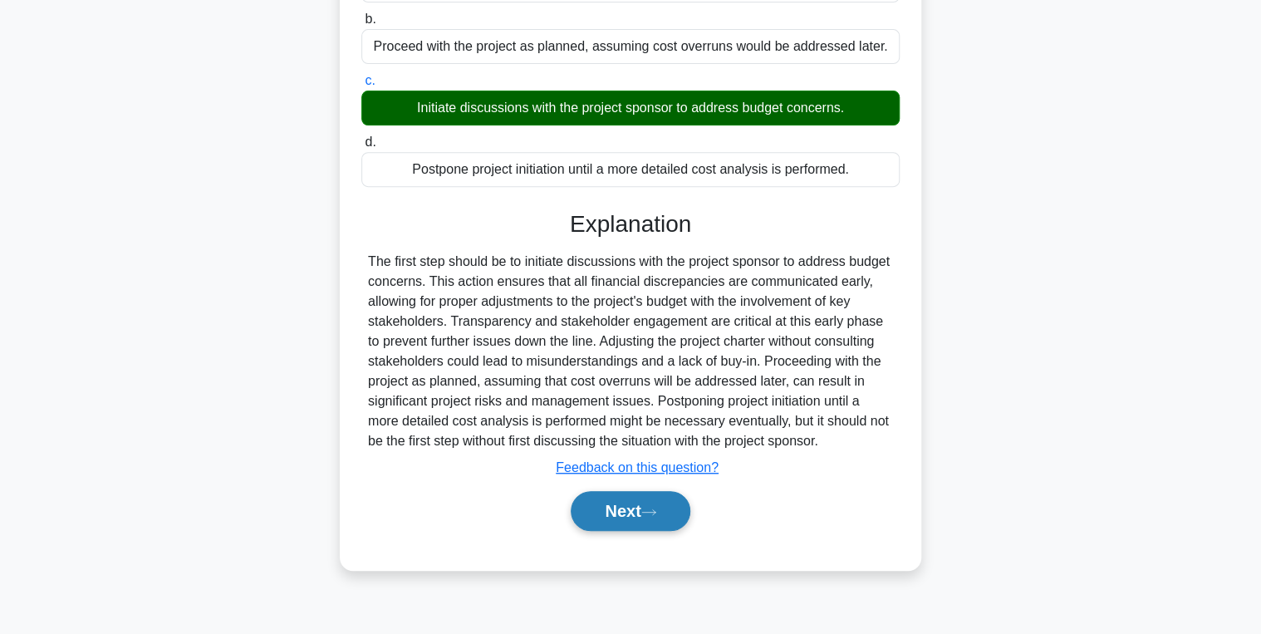
click at [656, 512] on icon at bounding box center [648, 512] width 15 height 9
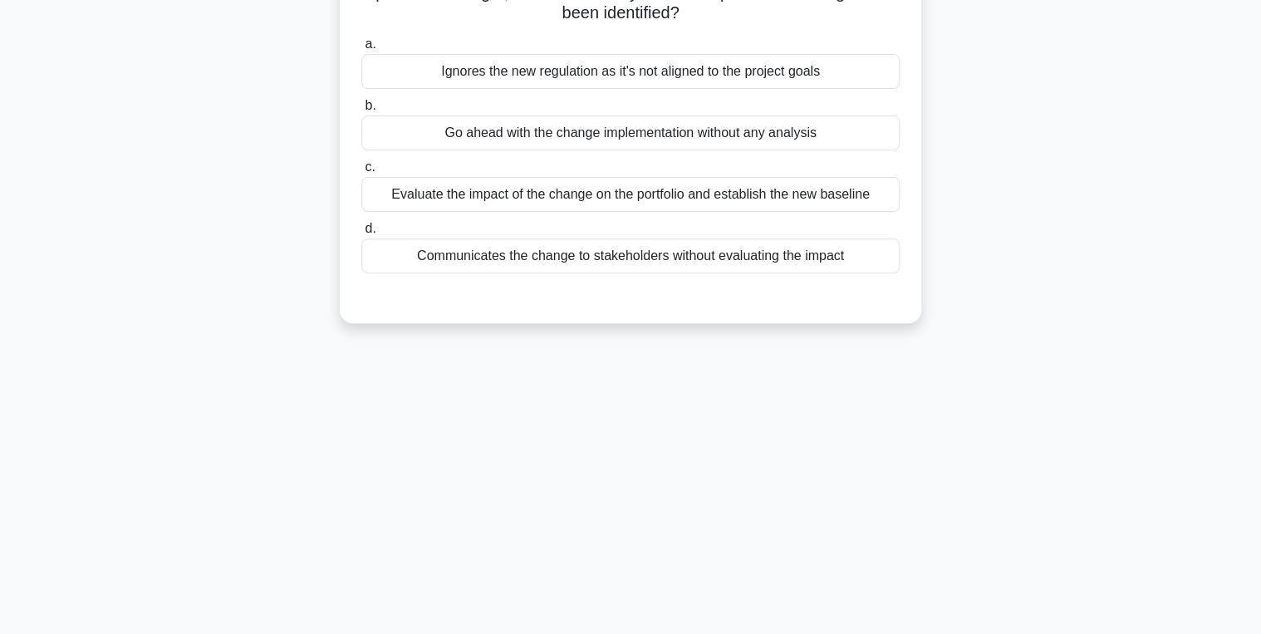
scroll to position [0, 0]
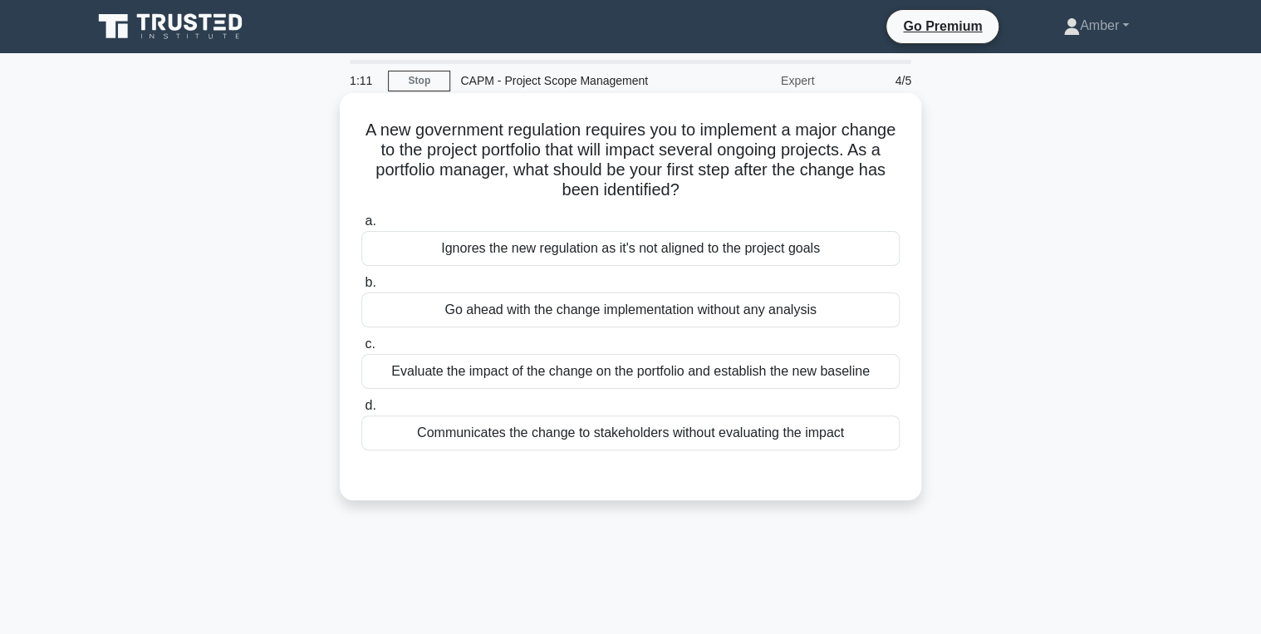
click at [498, 382] on div "Evaluate the impact of the change on the portfolio and establish the new baseli…" at bounding box center [630, 371] width 538 height 35
drag, startPoint x: 498, startPoint y: 382, endPoint x: 485, endPoint y: 361, distance: 25.4
click at [485, 361] on div "Evaluate the impact of the change on the portfolio and establish the new baseli…" at bounding box center [630, 371] width 538 height 35
click at [361, 350] on input "c. Evaluate the impact of the change on the portfolio and establish the new bas…" at bounding box center [361, 344] width 0 height 11
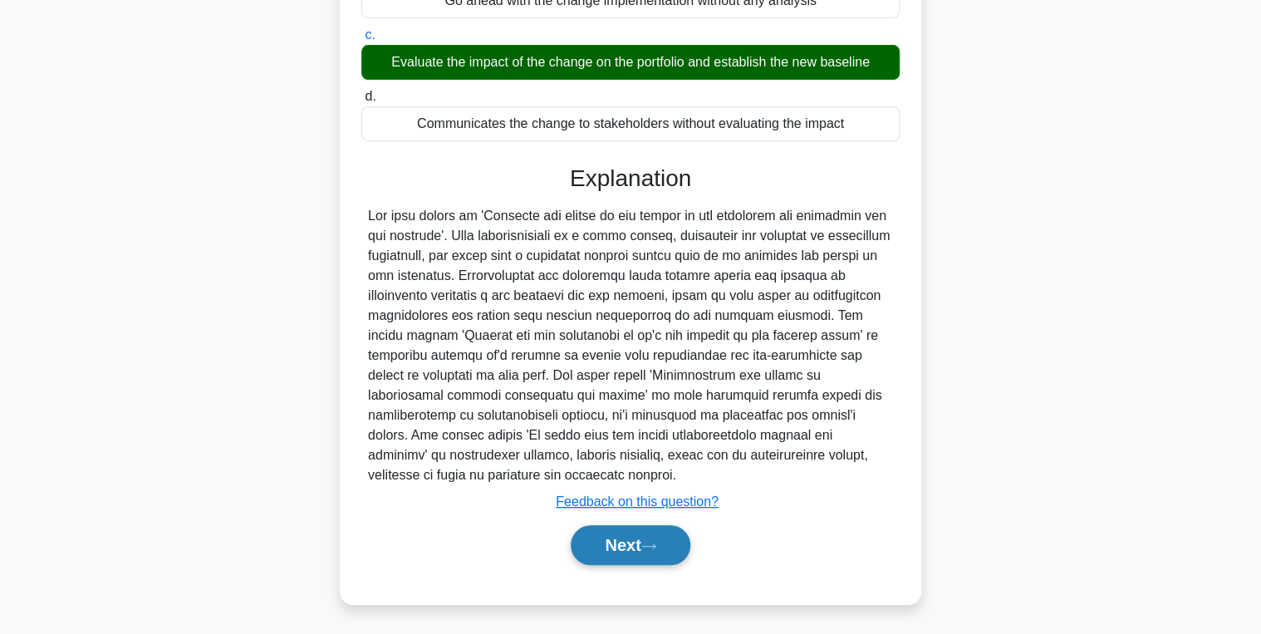
click at [618, 538] on button "Next" at bounding box center [630, 545] width 119 height 40
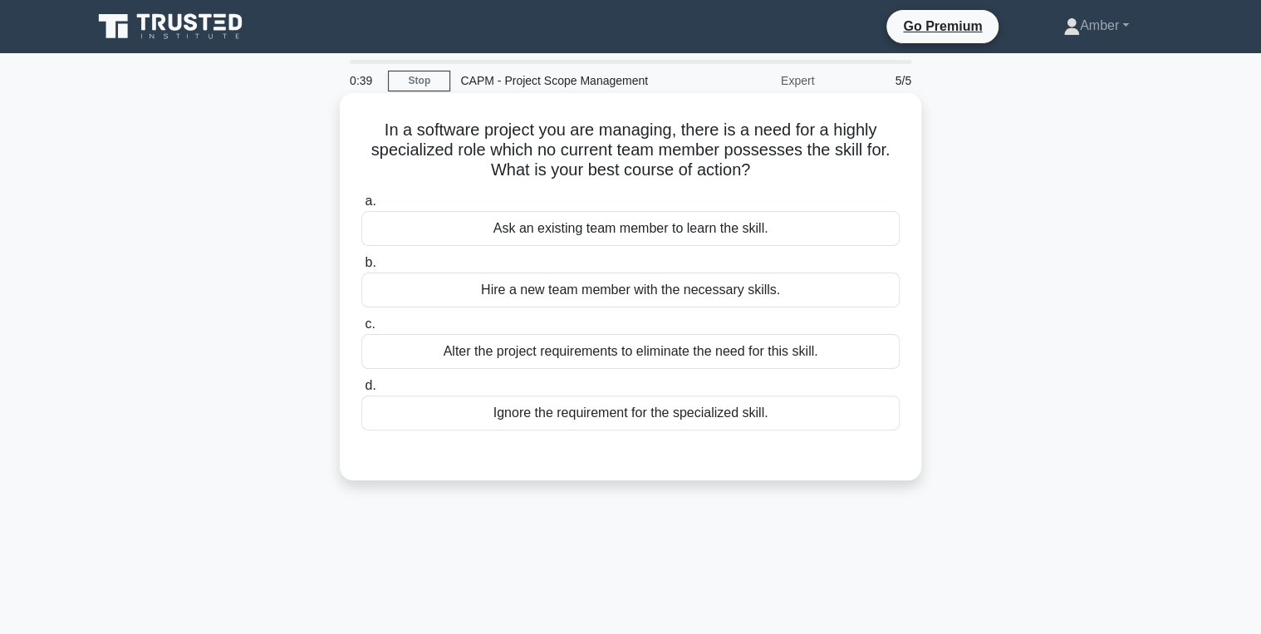
click at [558, 283] on div "Hire a new team member with the necessary skills." at bounding box center [630, 289] width 538 height 35
click at [361, 268] on input "b. Hire a new team member with the necessary skills." at bounding box center [361, 263] width 0 height 11
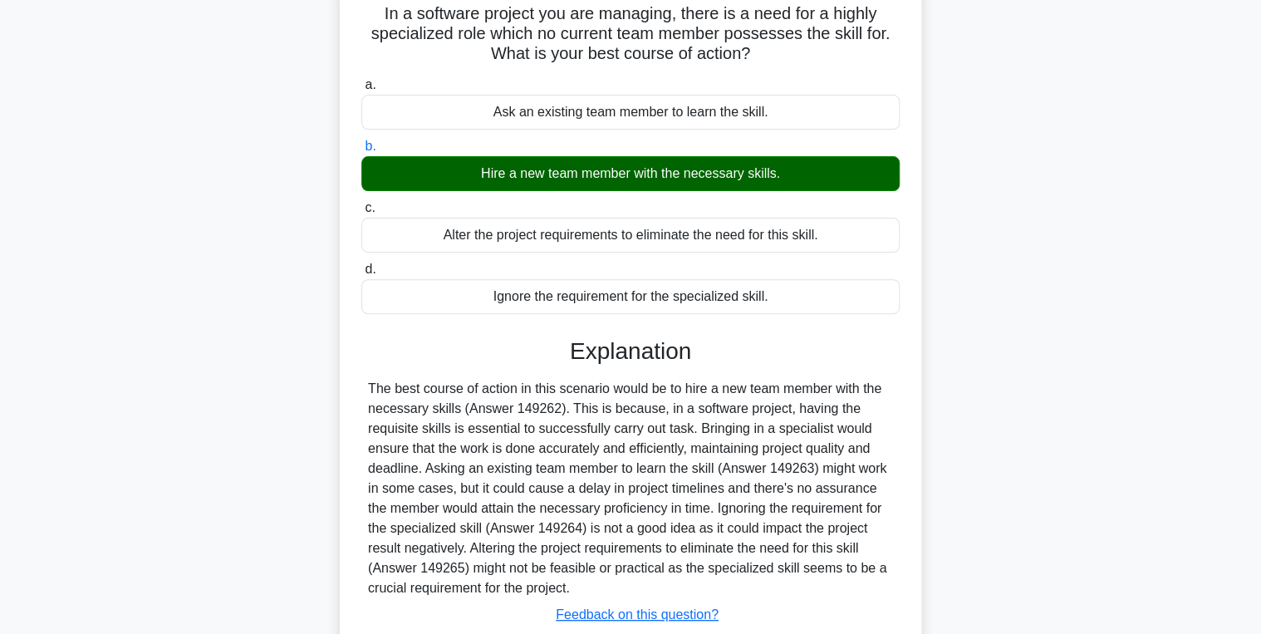
scroll to position [263, 0]
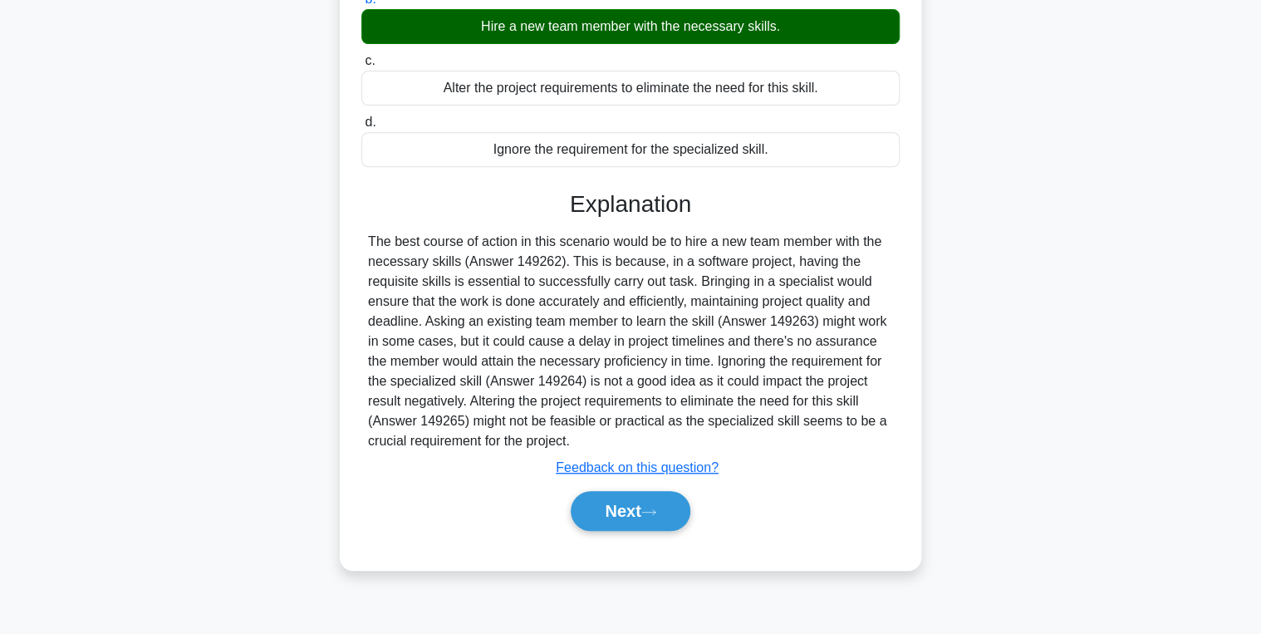
click at [606, 488] on div "Next" at bounding box center [630, 510] width 538 height 53
click at [606, 500] on button "Next" at bounding box center [630, 511] width 119 height 40
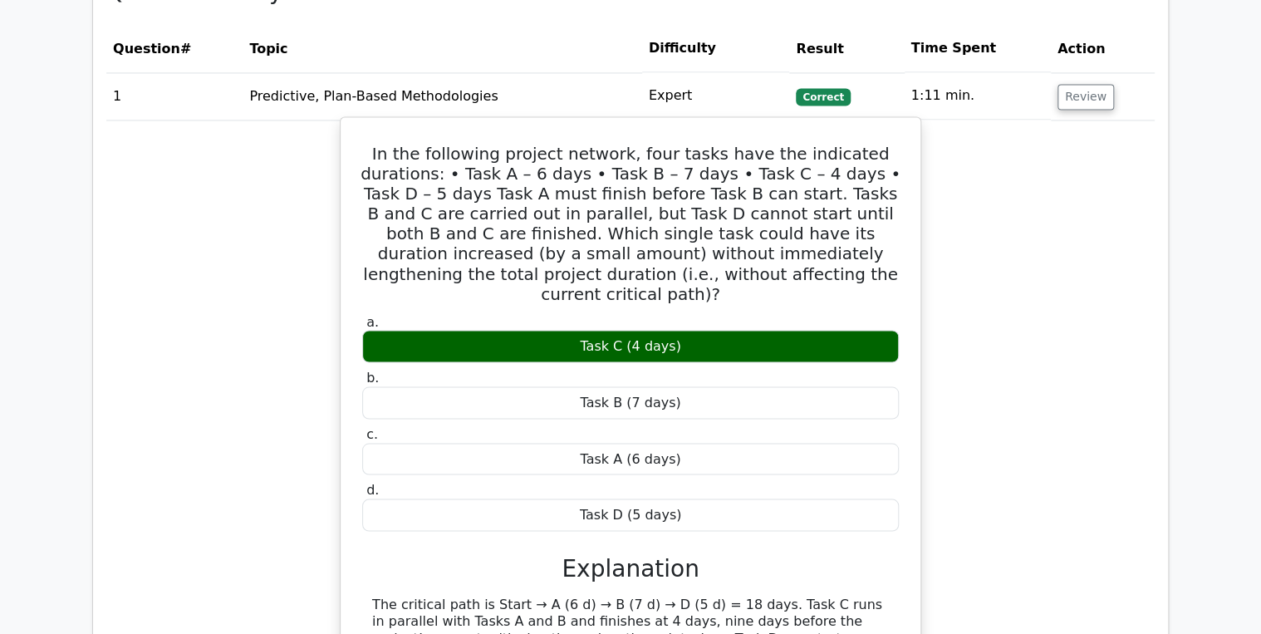
scroll to position [1329, 0]
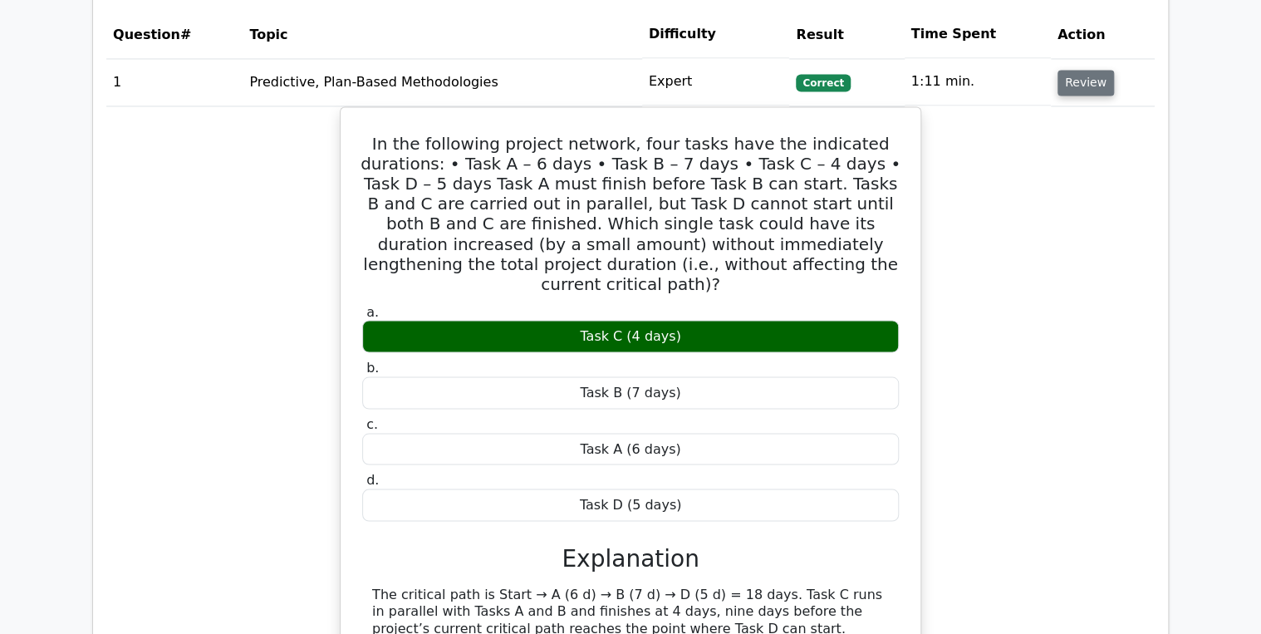
click at [1083, 70] on button "Review" at bounding box center [1085, 83] width 56 height 26
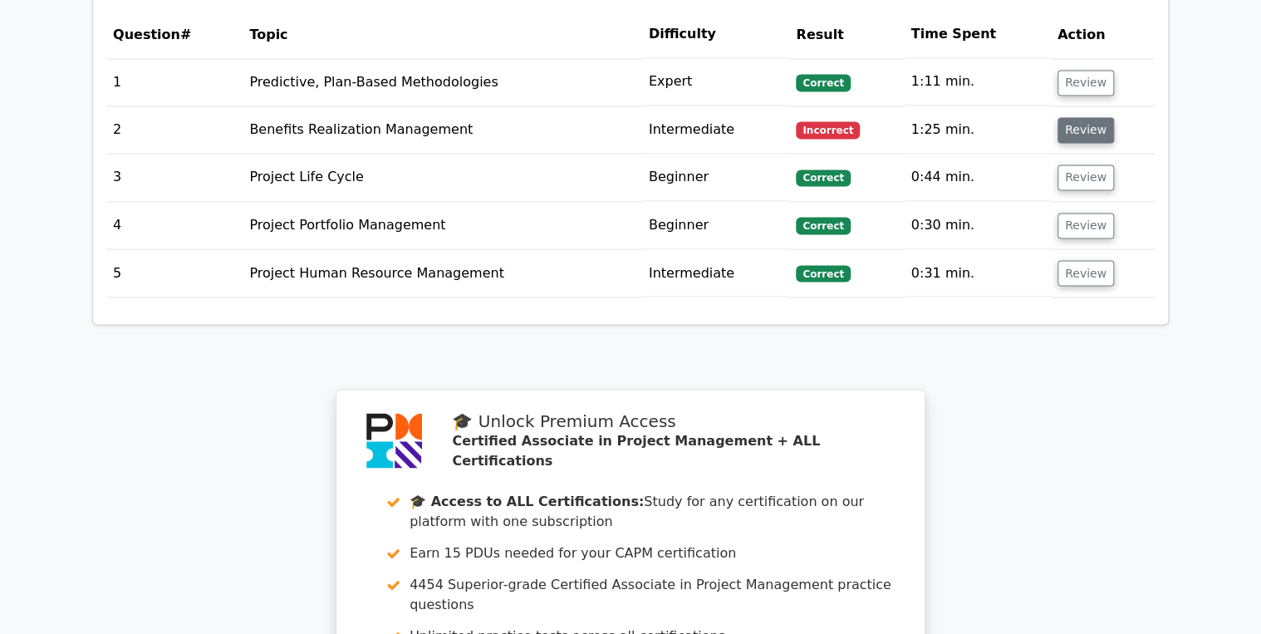
click at [1062, 117] on button "Review" at bounding box center [1085, 130] width 56 height 26
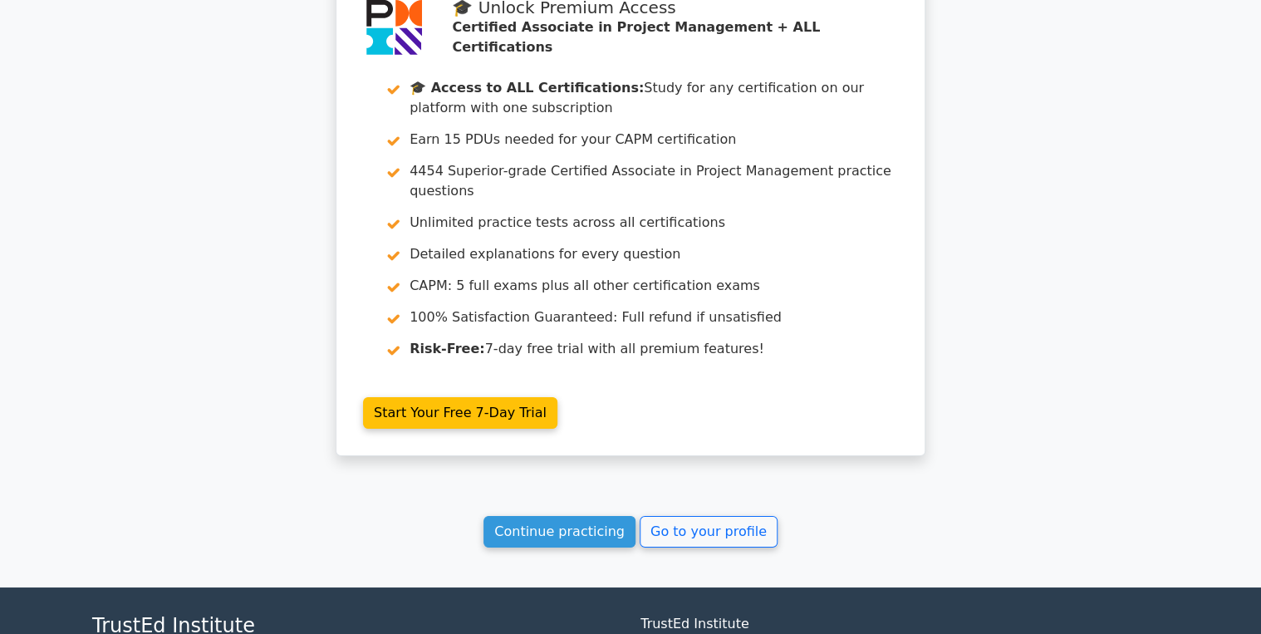
scroll to position [2781, 0]
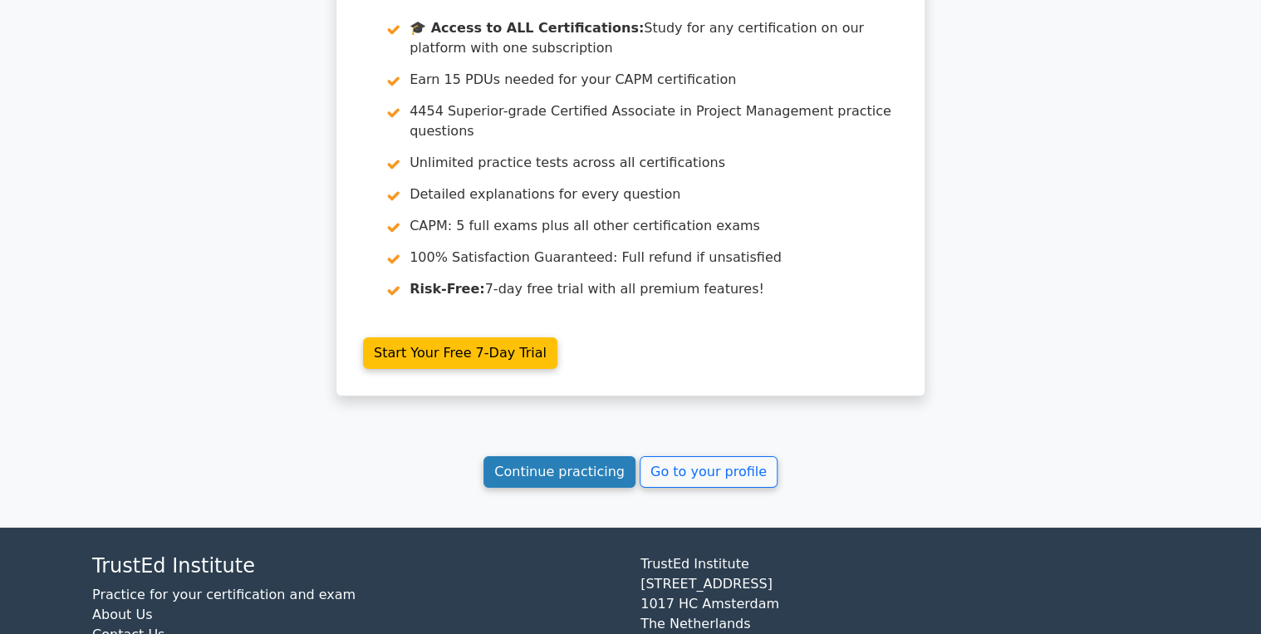
click at [586, 456] on link "Continue practicing" at bounding box center [559, 472] width 152 height 32
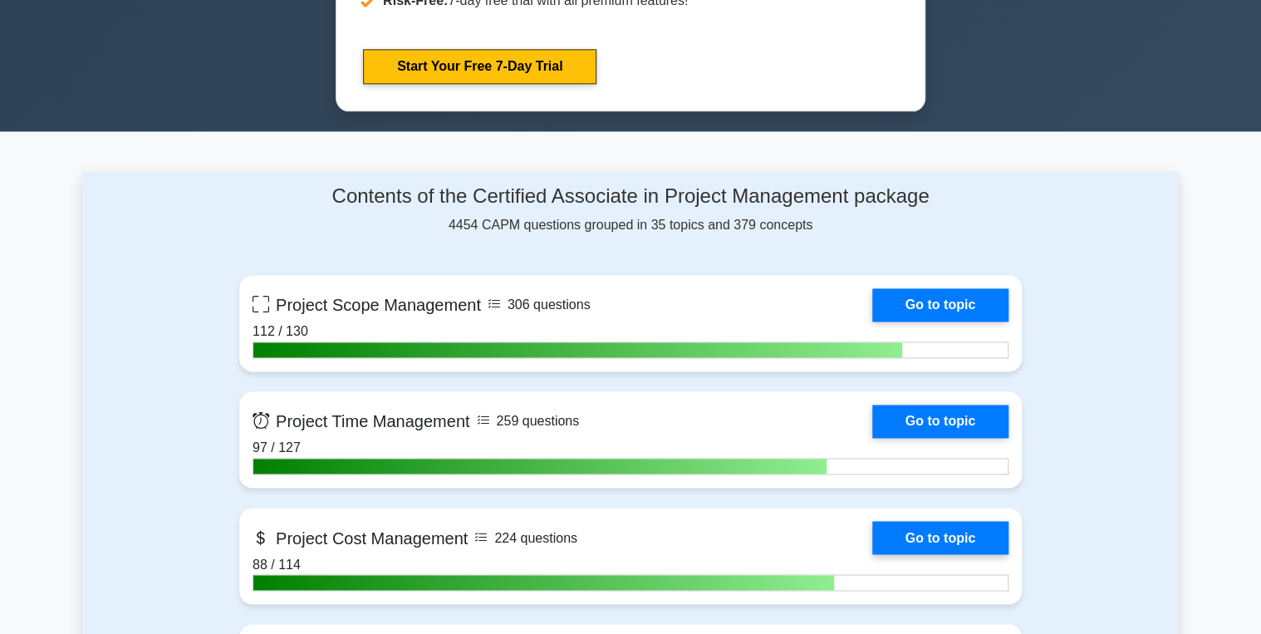
scroll to position [1063, 0]
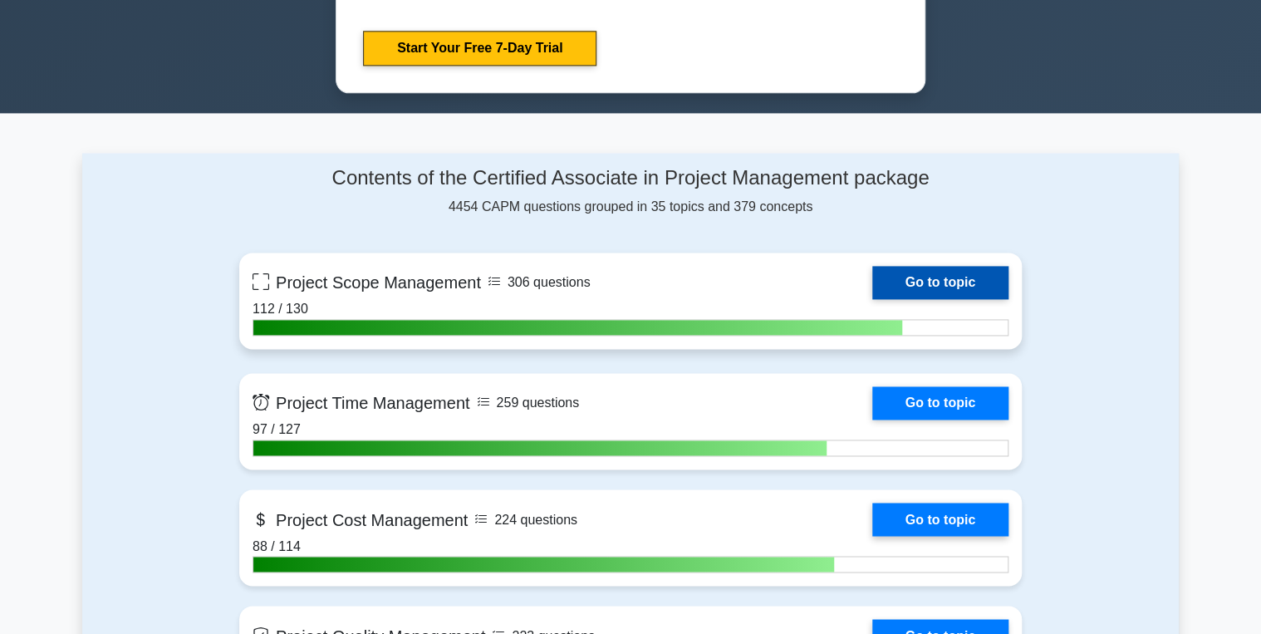
click at [922, 275] on link "Go to topic" at bounding box center [940, 282] width 136 height 33
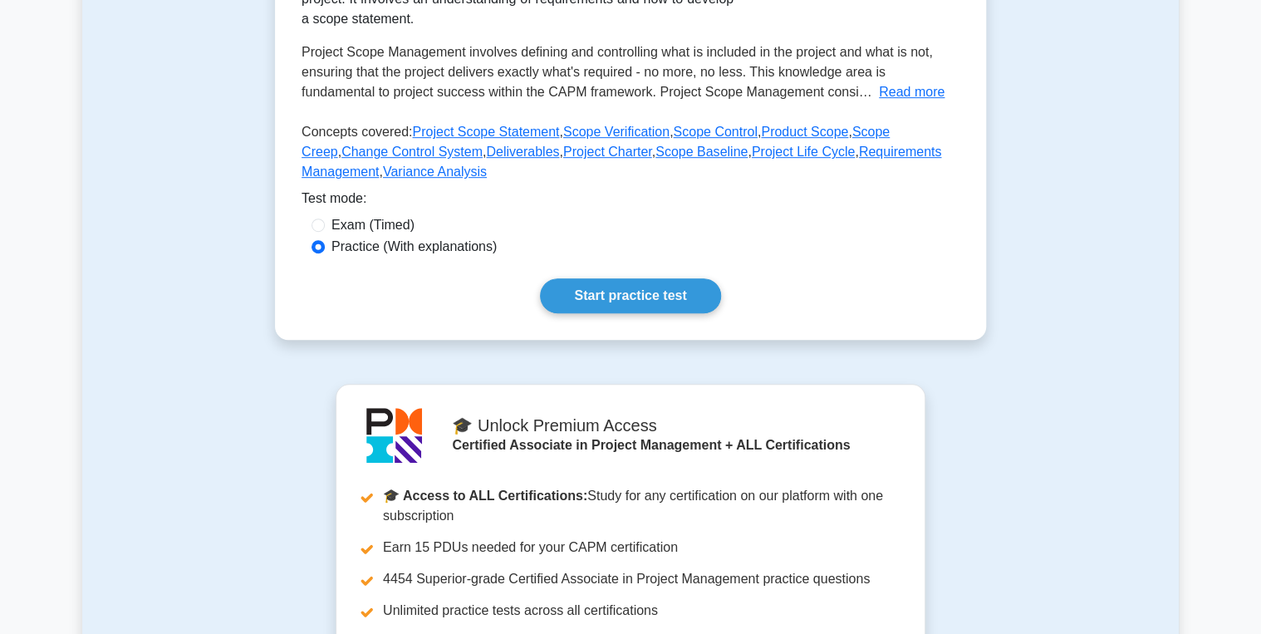
scroll to position [399, 0]
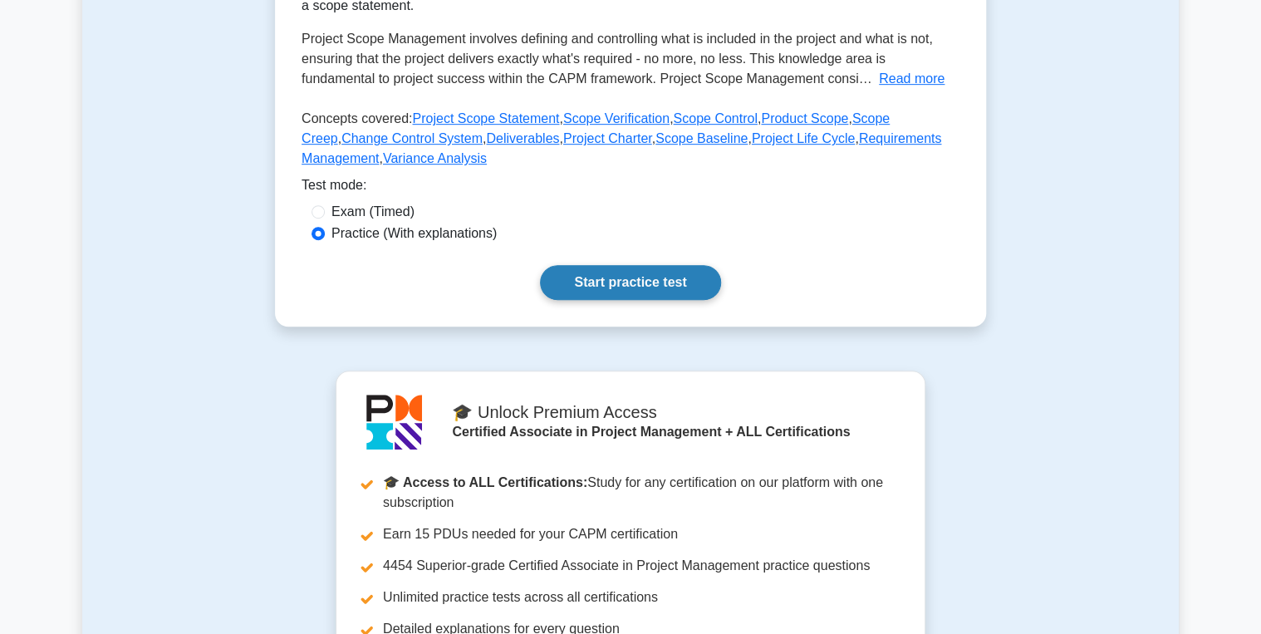
click at [591, 274] on link "Start practice test" at bounding box center [630, 282] width 180 height 35
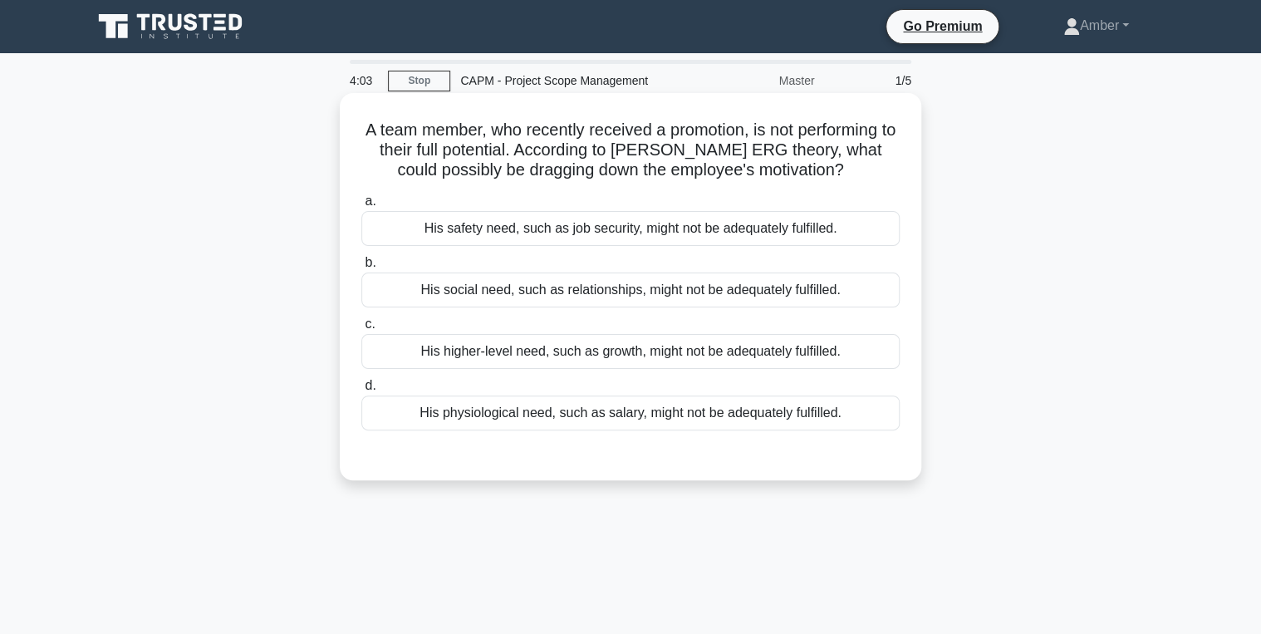
click at [593, 349] on div "His higher-level need, such as growth, might not be adequately fulfilled." at bounding box center [630, 351] width 538 height 35
click at [361, 330] on input "c. His higher-level need, such as growth, might not be adequately fulfilled." at bounding box center [361, 324] width 0 height 11
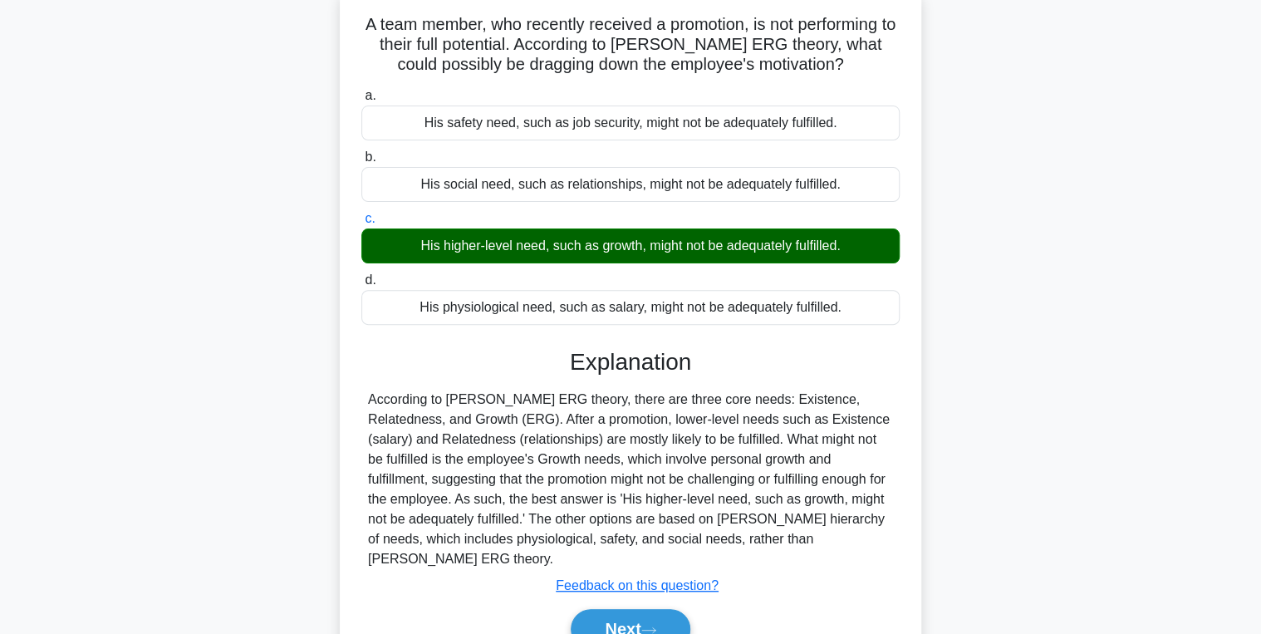
scroll to position [263, 0]
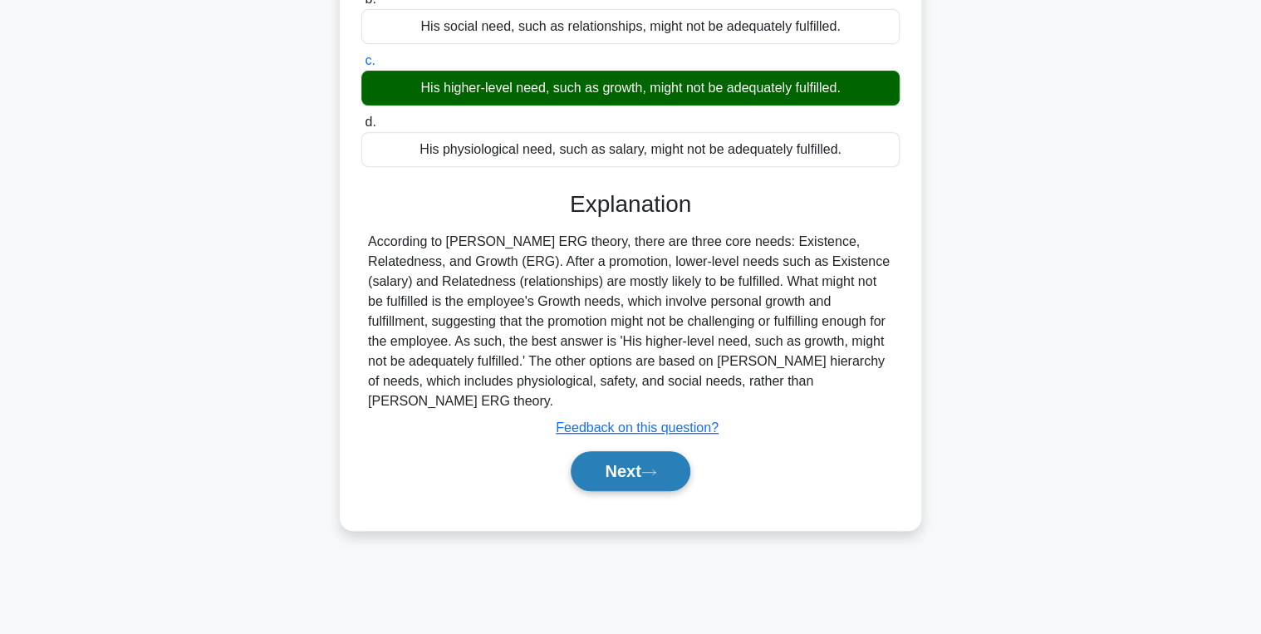
click at [650, 457] on button "Next" at bounding box center [630, 471] width 119 height 40
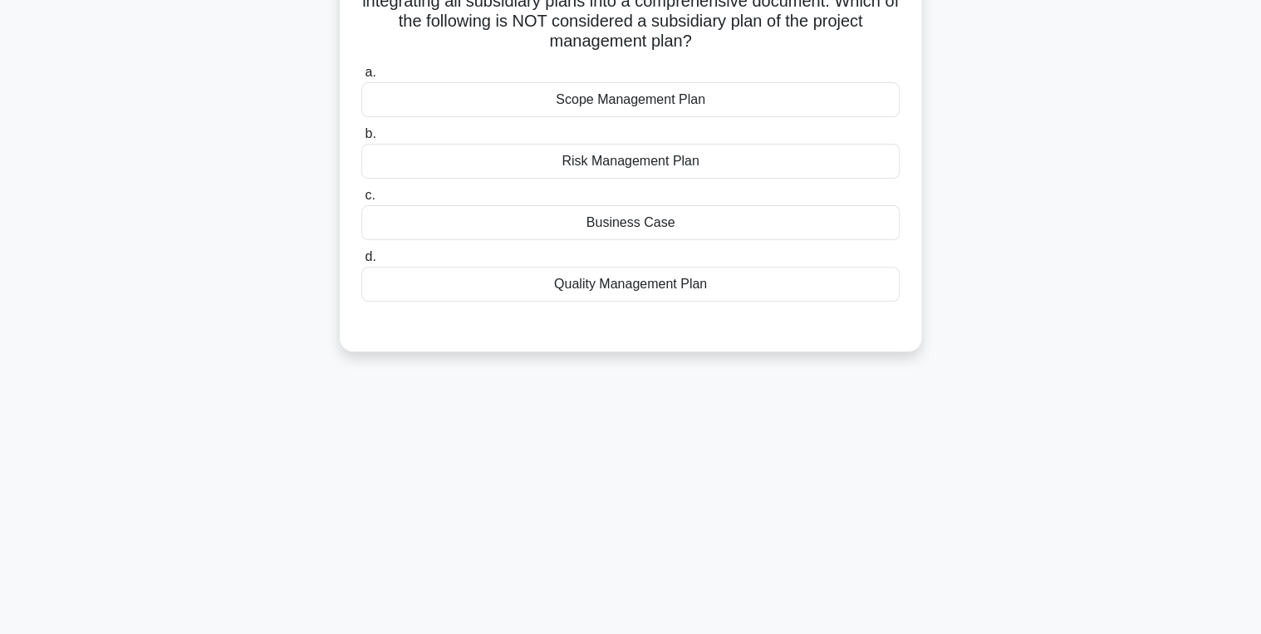
scroll to position [0, 0]
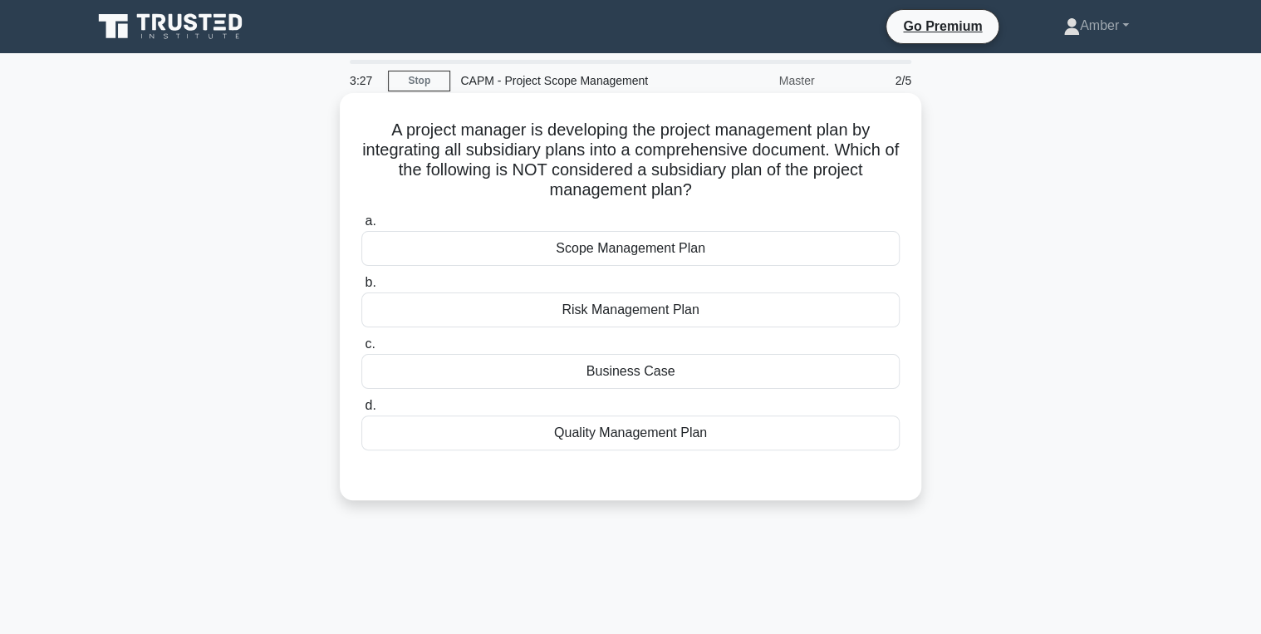
click at [545, 370] on div "Business Case" at bounding box center [630, 371] width 538 height 35
click at [361, 350] on input "c. Business Case" at bounding box center [361, 344] width 0 height 11
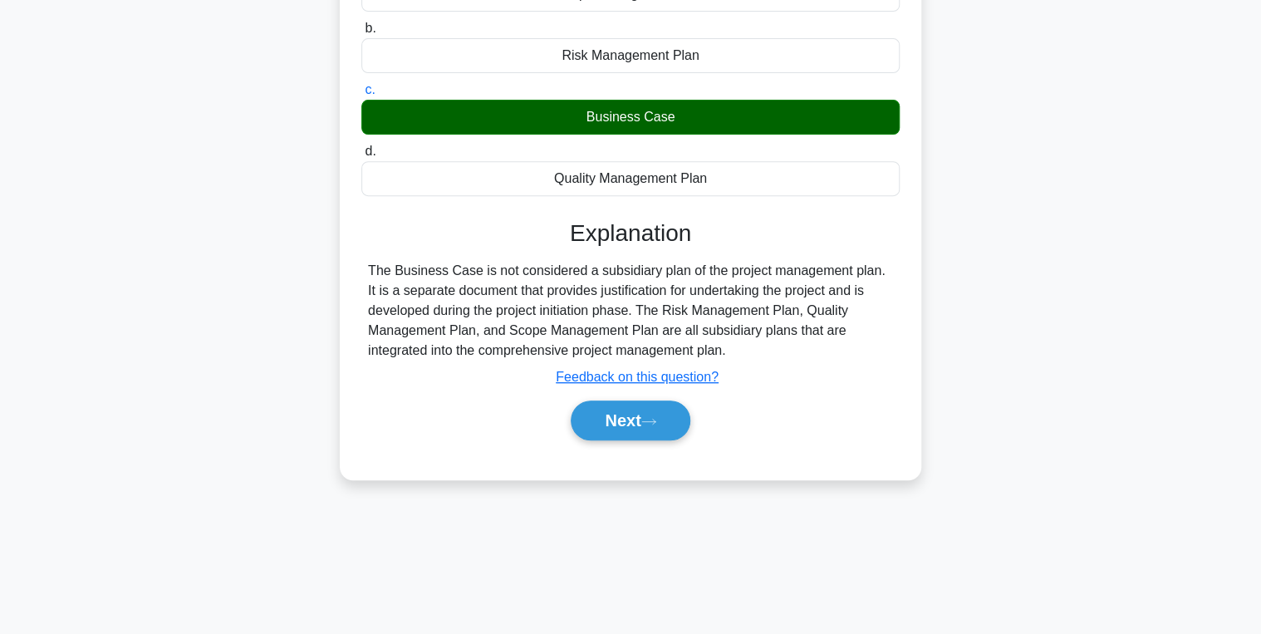
scroll to position [263, 0]
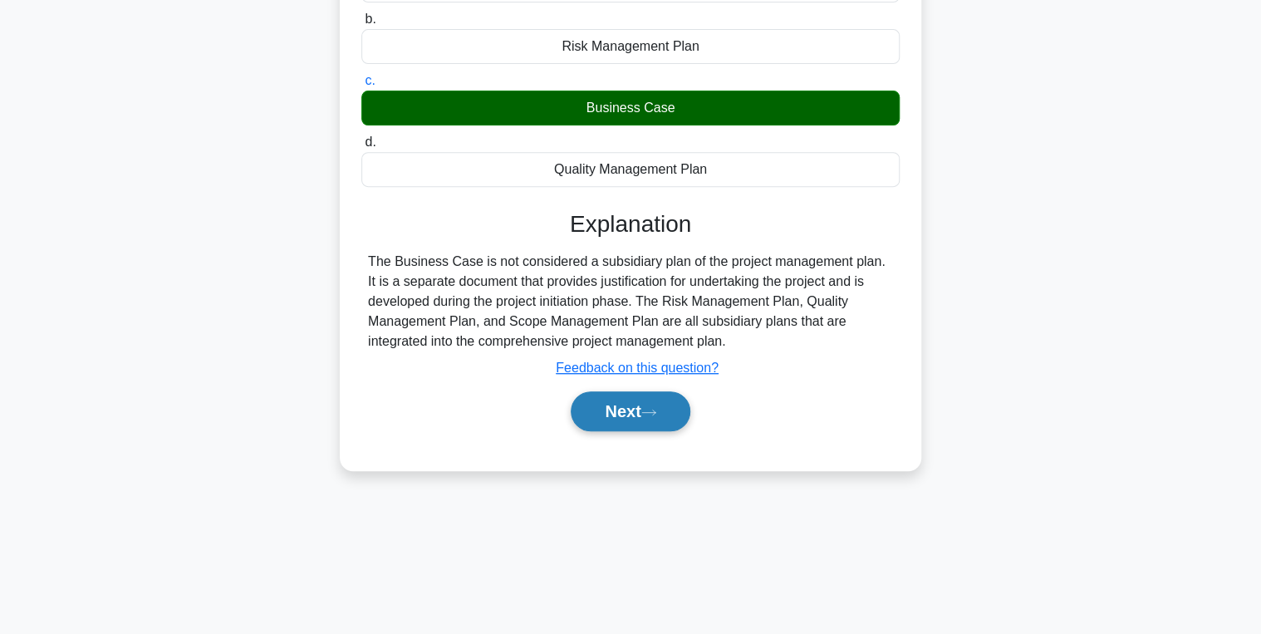
click at [586, 412] on button "Next" at bounding box center [630, 411] width 119 height 40
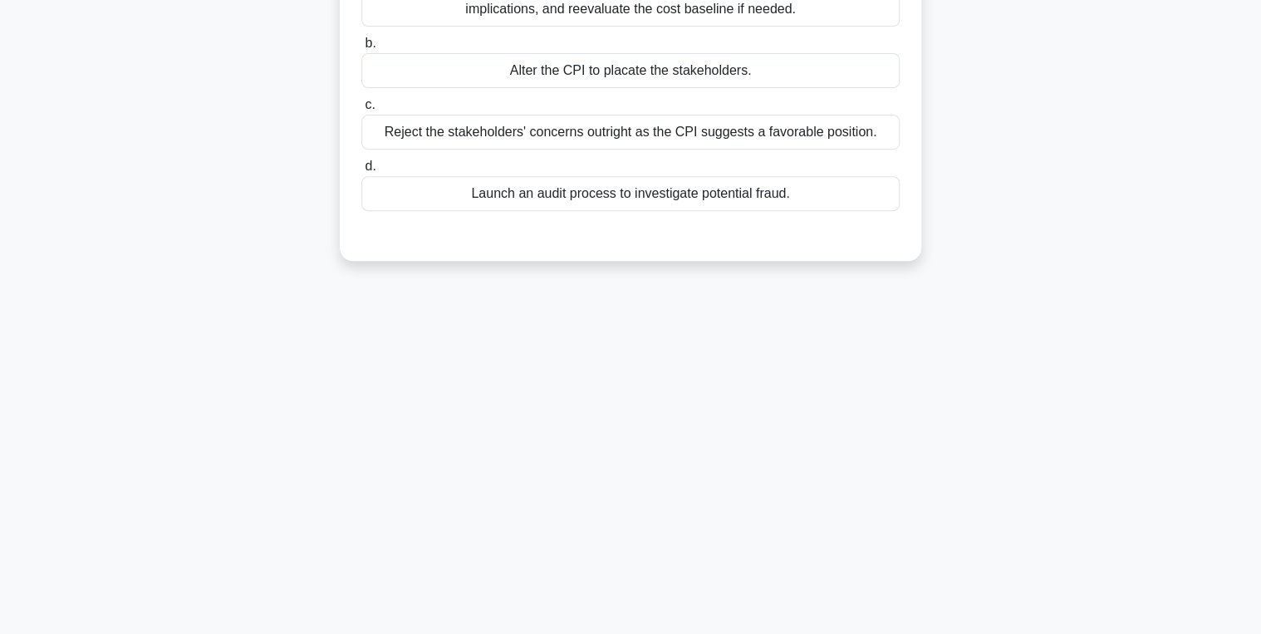
scroll to position [0, 0]
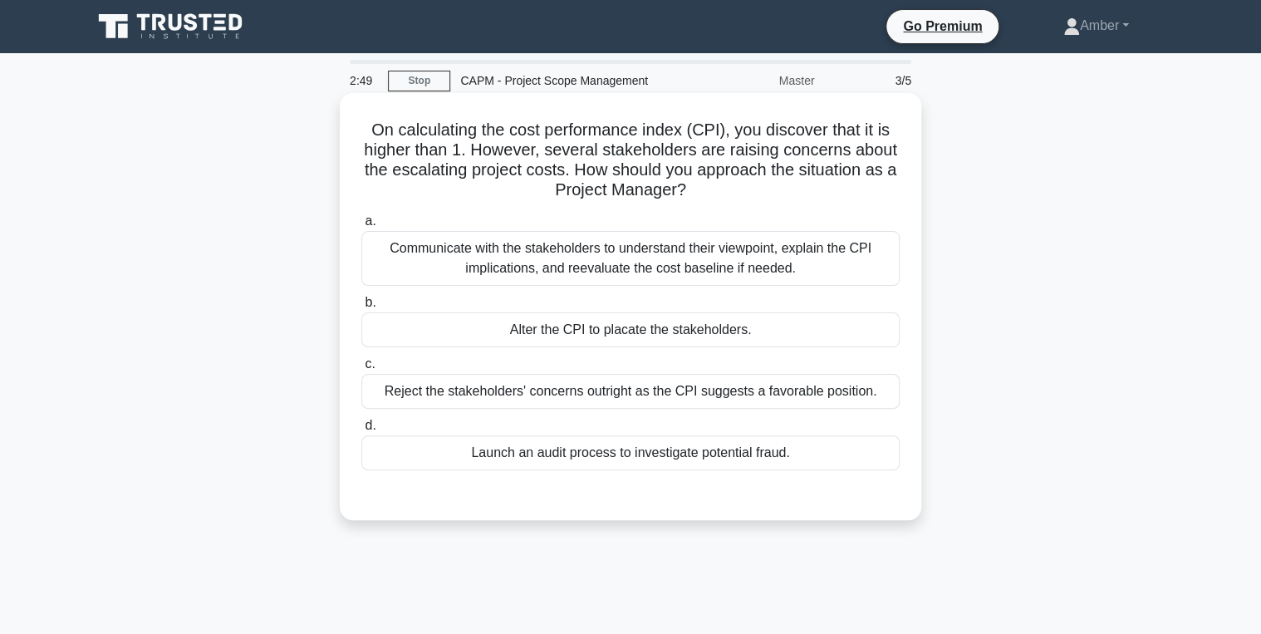
click at [533, 248] on div "Communicate with the stakeholders to understand their viewpoint, explain the CP…" at bounding box center [630, 258] width 538 height 55
click at [361, 227] on input "a. Communicate with the stakeholders to understand their viewpoint, explain the…" at bounding box center [361, 221] width 0 height 11
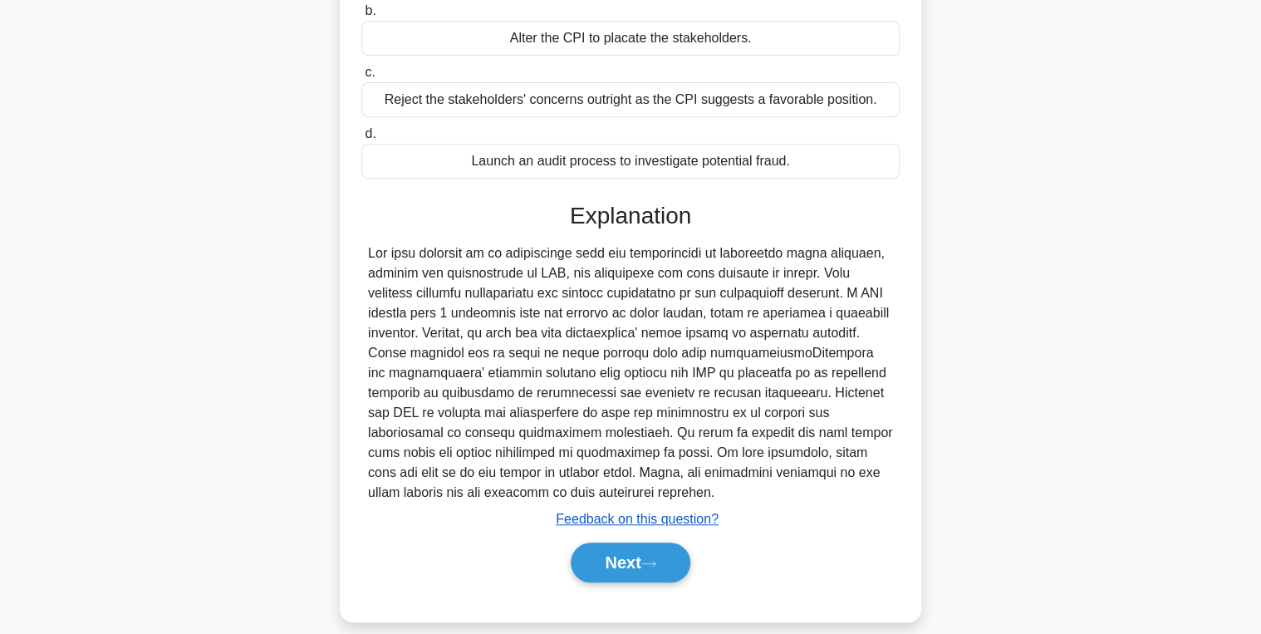
scroll to position [309, 0]
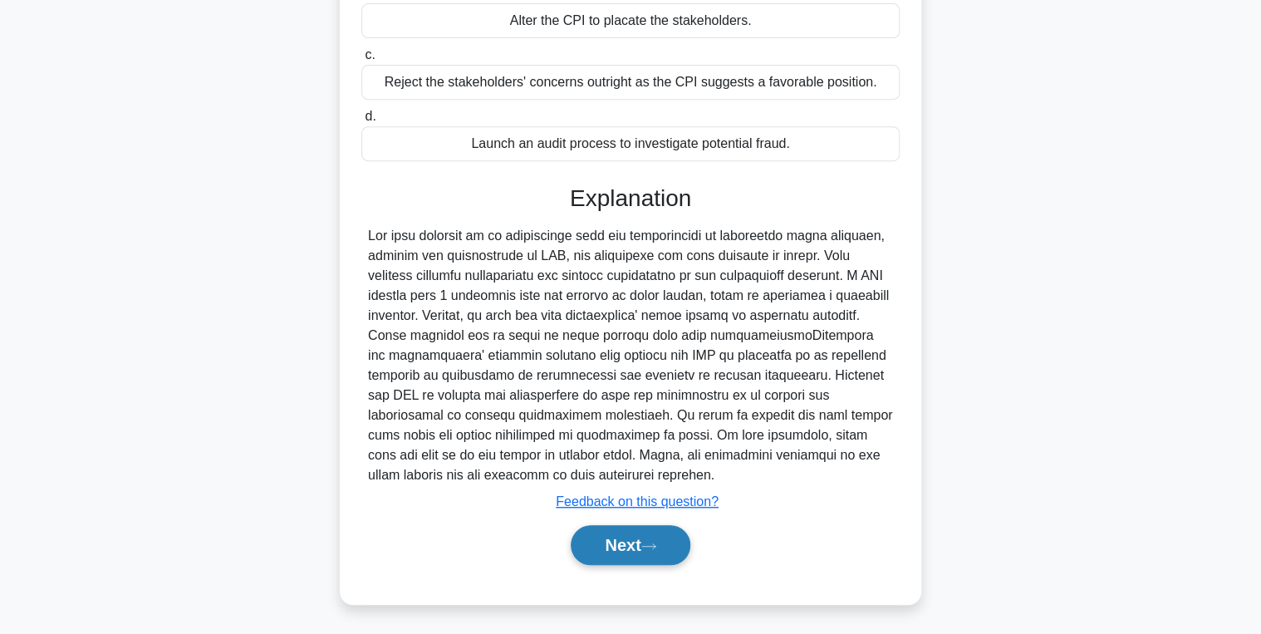
click at [610, 535] on button "Next" at bounding box center [630, 545] width 119 height 40
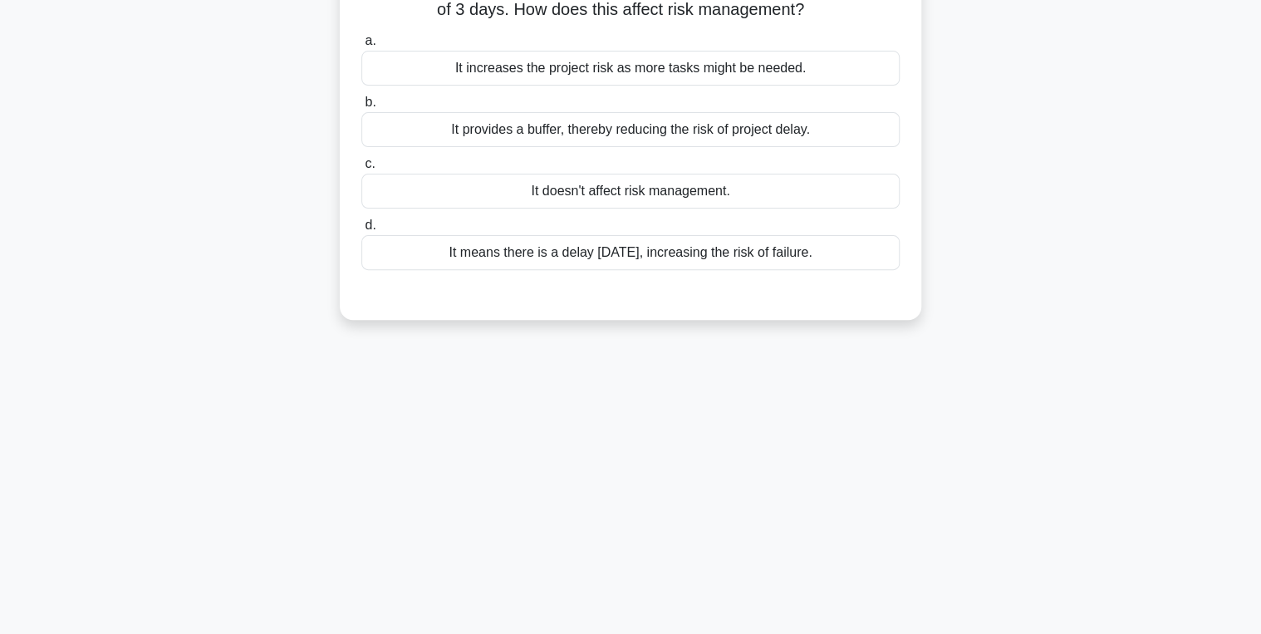
scroll to position [0, 0]
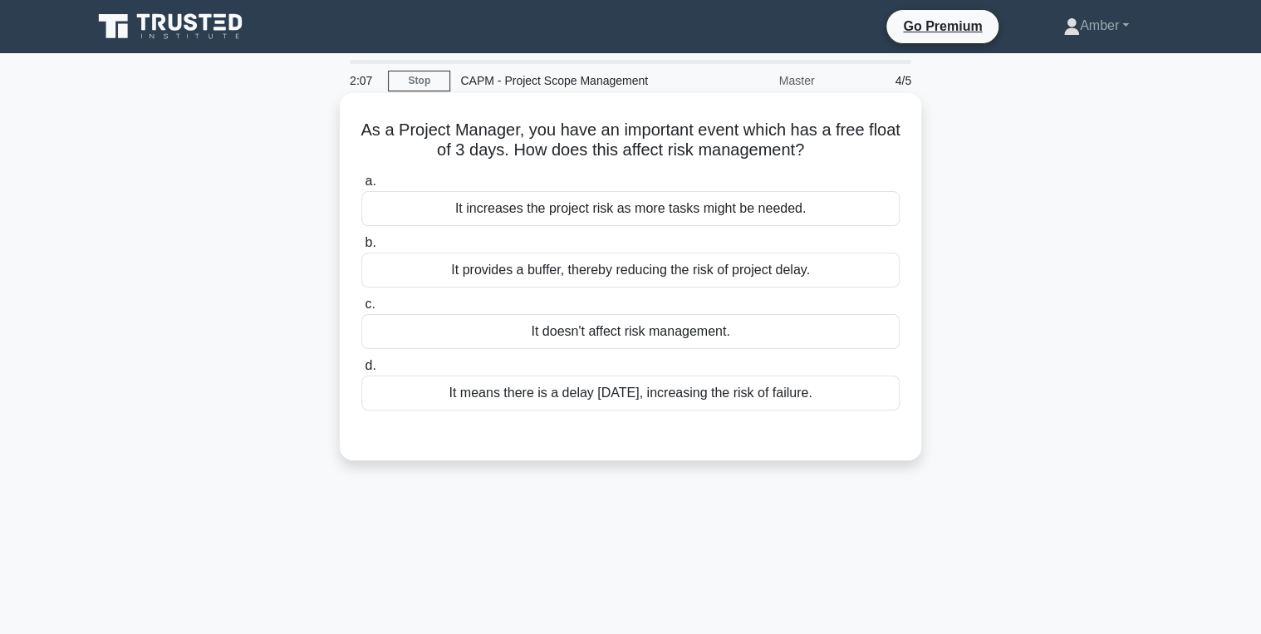
click at [509, 272] on div "It provides a buffer, thereby reducing the risk of project delay." at bounding box center [630, 270] width 538 height 35
click at [361, 248] on input "b. It provides a buffer, thereby reducing the risk of project delay." at bounding box center [361, 243] width 0 height 11
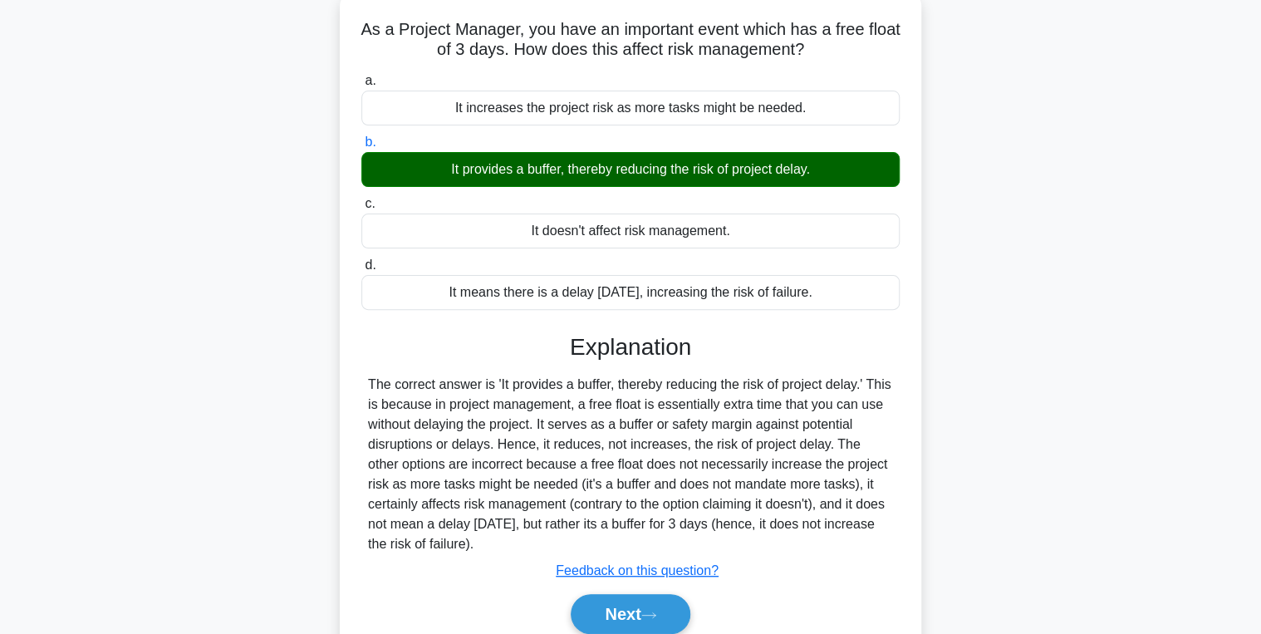
scroll to position [263, 0]
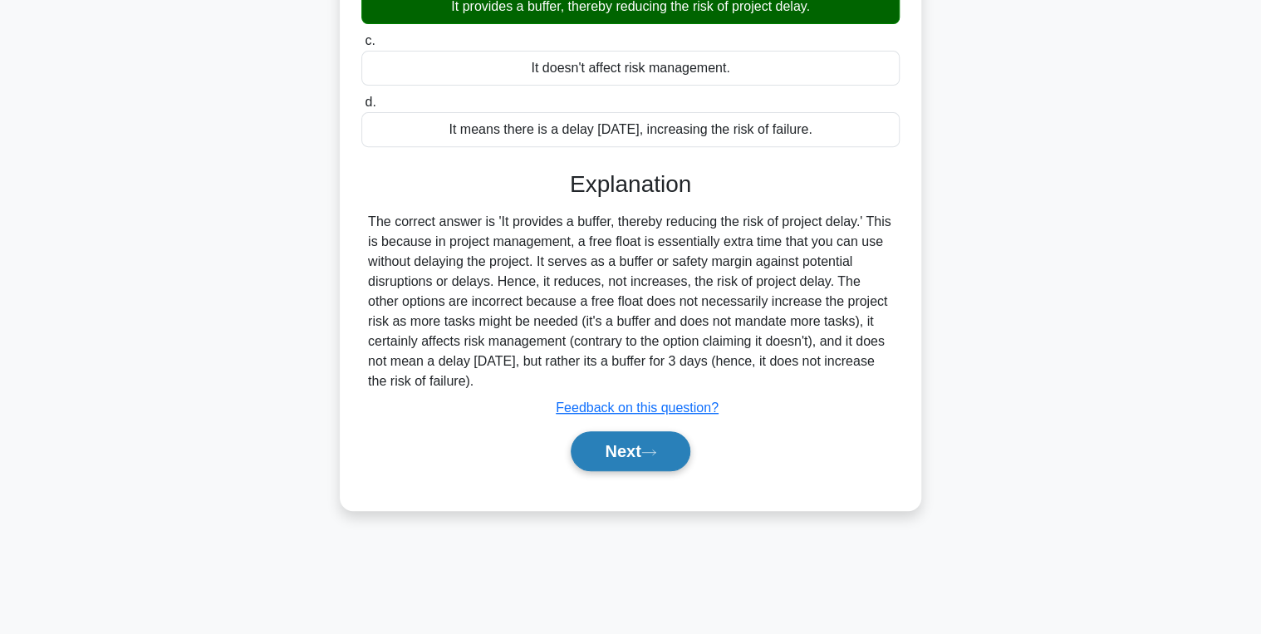
click at [608, 444] on button "Next" at bounding box center [630, 451] width 119 height 40
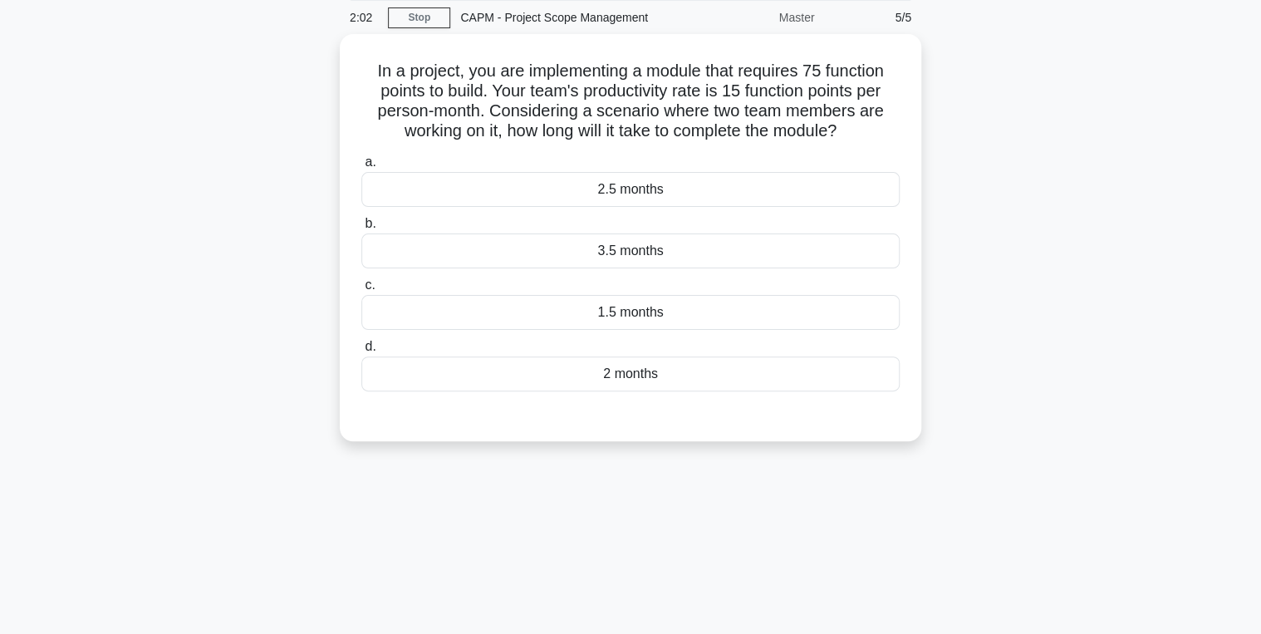
scroll to position [0, 0]
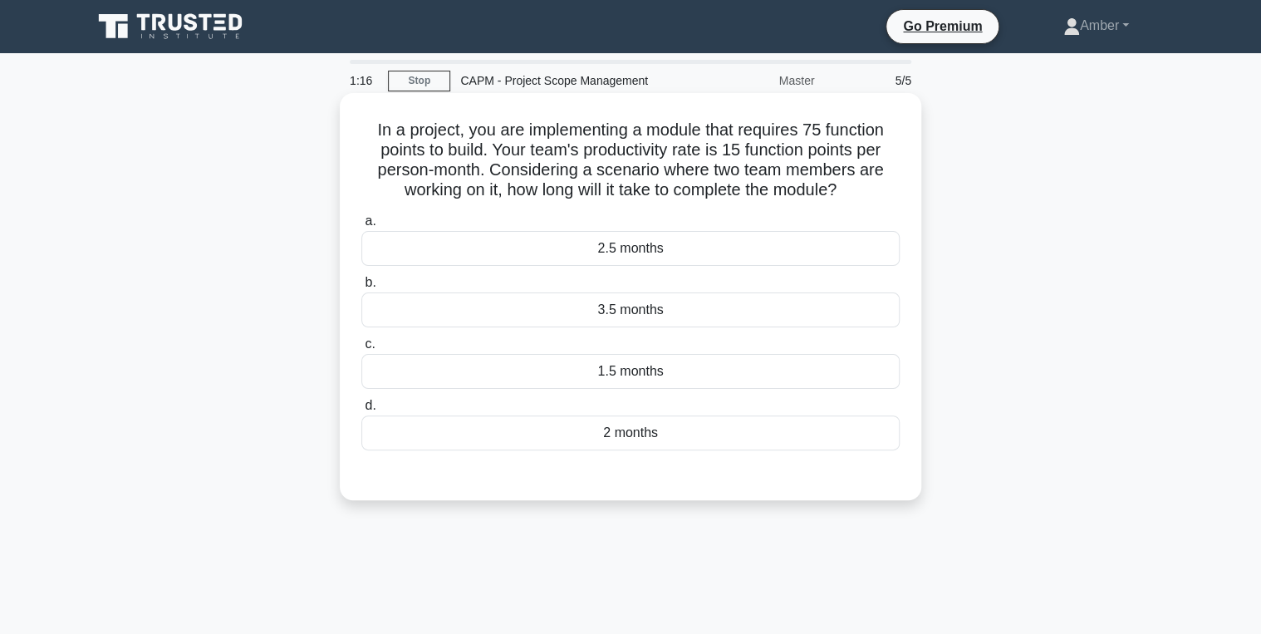
click at [558, 253] on div "2.5 months" at bounding box center [630, 248] width 538 height 35
click at [361, 227] on input "a. 2.5 months" at bounding box center [361, 221] width 0 height 11
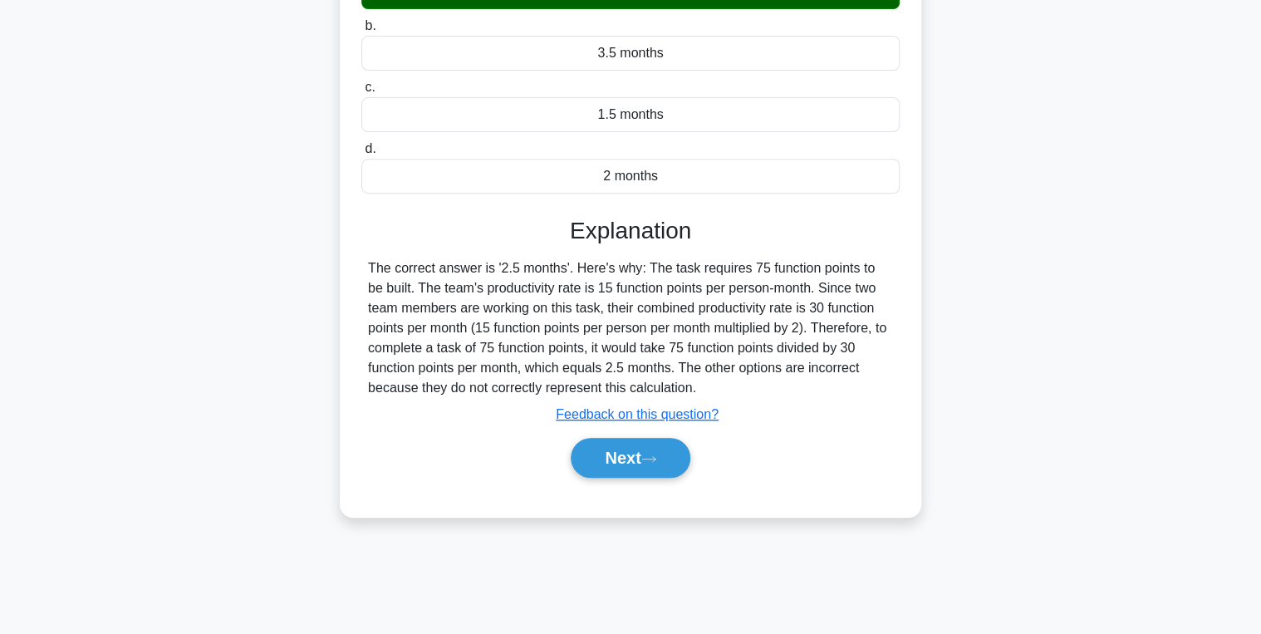
scroll to position [263, 0]
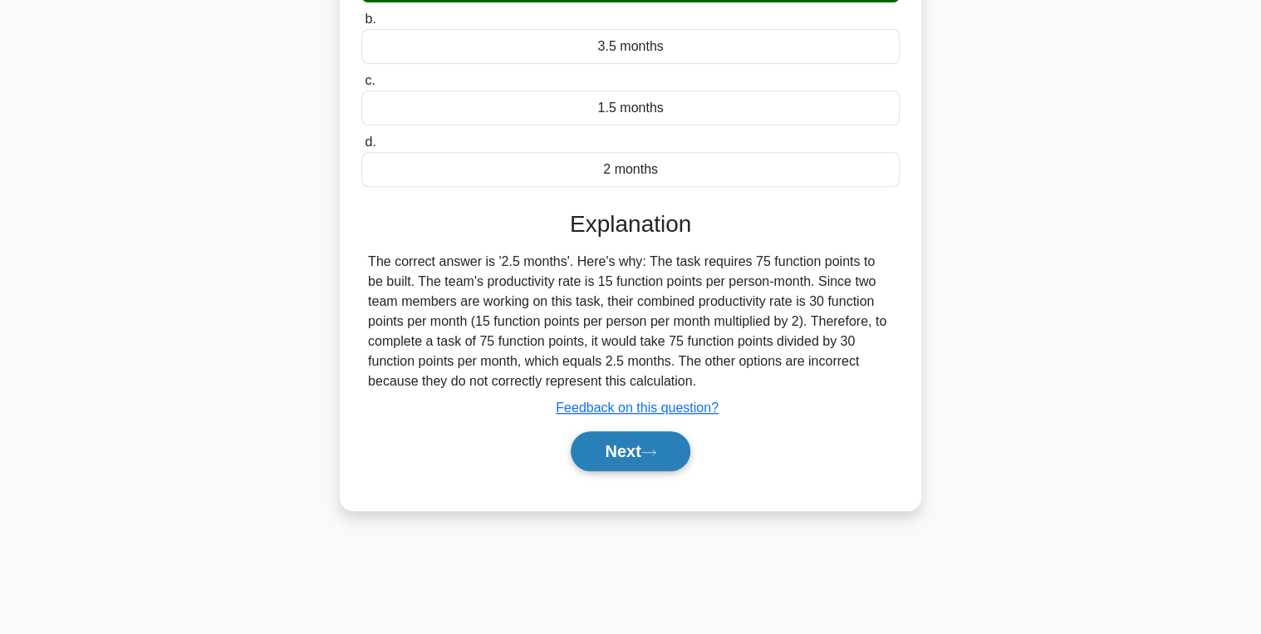
click at [588, 445] on button "Next" at bounding box center [630, 451] width 119 height 40
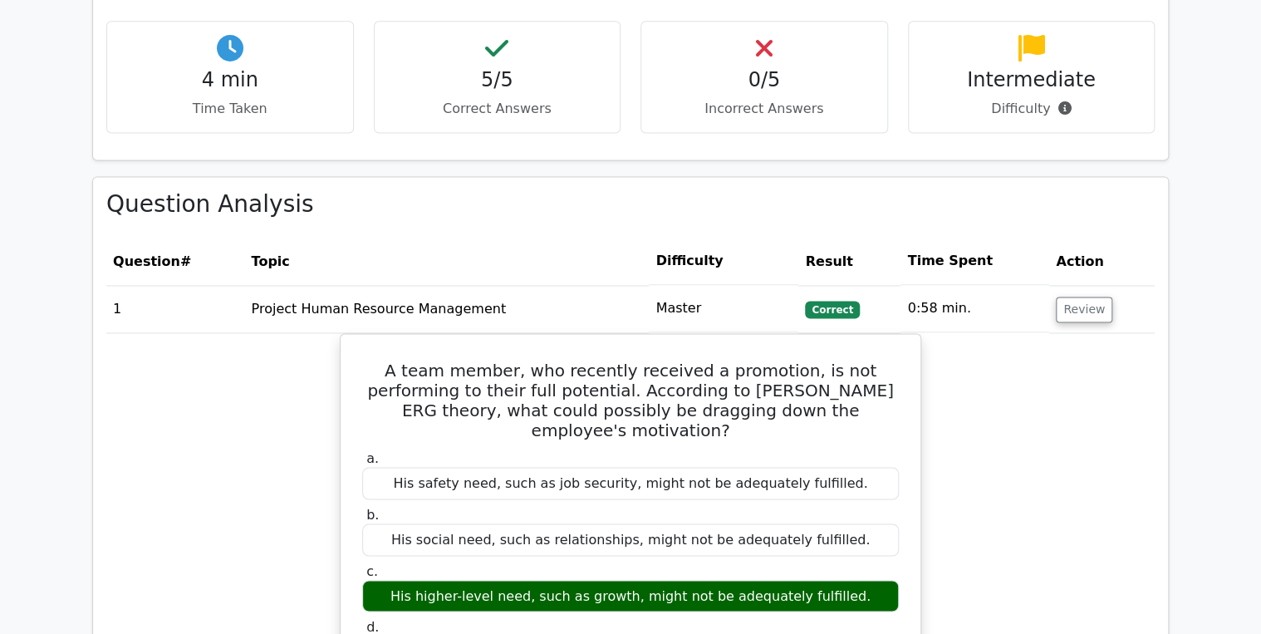
scroll to position [1130, 0]
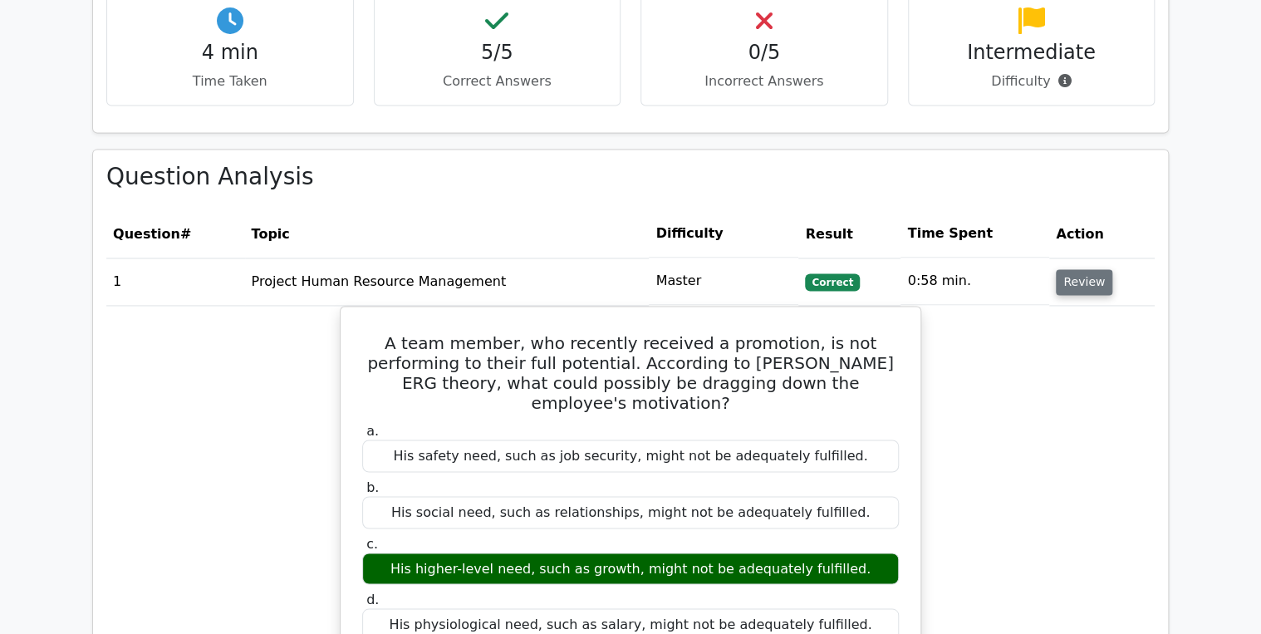
click at [1066, 269] on button "Review" at bounding box center [1084, 282] width 56 height 26
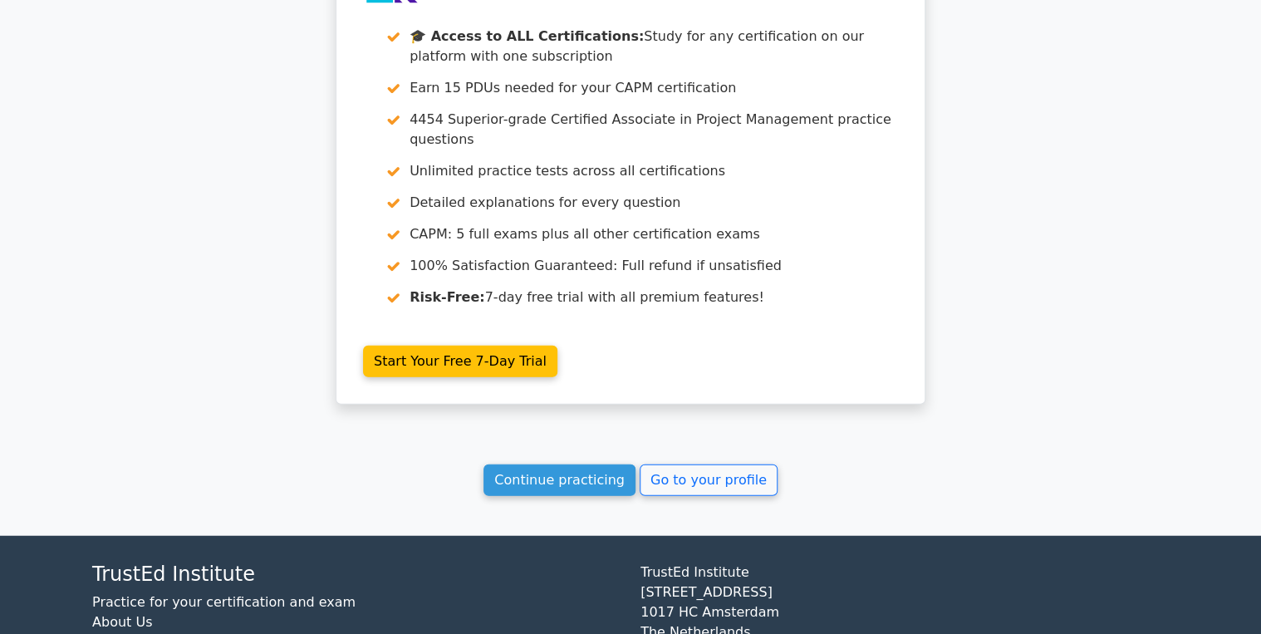
scroll to position [1847, 0]
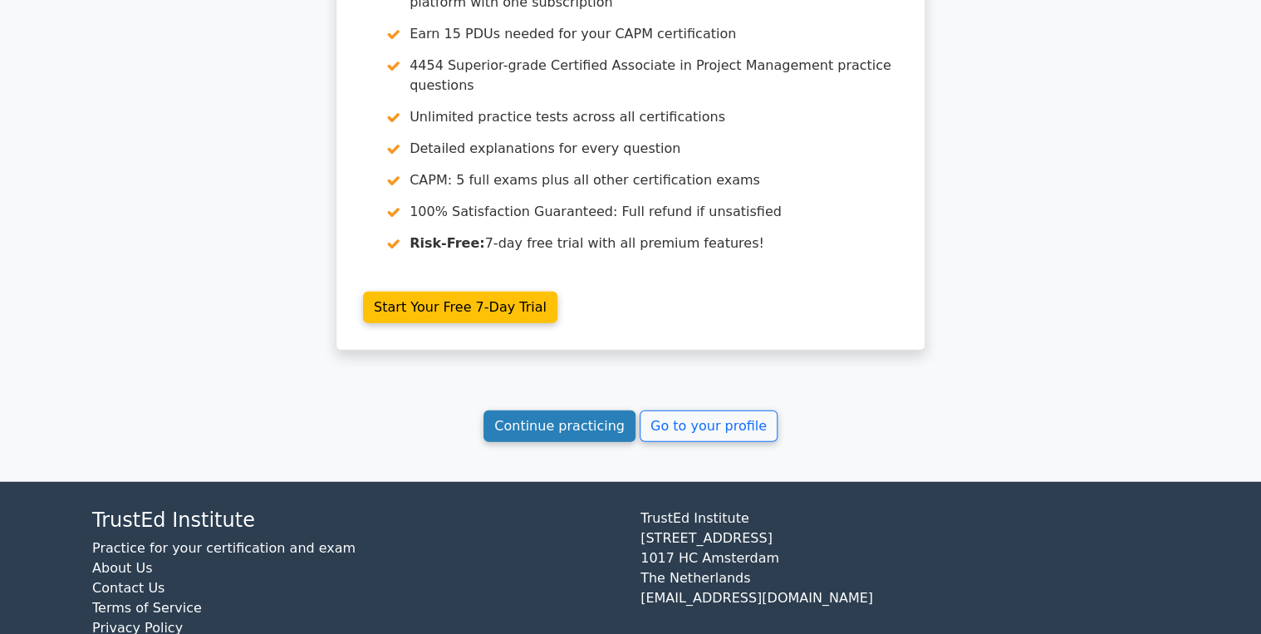
click at [555, 410] on link "Continue practicing" at bounding box center [559, 426] width 152 height 32
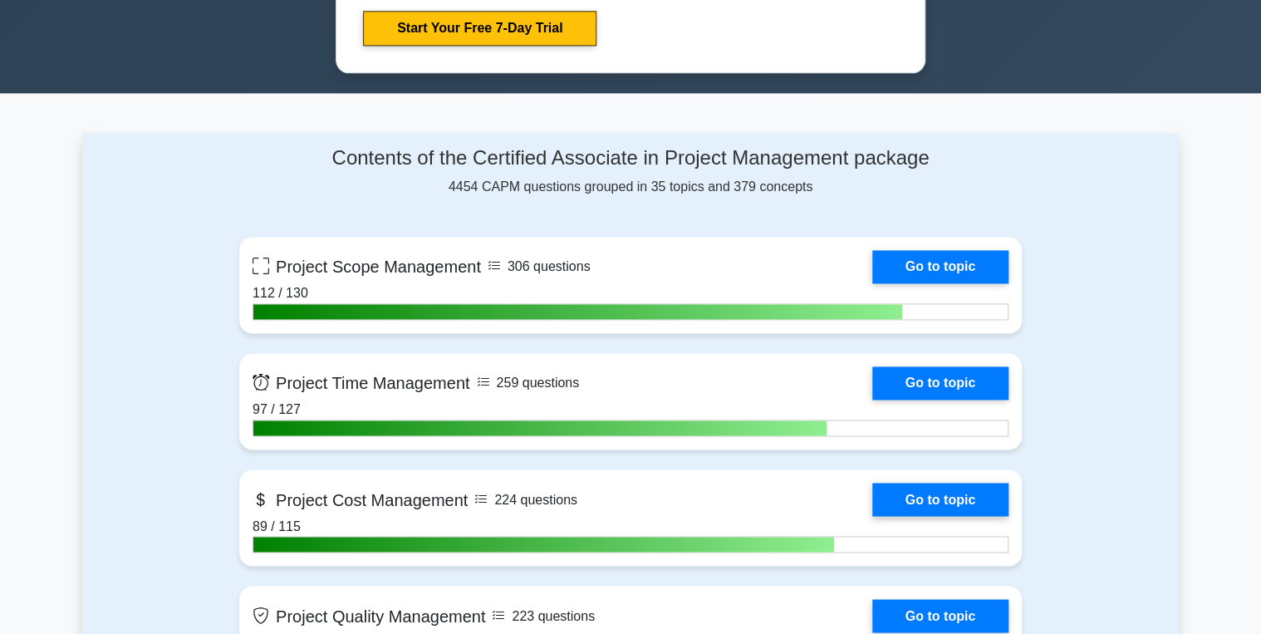
scroll to position [997, 0]
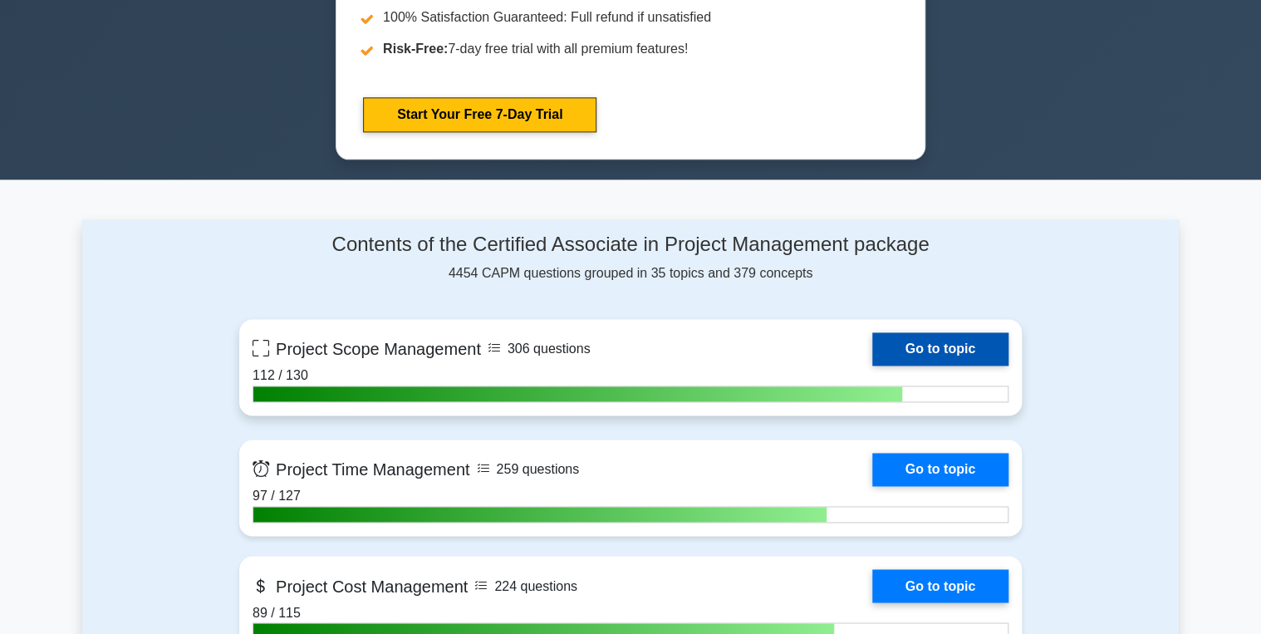
click at [964, 343] on link "Go to topic" at bounding box center [940, 348] width 136 height 33
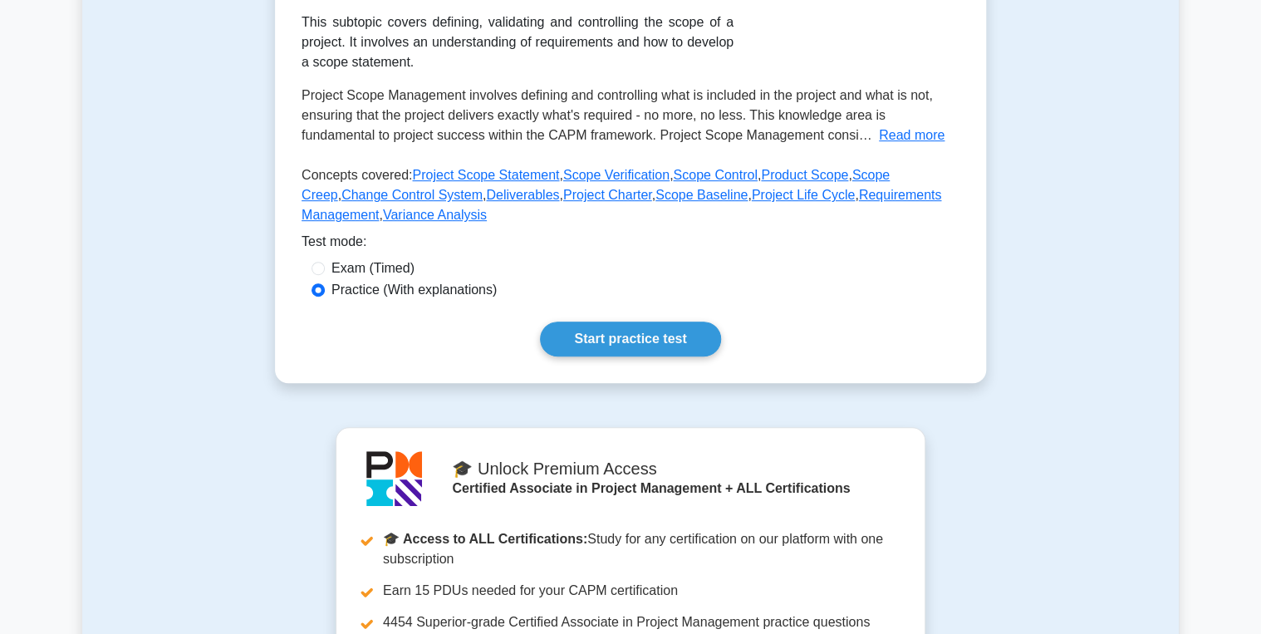
scroll to position [465, 0]
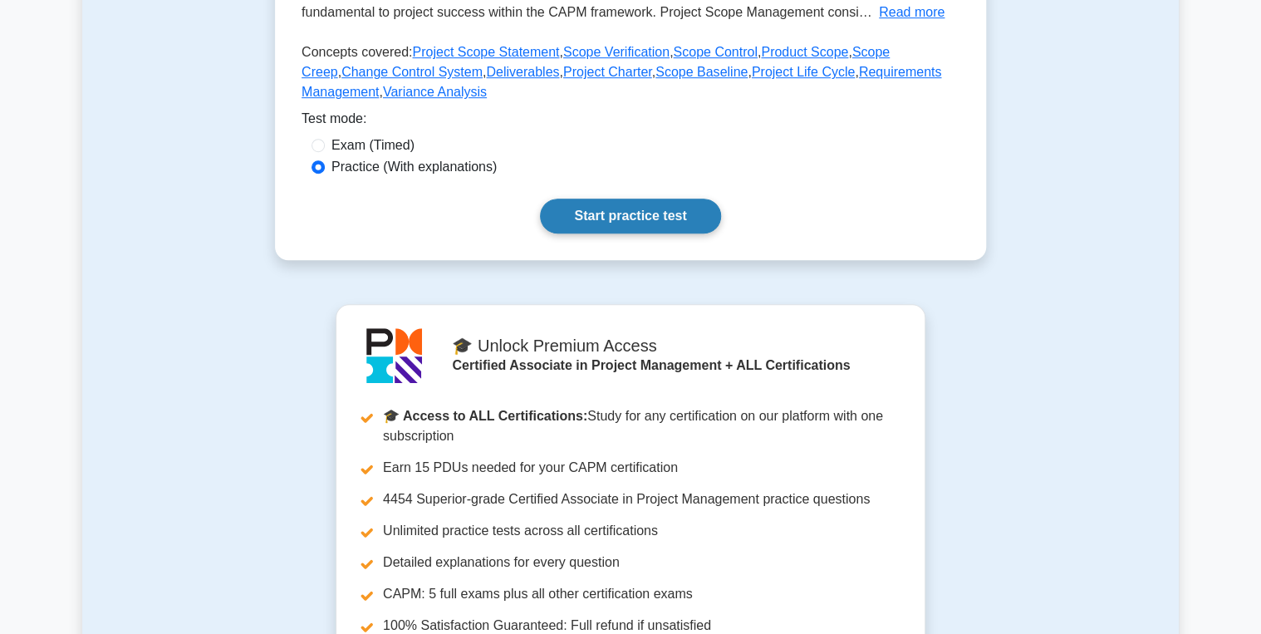
click at [624, 204] on link "Start practice test" at bounding box center [630, 216] width 180 height 35
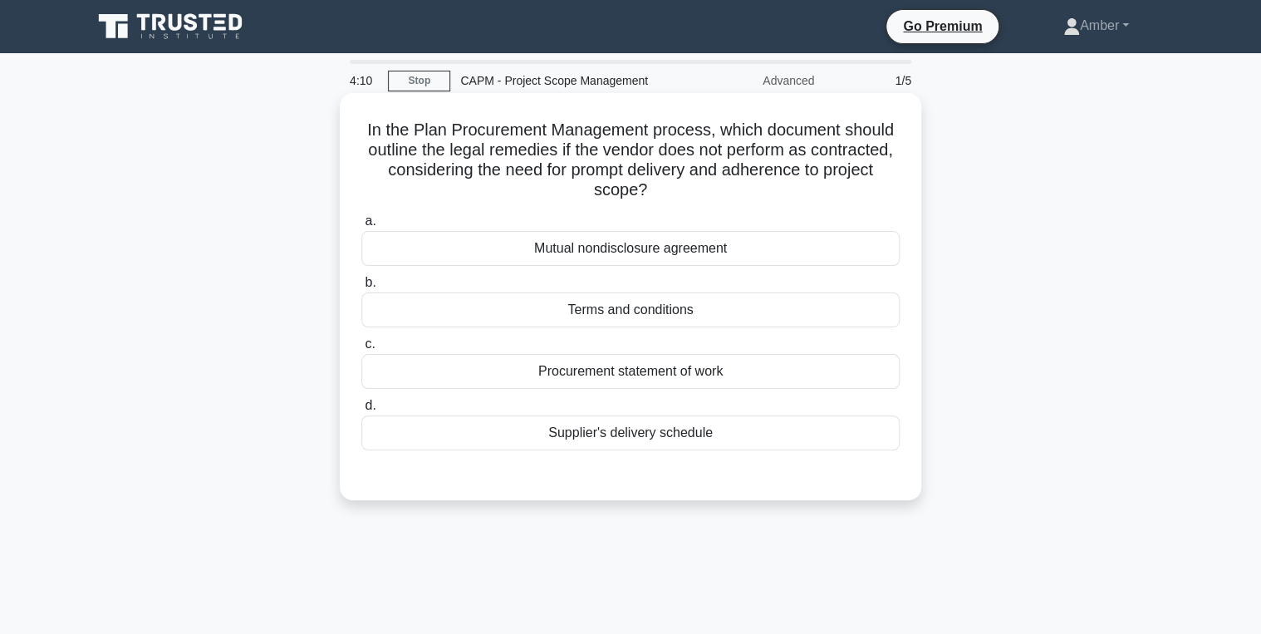
click at [685, 360] on div "Procurement statement of work" at bounding box center [630, 371] width 538 height 35
click at [361, 350] on input "c. Procurement statement of work" at bounding box center [361, 344] width 0 height 11
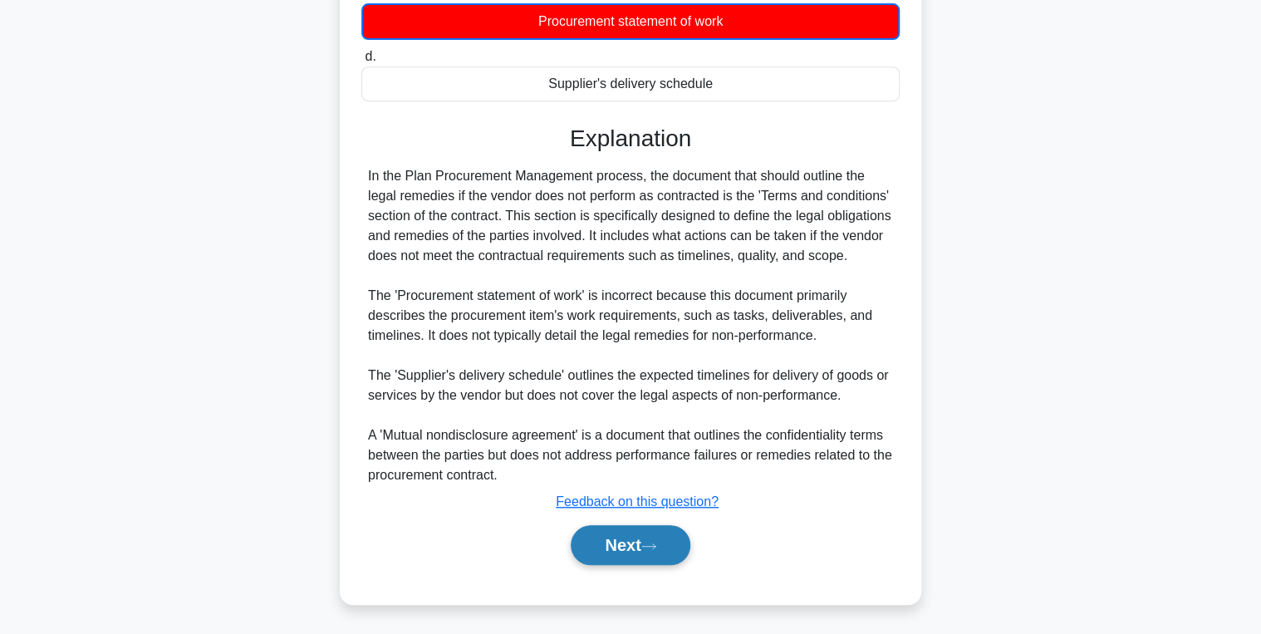
drag, startPoint x: 632, startPoint y: 548, endPoint x: 620, endPoint y: 542, distance: 13.8
click at [631, 548] on button "Next" at bounding box center [630, 545] width 119 height 40
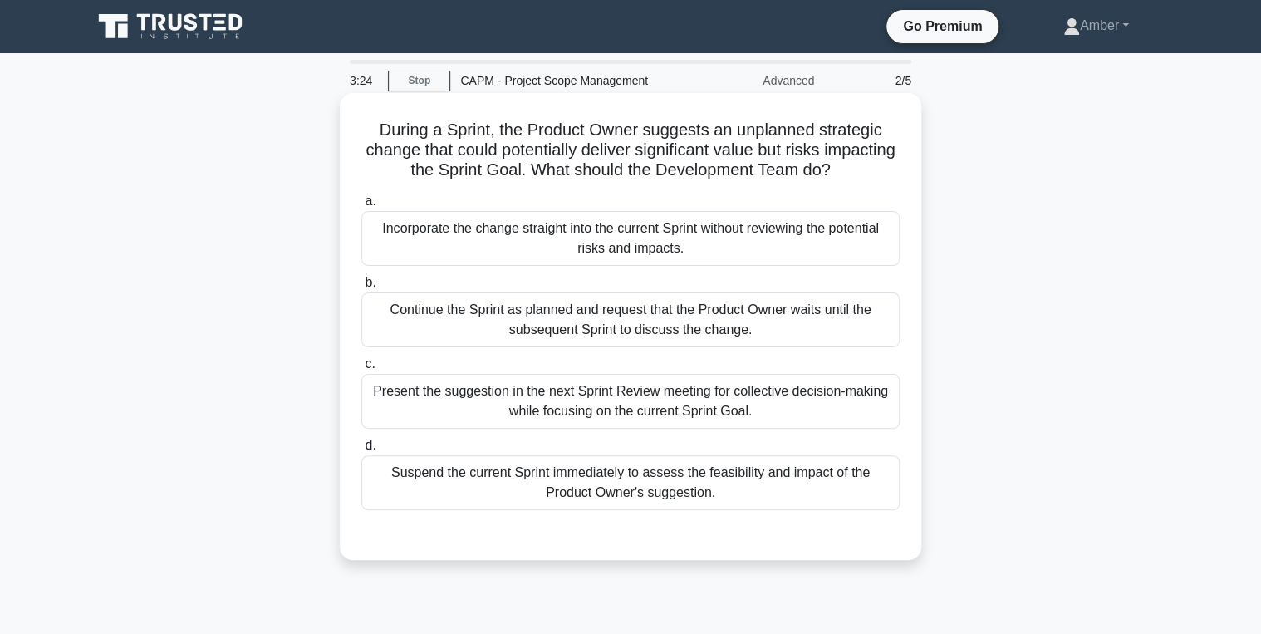
click at [552, 387] on div "Present the suggestion in the next Sprint Review meeting for collective decisio…" at bounding box center [630, 401] width 538 height 55
click at [361, 370] on input "c. Present the suggestion in the next Sprint Review meeting for collective deci…" at bounding box center [361, 364] width 0 height 11
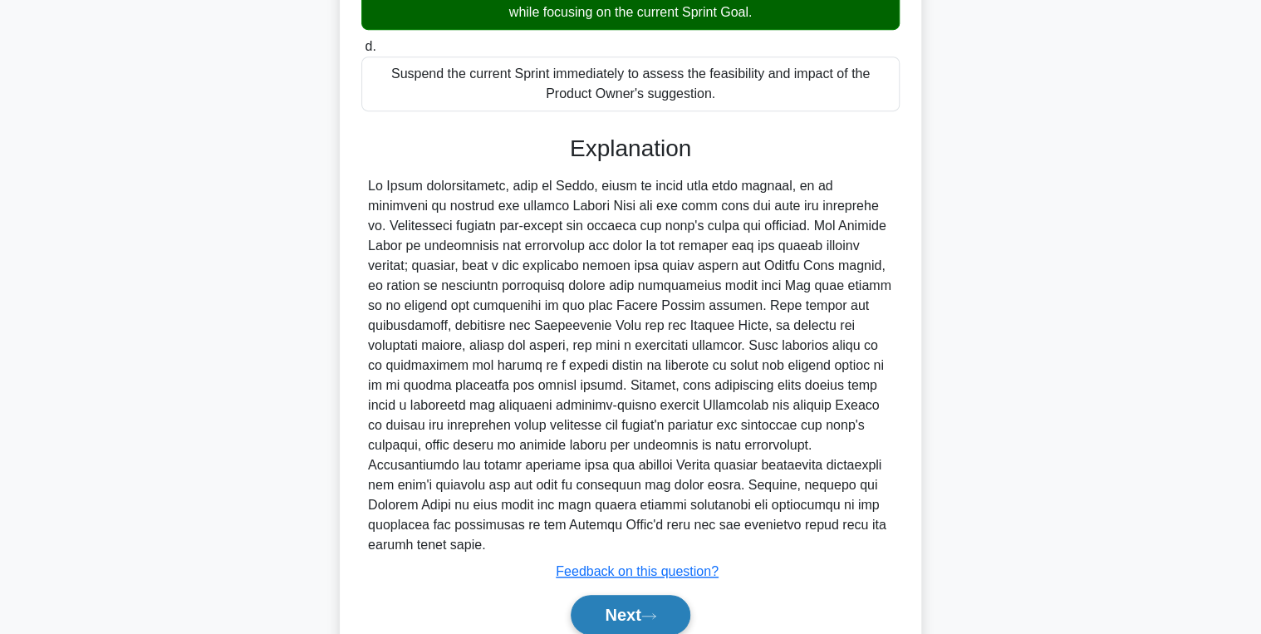
click at [621, 595] on button "Next" at bounding box center [630, 615] width 119 height 40
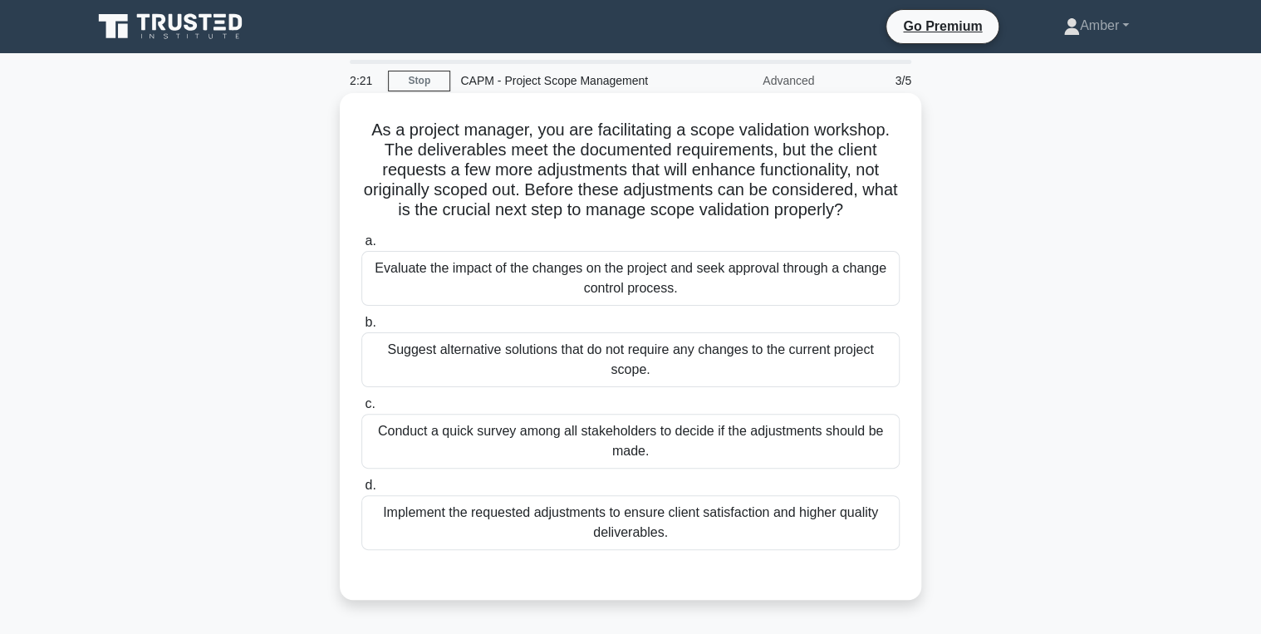
click at [462, 281] on div "Evaluate the impact of the changes on the project and seek approval through a c…" at bounding box center [630, 278] width 538 height 55
click at [361, 247] on input "a. Evaluate the impact of the changes on the project and seek approval through …" at bounding box center [361, 241] width 0 height 11
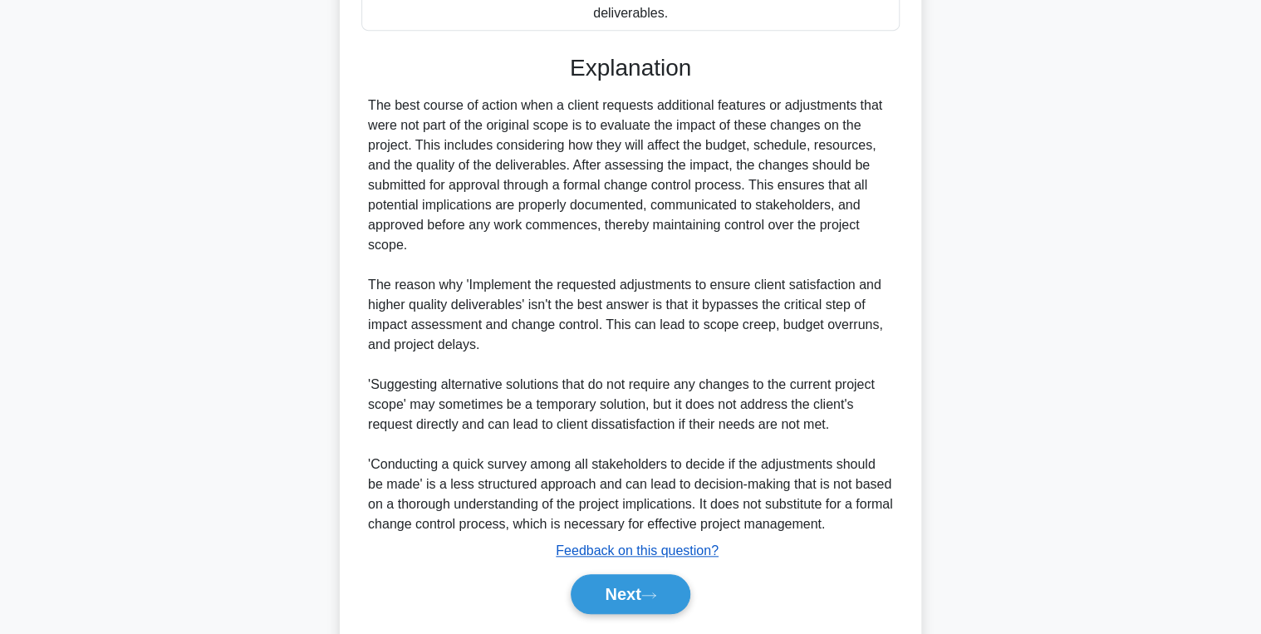
scroll to position [568, 0]
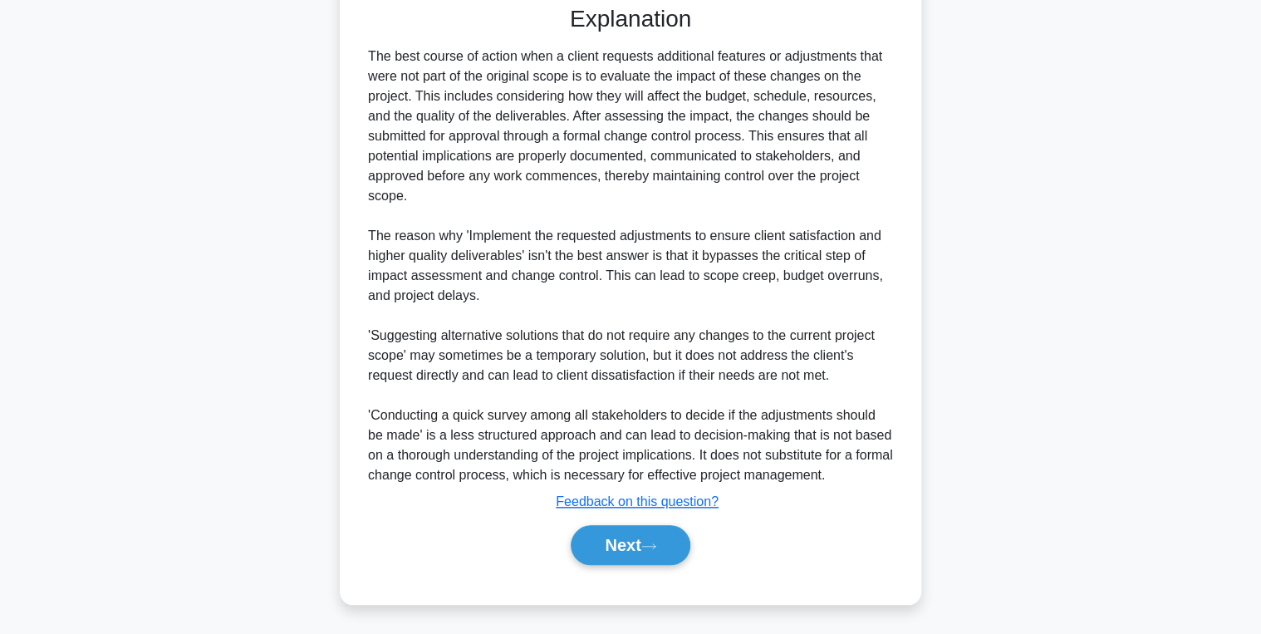
click at [604, 523] on div "Next" at bounding box center [630, 544] width 538 height 53
click at [602, 541] on button "Next" at bounding box center [630, 545] width 119 height 40
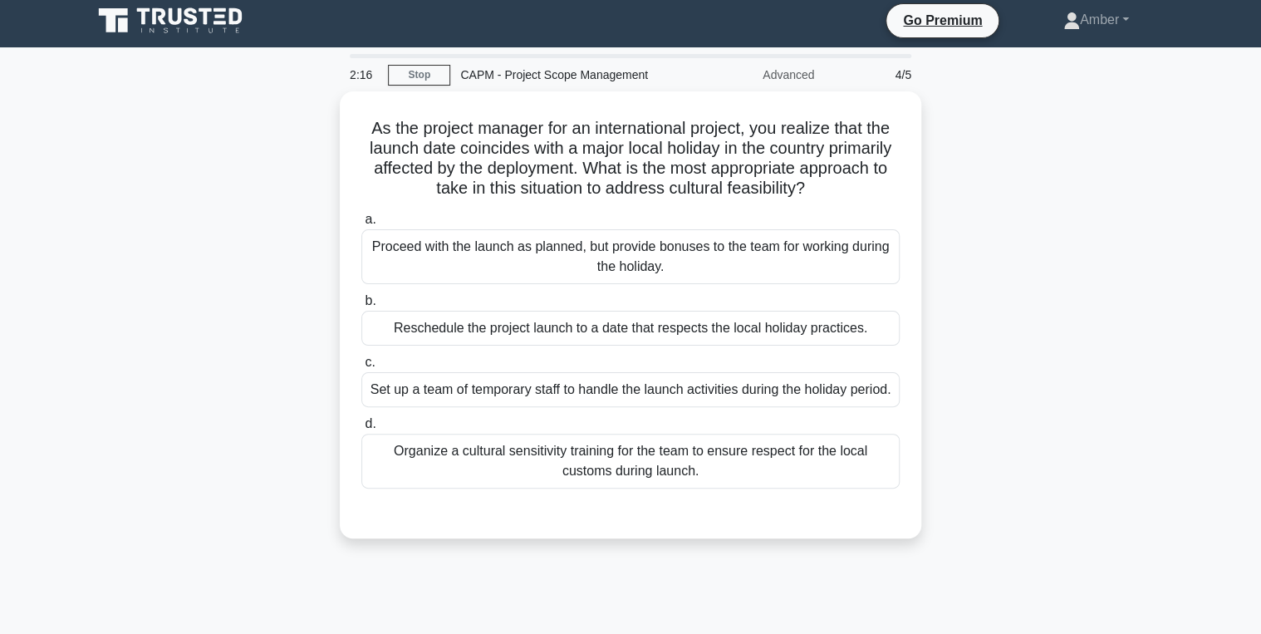
scroll to position [0, 0]
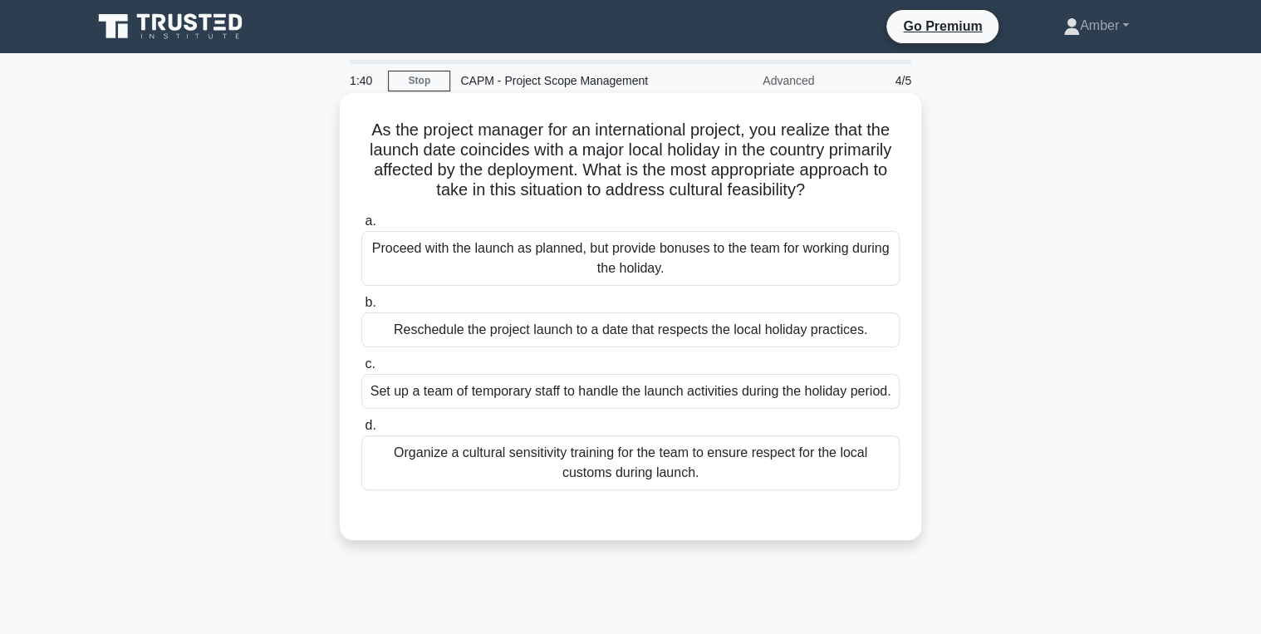
click at [426, 326] on div "Reschedule the project launch to a date that respects the local holiday practic…" at bounding box center [630, 329] width 538 height 35
click at [361, 308] on input "b. Reschedule the project launch to a date that respects the local holiday prac…" at bounding box center [361, 302] width 0 height 11
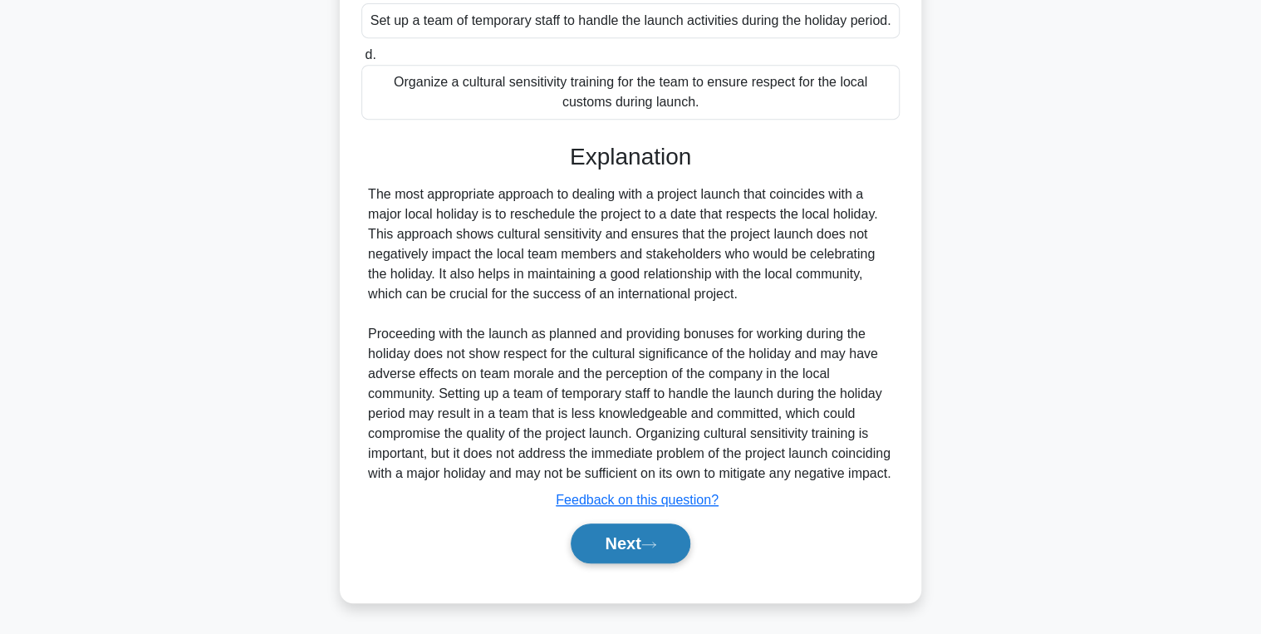
click at [621, 552] on button "Next" at bounding box center [630, 543] width 119 height 40
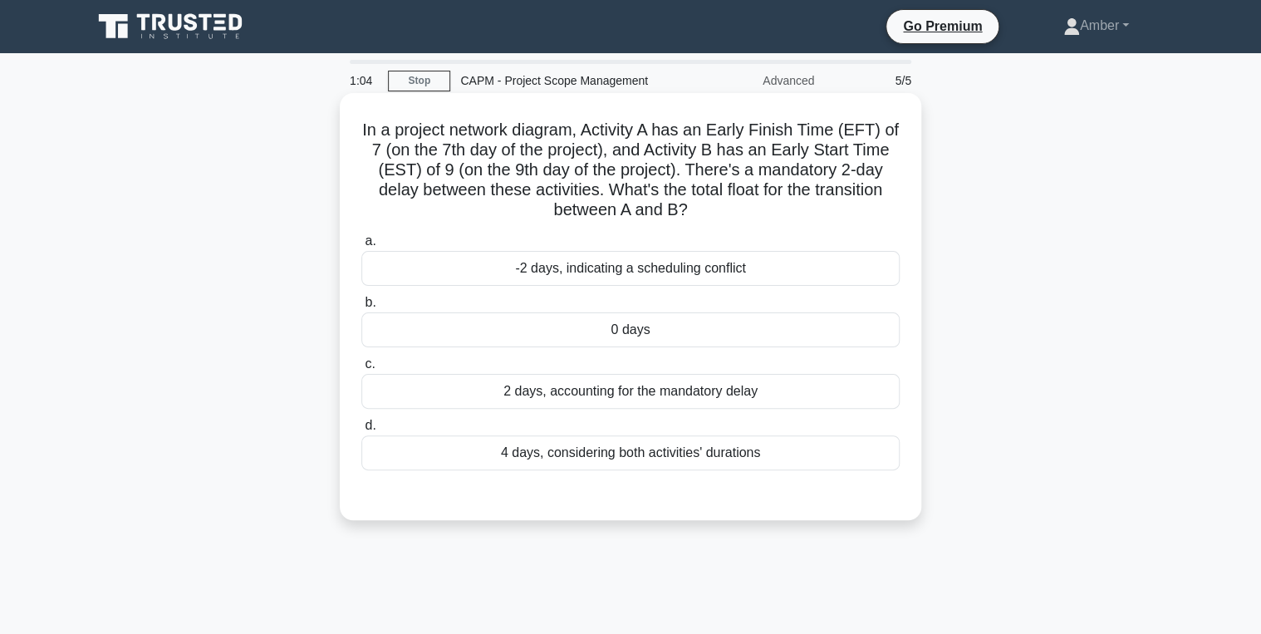
click at [617, 395] on div "2 days, accounting for the mandatory delay" at bounding box center [630, 391] width 538 height 35
click at [361, 370] on input "c. 2 days, accounting for the mandatory delay" at bounding box center [361, 364] width 0 height 11
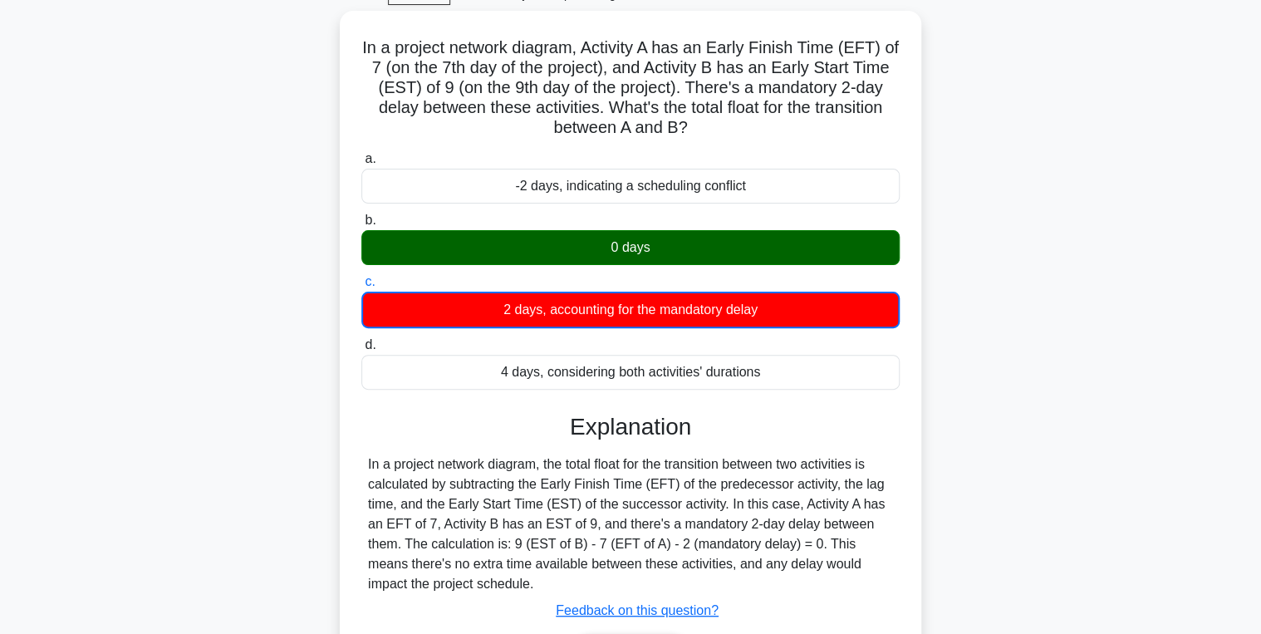
scroll to position [263, 0]
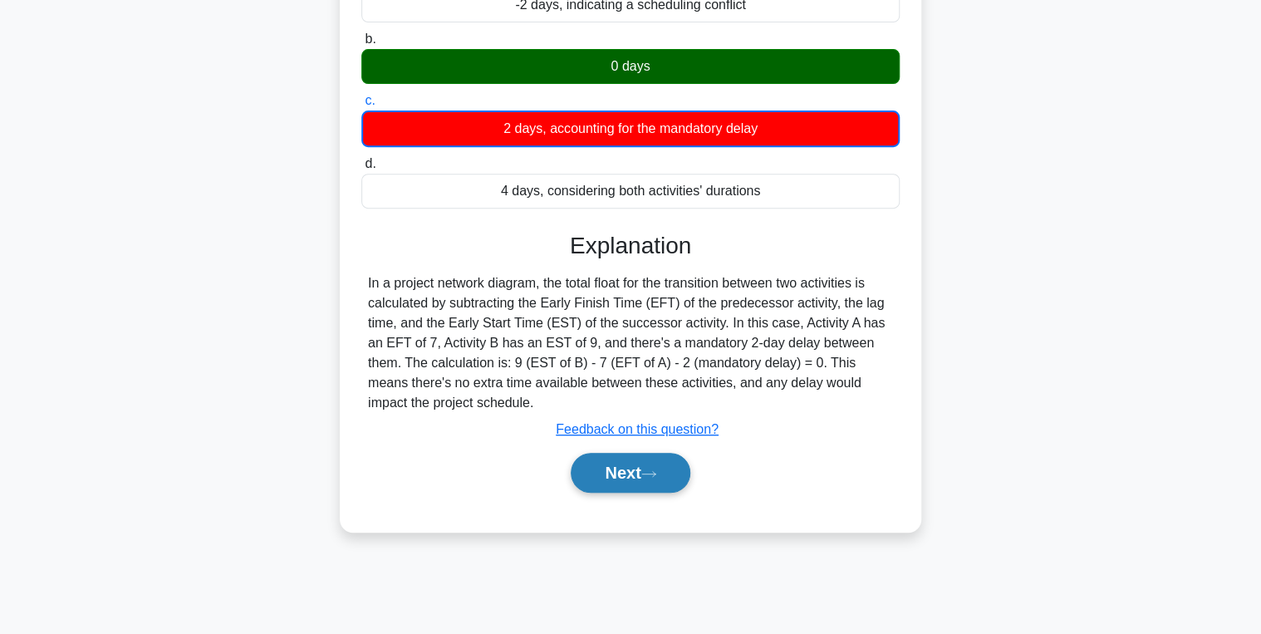
click at [605, 488] on button "Next" at bounding box center [630, 473] width 119 height 40
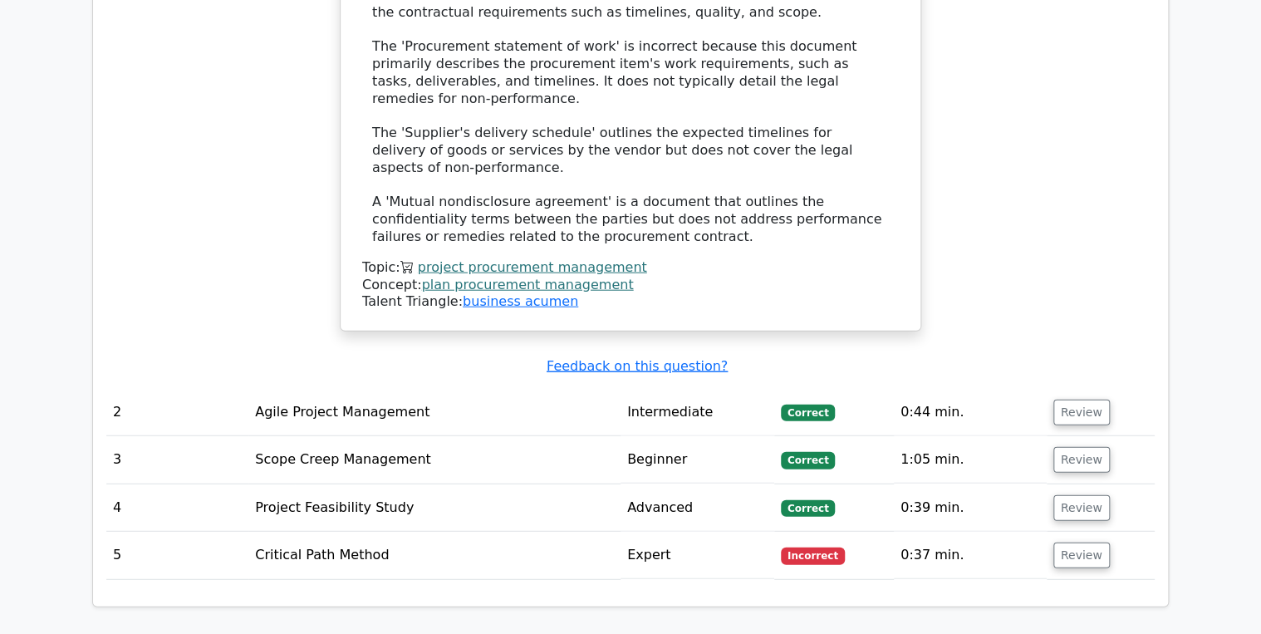
scroll to position [1927, 0]
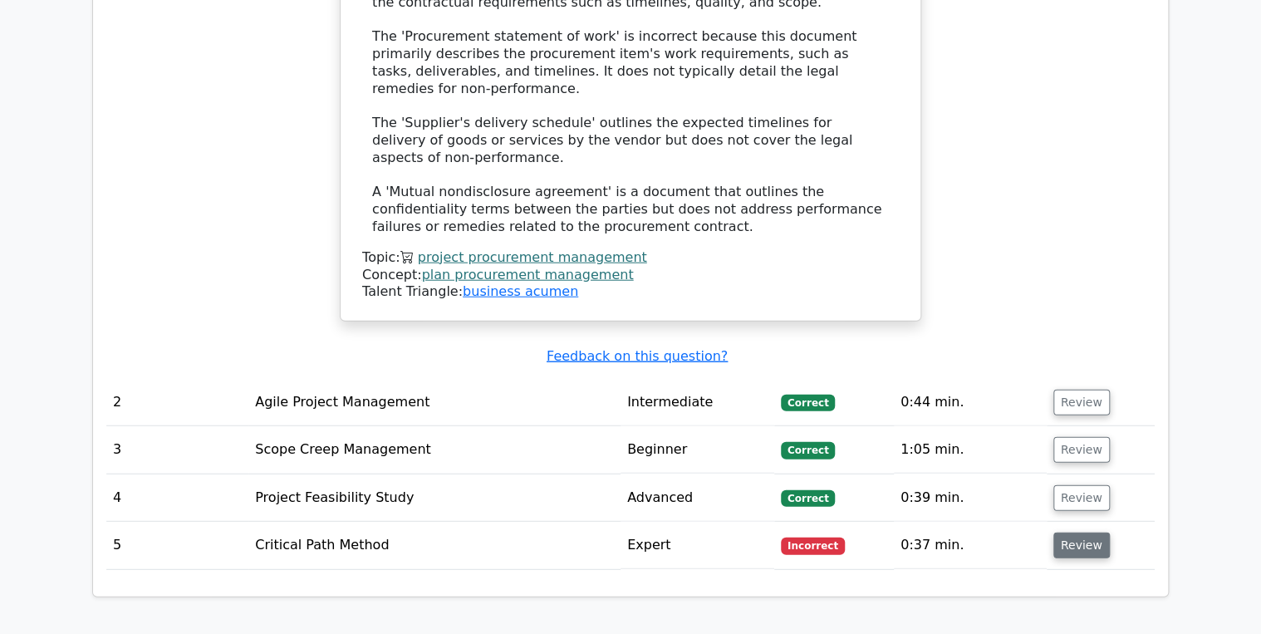
click at [1080, 532] on button "Review" at bounding box center [1081, 545] width 56 height 26
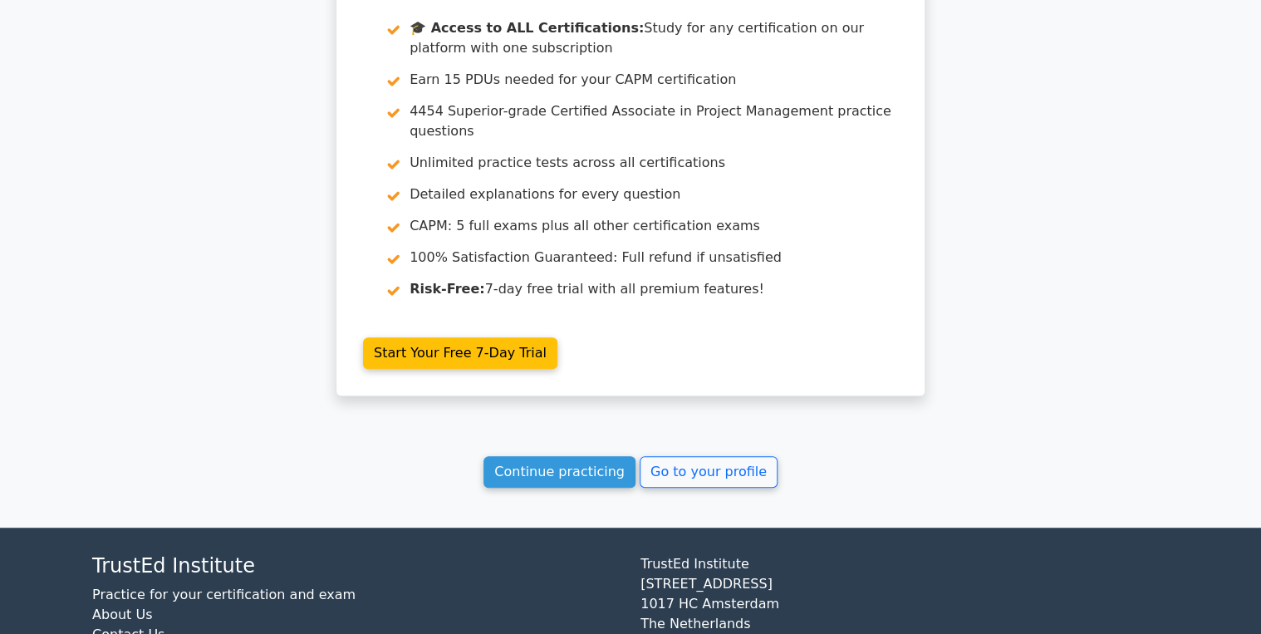
scroll to position [3373, 0]
click at [540, 455] on link "Continue practicing" at bounding box center [559, 471] width 152 height 32
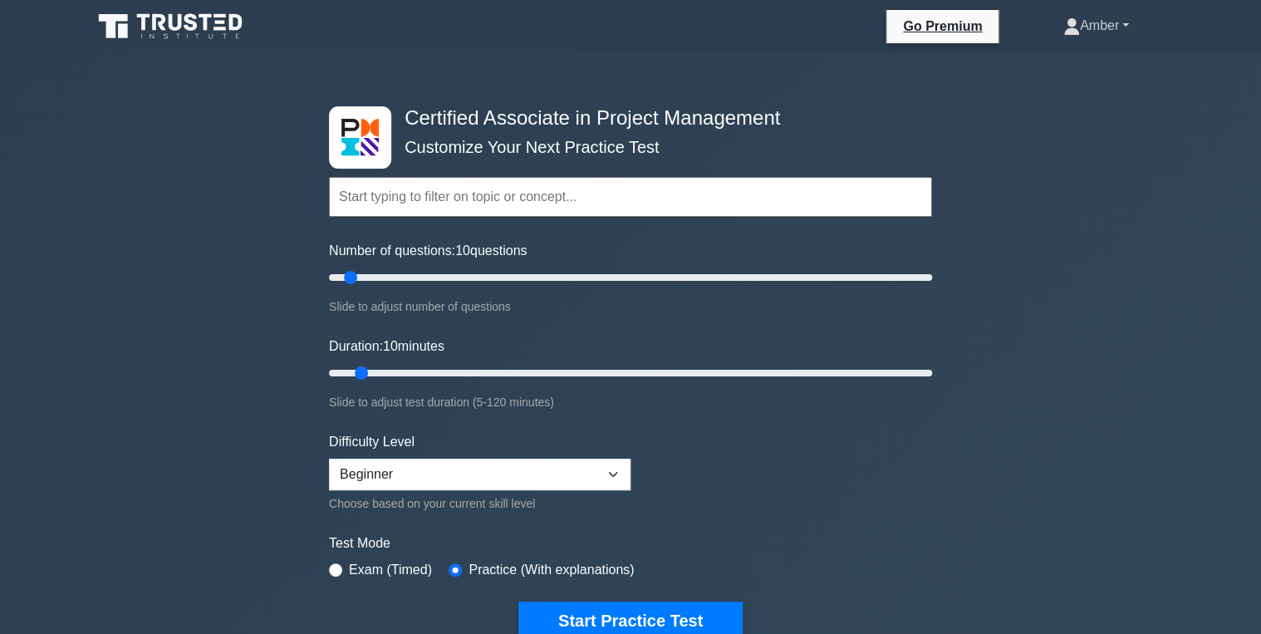
click at [1098, 36] on link "Amber" at bounding box center [1095, 25] width 145 height 33
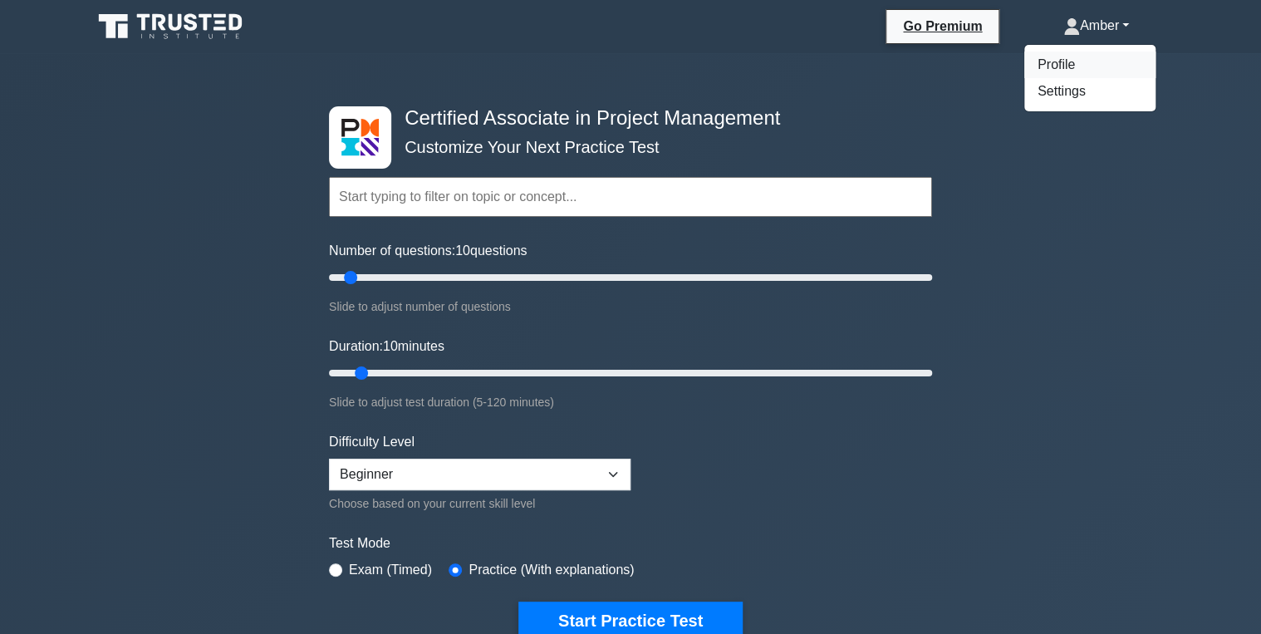
click at [1065, 67] on link "Profile" at bounding box center [1089, 65] width 131 height 27
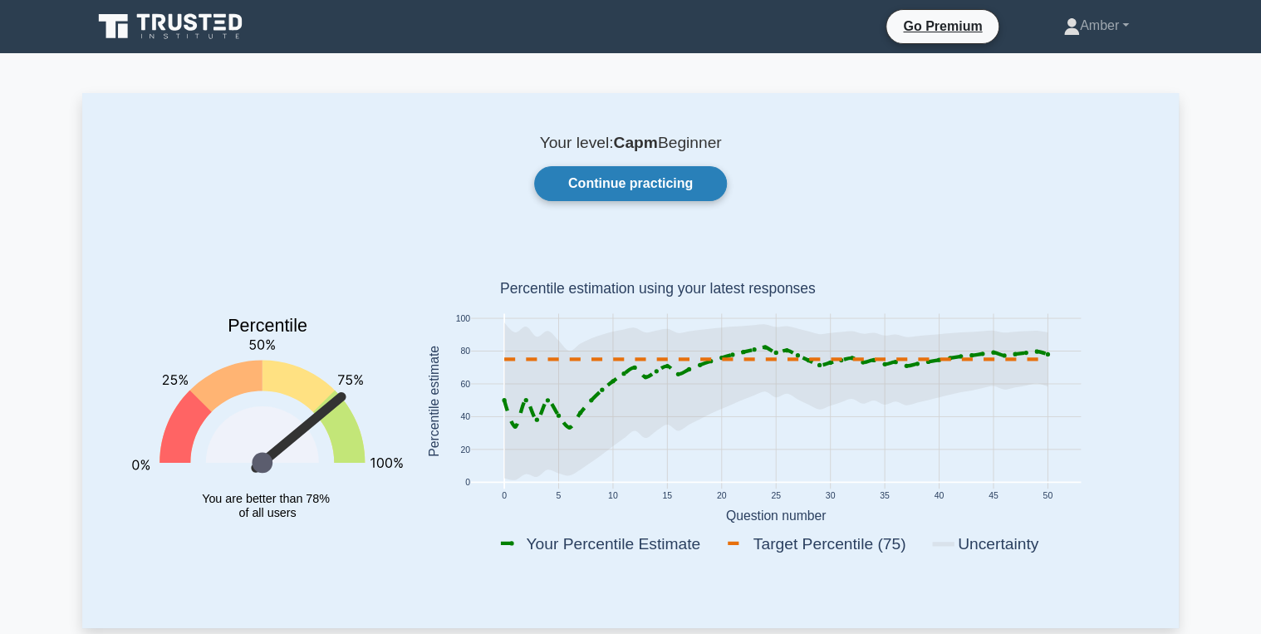
click at [626, 172] on link "Continue practicing" at bounding box center [630, 183] width 193 height 35
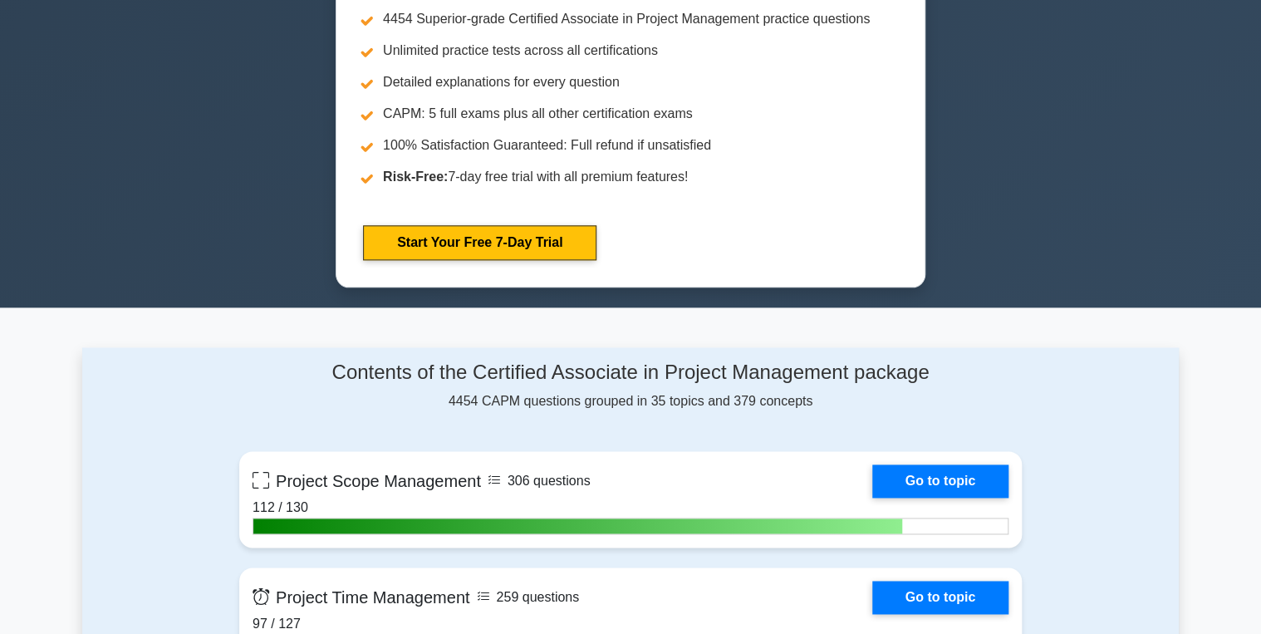
scroll to position [997, 0]
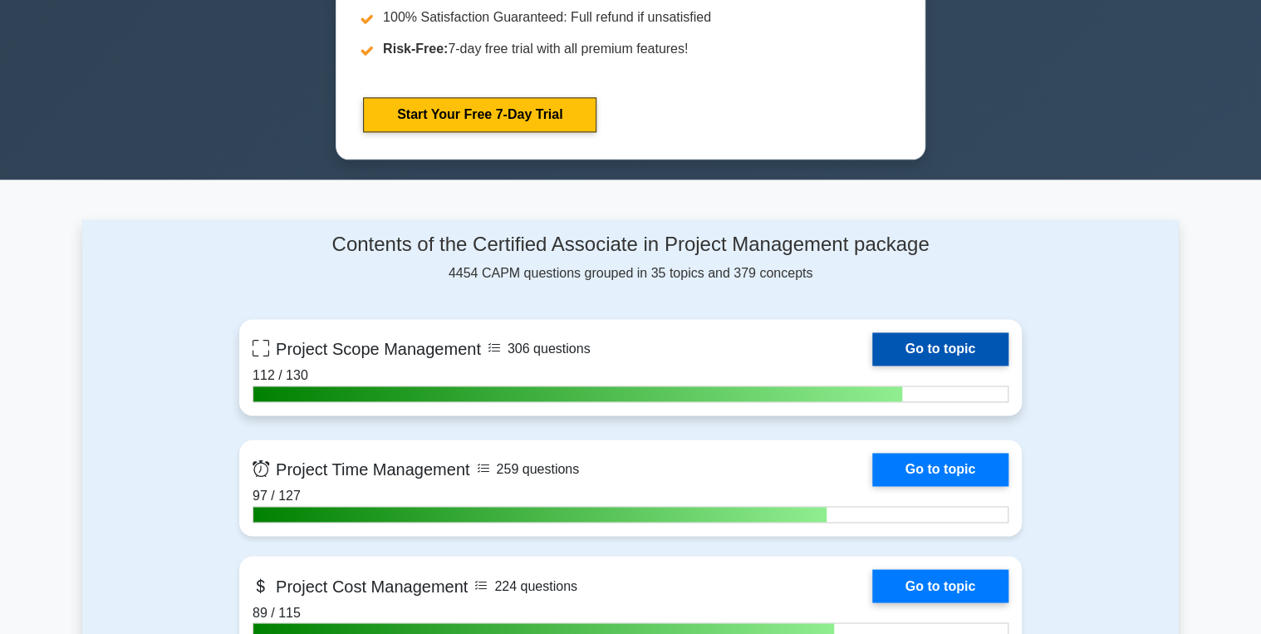
click at [959, 345] on link "Go to topic" at bounding box center [940, 348] width 136 height 33
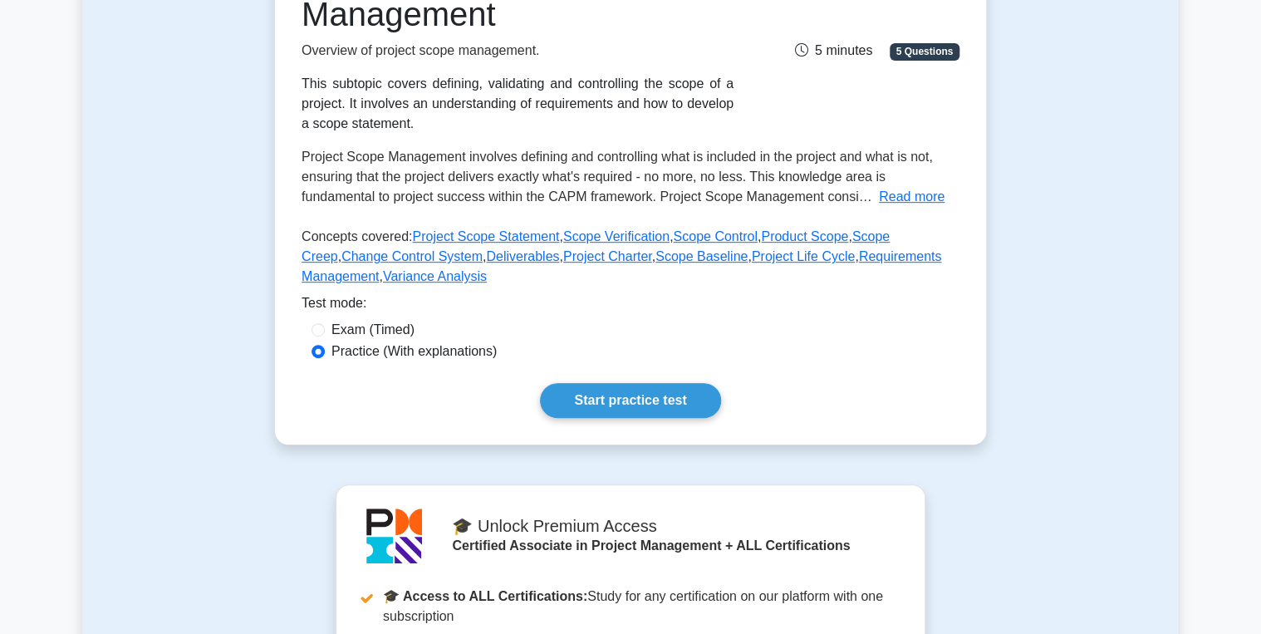
scroll to position [332, 0]
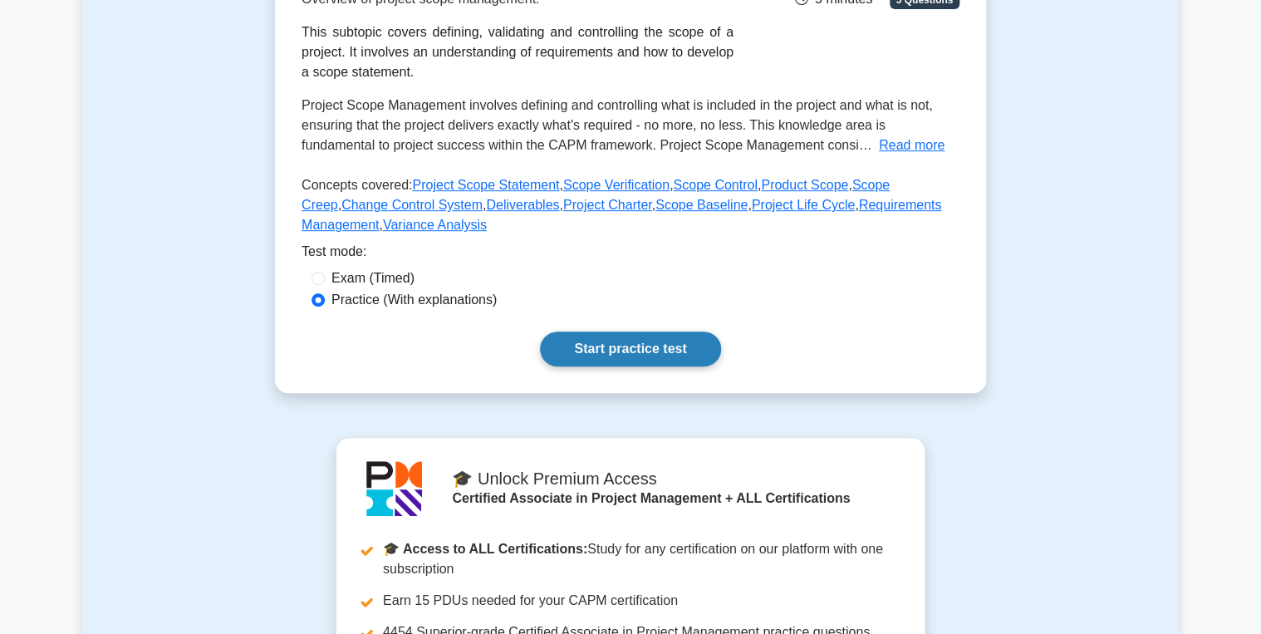
click at [573, 347] on link "Start practice test" at bounding box center [630, 348] width 180 height 35
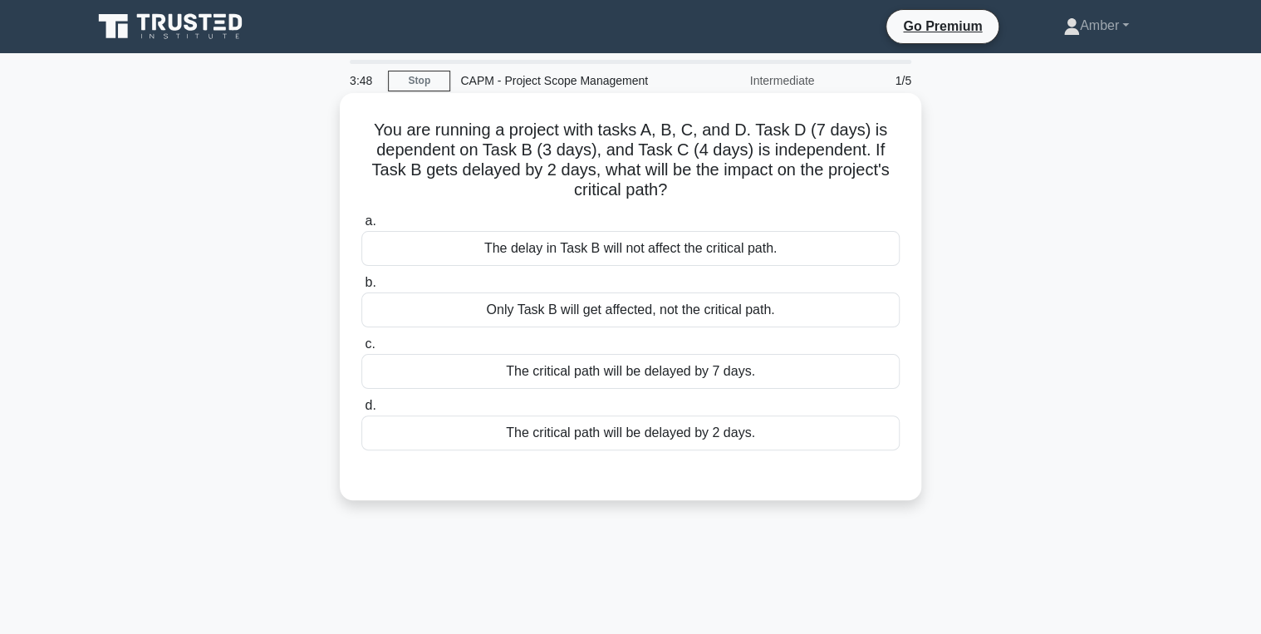
click at [651, 427] on div "The critical path will be delayed by 2 days." at bounding box center [630, 432] width 538 height 35
click at [361, 411] on input "d. The critical path will be delayed by 2 days." at bounding box center [361, 405] width 0 height 11
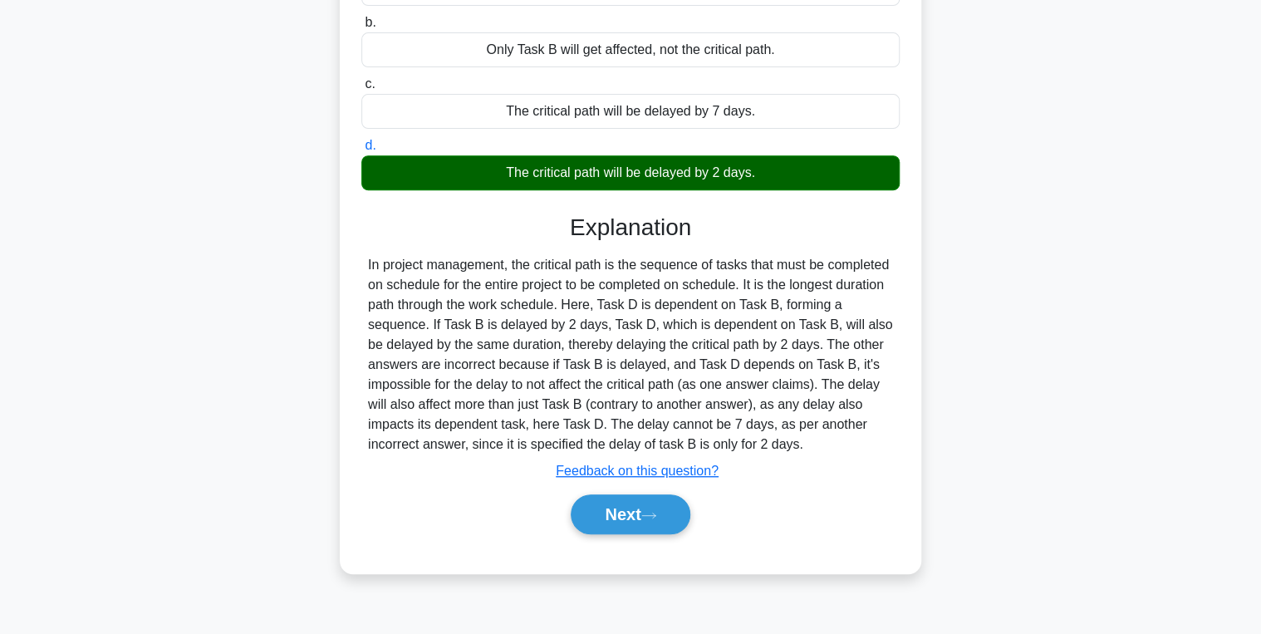
scroll to position [263, 0]
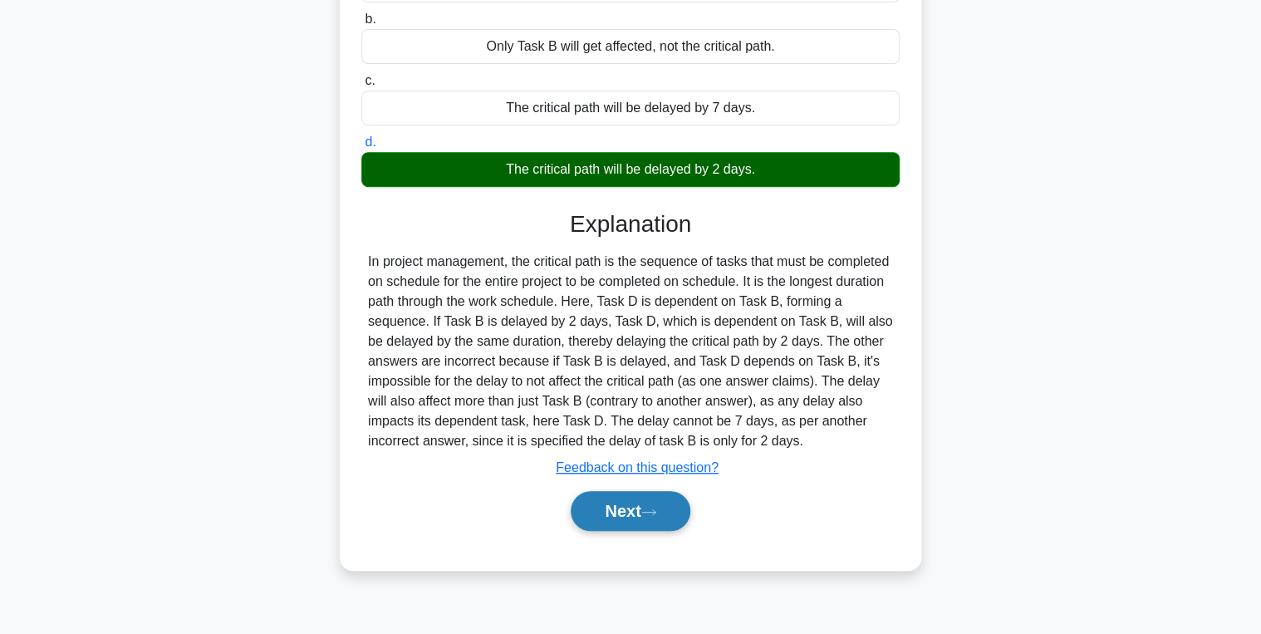
click at [619, 511] on button "Next" at bounding box center [630, 511] width 119 height 40
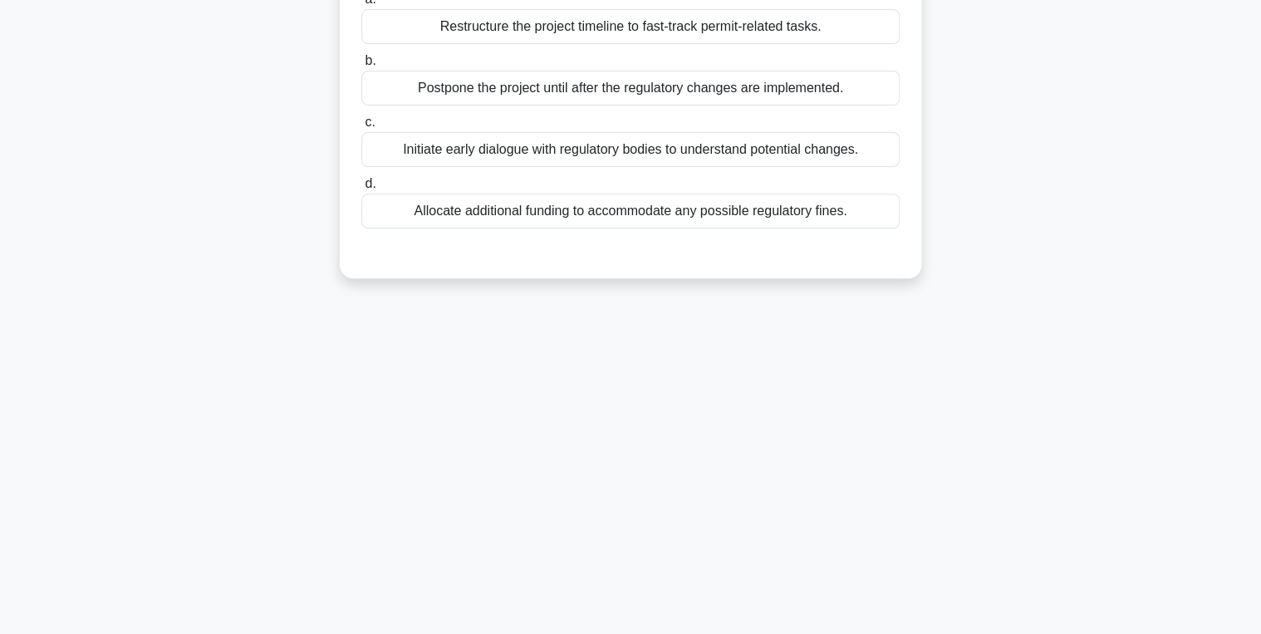
scroll to position [0, 0]
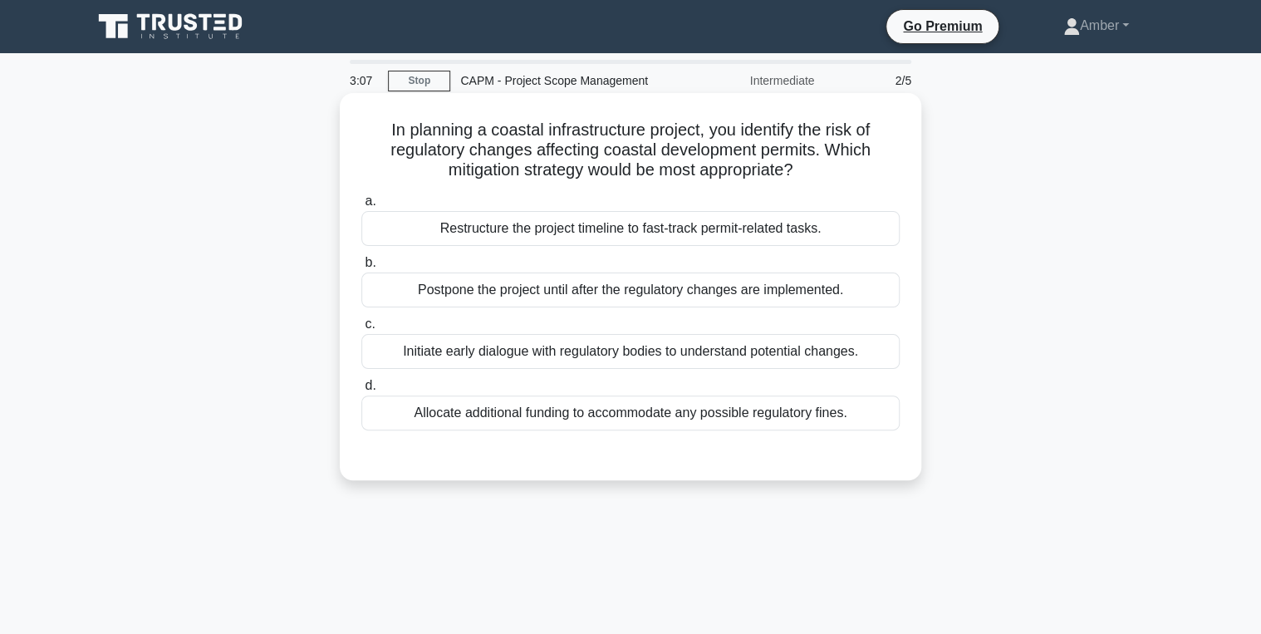
click at [500, 337] on div "Initiate early dialogue with regulatory bodies to understand potential changes." at bounding box center [630, 351] width 538 height 35
click at [361, 330] on input "c. Initiate early dialogue with regulatory bodies to understand potential chang…" at bounding box center [361, 324] width 0 height 11
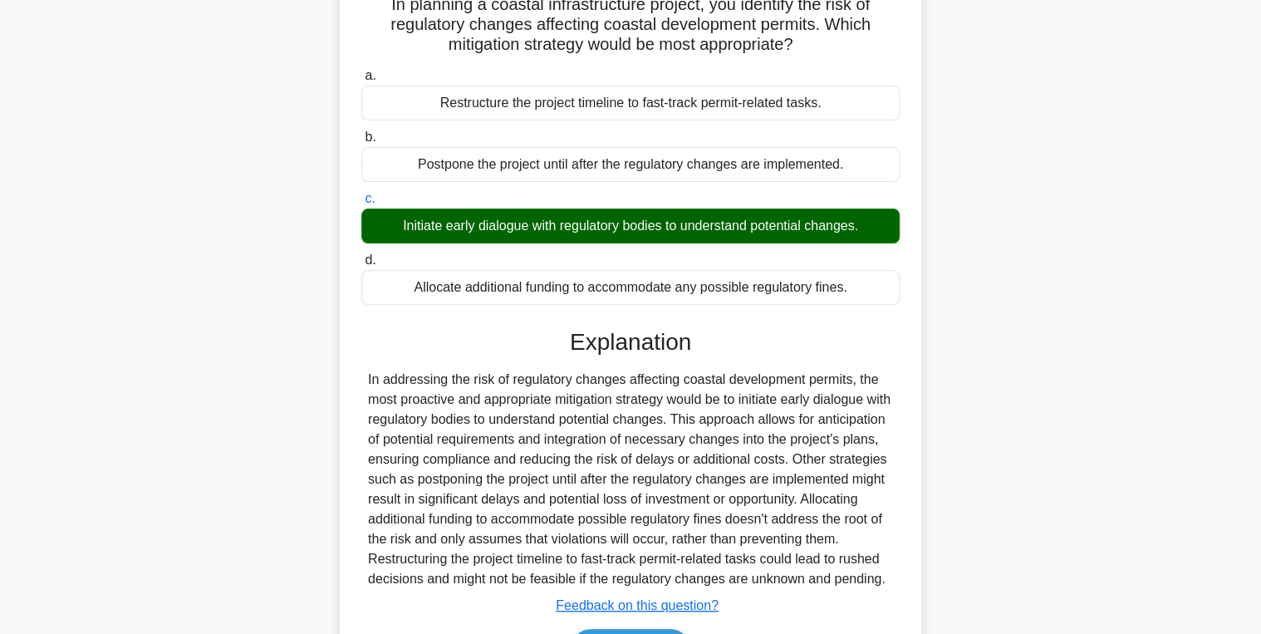
scroll to position [263, 0]
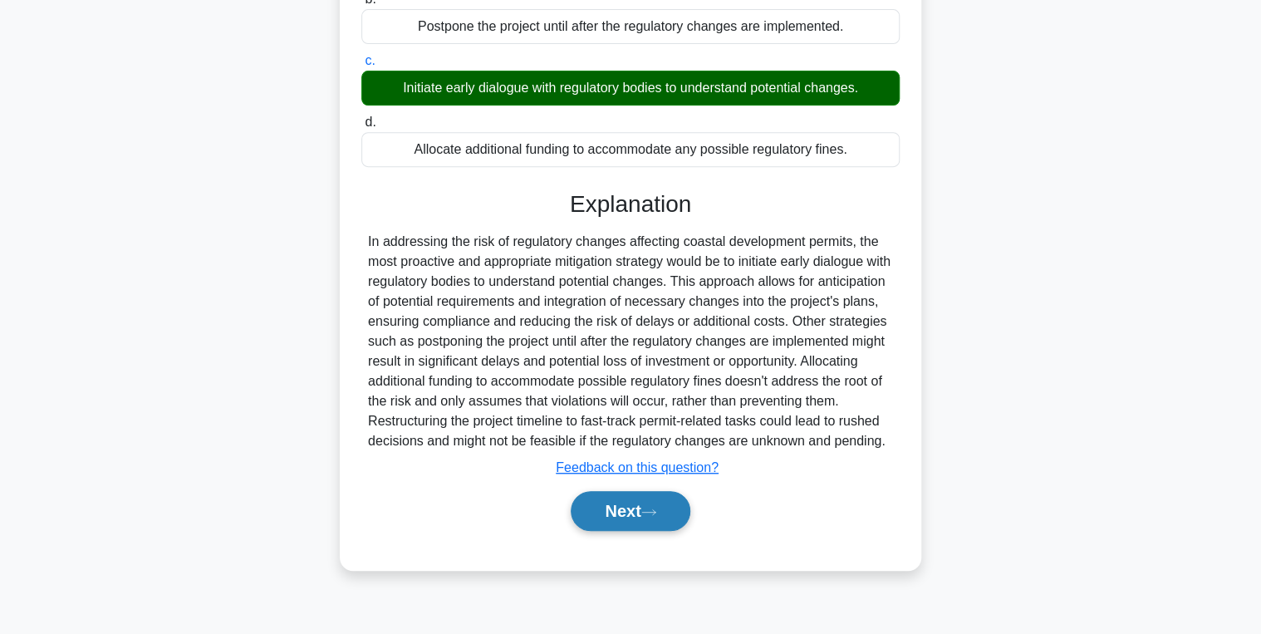
click at [626, 531] on button "Next" at bounding box center [630, 511] width 119 height 40
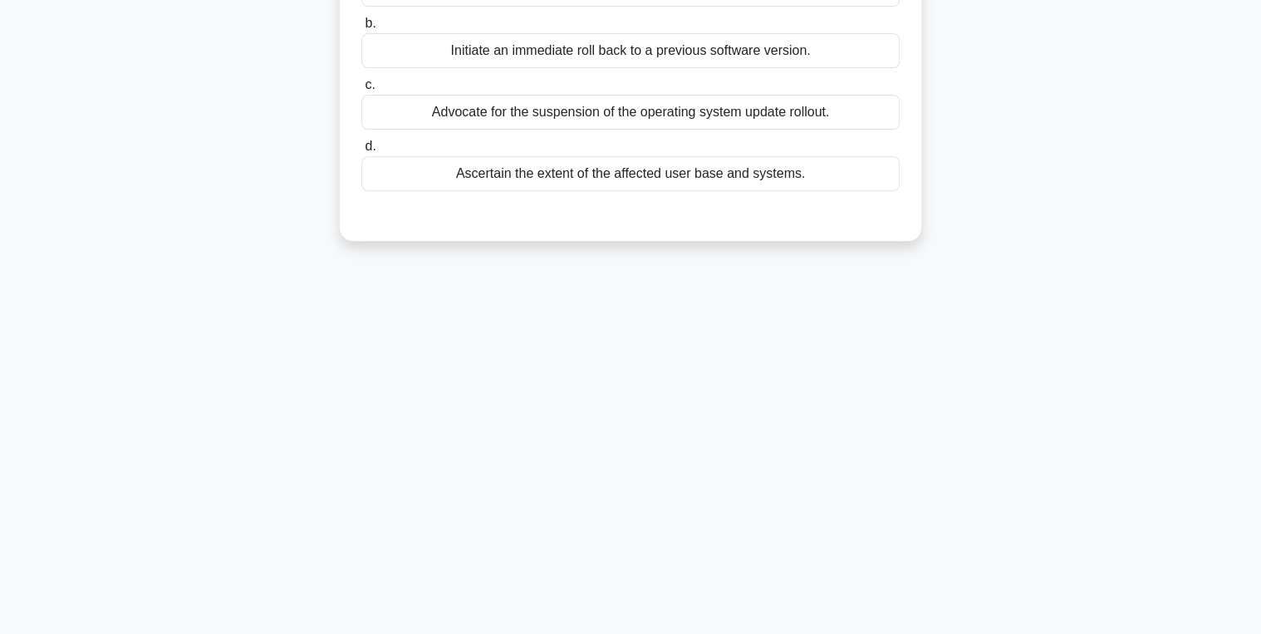
scroll to position [0, 0]
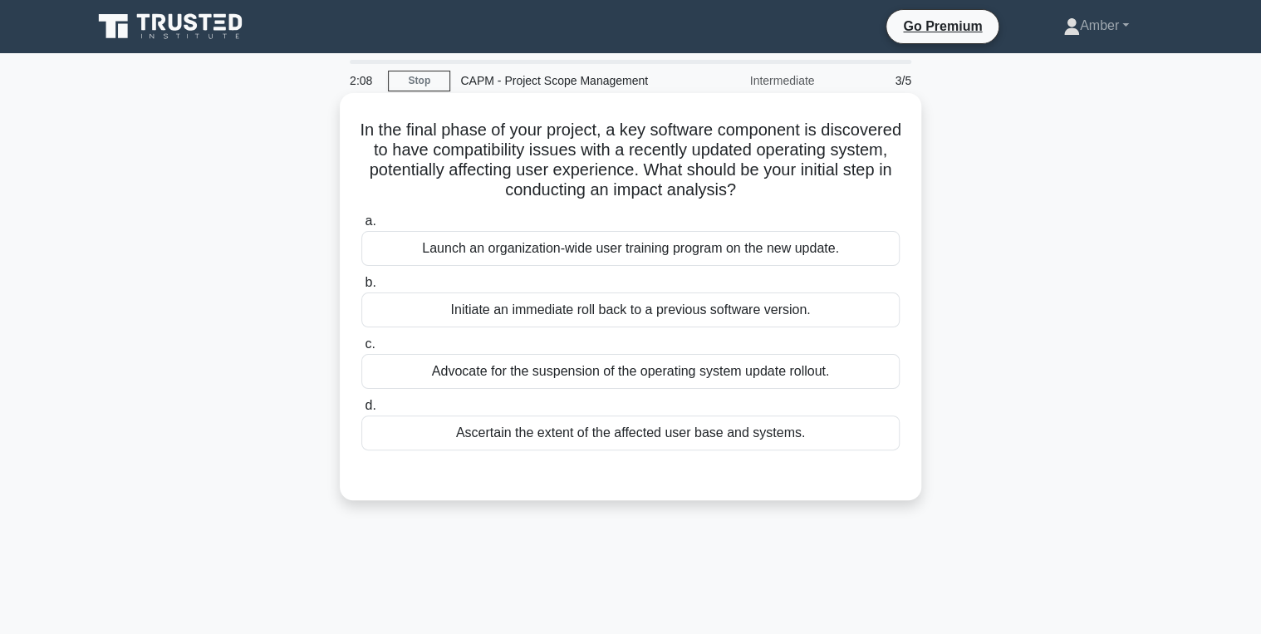
click at [653, 422] on div "Ascertain the extent of the affected user base and systems." at bounding box center [630, 432] width 538 height 35
click at [361, 411] on input "d. Ascertain the extent of the affected user base and systems." at bounding box center [361, 405] width 0 height 11
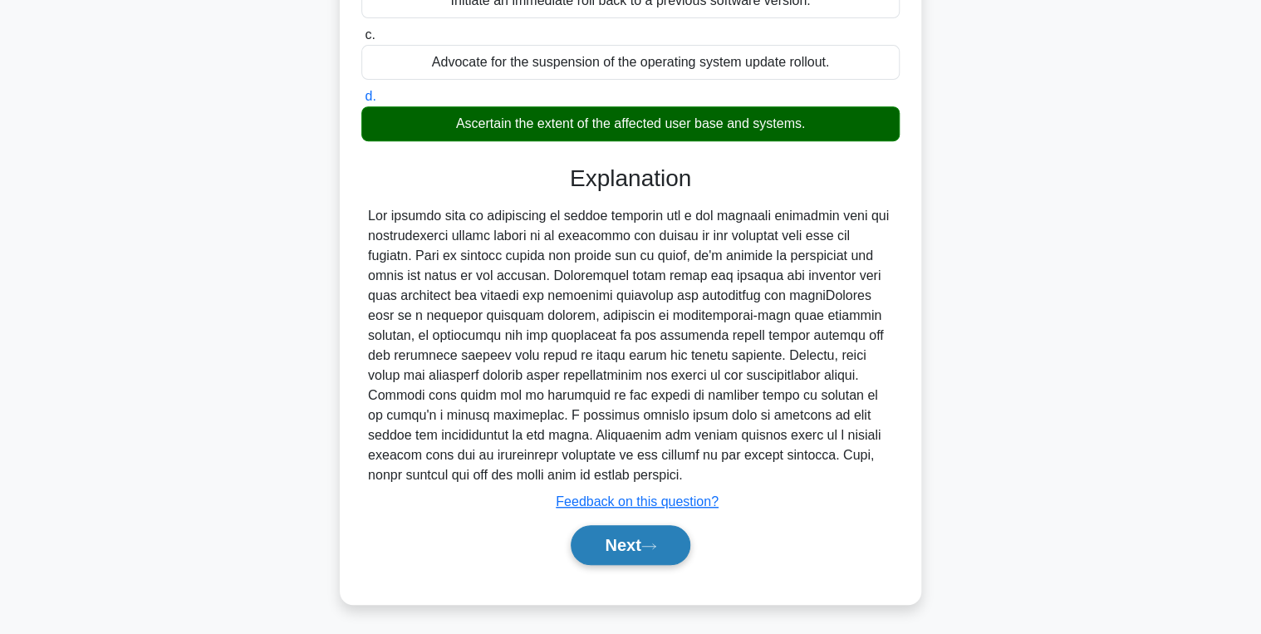
click at [638, 540] on button "Next" at bounding box center [630, 545] width 119 height 40
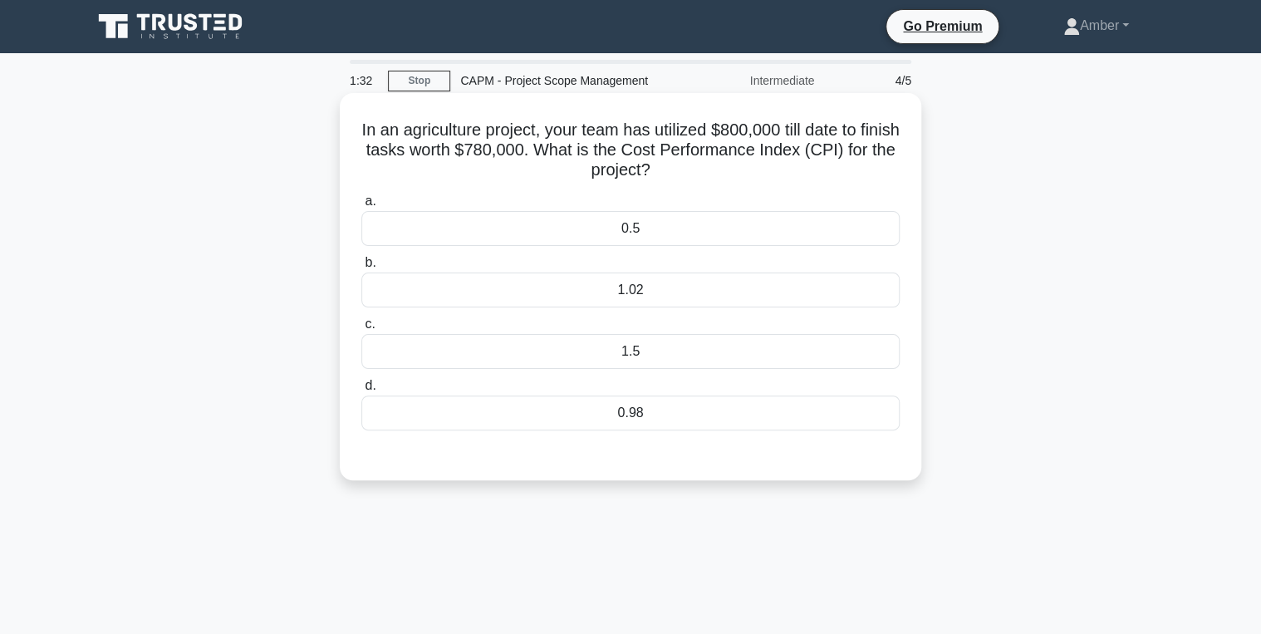
click at [484, 292] on div "1.02" at bounding box center [630, 289] width 538 height 35
click at [361, 268] on input "b. 1.02" at bounding box center [361, 263] width 0 height 11
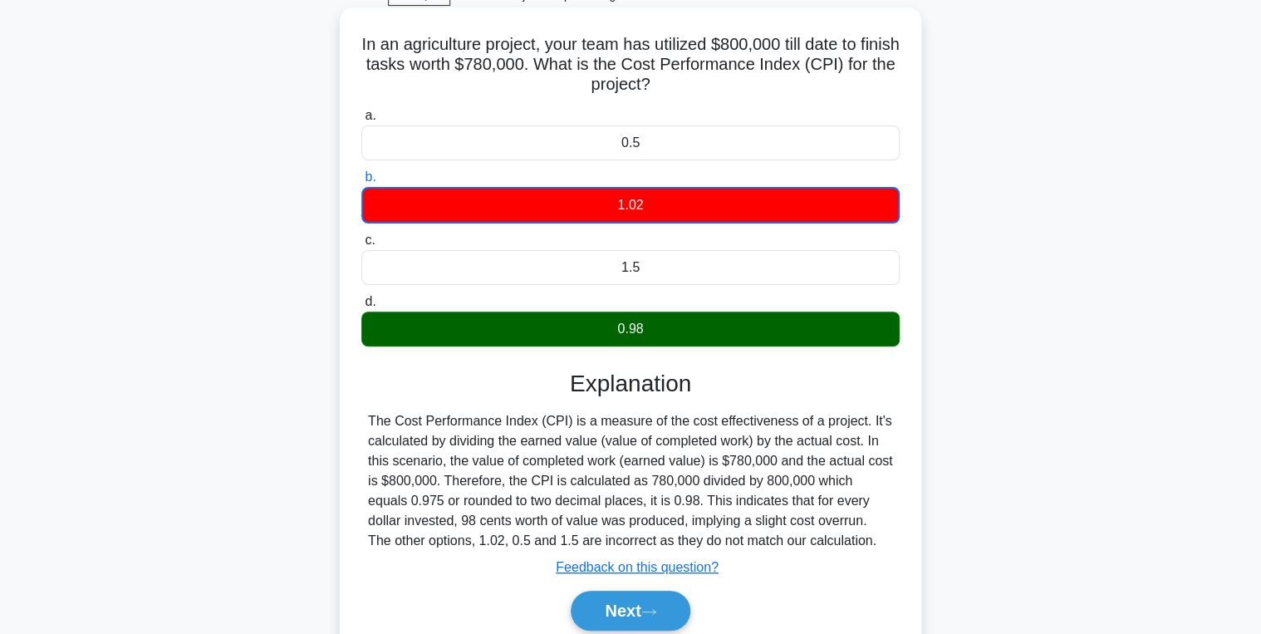
scroll to position [199, 0]
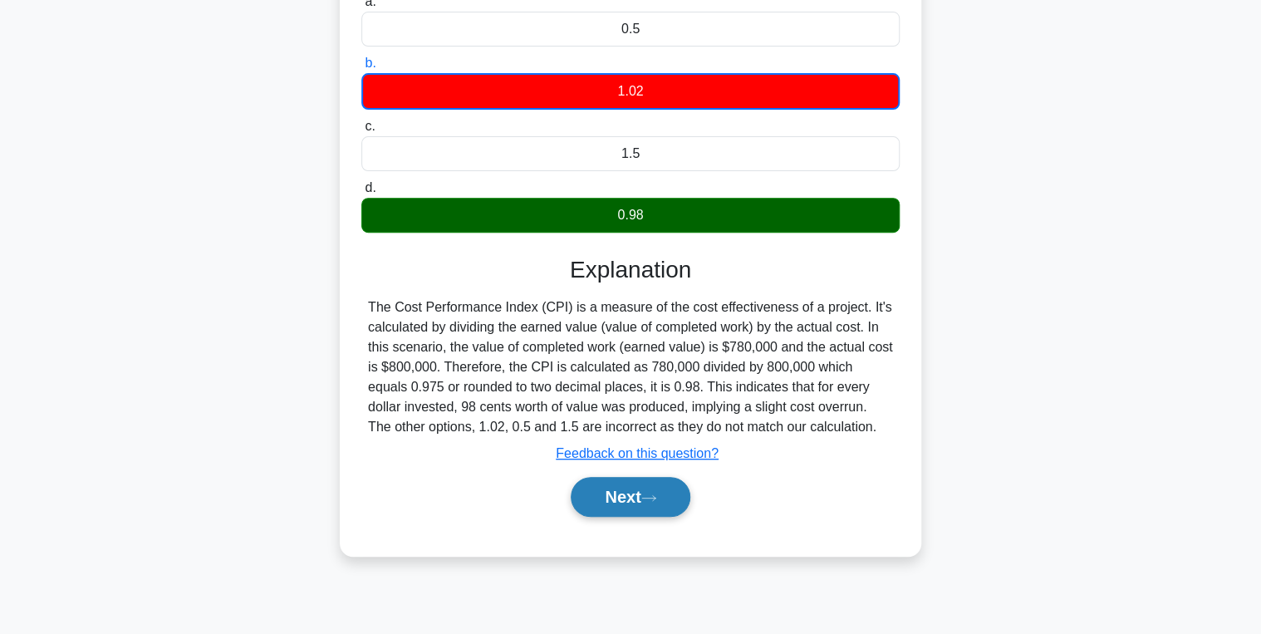
click at [628, 498] on button "Next" at bounding box center [630, 497] width 119 height 40
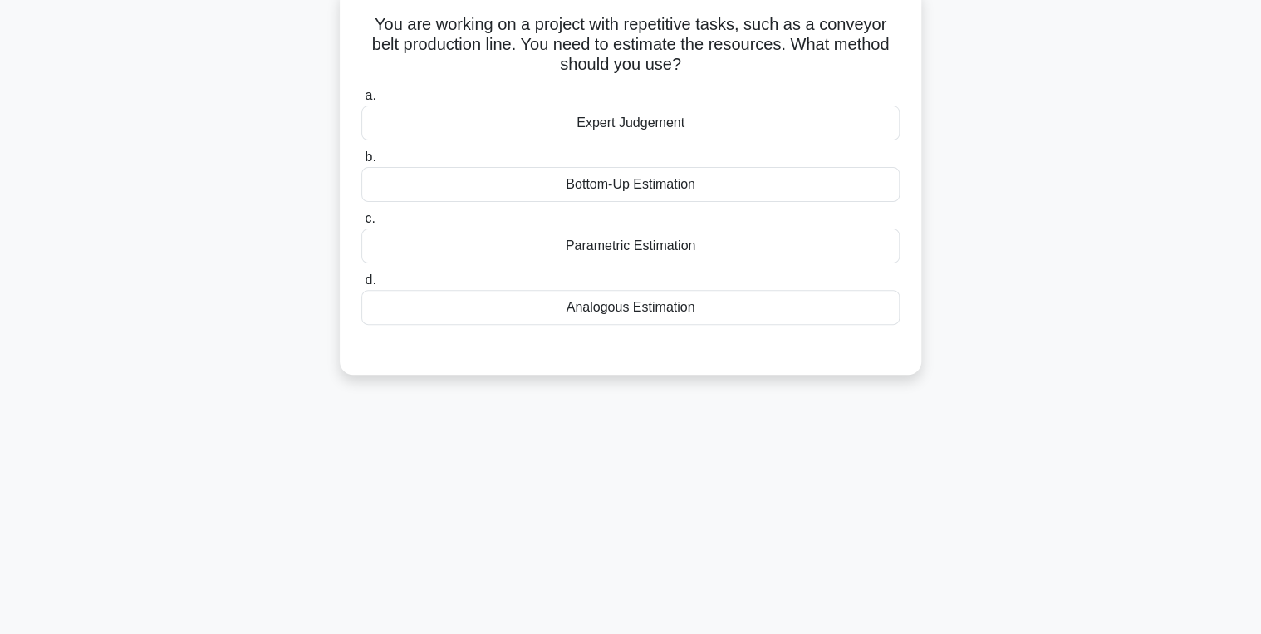
scroll to position [0, 0]
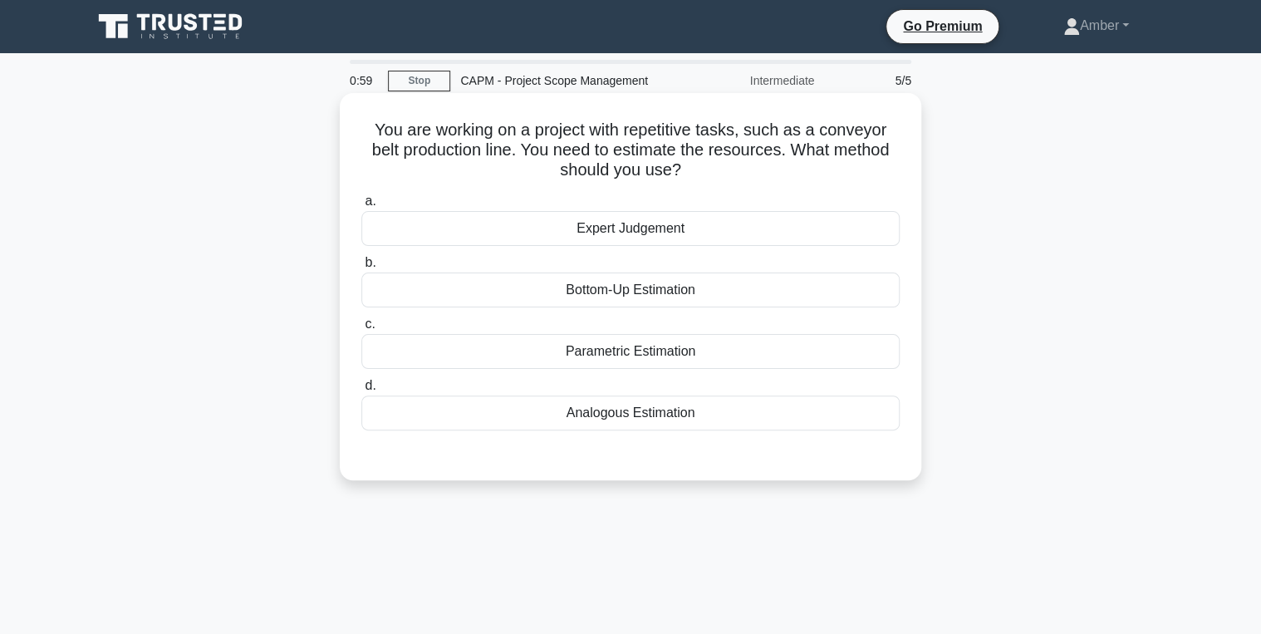
click at [584, 412] on div "Analogous Estimation" at bounding box center [630, 412] width 538 height 35
click at [361, 391] on input "d. Analogous Estimation" at bounding box center [361, 385] width 0 height 11
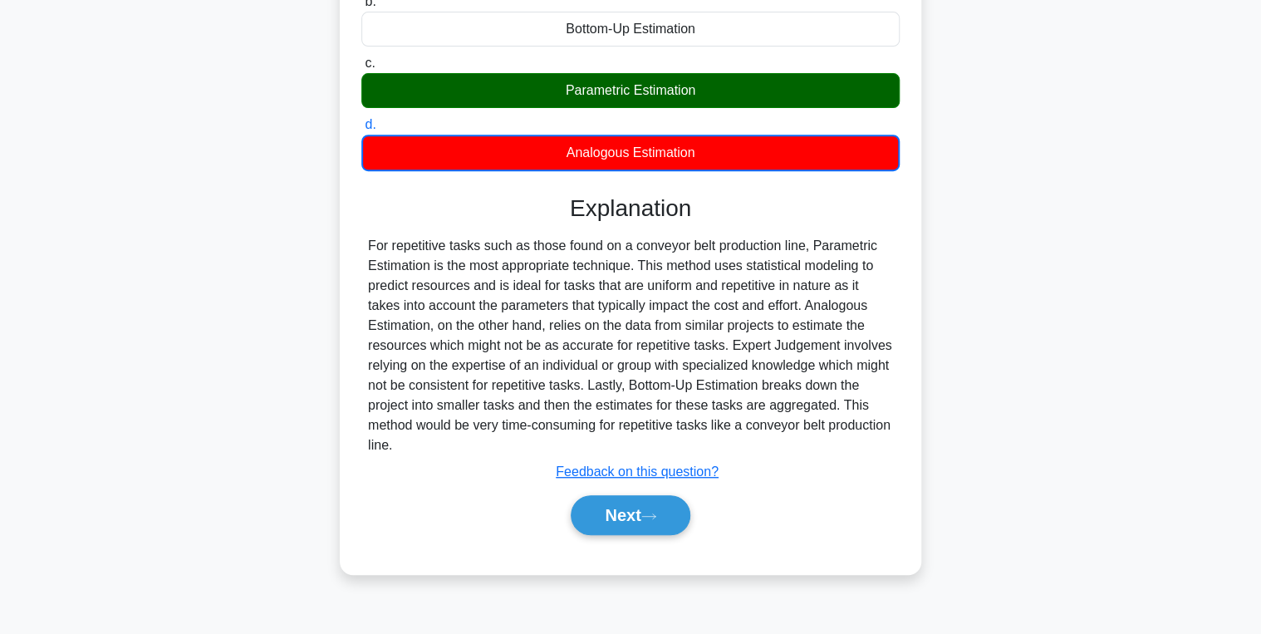
scroll to position [263, 0]
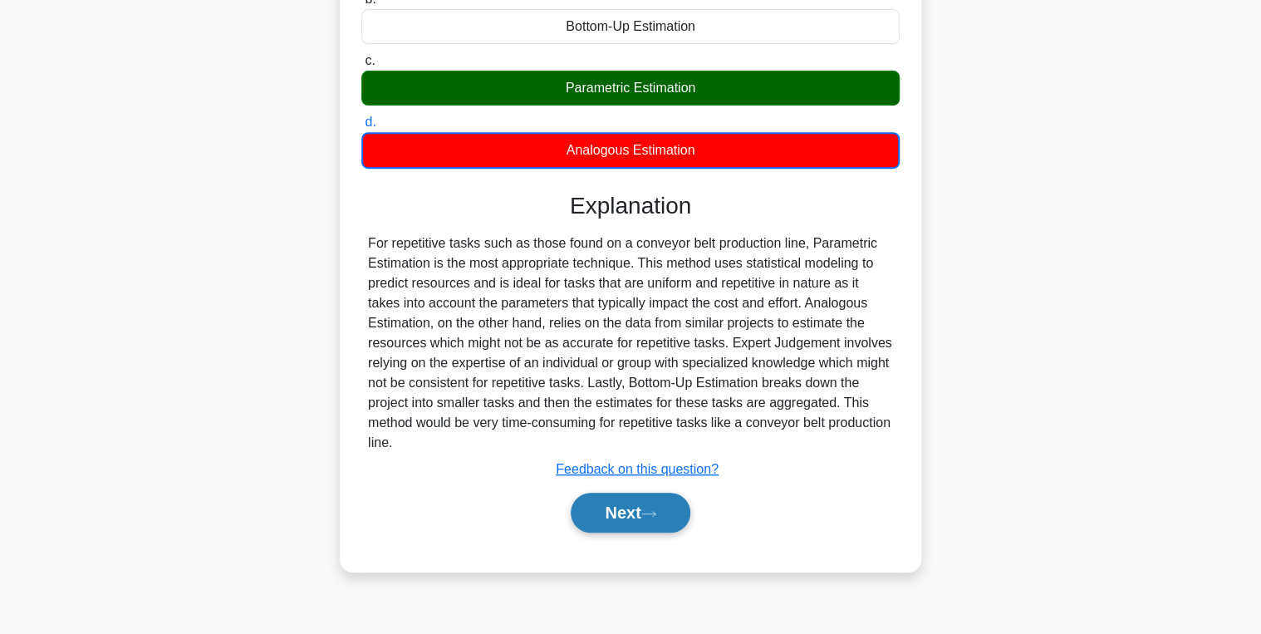
click at [659, 506] on button "Next" at bounding box center [630, 513] width 119 height 40
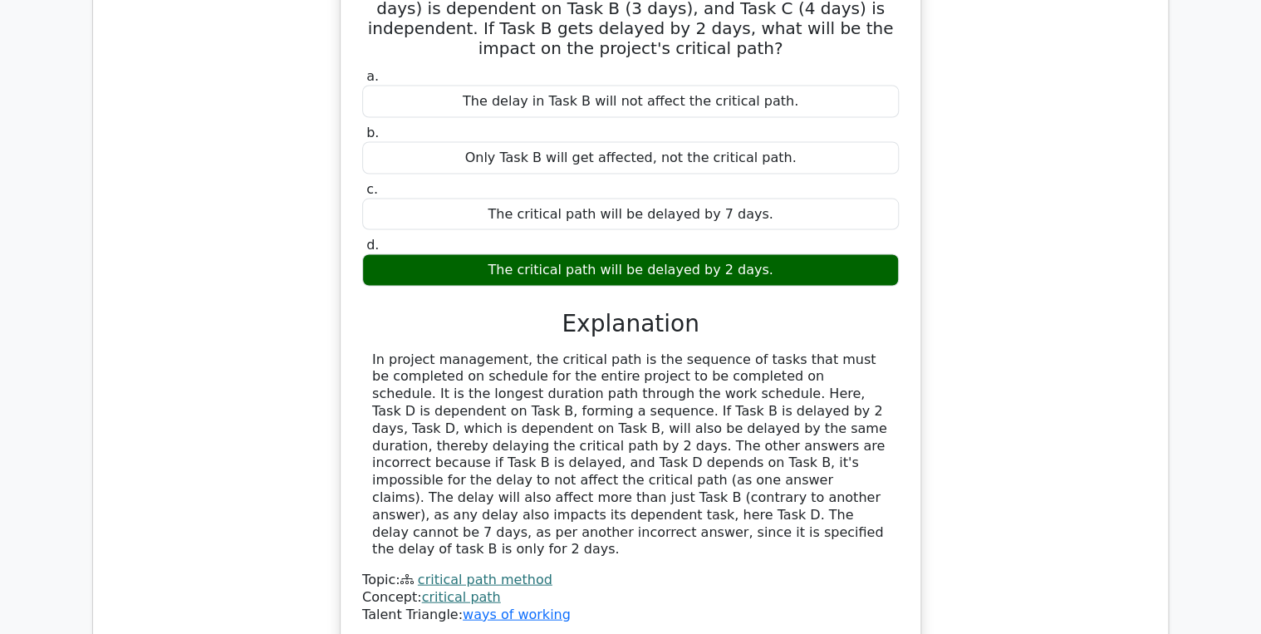
scroll to position [1329, 0]
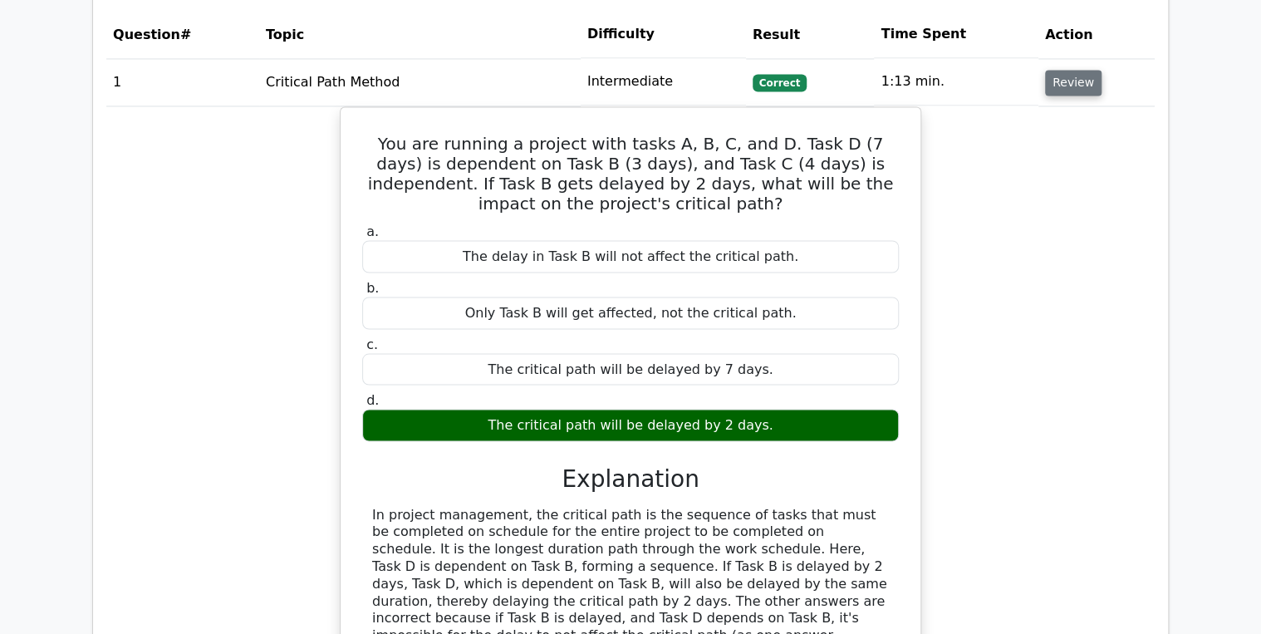
click at [1067, 70] on button "Review" at bounding box center [1073, 83] width 56 height 26
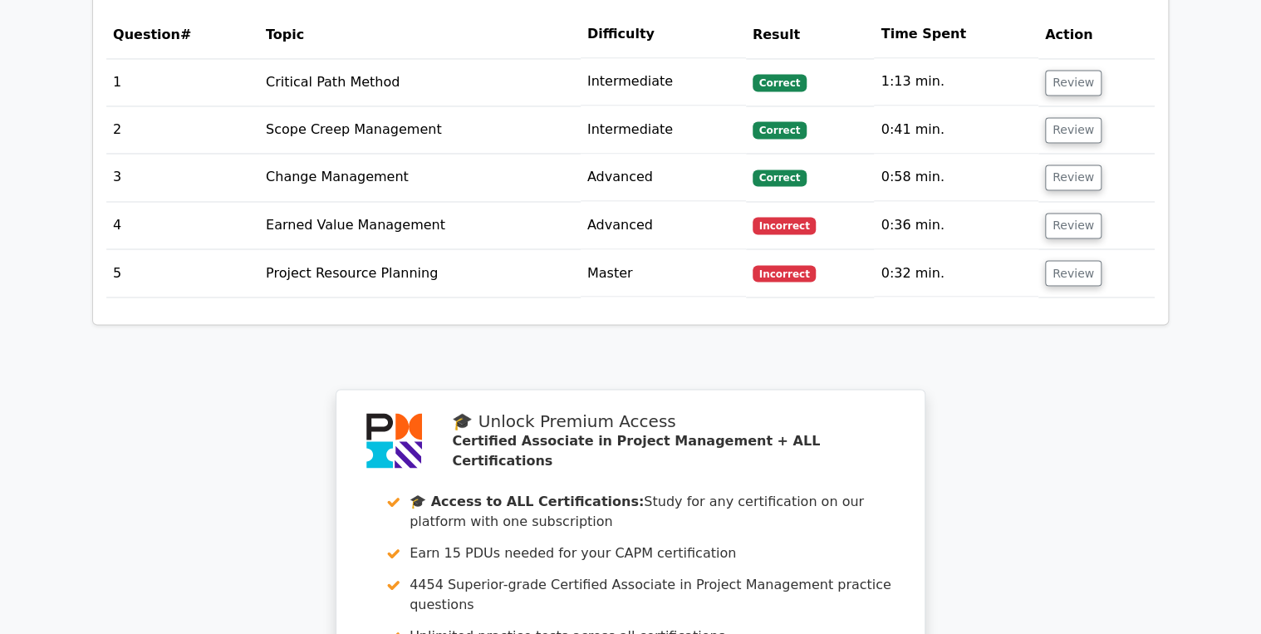
click at [1045, 202] on td "Review" at bounding box center [1096, 225] width 116 height 47
click at [1055, 213] on button "Review" at bounding box center [1073, 226] width 56 height 26
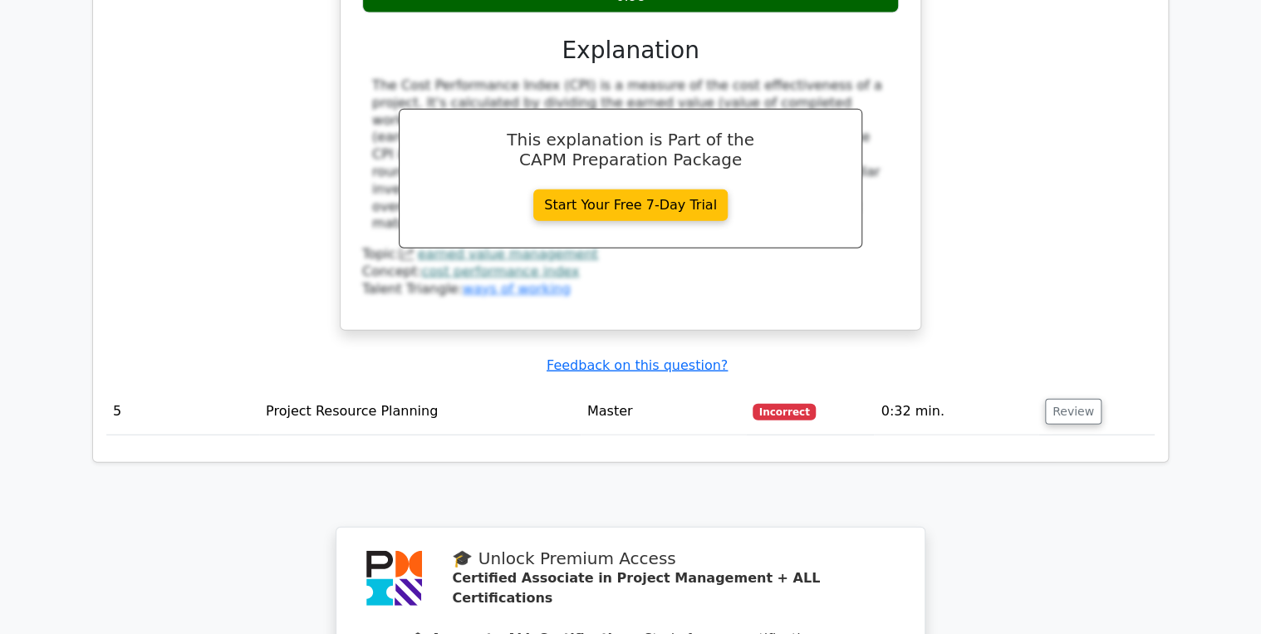
scroll to position [1927, 0]
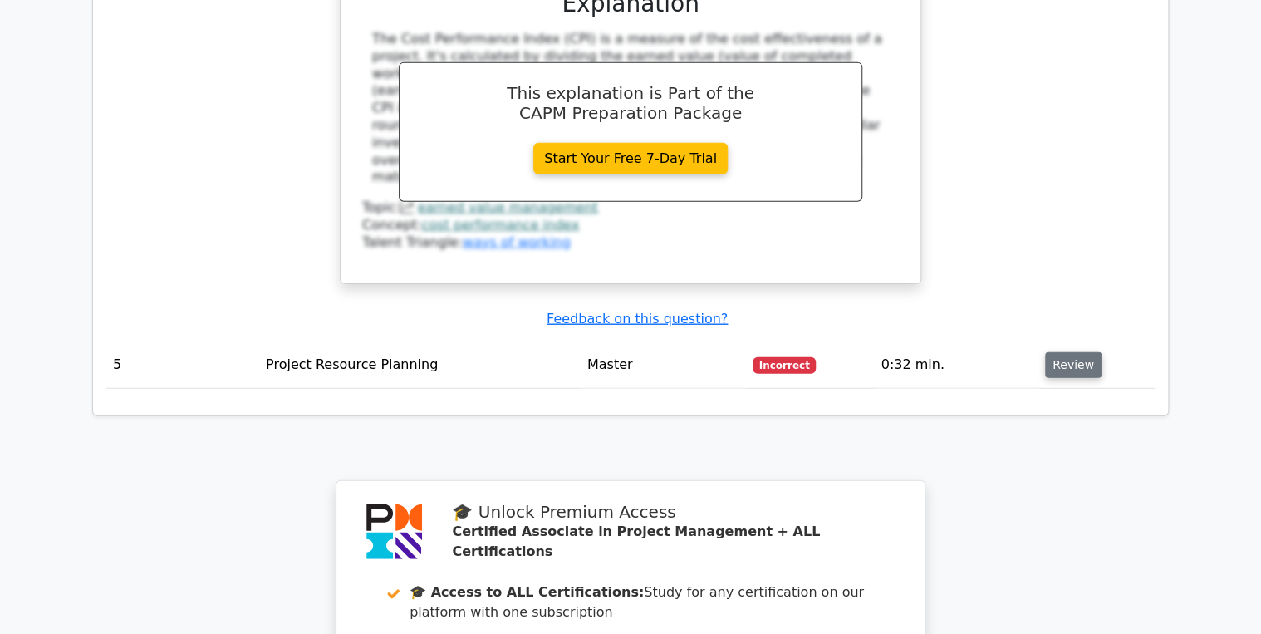
click at [1077, 352] on button "Review" at bounding box center [1073, 365] width 56 height 26
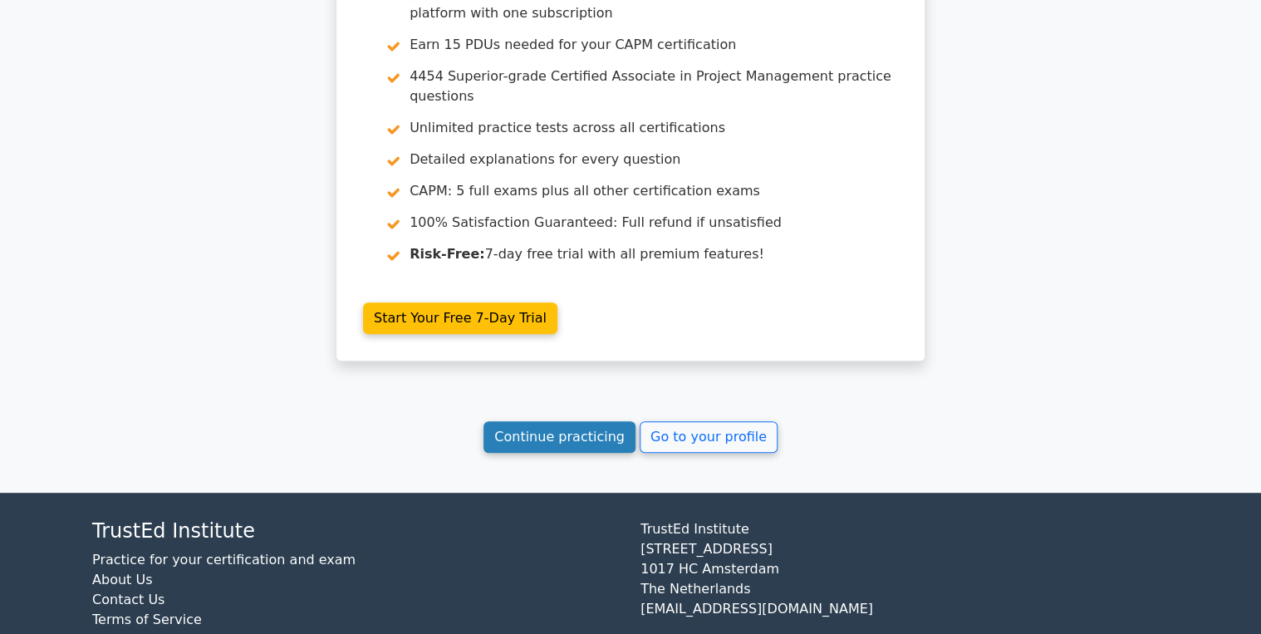
scroll to position [3256, 0]
click at [550, 421] on link "Continue practicing" at bounding box center [559, 437] width 152 height 32
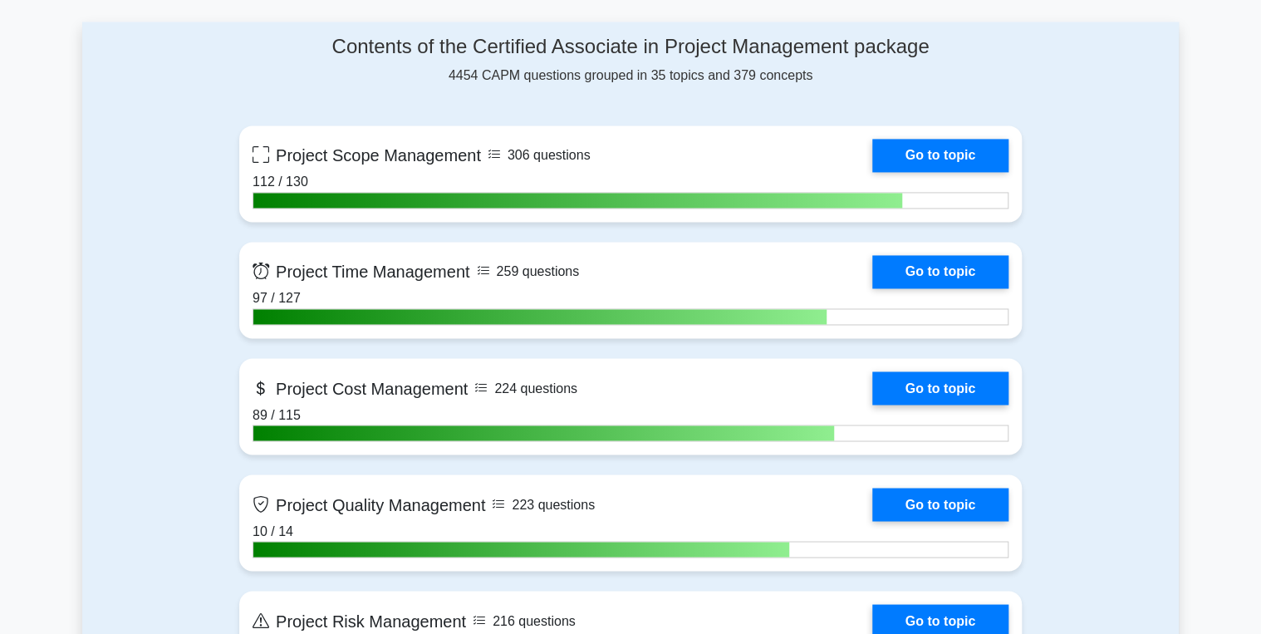
scroll to position [1196, 0]
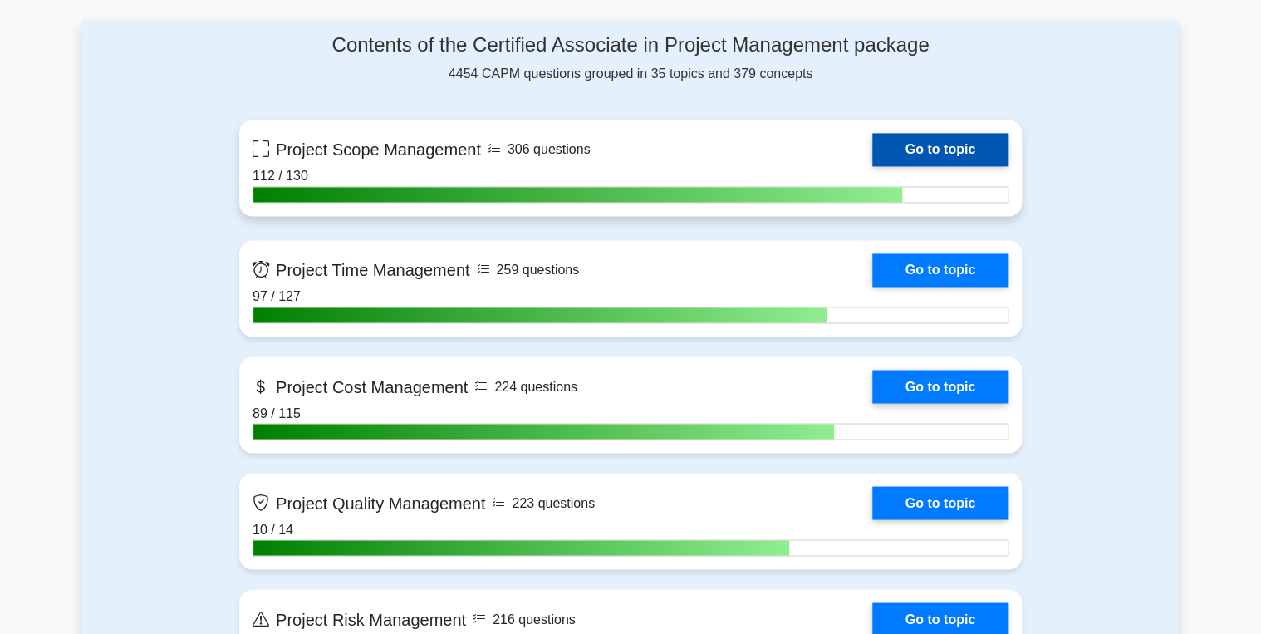
click at [910, 141] on link "Go to topic" at bounding box center [940, 149] width 136 height 33
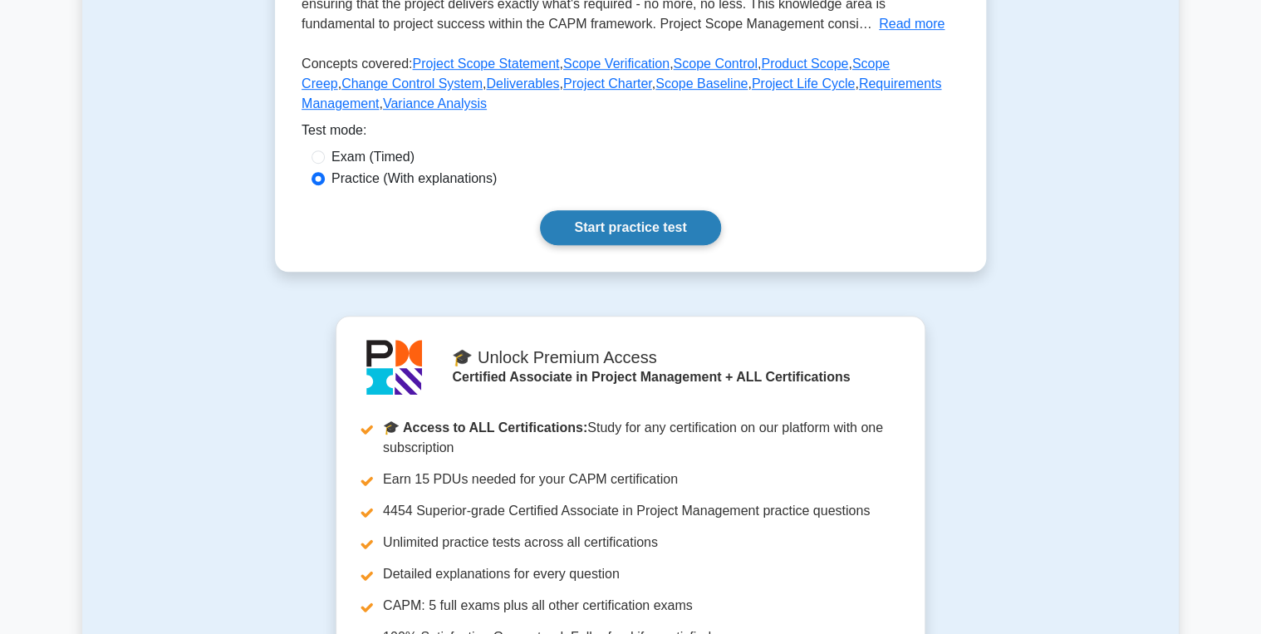
scroll to position [465, 0]
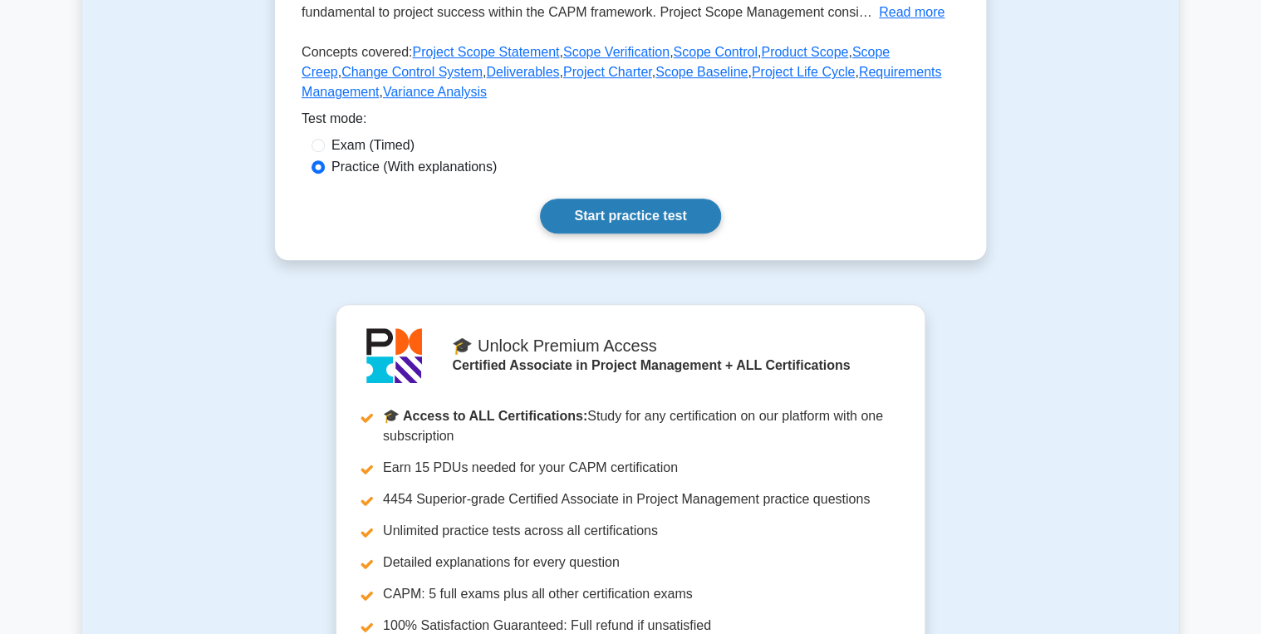
click at [640, 205] on link "Start practice test" at bounding box center [630, 216] width 180 height 35
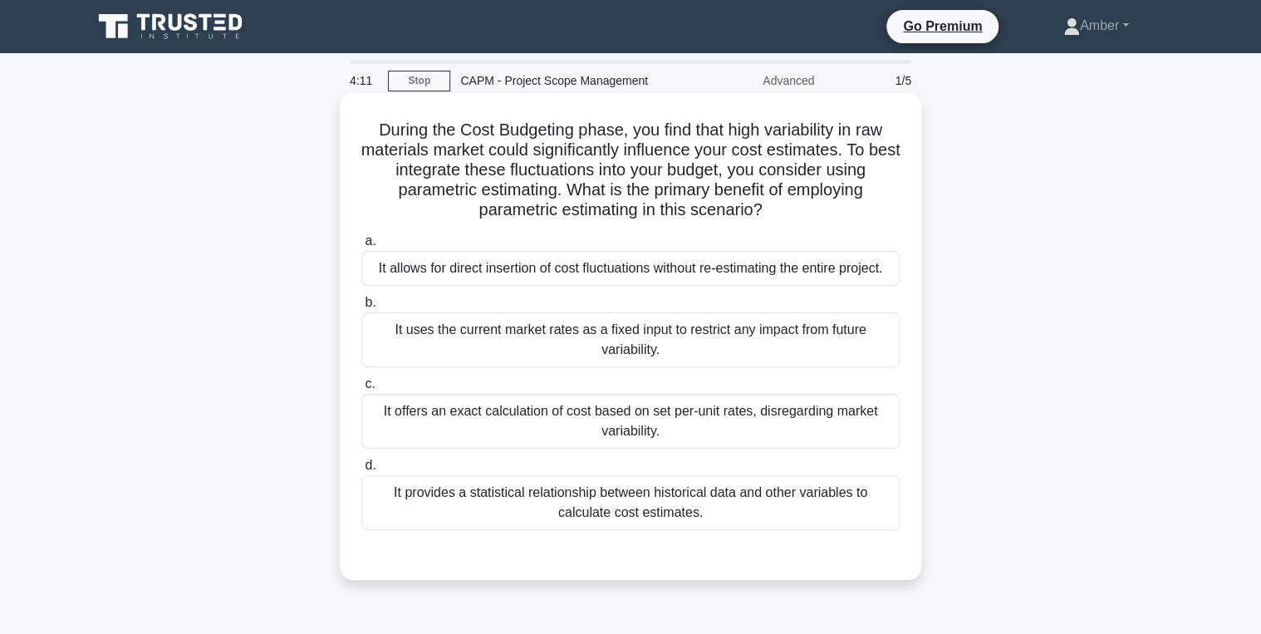
click at [584, 504] on div "It provides a statistical relationship between historical data and other variab…" at bounding box center [630, 502] width 538 height 55
click at [361, 471] on input "d. It provides a statistical relationship between historical data and other var…" at bounding box center [361, 465] width 0 height 11
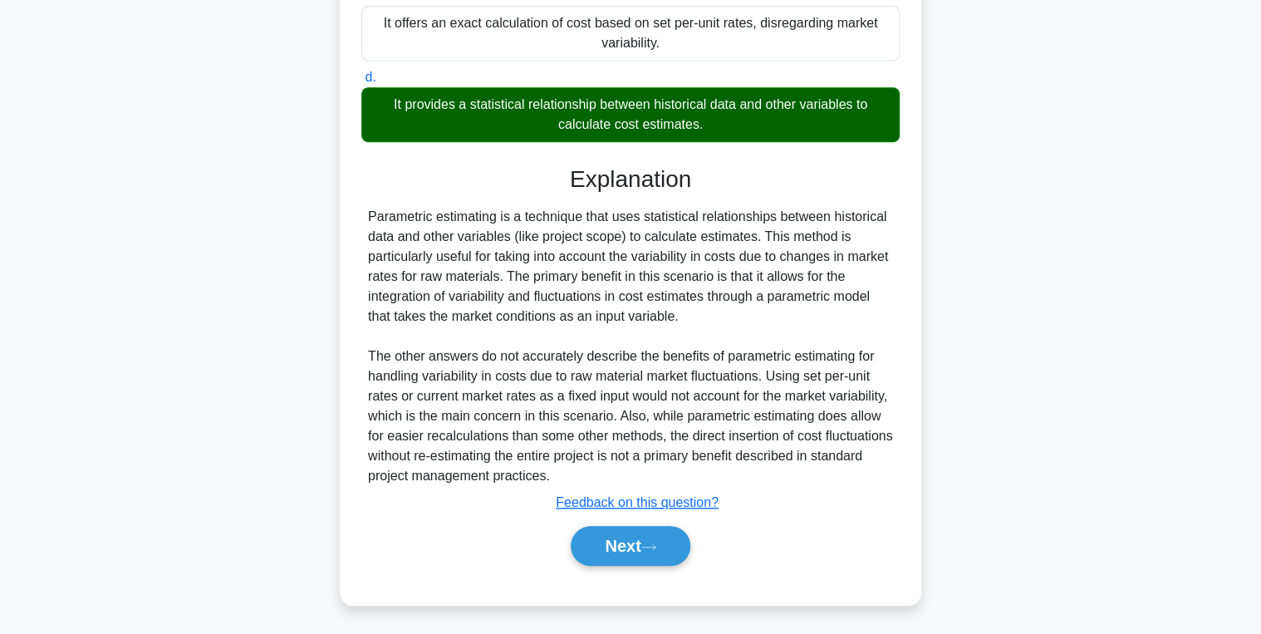
scroll to position [389, 0]
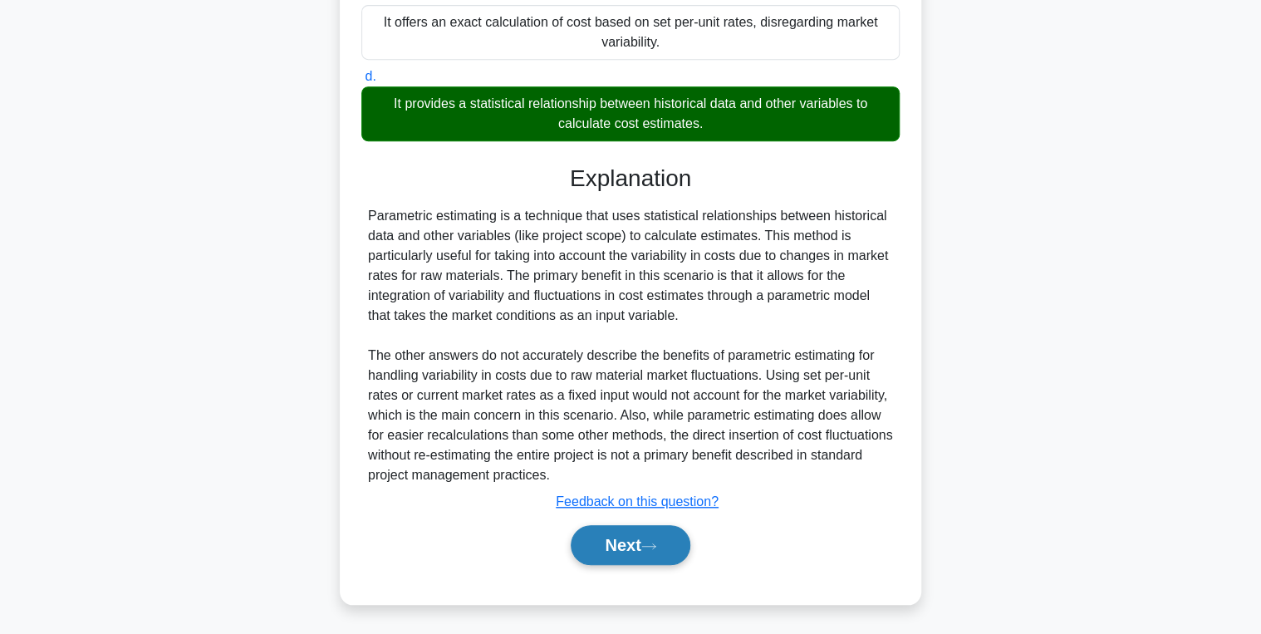
click at [616, 545] on button "Next" at bounding box center [630, 545] width 119 height 40
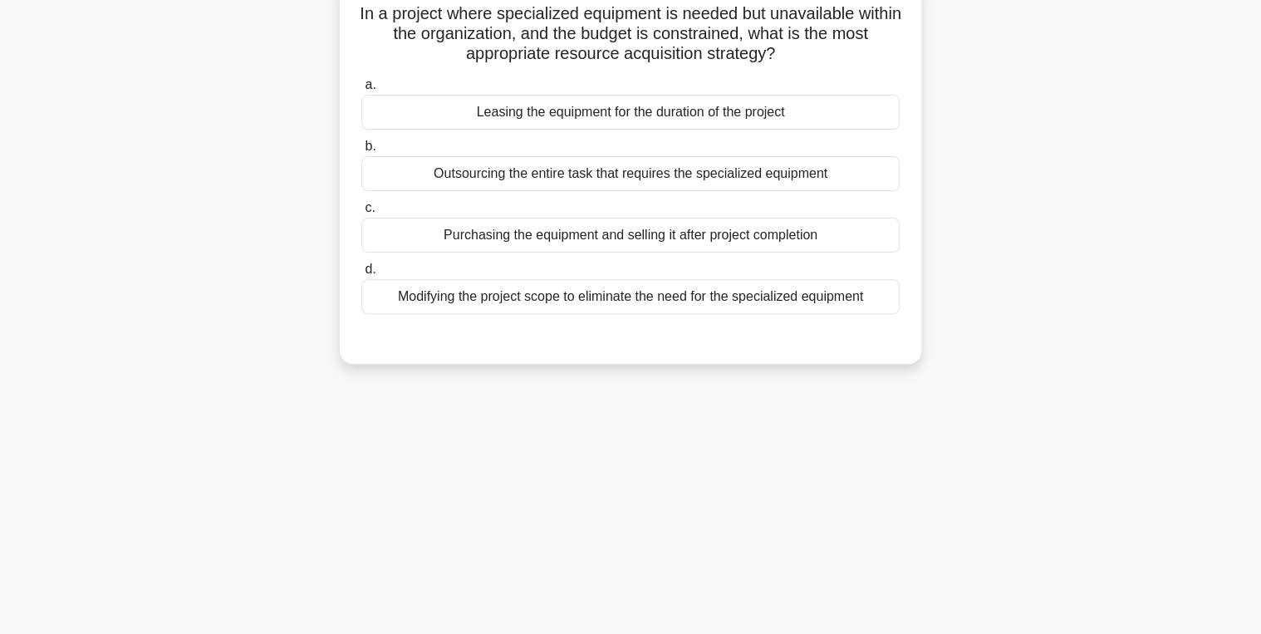
scroll to position [0, 0]
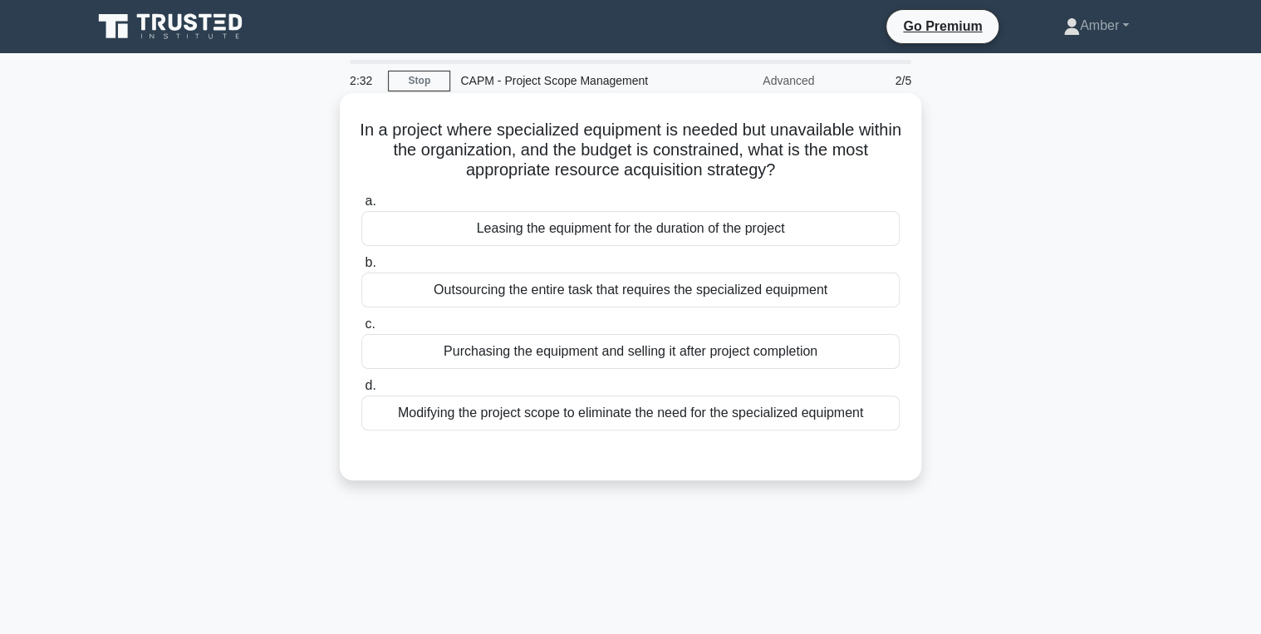
click at [694, 228] on div "Leasing the equipment for the duration of the project" at bounding box center [630, 228] width 538 height 35
click at [361, 207] on input "a. Leasing the equipment for the duration of the project" at bounding box center [361, 201] width 0 height 11
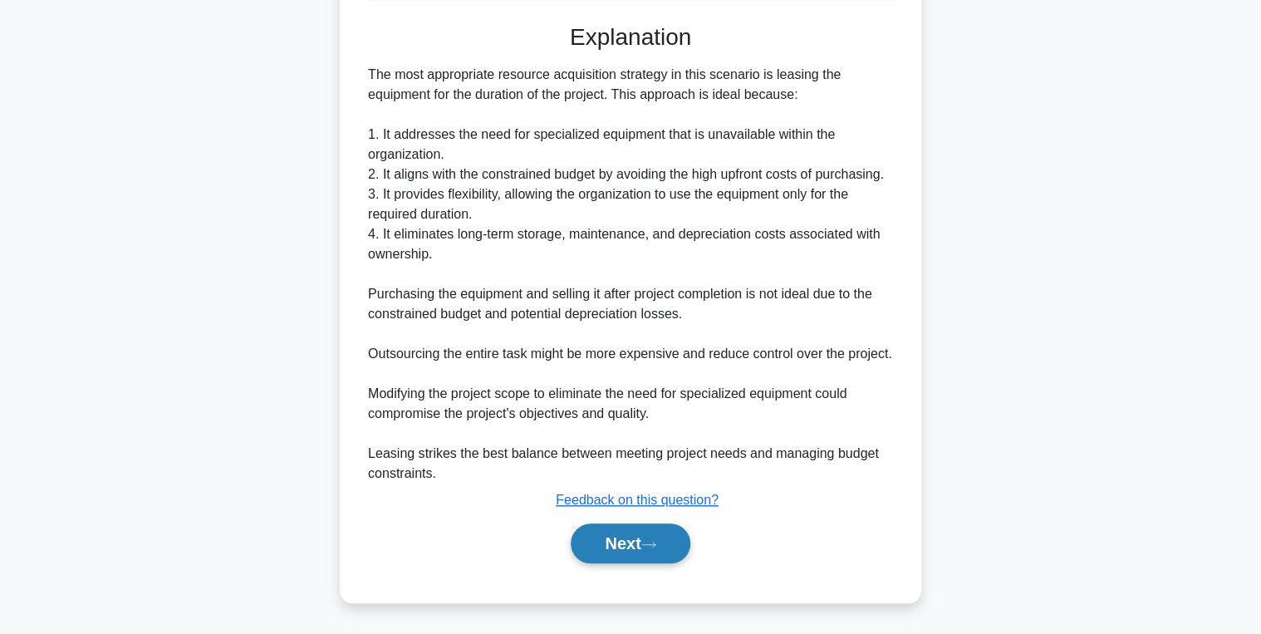
click at [622, 532] on button "Next" at bounding box center [630, 543] width 119 height 40
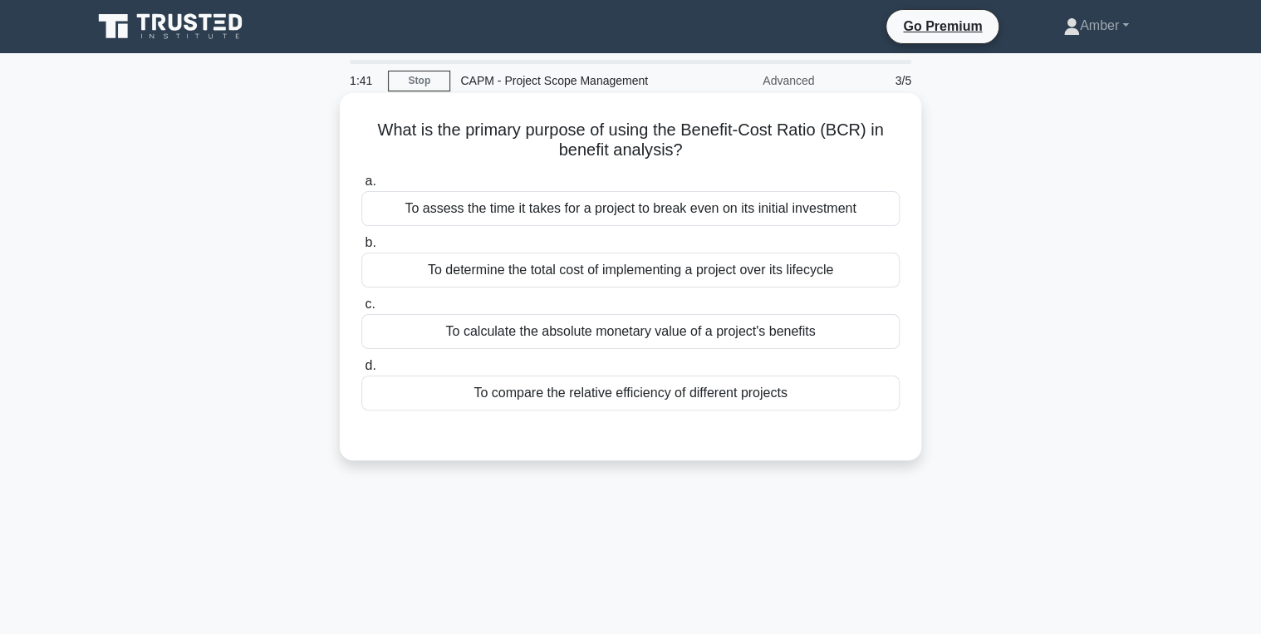
drag, startPoint x: 691, startPoint y: 147, endPoint x: 341, endPoint y: 111, distance: 351.5
click at [341, 111] on div "What is the primary purpose of using the Benefit-Cost Ratio (BCR) in benefit an…" at bounding box center [630, 276] width 581 height 367
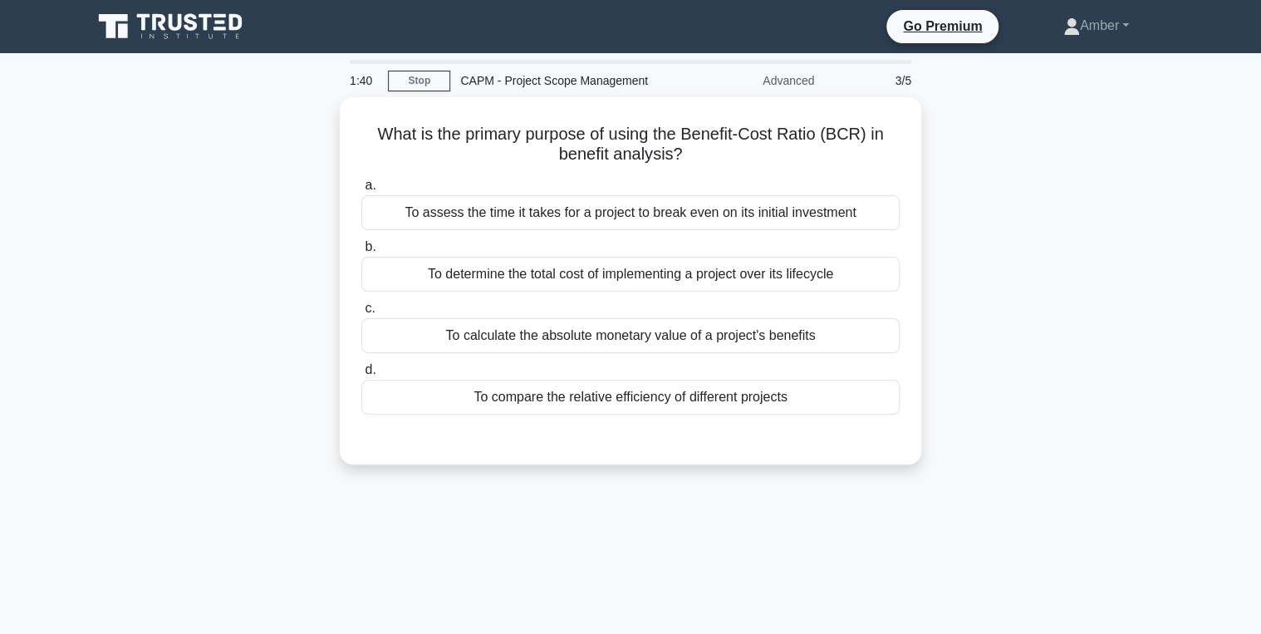
copy h5 "What is the primary purpose of using the Benefit-Cost Ratio (BCR) in benefit an…"
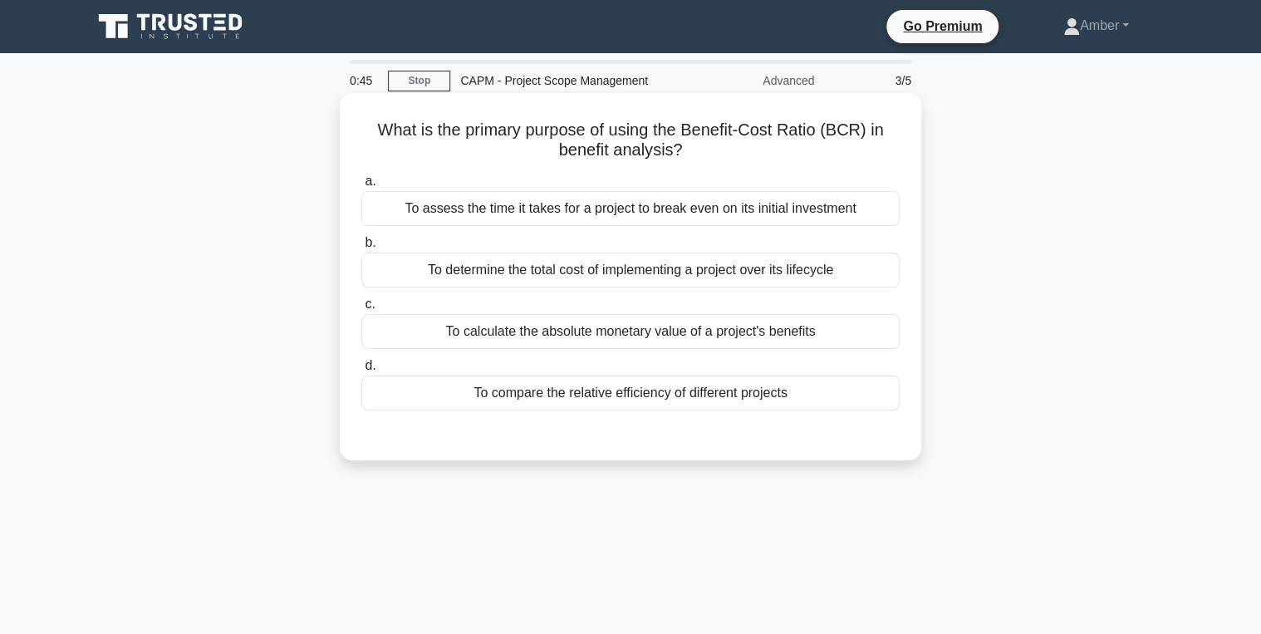
click at [779, 344] on div "To calculate the absolute monetary value of a project's benefits" at bounding box center [630, 331] width 538 height 35
click at [361, 310] on input "c. To calculate the absolute monetary value of a project's benefits" at bounding box center [361, 304] width 0 height 11
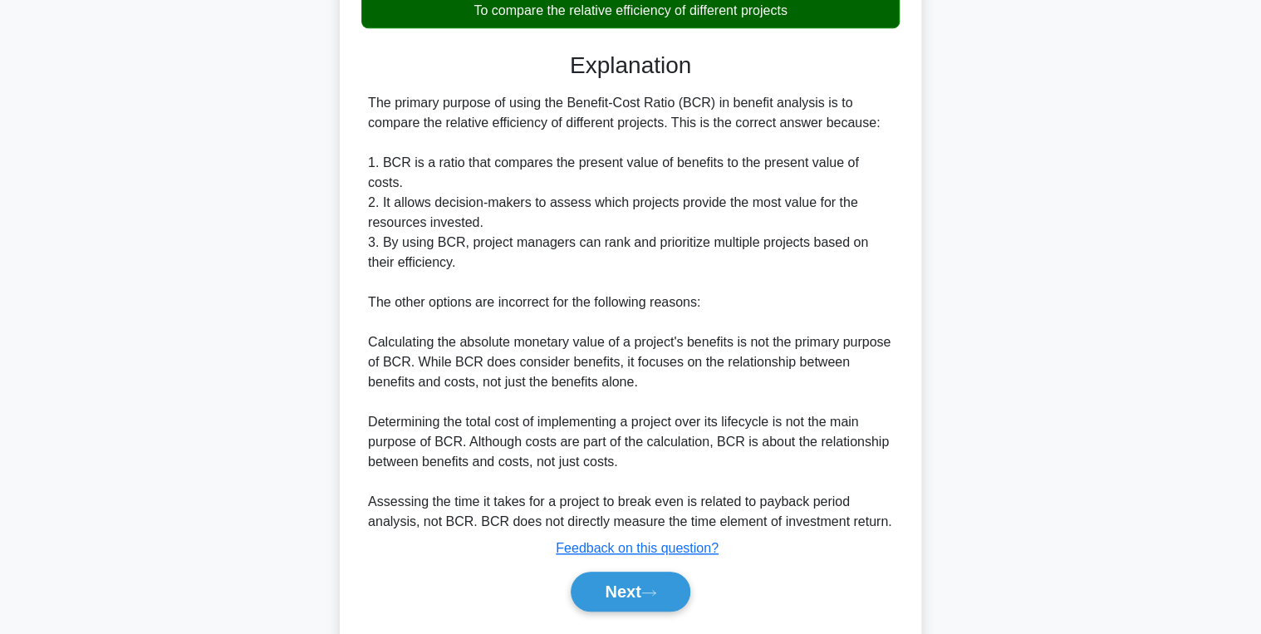
scroll to position [410, 0]
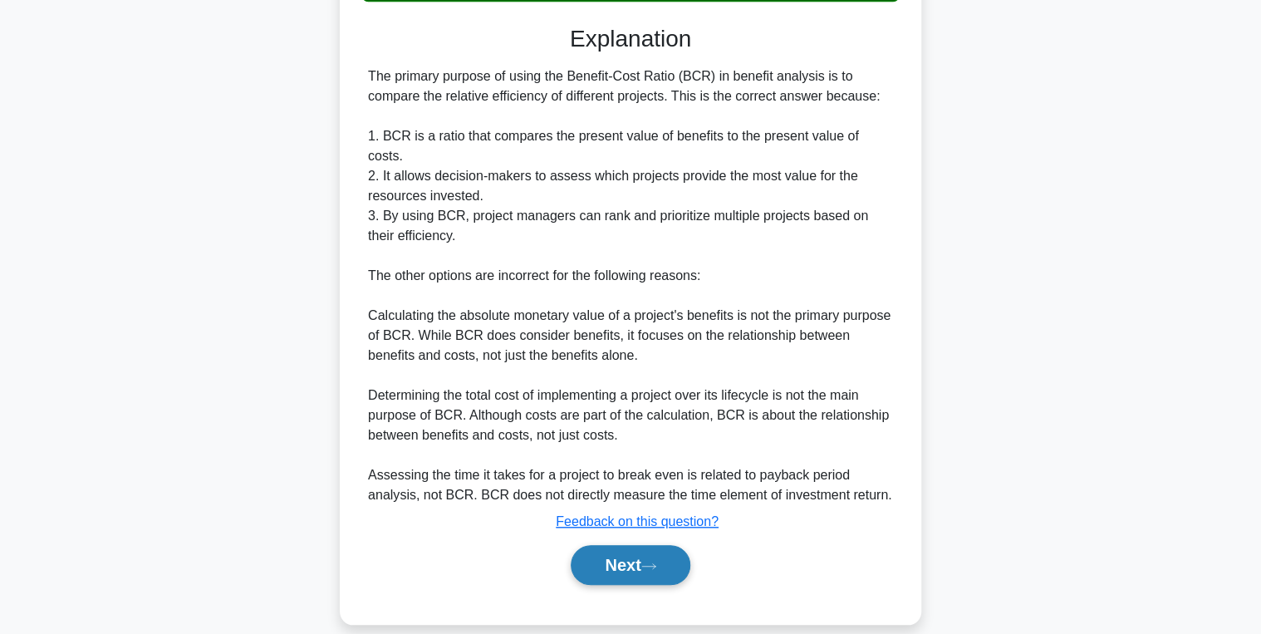
click at [626, 557] on button "Next" at bounding box center [630, 565] width 119 height 40
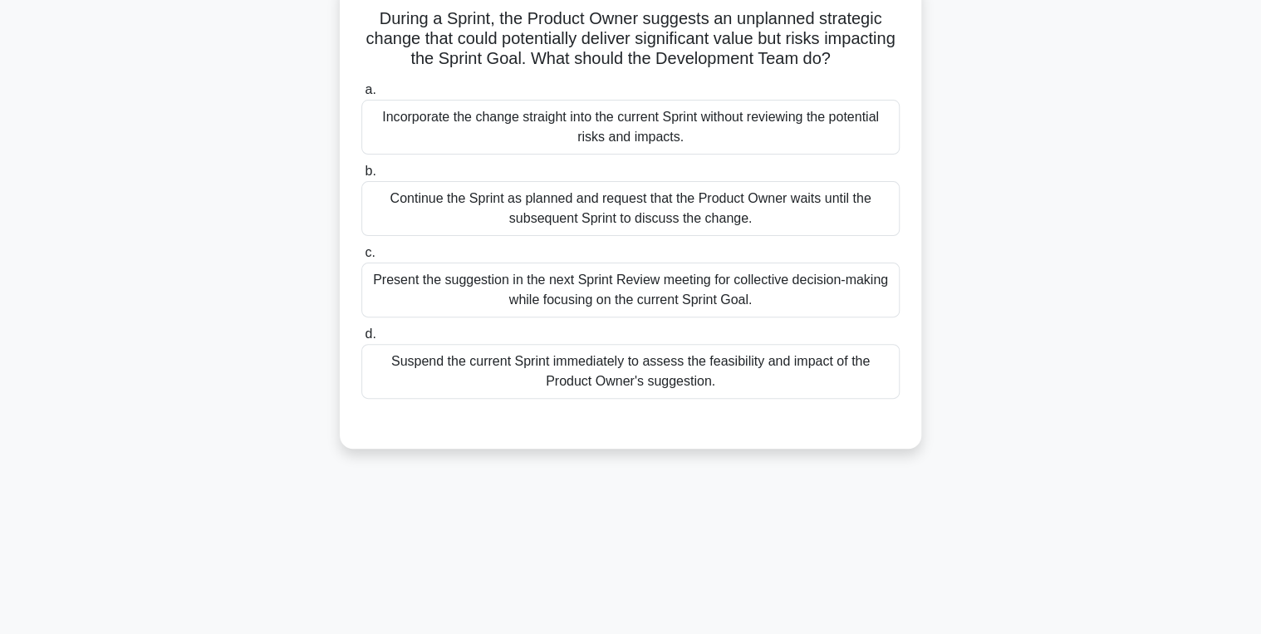
scroll to position [0, 0]
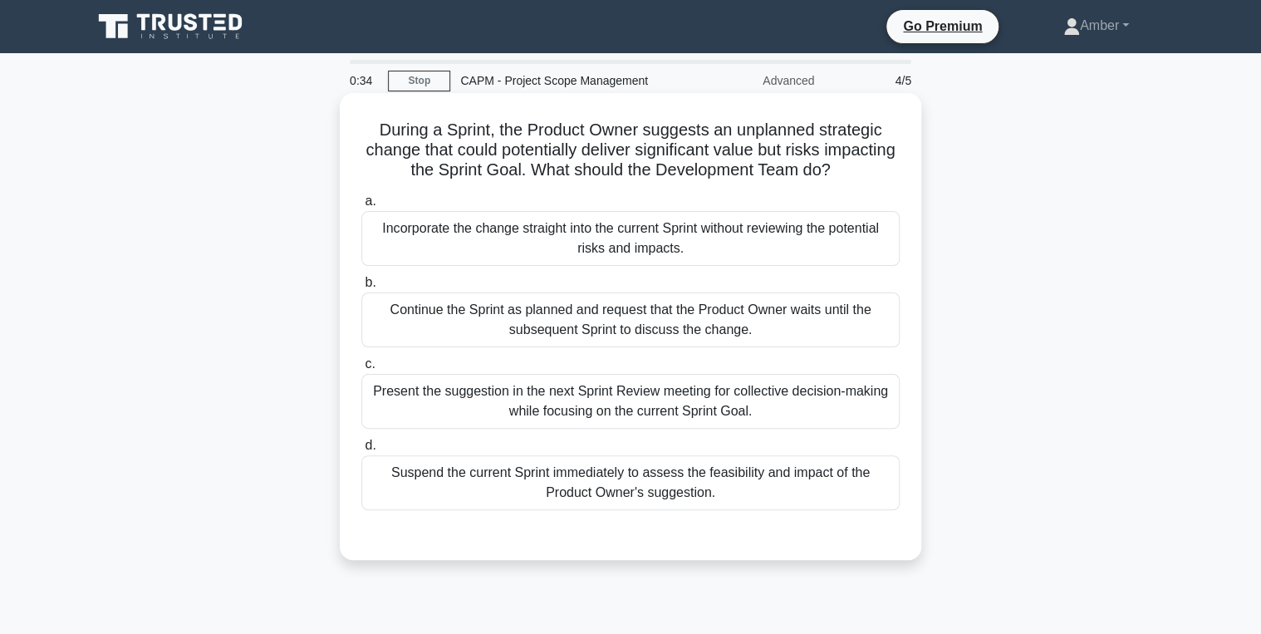
click at [669, 410] on div "Present the suggestion in the next Sprint Review meeting for collective decisio…" at bounding box center [630, 401] width 538 height 55
click at [361, 370] on input "c. Present the suggestion in the next Sprint Review meeting for collective deci…" at bounding box center [361, 364] width 0 height 11
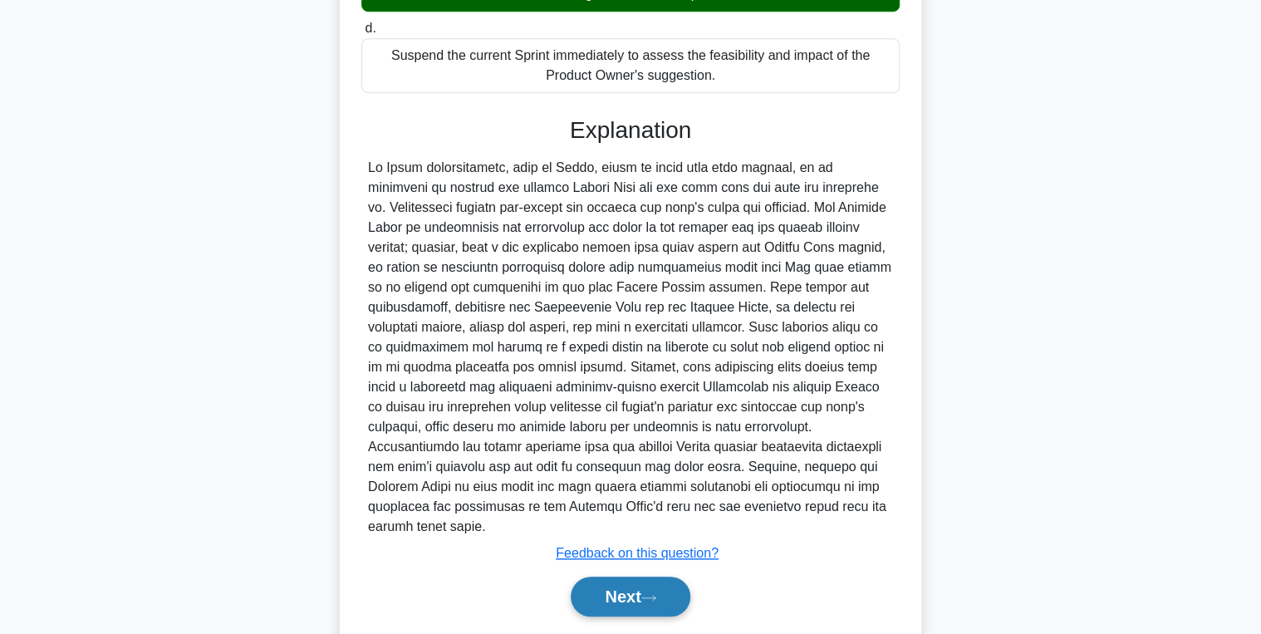
scroll to position [449, 0]
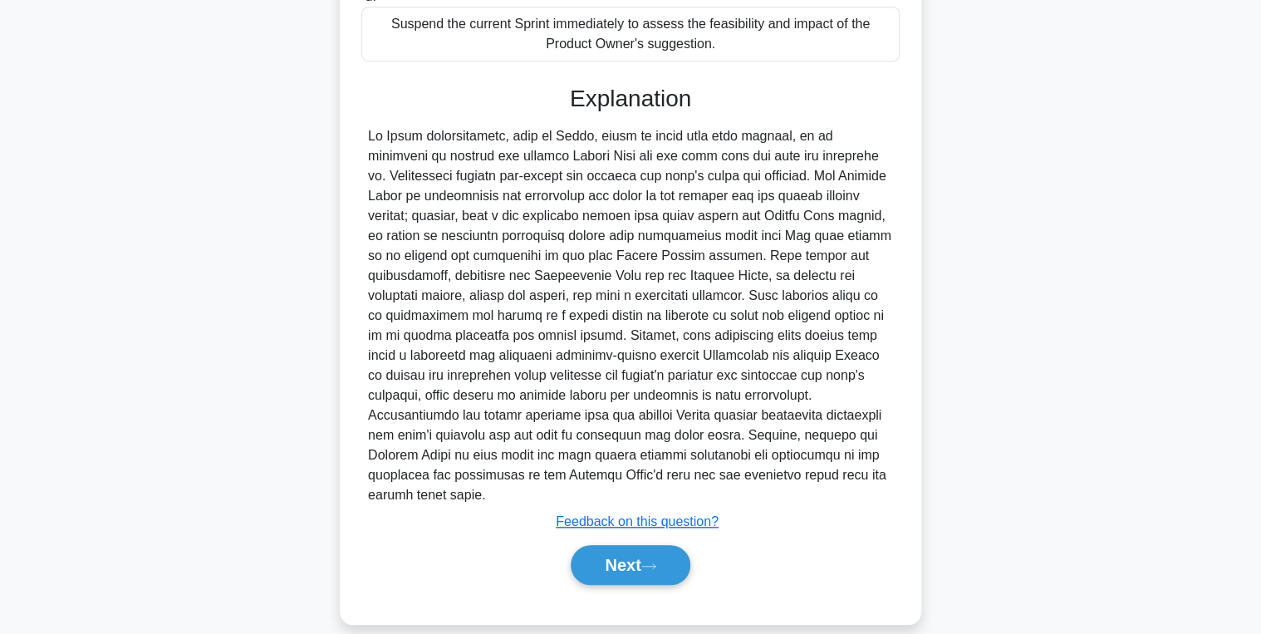
click at [582, 538] on div "Next" at bounding box center [630, 564] width 538 height 53
click at [593, 545] on button "Next" at bounding box center [630, 565] width 119 height 40
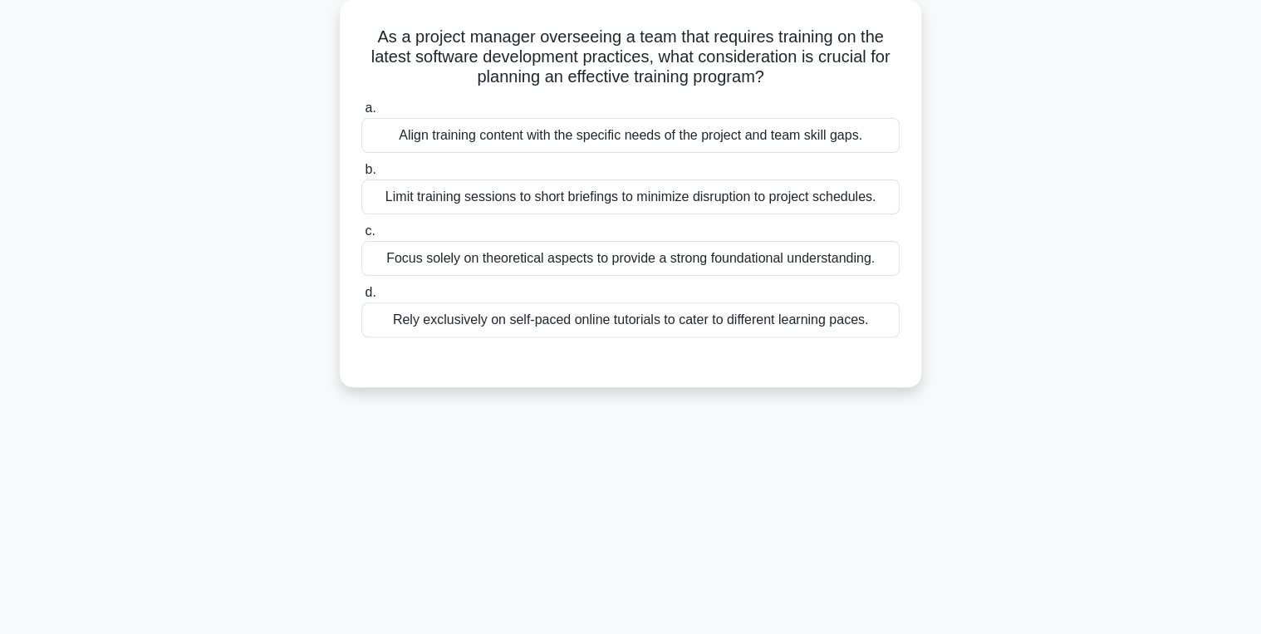
scroll to position [0, 0]
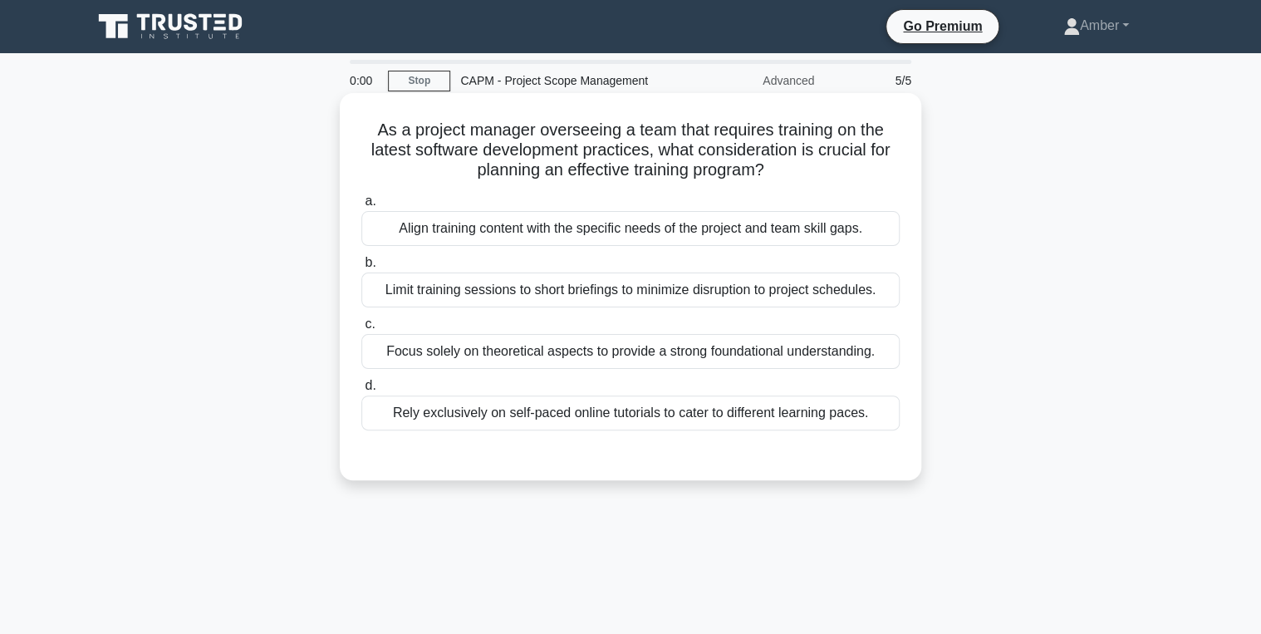
click at [581, 226] on div "Align training content with the specific needs of the project and team skill ga…" at bounding box center [630, 228] width 538 height 35
click at [361, 207] on input "a. Align training content with the specific needs of the project and team skill…" at bounding box center [361, 201] width 0 height 11
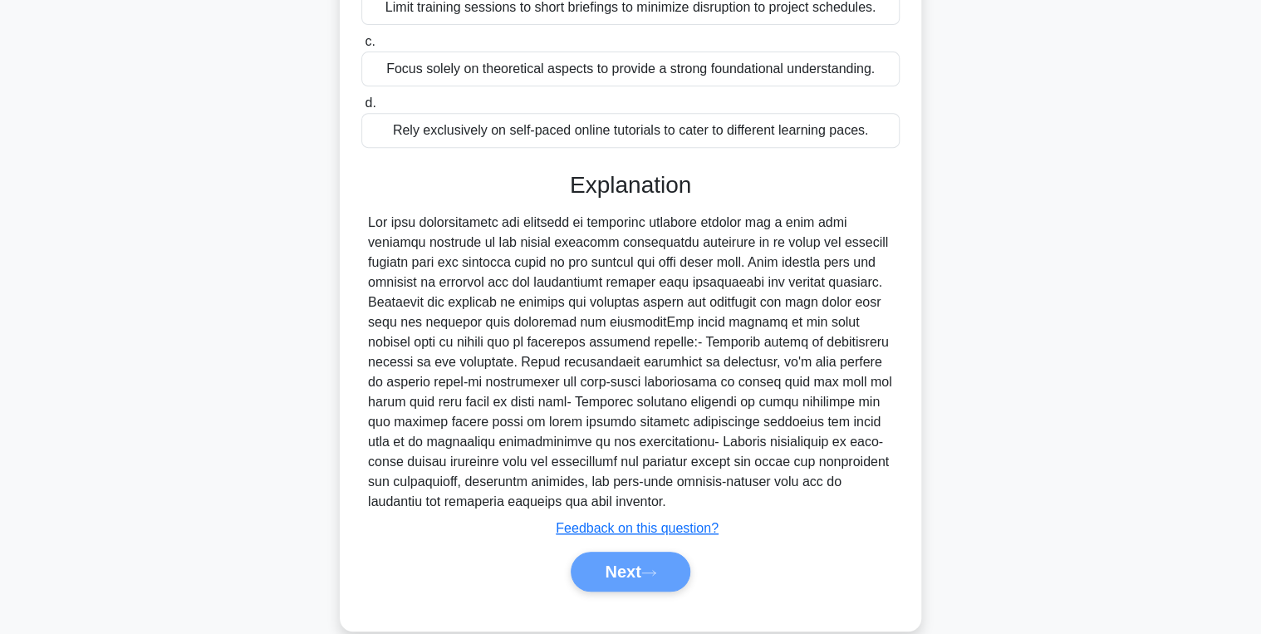
scroll to position [309, 0]
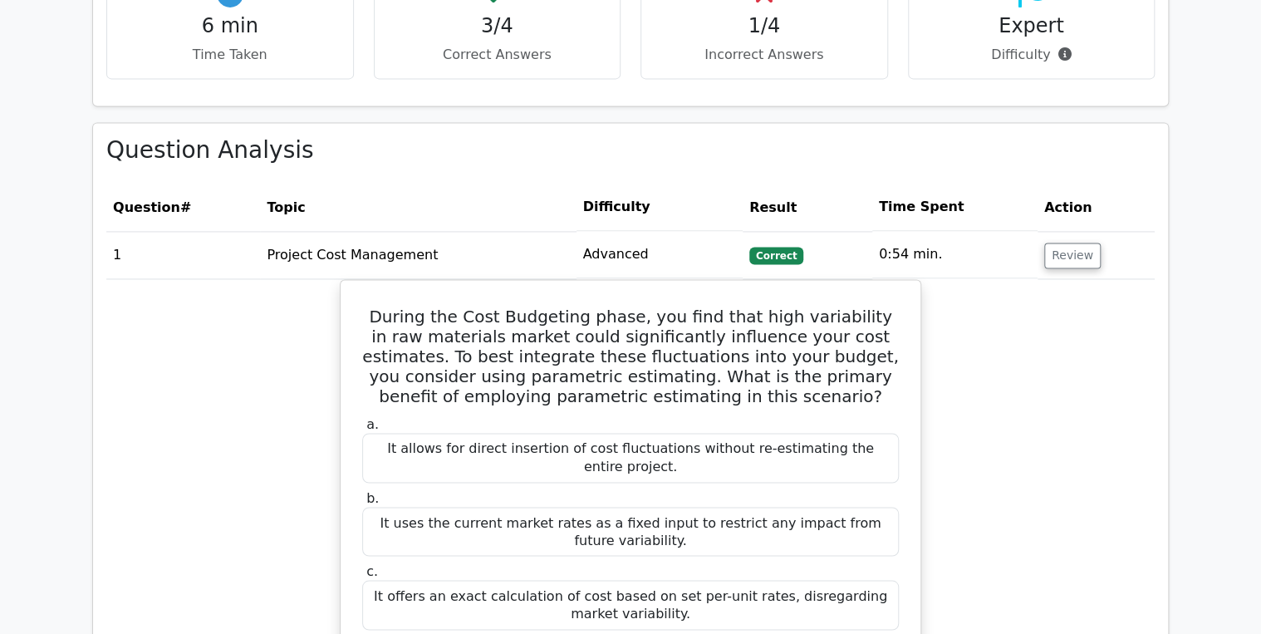
scroll to position [1130, 0]
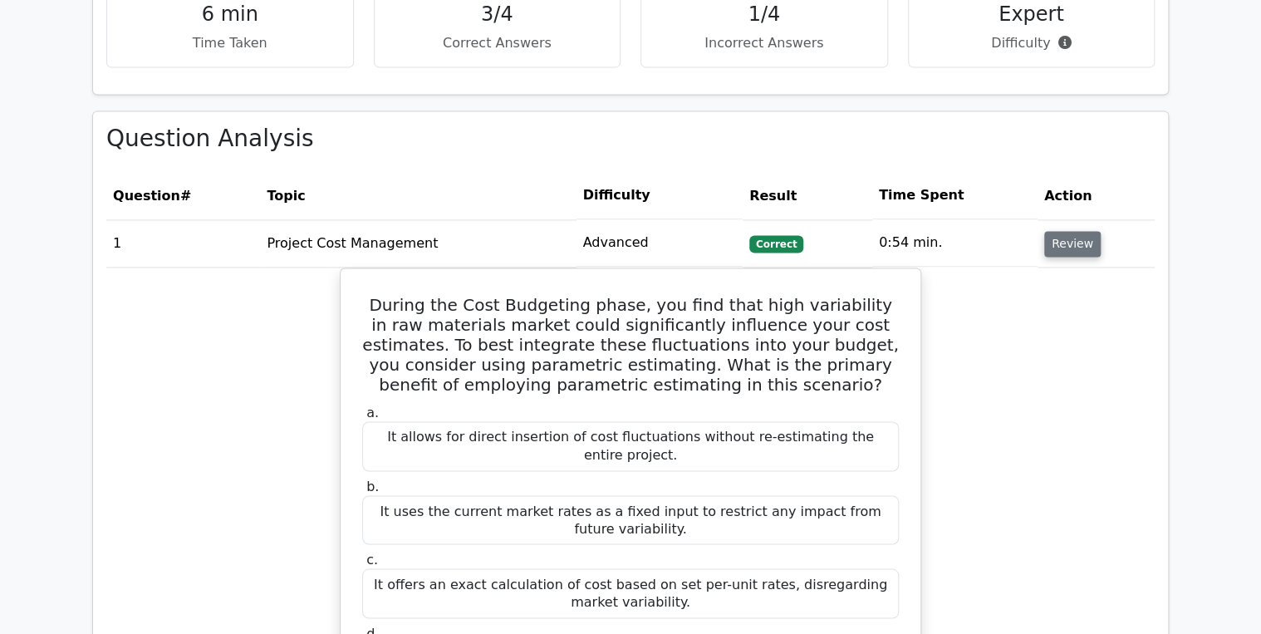
click at [1085, 231] on button "Review" at bounding box center [1072, 244] width 56 height 26
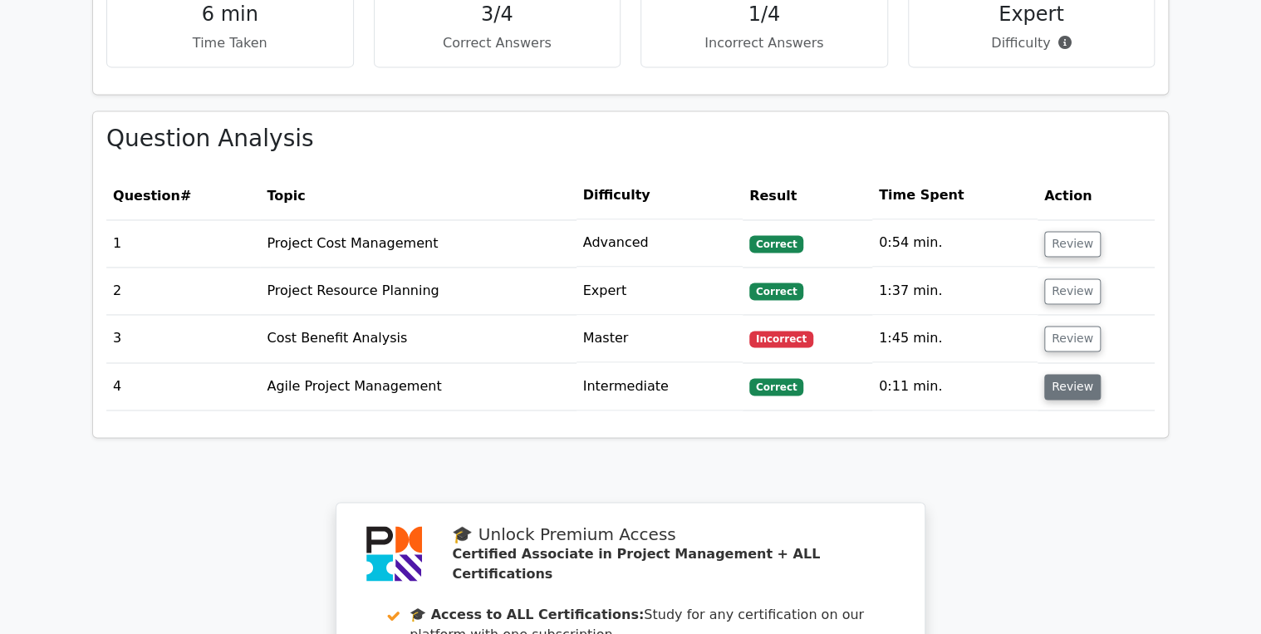
click at [1057, 375] on button "Review" at bounding box center [1072, 387] width 56 height 26
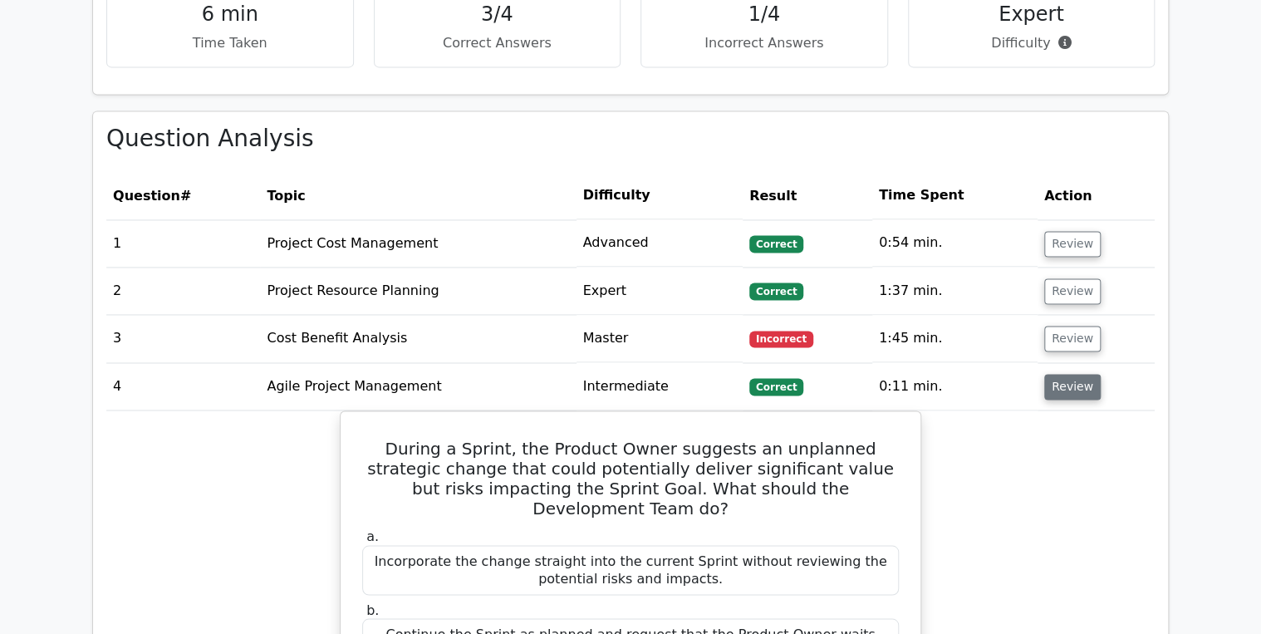
click at [1072, 374] on button "Review" at bounding box center [1072, 387] width 56 height 26
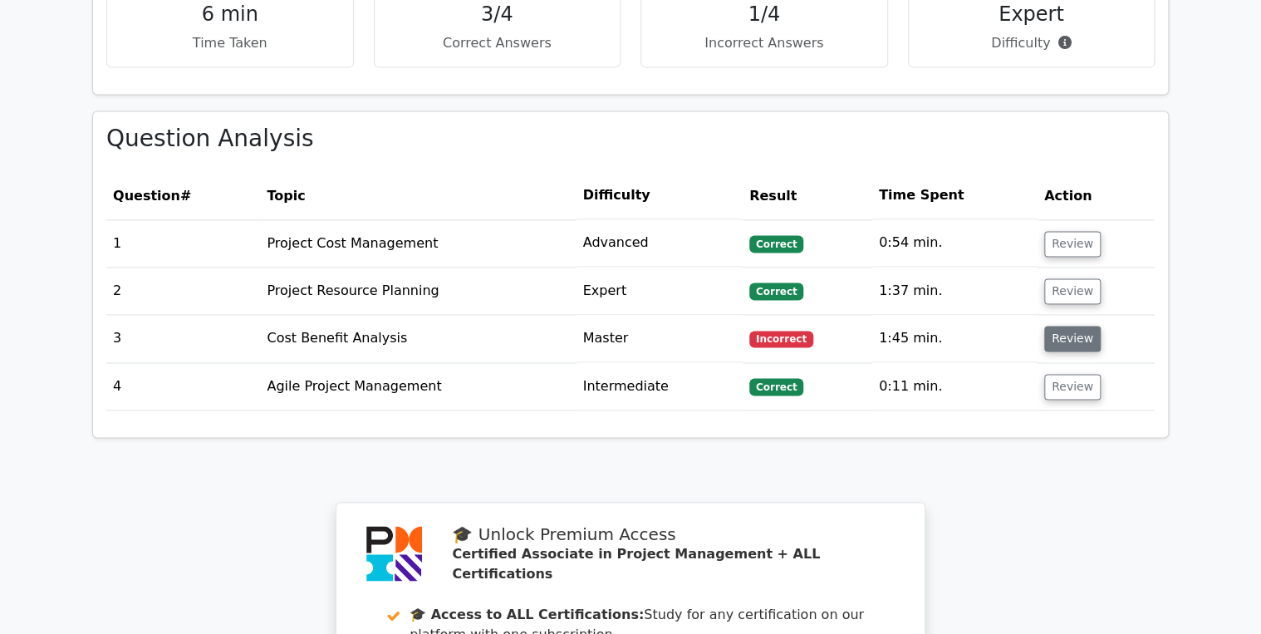
click at [1045, 326] on button "Review" at bounding box center [1072, 339] width 56 height 26
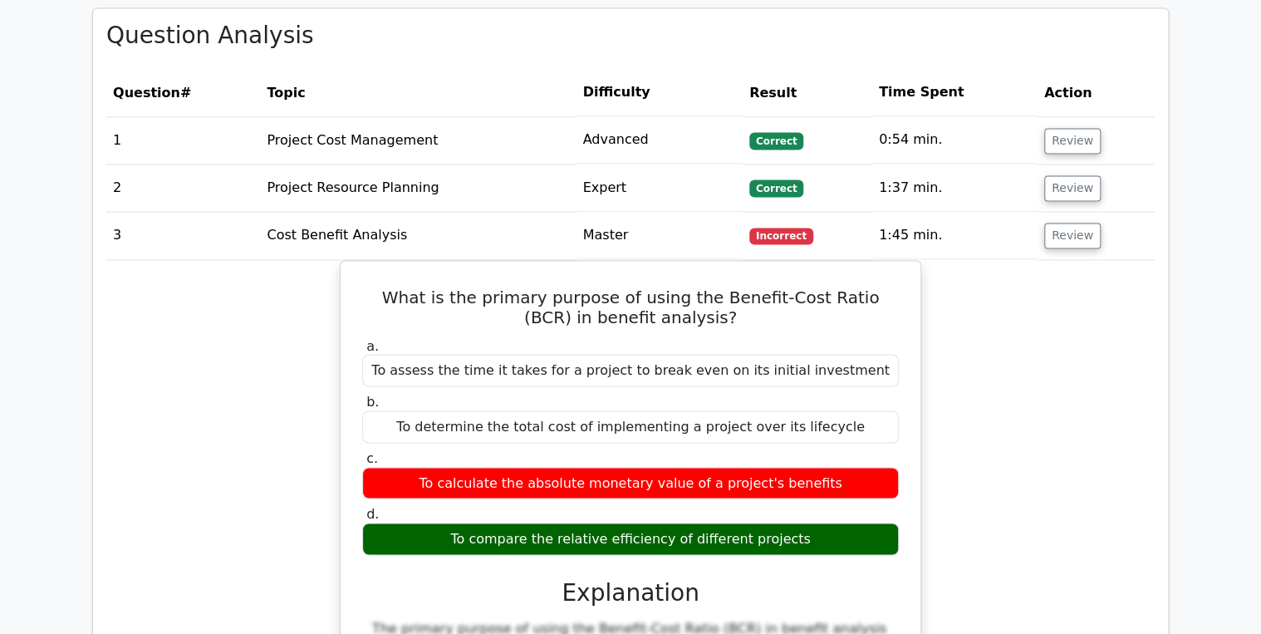
scroll to position [1063, 0]
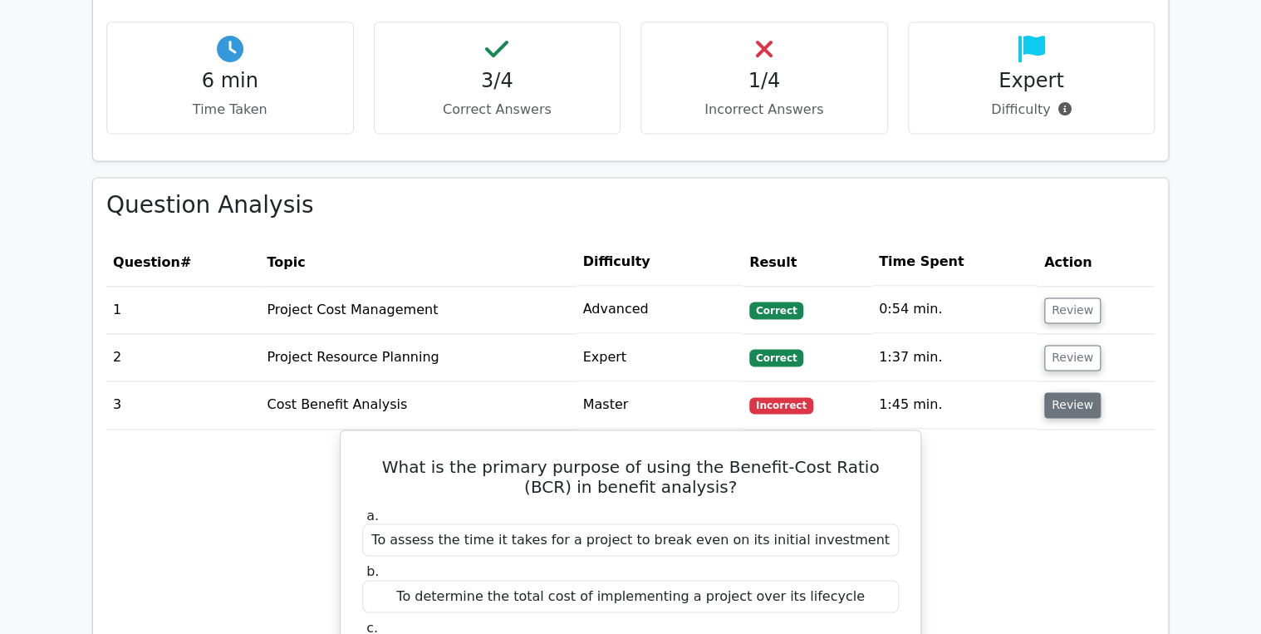
click at [1062, 392] on button "Review" at bounding box center [1072, 405] width 56 height 26
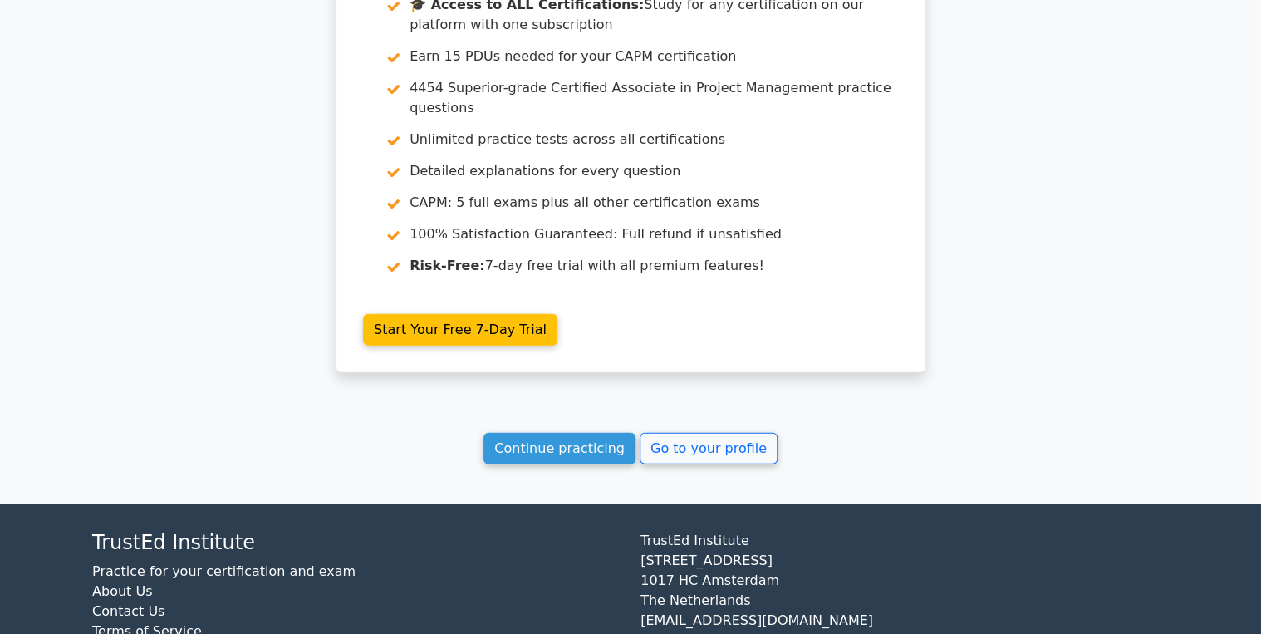
scroll to position [1761, 0]
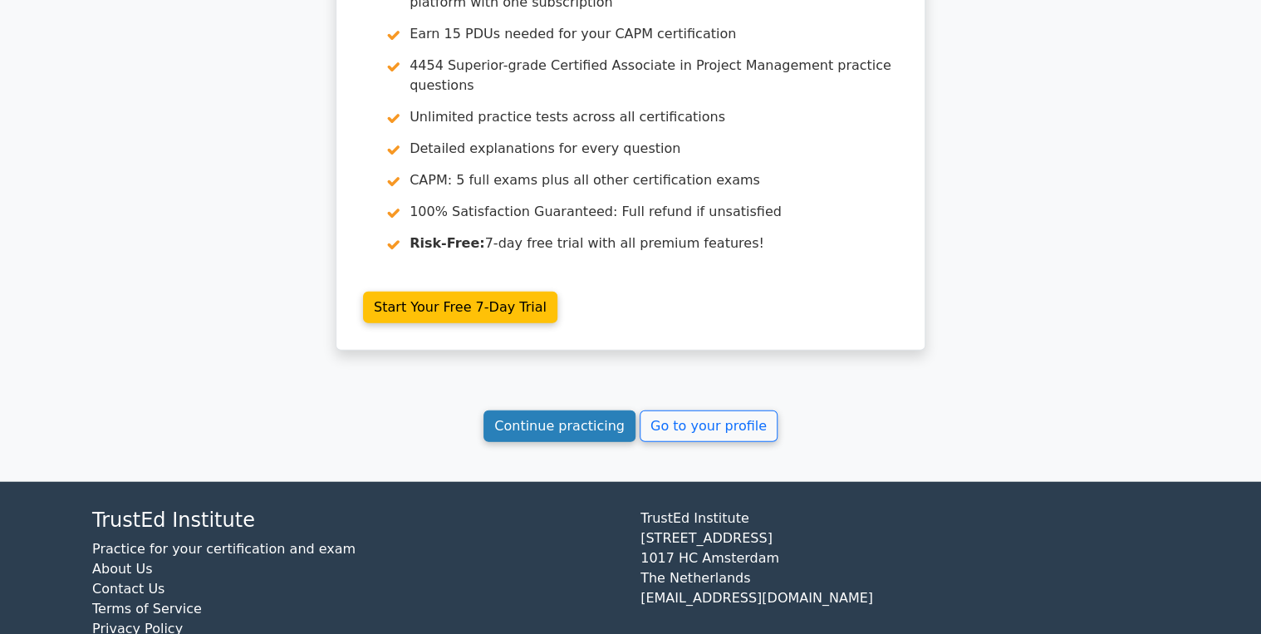
click at [579, 410] on link "Continue practicing" at bounding box center [559, 426] width 152 height 32
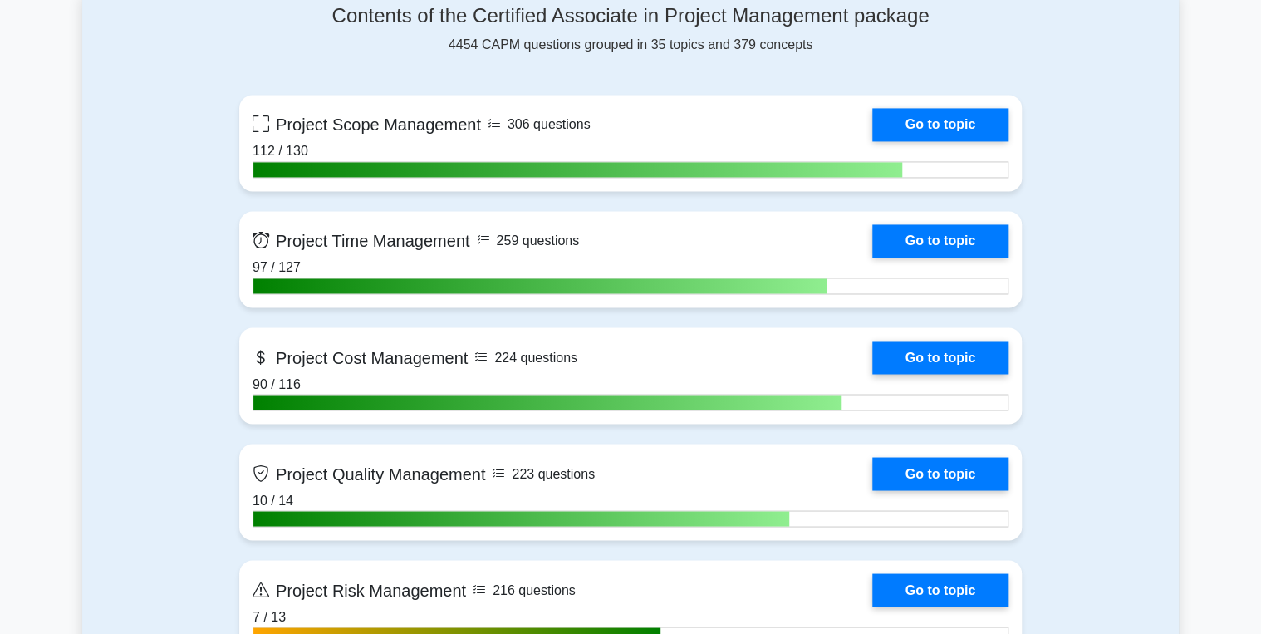
scroll to position [1263, 0]
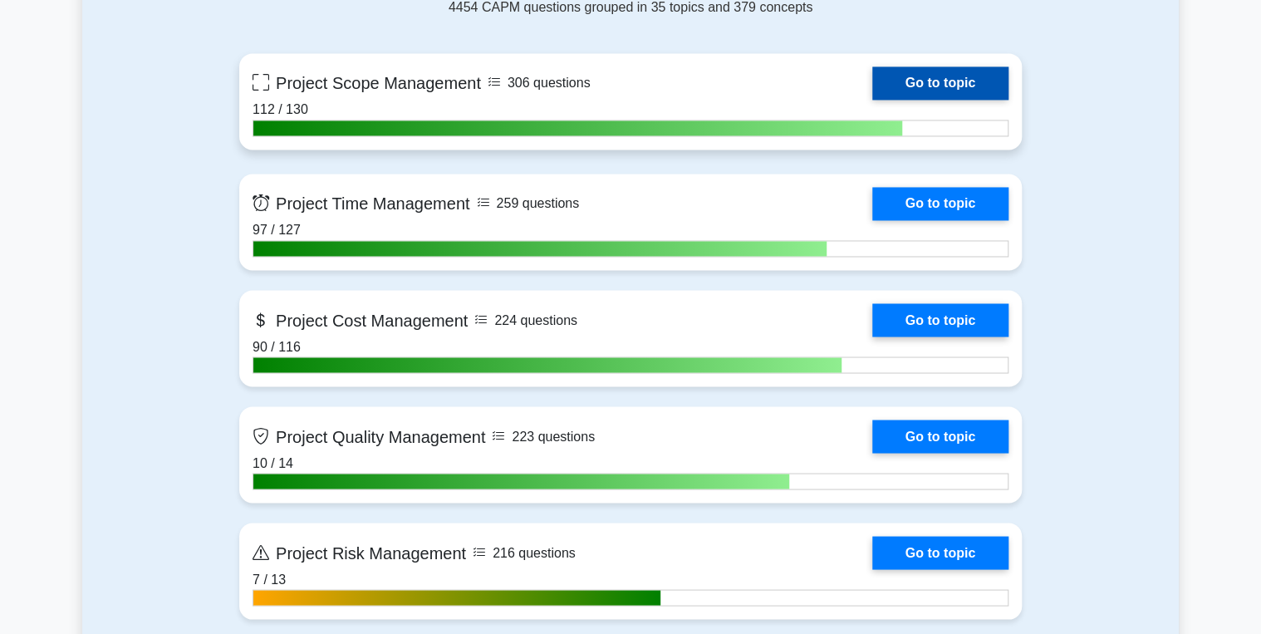
click at [954, 76] on link "Go to topic" at bounding box center [940, 82] width 136 height 33
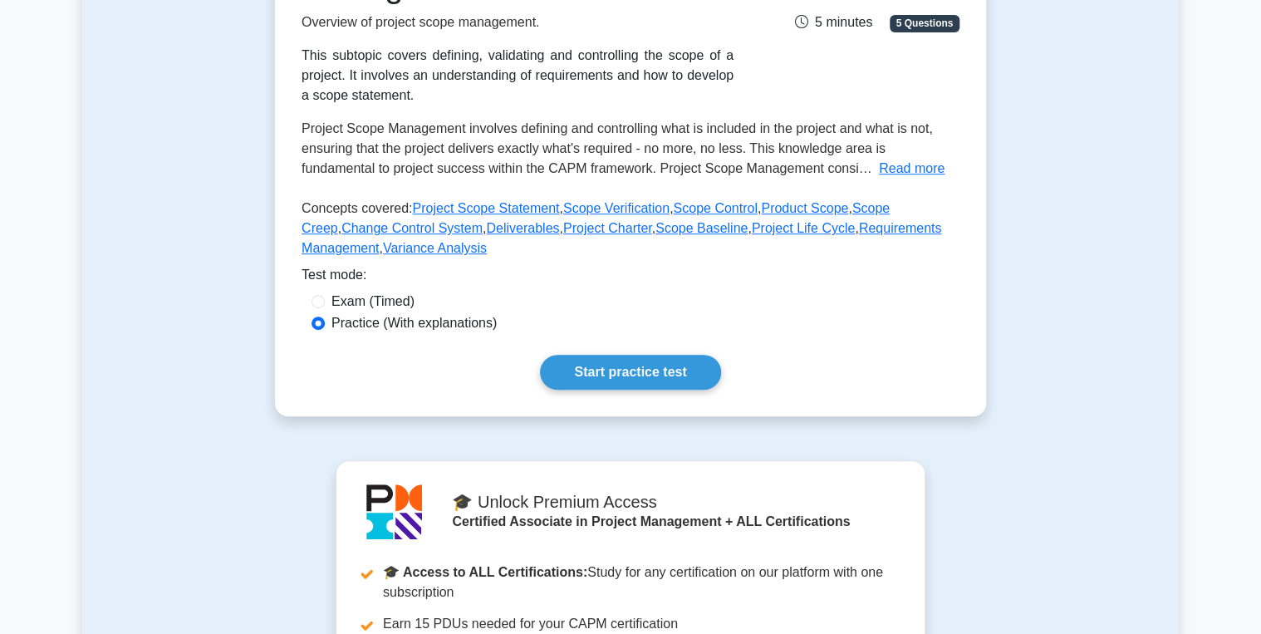
scroll to position [332, 0]
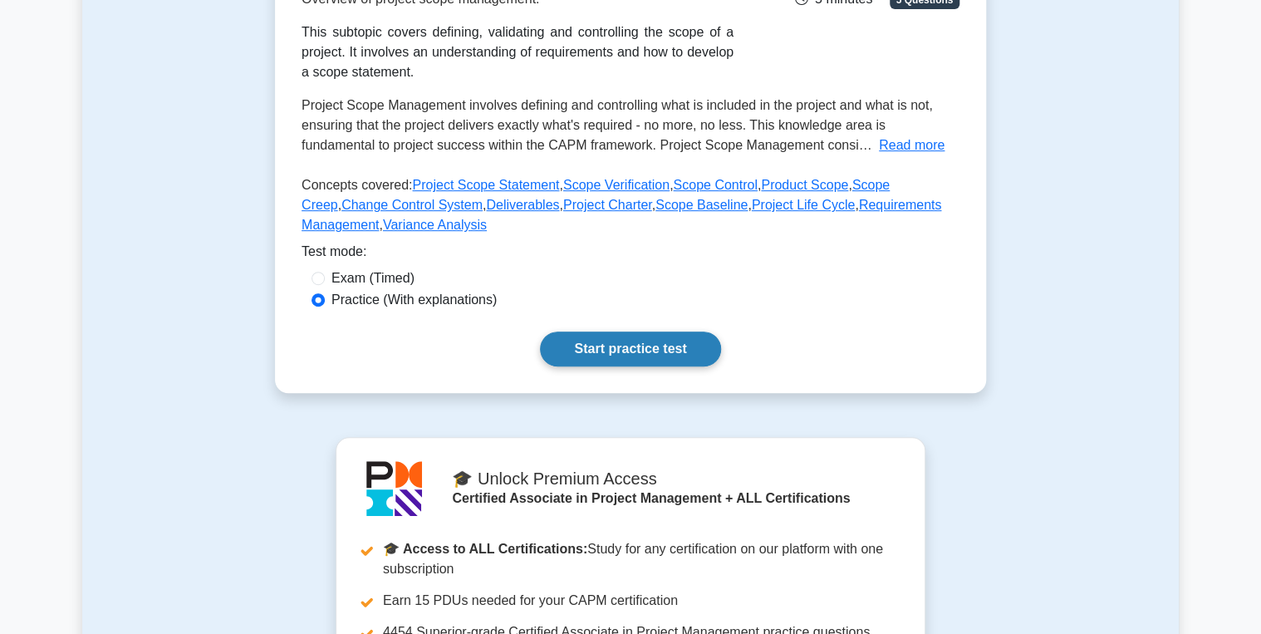
click at [598, 356] on link "Start practice test" at bounding box center [630, 348] width 180 height 35
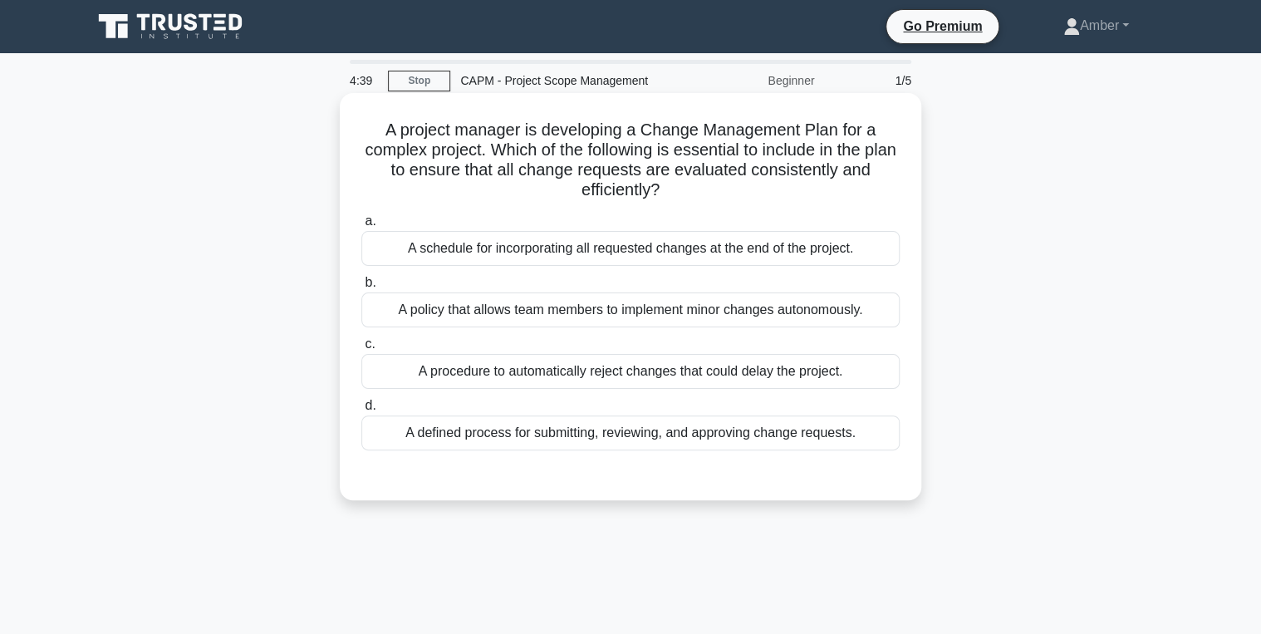
click at [596, 424] on div "A defined process for submitting, reviewing, and approving change requests." at bounding box center [630, 432] width 538 height 35
click at [361, 411] on input "d. A defined process for submitting, reviewing, and approving change requests." at bounding box center [361, 405] width 0 height 11
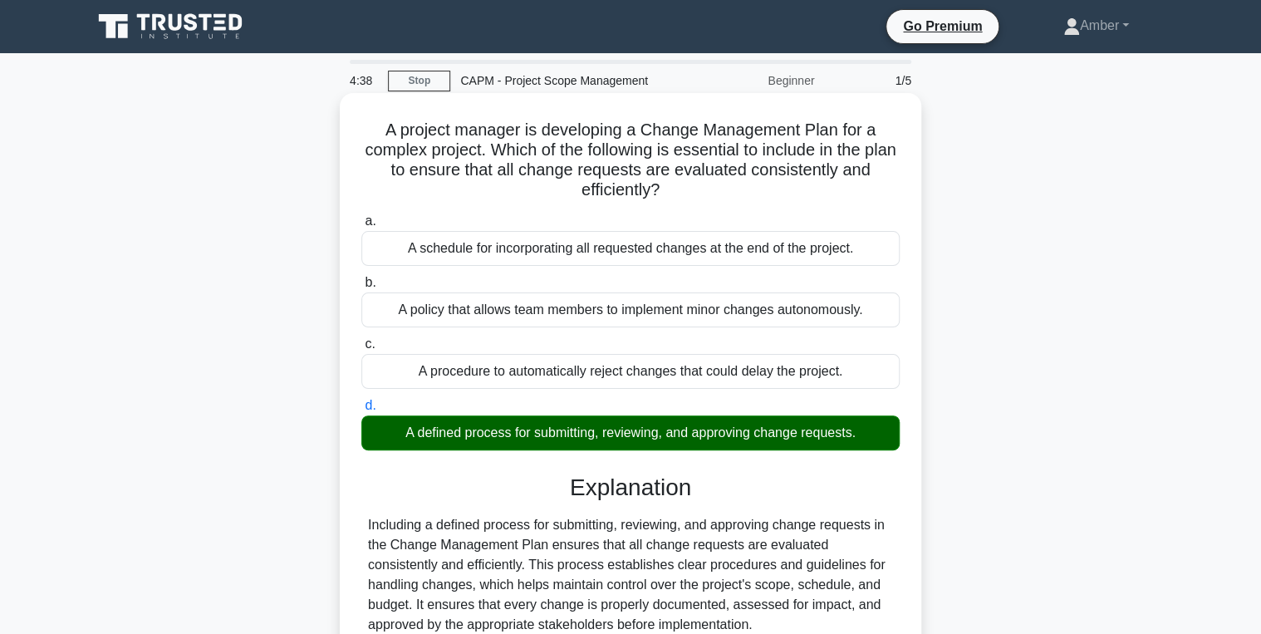
scroll to position [329, 0]
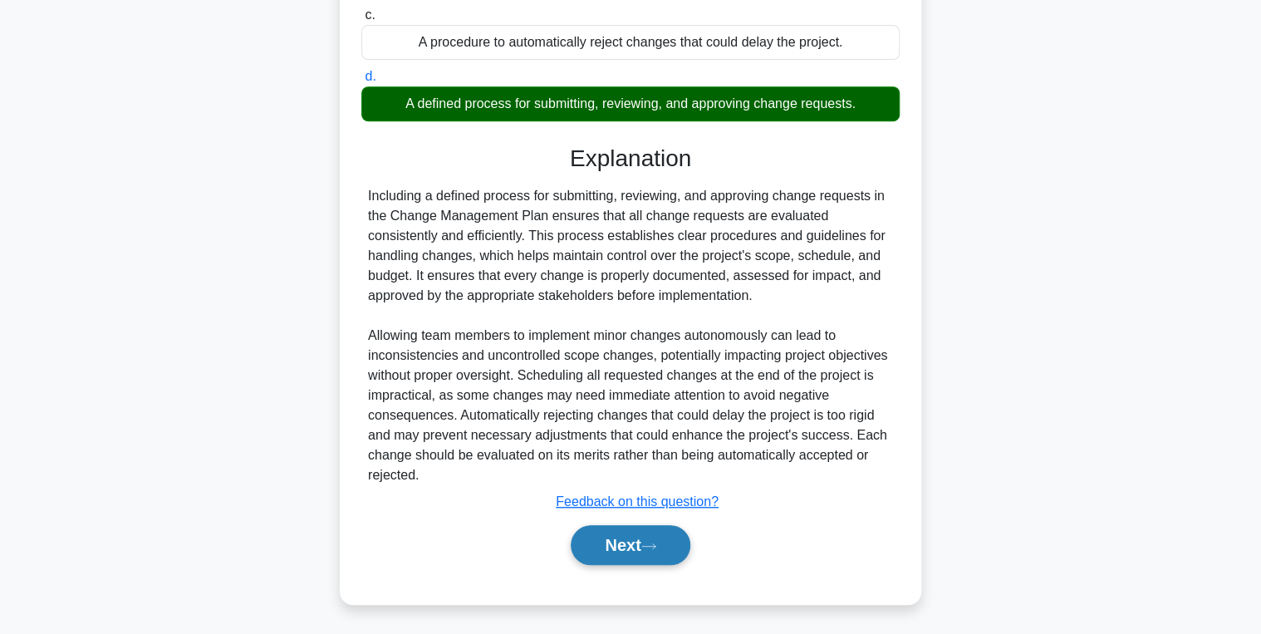
click at [625, 532] on button "Next" at bounding box center [630, 545] width 119 height 40
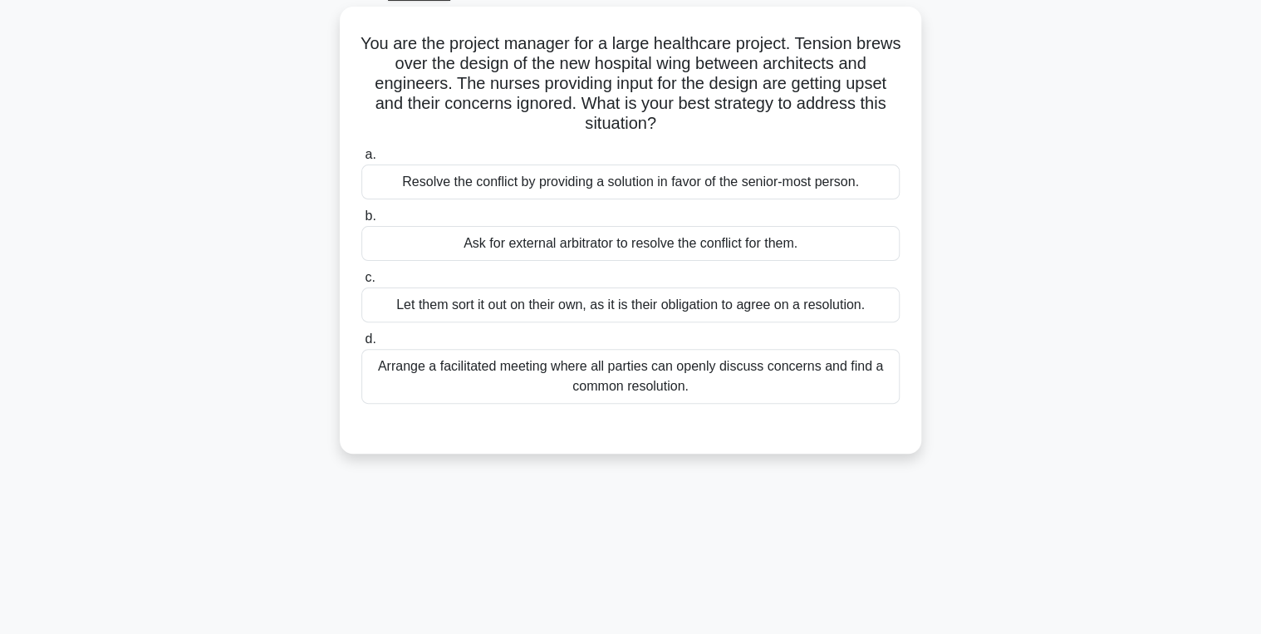
scroll to position [0, 0]
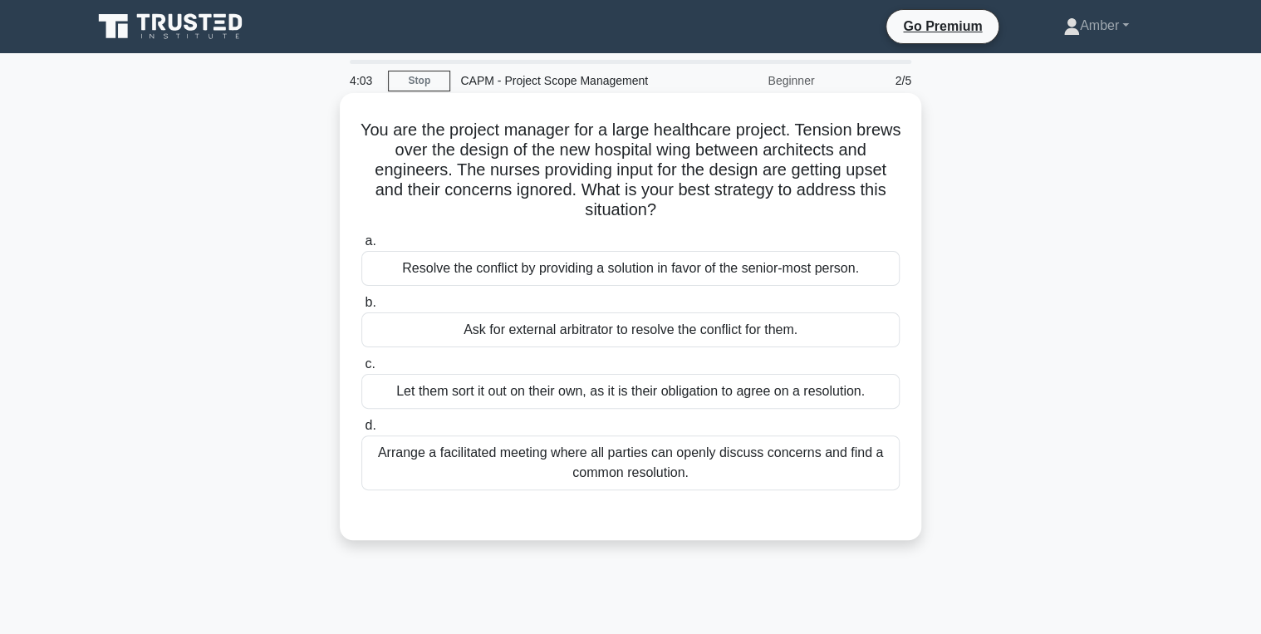
click at [631, 471] on div "Arrange a facilitated meeting where all parties can openly discuss concerns and…" at bounding box center [630, 462] width 538 height 55
click at [361, 431] on input "d. Arrange a facilitated meeting where all parties can openly discuss concerns …" at bounding box center [361, 425] width 0 height 11
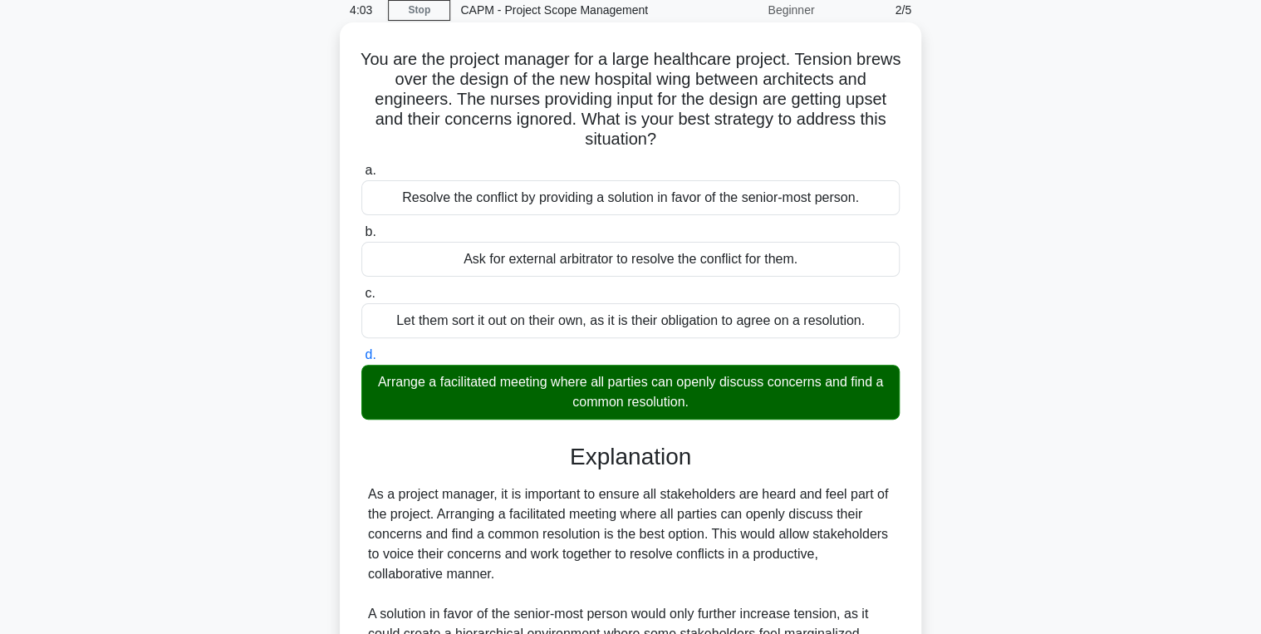
scroll to position [309, 0]
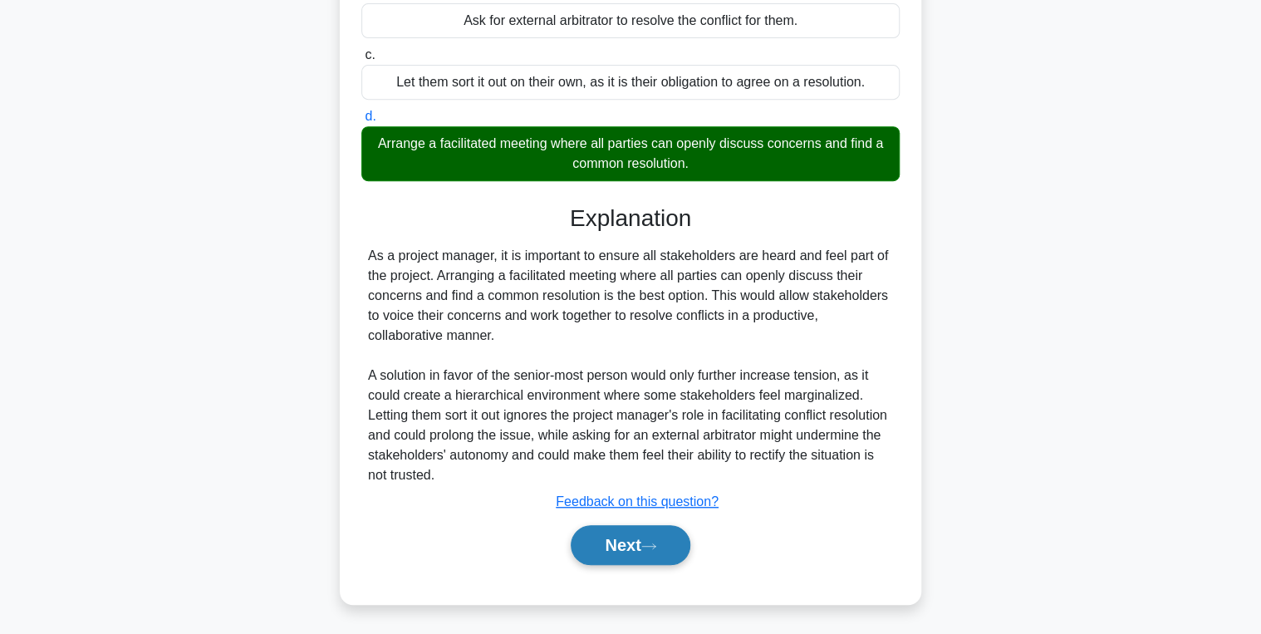
click at [621, 540] on button "Next" at bounding box center [630, 545] width 119 height 40
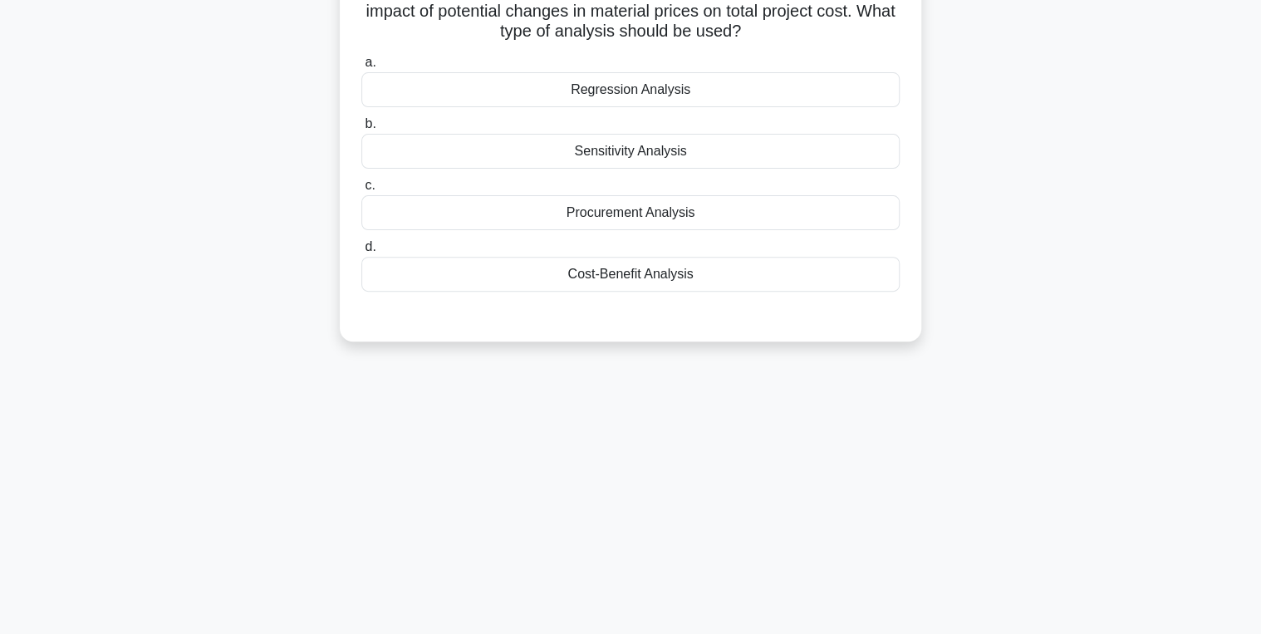
scroll to position [0, 0]
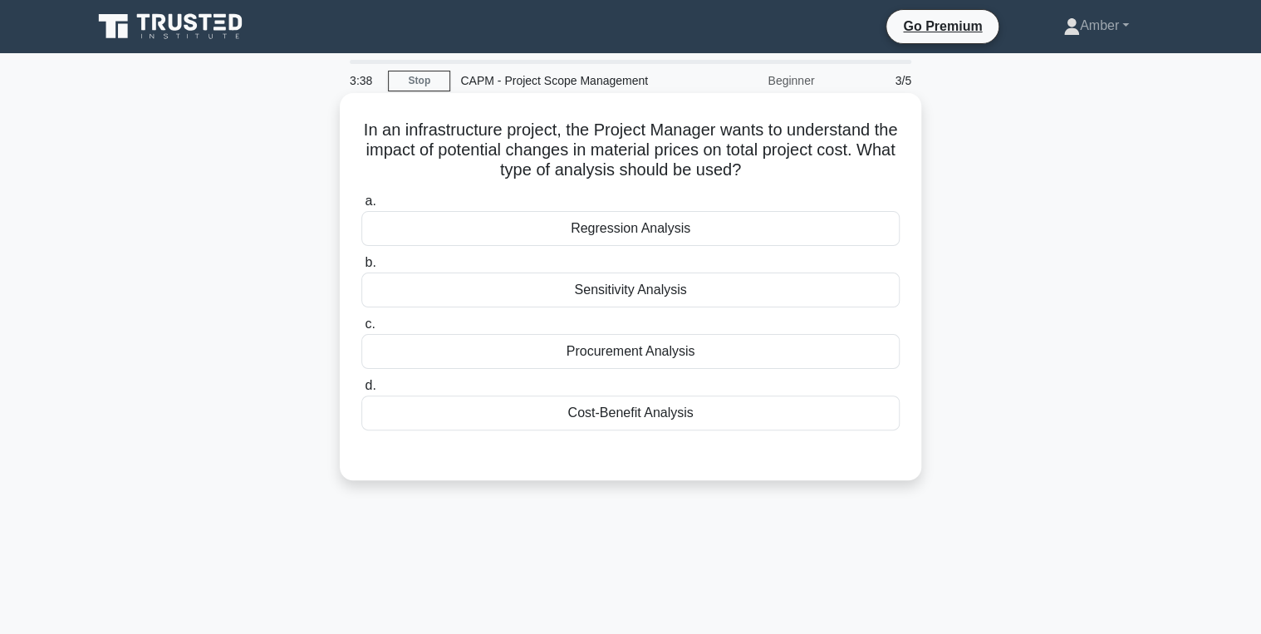
click at [634, 331] on label "c. Procurement Analysis" at bounding box center [630, 341] width 538 height 55
click at [361, 330] on input "c. Procurement Analysis" at bounding box center [361, 324] width 0 height 11
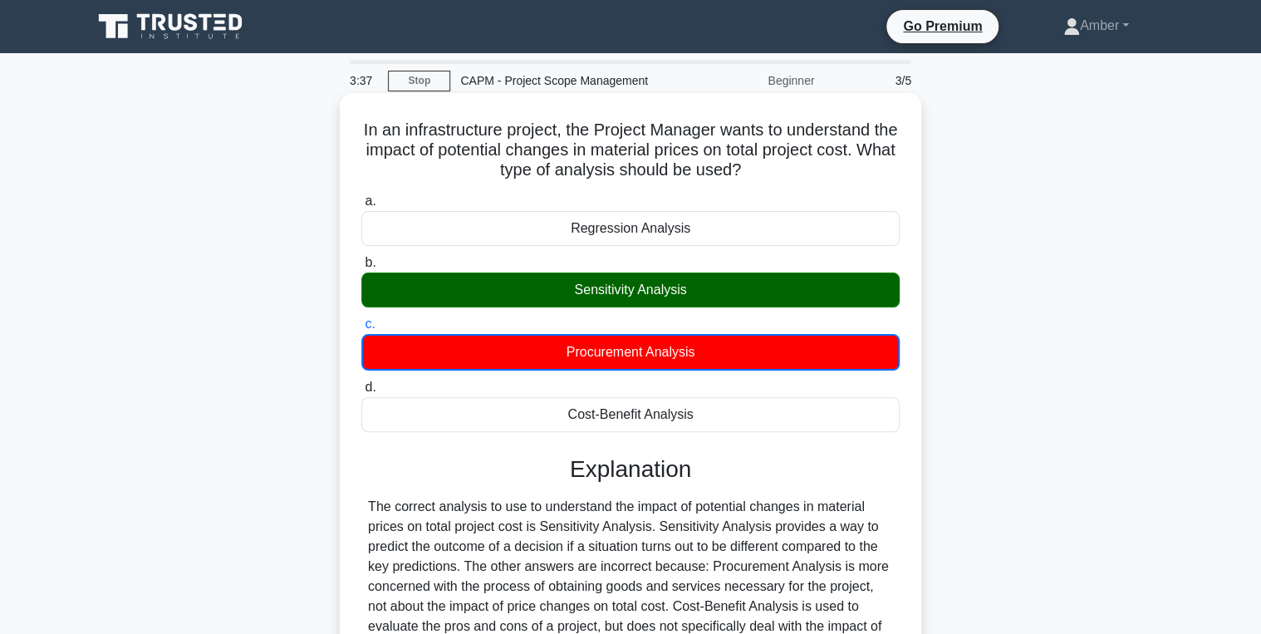
scroll to position [263, 0]
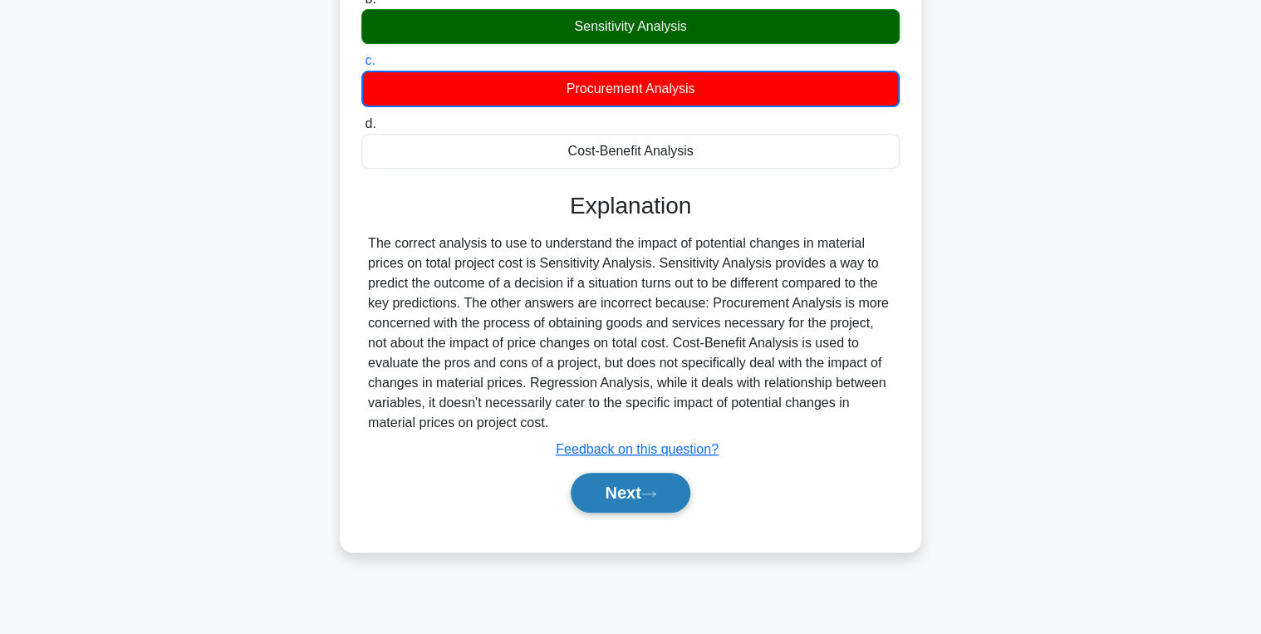
click at [633, 484] on button "Next" at bounding box center [630, 493] width 119 height 40
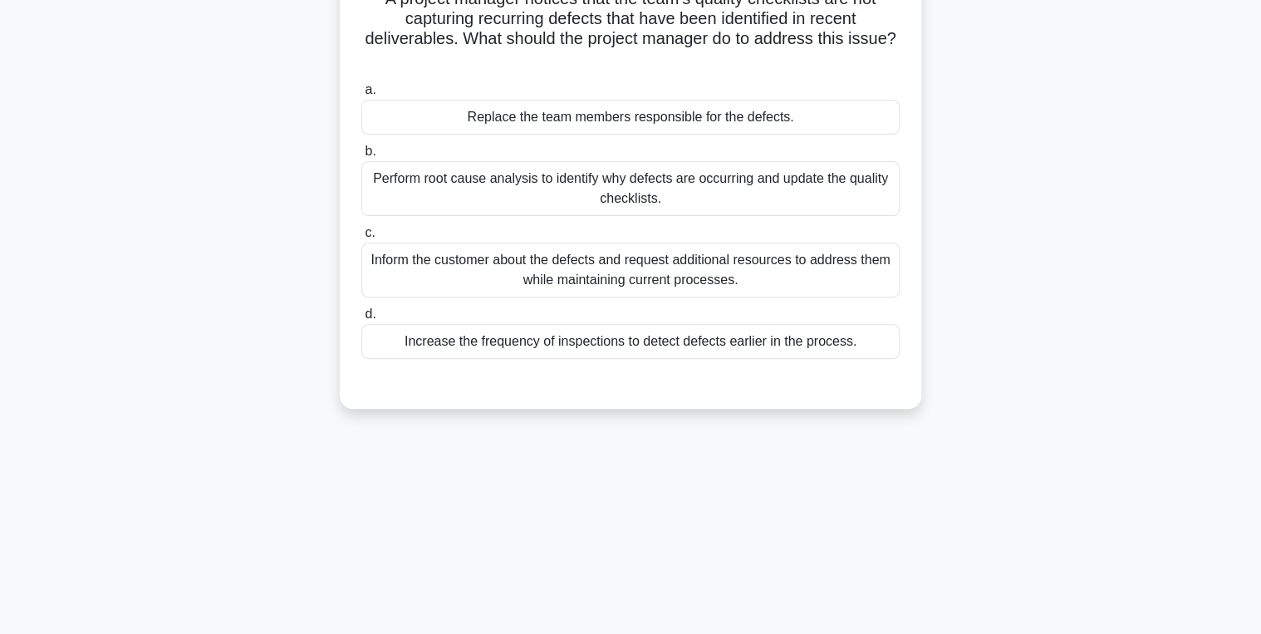
scroll to position [0, 0]
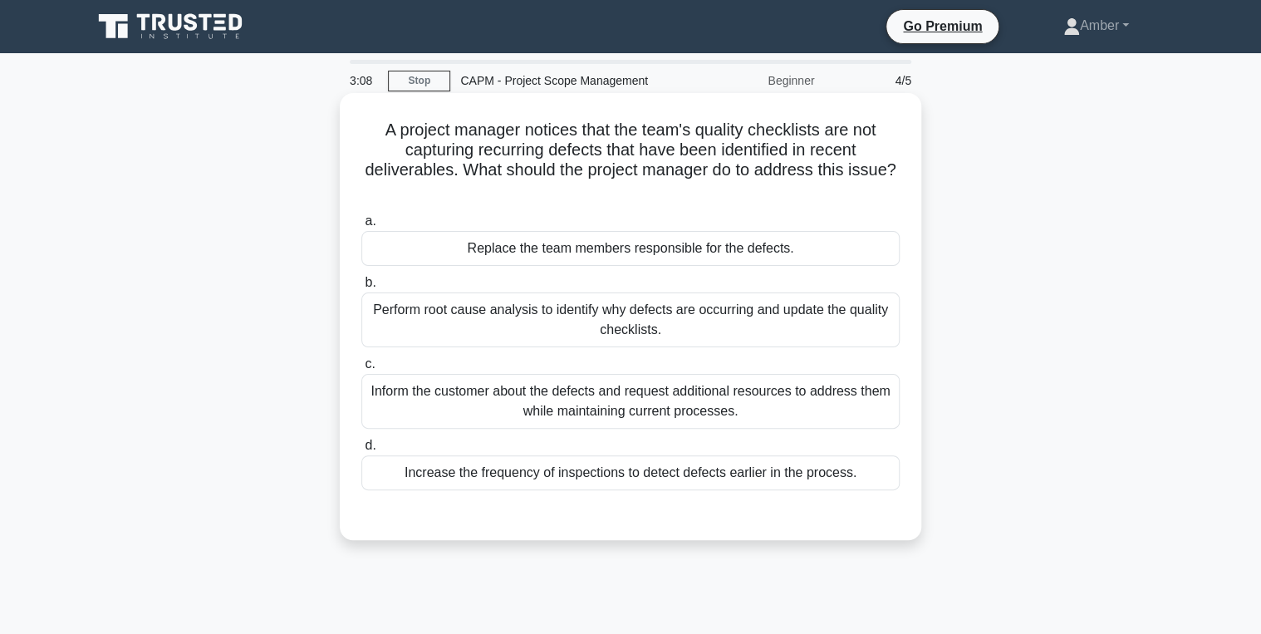
click at [631, 322] on div "Perform root cause analysis to identify why defects are occurring and update th…" at bounding box center [630, 319] width 538 height 55
click at [361, 288] on input "b. Perform root cause analysis to identify why defects are occurring and update…" at bounding box center [361, 282] width 0 height 11
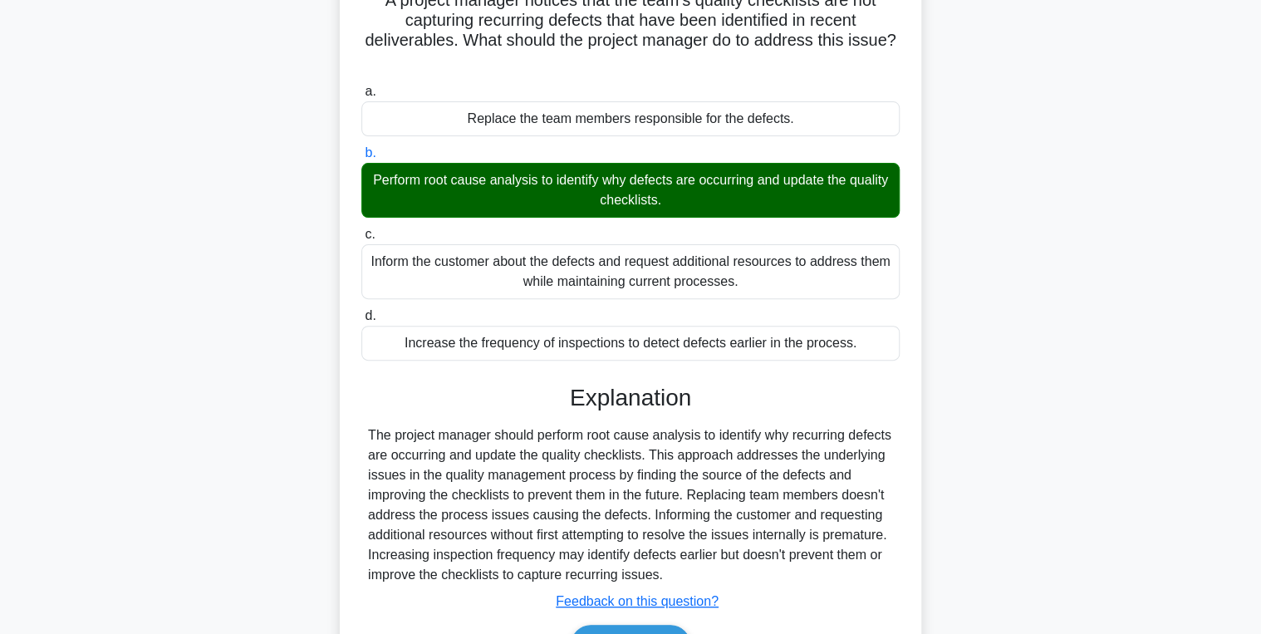
scroll to position [263, 0]
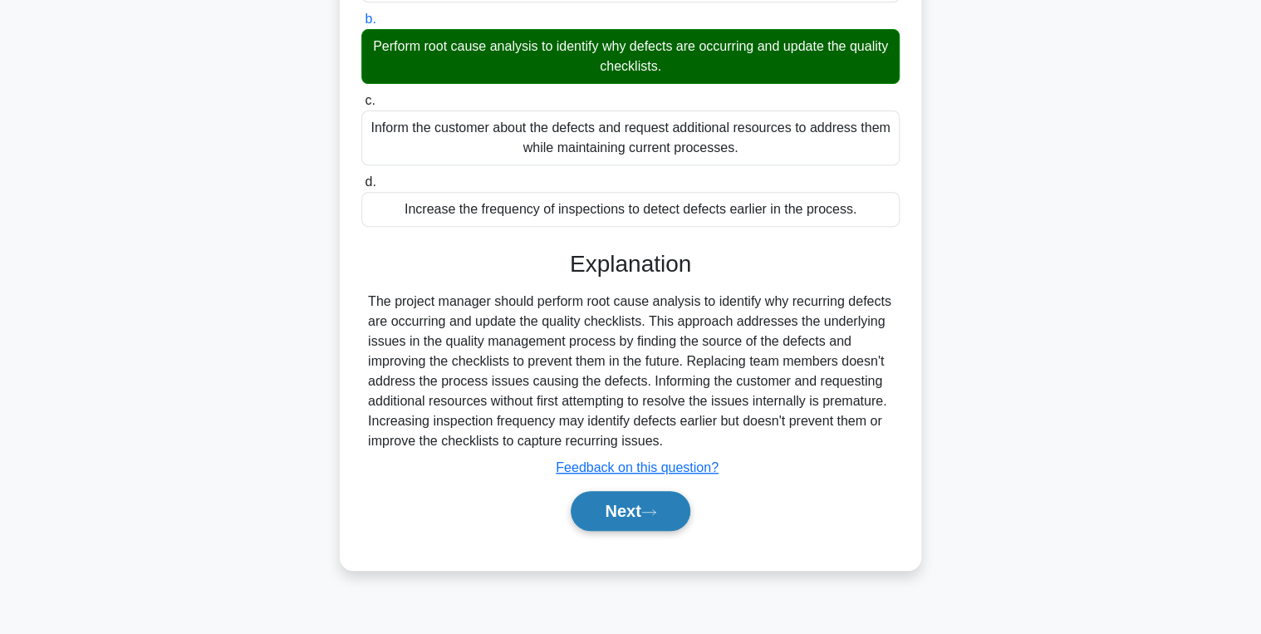
click at [618, 525] on button "Next" at bounding box center [630, 511] width 119 height 40
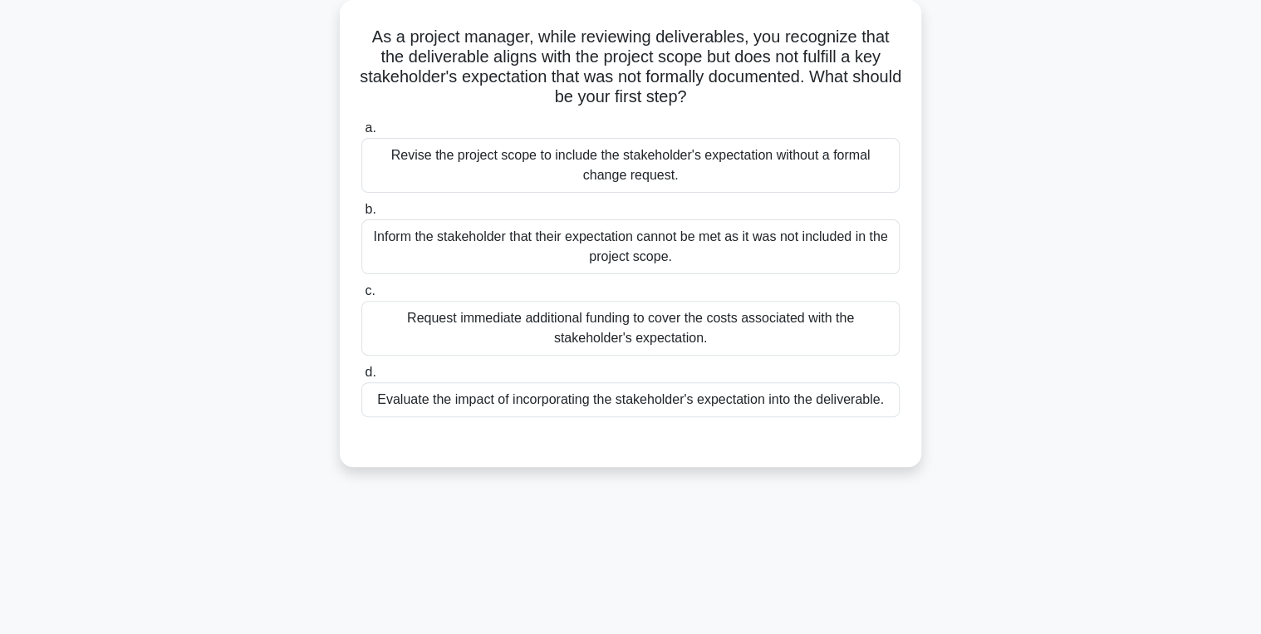
scroll to position [0, 0]
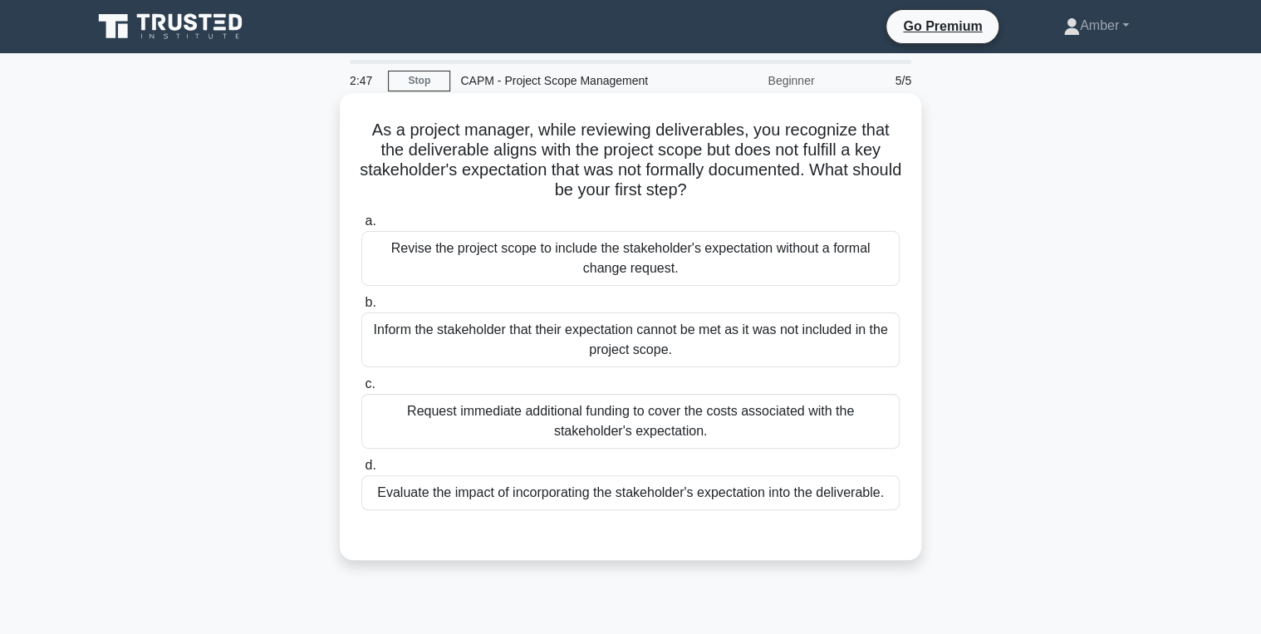
drag, startPoint x: 753, startPoint y: 493, endPoint x: 743, endPoint y: 494, distance: 10.1
click at [748, 493] on div "Evaluate the impact of incorporating the stakeholder's expectation into the del…" at bounding box center [630, 492] width 538 height 35
click at [361, 471] on input "d. Evaluate the impact of incorporating the stakeholder's expectation into the …" at bounding box center [361, 465] width 0 height 11
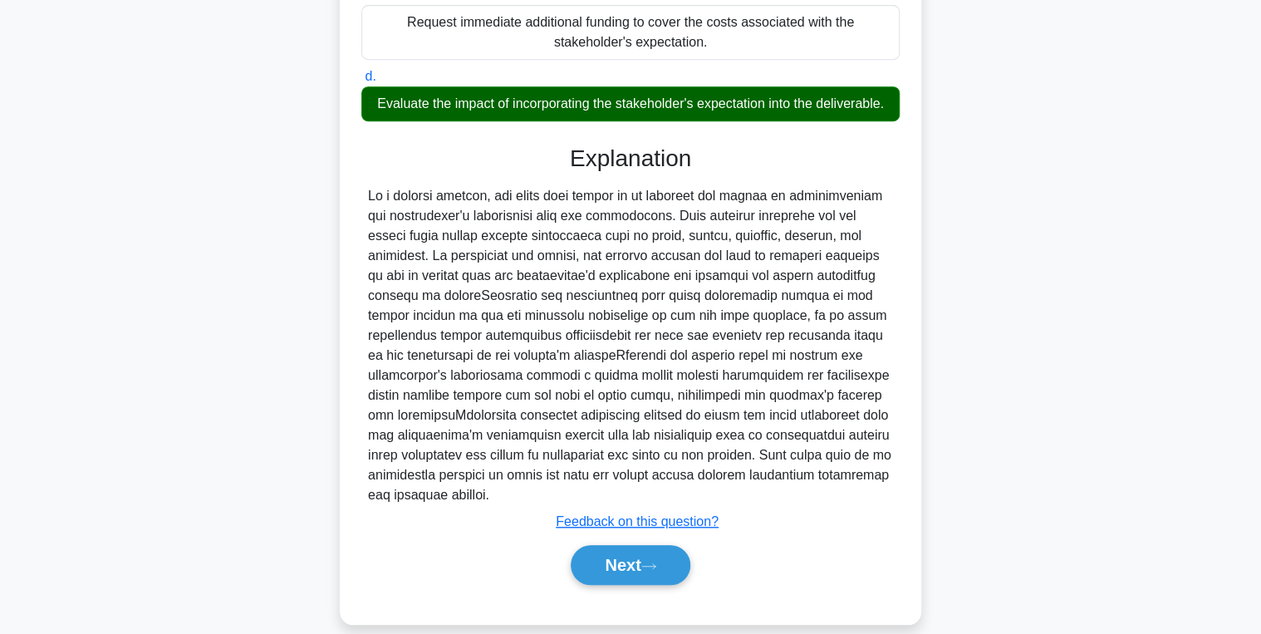
scroll to position [429, 0]
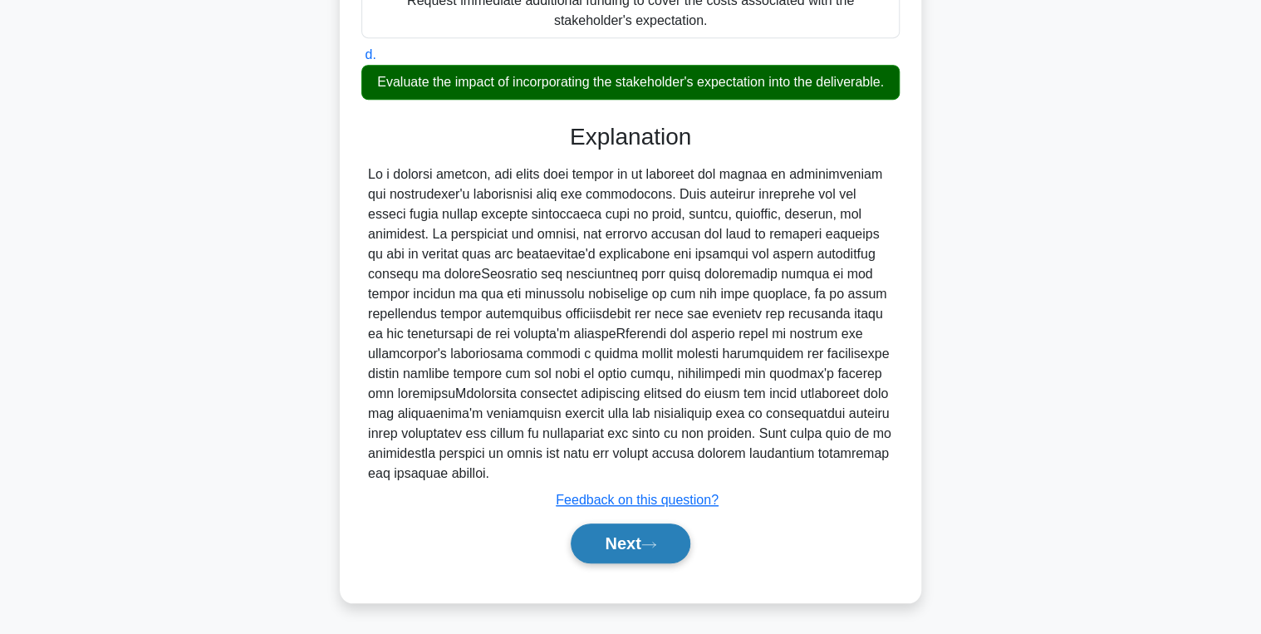
click at [635, 544] on button "Next" at bounding box center [630, 543] width 119 height 40
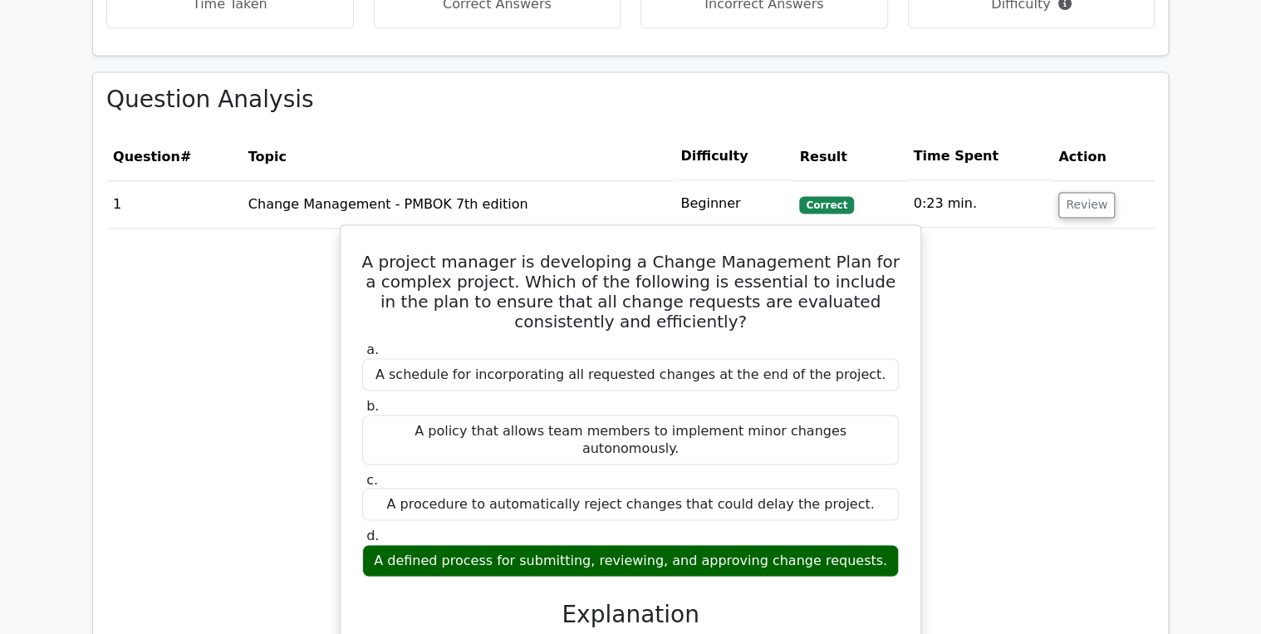
scroll to position [1329, 0]
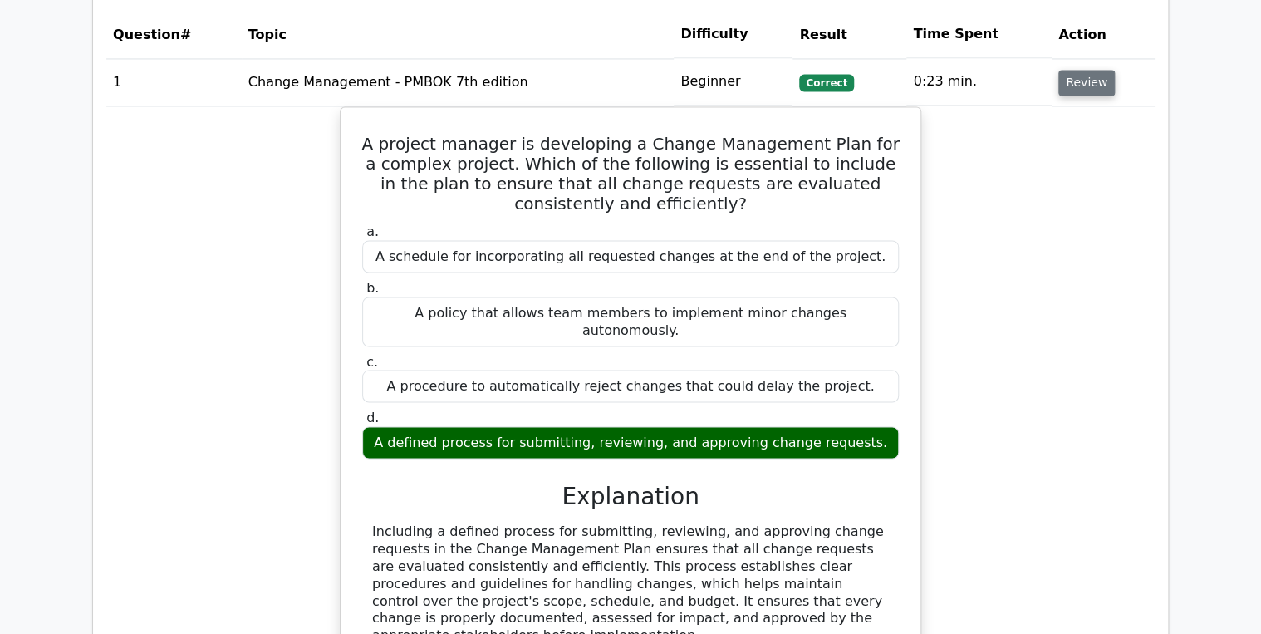
click at [1093, 70] on button "Review" at bounding box center [1086, 83] width 56 height 26
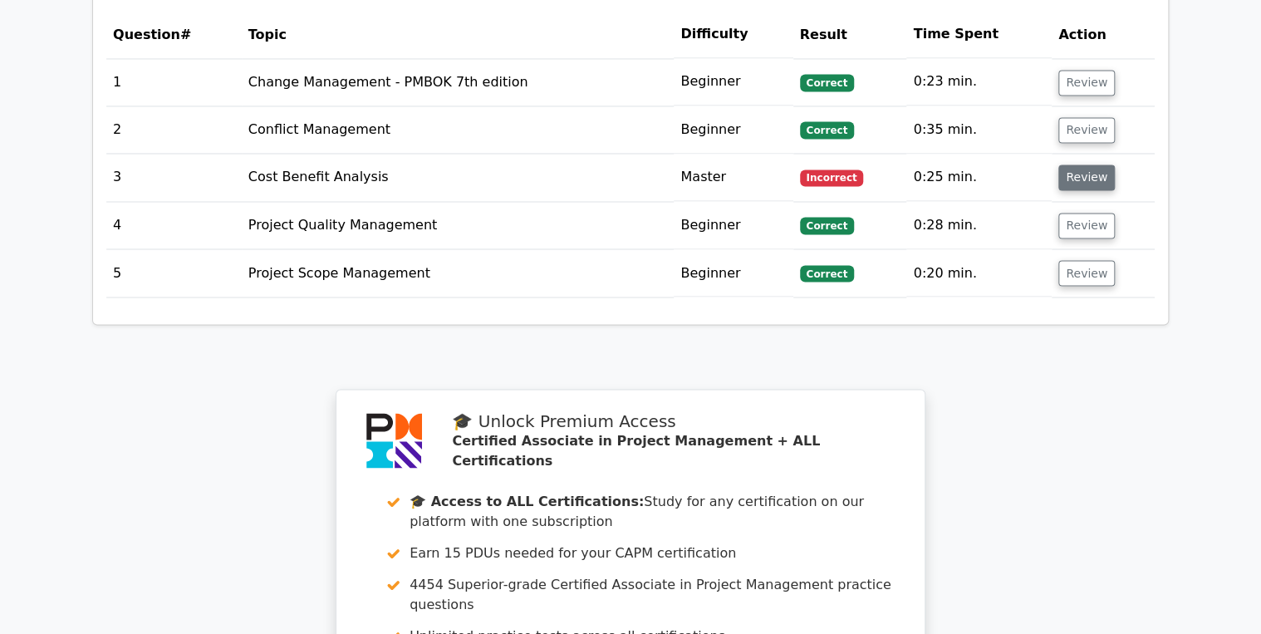
click at [1072, 164] on button "Review" at bounding box center [1086, 177] width 56 height 26
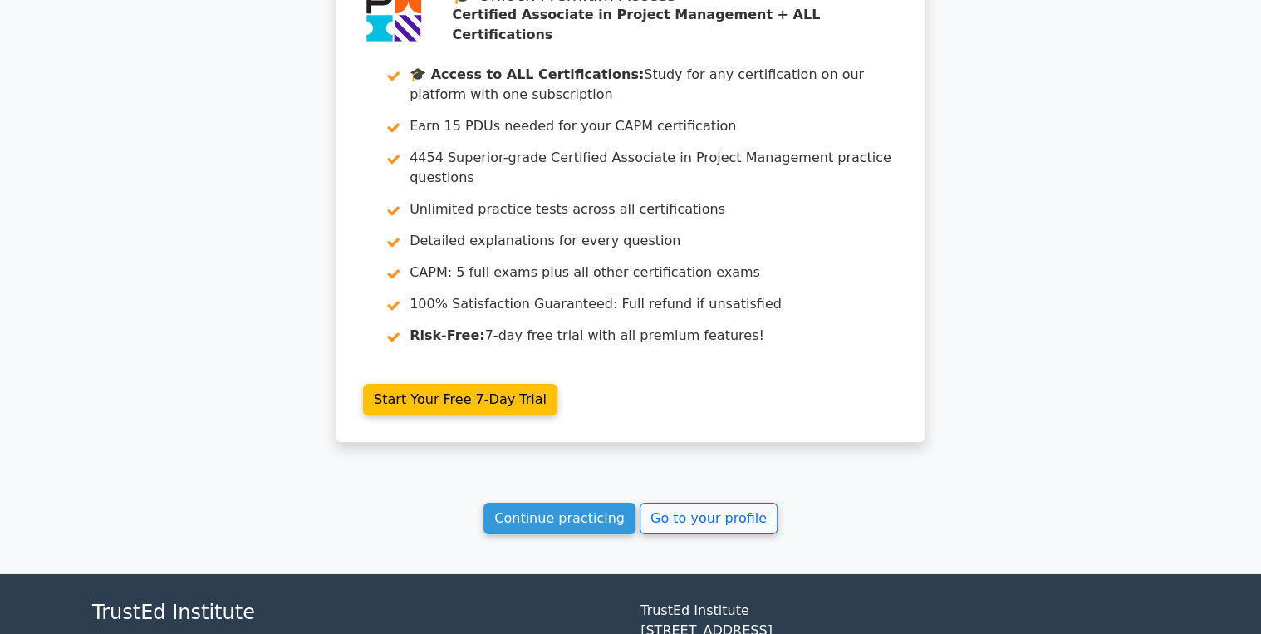
scroll to position [2525, 0]
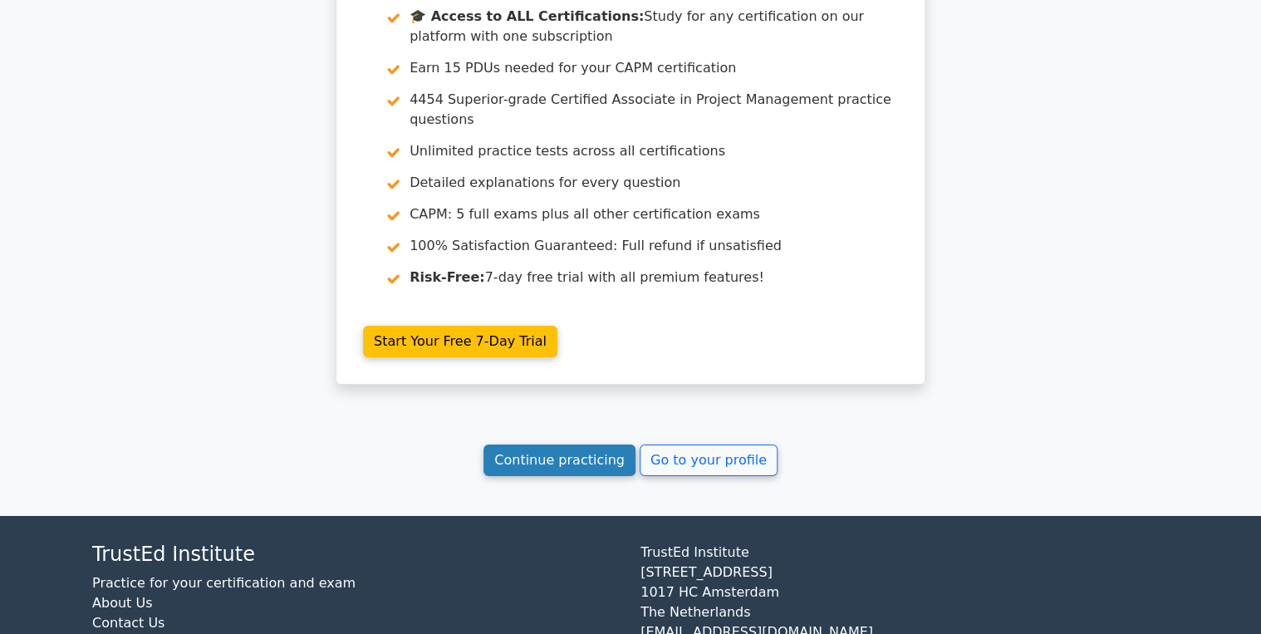
click at [553, 444] on link "Continue practicing" at bounding box center [559, 460] width 152 height 32
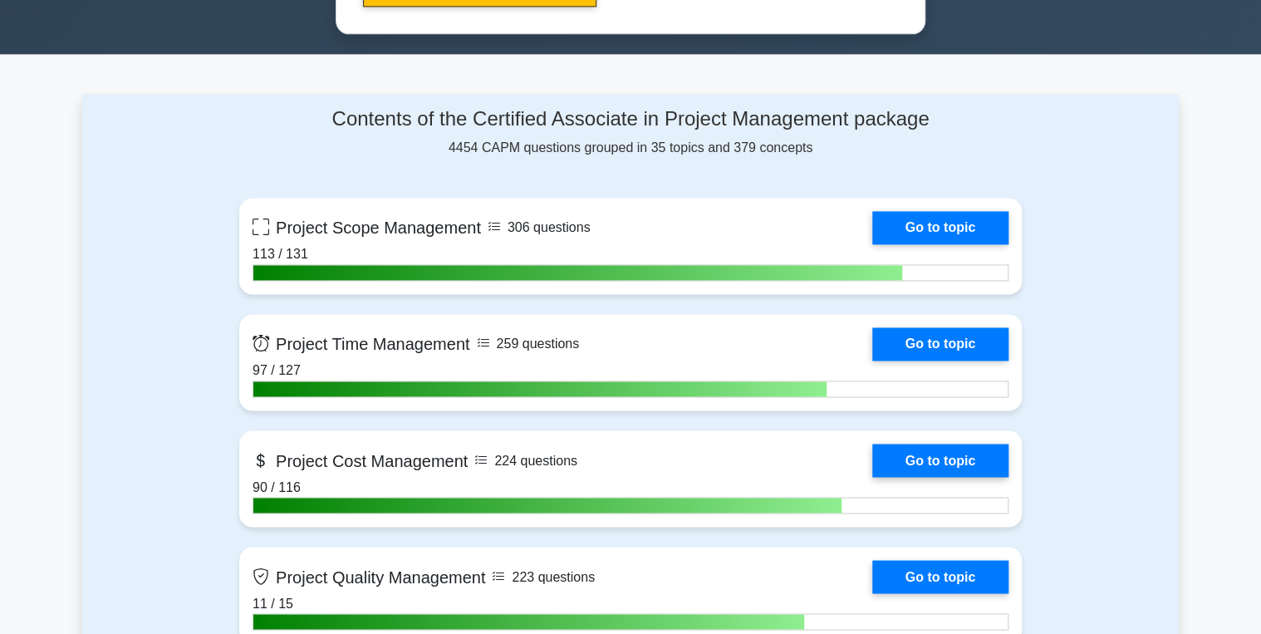
scroll to position [1130, 0]
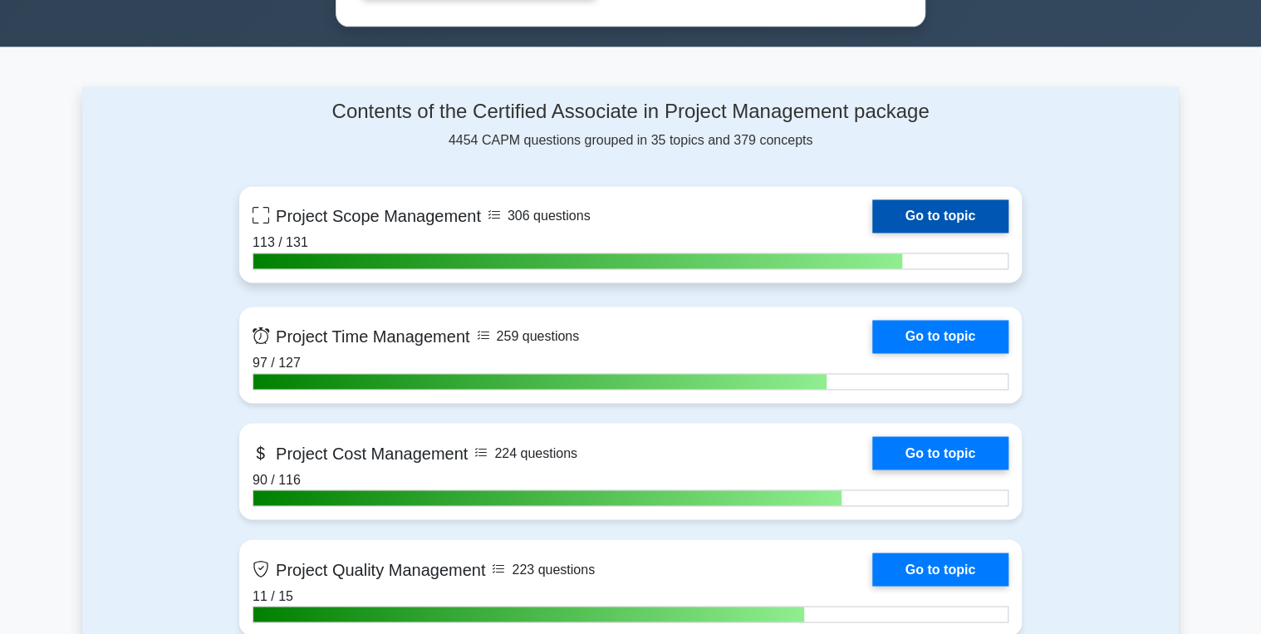
click at [954, 206] on link "Go to topic" at bounding box center [940, 215] width 136 height 33
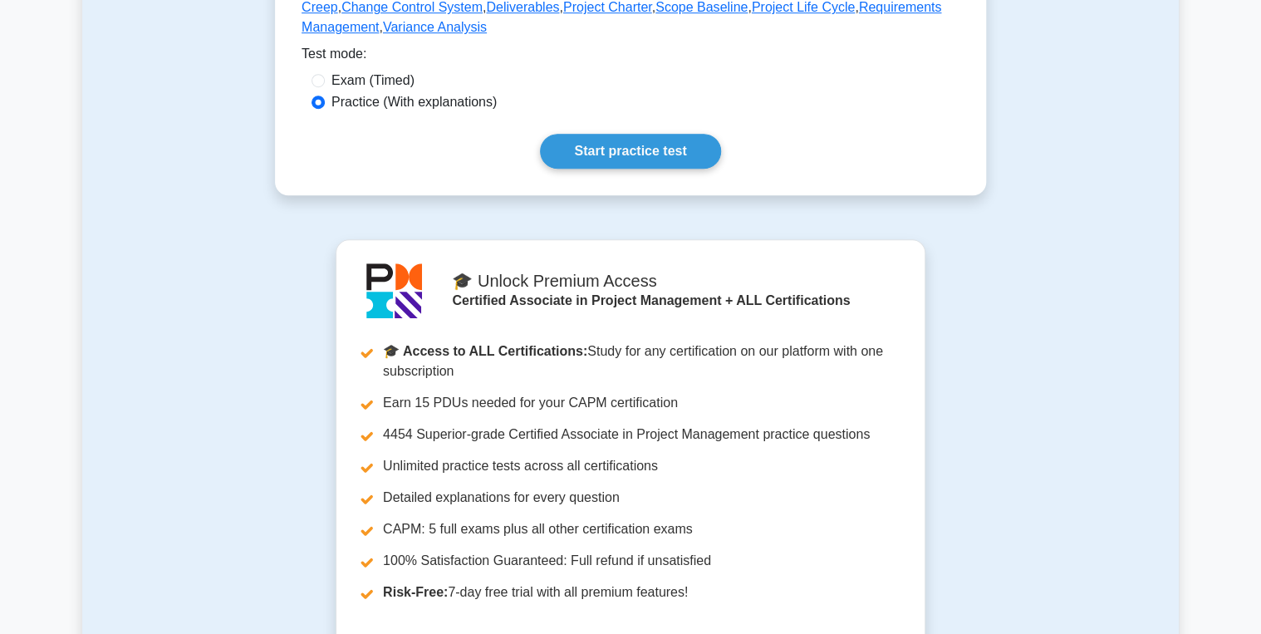
scroll to position [532, 0]
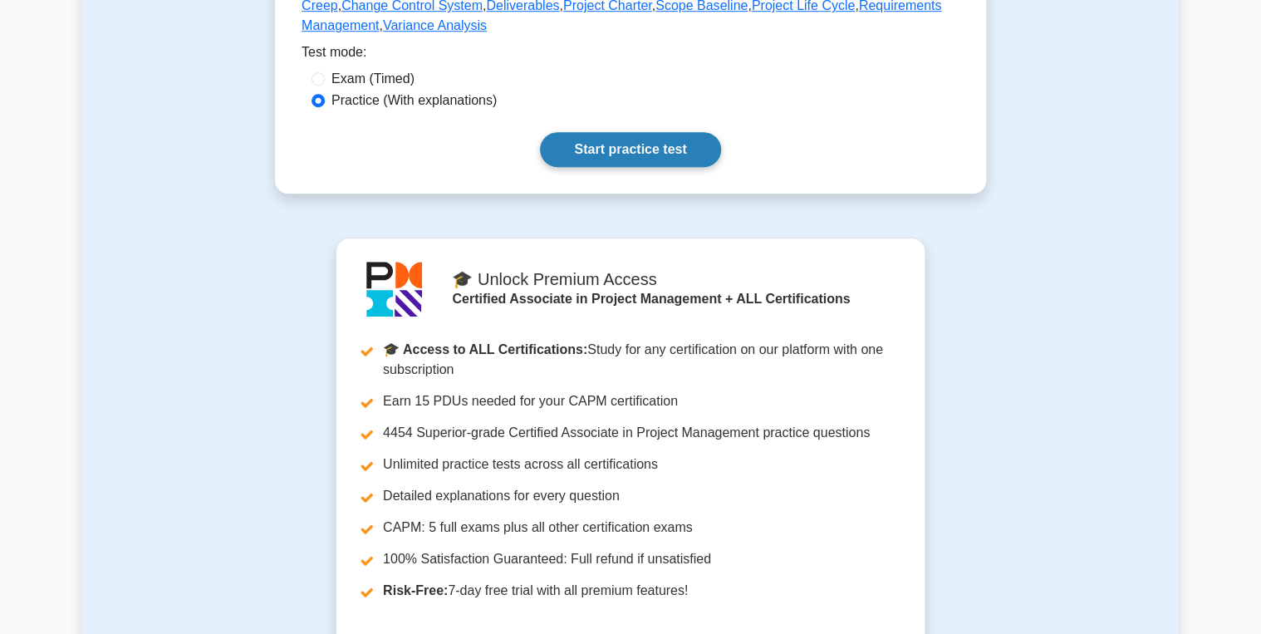
click at [587, 150] on link "Start practice test" at bounding box center [630, 149] width 180 height 35
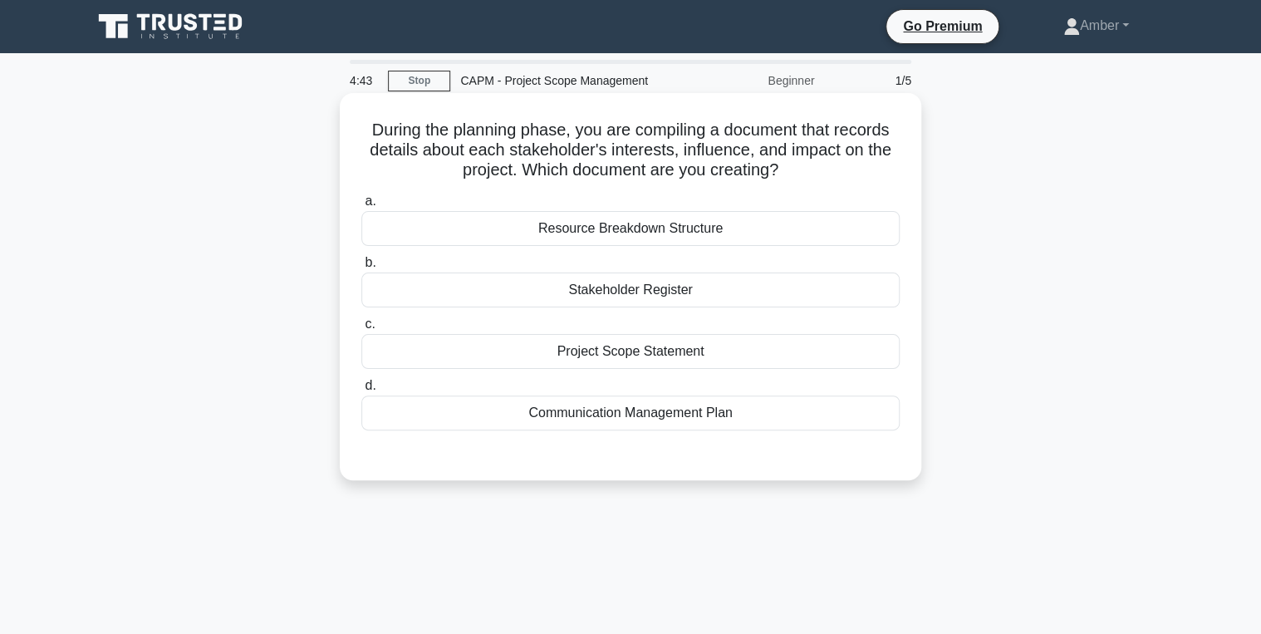
click at [665, 299] on div "Stakeholder Register" at bounding box center [630, 289] width 538 height 35
click at [361, 268] on input "b. Stakeholder Register" at bounding box center [361, 263] width 0 height 11
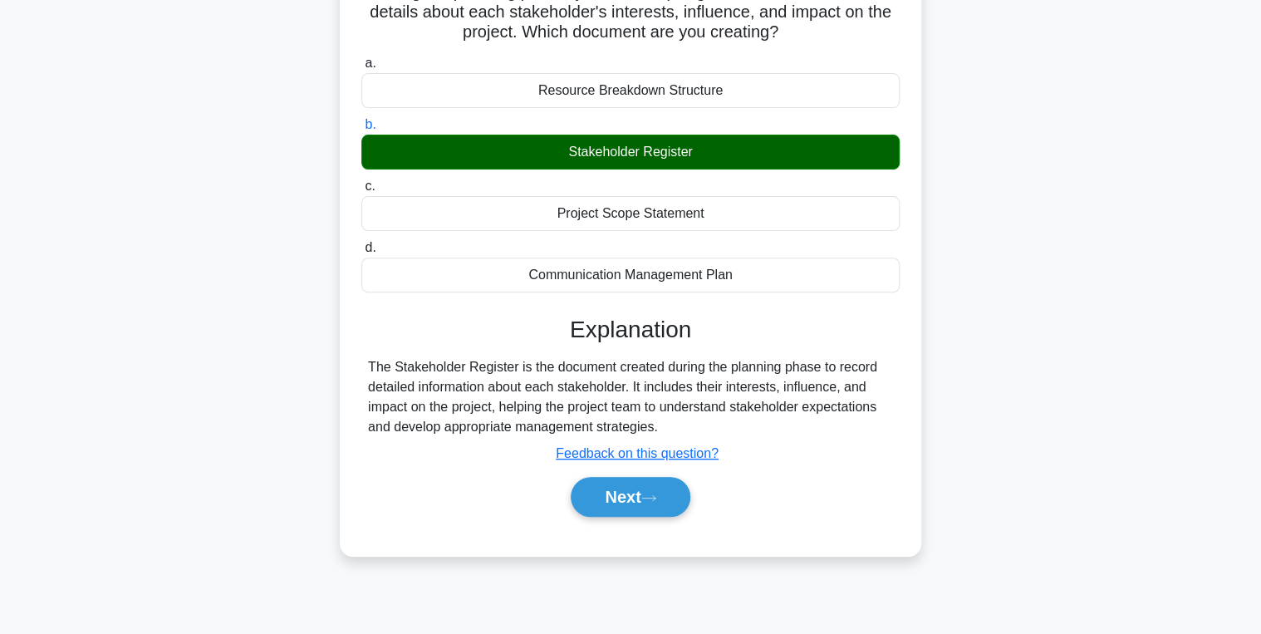
scroll to position [263, 0]
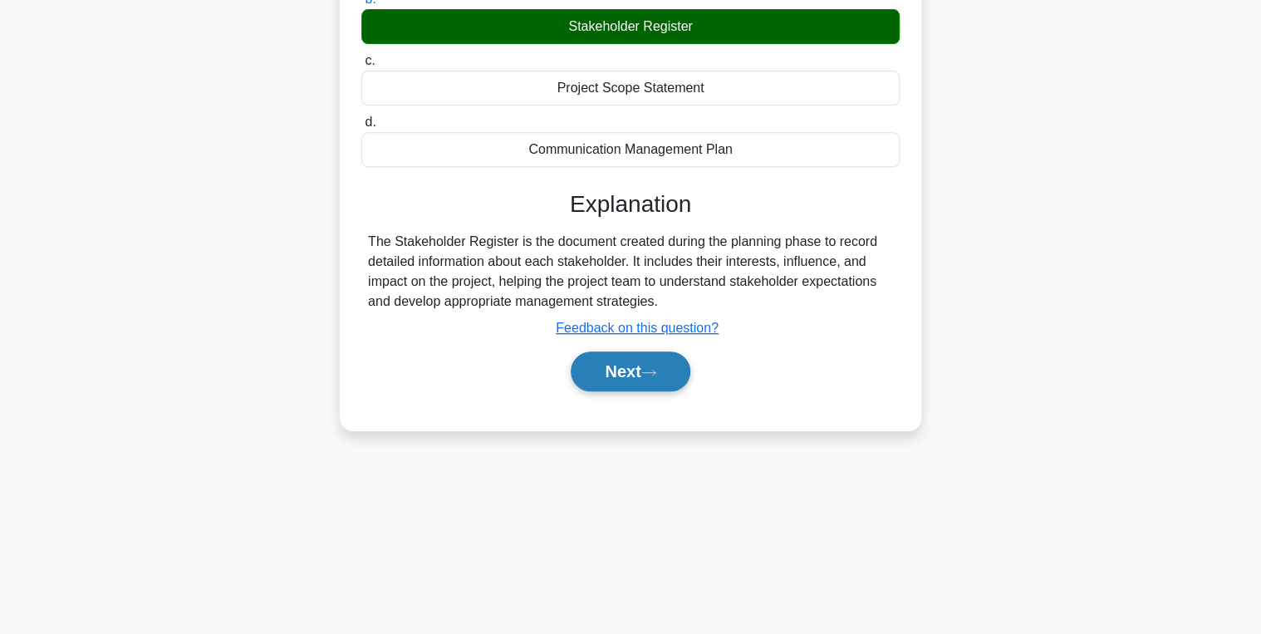
click at [598, 360] on button "Next" at bounding box center [630, 371] width 119 height 40
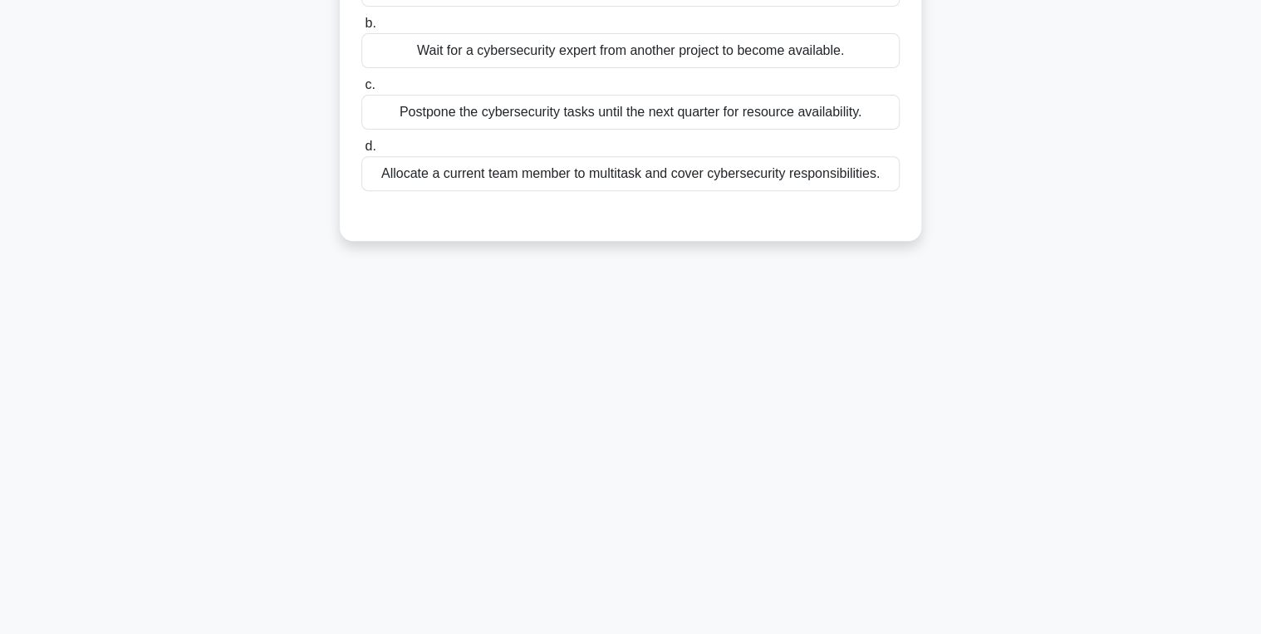
scroll to position [0, 0]
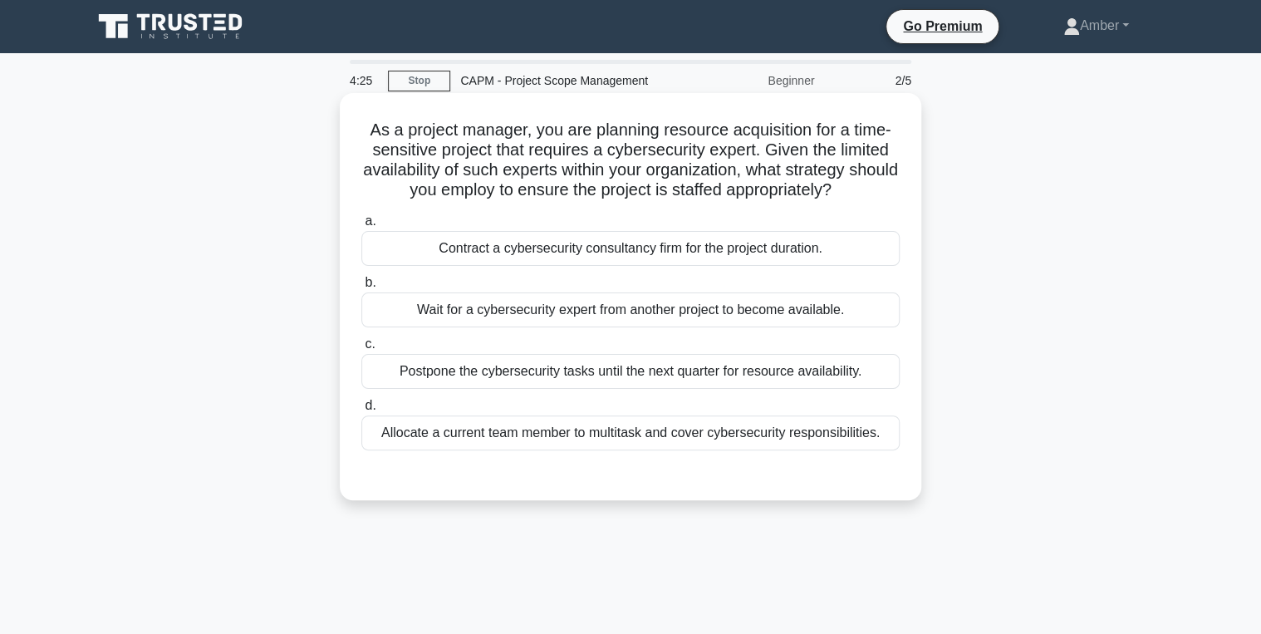
click at [582, 249] on div "Contract a cybersecurity consultancy firm for the project duration." at bounding box center [630, 248] width 538 height 35
click at [361, 227] on input "a. Contract a cybersecurity consultancy firm for the project duration." at bounding box center [361, 221] width 0 height 11
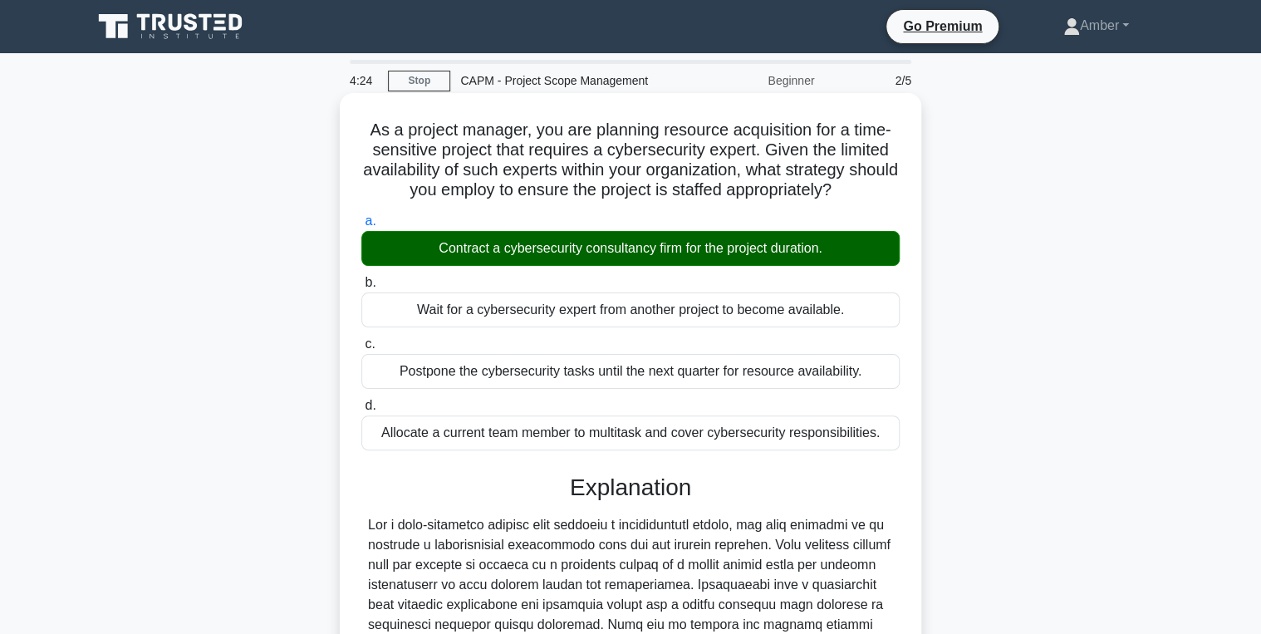
scroll to position [389, 0]
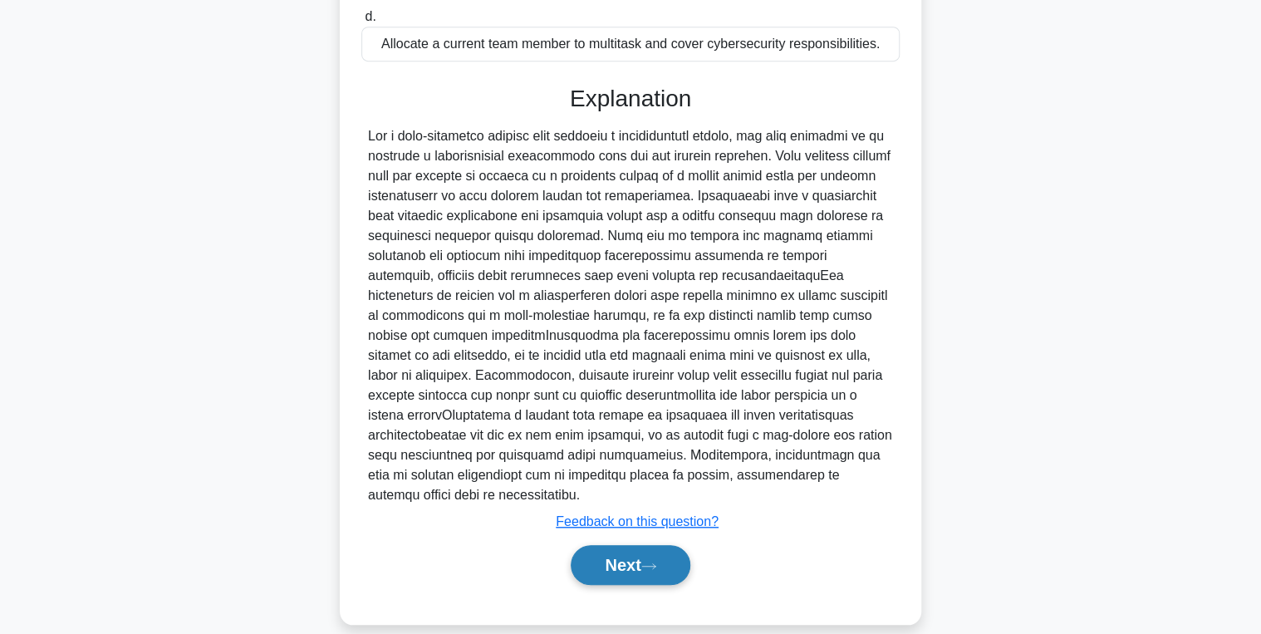
click at [649, 552] on button "Next" at bounding box center [630, 565] width 119 height 40
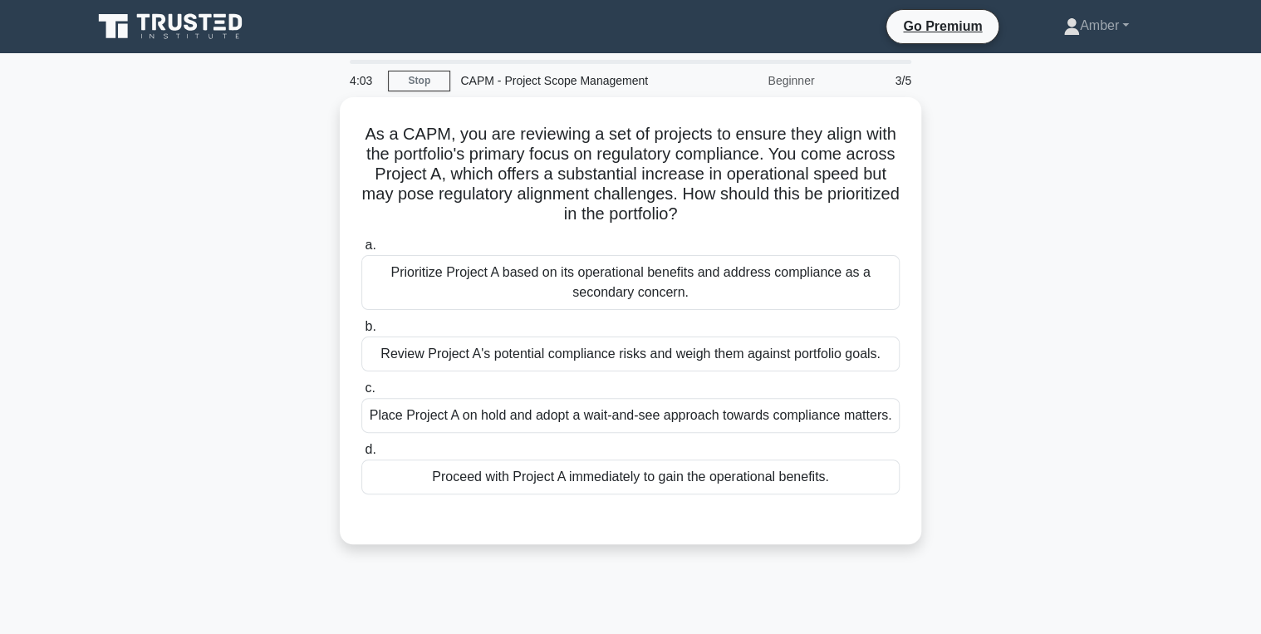
scroll to position [66, 0]
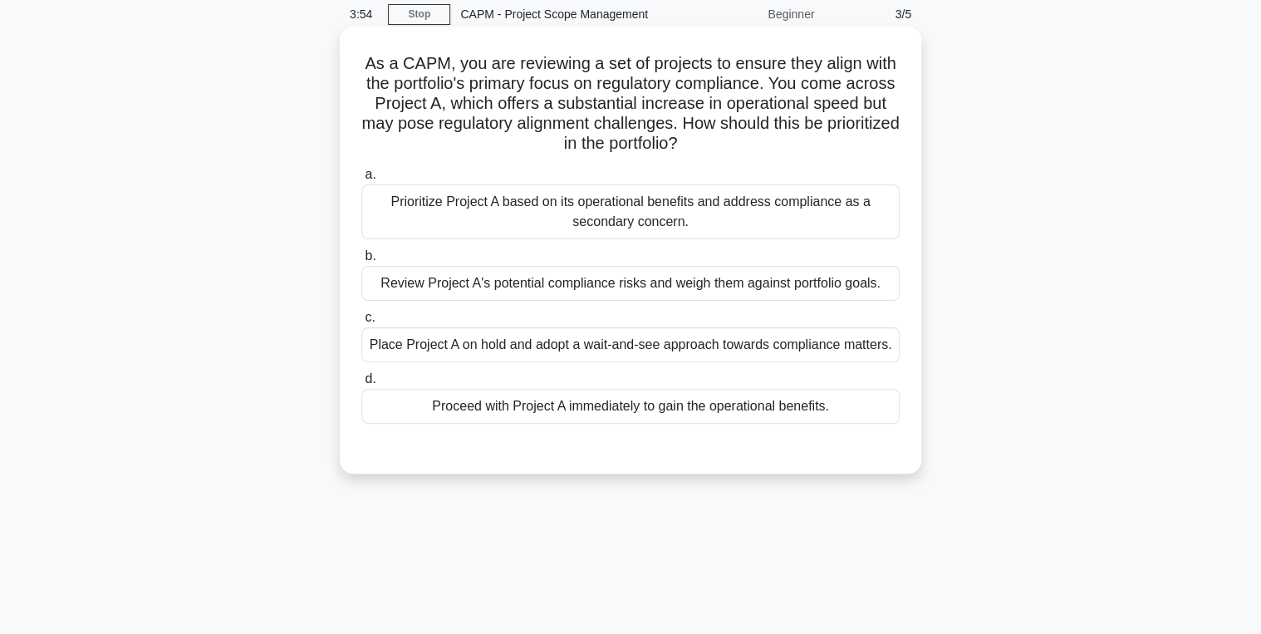
click at [542, 282] on div "Review Project A's potential compliance risks and weigh them against portfolio …" at bounding box center [630, 283] width 538 height 35
click at [361, 262] on input "b. Review Project A's potential compliance risks and weigh them against portfol…" at bounding box center [361, 256] width 0 height 11
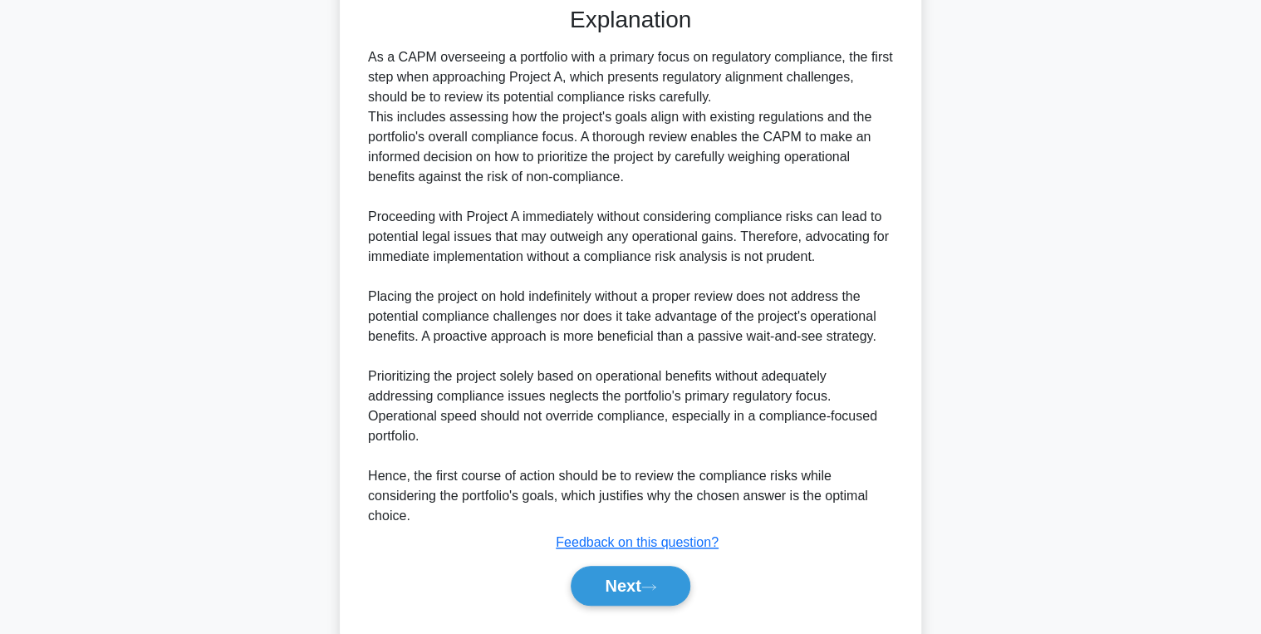
scroll to position [548, 0]
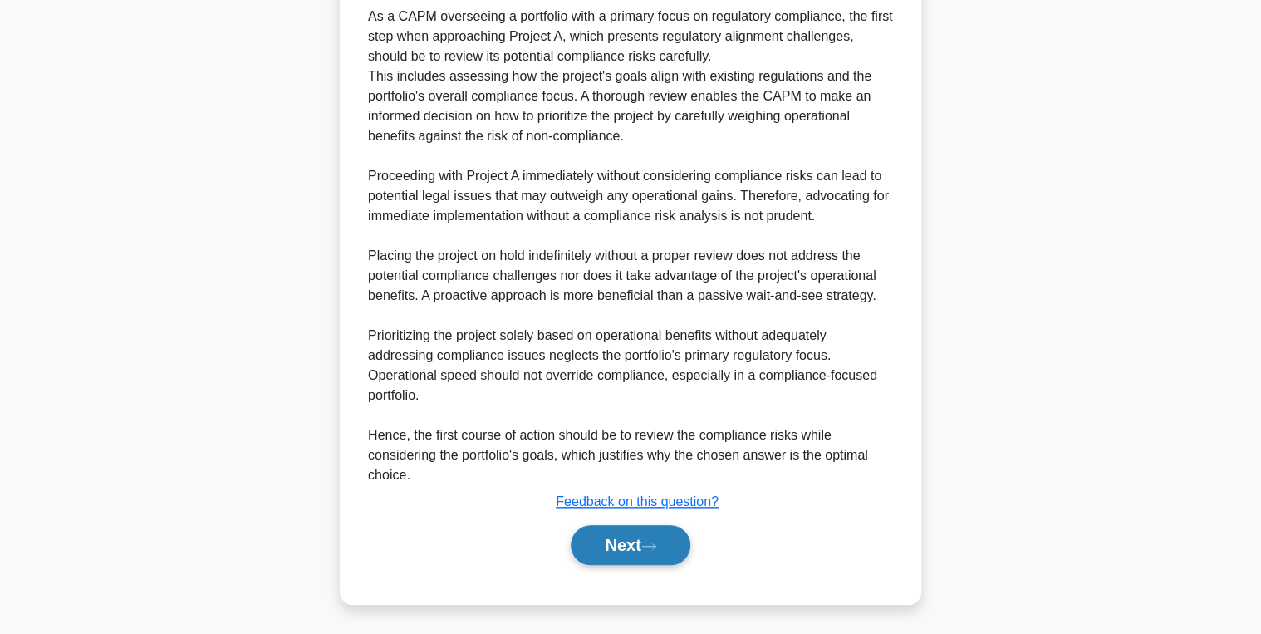
click at [615, 546] on button "Next" at bounding box center [630, 545] width 119 height 40
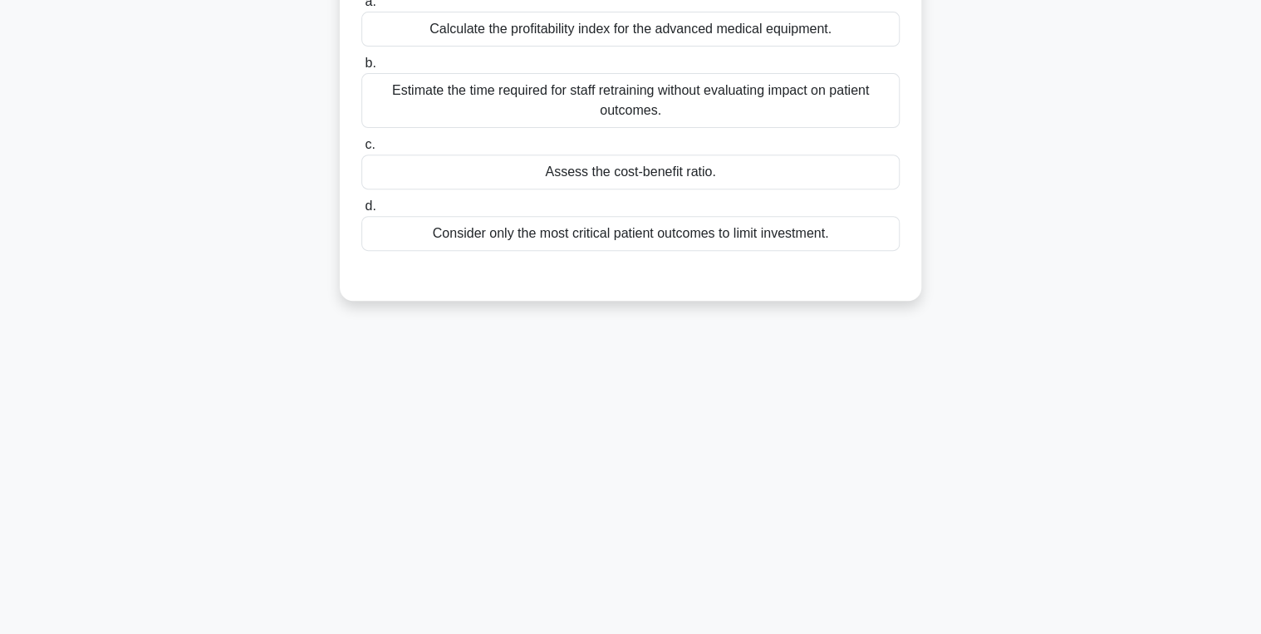
scroll to position [0, 0]
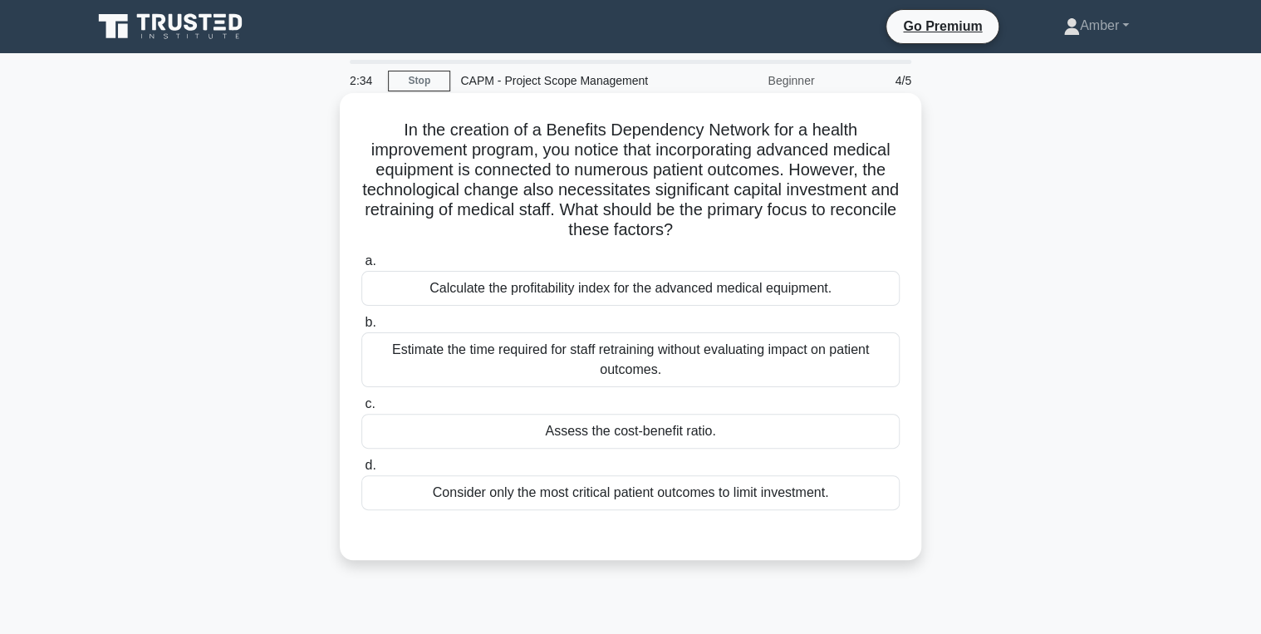
click at [587, 436] on div "Assess the cost-benefit ratio." at bounding box center [630, 431] width 538 height 35
click at [361, 410] on input "c. Assess the cost-benefit ratio." at bounding box center [361, 404] width 0 height 11
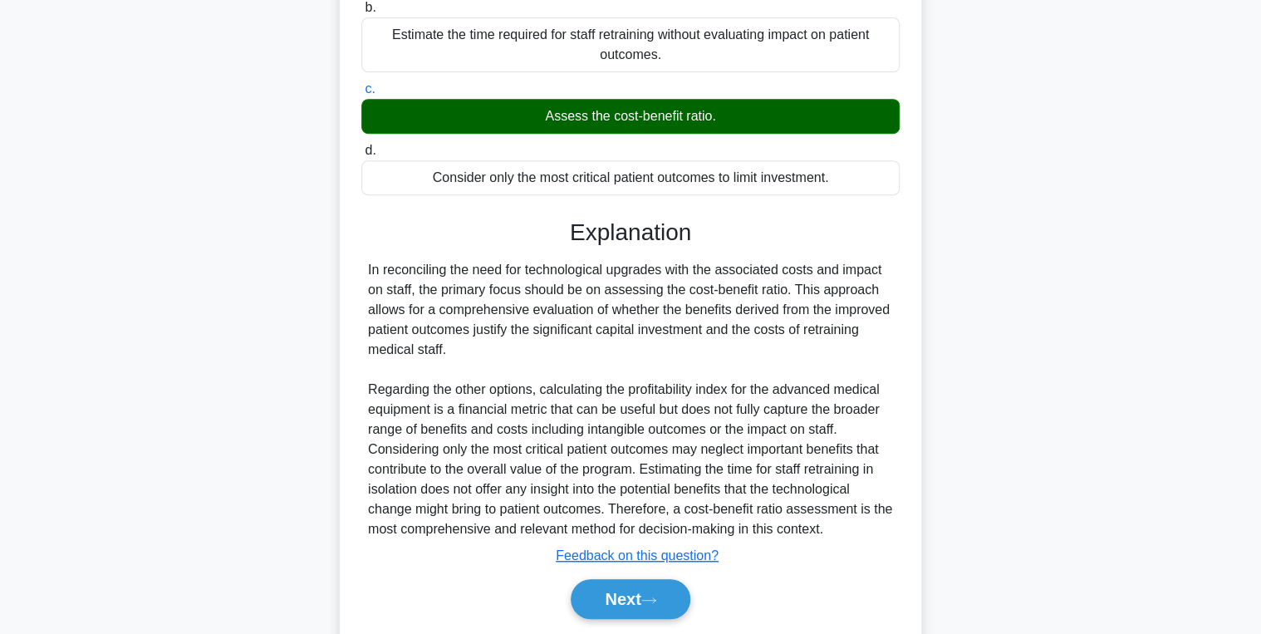
scroll to position [369, 0]
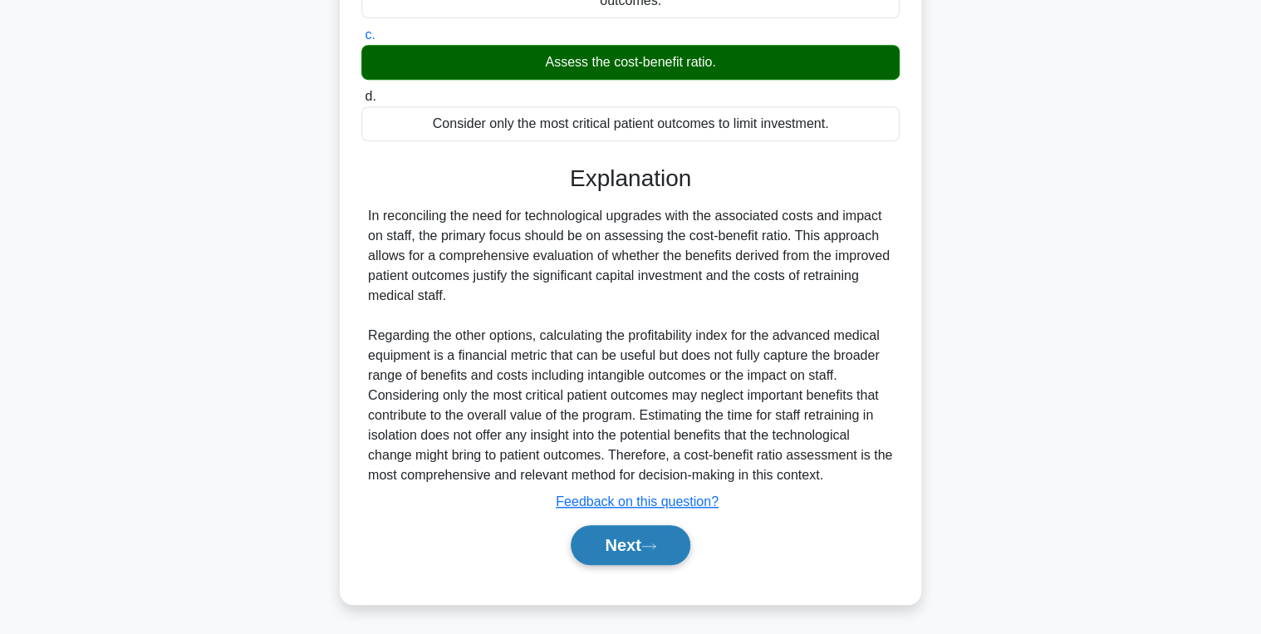
click at [633, 546] on button "Next" at bounding box center [630, 545] width 119 height 40
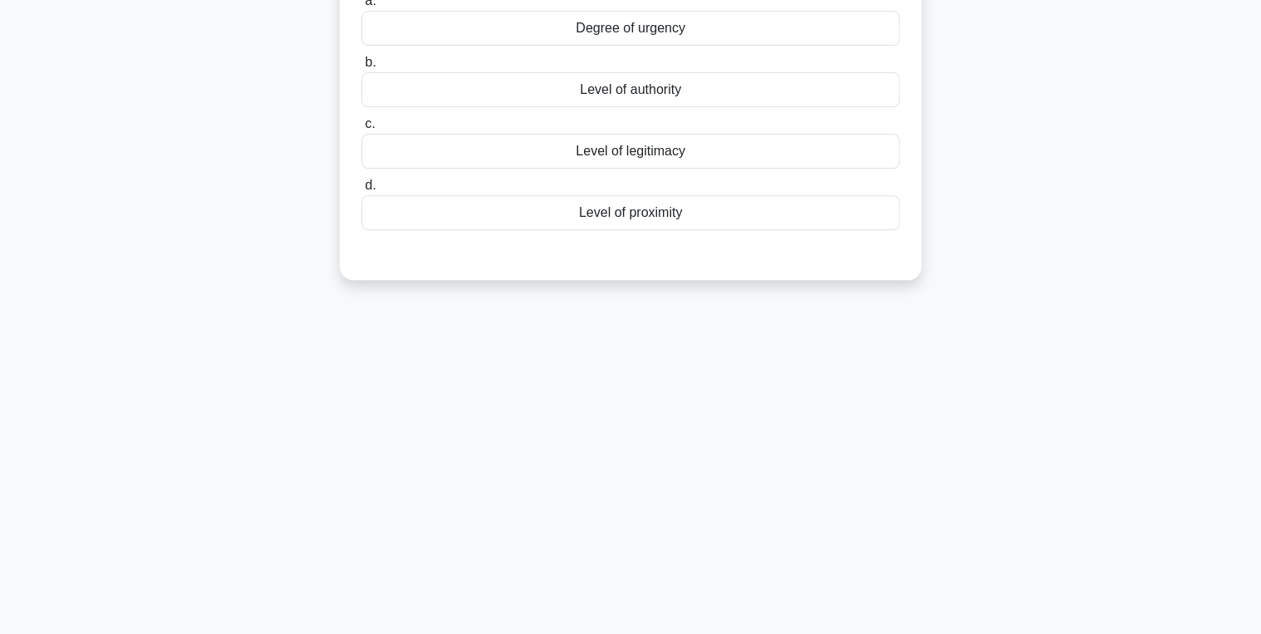
scroll to position [0, 0]
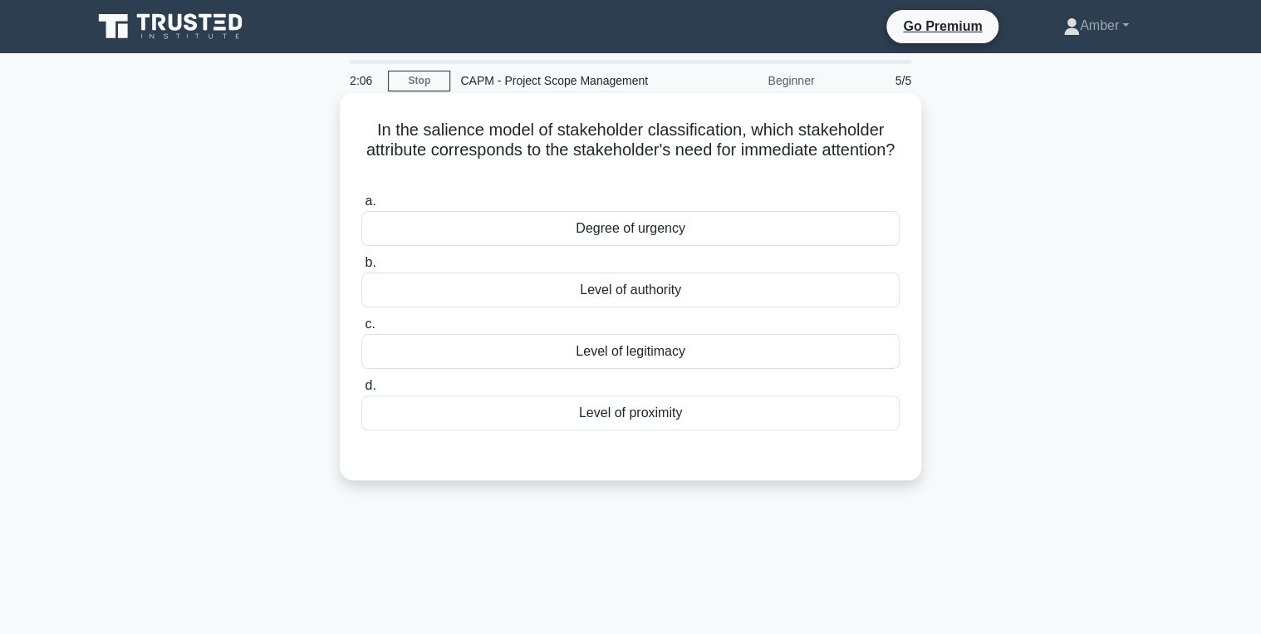
click at [487, 220] on div "Degree of urgency" at bounding box center [630, 228] width 538 height 35
click at [361, 207] on input "a. Degree of urgency" at bounding box center [361, 201] width 0 height 11
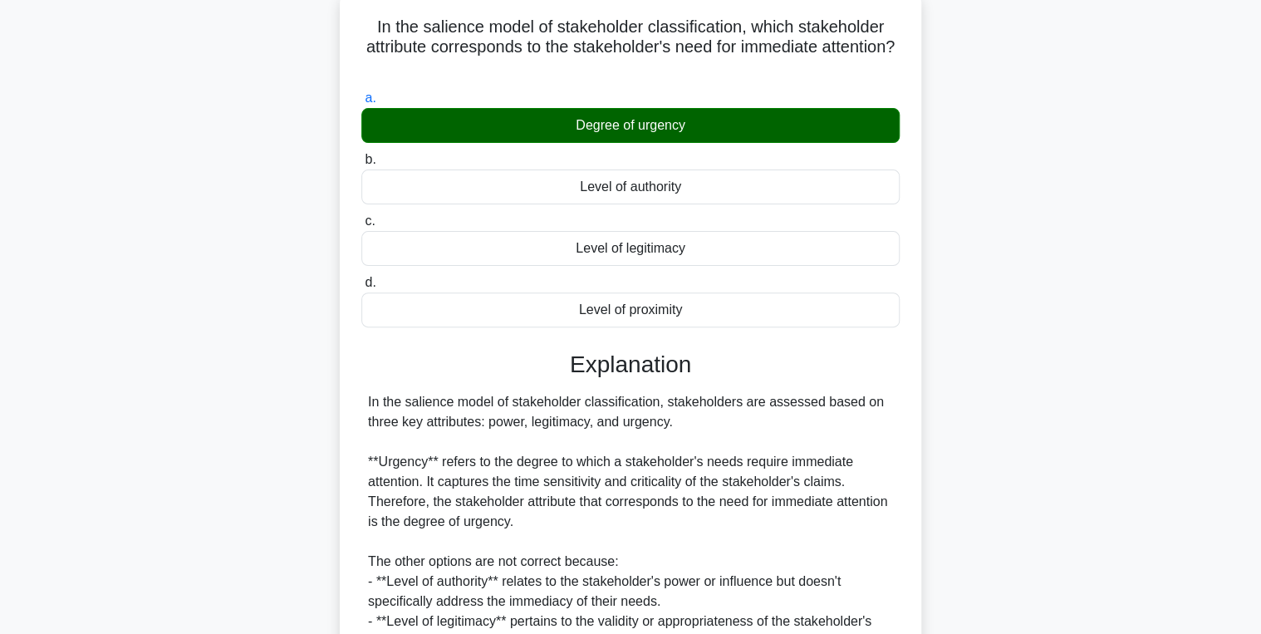
scroll to position [329, 0]
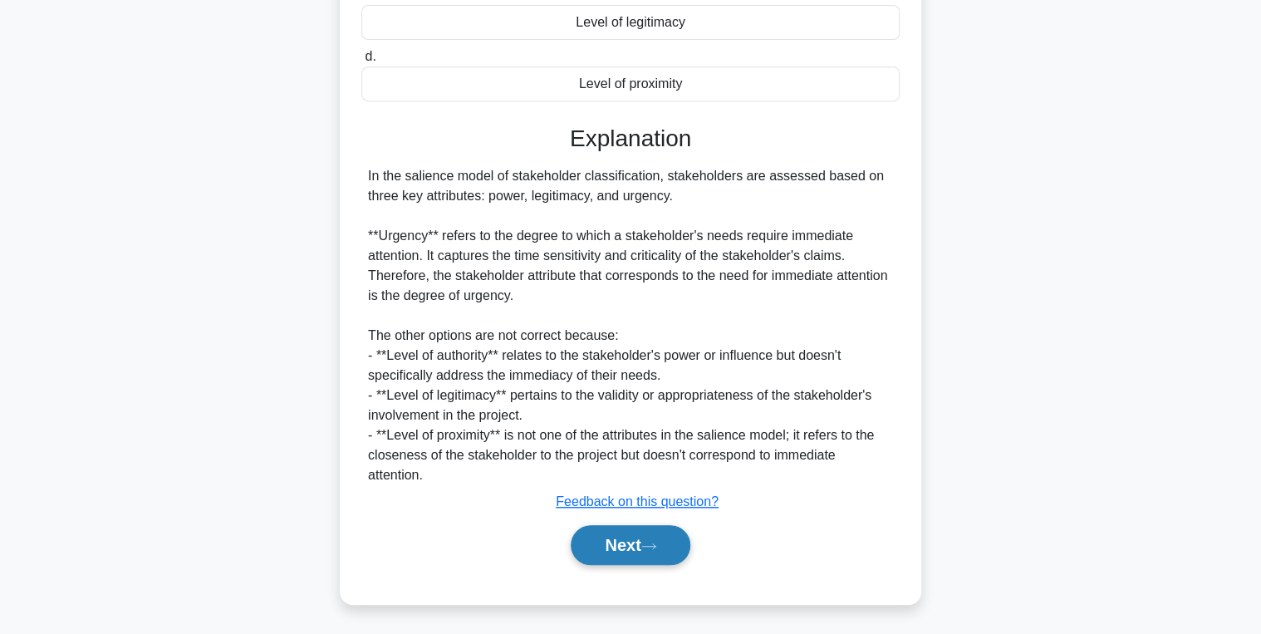
click at [657, 552] on button "Next" at bounding box center [630, 545] width 119 height 40
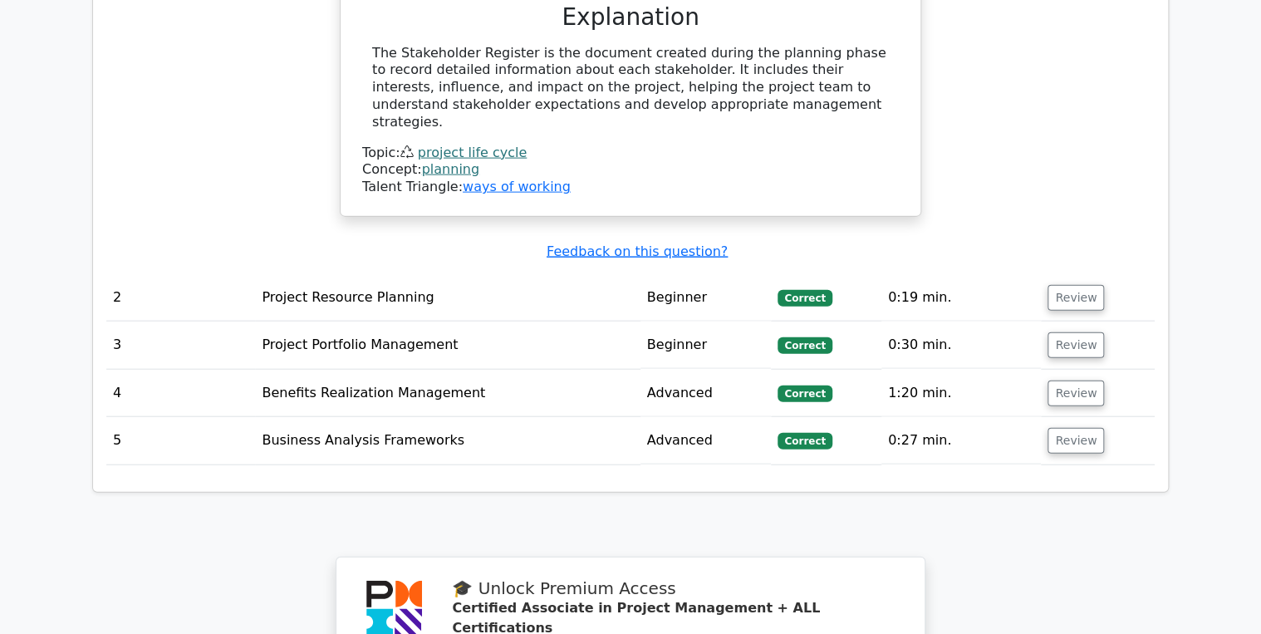
scroll to position [1794, 0]
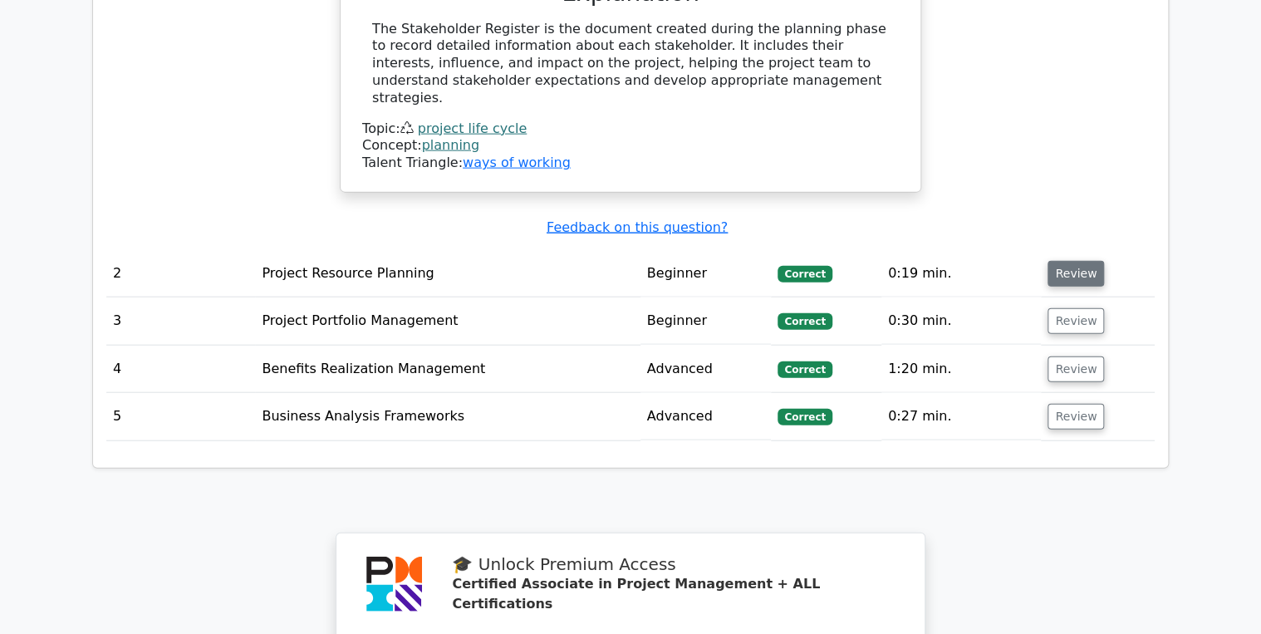
click at [1066, 261] on button "Review" at bounding box center [1076, 274] width 56 height 26
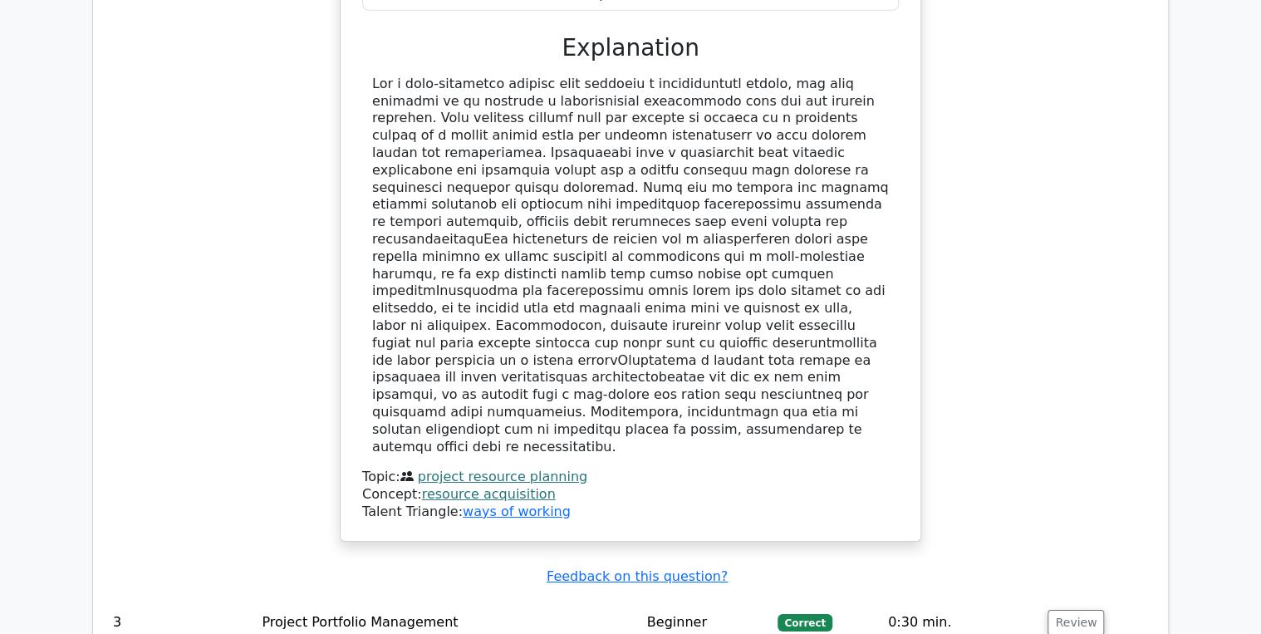
scroll to position [2592, 0]
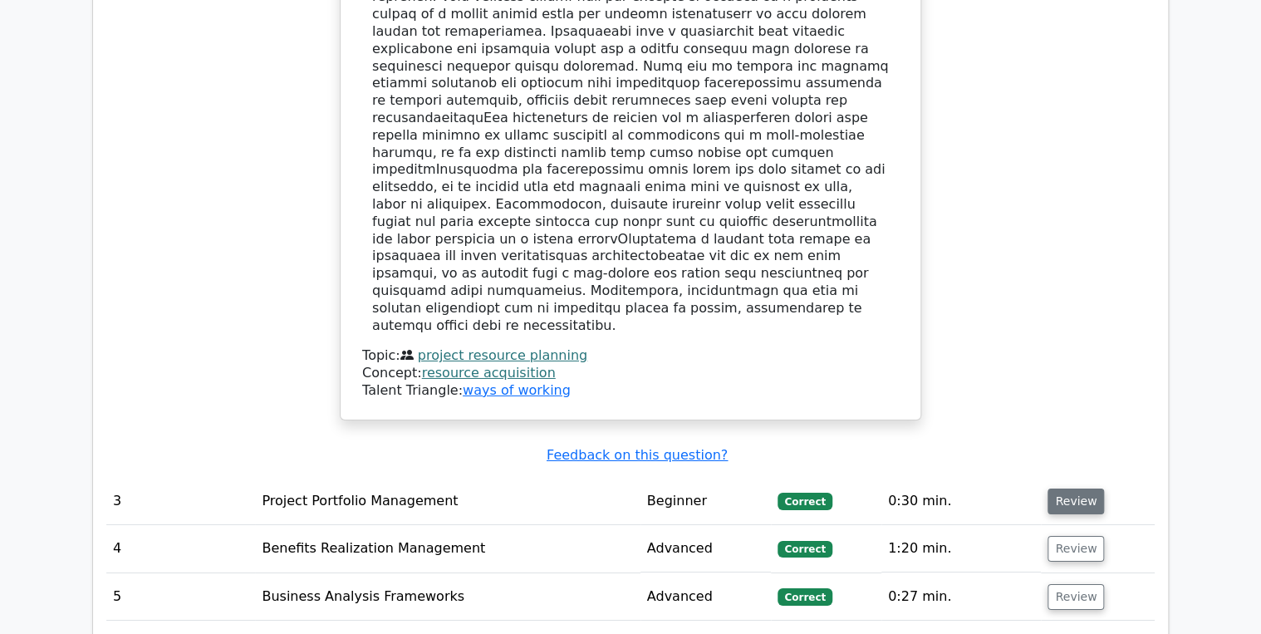
click at [1062, 488] on button "Review" at bounding box center [1076, 501] width 56 height 26
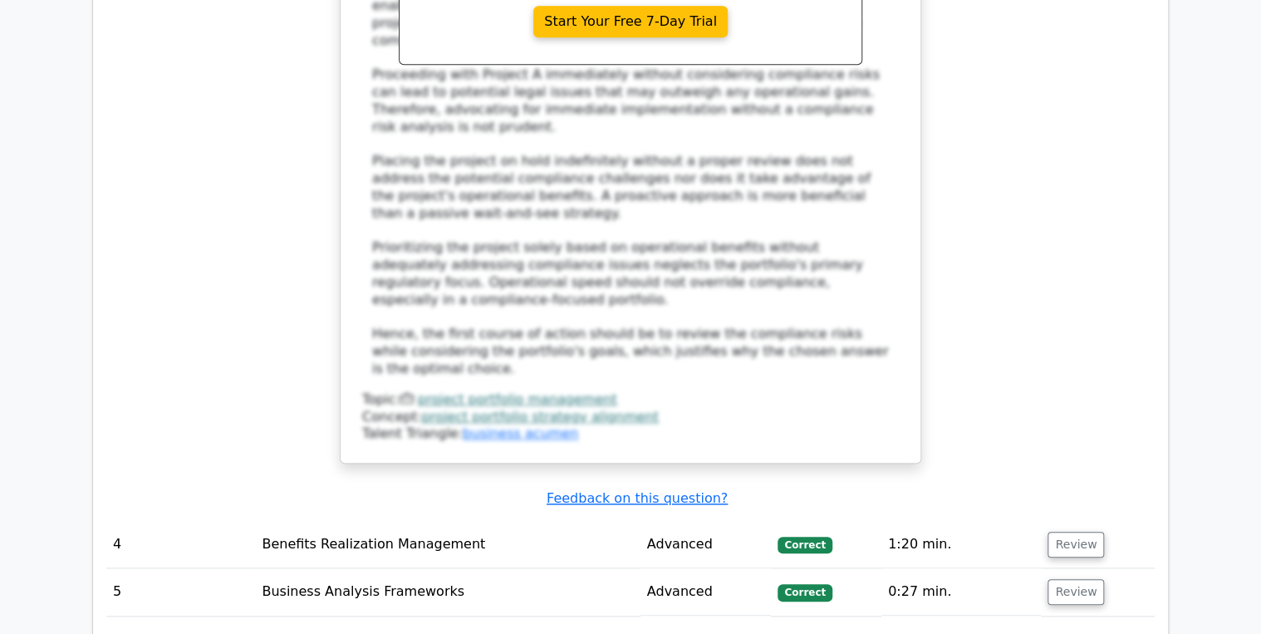
scroll to position [3722, 0]
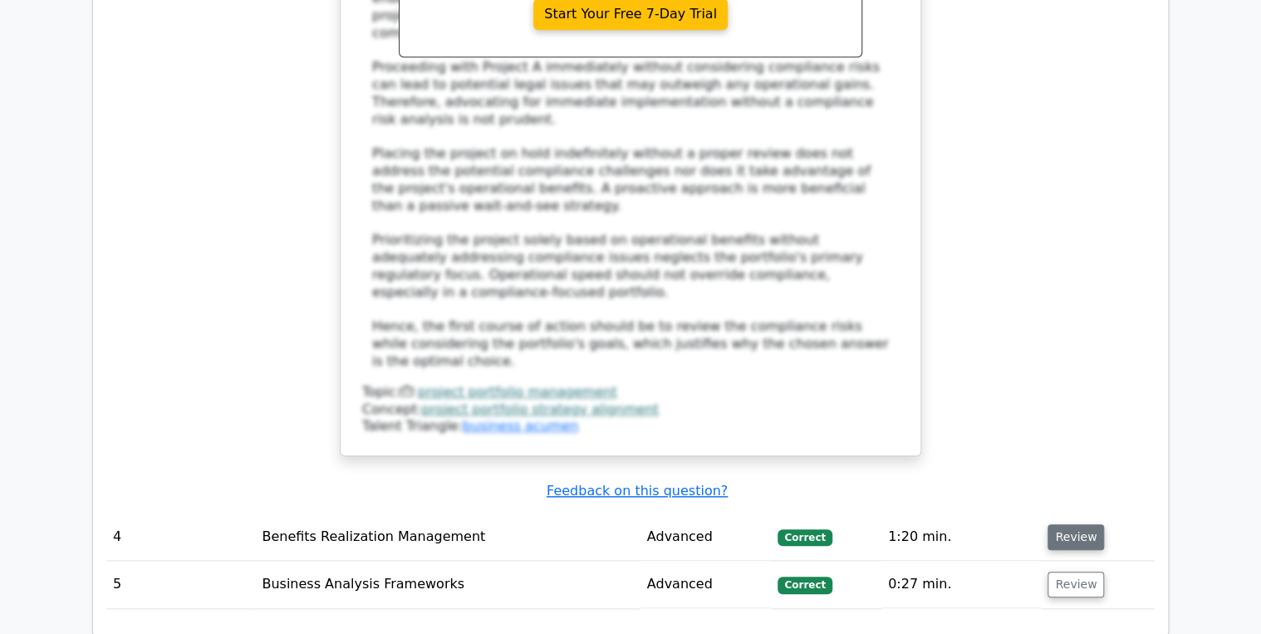
click at [1062, 524] on button "Review" at bounding box center [1076, 537] width 56 height 26
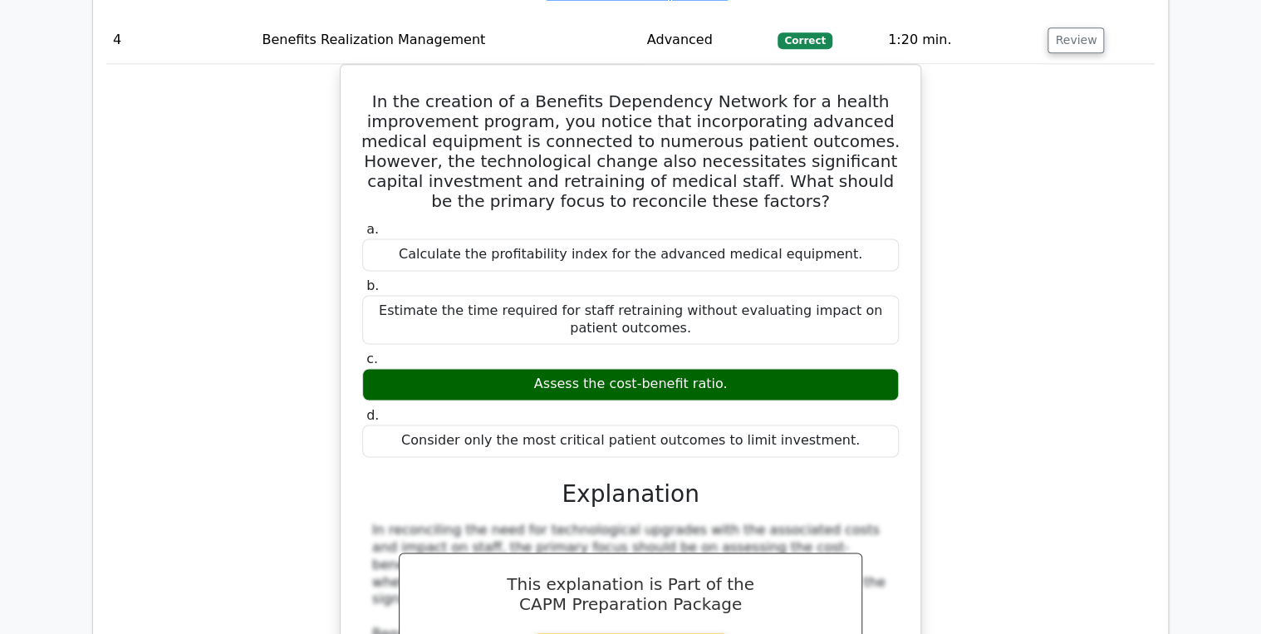
scroll to position [4386, 0]
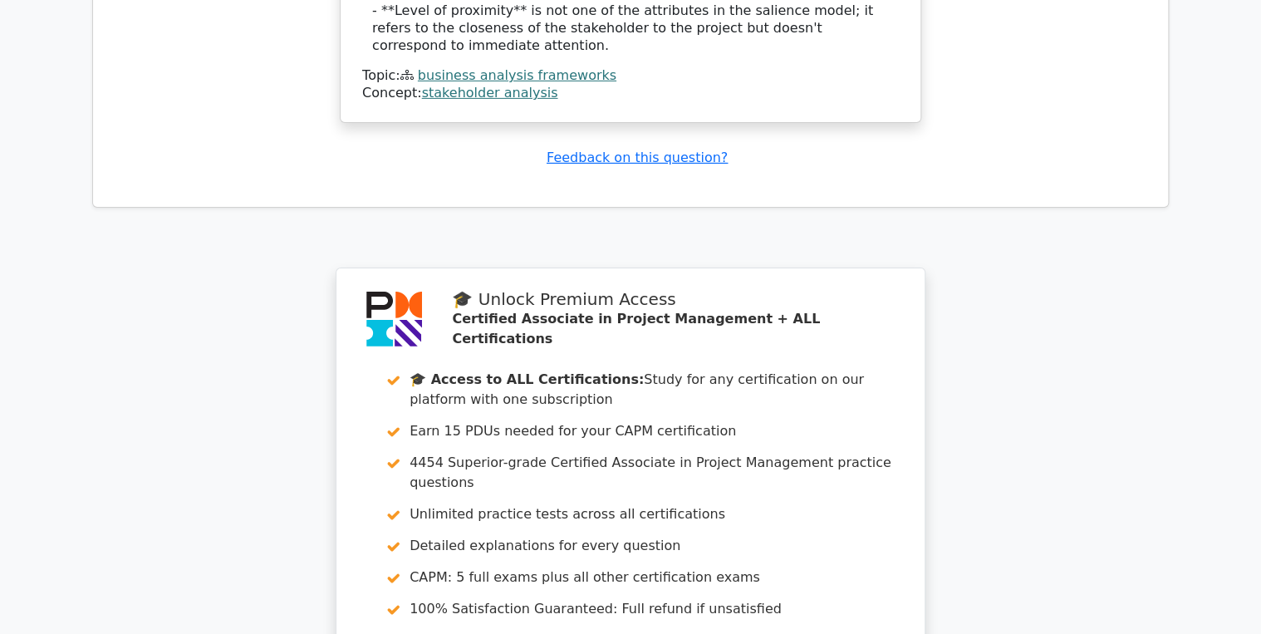
scroll to position [5912, 0]
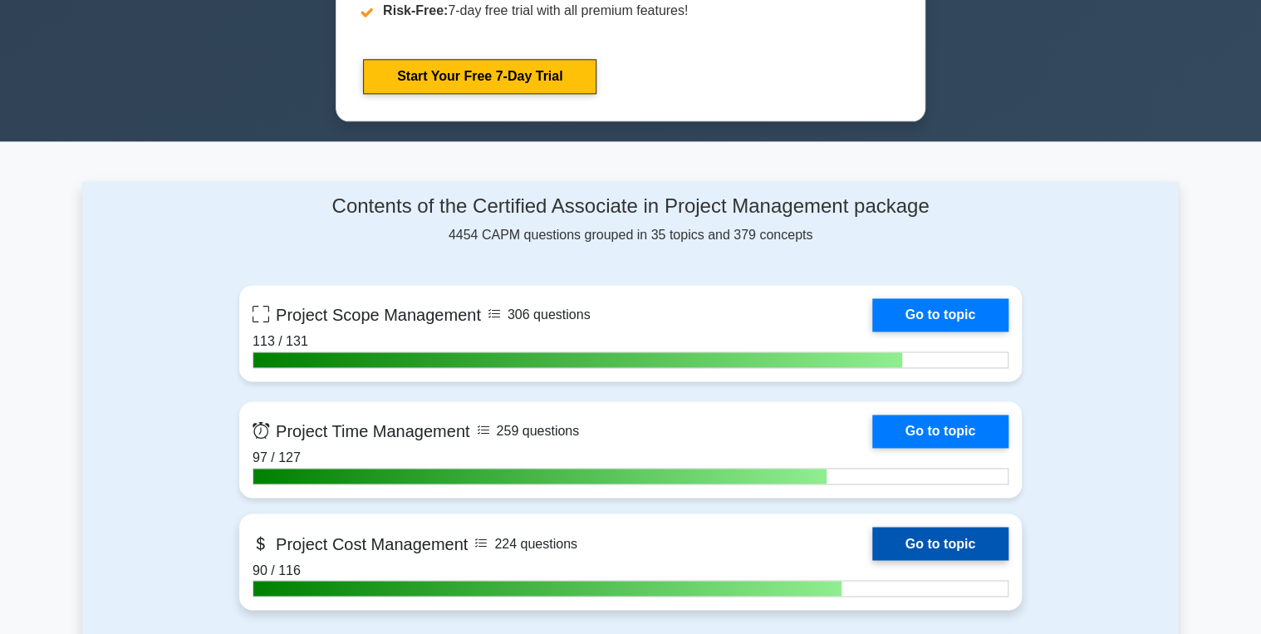
scroll to position [1130, 0]
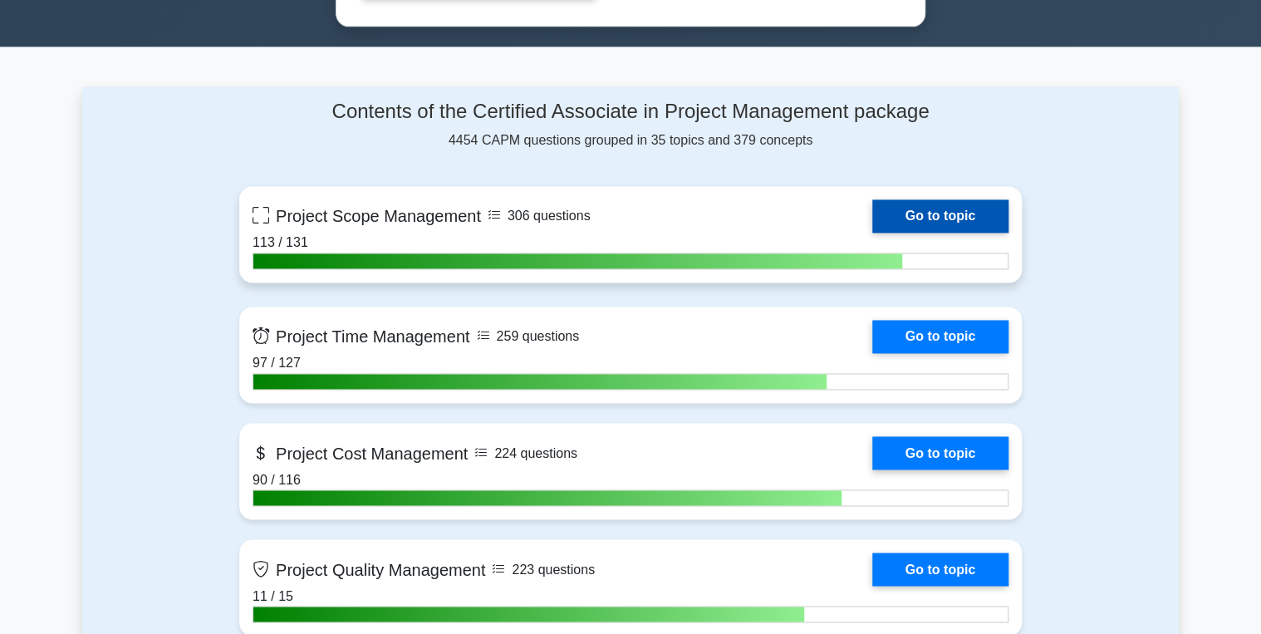
click at [954, 199] on link "Go to topic" at bounding box center [940, 215] width 136 height 33
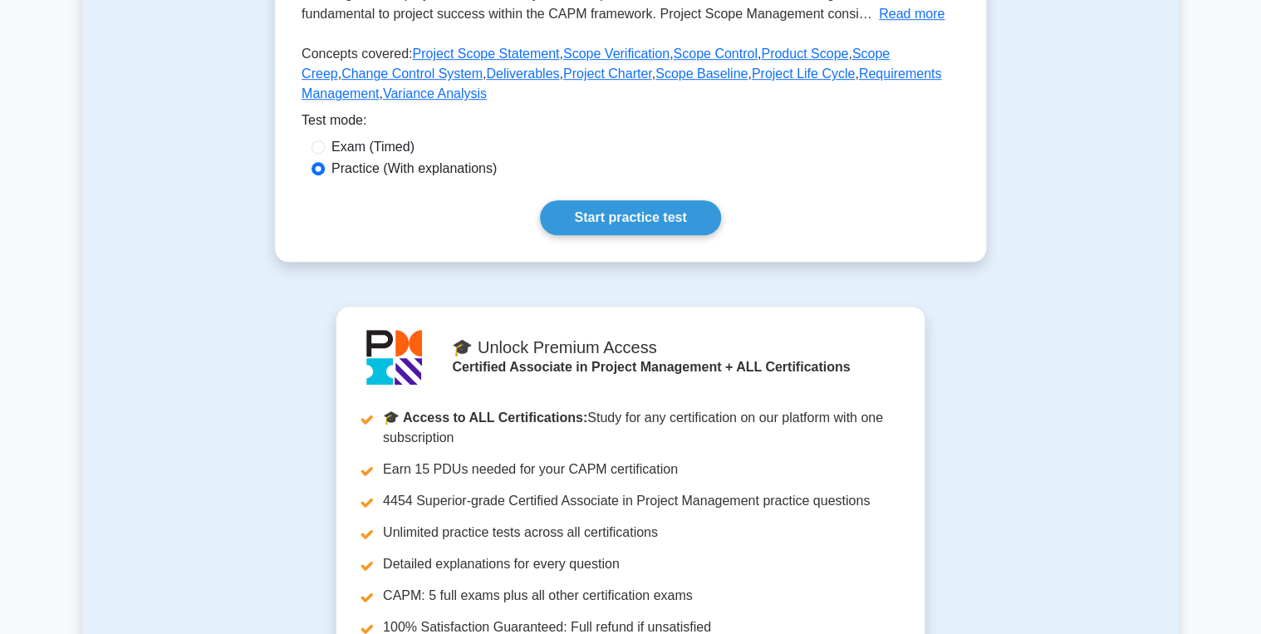
scroll to position [465, 0]
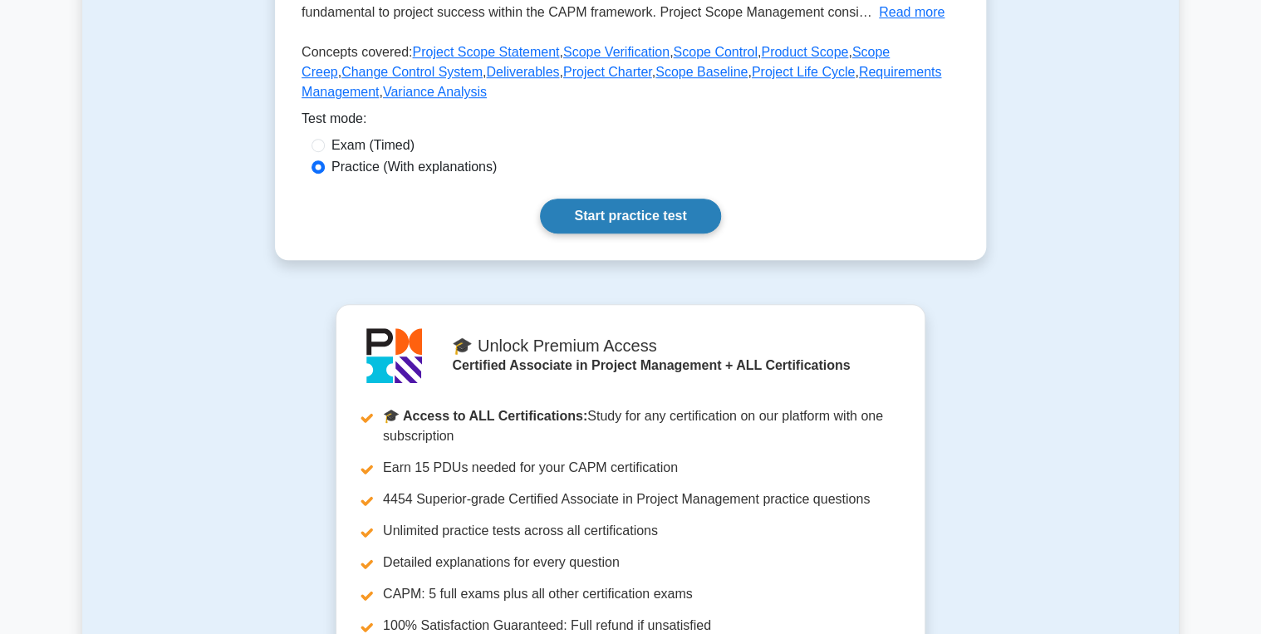
click at [611, 215] on link "Start practice test" at bounding box center [630, 216] width 180 height 35
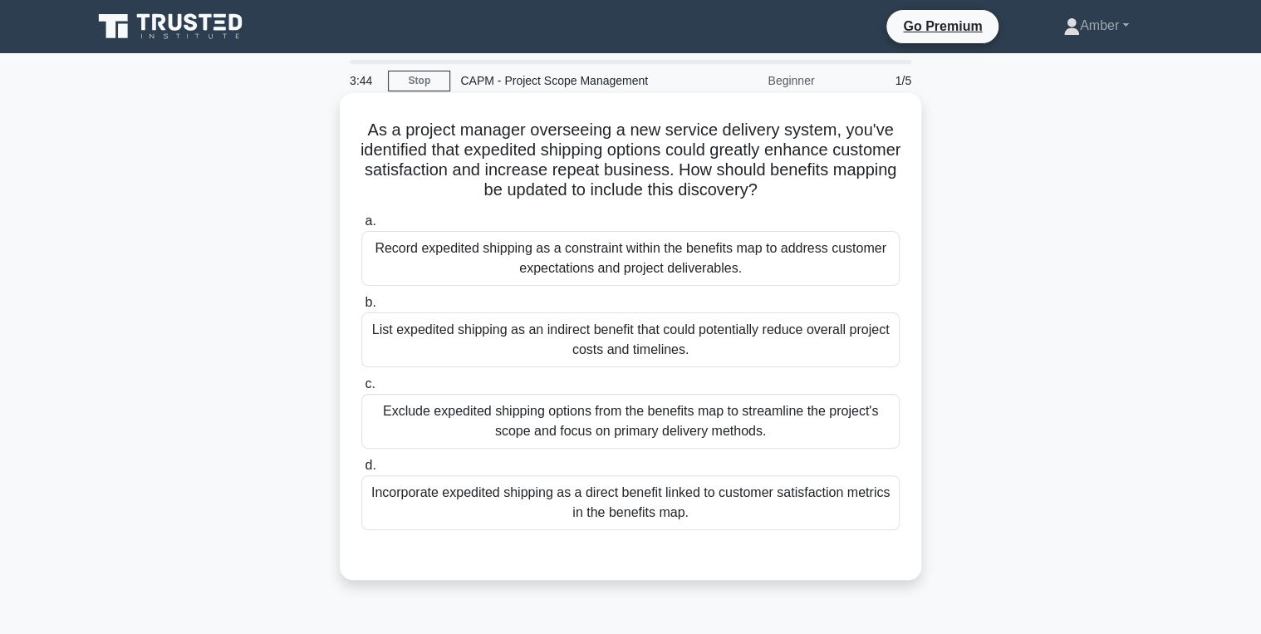
click at [535, 341] on div "List expedited shipping as an indirect benefit that could potentially reduce ov…" at bounding box center [630, 339] width 538 height 55
click at [361, 308] on input "b. List expedited shipping as an indirect benefit that could potentially reduce…" at bounding box center [361, 302] width 0 height 11
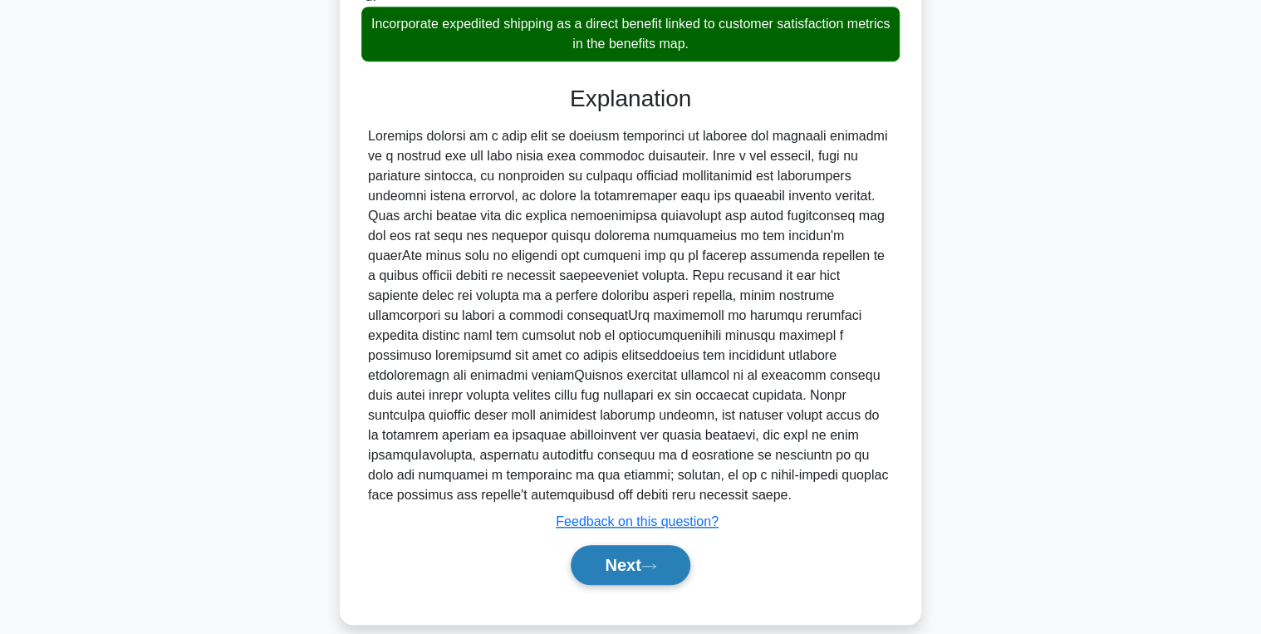
click at [616, 547] on button "Next" at bounding box center [630, 565] width 119 height 40
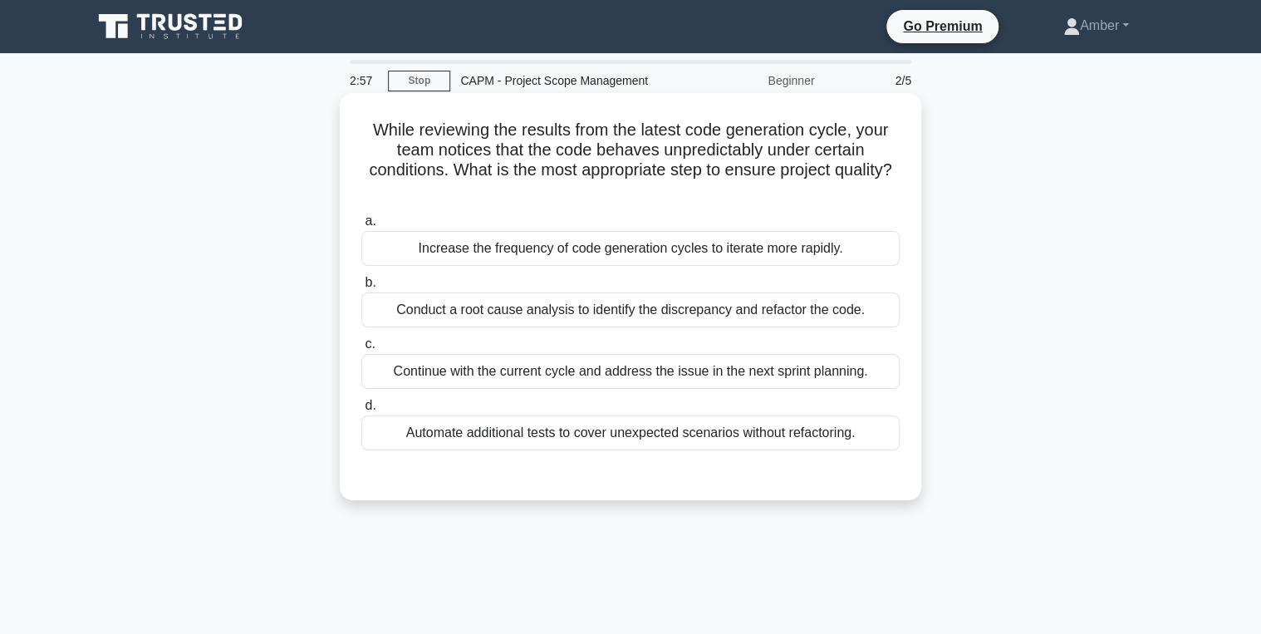
click at [552, 307] on div "Conduct a root cause analysis to identify the discrepancy and refactor the code." at bounding box center [630, 309] width 538 height 35
click at [361, 288] on input "b. Conduct a root cause analysis to identify the discrepancy and refactor the c…" at bounding box center [361, 282] width 0 height 11
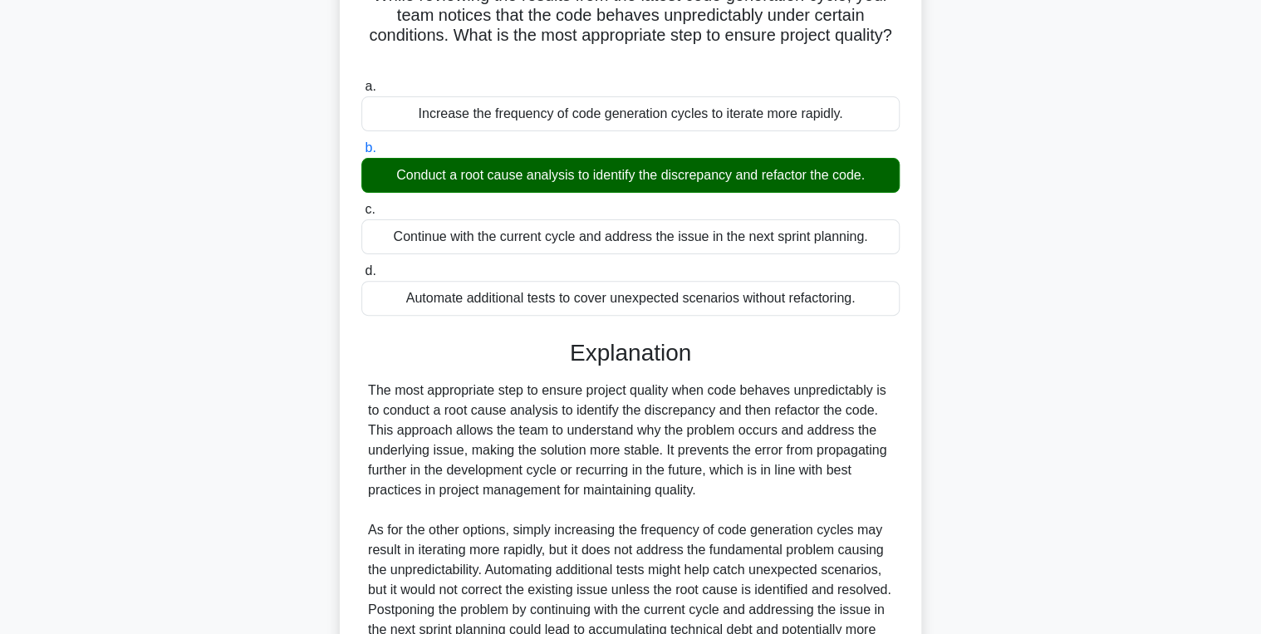
scroll to position [329, 0]
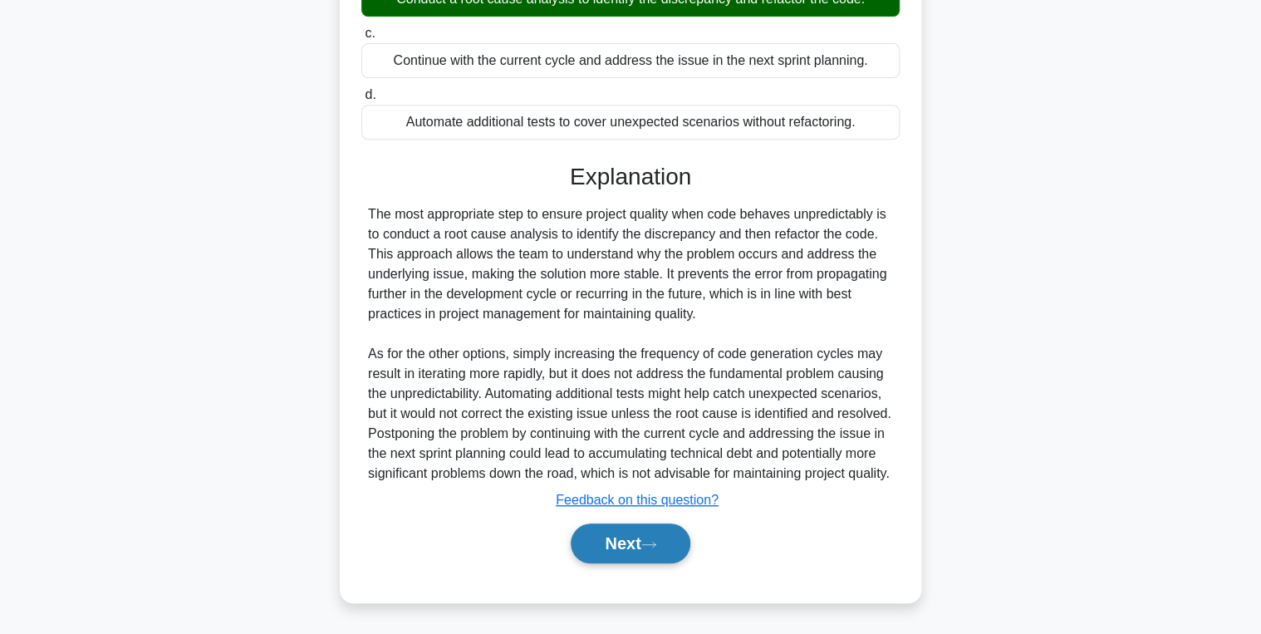
click at [621, 550] on button "Next" at bounding box center [630, 543] width 119 height 40
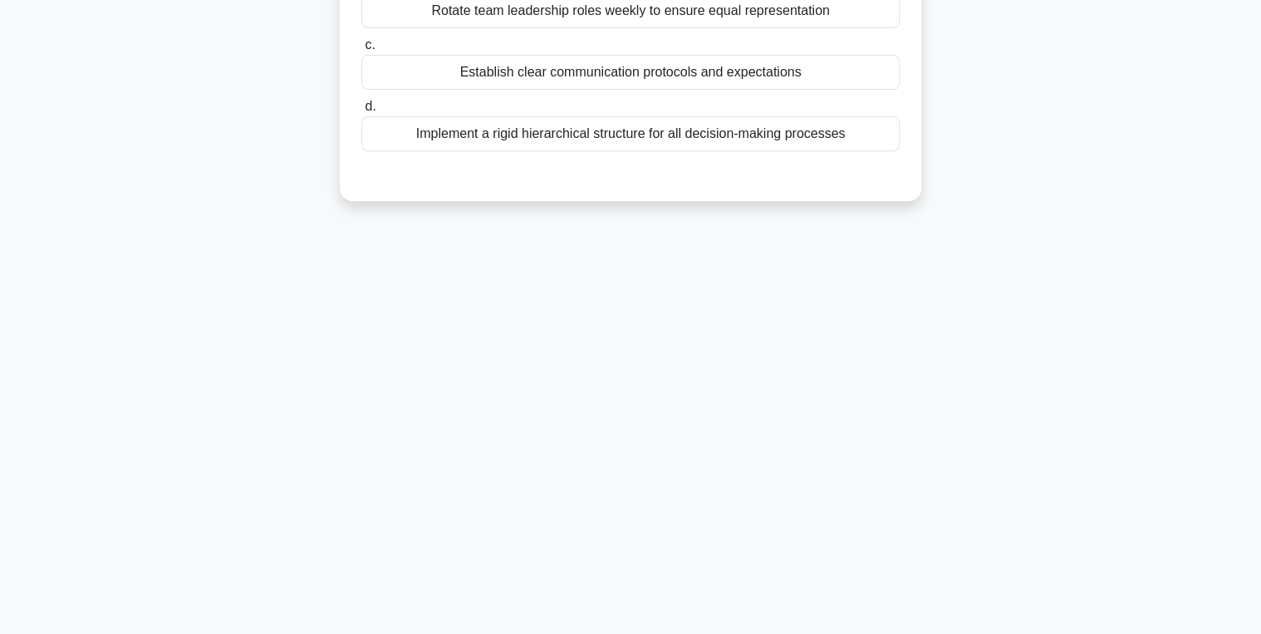
scroll to position [0, 0]
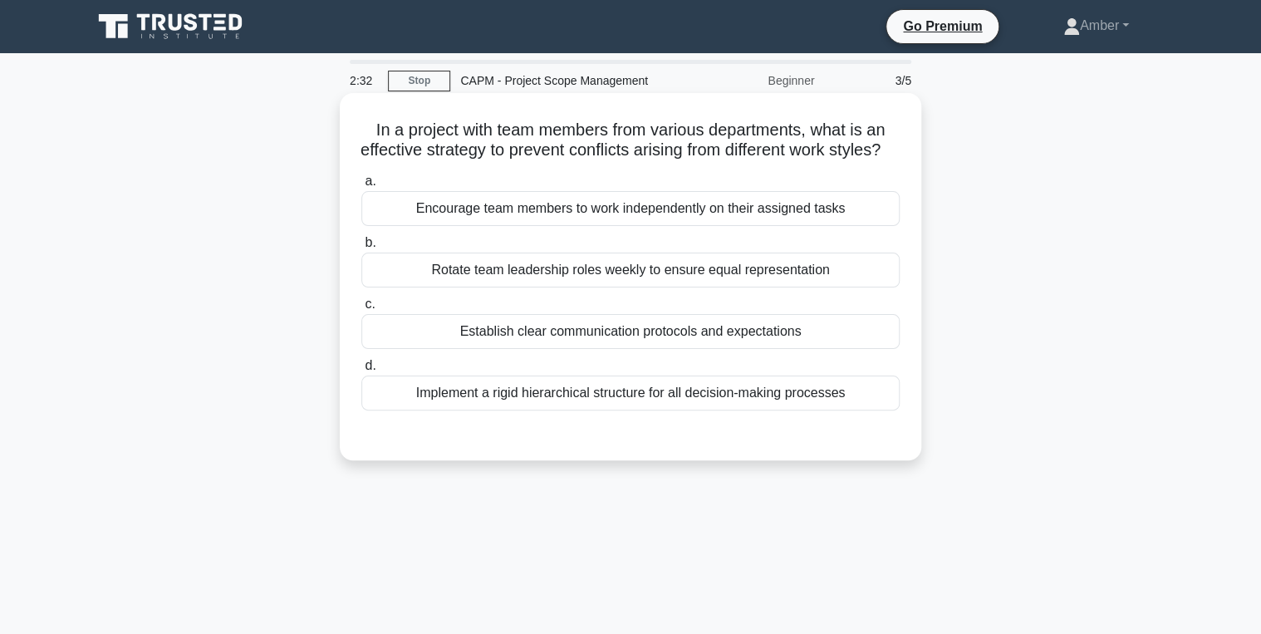
click at [614, 349] on div "Establish clear communication protocols and expectations" at bounding box center [630, 331] width 538 height 35
click at [361, 310] on input "c. Establish clear communication protocols and expectations" at bounding box center [361, 304] width 0 height 11
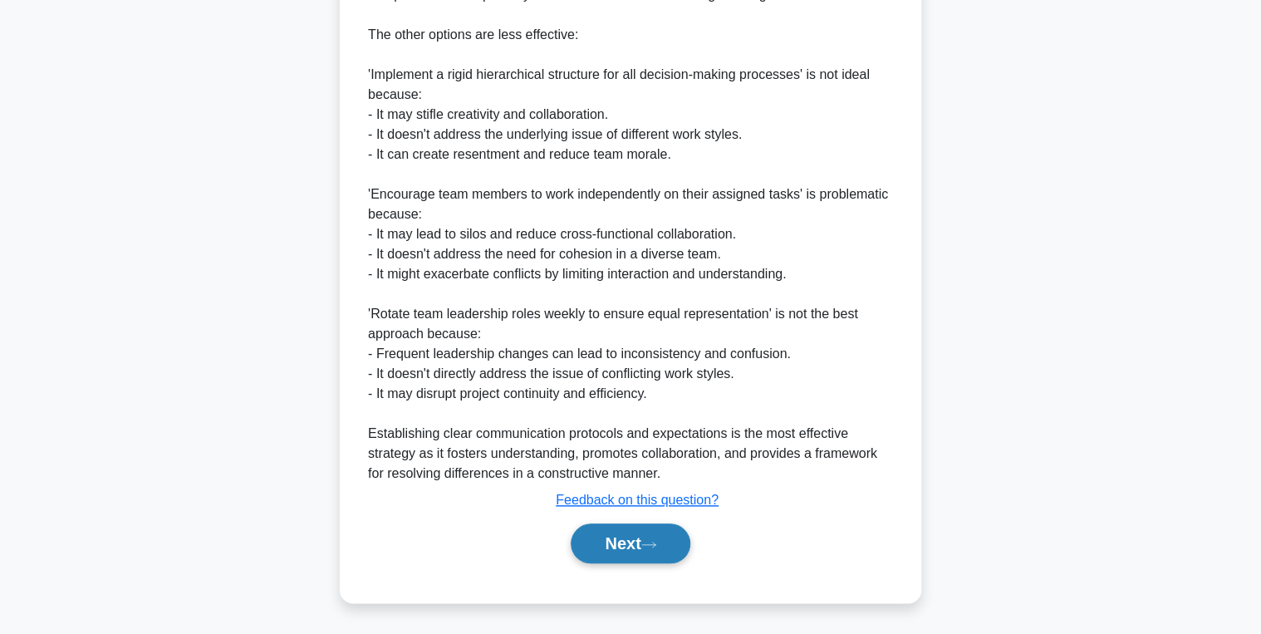
drag, startPoint x: 631, startPoint y: 548, endPoint x: 619, endPoint y: 544, distance: 12.3
click at [631, 548] on button "Next" at bounding box center [630, 543] width 119 height 40
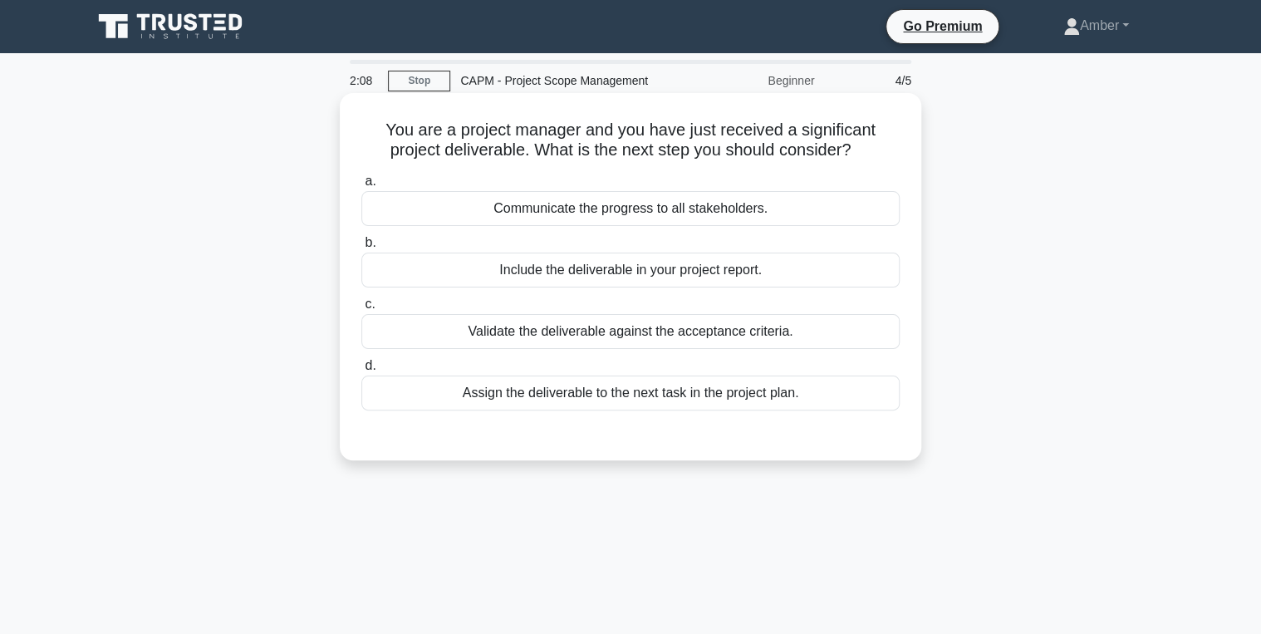
click at [508, 323] on div "Validate the deliverable against the acceptance criteria." at bounding box center [630, 331] width 538 height 35
click at [361, 310] on input "c. Validate the deliverable against the acceptance criteria." at bounding box center [361, 304] width 0 height 11
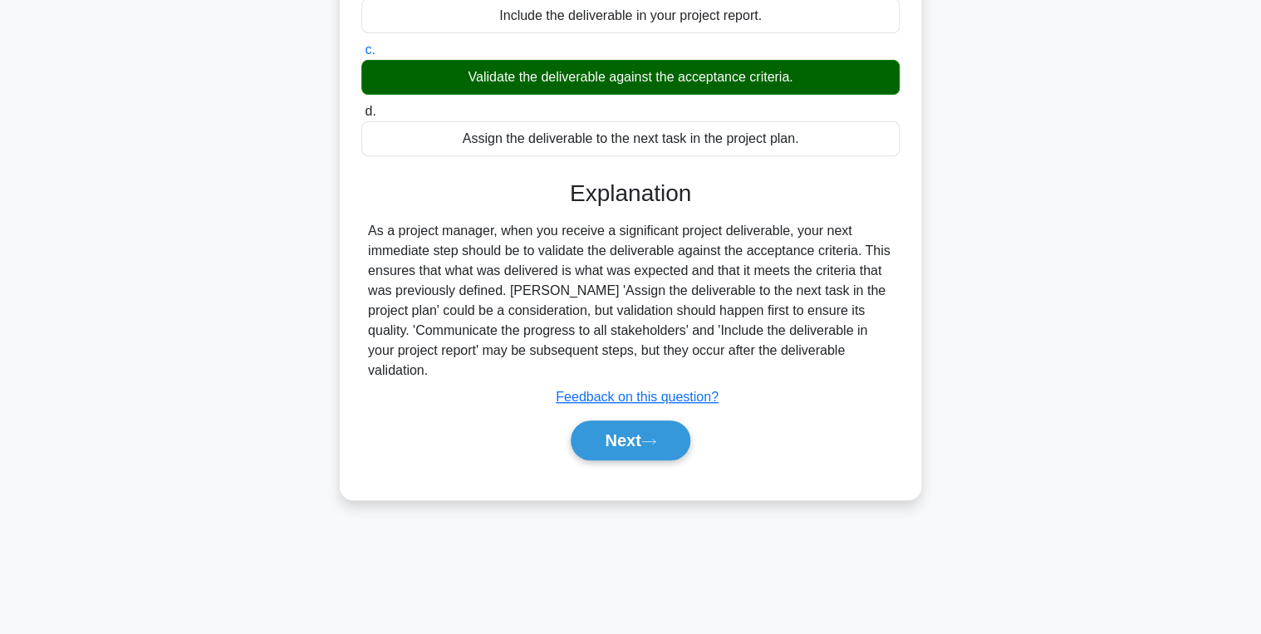
scroll to position [263, 0]
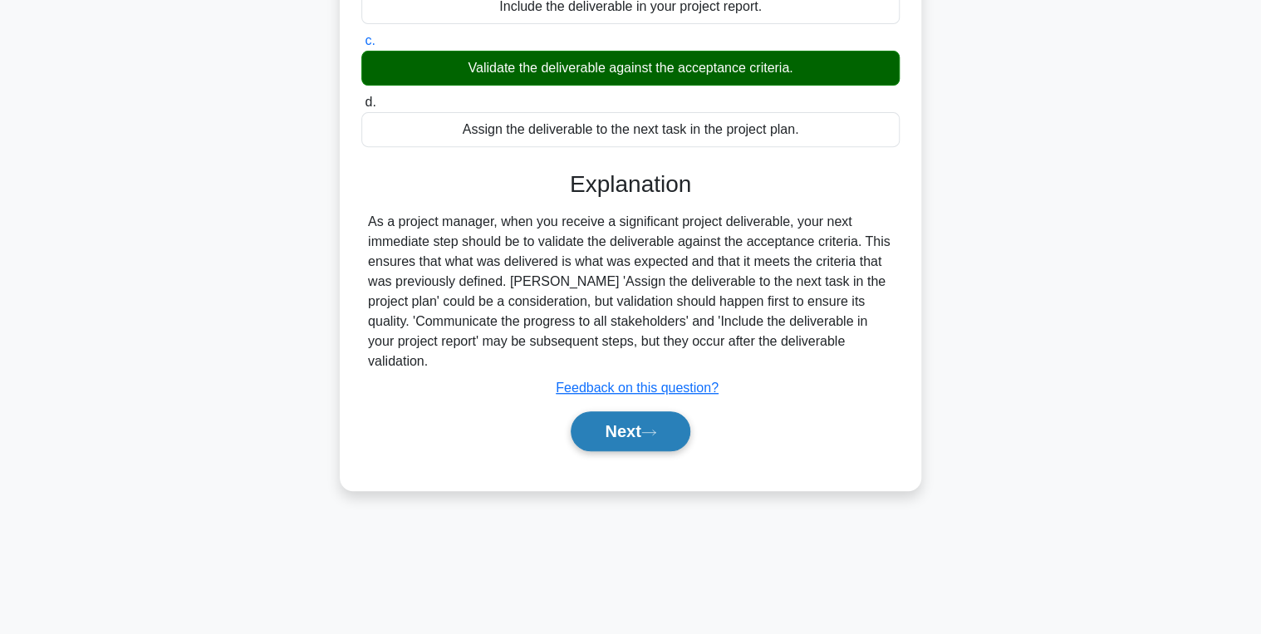
click at [615, 411] on button "Next" at bounding box center [630, 431] width 119 height 40
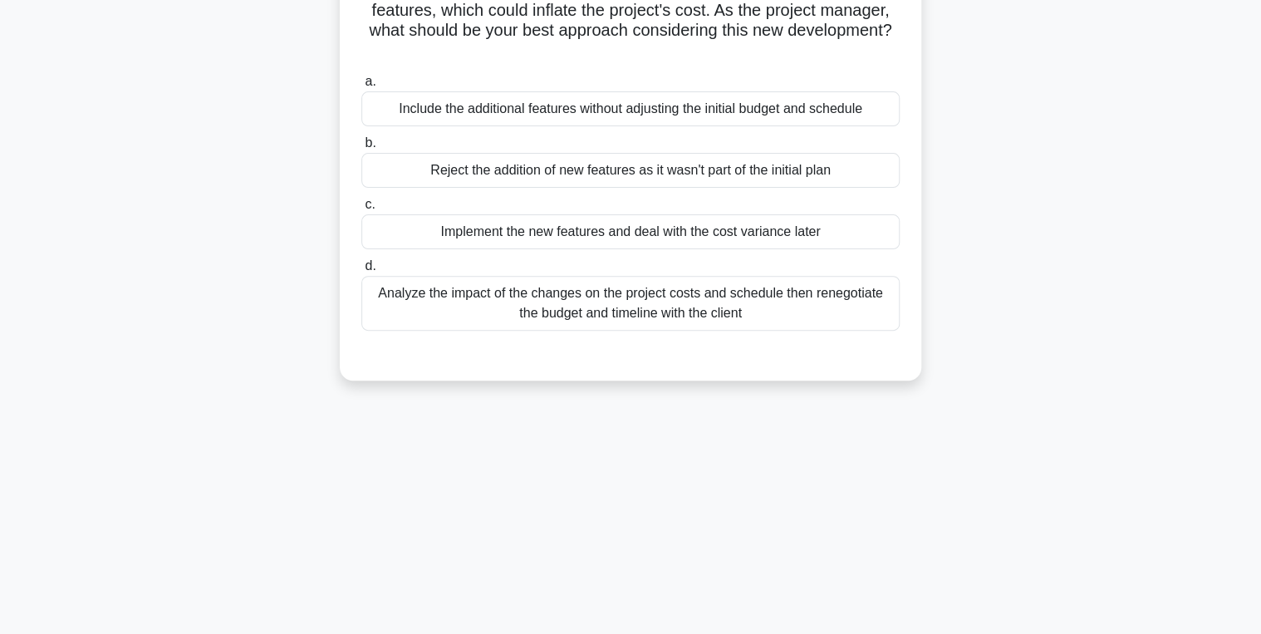
scroll to position [0, 0]
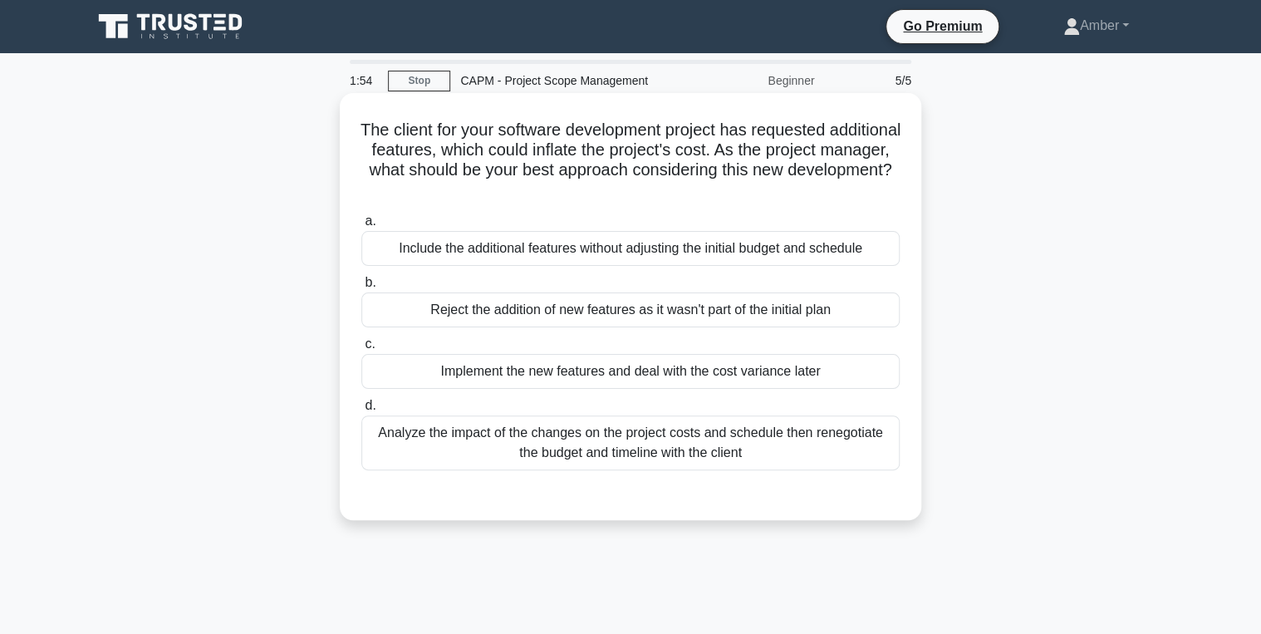
click at [615, 458] on div "Analyze the impact of the changes on the project costs and schedule then renego…" at bounding box center [630, 442] width 538 height 55
click at [361, 411] on input "d. Analyze the impact of the changes on the project costs and schedule then ren…" at bounding box center [361, 405] width 0 height 11
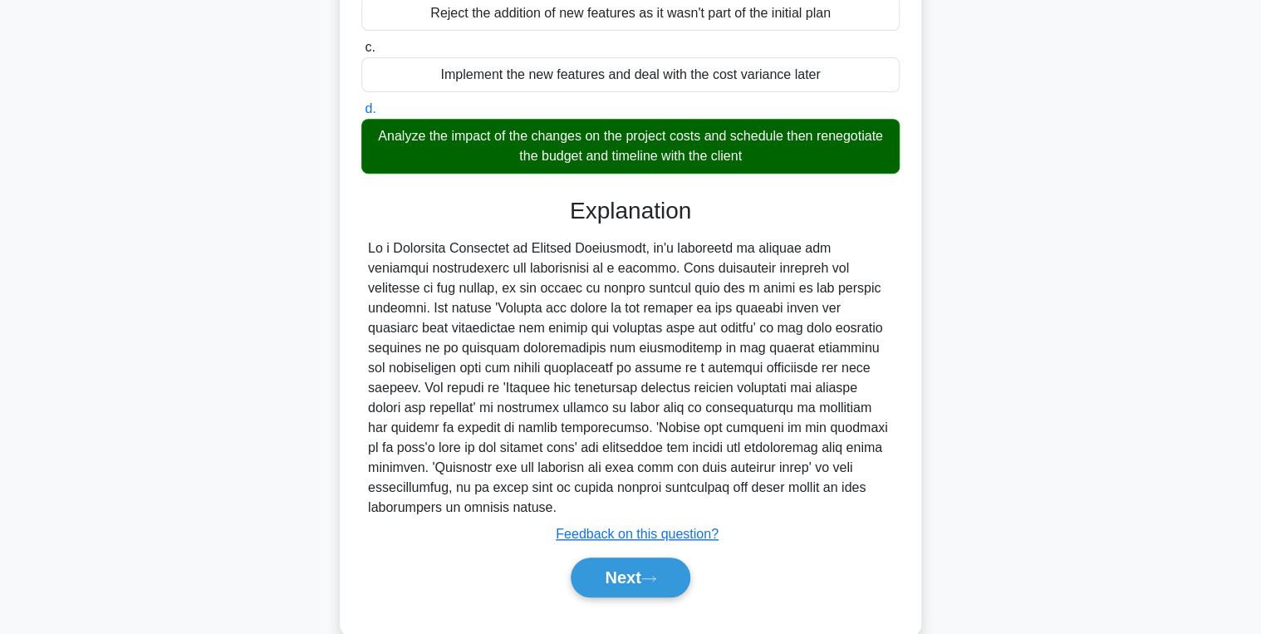
scroll to position [309, 0]
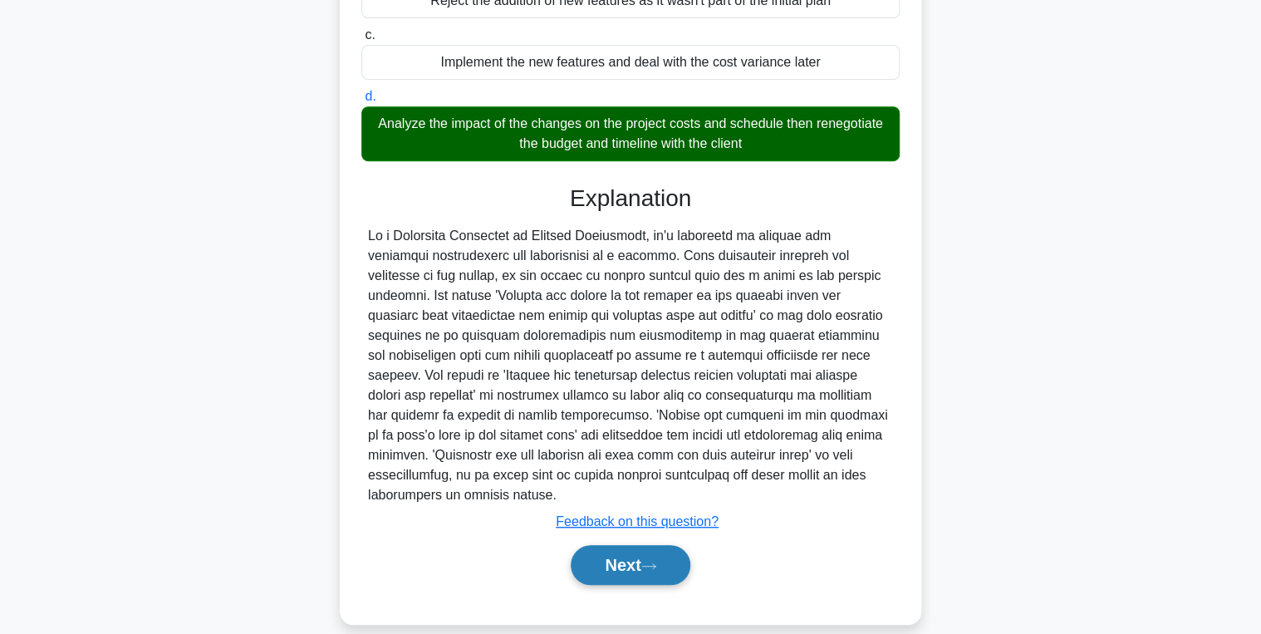
click at [637, 554] on button "Next" at bounding box center [630, 565] width 119 height 40
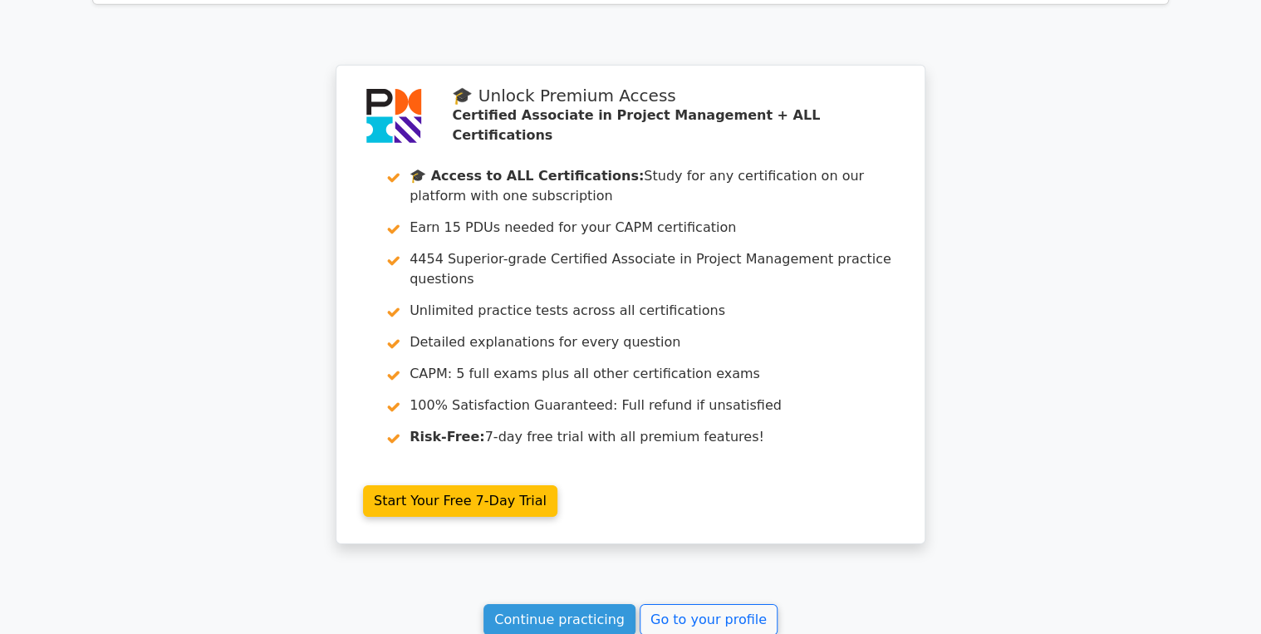
scroll to position [2778, 0]
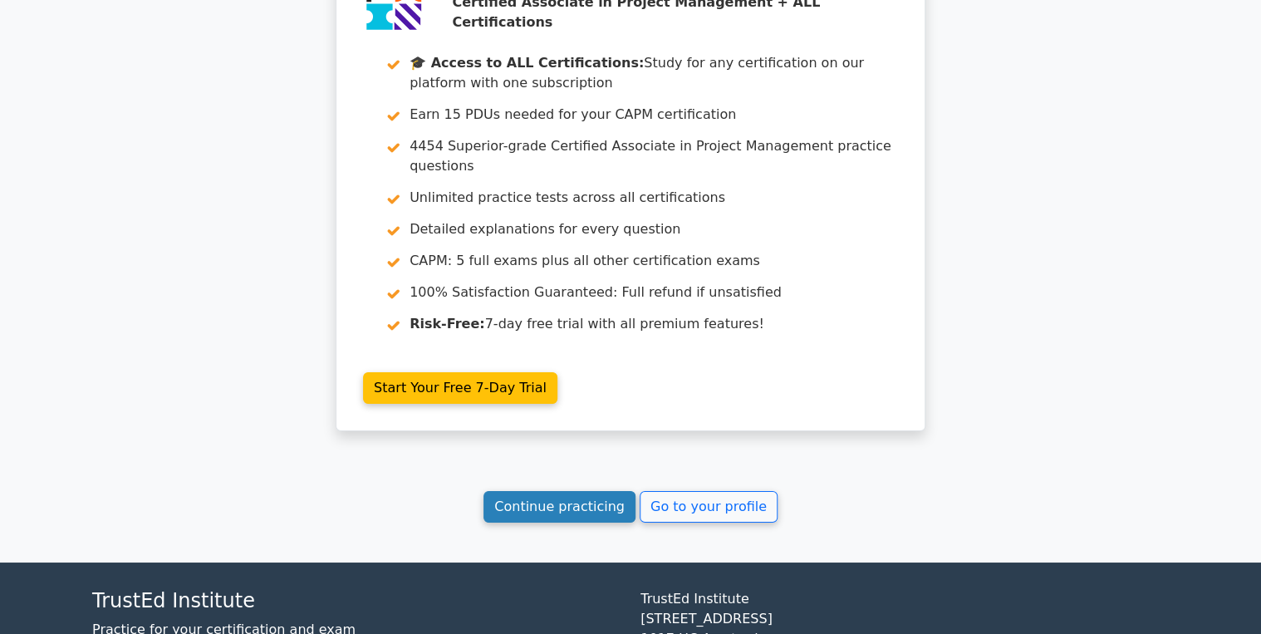
click at [545, 491] on link "Continue practicing" at bounding box center [559, 507] width 152 height 32
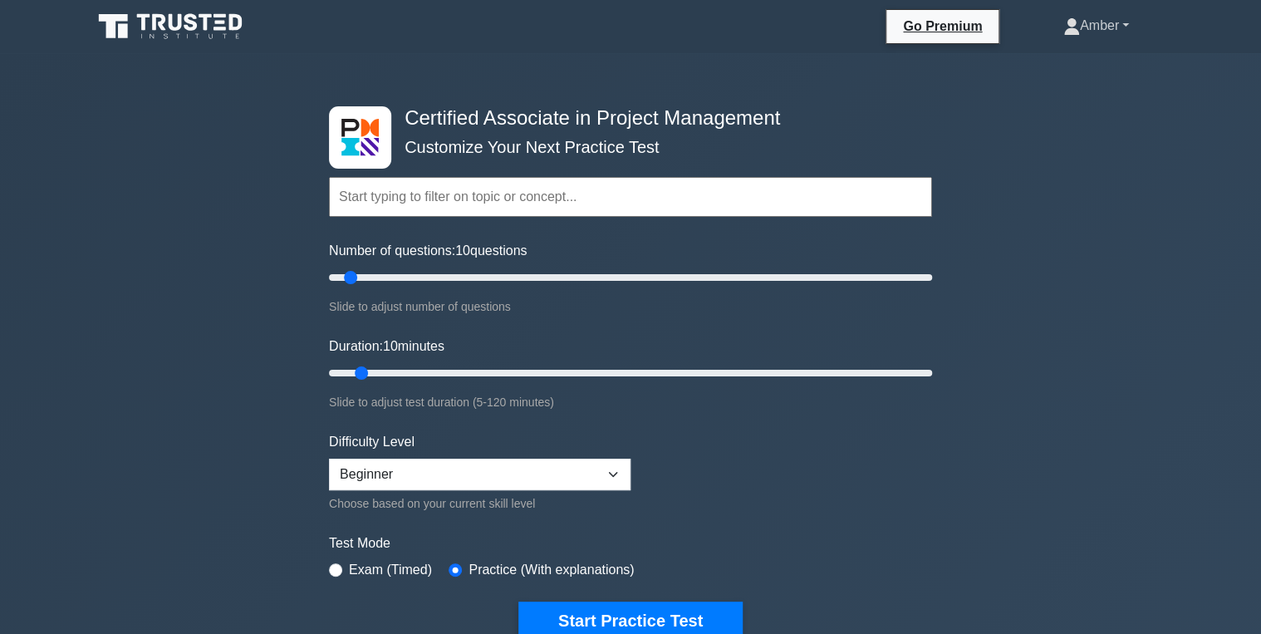
click at [1107, 25] on link "Amber" at bounding box center [1095, 25] width 145 height 33
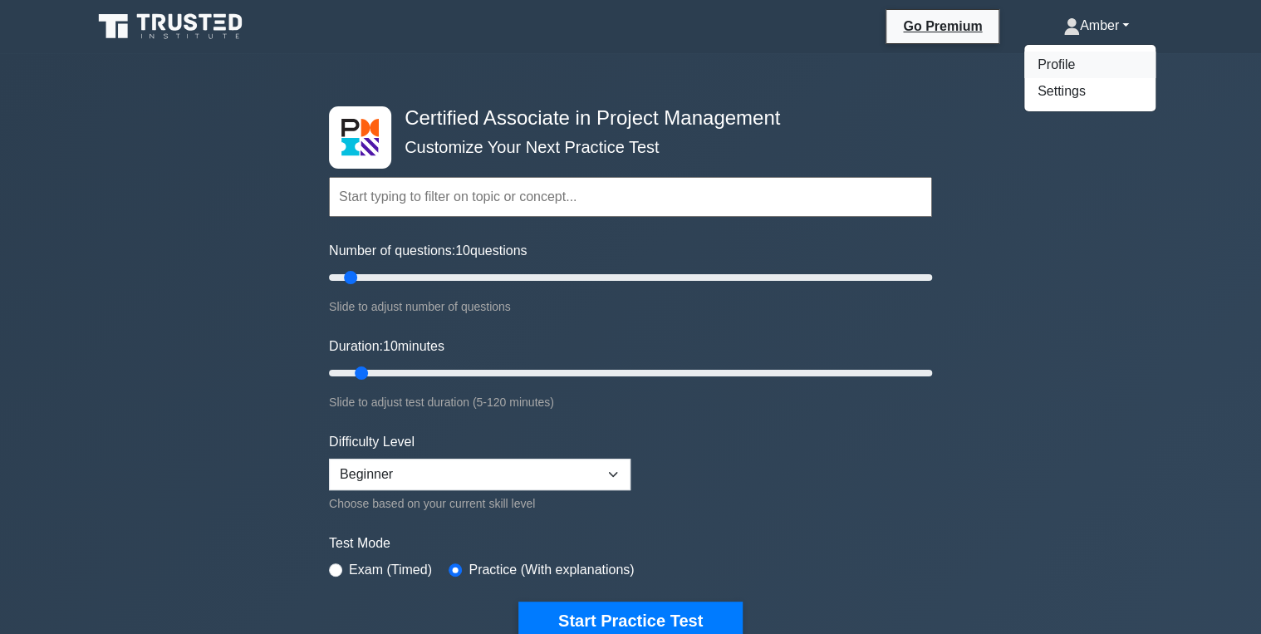
click at [1082, 58] on link "Profile" at bounding box center [1089, 65] width 131 height 27
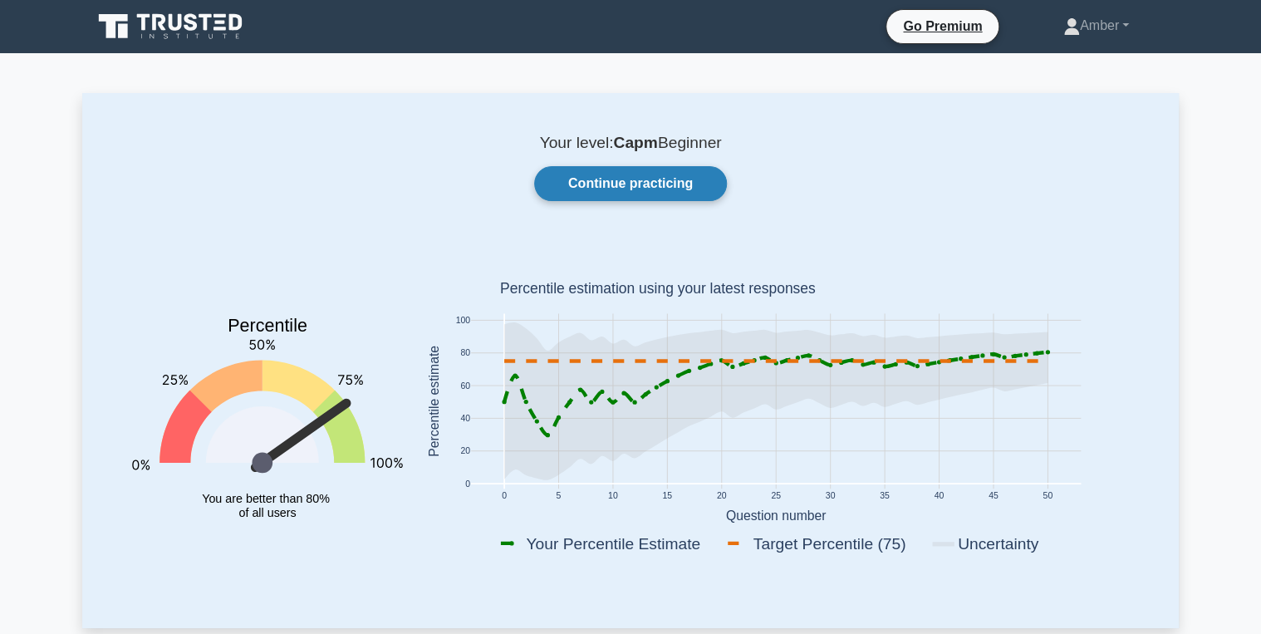
click at [572, 184] on link "Continue practicing" at bounding box center [630, 183] width 193 height 35
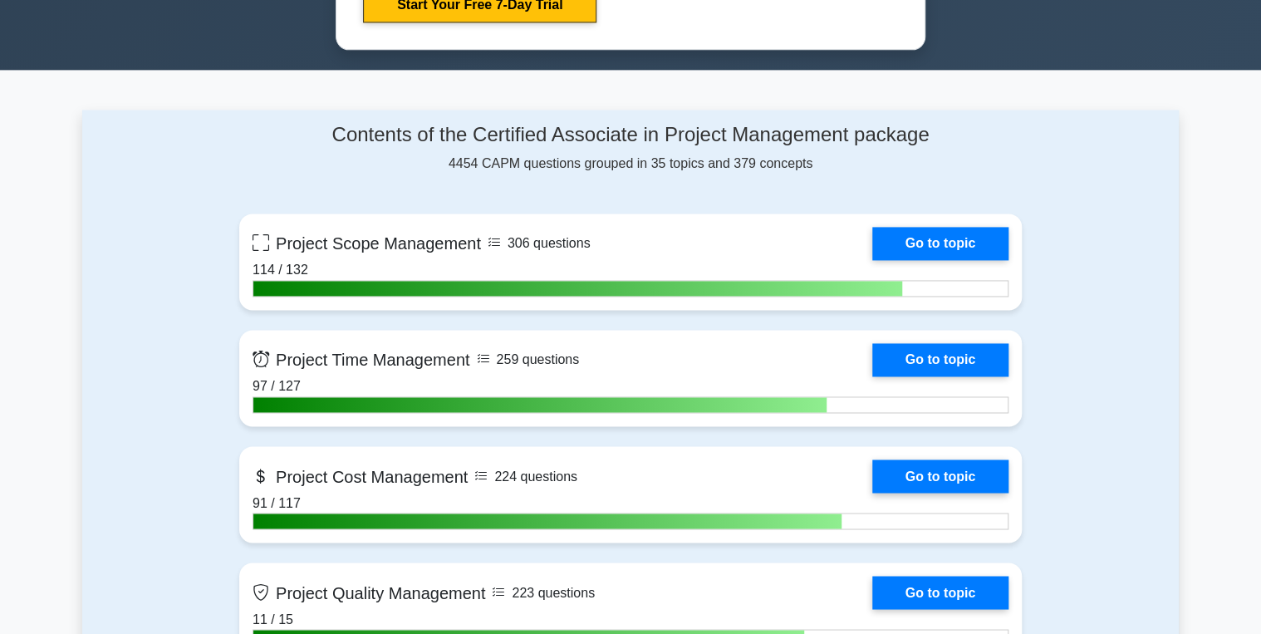
scroll to position [1196, 0]
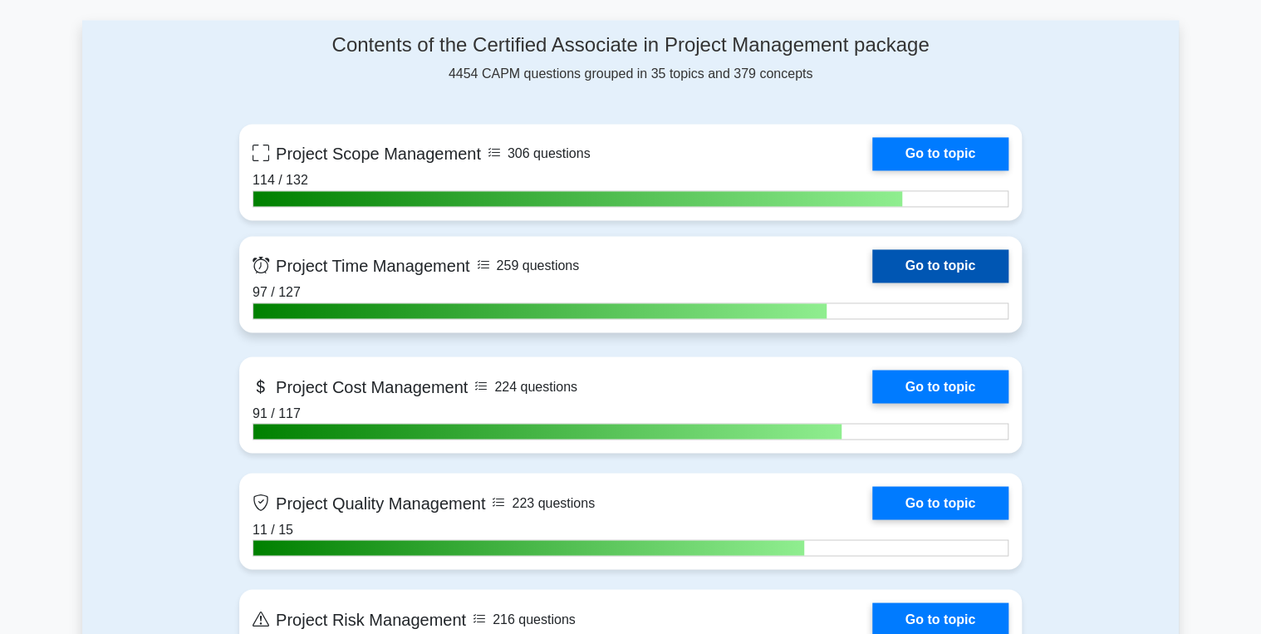
click at [872, 266] on link "Go to topic" at bounding box center [940, 265] width 136 height 33
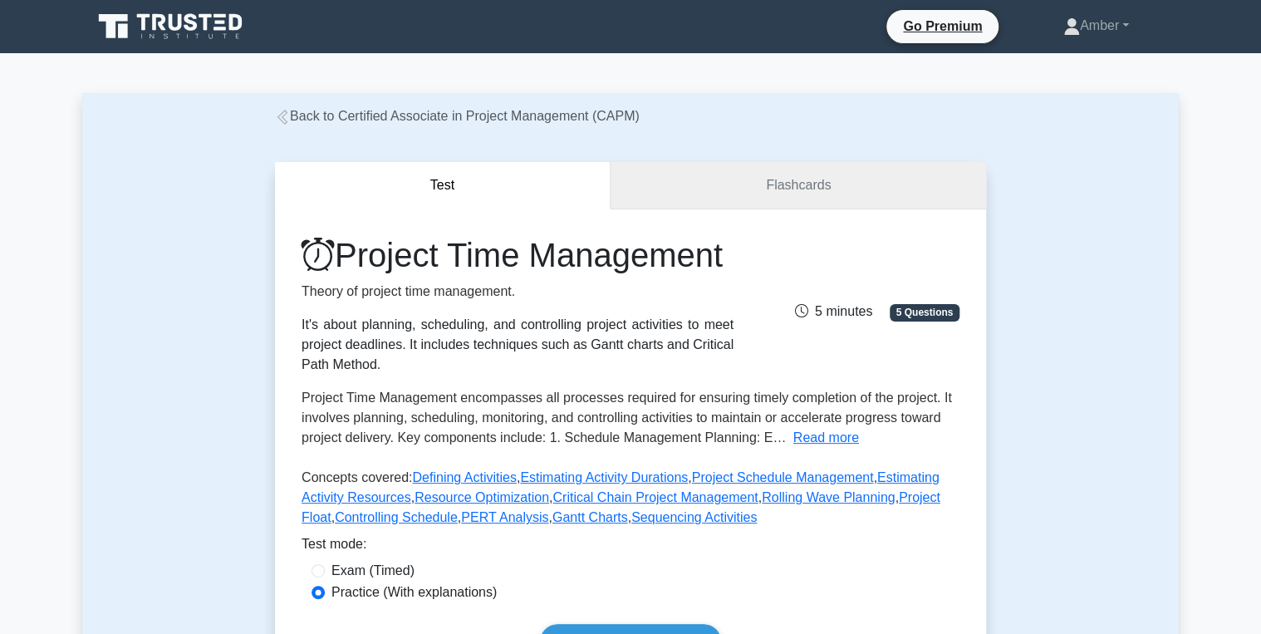
click at [744, 179] on link "Flashcards" at bounding box center [798, 185] width 375 height 47
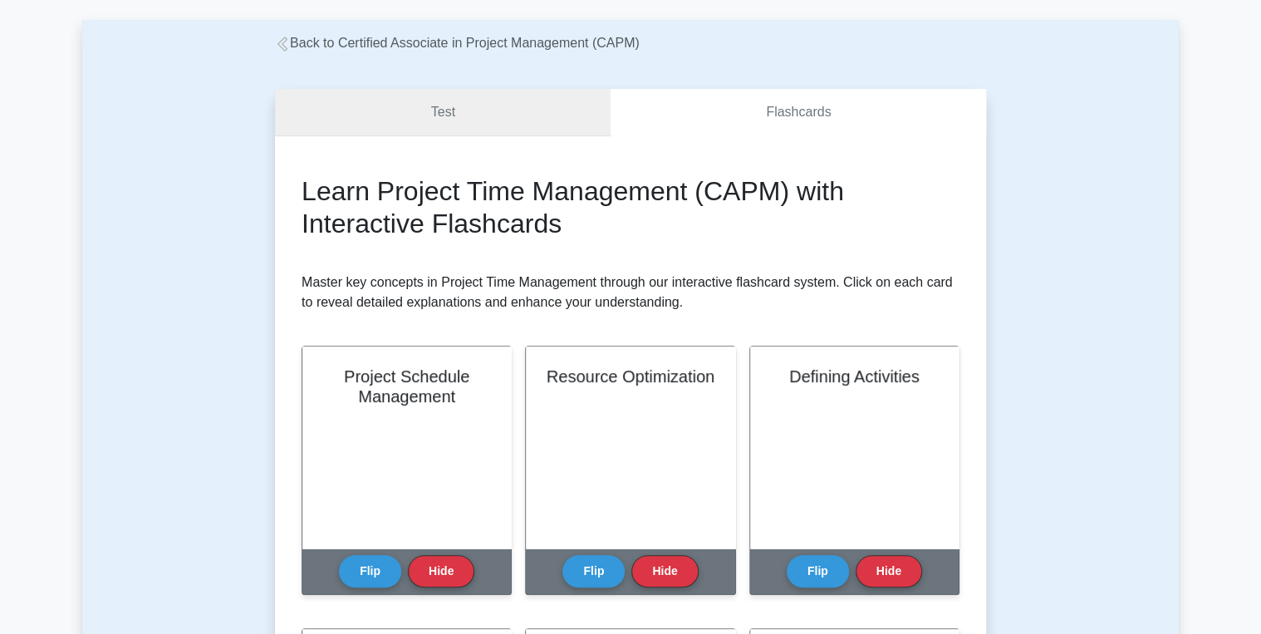
scroll to position [66, 0]
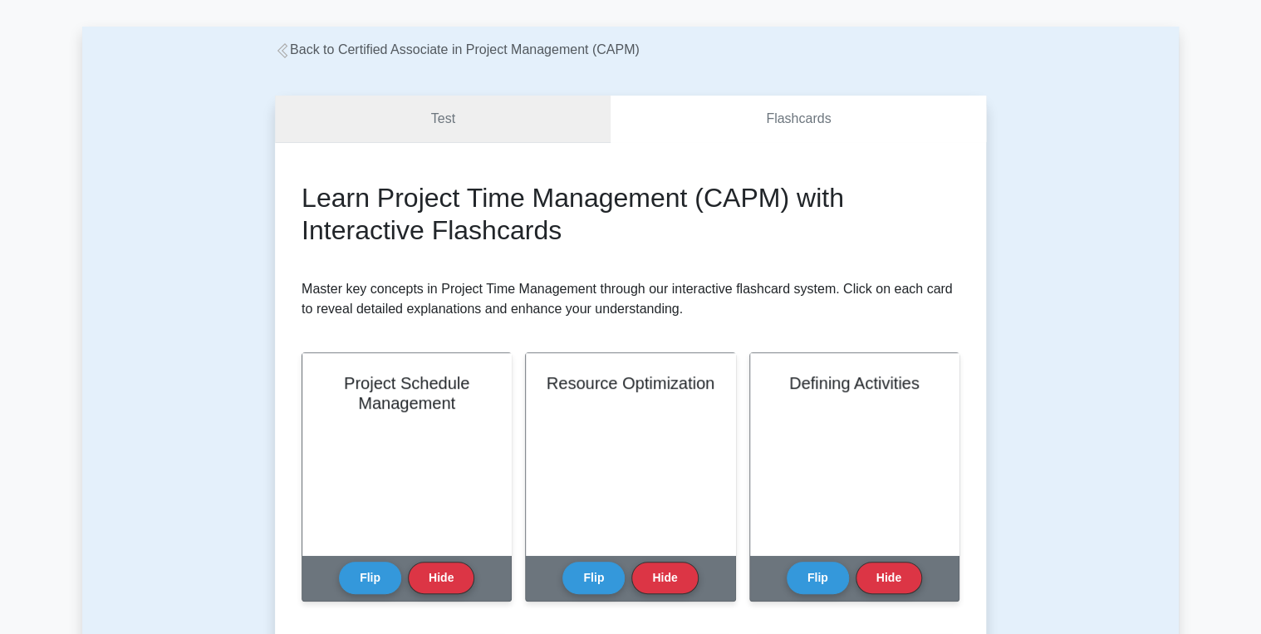
click at [409, 130] on link "Test" at bounding box center [443, 119] width 336 height 47
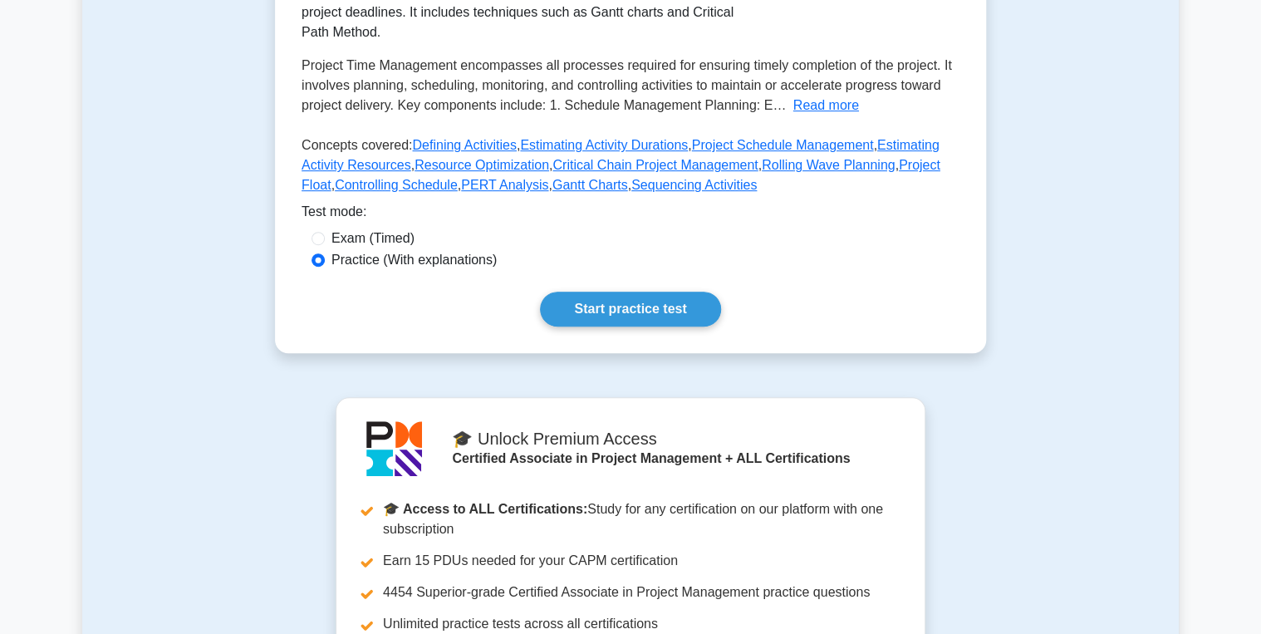
scroll to position [465, 0]
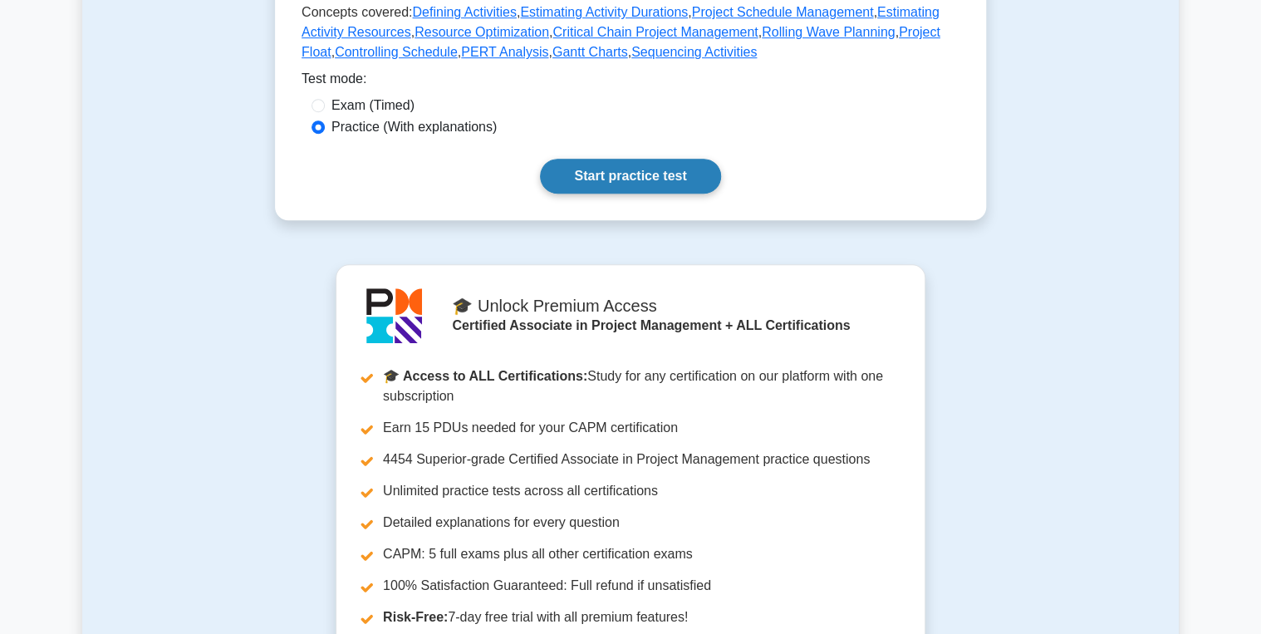
click at [655, 194] on link "Start practice test" at bounding box center [630, 176] width 180 height 35
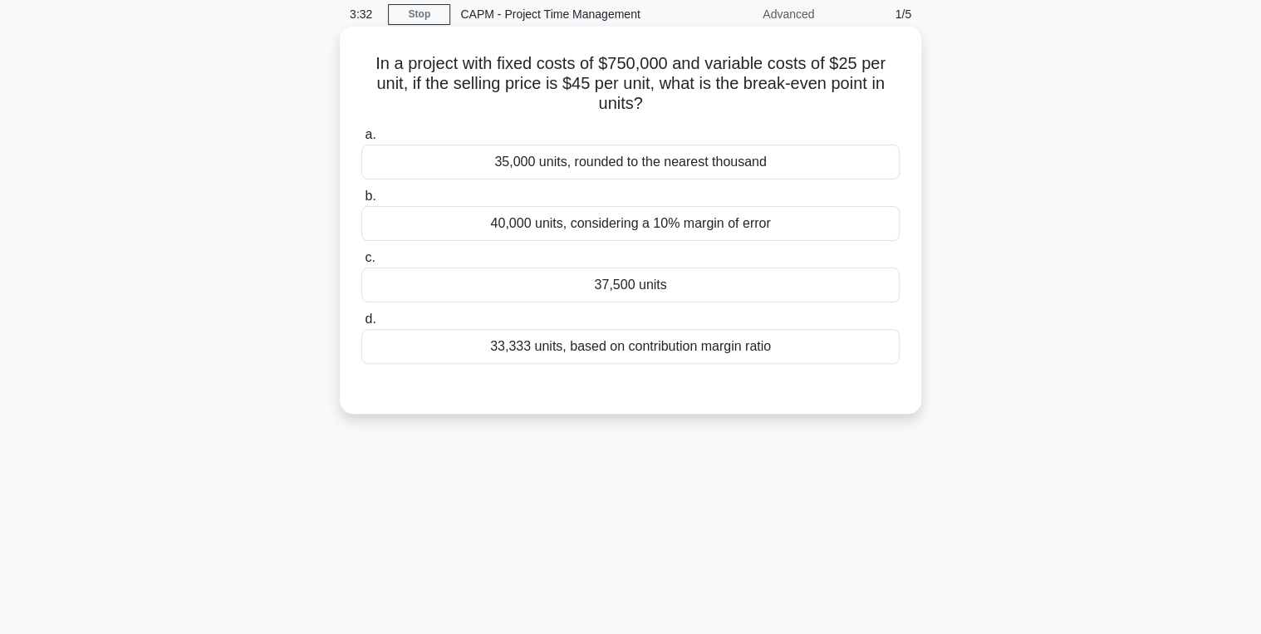
click at [523, 288] on div "37,500 units" at bounding box center [630, 284] width 538 height 35
click at [361, 263] on input "c. 37,500 units" at bounding box center [361, 258] width 0 height 11
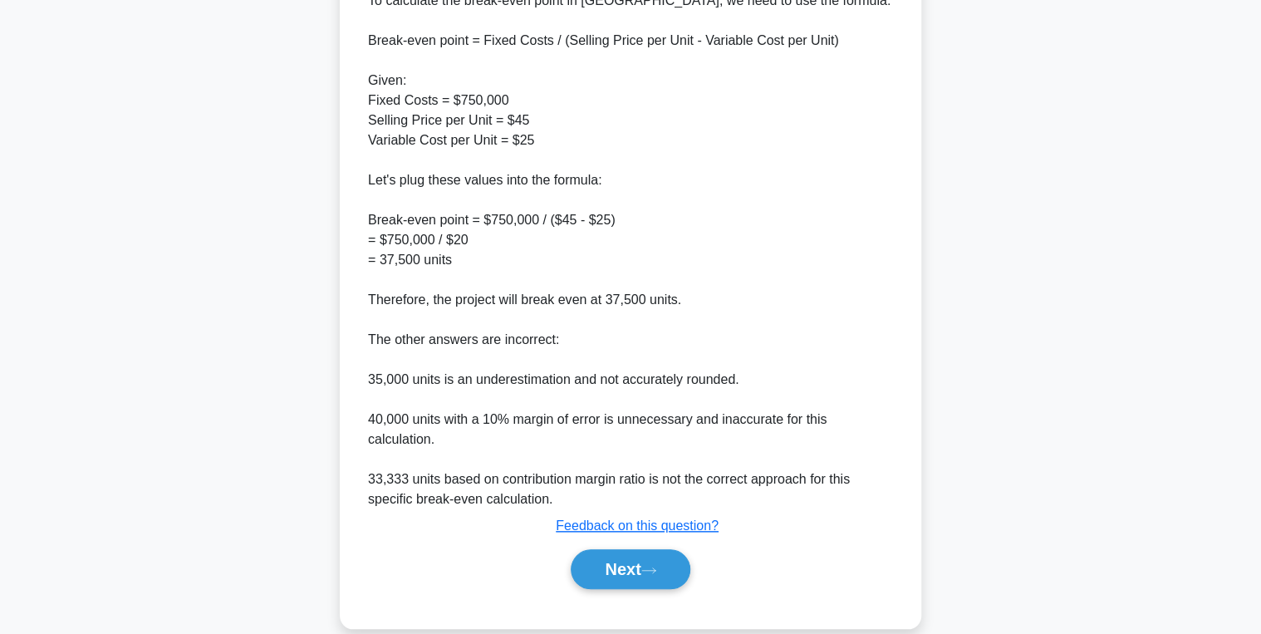
scroll to position [548, 0]
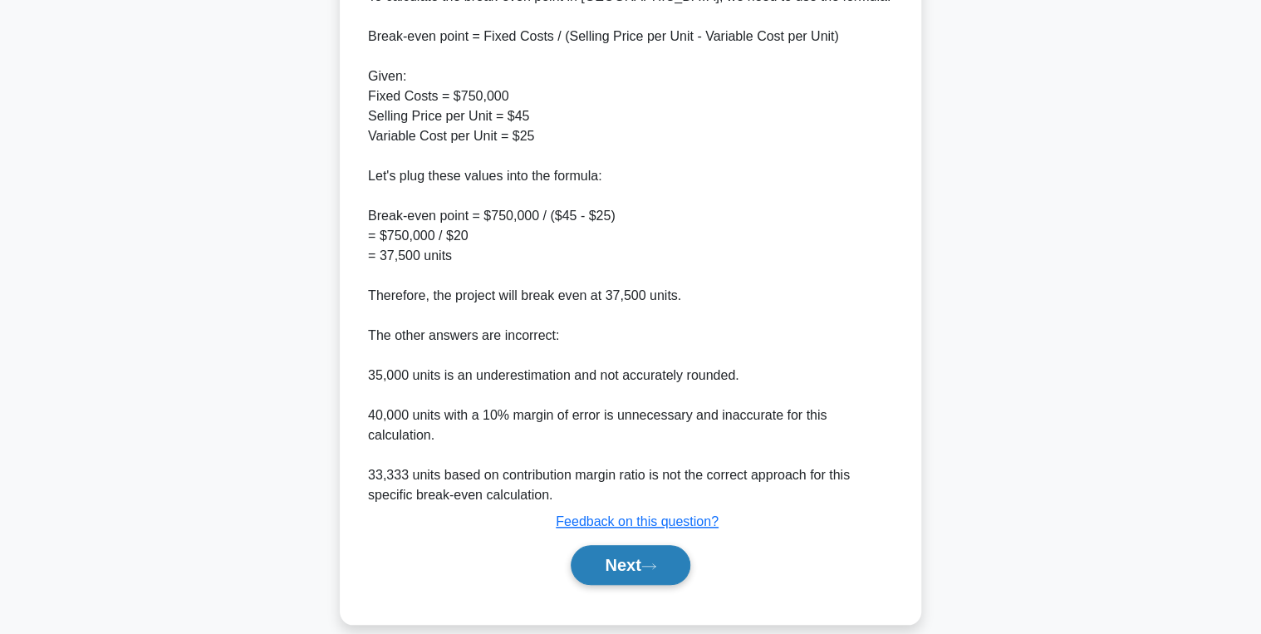
click at [610, 545] on button "Next" at bounding box center [630, 565] width 119 height 40
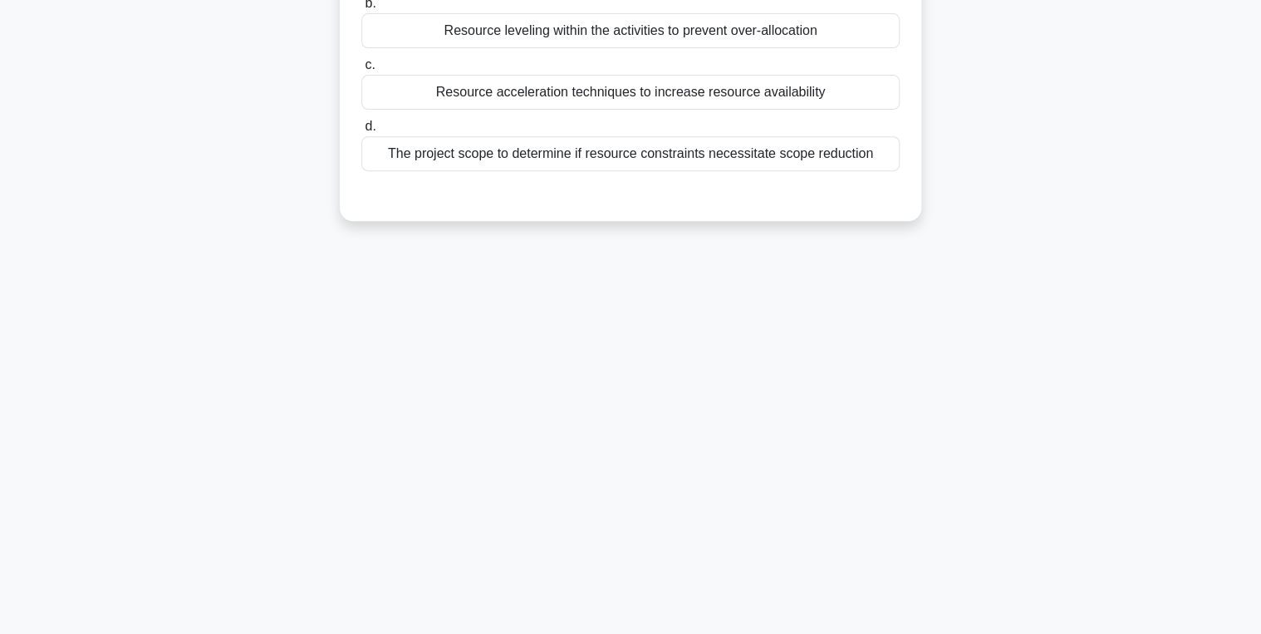
scroll to position [0, 0]
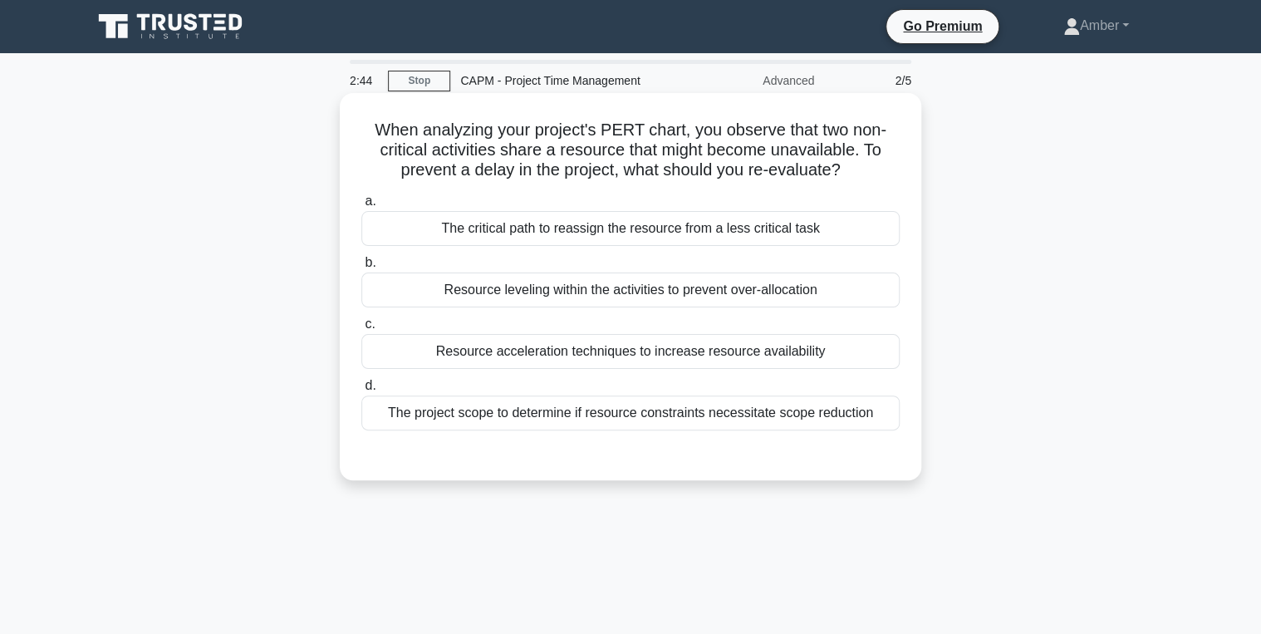
click at [575, 351] on div "Resource acceleration techniques to increase resource availability" at bounding box center [630, 351] width 538 height 35
click at [361, 330] on input "c. Resource acceleration techniques to increase resource availability" at bounding box center [361, 324] width 0 height 11
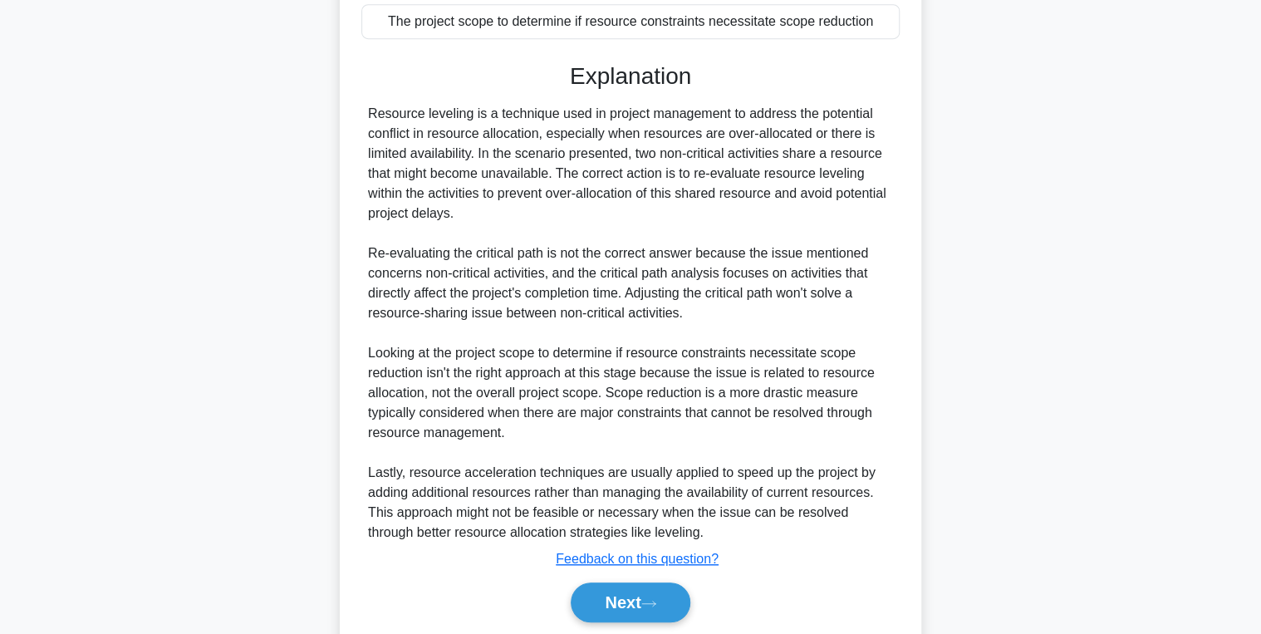
scroll to position [450, 0]
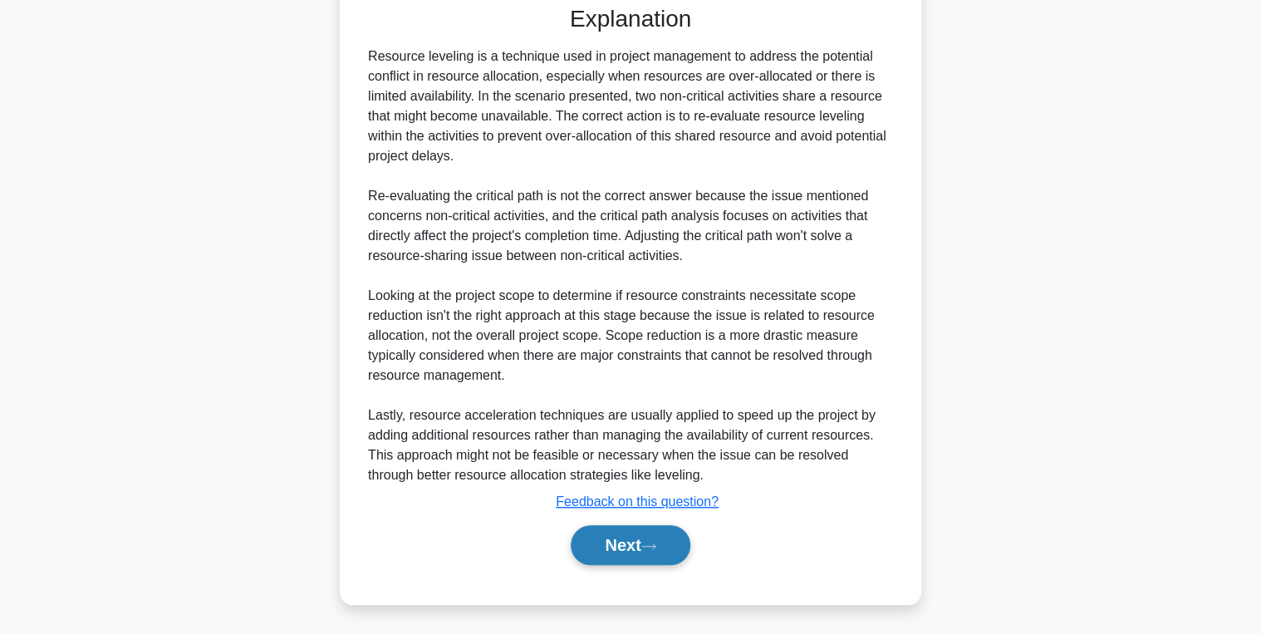
click at [621, 537] on button "Next" at bounding box center [630, 545] width 119 height 40
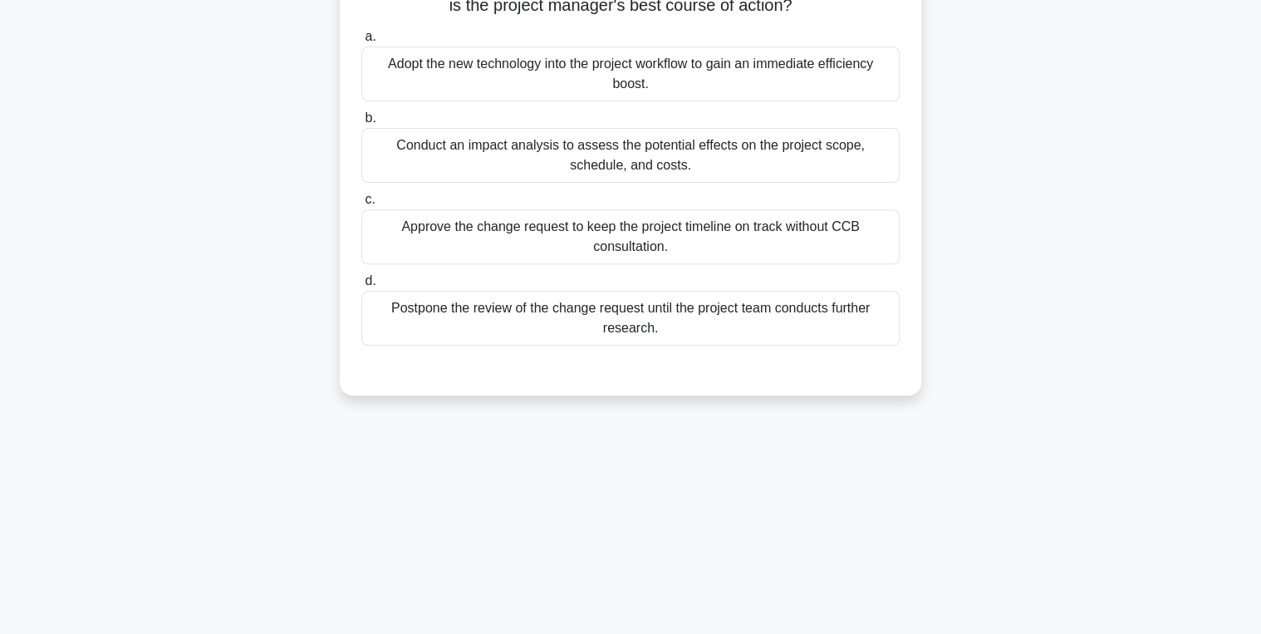
scroll to position [0, 0]
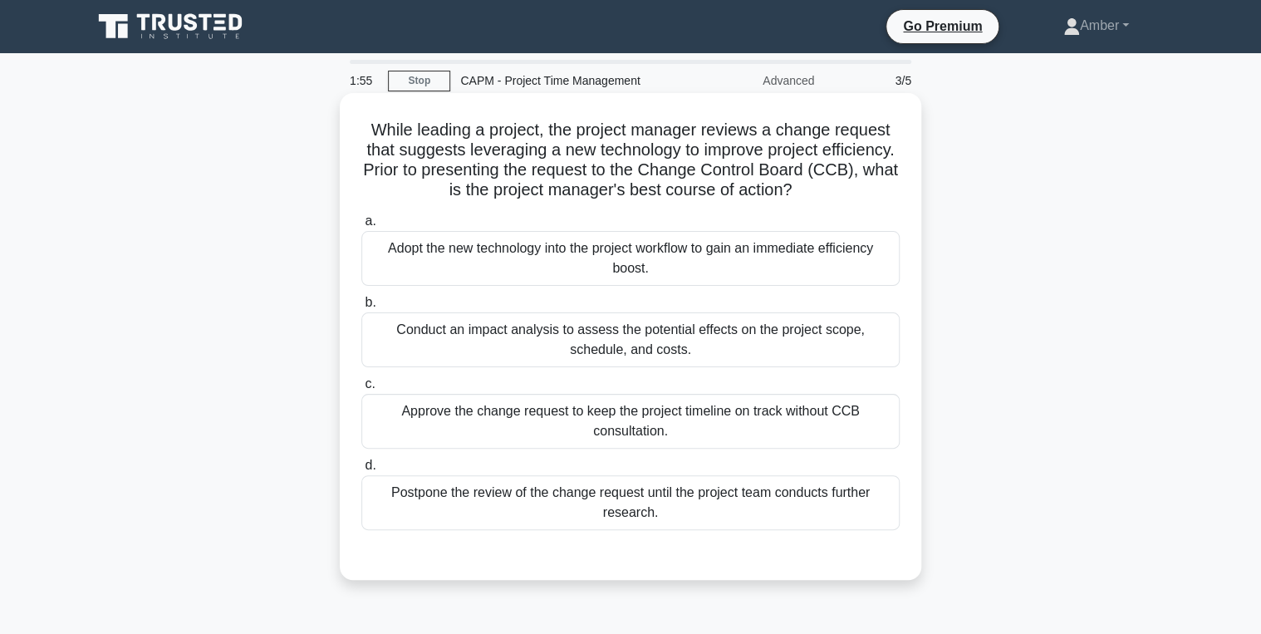
click at [536, 344] on div "Conduct an impact analysis to assess the potential effects on the project scope…" at bounding box center [630, 339] width 538 height 55
click at [361, 308] on input "b. Conduct an impact analysis to assess the potential effects on the project sc…" at bounding box center [361, 302] width 0 height 11
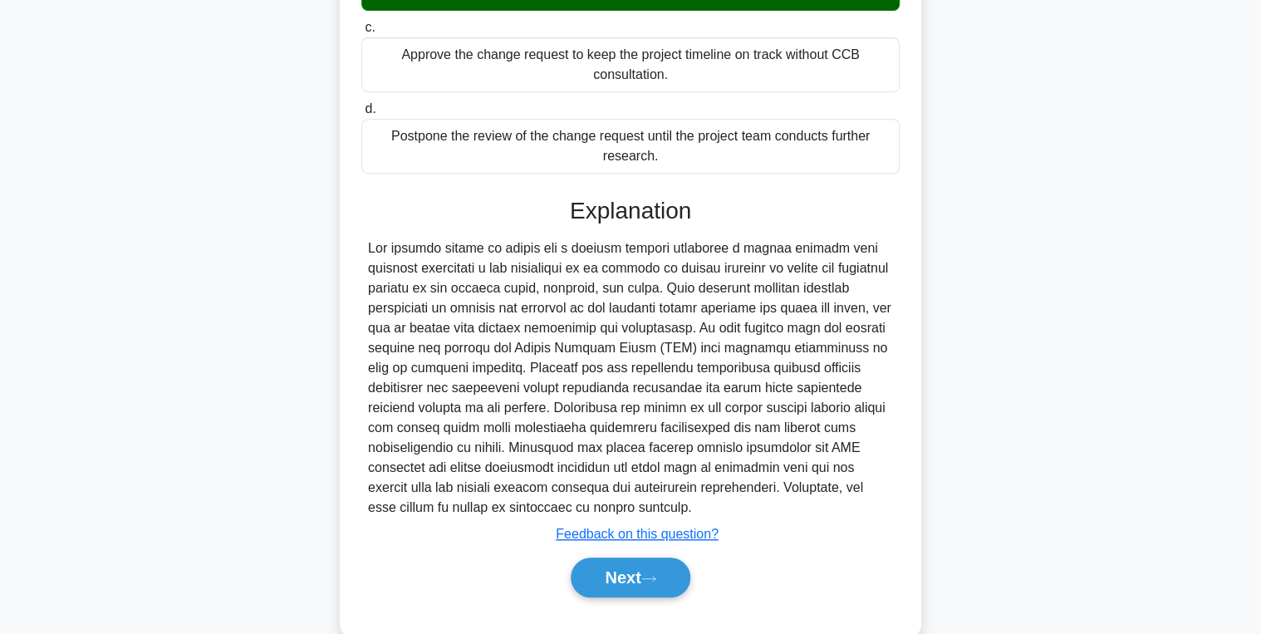
scroll to position [389, 0]
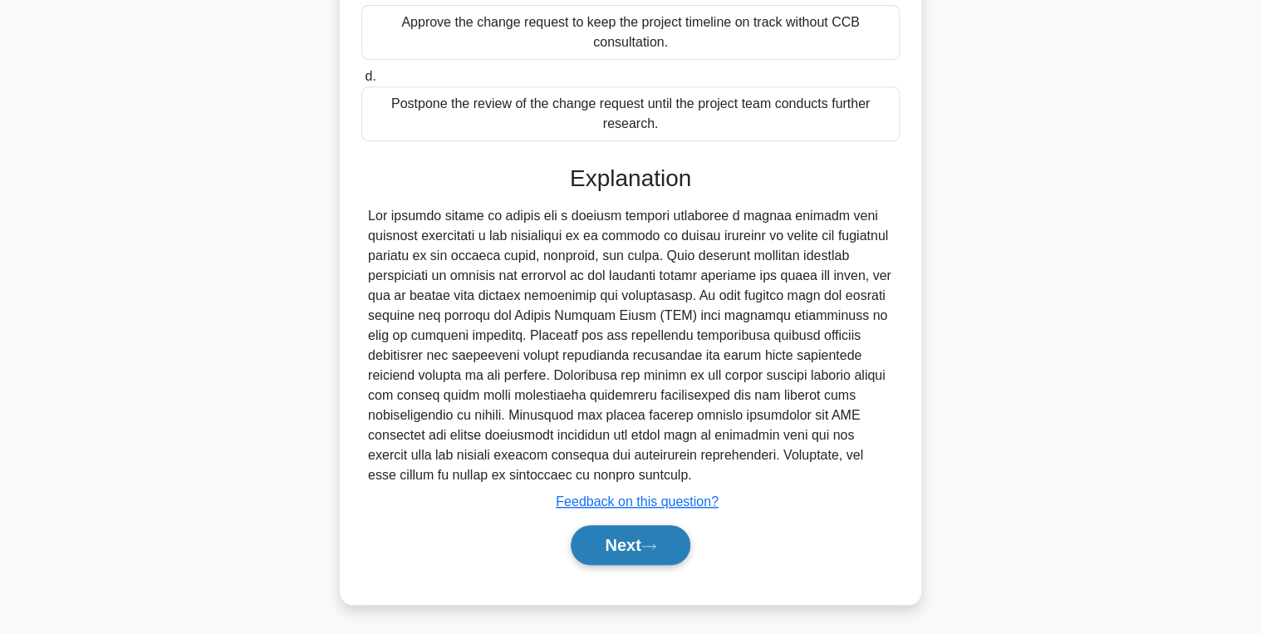
click at [640, 562] on button "Next" at bounding box center [630, 545] width 119 height 40
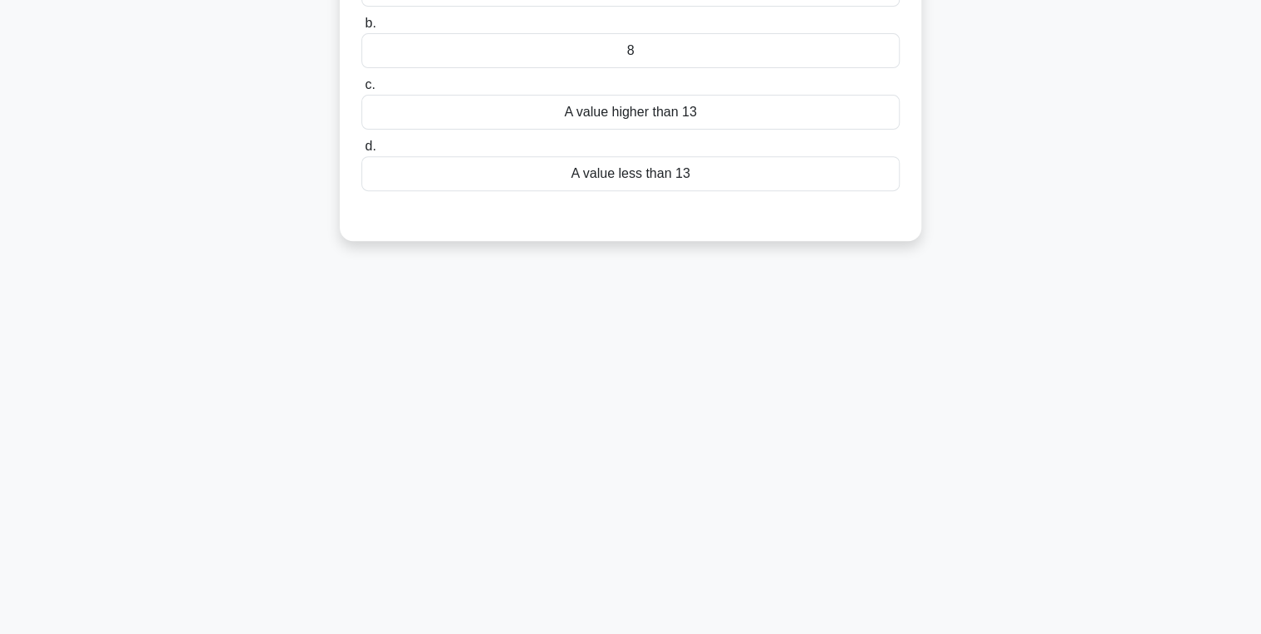
scroll to position [0, 0]
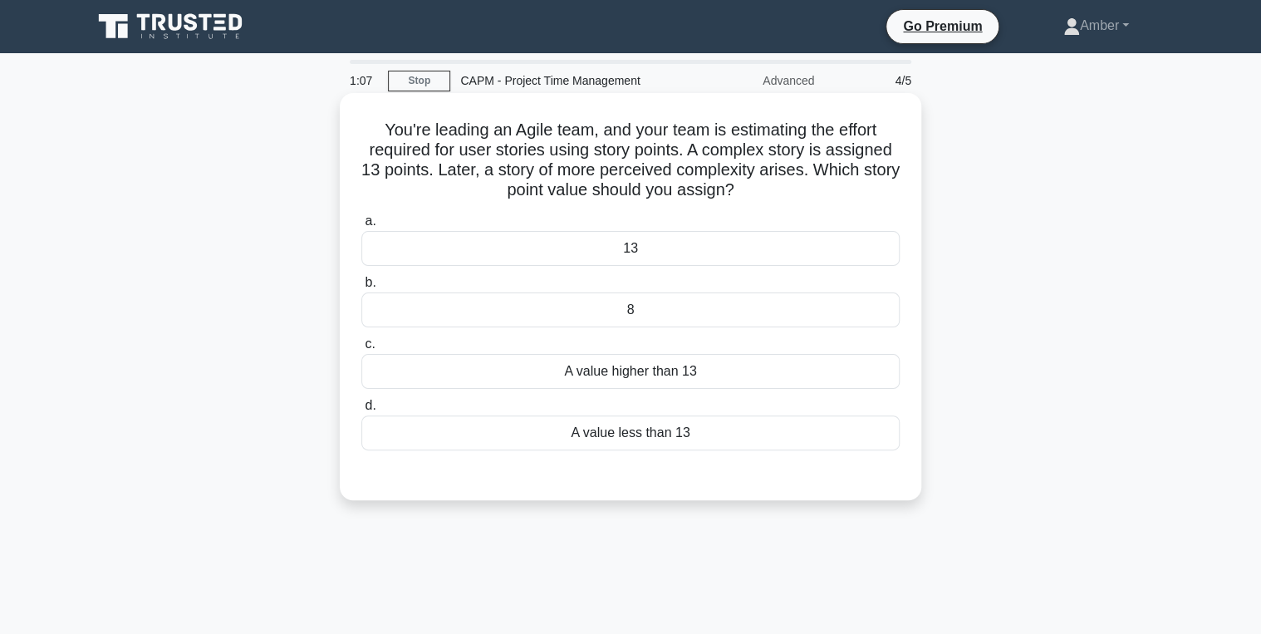
click at [518, 372] on div "A value higher than 13" at bounding box center [630, 371] width 538 height 35
click at [361, 350] on input "c. A value higher than 13" at bounding box center [361, 344] width 0 height 11
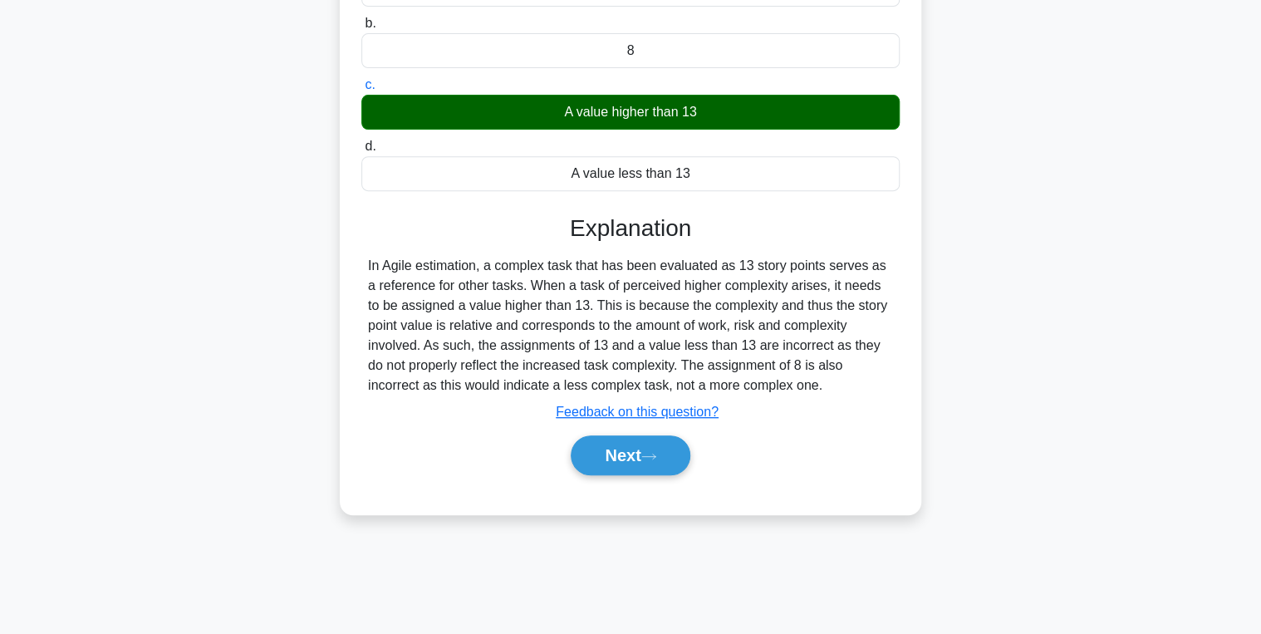
scroll to position [263, 0]
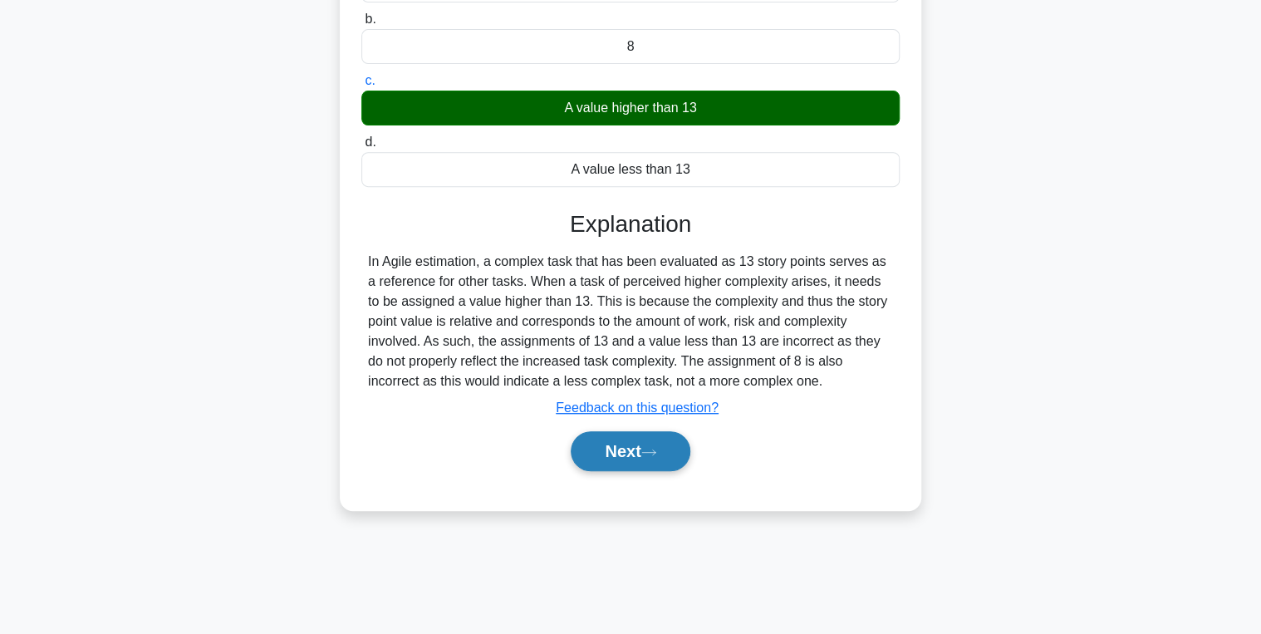
click at [611, 464] on button "Next" at bounding box center [630, 451] width 119 height 40
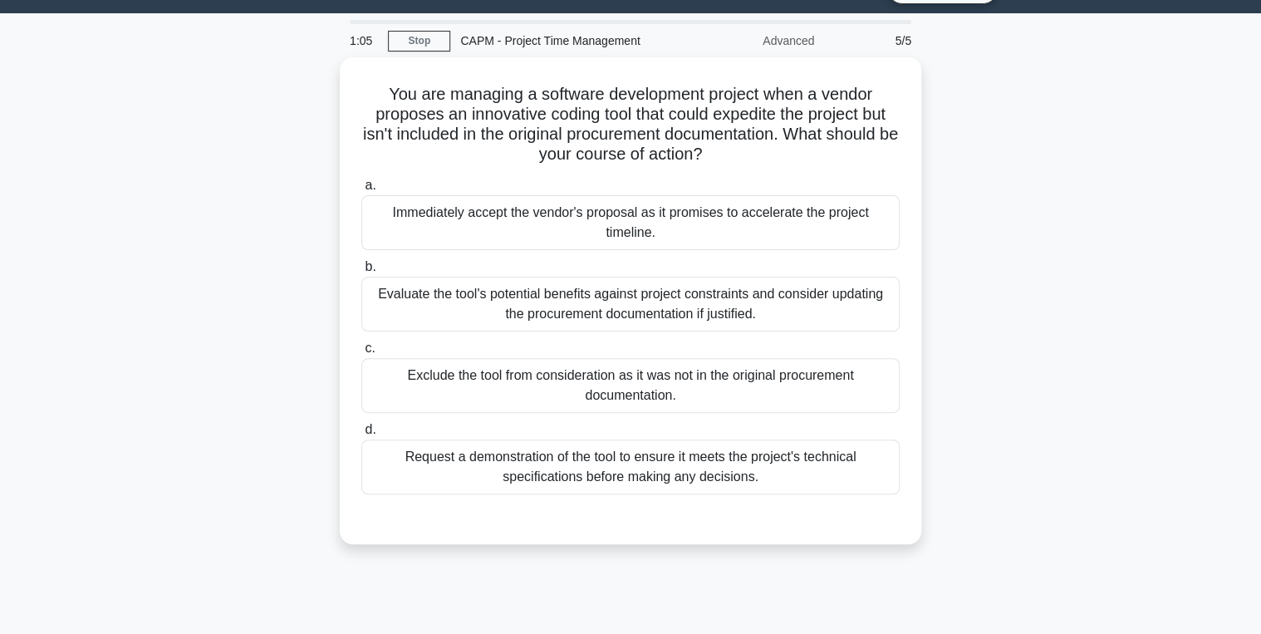
scroll to position [0, 0]
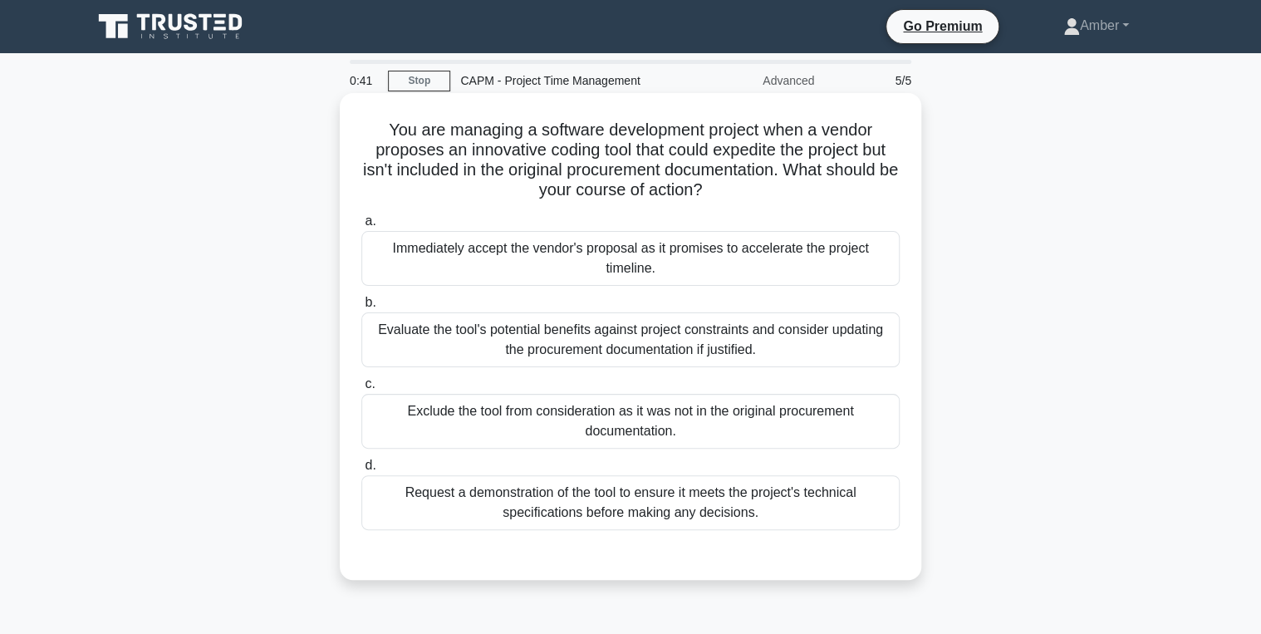
click at [575, 331] on div "Evaluate the tool's potential benefits against project constraints and consider…" at bounding box center [630, 339] width 538 height 55
click at [361, 308] on input "b. Evaluate the tool's potential benefits against project constraints and consi…" at bounding box center [361, 302] width 0 height 11
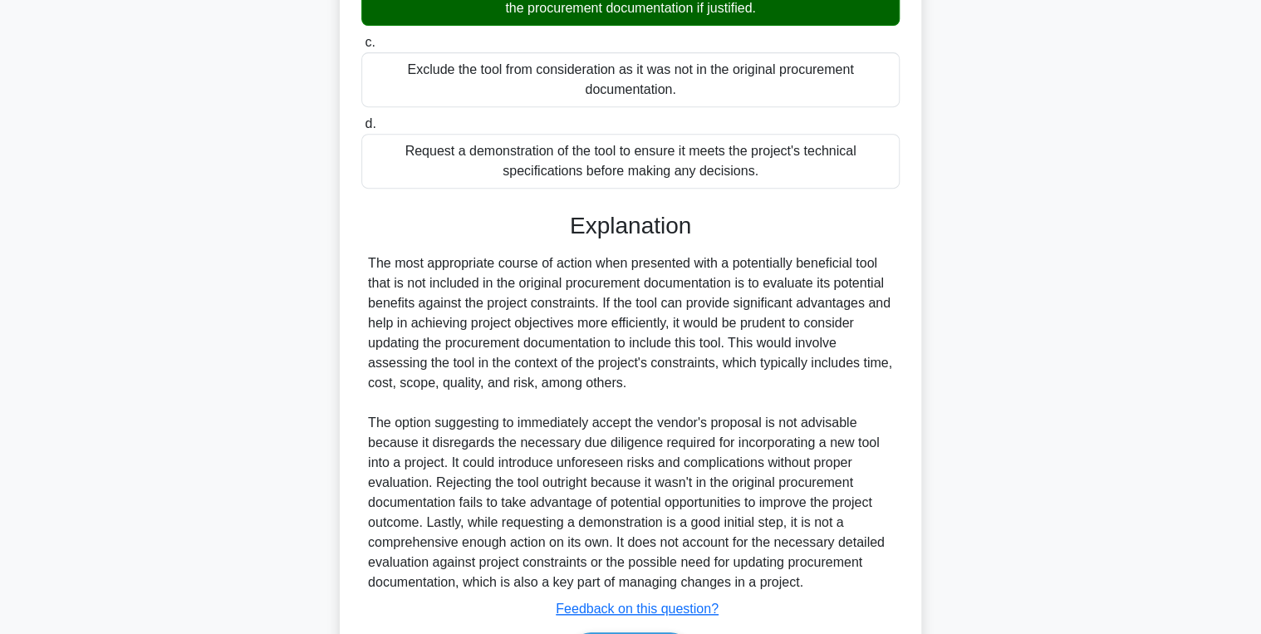
scroll to position [449, 0]
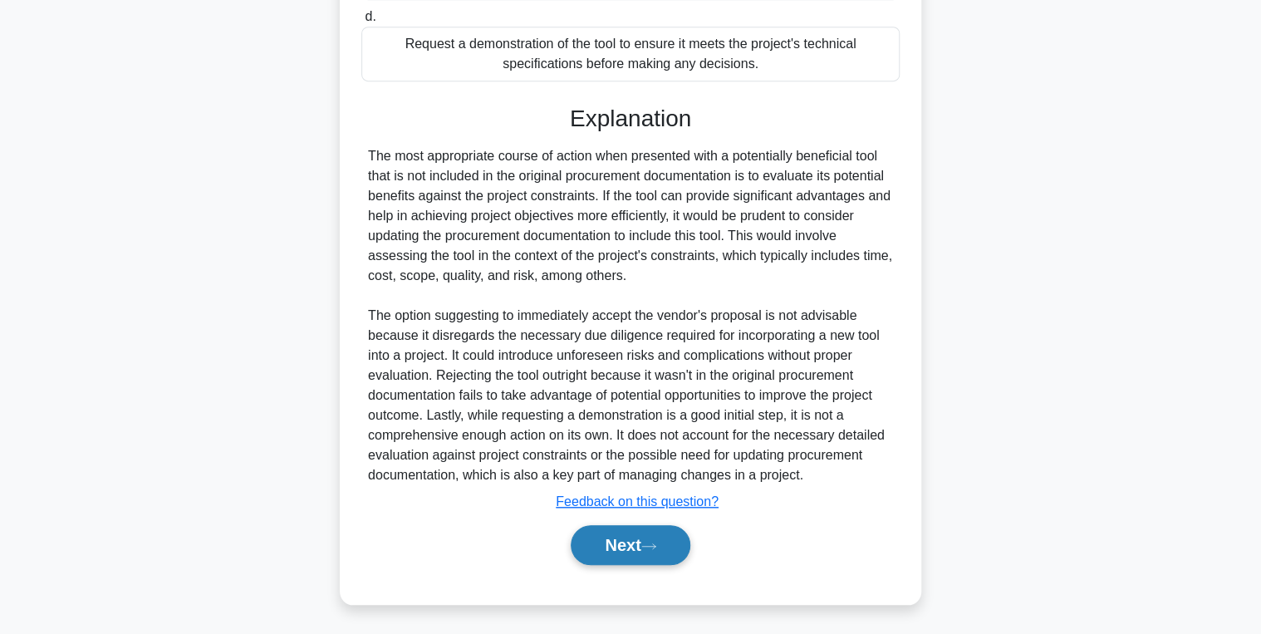
click at [635, 552] on button "Next" at bounding box center [630, 545] width 119 height 40
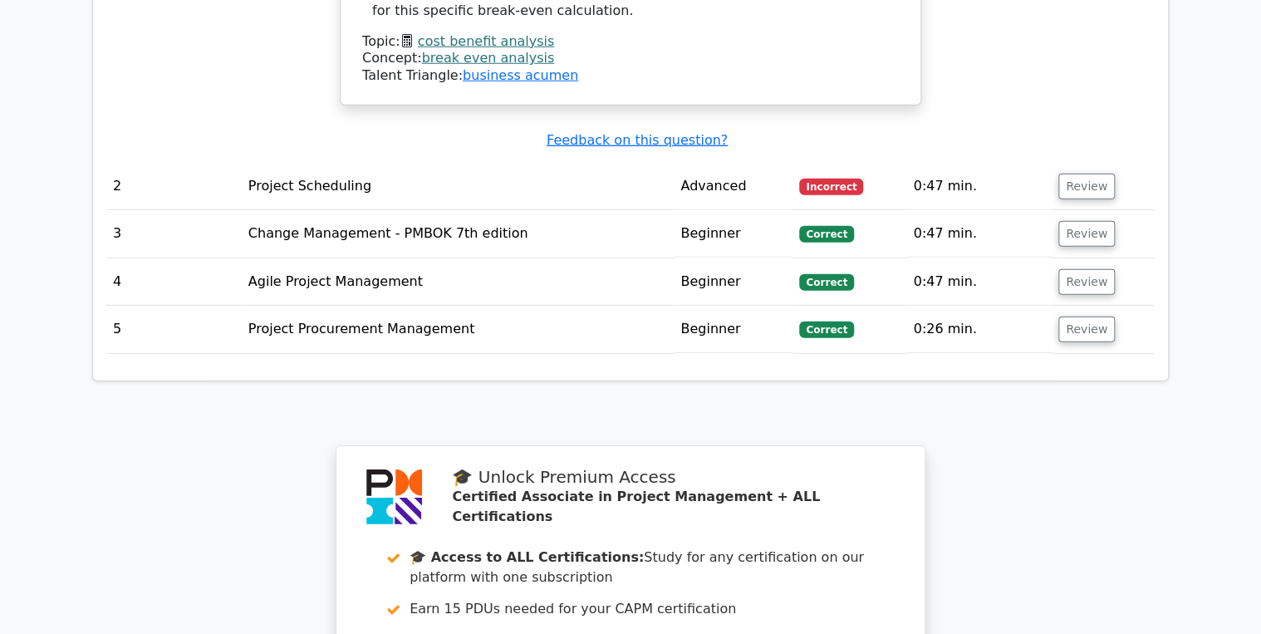
scroll to position [2326, 0]
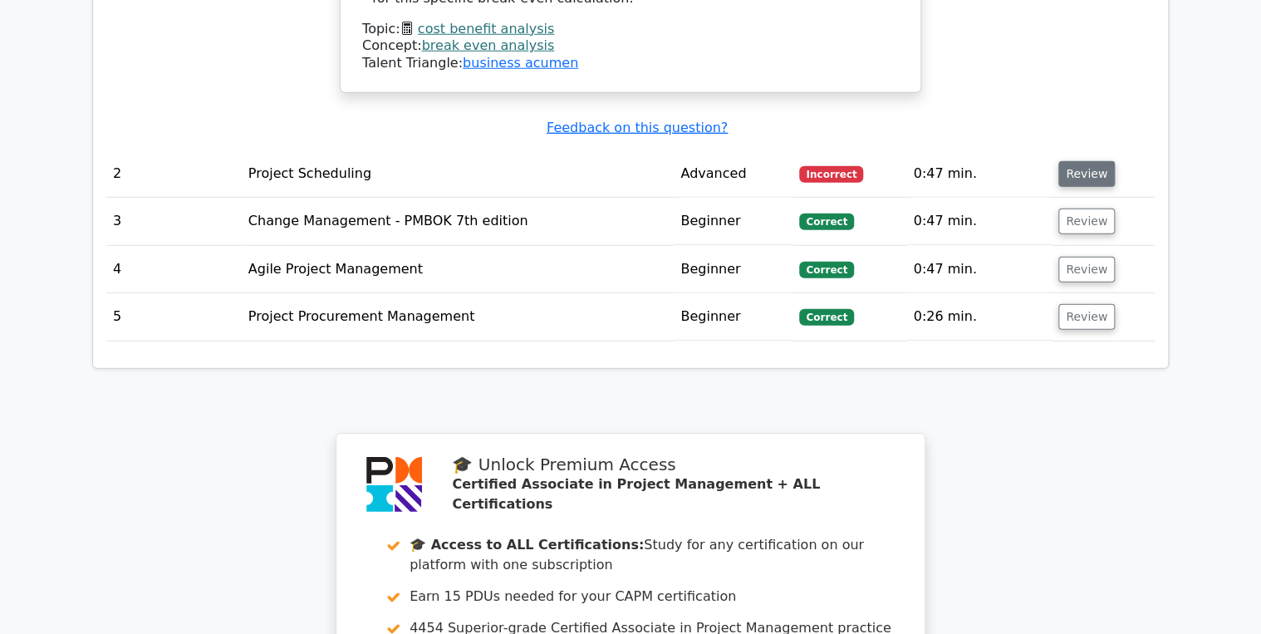
click at [1088, 161] on button "Review" at bounding box center [1086, 174] width 56 height 26
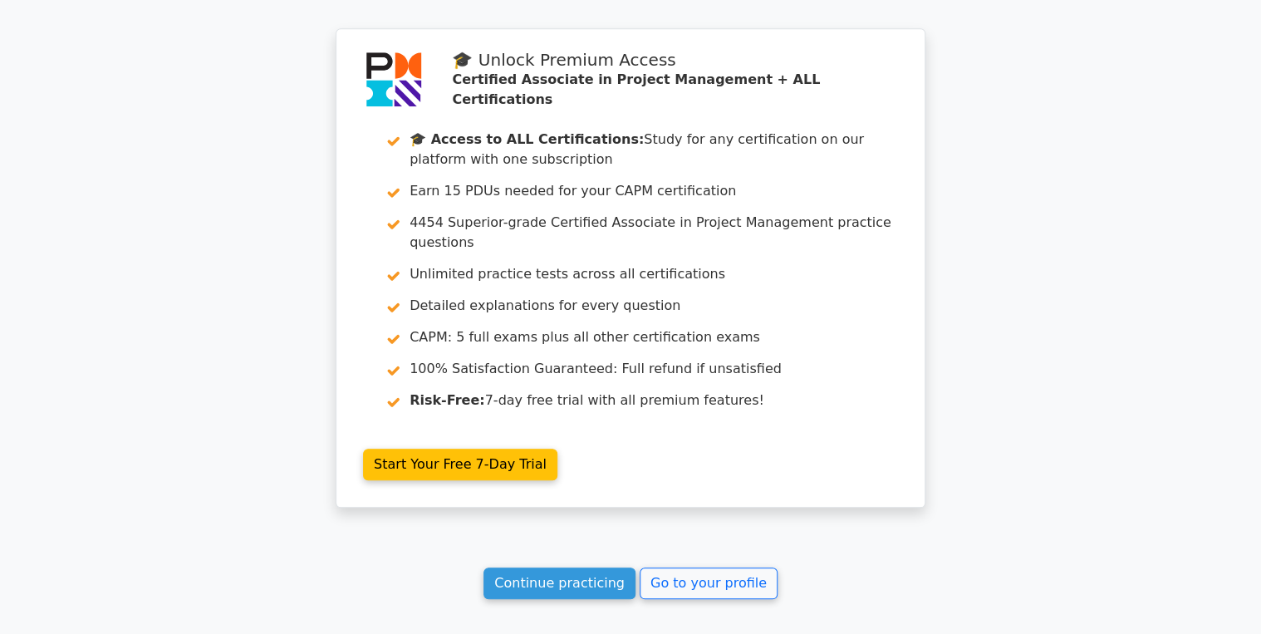
scroll to position [3763, 0]
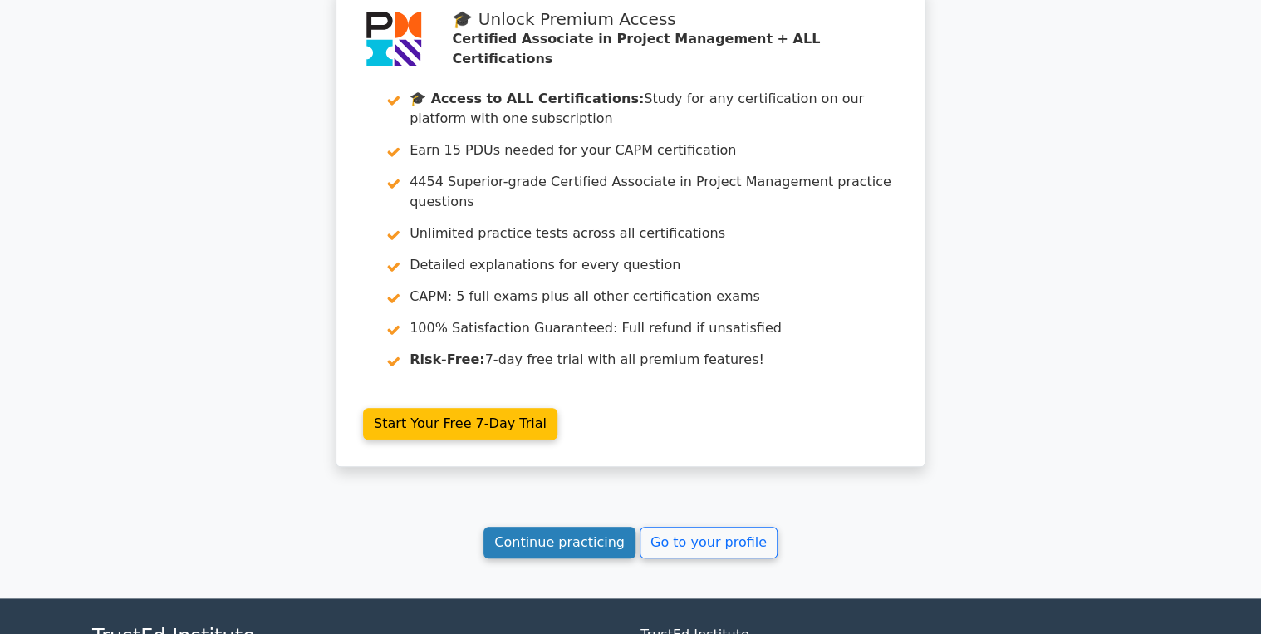
click at [546, 527] on link "Continue practicing" at bounding box center [559, 543] width 152 height 32
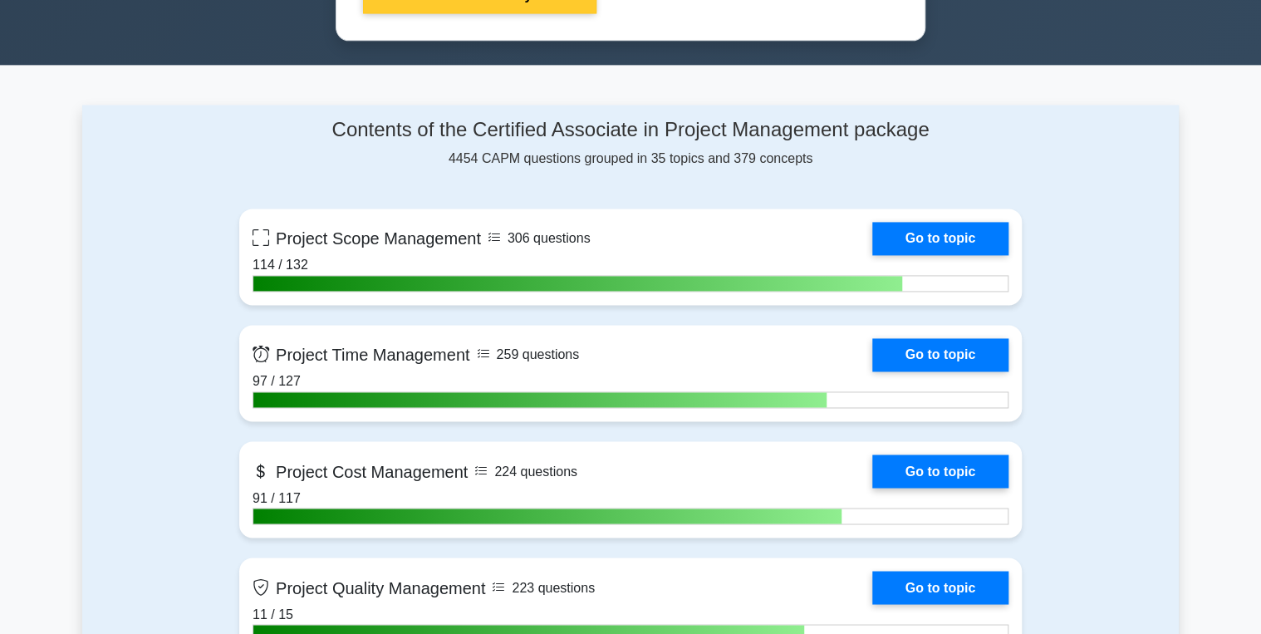
scroll to position [1130, 0]
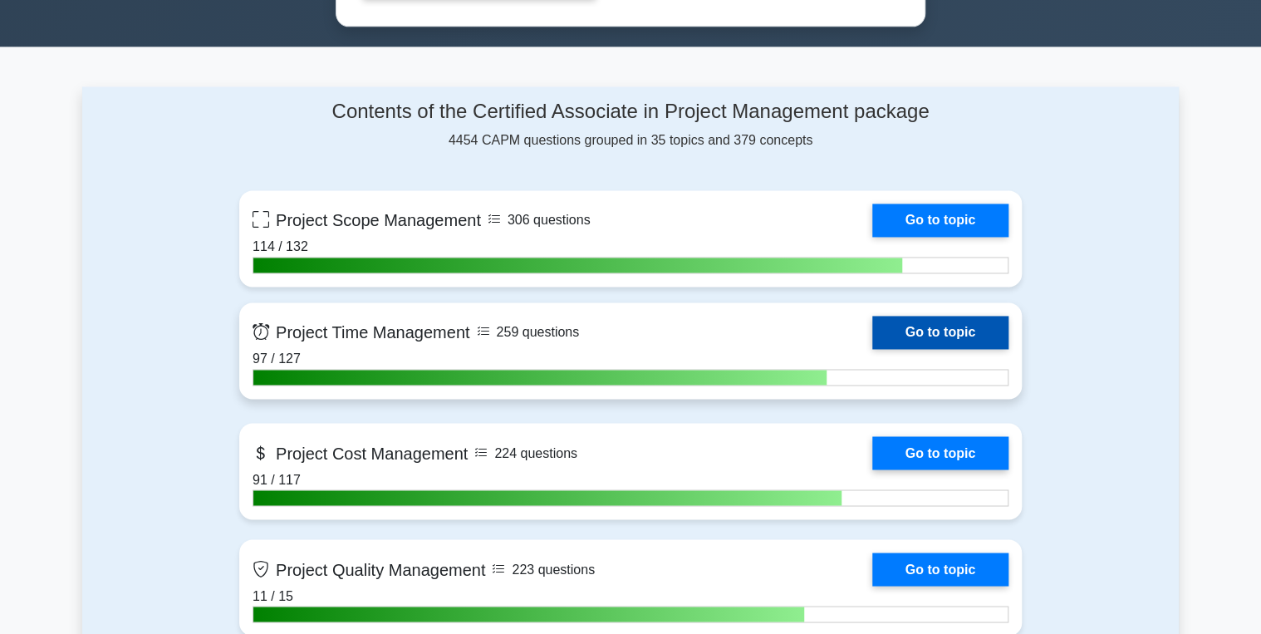
click at [929, 328] on link "Go to topic" at bounding box center [940, 332] width 136 height 33
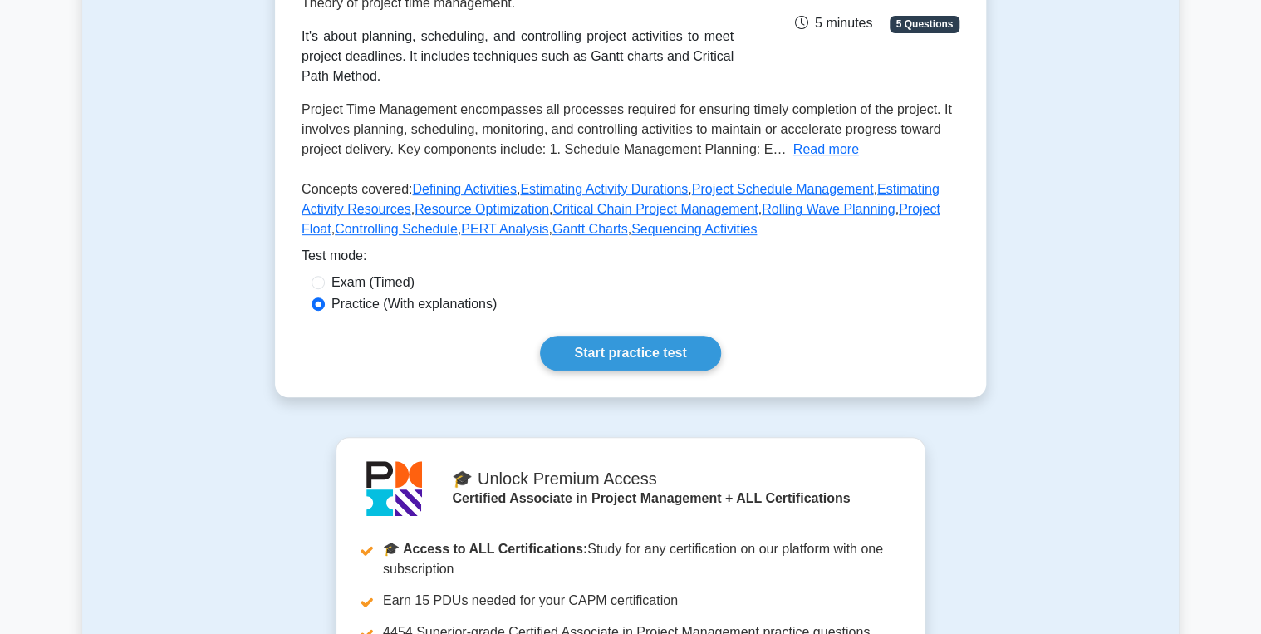
scroll to position [332, 0]
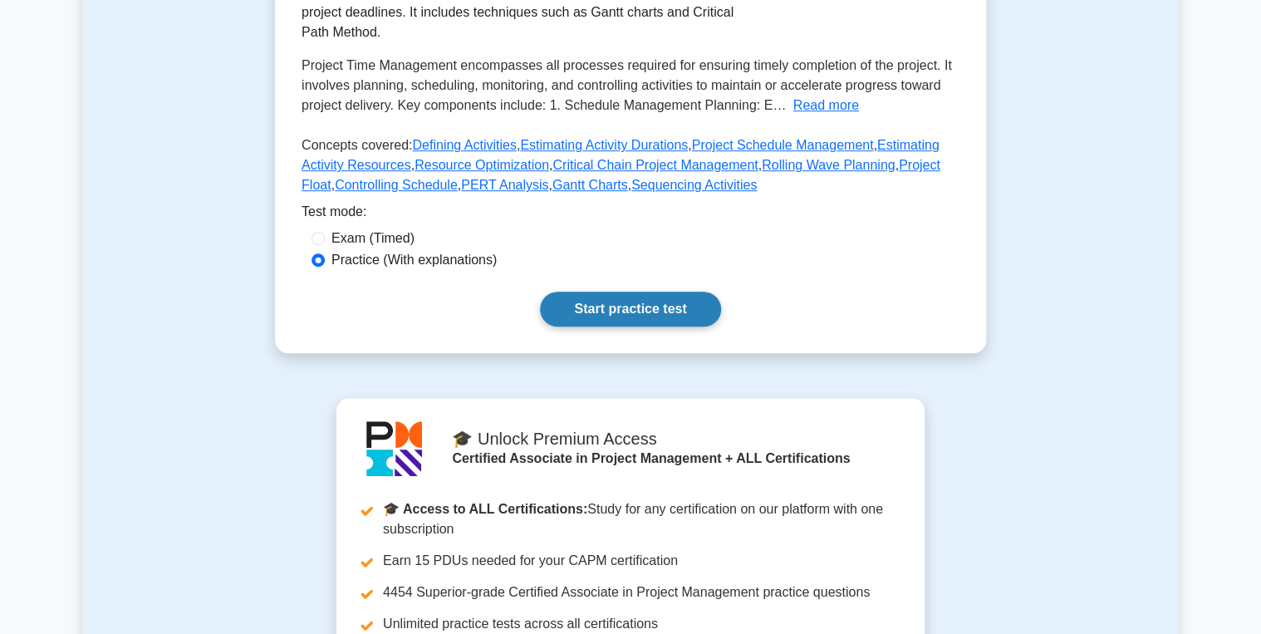
click at [634, 326] on link "Start practice test" at bounding box center [630, 309] width 180 height 35
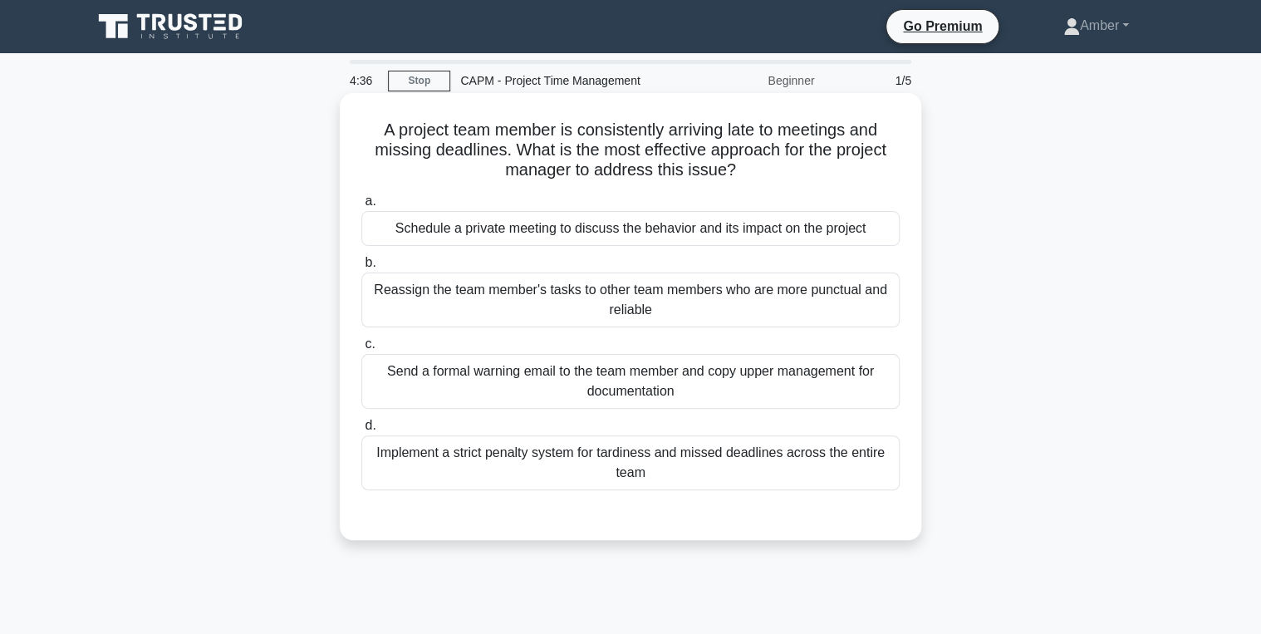
click at [476, 222] on div "Schedule a private meeting to discuss the behavior and its impact on the project" at bounding box center [630, 228] width 538 height 35
drag, startPoint x: 476, startPoint y: 222, endPoint x: 578, endPoint y: 236, distance: 103.1
click at [578, 236] on div "Schedule a private meeting to discuss the behavior and its impact on the project" at bounding box center [630, 228] width 538 height 35
click at [361, 207] on input "a. Schedule a private meeting to discuss the behavior and its impact on the pro…" at bounding box center [361, 201] width 0 height 11
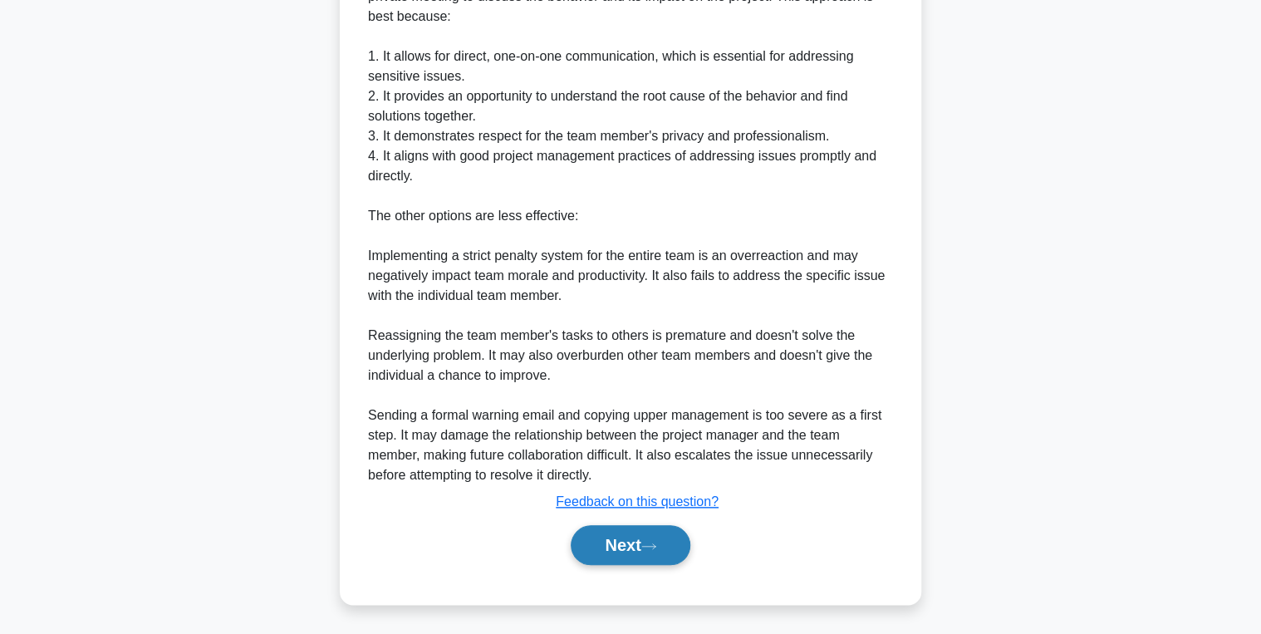
click at [606, 552] on button "Next" at bounding box center [630, 545] width 119 height 40
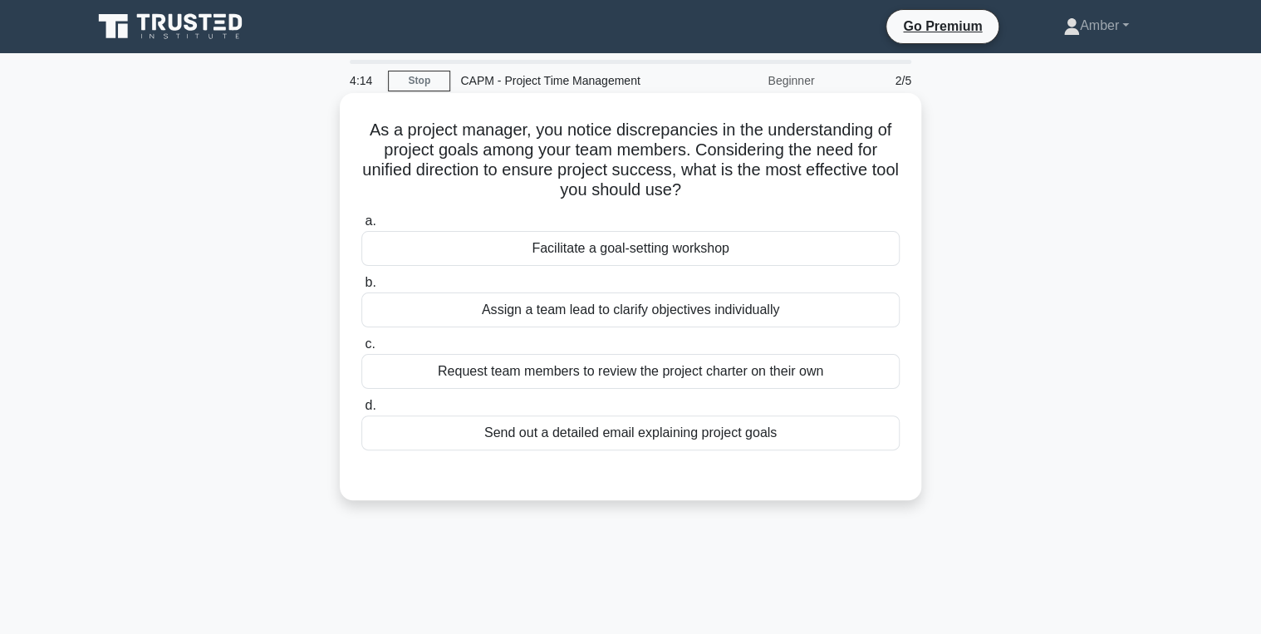
click at [552, 240] on div "Facilitate a goal-setting workshop" at bounding box center [630, 248] width 538 height 35
click at [361, 227] on input "a. Facilitate a goal-setting workshop" at bounding box center [361, 221] width 0 height 11
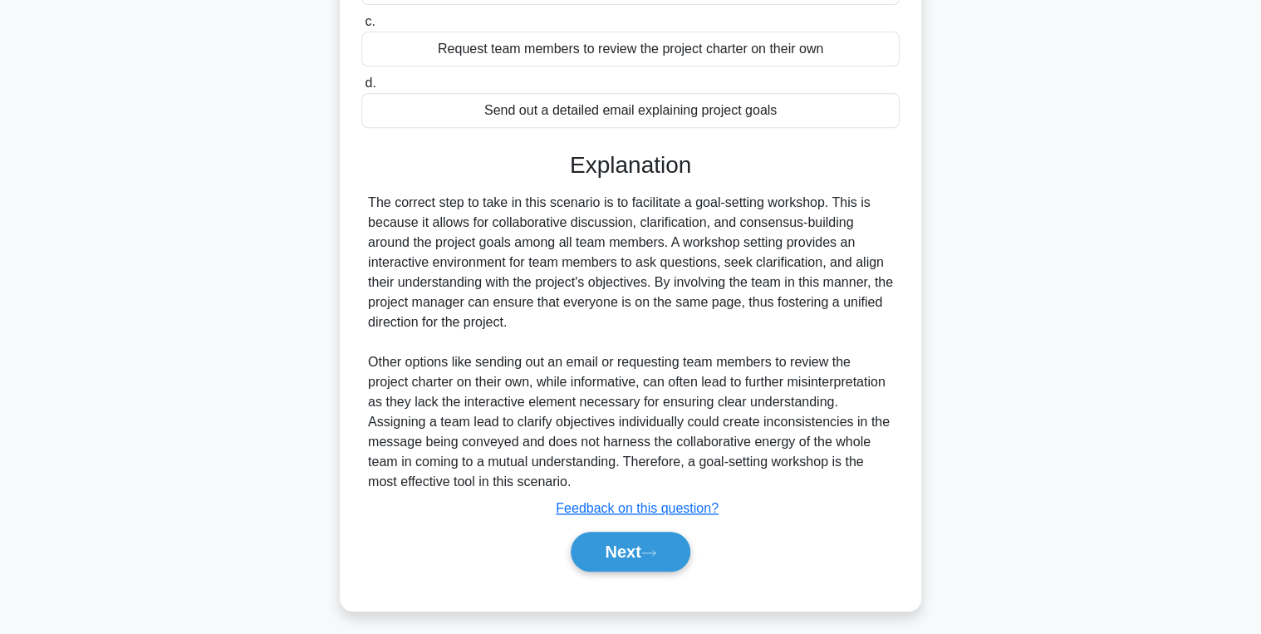
scroll to position [329, 0]
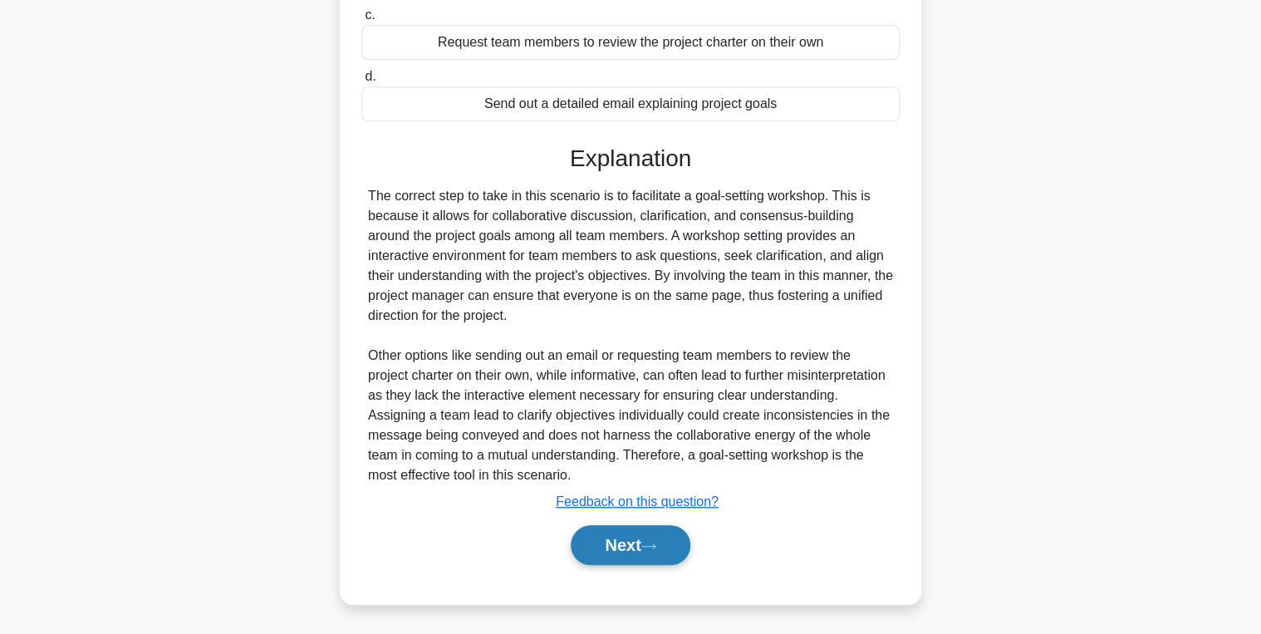
drag, startPoint x: 631, startPoint y: 545, endPoint x: 623, endPoint y: 542, distance: 8.9
click at [631, 545] on button "Next" at bounding box center [630, 545] width 119 height 40
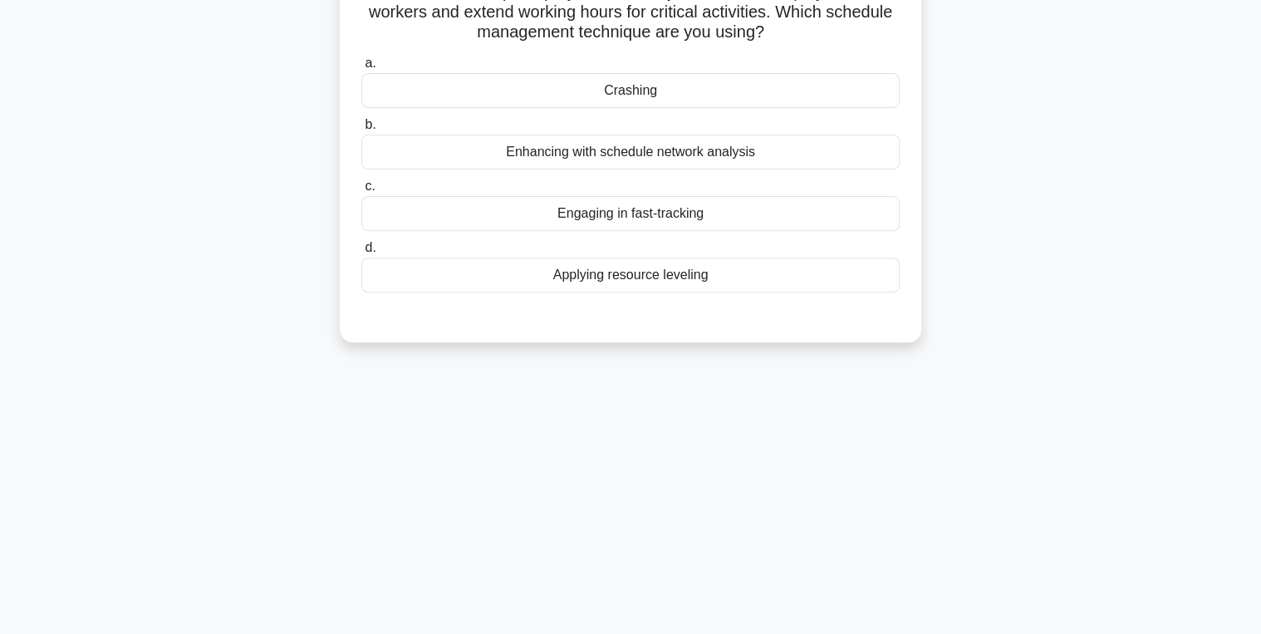
scroll to position [0, 0]
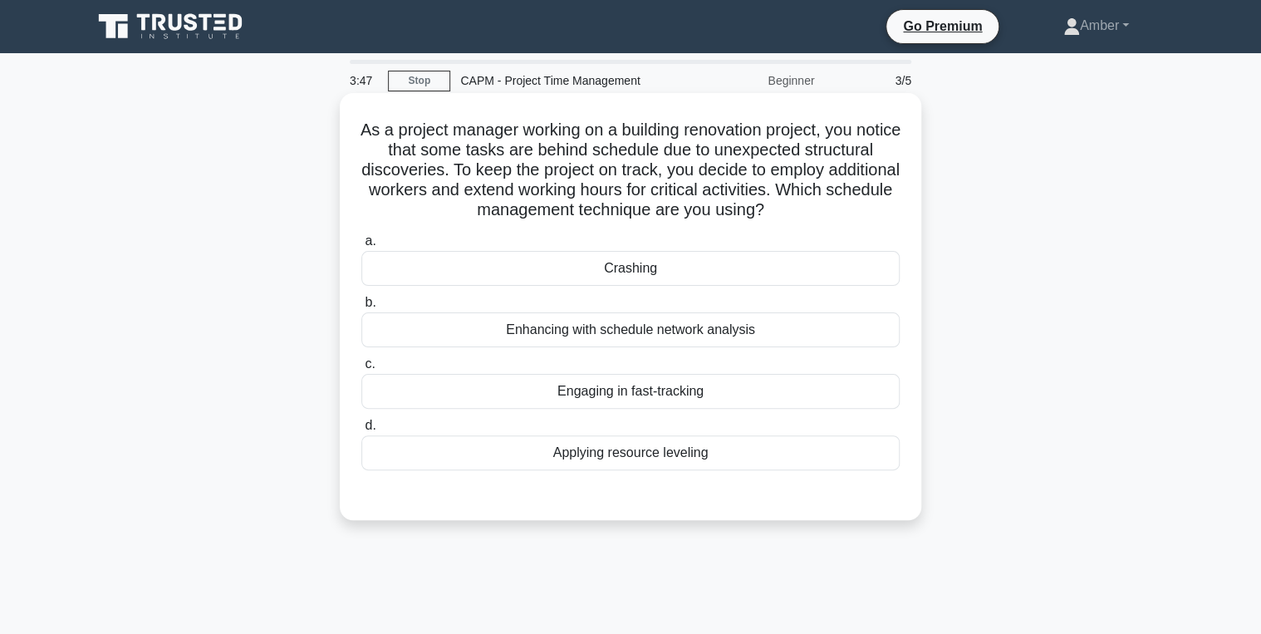
click at [585, 272] on div "Crashing" at bounding box center [630, 268] width 538 height 35
click at [361, 247] on input "a. Crashing" at bounding box center [361, 241] width 0 height 11
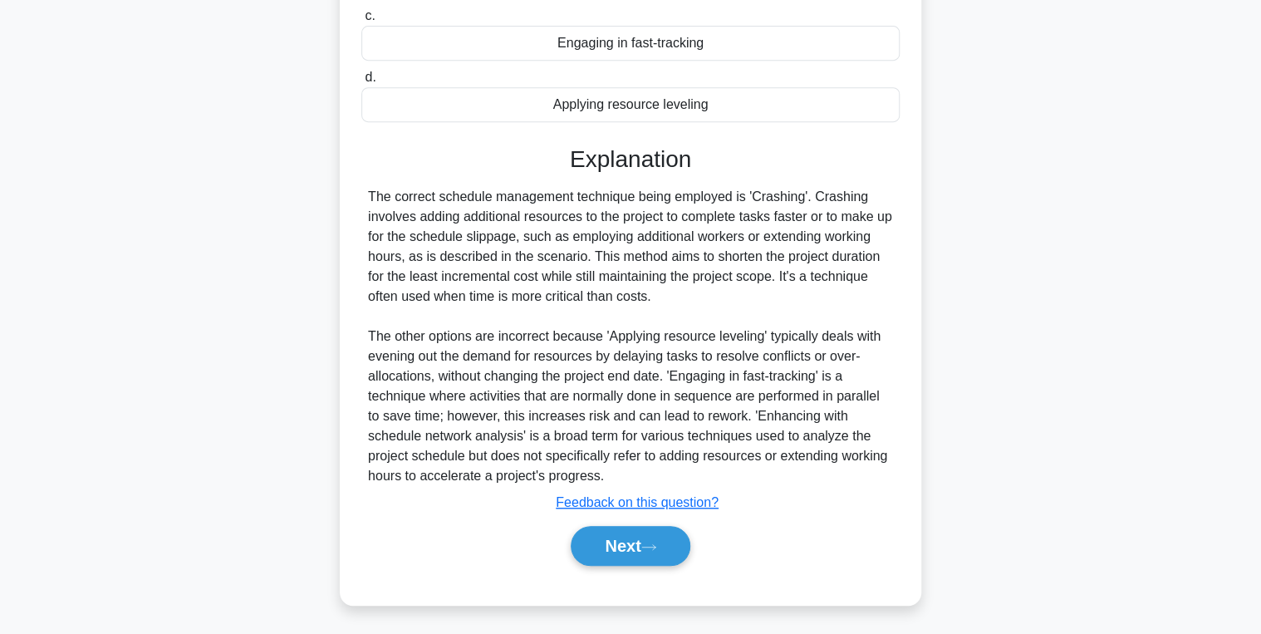
scroll to position [349, 0]
click at [638, 549] on button "Next" at bounding box center [630, 545] width 119 height 40
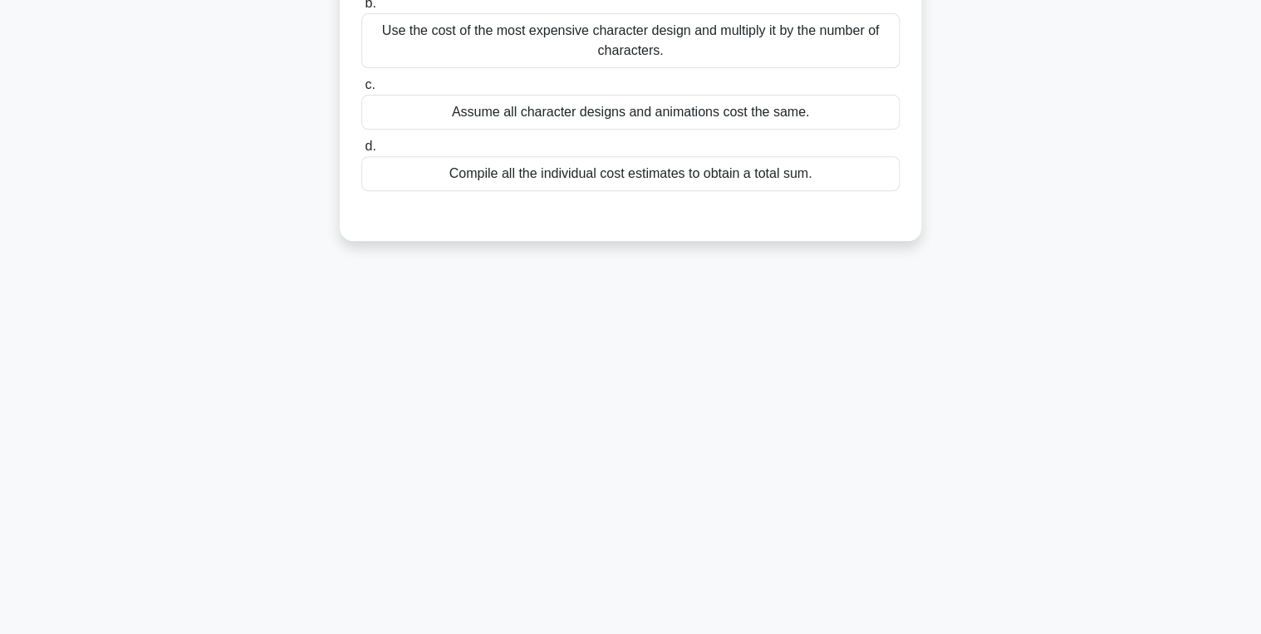
scroll to position [0, 0]
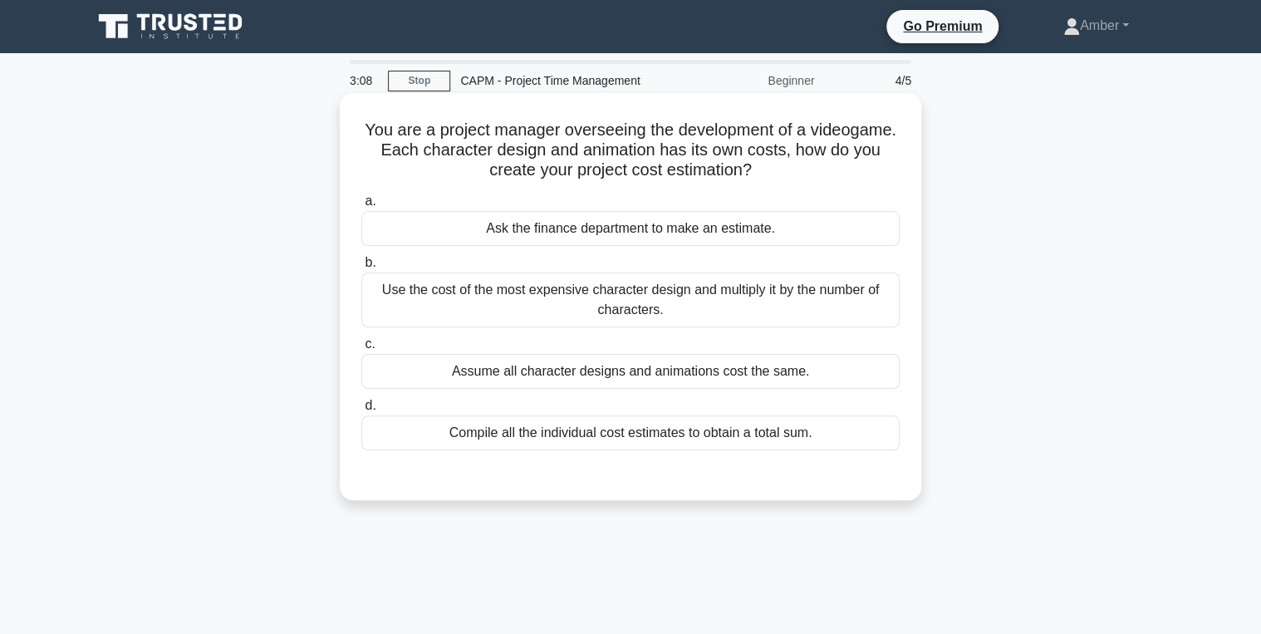
click at [522, 457] on div "a. Ask the finance department to make an estimate. b. Use the cost of the most …" at bounding box center [631, 334] width 542 height 292
click at [513, 432] on div "Compile all the individual cost estimates to obtain a total sum." at bounding box center [630, 432] width 538 height 35
click at [554, 431] on div "Compile all the individual cost estimates to obtain a total sum." at bounding box center [630, 432] width 538 height 35
click at [361, 411] on input "d. Compile all the individual cost estimates to obtain a total sum." at bounding box center [361, 405] width 0 height 11
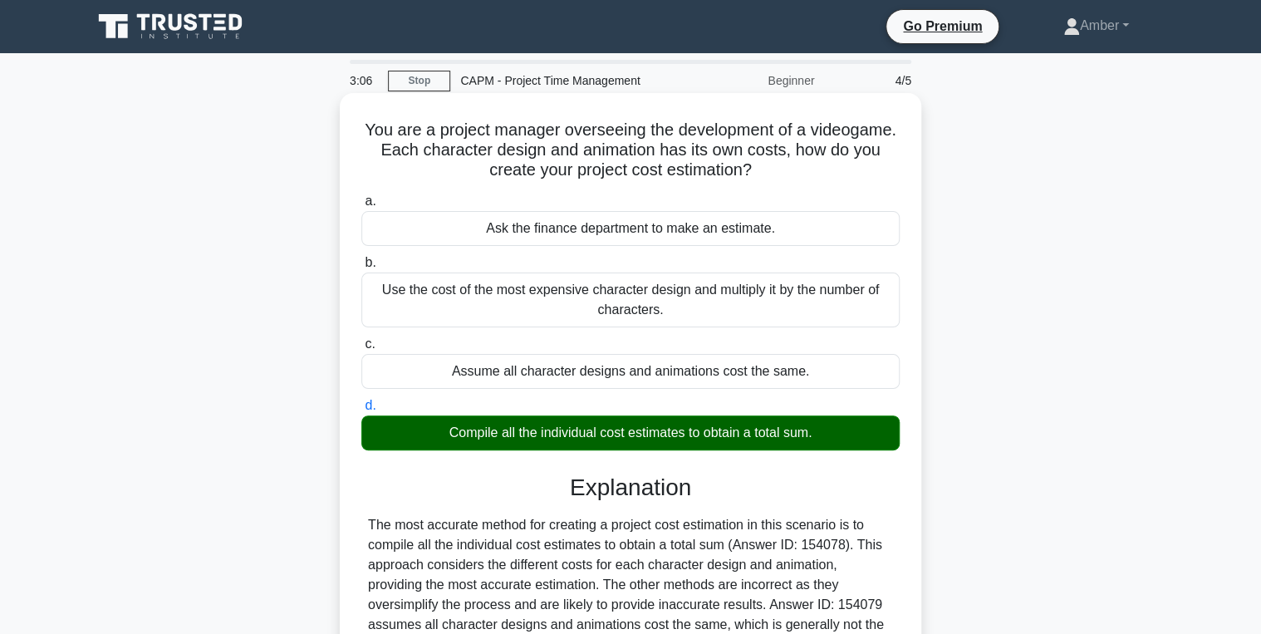
scroll to position [263, 0]
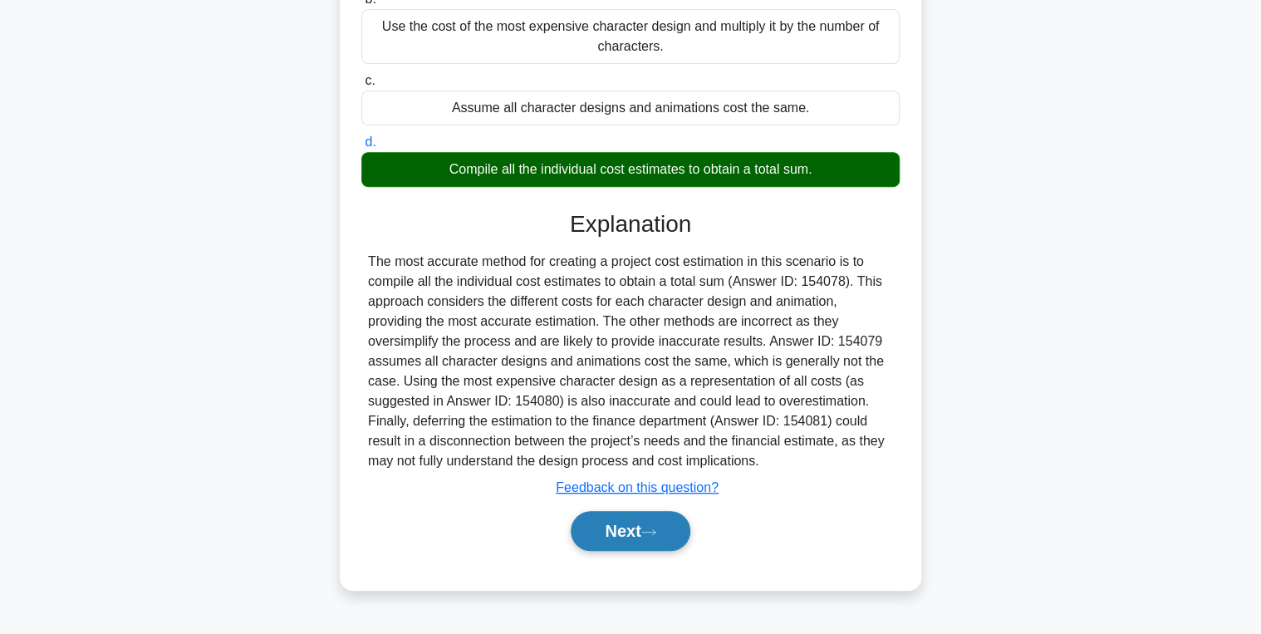
click at [625, 511] on button "Next" at bounding box center [630, 531] width 119 height 40
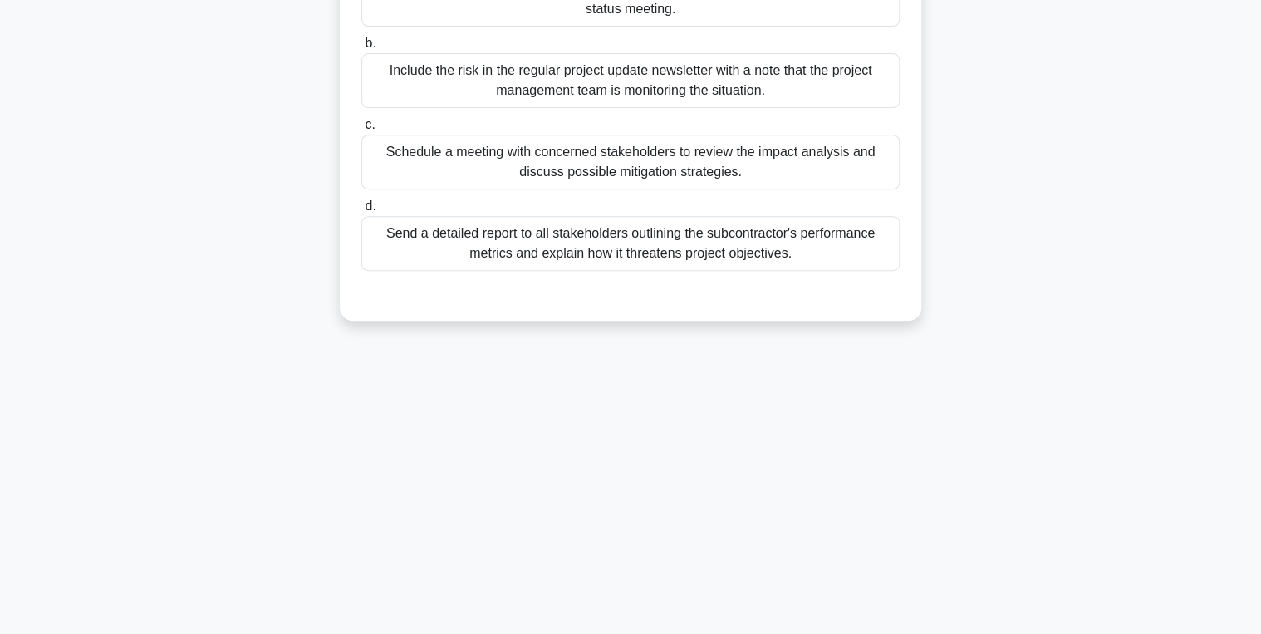
scroll to position [0, 0]
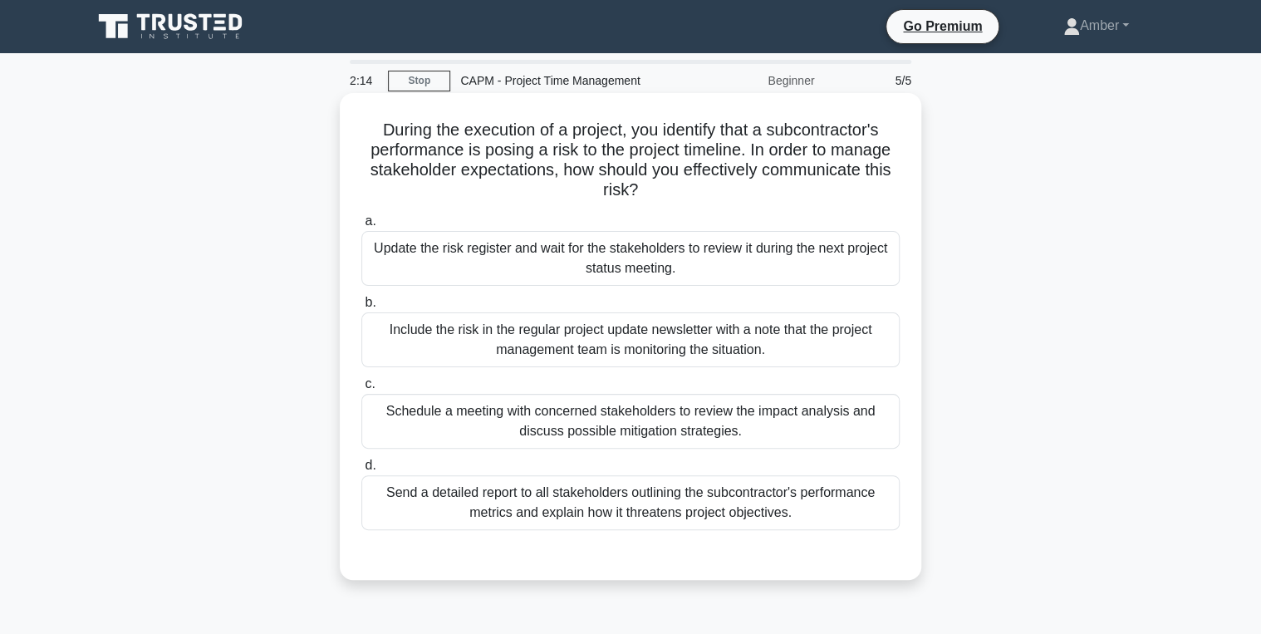
click at [604, 415] on div "Schedule a meeting with concerned stakeholders to review the impact analysis an…" at bounding box center [630, 421] width 538 height 55
click at [361, 390] on input "c. Schedule a meeting with concerned stakeholders to review the impact analysis…" at bounding box center [361, 384] width 0 height 11
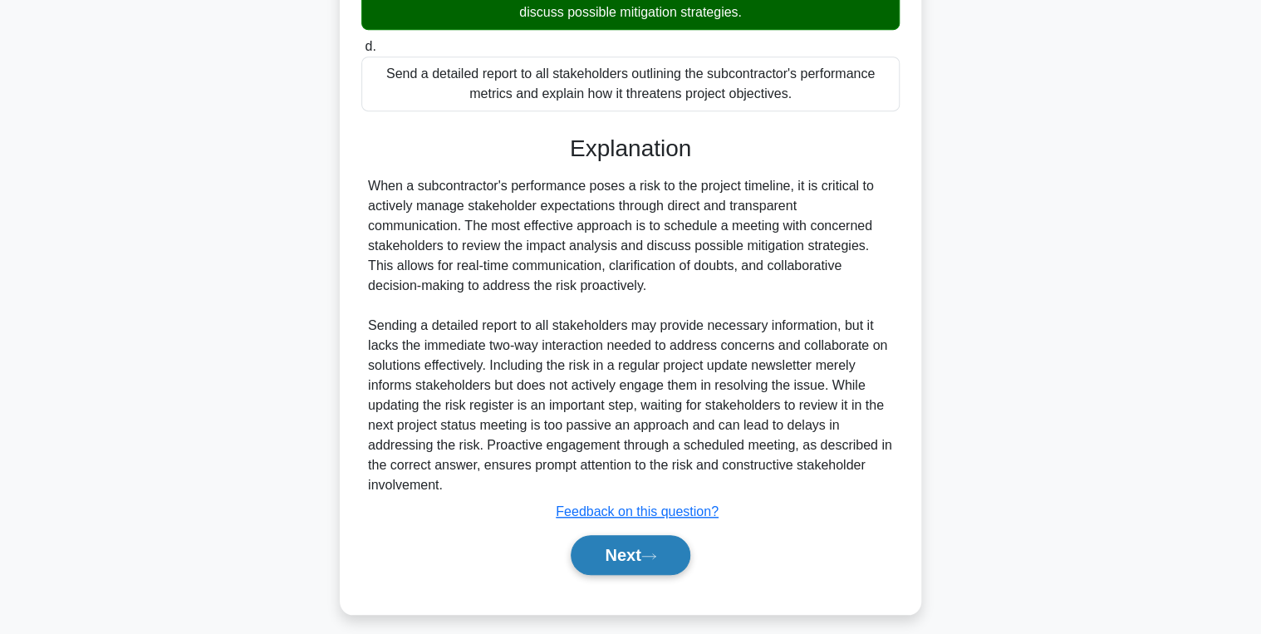
scroll to position [429, 0]
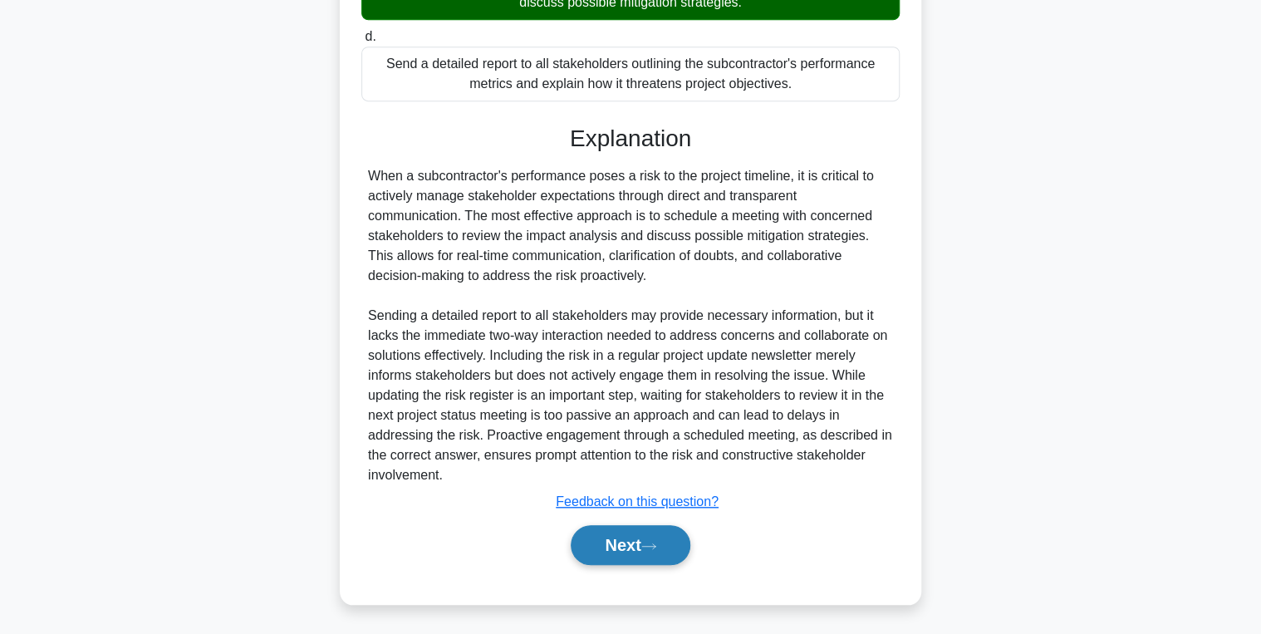
click at [631, 544] on button "Next" at bounding box center [630, 545] width 119 height 40
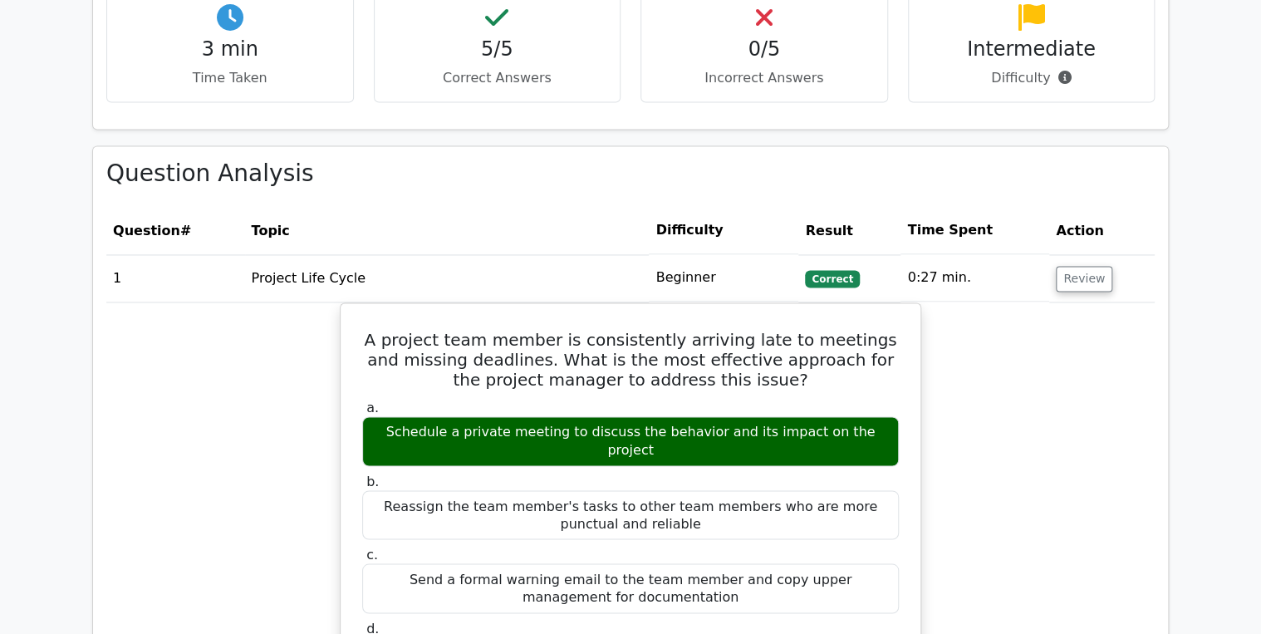
scroll to position [1130, 0]
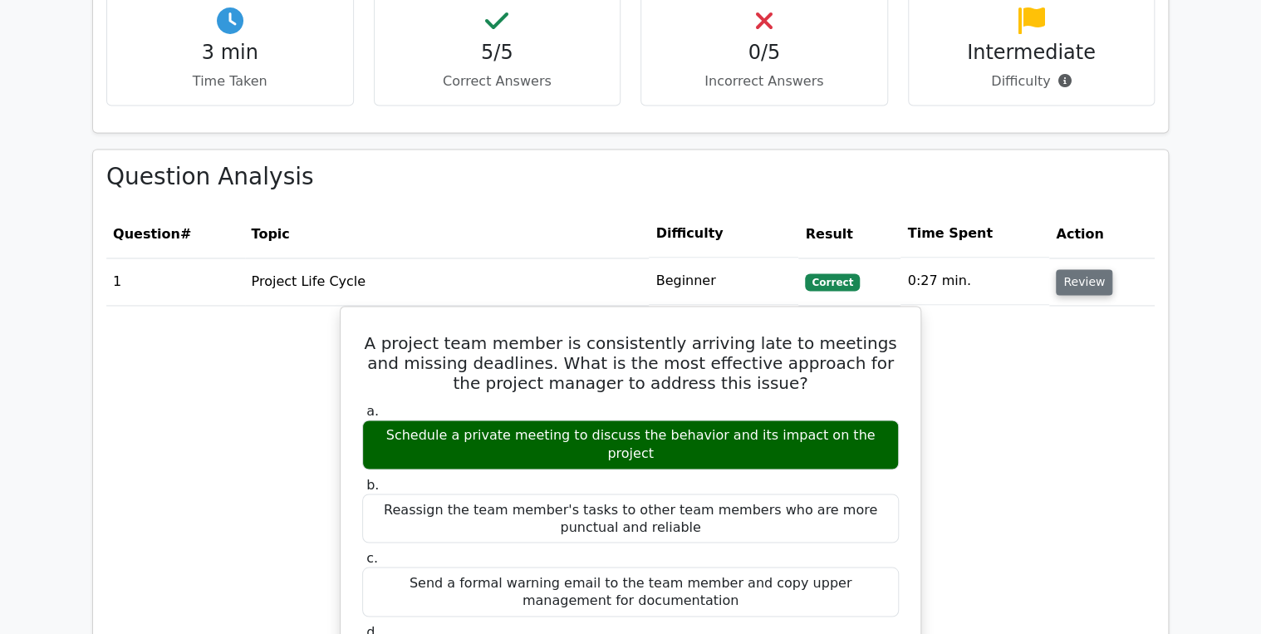
click at [1082, 269] on button "Review" at bounding box center [1084, 282] width 56 height 26
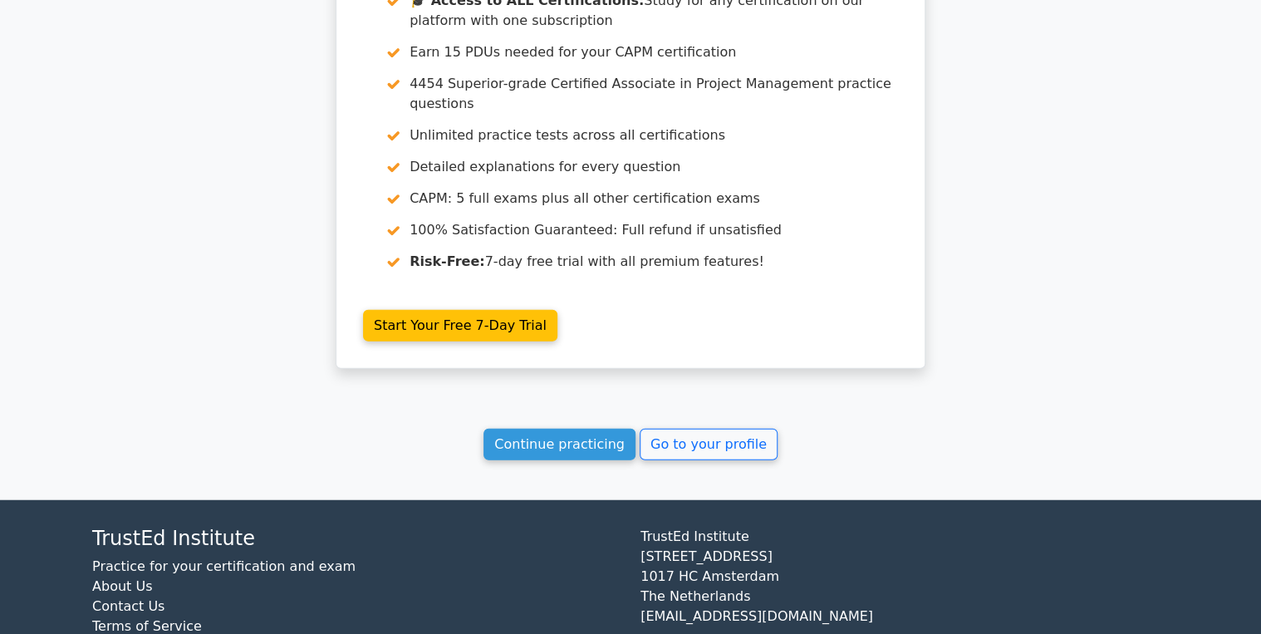
scroll to position [1847, 0]
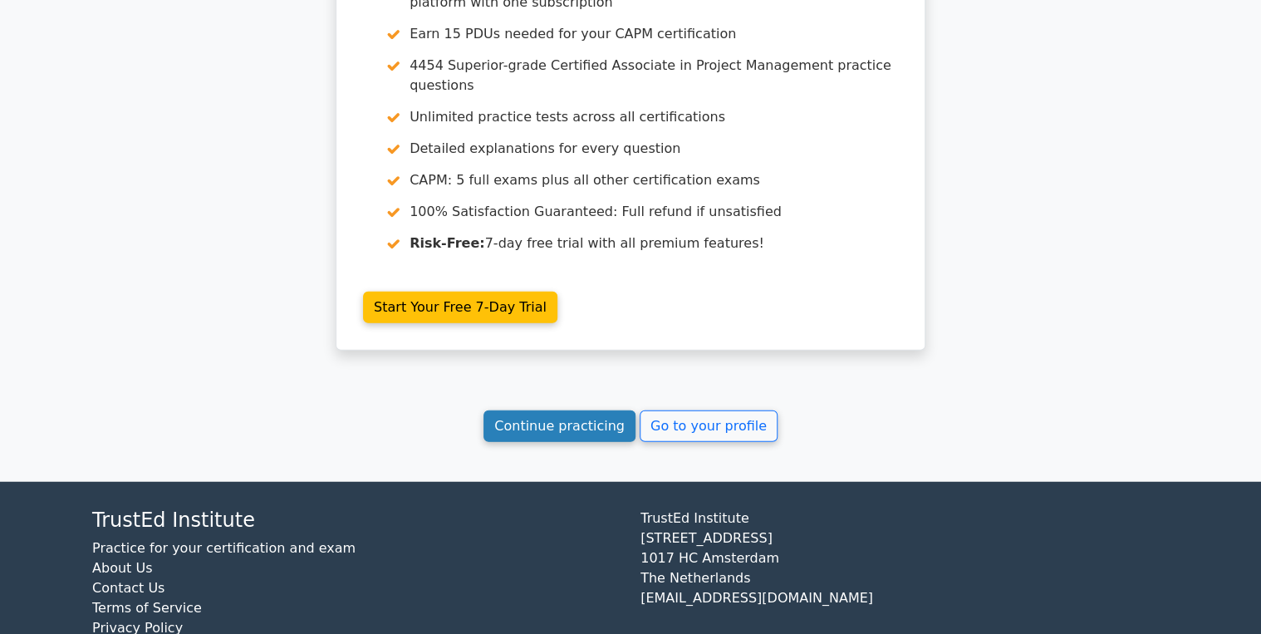
click at [581, 410] on link "Continue practicing" at bounding box center [559, 426] width 152 height 32
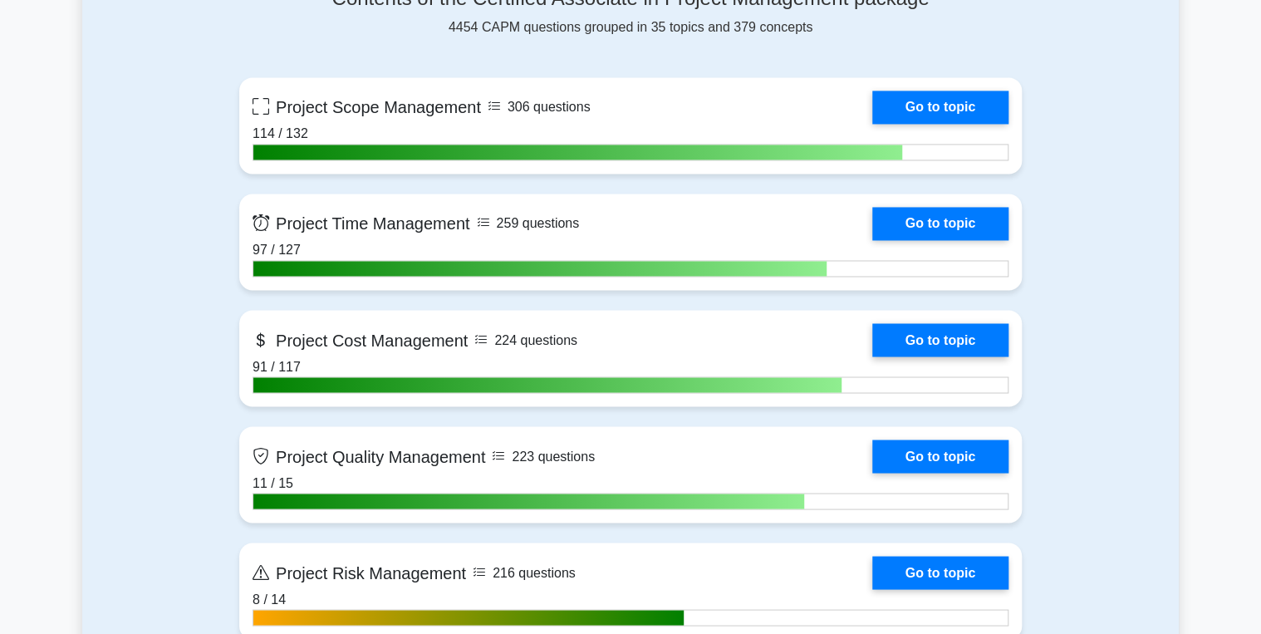
scroll to position [1263, 0]
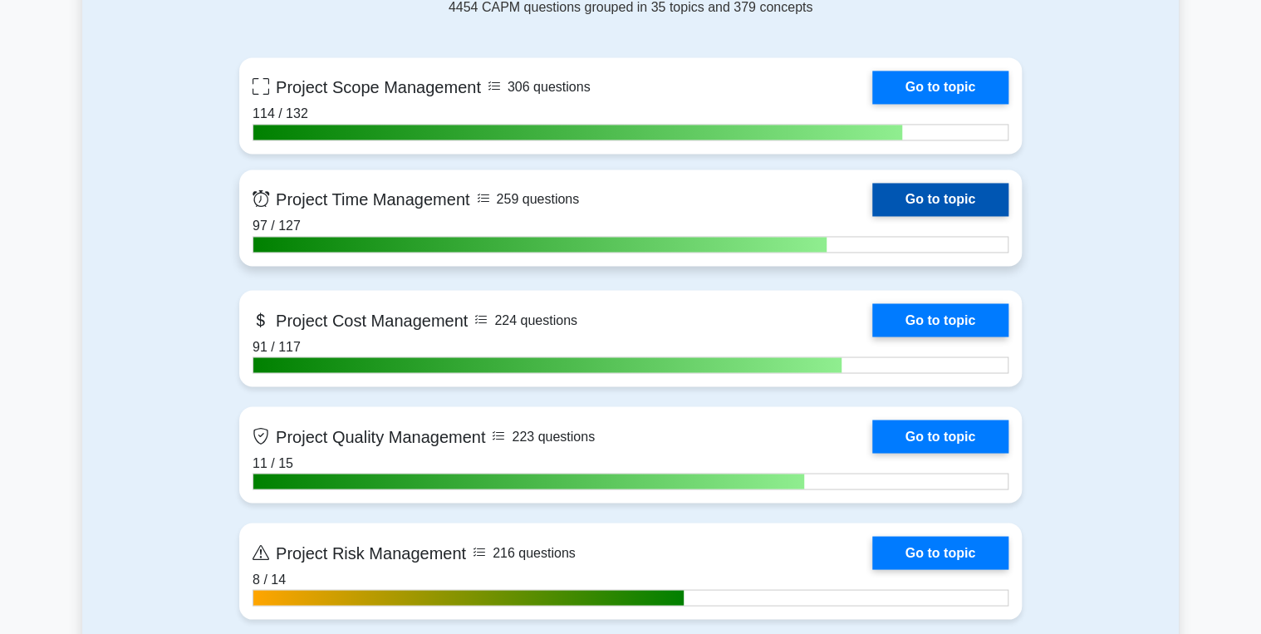
click at [947, 193] on link "Go to topic" at bounding box center [940, 199] width 136 height 33
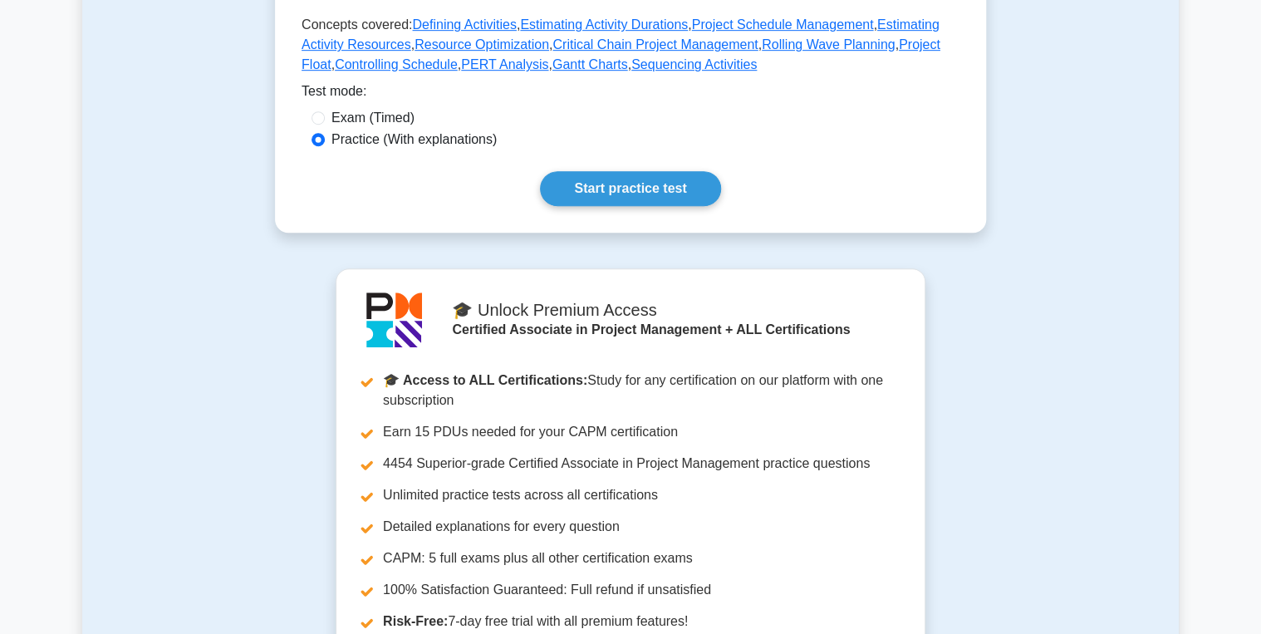
scroll to position [465, 0]
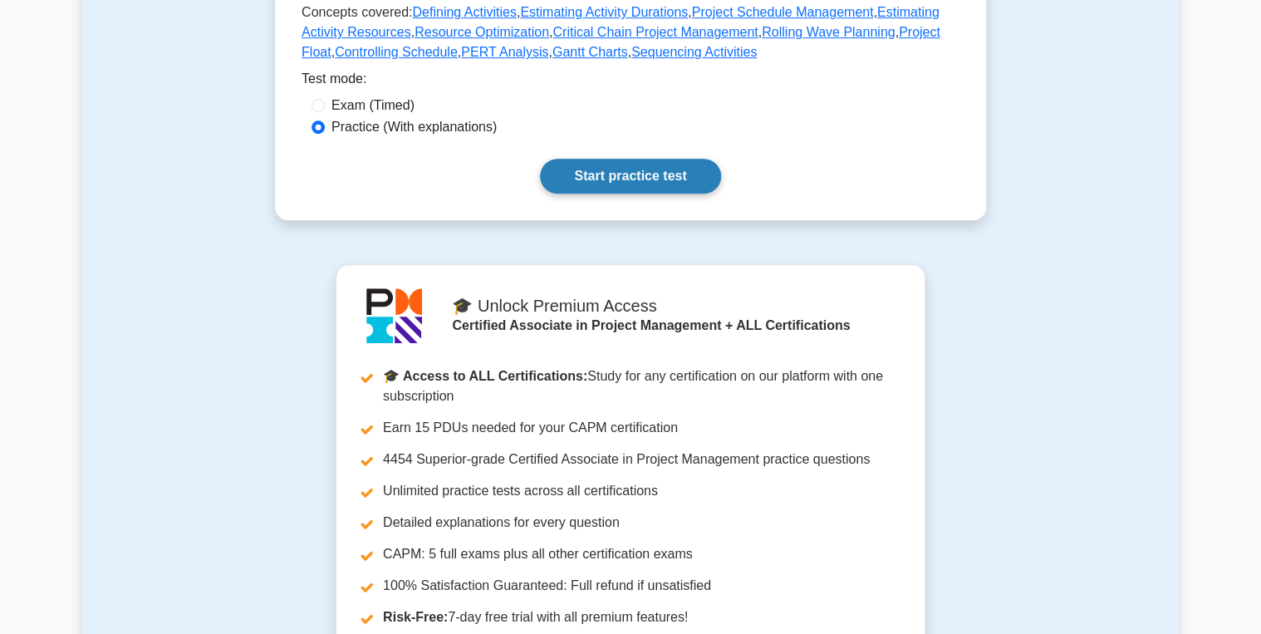
click at [645, 194] on link "Start practice test" at bounding box center [630, 176] width 180 height 35
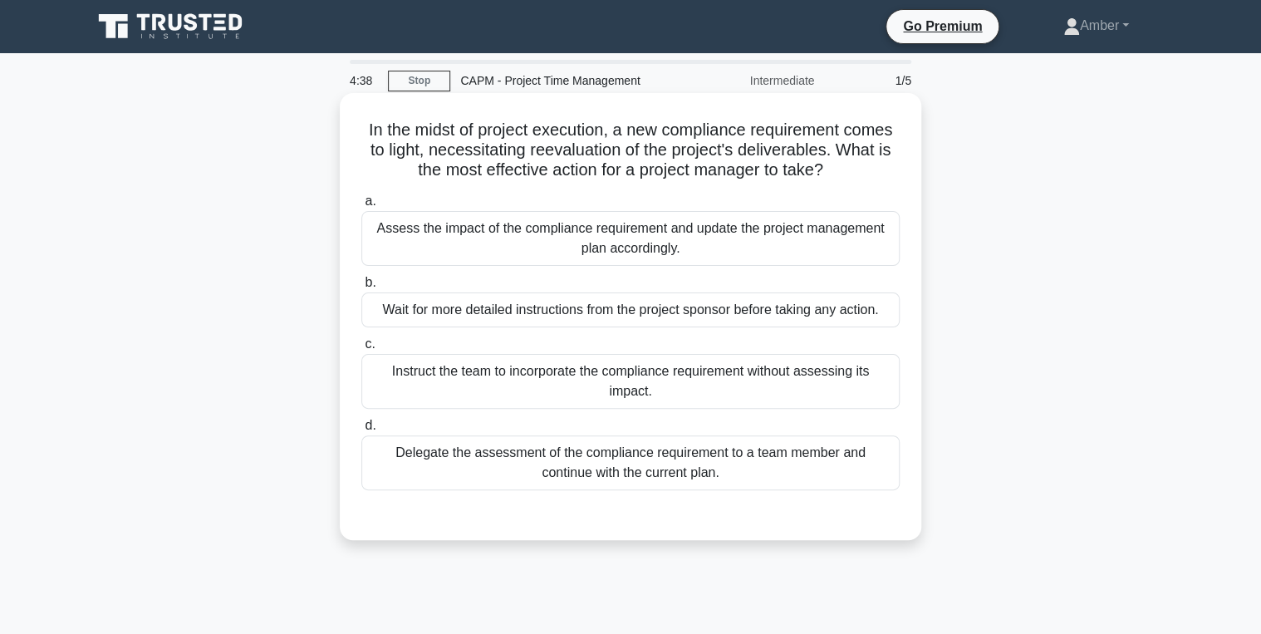
click at [638, 236] on div "Assess the impact of the compliance requirement and update the project manageme…" at bounding box center [630, 238] width 538 height 55
click at [361, 207] on input "a. Assess the impact of the compliance requirement and update the project manag…" at bounding box center [361, 201] width 0 height 11
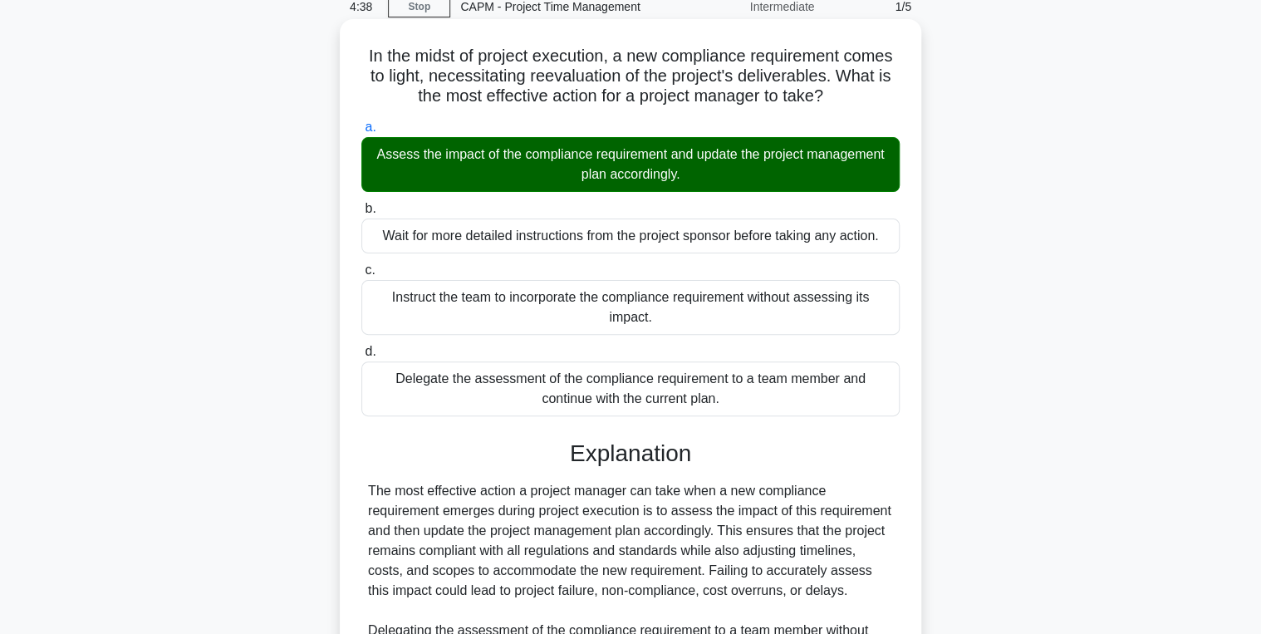
scroll to position [349, 0]
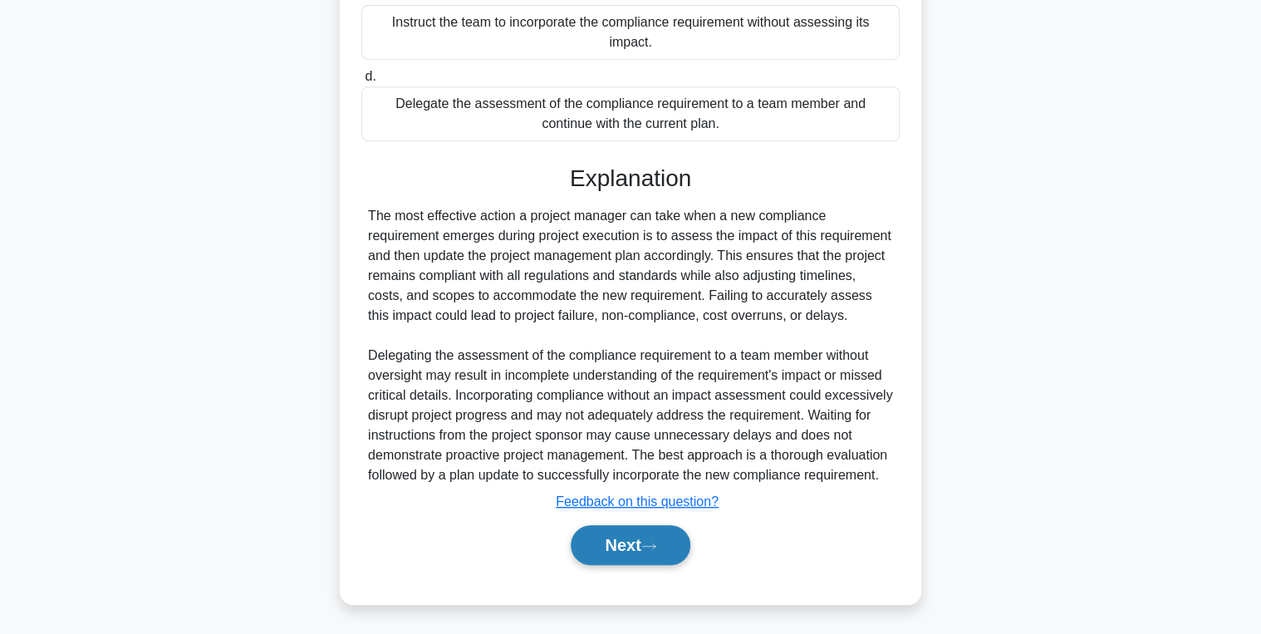
click at [614, 537] on button "Next" at bounding box center [630, 545] width 119 height 40
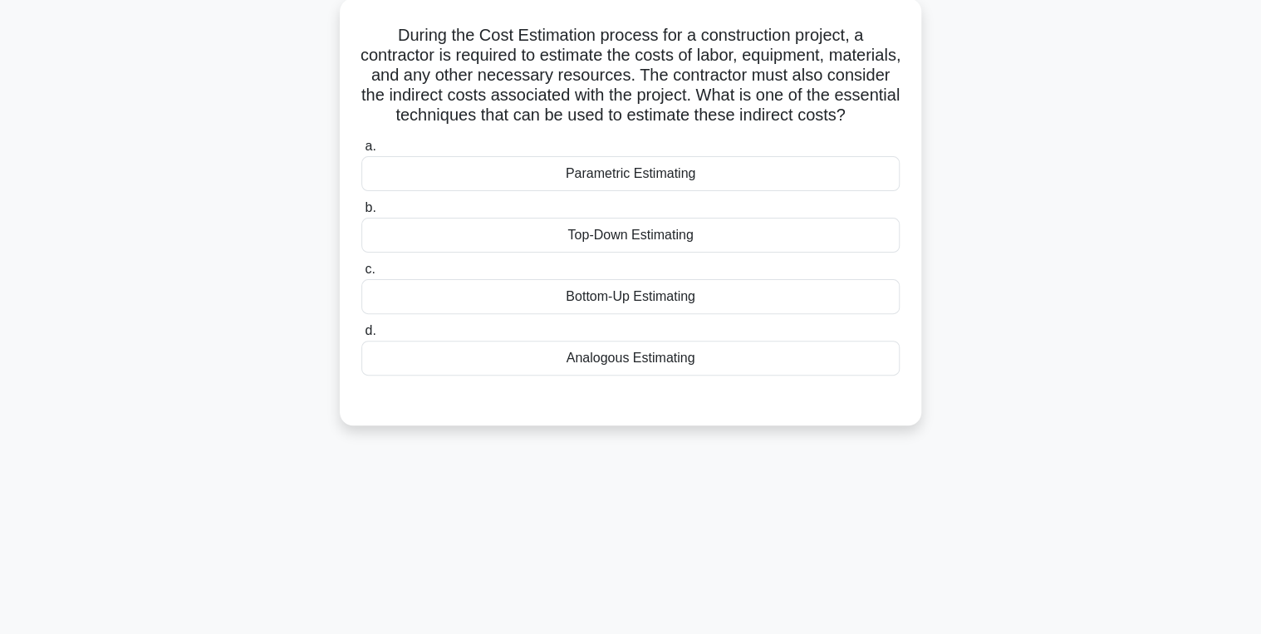
scroll to position [0, 0]
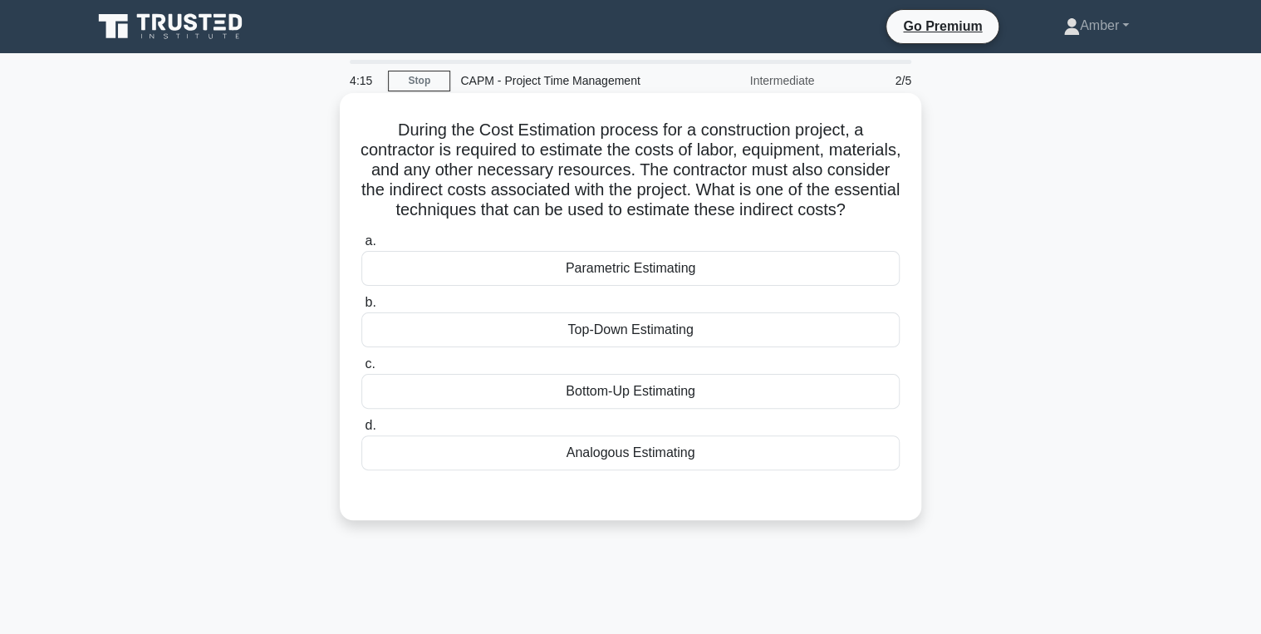
click at [551, 347] on div "Top-Down Estimating" at bounding box center [630, 329] width 538 height 35
click at [361, 308] on input "b. Top-Down Estimating" at bounding box center [361, 302] width 0 height 11
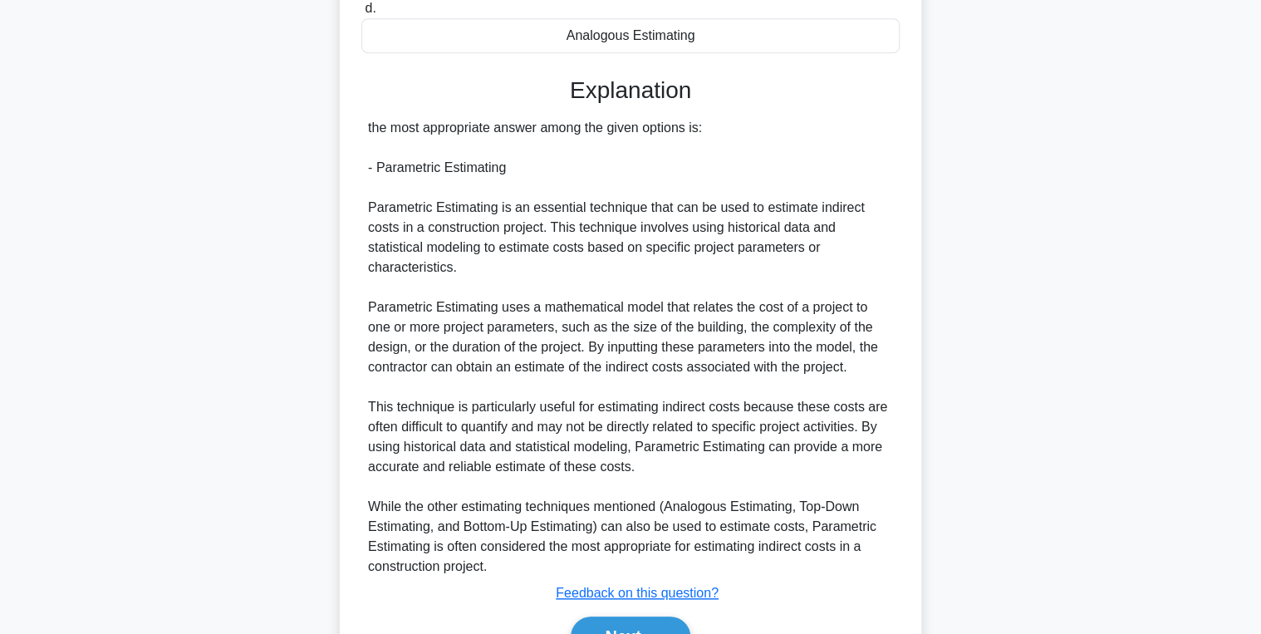
scroll to position [510, 0]
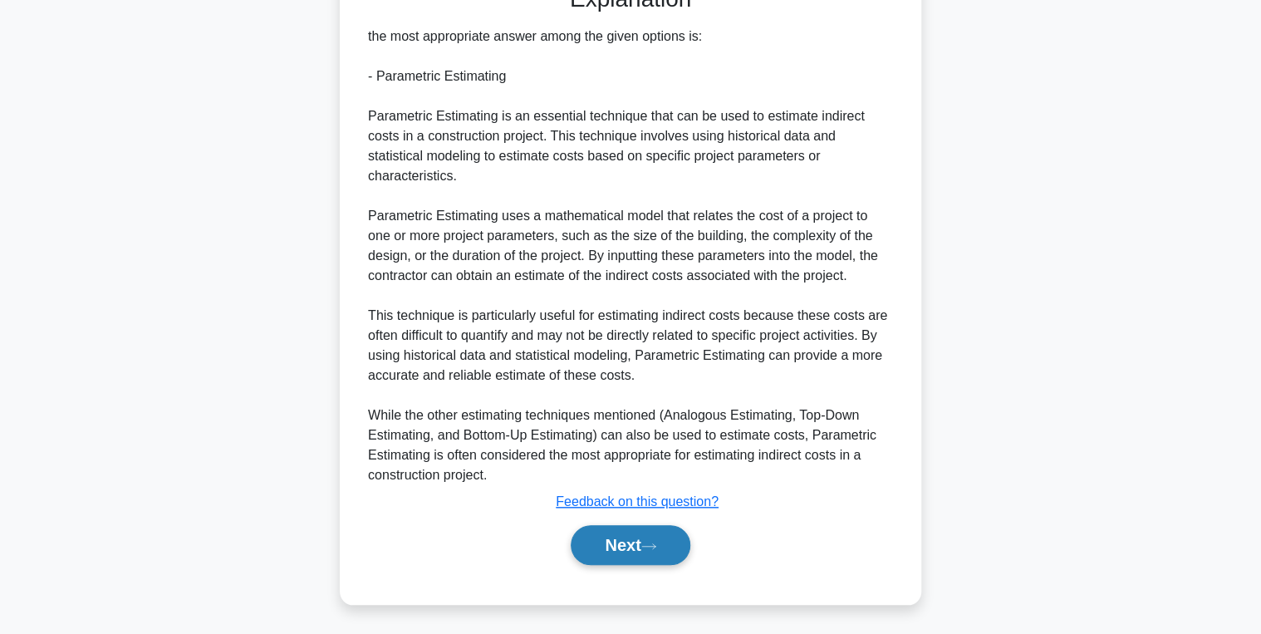
click at [650, 548] on icon at bounding box center [648, 546] width 15 height 9
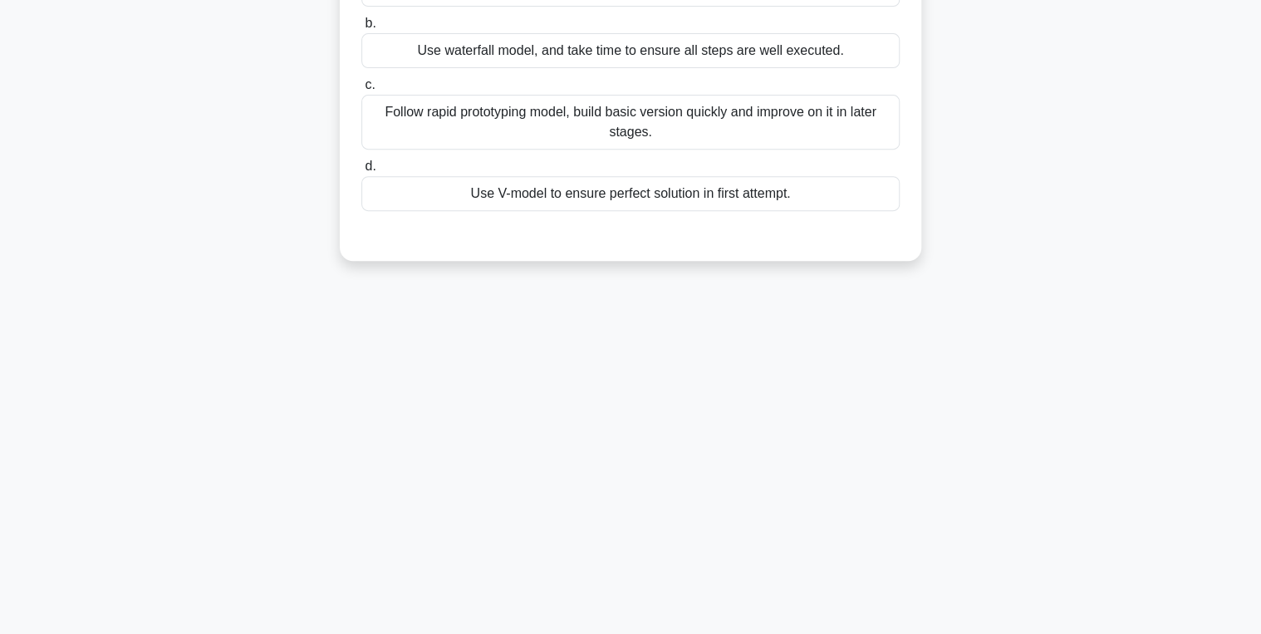
scroll to position [0, 0]
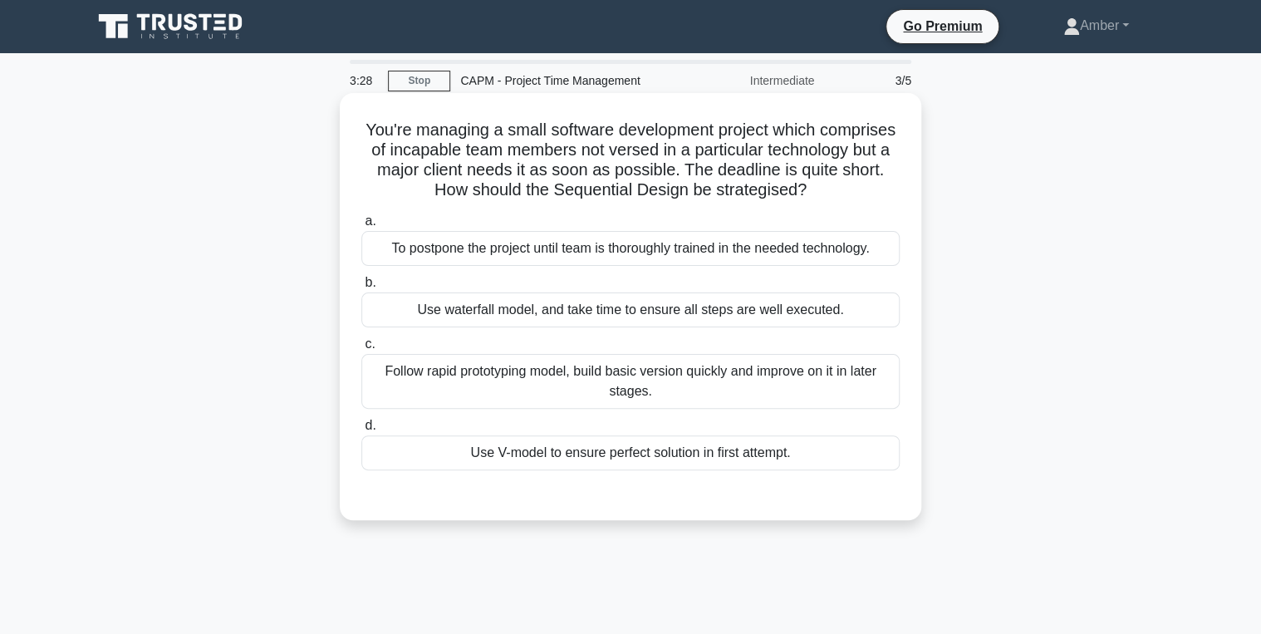
click at [537, 312] on div "Use waterfall model, and take time to ensure all steps are well executed." at bounding box center [630, 309] width 538 height 35
click at [361, 288] on input "b. Use waterfall model, and take time to ensure all steps are well executed." at bounding box center [361, 282] width 0 height 11
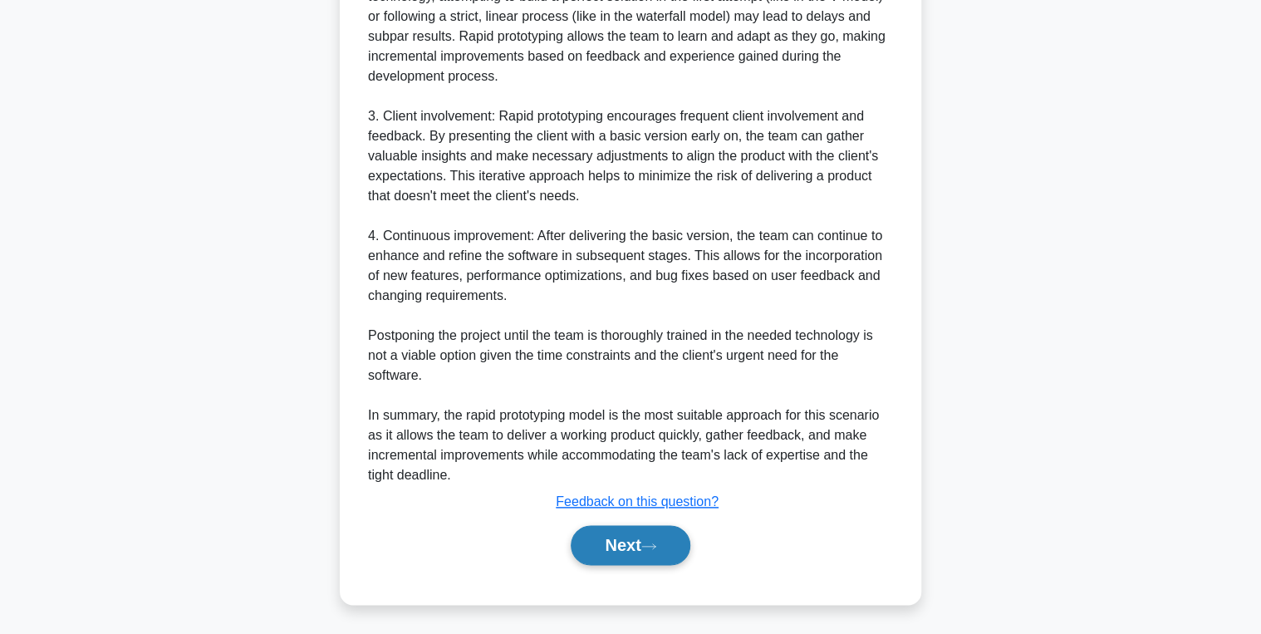
click at [644, 550] on button "Next" at bounding box center [630, 545] width 119 height 40
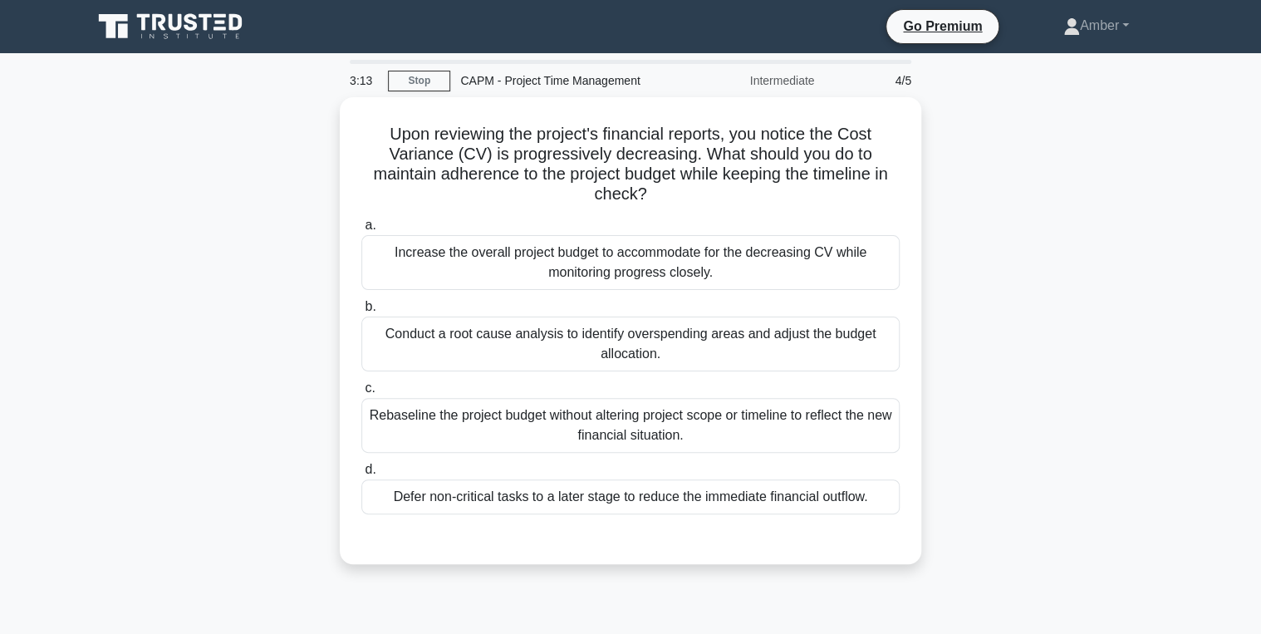
scroll to position [66, 0]
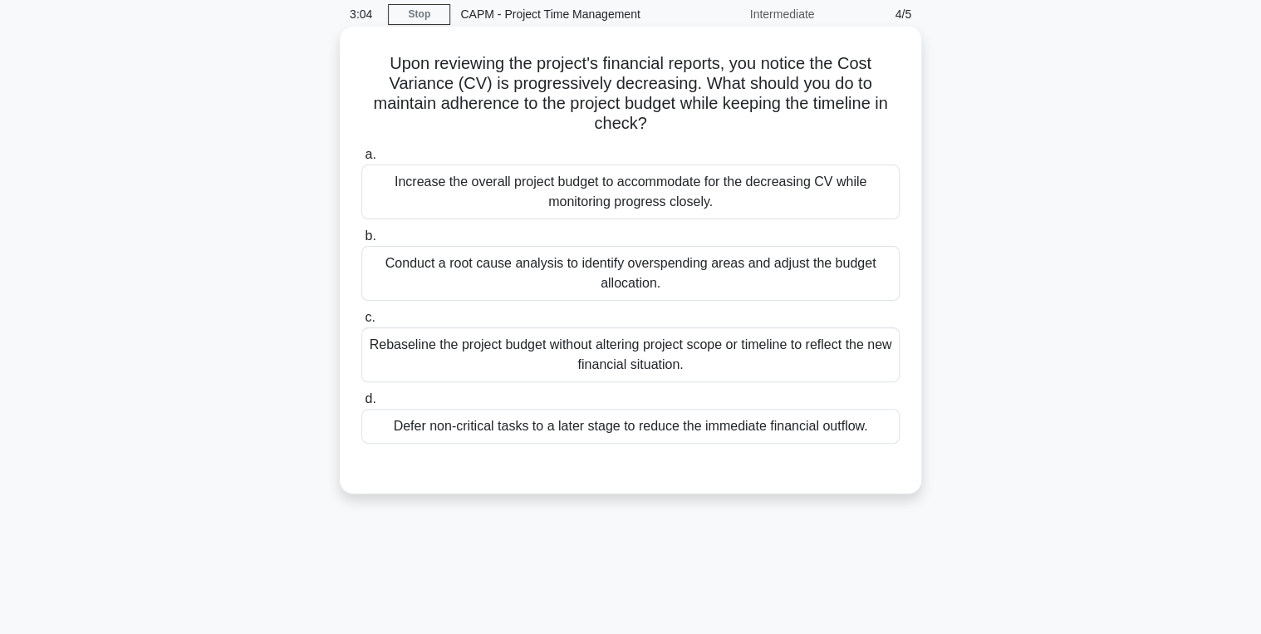
click at [429, 272] on div "Conduct a root cause analysis to identify overspending areas and adjust the bud…" at bounding box center [630, 273] width 538 height 55
click at [361, 242] on input "b. Conduct a root cause analysis to identify overspending areas and adjust the …" at bounding box center [361, 236] width 0 height 11
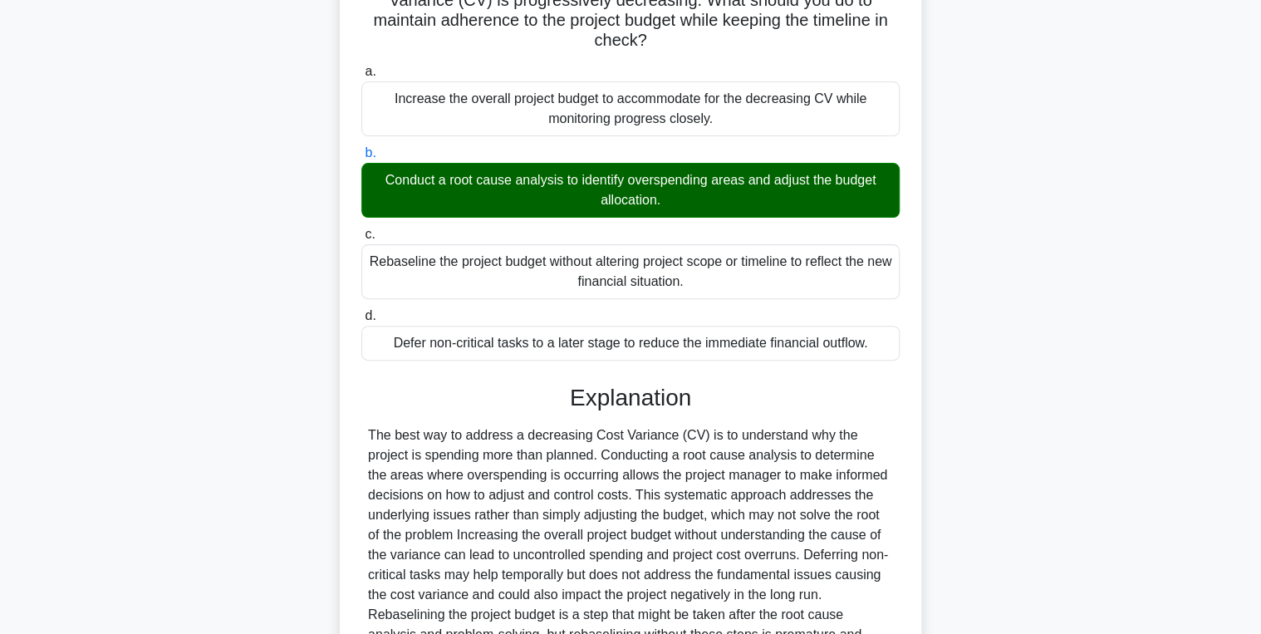
scroll to position [329, 0]
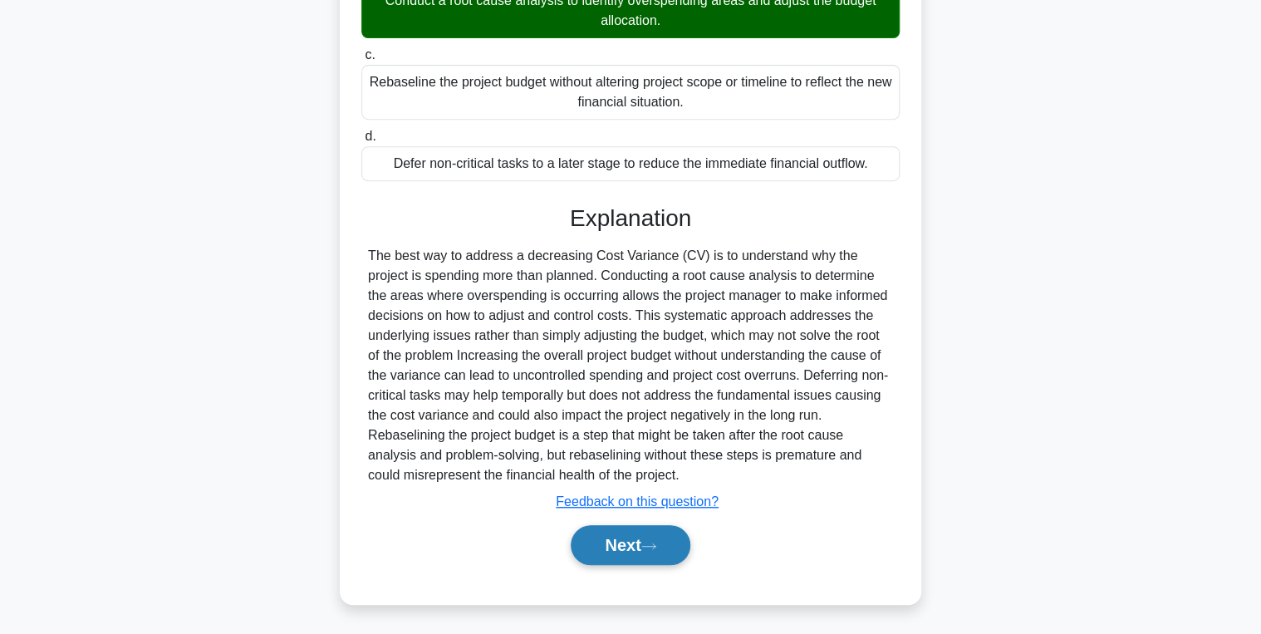
click at [608, 544] on button "Next" at bounding box center [630, 545] width 119 height 40
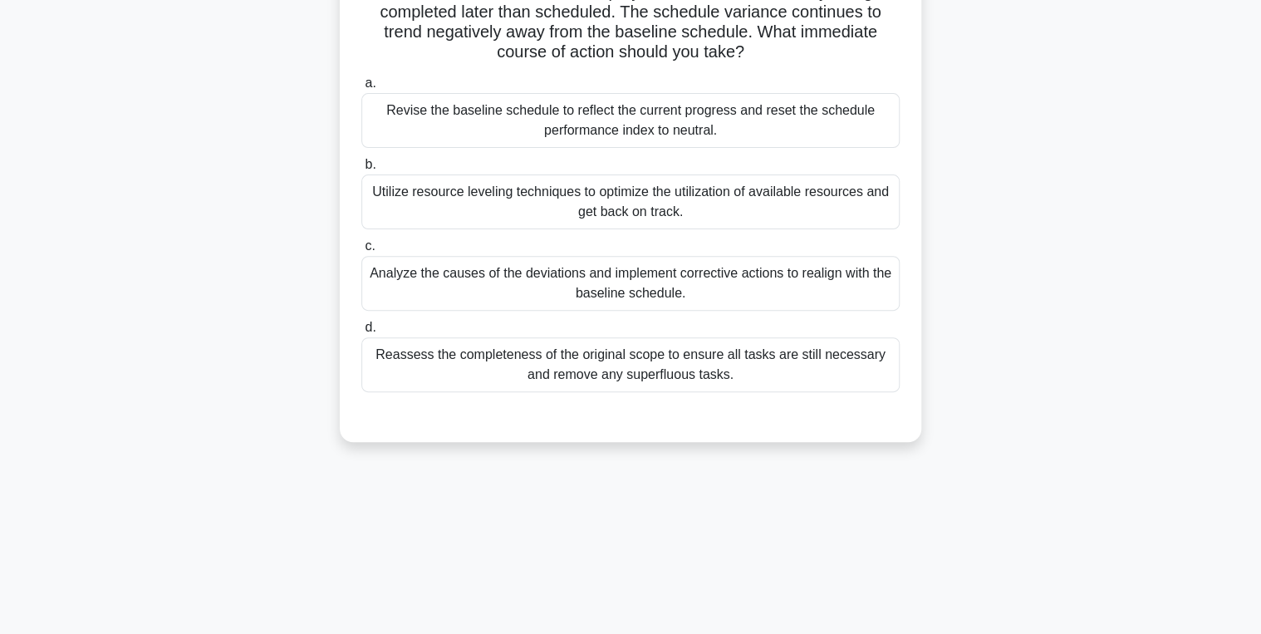
scroll to position [0, 0]
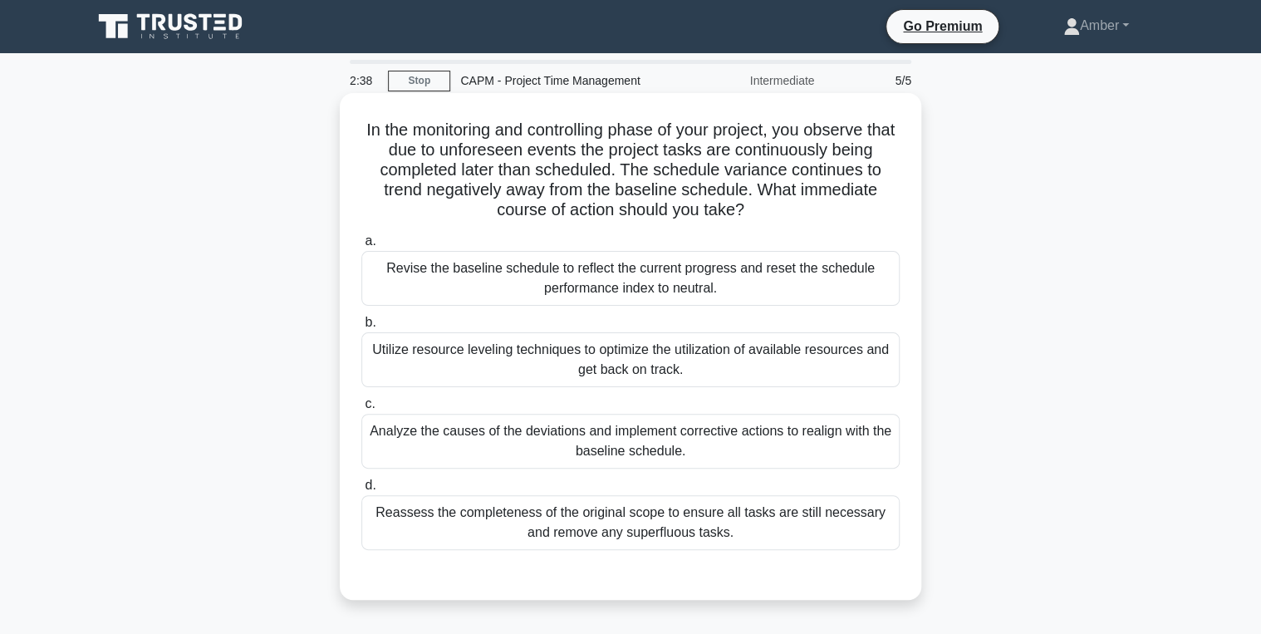
click at [611, 423] on div "Analyze the causes of the deviations and implement corrective actions to realig…" at bounding box center [630, 441] width 538 height 55
click at [361, 410] on input "c. Analyze the causes of the deviations and implement corrective actions to rea…" at bounding box center [361, 404] width 0 height 11
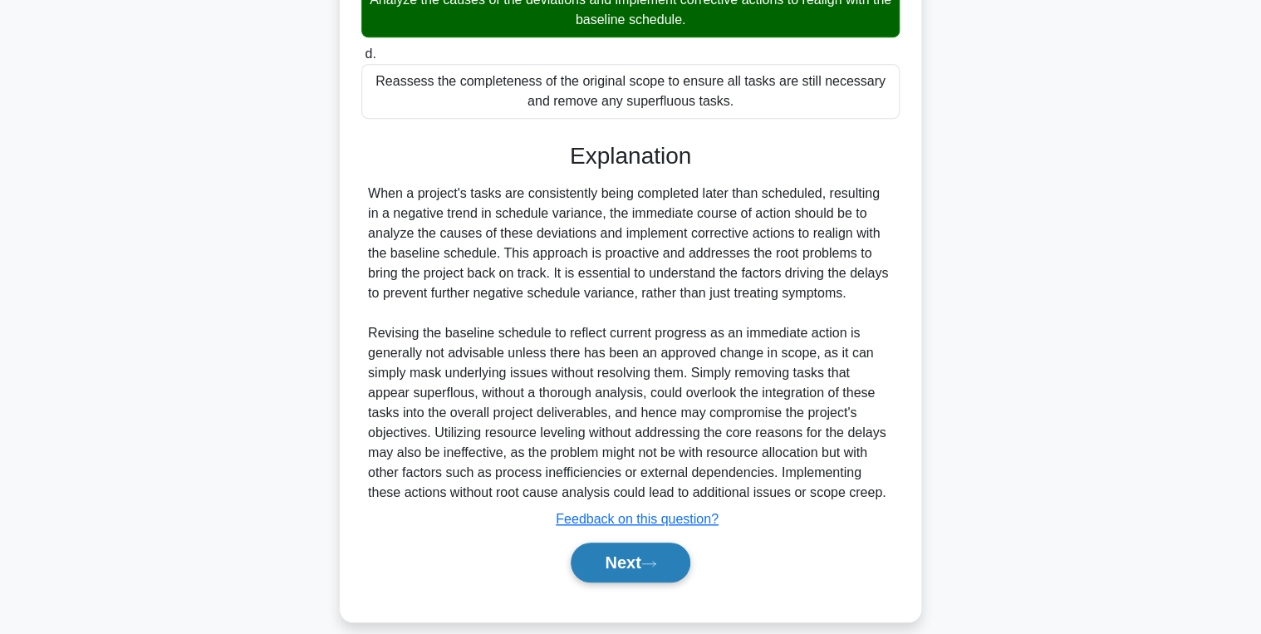
scroll to position [449, 0]
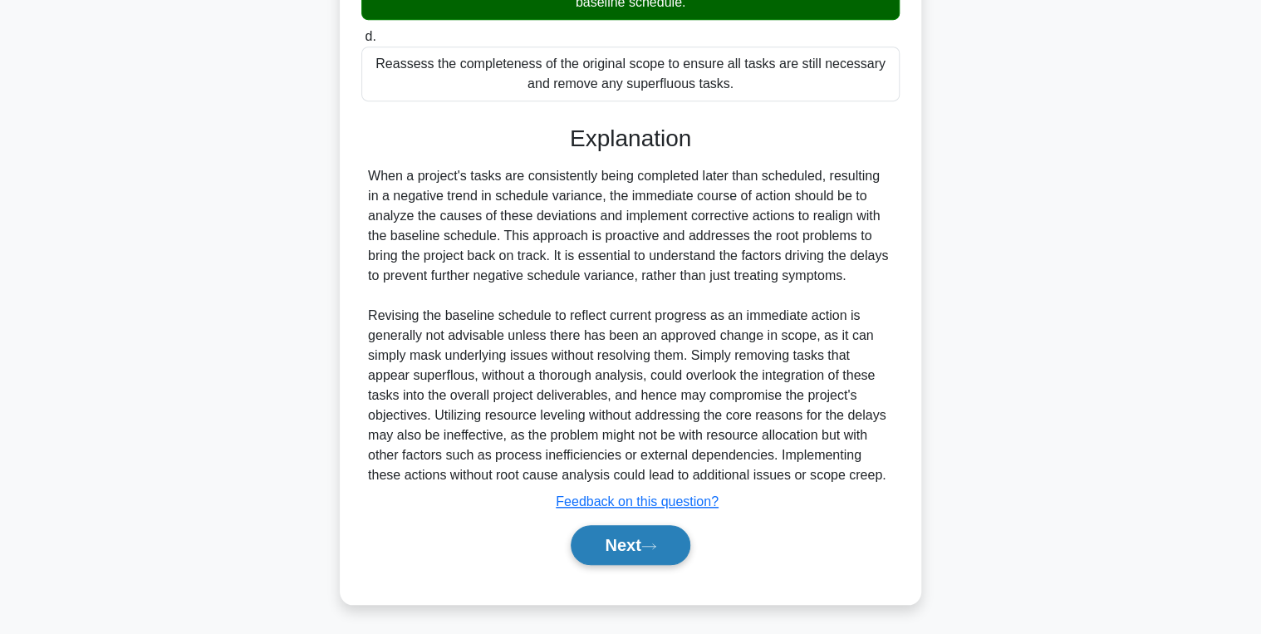
click at [655, 550] on button "Next" at bounding box center [630, 545] width 119 height 40
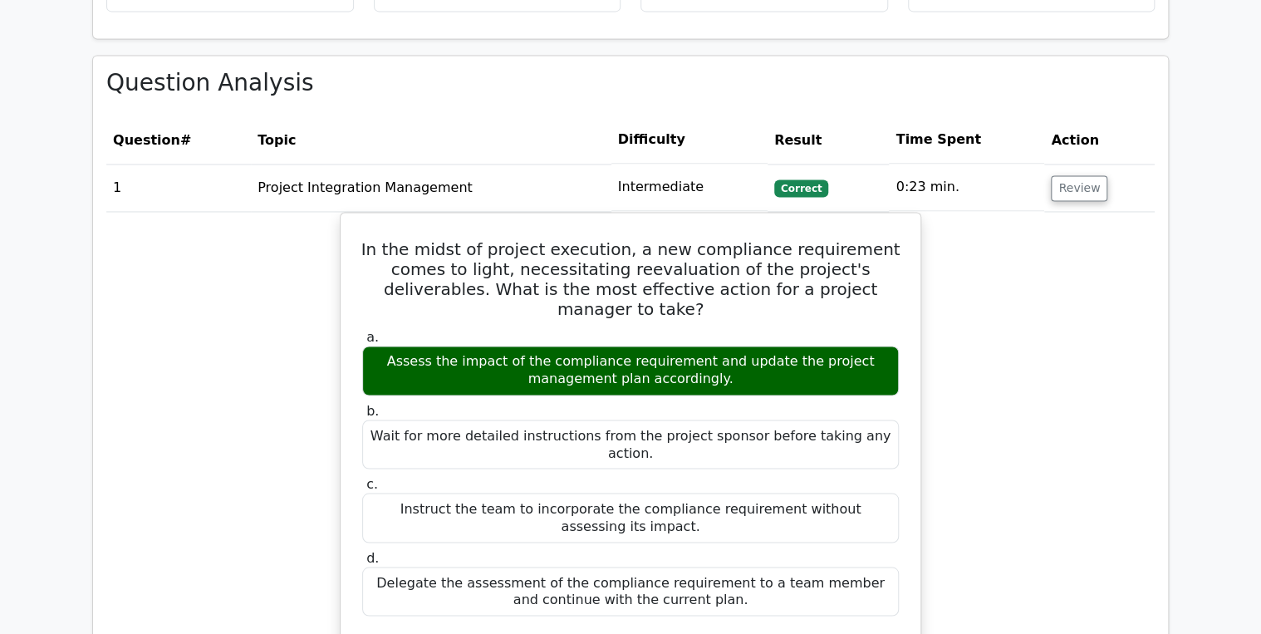
scroll to position [1196, 0]
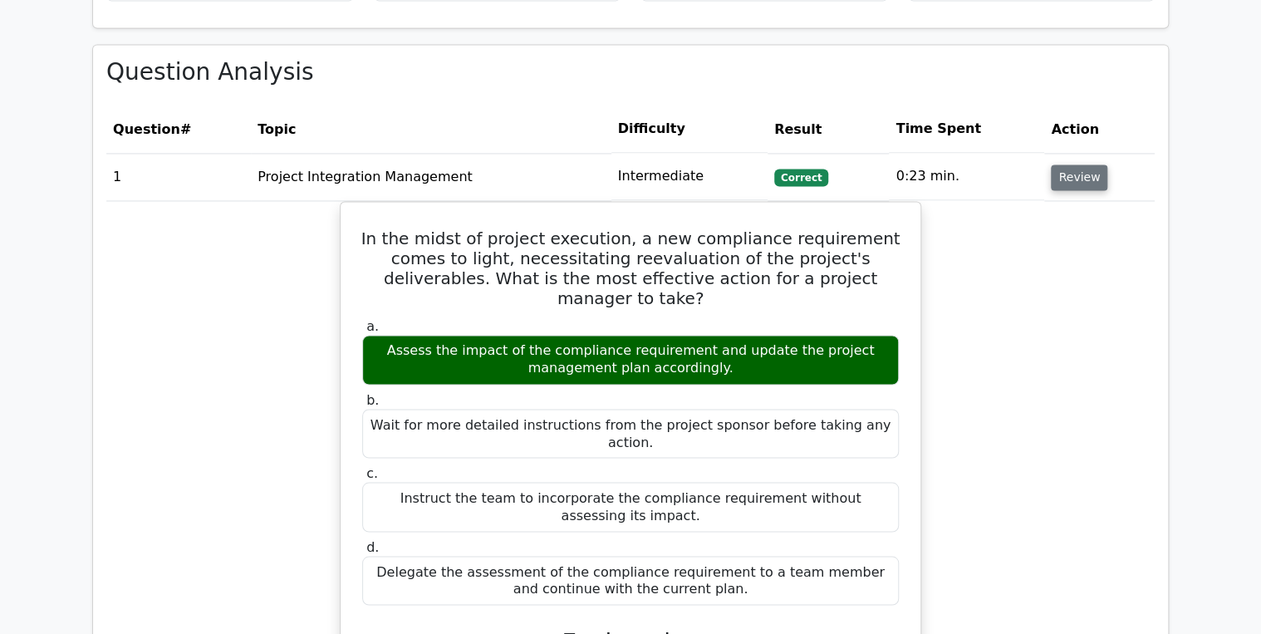
click at [1082, 164] on button "Review" at bounding box center [1079, 177] width 56 height 26
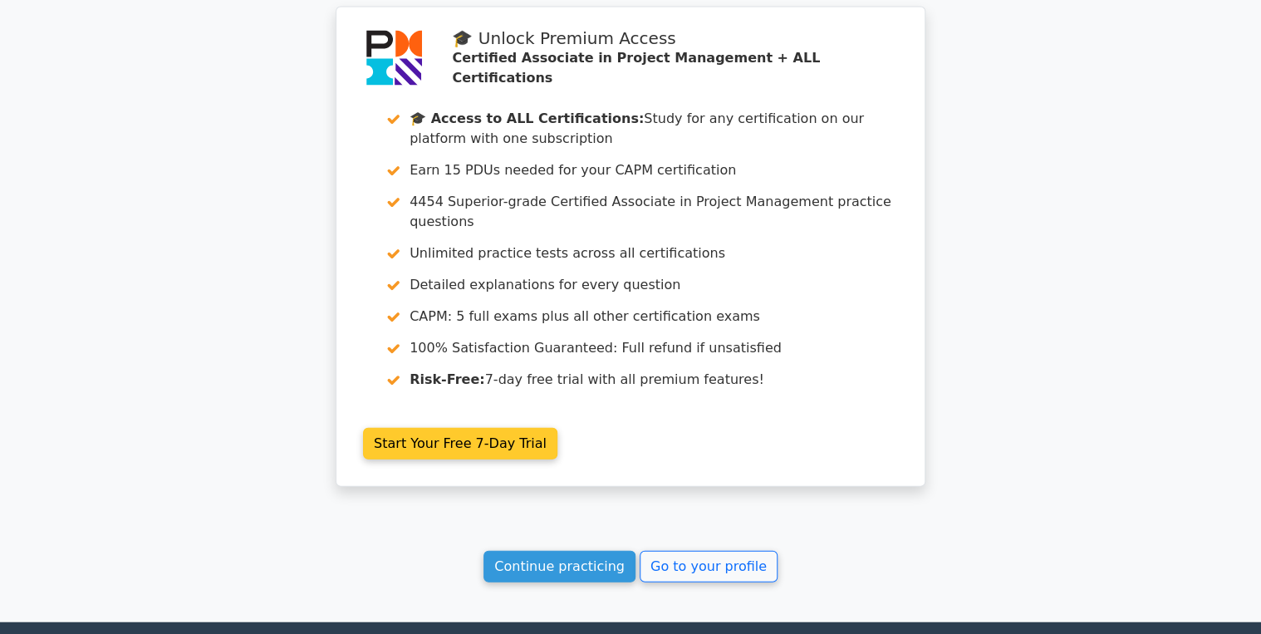
scroll to position [1808, 0]
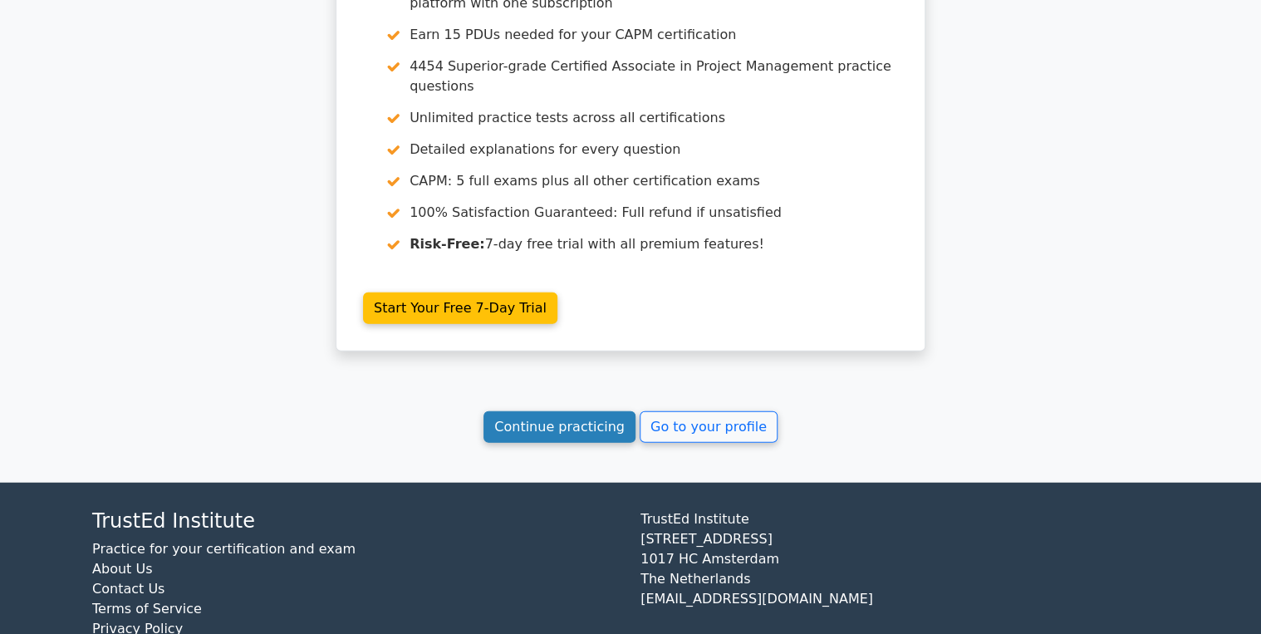
click at [542, 411] on link "Continue practicing" at bounding box center [559, 427] width 152 height 32
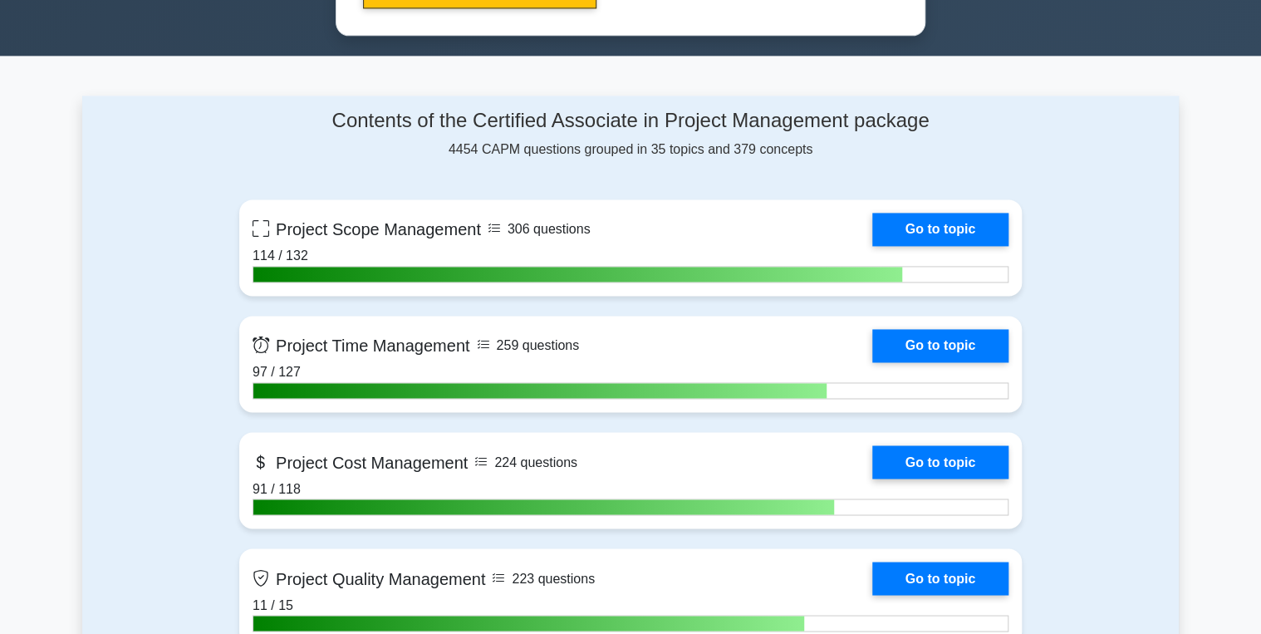
scroll to position [1196, 0]
